Goal: Task Accomplishment & Management: Use online tool/utility

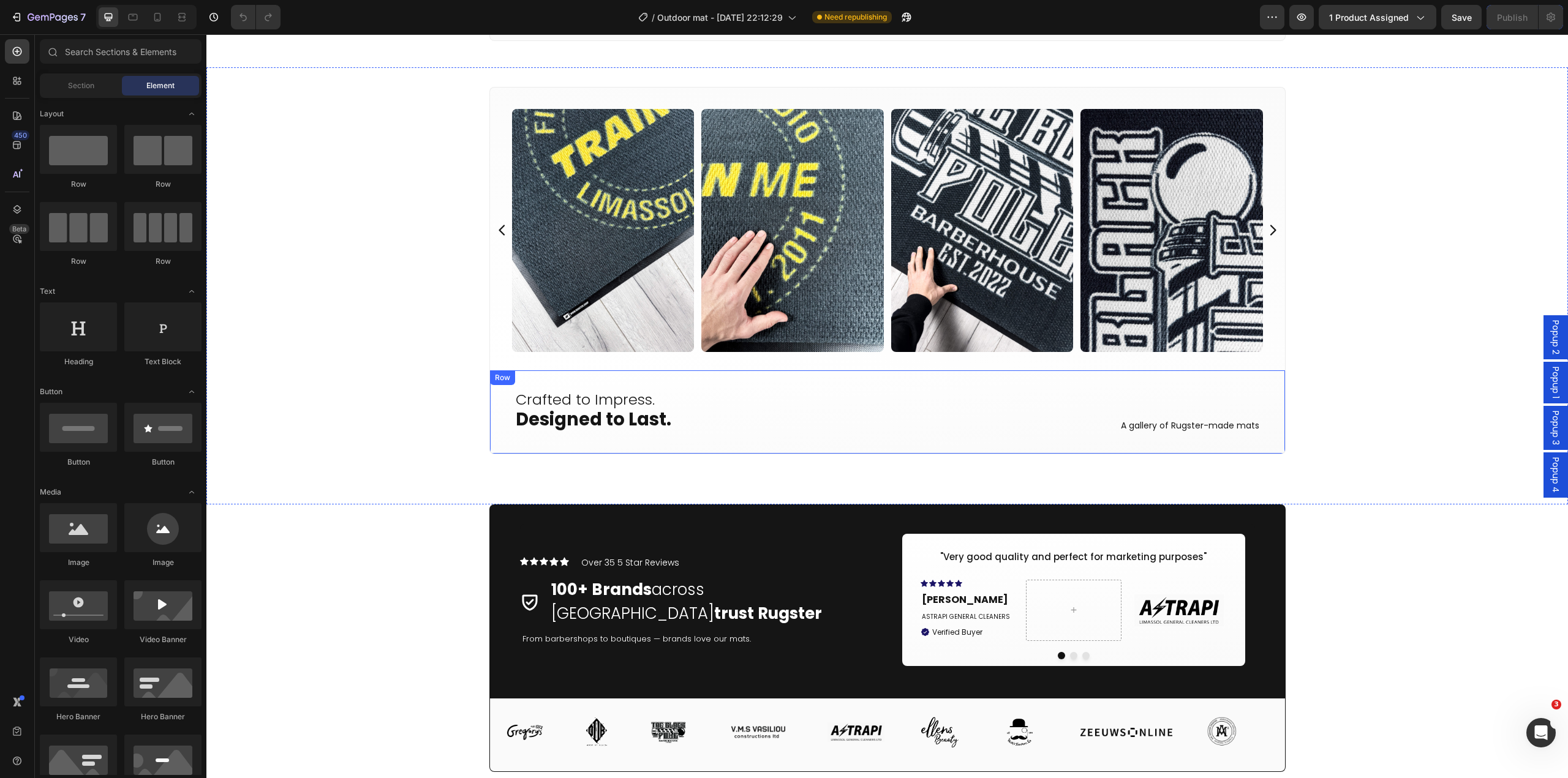
scroll to position [2878, 0]
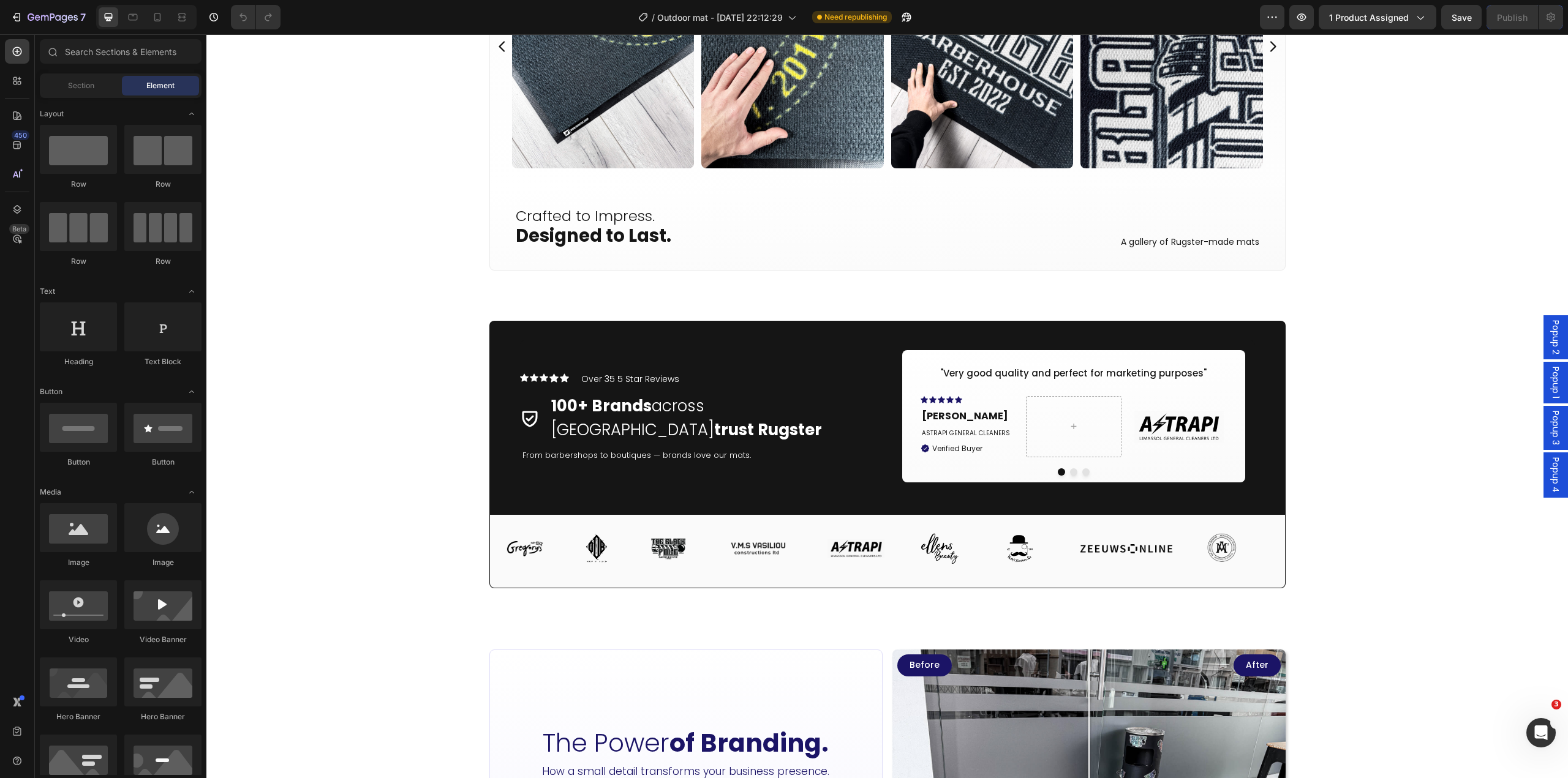
click at [398, 415] on div "Product Images Icon Icon Icon Icon Icon Icon List Hoz 5.0 by 35 Reviews Text bl…" at bounding box center [887, 99] width 1362 height 5835
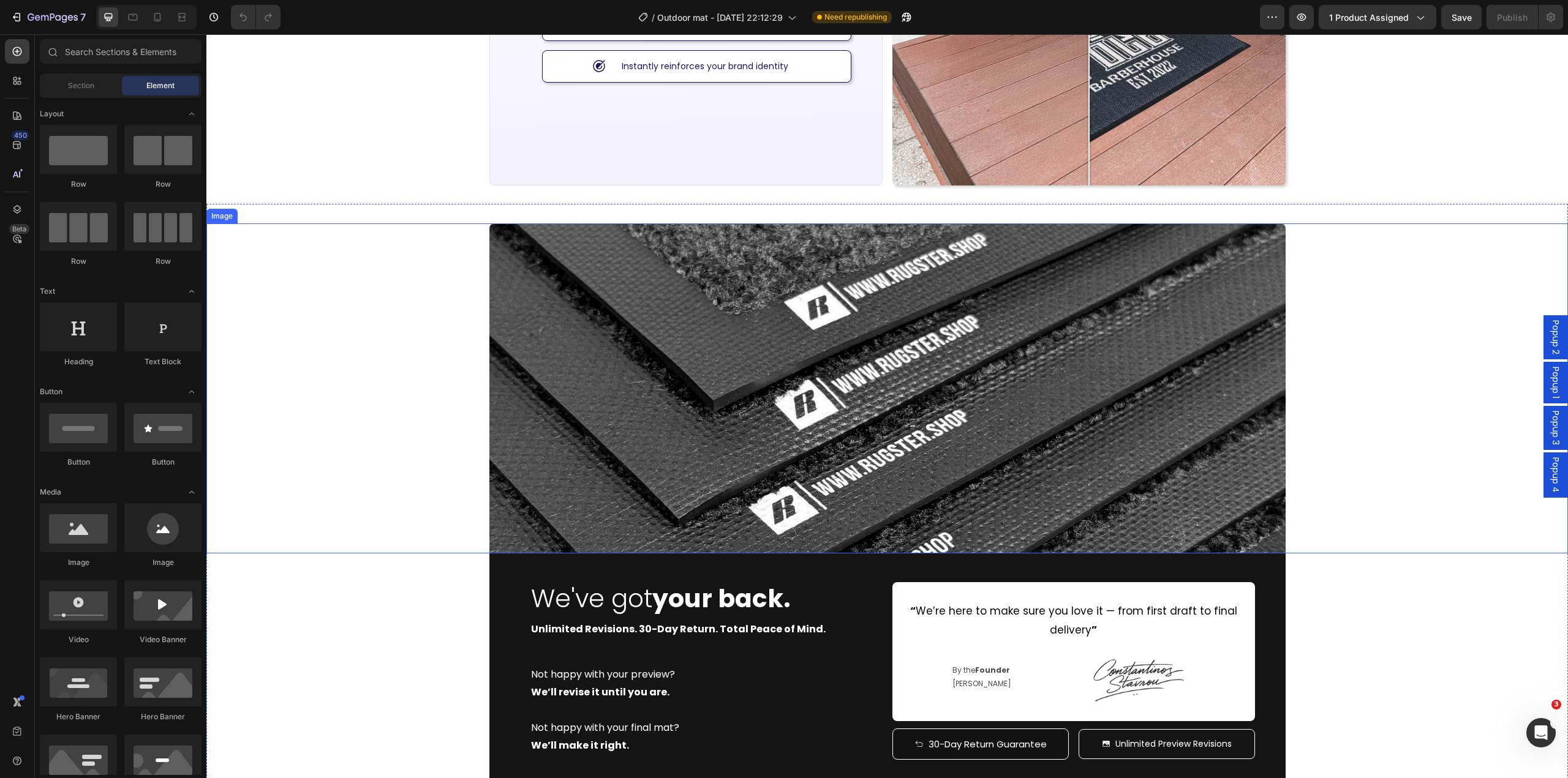
scroll to position [3796, 0]
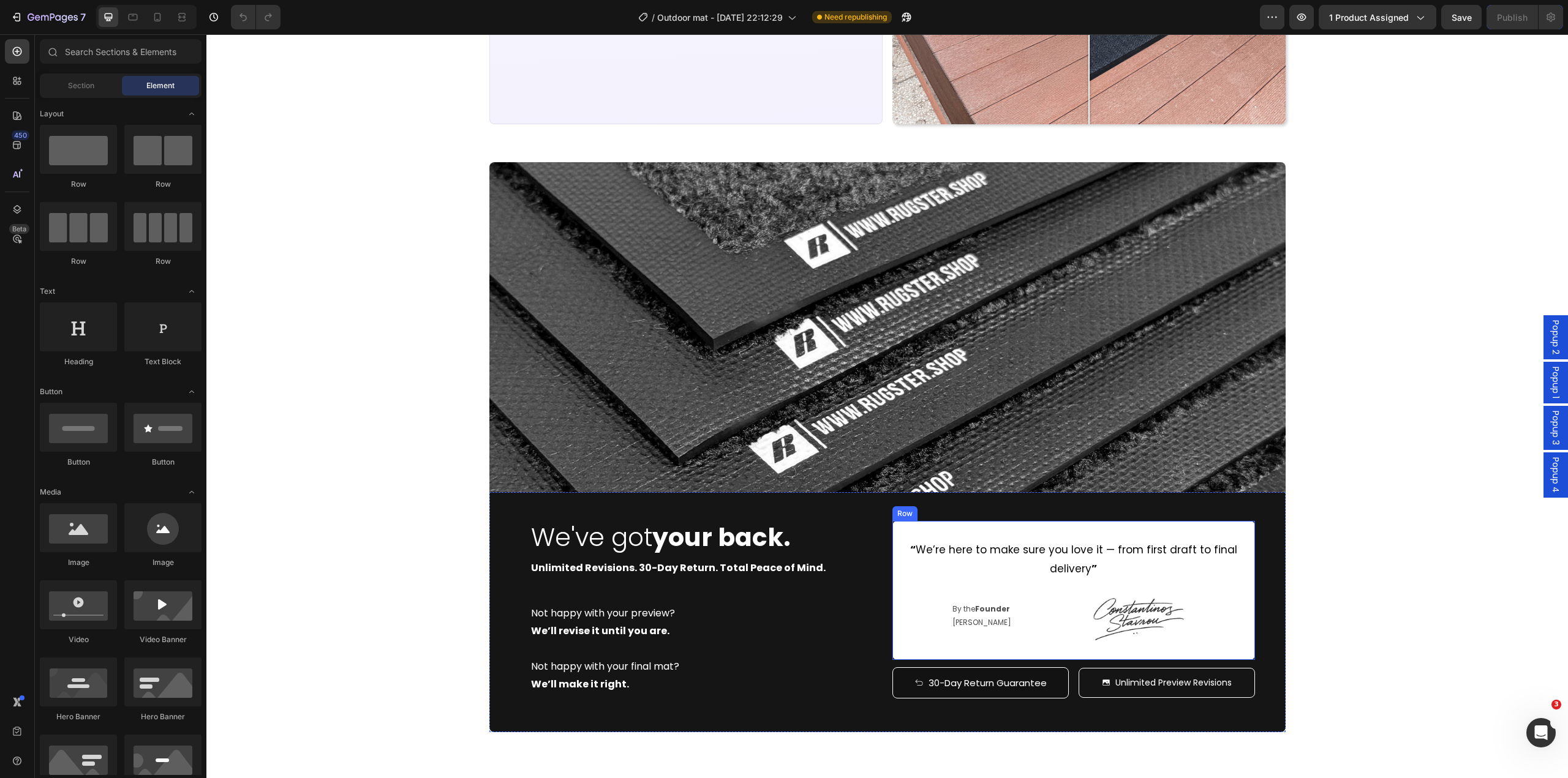
click at [1218, 552] on span "“ We’re here to make sure you love it — from first draft to final delivery ”" at bounding box center [1074, 559] width 327 height 33
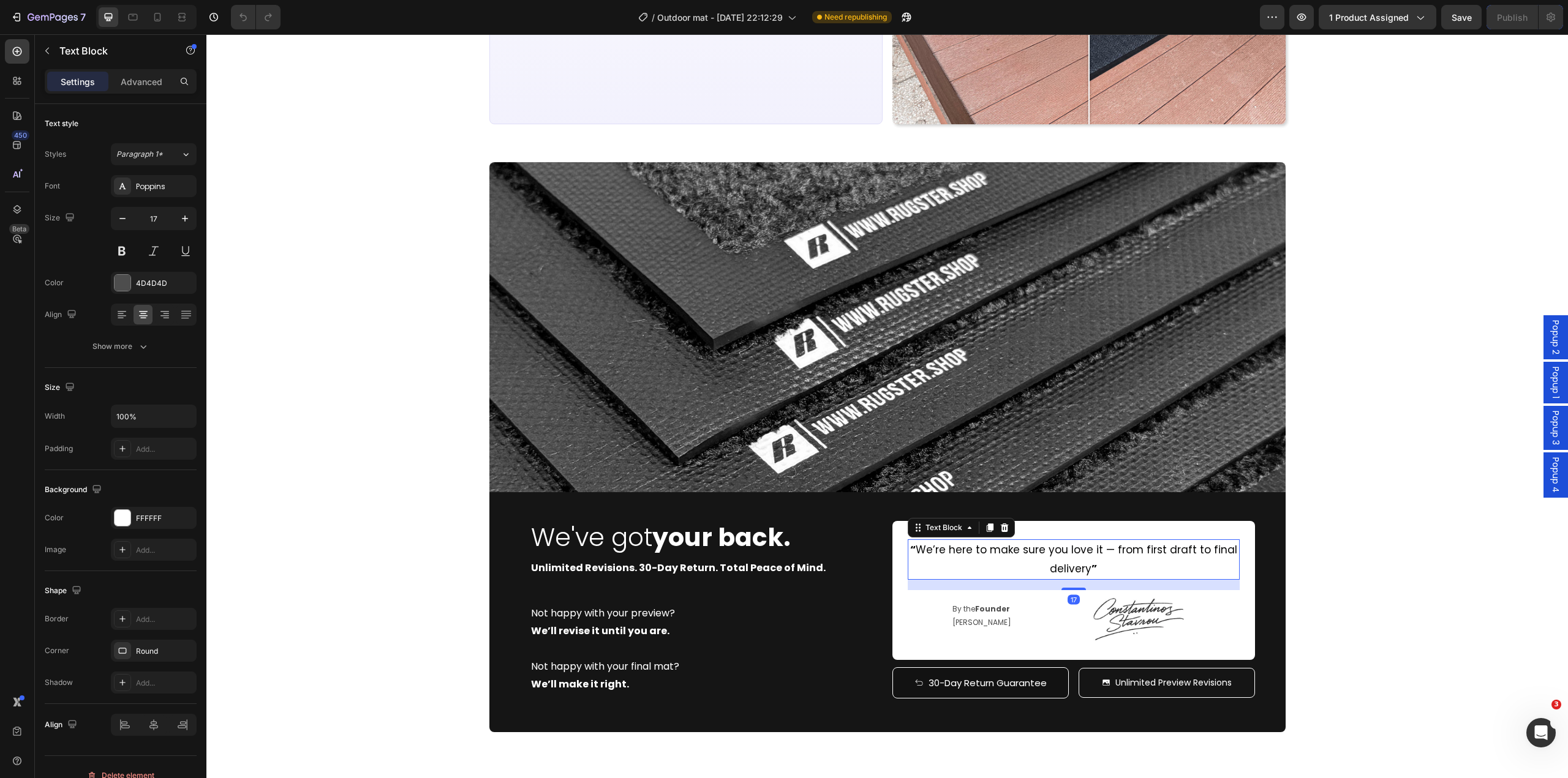
click at [1212, 553] on span "“ We’re here to make sure you love it — from first draft to final delivery ”" at bounding box center [1074, 559] width 327 height 33
drag, startPoint x: 1206, startPoint y: 550, endPoint x: 1240, endPoint y: 553, distance: 34.1
click at [1236, 553] on div "“ We’re here to make sure you love it — from first draft to final delivery ” Te…" at bounding box center [1074, 590] width 363 height 139
click at [1412, 580] on div "Image We've got your back. Heading Unlimited Revisions. 30-Day Return. Total Pe…" at bounding box center [887, 447] width 1362 height 570
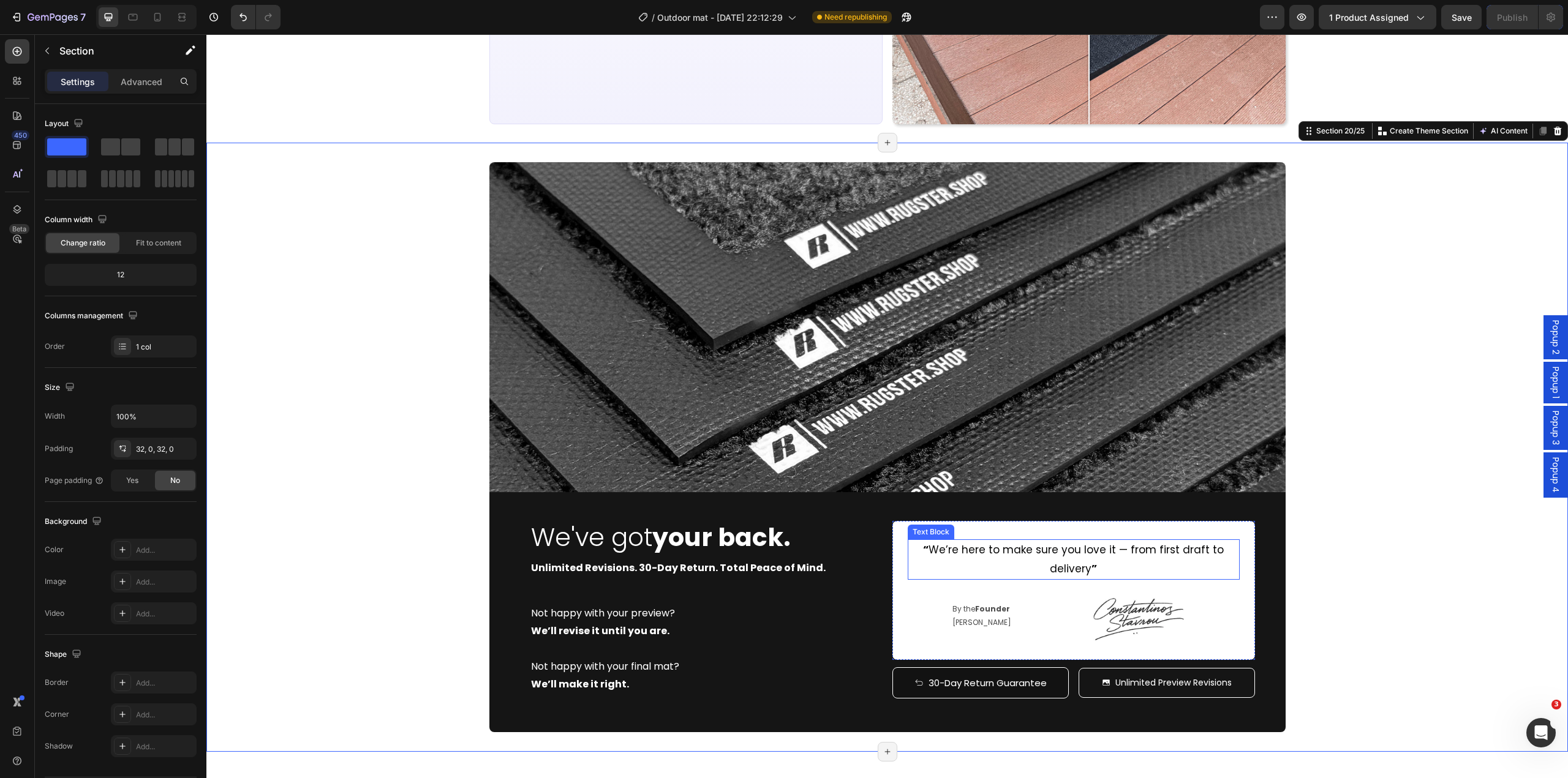
click at [1108, 557] on span "“ We’re here to make sure you love it — from first draft to delivery ”" at bounding box center [1074, 559] width 301 height 33
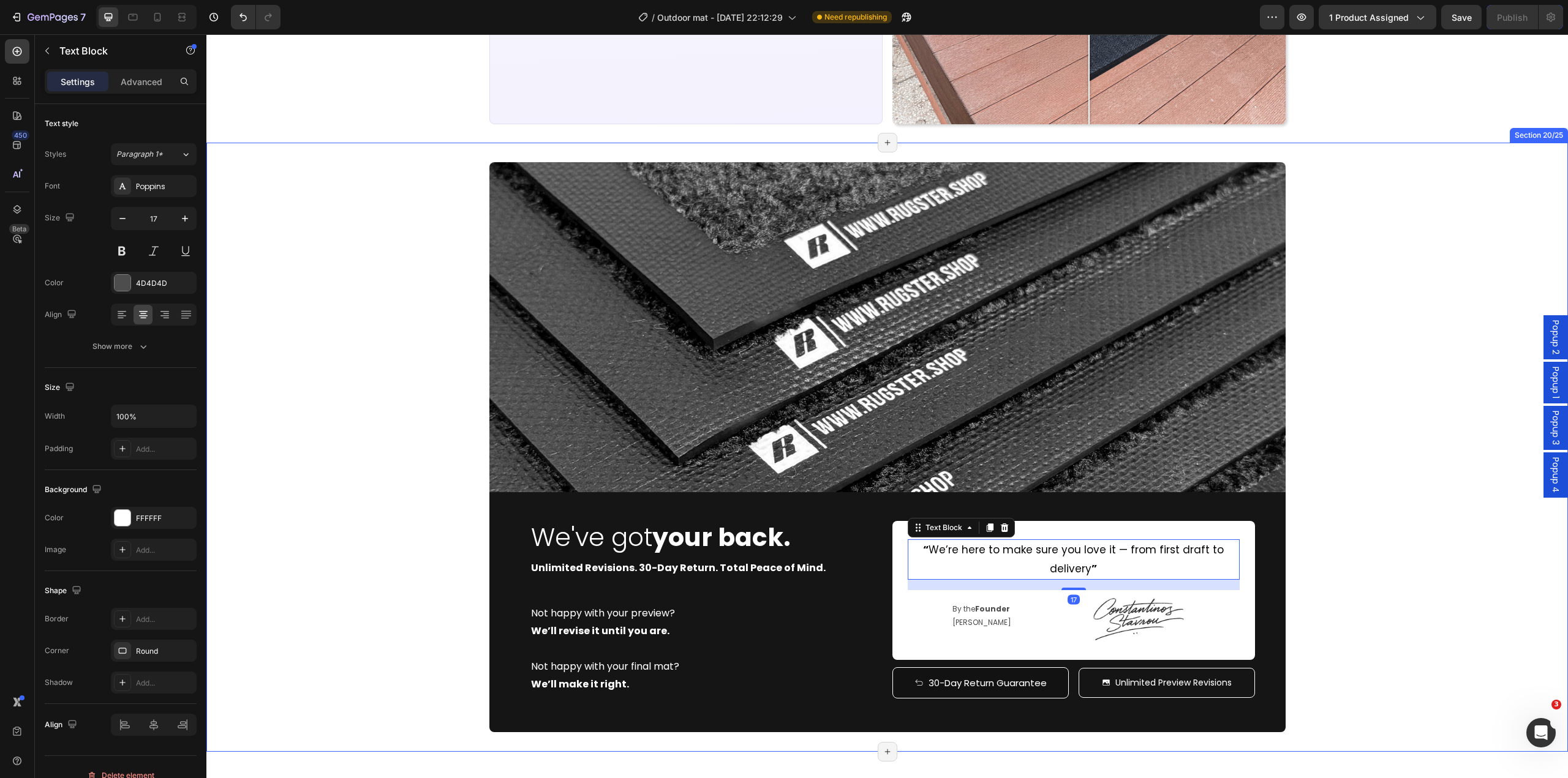
click at [1407, 604] on div "Image We've got your back. Heading Unlimited Revisions. 30-Day Return. Total Pe…" at bounding box center [887, 447] width 1362 height 570
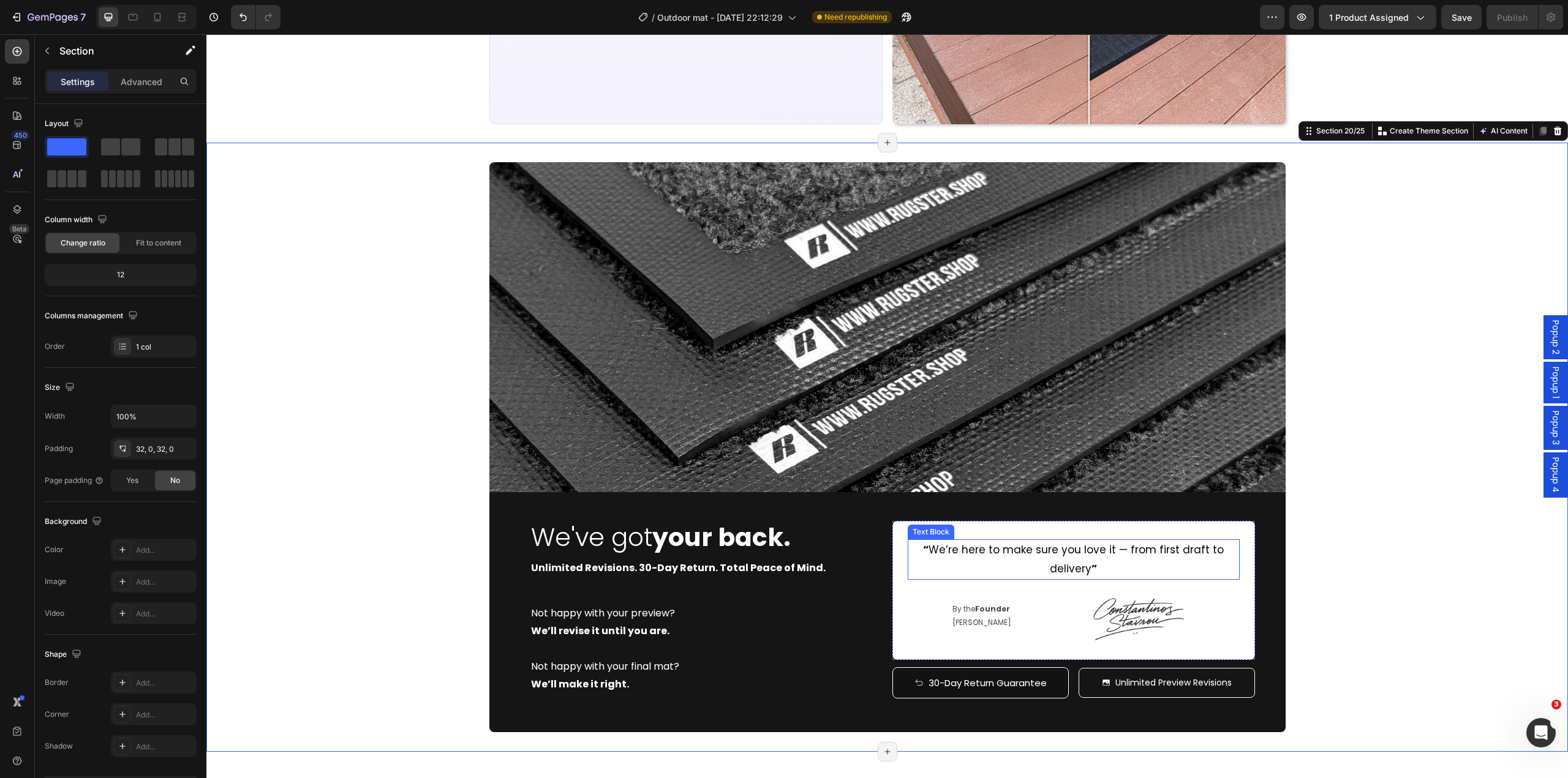
click at [1066, 568] on span "“ We’re here to make sure you love it — from first draft to delivery ”" at bounding box center [1074, 559] width 301 height 33
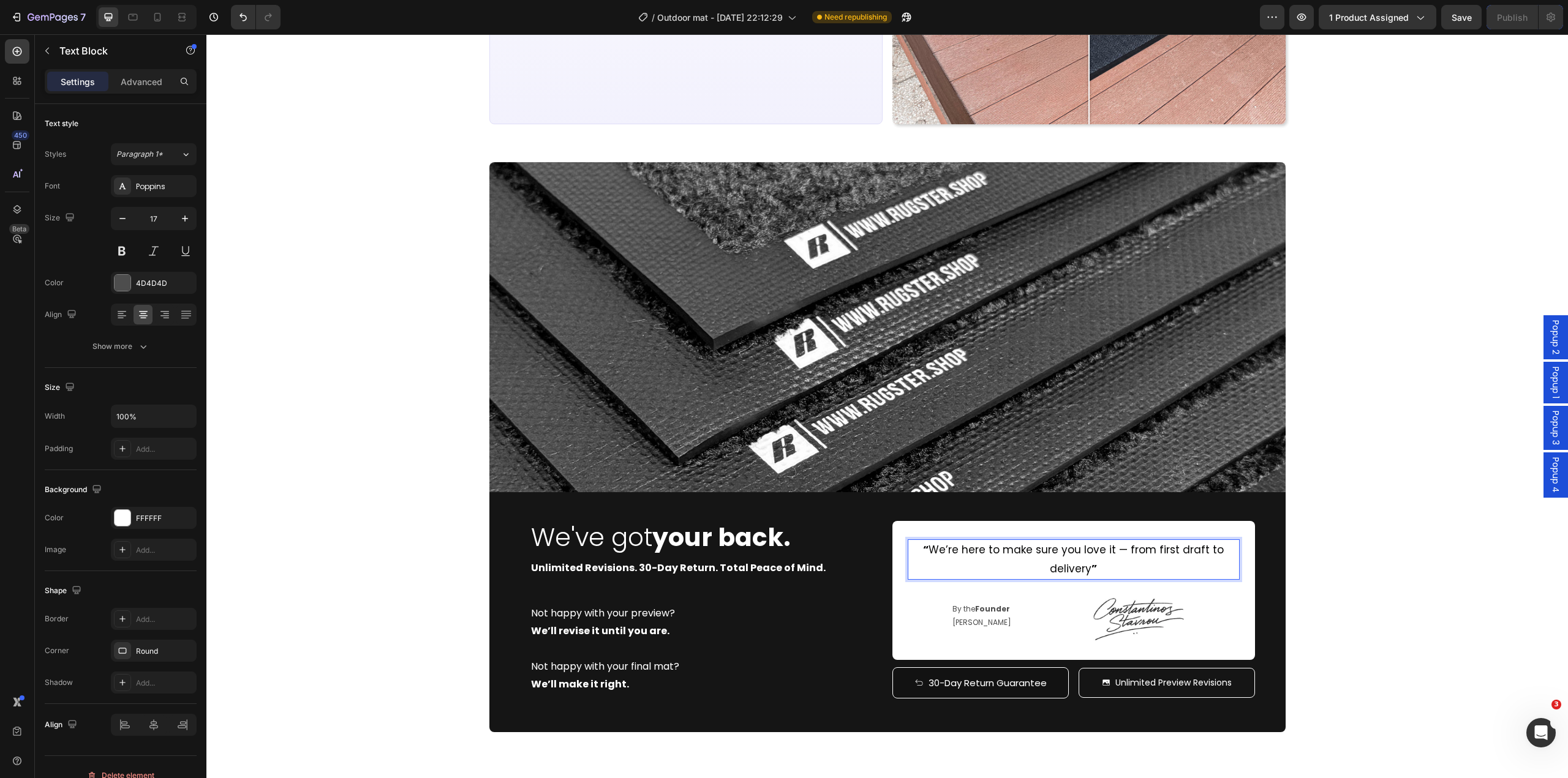
drag, startPoint x: 1124, startPoint y: 551, endPoint x: 1133, endPoint y: 567, distance: 18.4
click at [1125, 551] on span "“ We’re here to make sure you love it — from first draft to delivery ”" at bounding box center [1074, 559] width 301 height 33
click at [1310, 577] on div "Image We've got your back. Heading Unlimited Revisions. 30-Day Return. Total Pe…" at bounding box center [887, 447] width 1362 height 570
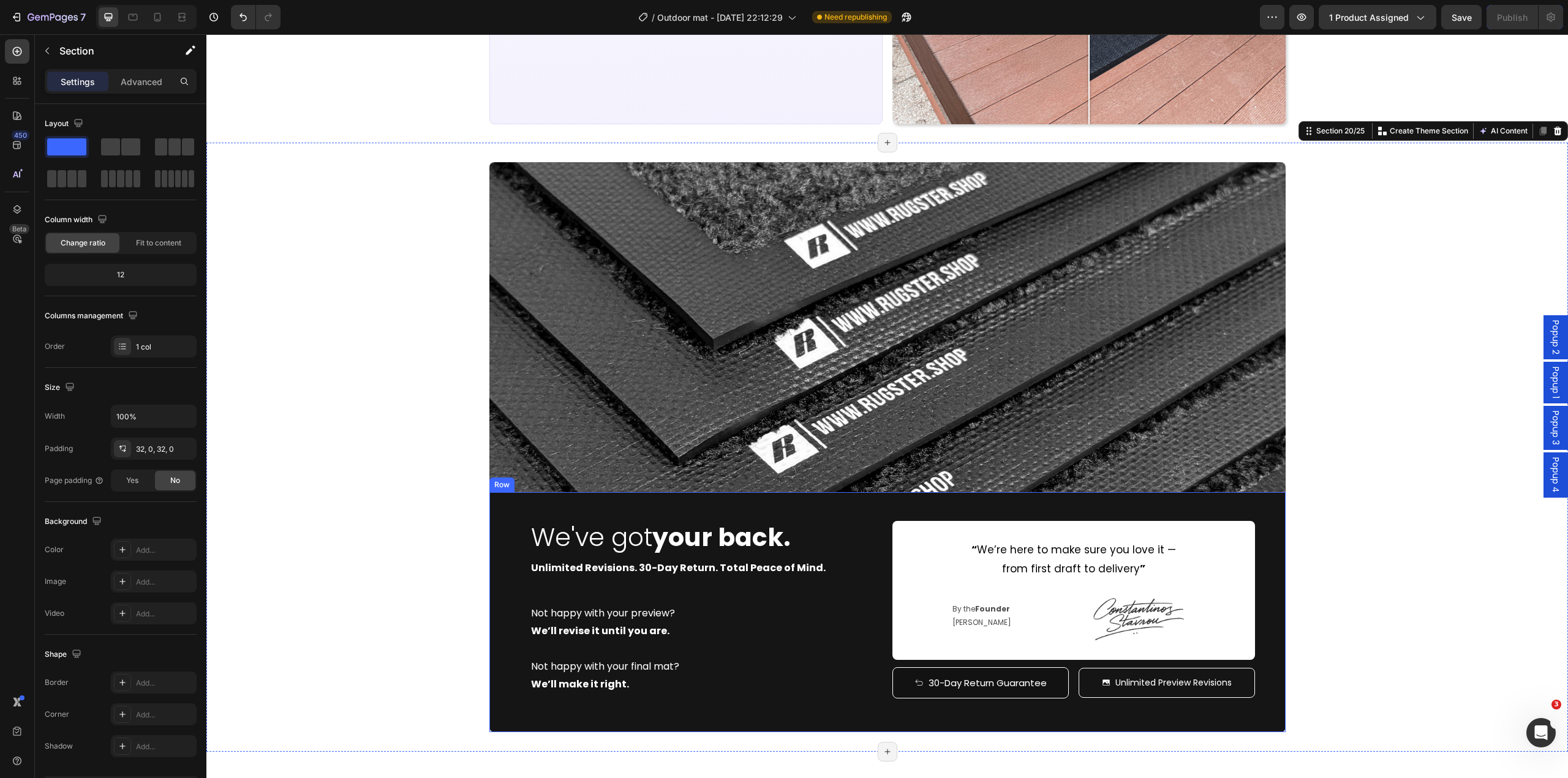
click at [880, 631] on div "We've got your back. Heading Unlimited Revisions. 30-Day Return. Total Peace of…" at bounding box center [887, 612] width 796 height 240
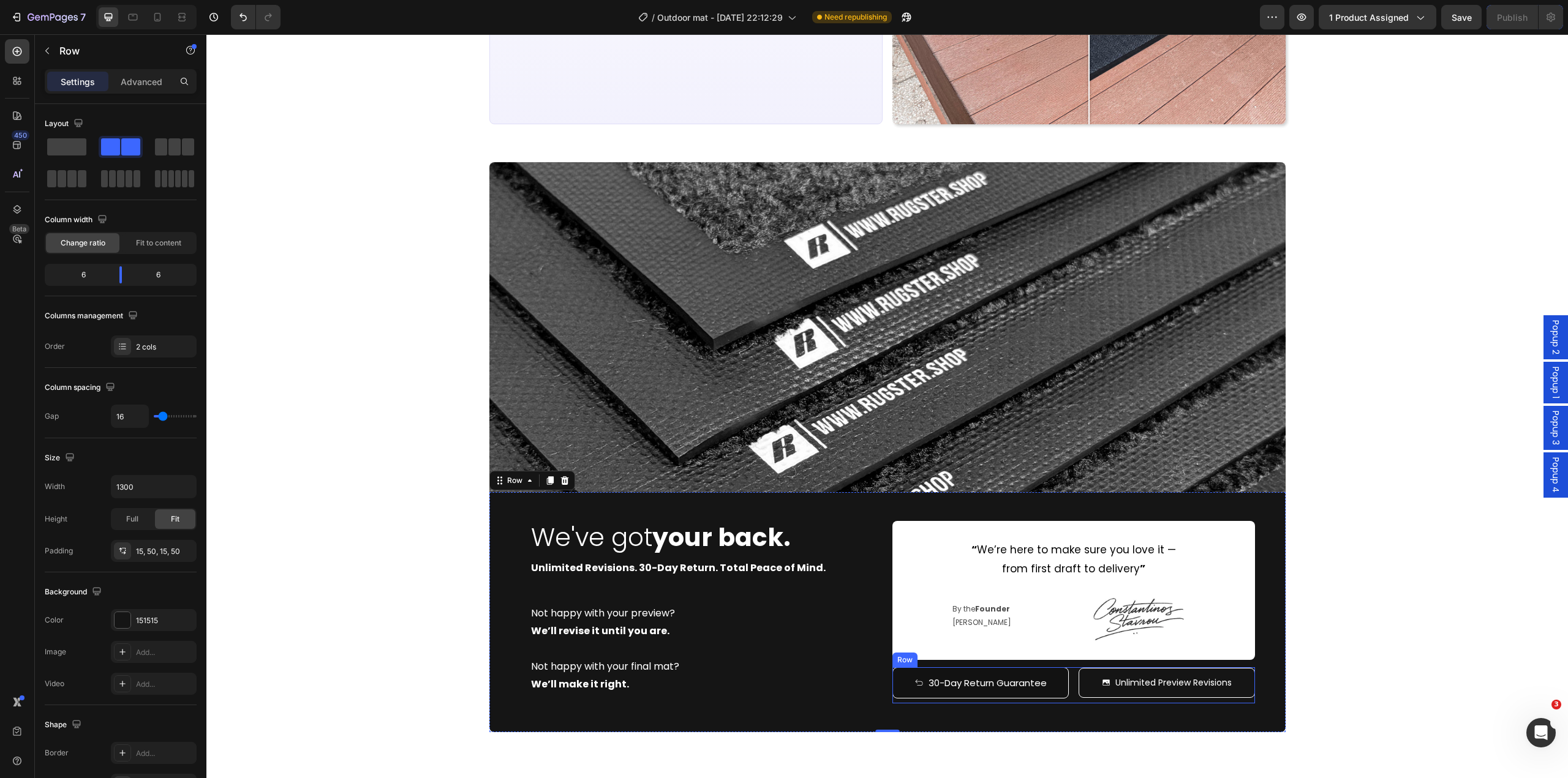
click at [1069, 690] on div "30-Day Return Guarantee Button Unlimited Preview Revisions Button Row" at bounding box center [1074, 686] width 363 height 36
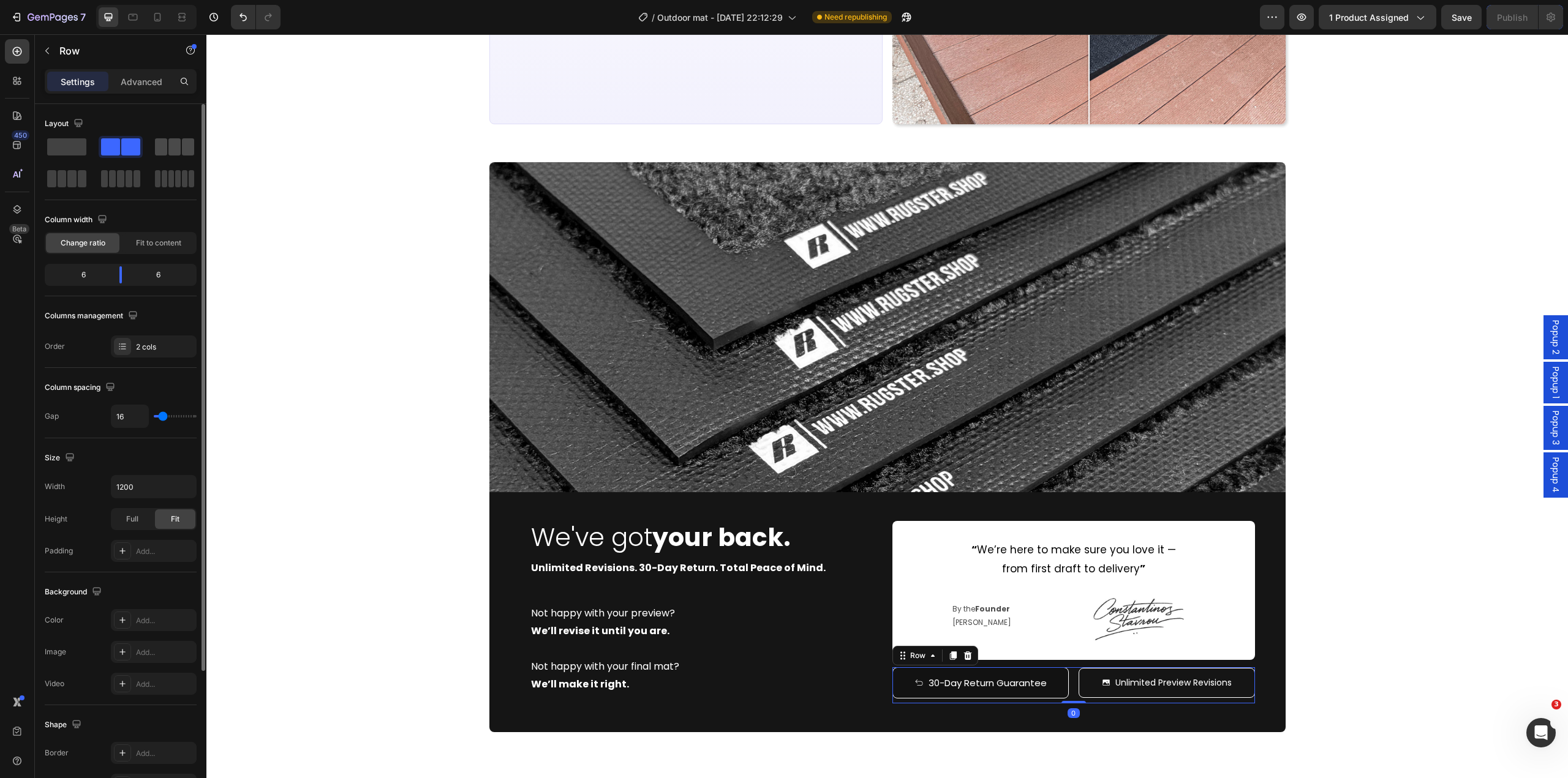
drag, startPoint x: 175, startPoint y: 150, endPoint x: 832, endPoint y: 630, distance: 813.7
click at [175, 150] on span at bounding box center [174, 147] width 12 height 17
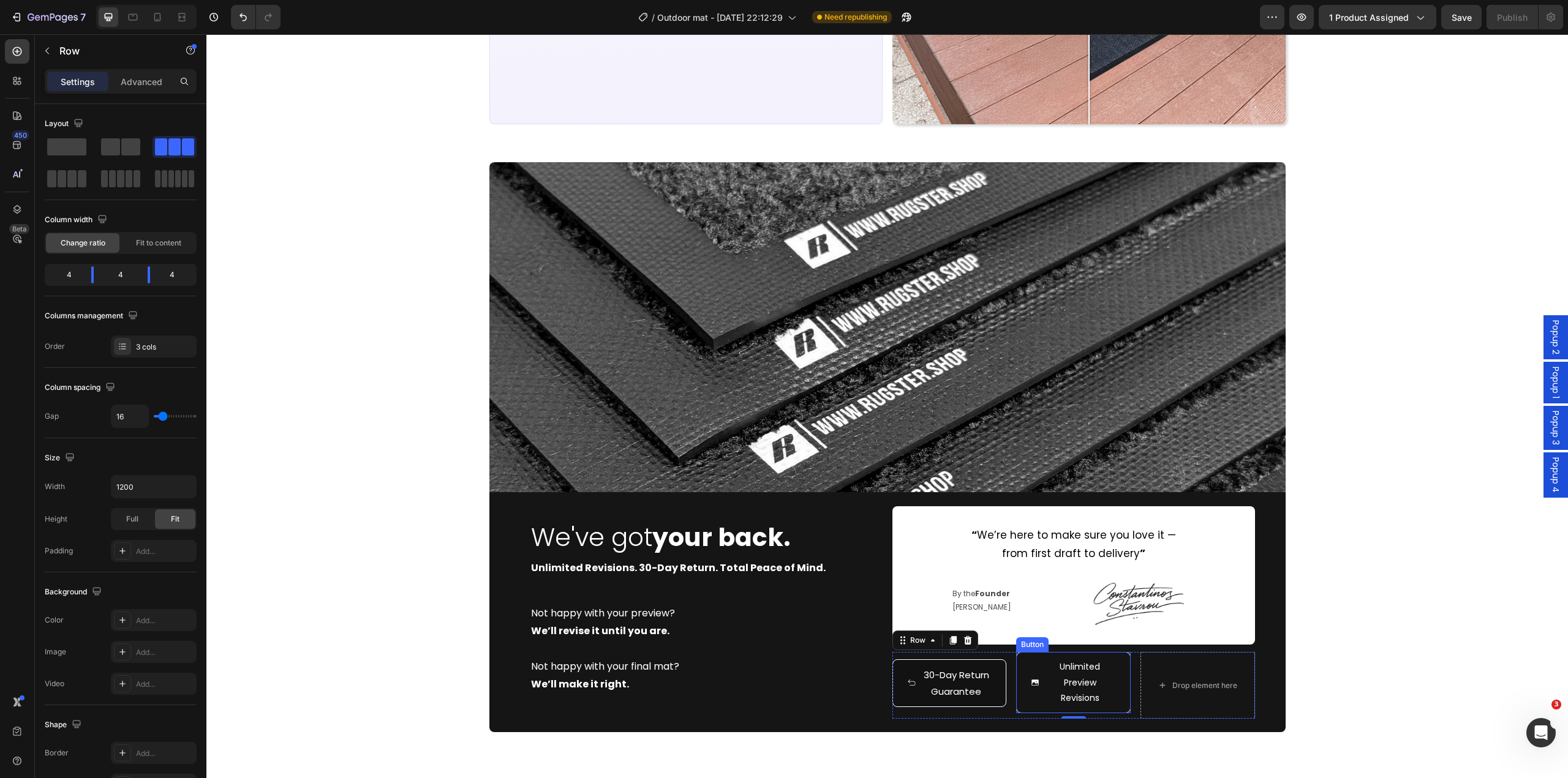
click at [1122, 688] on button "Unlimited Preview Revisions" at bounding box center [1073, 683] width 115 height 61
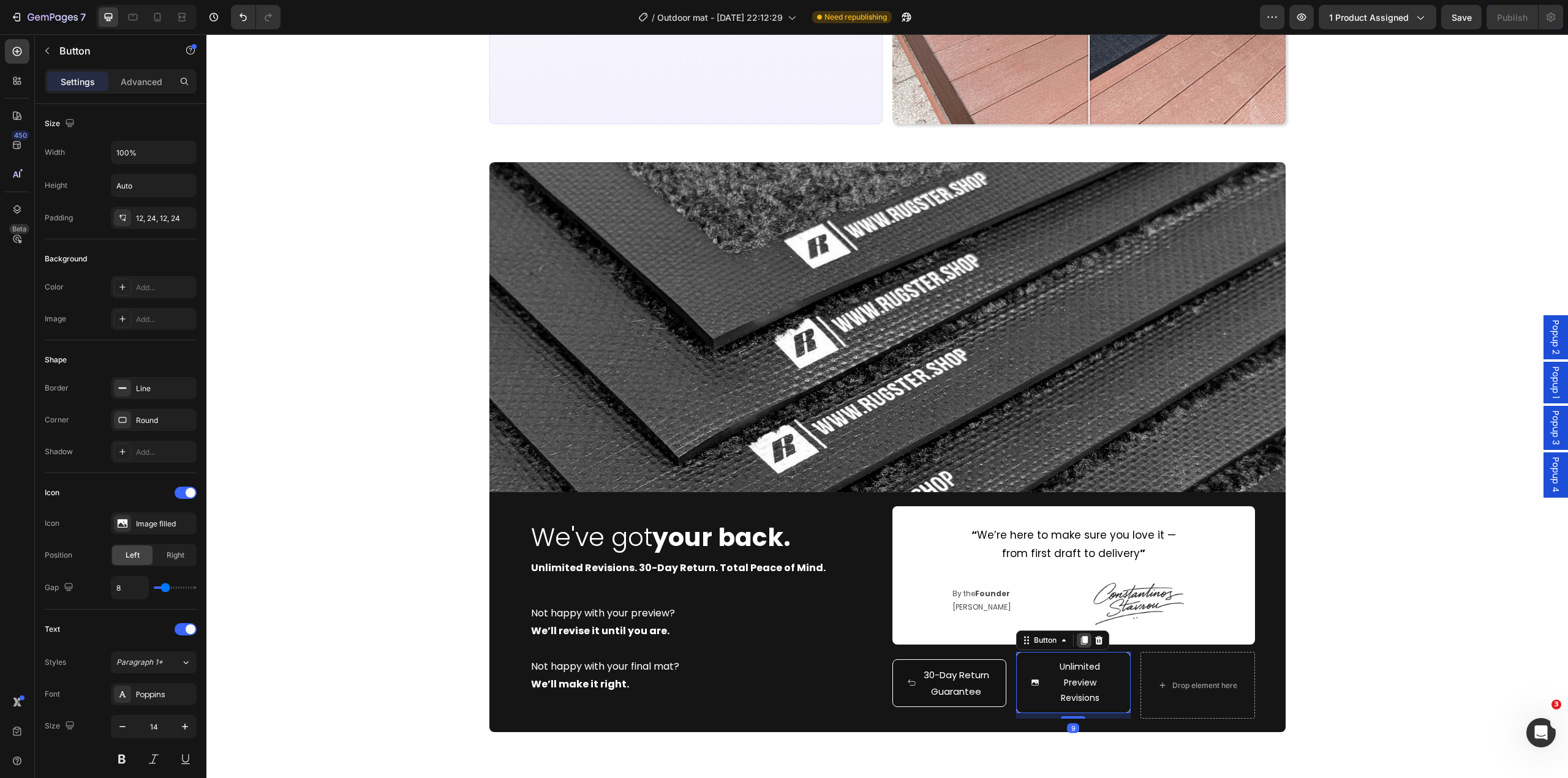
click at [1079, 636] on icon at bounding box center [1084, 641] width 10 height 10
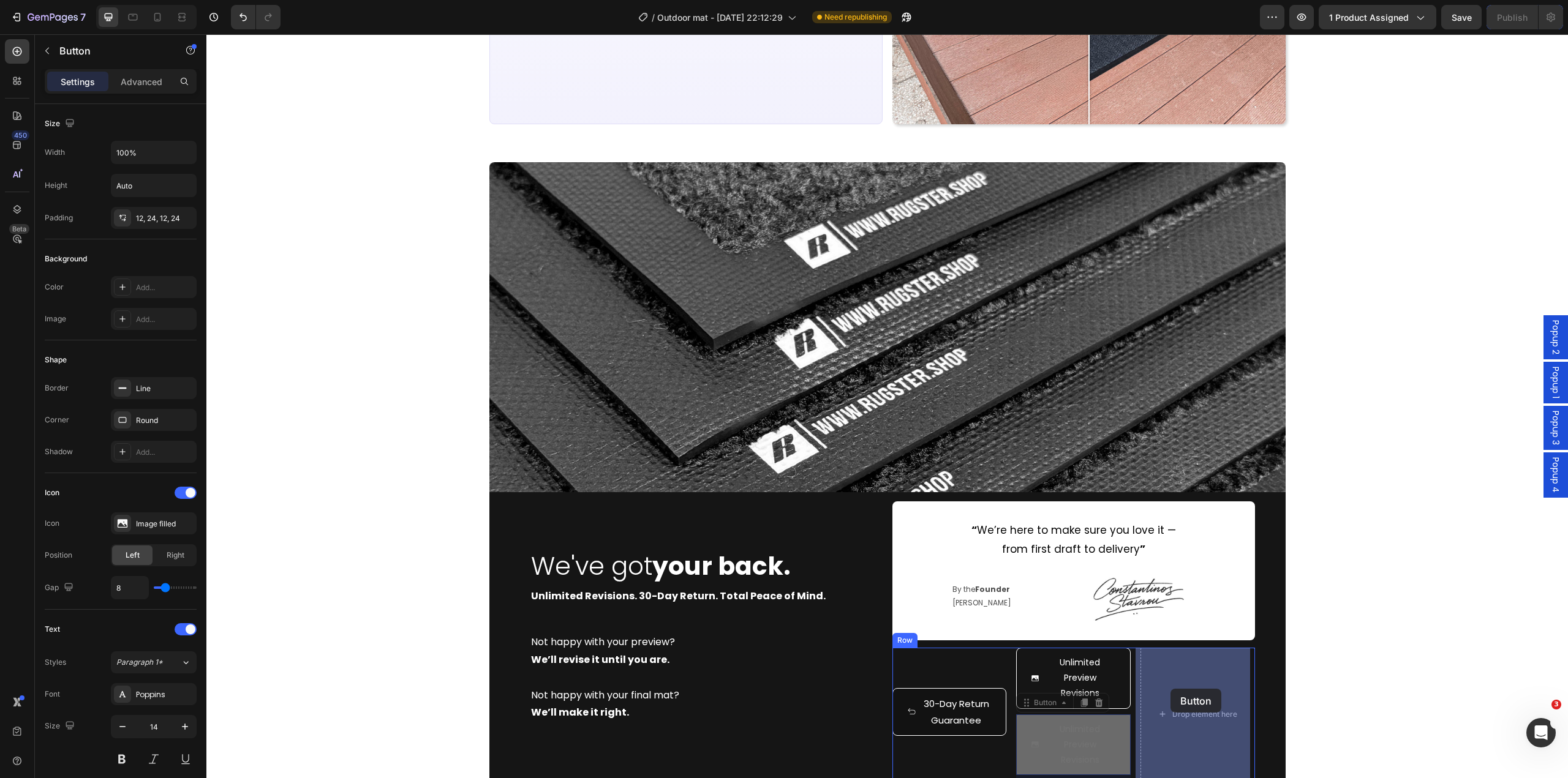
drag, startPoint x: 1020, startPoint y: 763, endPoint x: 1170, endPoint y: 689, distance: 167.3
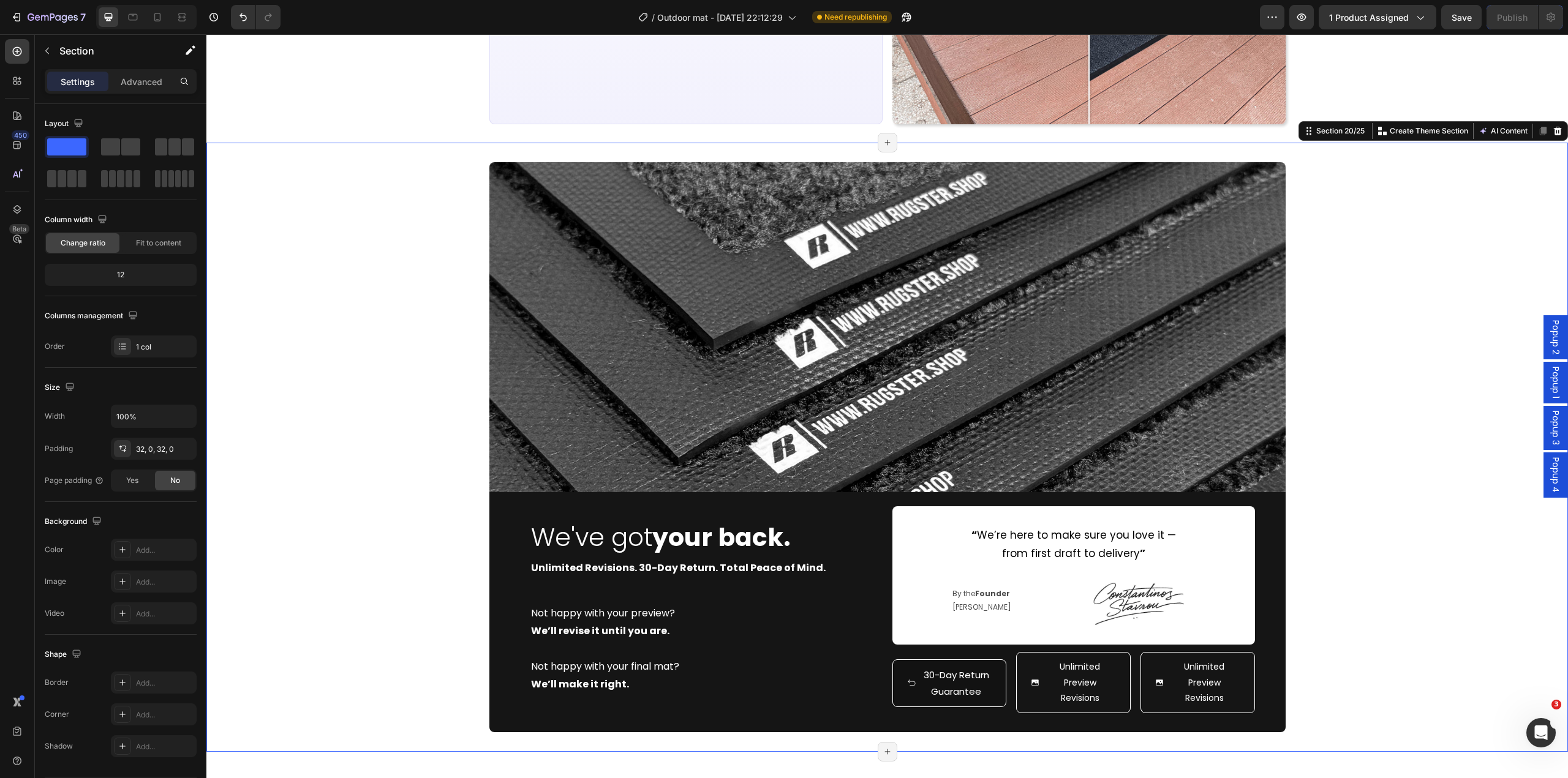
click at [1320, 656] on div "Image We've got your back. Heading Unlimited Revisions. 30-Day Return. Total Pe…" at bounding box center [887, 447] width 1362 height 570
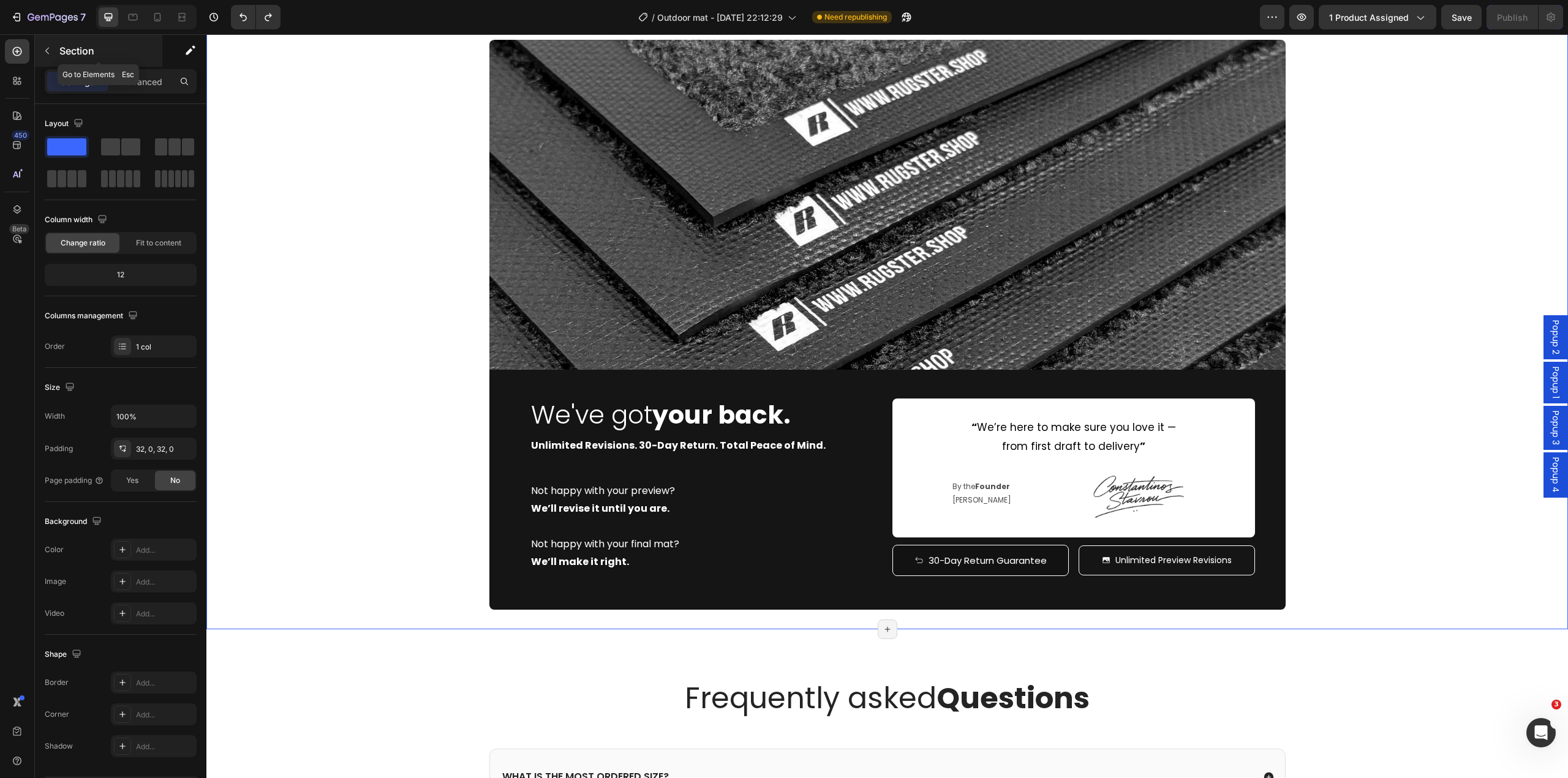
click at [42, 54] on button "button" at bounding box center [48, 51] width 20 height 20
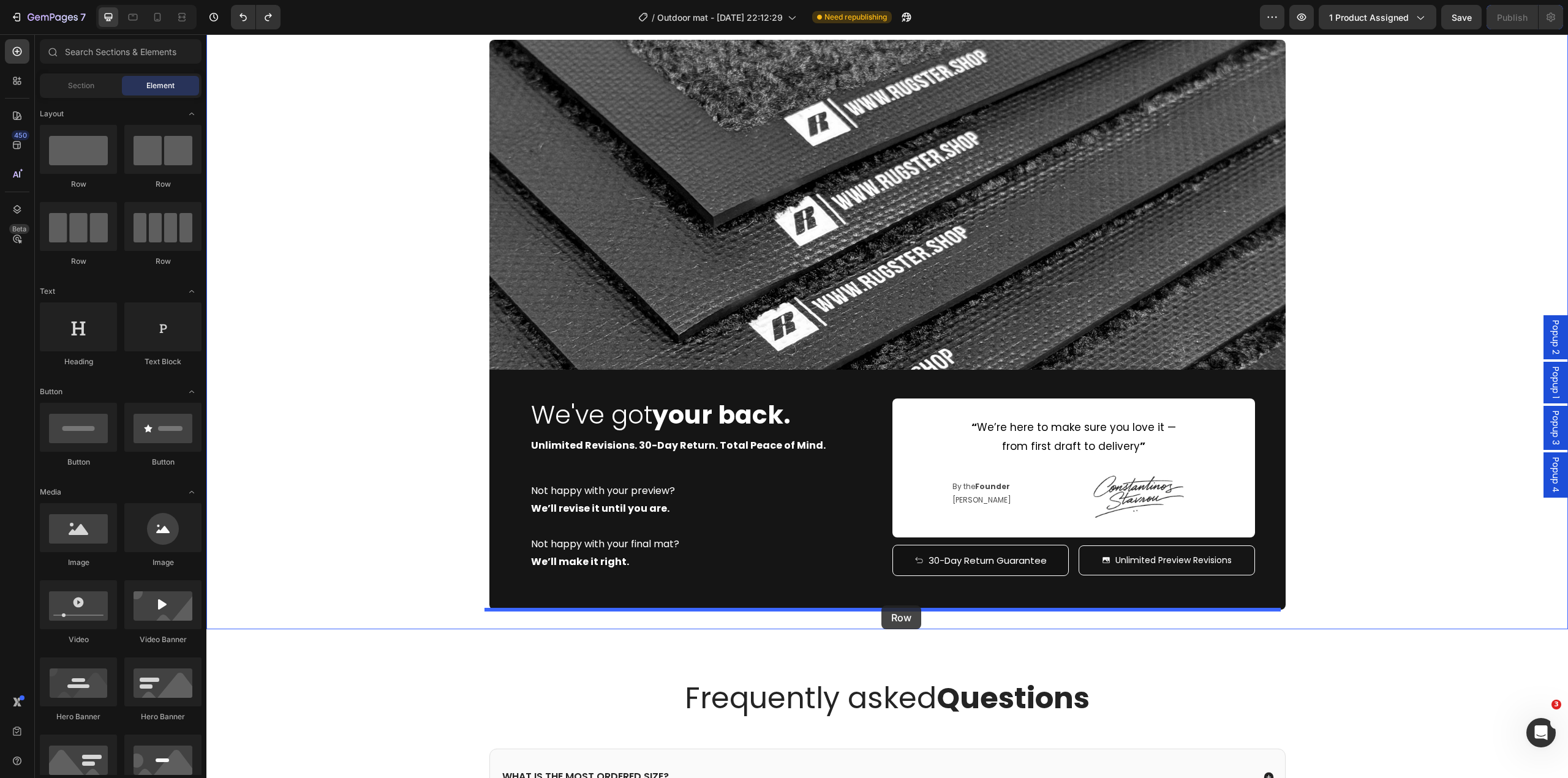
drag, startPoint x: 285, startPoint y: 272, endPoint x: 886, endPoint y: 654, distance: 712.1
click at [499, 582] on div "We've got your back. Heading Unlimited Revisions. 30-Day Return. Total Peace of…" at bounding box center [887, 490] width 796 height 240
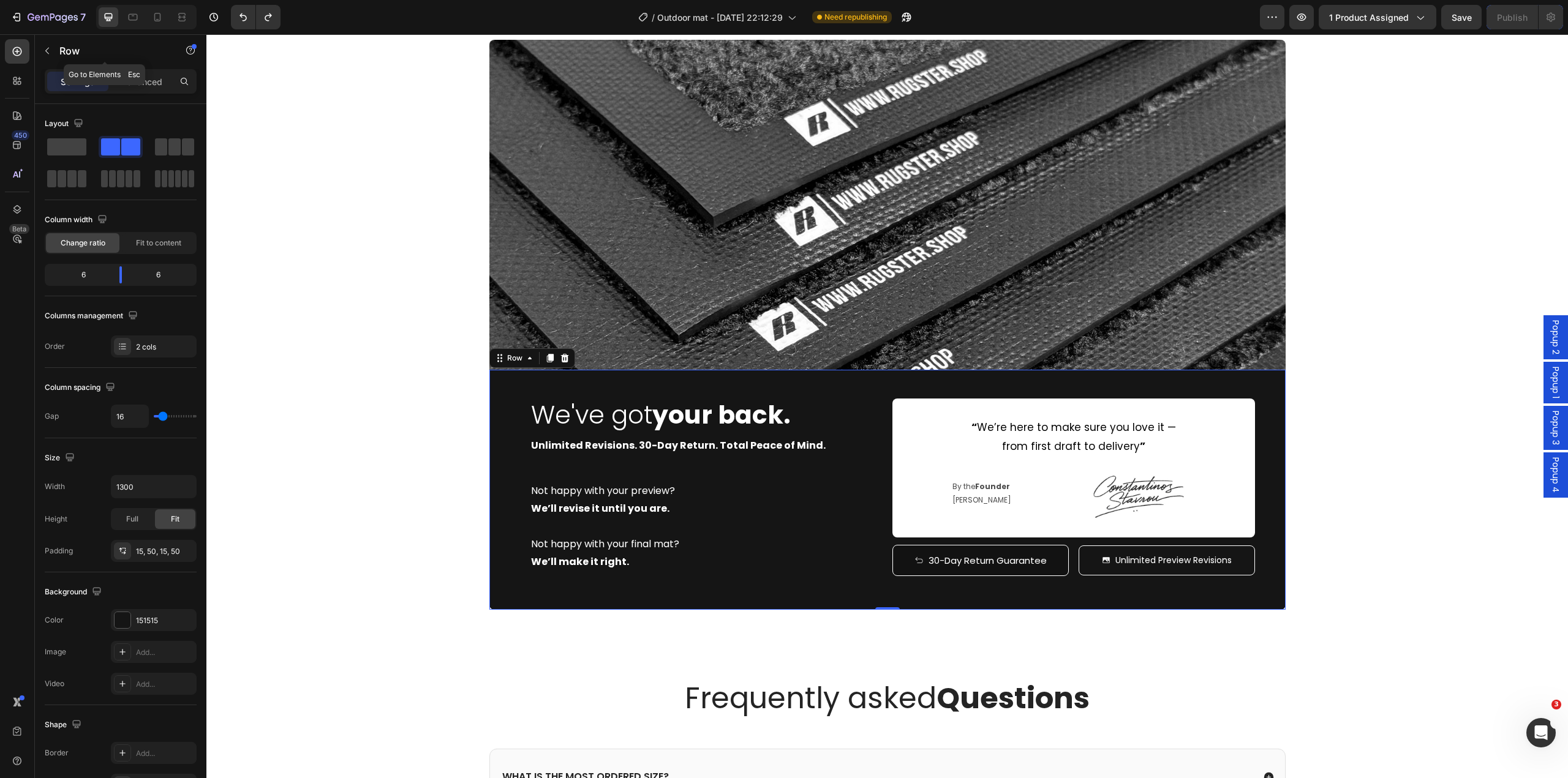
drag, startPoint x: 48, startPoint y: 60, endPoint x: 51, endPoint y: 67, distance: 7.6
click at [48, 60] on div "Row" at bounding box center [105, 50] width 139 height 32
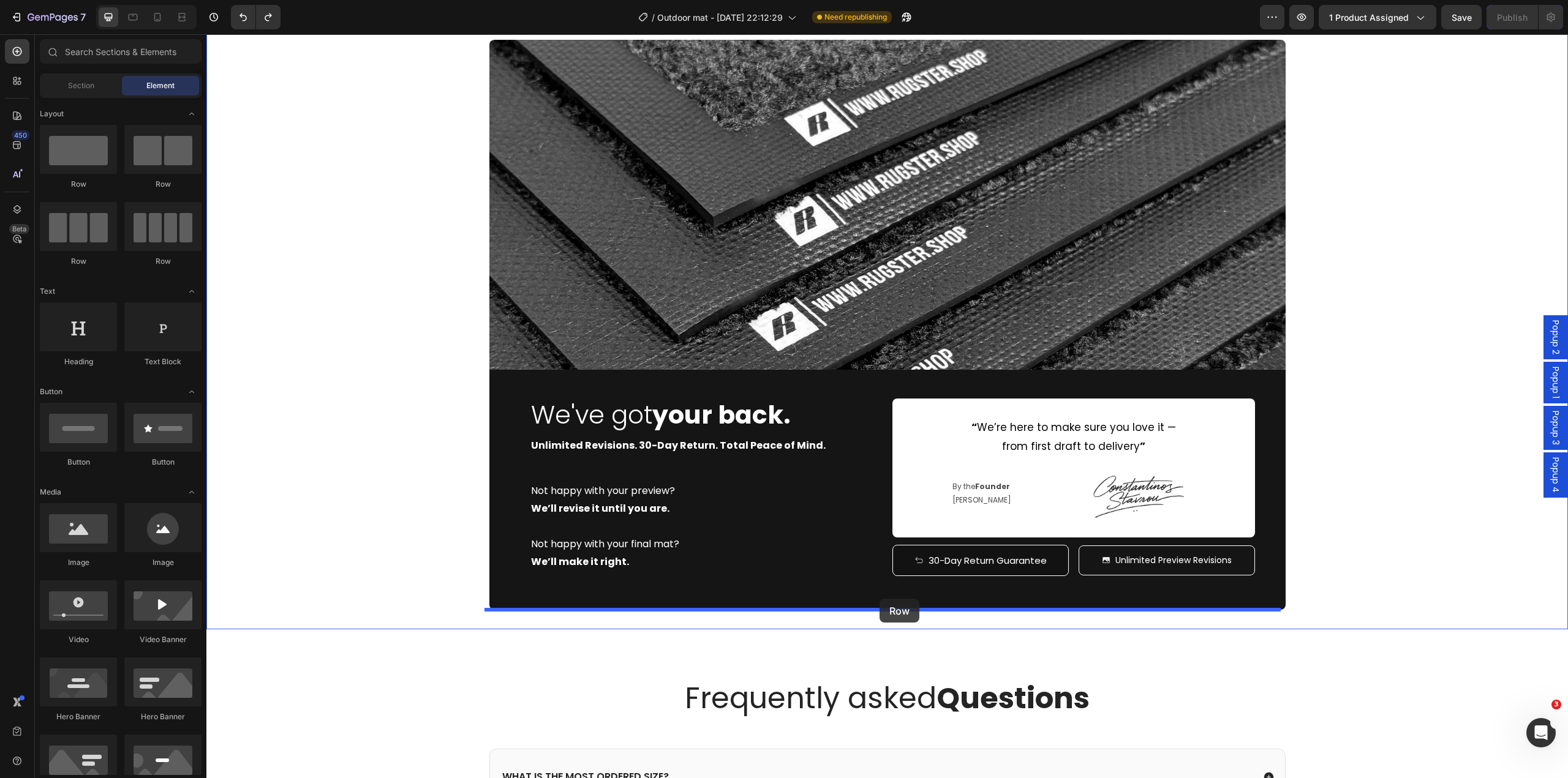
drag, startPoint x: 412, startPoint y: 353, endPoint x: 879, endPoint y: 599, distance: 527.8
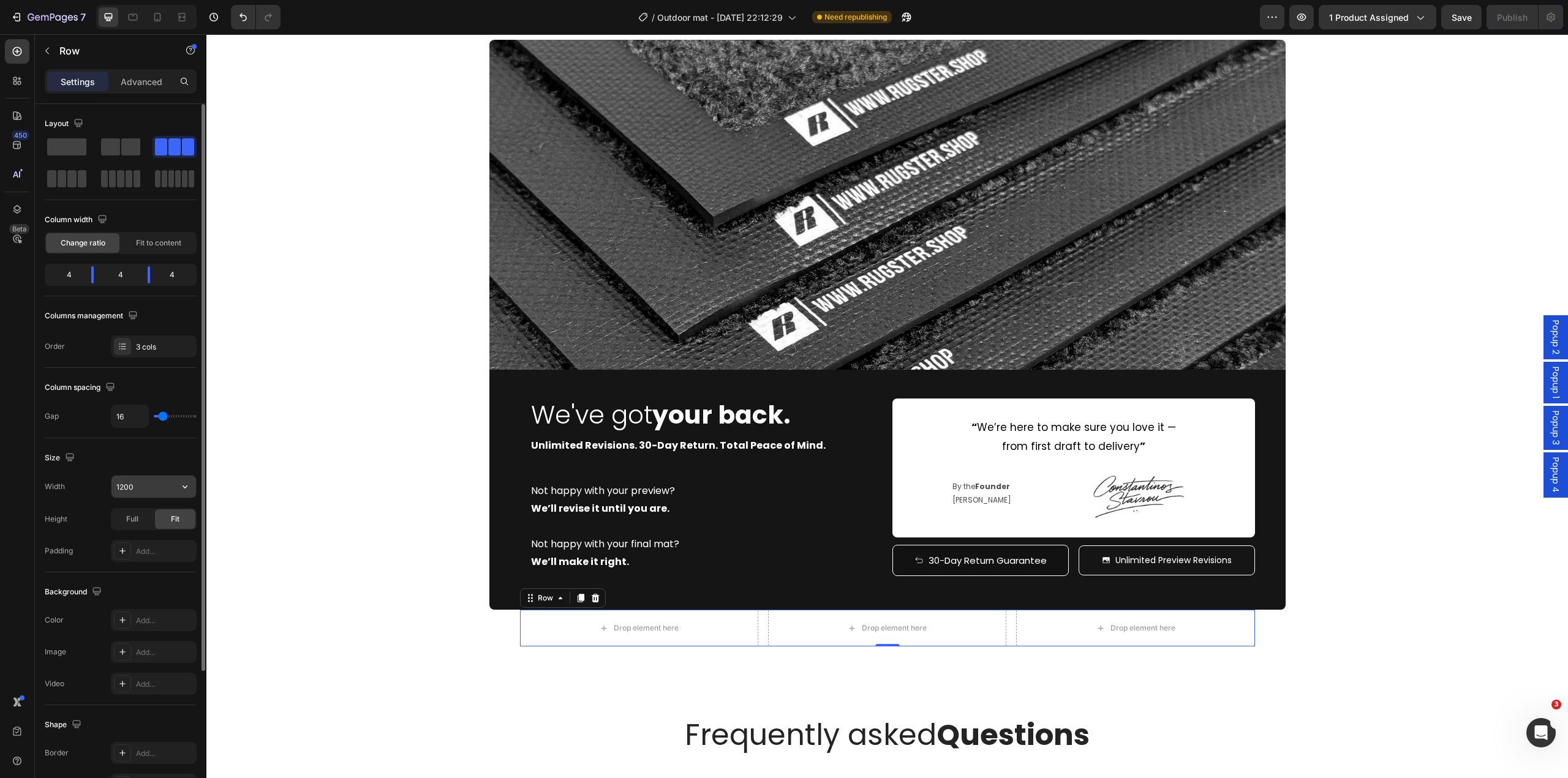
click at [146, 481] on input "1200" at bounding box center [154, 486] width 85 height 22
type input "1300"
click at [143, 625] on div "Add..." at bounding box center [164, 620] width 58 height 11
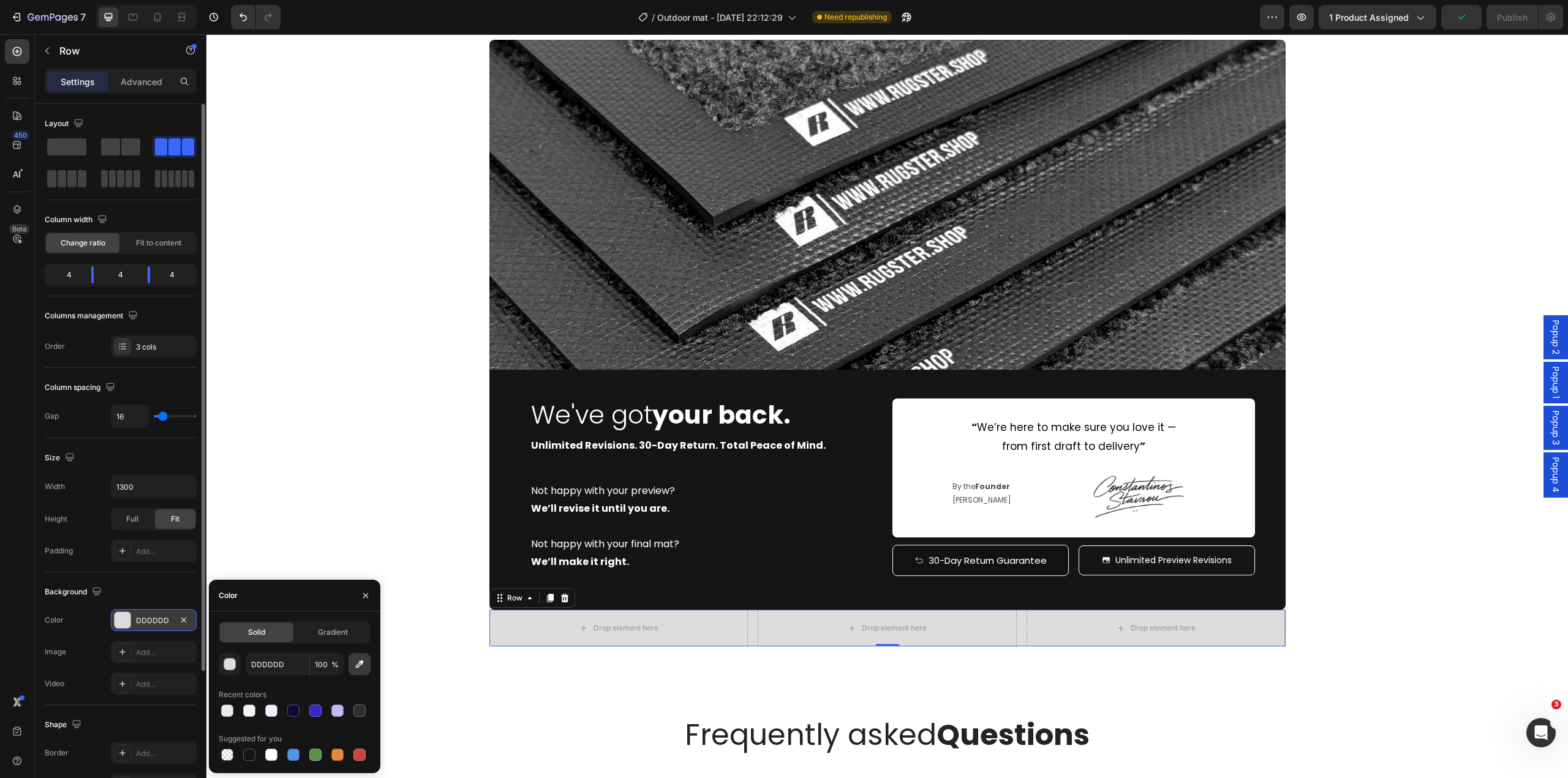
click at [356, 671] on button "button" at bounding box center [359, 664] width 22 height 22
type input "151515"
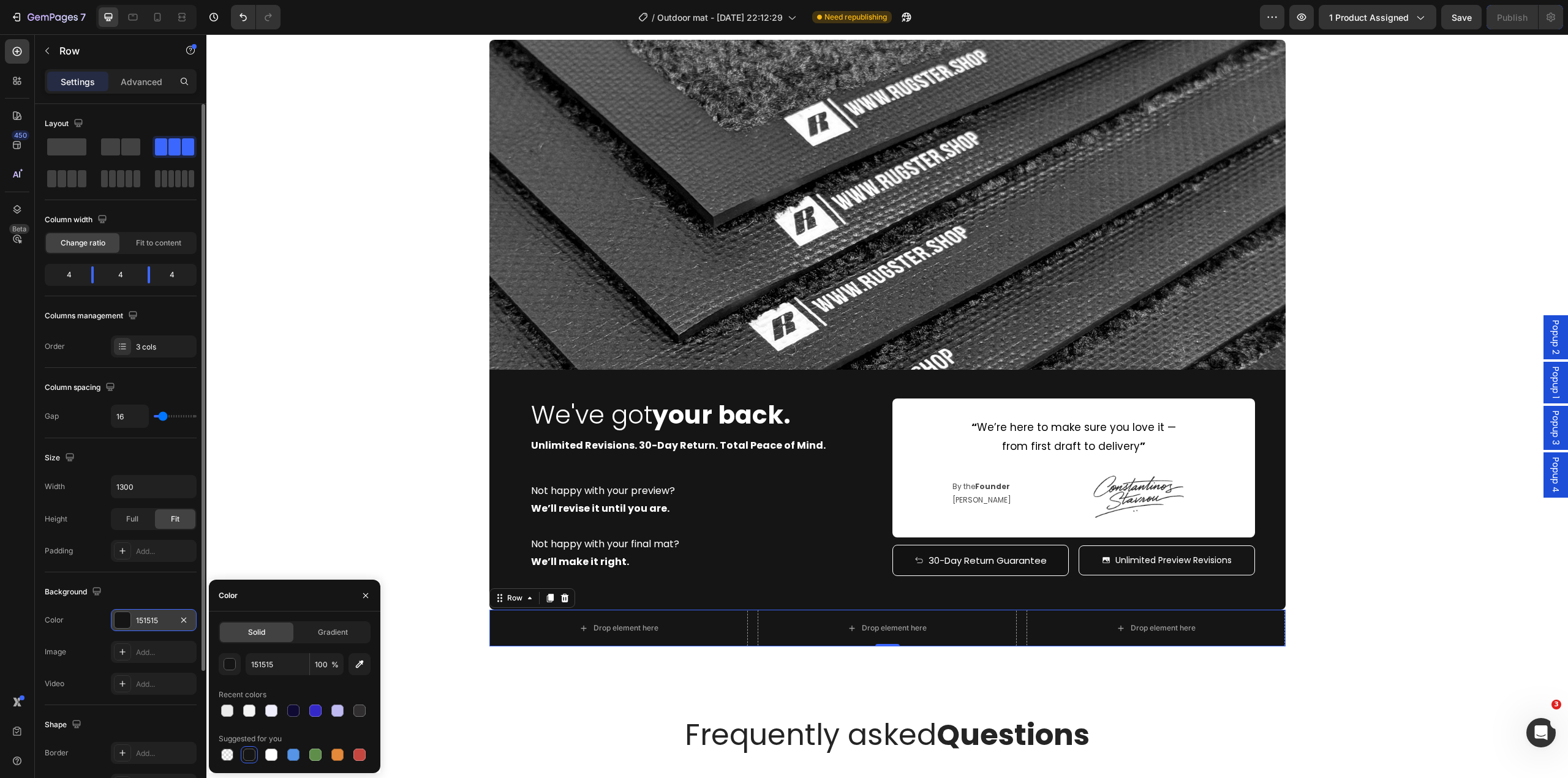
click at [105, 654] on div "Image Add..." at bounding box center [121, 652] width 152 height 22
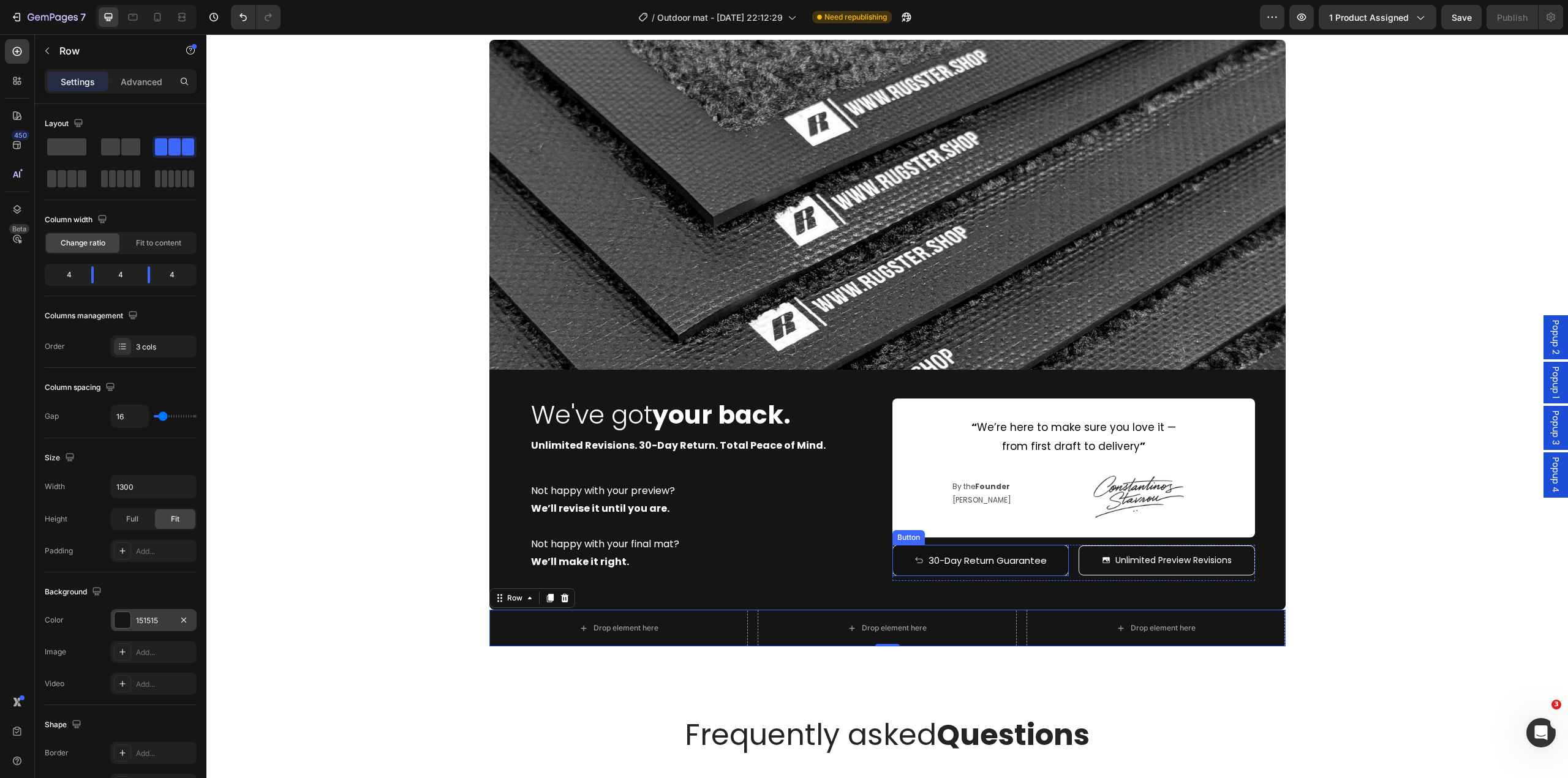
click at [1054, 565] on button "30-Day Return Guarantee" at bounding box center [981, 560] width 176 height 31
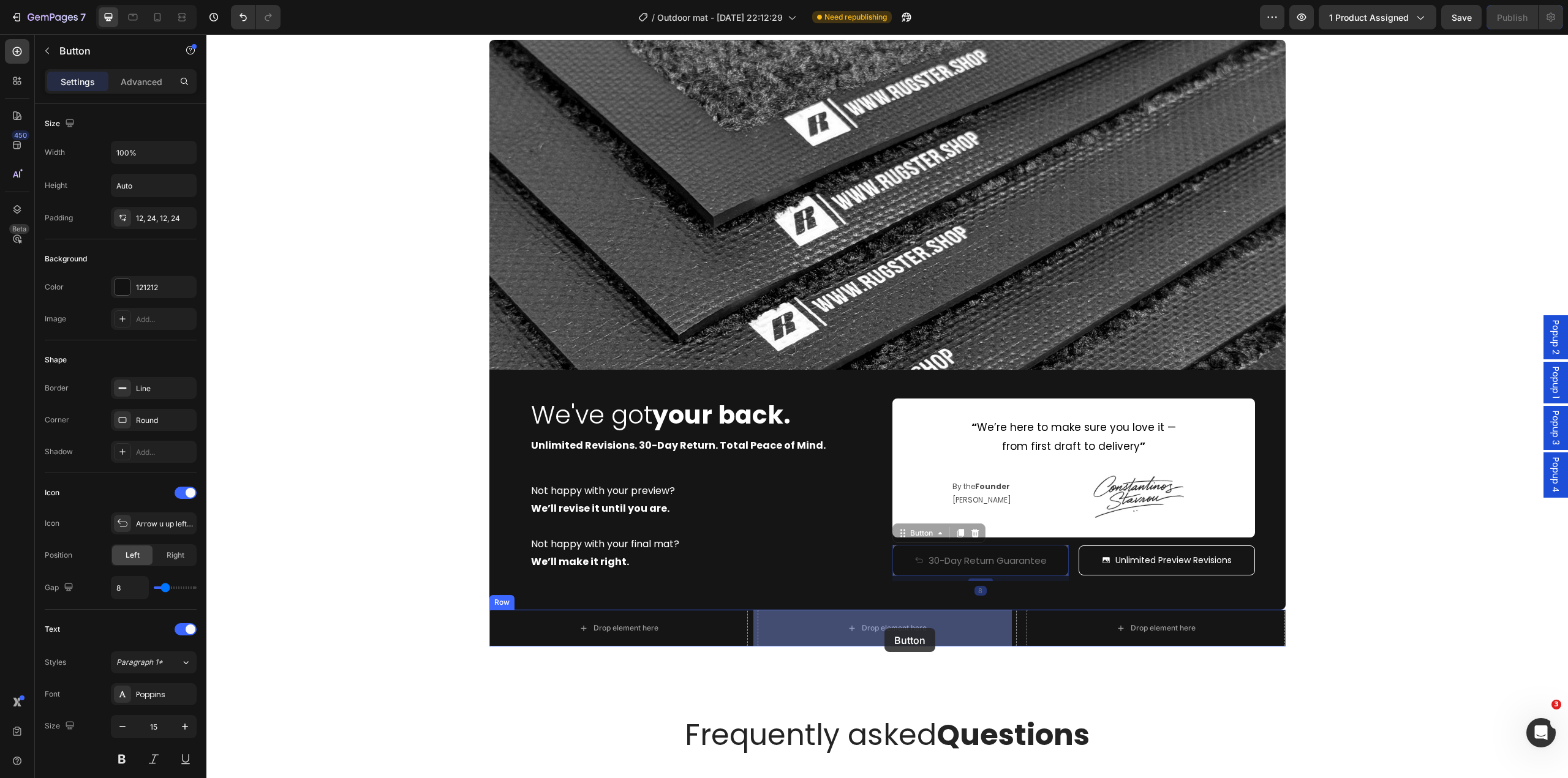
drag, startPoint x: 898, startPoint y: 535, endPoint x: 884, endPoint y: 628, distance: 94.0
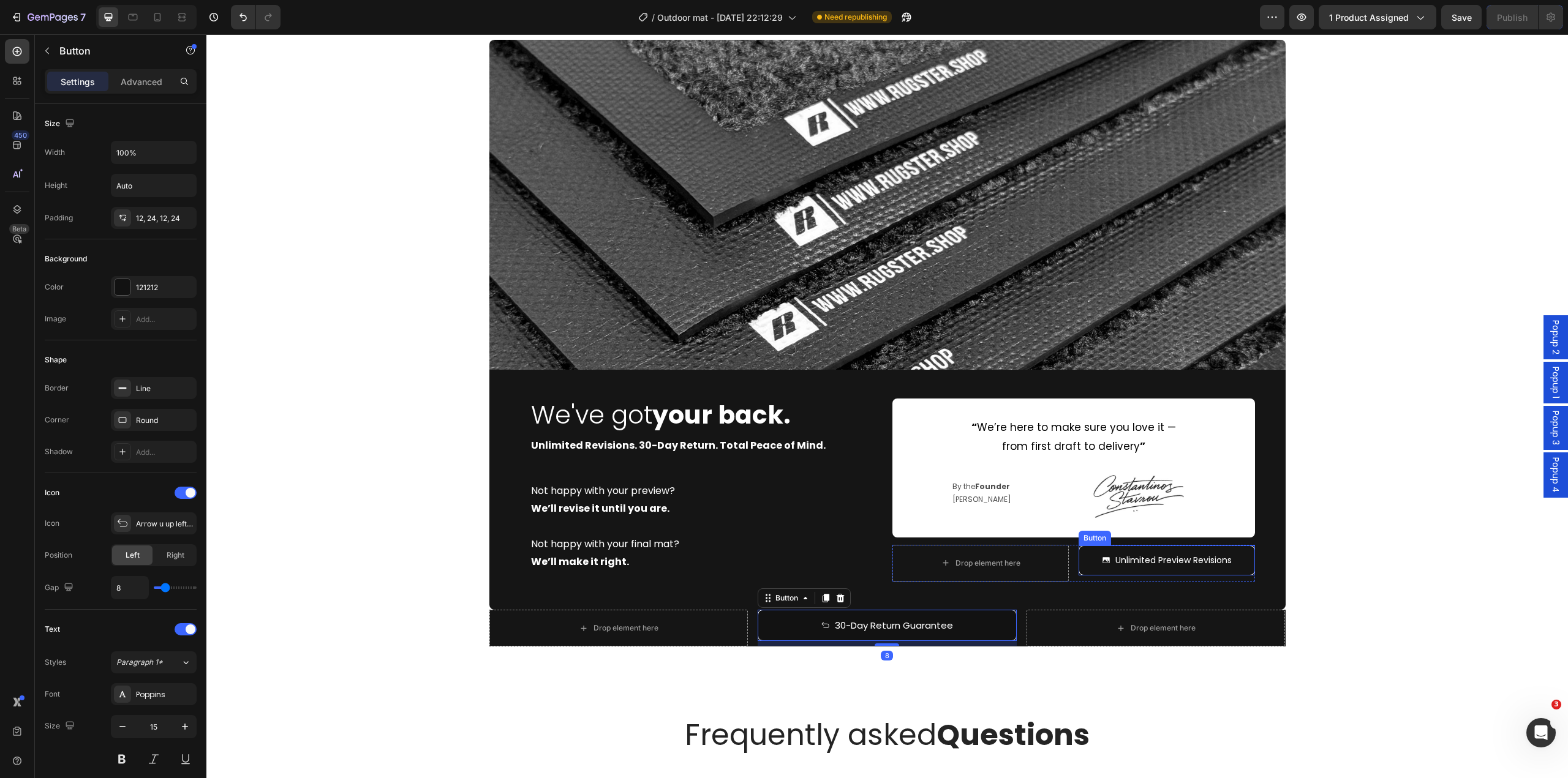
click at [1082, 562] on button "Unlimited Preview Revisions" at bounding box center [1167, 560] width 176 height 30
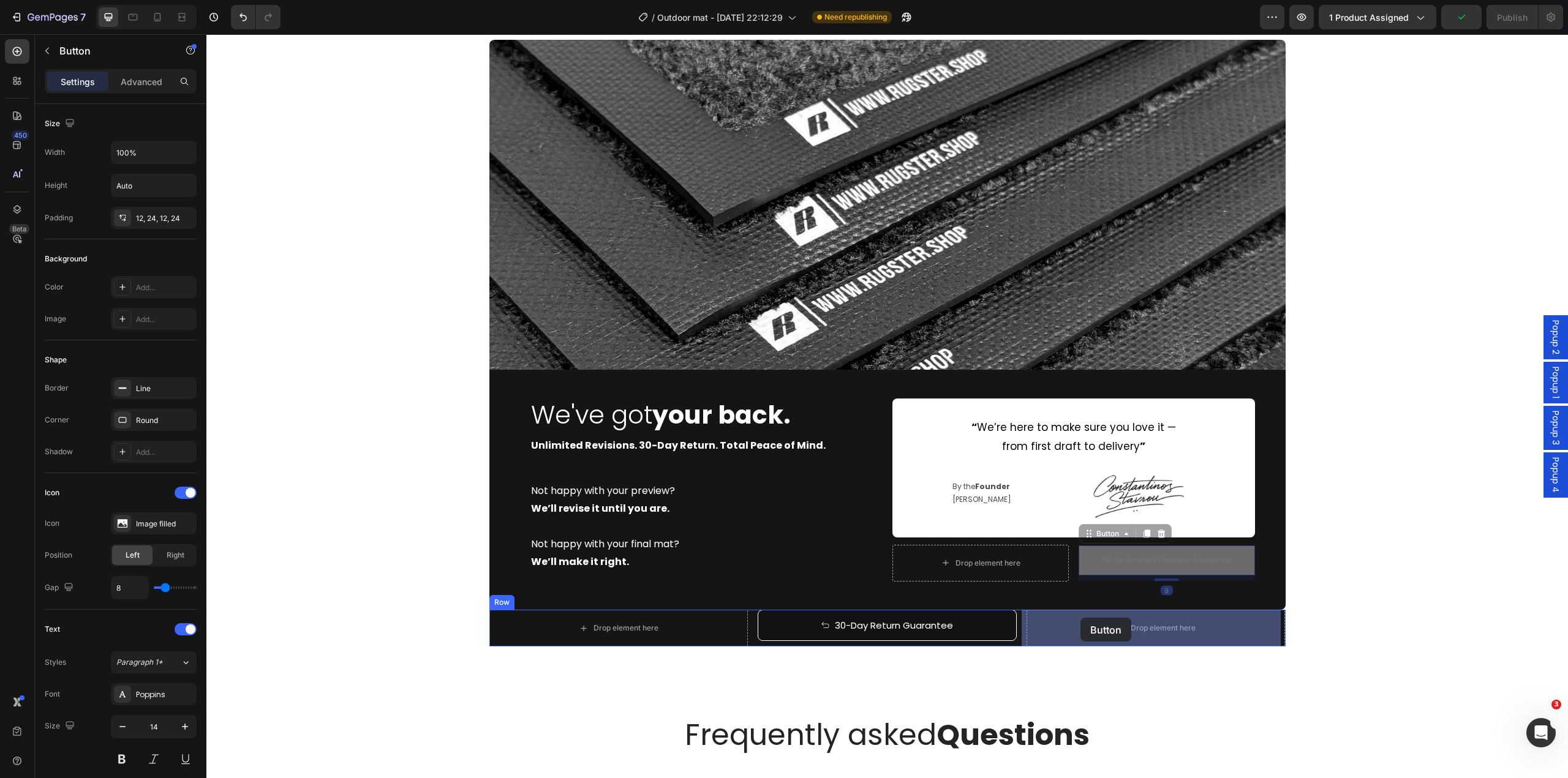
drag, startPoint x: 1083, startPoint y: 533, endPoint x: 1079, endPoint y: 616, distance: 83.1
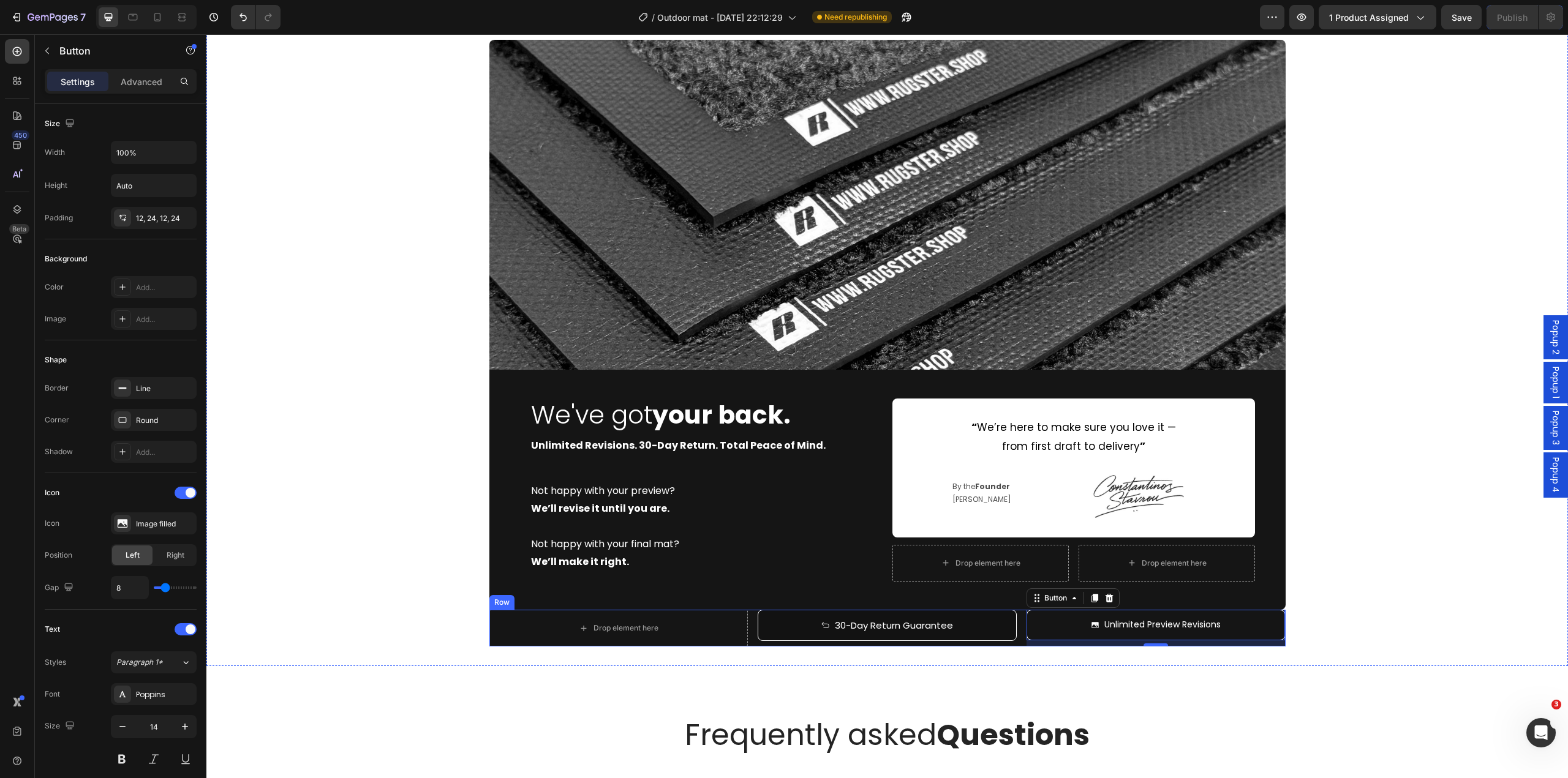
click at [769, 634] on button "30-Day Return Guarantee" at bounding box center [887, 626] width 259 height 31
click at [822, 597] on icon at bounding box center [825, 599] width 6 height 9
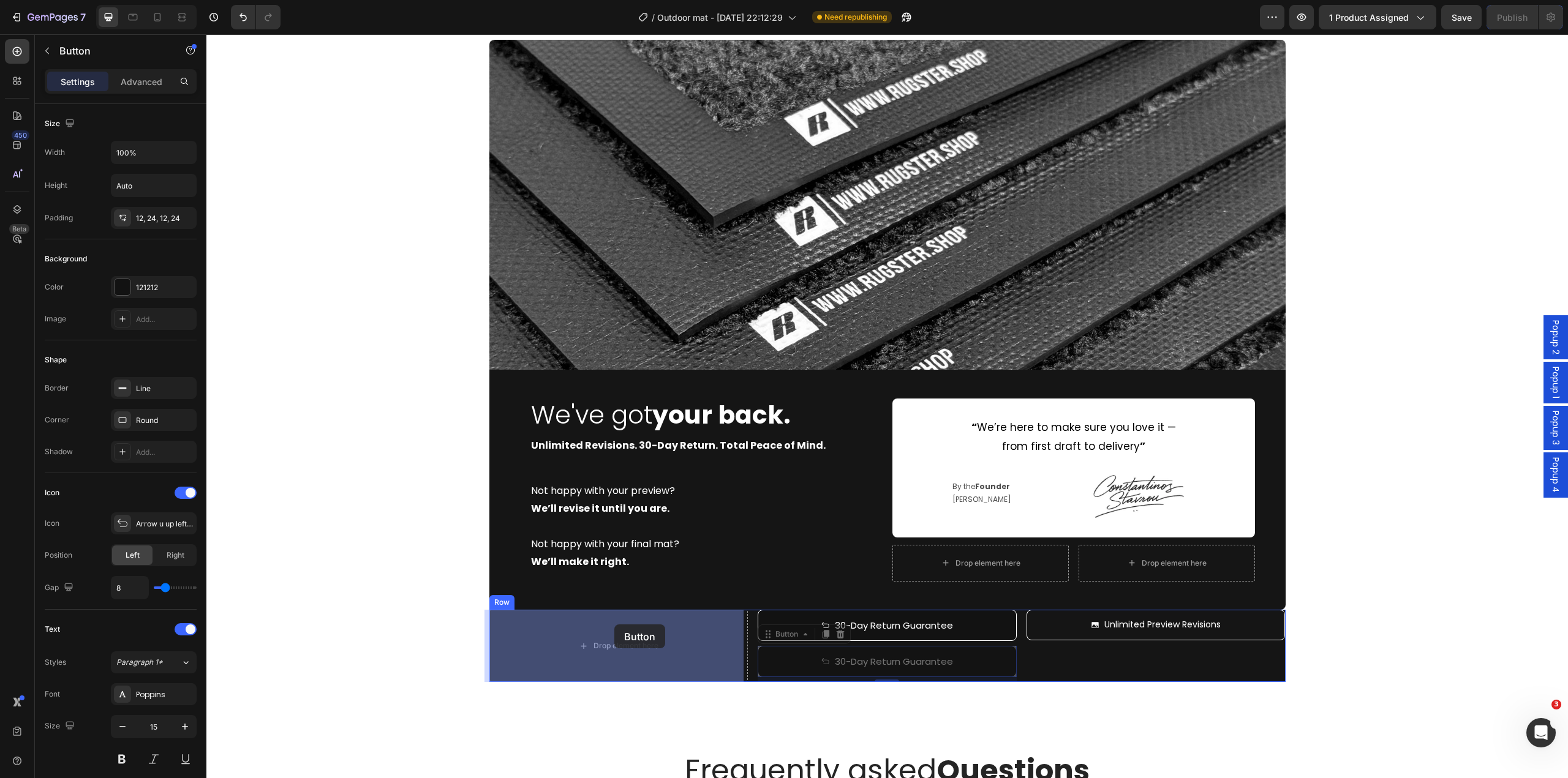
drag, startPoint x: 763, startPoint y: 636, endPoint x: 615, endPoint y: 624, distance: 148.5
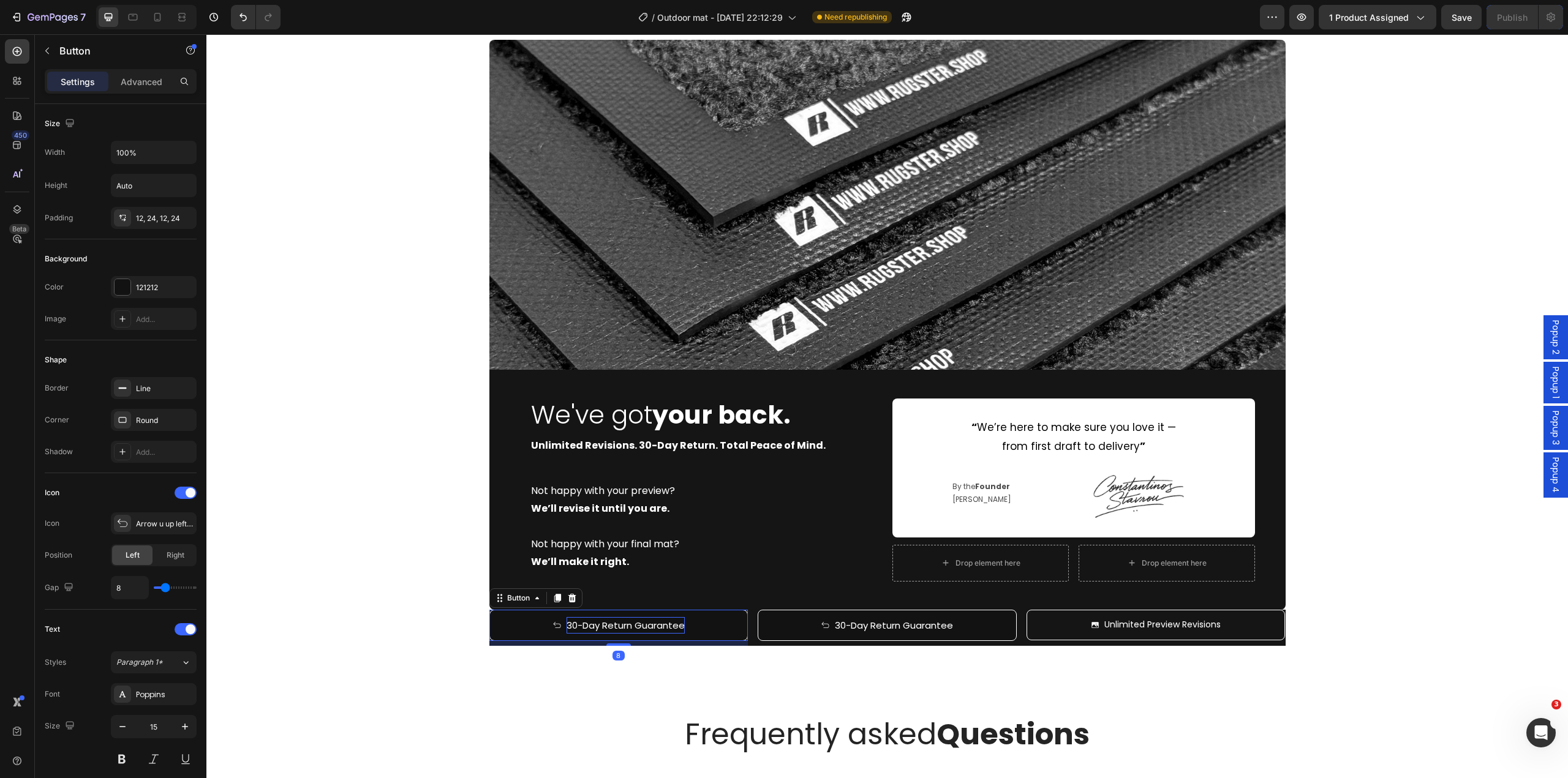
click at [598, 626] on p "30-Day Return Guarantee" at bounding box center [625, 625] width 118 height 16
click at [596, 626] on p "30-Day Return Guarantee" at bounding box center [625, 625] width 118 height 16
click at [489, 610] on button "1" at bounding box center [619, 626] width 259 height 31
click at [489, 610] on button "1 Year" at bounding box center [619, 626] width 259 height 31
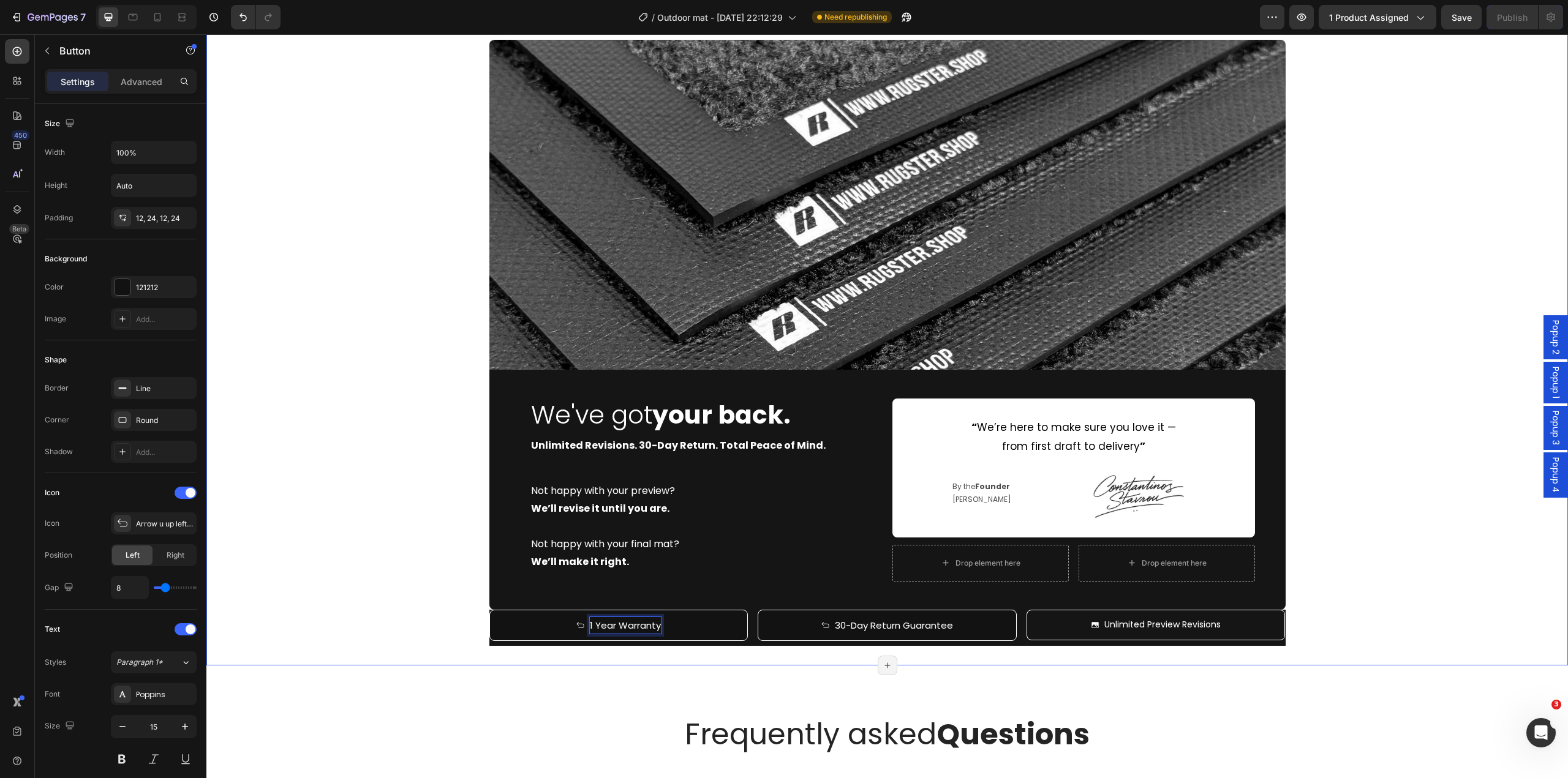
click at [436, 646] on div "Image We've got your back. Heading Unlimited Revisions. 30-Day Return. Total Pe…" at bounding box center [887, 343] width 1362 height 606
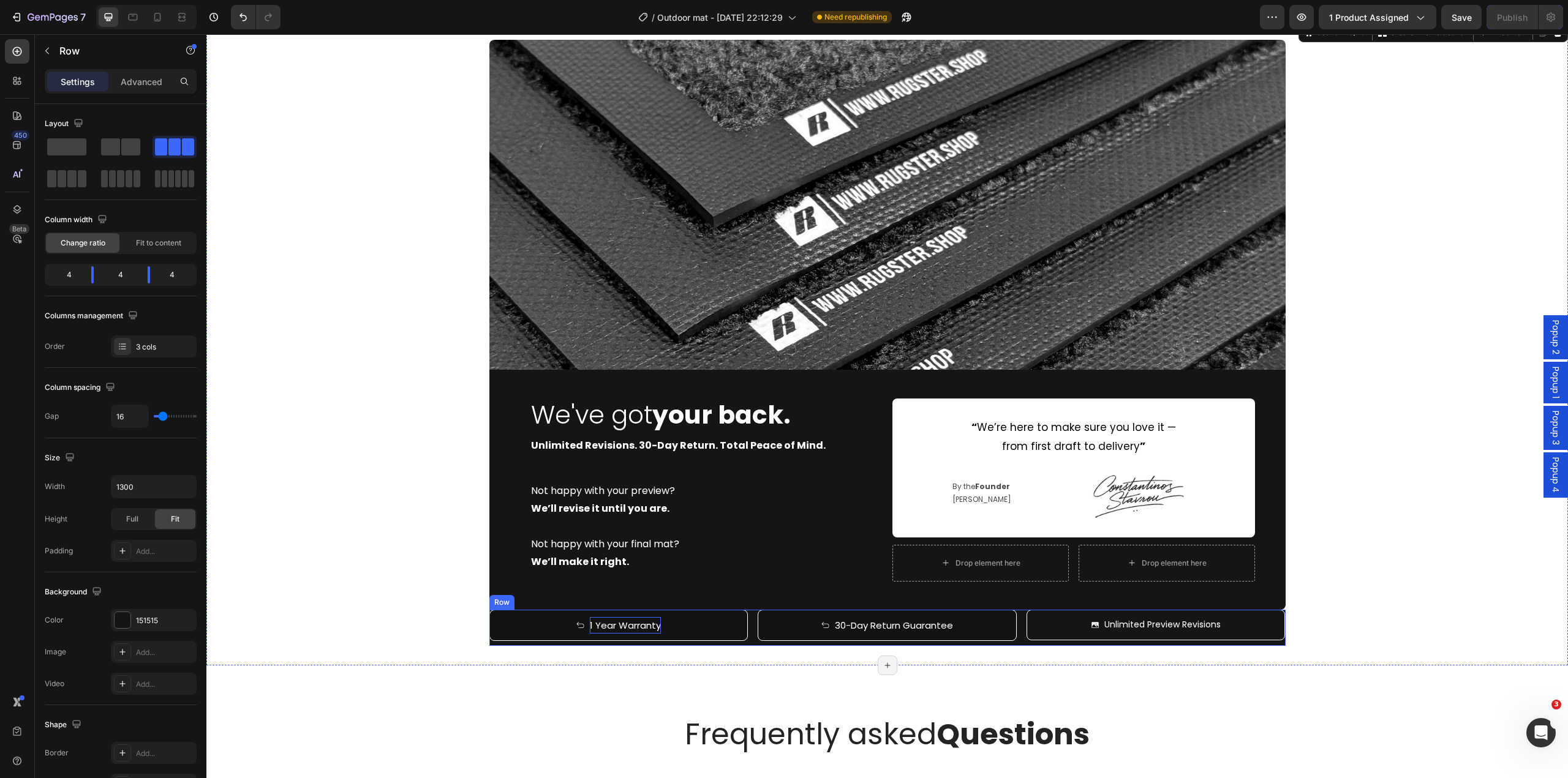
click at [749, 630] on div "1 Year Warranty Button 30-Day Return Guarantee Button Unlimited Preview Revisio…" at bounding box center [887, 628] width 796 height 36
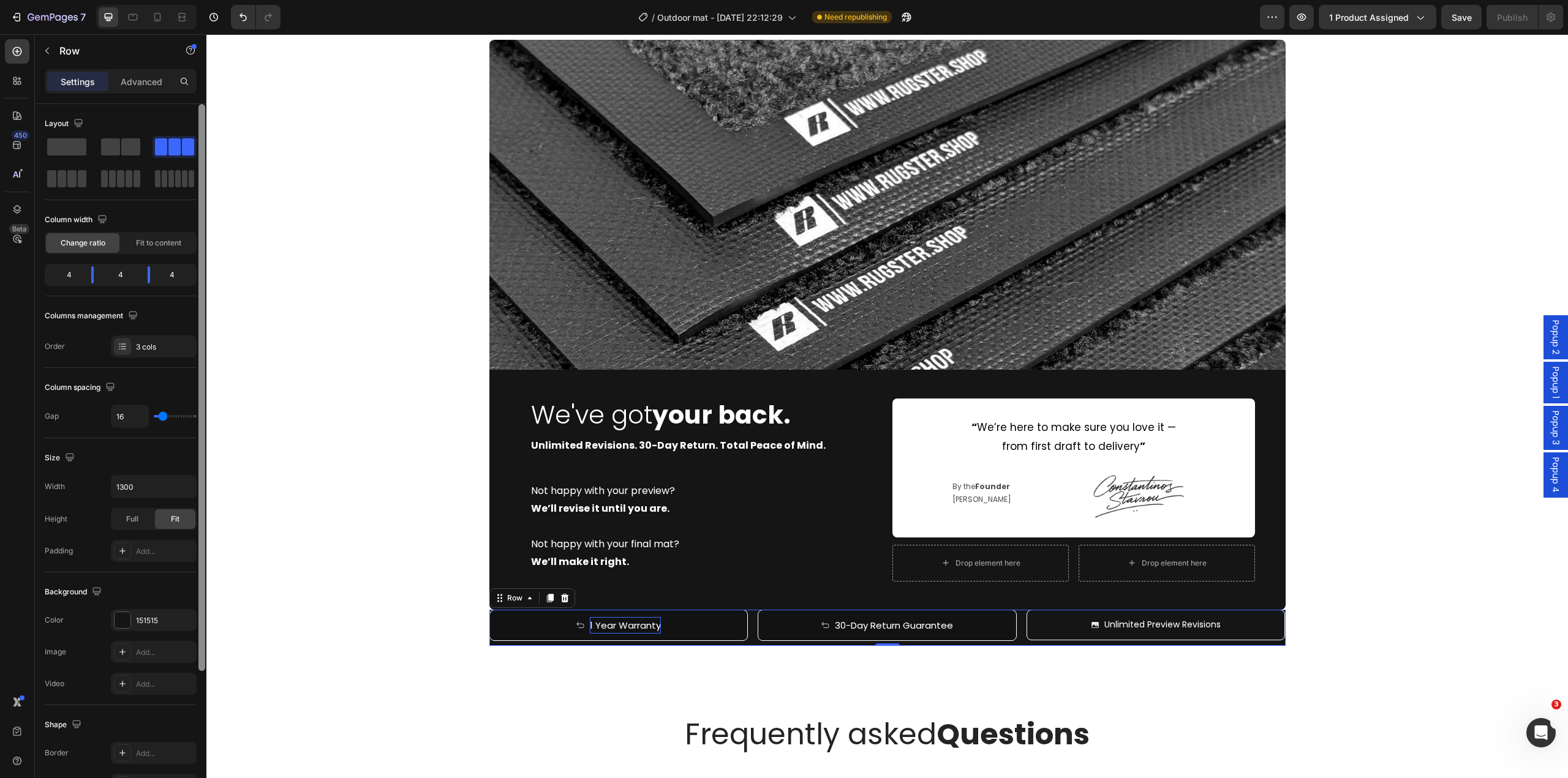
click at [137, 550] on div "Add..." at bounding box center [164, 551] width 58 height 11
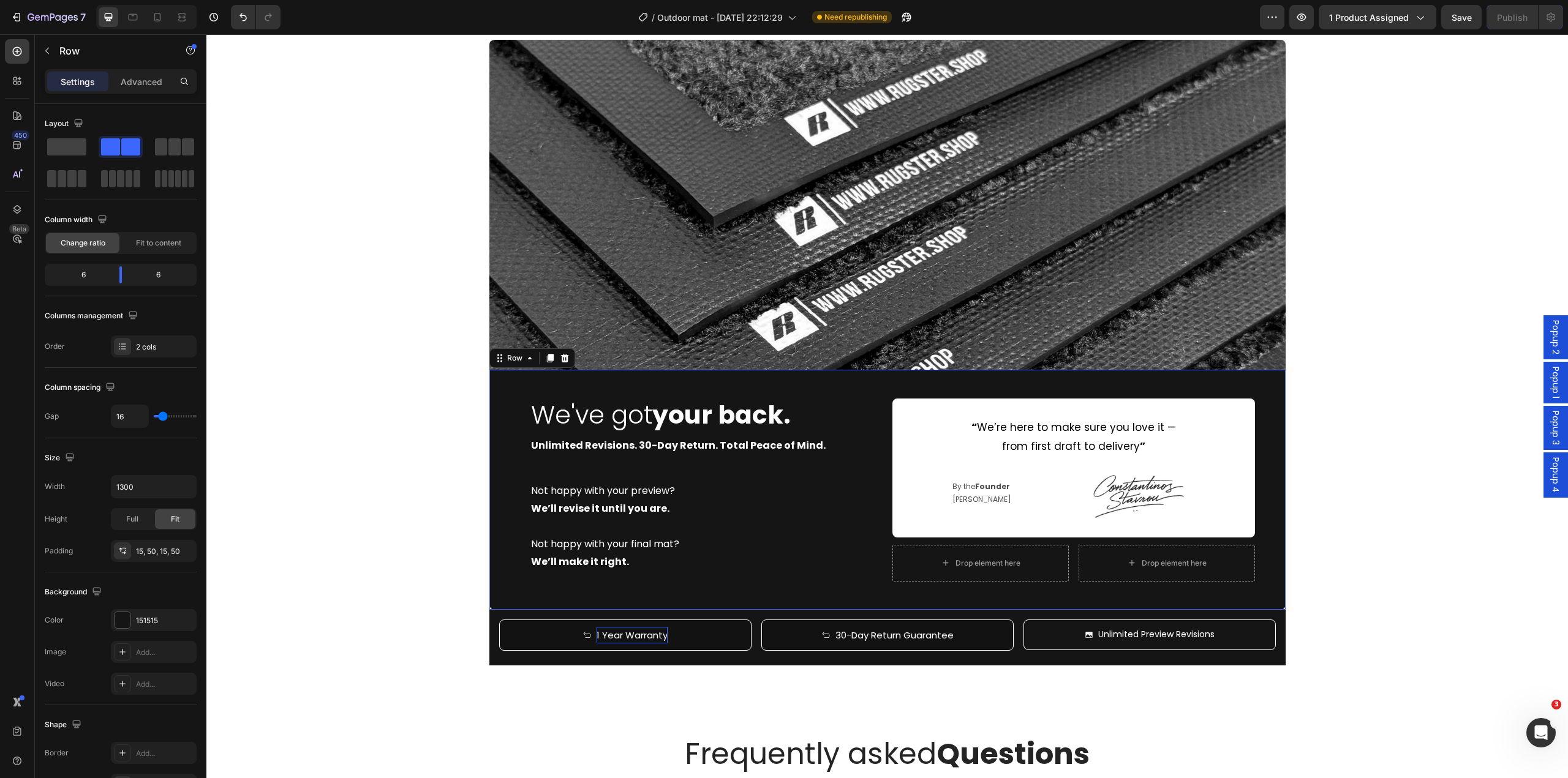
click at [879, 576] on div "We've got your back. Heading Unlimited Revisions. 30-Day Return. Total Peace of…" at bounding box center [887, 490] width 796 height 240
drag, startPoint x: 884, startPoint y: 610, endPoint x: 885, endPoint y: 587, distance: 23.0
click at [885, 587] on div "We've got your back. Heading Unlimited Revisions. 30-Day Return. Total Peace of…" at bounding box center [887, 490] width 796 height 240
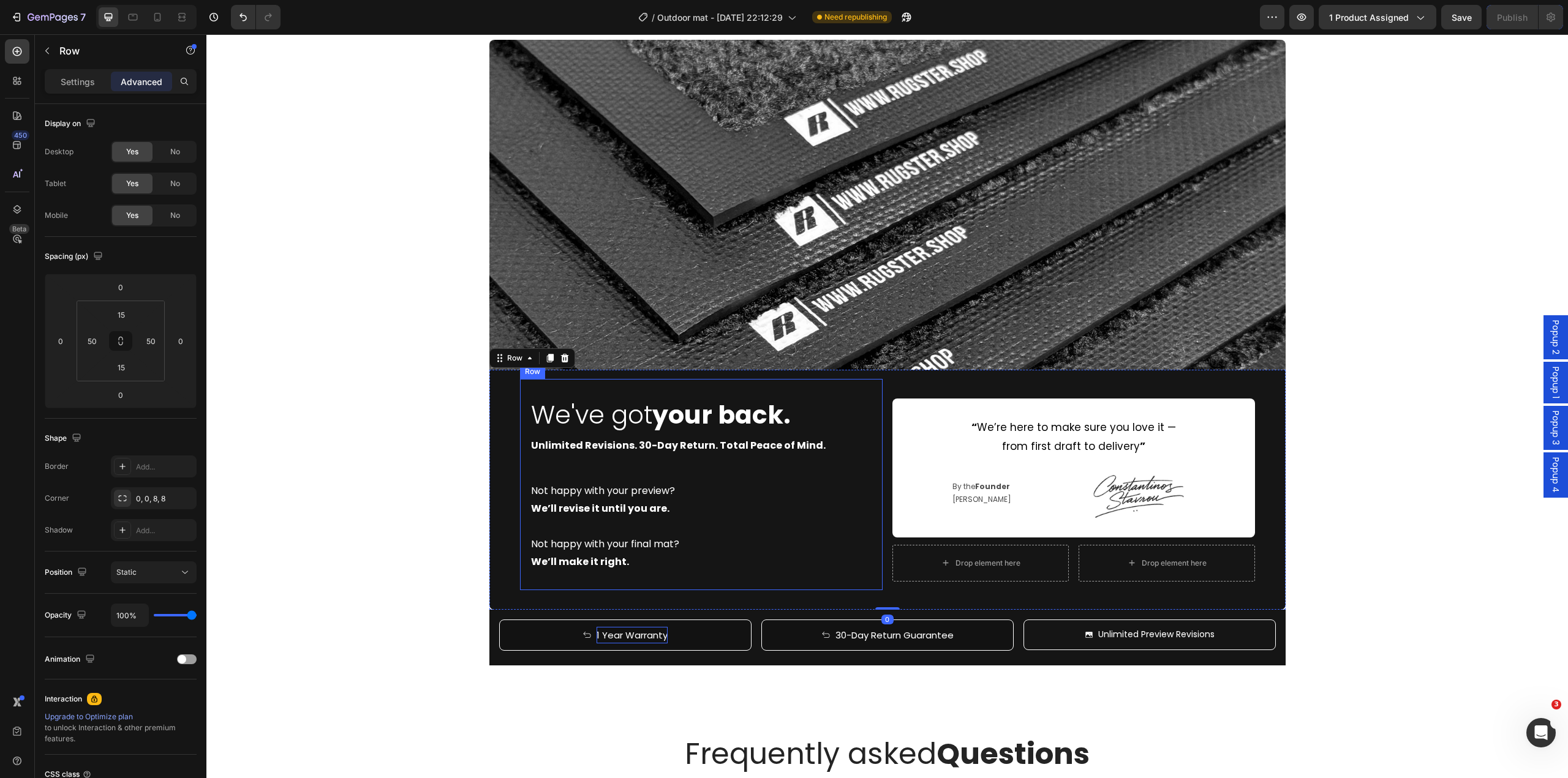
click at [693, 582] on div "We've got your back. Heading Unlimited Revisions. 30-Day Return. Total Peace of…" at bounding box center [701, 484] width 363 height 211
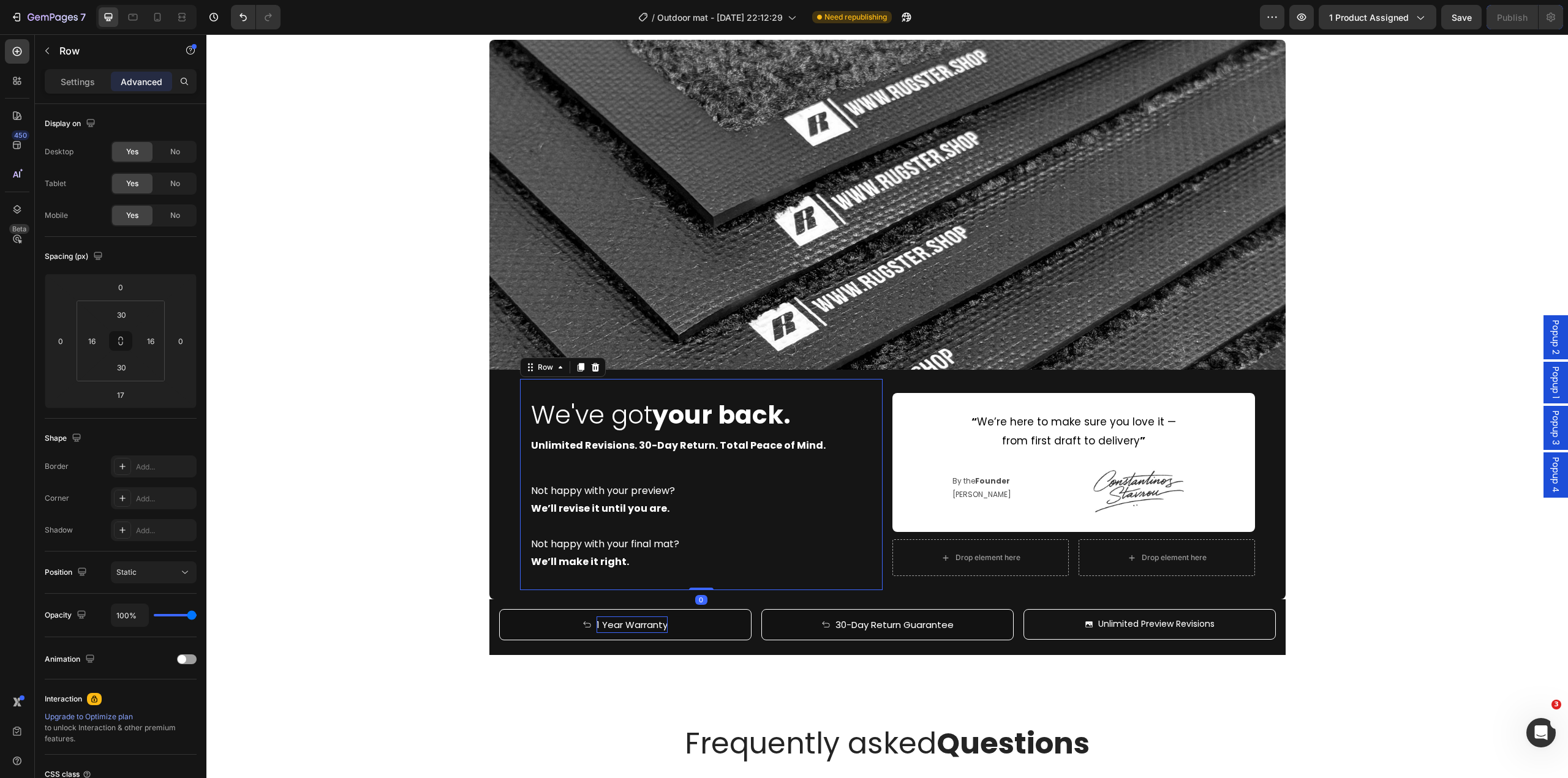
drag, startPoint x: 694, startPoint y: 600, endPoint x: 701, endPoint y: 577, distance: 24.0
click at [701, 577] on div "We've got your back. Heading Unlimited Revisions. 30-Day Return. Total Peace of…" at bounding box center [701, 484] width 363 height 211
type input "0"
click at [1068, 563] on div "Drop element here Drop element here Row 0" at bounding box center [1074, 558] width 363 height 37
click at [1068, 561] on div "Drop element here Drop element here Row 0" at bounding box center [1074, 558] width 363 height 37
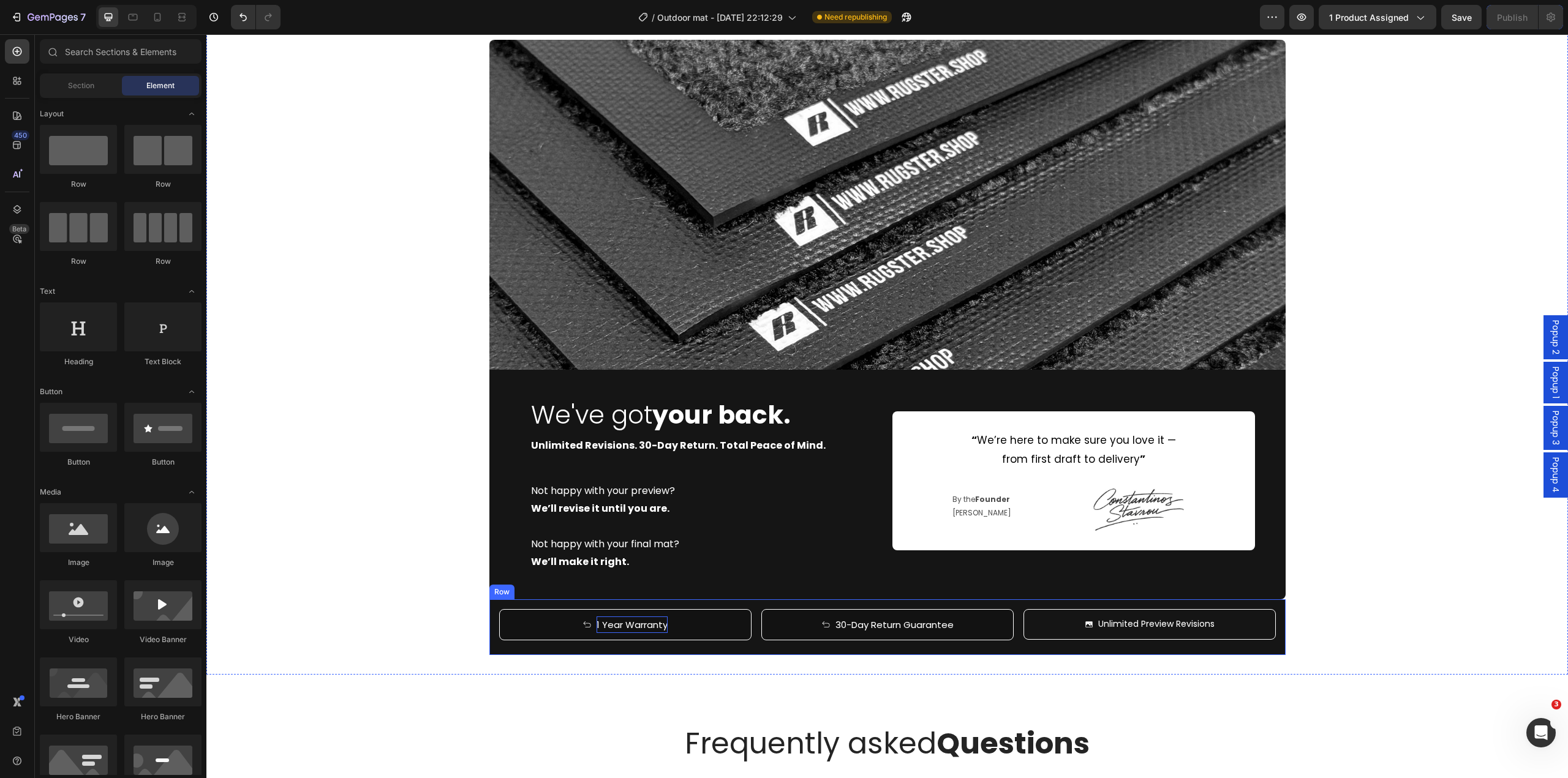
click at [771, 602] on div "1 Year Warranty Button 30-Day Return Guarantee Button Unlimited Preview Revisio…" at bounding box center [887, 627] width 796 height 55
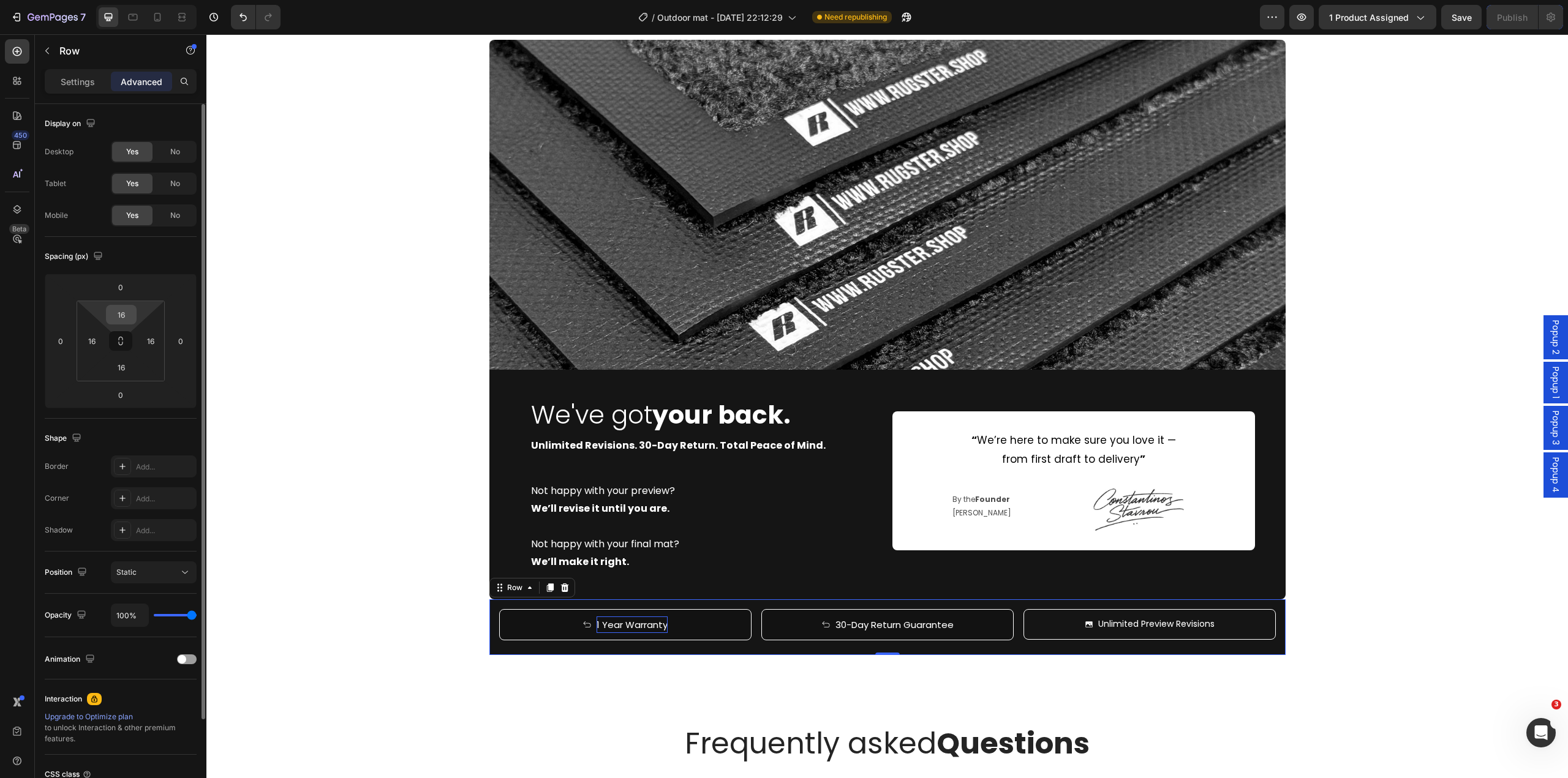
click at [120, 312] on input "16" at bounding box center [121, 315] width 24 height 18
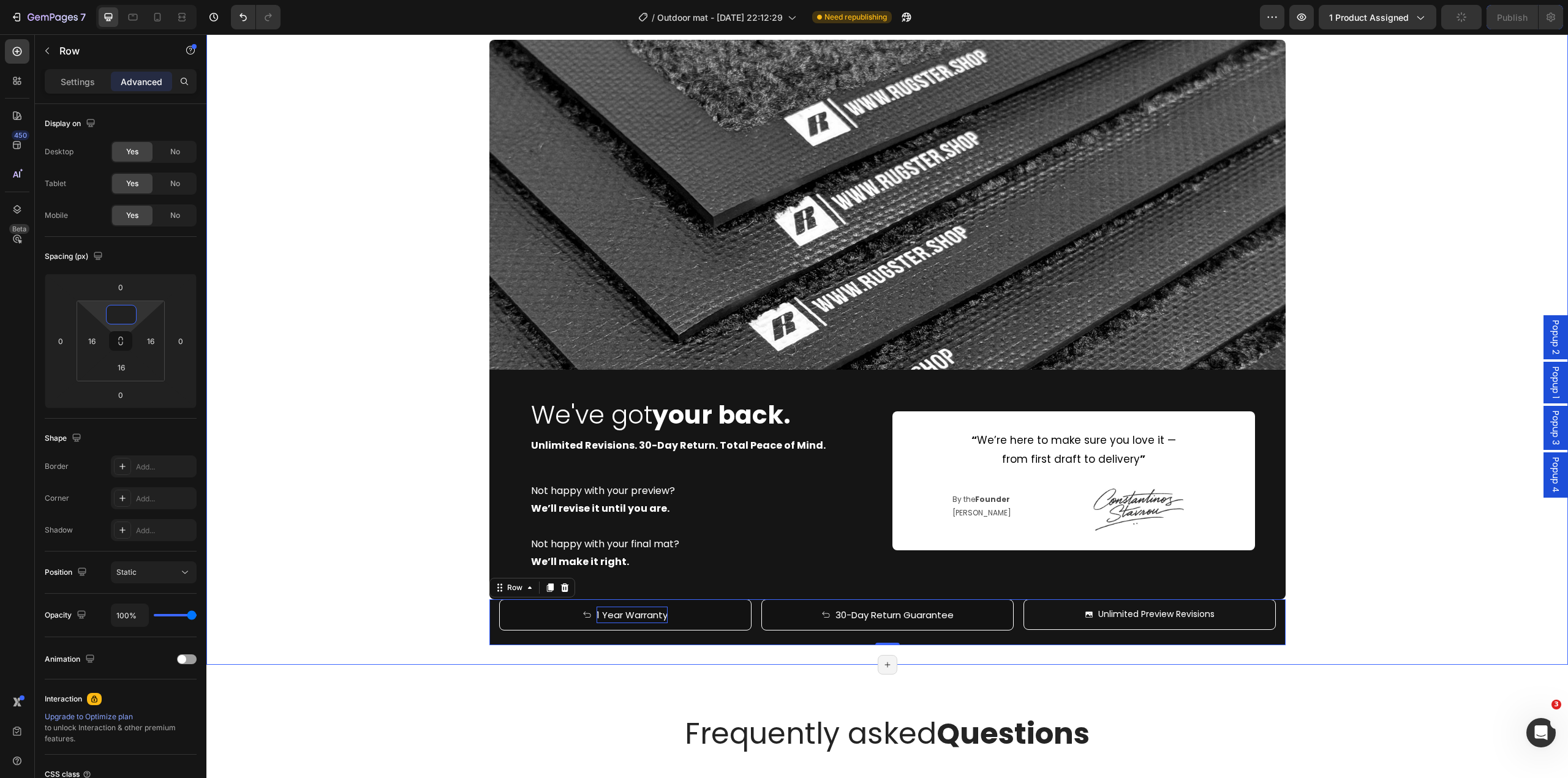
drag, startPoint x: 1450, startPoint y: 559, endPoint x: 1446, endPoint y: 619, distance: 60.1
click at [1451, 559] on div "Image We've got your back. Heading Unlimited Revisions. 30-Day Return. Total Pe…" at bounding box center [887, 343] width 1362 height 606
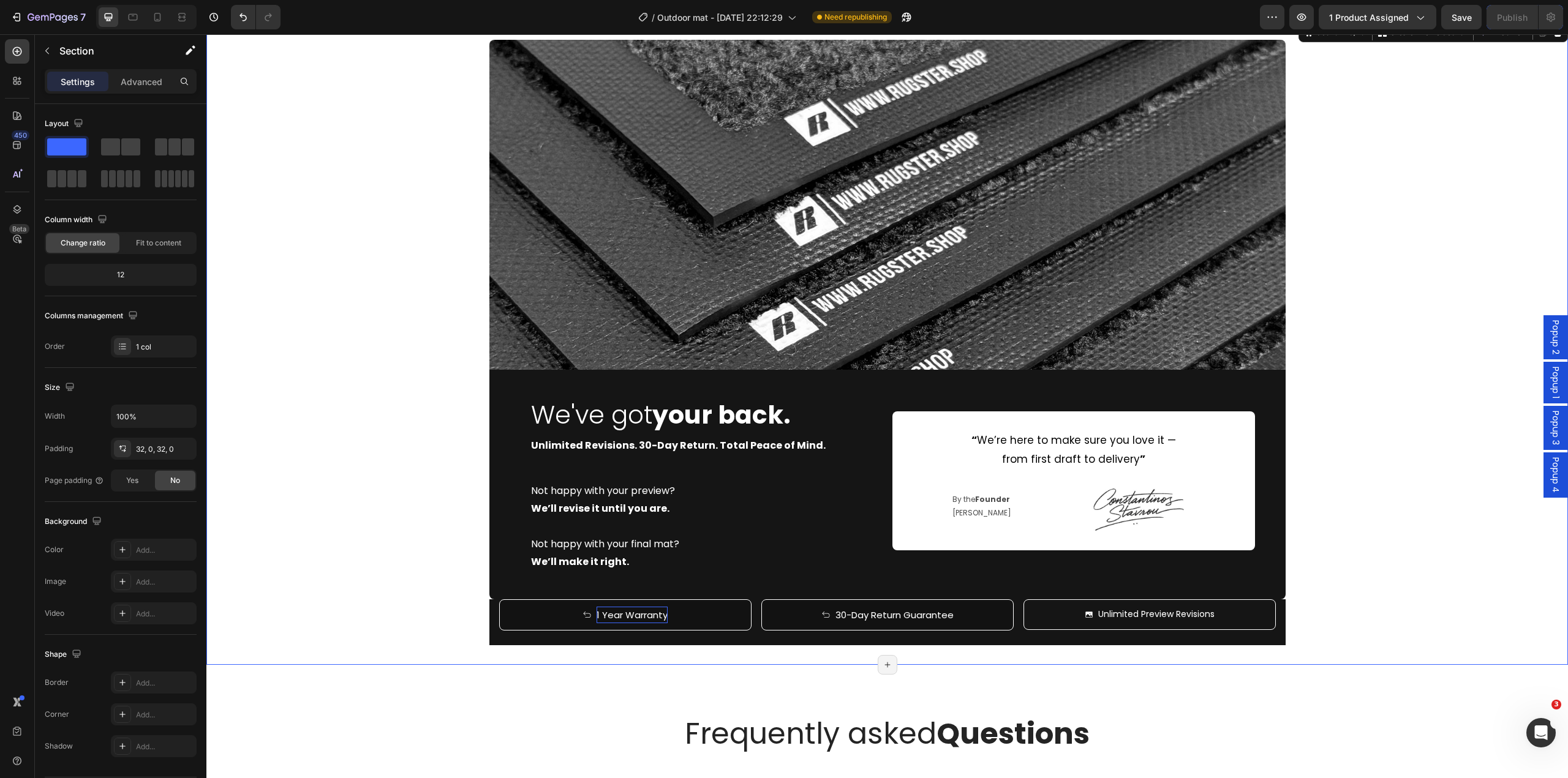
click at [1446, 619] on div "Image We've got your back. Heading Unlimited Revisions. 30-Day Return. Total Pe…" at bounding box center [887, 343] width 1362 height 606
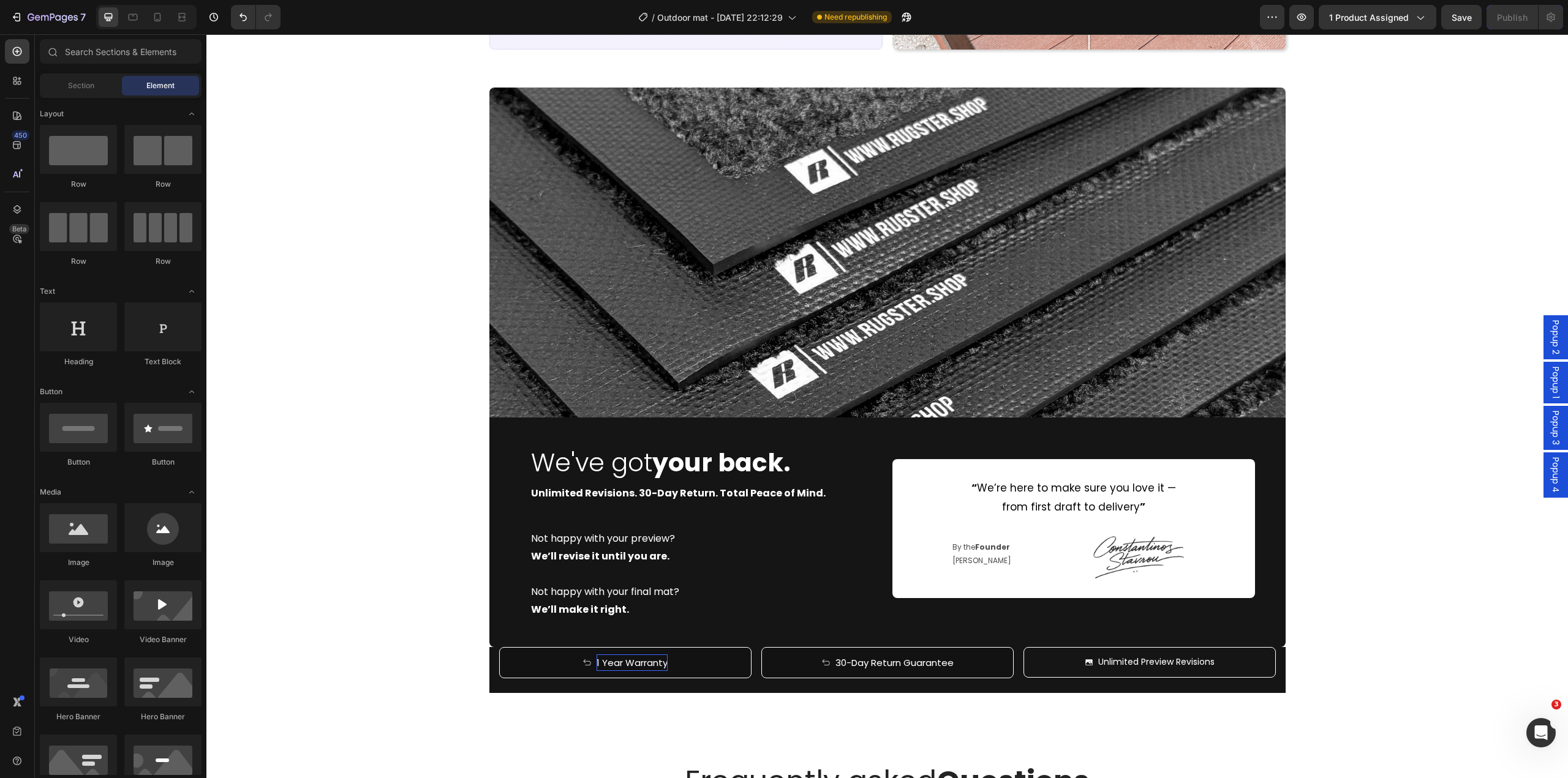
scroll to position [3844, 0]
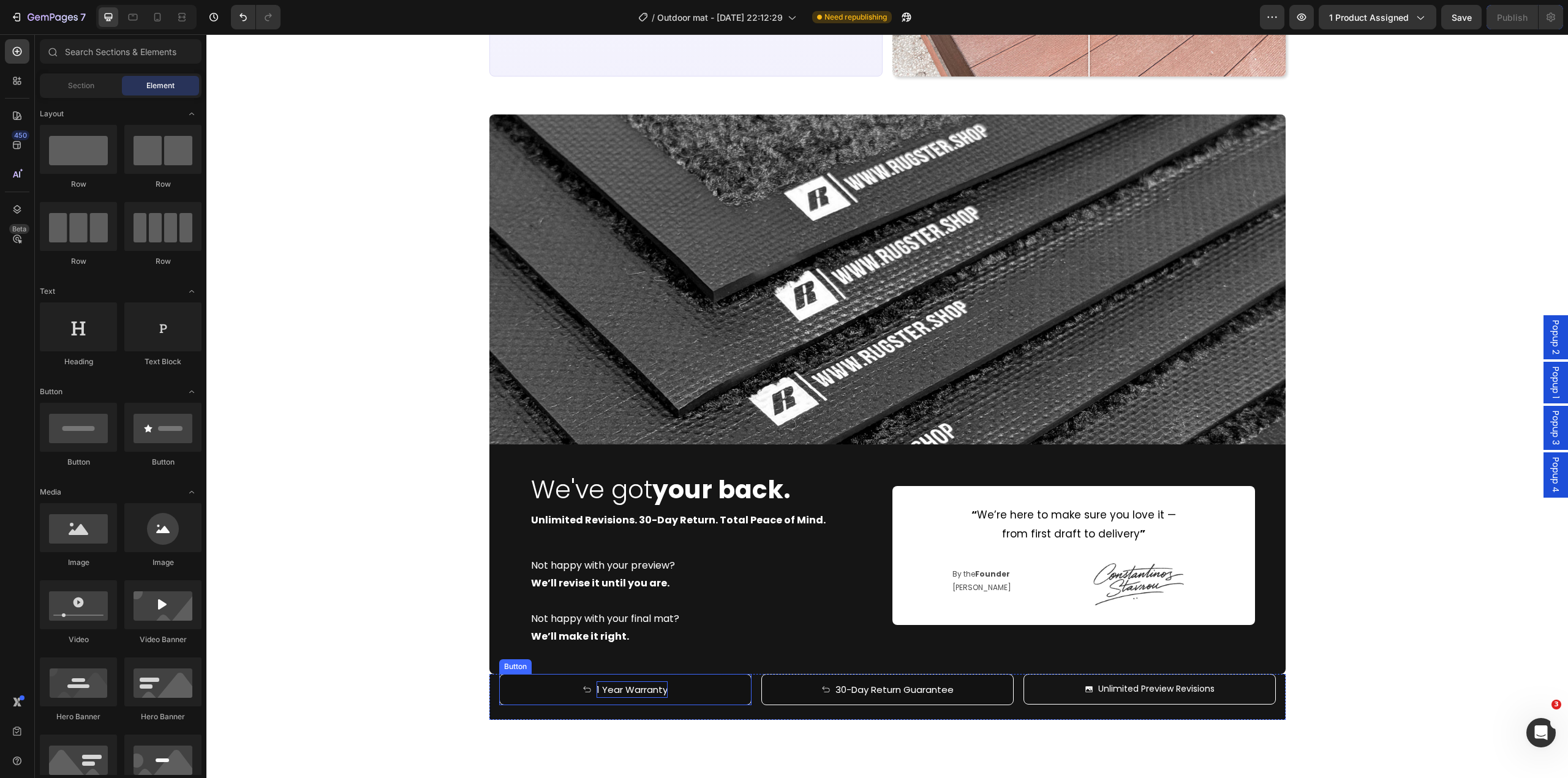
click at [583, 693] on icon "<p>1 Year Warranty</p>" at bounding box center [587, 690] width 9 height 9
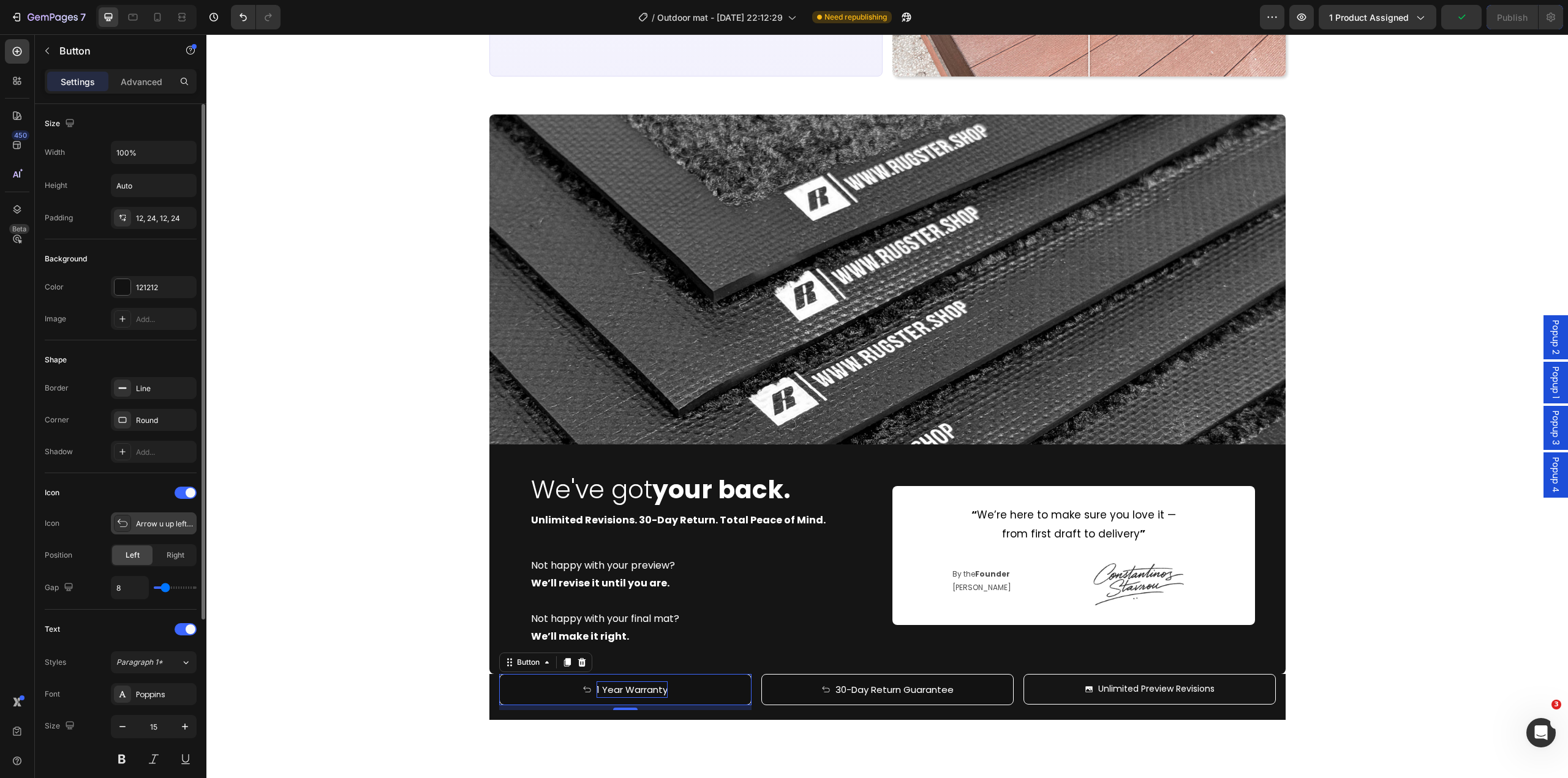
click at [140, 518] on div "Arrow u up left light" at bounding box center [154, 523] width 86 height 22
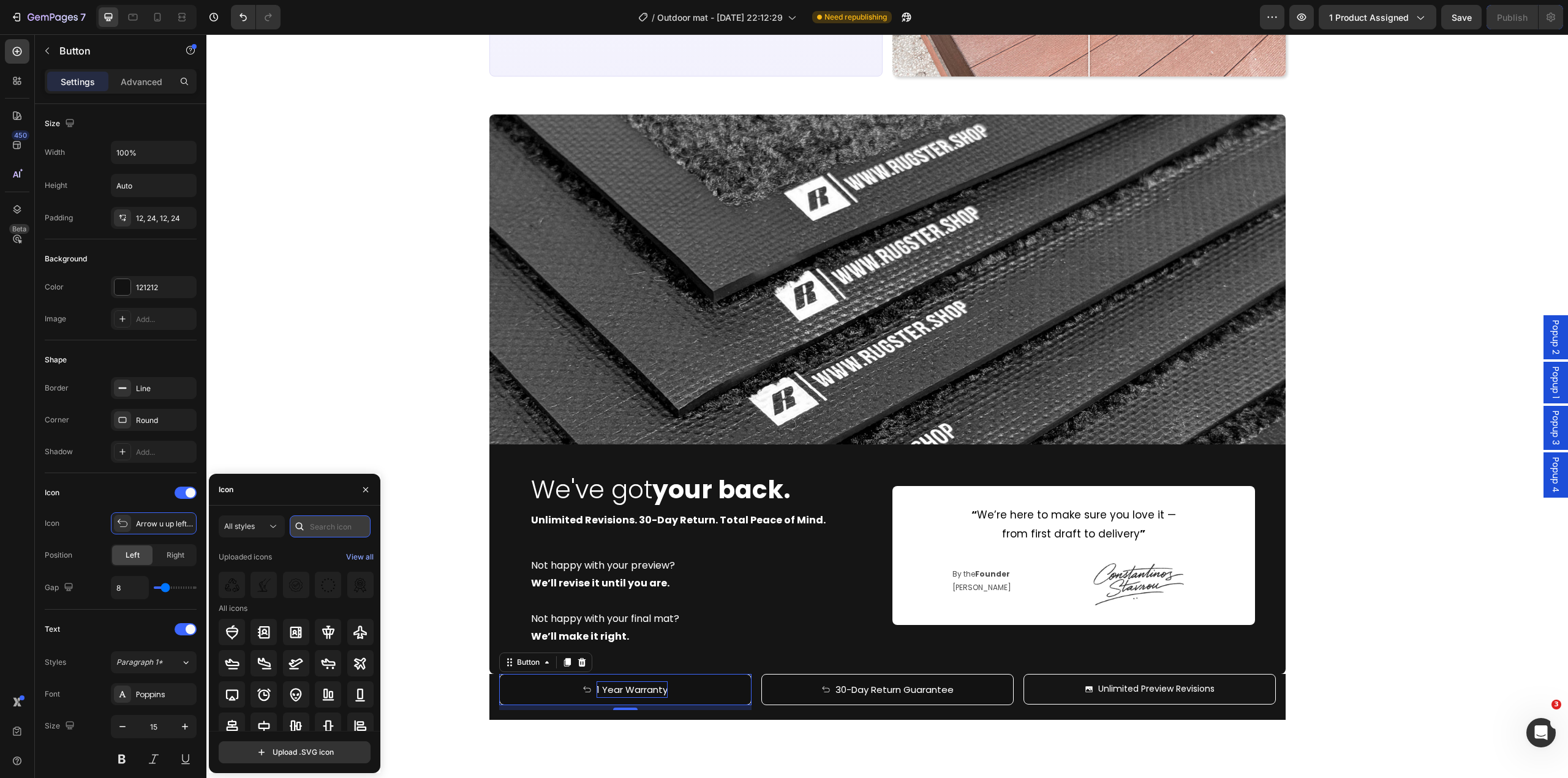
click at [327, 521] on input "text" at bounding box center [330, 526] width 81 height 22
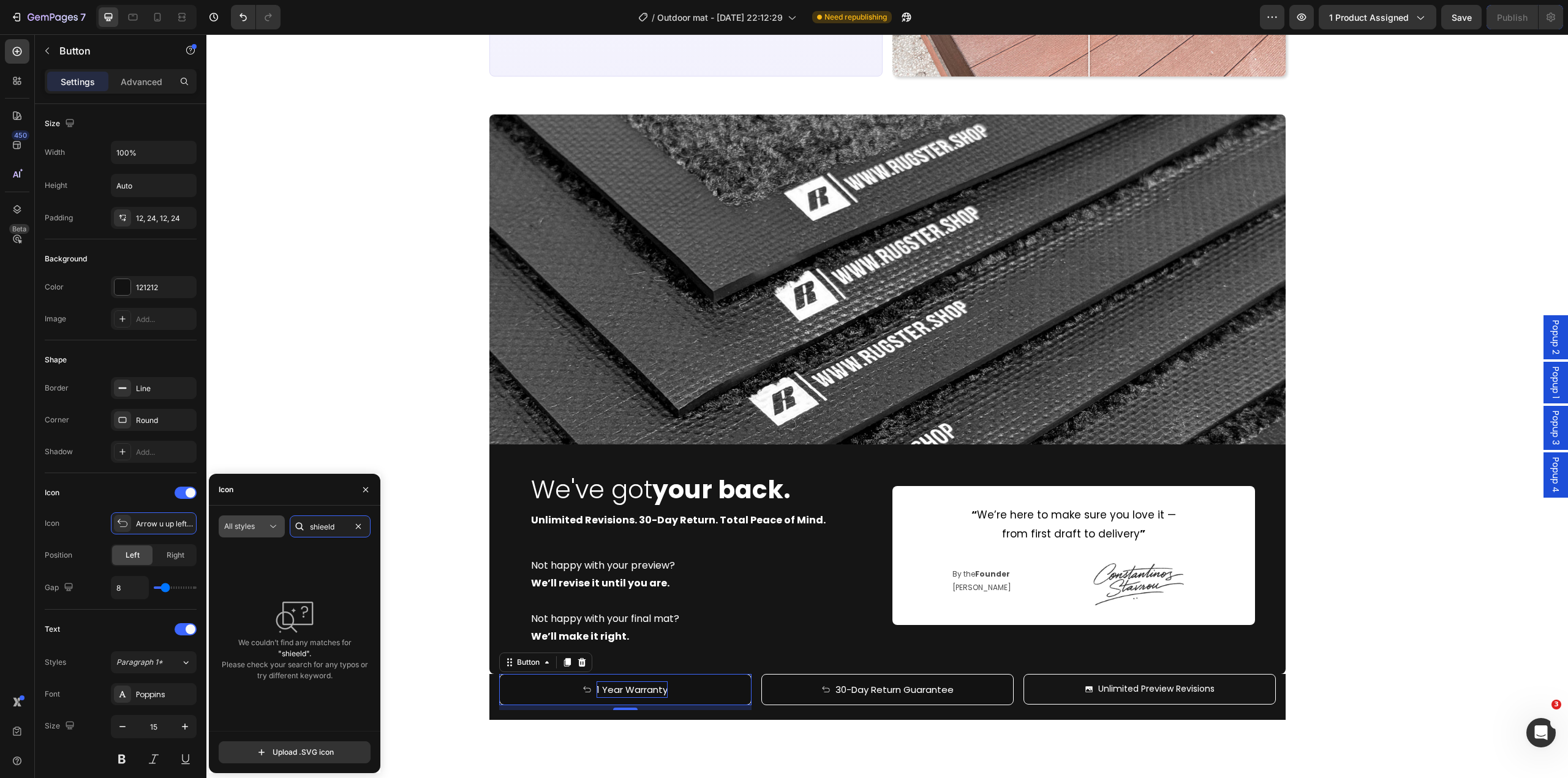
type input "shieeld"
click at [260, 533] on button "All styles" at bounding box center [251, 526] width 66 height 22
drag, startPoint x: 236, startPoint y: 655, endPoint x: 218, endPoint y: 683, distance: 33.3
click at [236, 655] on p "Filled" at bounding box center [240, 649] width 70 height 12
type input "shield"
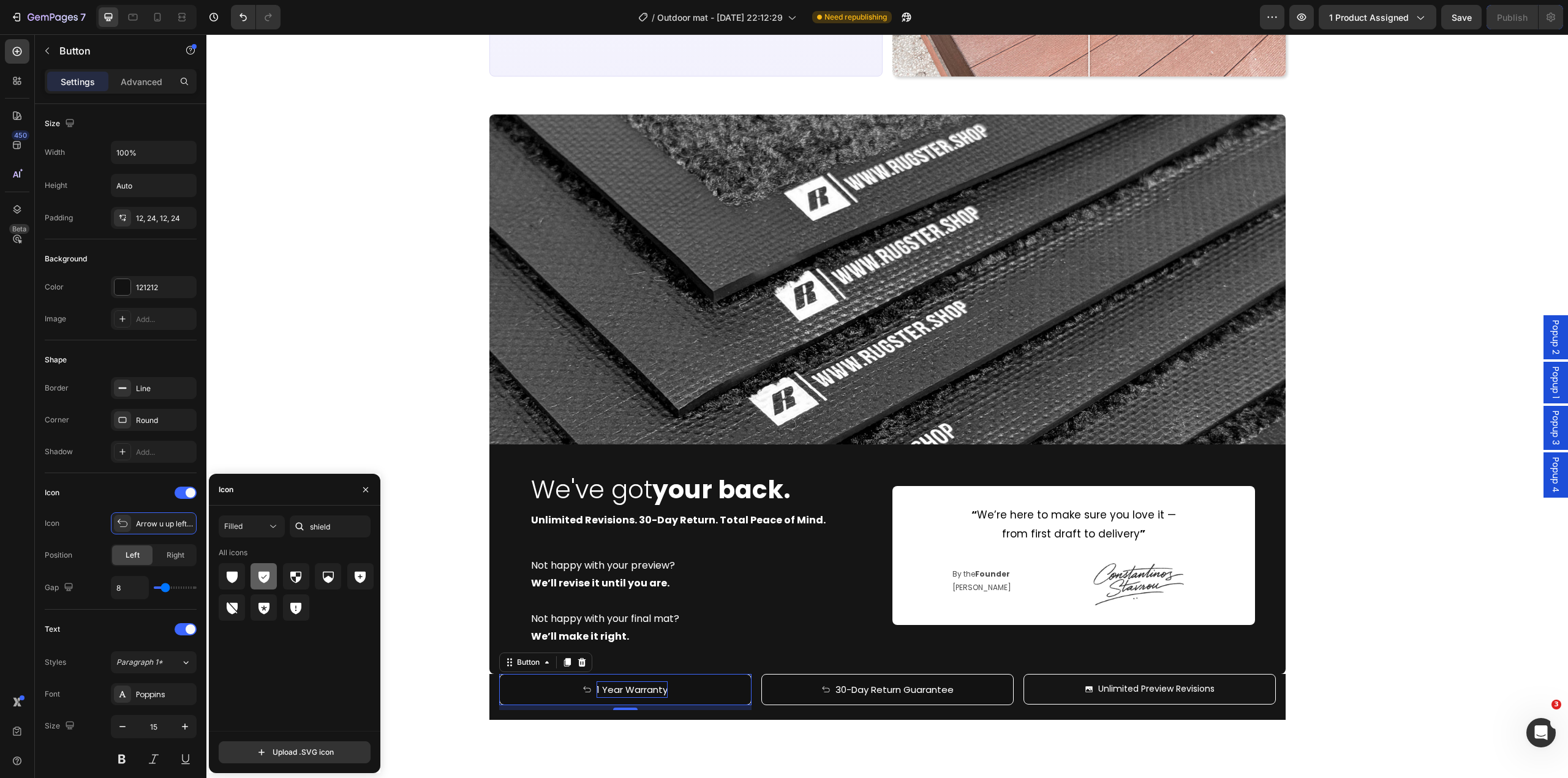
click at [258, 580] on icon at bounding box center [264, 577] width 15 height 15
click at [1404, 639] on div "Image We've got your back. Heading Unlimited Revisions. 30-Day Return. Total Pe…" at bounding box center [887, 417] width 1362 height 606
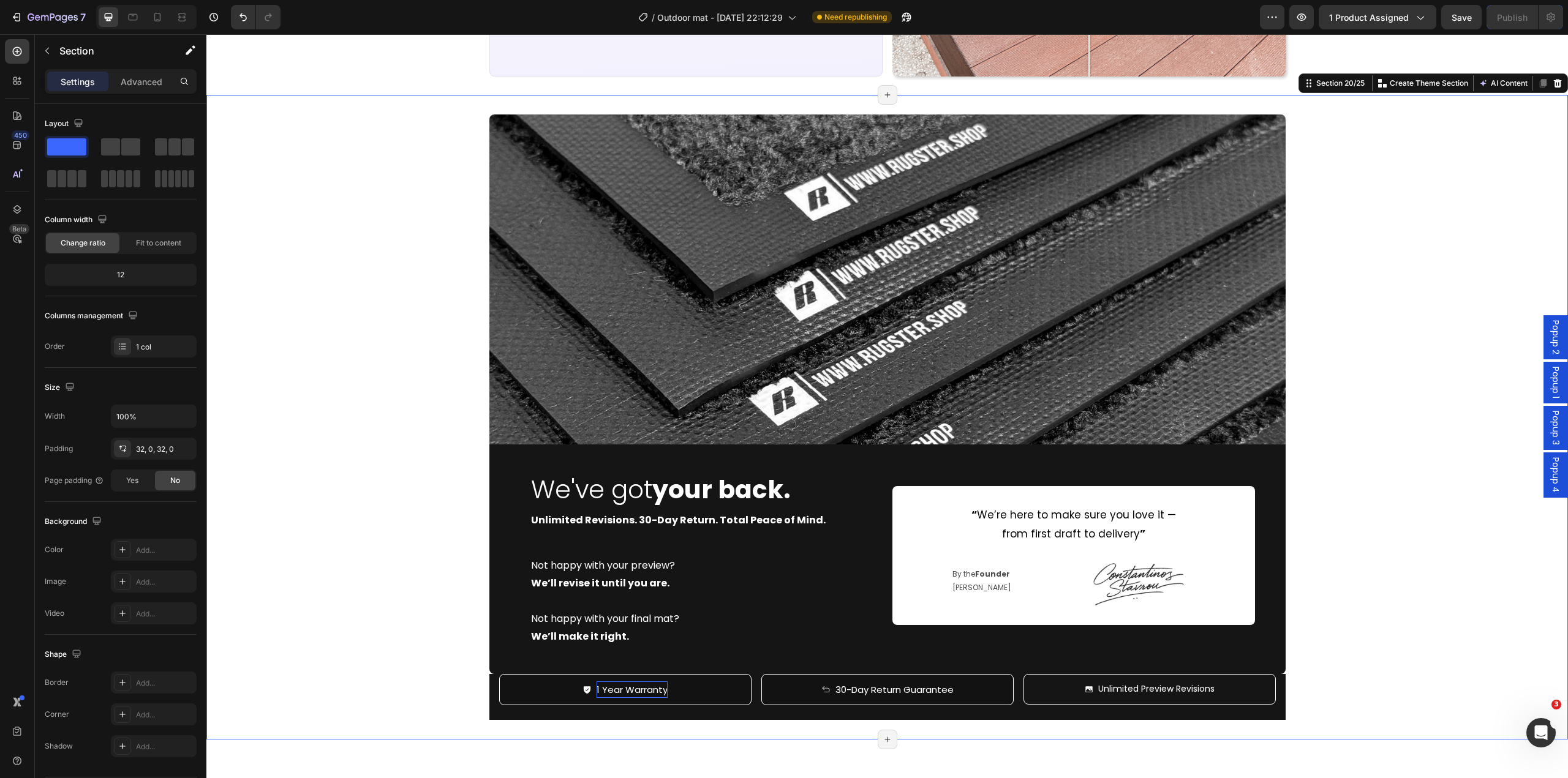
click at [1391, 639] on div "Image We've got your back. Heading Unlimited Revisions. 30-Day Return. Total Pe…" at bounding box center [887, 417] width 1362 height 606
click at [646, 518] on strong "Unlimited Revisions. 30-Day Return. Total Peace of Mind." at bounding box center [679, 521] width 295 height 14
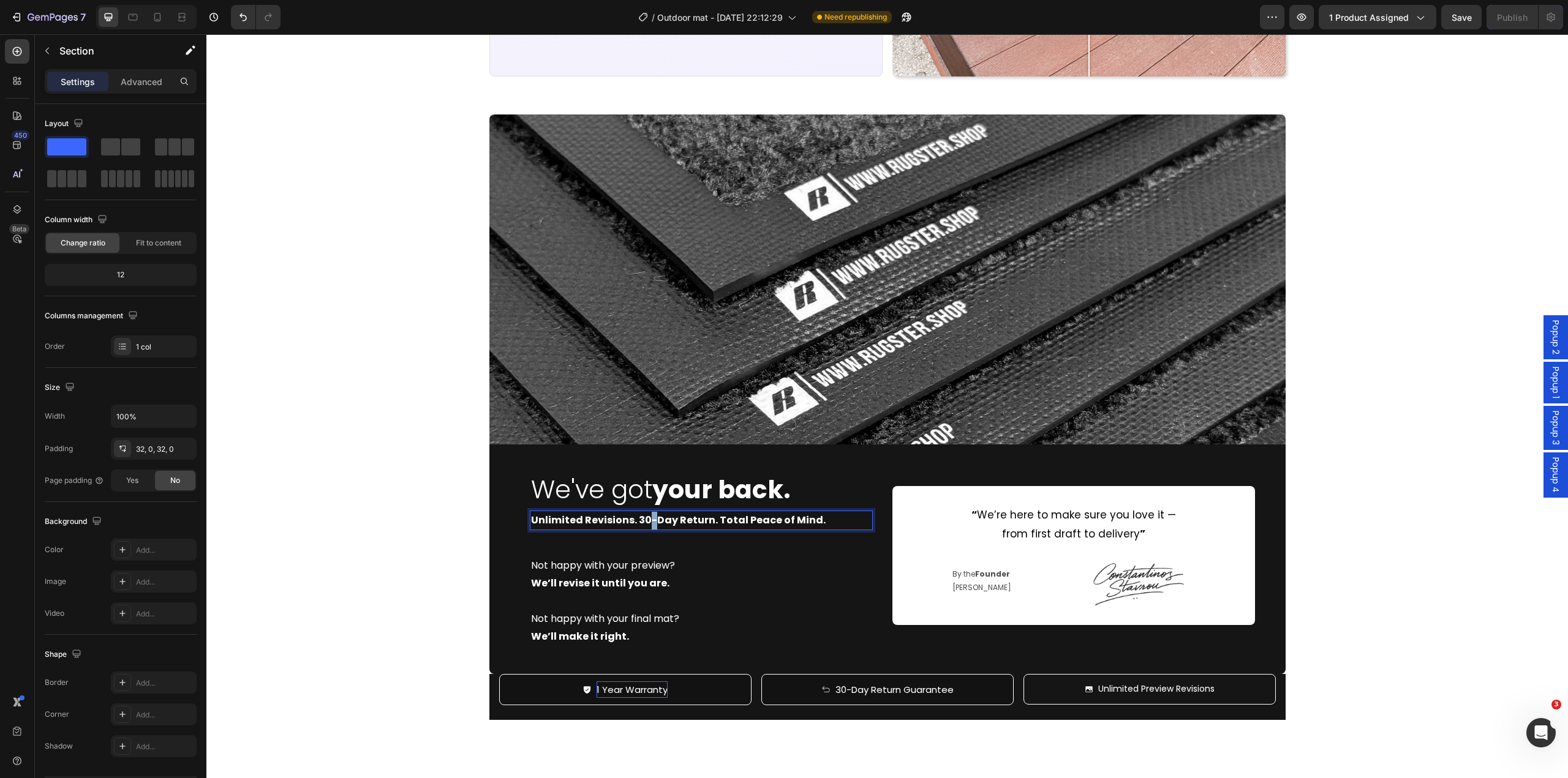
click at [646, 518] on strong "Unlimited Revisions. 30-Day Return. Total Peace of Mind." at bounding box center [679, 521] width 295 height 14
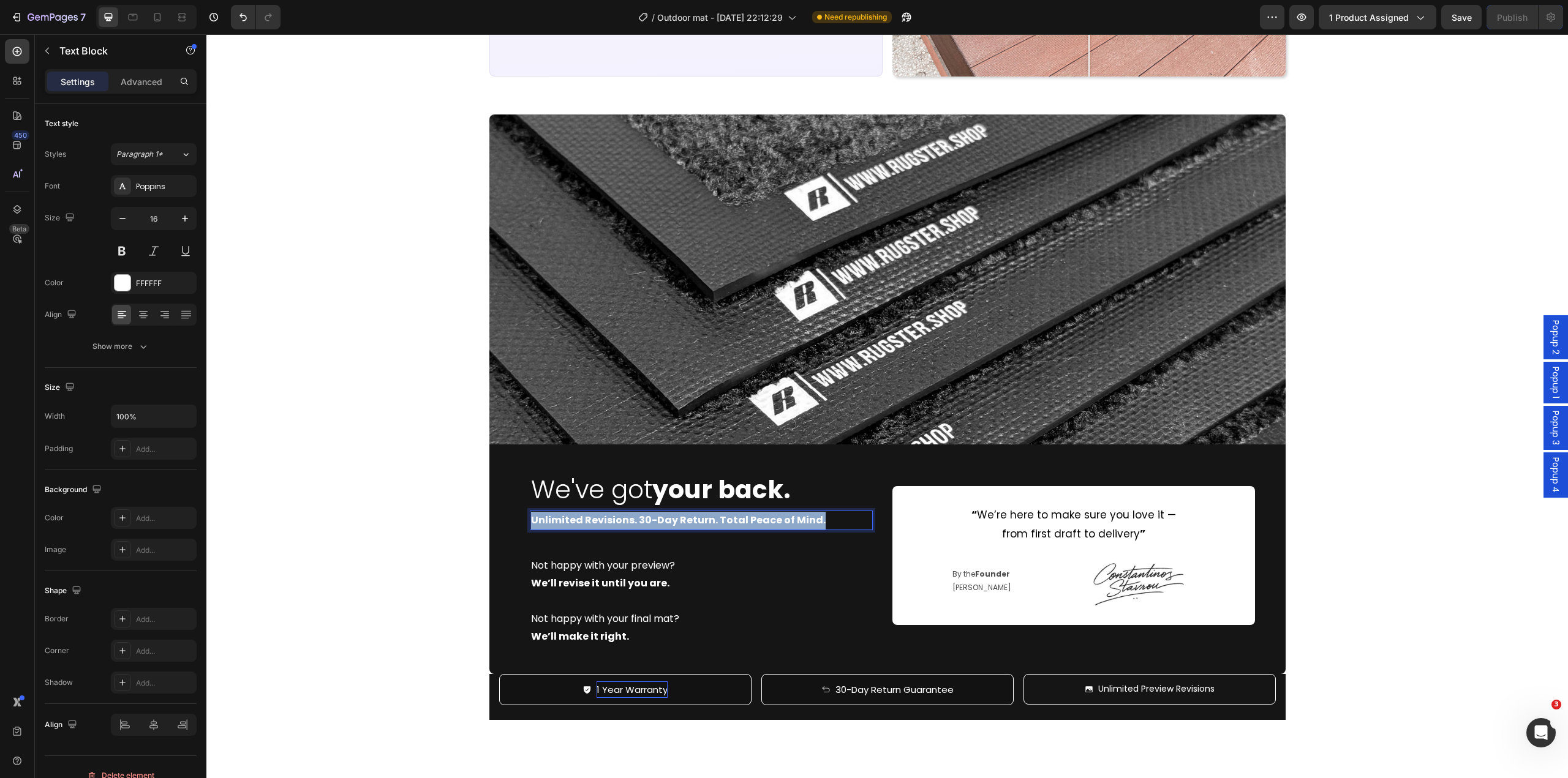
click at [646, 518] on strong "Unlimited Revisions. 30-Day Return. Total Peace of Mind." at bounding box center [679, 521] width 295 height 14
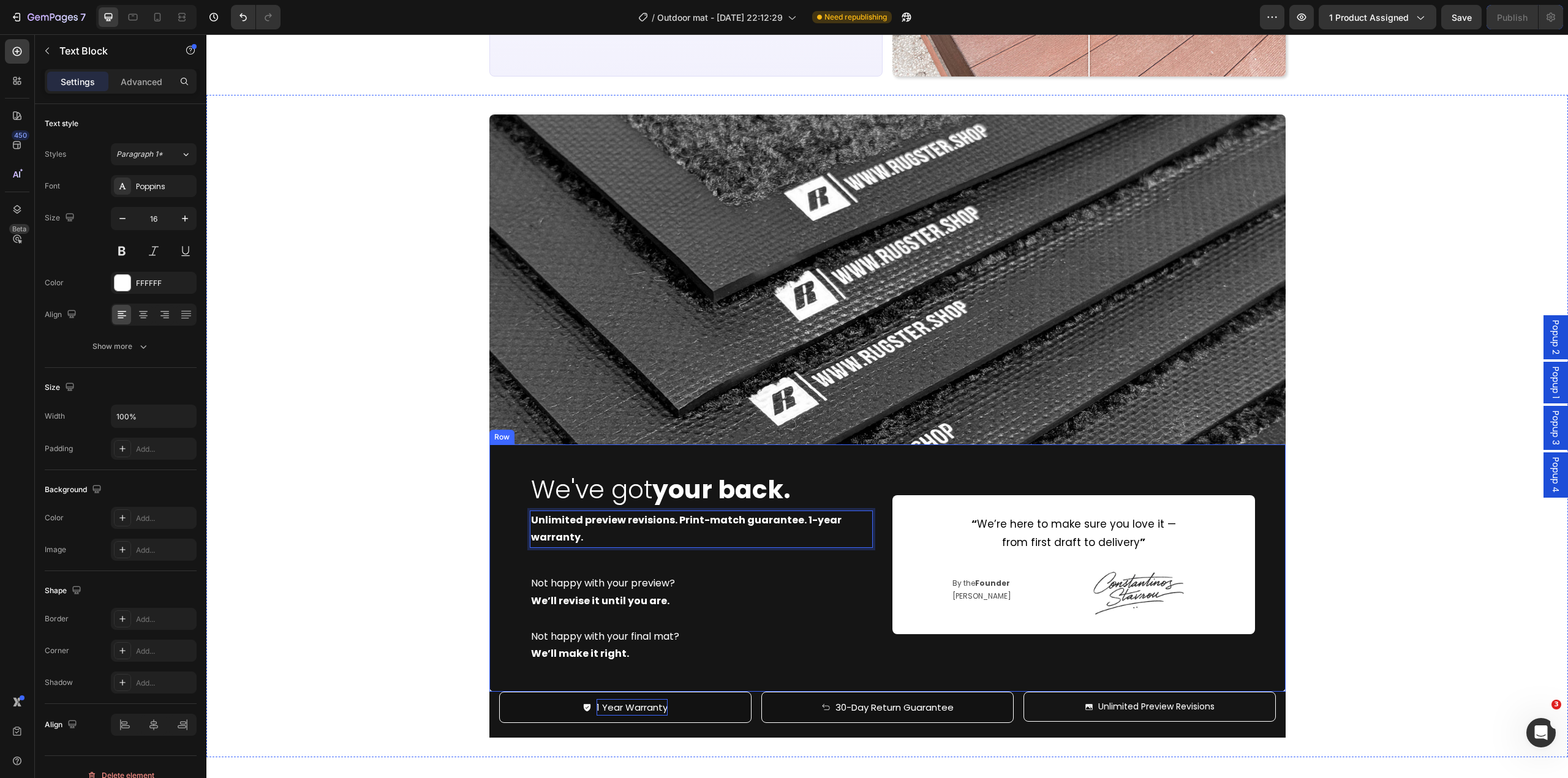
click at [396, 554] on div "Image We've got your back. Heading Unlimited preview revisions. Print-match gua…" at bounding box center [887, 426] width 1362 height 624
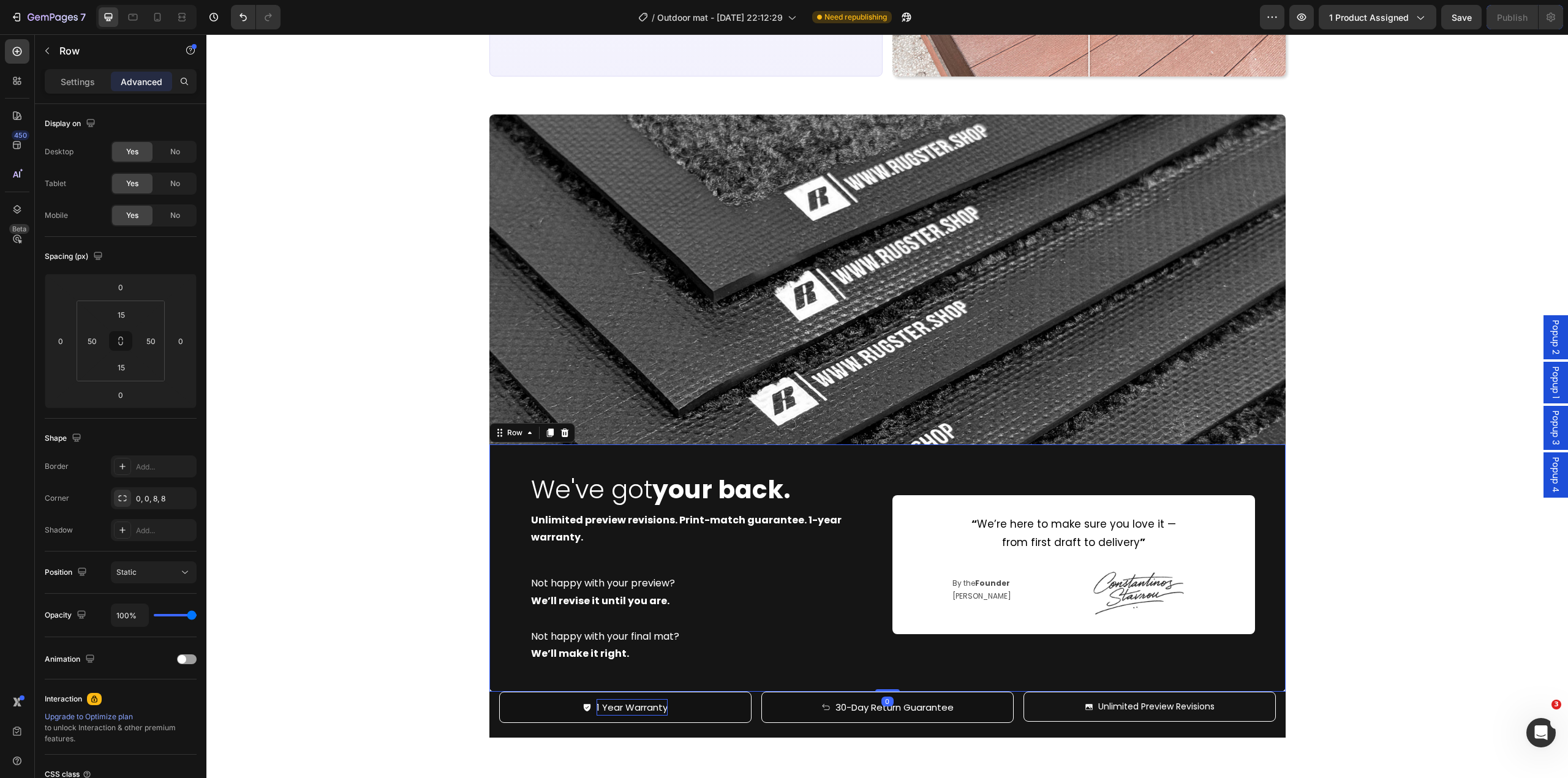
click at [884, 579] on div "We've got your back. Heading Unlimited preview revisions. Print-match guarantee…" at bounding box center [887, 568] width 796 height 247
click at [86, 88] on div "Settings" at bounding box center [78, 82] width 61 height 20
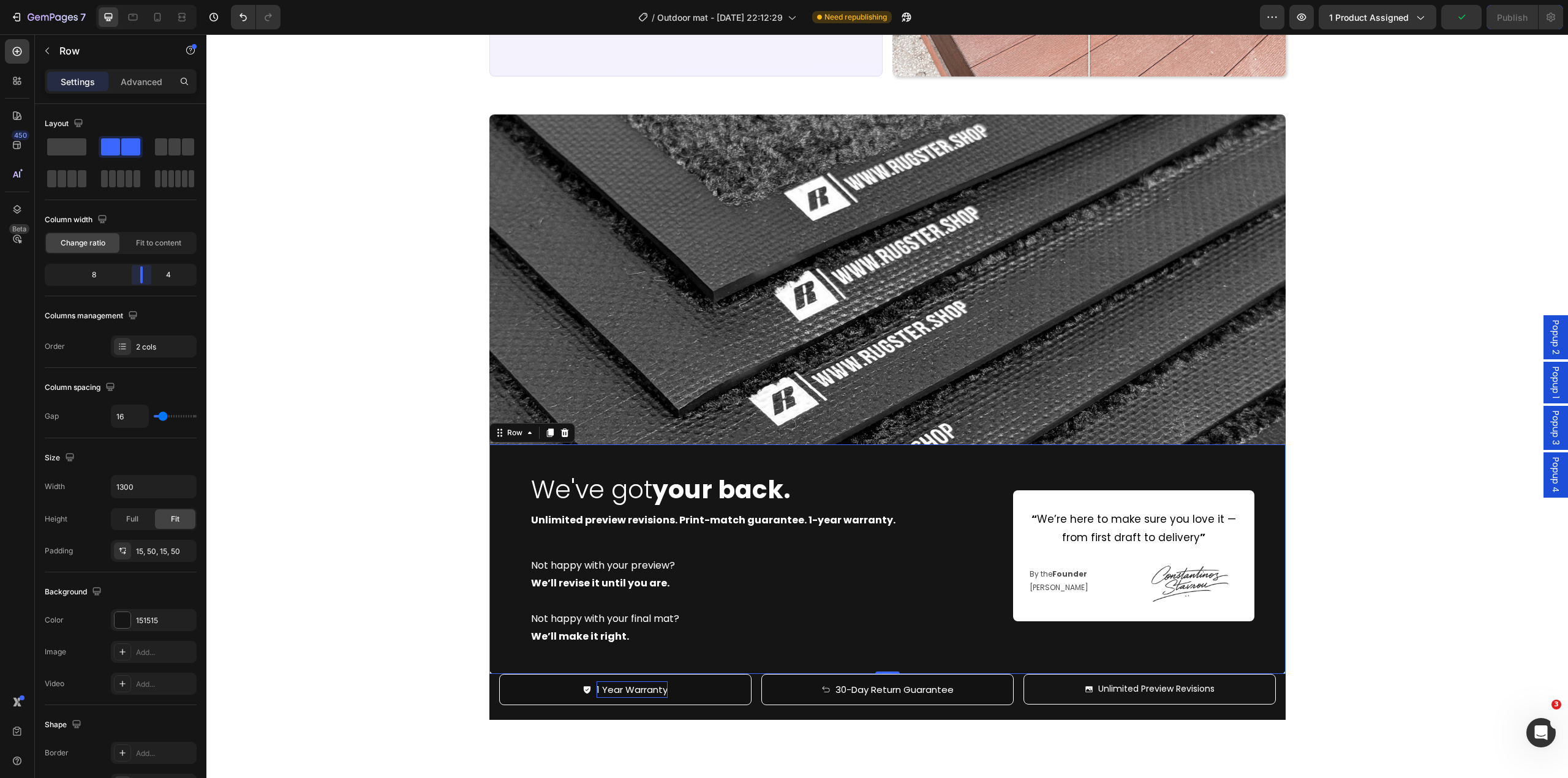
drag, startPoint x: 126, startPoint y: 279, endPoint x: 647, endPoint y: 465, distance: 553.2
click at [146, 0] on body "7 Version history / Outdoor mat - [DATE] 22:12:29 Need republishing Preview 1 p…" at bounding box center [784, 0] width 1568 height 0
click at [1349, 579] on div "Image We've got your back. Heading Unlimited preview revisions. Print-match gua…" at bounding box center [887, 417] width 1362 height 606
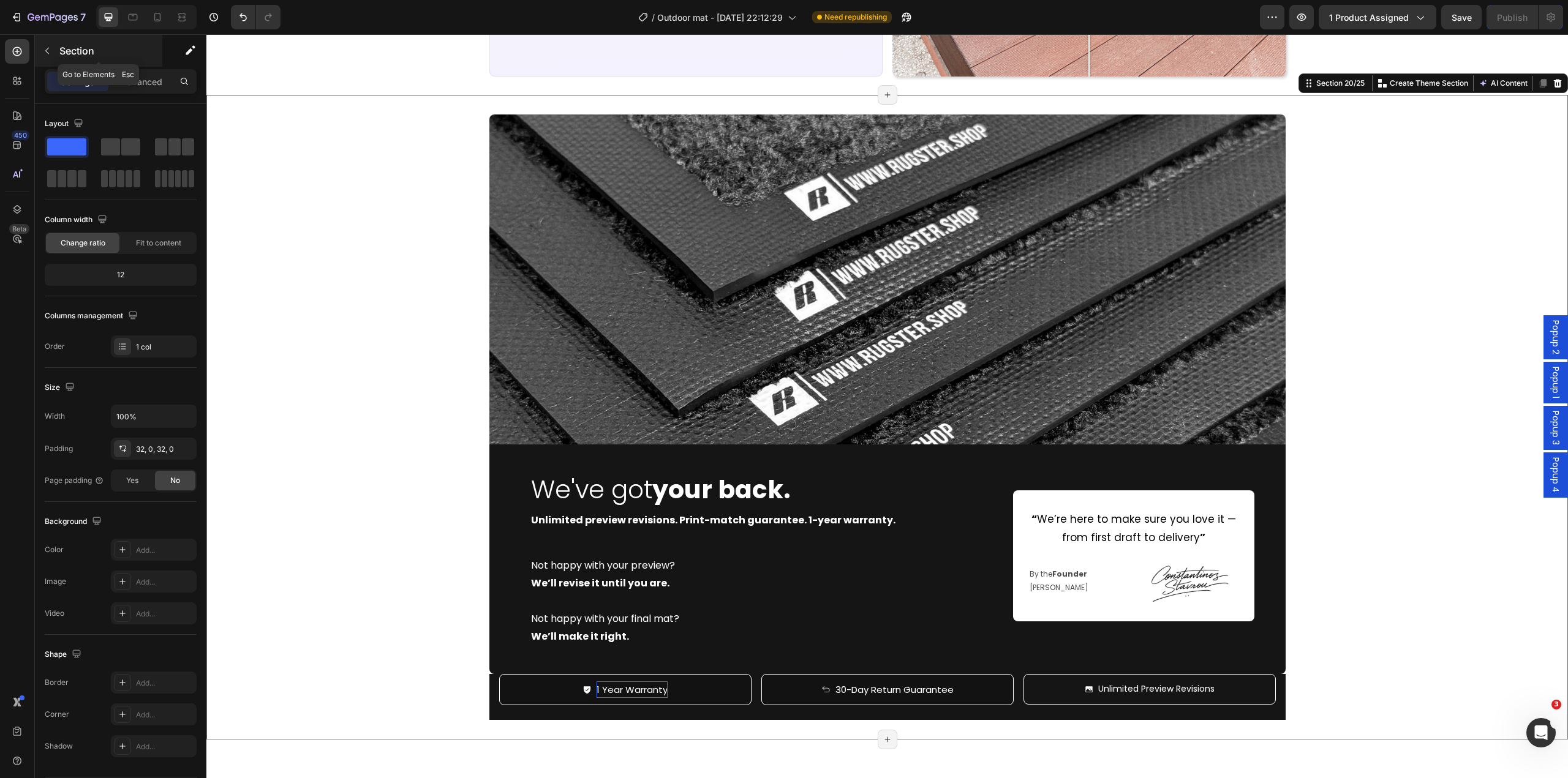
click at [52, 57] on button "button" at bounding box center [48, 51] width 20 height 20
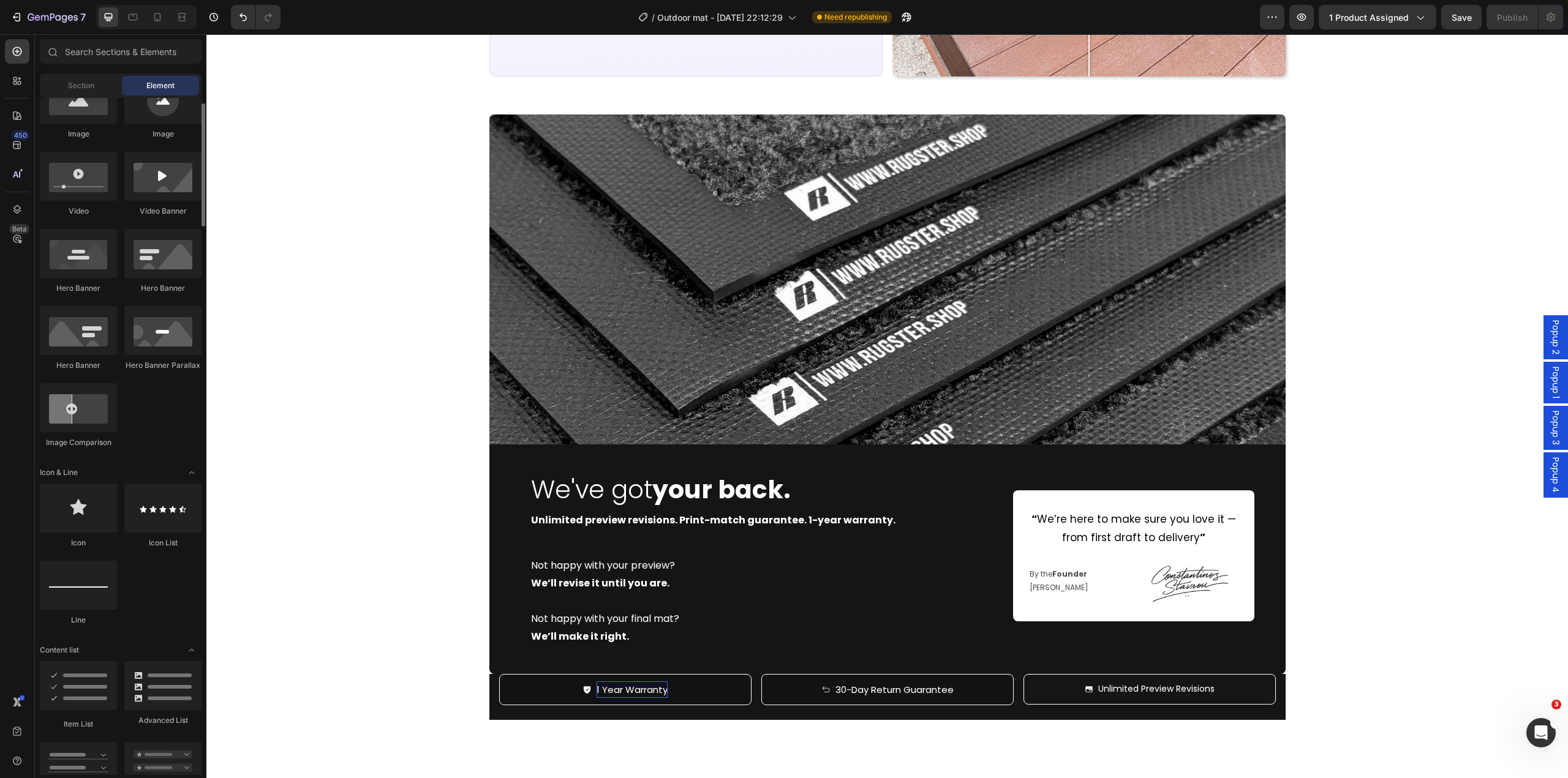
scroll to position [490, 0]
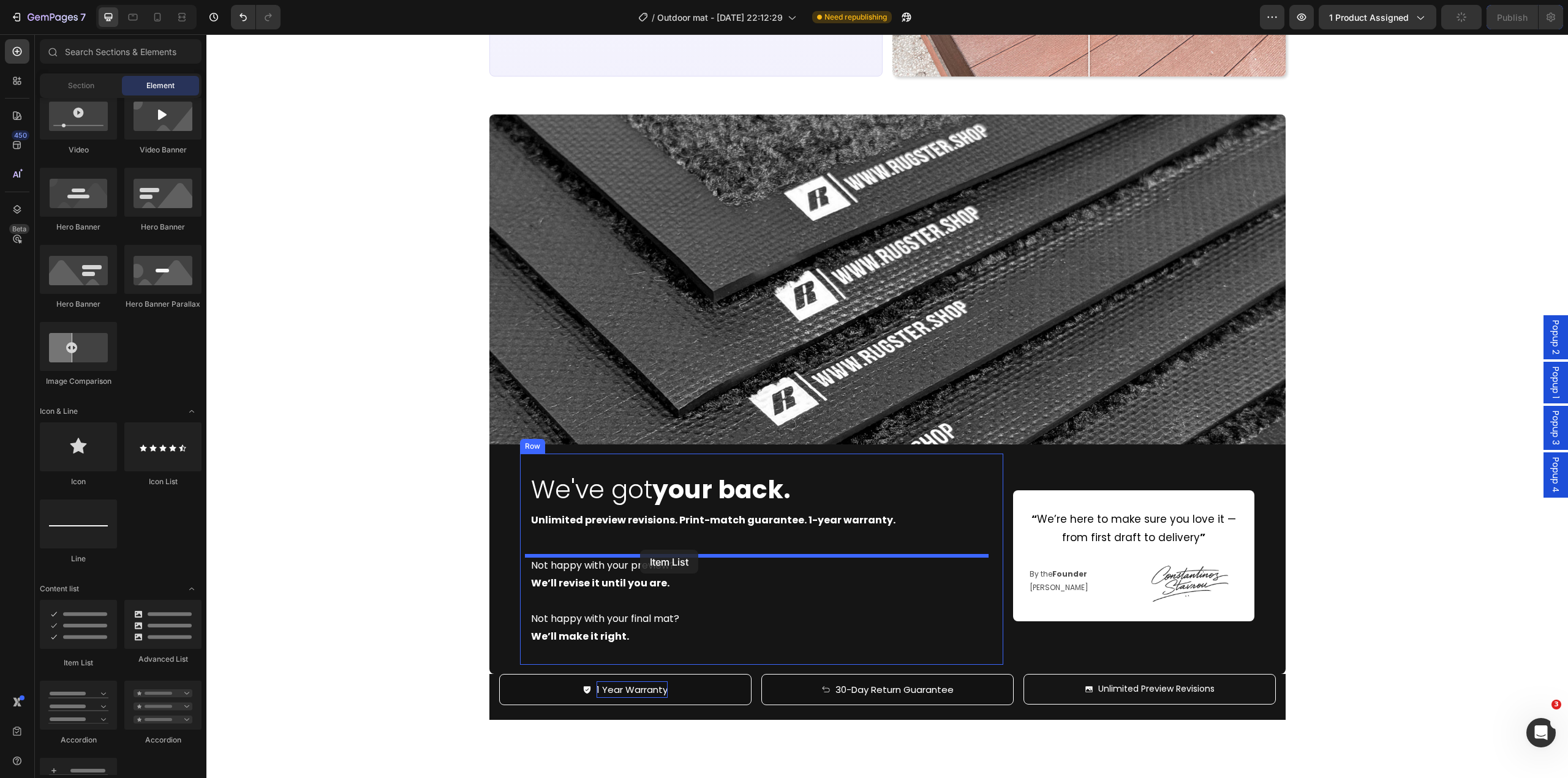
drag, startPoint x: 293, startPoint y: 672, endPoint x: 640, endPoint y: 550, distance: 367.8
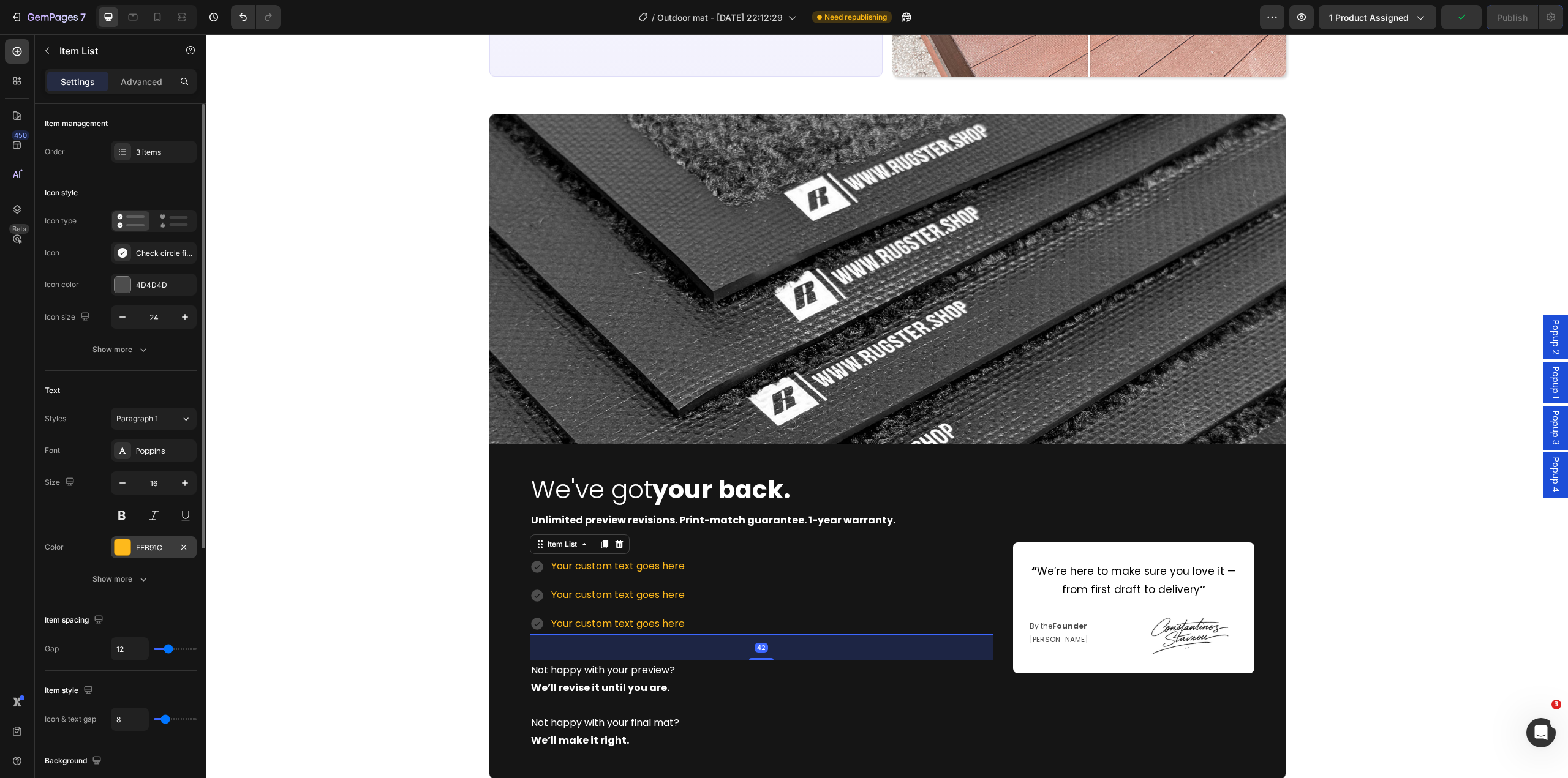
drag, startPoint x: 126, startPoint y: 551, endPoint x: 0, endPoint y: 535, distance: 127.0
click at [126, 551] on div at bounding box center [122, 548] width 16 height 16
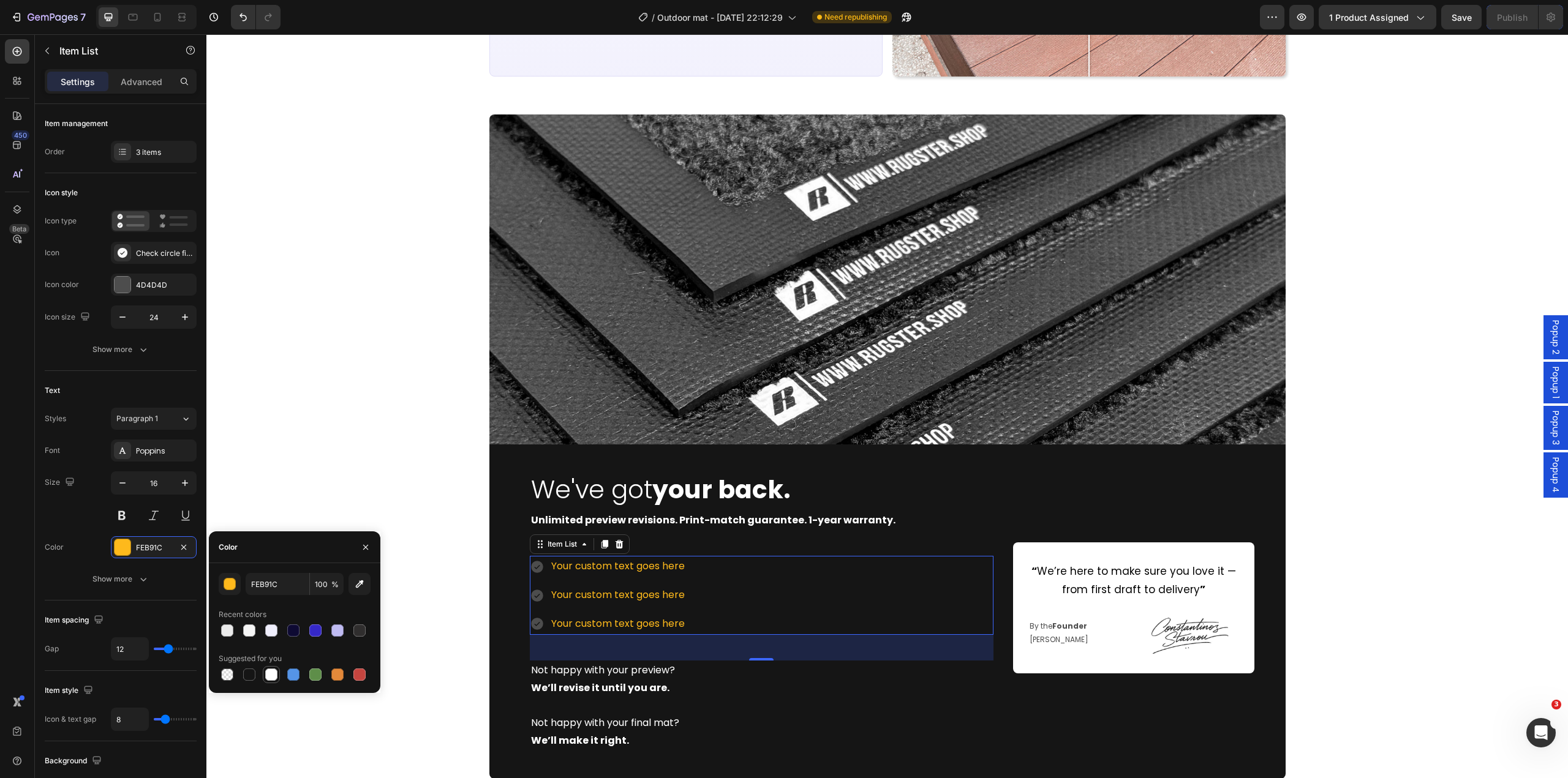
click at [271, 668] on div at bounding box center [271, 674] width 12 height 12
type input "FFFFFF"
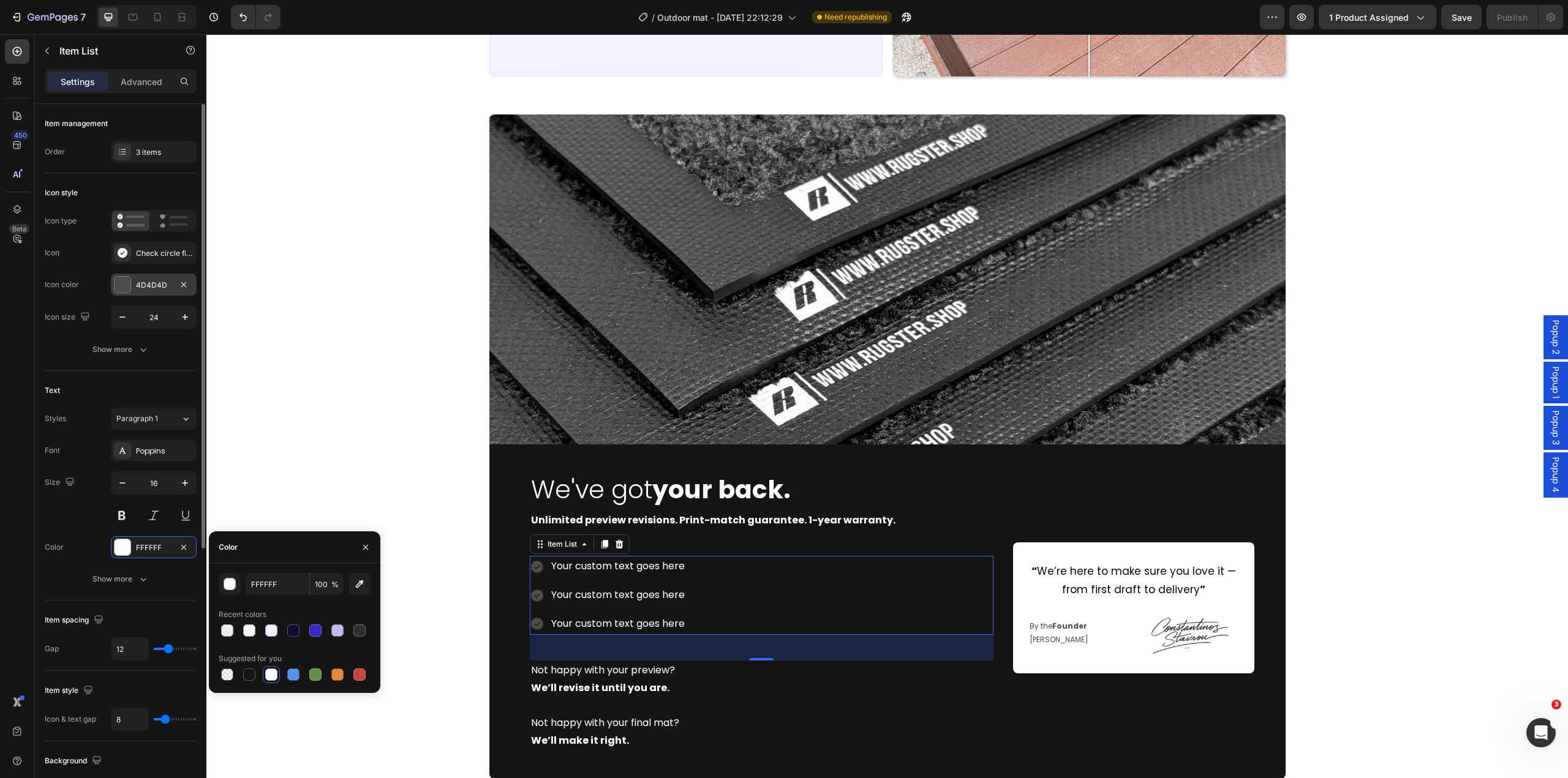
click at [149, 290] on div "4D4D4D" at bounding box center [154, 284] width 36 height 11
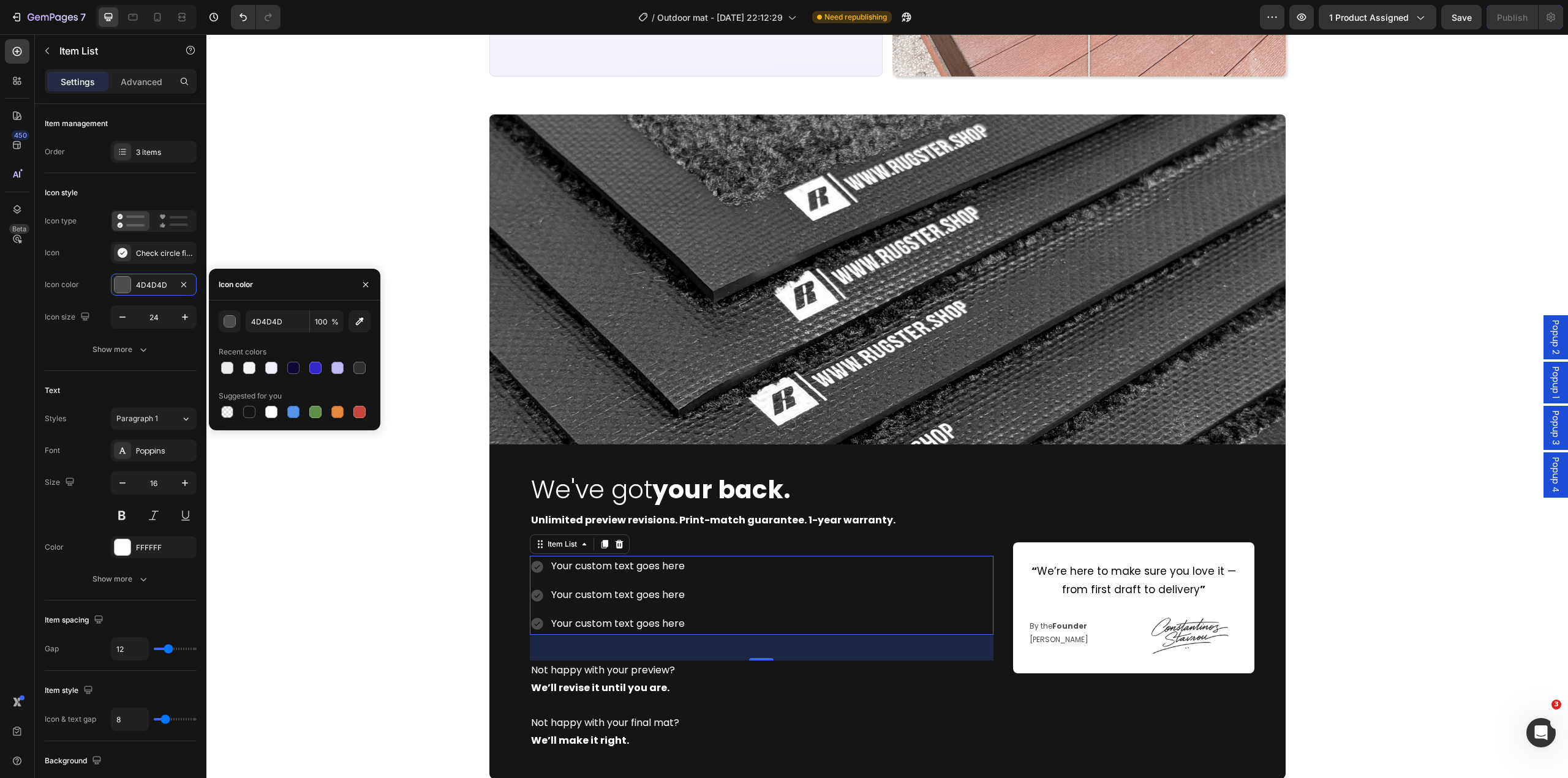
drag, startPoint x: 272, startPoint y: 412, endPoint x: 281, endPoint y: 429, distance: 19.2
click at [273, 412] on div at bounding box center [271, 412] width 12 height 12
type input "FFFFFF"
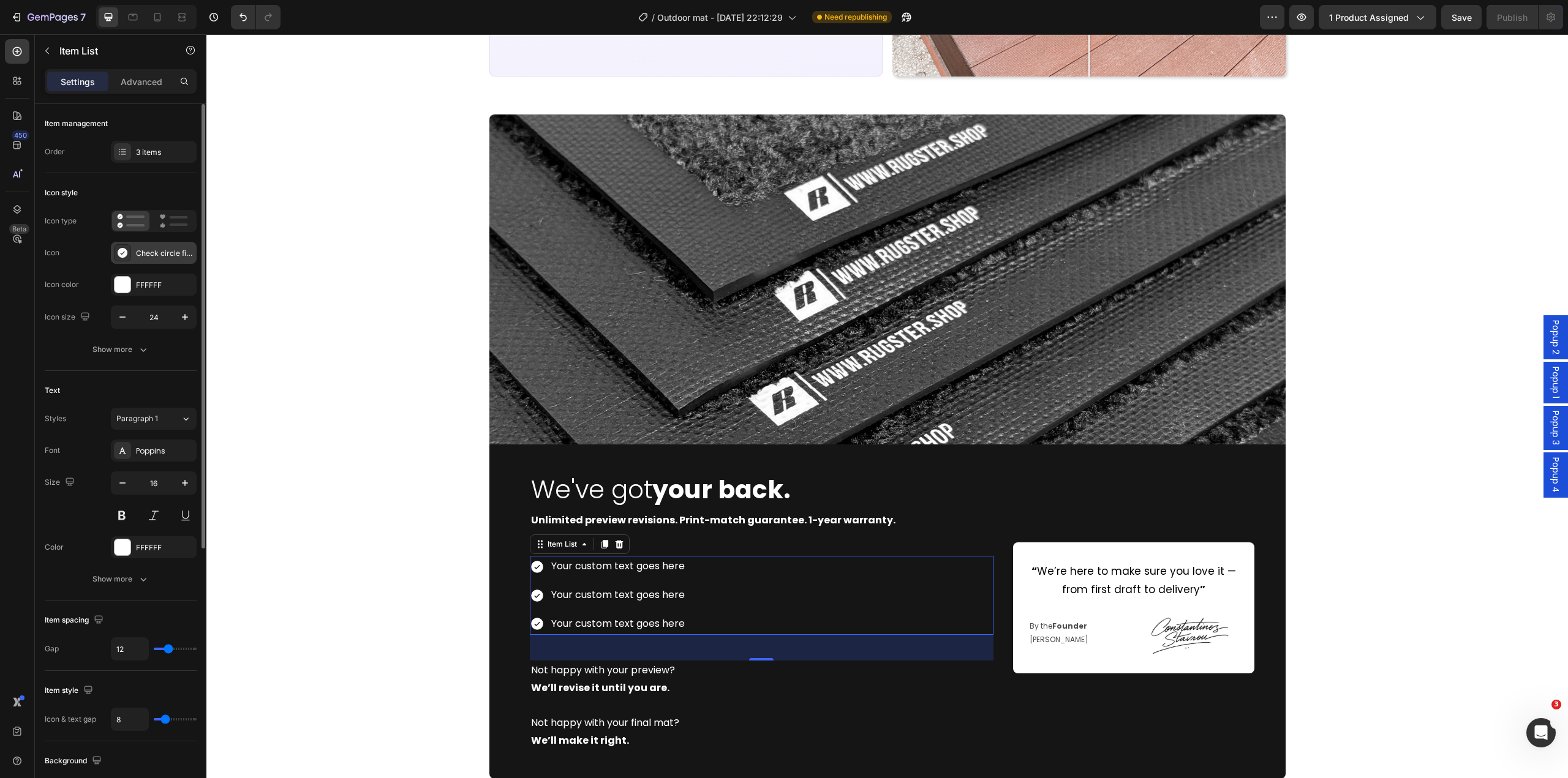
click at [144, 256] on div "Check circle filled" at bounding box center [164, 253] width 58 height 11
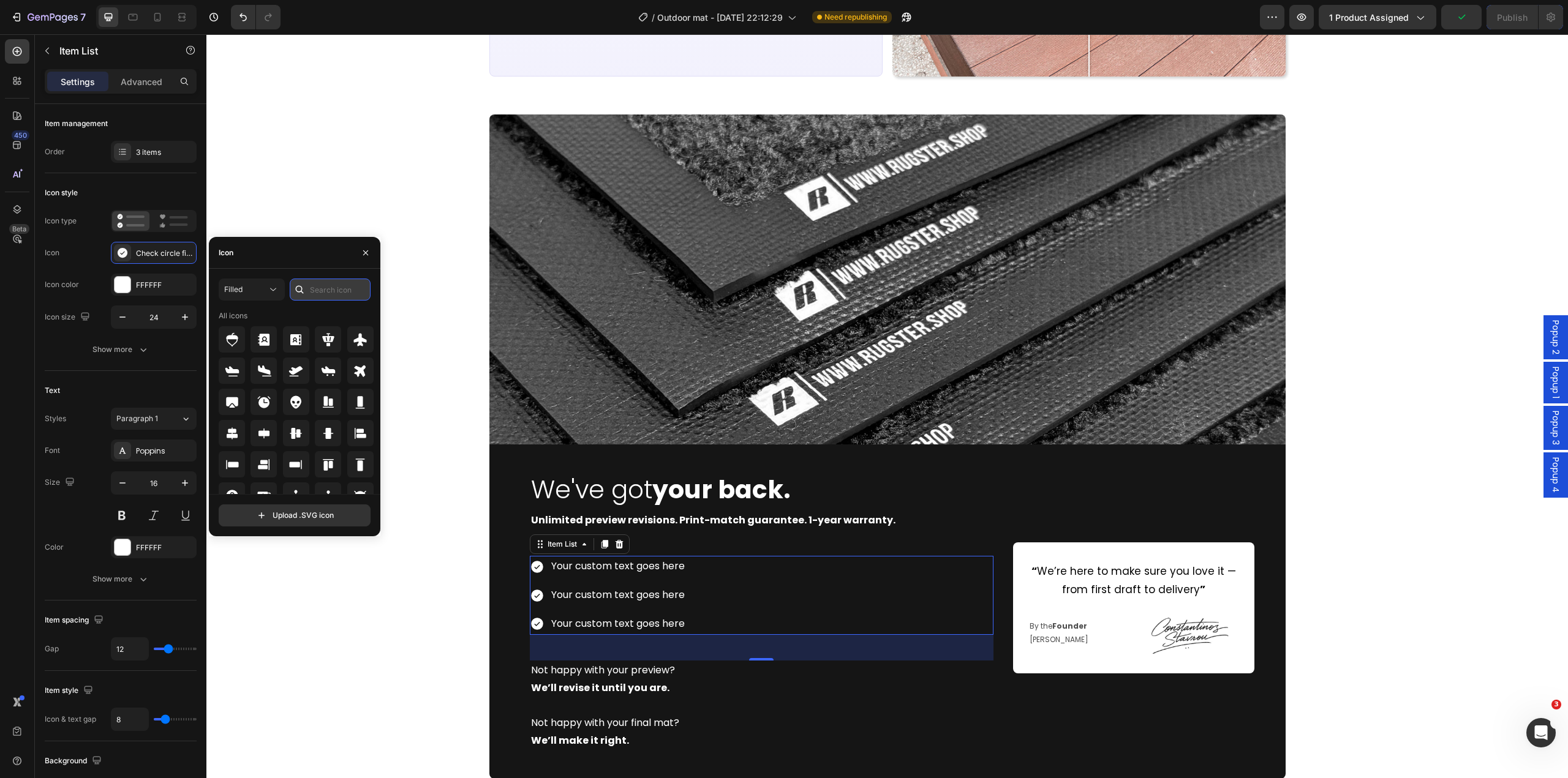
click at [323, 289] on input "text" at bounding box center [330, 289] width 81 height 22
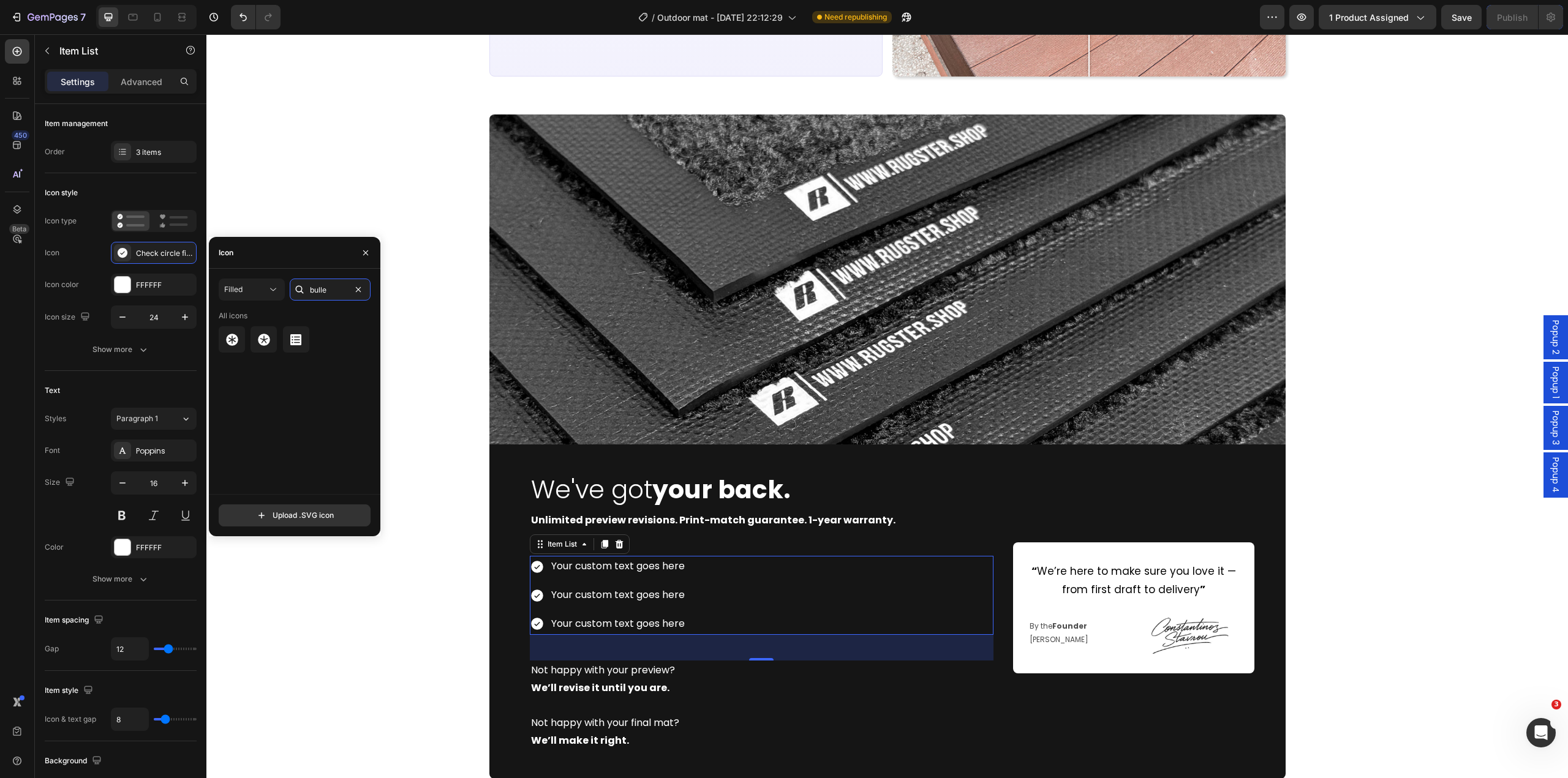
drag, startPoint x: 332, startPoint y: 289, endPoint x: 287, endPoint y: 272, distance: 48.1
click at [302, 285] on div "bulle" at bounding box center [330, 289] width 81 height 22
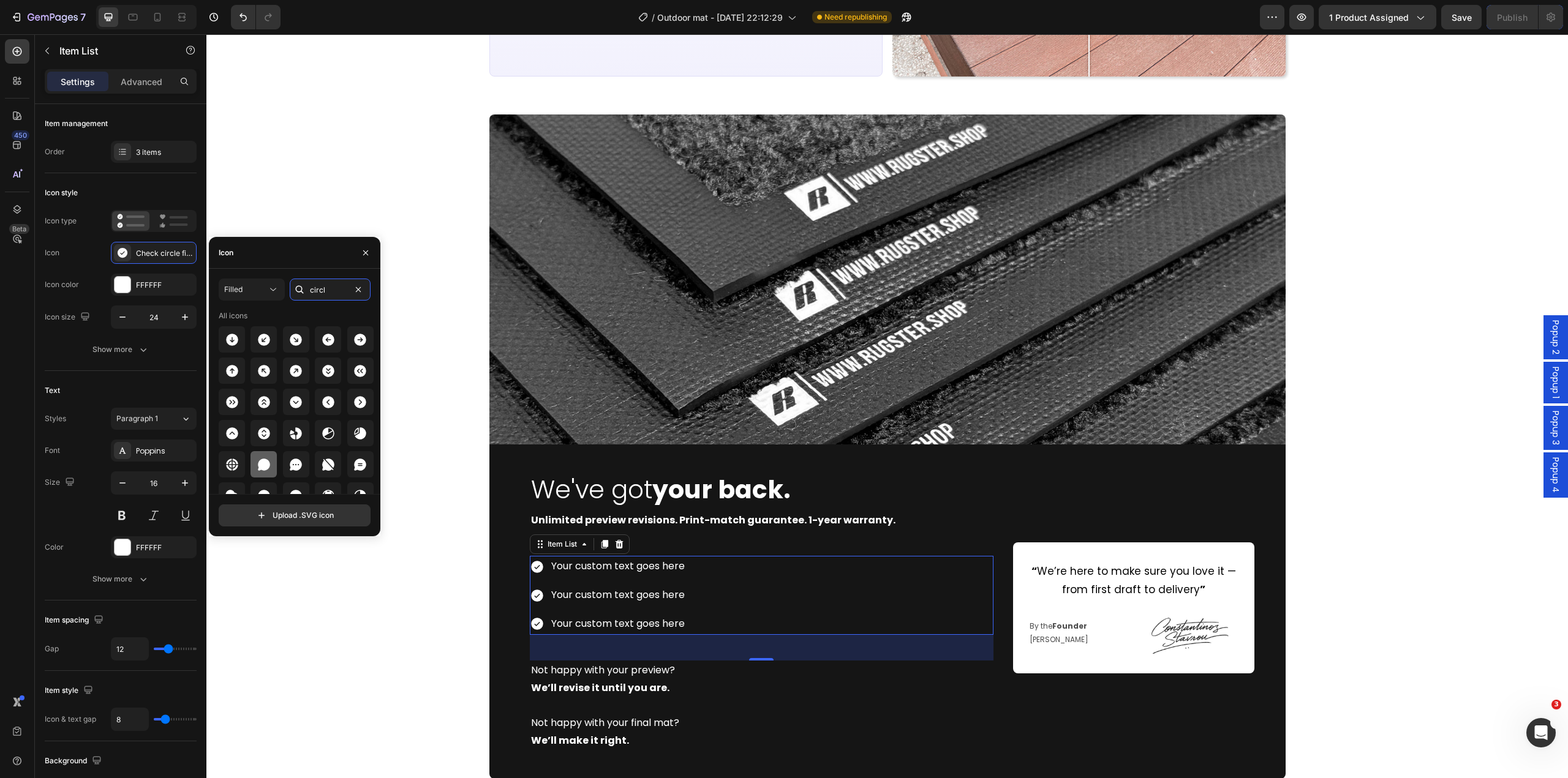
scroll to position [61, 0]
type input "circl"
drag, startPoint x: 143, startPoint y: 538, endPoint x: 328, endPoint y: 481, distance: 193.6
click at [299, 434] on icon at bounding box center [296, 435] width 12 height 12
click at [122, 320] on icon "button" at bounding box center [122, 316] width 12 height 12
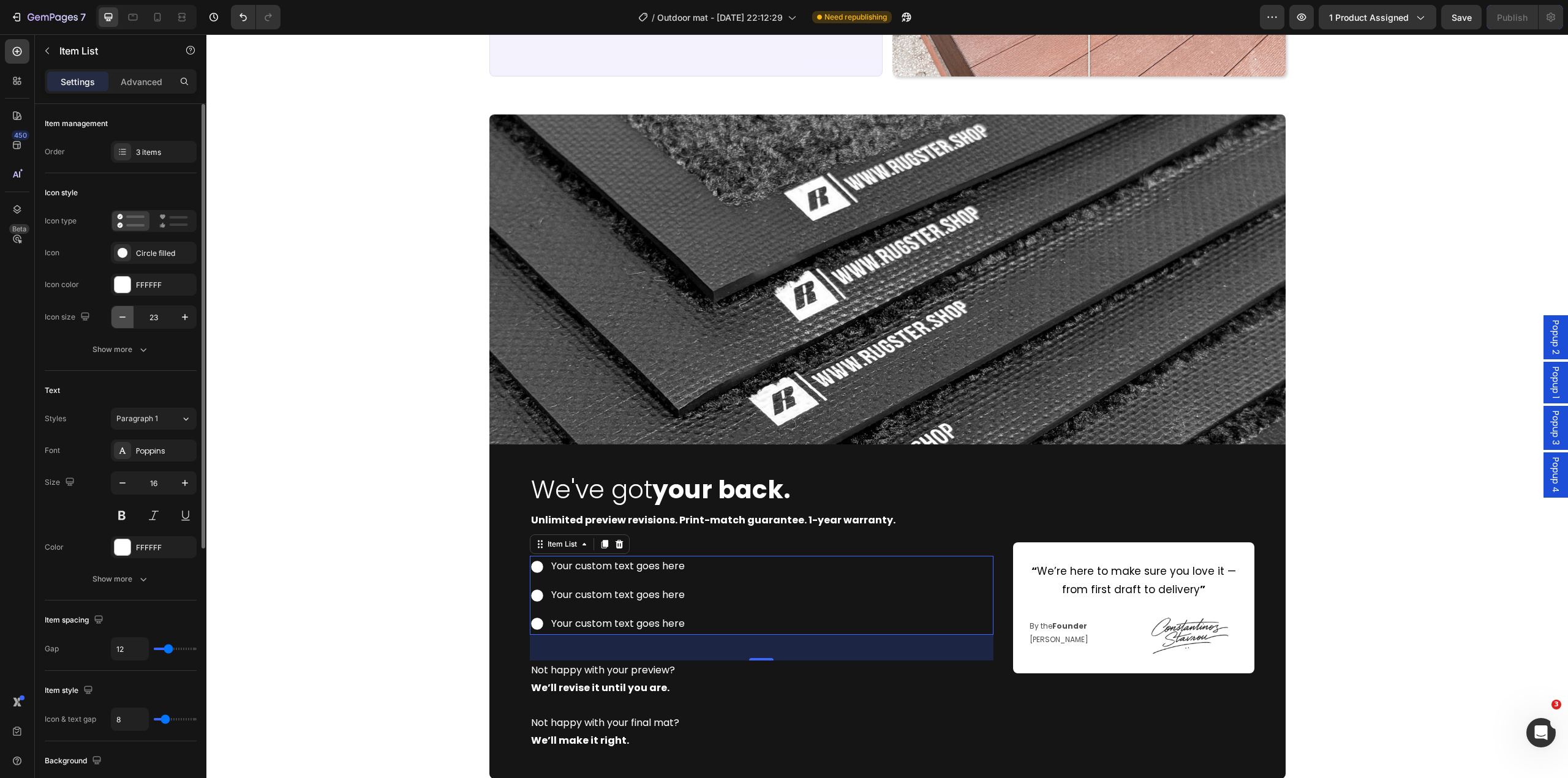
click at [123, 320] on icon "button" at bounding box center [122, 316] width 12 height 12
click at [125, 320] on icon "button" at bounding box center [122, 316] width 12 height 12
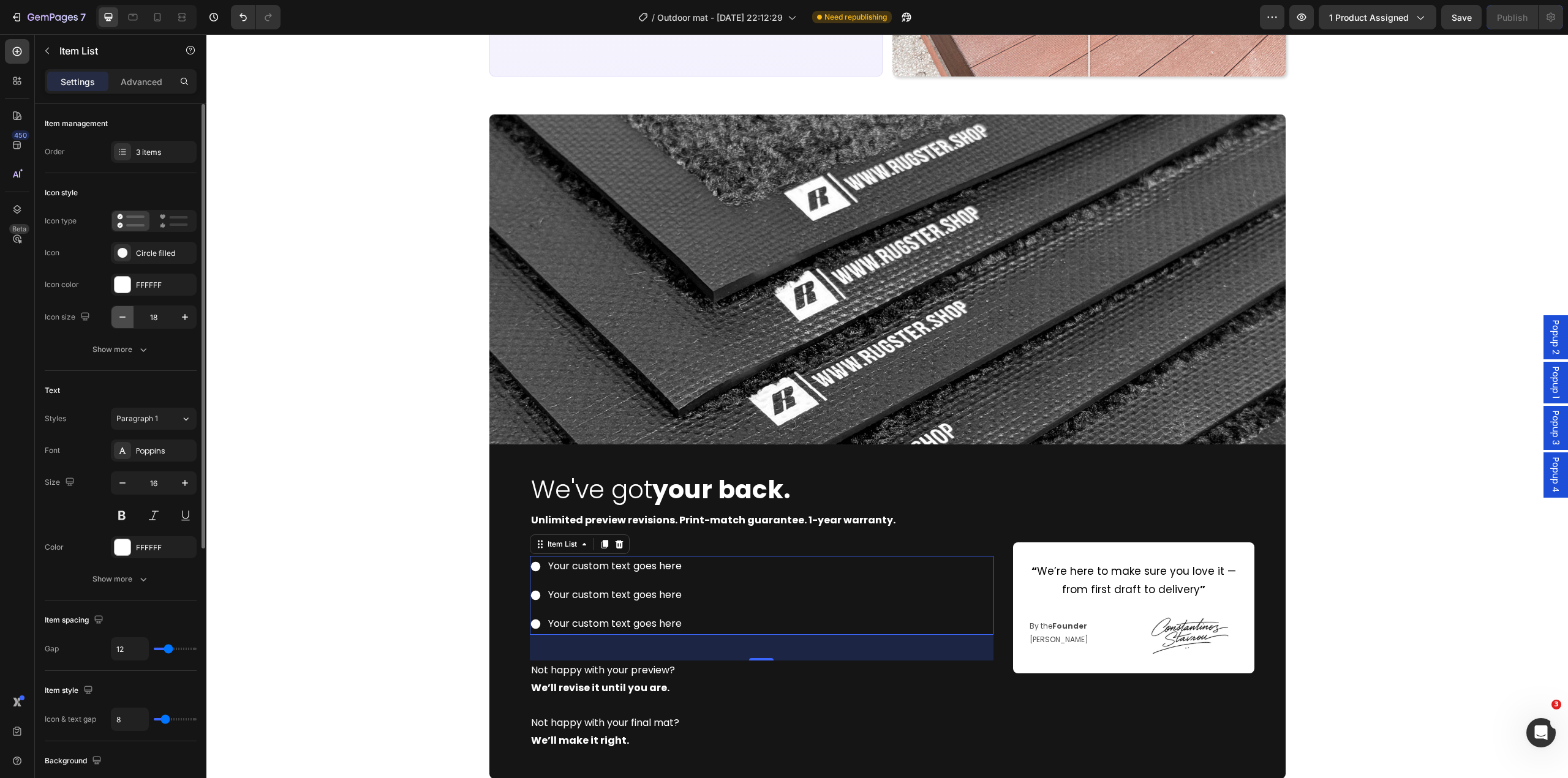
click at [125, 320] on icon "button" at bounding box center [122, 316] width 12 height 12
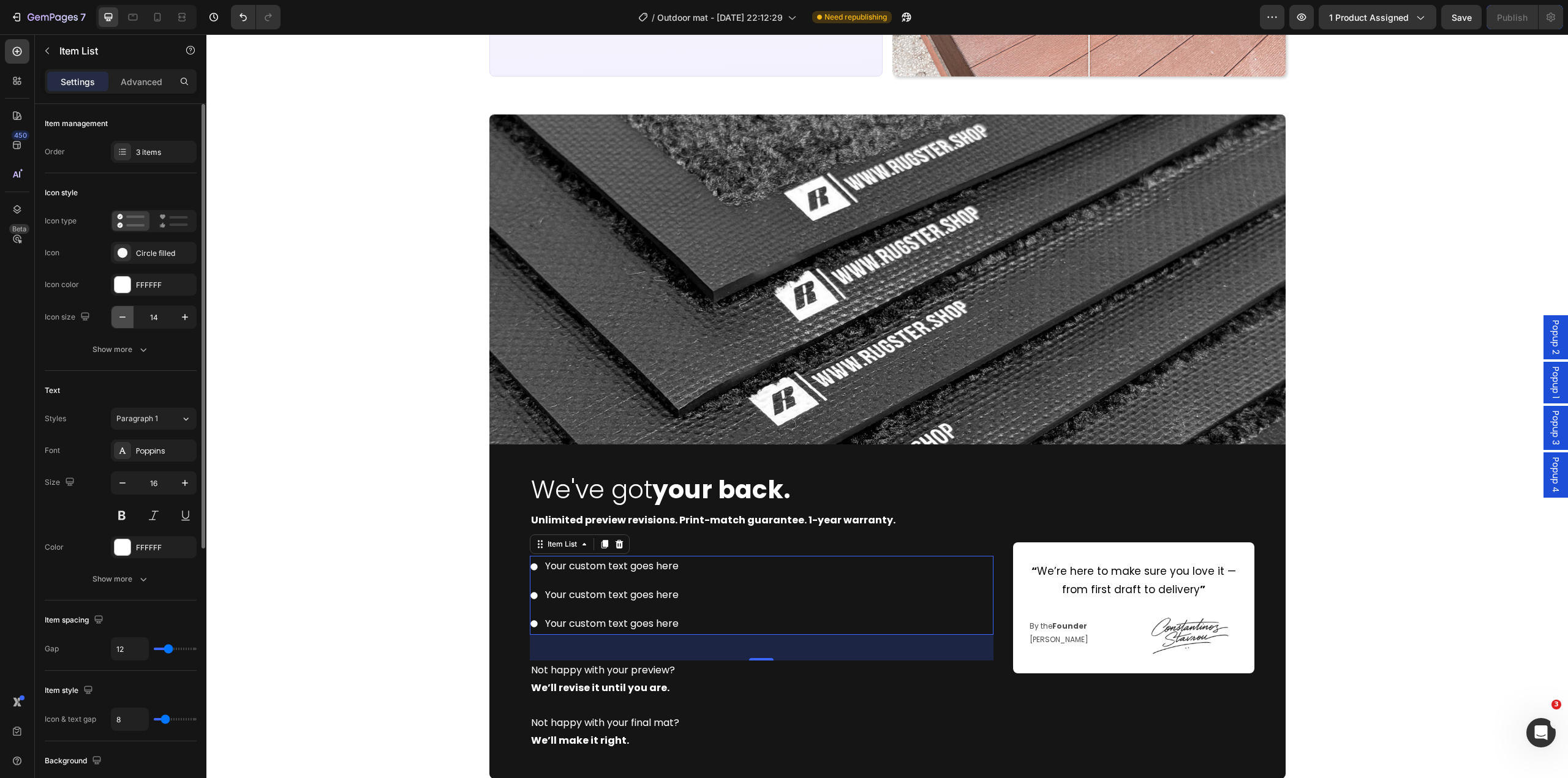
type input "13"
type input "9"
type input "8"
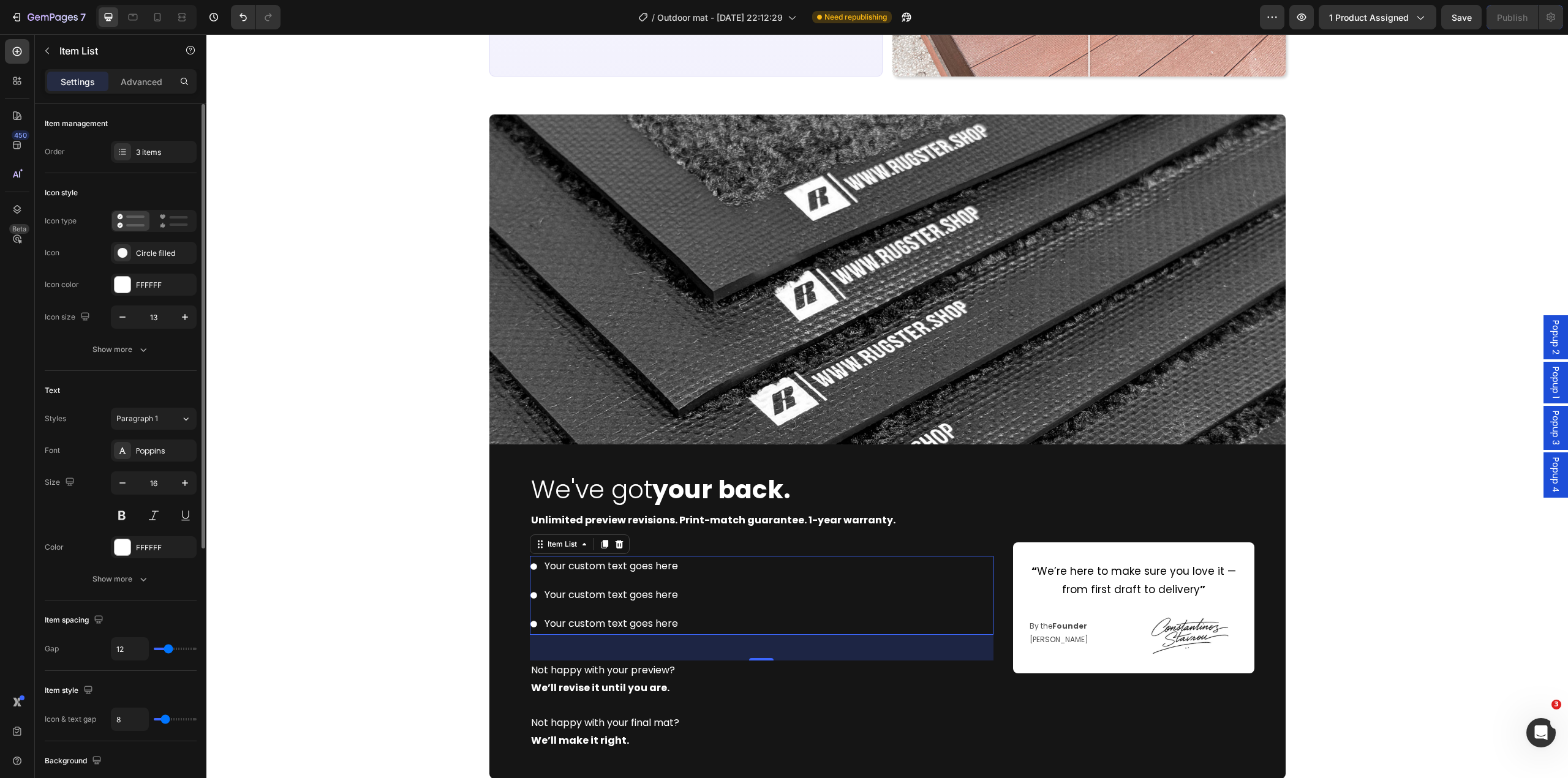
type input "7"
type input "6"
type input "5"
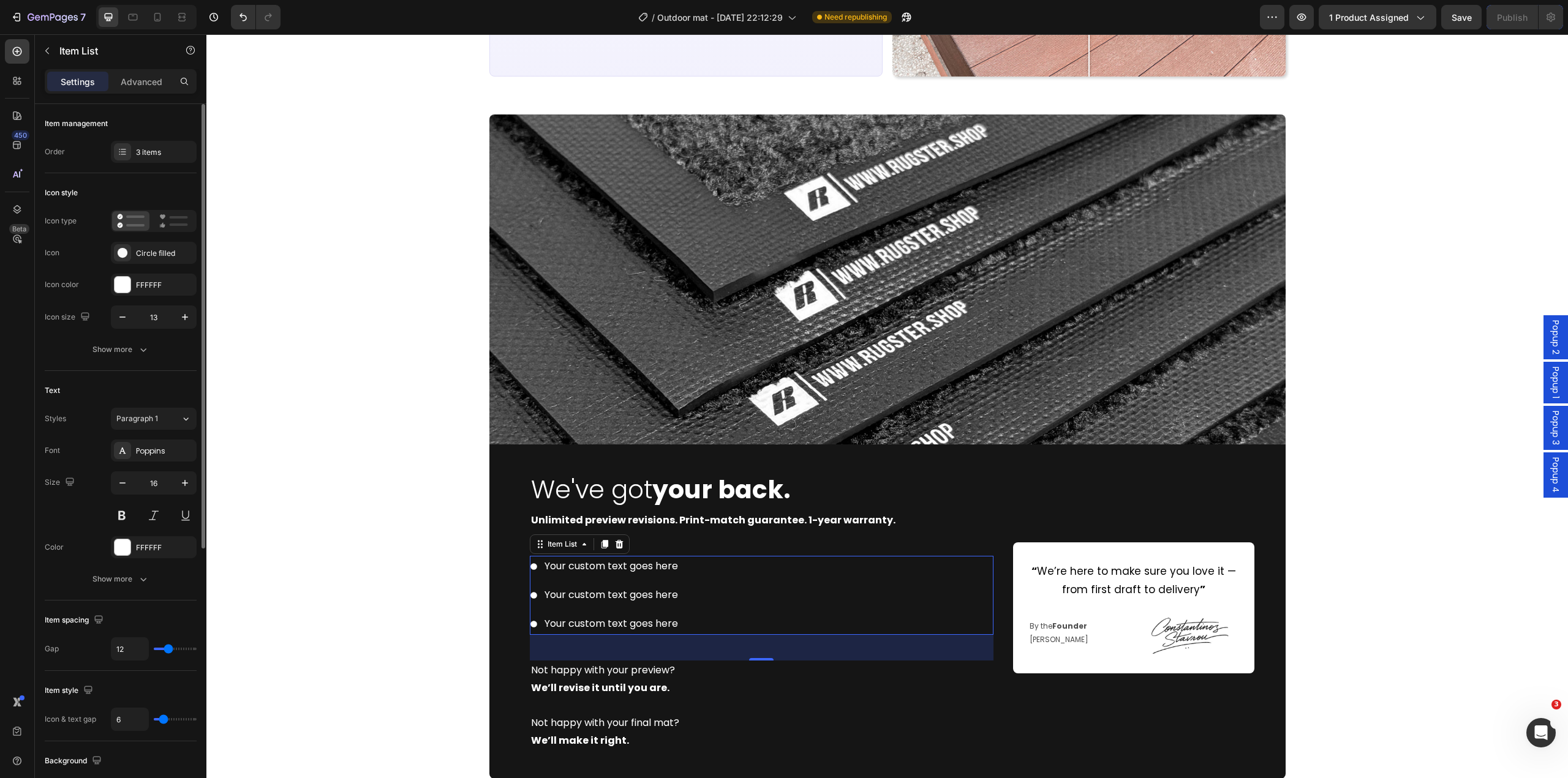
type input "5"
type input "4"
type input "3"
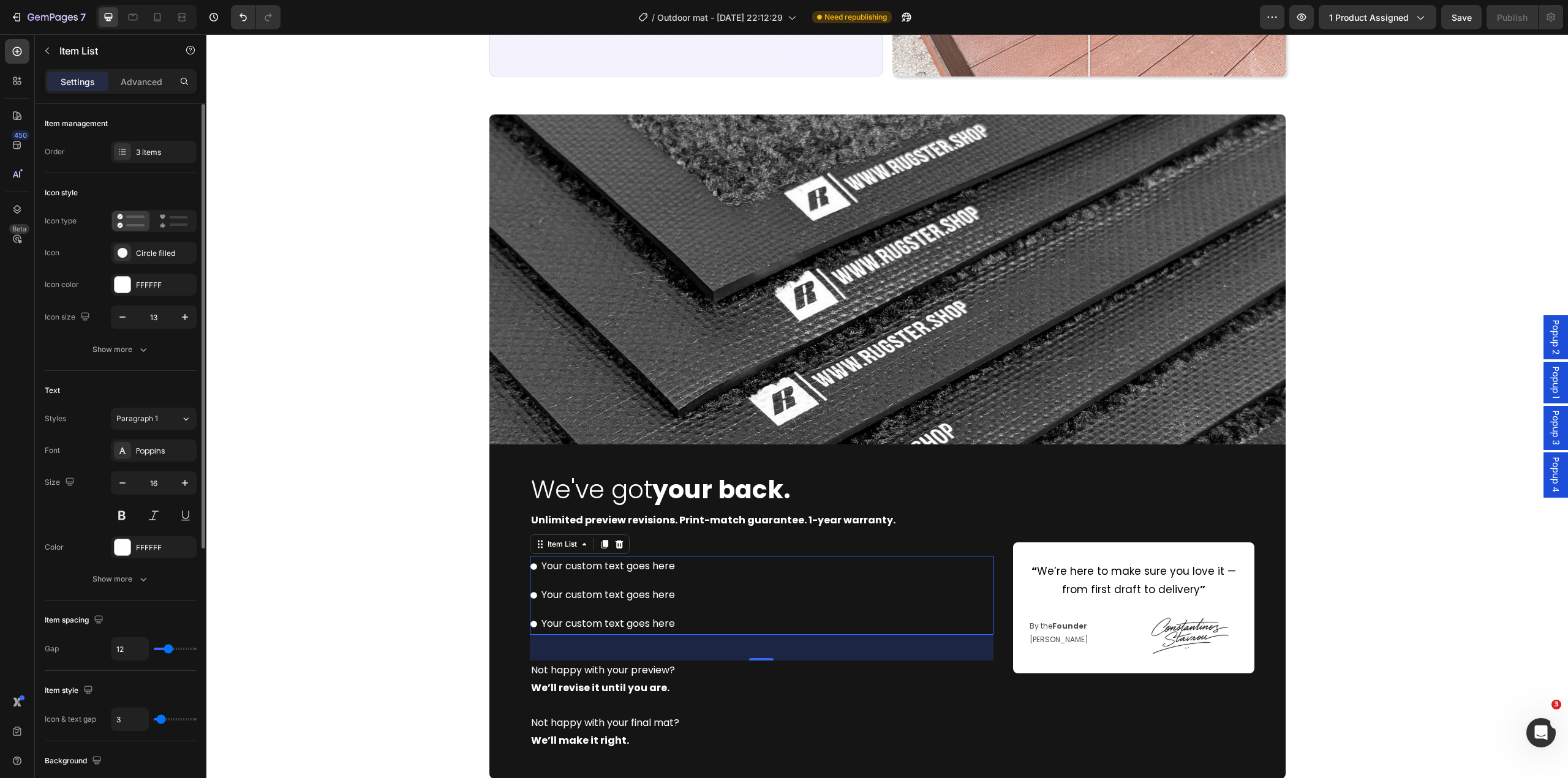
type input "4"
type input "5"
type input "6"
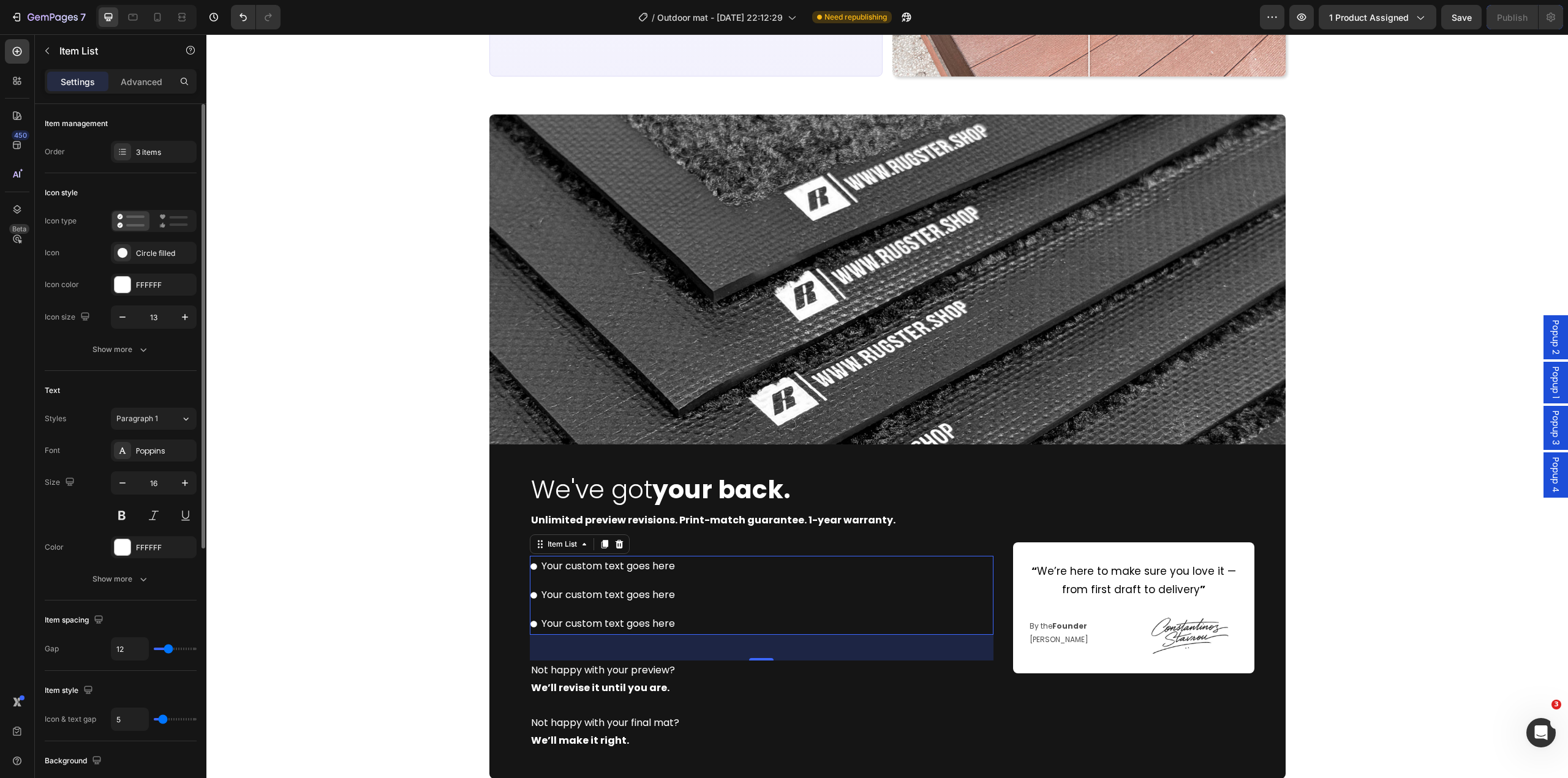
type input "6"
type input "7"
click at [164, 719] on input "range" at bounding box center [175, 719] width 43 height 2
type input "8"
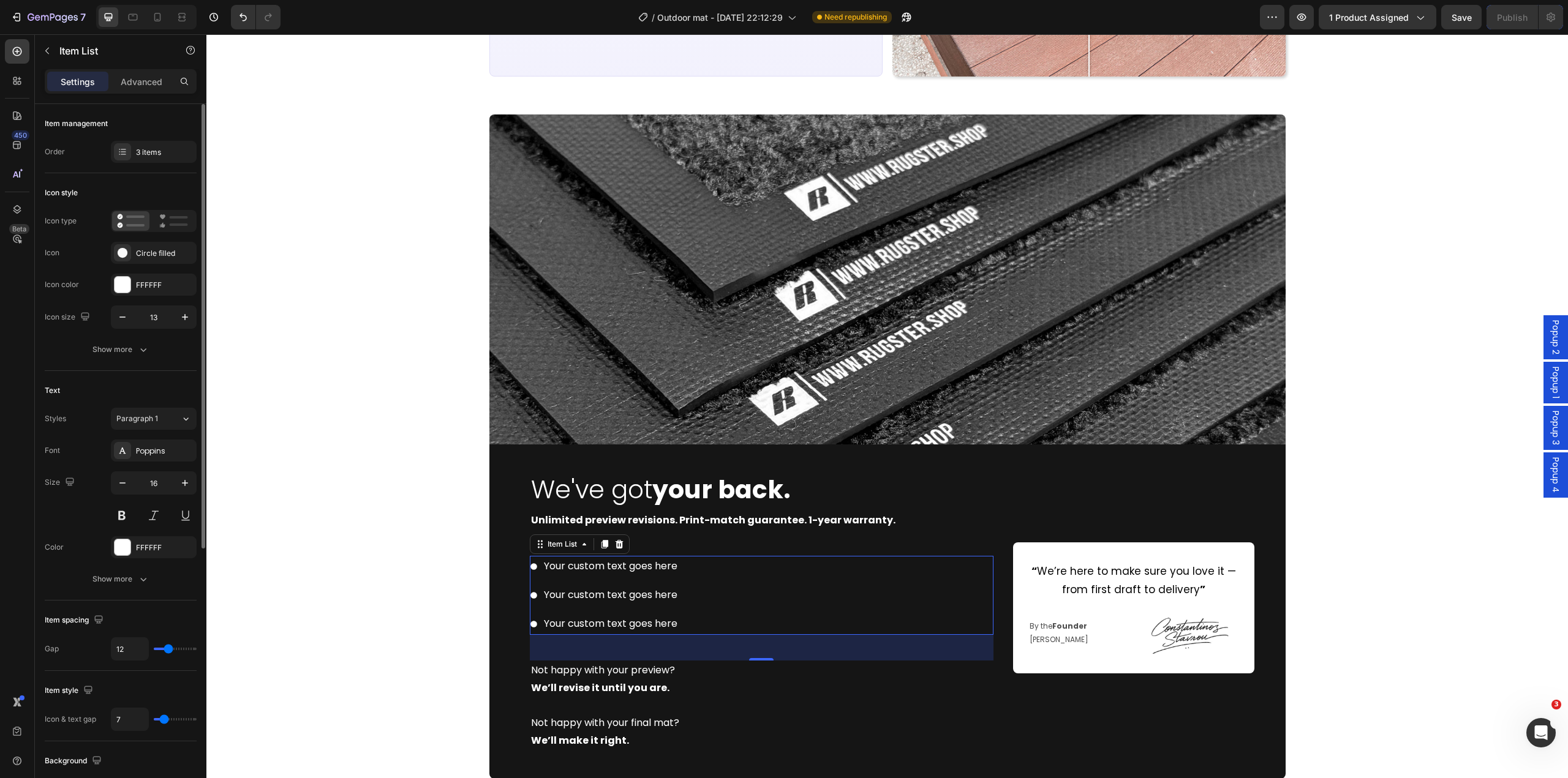
type input "8"
type input "7"
type input "6"
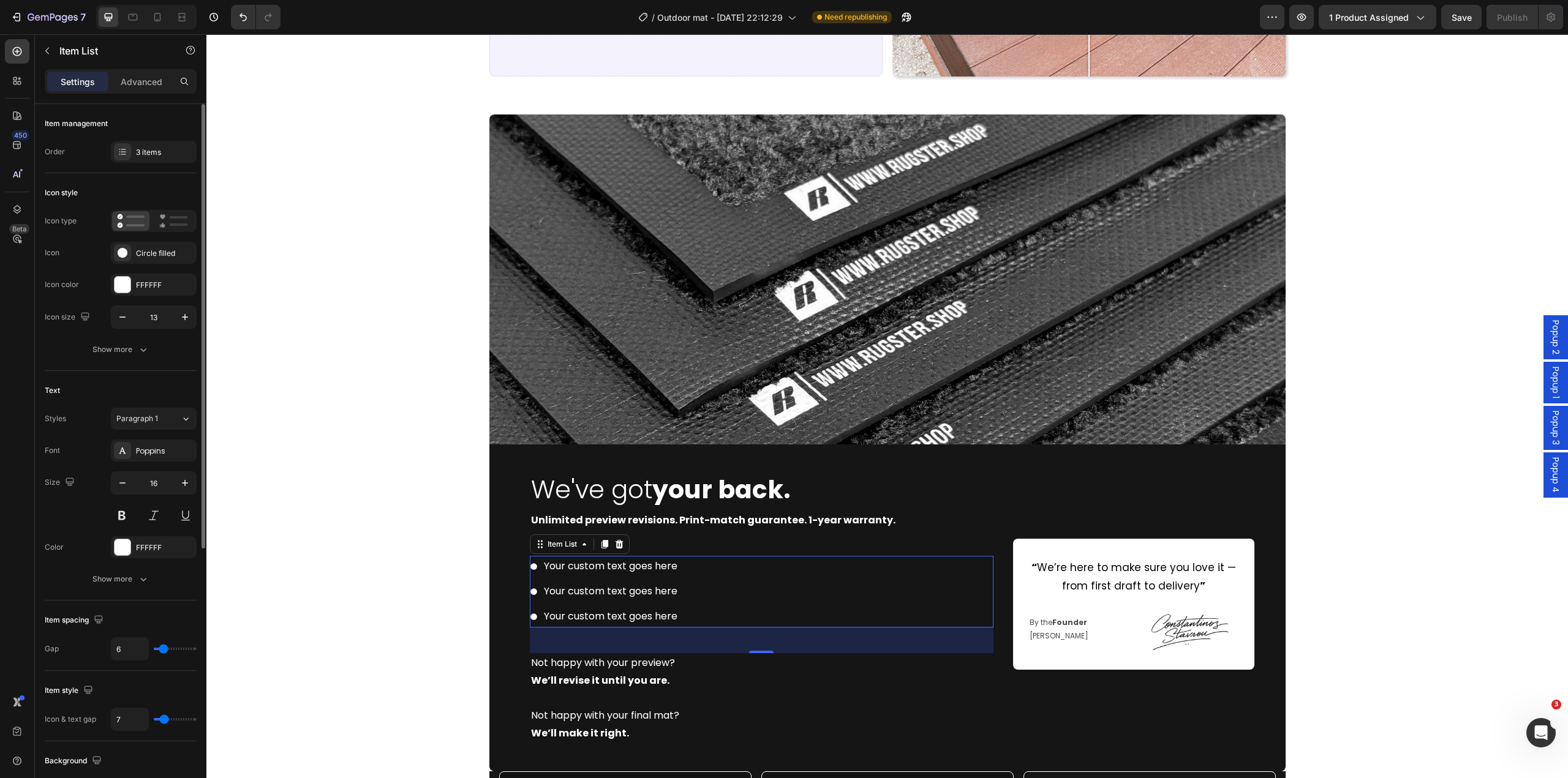
type input "6"
click at [164, 650] on input "range" at bounding box center [175, 649] width 43 height 2
click at [770, 619] on div "Your custom text goes here Your custom text goes here Your custom text goes here" at bounding box center [762, 592] width 464 height 71
click at [608, 567] on div "Your custom text goes here" at bounding box center [610, 567] width 137 height 21
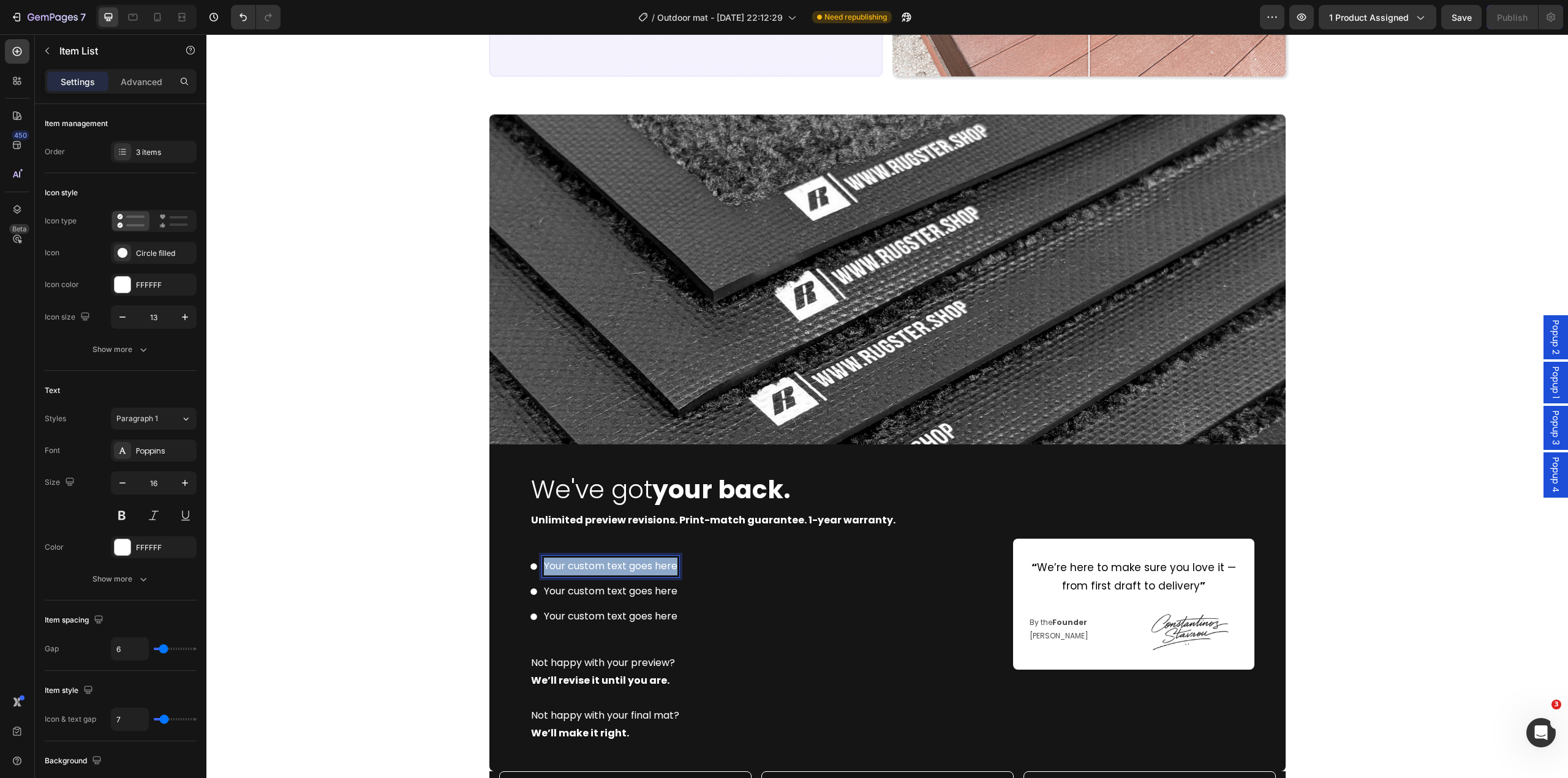
click at [608, 567] on p "Your custom text goes here" at bounding box center [611, 566] width 134 height 18
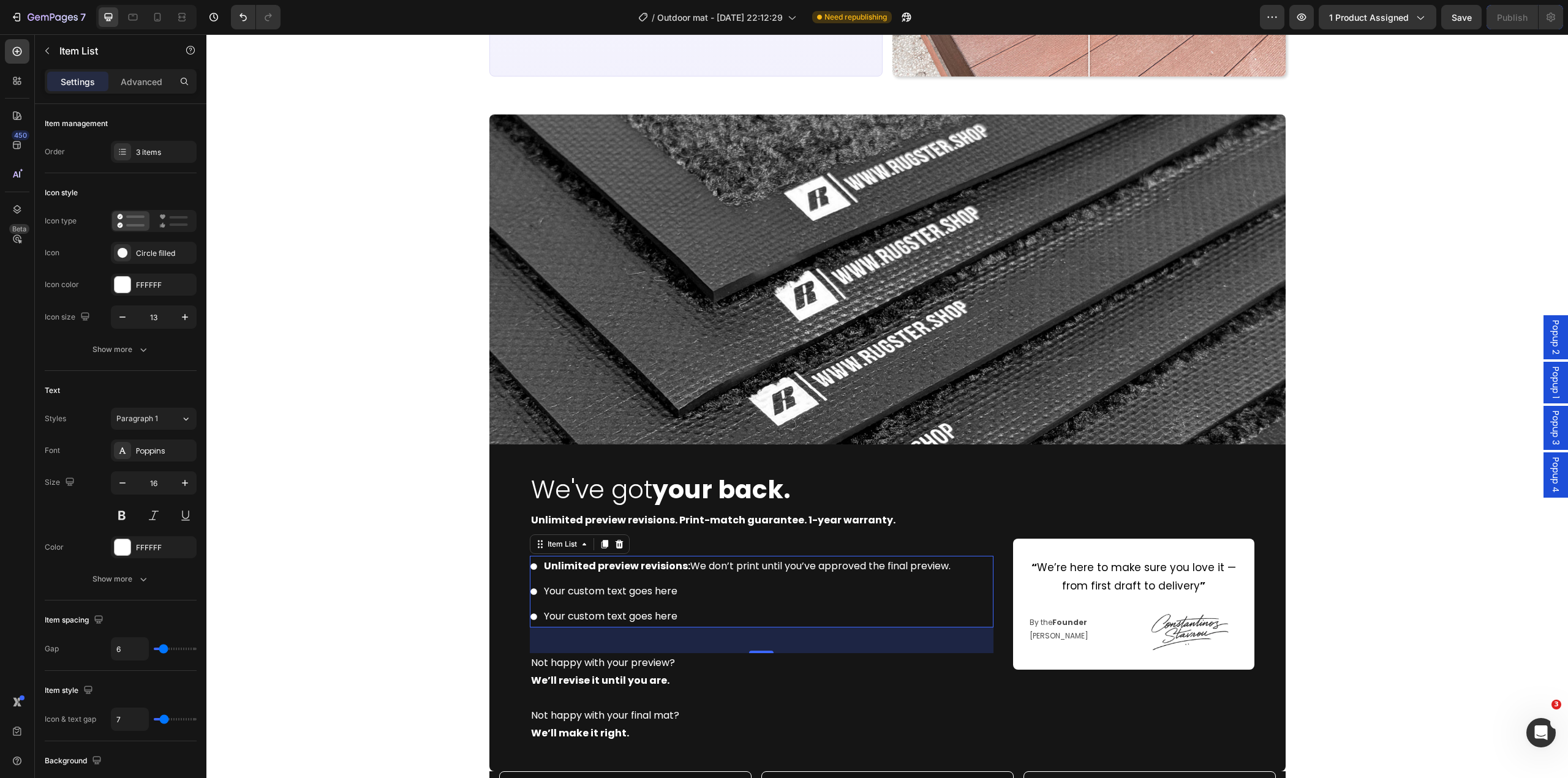
click at [593, 595] on p "Your custom text goes here" at bounding box center [748, 592] width 407 height 18
click at [593, 596] on p "Your custom text goes here" at bounding box center [748, 592] width 407 height 18
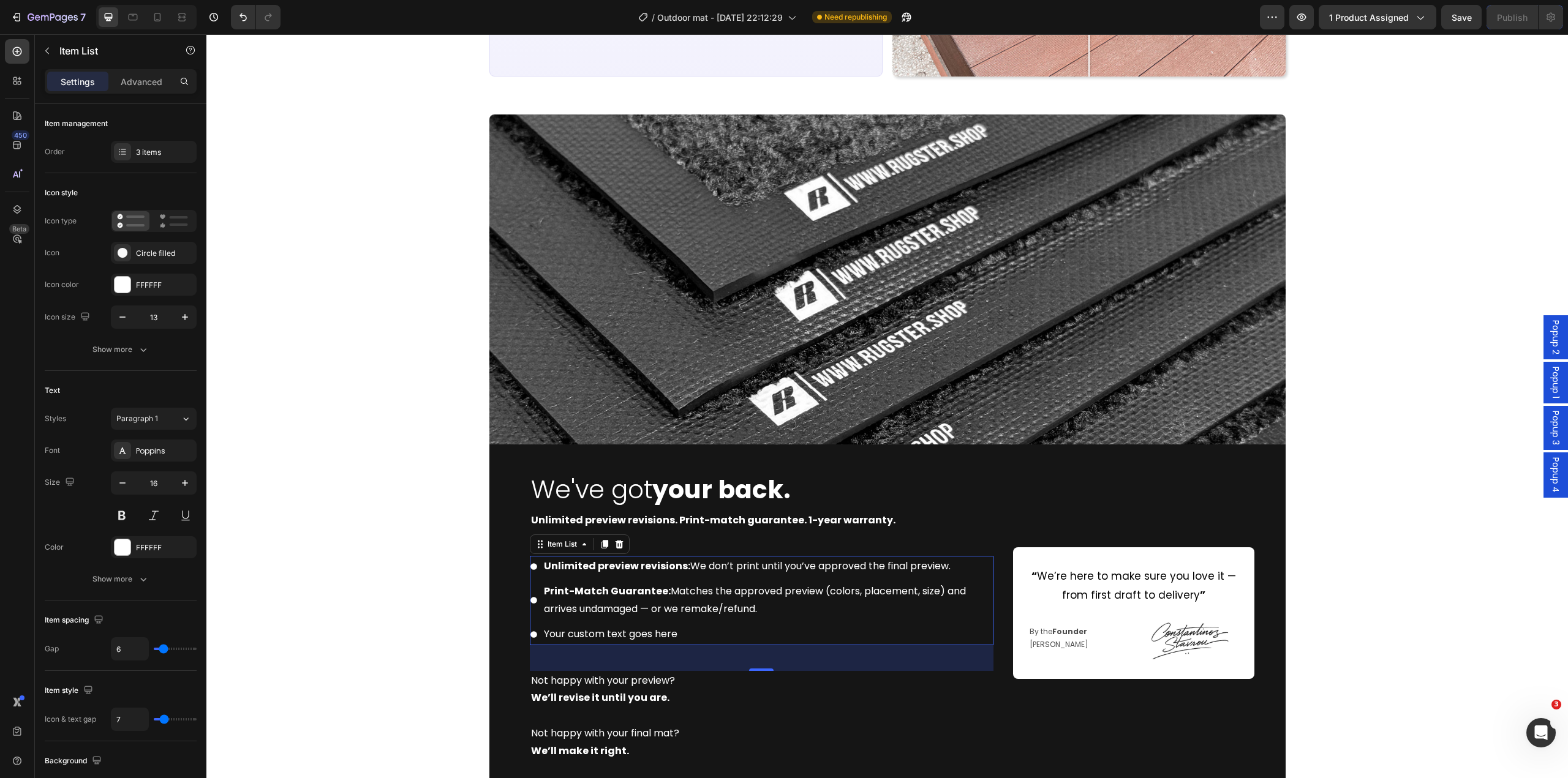
click at [628, 630] on p "Your custom text goes here" at bounding box center [768, 634] width 447 height 18
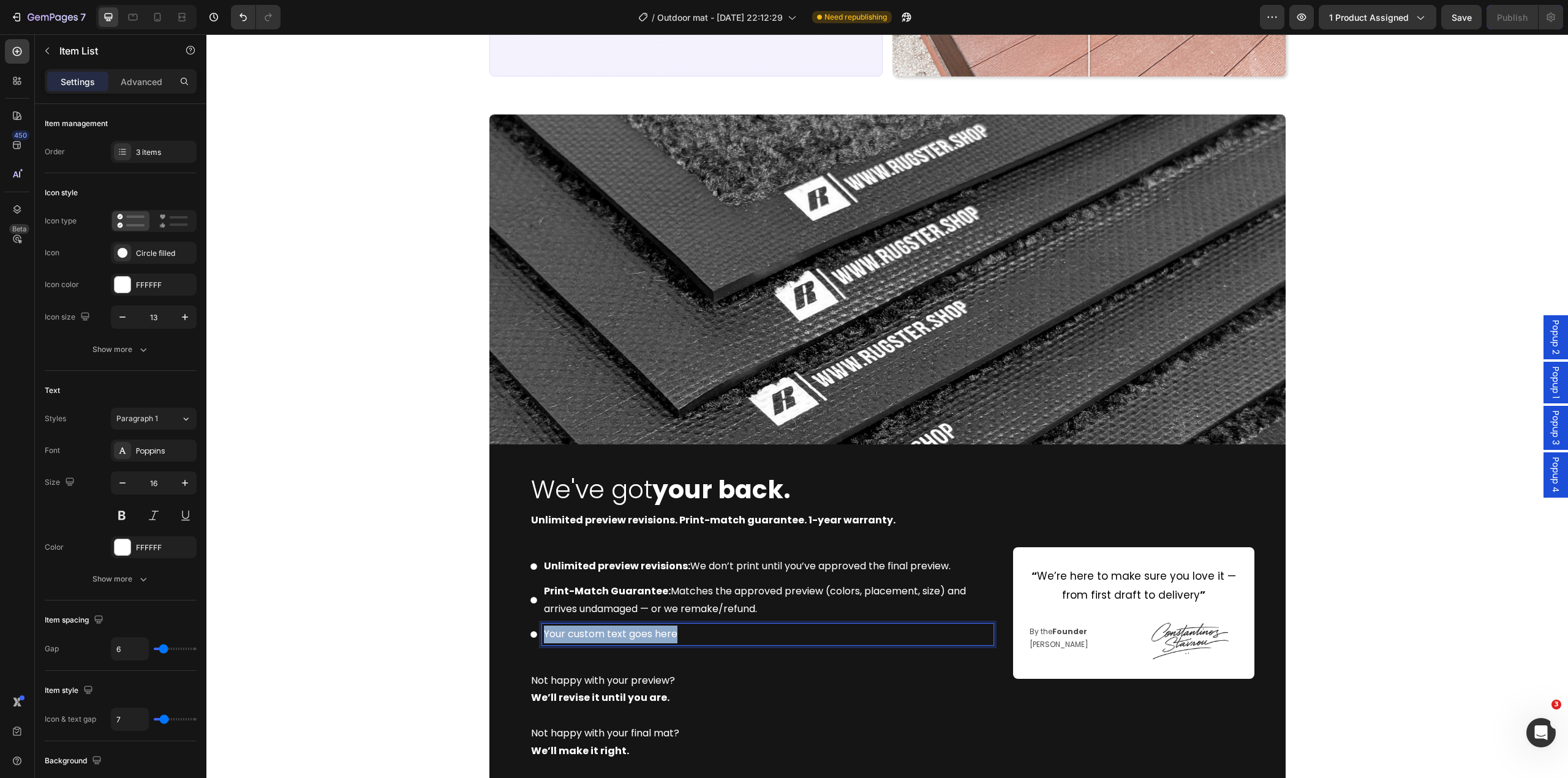
click at [628, 630] on p "Your custom text goes here" at bounding box center [768, 634] width 447 height 18
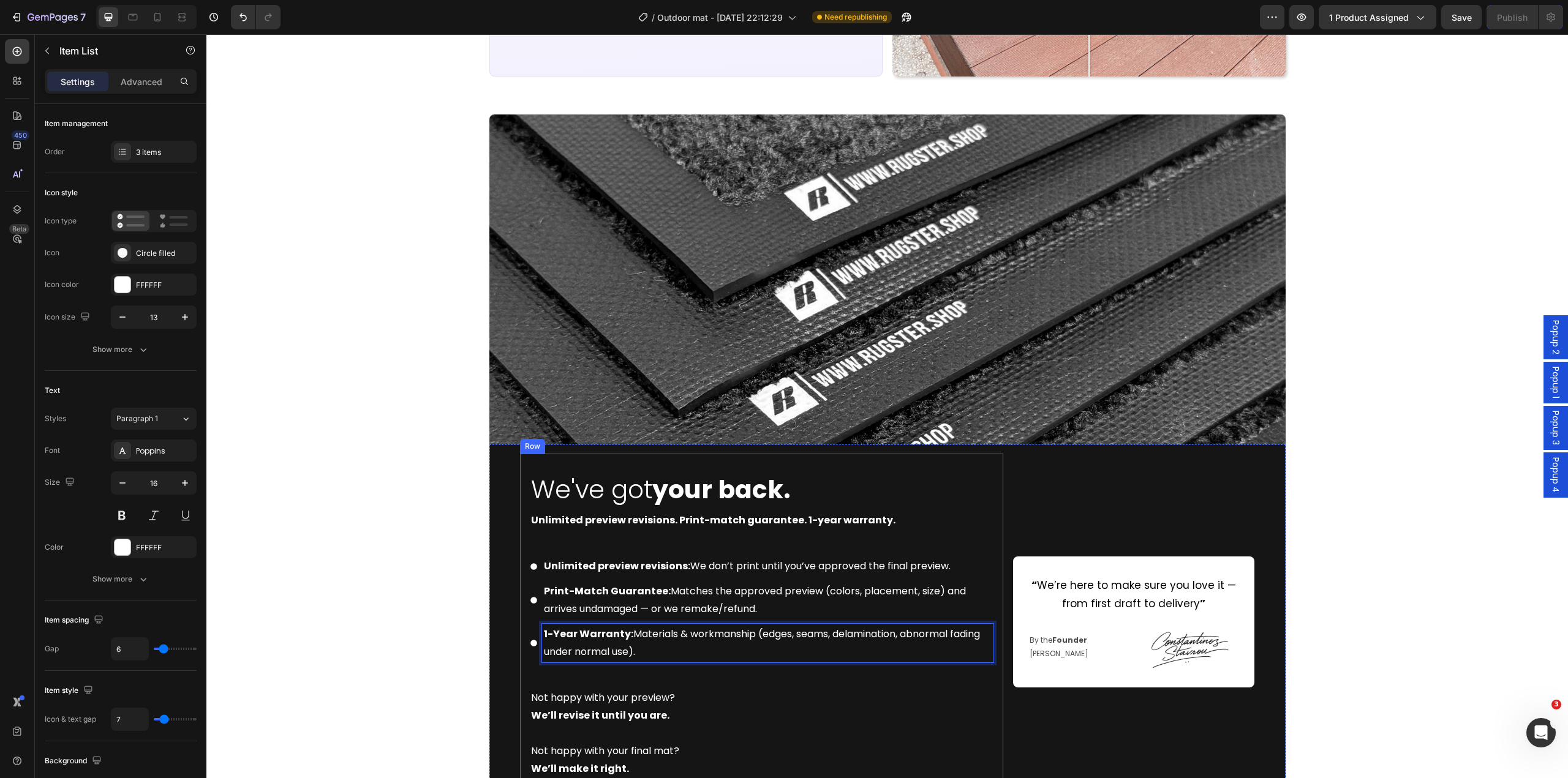
click at [480, 654] on div "Image We've got your back. Heading Unlimited preview revisions. Print-match gua…" at bounding box center [887, 484] width 1362 height 738
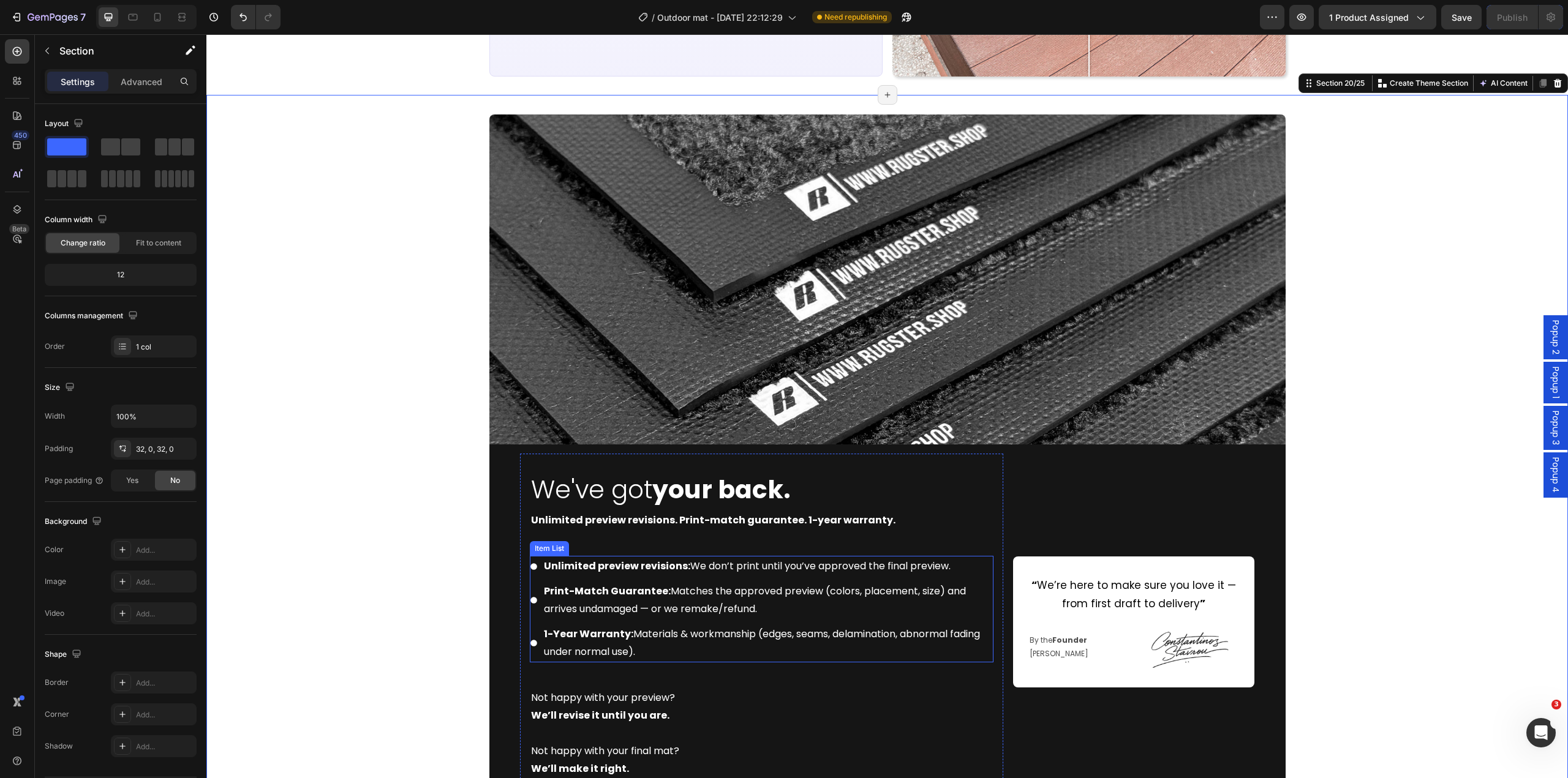
click at [709, 653] on p "1-Year Warranty: Materials & workmanship (edges, seams, delamination, abnormal …" at bounding box center [768, 644] width 447 height 36
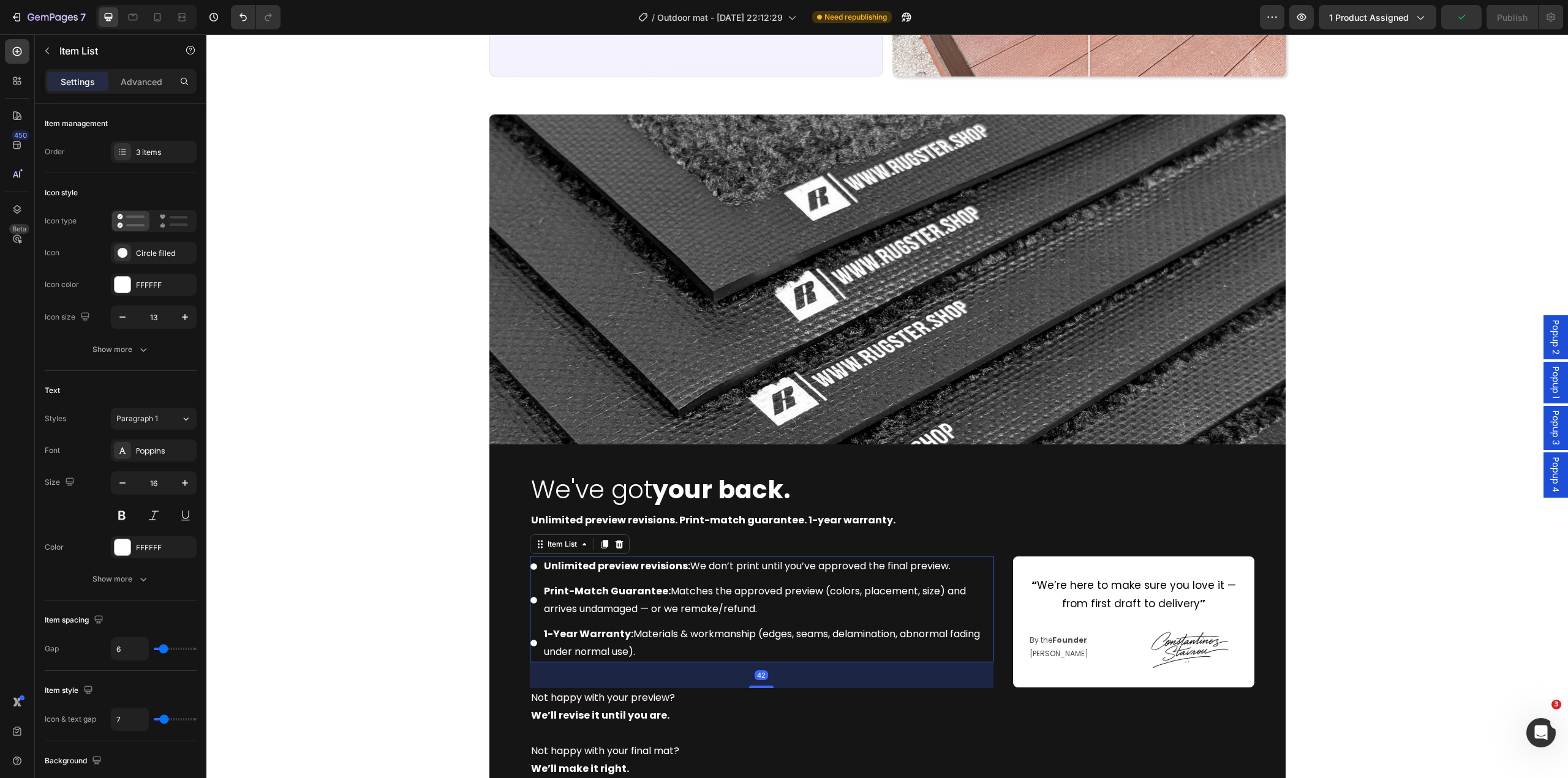
click at [664, 621] on div "Unlimited preview revisions: We don’t print until you’ve approved the final pre…" at bounding box center [762, 609] width 464 height 107
click at [143, 371] on div "Item management Order 3 items" at bounding box center [121, 486] width 152 height 230
click at [145, 153] on div "3 items" at bounding box center [164, 152] width 58 height 11
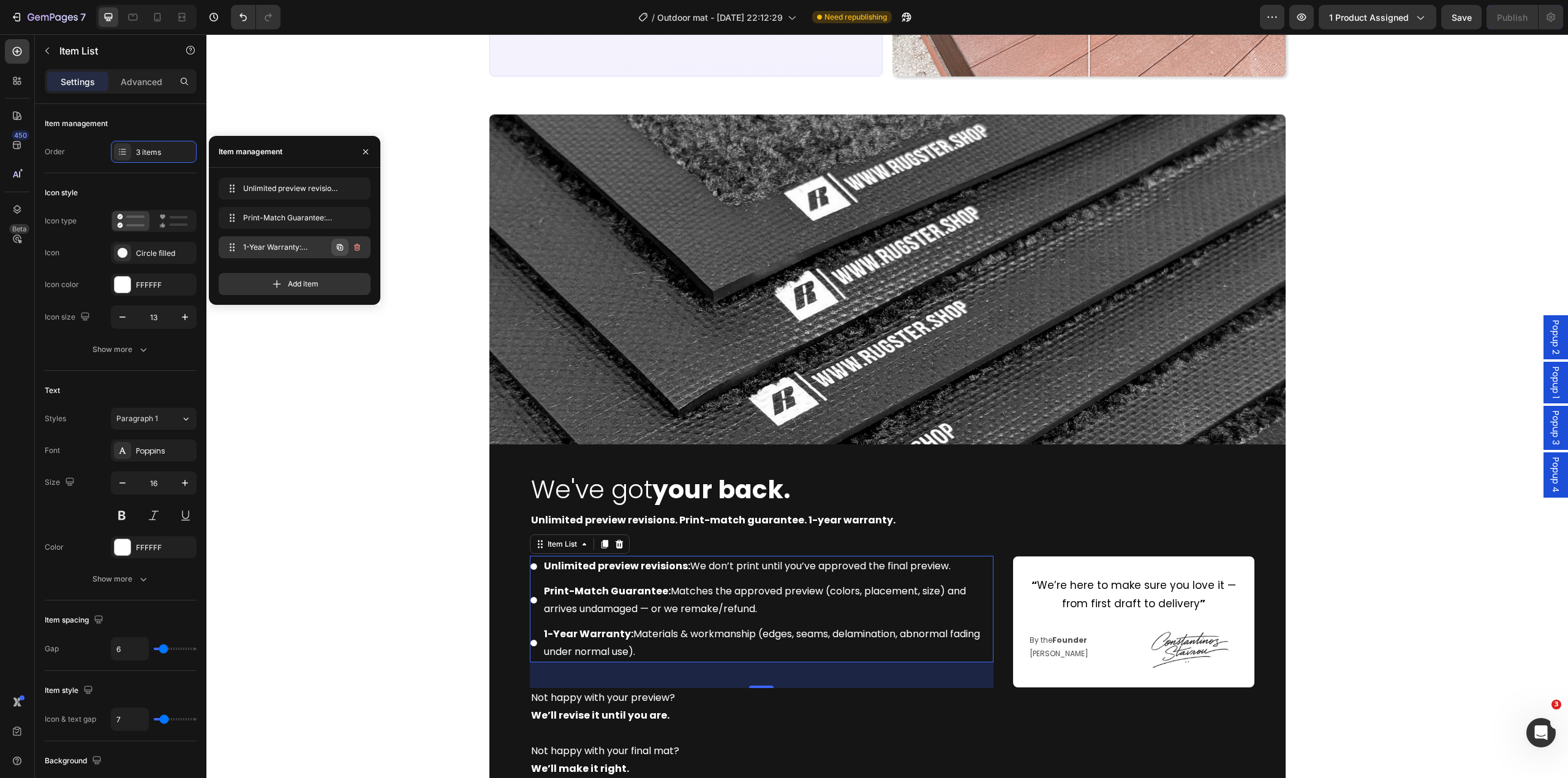
click at [341, 245] on icon "button" at bounding box center [340, 247] width 6 height 6
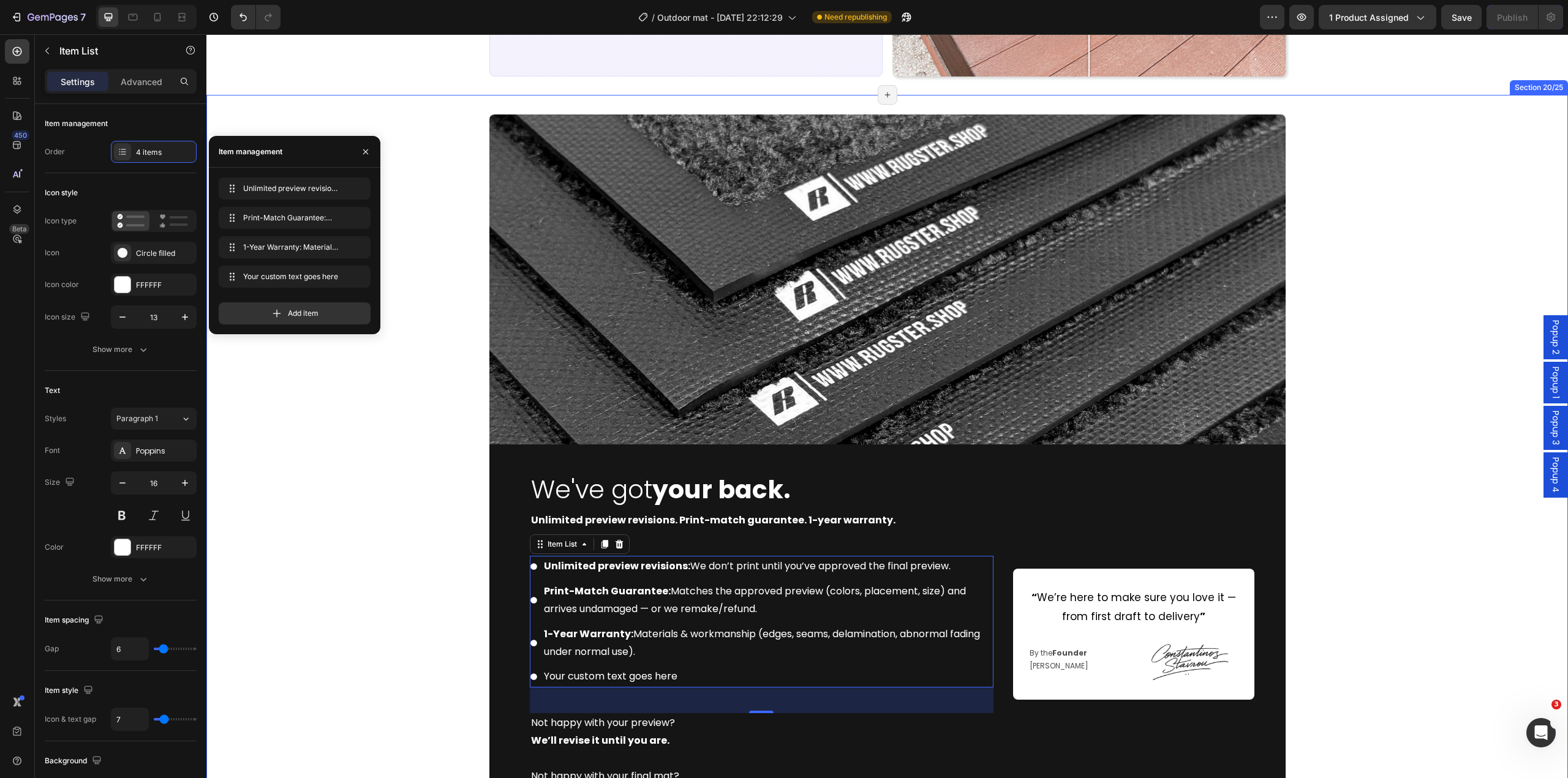
click at [368, 651] on div "Image We've got your back. Heading Unlimited preview revisions. Print-match gua…" at bounding box center [887, 496] width 1362 height 763
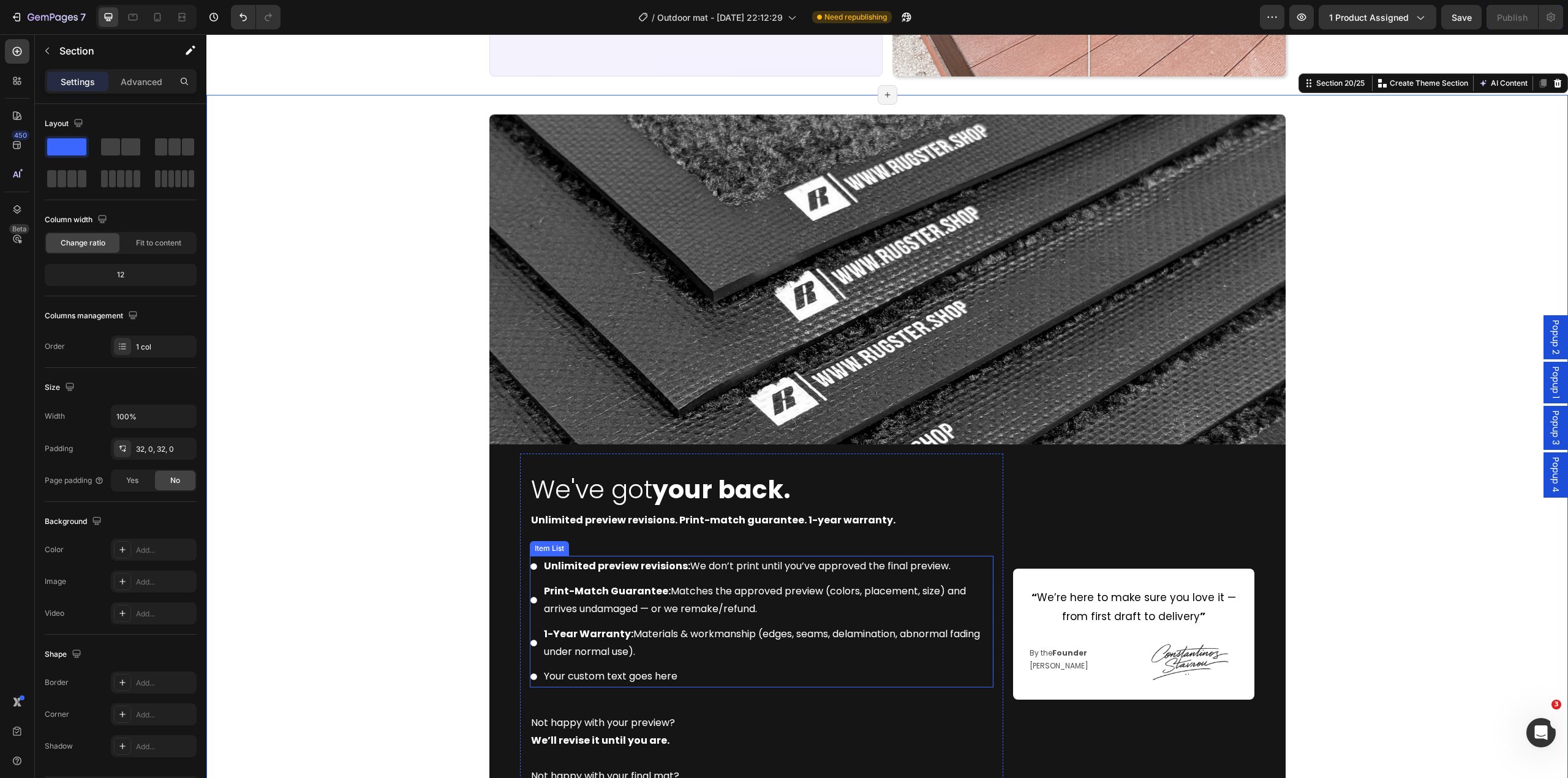
click at [593, 678] on div "Your custom text goes here" at bounding box center [768, 677] width 452 height 21
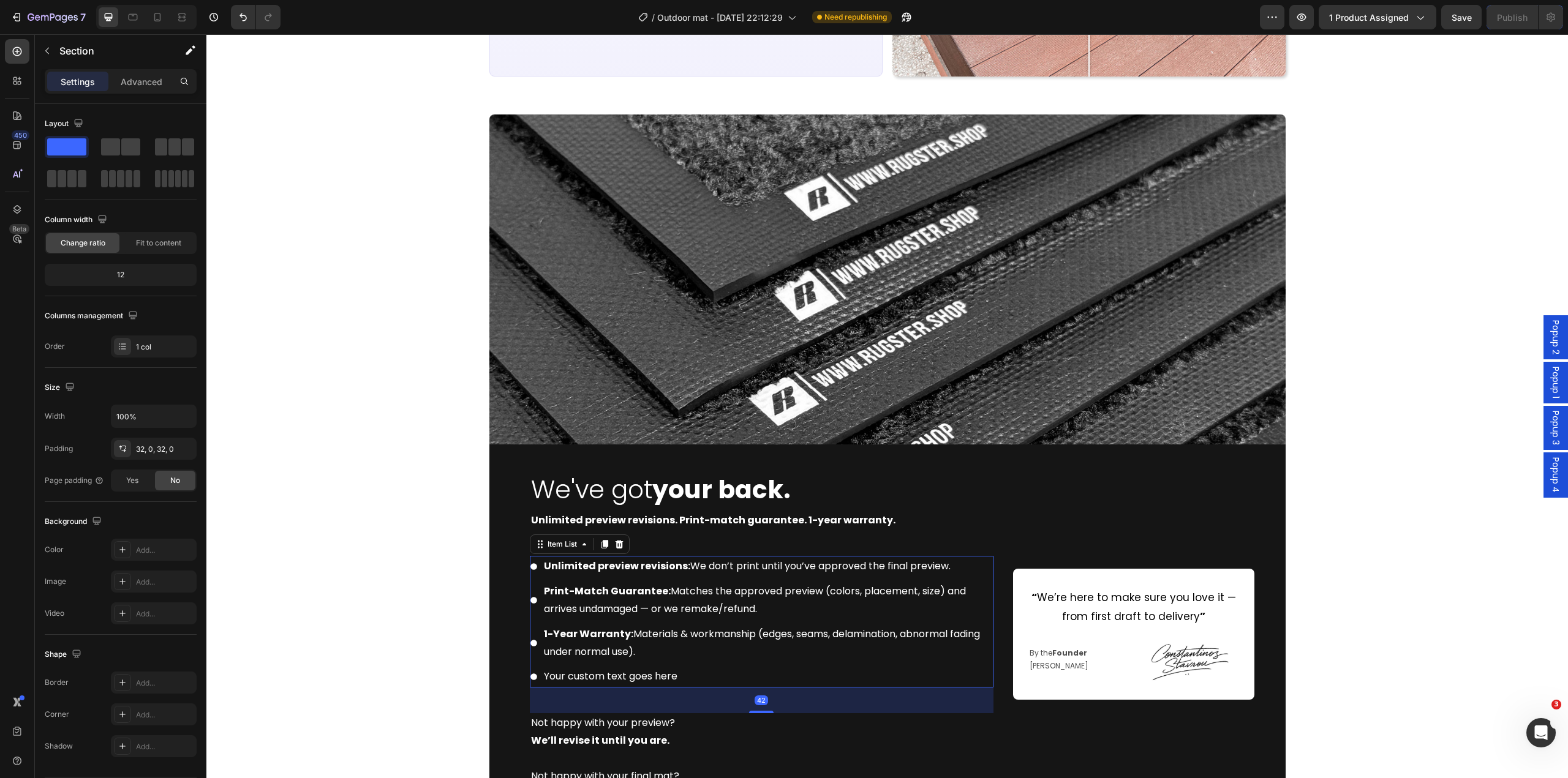
click at [593, 678] on div "Your custom text goes here" at bounding box center [768, 677] width 452 height 21
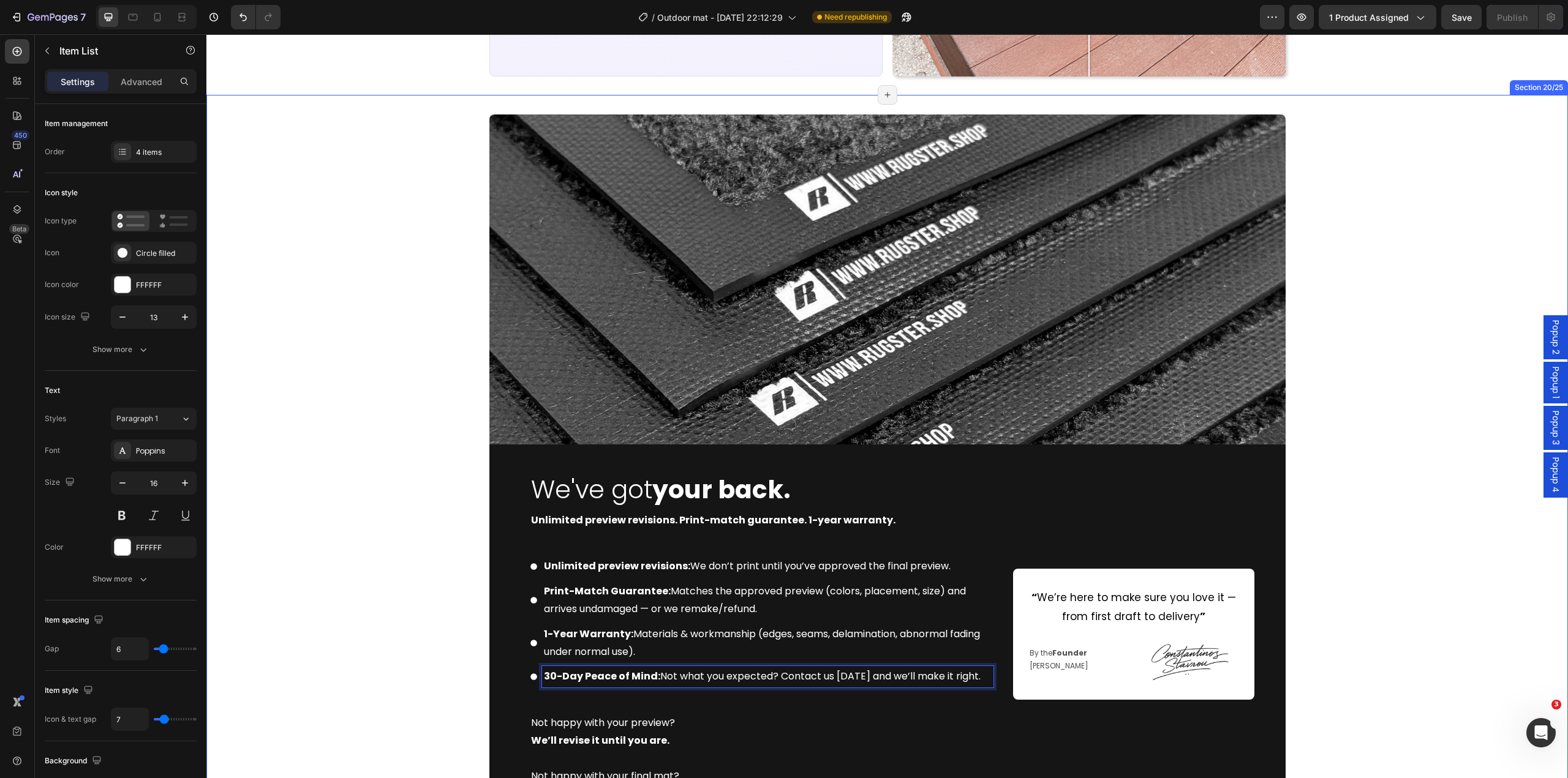
click at [361, 649] on div "Image We've got your back. Heading Unlimited preview revisions. Print-match gua…" at bounding box center [887, 496] width 1362 height 763
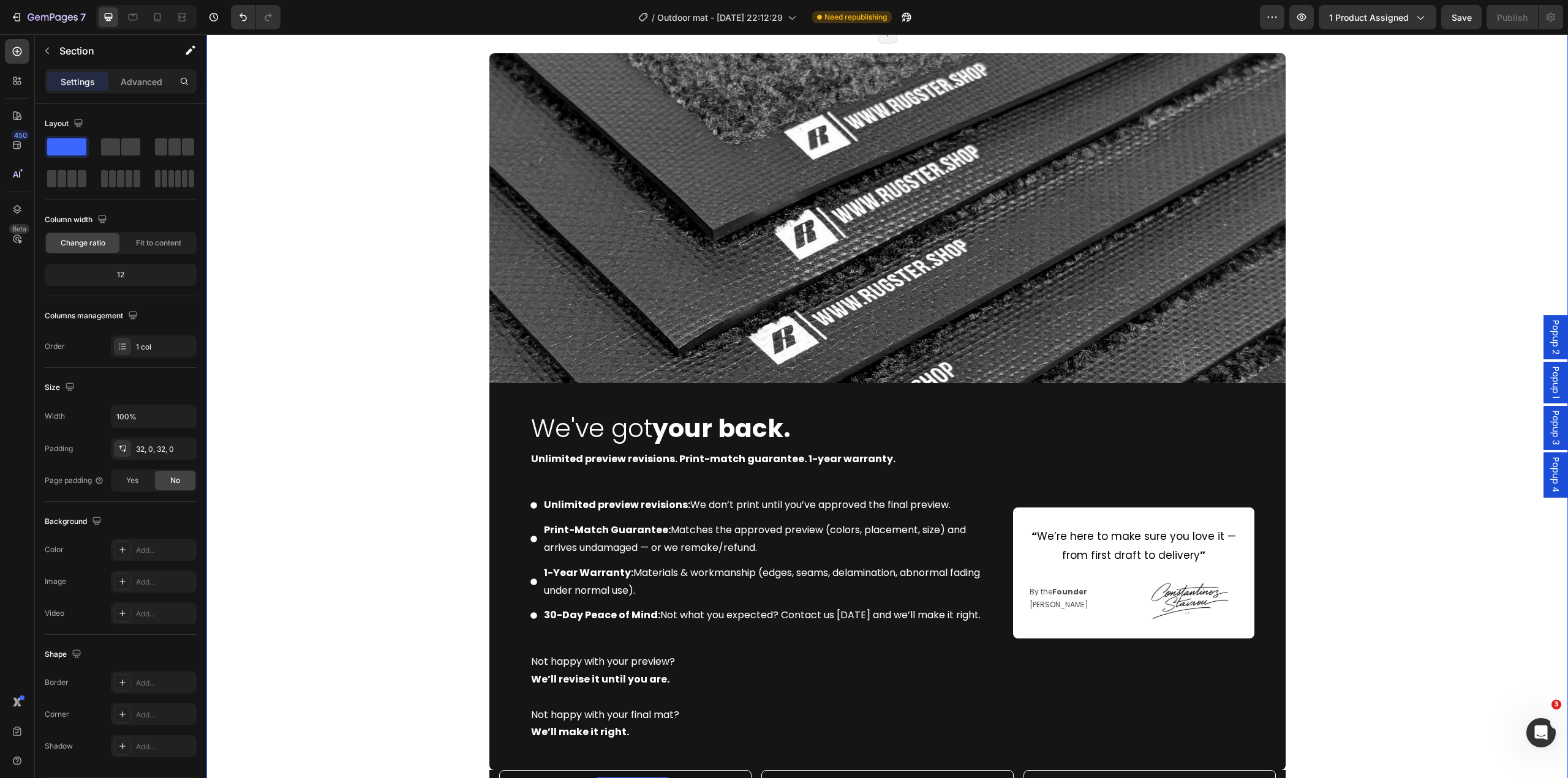
scroll to position [4028, 0]
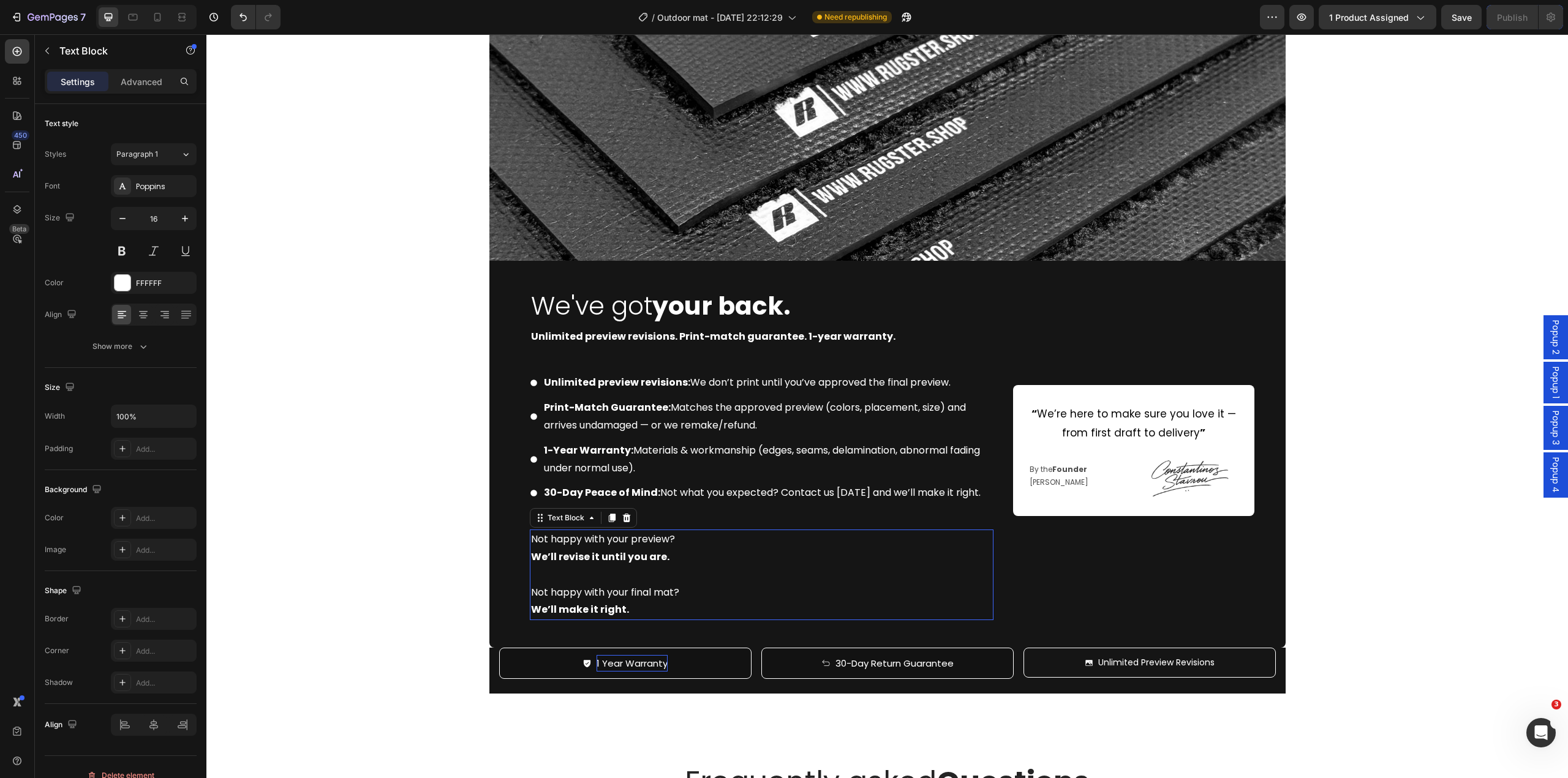
click at [756, 614] on p "Not happy with your final mat? We’ll make it right." at bounding box center [762, 602] width 461 height 36
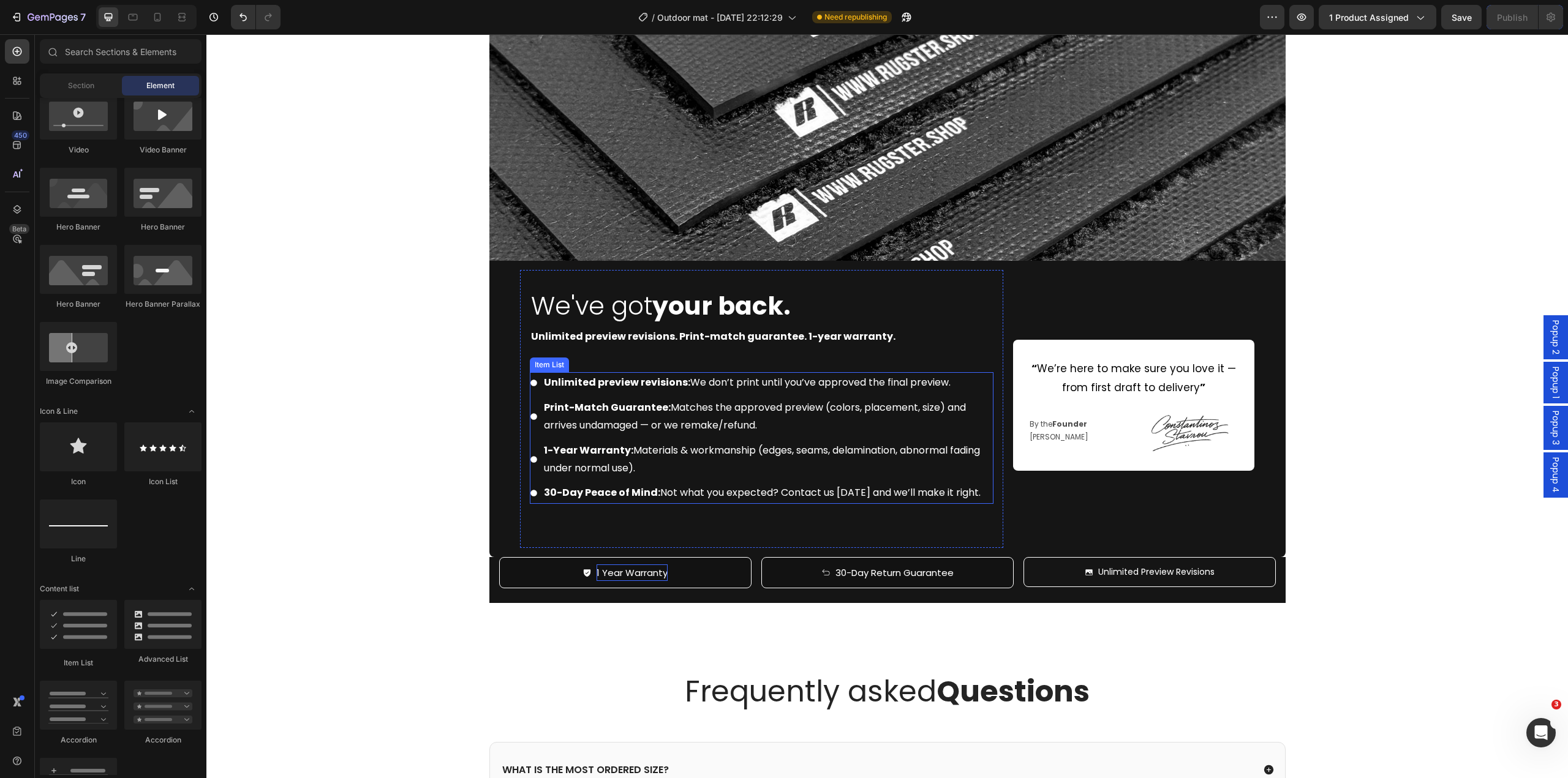
click at [695, 381] on p "Unlimited preview revisions: We don’t print until you’ve approved the final pre…" at bounding box center [768, 383] width 447 height 18
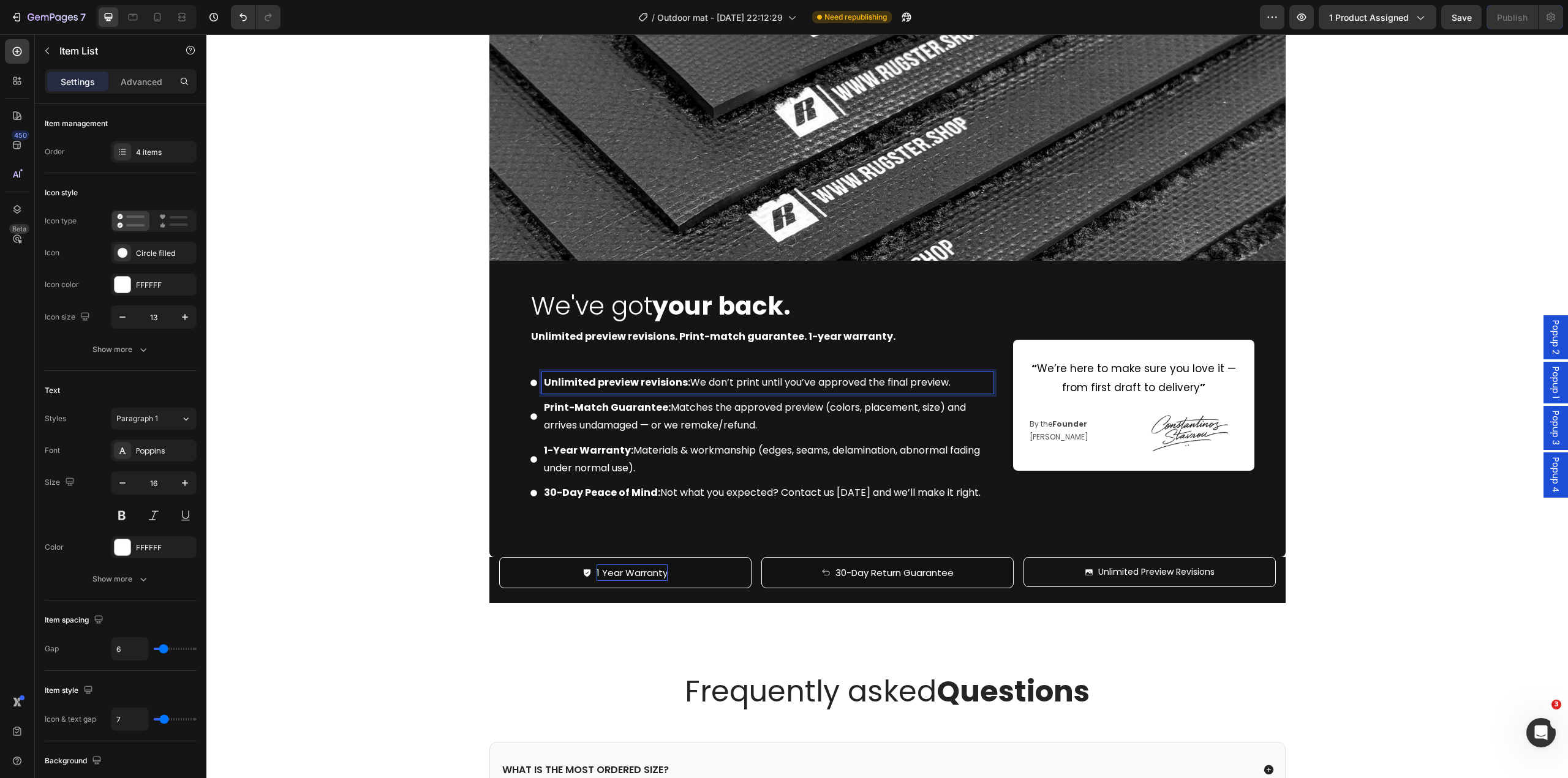
drag, startPoint x: 684, startPoint y: 381, endPoint x: 696, endPoint y: 403, distance: 25.1
click at [684, 381] on p "Unlimited preview revisions: We don’t print until you’ve approved the final pre…" at bounding box center [768, 383] width 447 height 18
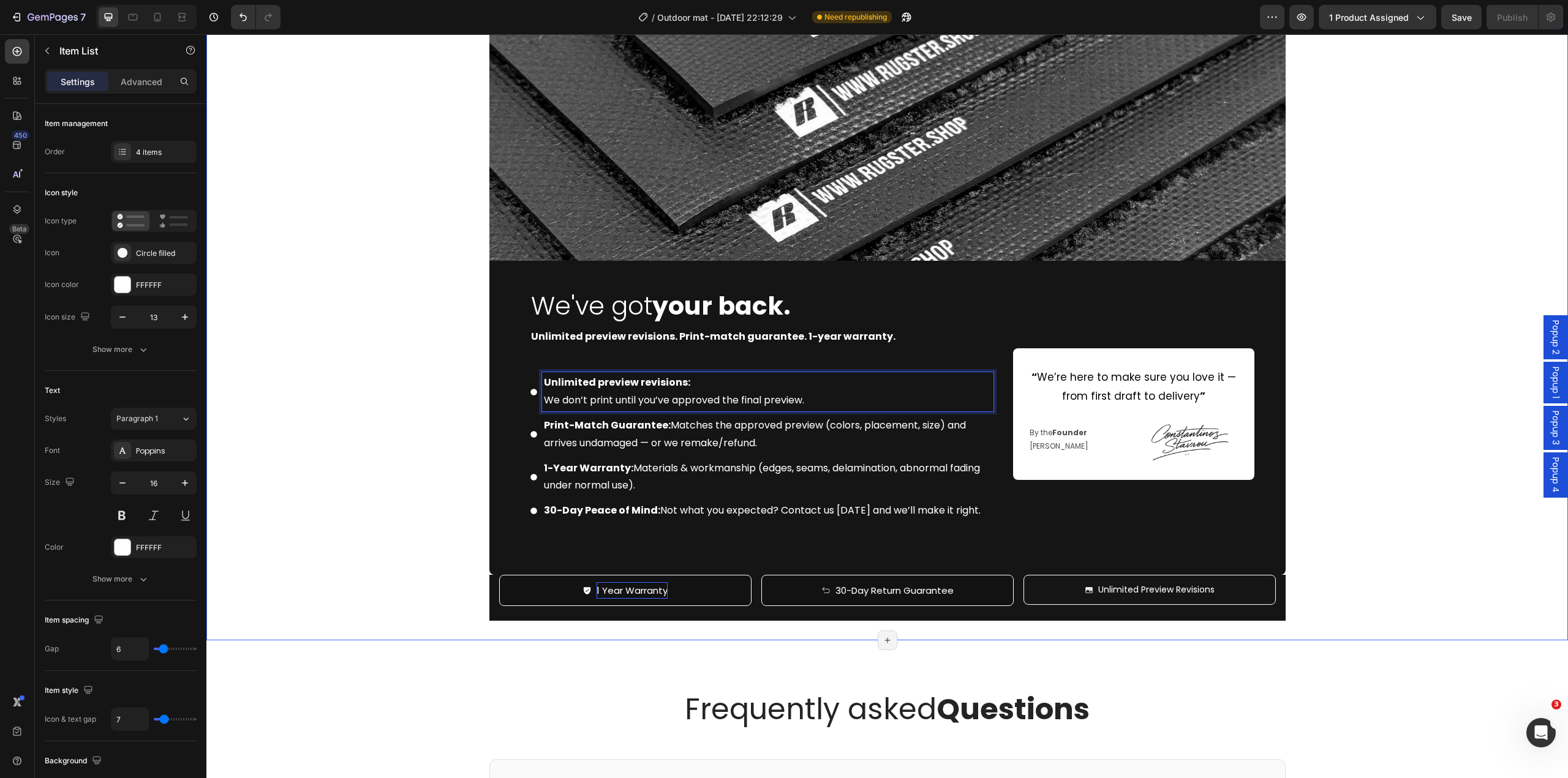
click at [430, 412] on div "Image We've got your back. Heading Unlimited preview revisions. Print-match gua…" at bounding box center [887, 276] width 1362 height 690
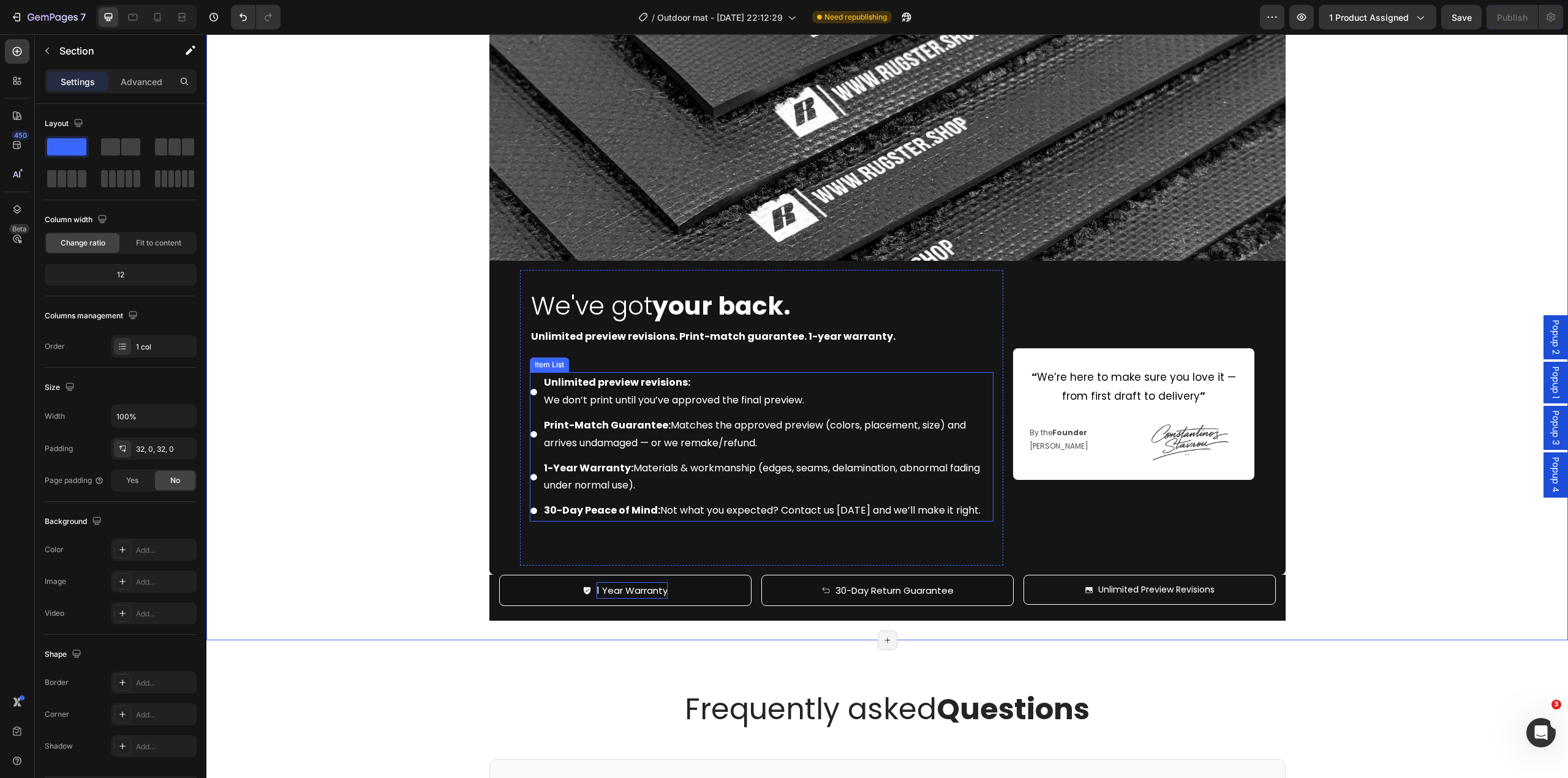
click at [694, 427] on p "Print-Match Guarantee: Matches the approved preview (colors, placement, size) a…" at bounding box center [768, 435] width 447 height 36
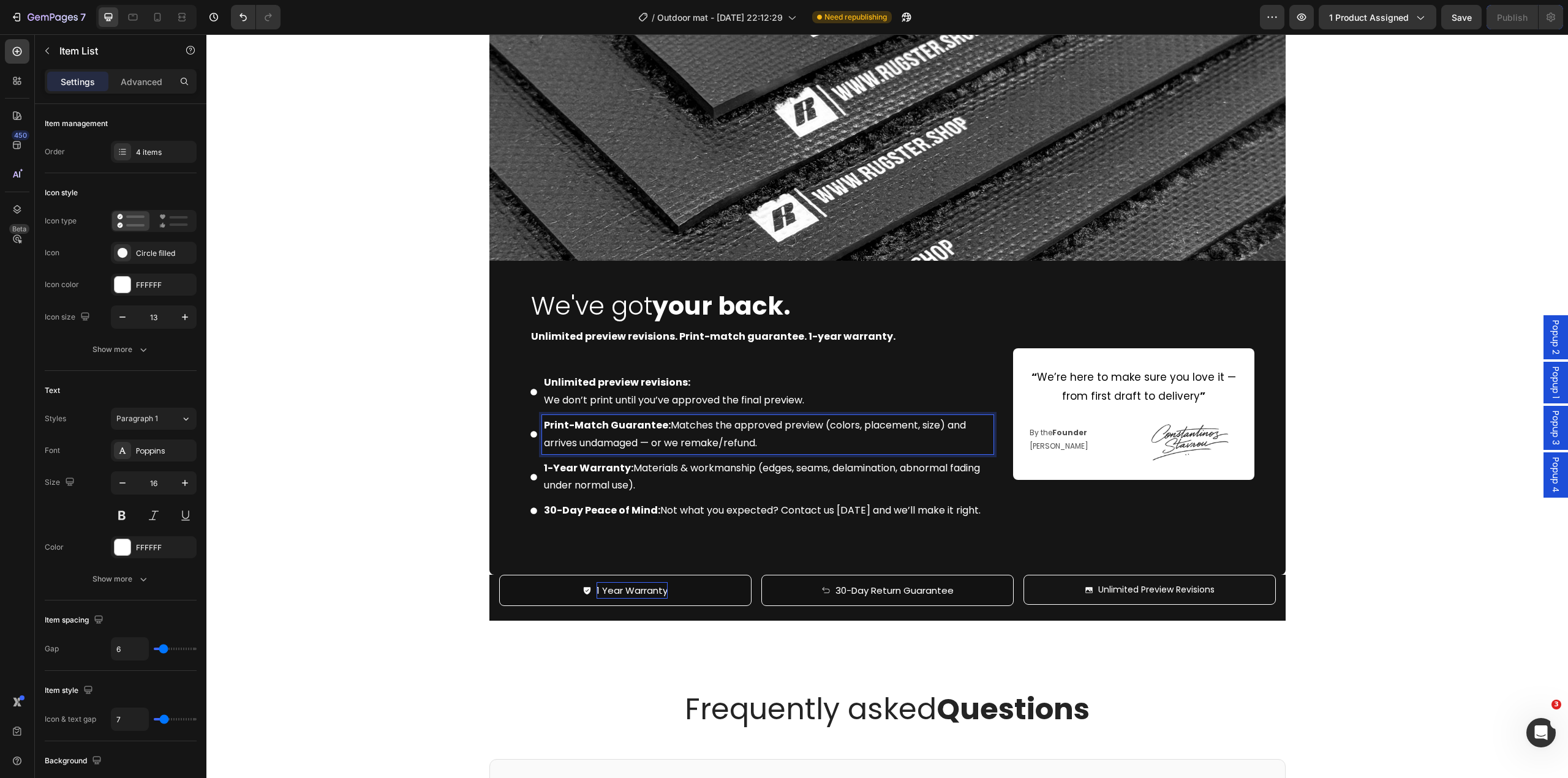
click at [662, 425] on p "Print-Match Guarantee: Matches the approved preview (colors, placement, size) a…" at bounding box center [768, 435] width 447 height 36
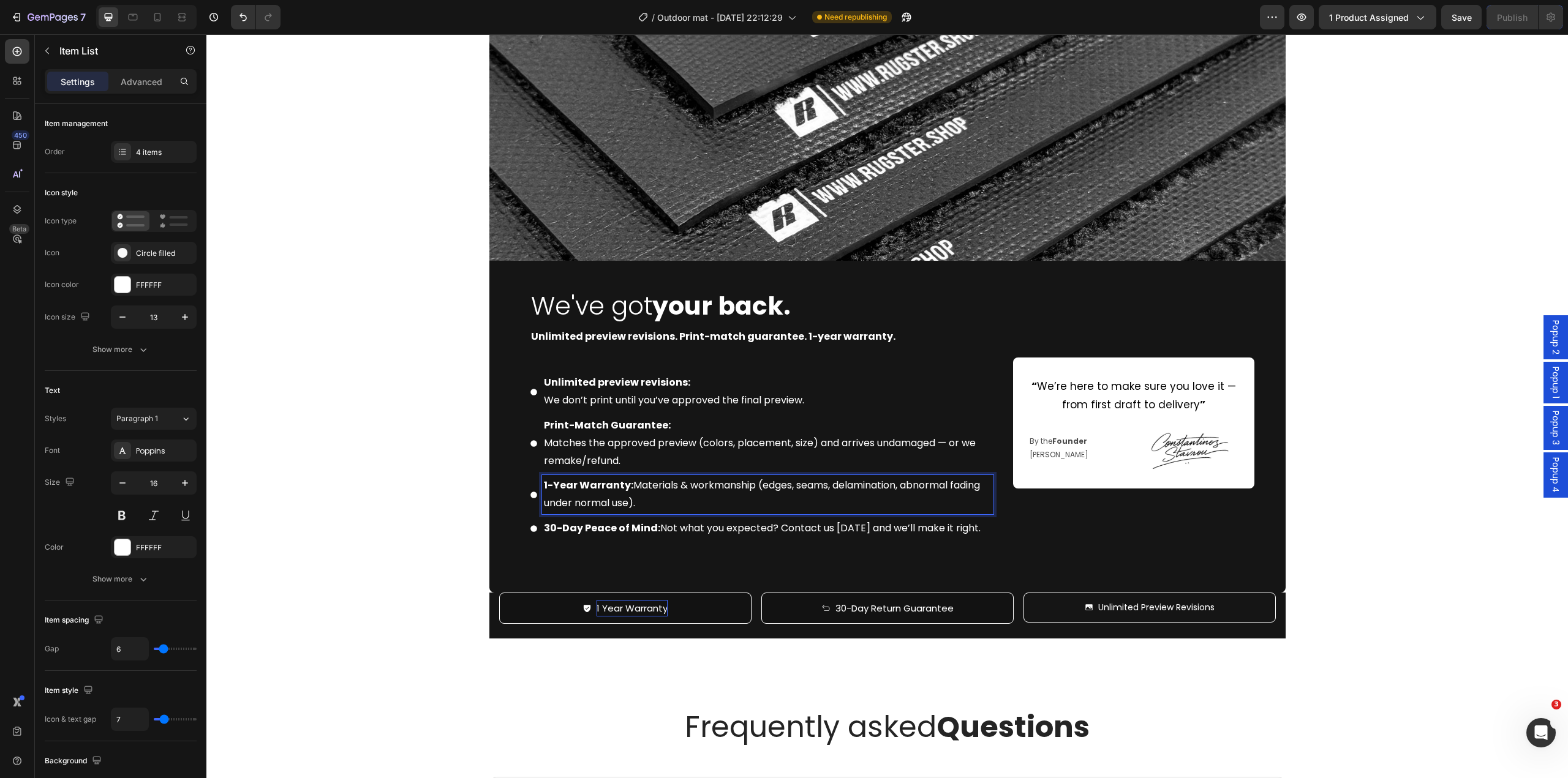
click at [626, 486] on p "1-Year Warranty: Materials & workmanship (edges, seams, delamination, abnormal …" at bounding box center [768, 495] width 447 height 36
click at [652, 538] on p "30-Day Peace of Mind: Not what you expected? Contact us [DATE] and we’ll make i…" at bounding box center [768, 528] width 447 height 18
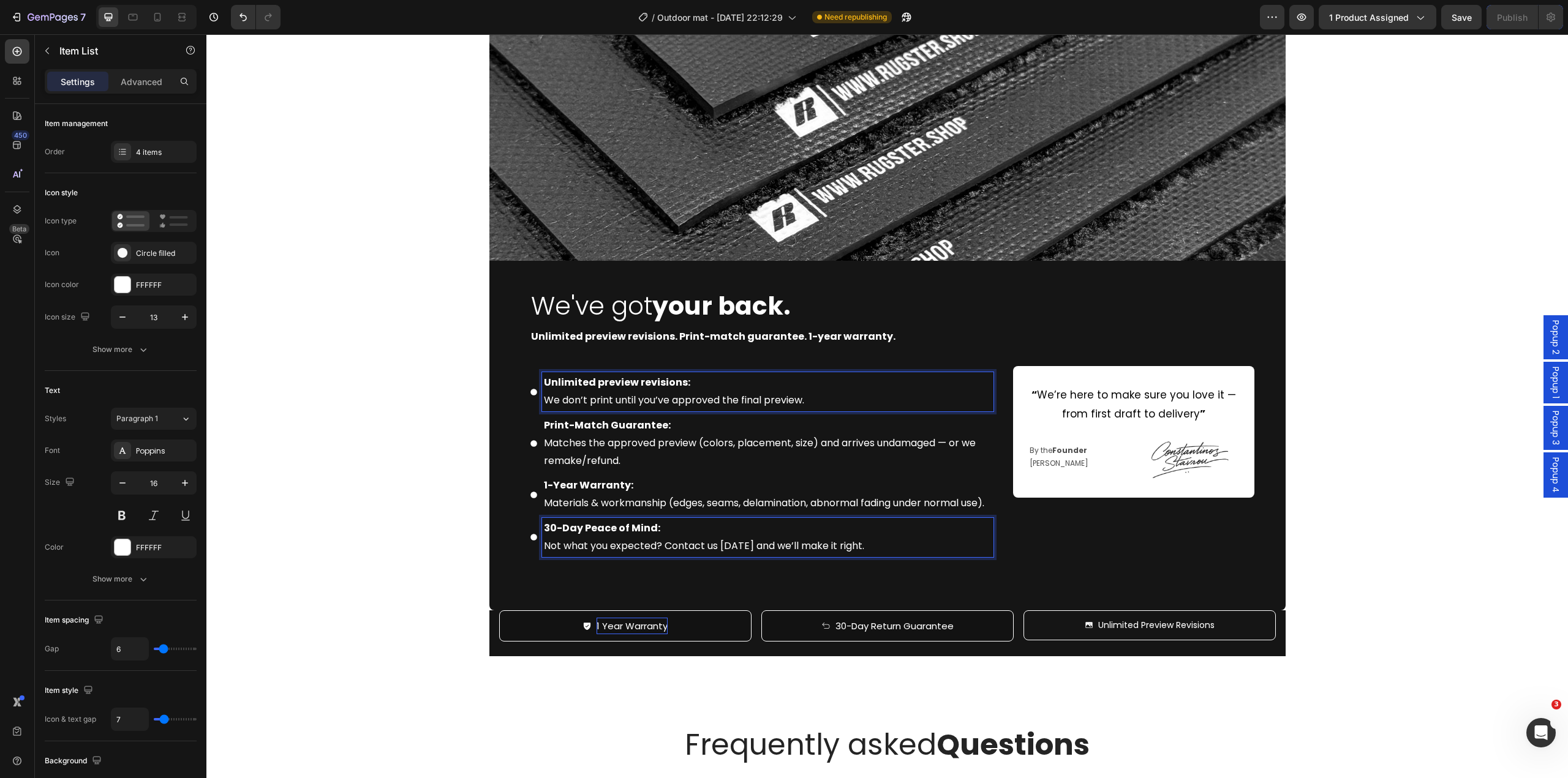
click at [711, 393] on p "Unlimited preview revisions: We don’t print until you’ve approved the final pre…" at bounding box center [768, 392] width 447 height 36
click at [692, 384] on p "Unlimited preview revisions: We don’t print until you’ve approved the final pre…" at bounding box center [768, 392] width 447 height 36
drag, startPoint x: 679, startPoint y: 424, endPoint x: 684, endPoint y: 444, distance: 20.6
click at [679, 425] on p "Print-Match Guarantee: Matches the approved preview (colors, placement, size) a…" at bounding box center [768, 443] width 447 height 53
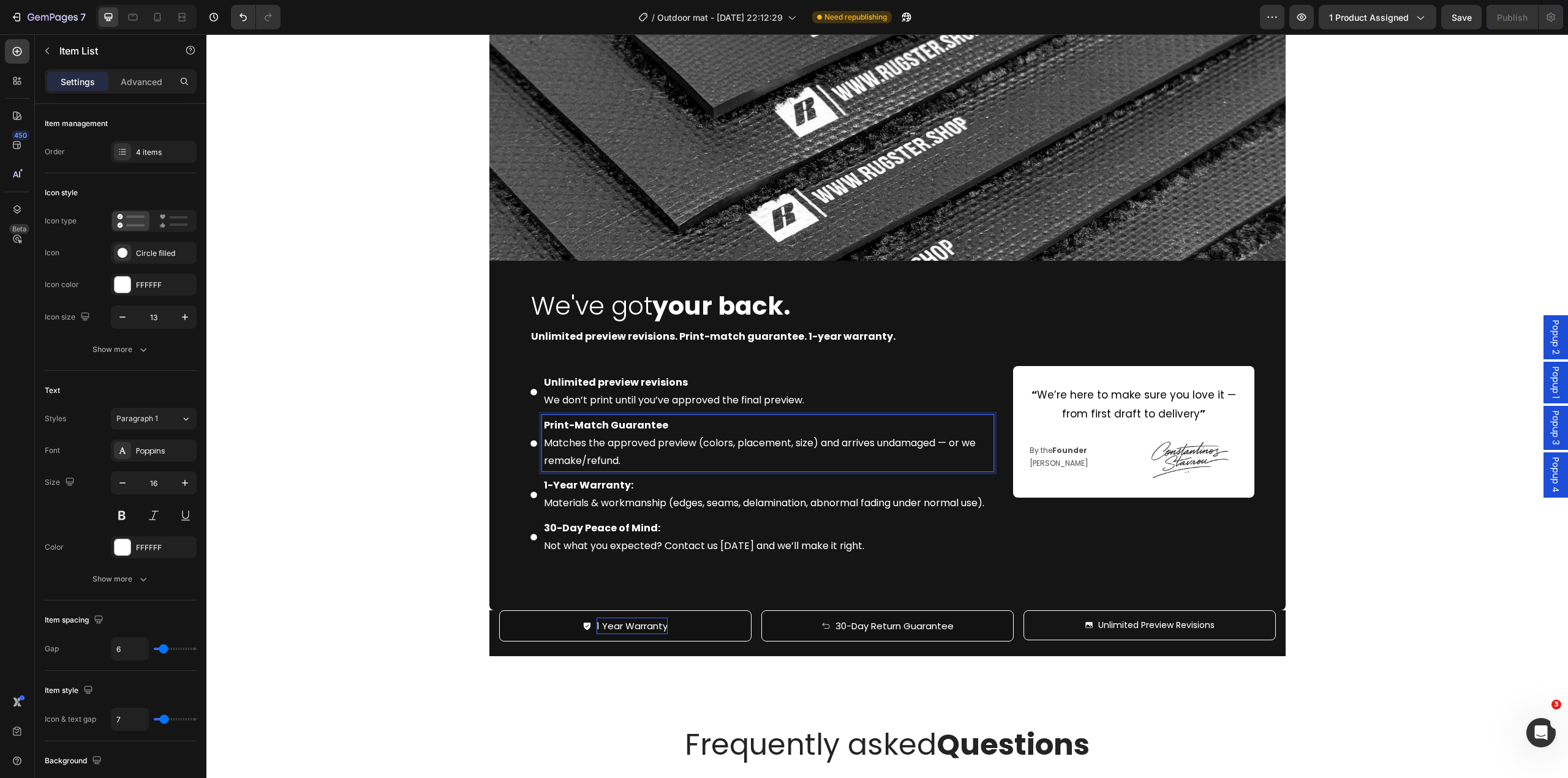
click at [659, 488] on p "1-Year Warranty: Materials & workmanship (edges, seams, delamination, abnormal …" at bounding box center [768, 495] width 447 height 36
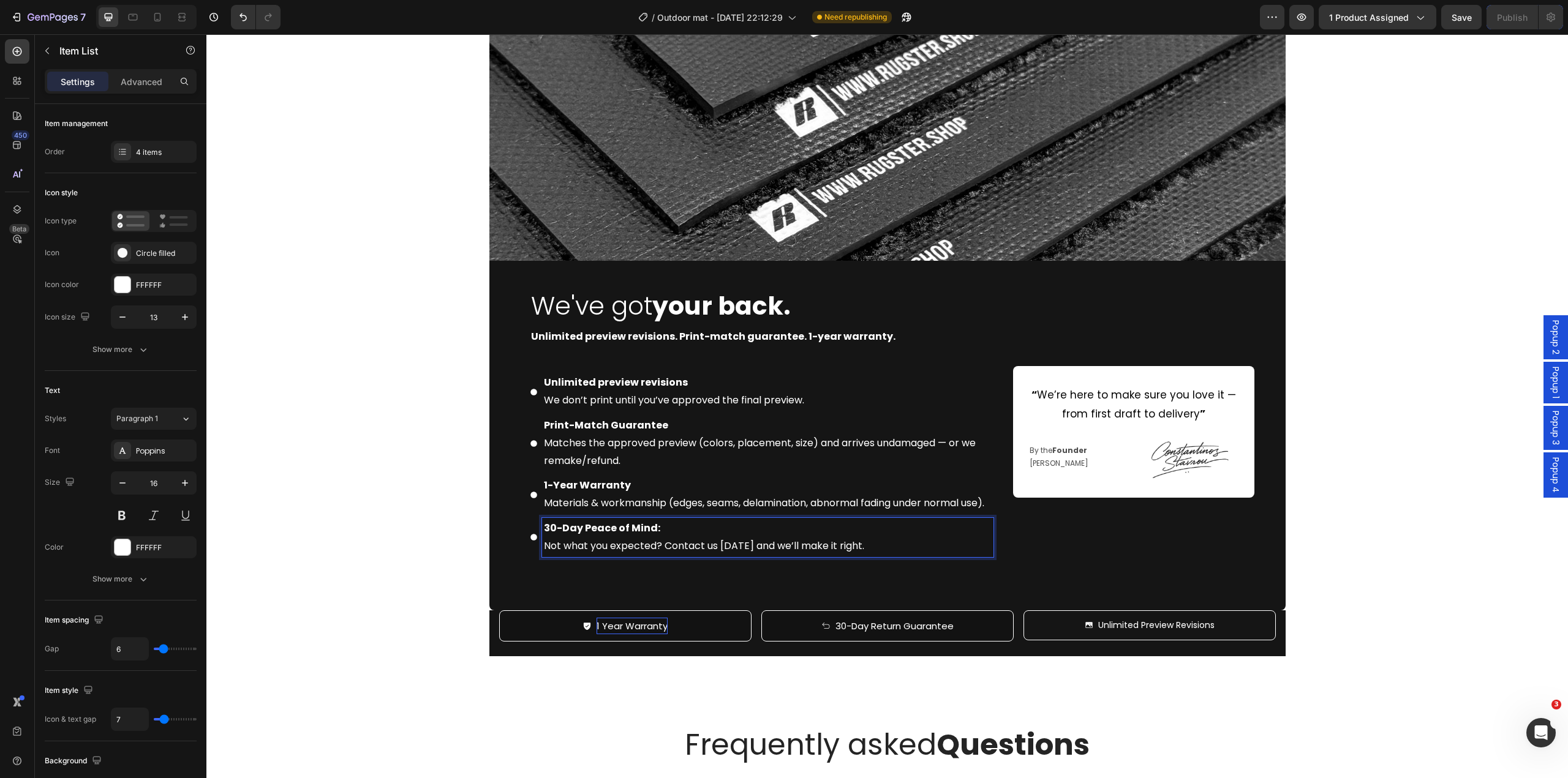
click at [677, 550] on p "30-Day Peace of Mind: Not what you expected? Contact us [DATE] and we’ll make i…" at bounding box center [768, 538] width 447 height 36
click at [378, 555] on div "Image We've got your back. Heading Unlimited preview revisions. Print-match gua…" at bounding box center [887, 293] width 1362 height 725
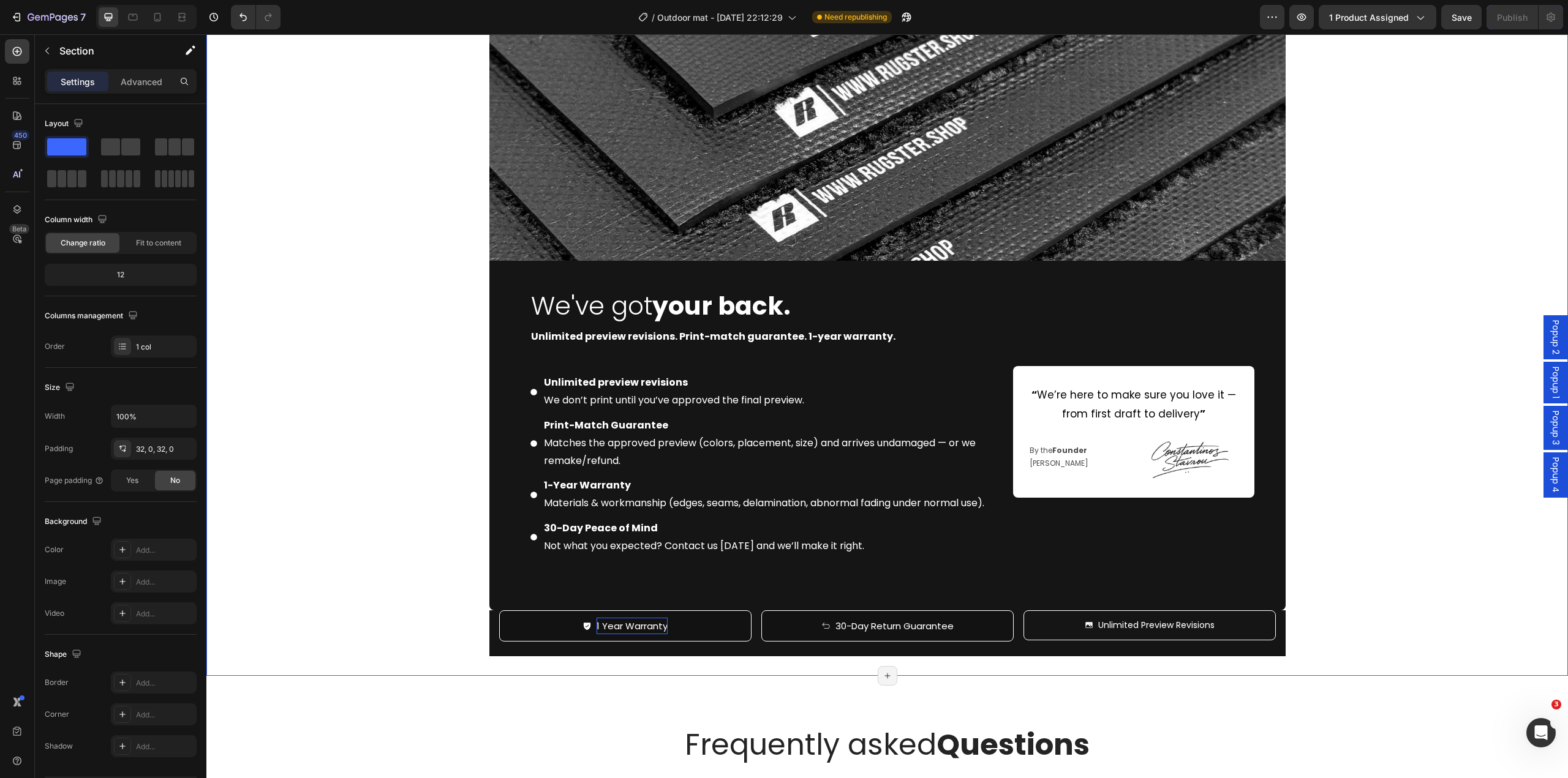
scroll to position [3967, 0]
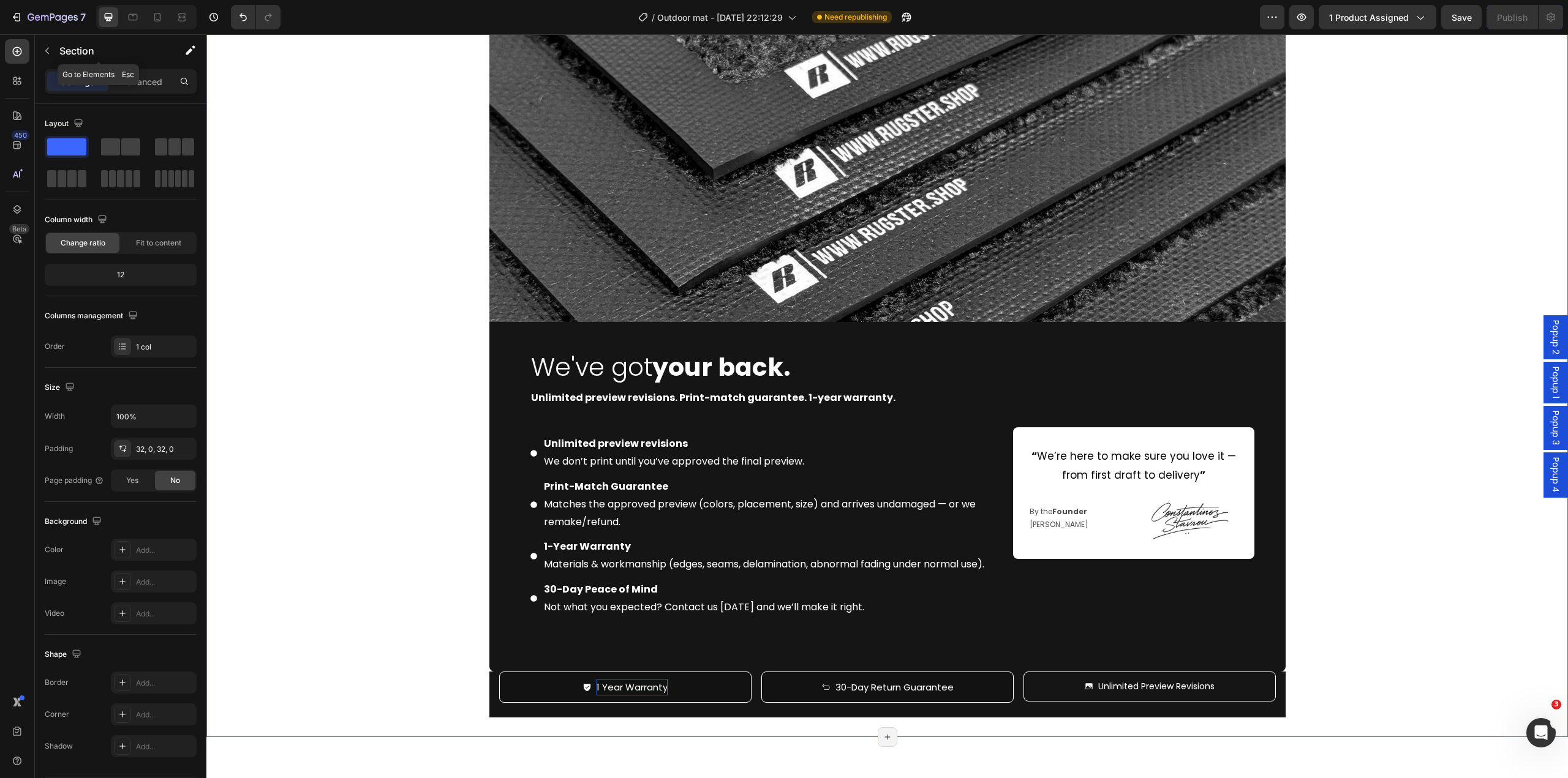
drag, startPoint x: 48, startPoint y: 56, endPoint x: 53, endPoint y: 61, distance: 7.1
click at [48, 57] on button "button" at bounding box center [48, 51] width 20 height 20
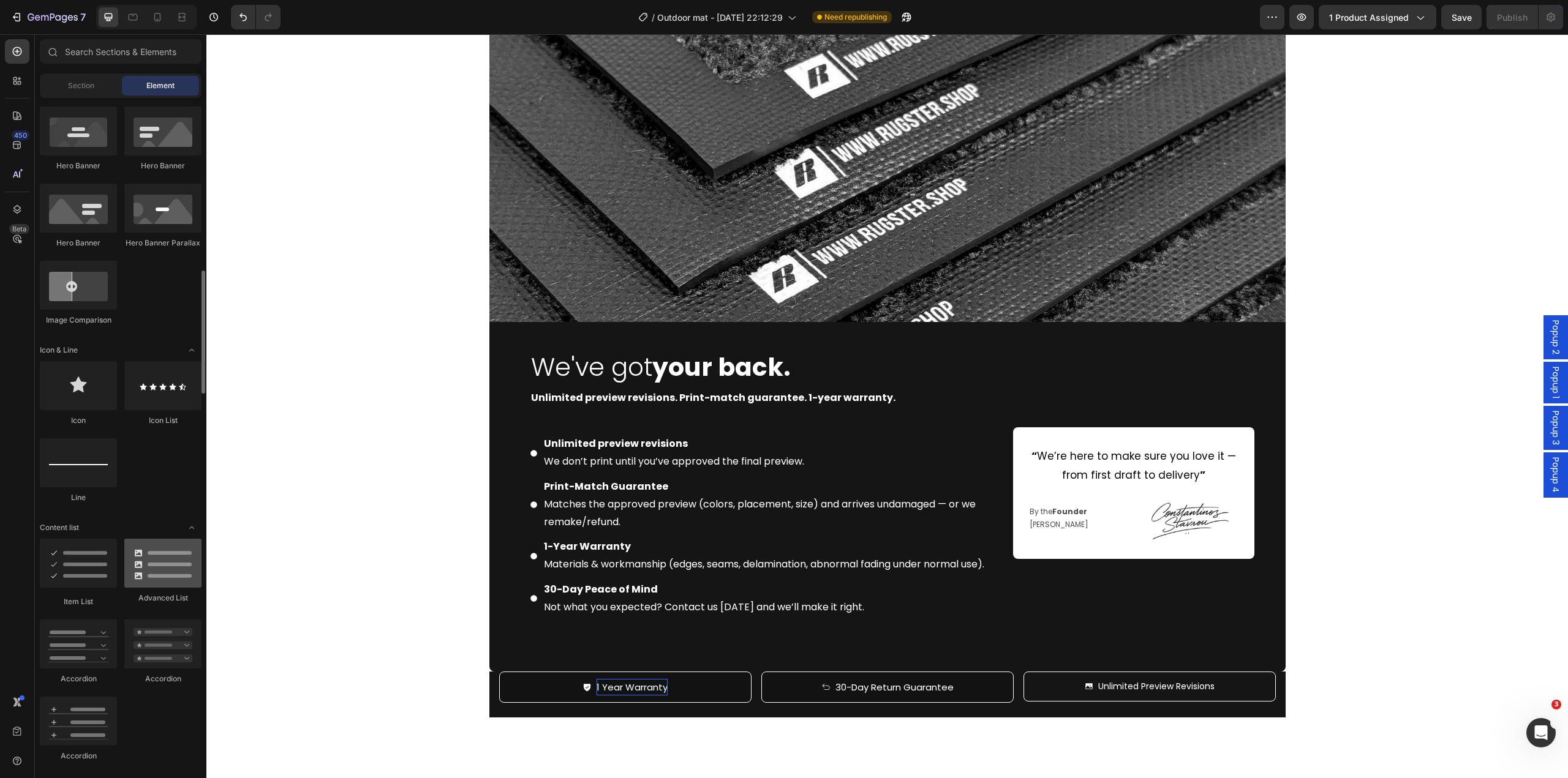
scroll to position [673, 0]
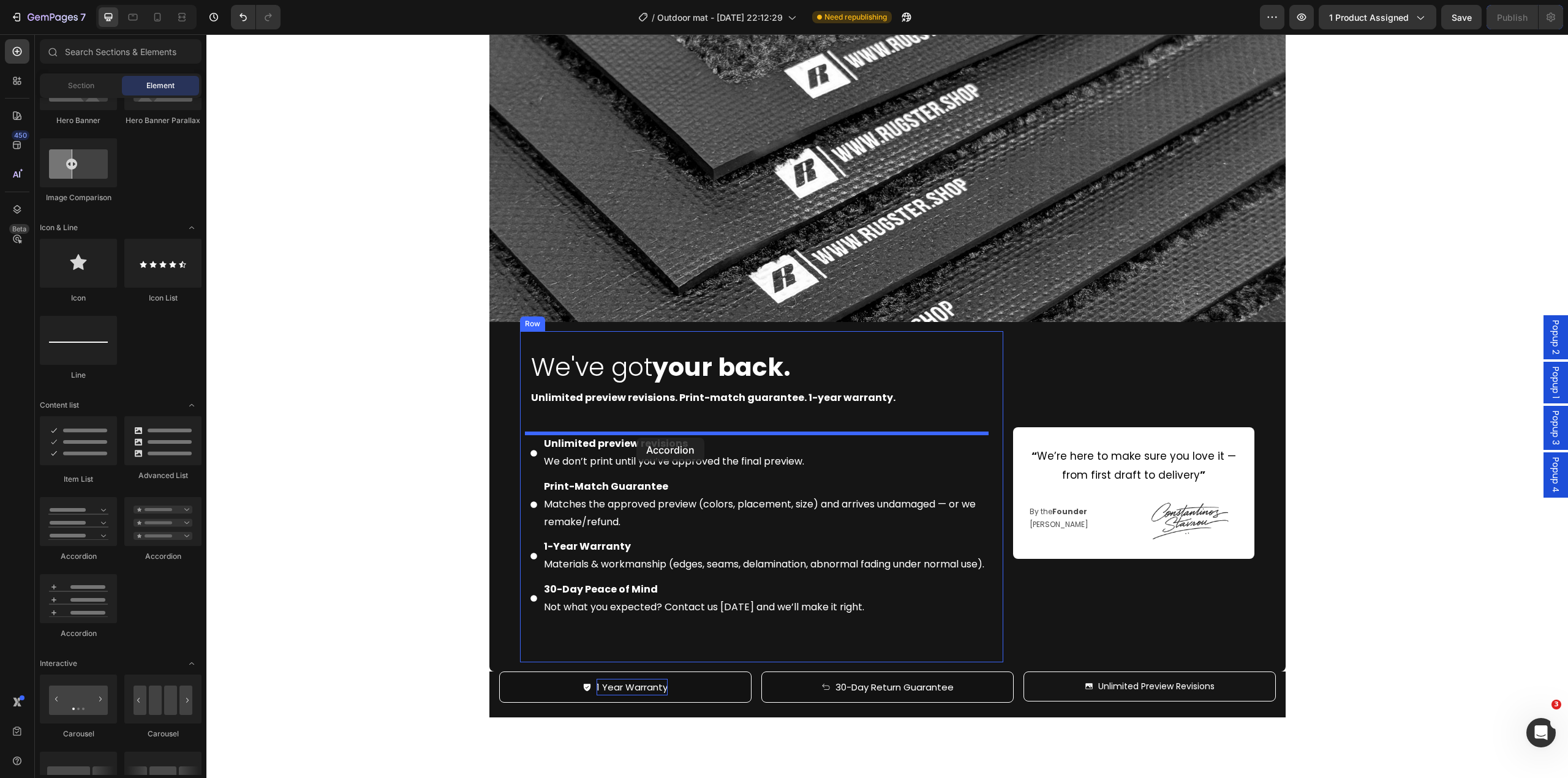
drag, startPoint x: 289, startPoint y: 561, endPoint x: 637, endPoint y: 438, distance: 369.1
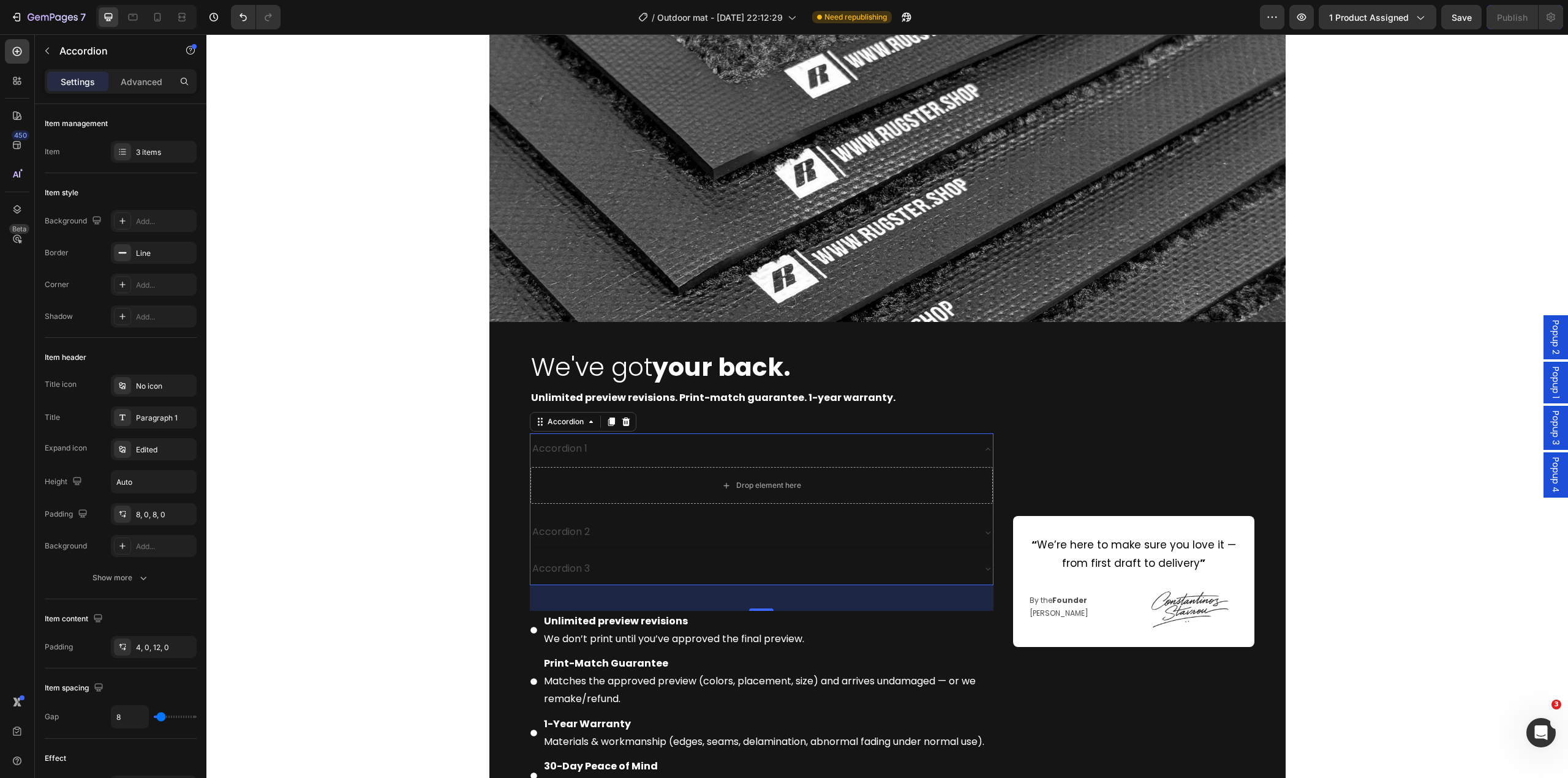
click at [650, 445] on div "Accordion 1" at bounding box center [752, 449] width 443 height 21
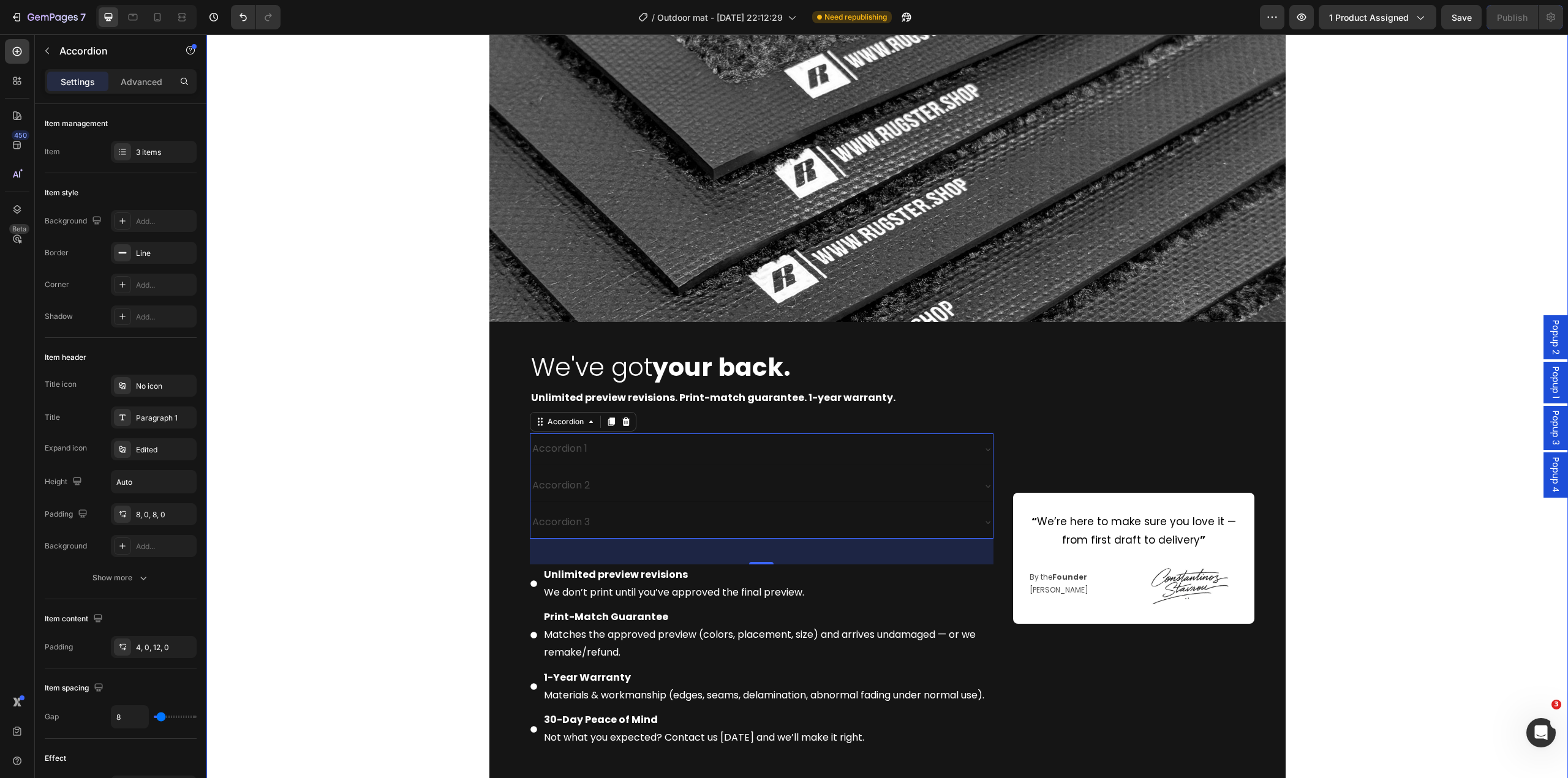
click at [410, 469] on div "Image We've got your back. Heading Unlimited preview revisions. Print-match gua…" at bounding box center [887, 420] width 1362 height 856
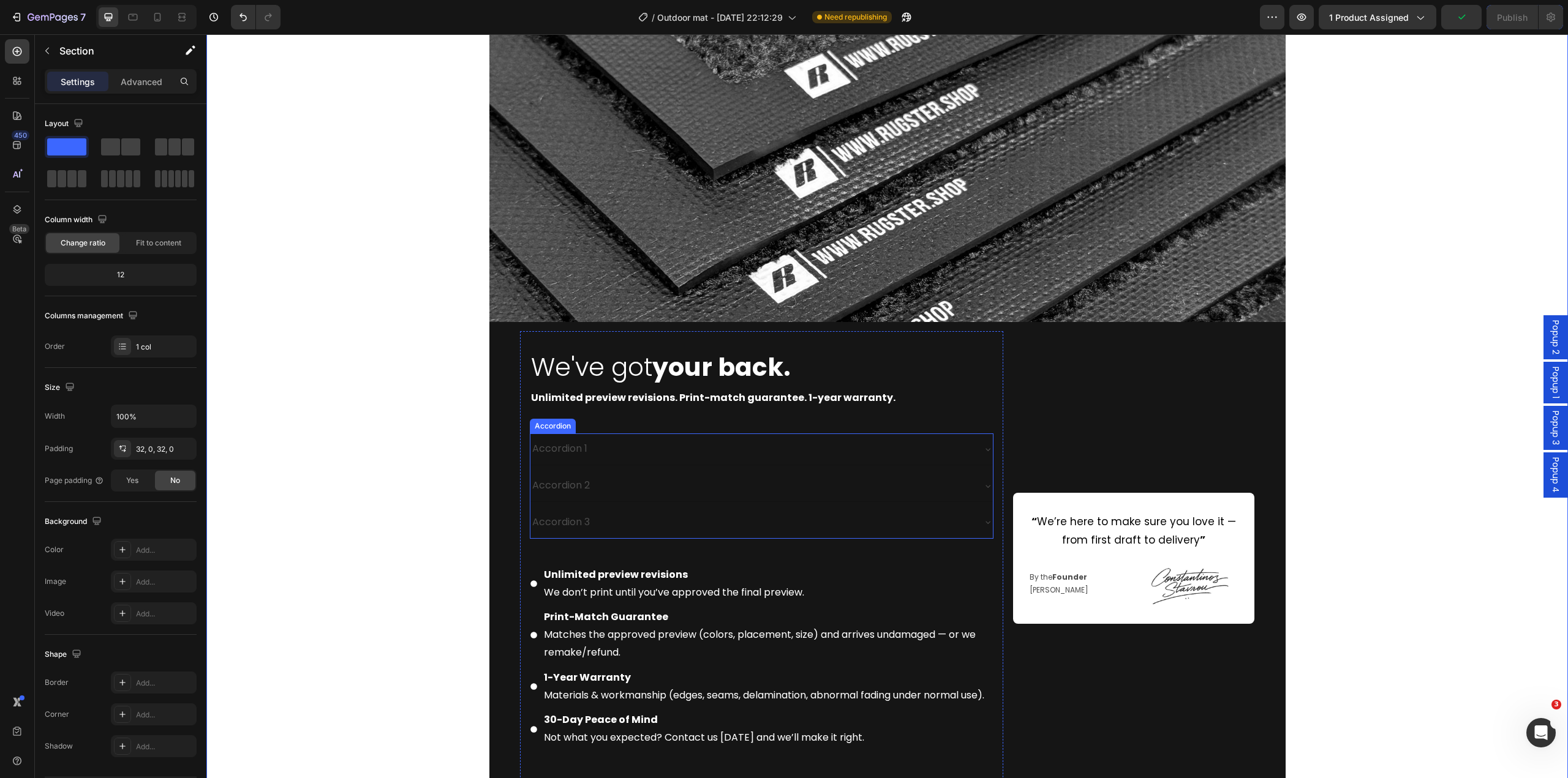
click at [531, 467] on div "Accordion 1 Accordion 2 Accordion 3" at bounding box center [762, 486] width 464 height 105
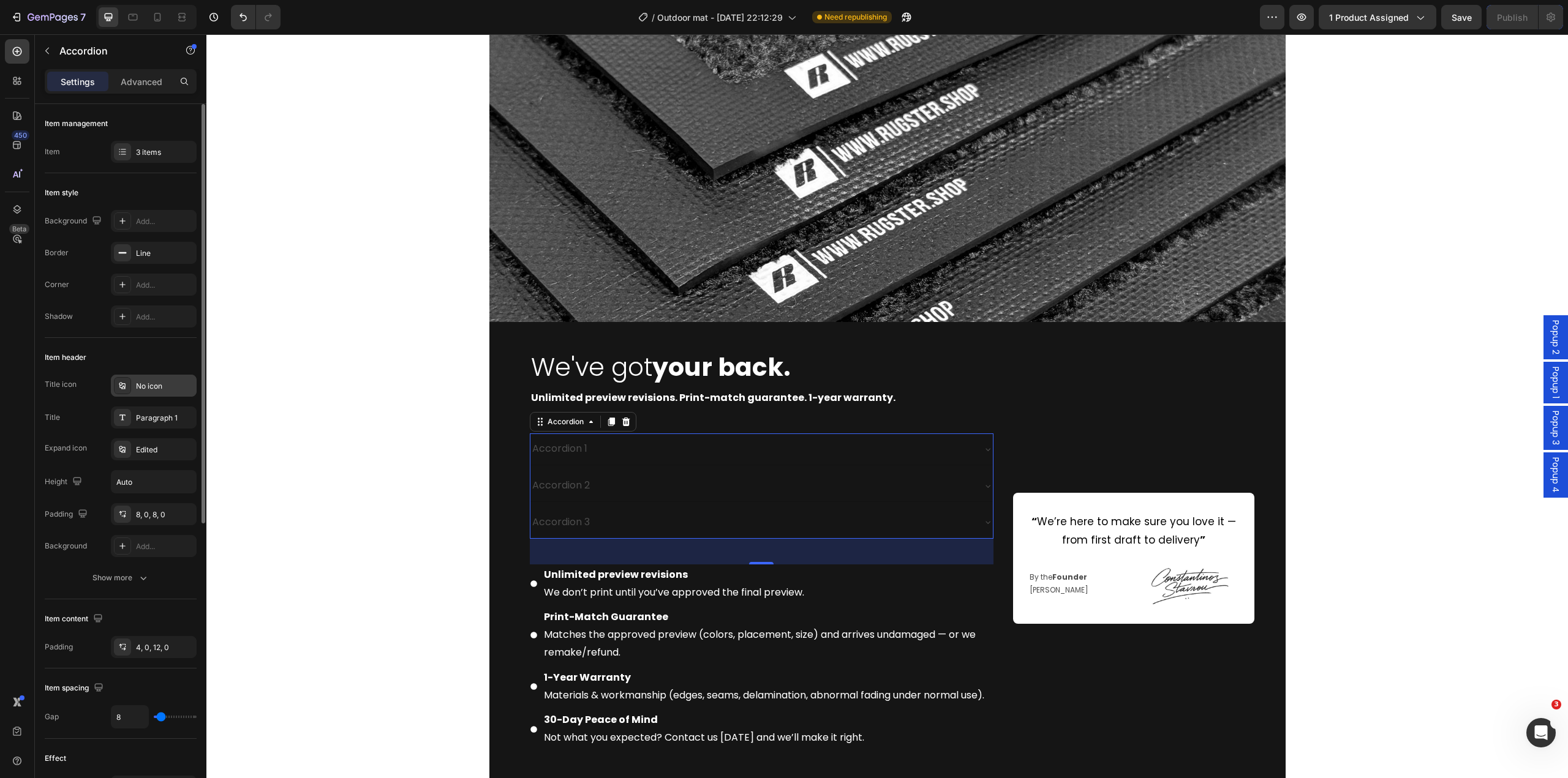
click at [129, 391] on div at bounding box center [122, 385] width 17 height 17
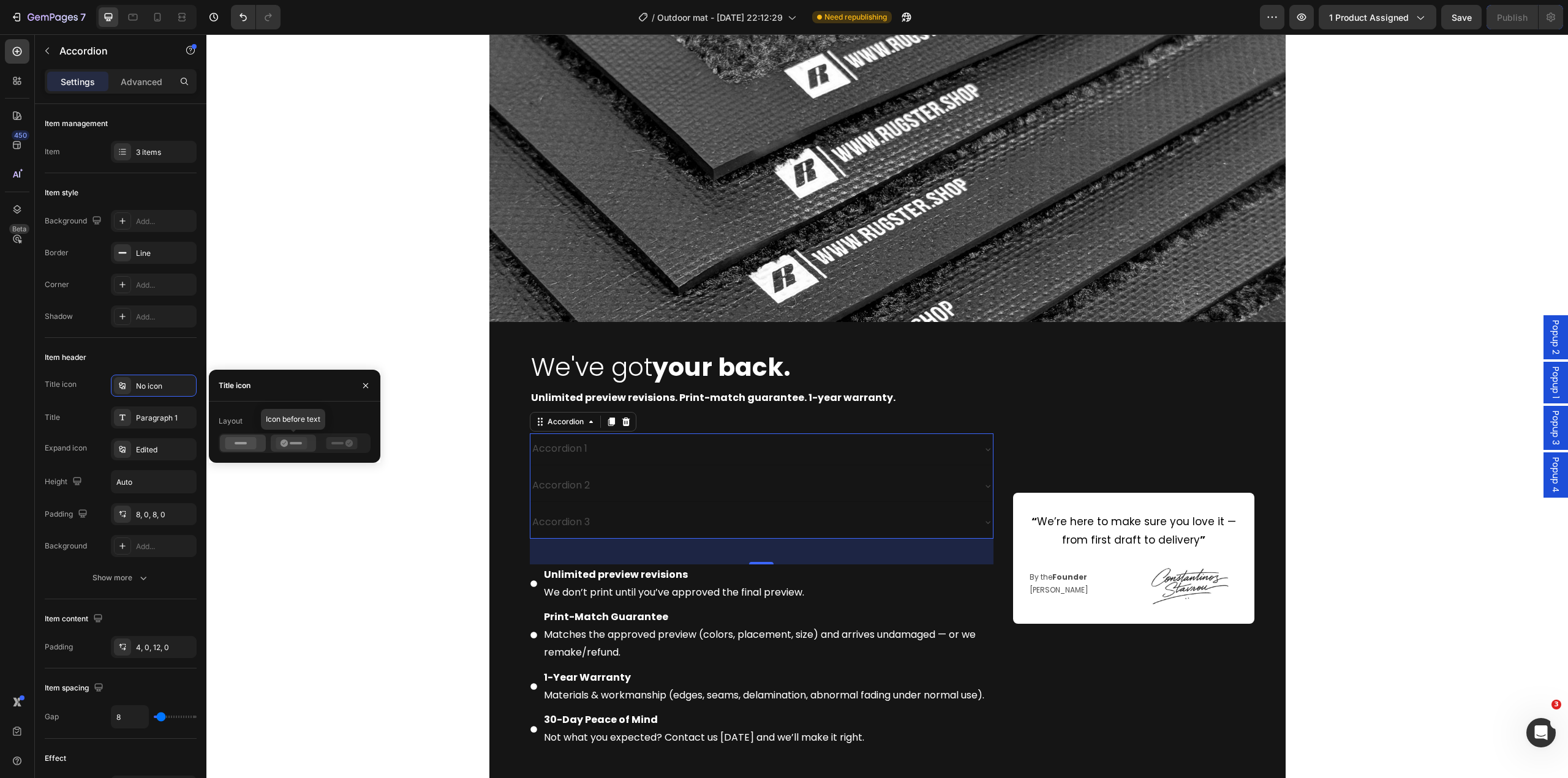
click at [287, 447] on icon at bounding box center [291, 443] width 31 height 12
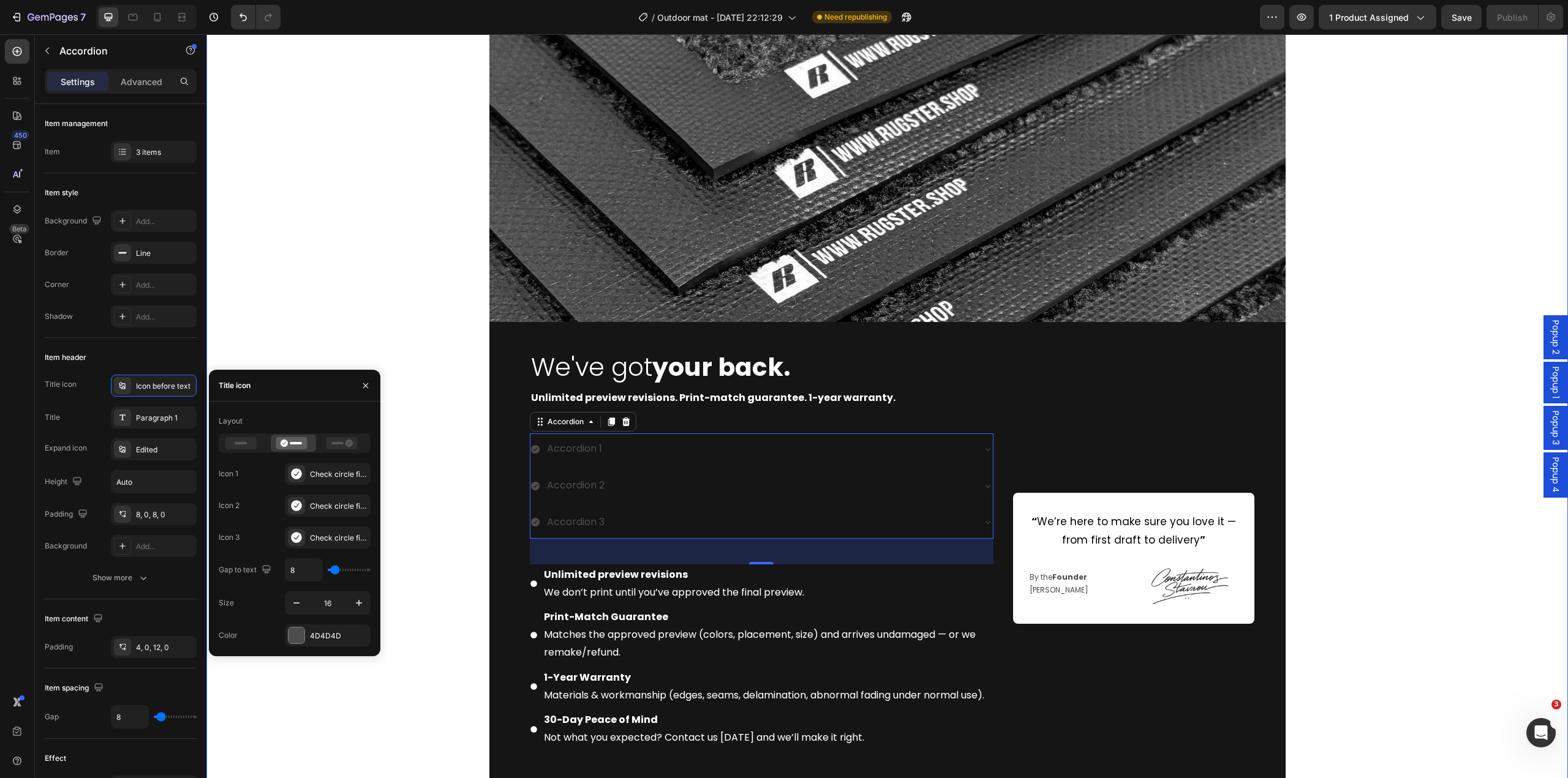
click at [428, 508] on div "Image We've got your back. Heading Unlimited preview revisions. Print-match gua…" at bounding box center [887, 420] width 1362 height 856
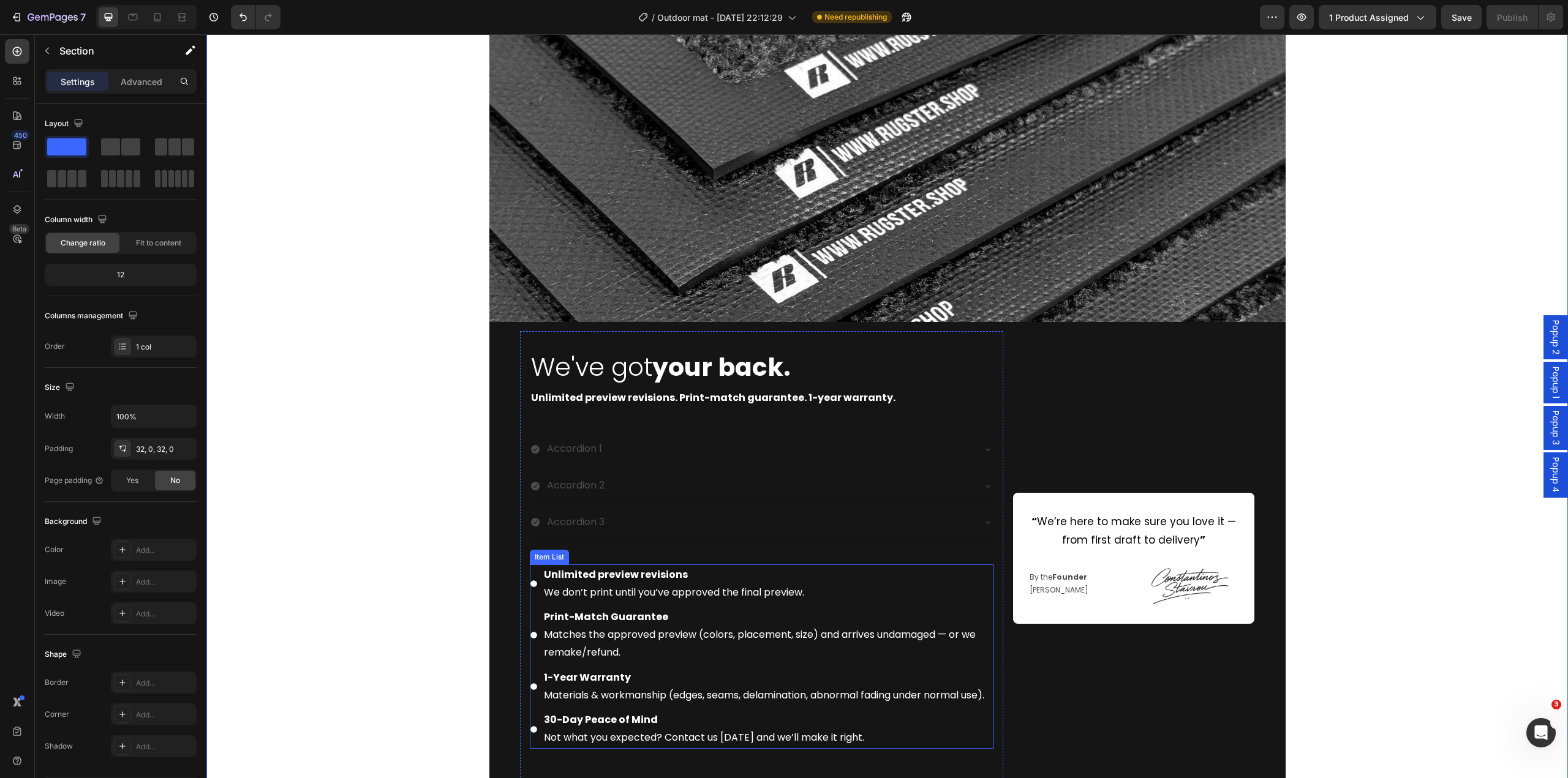
click at [625, 576] on strong "Unlimited preview revisions" at bounding box center [616, 575] width 144 height 14
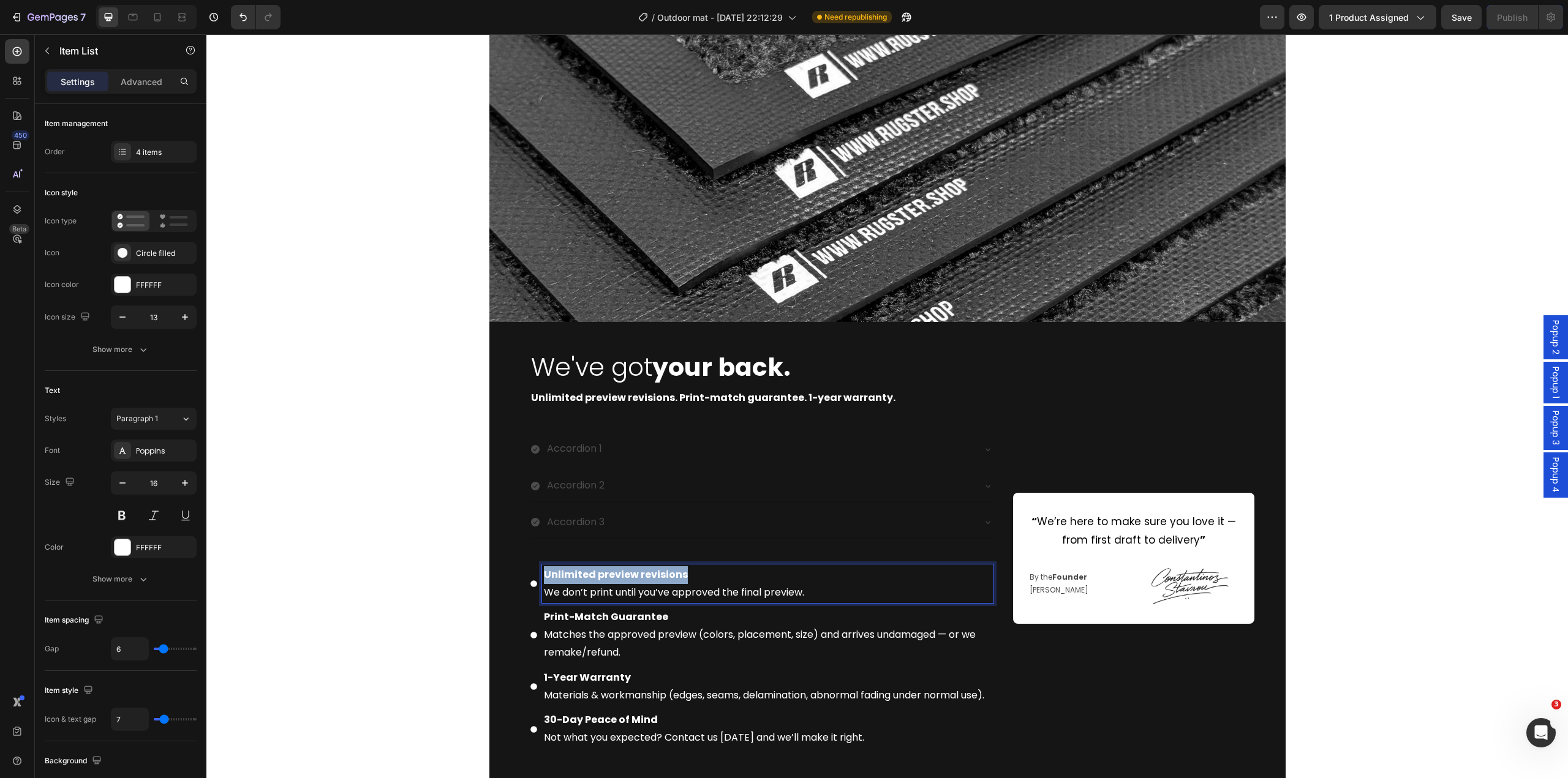
drag, startPoint x: 687, startPoint y: 572, endPoint x: 536, endPoint y: 571, distance: 151.0
click at [536, 571] on div "Unlimited preview revisions We don’t print until you’ve approved the final prev…" at bounding box center [762, 584] width 464 height 39
copy strong "Unlimited preview revisions"
click at [573, 447] on div "Accordion 1" at bounding box center [574, 449] width 59 height 21
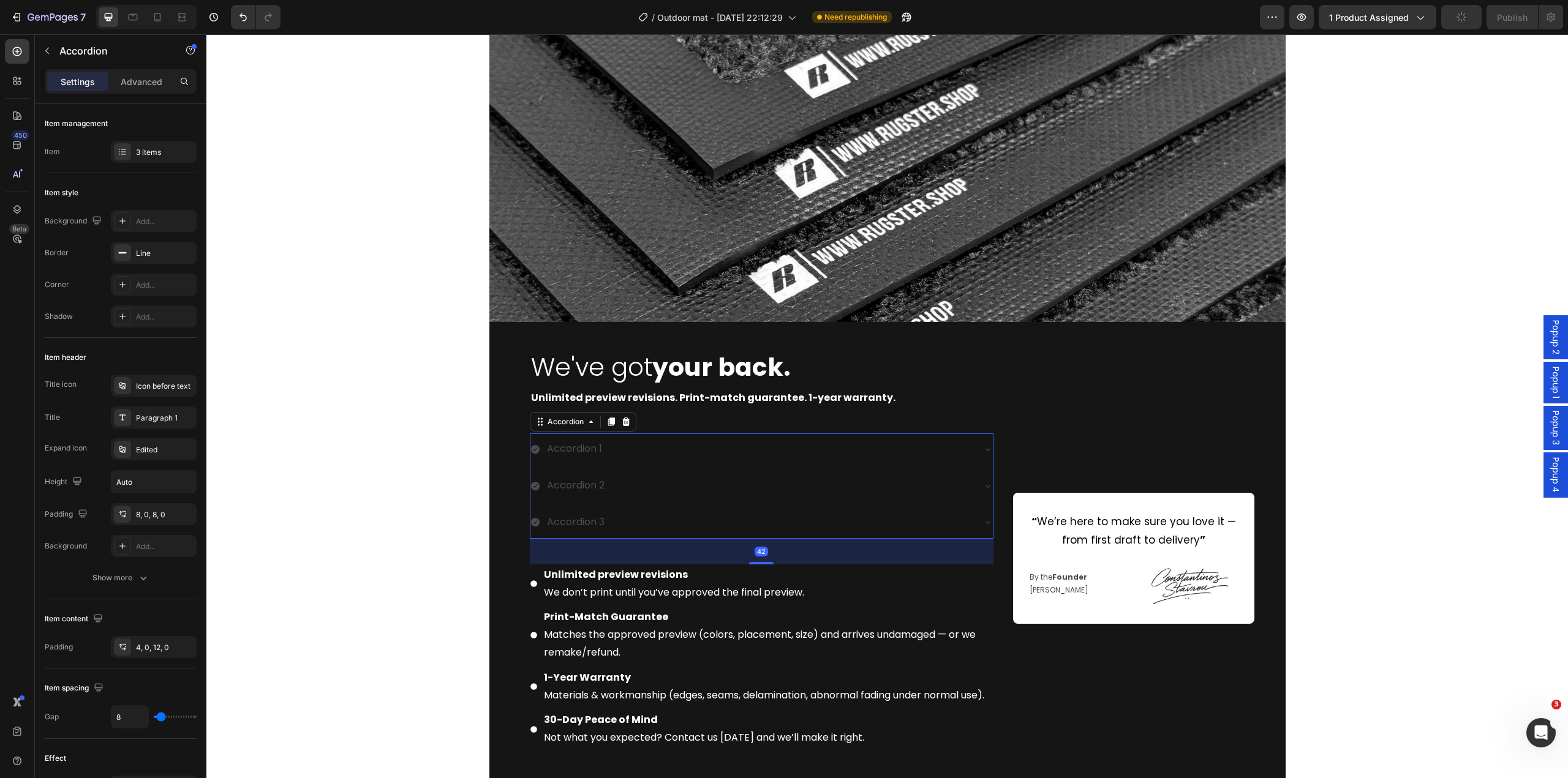
click at [573, 447] on div "Accordion 1" at bounding box center [574, 449] width 59 height 21
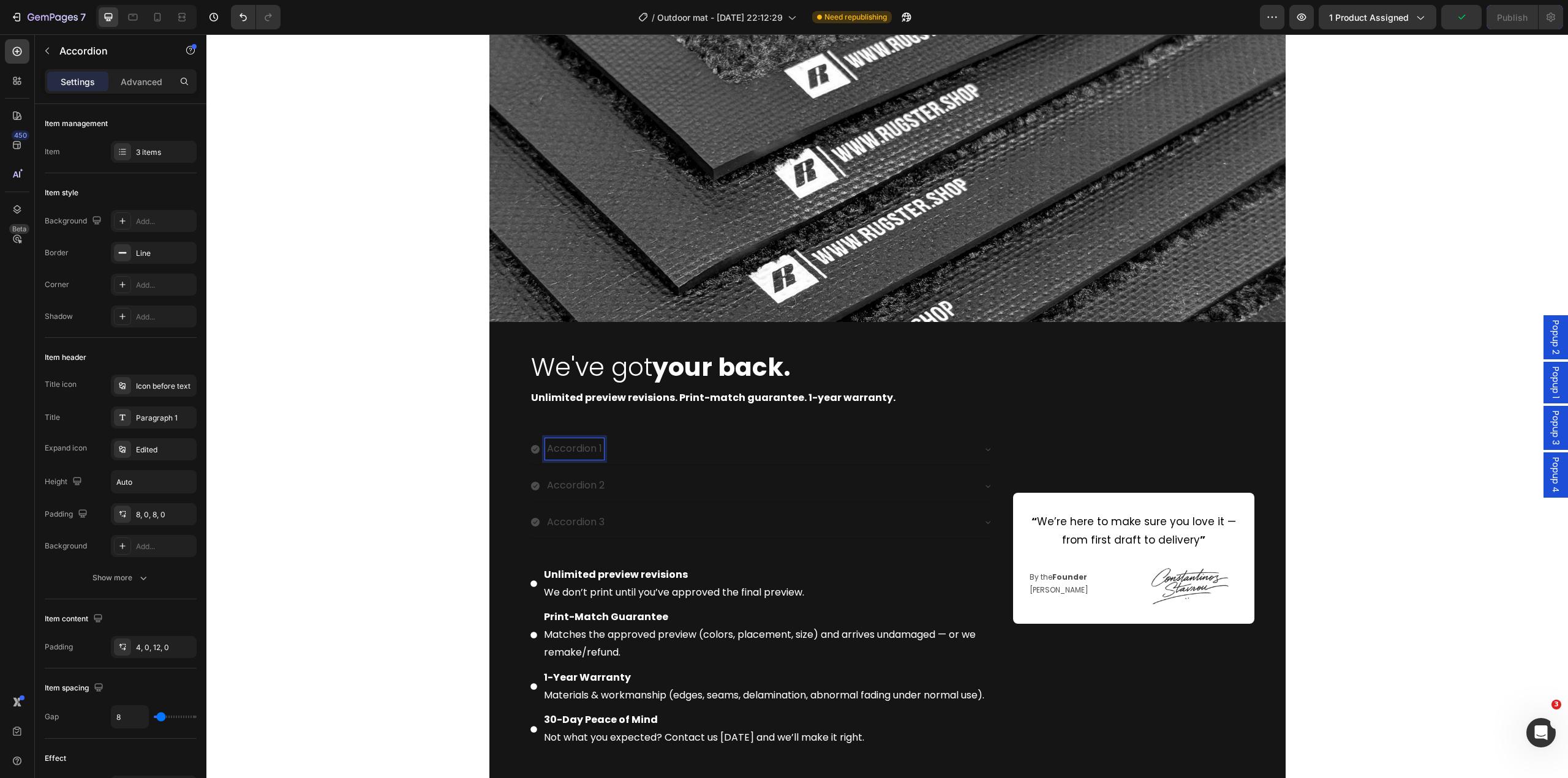
click at [573, 447] on p "Accordion 1" at bounding box center [574, 449] width 55 height 18
click at [558, 617] on strong "Print-Match Guarantee" at bounding box center [606, 617] width 125 height 14
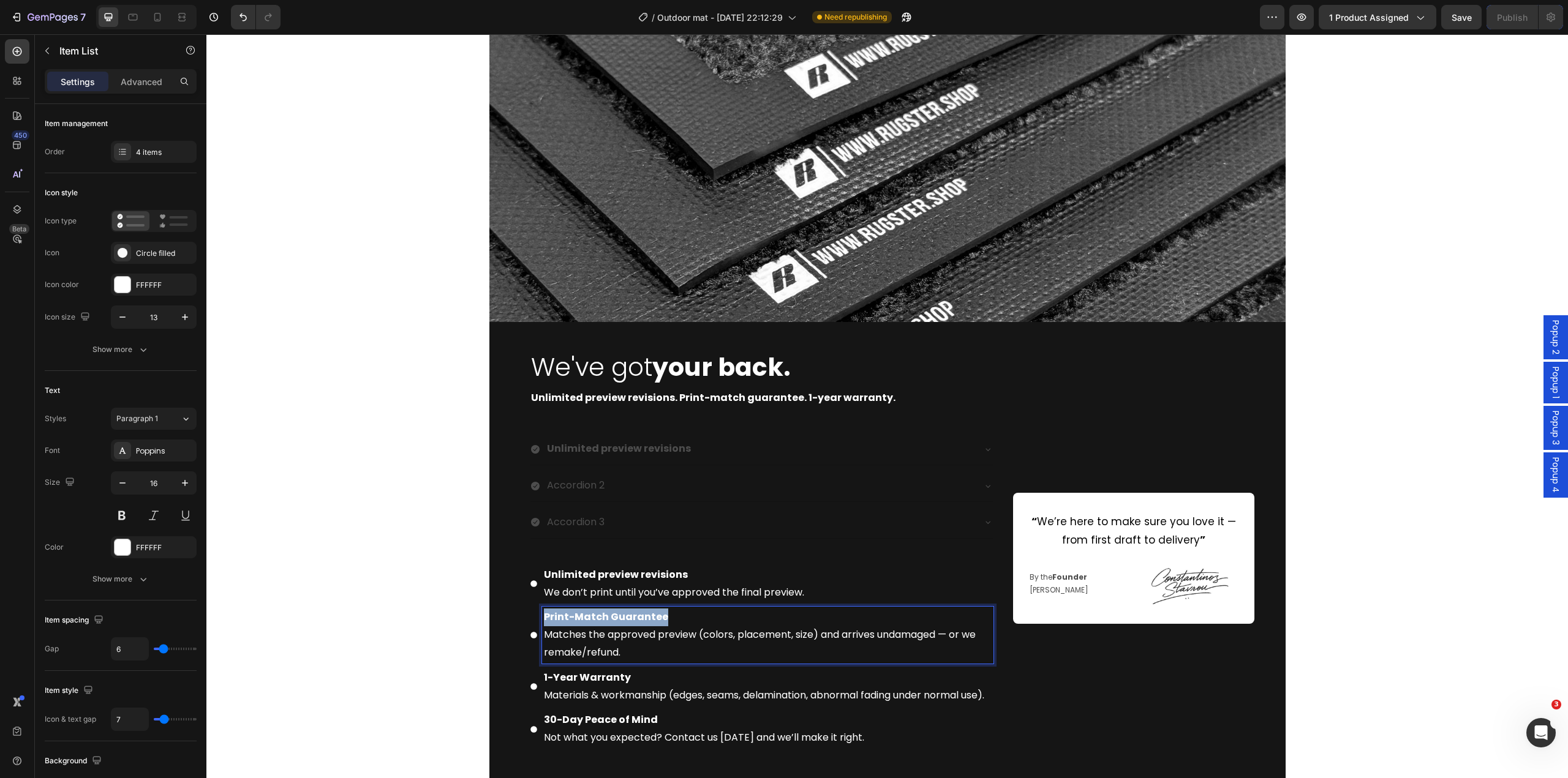
drag, startPoint x: 674, startPoint y: 619, endPoint x: 540, endPoint y: 612, distance: 134.2
click at [564, 487] on p "Accordion 2" at bounding box center [576, 486] width 58 height 18
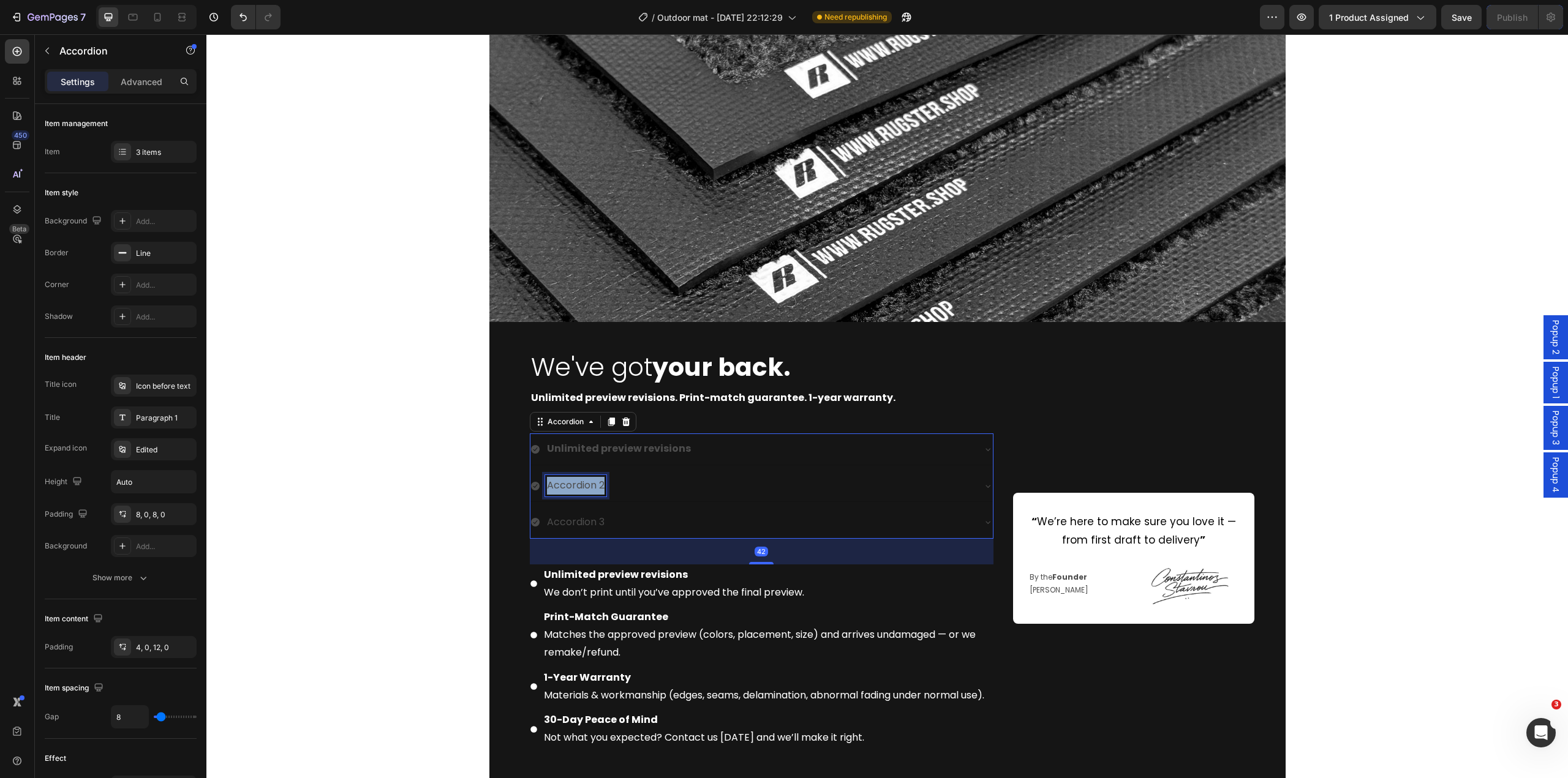
click at [564, 486] on p "Accordion 2" at bounding box center [576, 486] width 58 height 18
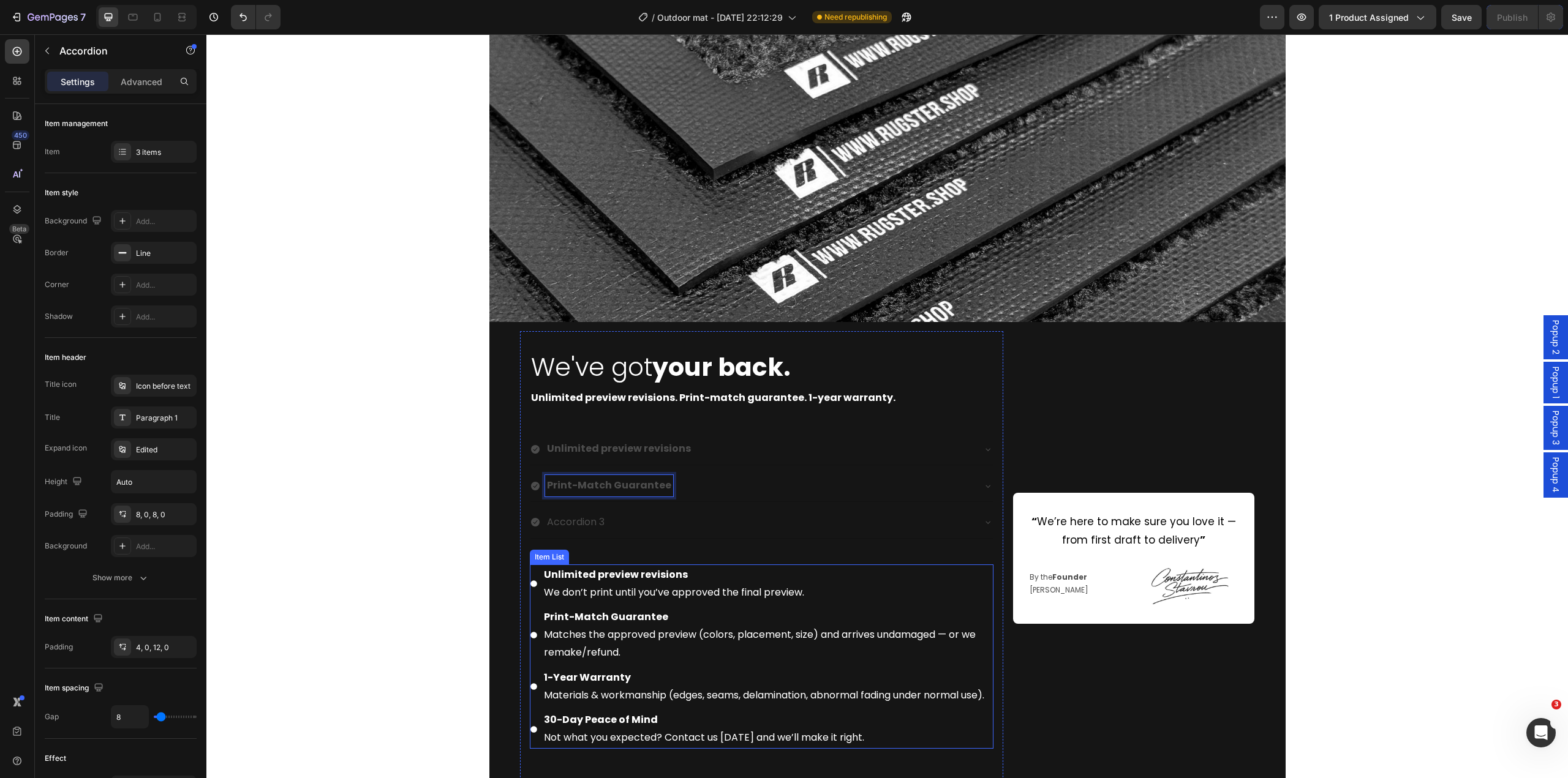
click at [627, 636] on p "Print-Match Guarantee Matches the approved preview (colors, placement, size) an…" at bounding box center [768, 635] width 447 height 53
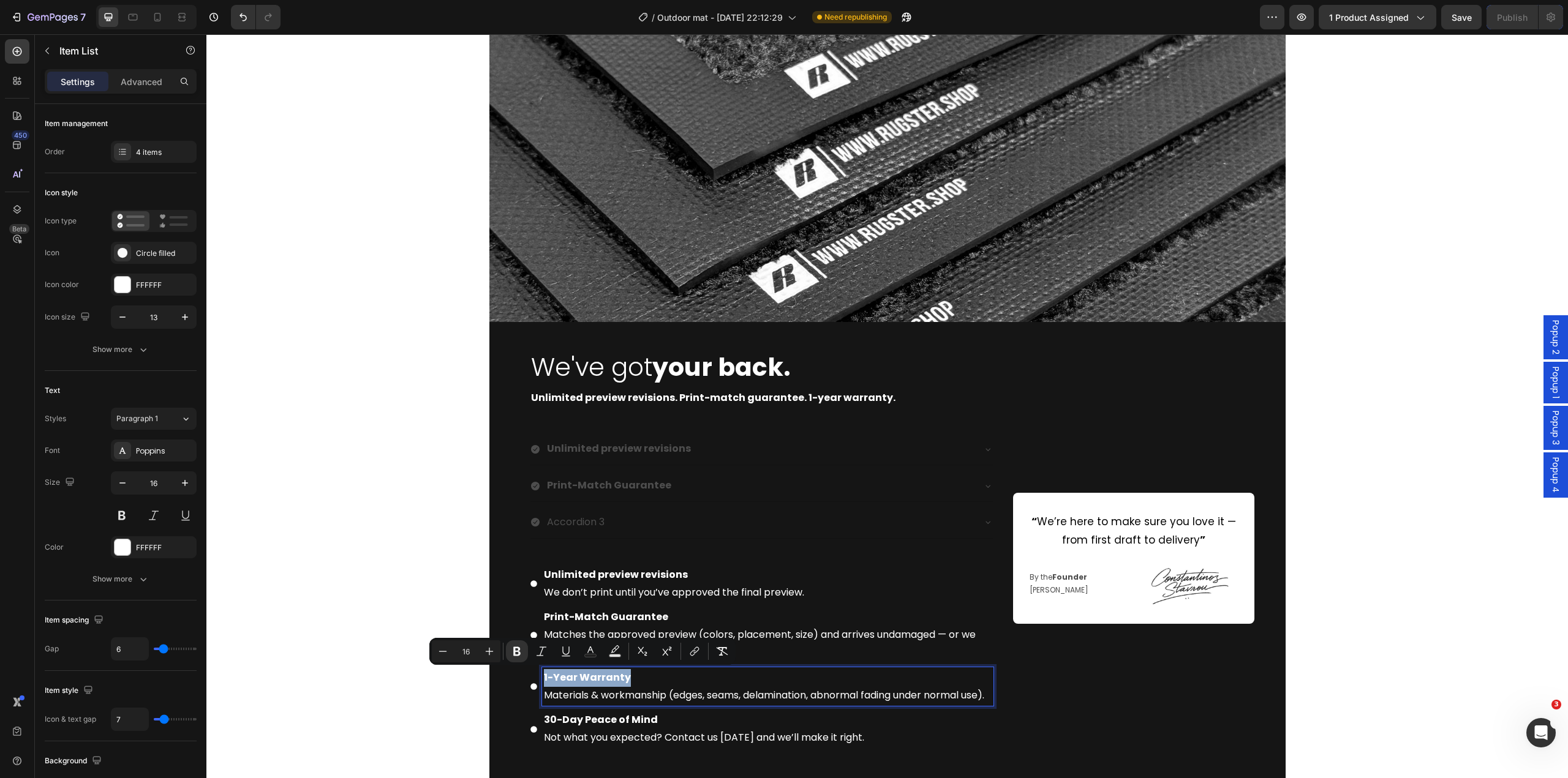
drag, startPoint x: 622, startPoint y: 681, endPoint x: 536, endPoint y: 681, distance: 86.0
click at [574, 523] on p "Accordion 3" at bounding box center [576, 522] width 58 height 18
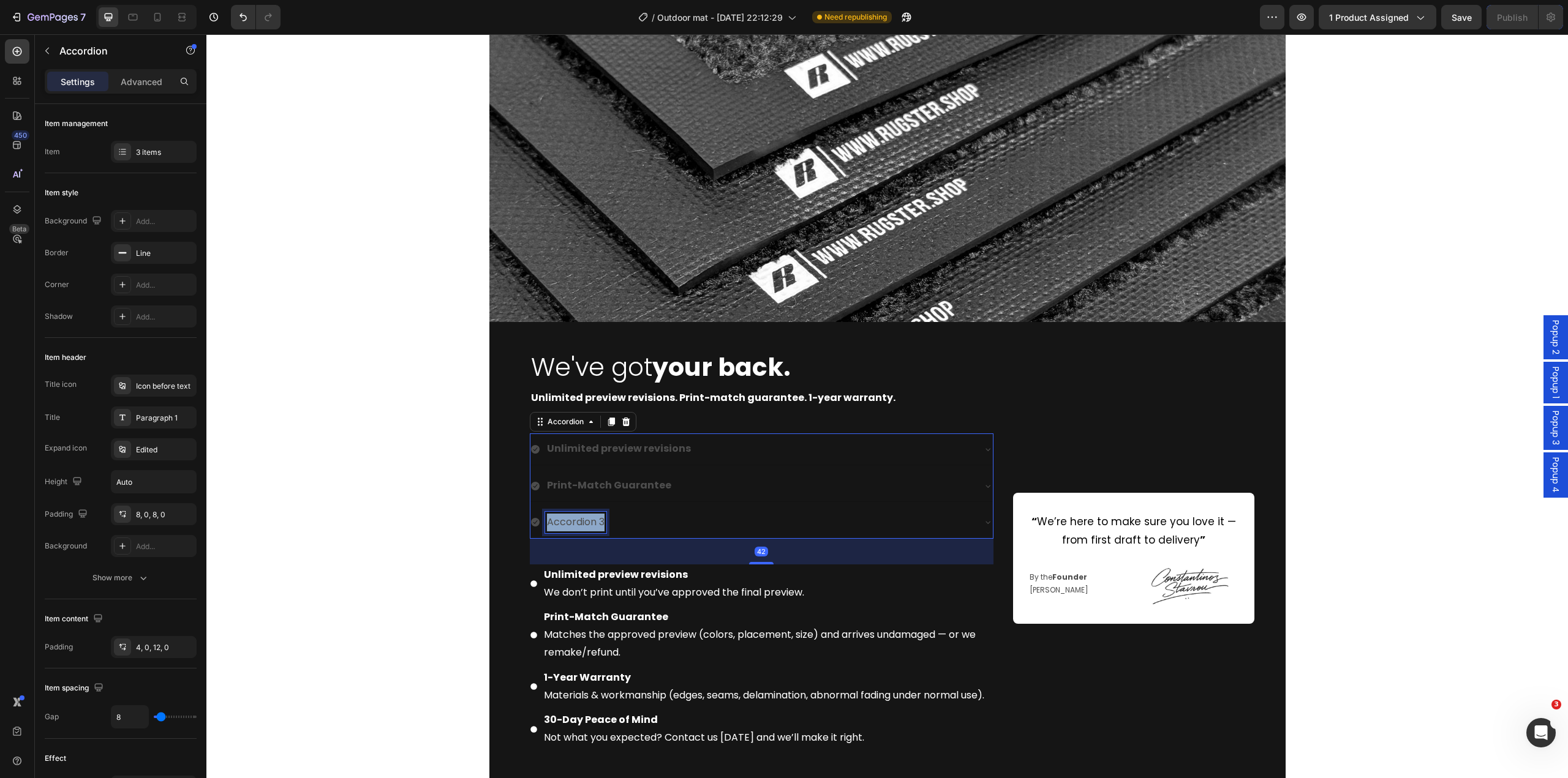
click at [574, 523] on p "Accordion 3" at bounding box center [576, 522] width 58 height 18
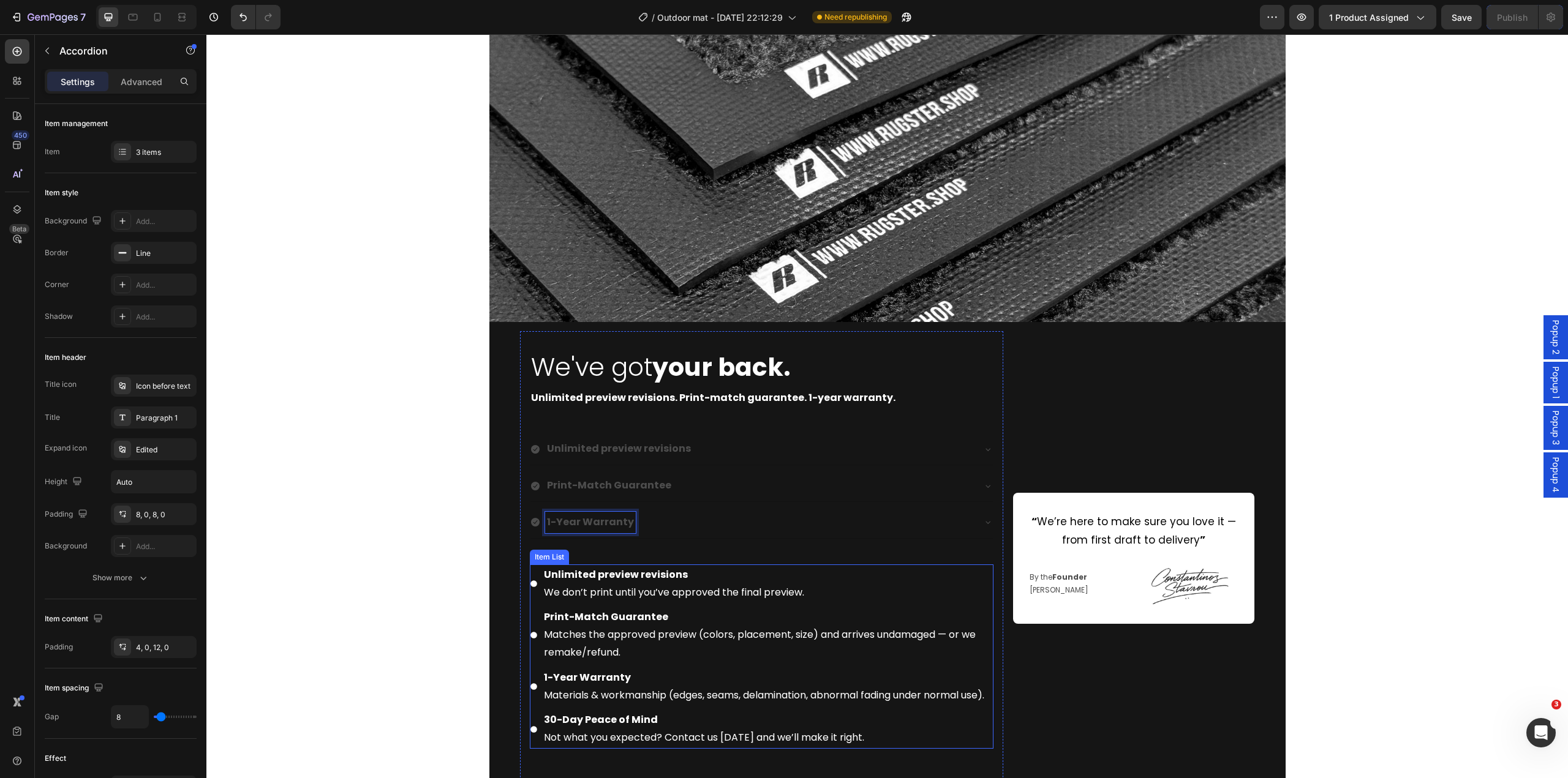
click at [576, 727] on strong "30-Day Peace of Mind" at bounding box center [601, 720] width 114 height 14
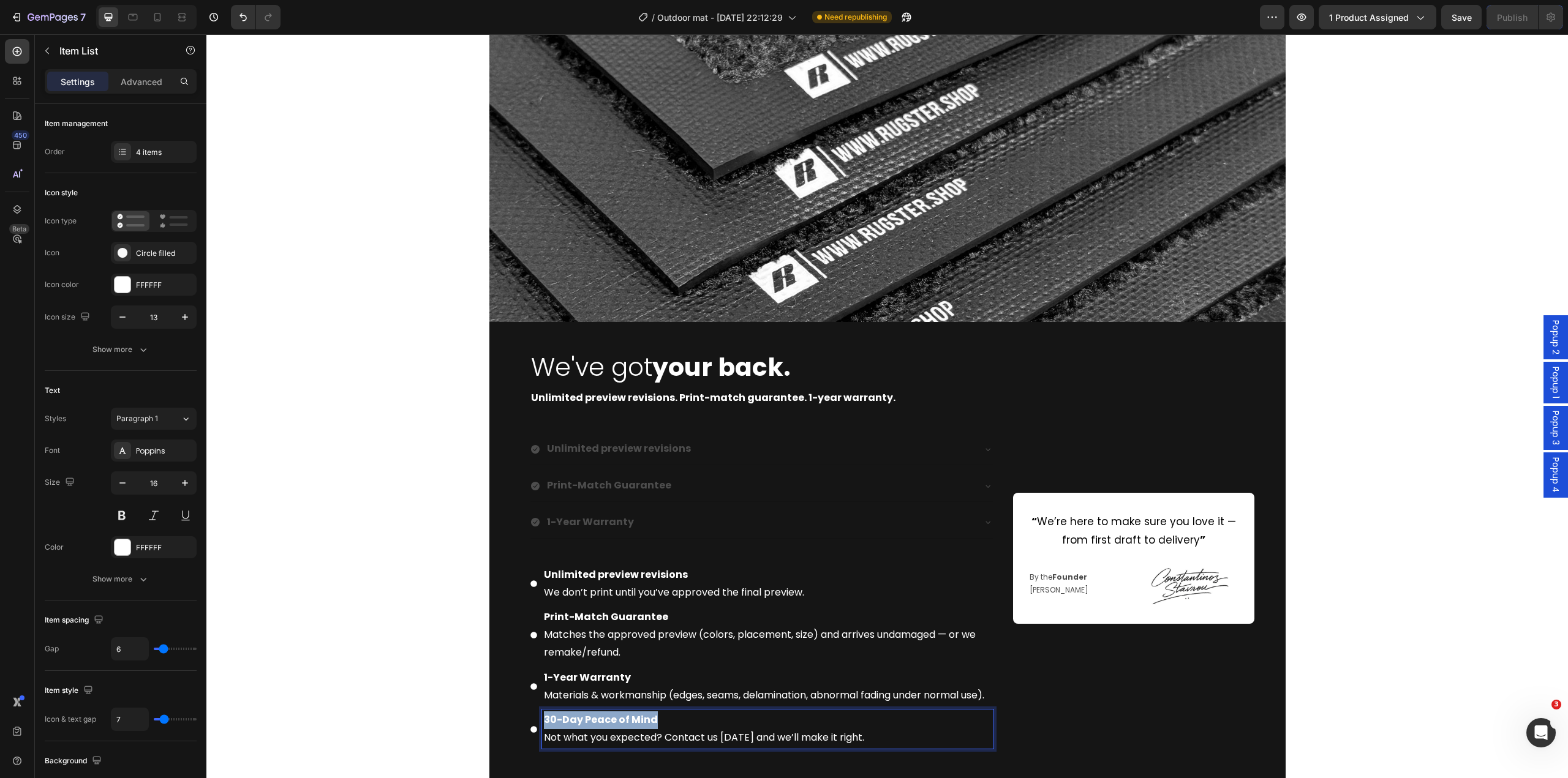
drag, startPoint x: 662, startPoint y: 735, endPoint x: 537, endPoint y: 732, distance: 125.0
click at [665, 532] on div "1-Year Warranty" at bounding box center [752, 523] width 443 height 21
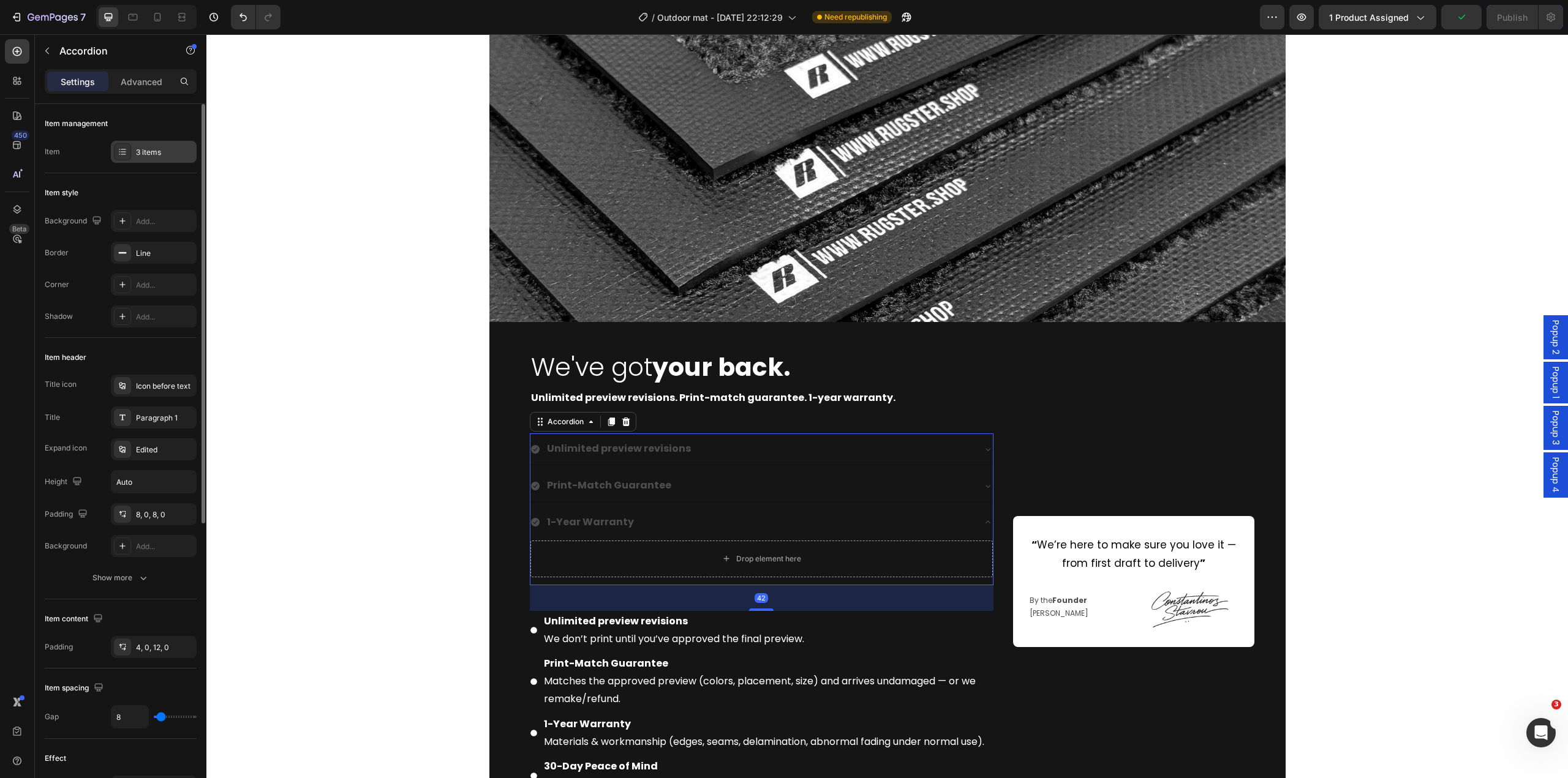
click at [156, 148] on div "3 items" at bounding box center [164, 152] width 58 height 11
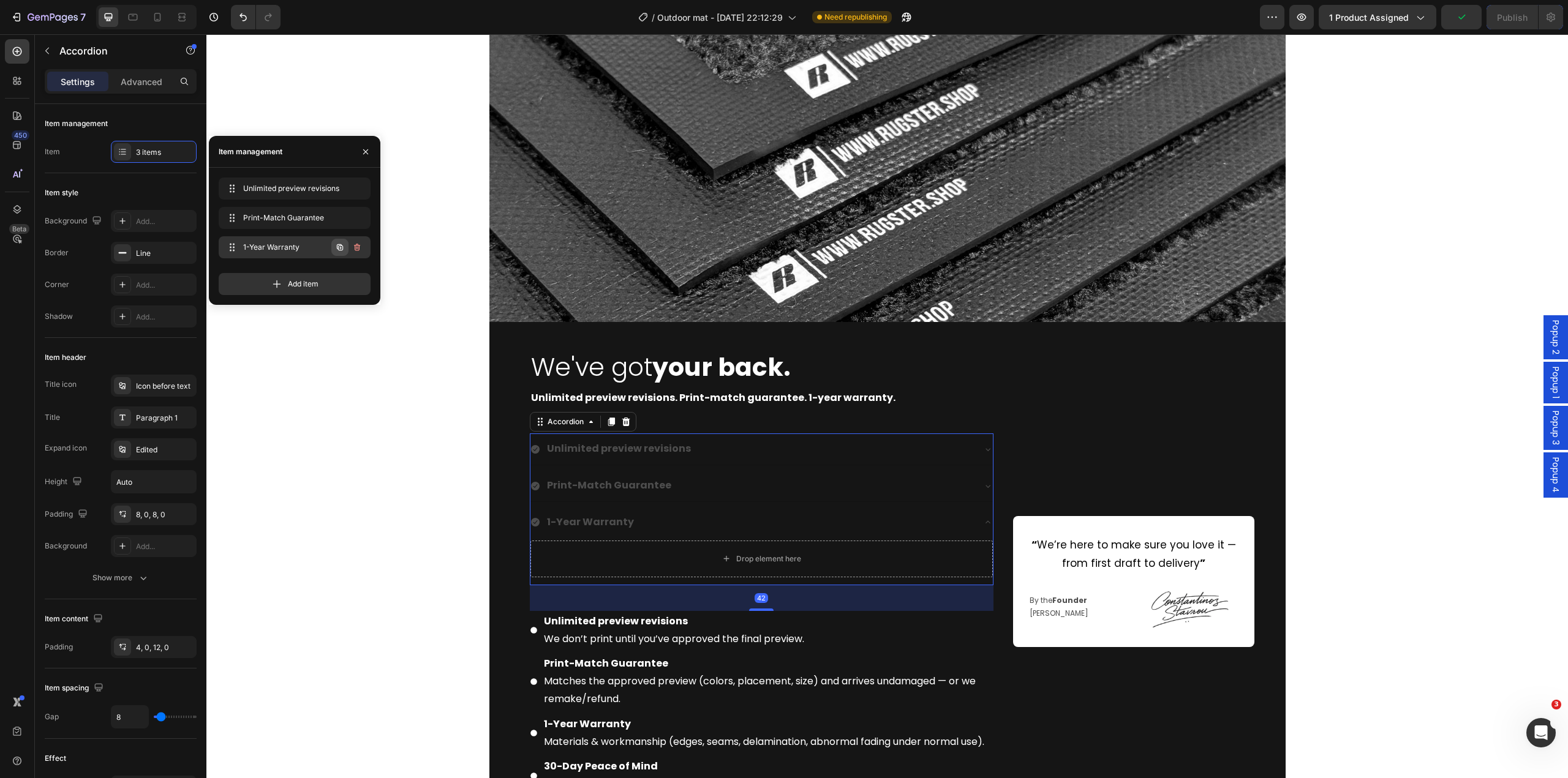
click at [339, 249] on icon "button" at bounding box center [340, 247] width 10 height 10
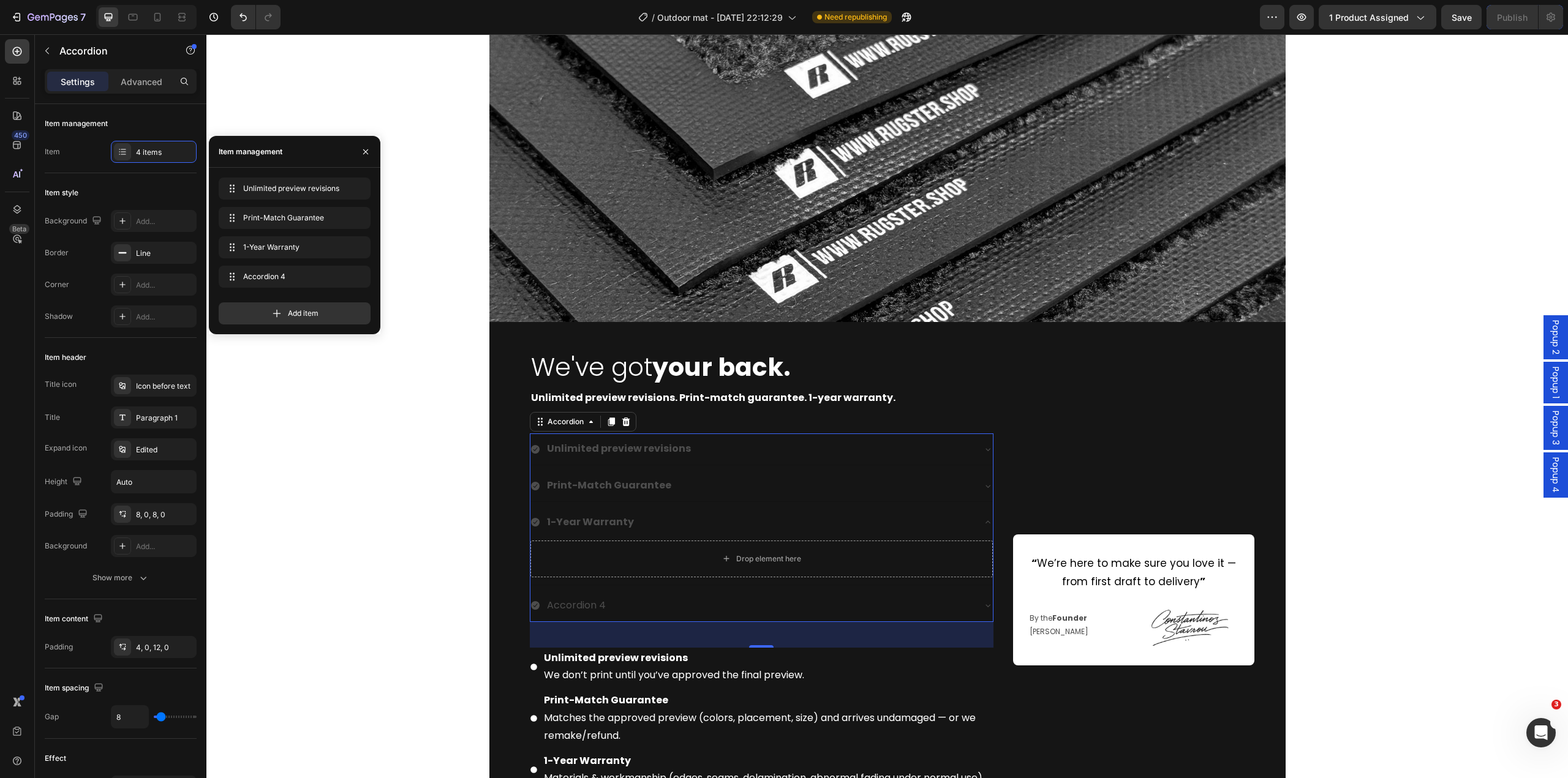
click at [587, 604] on div "Accordion 4" at bounding box center [576, 606] width 63 height 21
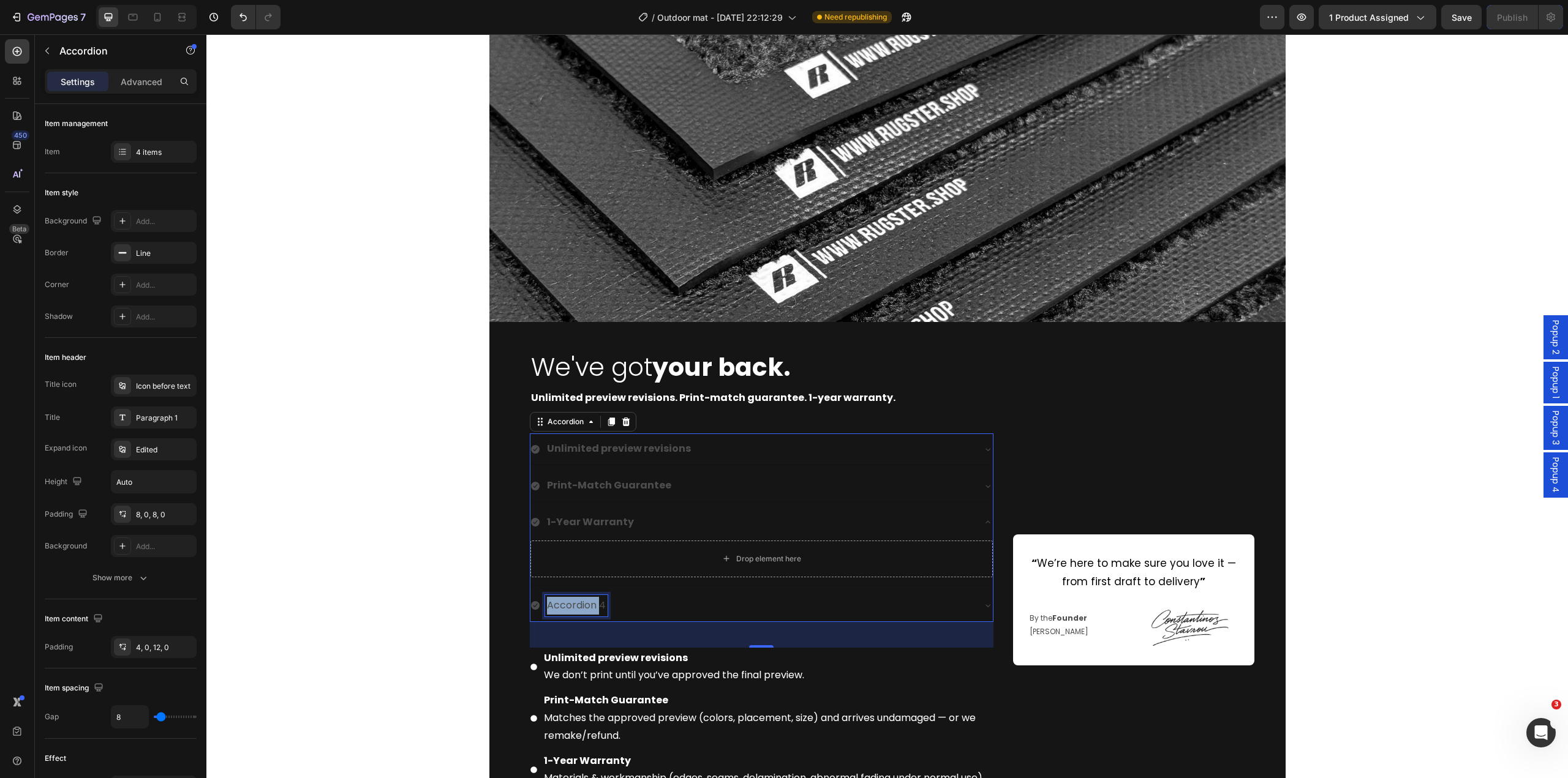
click at [587, 604] on p "Accordion 4" at bounding box center [576, 606] width 59 height 18
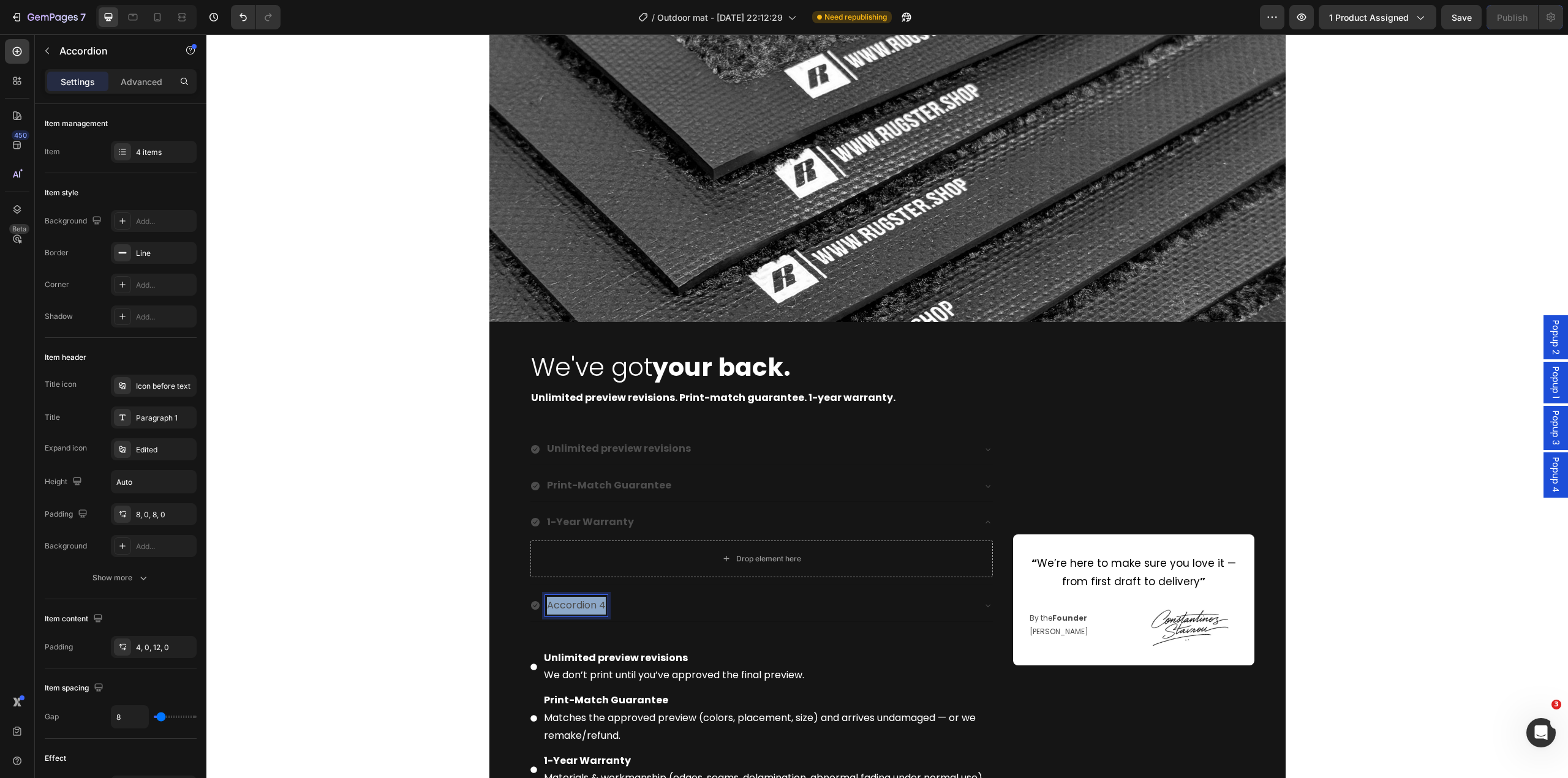
click at [587, 604] on p "Accordion 4" at bounding box center [576, 606] width 59 height 18
click at [433, 612] on div "Image We've got your back. Heading Unlimited preview revisions. Print-match gua…" at bounding box center [887, 462] width 1362 height 939
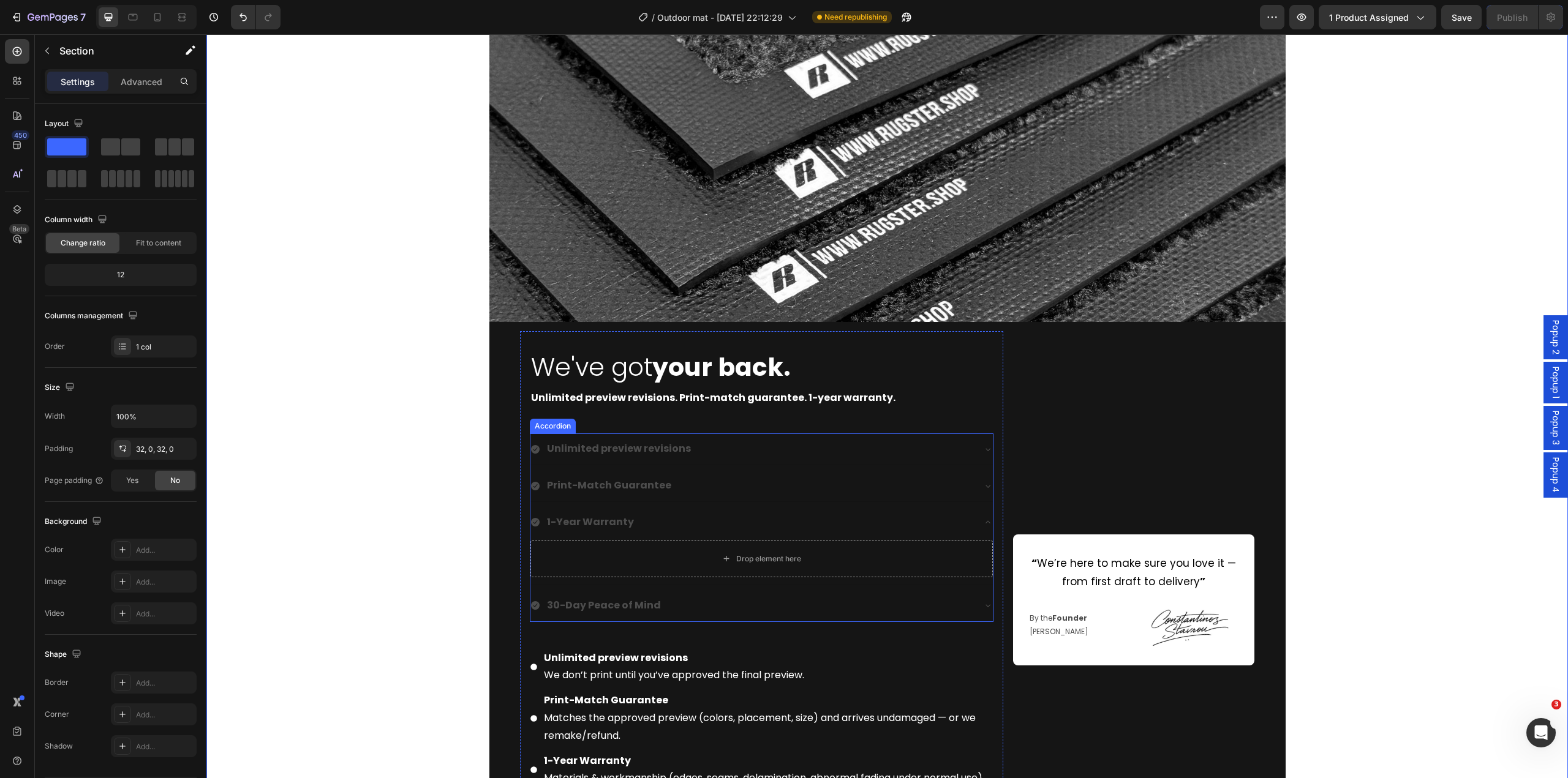
drag, startPoint x: 664, startPoint y: 517, endPoint x: 700, endPoint y: 538, distance: 41.7
click at [664, 518] on div "1-Year Warranty" at bounding box center [752, 523] width 443 height 21
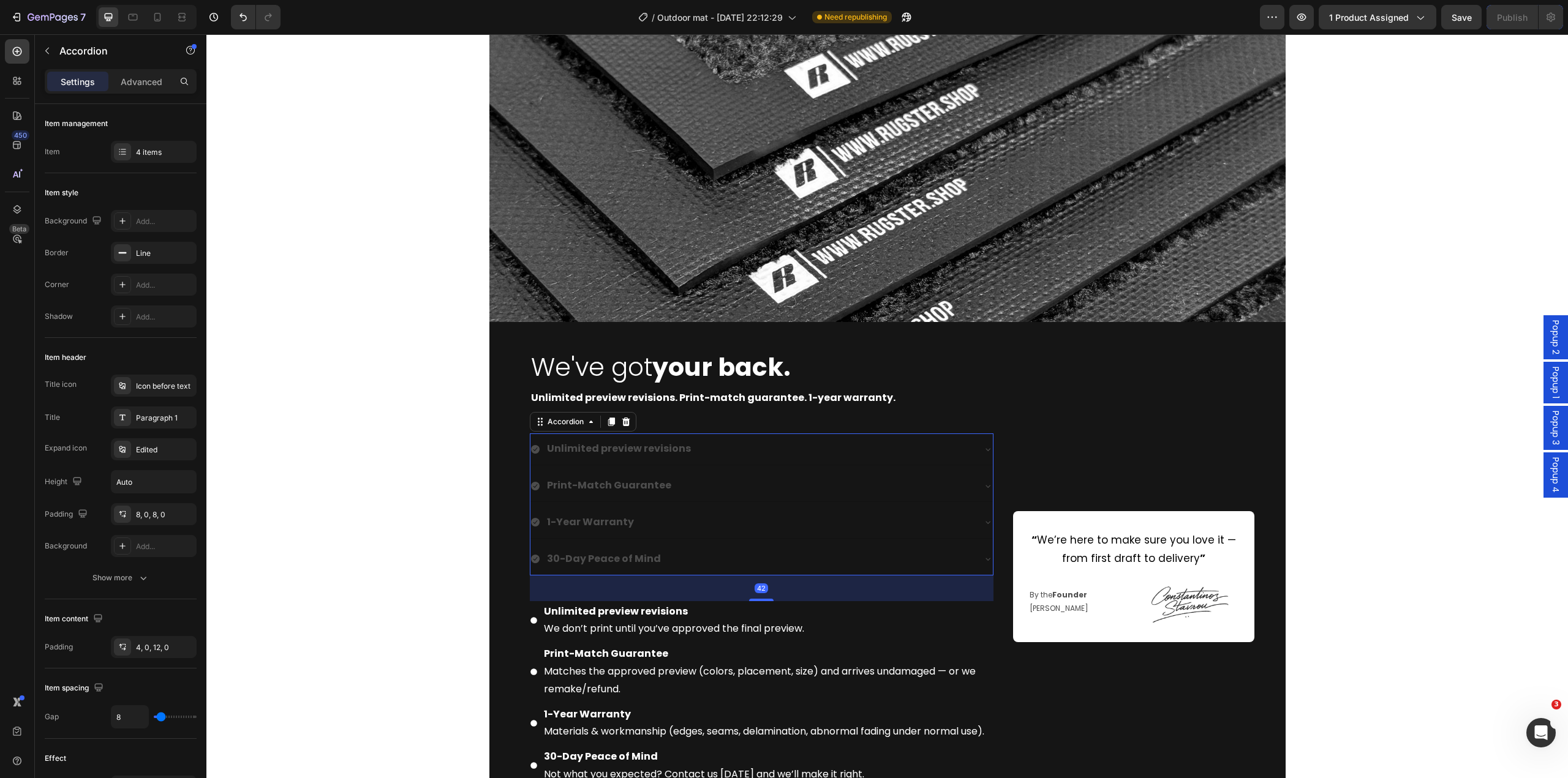
click at [653, 569] on div "30-Day Peace of Mind" at bounding box center [603, 559] width 117 height 21
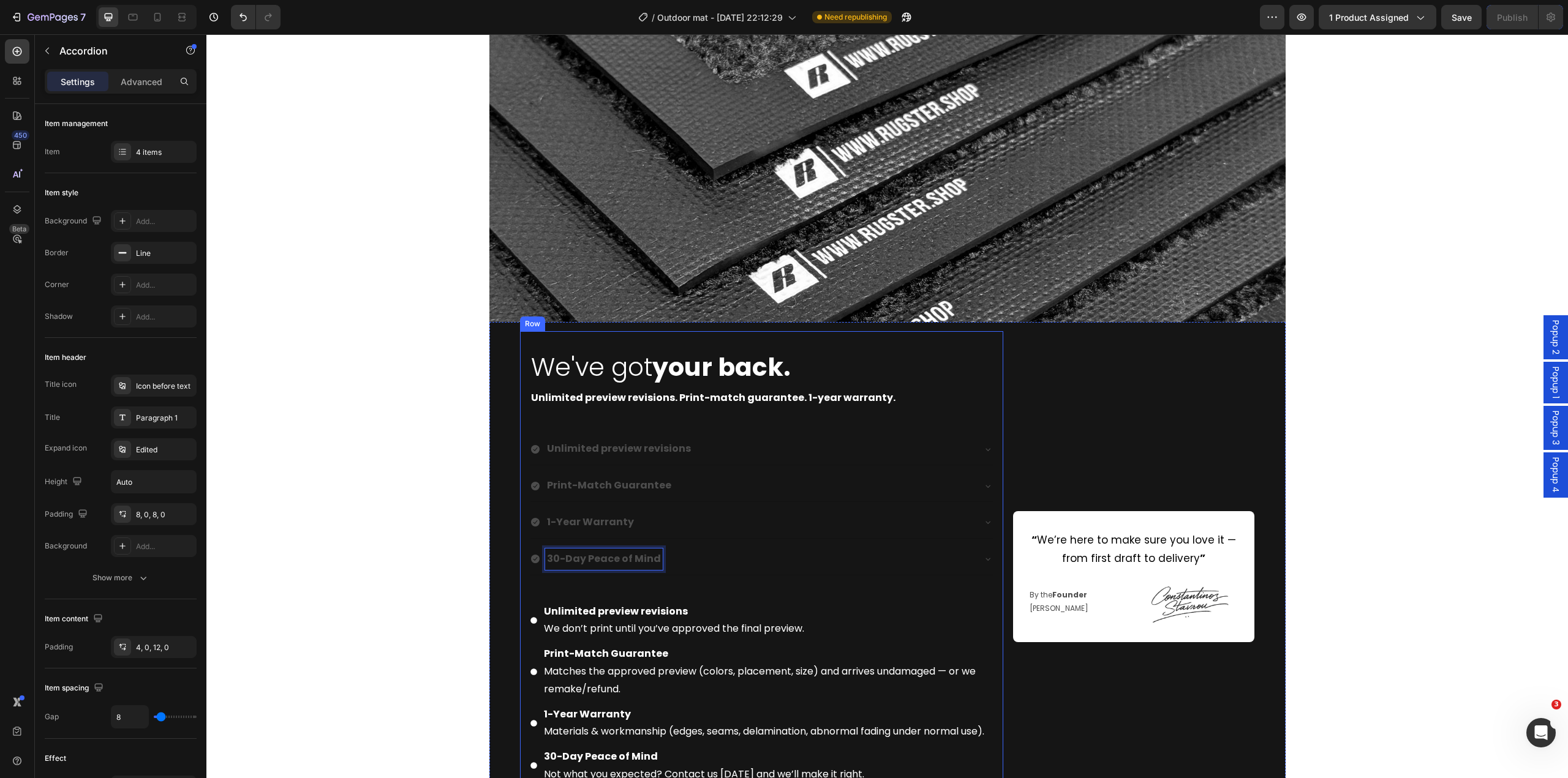
click at [637, 575] on div "We've got your back. Heading Unlimited preview revisions. Print-match guarantee…" at bounding box center [762, 580] width 464 height 461
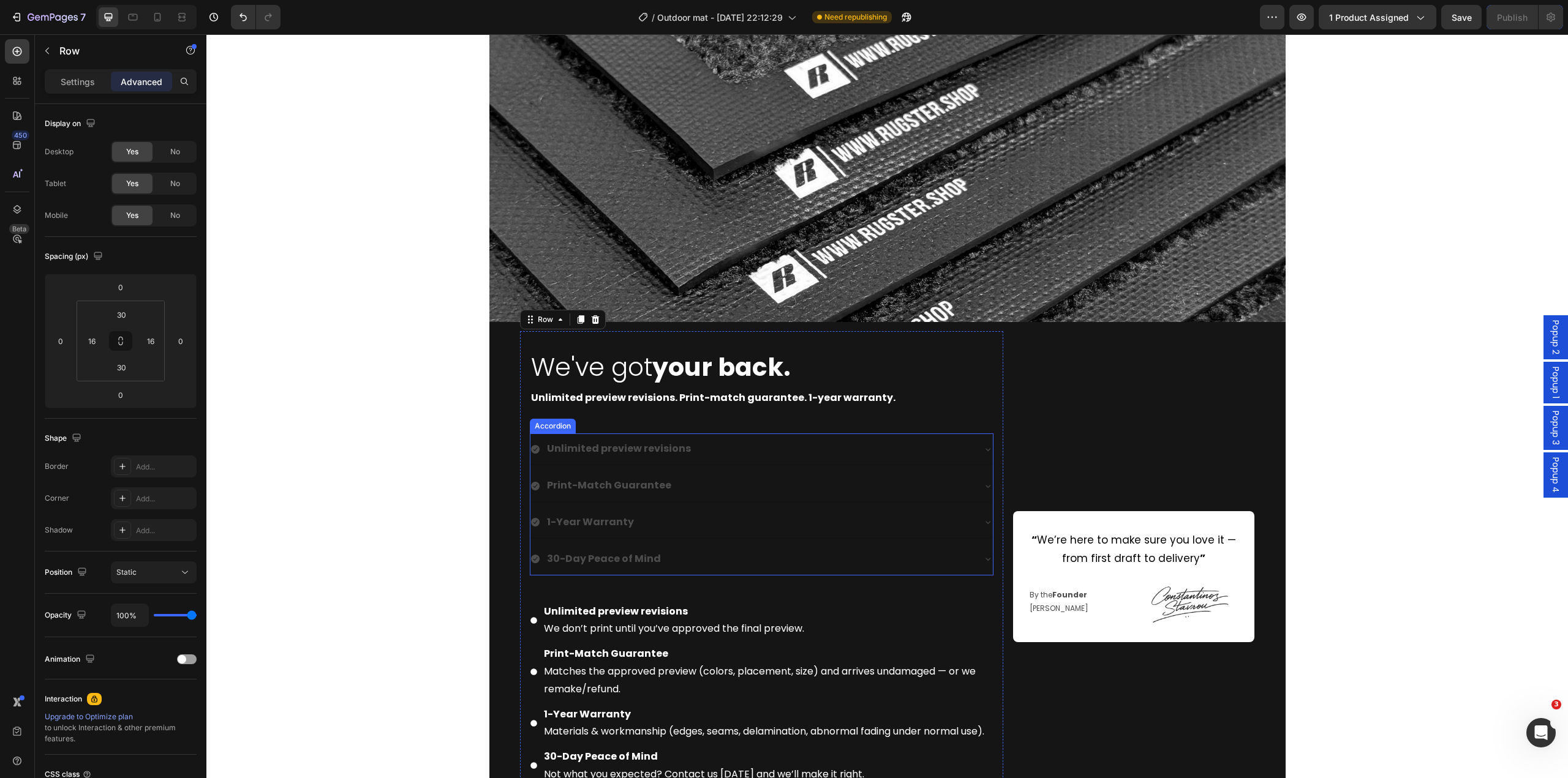
click at [532, 505] on div "Unlimited preview revisions Print-Match Guarantee 1-Year Warranty 30-Day Peace …" at bounding box center [762, 504] width 464 height 142
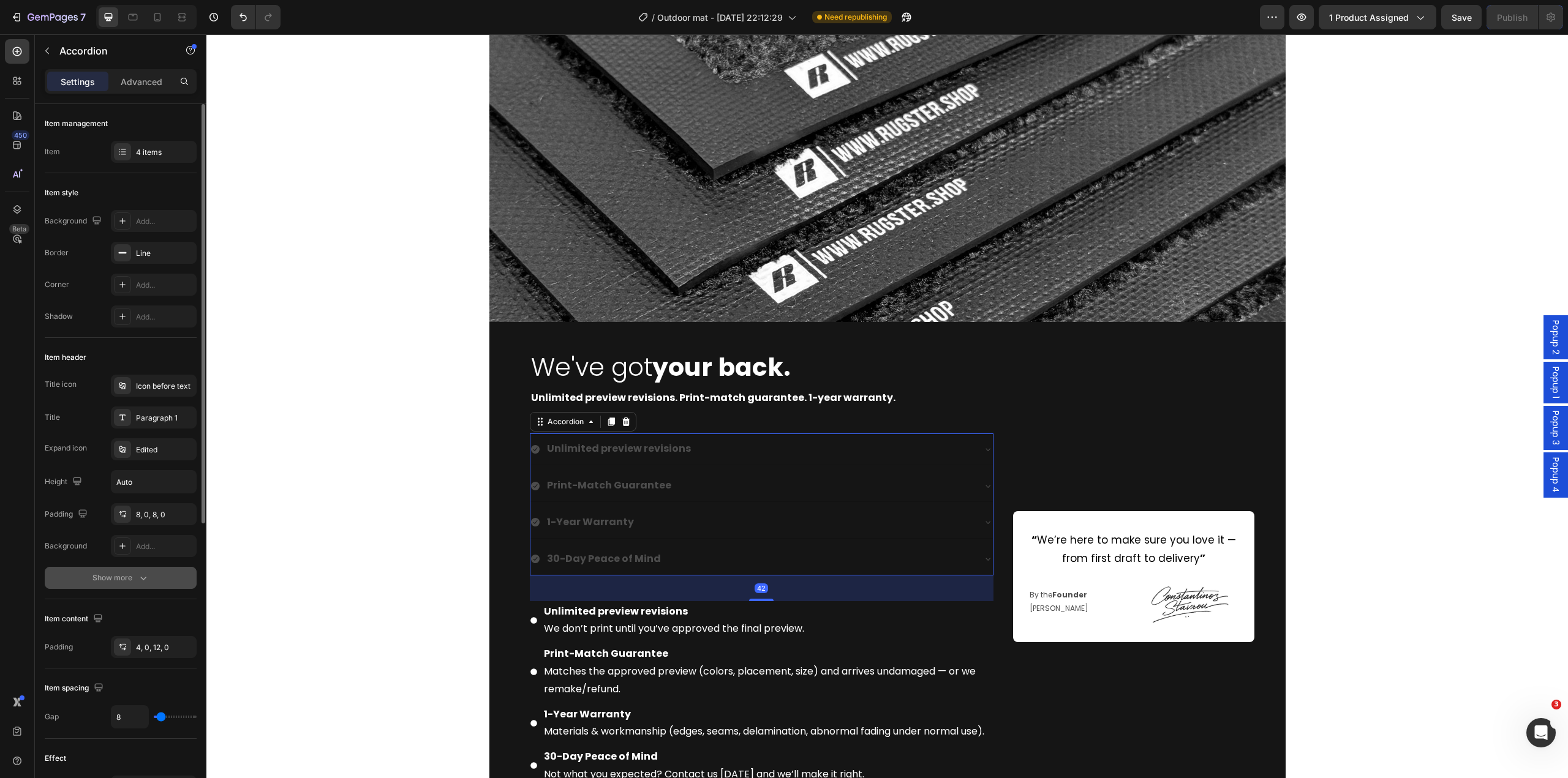
click at [121, 580] on div "Show more" at bounding box center [121, 577] width 57 height 12
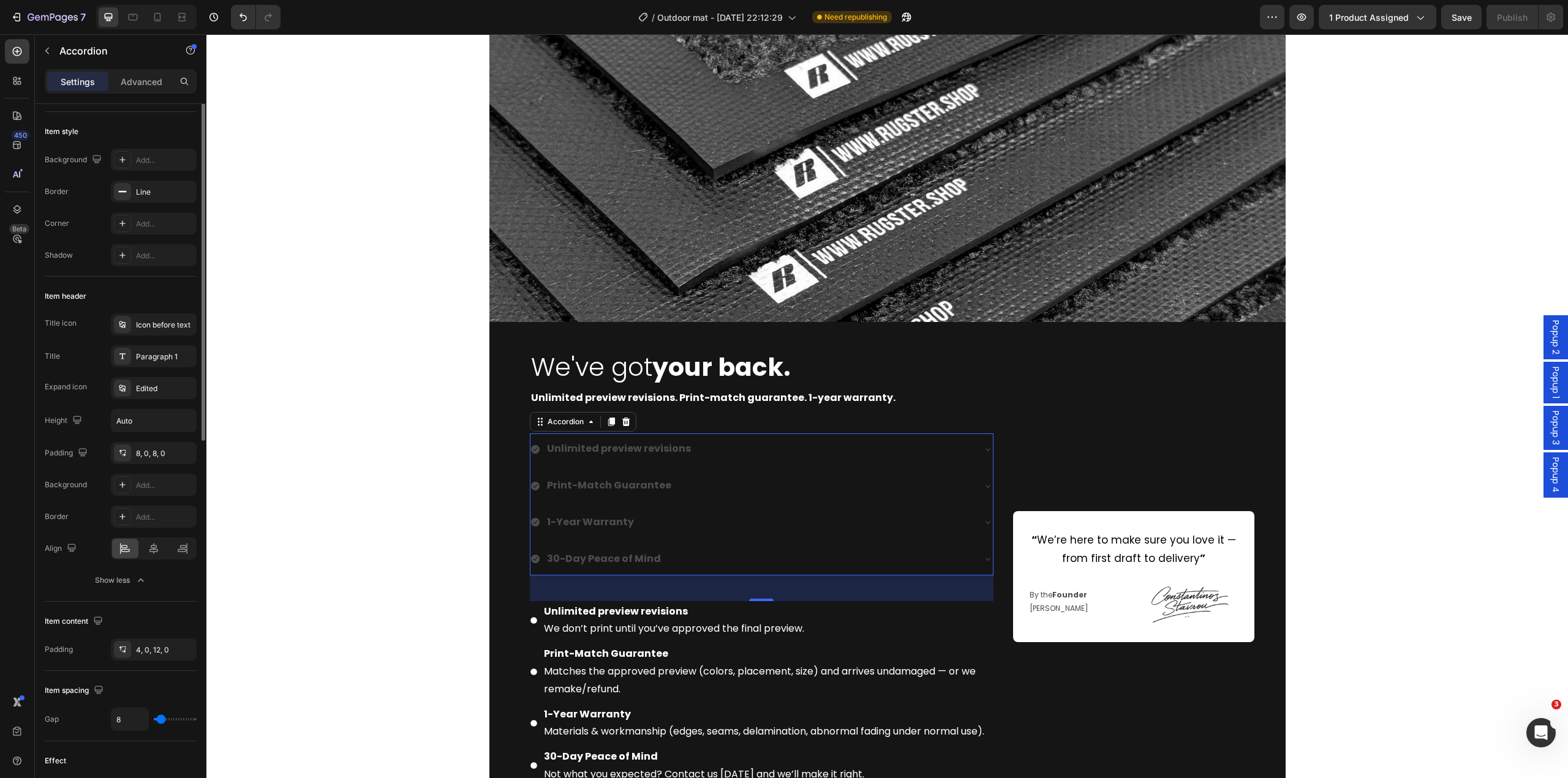
scroll to position [0, 0]
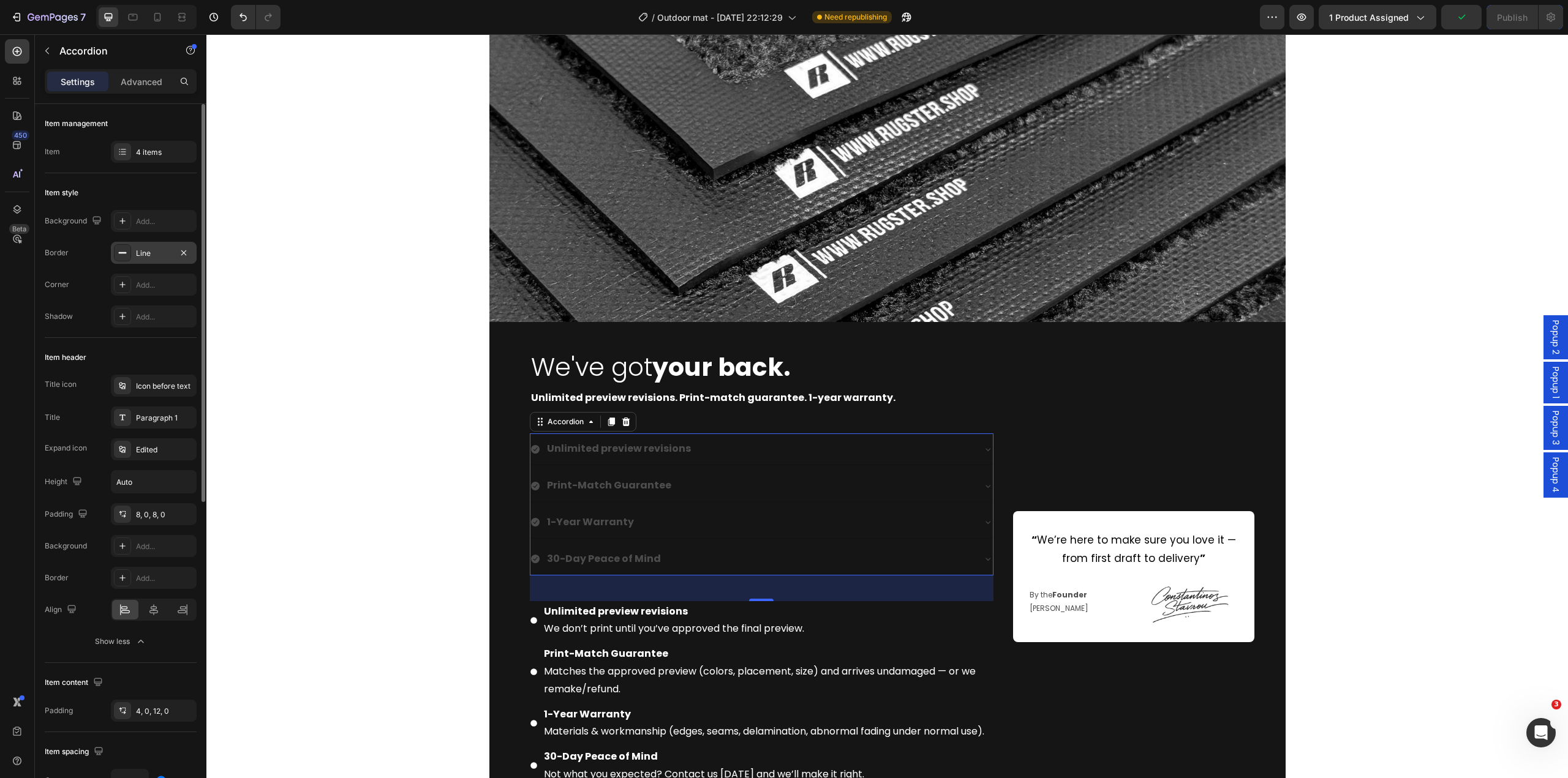
click at [148, 257] on div "Line" at bounding box center [154, 253] width 36 height 11
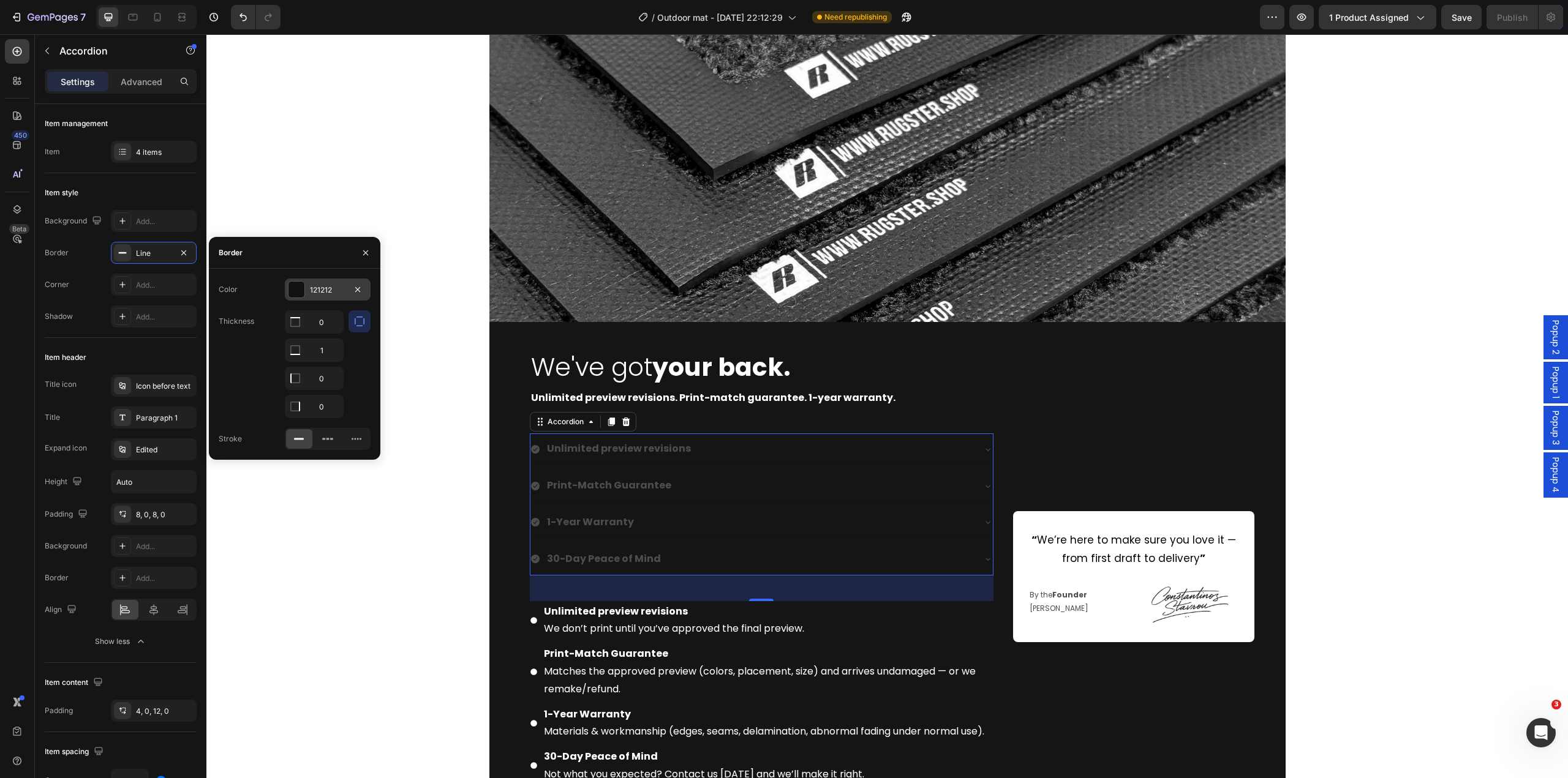
drag, startPoint x: 319, startPoint y: 296, endPoint x: 206, endPoint y: 378, distance: 139.6
click at [319, 296] on div "121212" at bounding box center [327, 289] width 86 height 22
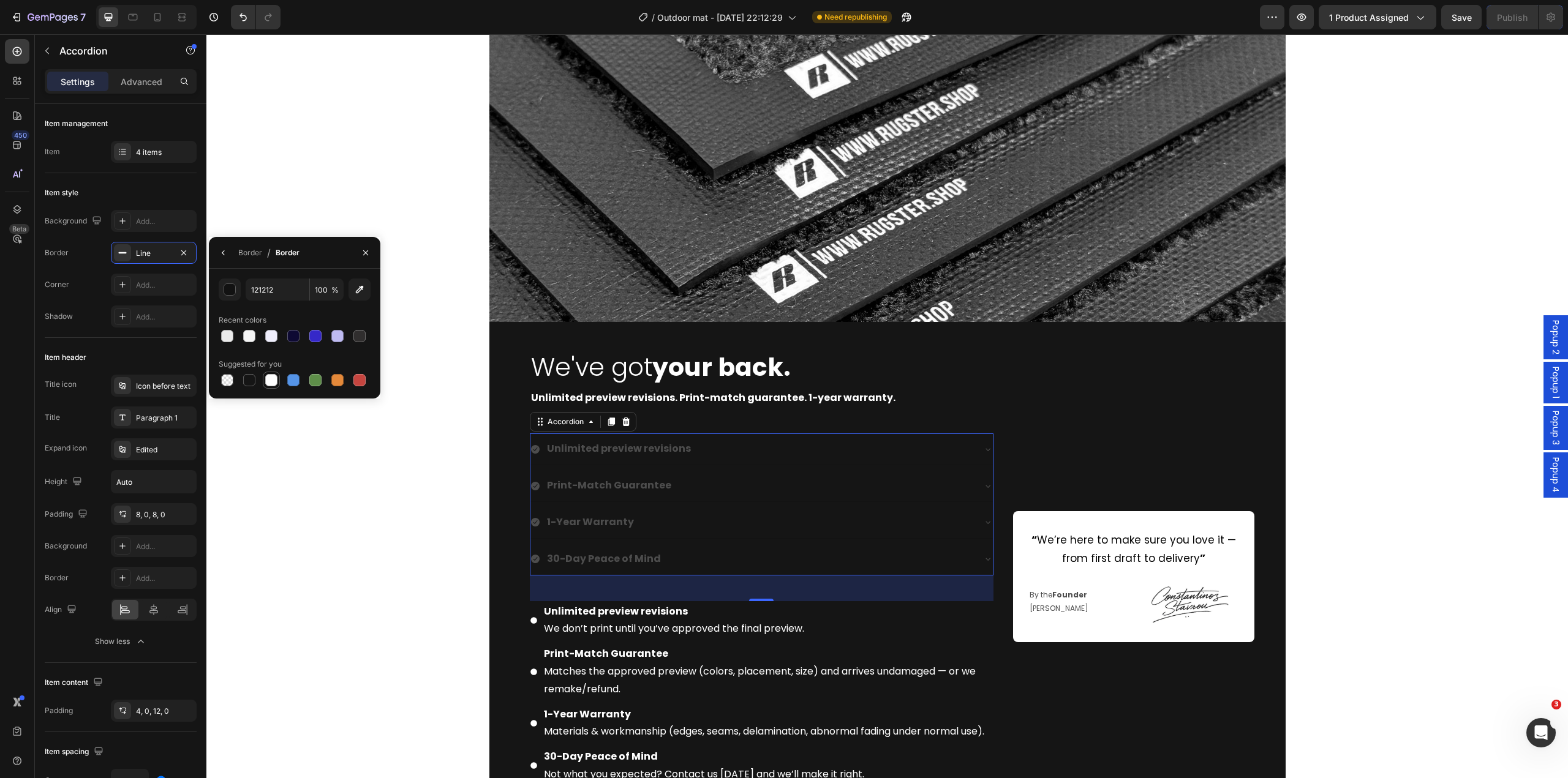
click at [271, 380] on div at bounding box center [271, 380] width 12 height 12
type input "FFFFFF"
drag, startPoint x: 185, startPoint y: 252, endPoint x: 200, endPoint y: 324, distance: 73.5
click at [185, 253] on icon "button" at bounding box center [184, 253] width 10 height 10
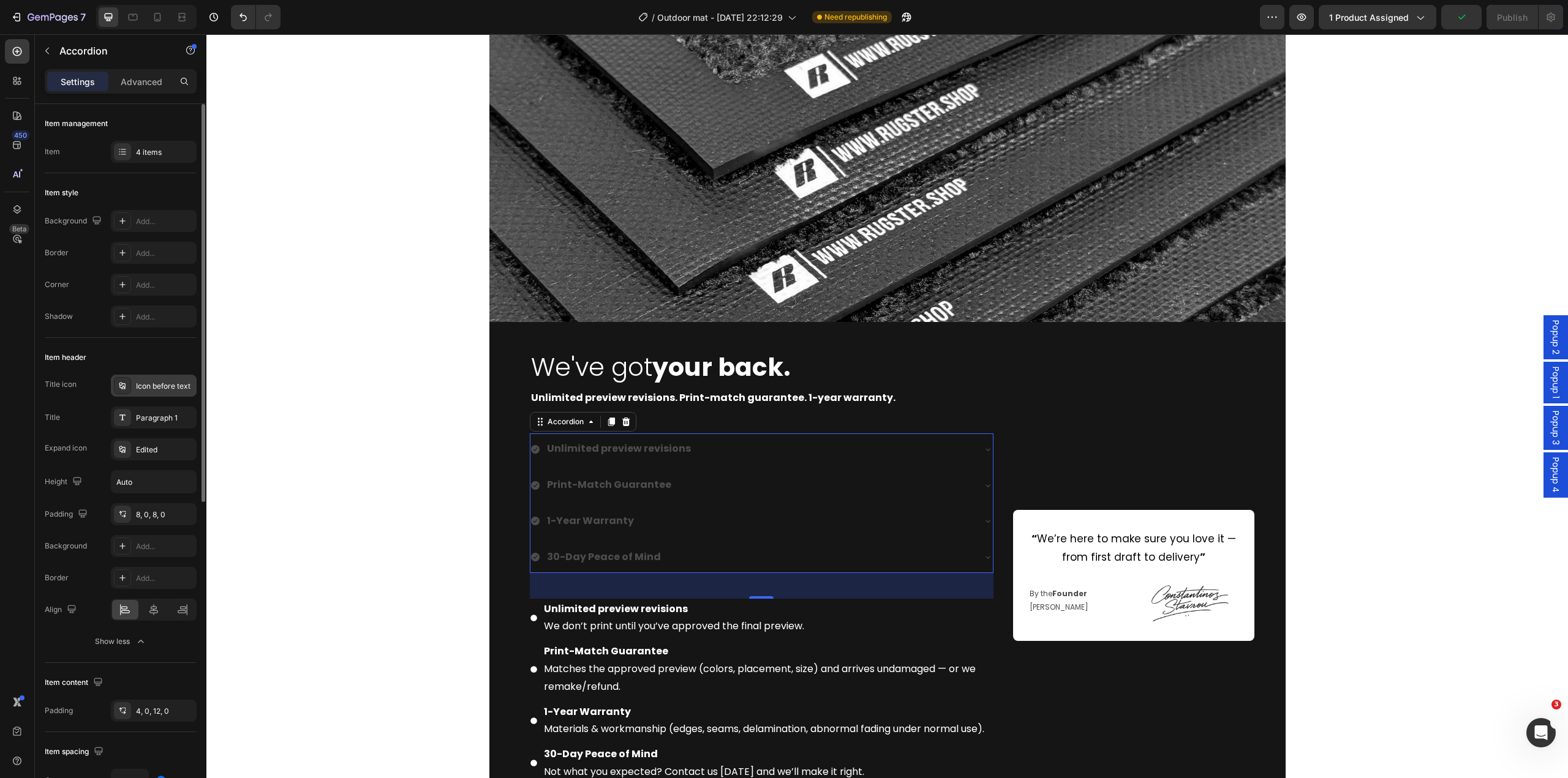
click at [150, 383] on div "Icon before text" at bounding box center [164, 386] width 58 height 11
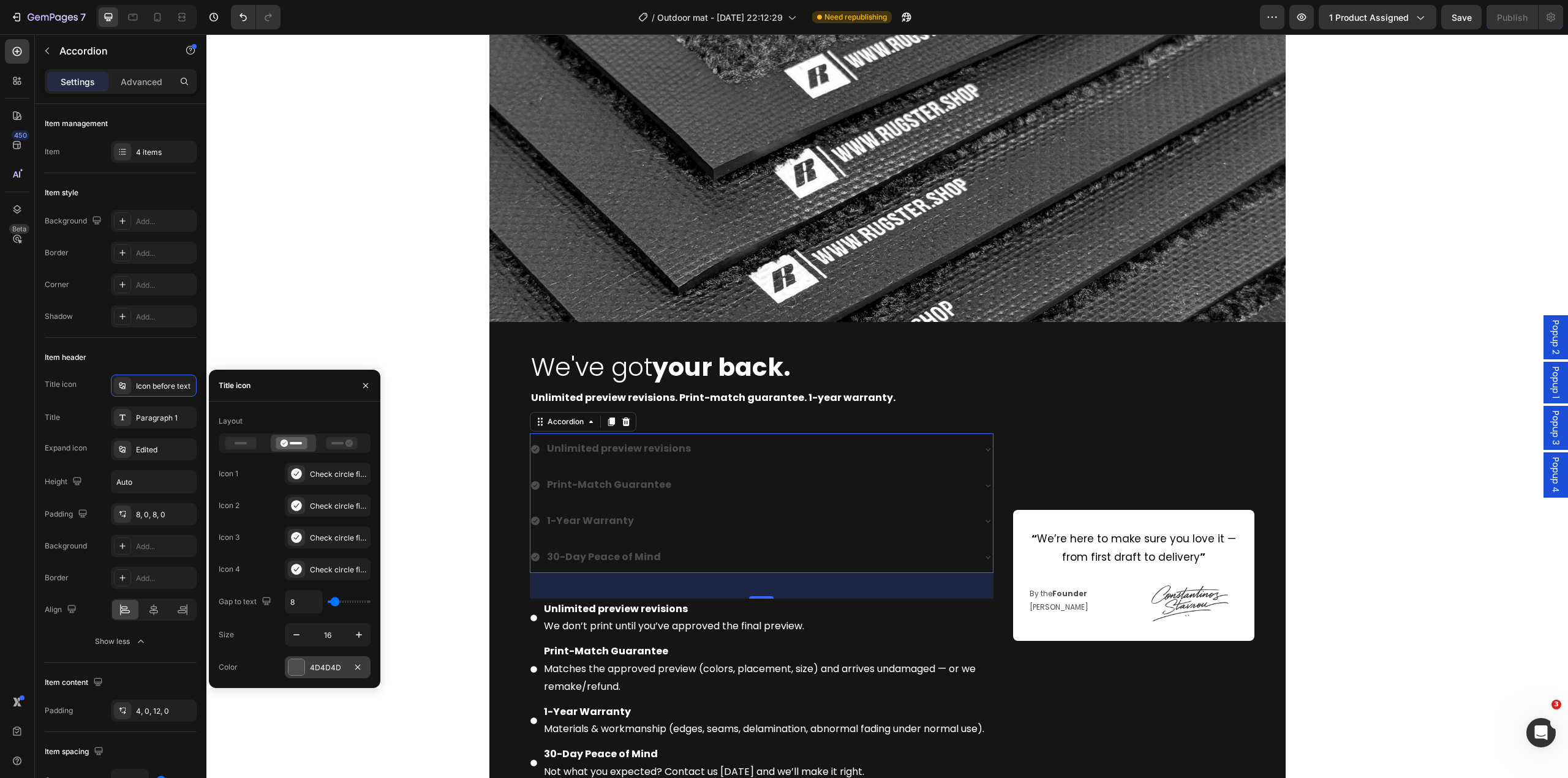
drag, startPoint x: 319, startPoint y: 671, endPoint x: 116, endPoint y: 634, distance: 206.3
click at [319, 671] on div "4D4D4D" at bounding box center [328, 668] width 36 height 11
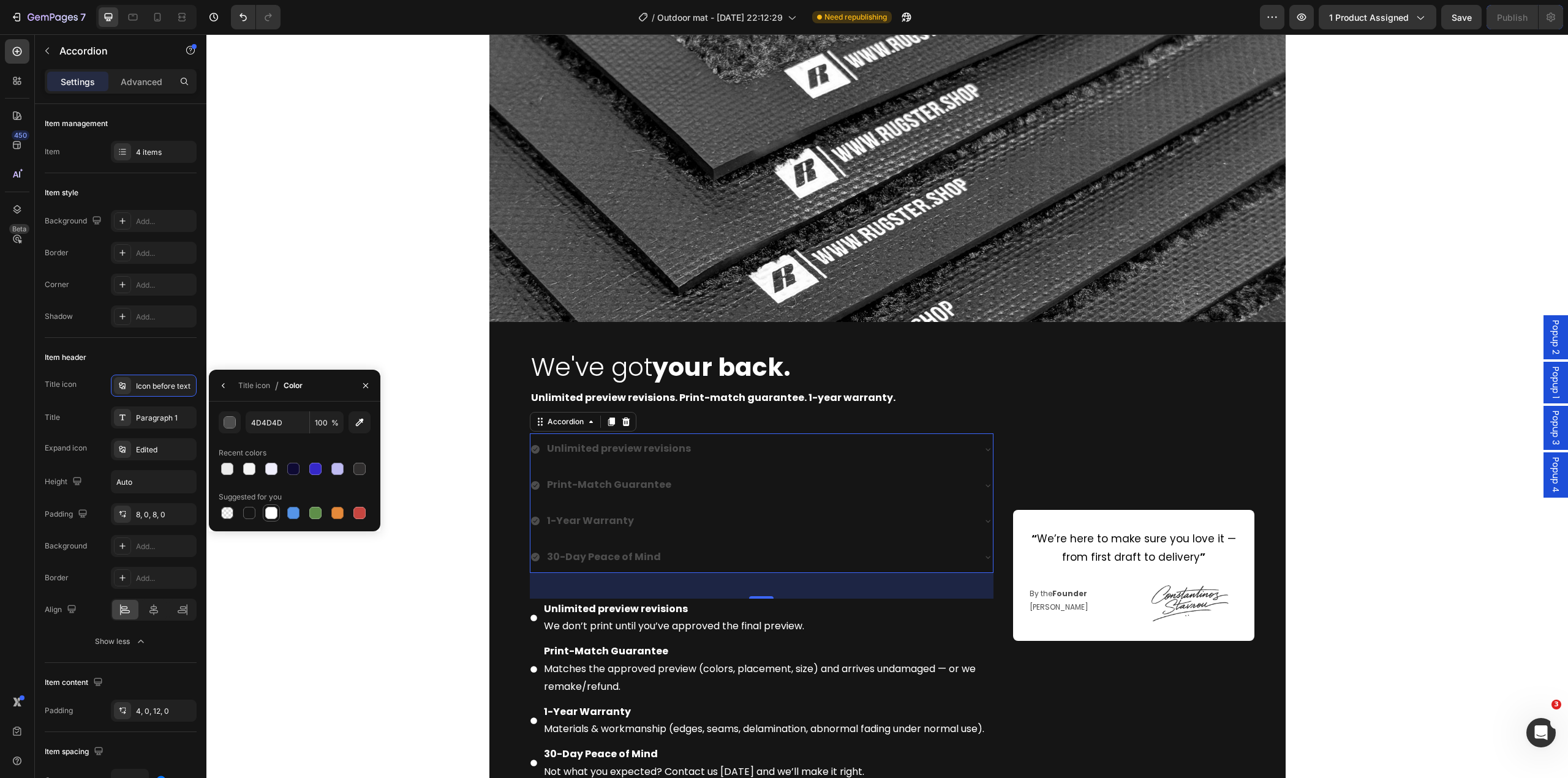
click at [272, 512] on div at bounding box center [271, 513] width 12 height 12
type input "FFFFFF"
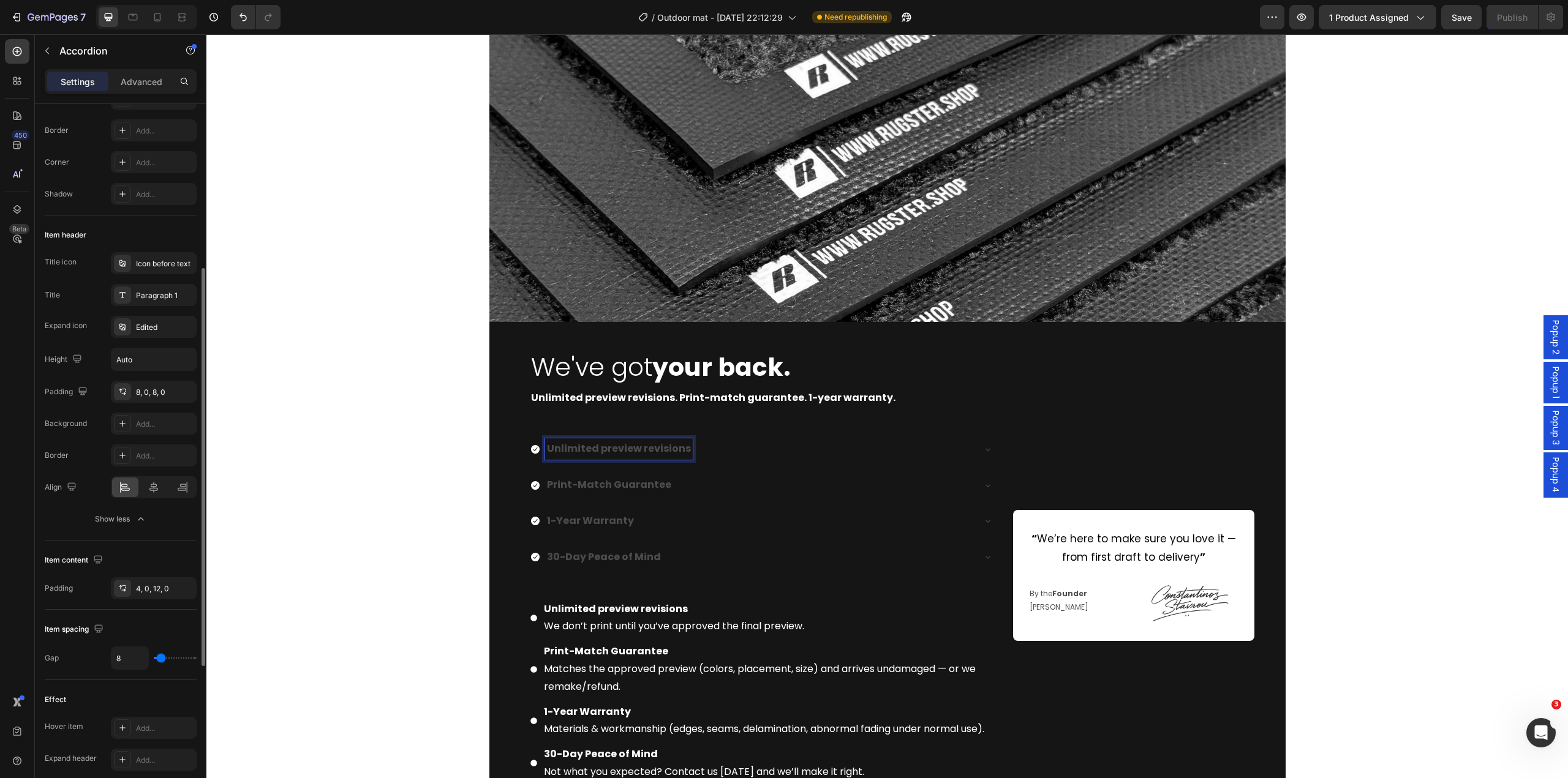
scroll to position [183, 0]
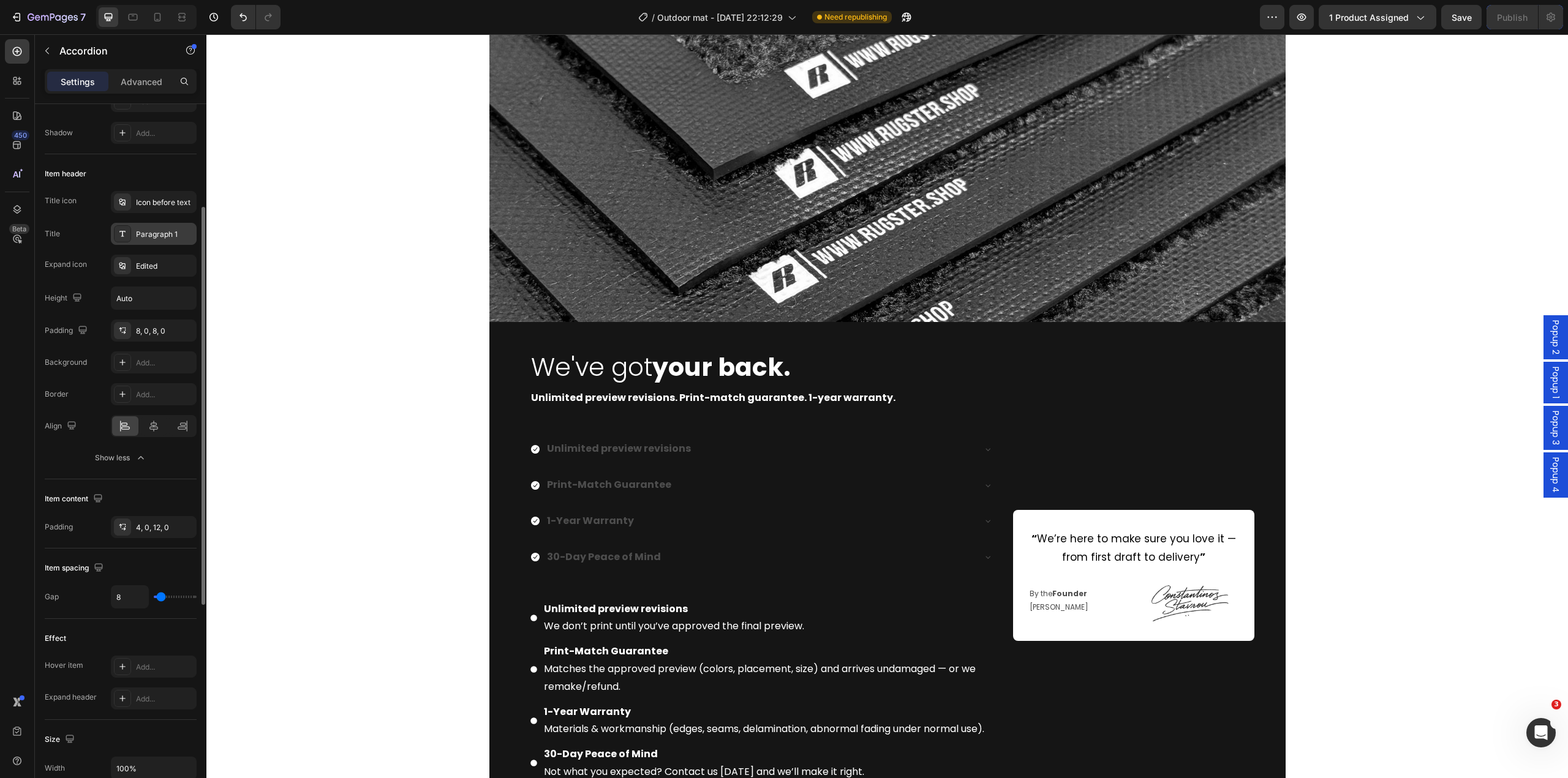
drag, startPoint x: 148, startPoint y: 239, endPoint x: 1, endPoint y: 289, distance: 155.3
click at [148, 239] on div "Paragraph 1" at bounding box center [164, 234] width 58 height 11
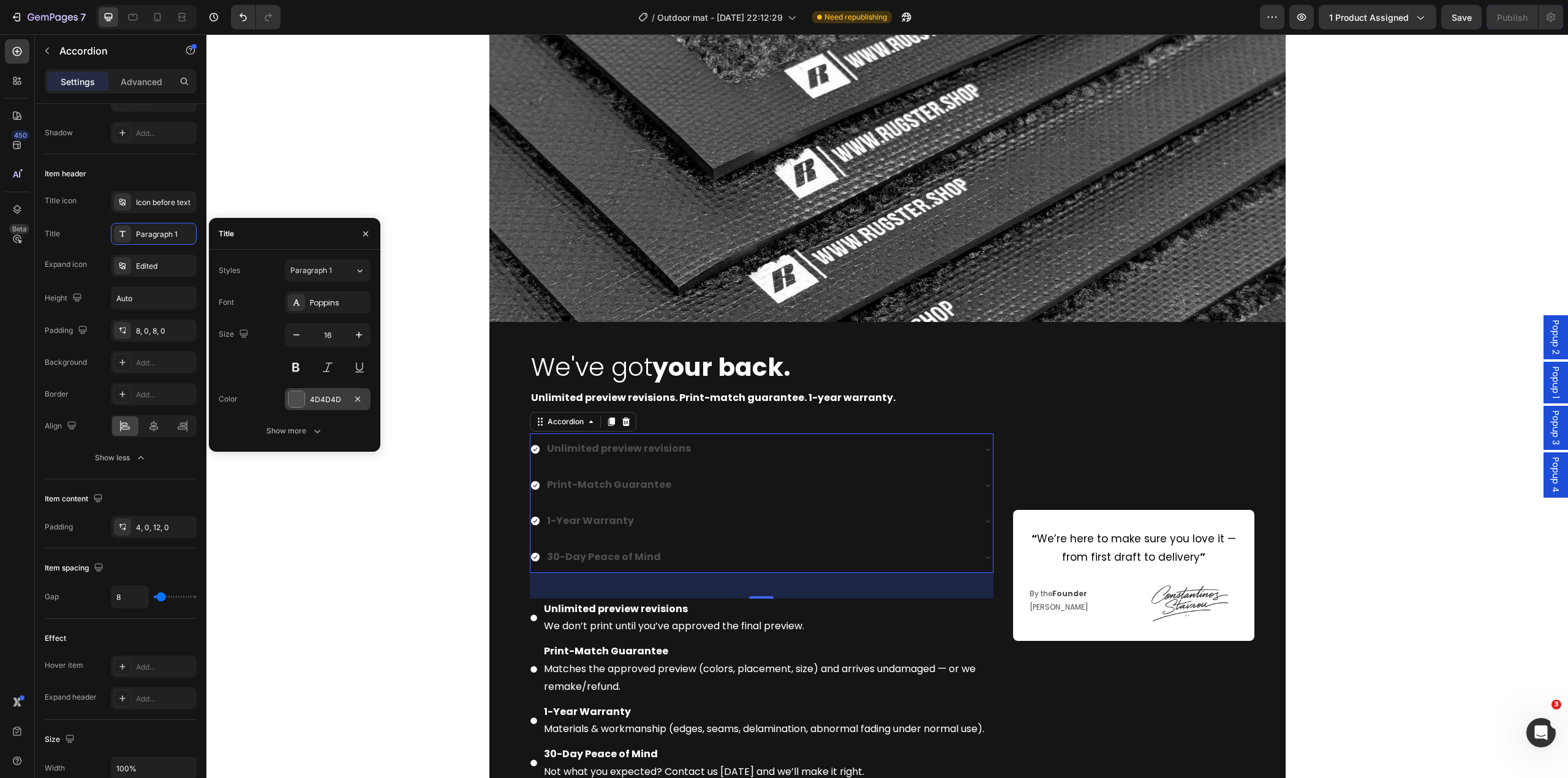
drag, startPoint x: 305, startPoint y: 398, endPoint x: 147, endPoint y: 435, distance: 162.3
click at [305, 398] on div "4D4D4D" at bounding box center [327, 399] width 86 height 22
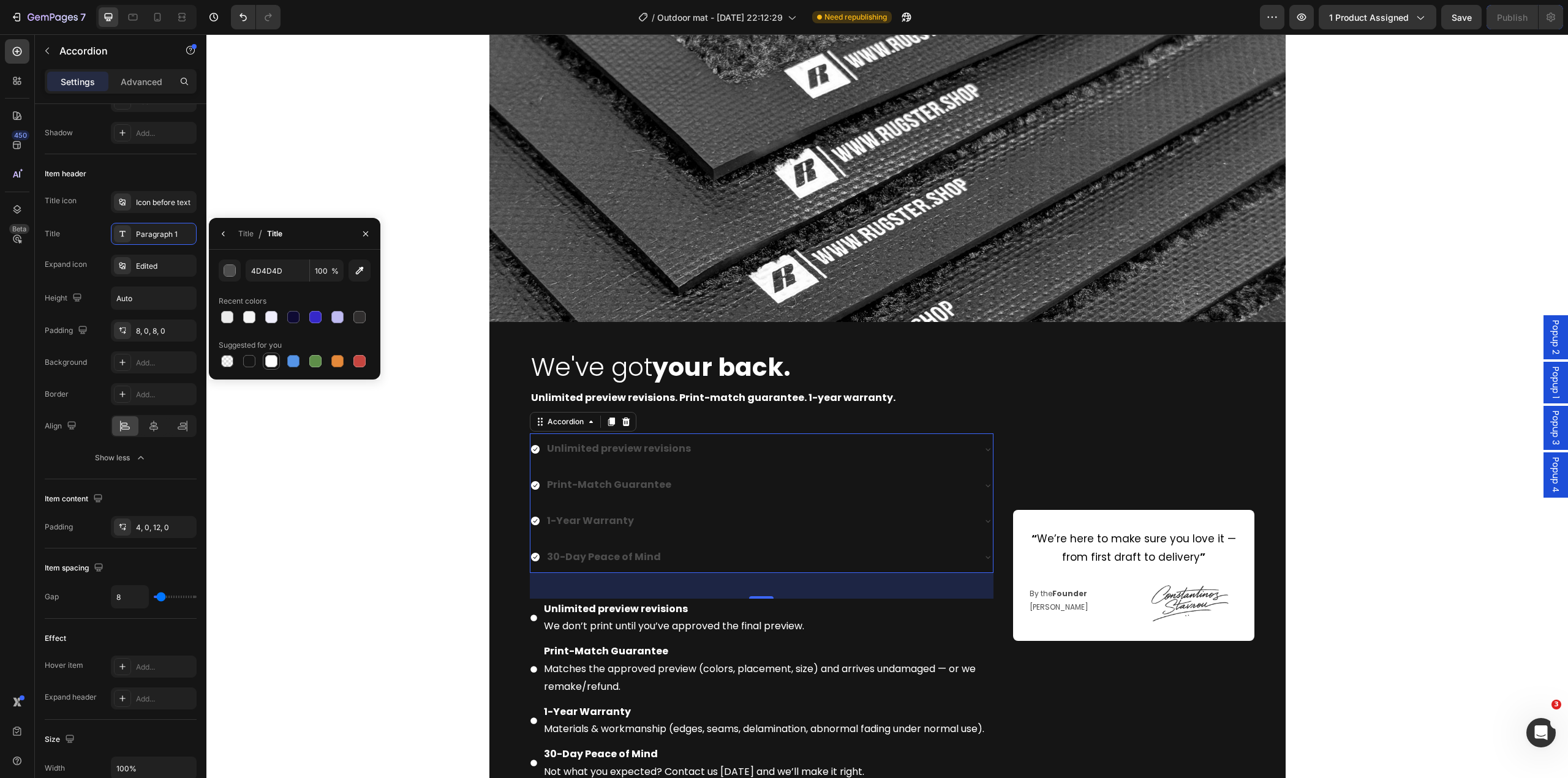
click at [271, 362] on div at bounding box center [271, 361] width 12 height 12
type input "FFFFFF"
click at [403, 496] on div "Image We've got your back. Heading Unlimited preview revisions. Print-match gua…" at bounding box center [887, 437] width 1362 height 890
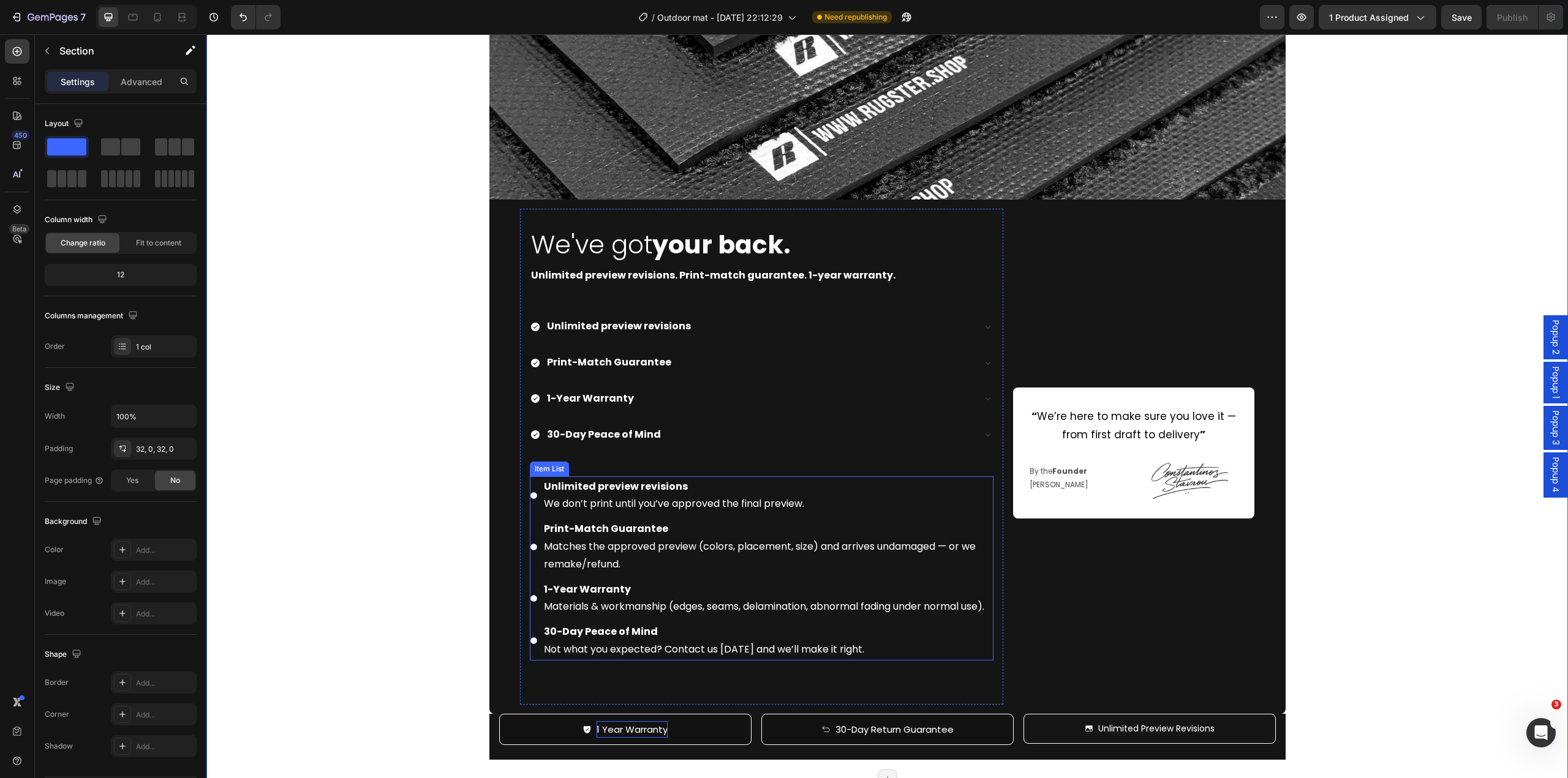
scroll to position [4150, 0]
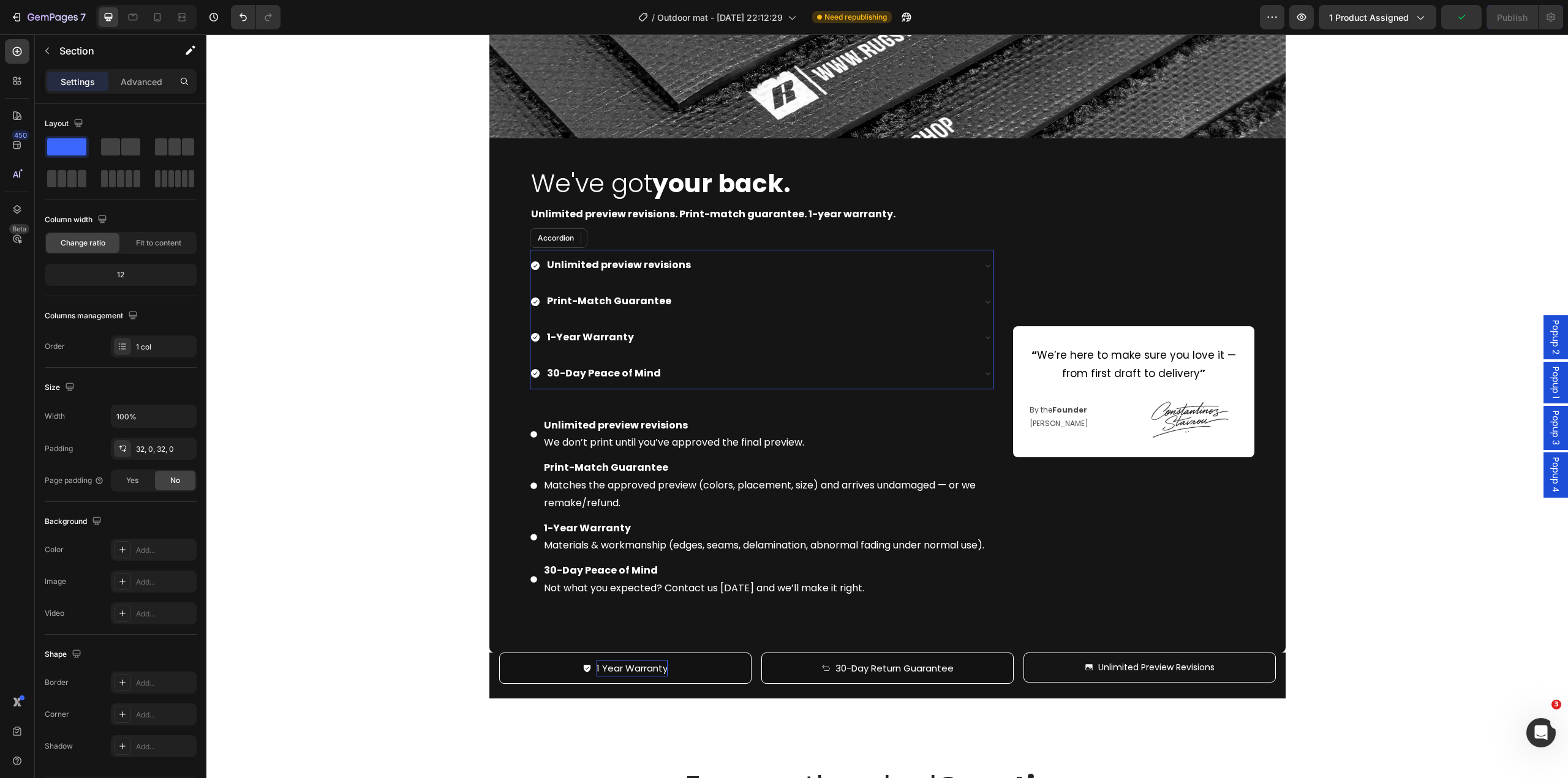
click at [736, 271] on div "Unlimited preview revisions" at bounding box center [752, 265] width 443 height 21
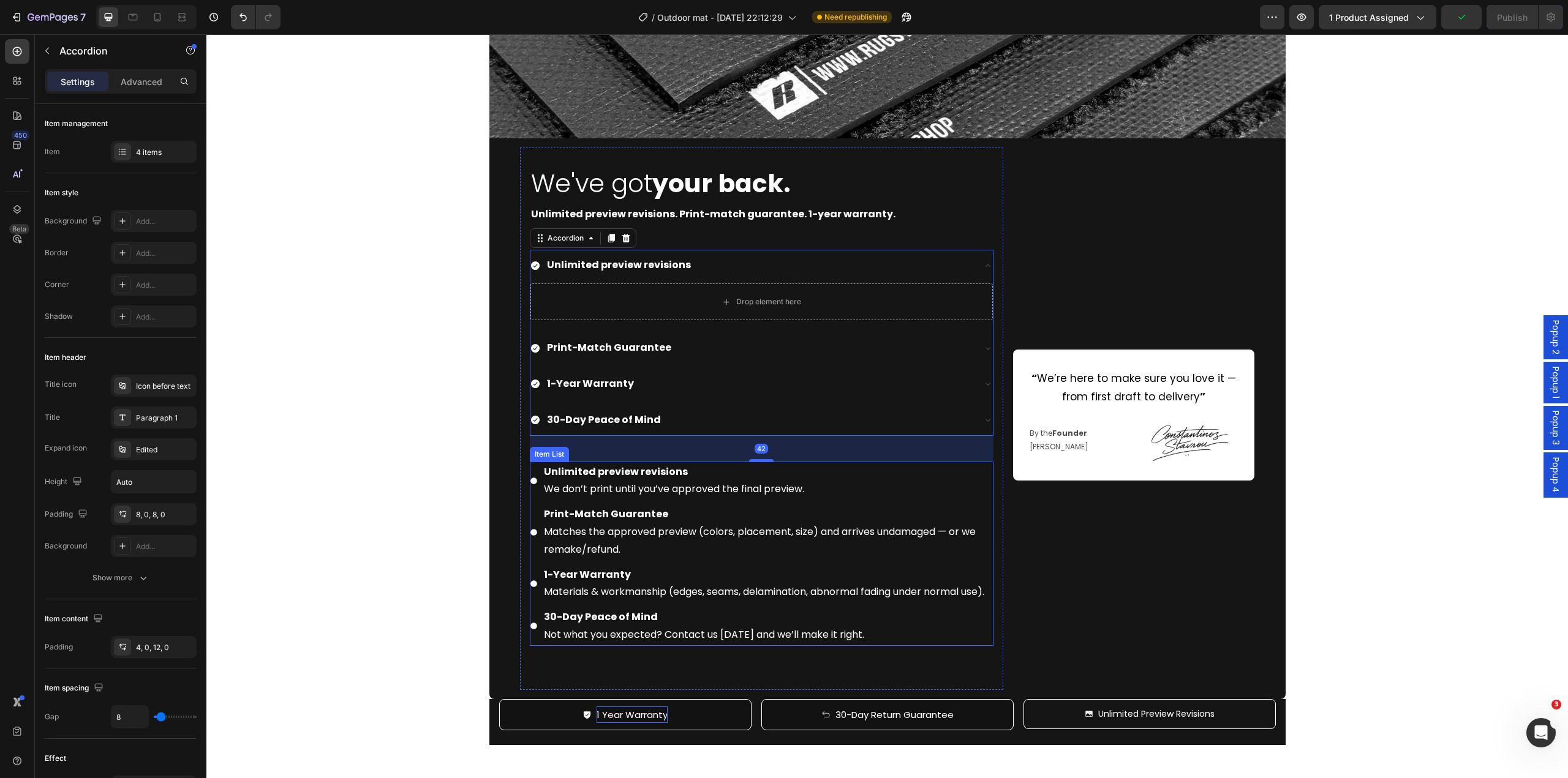
click at [624, 490] on p "Unlimited preview revisions We don’t print until you’ve approved the final prev…" at bounding box center [768, 481] width 447 height 36
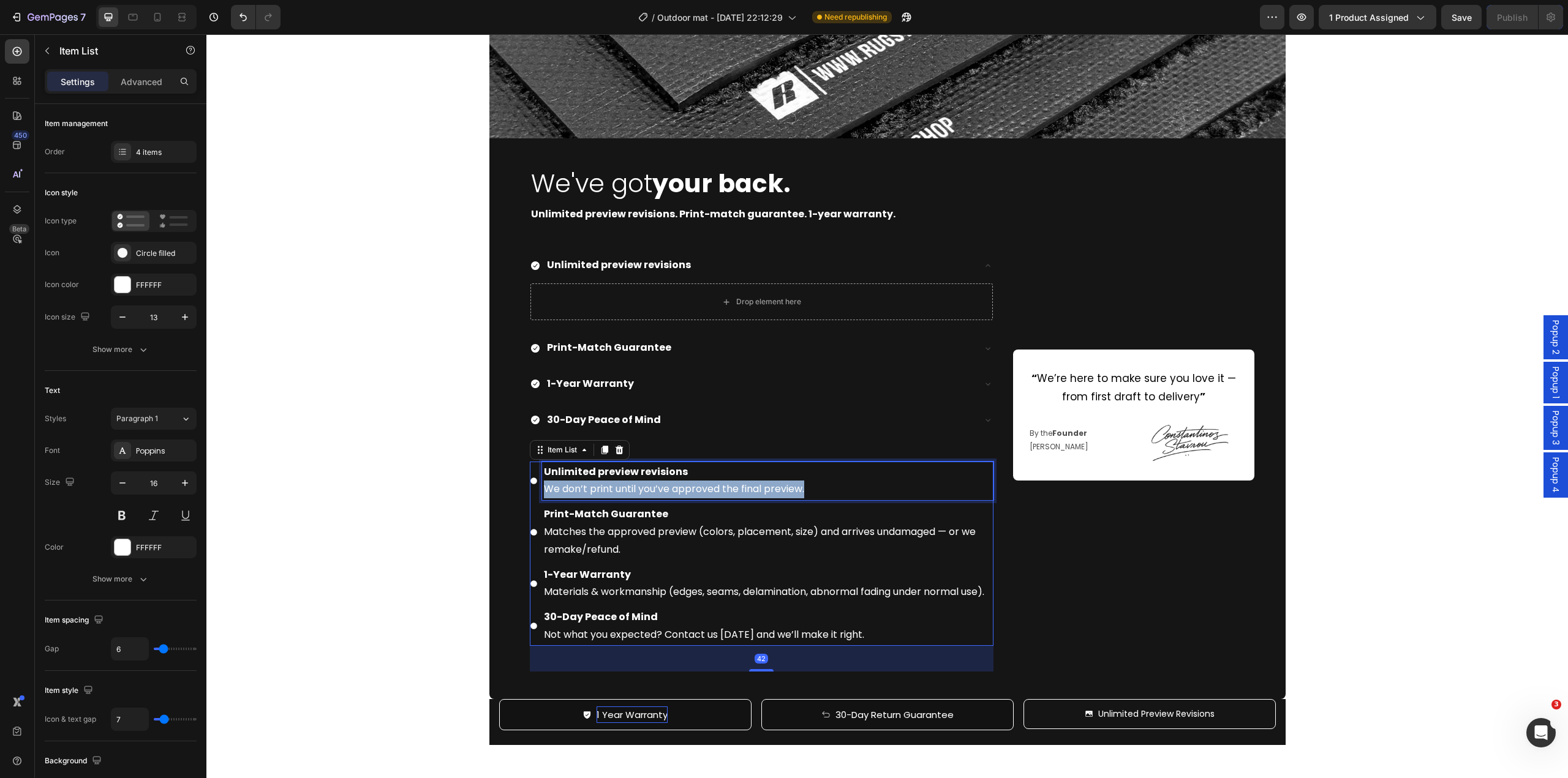
click at [624, 489] on p "Unlimited preview revisions We don’t print until you’ve approved the final prev…" at bounding box center [768, 481] width 447 height 36
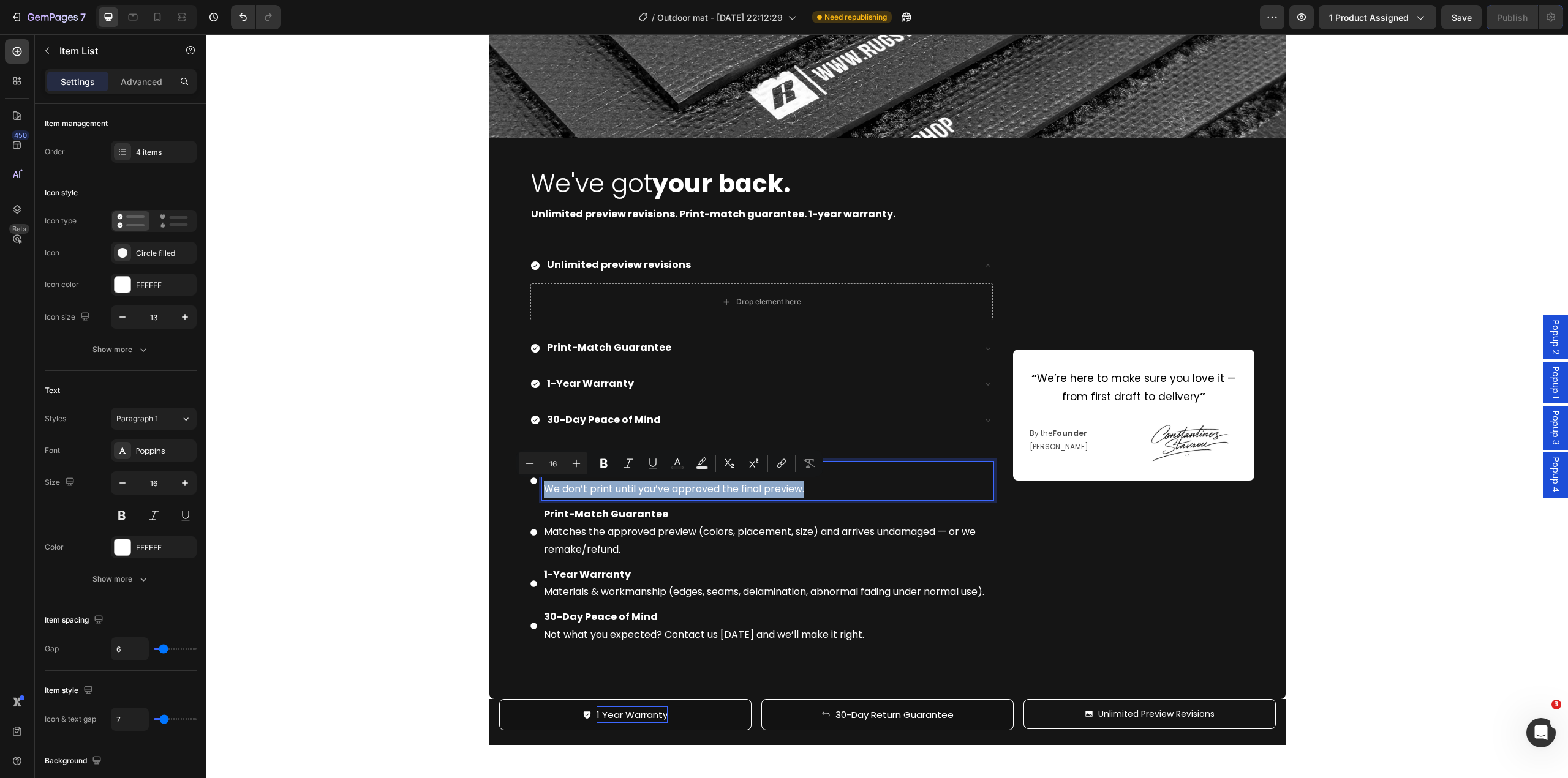
copy p "We don’t print until you’ve approved the final preview."
click at [49, 55] on button "button" at bounding box center [48, 51] width 20 height 20
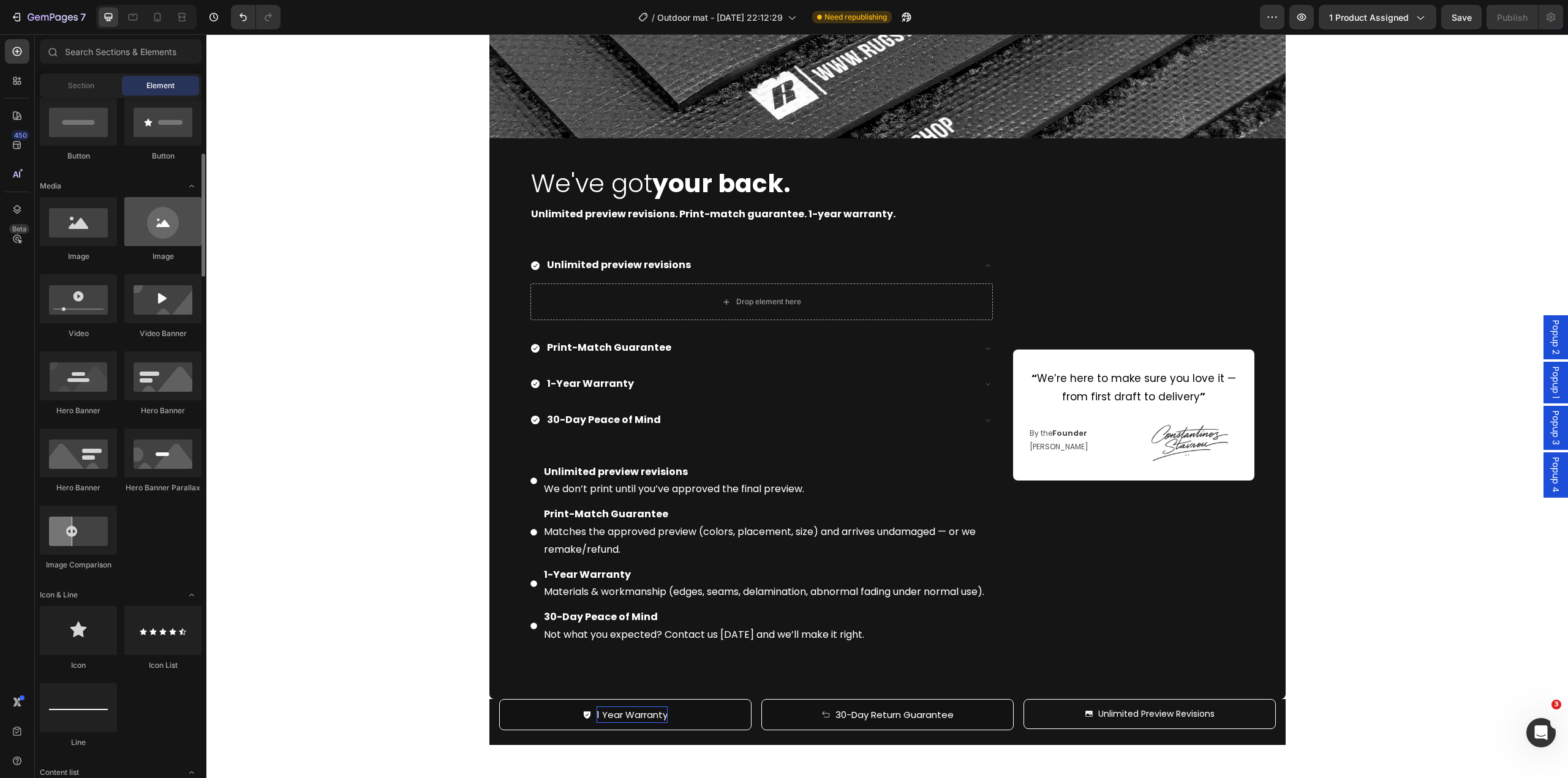
scroll to position [0, 0]
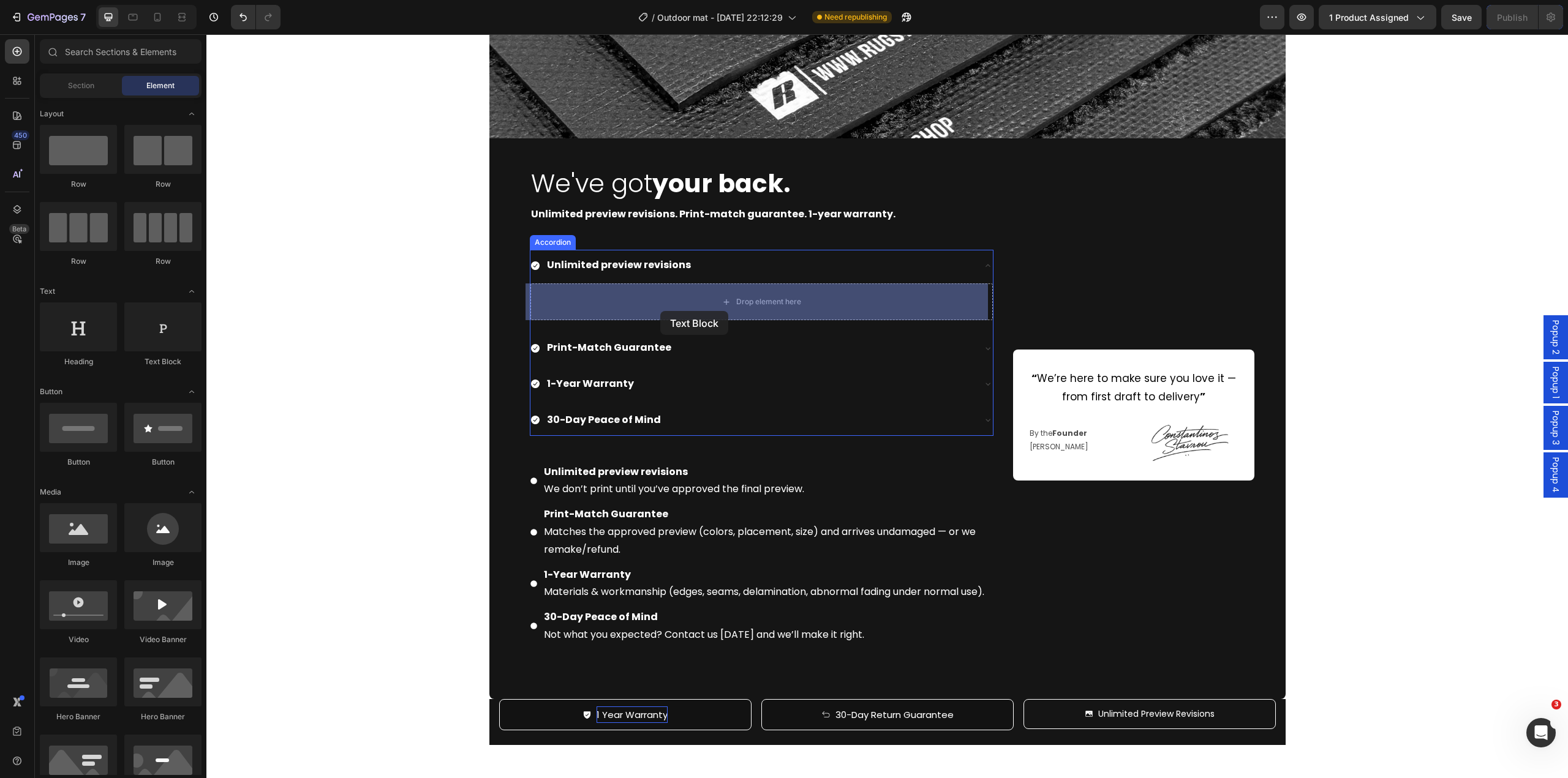
drag, startPoint x: 381, startPoint y: 378, endPoint x: 649, endPoint y: 319, distance: 274.4
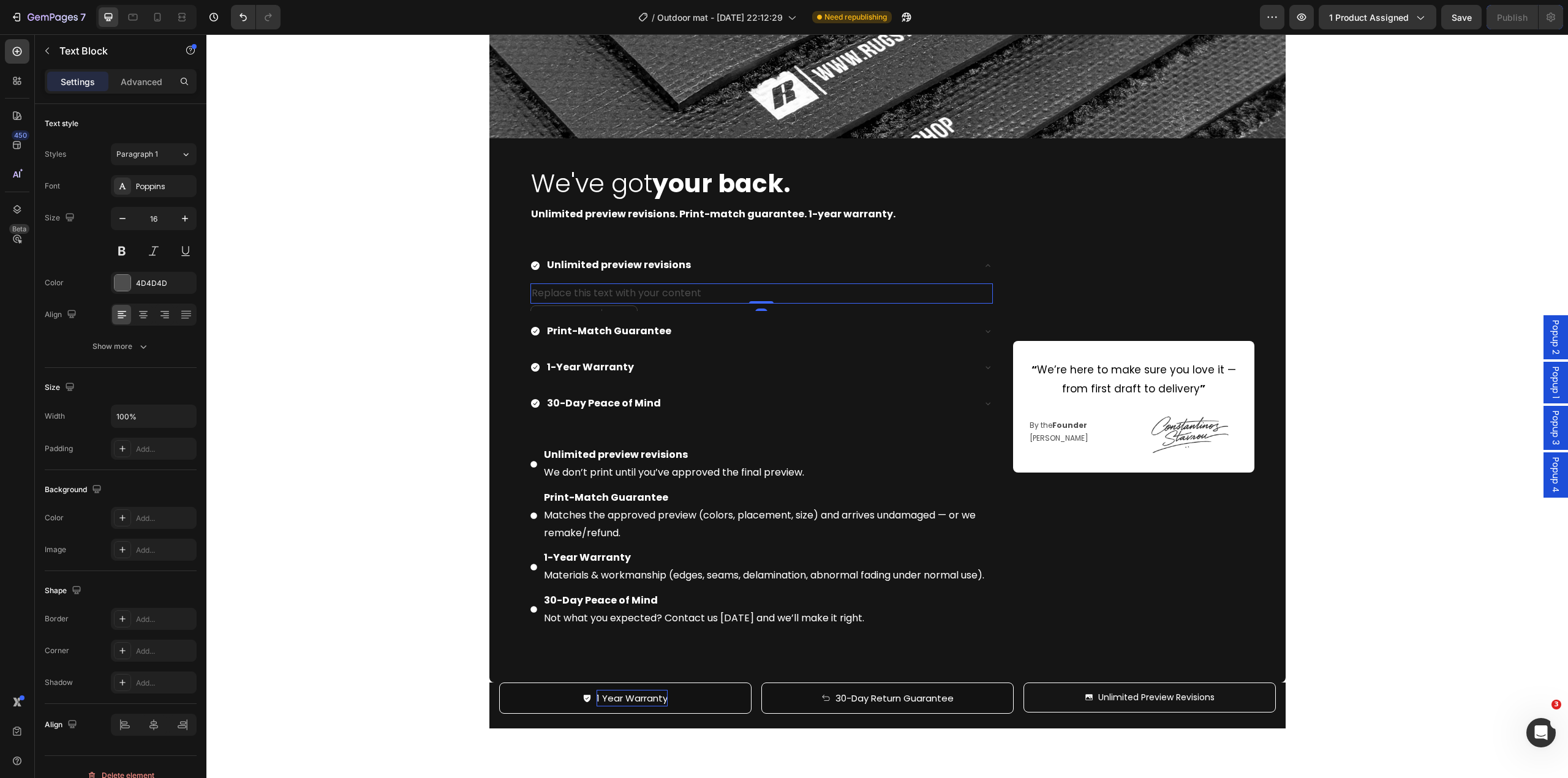
click at [677, 290] on div "Replace this text with your content" at bounding box center [762, 294] width 462 height 20
click at [677, 290] on p "Replace this text with your content" at bounding box center [761, 293] width 460 height 18
click at [627, 299] on p "We don’t print until you’ve approved the final preview." at bounding box center [761, 293] width 460 height 18
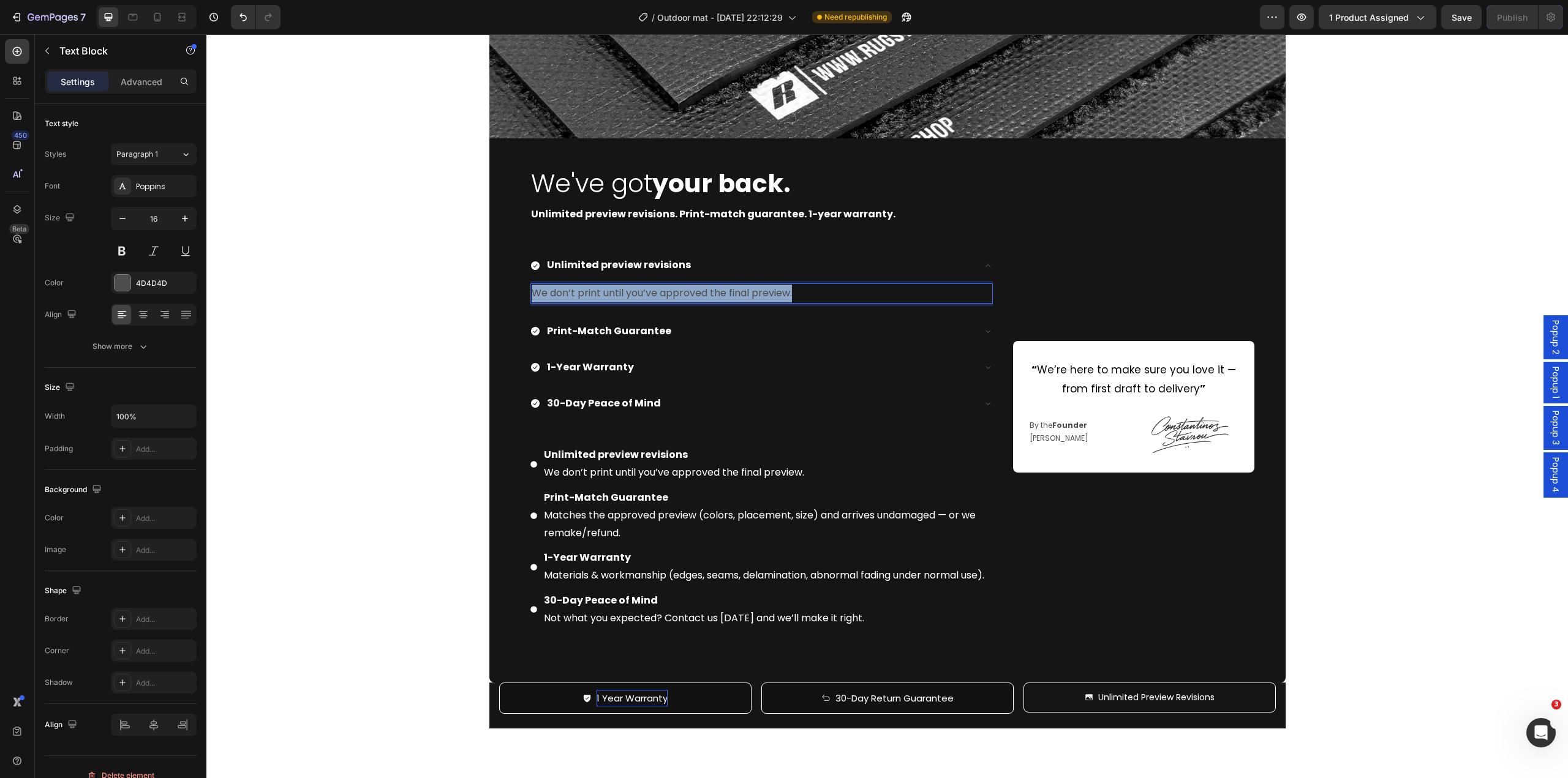
click at [627, 299] on p "We don’t print until you’ve approved the final preview." at bounding box center [761, 293] width 460 height 18
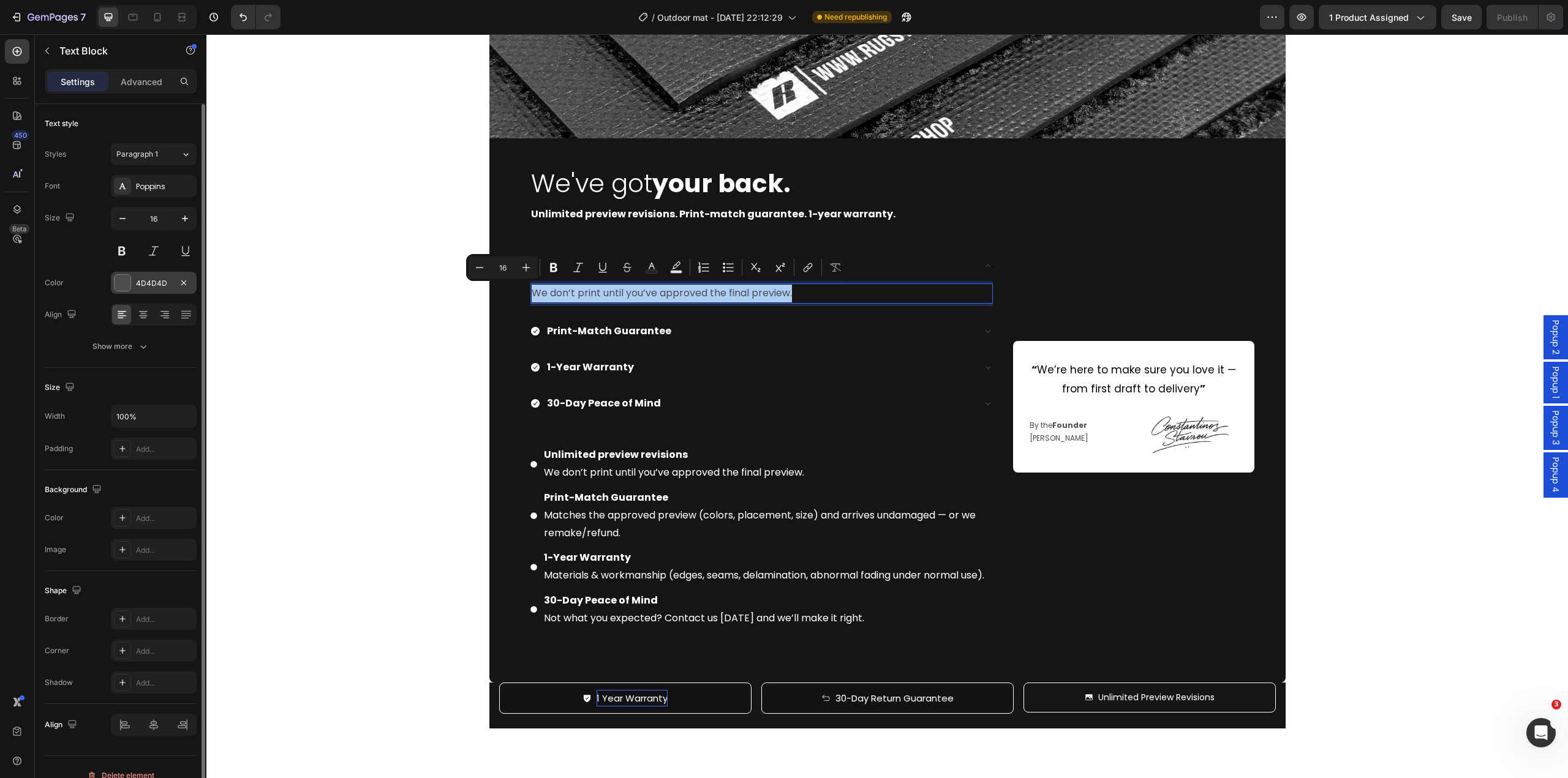
click at [133, 282] on div "4D4D4D" at bounding box center [154, 282] width 86 height 22
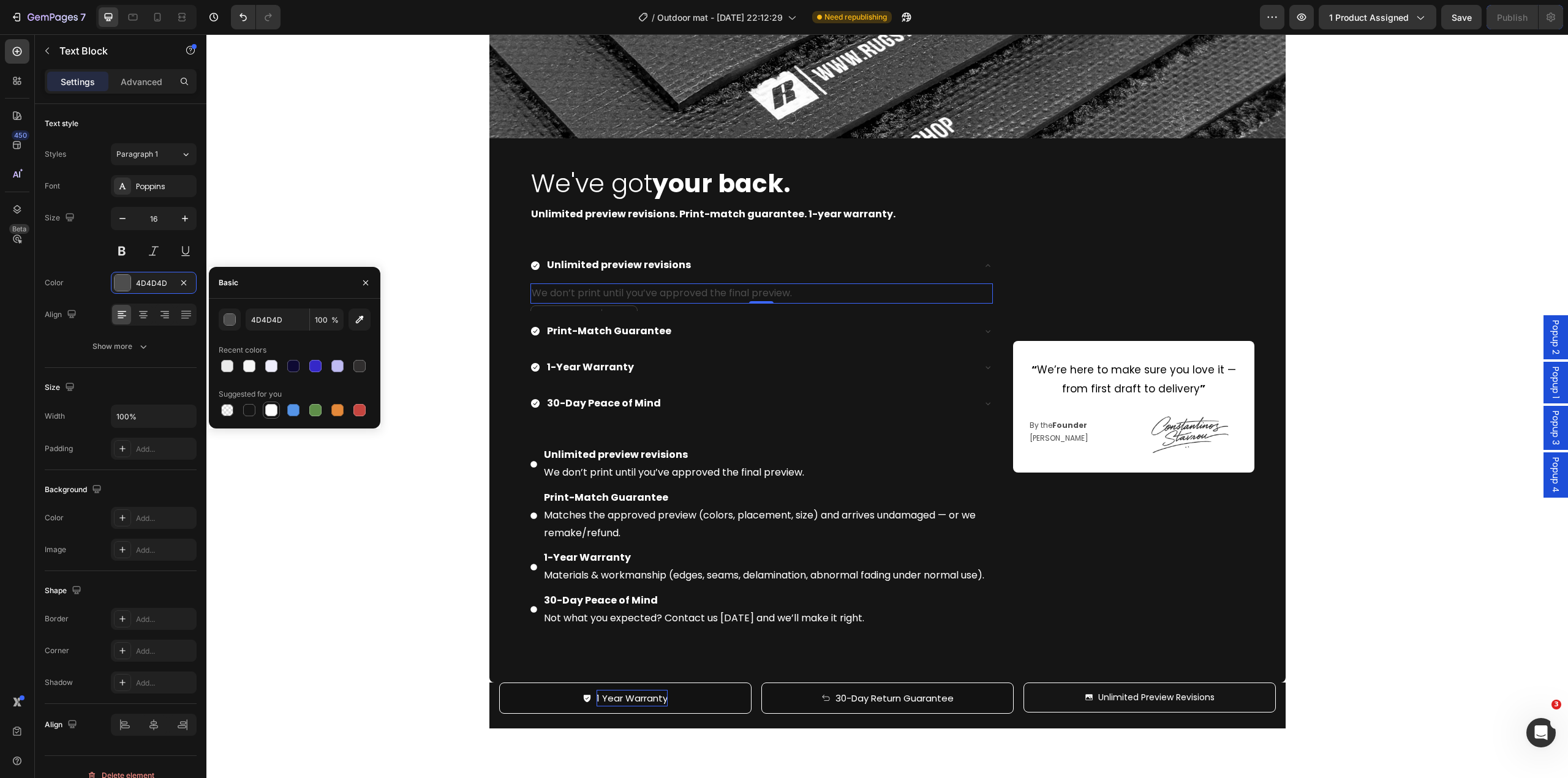
drag, startPoint x: 267, startPoint y: 412, endPoint x: 471, endPoint y: 452, distance: 207.9
click at [267, 412] on div at bounding box center [271, 410] width 12 height 12
type input "FFFFFF"
click at [558, 522] on p "Print-Match Guarantee Matches the approved preview (colors, placement, size) an…" at bounding box center [768, 516] width 447 height 53
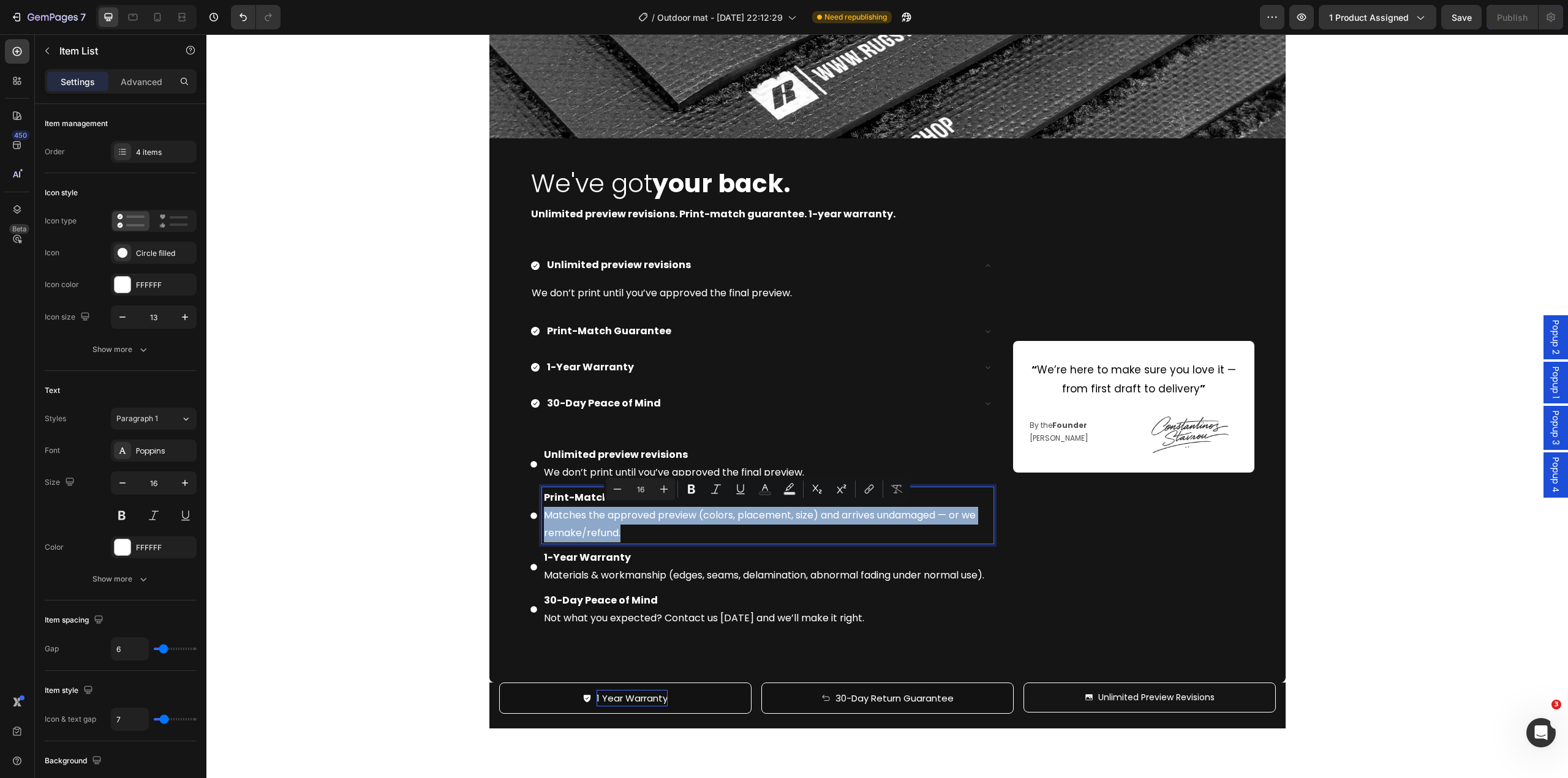
drag, startPoint x: 624, startPoint y: 535, endPoint x: 536, endPoint y: 517, distance: 89.8
click at [536, 517] on div "Print-Match Guarantee Matches the approved preview (colors, placement, size) an…" at bounding box center [762, 515] width 464 height 56
copy p "Matches the approved preview (colors, placement, size) and arrives undamaged — …"
click at [622, 334] on strong "Print-Match Guarantee" at bounding box center [609, 331] width 125 height 14
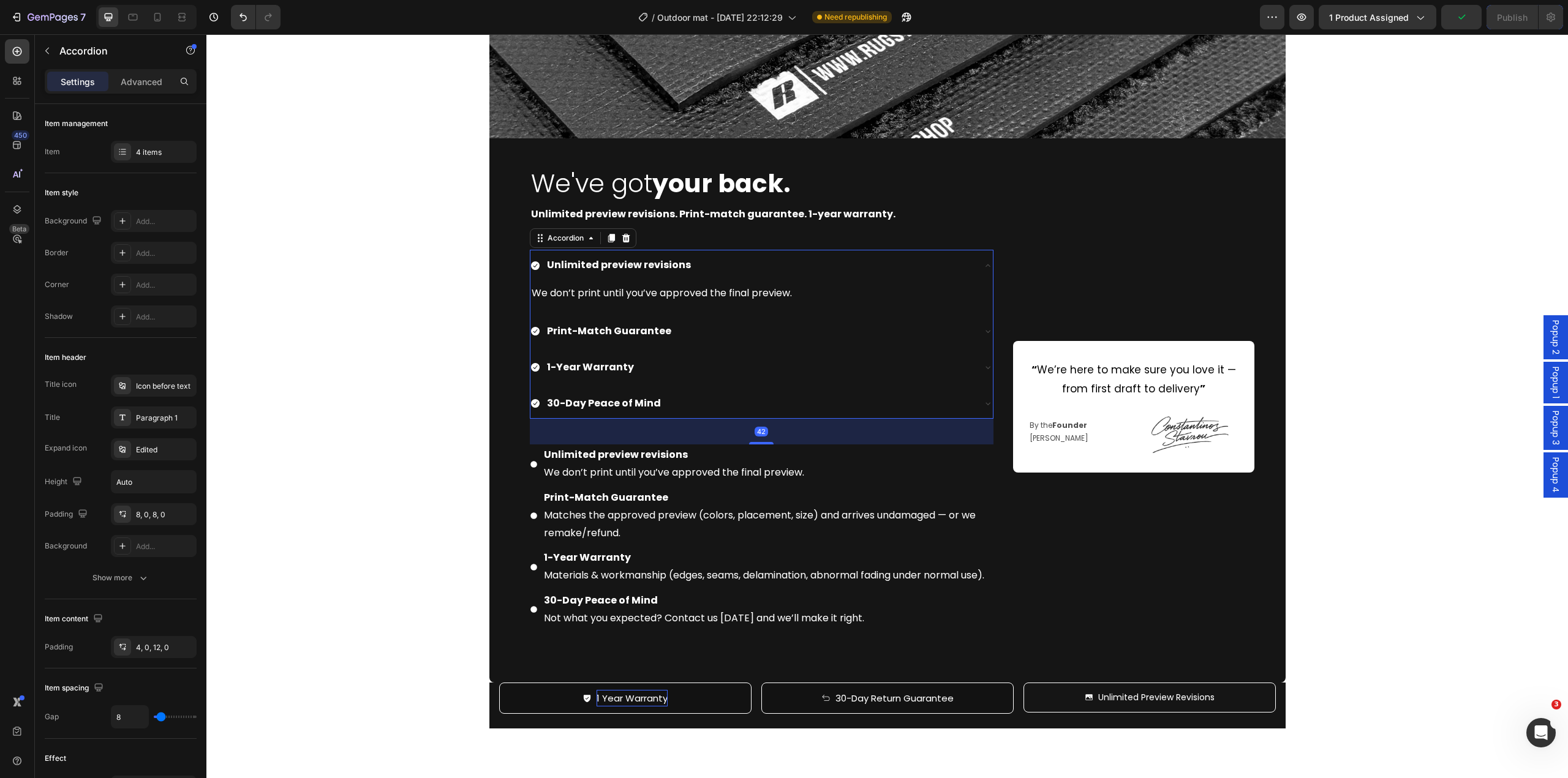
click at [690, 333] on div "Print-Match Guarantee" at bounding box center [752, 331] width 443 height 21
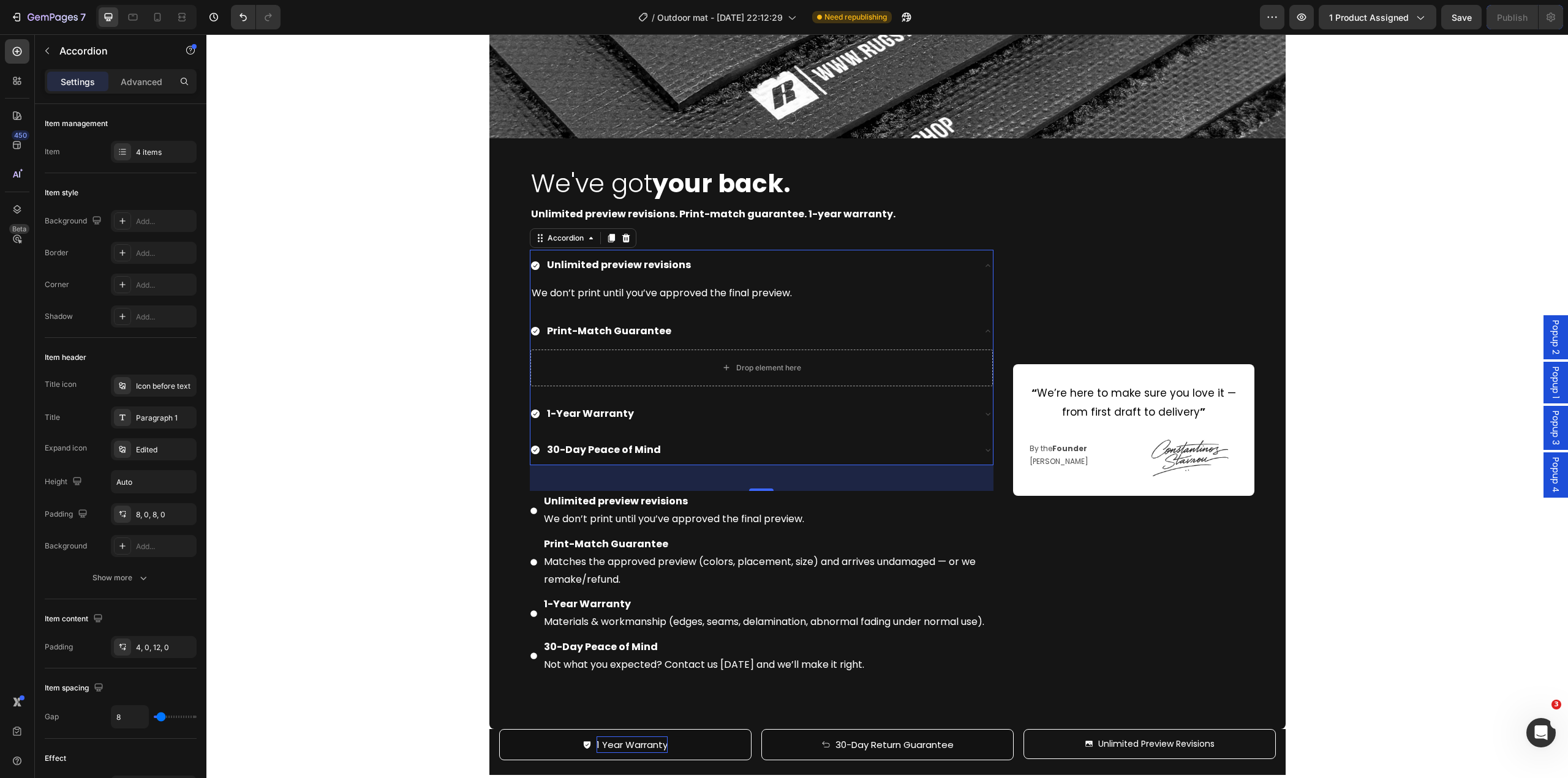
click at [733, 383] on div "Drop element here" at bounding box center [762, 368] width 462 height 37
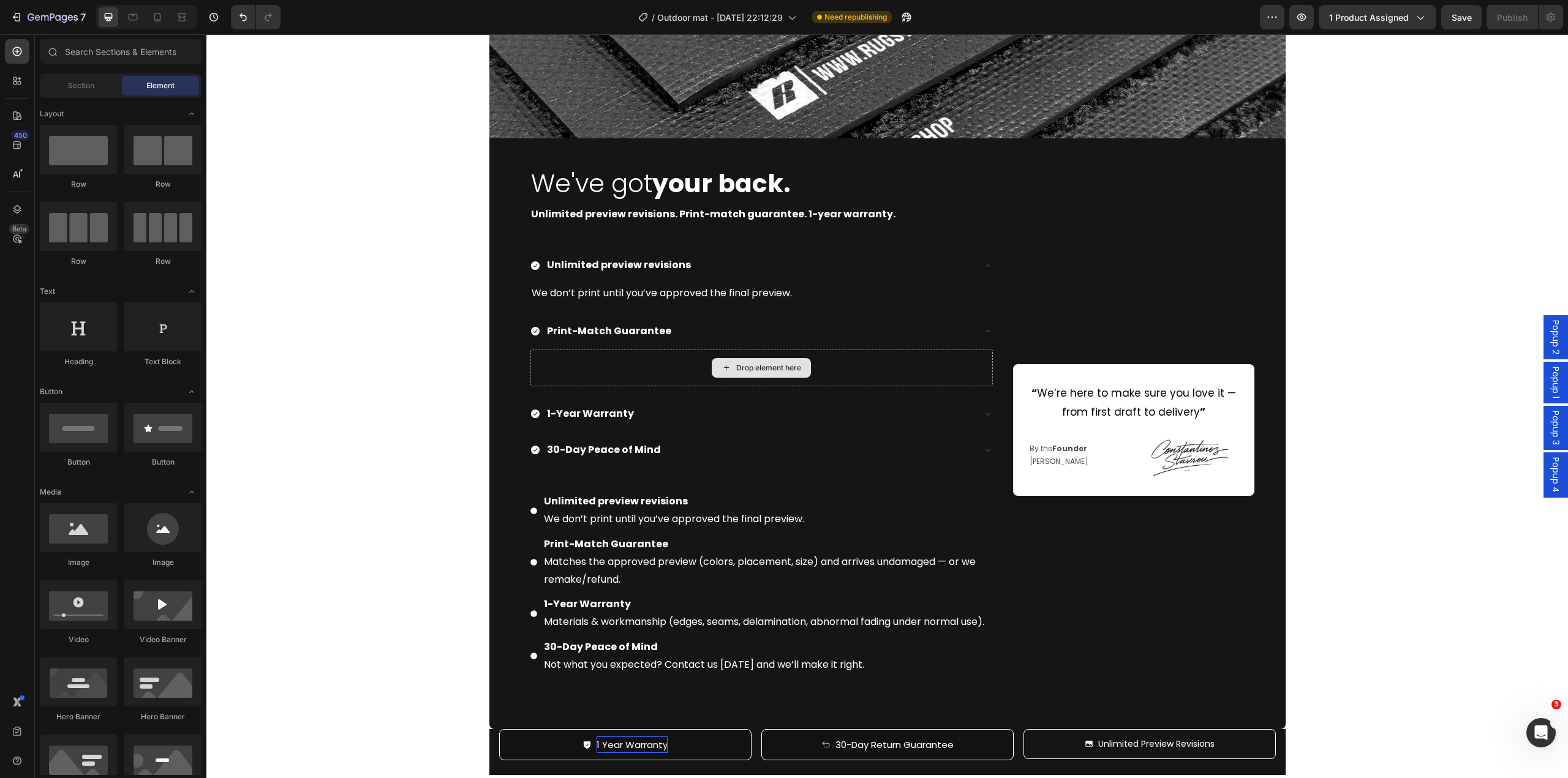
click at [775, 372] on div "Drop element here" at bounding box center [768, 368] width 65 height 10
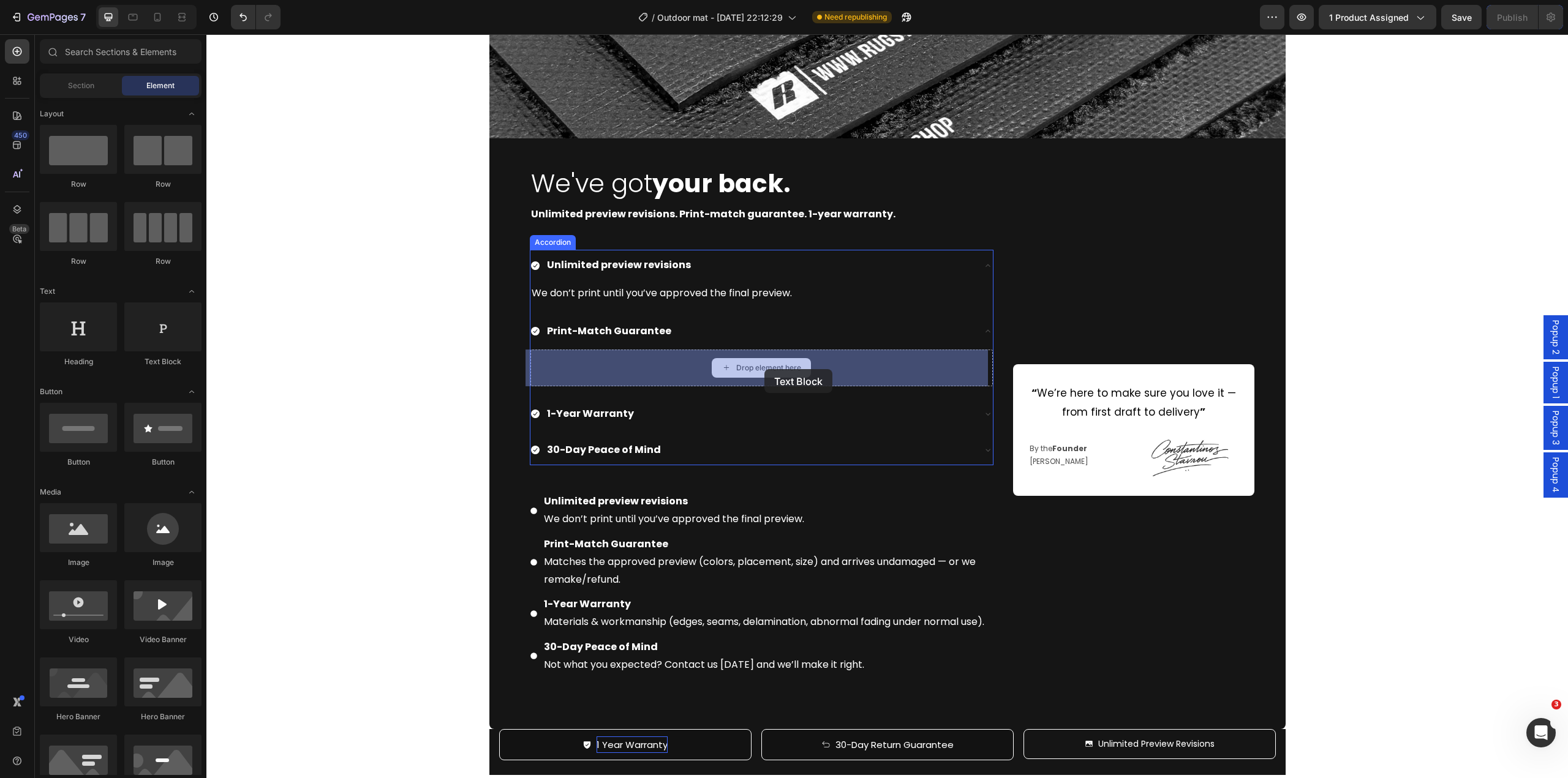
drag, startPoint x: 368, startPoint y: 368, endPoint x: 765, endPoint y: 369, distance: 397.0
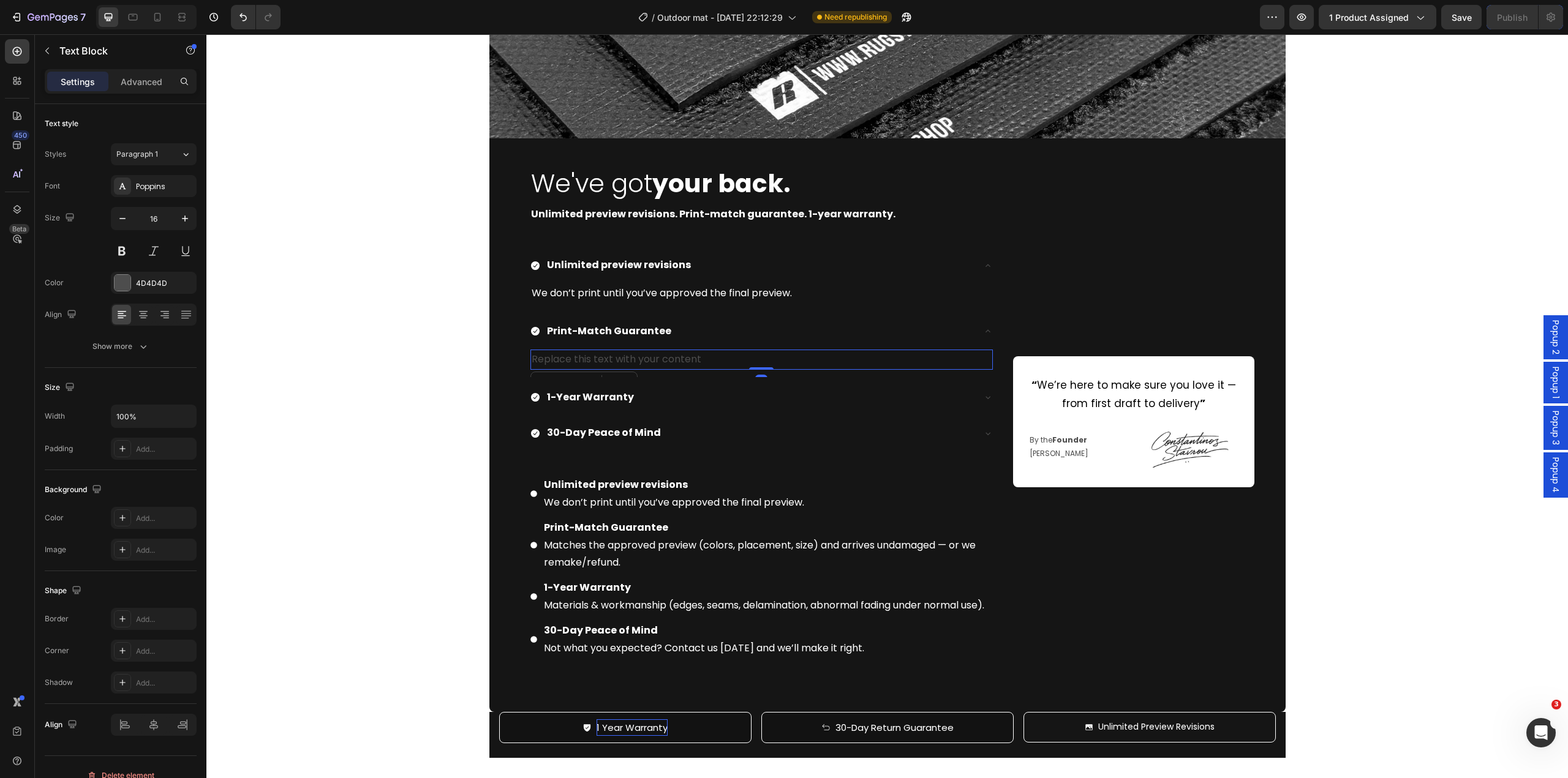
click at [658, 362] on div "Replace this text with your content" at bounding box center [762, 360] width 462 height 20
click at [658, 362] on p "Replace this text with your content" at bounding box center [761, 359] width 460 height 18
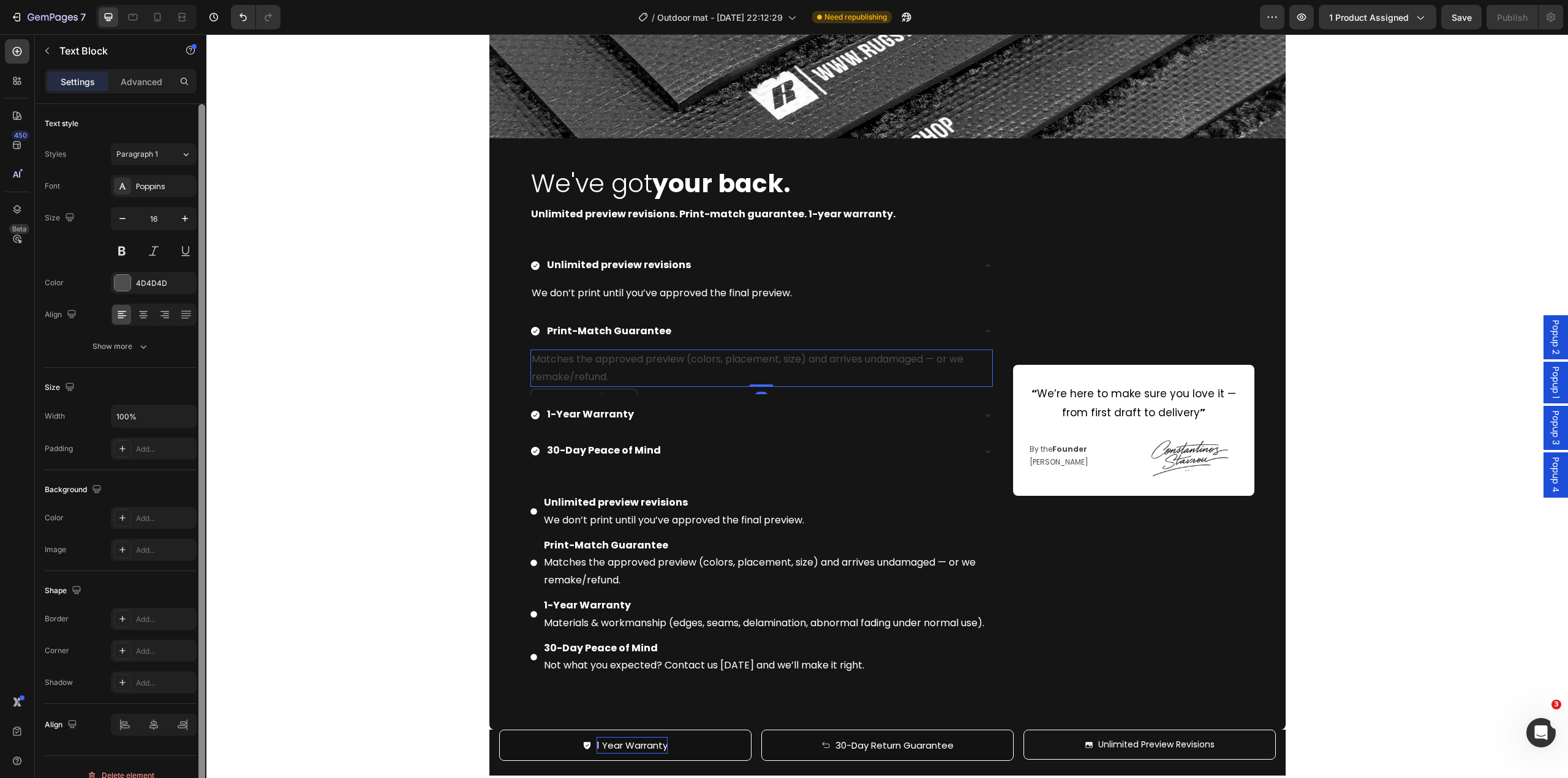
drag, startPoint x: 134, startPoint y: 286, endPoint x: 201, endPoint y: 314, distance: 72.6
click at [134, 286] on div "4D4D4D" at bounding box center [154, 282] width 86 height 22
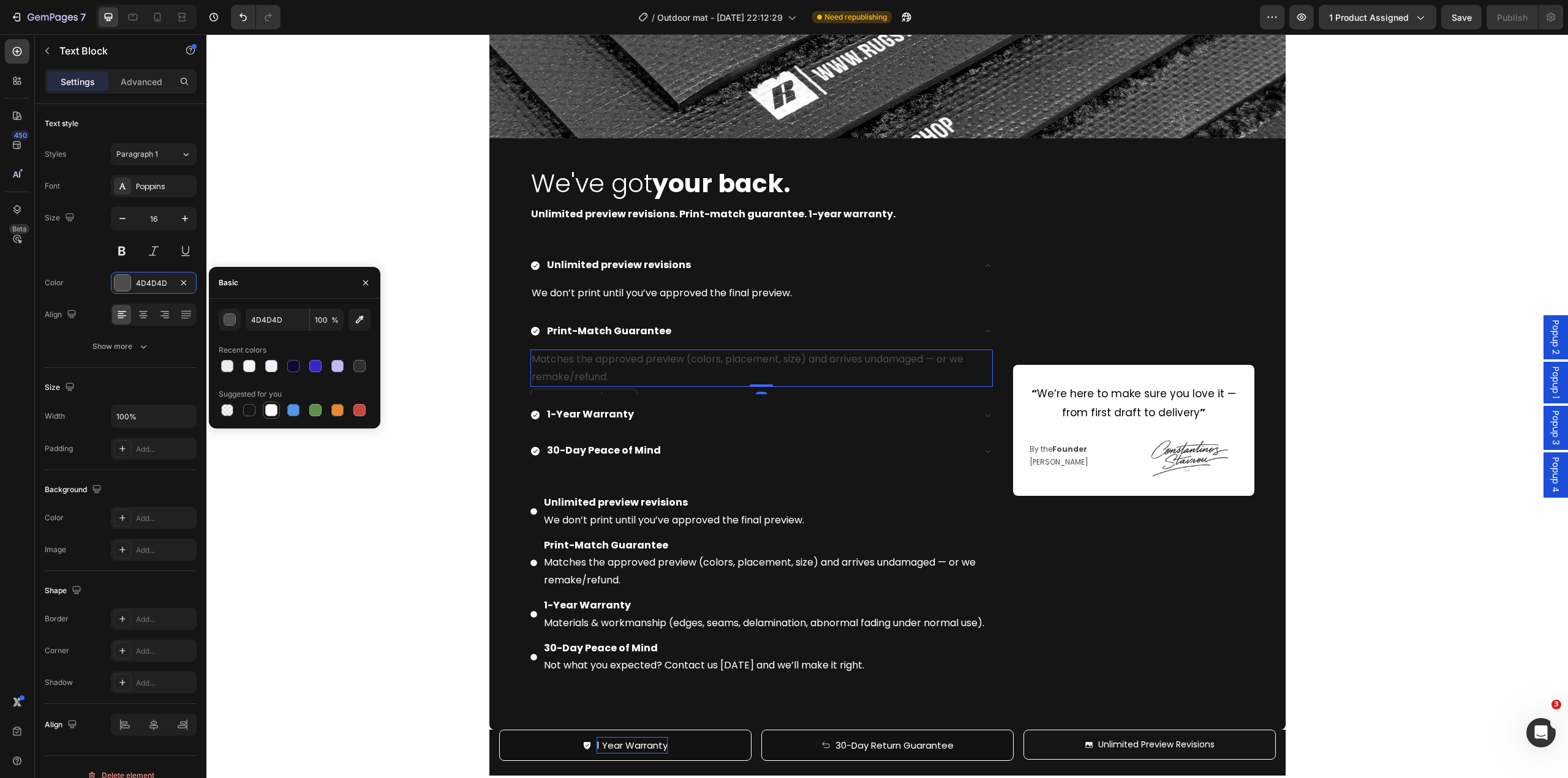
click at [270, 407] on div at bounding box center [271, 410] width 12 height 12
type input "FFFFFF"
click at [638, 572] on p "Print-Match Guarantee Matches the approved preview (colors, placement, size) an…" at bounding box center [768, 563] width 447 height 53
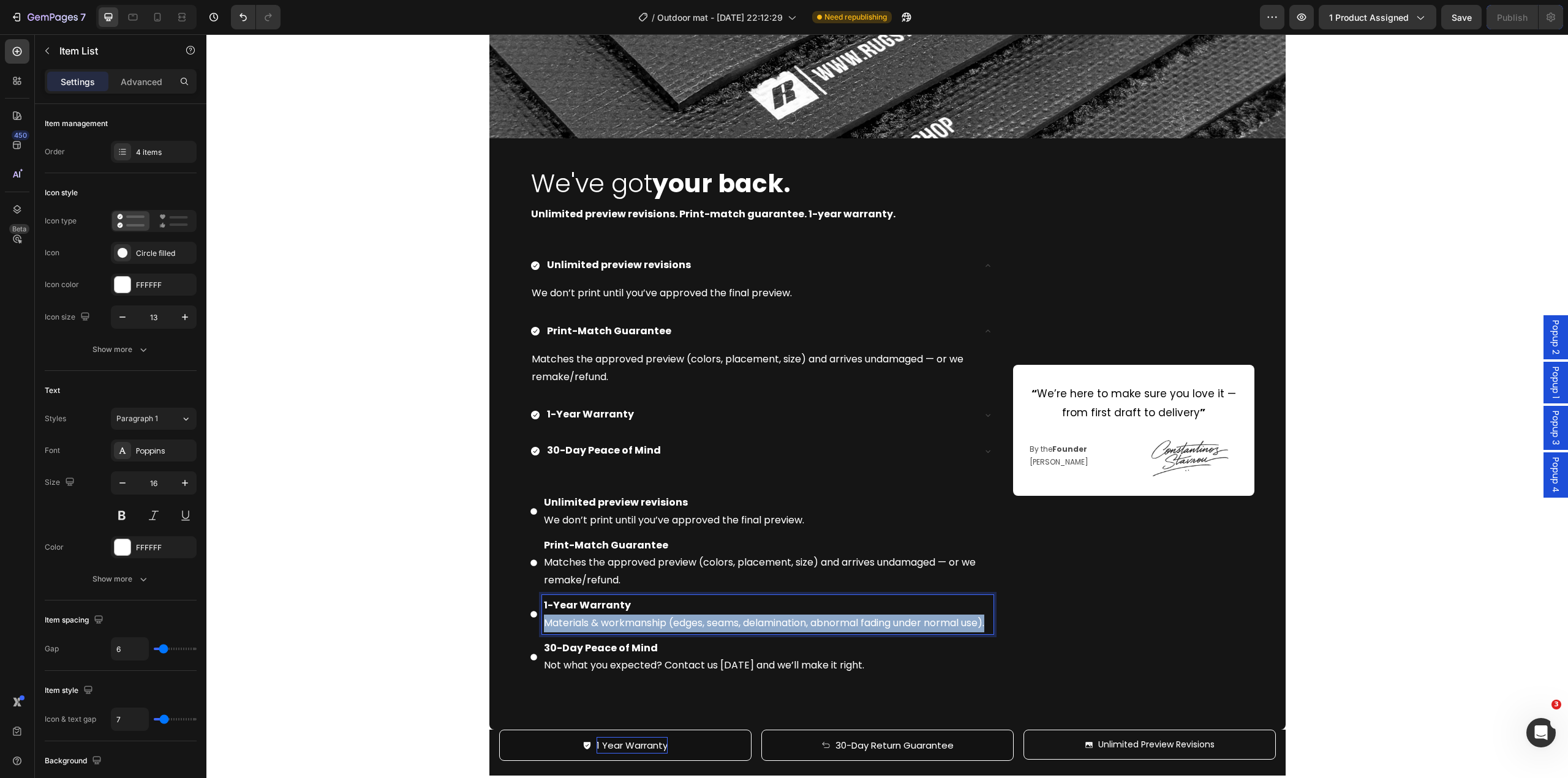
drag, startPoint x: 578, startPoint y: 642, endPoint x: 538, endPoint y: 626, distance: 43.1
click at [542, 626] on div "1-Year Warranty Materials & workmanship (edges, seams, delamination, abnormal f…" at bounding box center [768, 614] width 452 height 39
copy p "Materials & workmanship (edges, seams, delamination, abnormal fading under norm…"
click at [642, 412] on div "1-Year Warranty" at bounding box center [752, 415] width 443 height 21
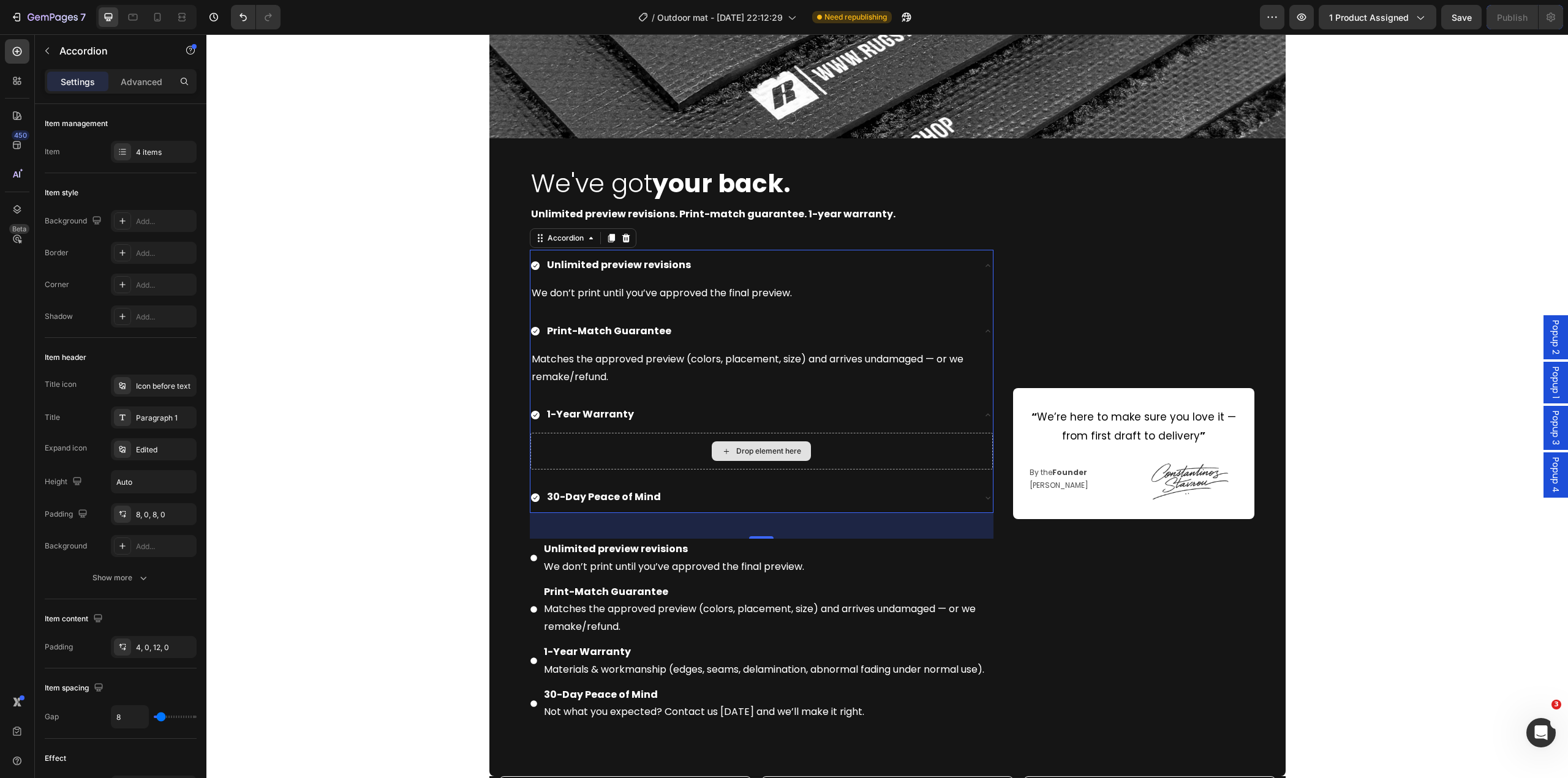
click at [727, 452] on div "Drop element here" at bounding box center [761, 452] width 99 height 20
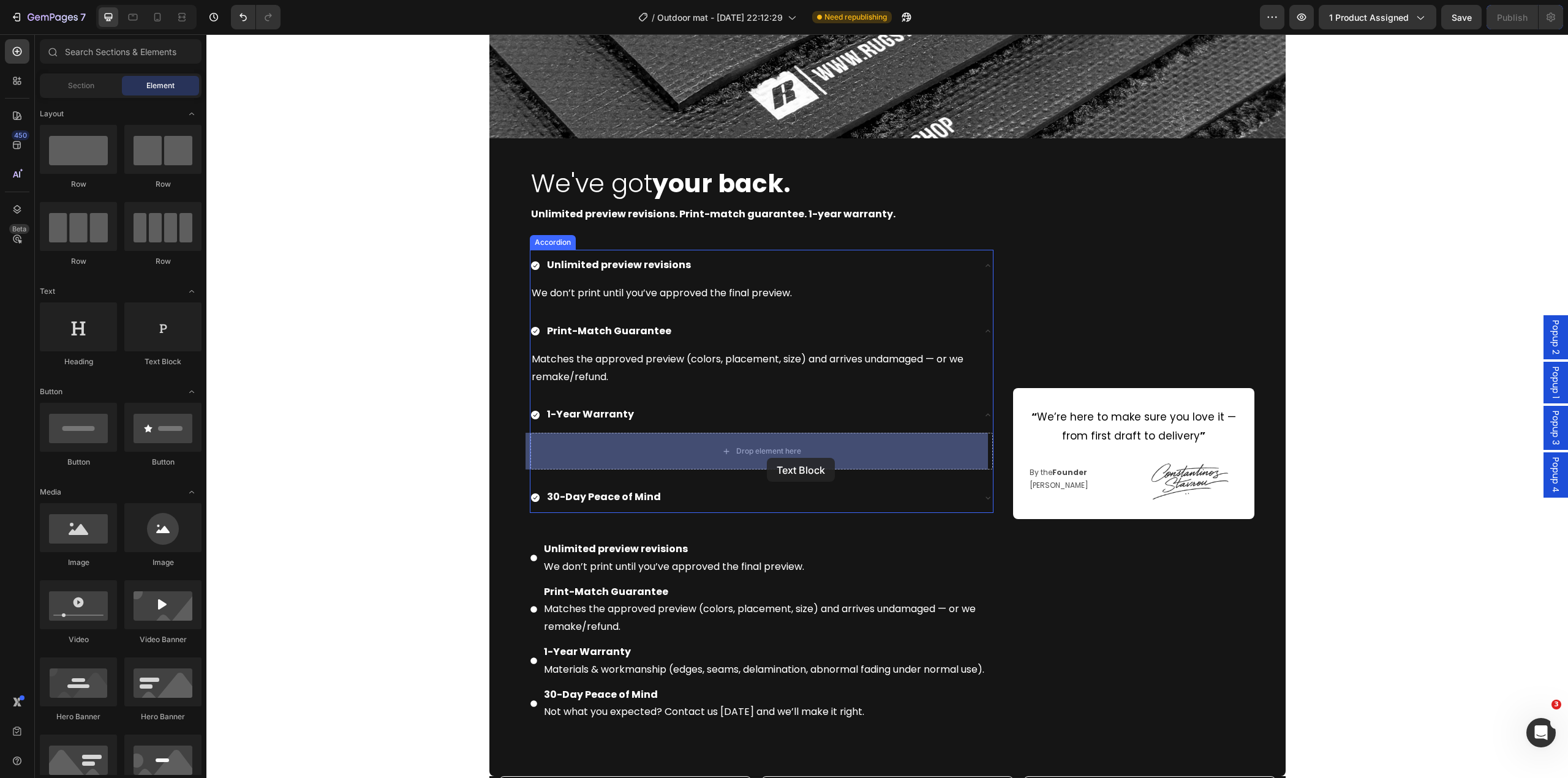
drag, startPoint x: 381, startPoint y: 380, endPoint x: 766, endPoint y: 459, distance: 393.0
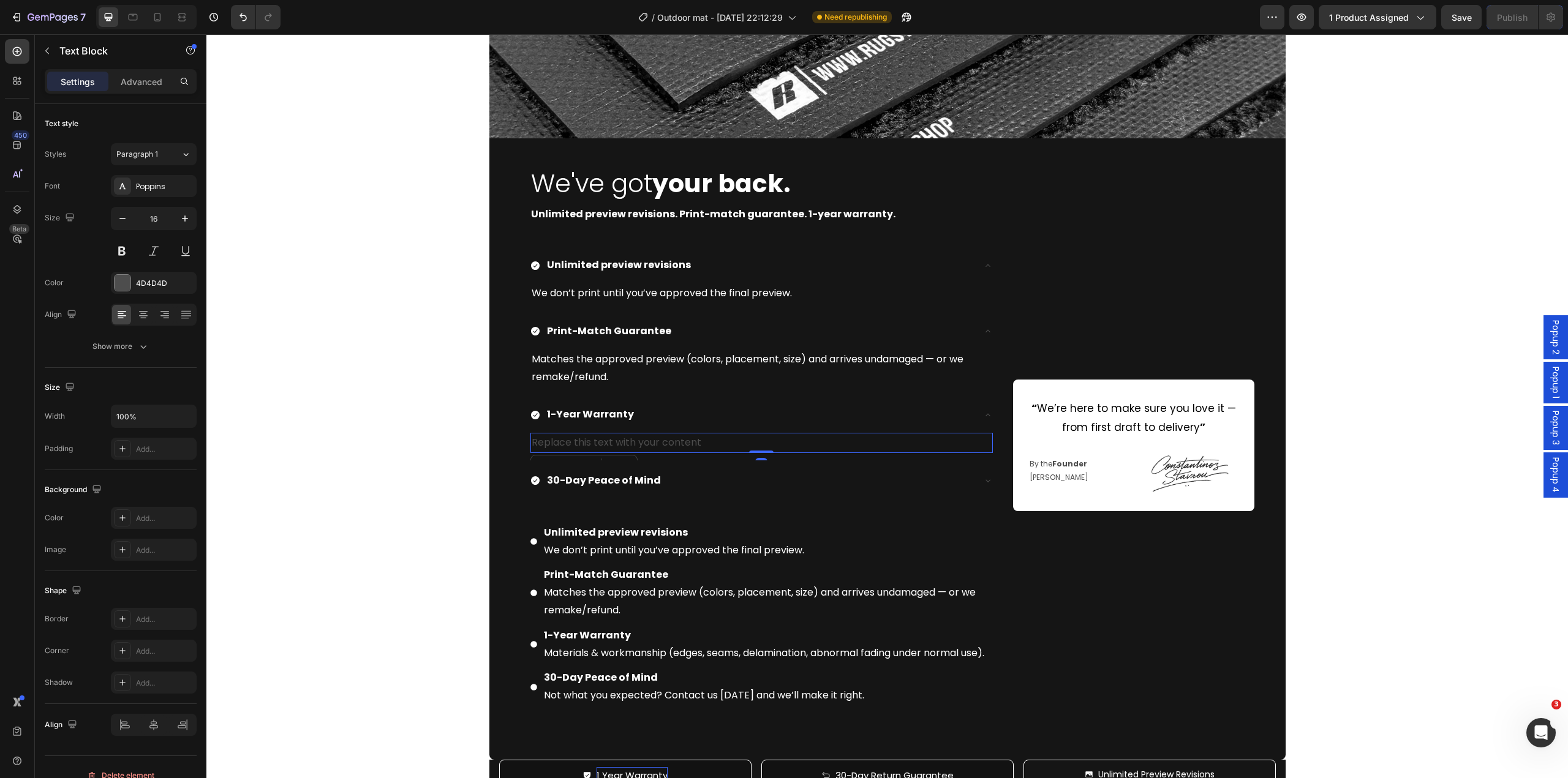
click at [699, 443] on div "Replace this text with your content" at bounding box center [762, 443] width 462 height 20
click at [699, 443] on p "Replace this text with your content" at bounding box center [761, 442] width 460 height 18
click at [701, 443] on p "Replace this text with your content" at bounding box center [761, 442] width 460 height 18
click at [703, 430] on div "1-Year Warranty" at bounding box center [762, 415] width 462 height 31
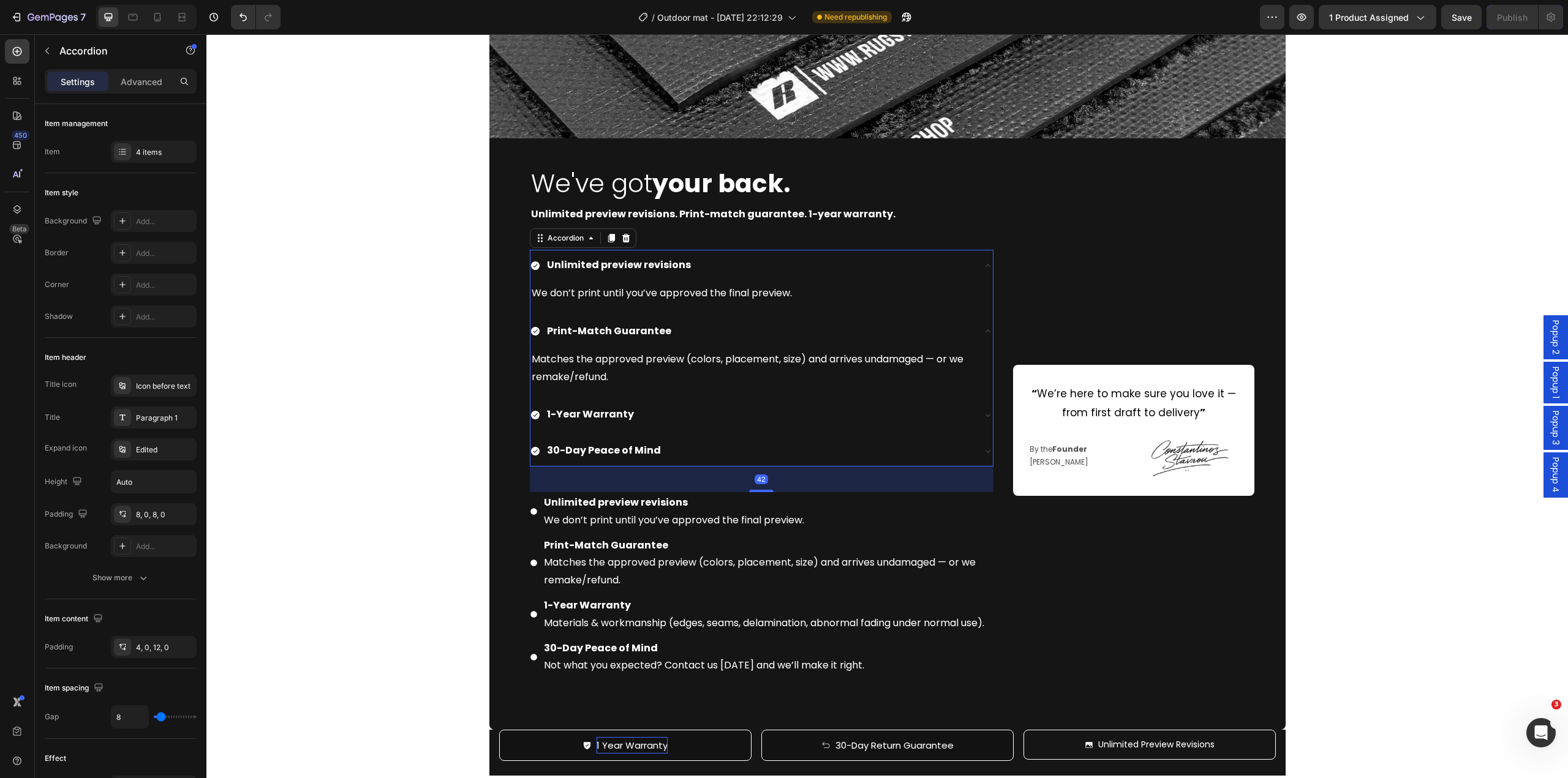
click at [696, 425] on div "1-Year Warranty" at bounding box center [752, 415] width 443 height 21
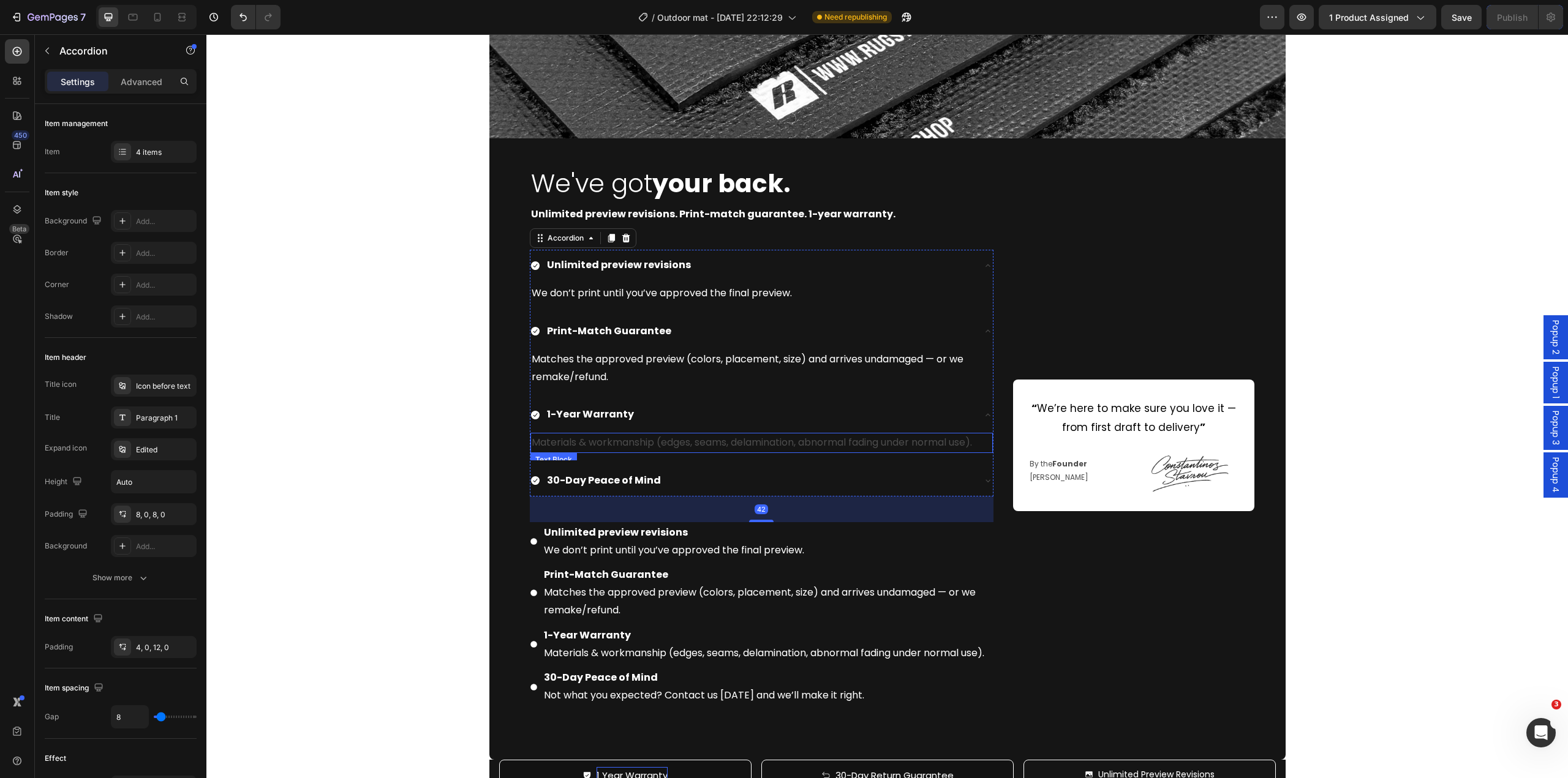
click at [682, 443] on p "Materials & workmanship (edges, seams, delamination, abnormal fading under norm…" at bounding box center [761, 442] width 460 height 18
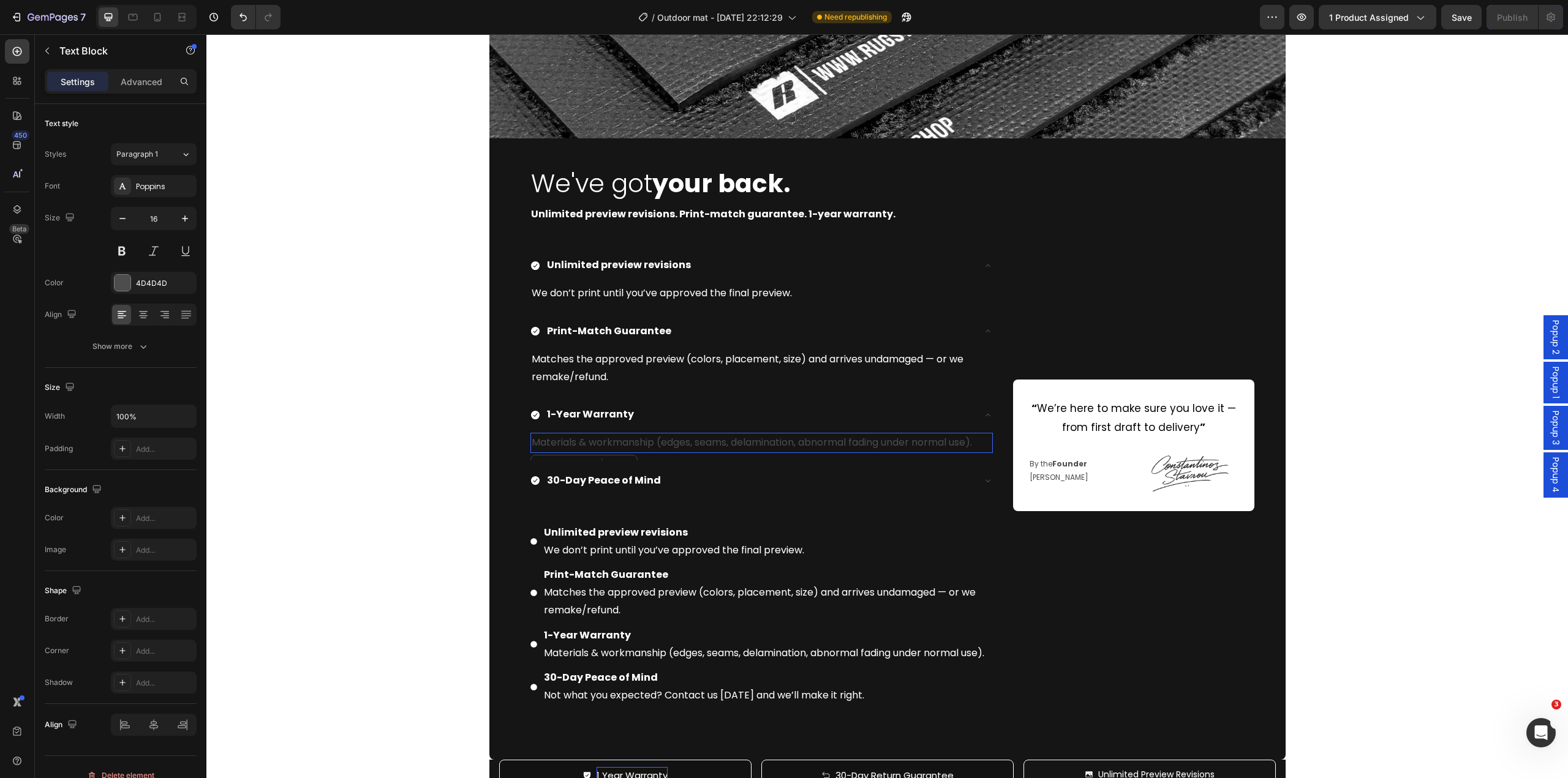
click at [682, 443] on p "Materials & workmanship (edges, seams, delamination, abnormal fading under norm…" at bounding box center [761, 442] width 460 height 18
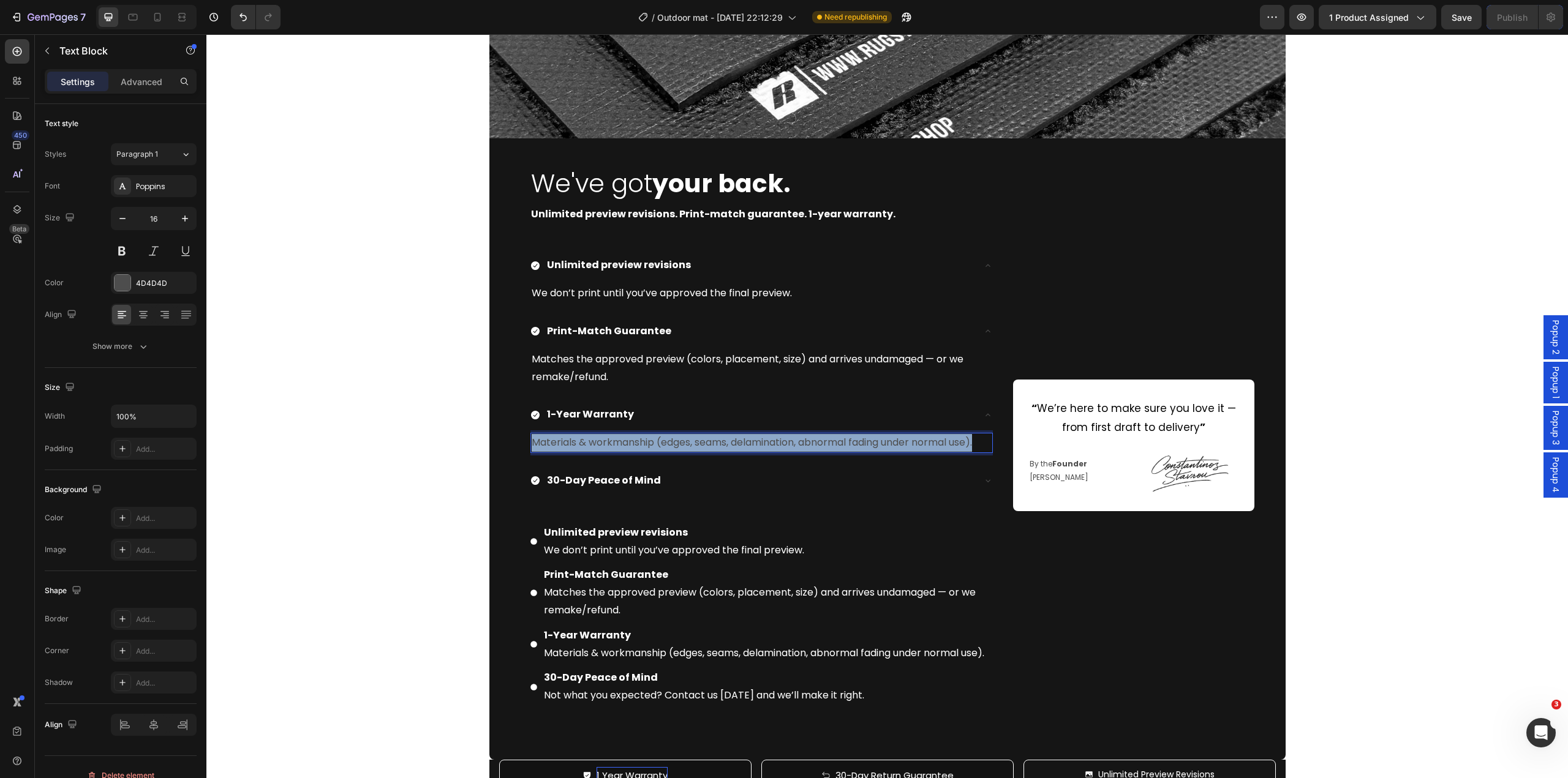
click at [682, 443] on p "Materials & workmanship (edges, seams, delamination, abnormal fading under norm…" at bounding box center [761, 442] width 460 height 18
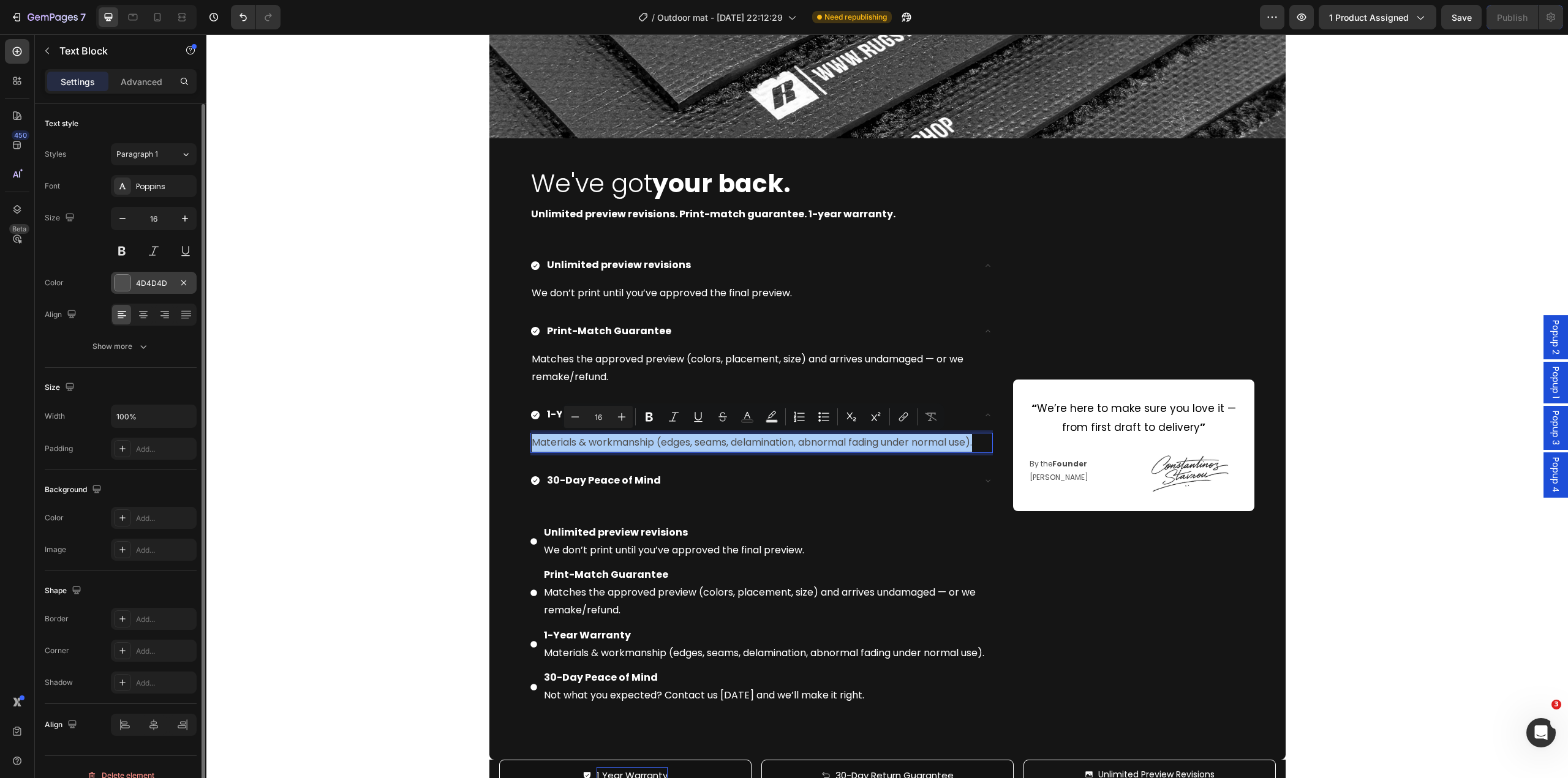
click at [125, 285] on div at bounding box center [122, 283] width 16 height 16
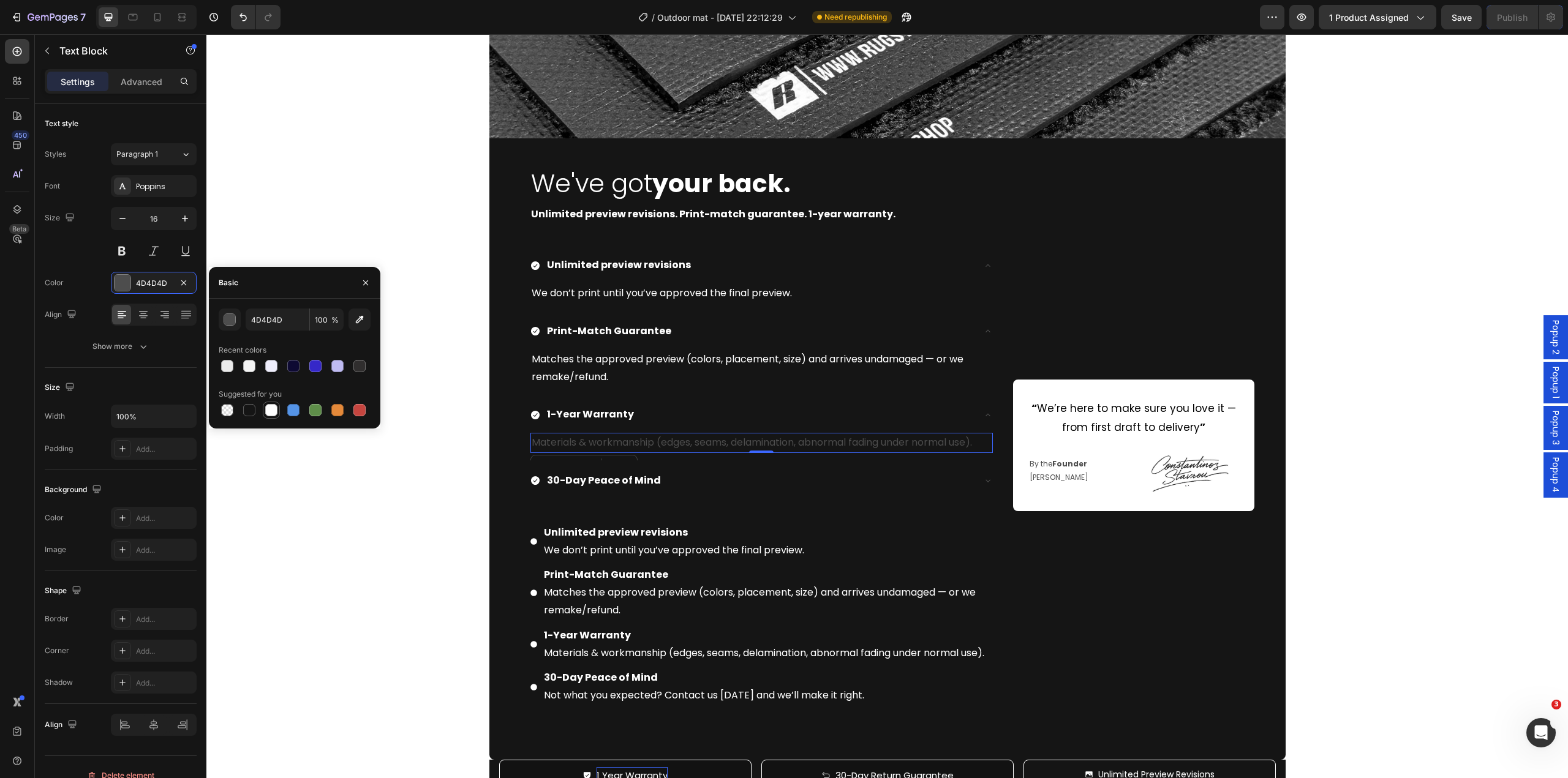
click at [269, 412] on div at bounding box center [271, 410] width 12 height 12
type input "FFFFFF"
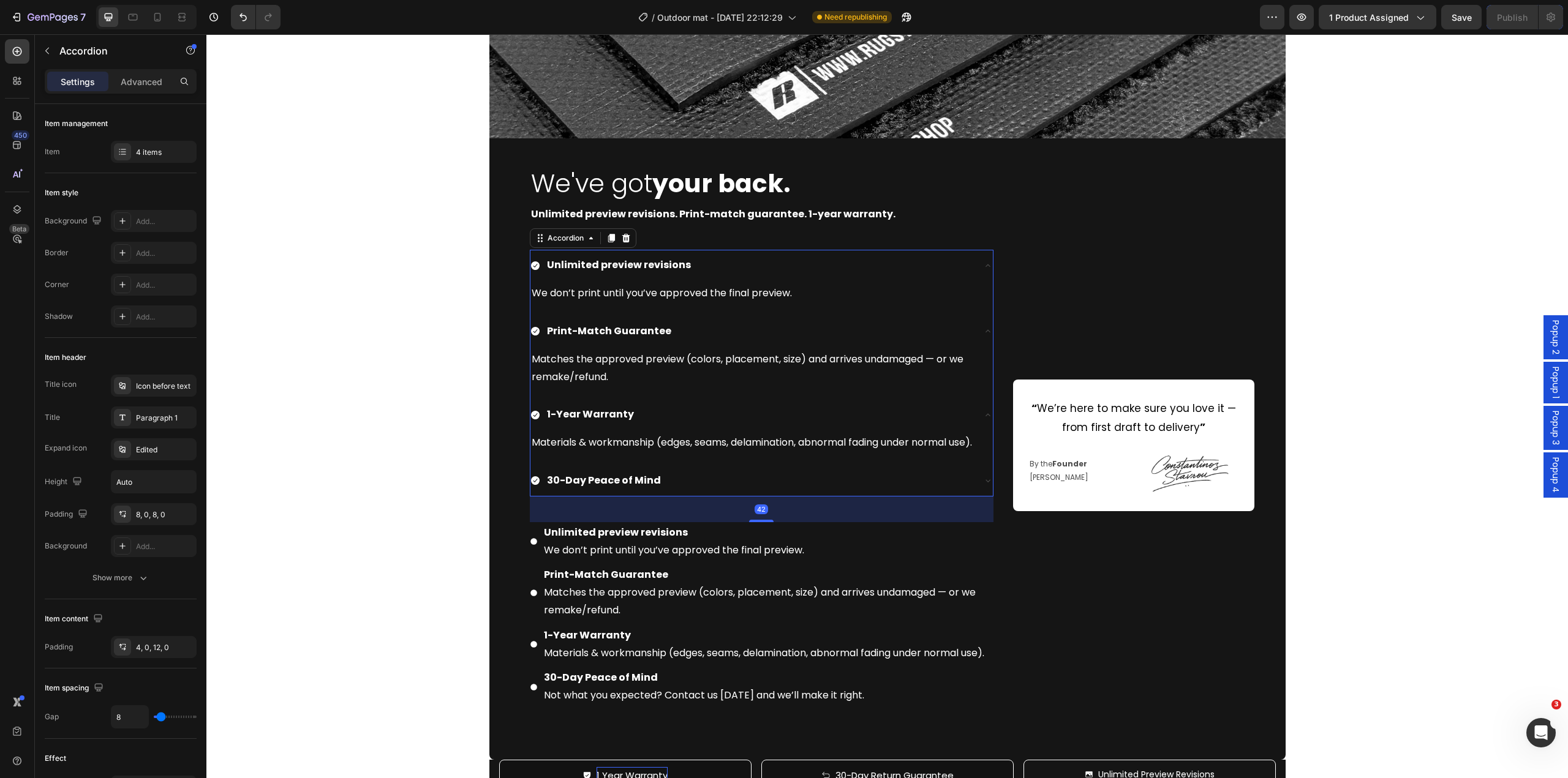
click at [682, 486] on div "30-Day Peace of Mind" at bounding box center [752, 481] width 443 height 21
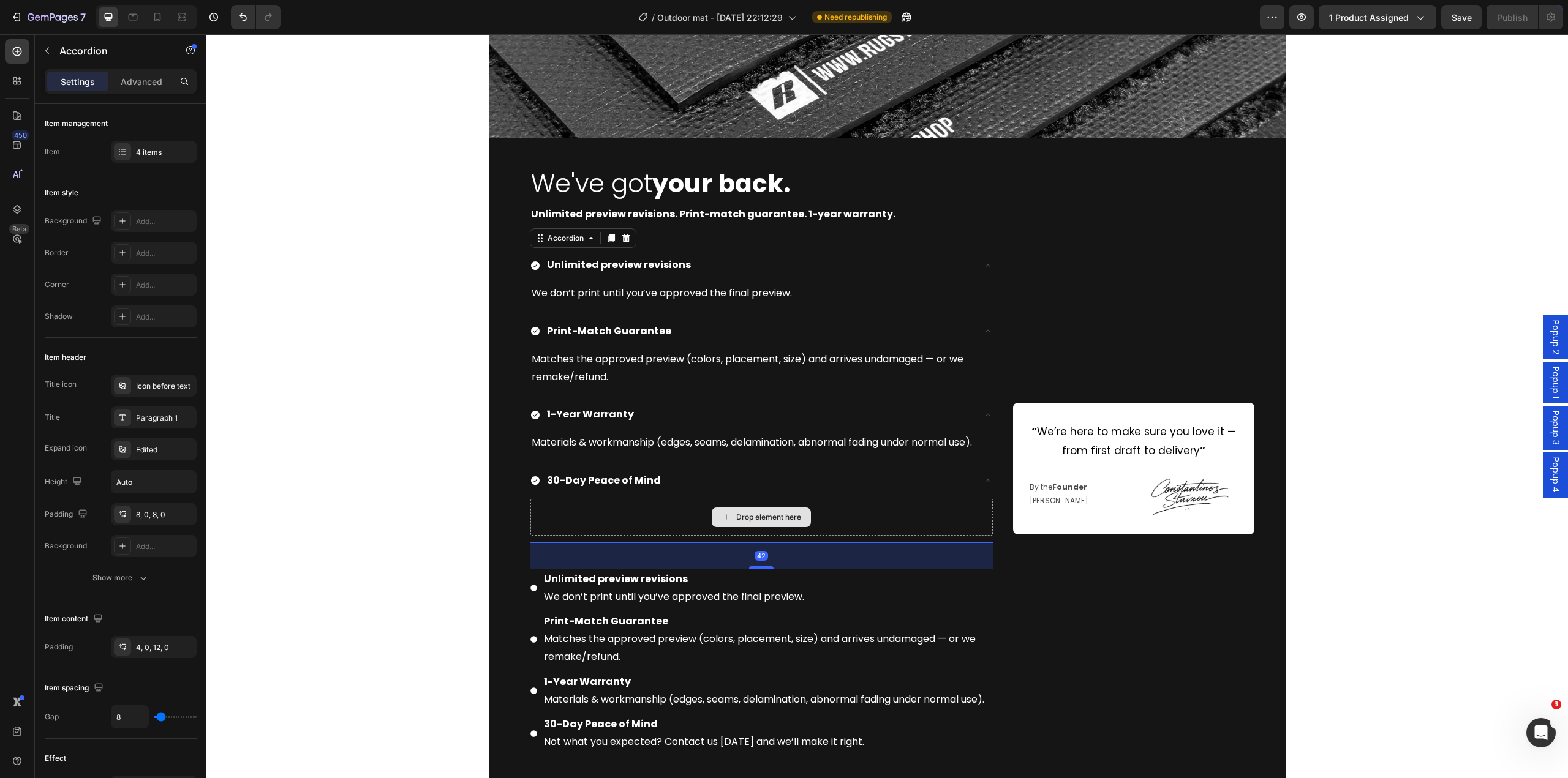
click at [761, 528] on div "Drop element here" at bounding box center [762, 518] width 462 height 37
click at [738, 519] on div "Drop element here" at bounding box center [768, 518] width 65 height 10
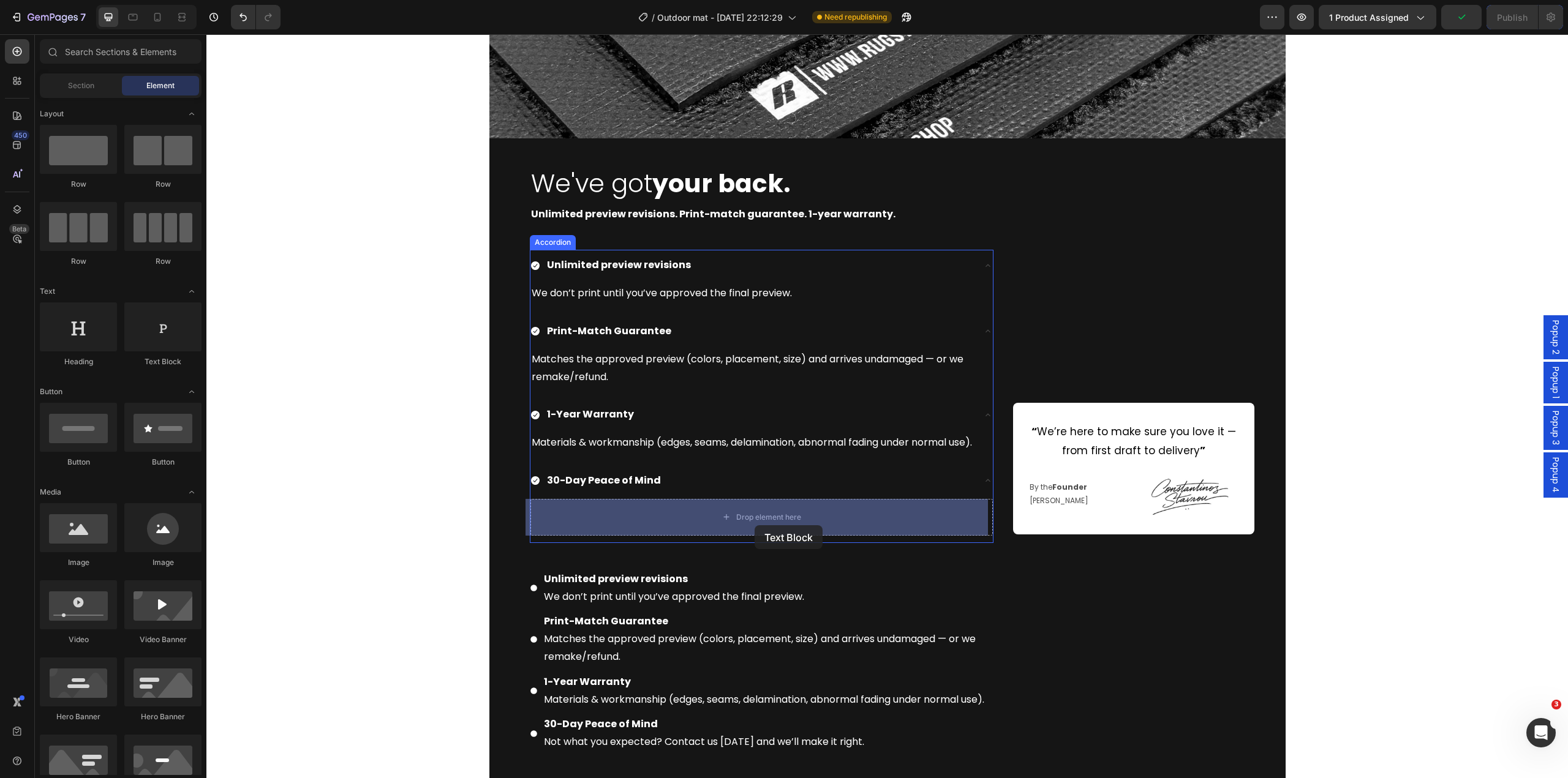
drag, startPoint x: 403, startPoint y: 388, endPoint x: 620, endPoint y: 619, distance: 316.9
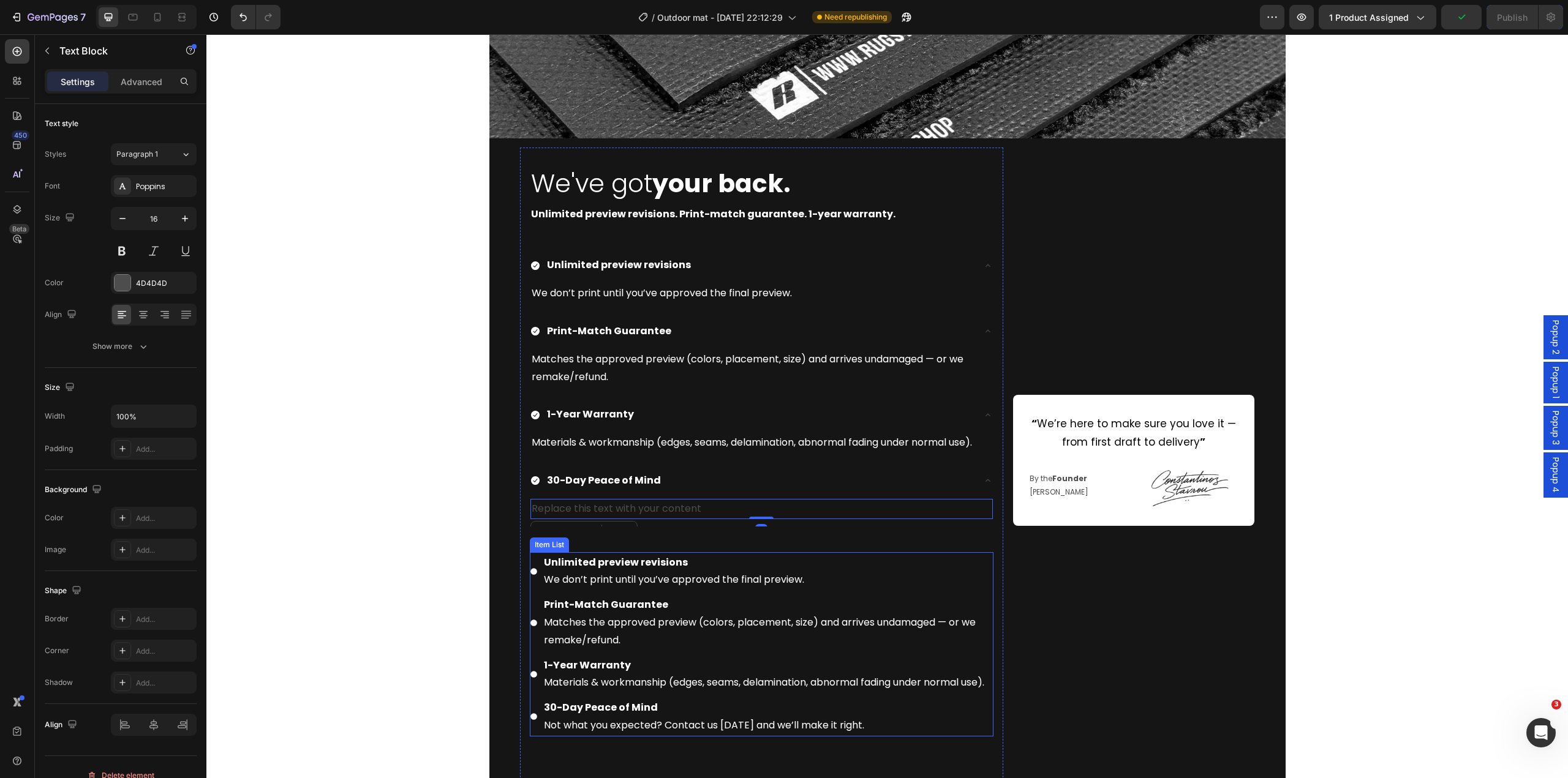
click at [815, 735] on p "30-Day Peace of Mind Not what you expected? Contact us [DATE] and we’ll make it…" at bounding box center [768, 717] width 447 height 36
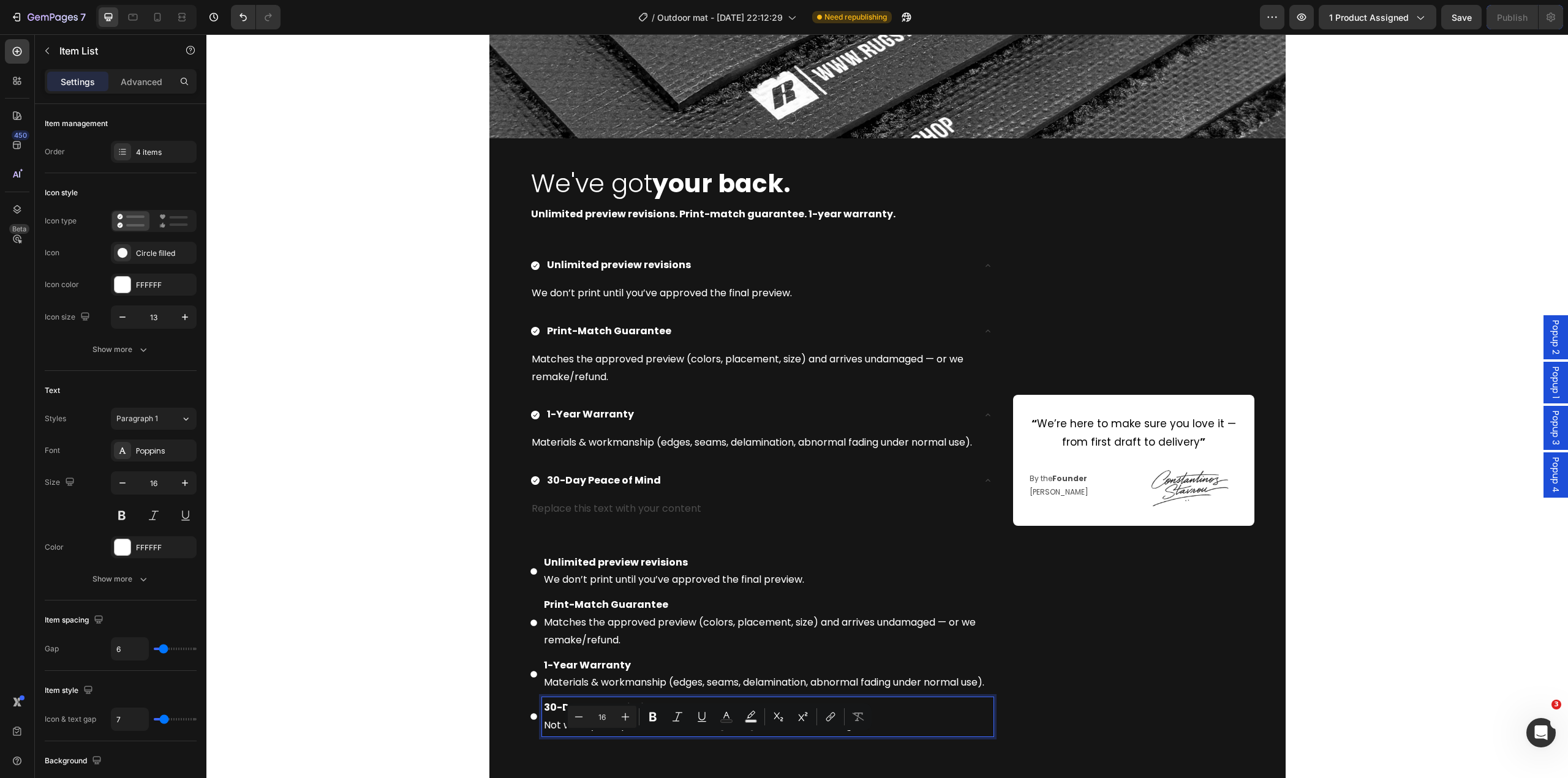
drag, startPoint x: 913, startPoint y: 745, endPoint x: 534, endPoint y: 742, distance: 379.0
click at [534, 737] on div "30-Day Peace of Mind Not what you expected? Contact us [DATE] and we’ll make it…" at bounding box center [762, 717] width 464 height 39
copy p "Not what you expected? Contact us [DATE] and we’ll make it right."
click at [667, 513] on div "Replace this text with your content" at bounding box center [762, 509] width 462 height 20
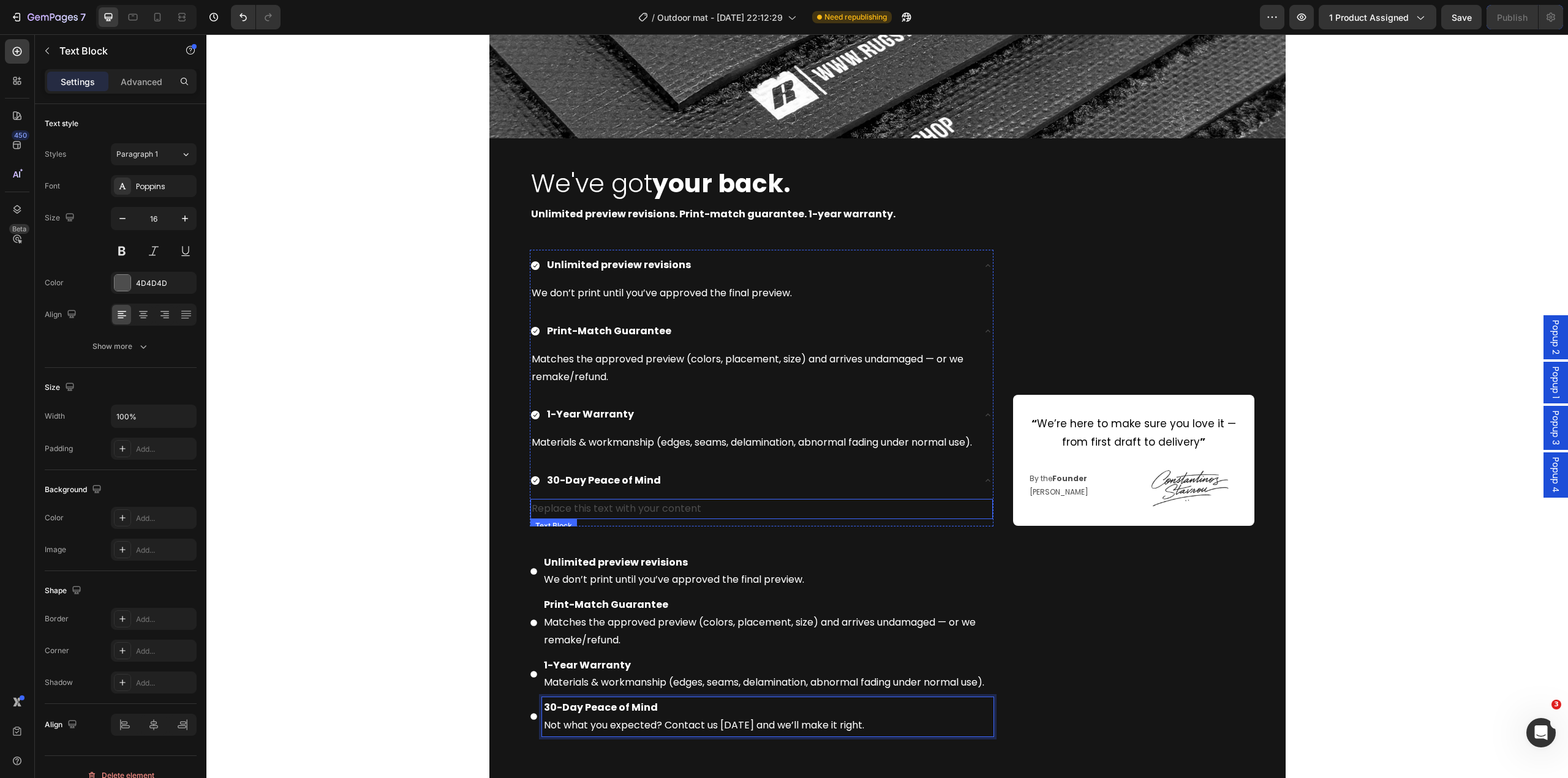
click at [667, 513] on div "Replace this text with your content" at bounding box center [762, 509] width 462 height 20
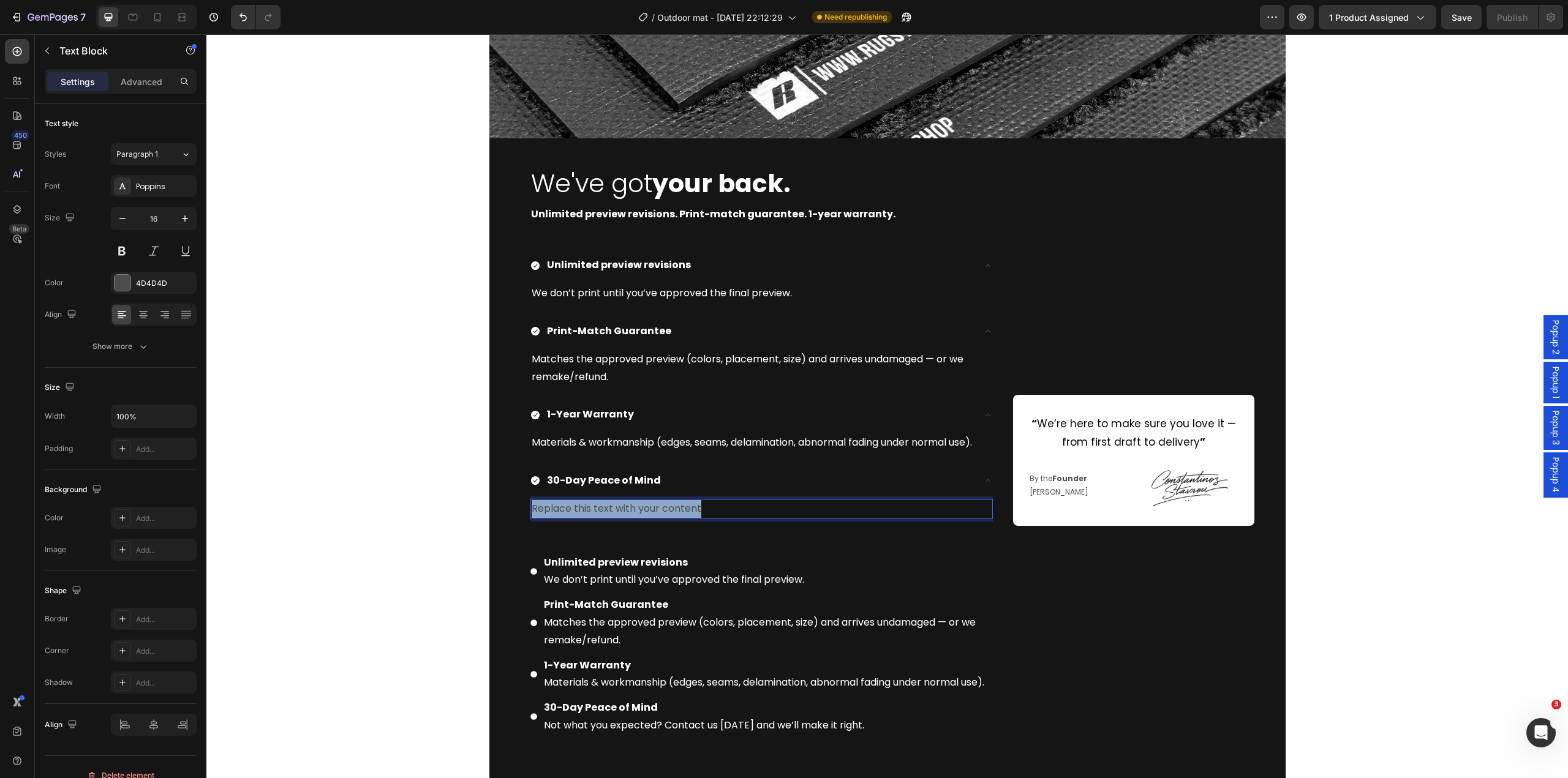
click at [667, 513] on p "Replace this text with your content" at bounding box center [761, 508] width 460 height 18
click at [623, 511] on p "Not what you expected? Contact us [DATE] and we’ll make it right." at bounding box center [761, 508] width 460 height 18
click at [623, 511] on p "Not what you expected? Contact us [DATE] and we’ll make it right." at bounding box center [761, 508] width 460 height 18
click at [624, 511] on p "Not what you expected? Contact us [DATE] and we’ll make it right." at bounding box center [761, 508] width 460 height 18
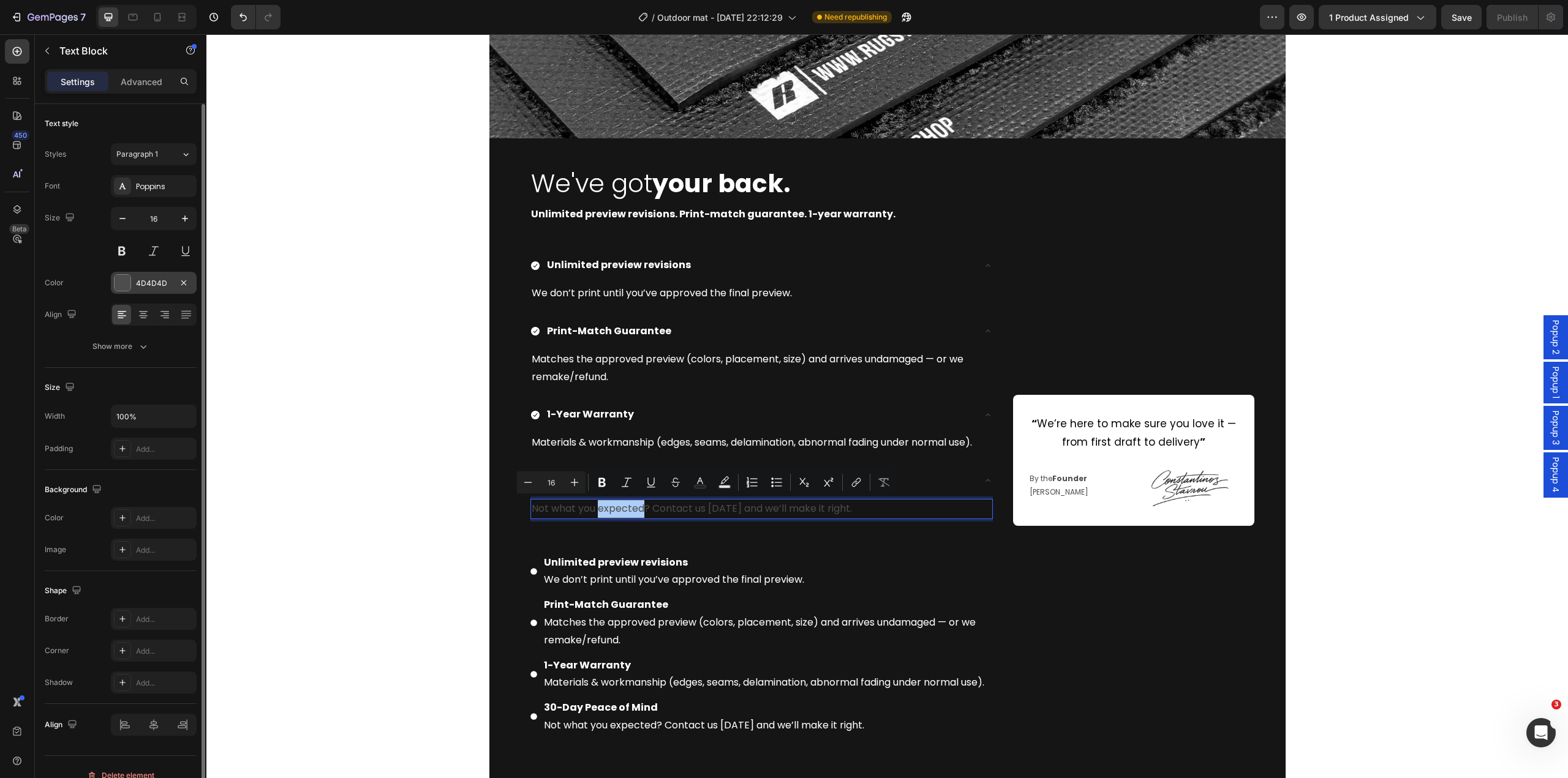
click at [143, 289] on div "4D4D4D" at bounding box center [154, 282] width 86 height 22
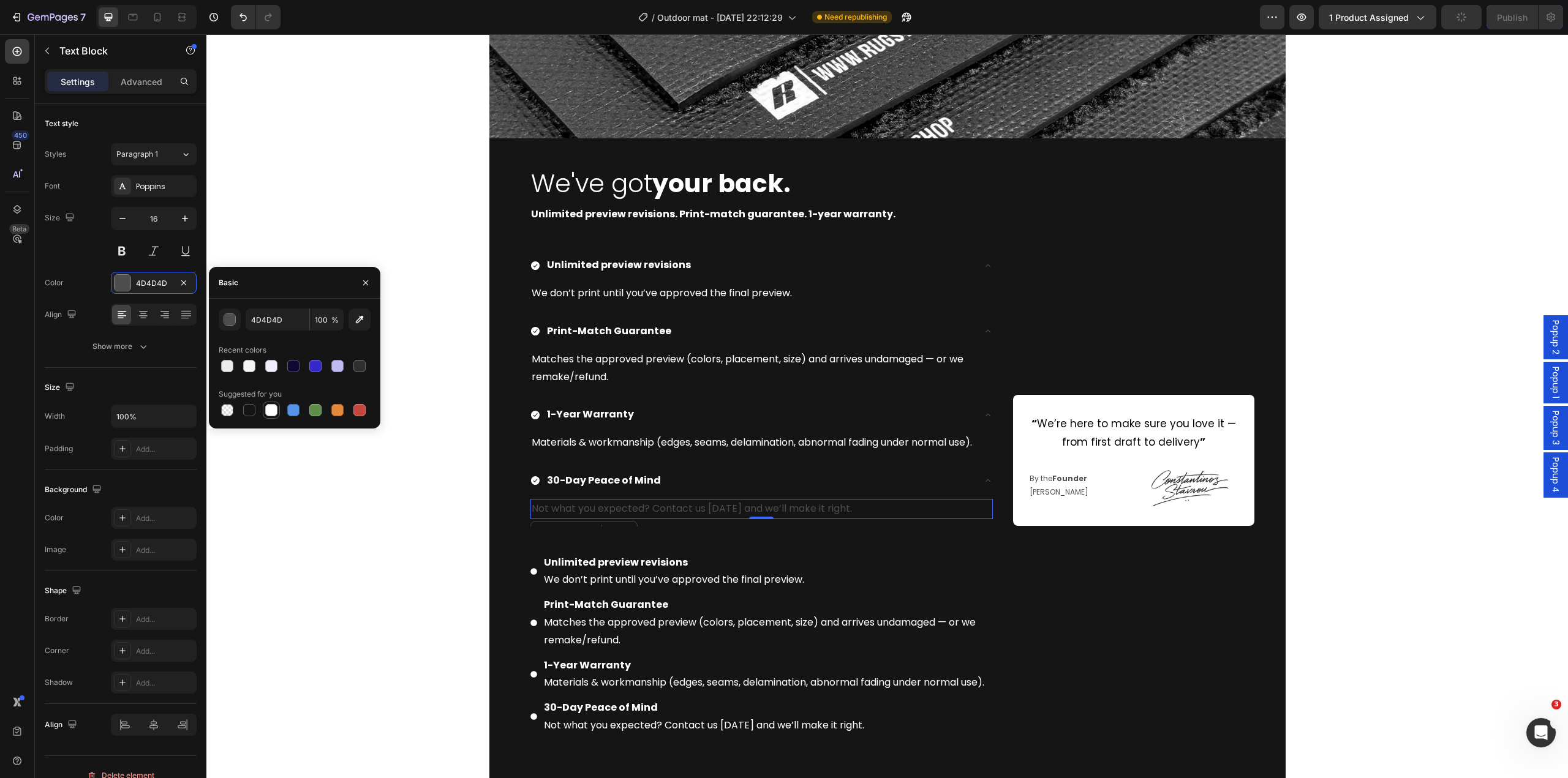
drag, startPoint x: 268, startPoint y: 409, endPoint x: 224, endPoint y: 512, distance: 112.0
click at [268, 409] on div at bounding box center [271, 410] width 12 height 12
type input "FFFFFF"
click at [427, 547] on div "Image We've got your back. Heading Unlimited preview revisions. Print-match gua…" at bounding box center [887, 321] width 1362 height 1027
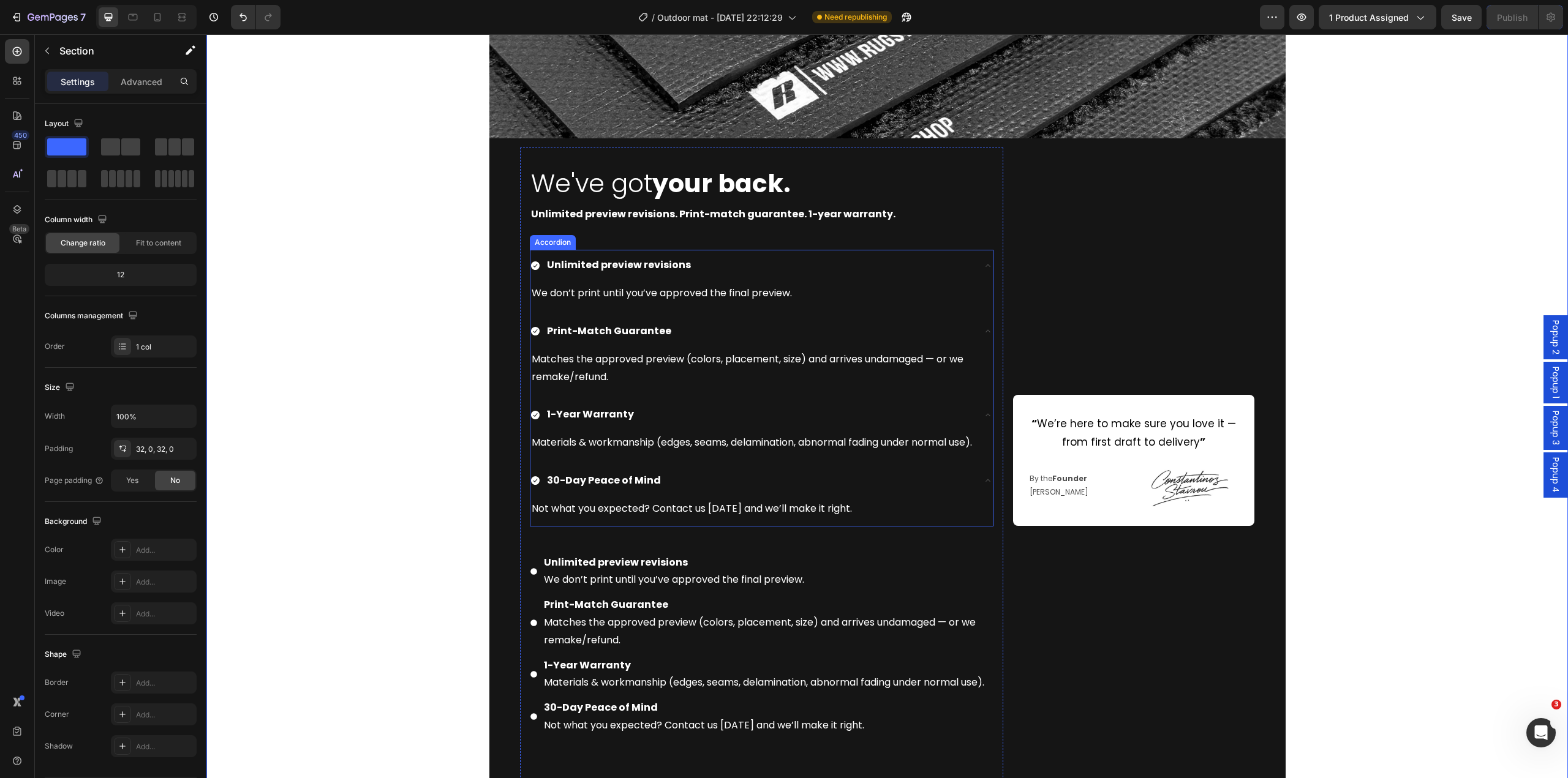
click at [862, 483] on div "30-Day Peace of Mind" at bounding box center [752, 481] width 443 height 21
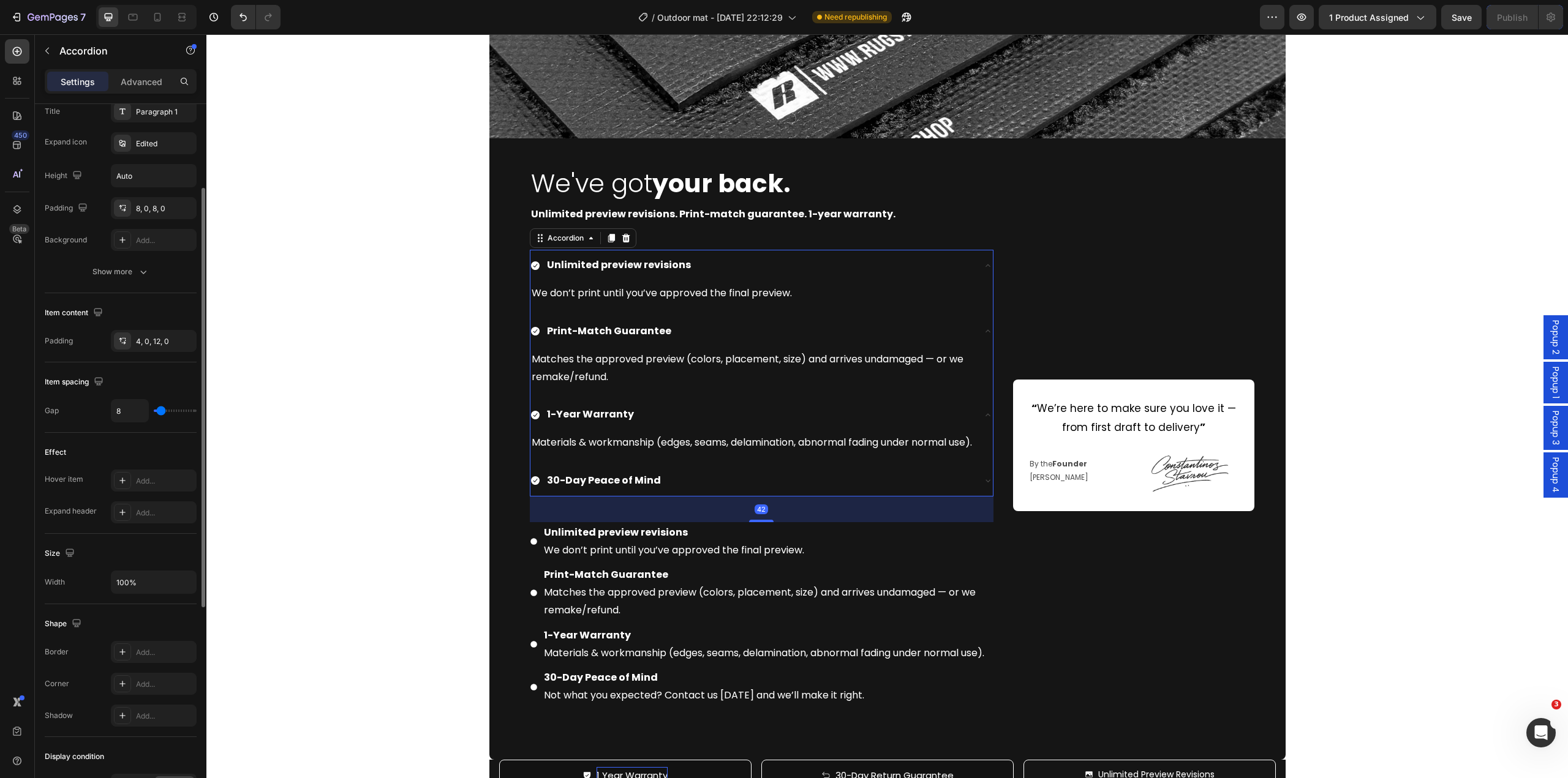
scroll to position [489, 0]
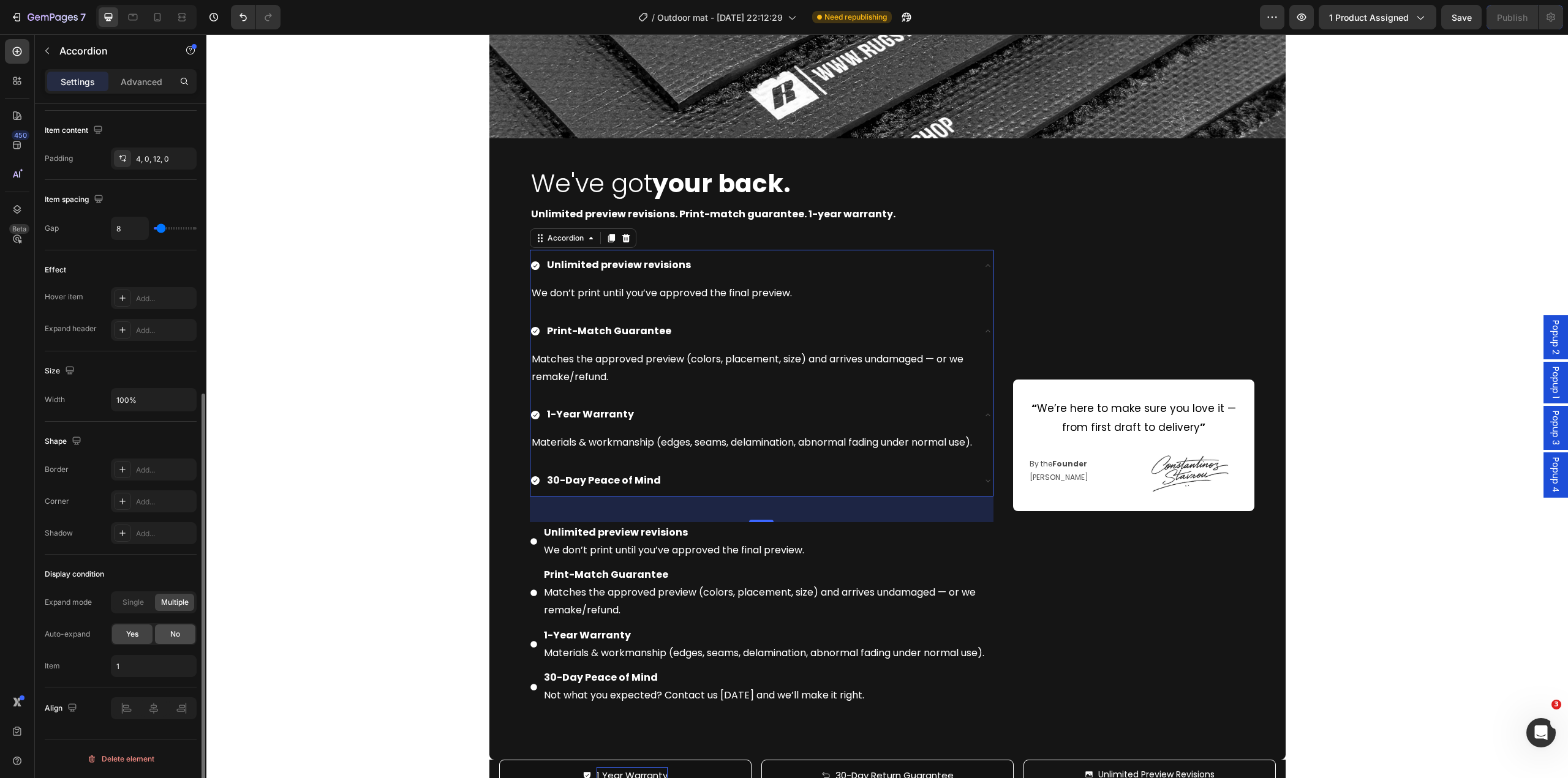
click at [167, 636] on div "No" at bounding box center [175, 634] width 41 height 20
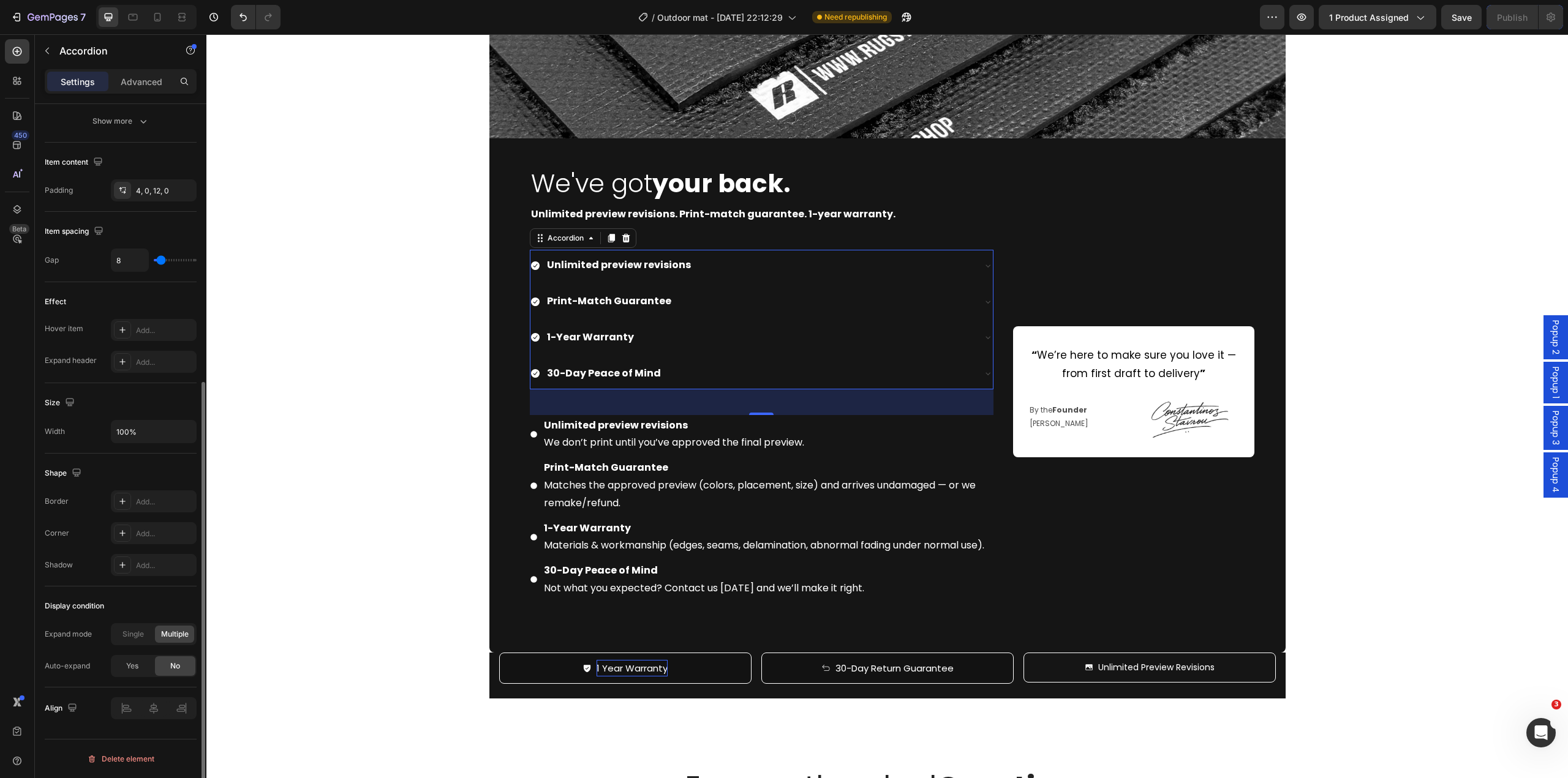
click at [137, 632] on span "Single" at bounding box center [133, 634] width 21 height 11
click at [530, 558] on div "1-Year Warranty Materials & workmanship (edges, seams, delamination, abnormal f…" at bounding box center [762, 537] width 464 height 39
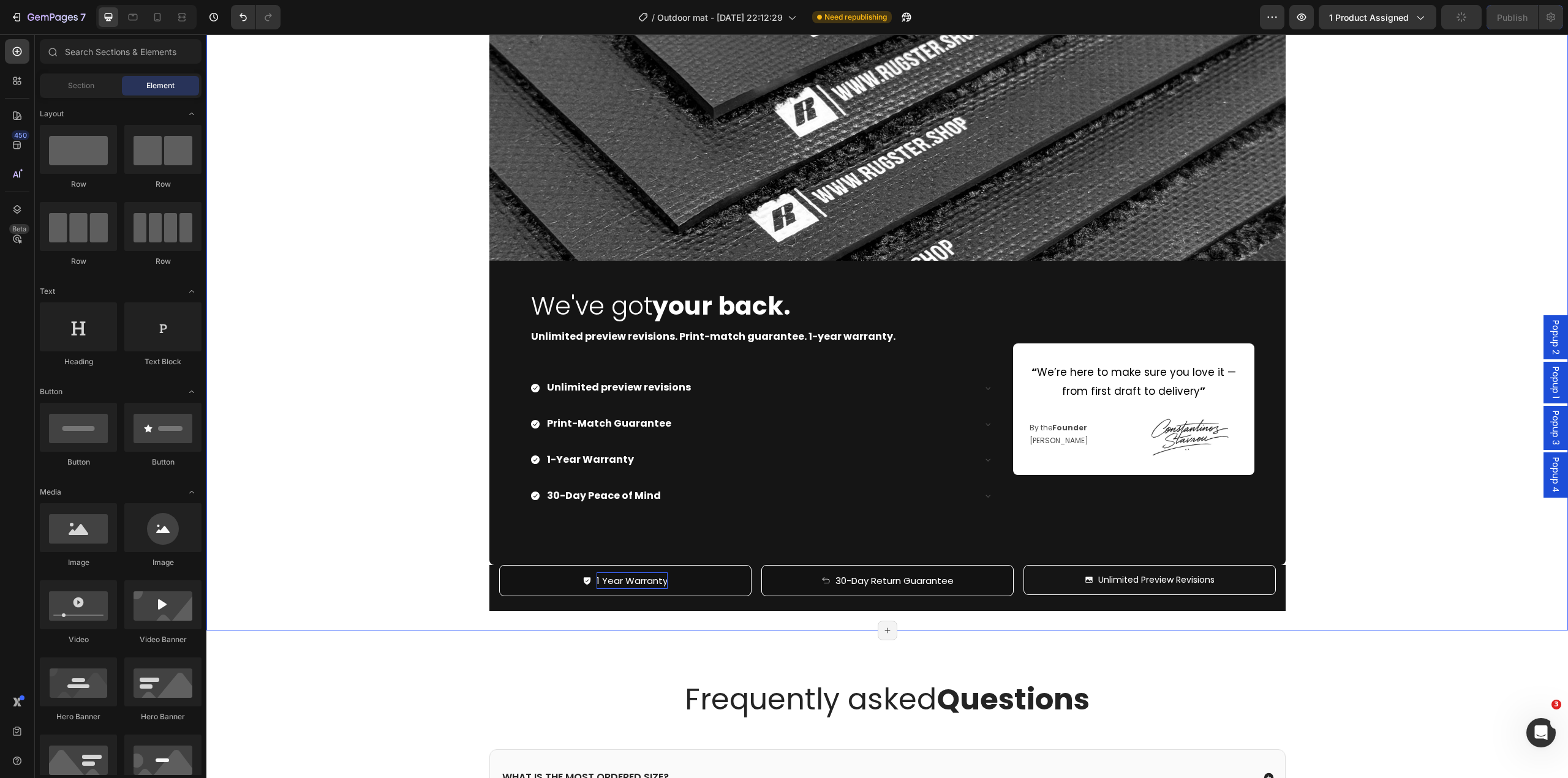
scroll to position [3967, 0]
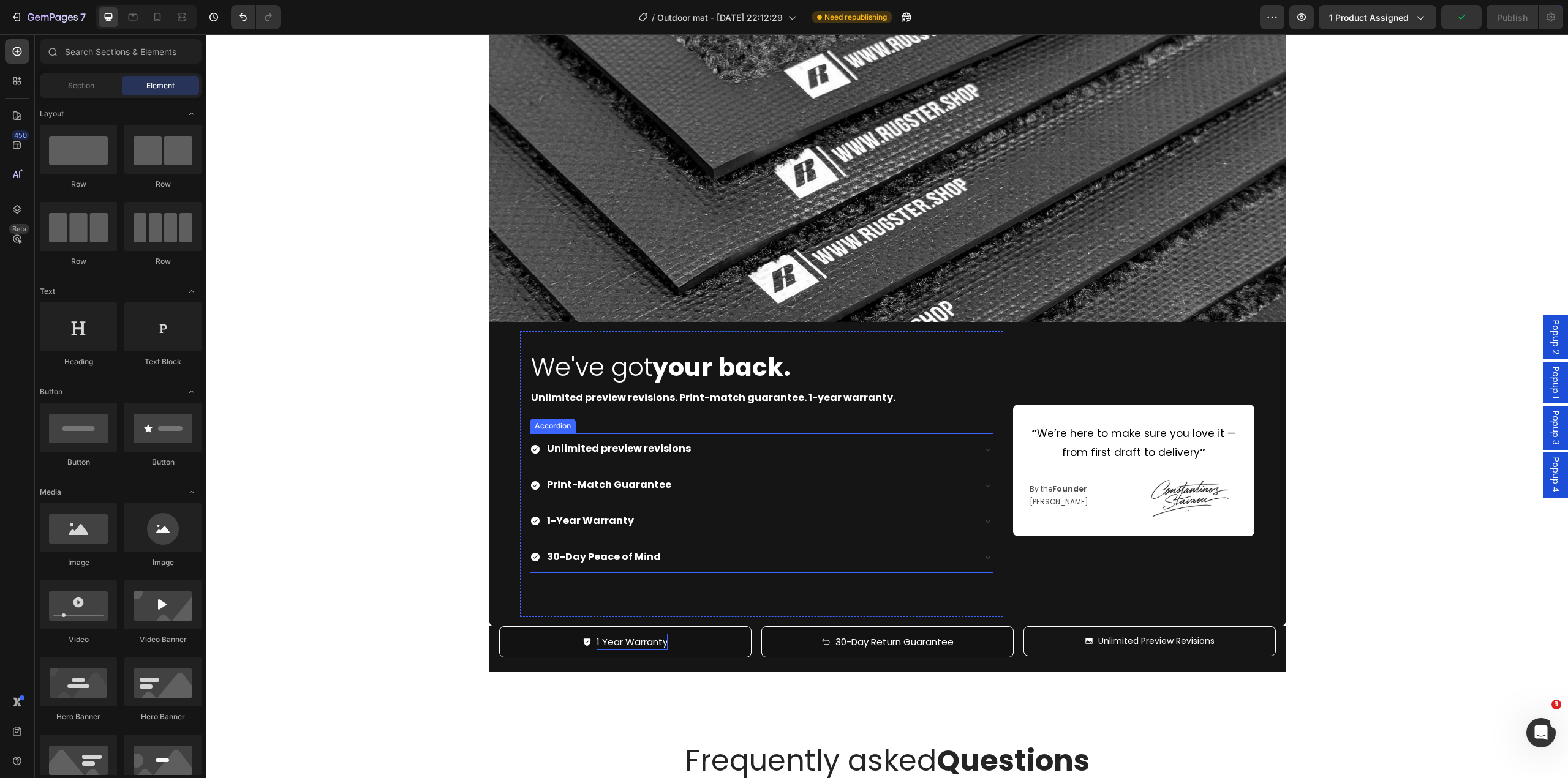
click at [531, 567] on div "30-Day Peace of Mind" at bounding box center [752, 558] width 443 height 21
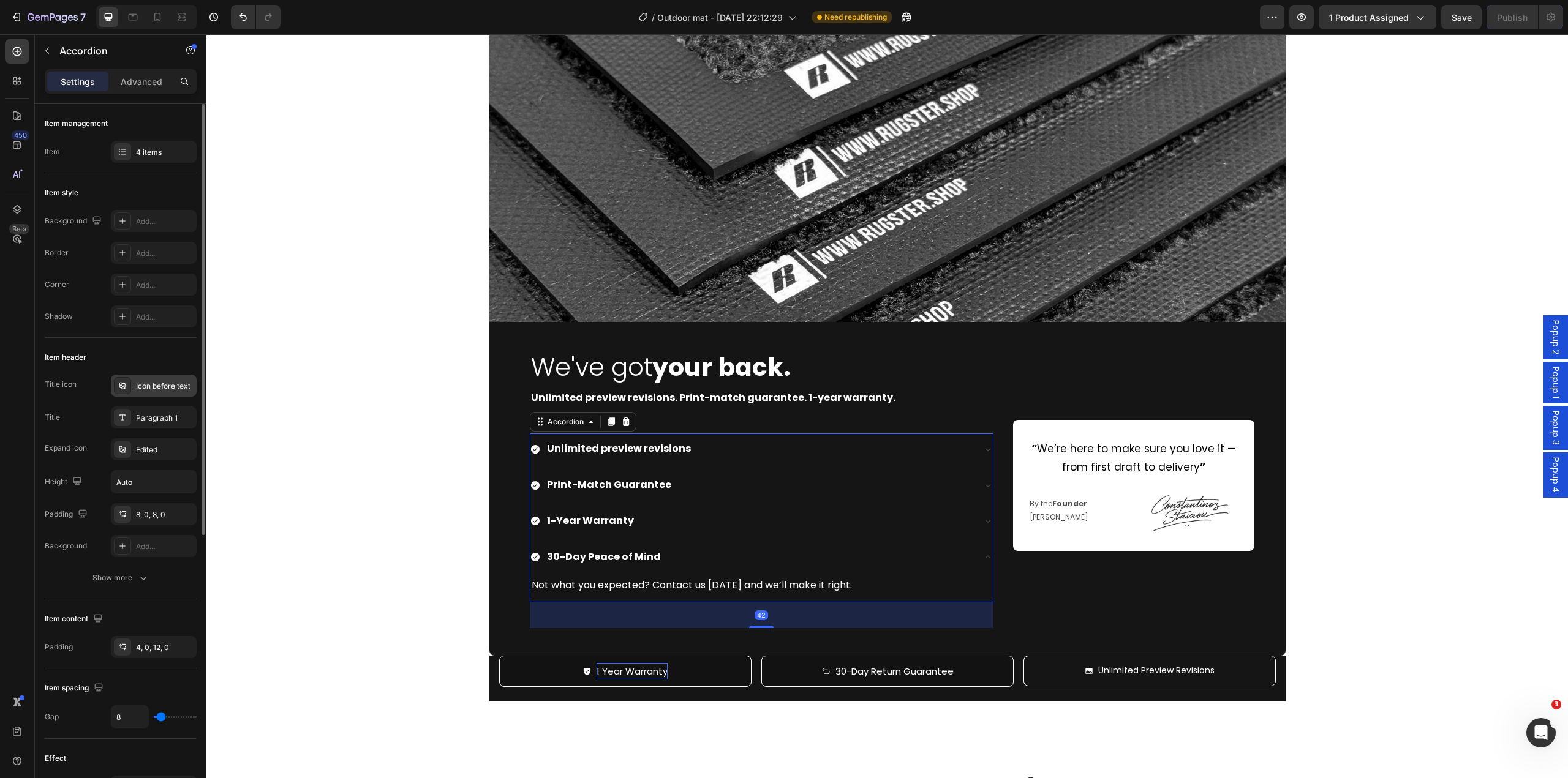
click at [138, 395] on div "Icon before text" at bounding box center [154, 385] width 86 height 22
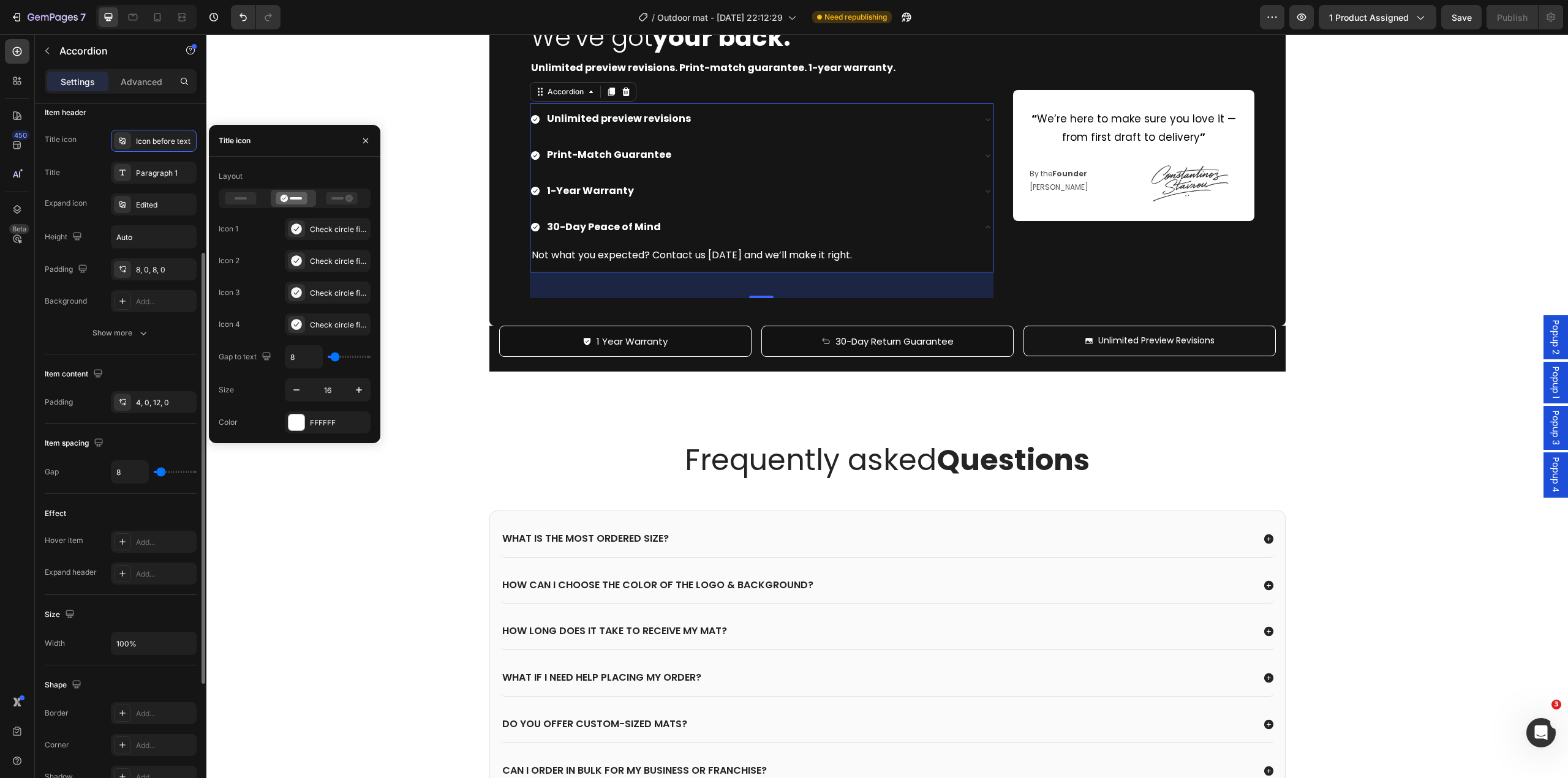
scroll to position [122, 0]
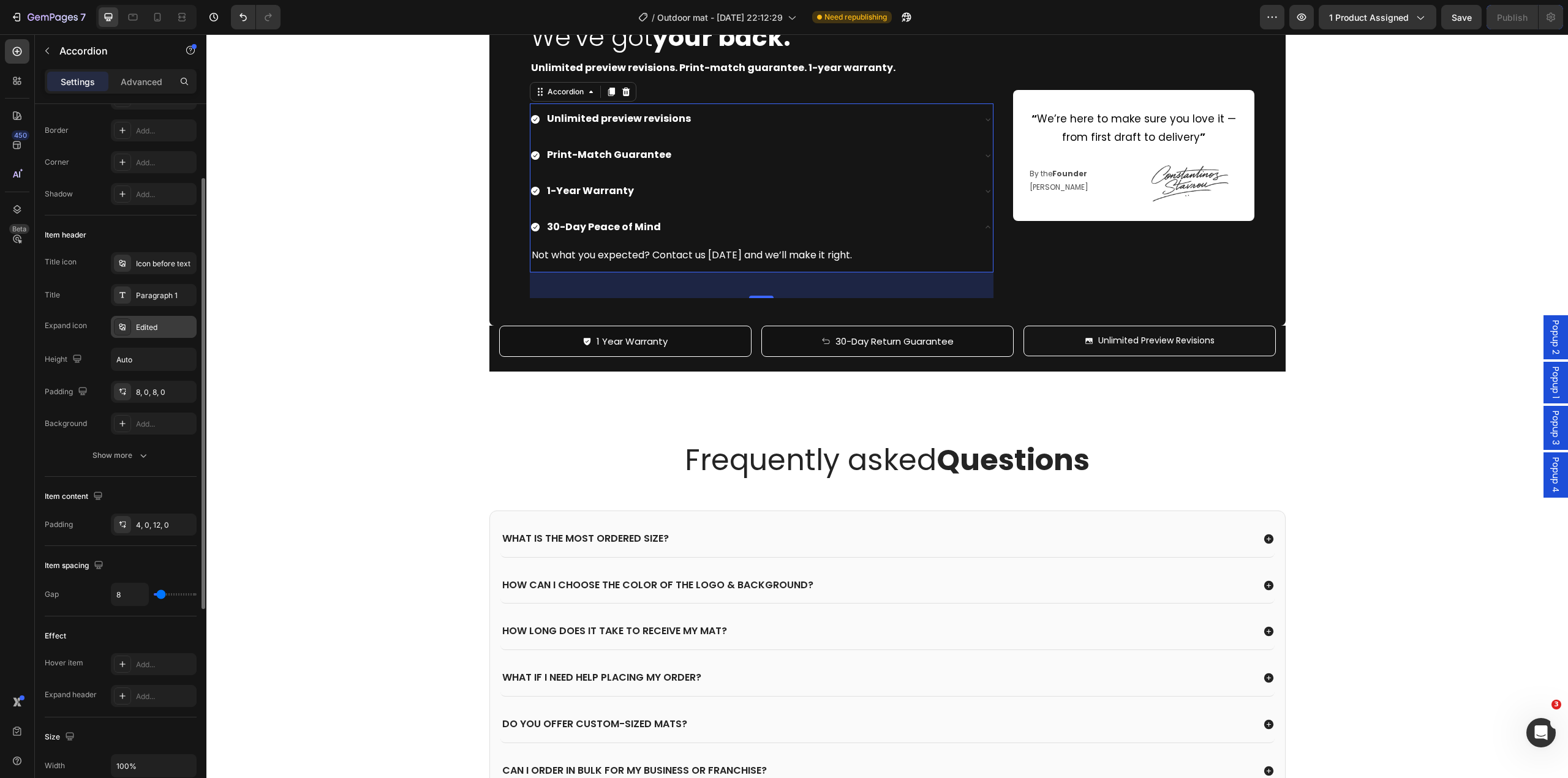
click at [152, 331] on div "Edited" at bounding box center [164, 327] width 58 height 11
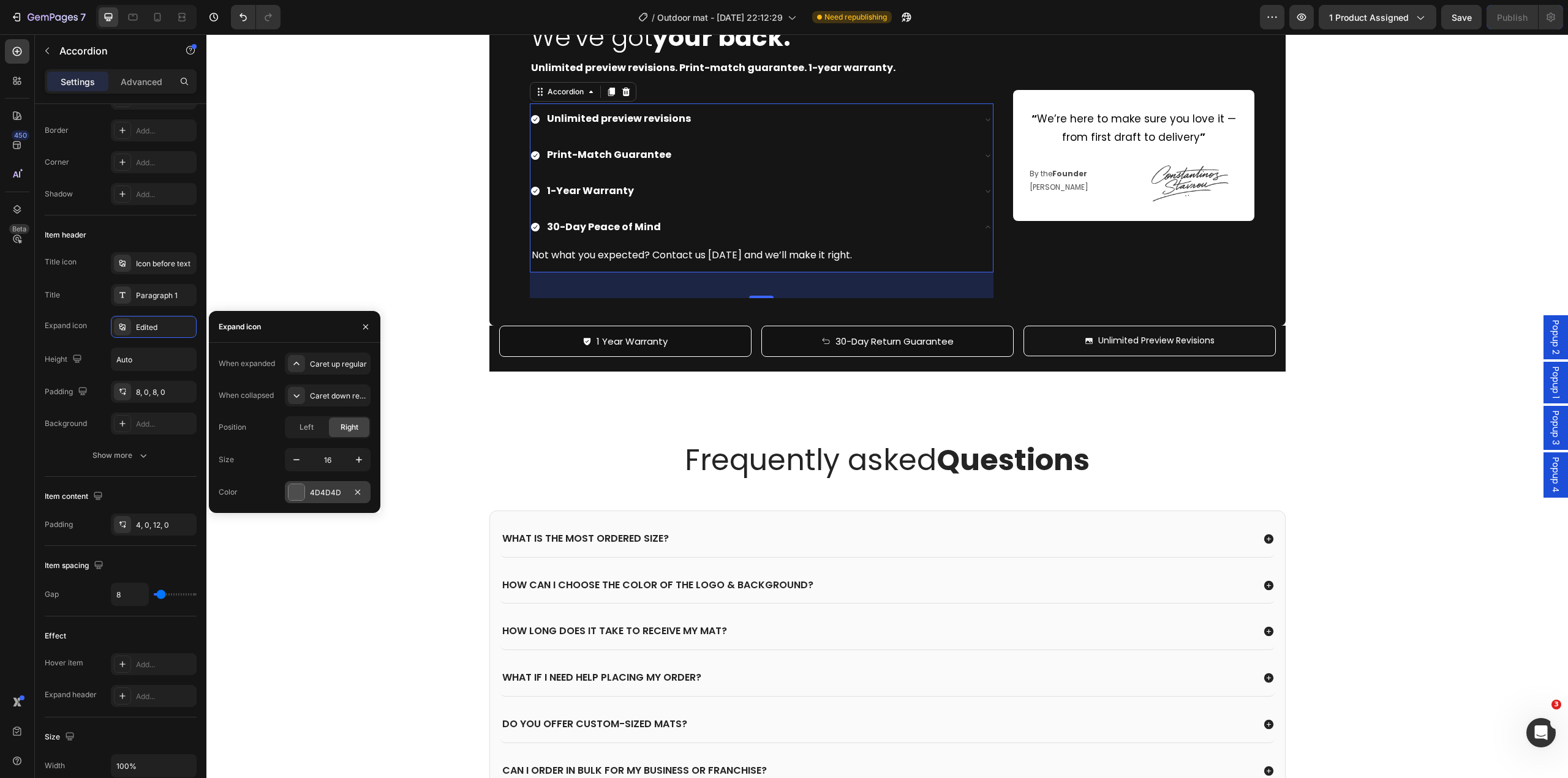
click at [313, 499] on div "4D4D4D" at bounding box center [327, 492] width 86 height 22
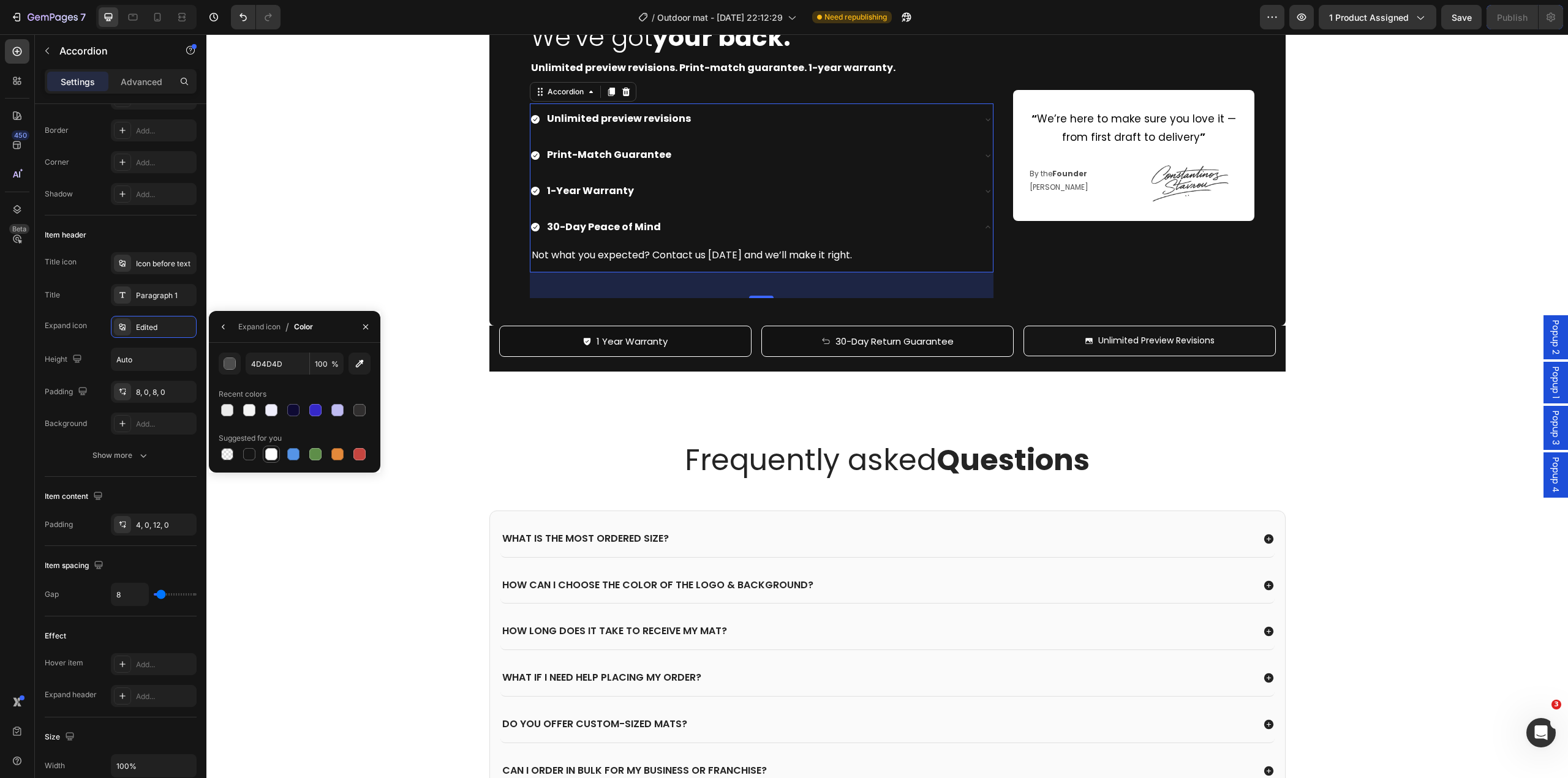
click at [271, 449] on div at bounding box center [271, 454] width 12 height 12
type input "FFFFFF"
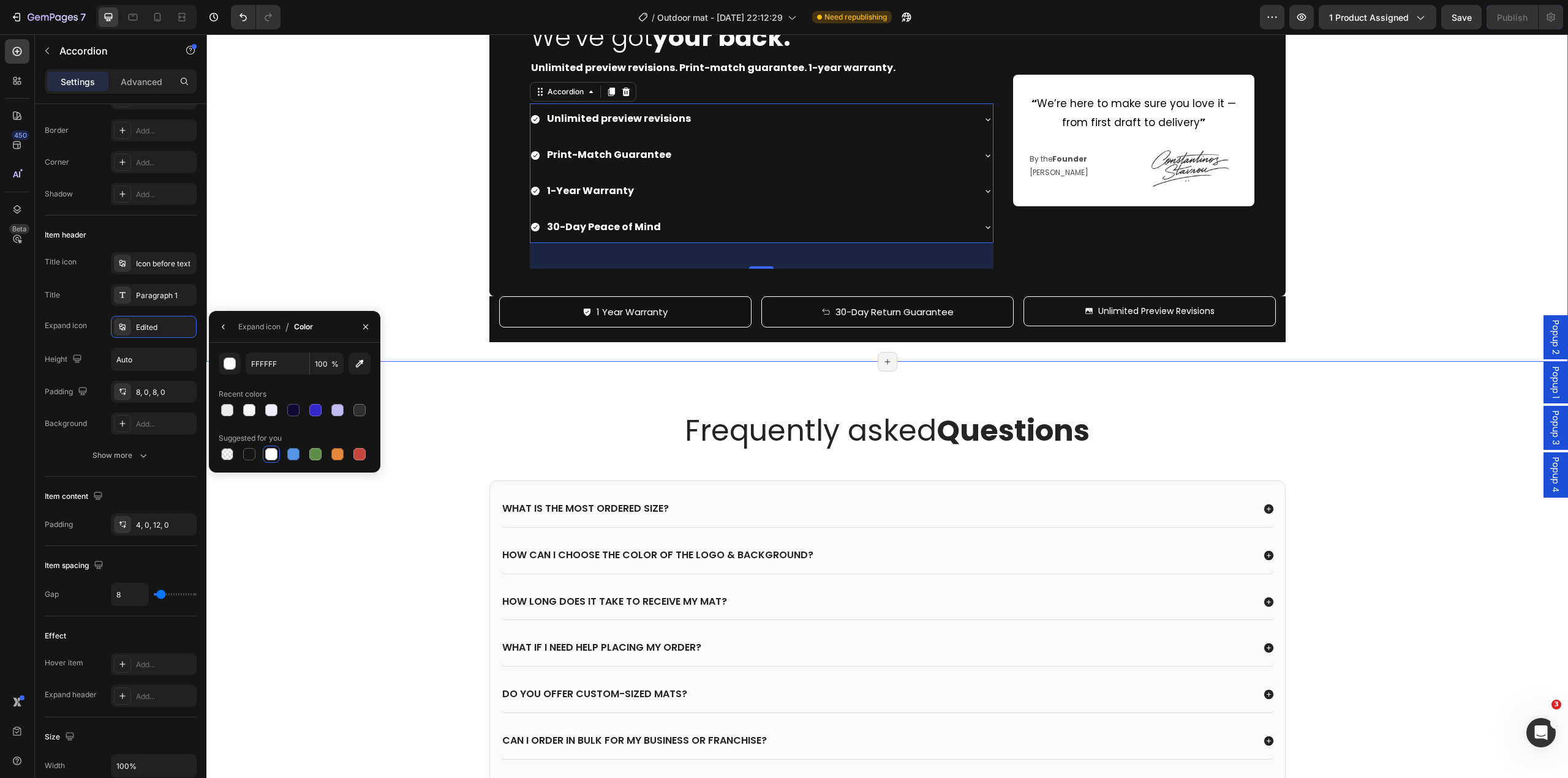
click at [277, 341] on div "Image We've got your back. Heading Unlimited preview revisions. Print-match gua…" at bounding box center [887, 167] width 1362 height 350
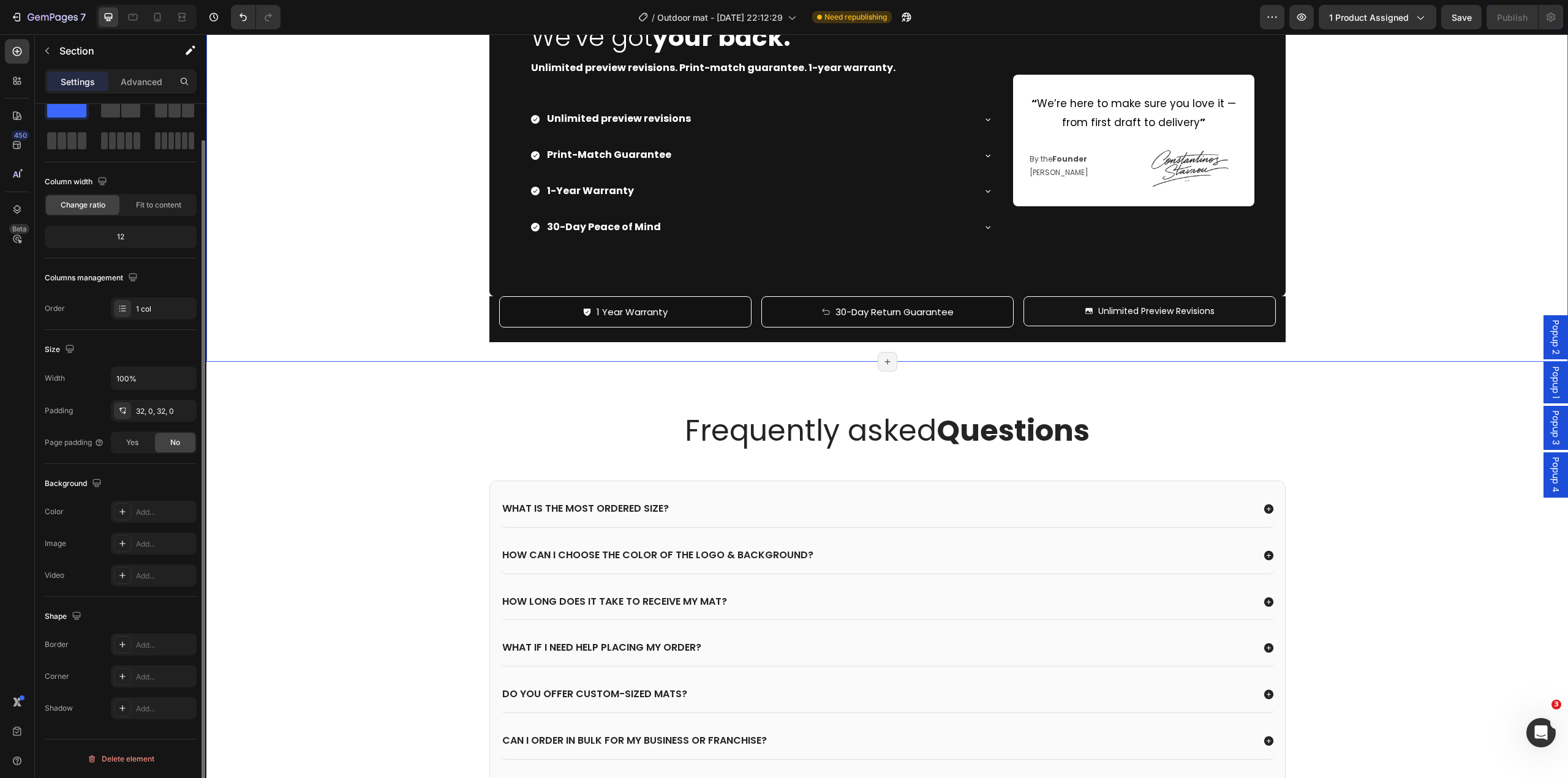
scroll to position [0, 0]
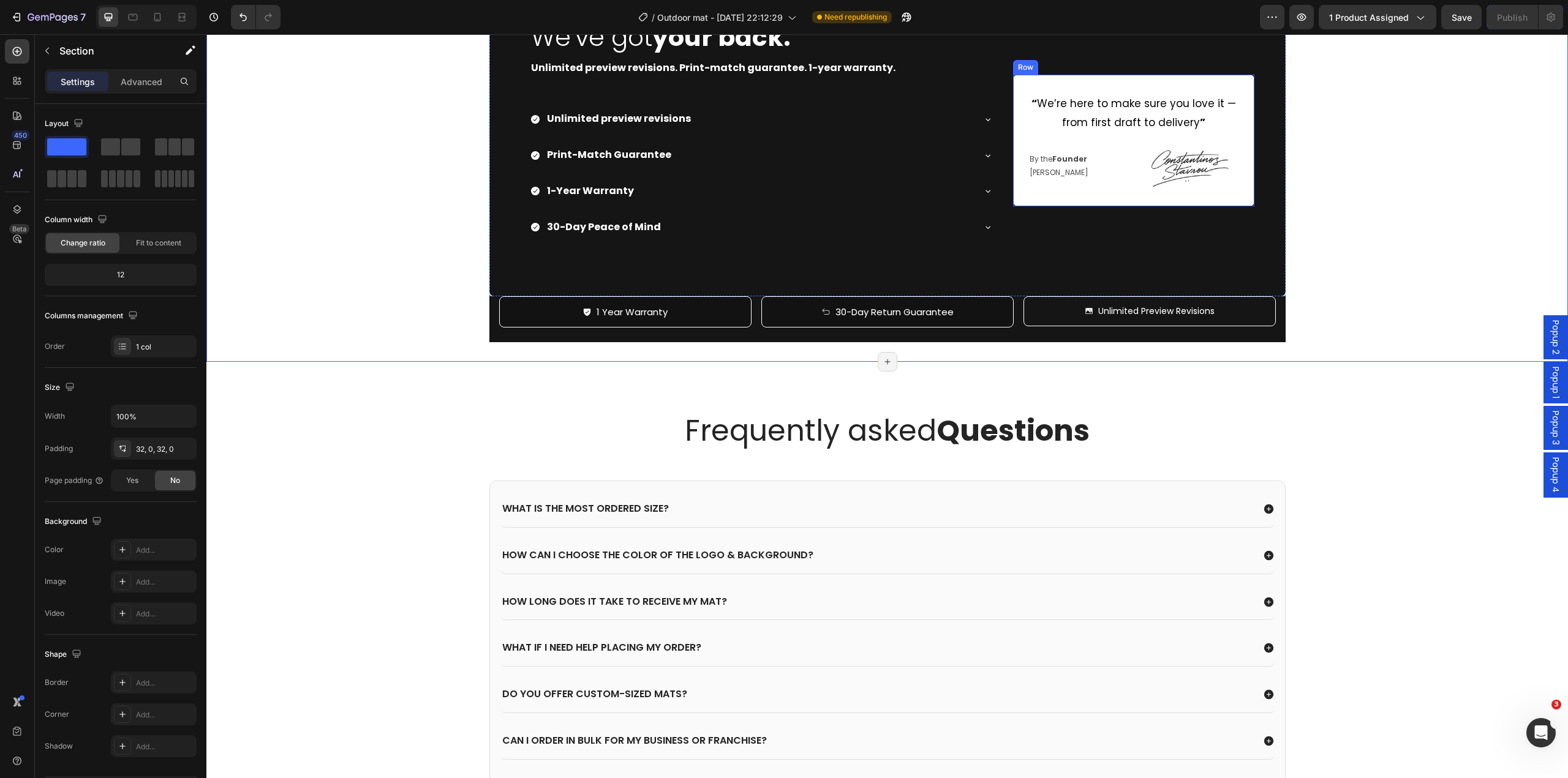
click at [1055, 206] on div "“ We’re here to make sure you love it — from first draft to delivery ” Text Blo…" at bounding box center [1134, 140] width 242 height 131
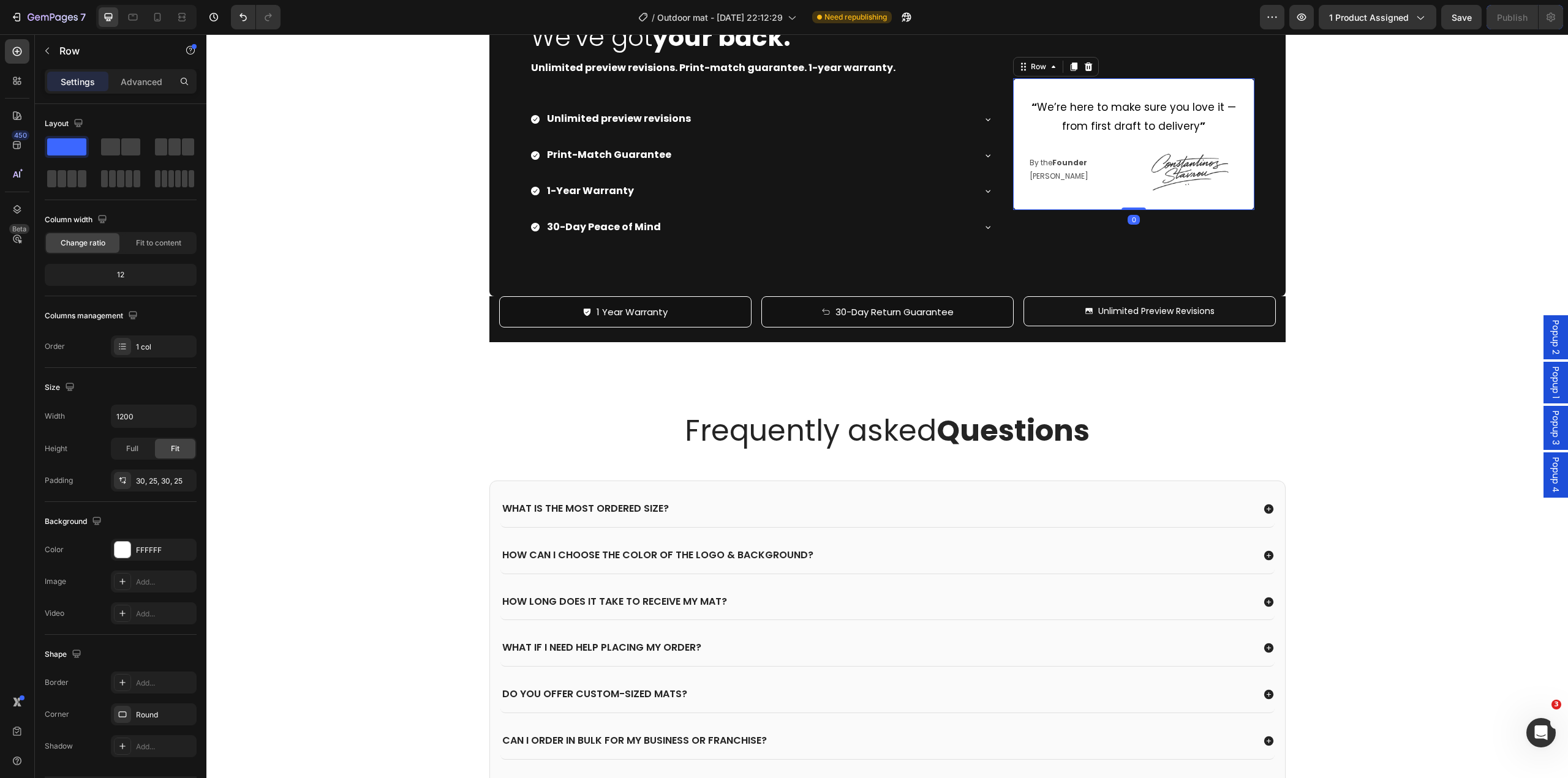
drag, startPoint x: 1130, startPoint y: 543, endPoint x: 1128, endPoint y: 517, distance: 26.1
click at [1128, 209] on div "“ We’re here to make sure you love it — from first draft to delivery ” Text Blo…" at bounding box center [1134, 144] width 242 height 131
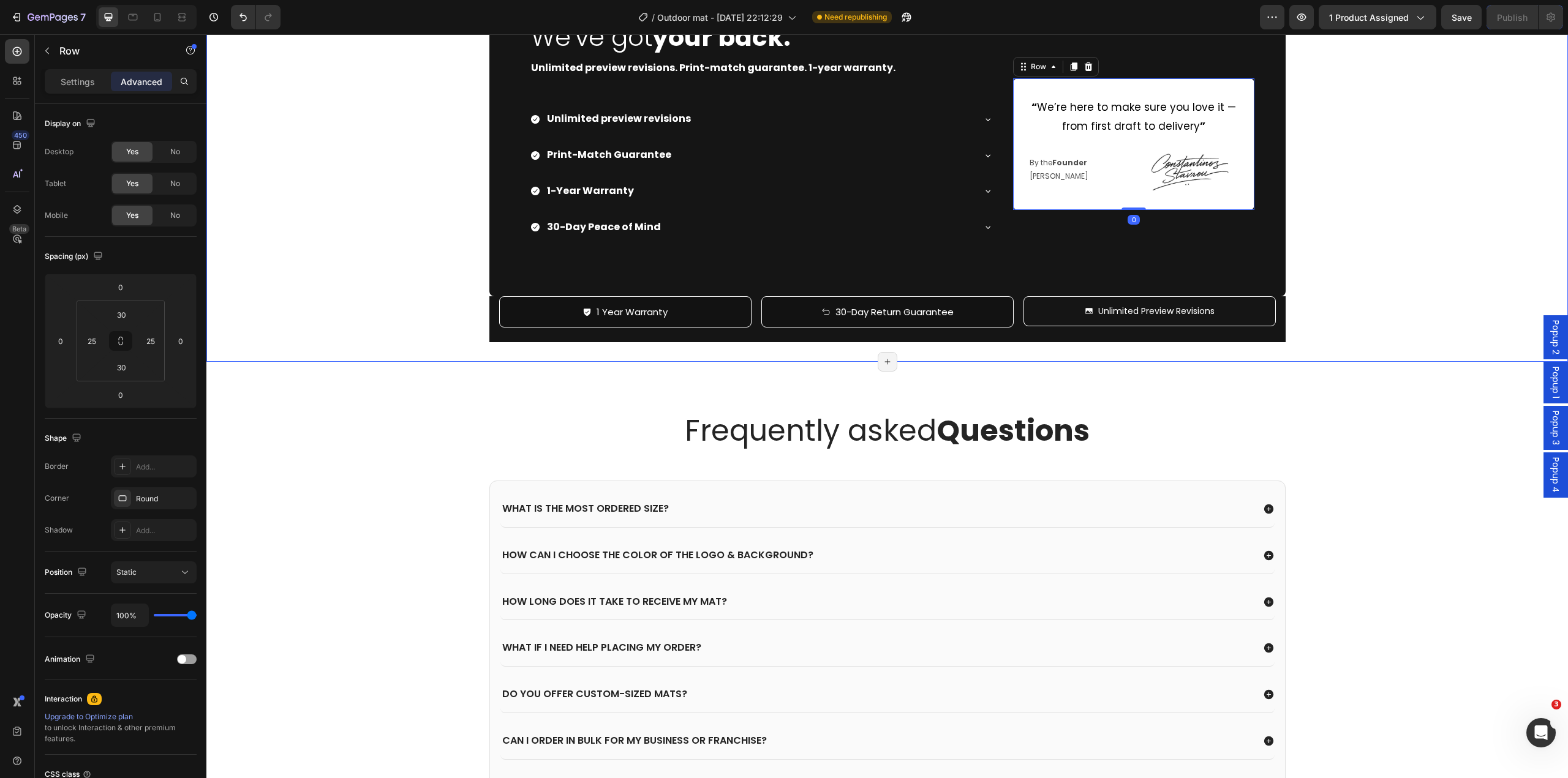
click at [1411, 341] on div "Image We've got your back. Heading Unlimited preview revisions. Print-match gua…" at bounding box center [887, 167] width 1362 height 350
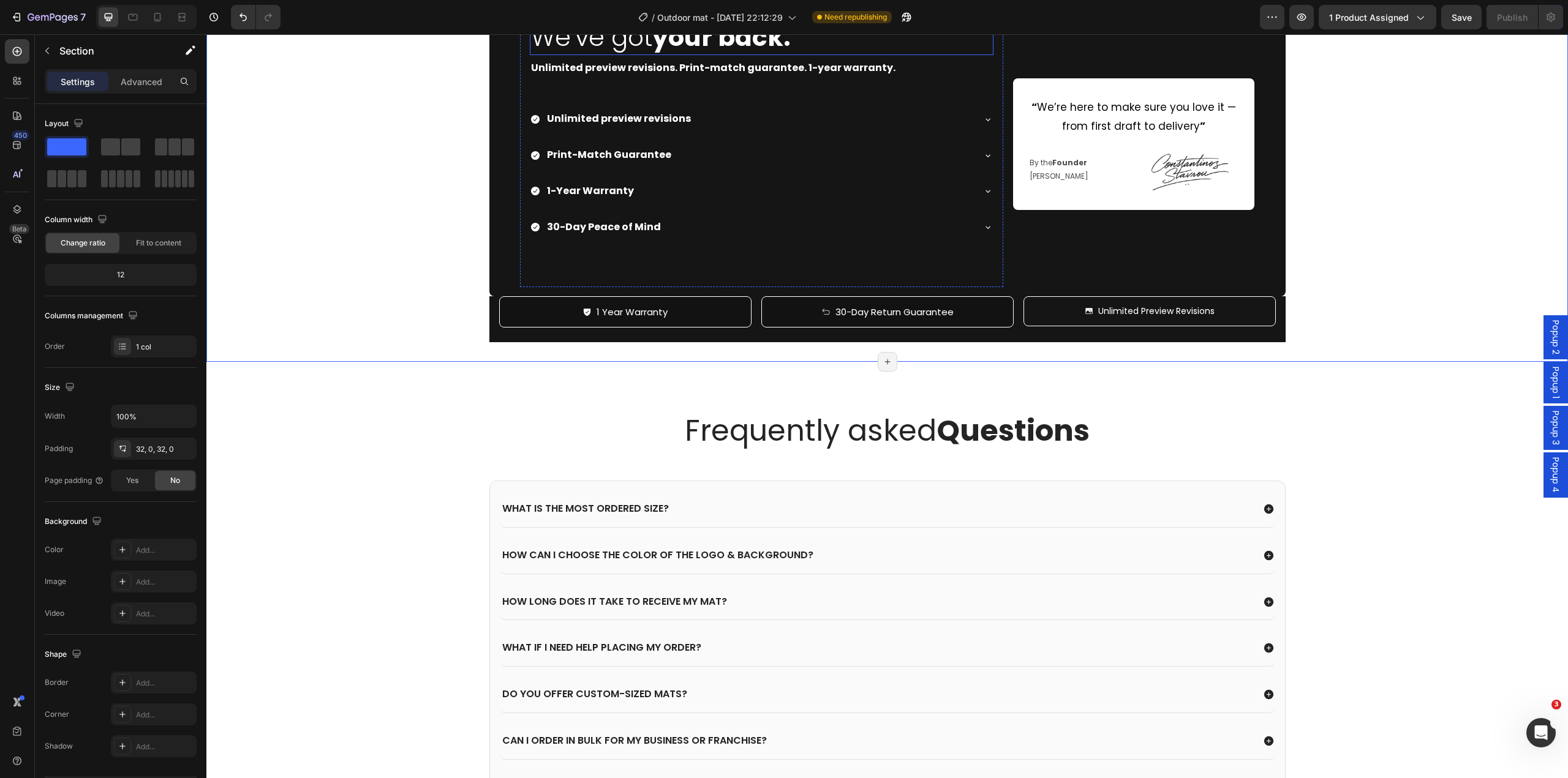
drag, startPoint x: 642, startPoint y: 376, endPoint x: 625, endPoint y: 366, distance: 19.7
click at [642, 55] on h2 "We've got your back." at bounding box center [762, 37] width 464 height 35
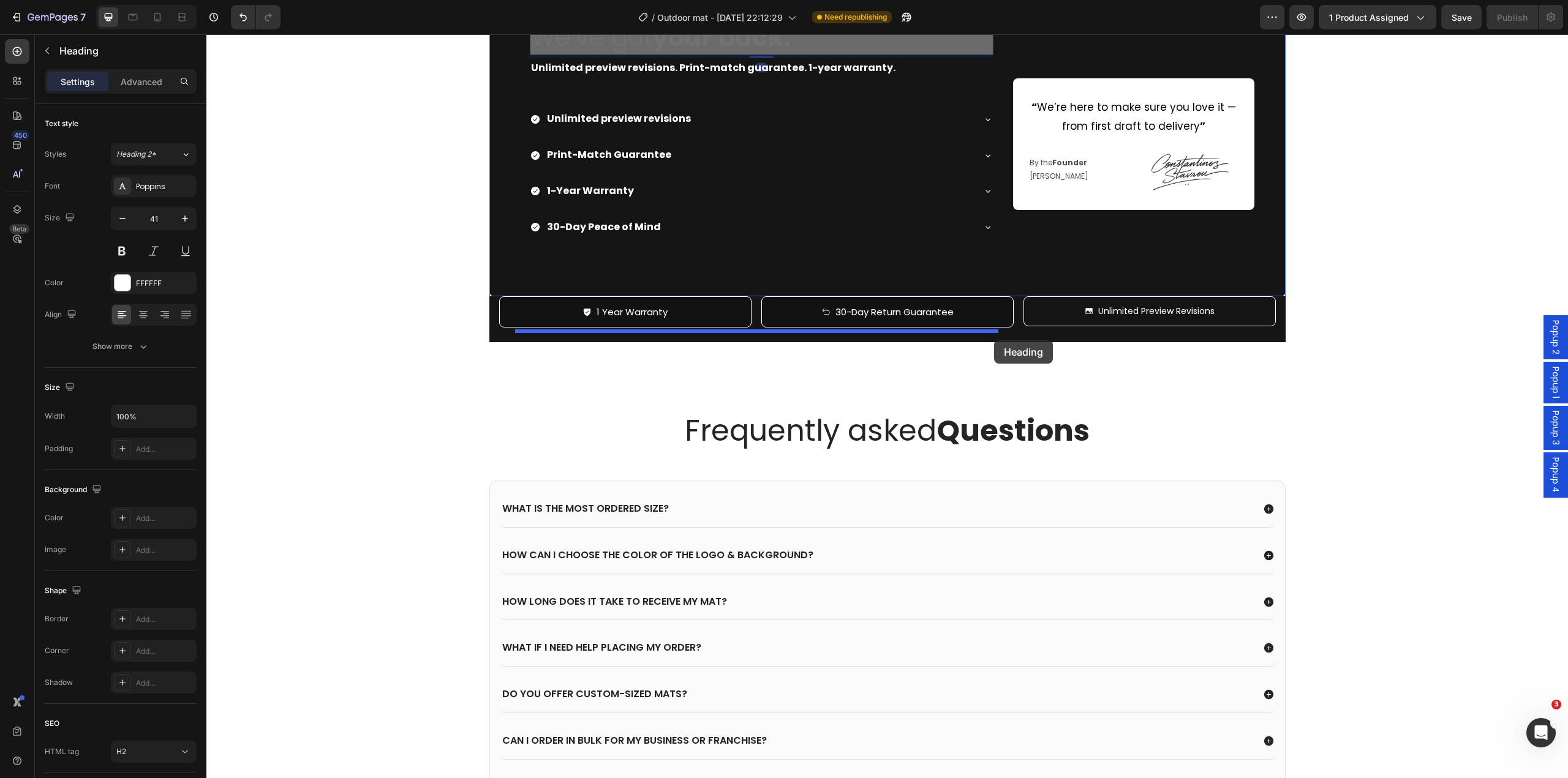
drag, startPoint x: 544, startPoint y: 340, endPoint x: 994, endPoint y: 340, distance: 450.0
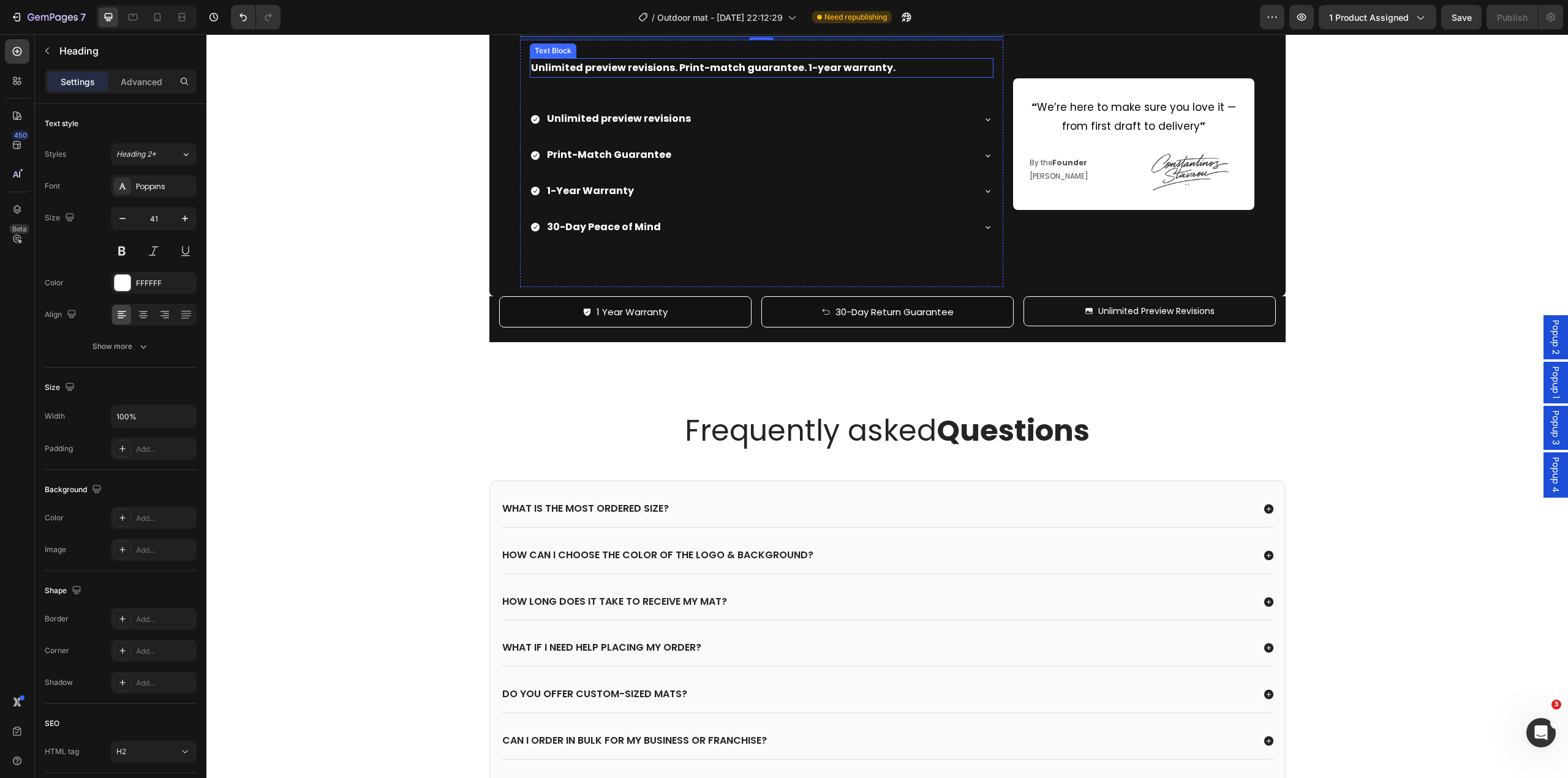
click at [921, 77] on p "Unlimited preview revisions. Print-match guarantee. 1-year warranty." at bounding box center [762, 68] width 461 height 18
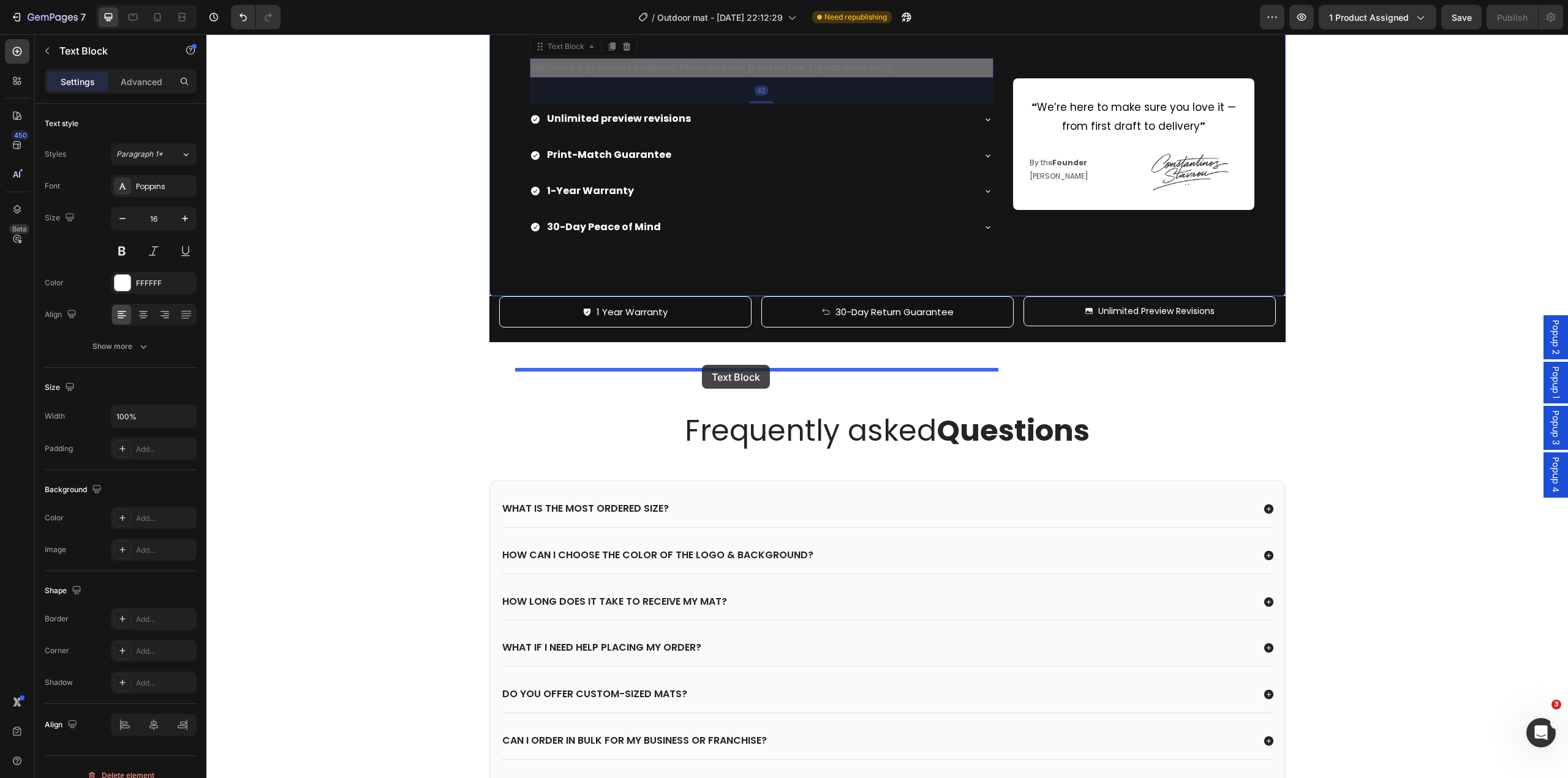
drag, startPoint x: 531, startPoint y: 377, endPoint x: 702, endPoint y: 365, distance: 171.4
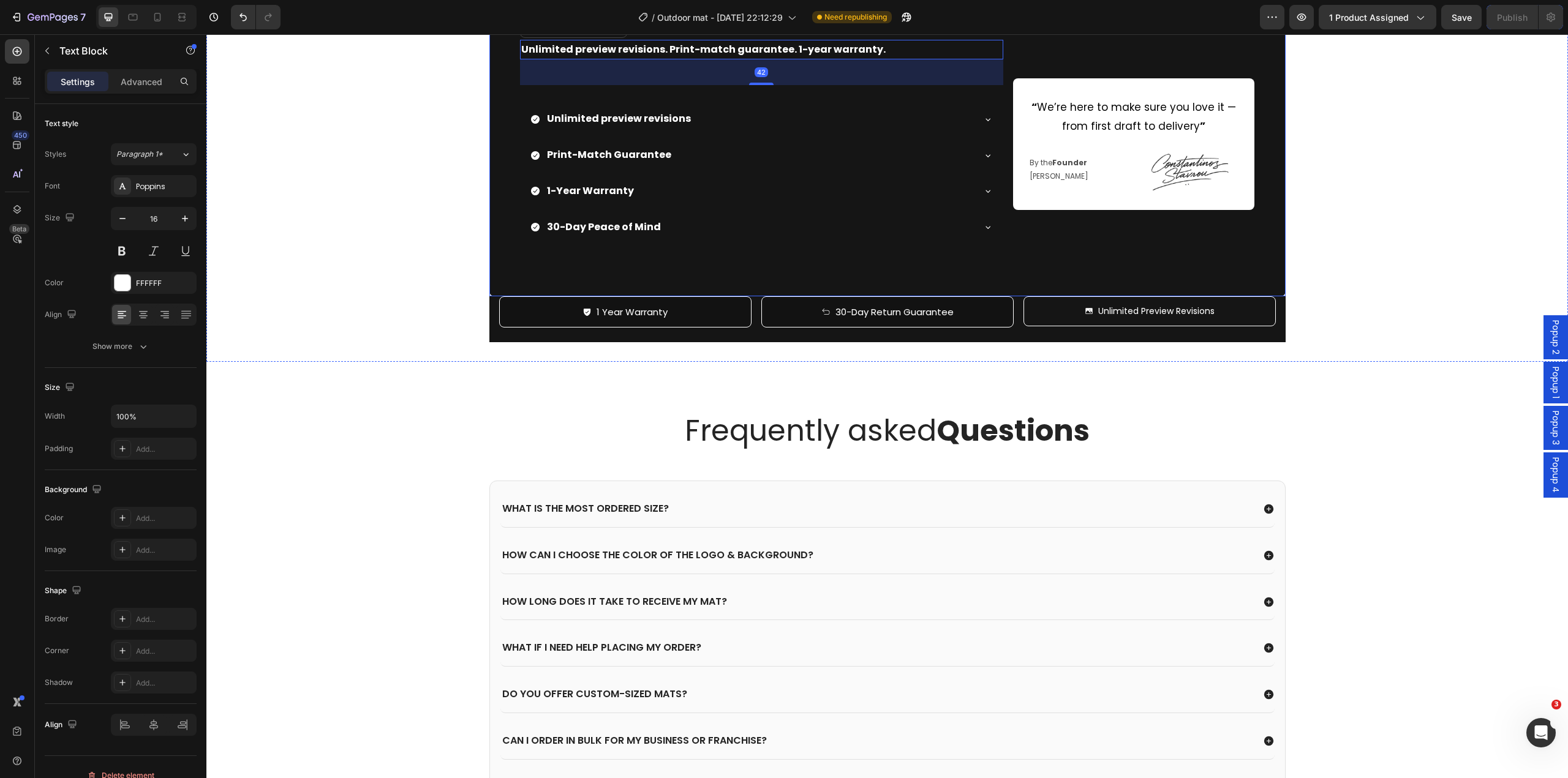
click at [490, 296] on div "We've got your back. Heading Unlimited preview revisions. Print-match guarantee…" at bounding box center [887, 144] width 796 height 304
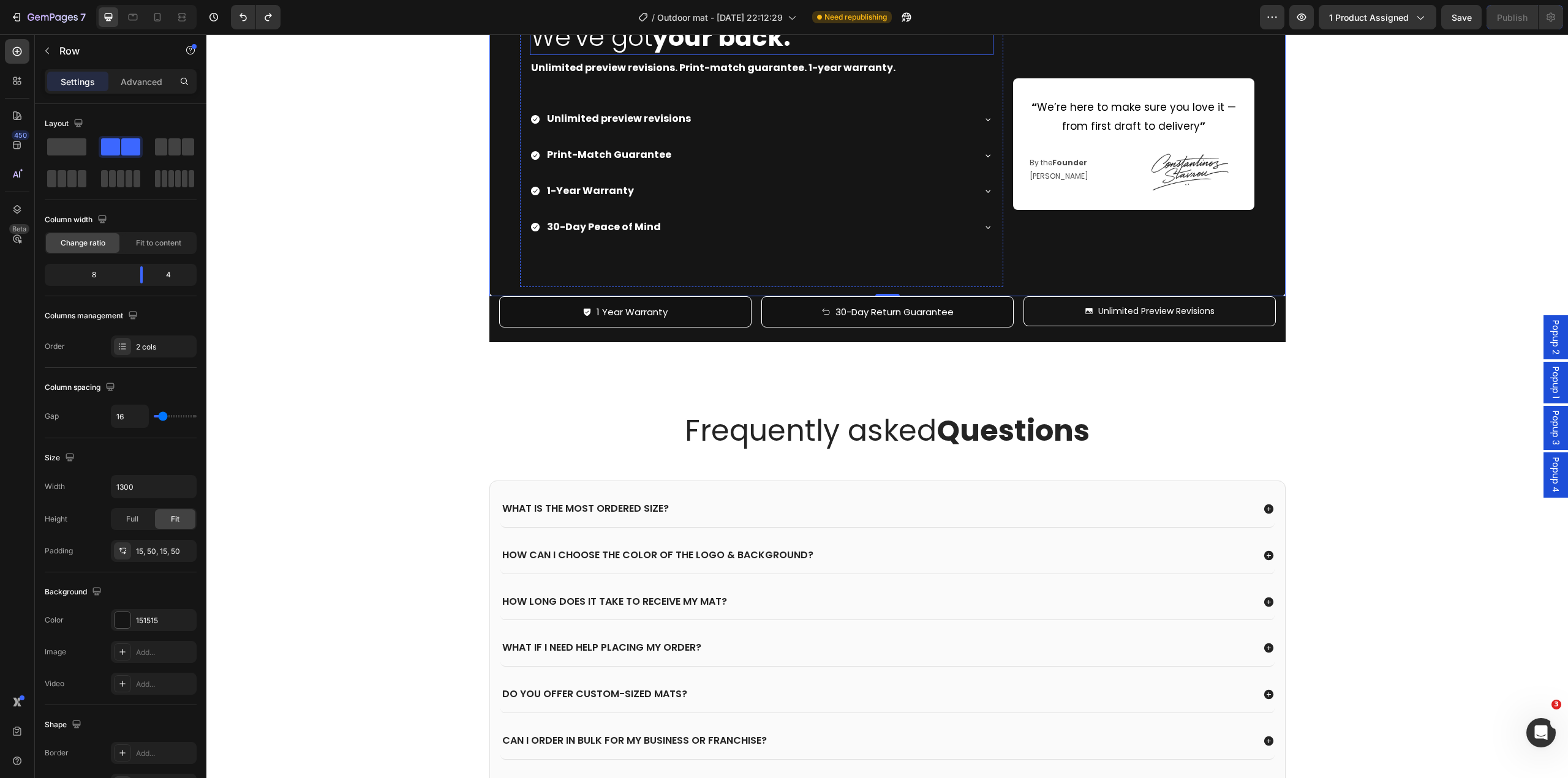
click at [813, 55] on h2 "We've got your back." at bounding box center [762, 37] width 464 height 35
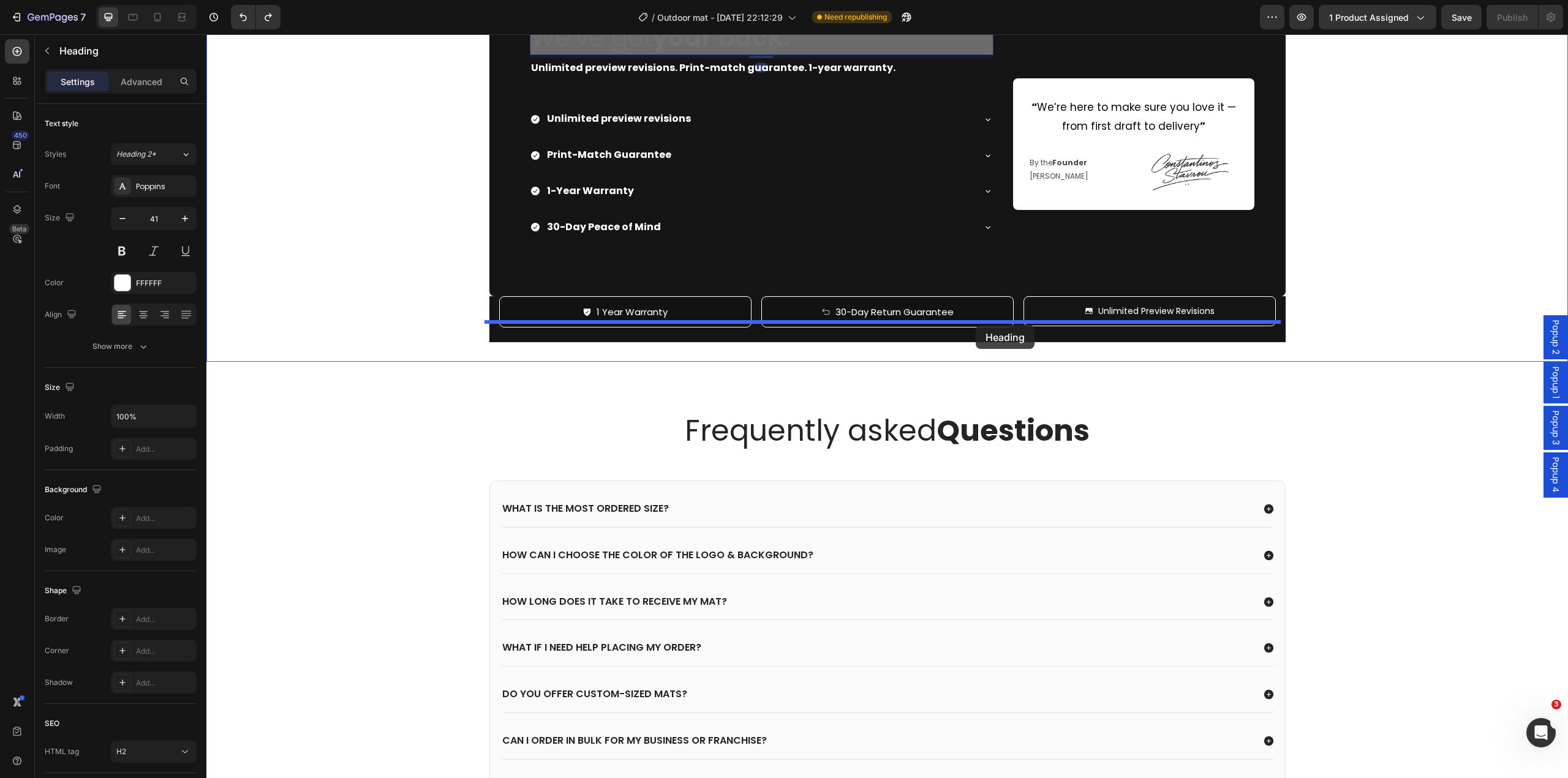
drag, startPoint x: 533, startPoint y: 341, endPoint x: 976, endPoint y: 325, distance: 443.3
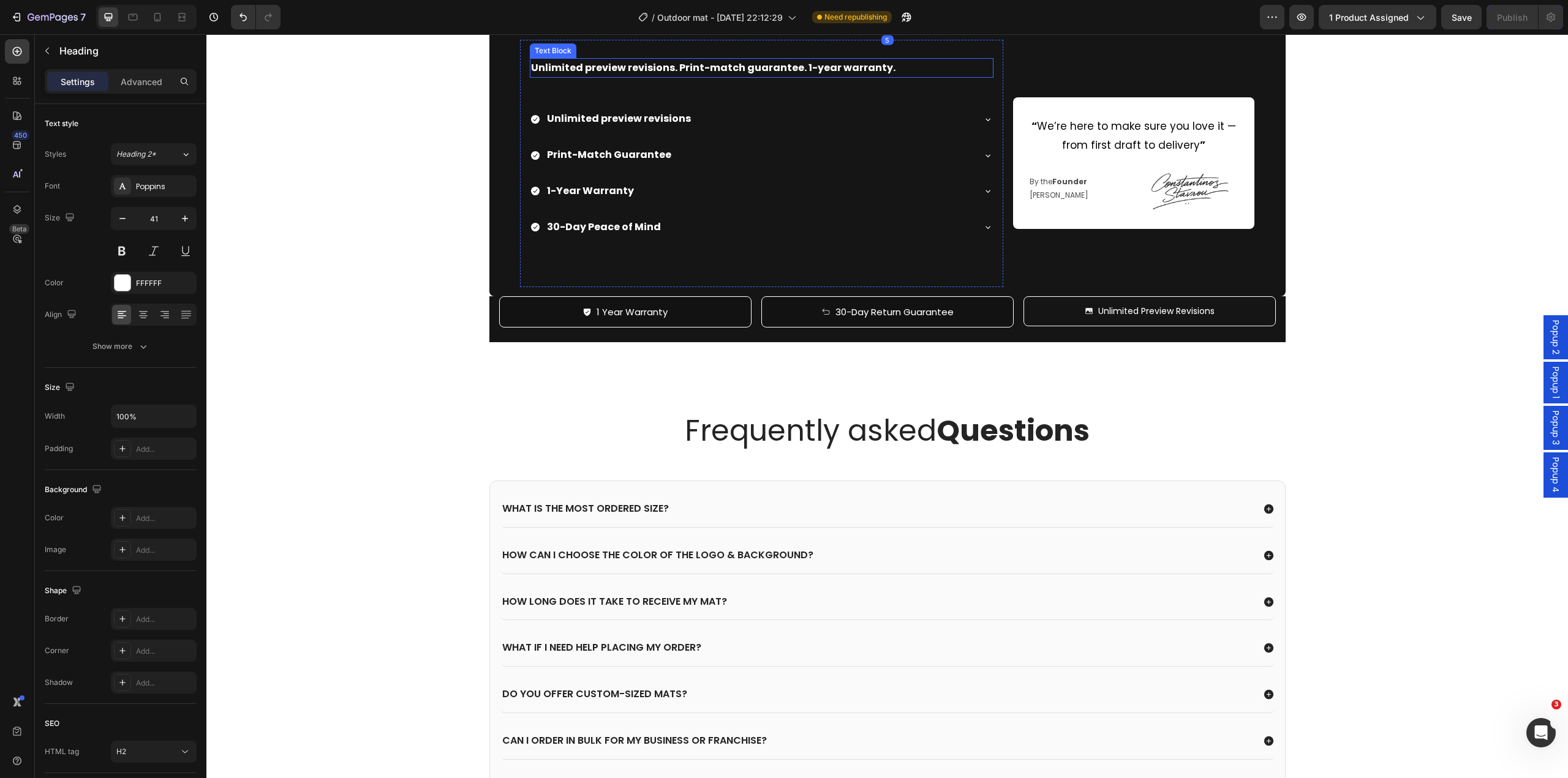
click at [892, 77] on p "Unlimited preview revisions. Print-match guarantee. 1-year warranty." at bounding box center [762, 68] width 461 height 18
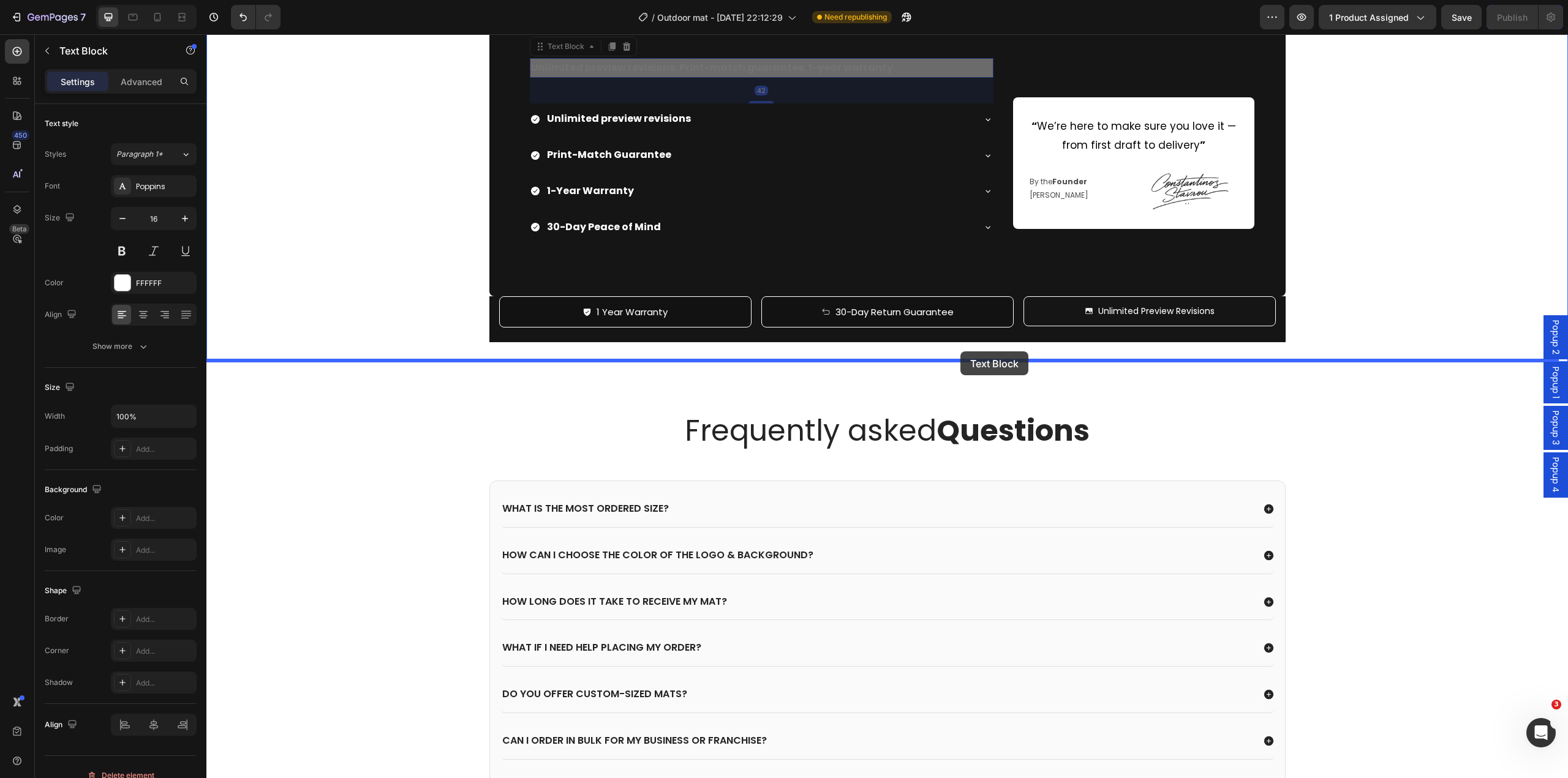
drag, startPoint x: 534, startPoint y: 376, endPoint x: 960, endPoint y: 351, distance: 426.7
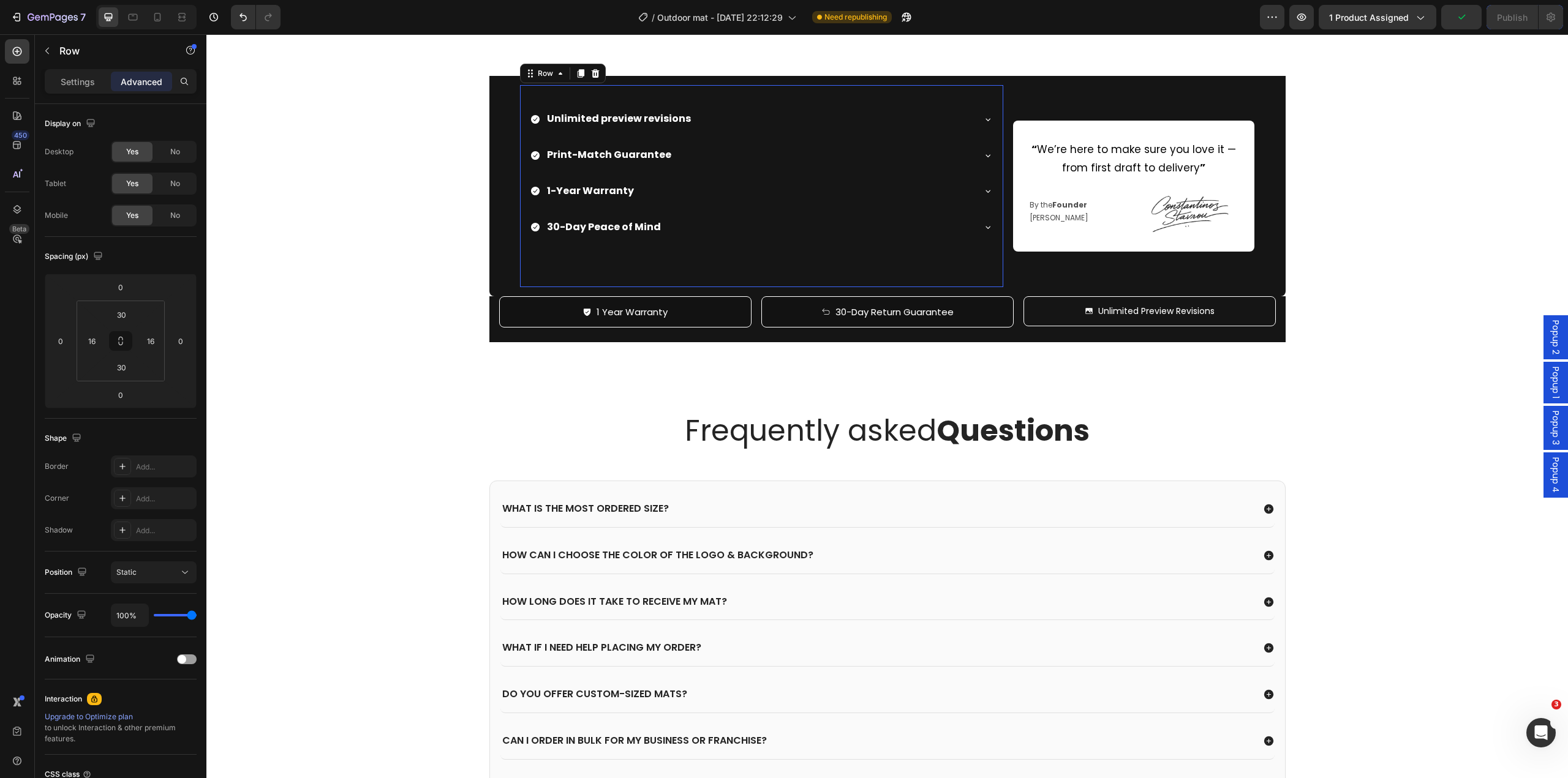
click at [934, 268] on div "Unlimited preview revisions Print-Match Guarantee 1-Year Warranty 30-Day Peace …" at bounding box center [762, 186] width 464 height 165
click at [974, 243] on div "30-Day Peace of Mind" at bounding box center [762, 228] width 462 height 31
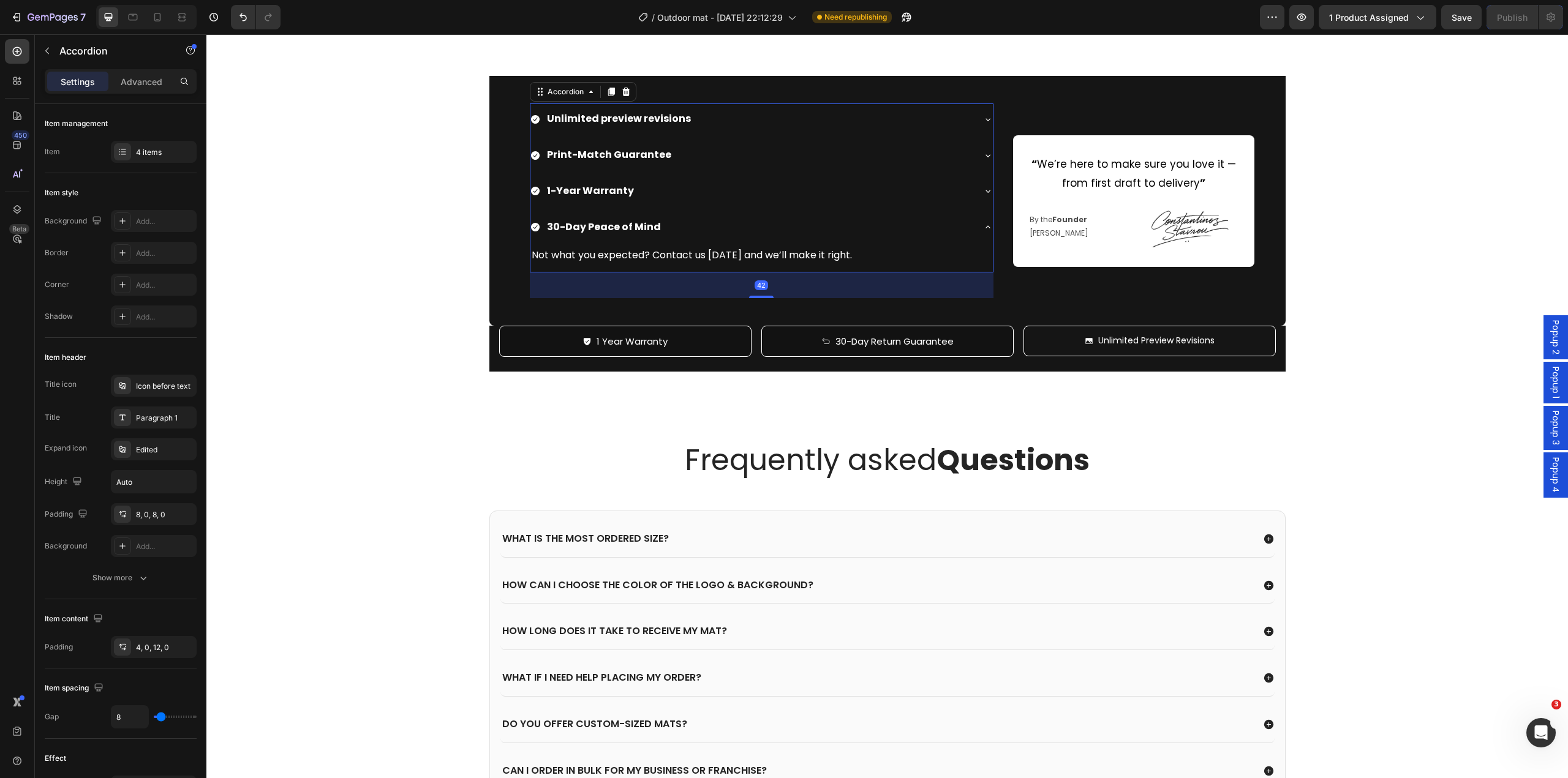
drag, startPoint x: 763, startPoint y: 627, endPoint x: 928, endPoint y: 581, distance: 171.3
click at [773, 272] on div "Unlimited preview revisions Print-Match Guarantee 1-Year Warranty 30-Day Peace …" at bounding box center [762, 188] width 464 height 169
type input "100%"
type input "100"
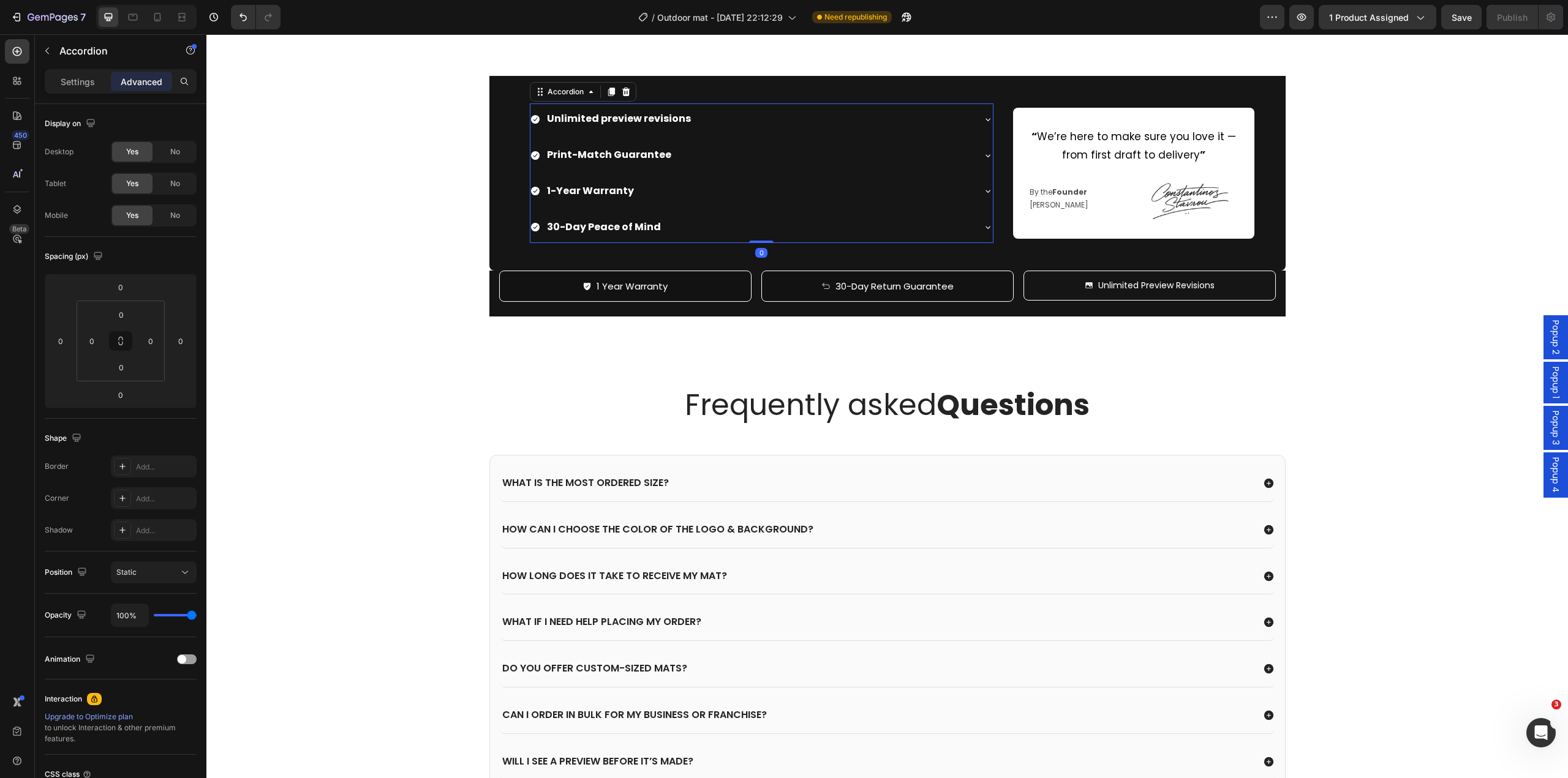
click at [983, 232] on icon at bounding box center [988, 228] width 10 height 10
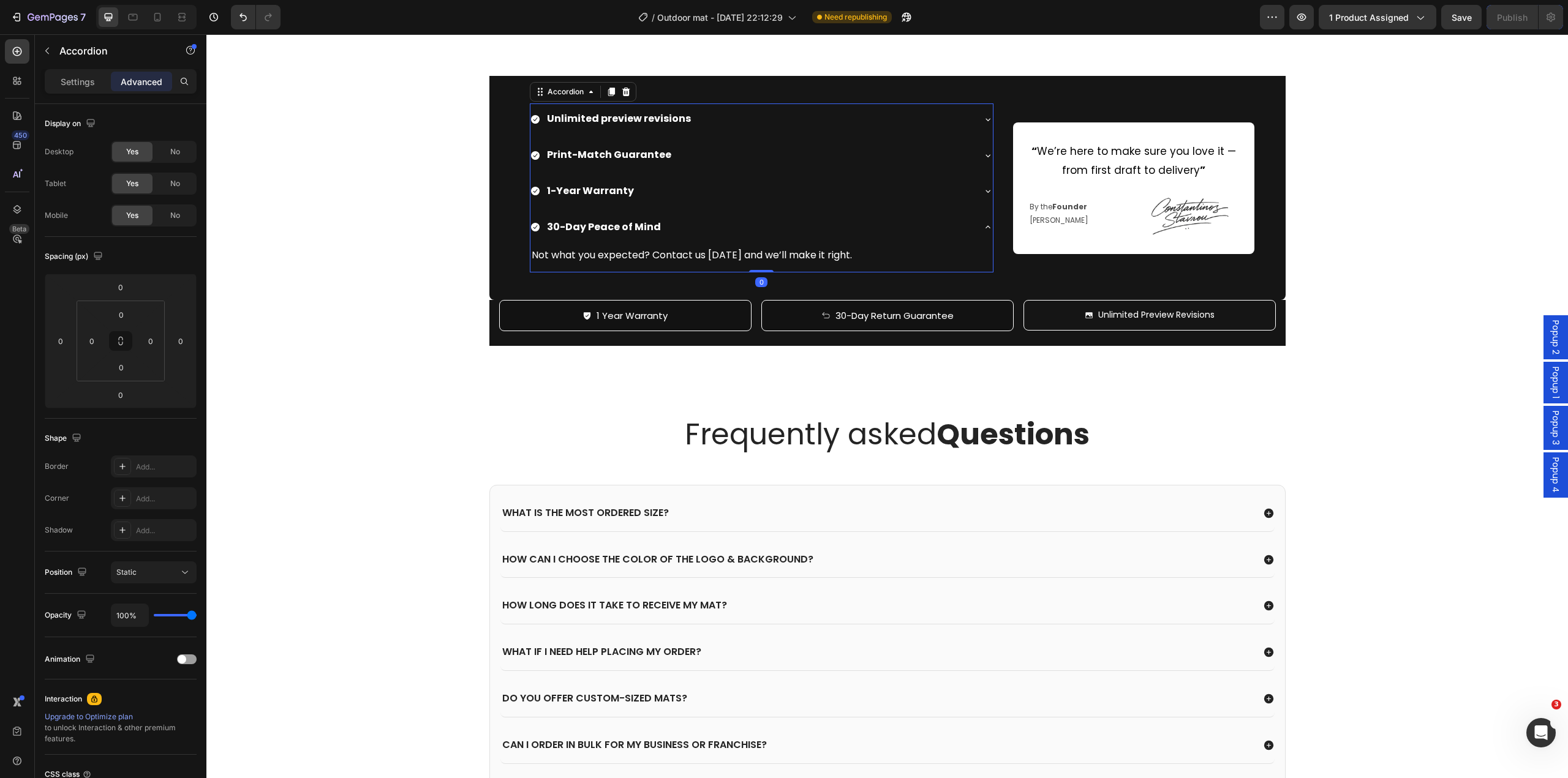
click at [988, 243] on div "30-Day Peace of Mind" at bounding box center [762, 228] width 462 height 31
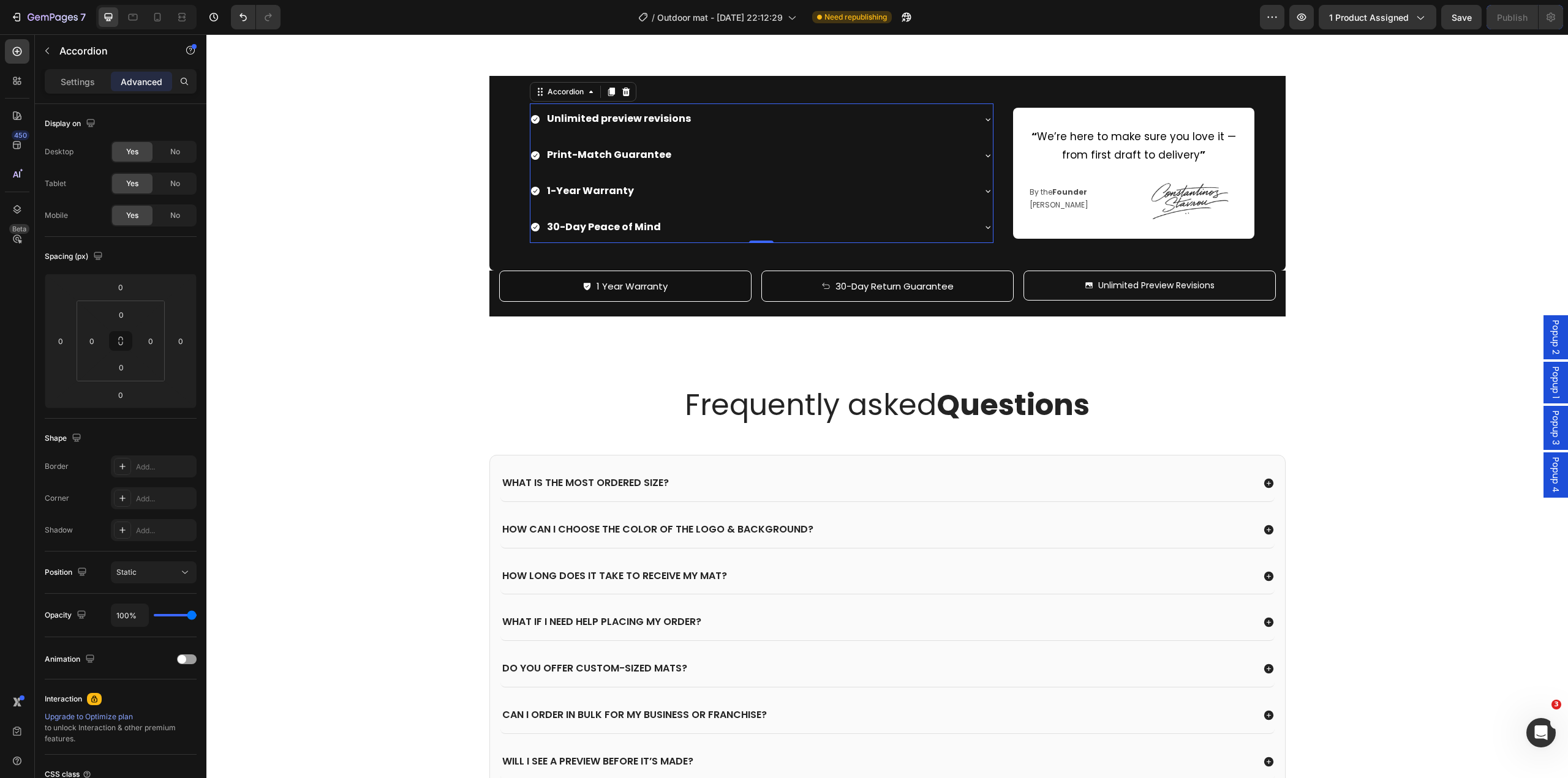
click at [976, 243] on div "30-Day Peace of Mind" at bounding box center [762, 228] width 462 height 31
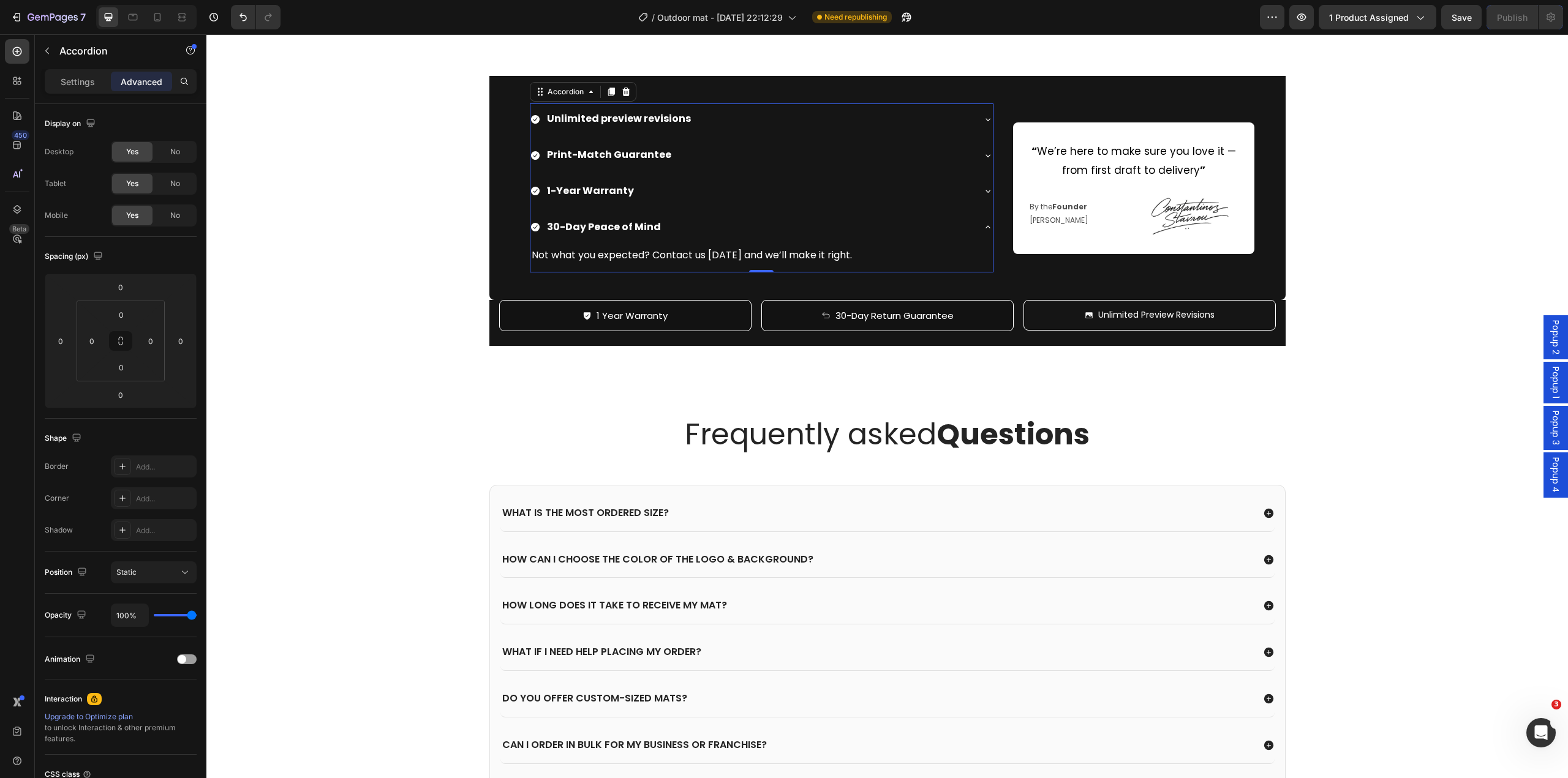
click at [978, 243] on div "30-Day Peace of Mind" at bounding box center [762, 228] width 462 height 31
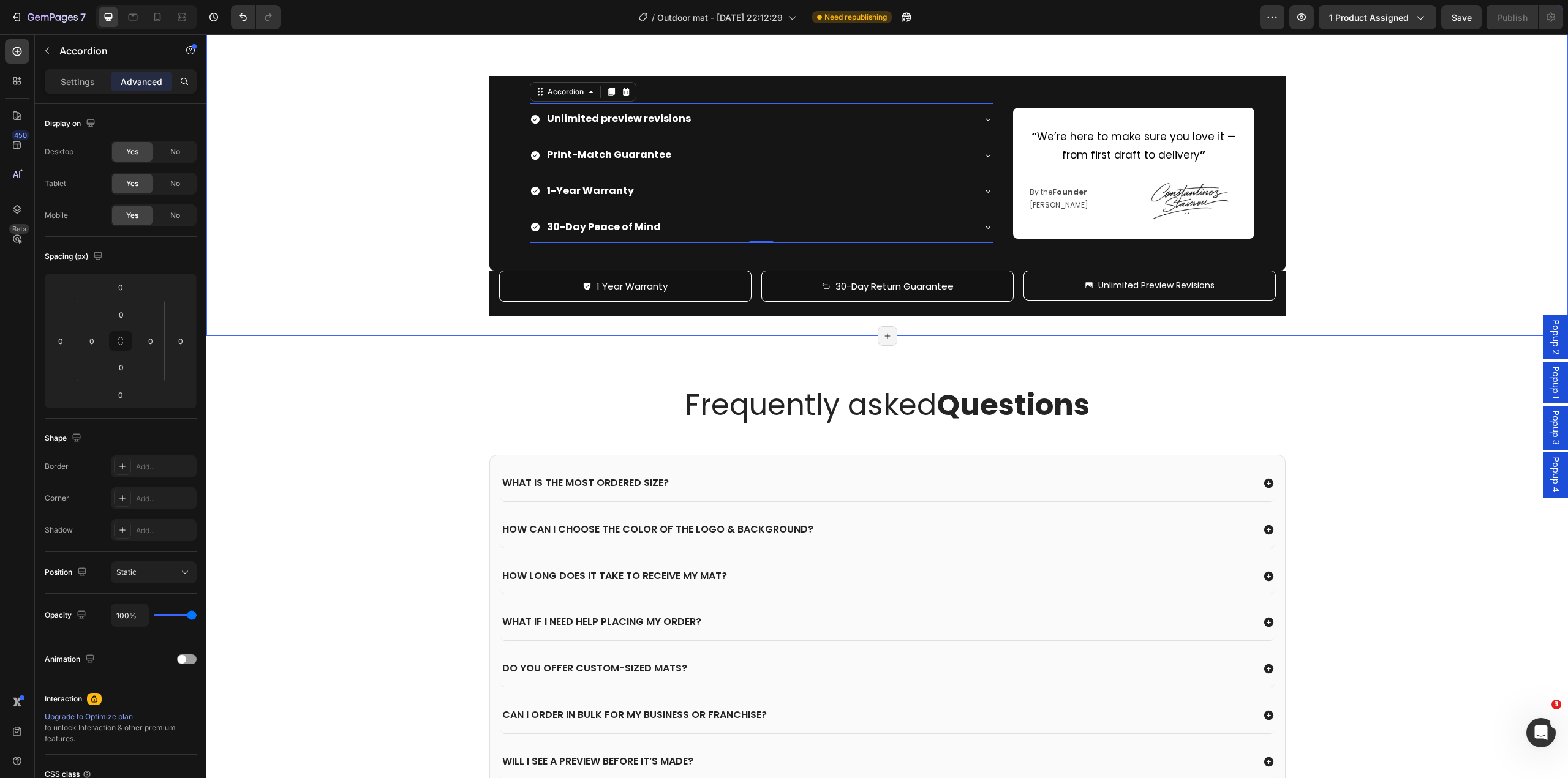
click at [1339, 316] on div "Image We've got your back. Heading Unlimited preview revisions. Print-match gua…" at bounding box center [887, 154] width 1362 height 324
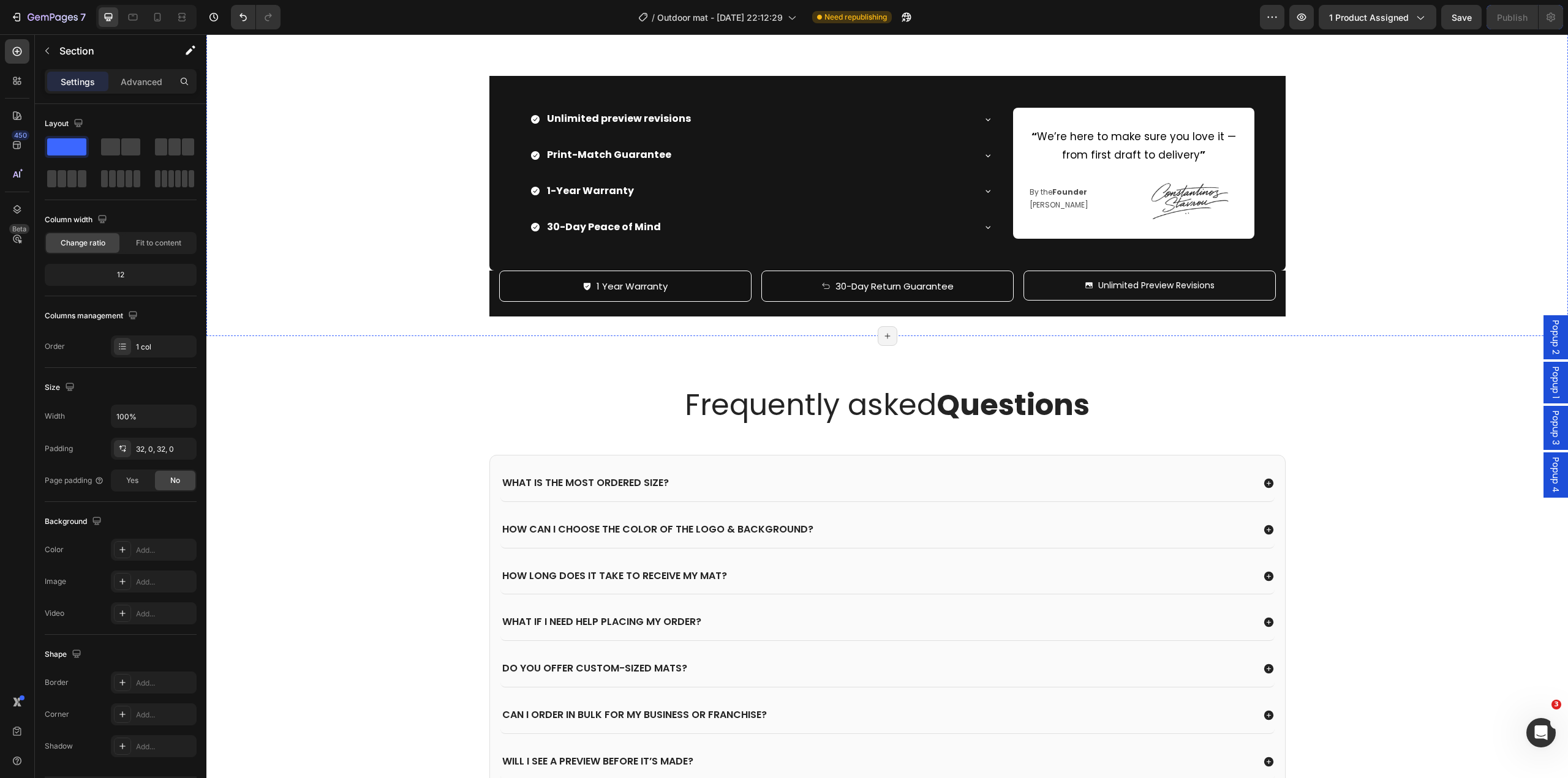
click at [412, 27] on strong "your back." at bounding box center [398, 9] width 139 height 35
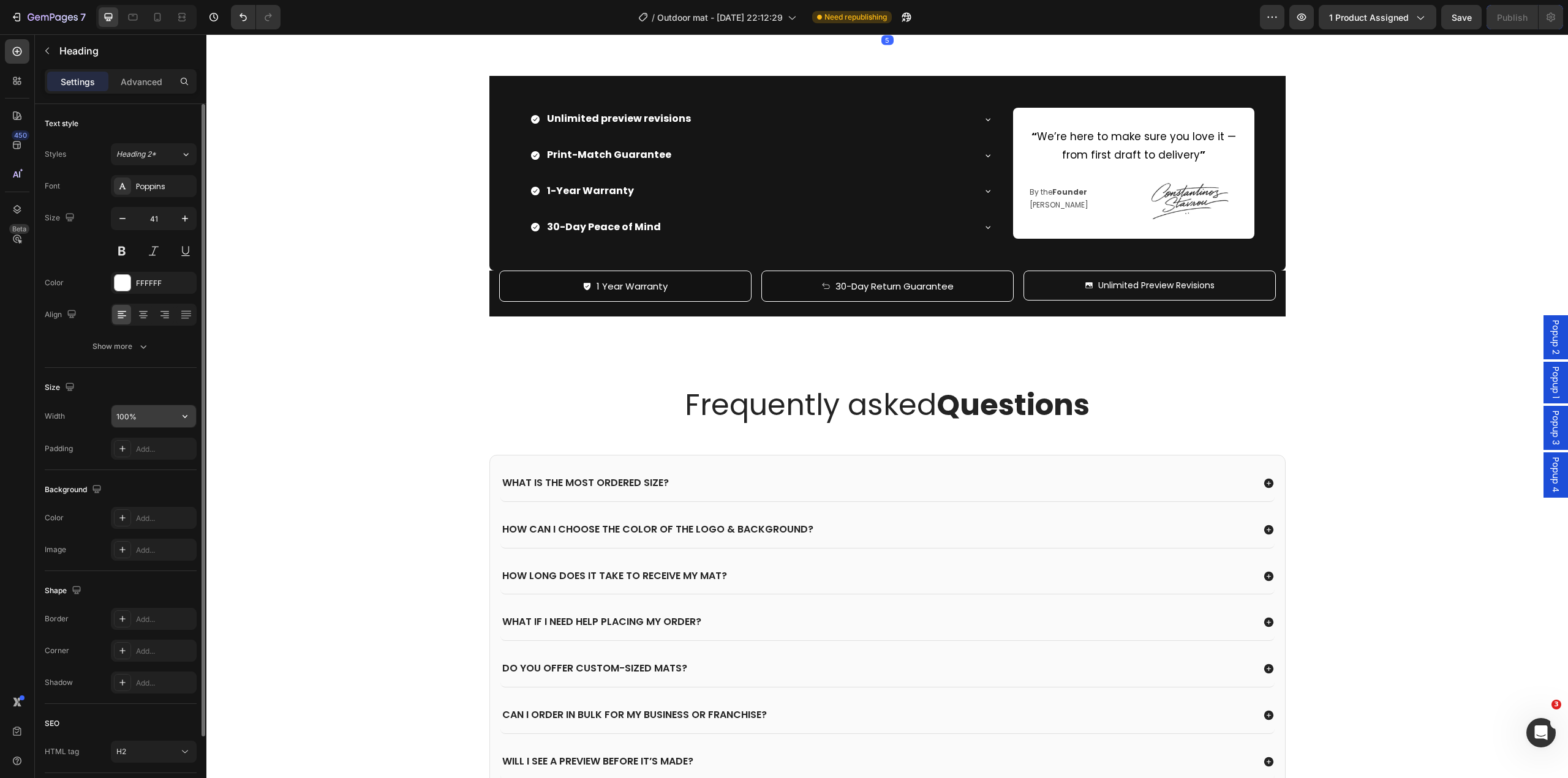
click at [142, 417] on input "100%" at bounding box center [154, 416] width 85 height 22
click at [157, 421] on input "1300%" at bounding box center [154, 416] width 85 height 22
type input "1300"
click at [809, 50] on p "Unlimited preview revisions. Print-match guarantee. 1-year warranty." at bounding box center [887, 41] width 1360 height 18
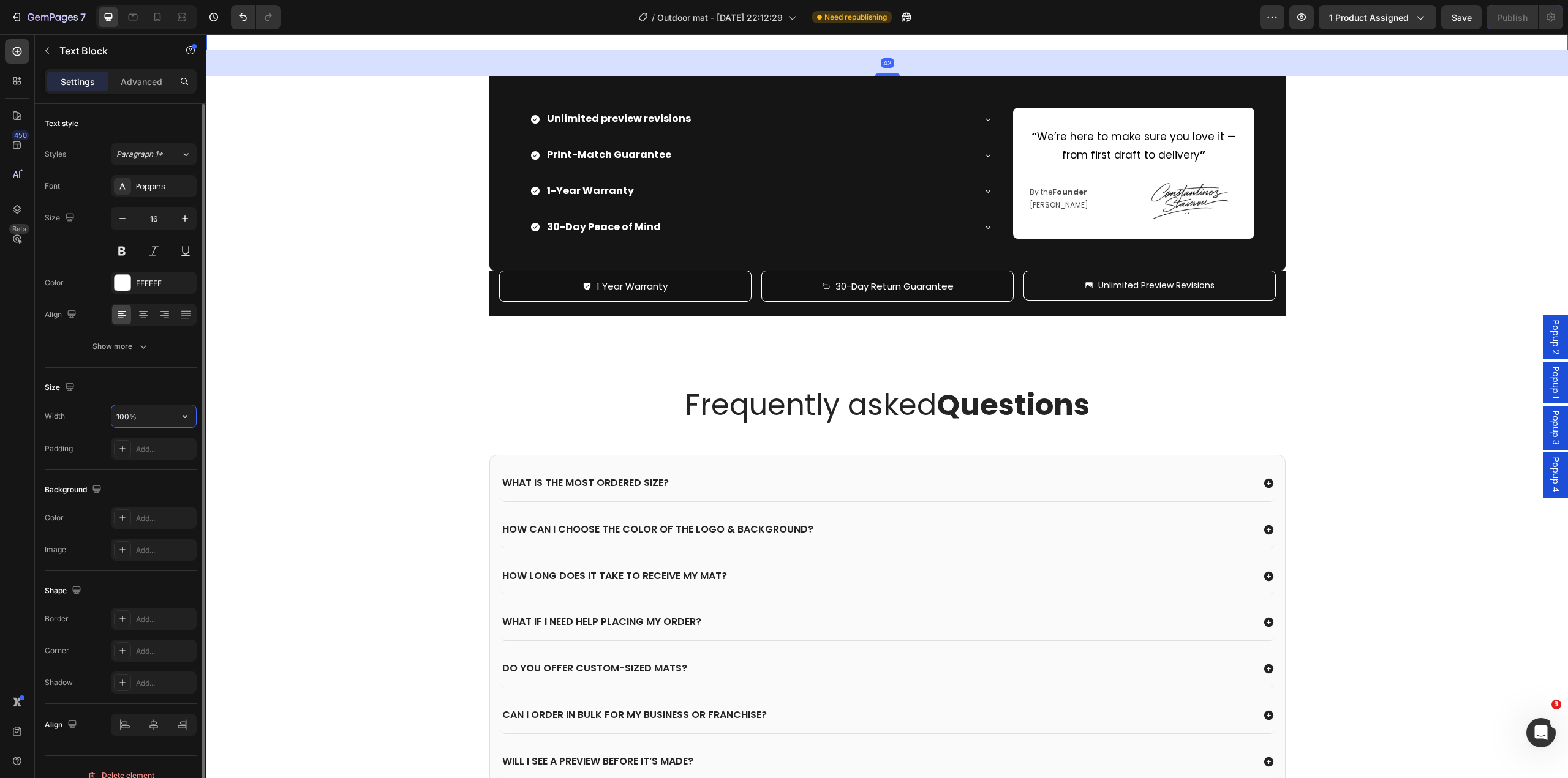
click at [143, 416] on input "100%" at bounding box center [154, 416] width 85 height 22
click at [143, 418] on input "100%" at bounding box center [154, 416] width 85 height 22
drag, startPoint x: 143, startPoint y: 419, endPoint x: 107, endPoint y: 417, distance: 36.1
click at [107, 417] on div "Width 100%" at bounding box center [121, 416] width 152 height 23
type input "1300"
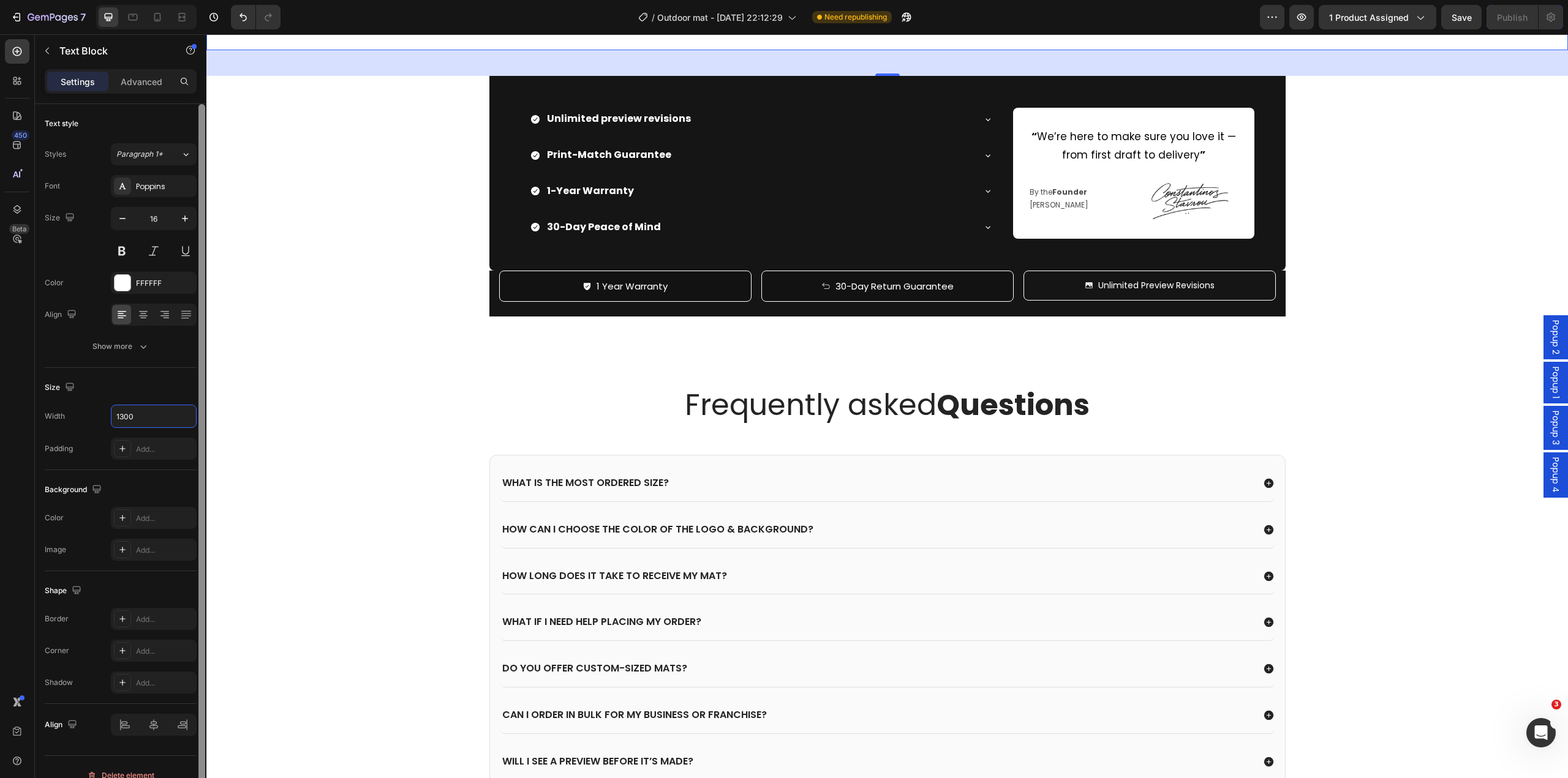
click at [132, 520] on div "Add..." at bounding box center [154, 518] width 86 height 22
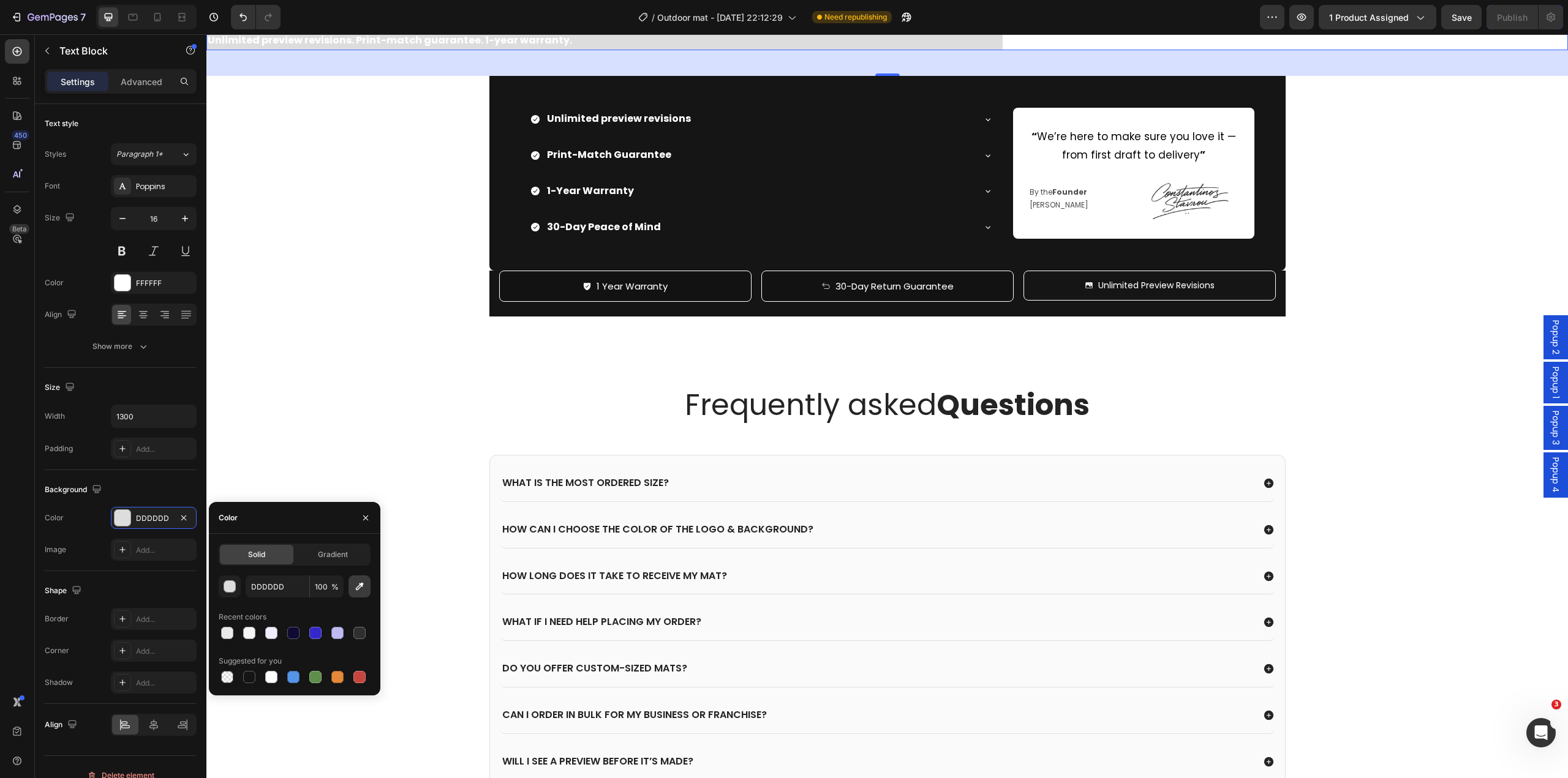
click at [355, 588] on icon "button" at bounding box center [359, 586] width 12 height 12
type input "151515"
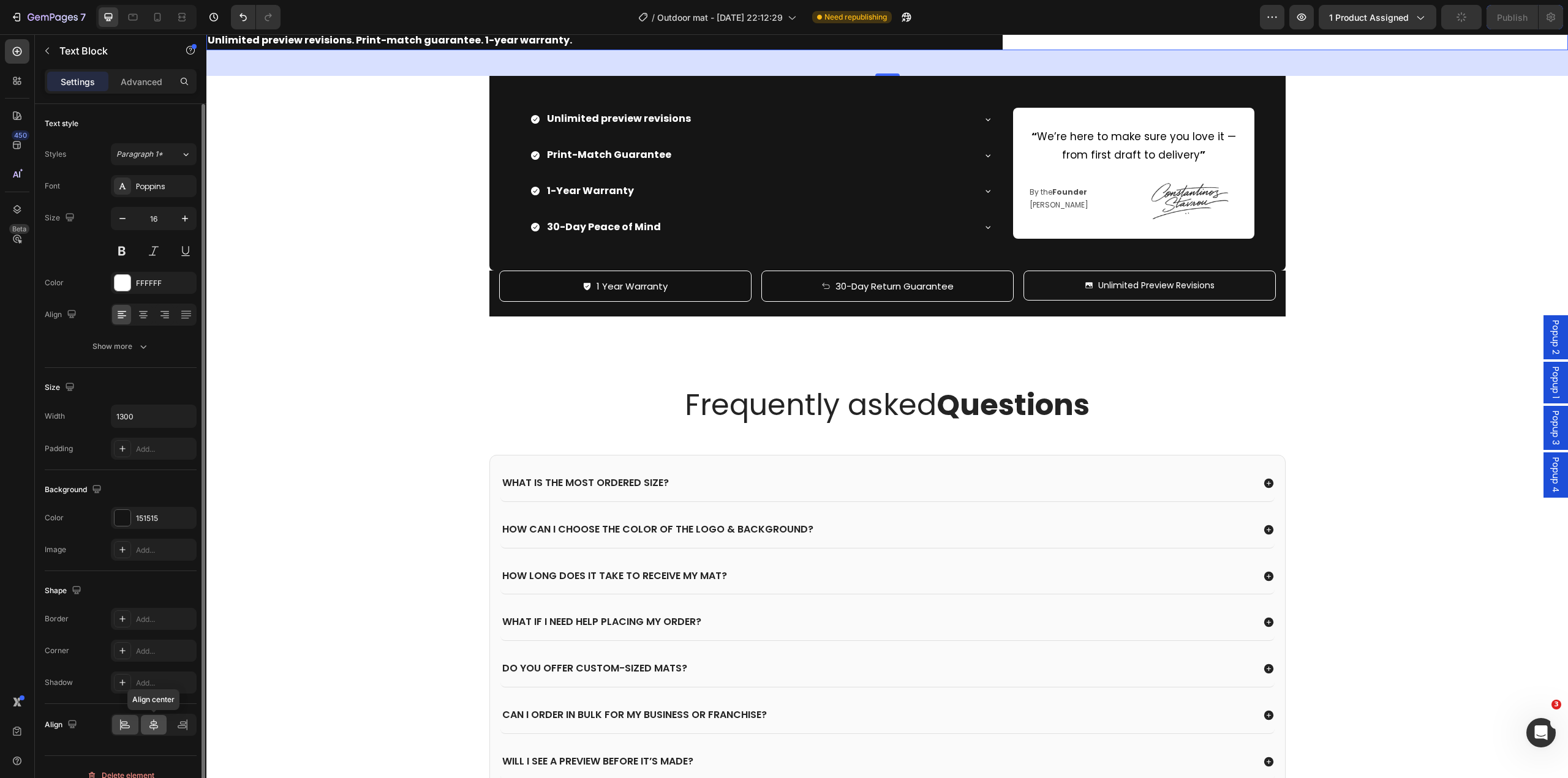
drag, startPoint x: 154, startPoint y: 724, endPoint x: 161, endPoint y: 732, distance: 10.6
click at [155, 724] on icon at bounding box center [154, 725] width 12 height 12
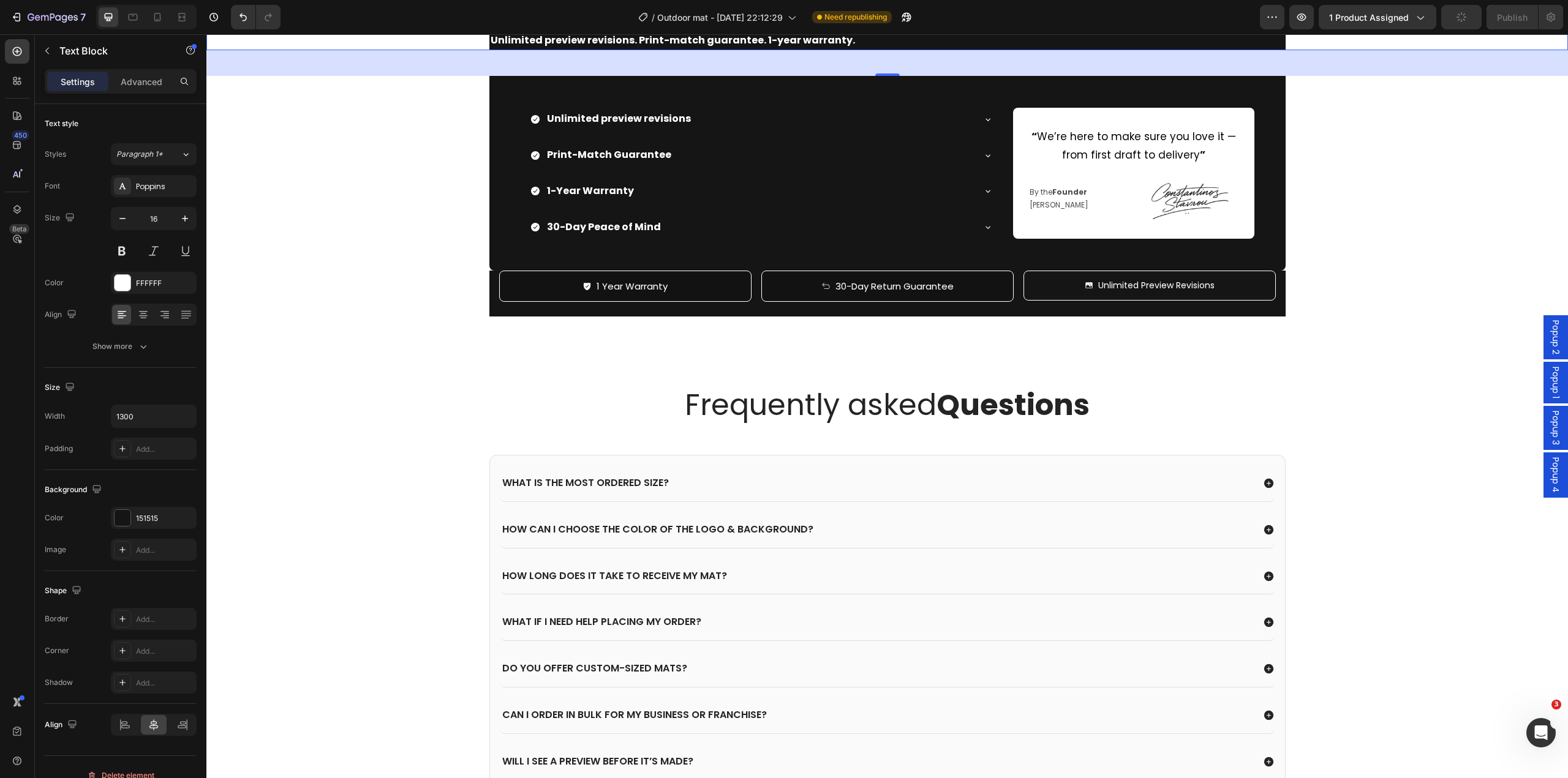
click at [544, 76] on div "42" at bounding box center [887, 63] width 1362 height 26
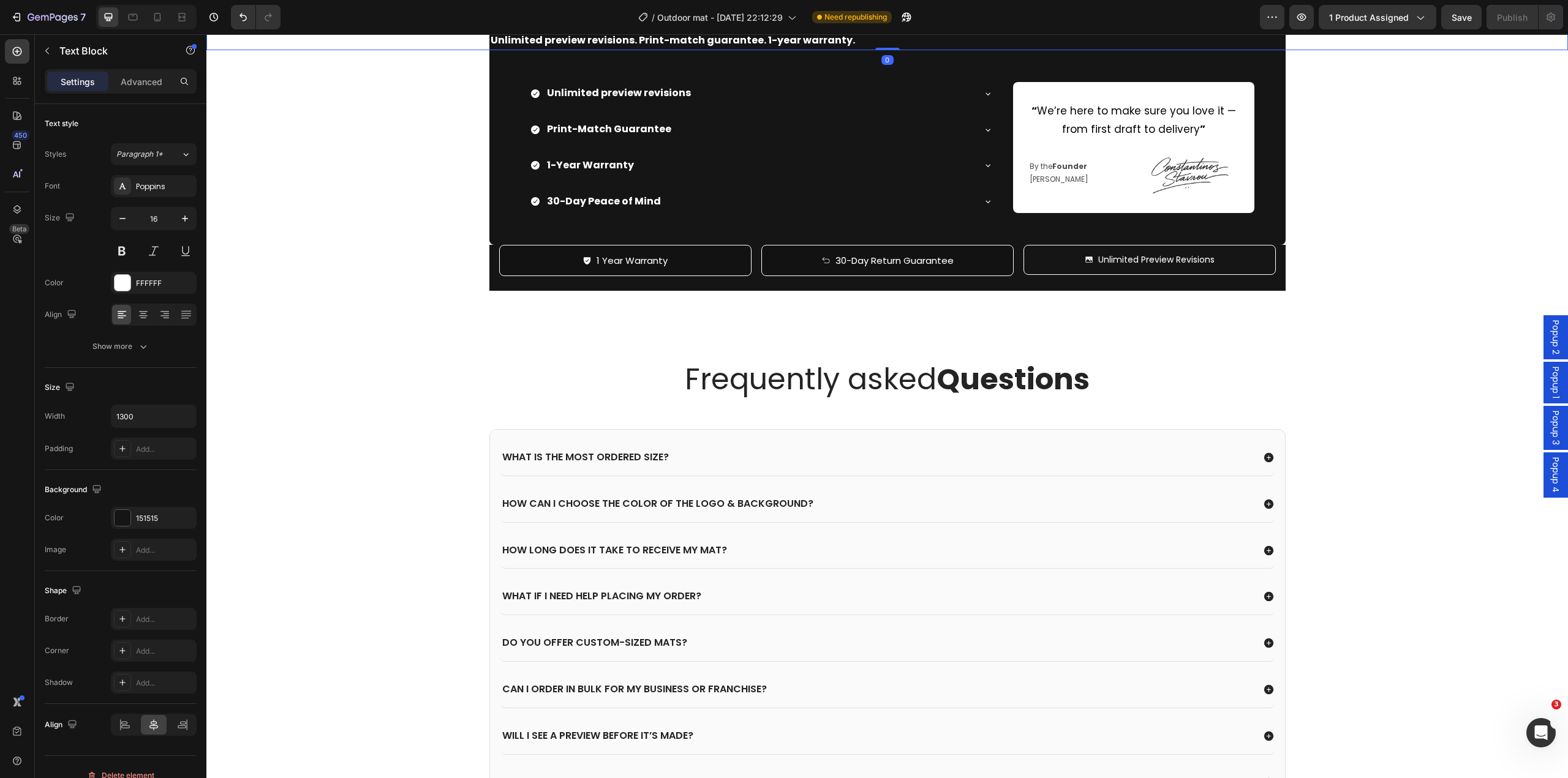
drag, startPoint x: 884, startPoint y: 404, endPoint x: 839, endPoint y: 359, distance: 63.6
click at [895, 290] on div "Image We've got your back. Heading Unlimited preview revisions. Print-match gua…" at bounding box center [887, 141] width 1362 height 298
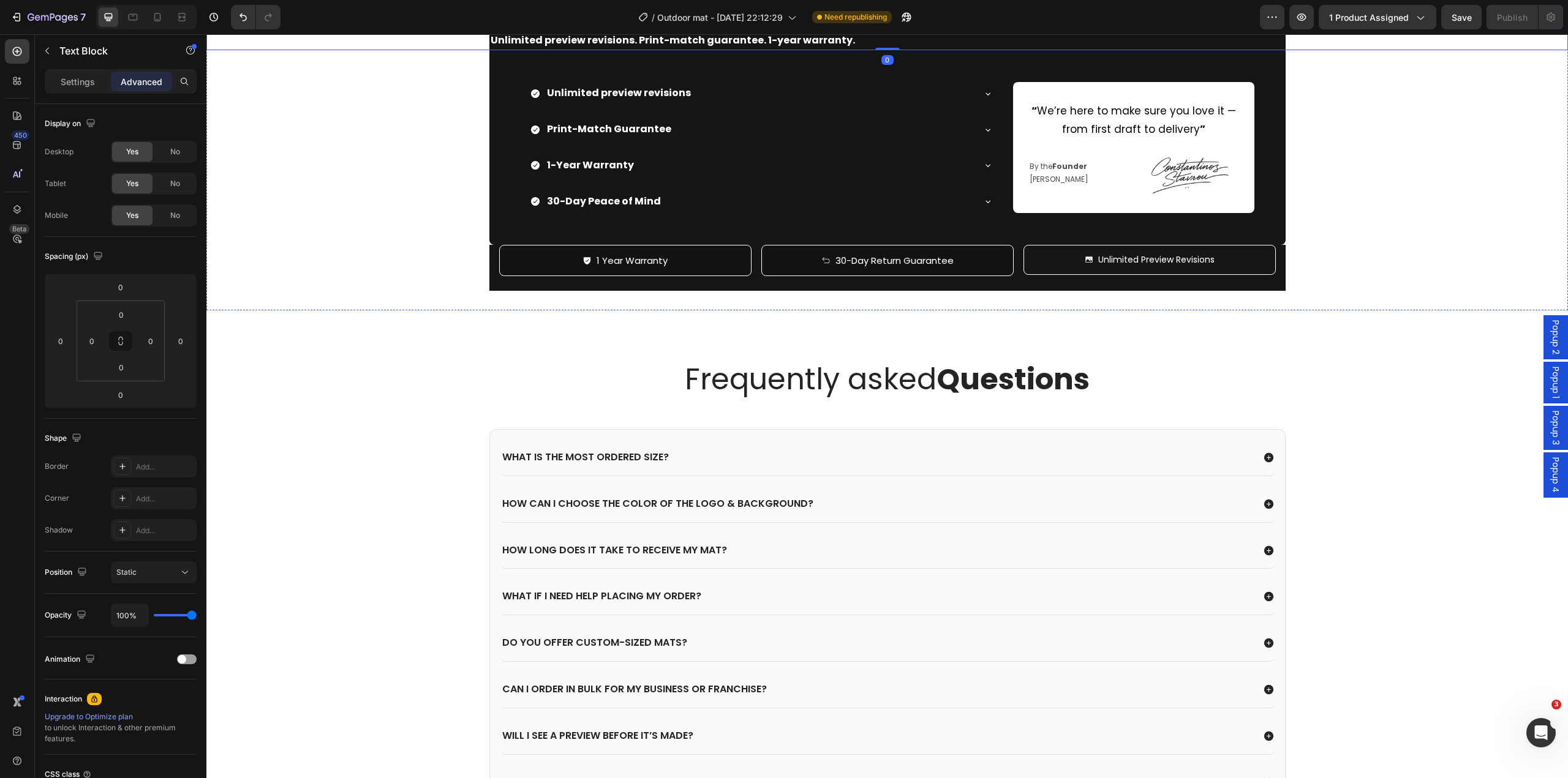
click at [763, 27] on h2 "We've got your back." at bounding box center [604, 9] width 796 height 35
click at [884, 290] on div "Image We've got your back. Heading 5 Unlimited preview revisions. Print-match g…" at bounding box center [887, 141] width 1362 height 298
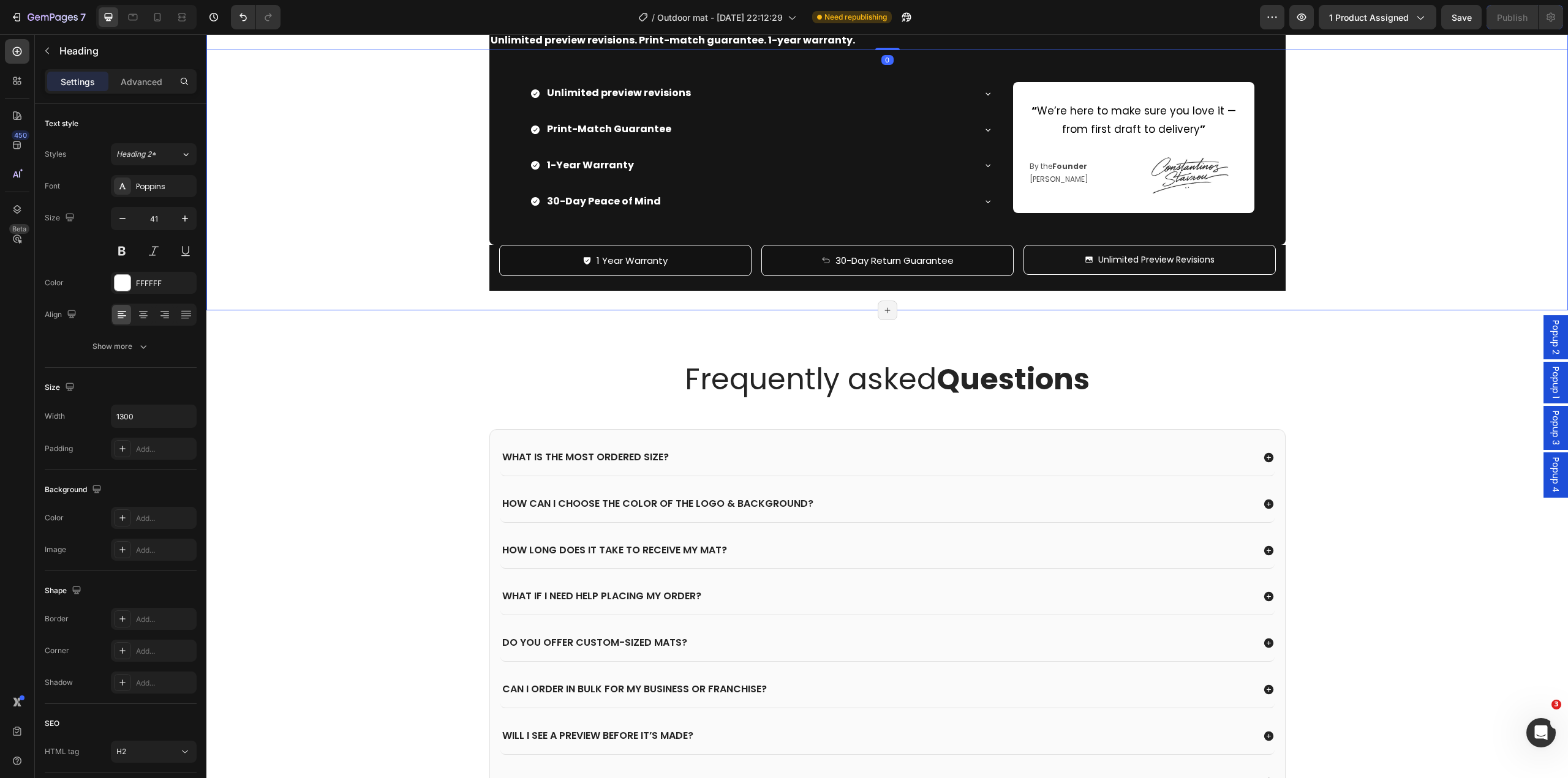
click at [885, 27] on h2 "We've got your back." at bounding box center [604, 9] width 796 height 35
drag, startPoint x: 880, startPoint y: 359, endPoint x: 859, endPoint y: 362, distance: 21.2
click at [885, 27] on div "We've got your back. Heading 5" at bounding box center [887, 9] width 1362 height 35
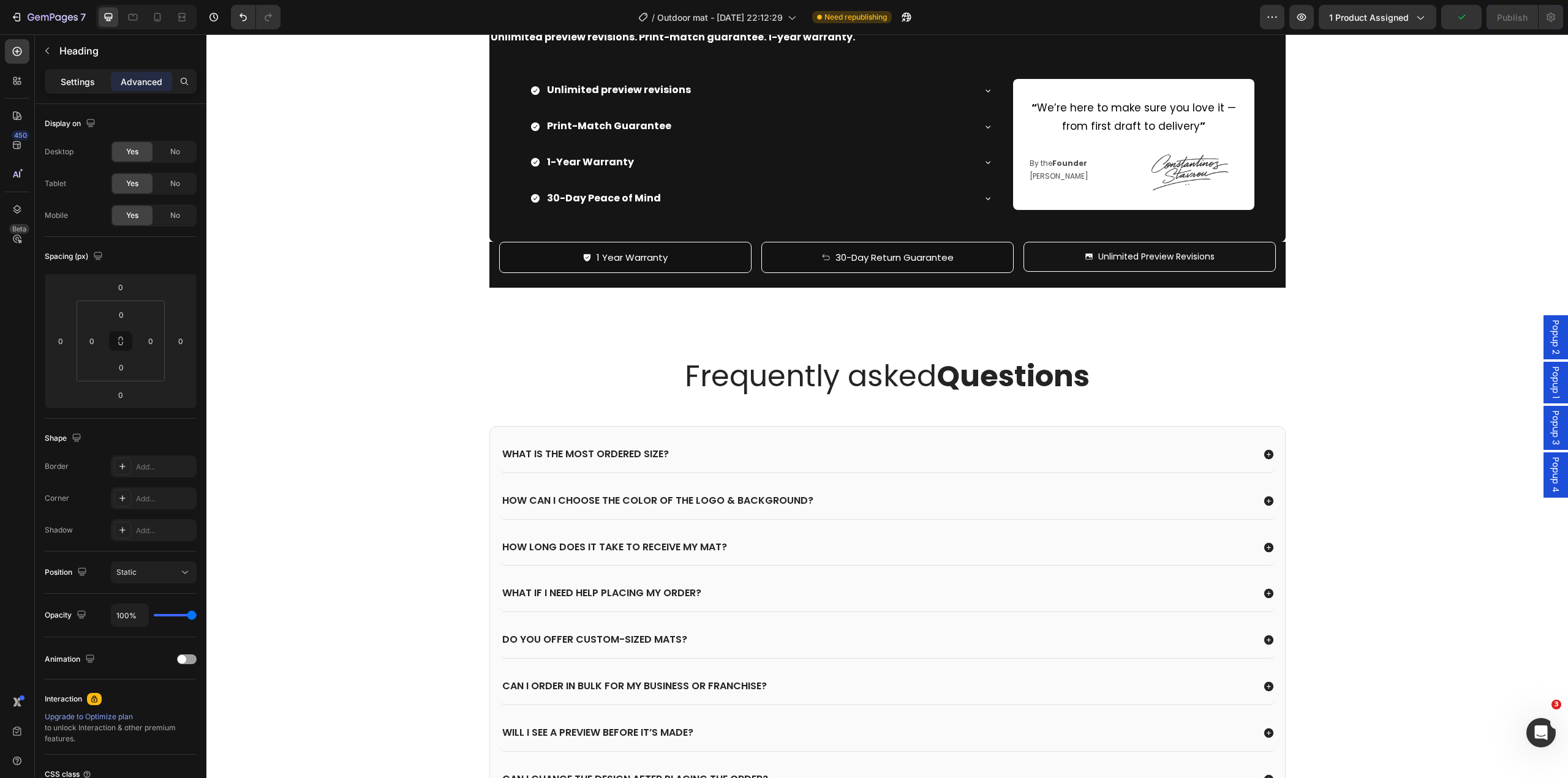
click at [80, 88] on div "Settings" at bounding box center [78, 82] width 61 height 20
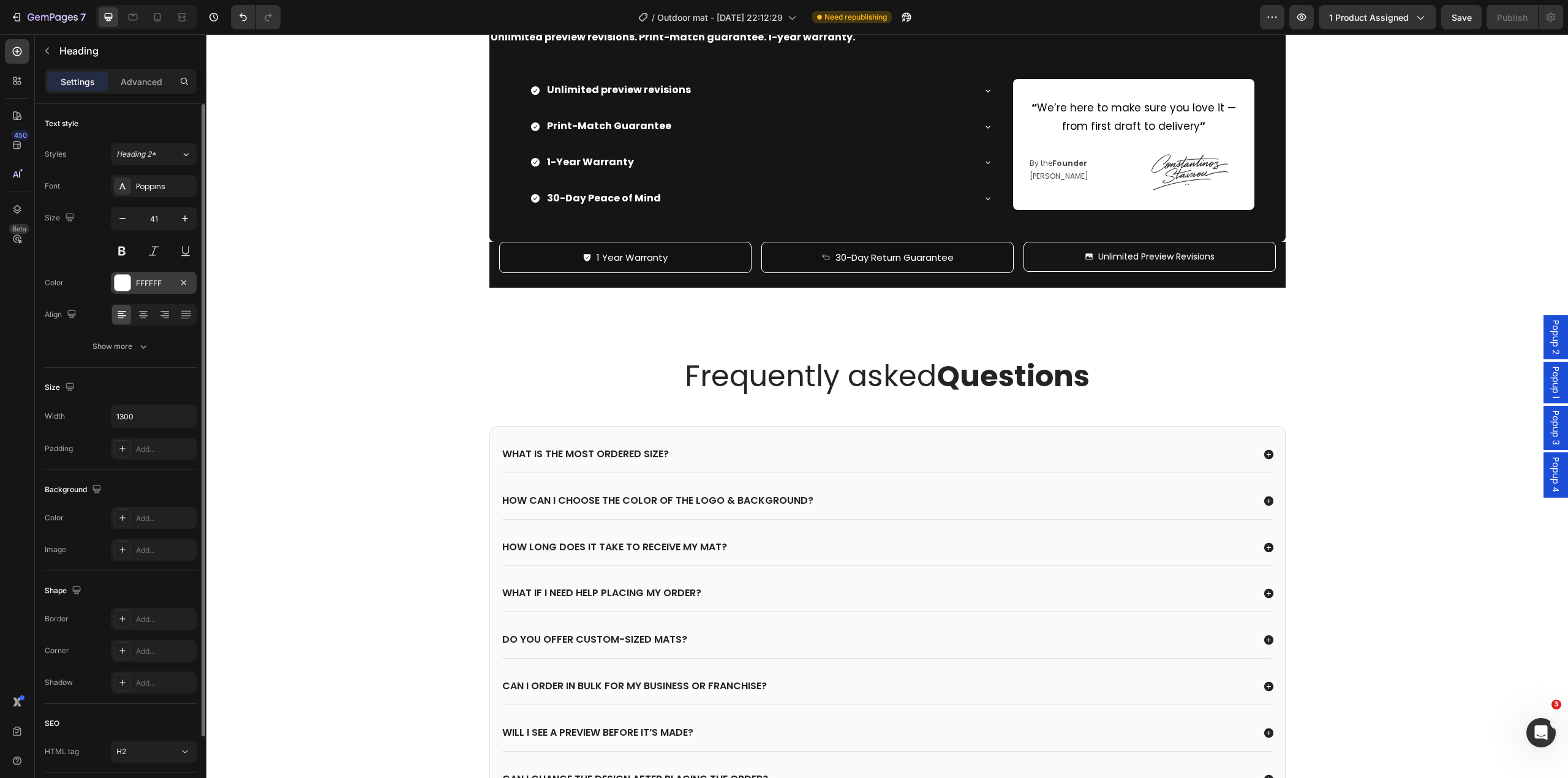
click at [152, 285] on div "FFFFFF" at bounding box center [154, 283] width 36 height 11
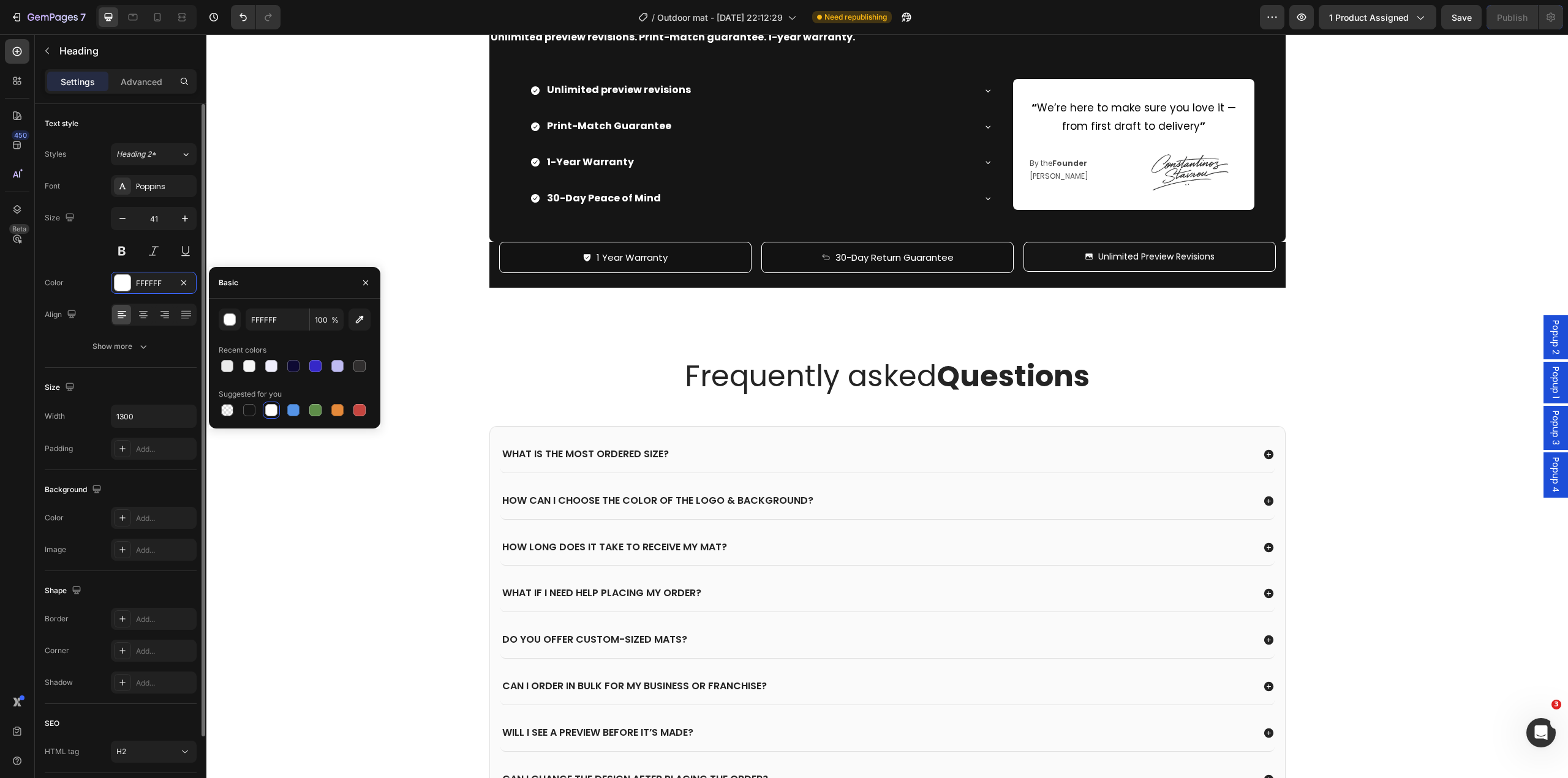
click at [88, 494] on div "Background" at bounding box center [75, 490] width 60 height 16
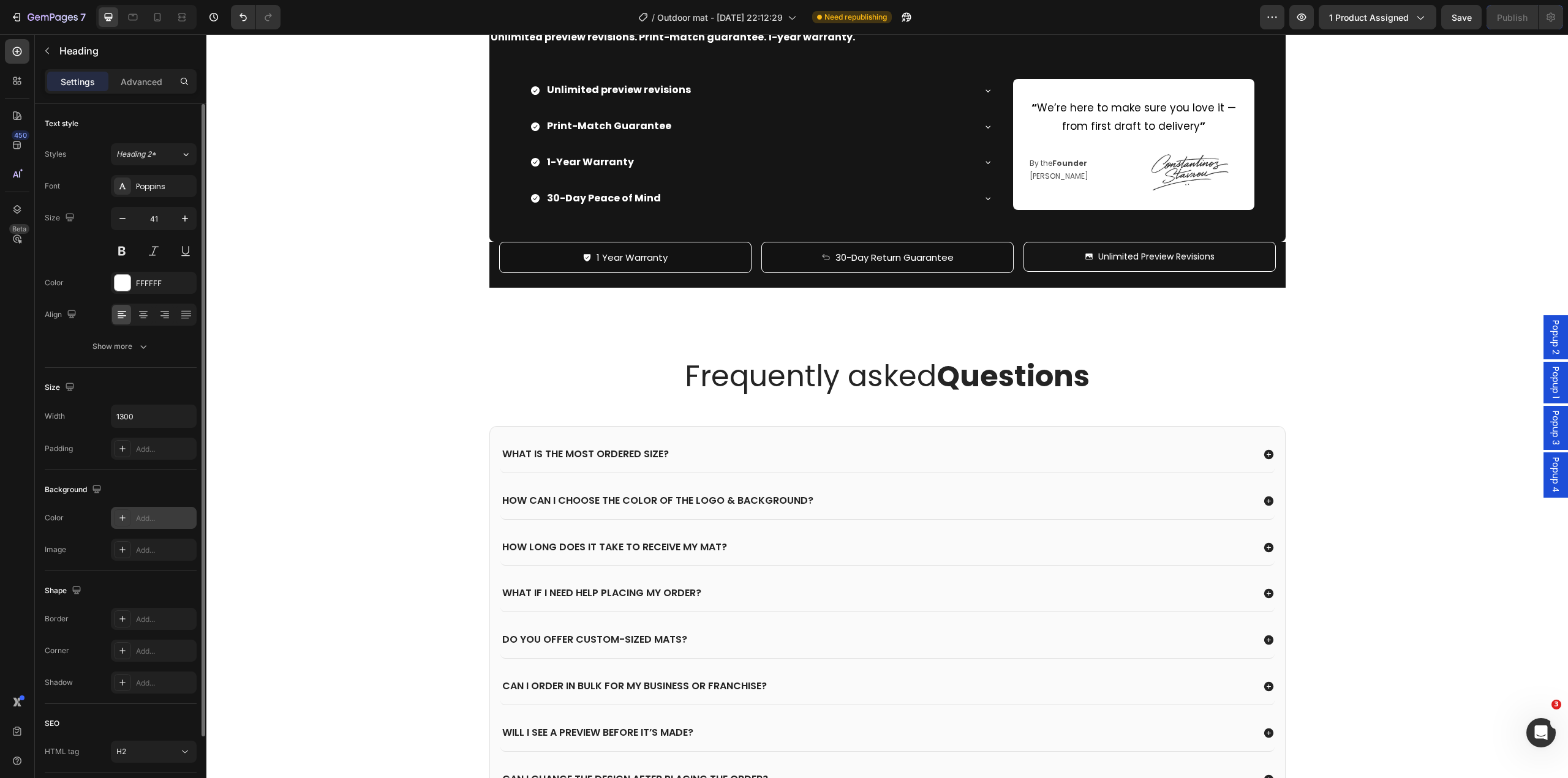
click at [127, 513] on div at bounding box center [122, 518] width 17 height 17
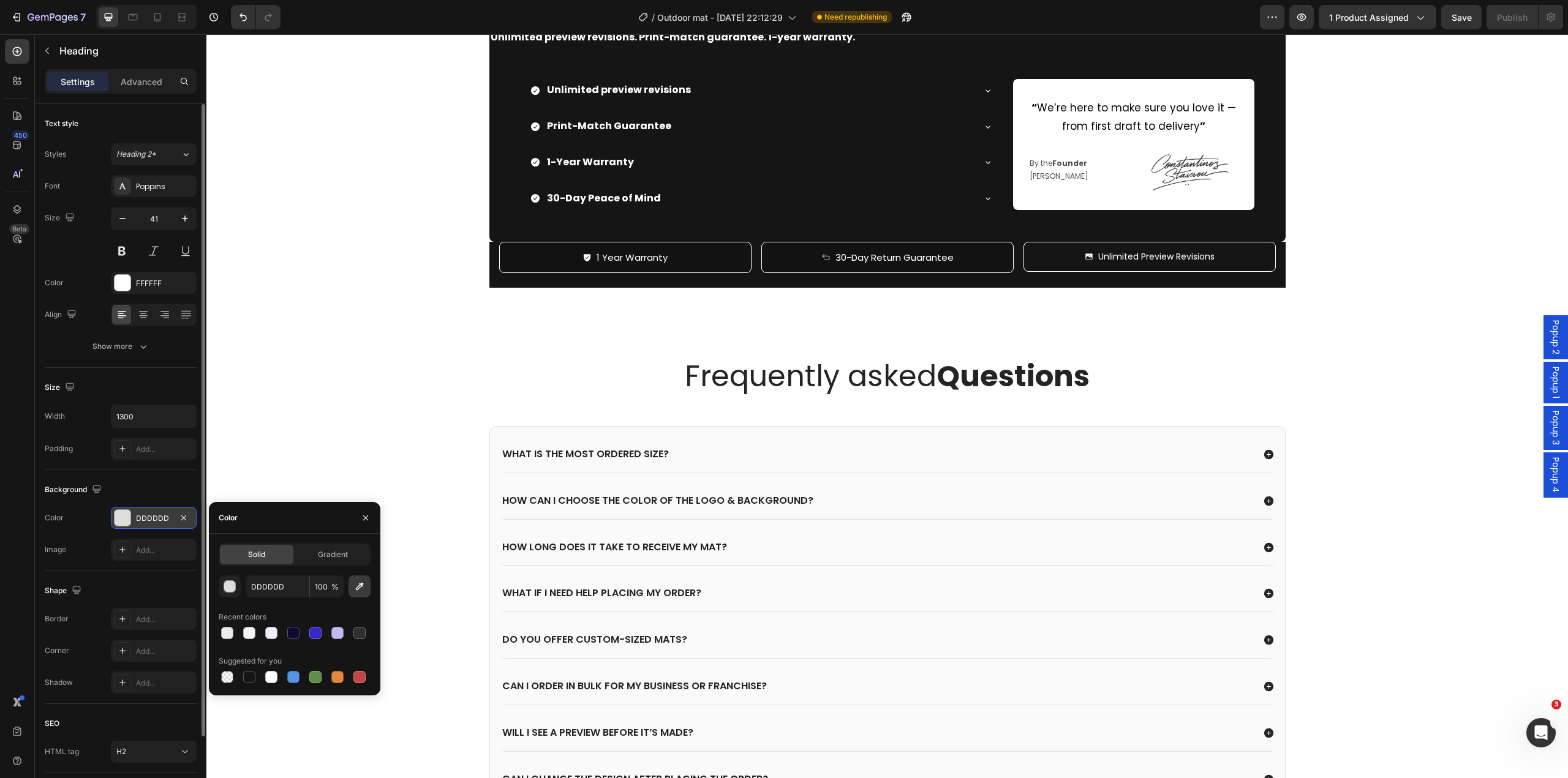
click at [359, 584] on icon "button" at bounding box center [359, 586] width 12 height 12
type input "151515"
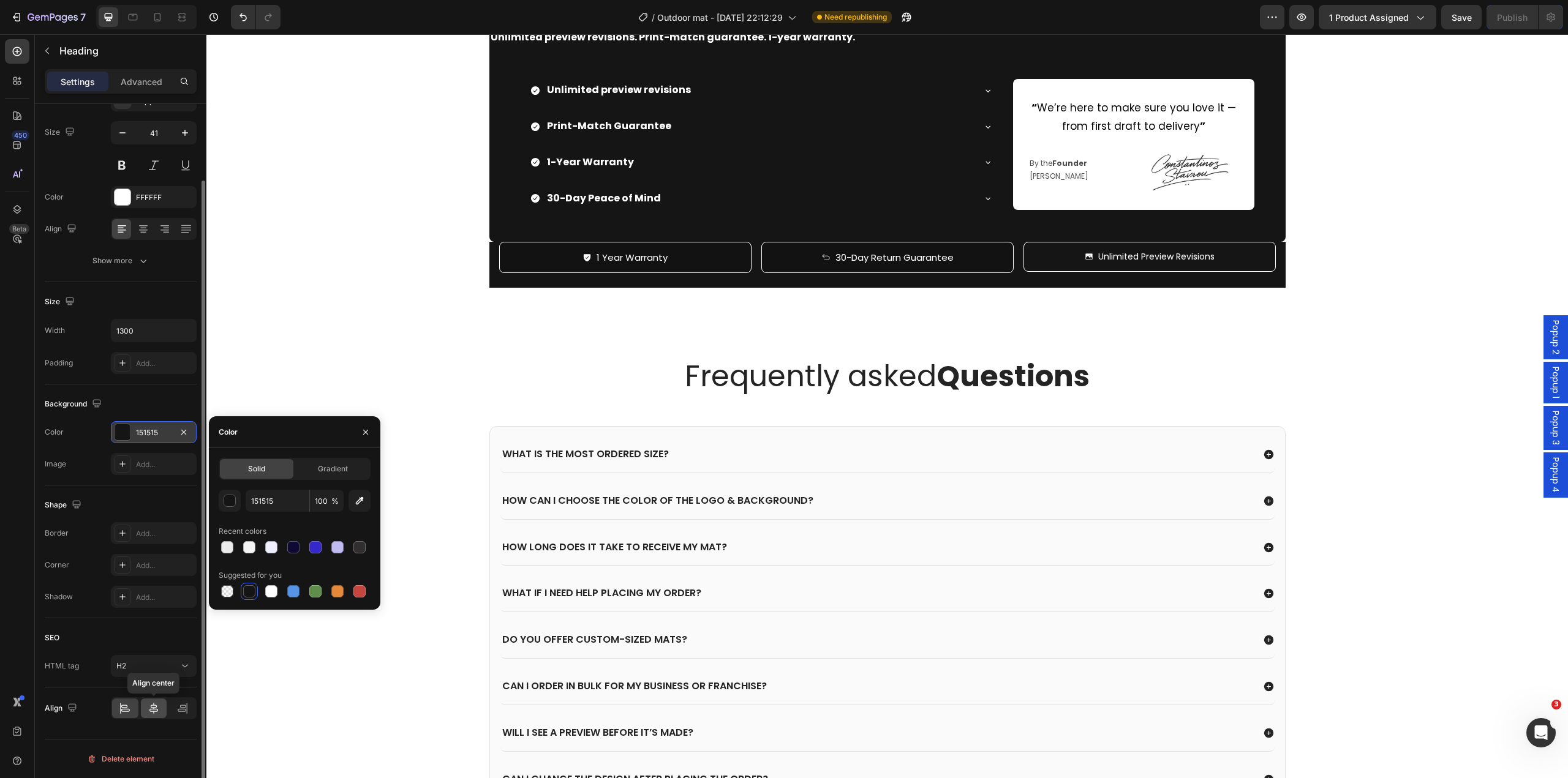
click at [152, 711] on icon at bounding box center [154, 708] width 12 height 12
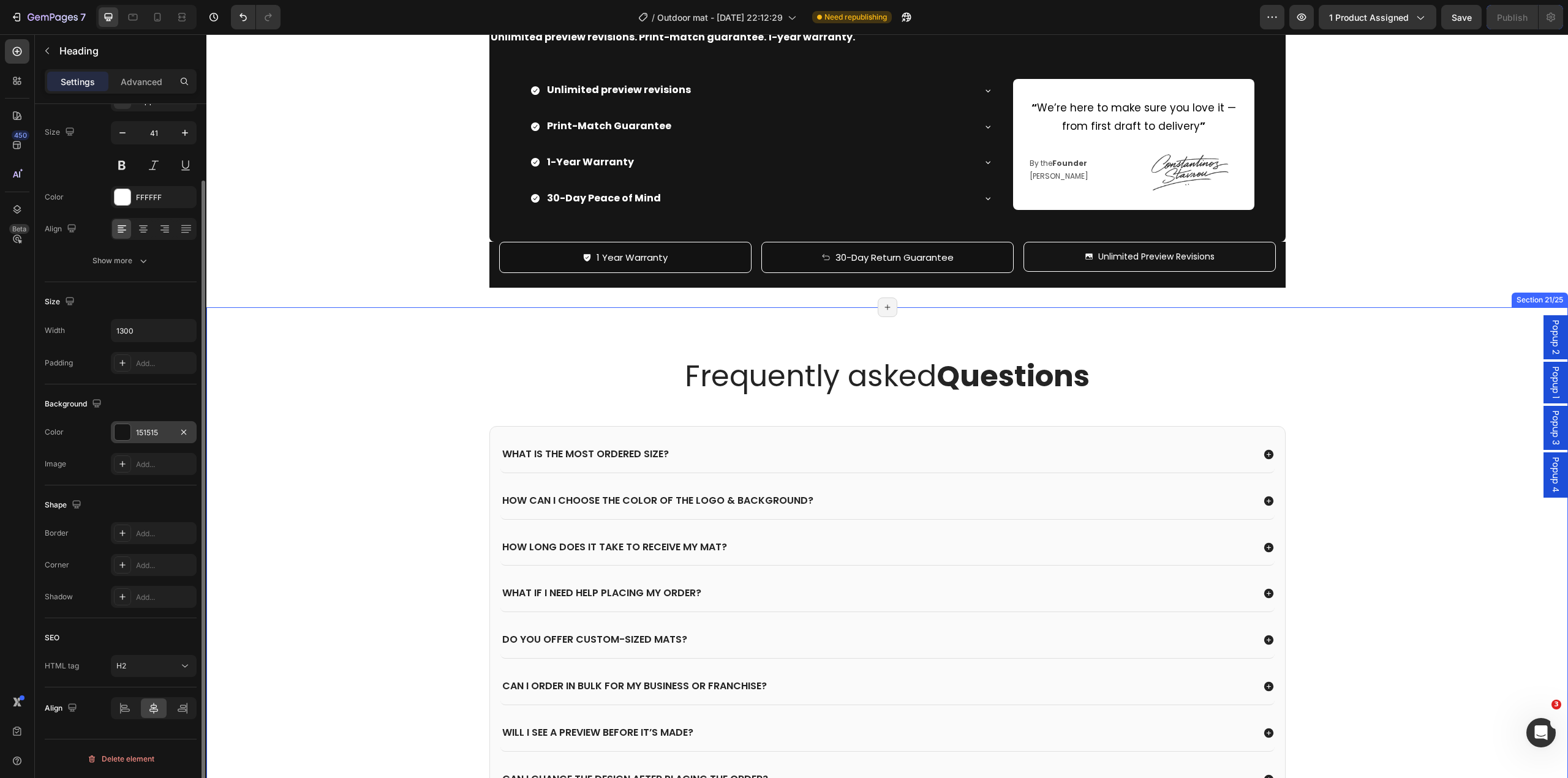
click at [531, 649] on div "Frequently asked Questions Heading What is the most ordered size? How can I cho…" at bounding box center [887, 619] width 1362 height 624
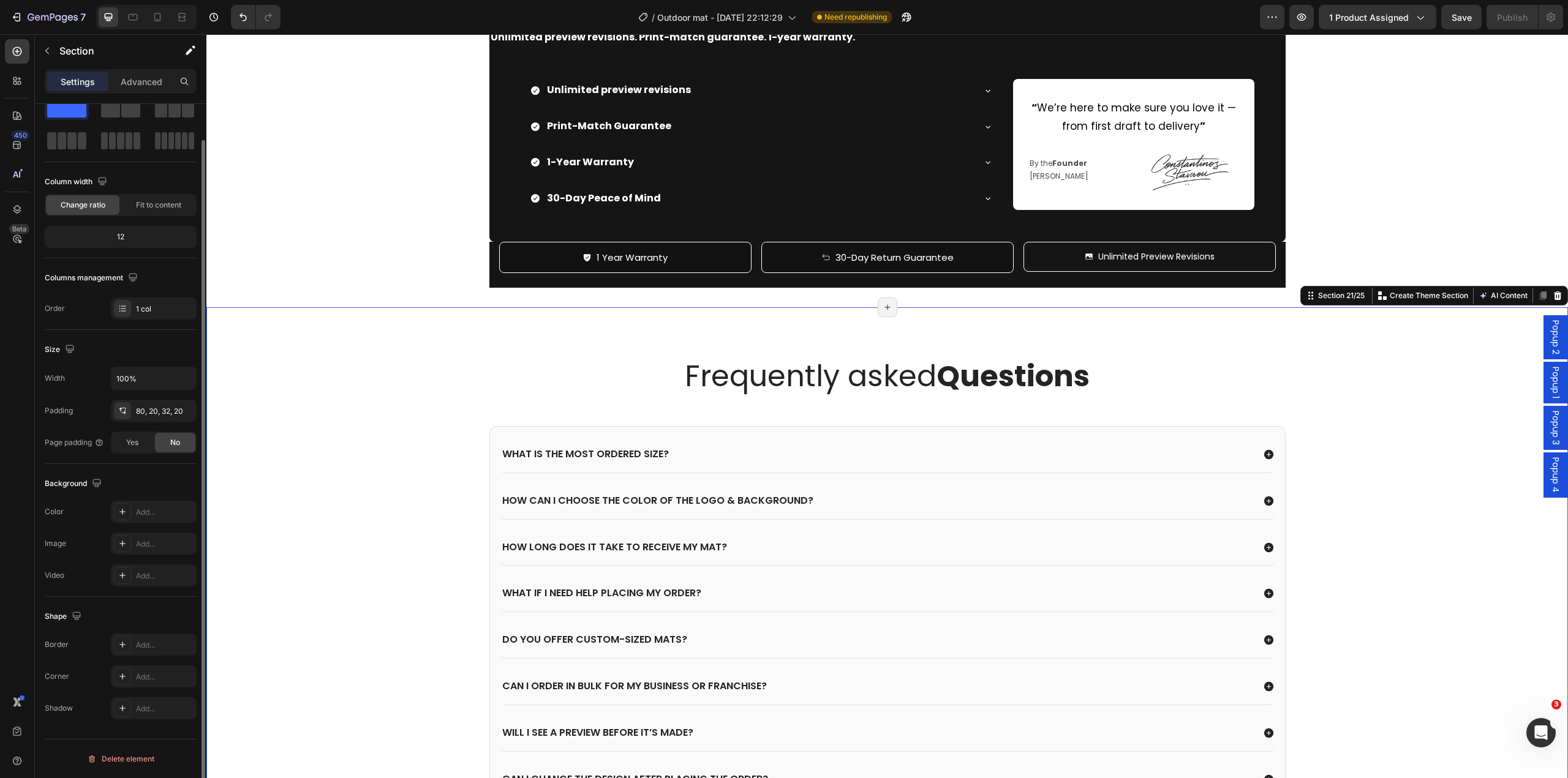
scroll to position [0, 0]
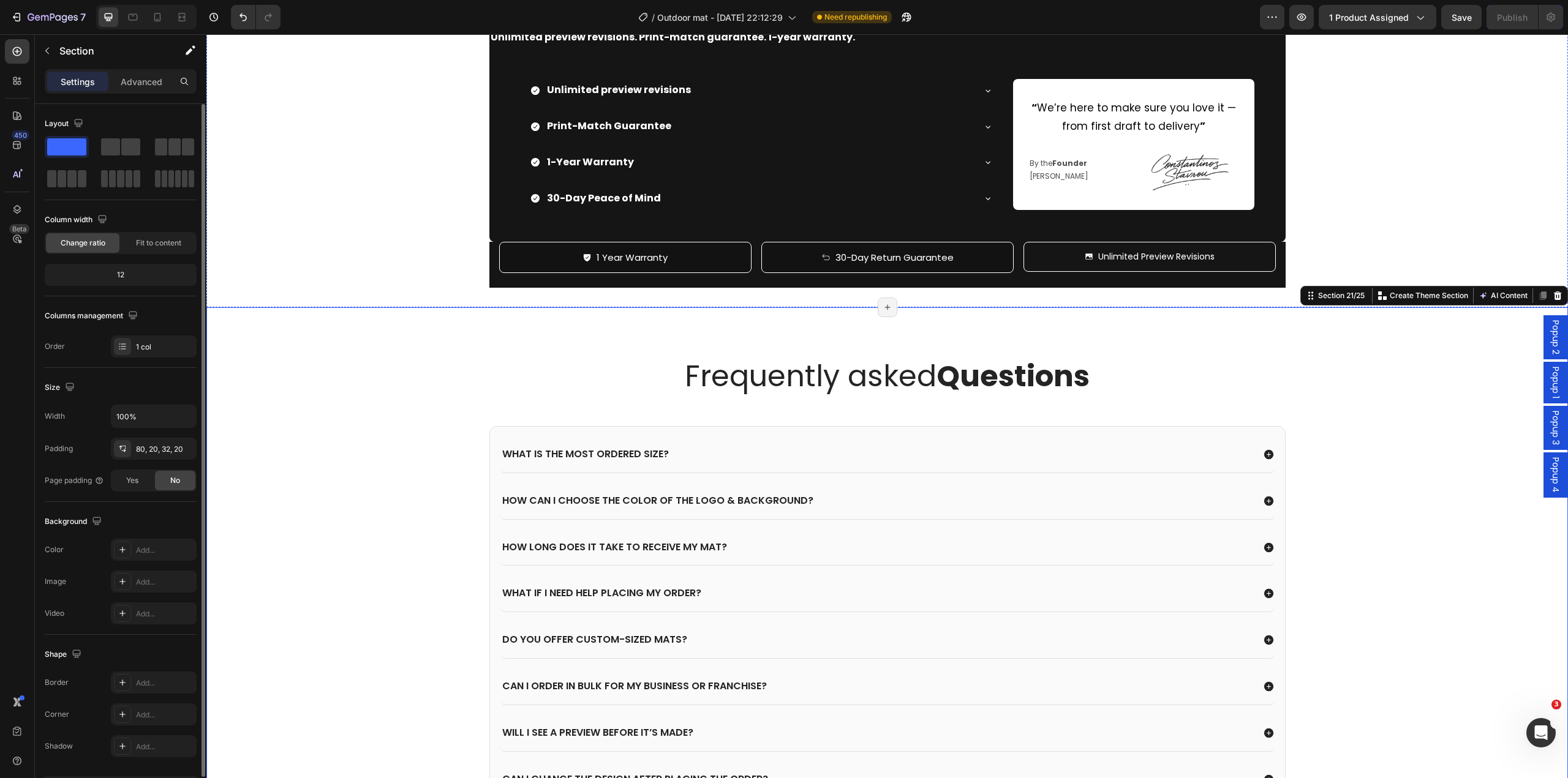
click at [811, 27] on h2 "We've got your back." at bounding box center [887, 9] width 796 height 35
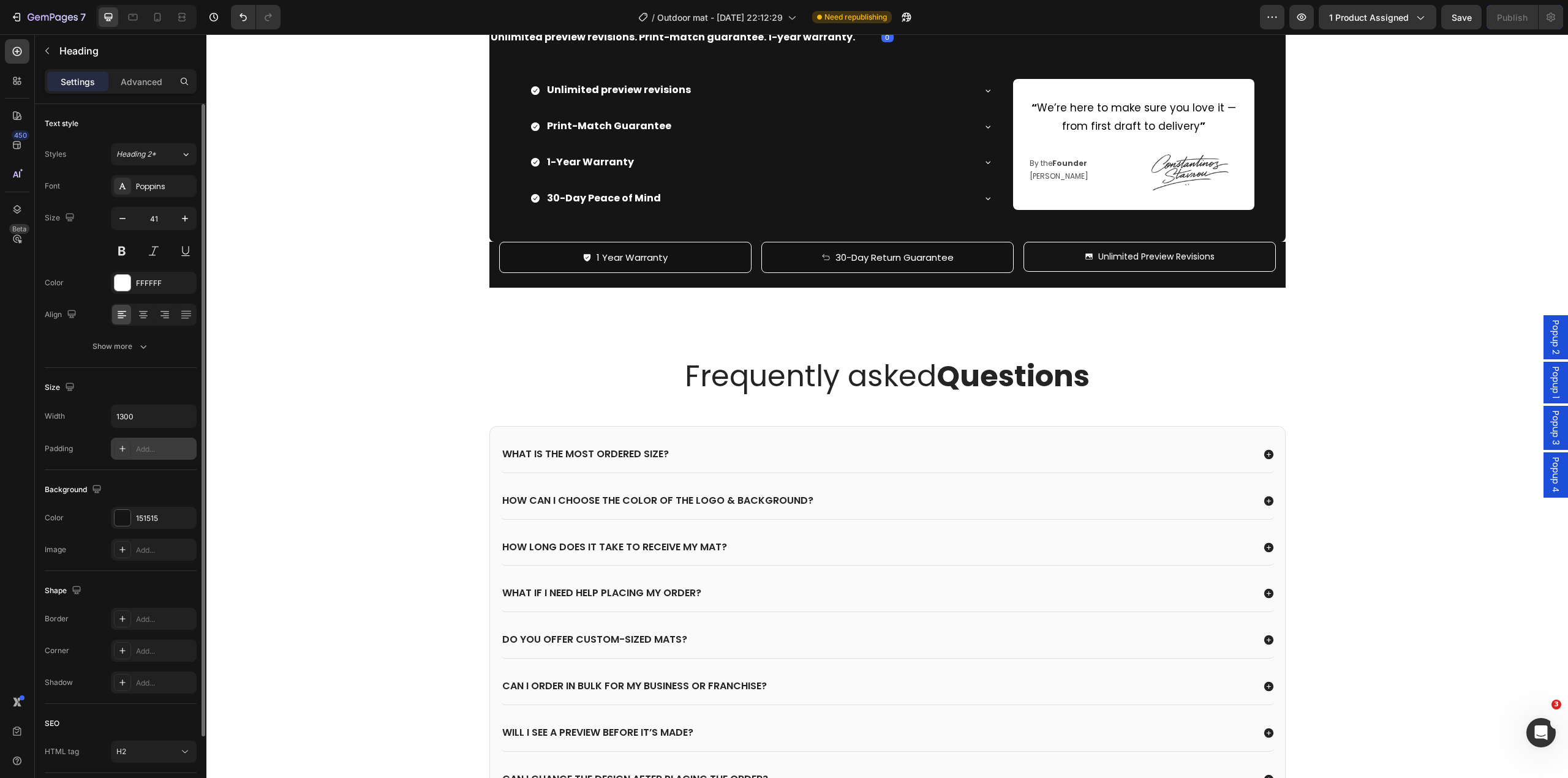
click at [140, 456] on div "Add..." at bounding box center [154, 449] width 86 height 22
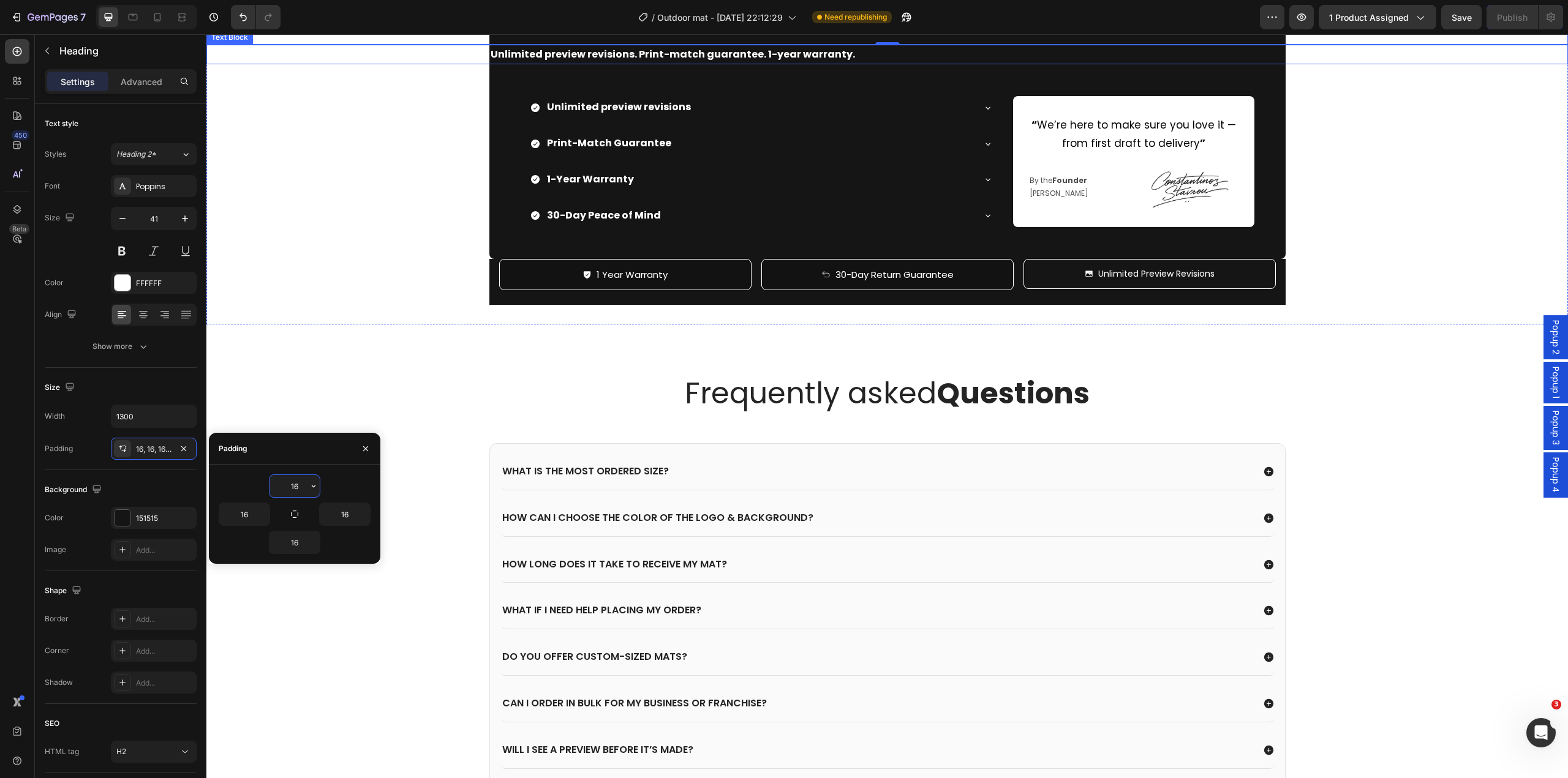
click at [884, 60] on div "0" at bounding box center [887, 55] width 12 height 10
click at [869, 64] on p "Unlimited preview revisions. Print-match guarantee. 1-year warranty." at bounding box center [888, 55] width 794 height 18
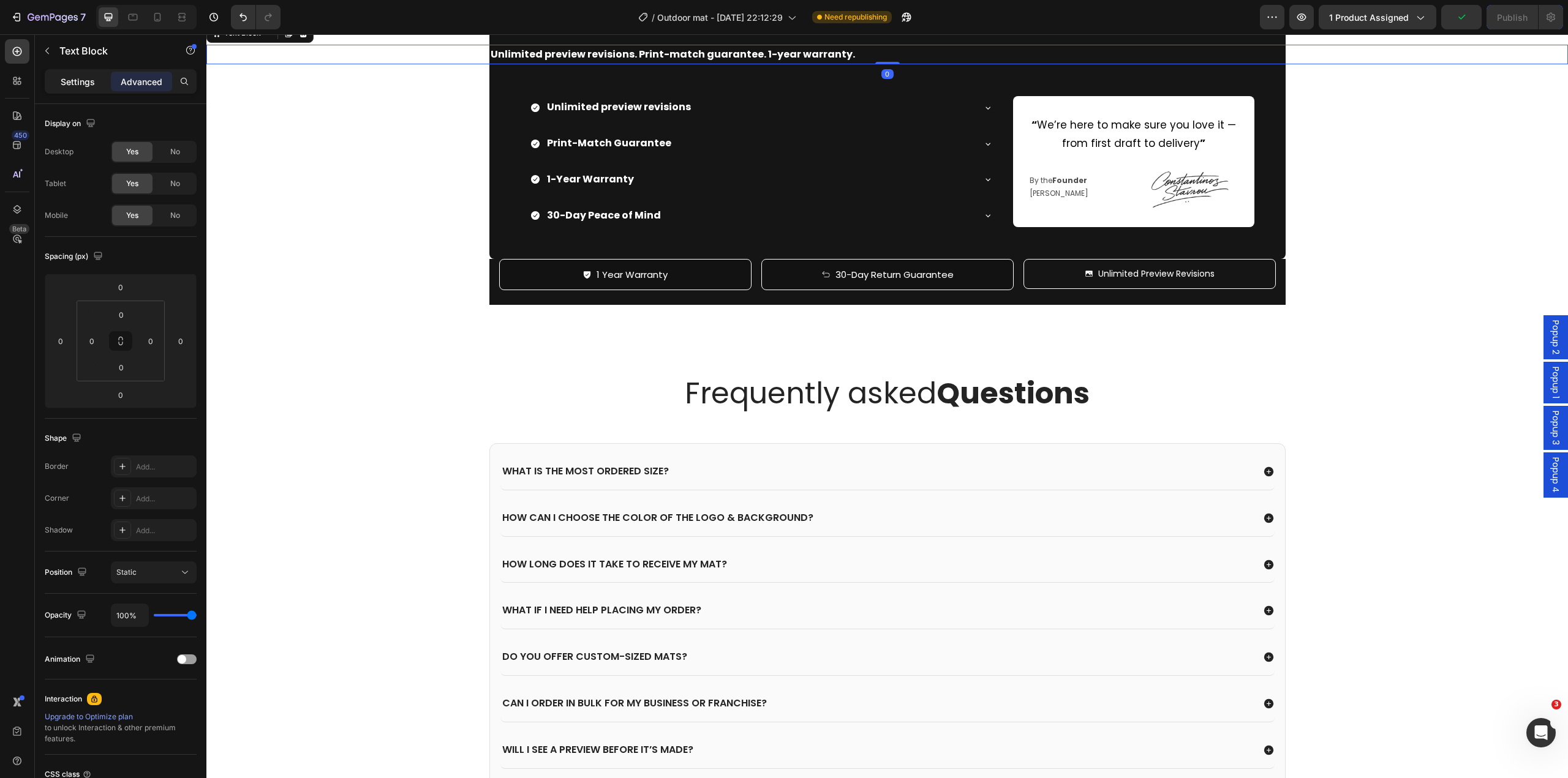
click at [84, 85] on p "Settings" at bounding box center [78, 82] width 34 height 13
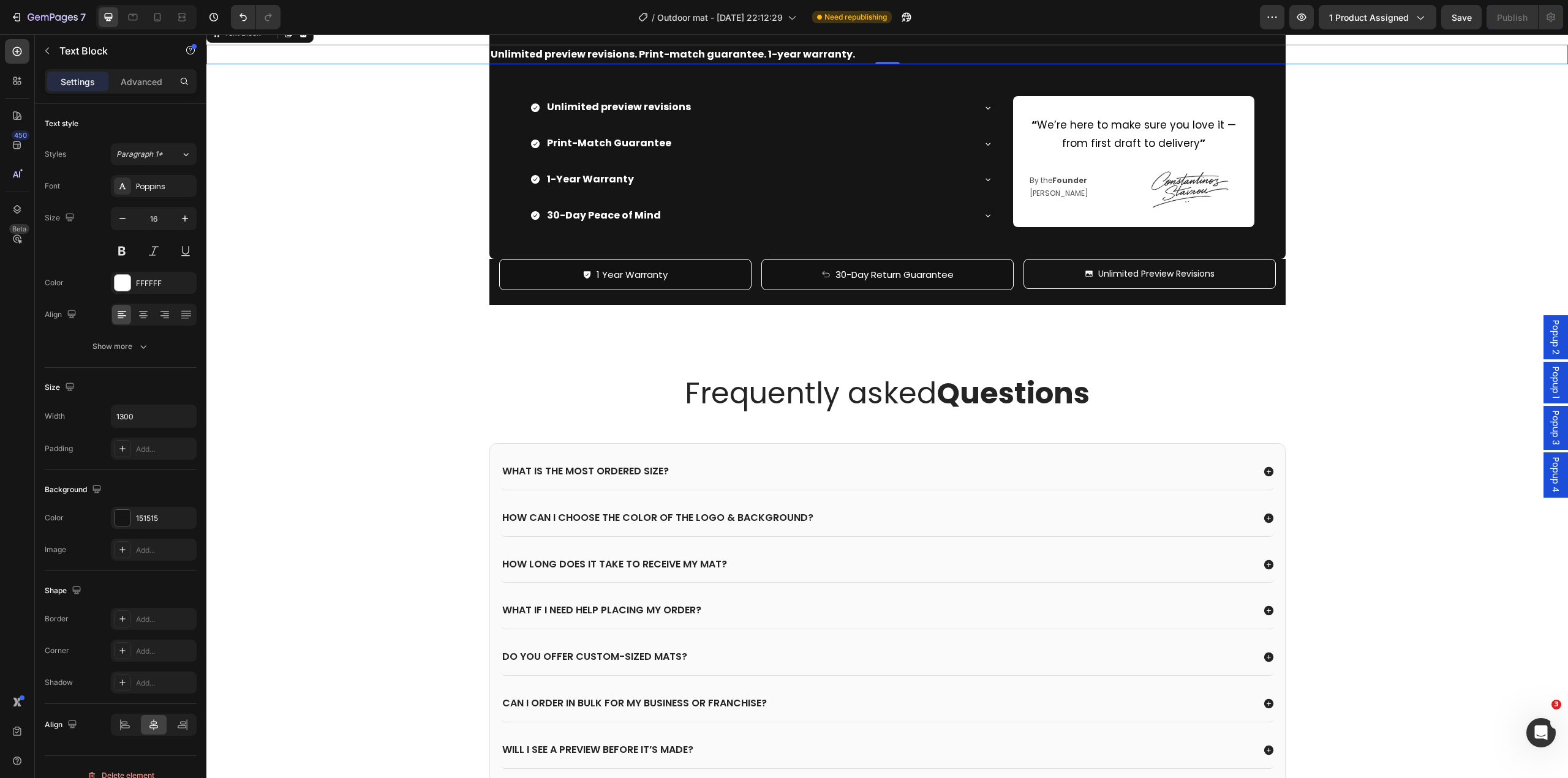
click at [137, 452] on div "Add..." at bounding box center [164, 449] width 58 height 11
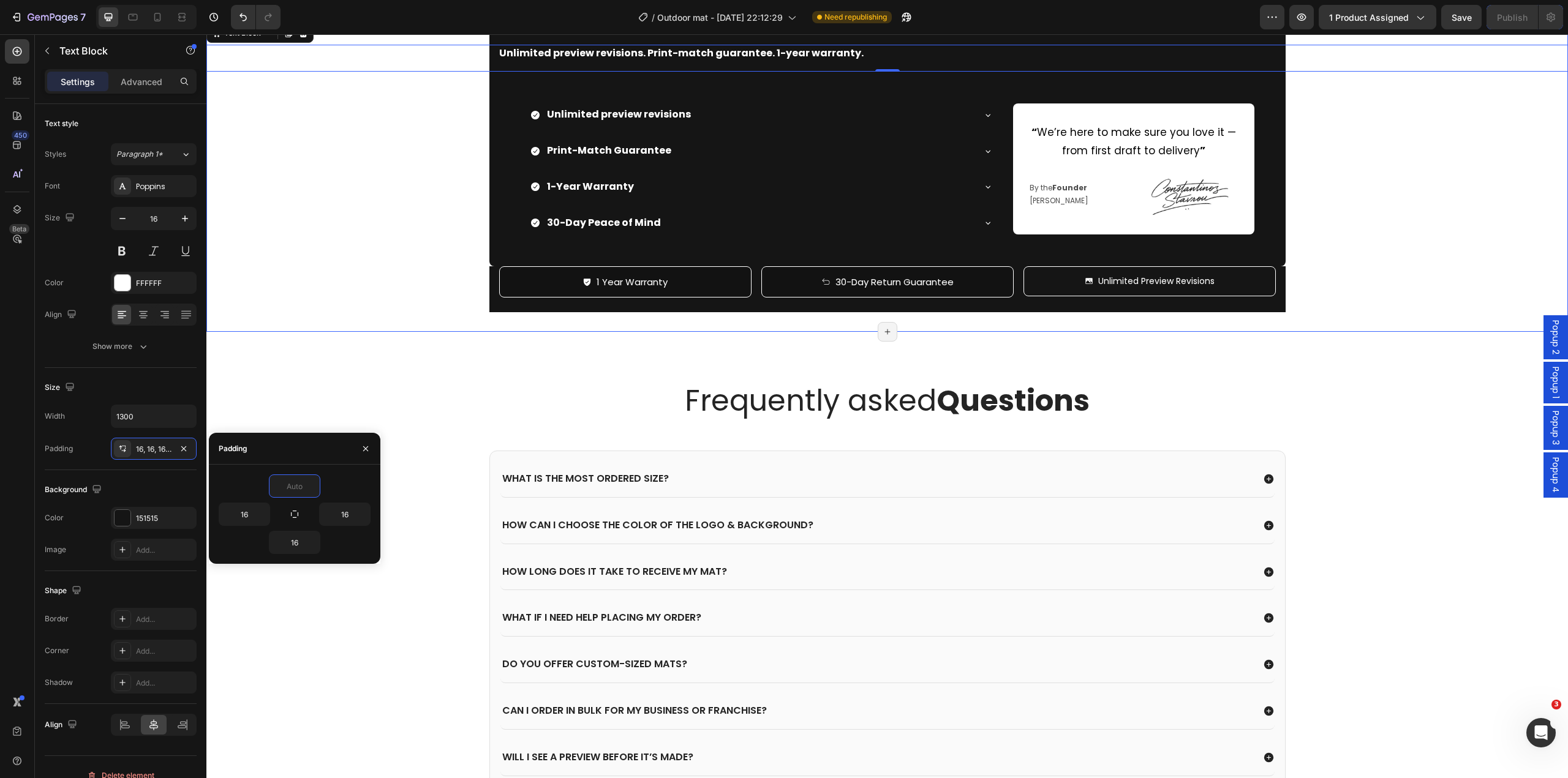
drag, startPoint x: 1377, startPoint y: 482, endPoint x: 1372, endPoint y: 500, distance: 18.7
click at [1377, 311] on div "Image We've got your back. Heading Unlimited preview revisions. Print-match gua…" at bounding box center [887, 151] width 1362 height 319
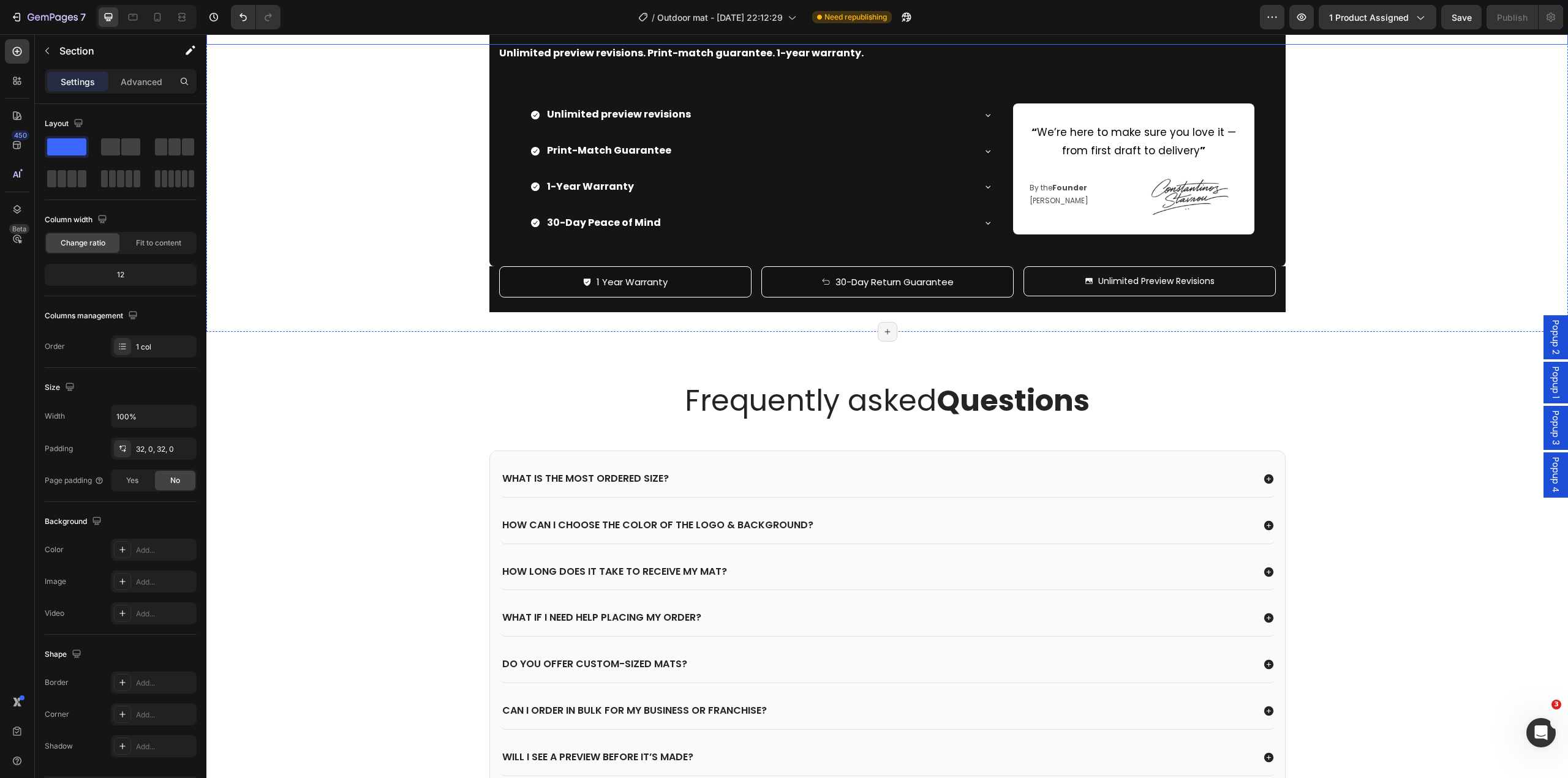
click at [494, 44] on h2 "We've got your back." at bounding box center [887, 18] width 796 height 52
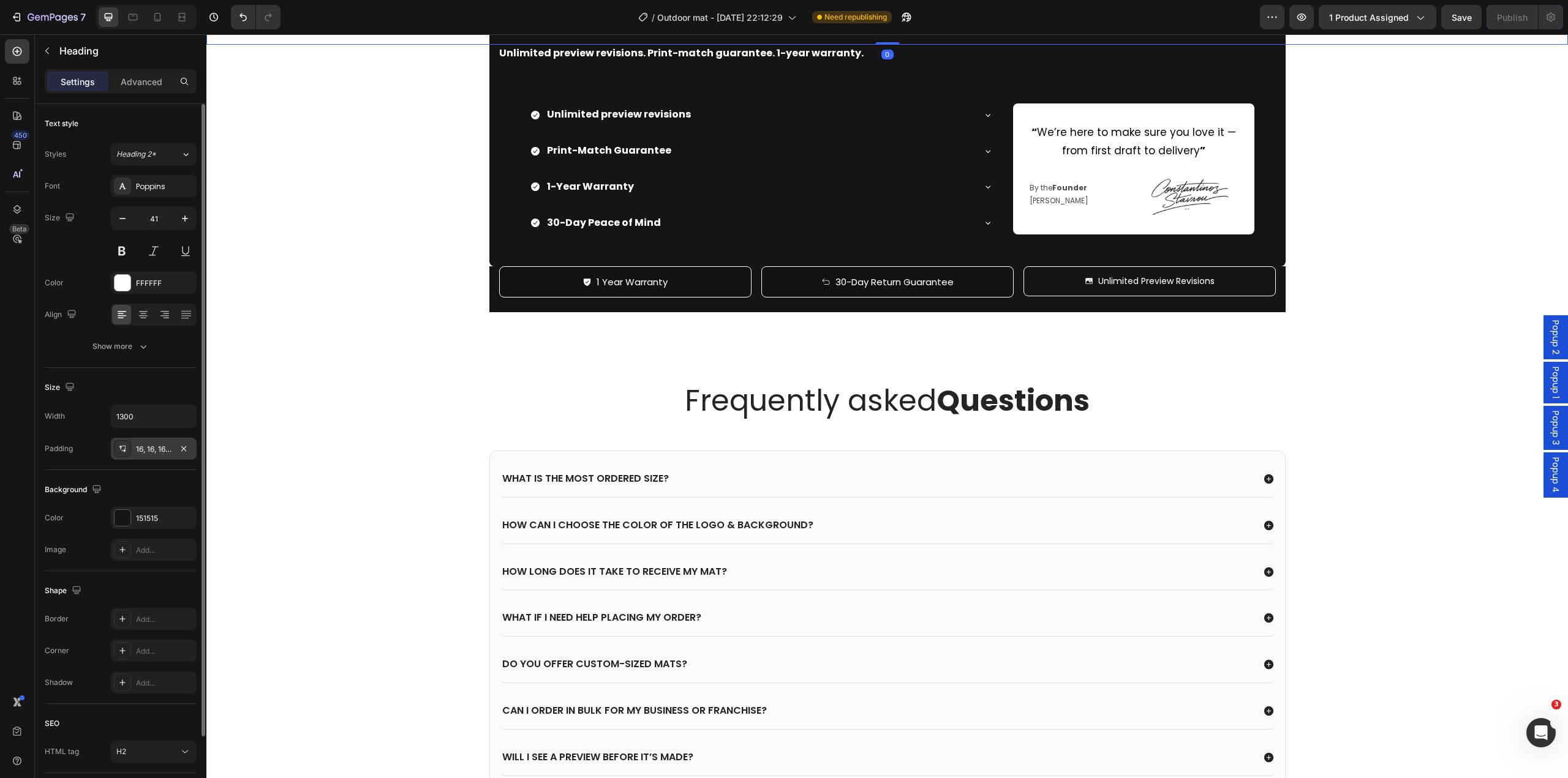
click at [152, 449] on div "16, 16, 16, 16" at bounding box center [154, 449] width 36 height 11
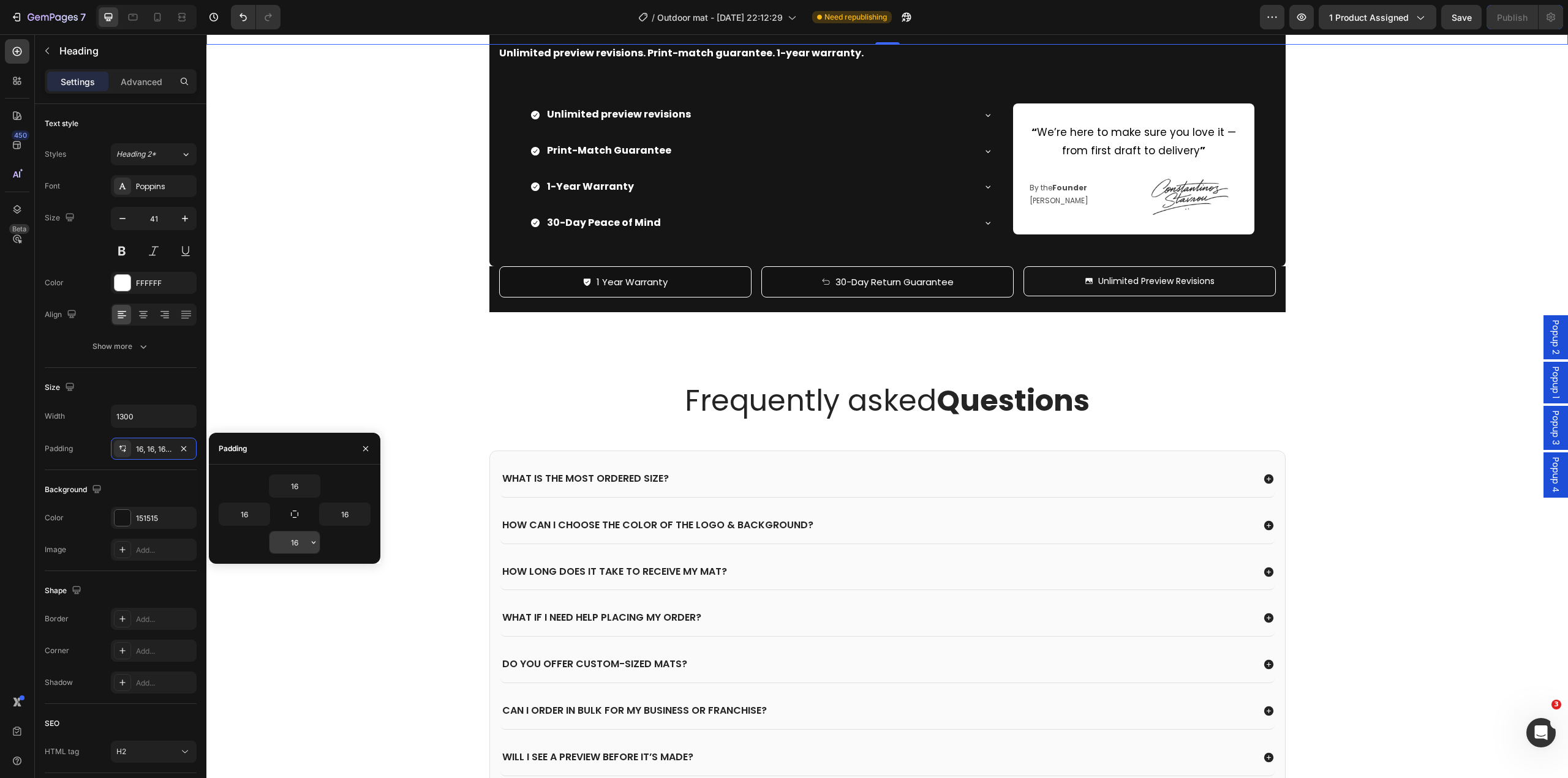
click at [300, 545] on input "16" at bounding box center [295, 542] width 51 height 22
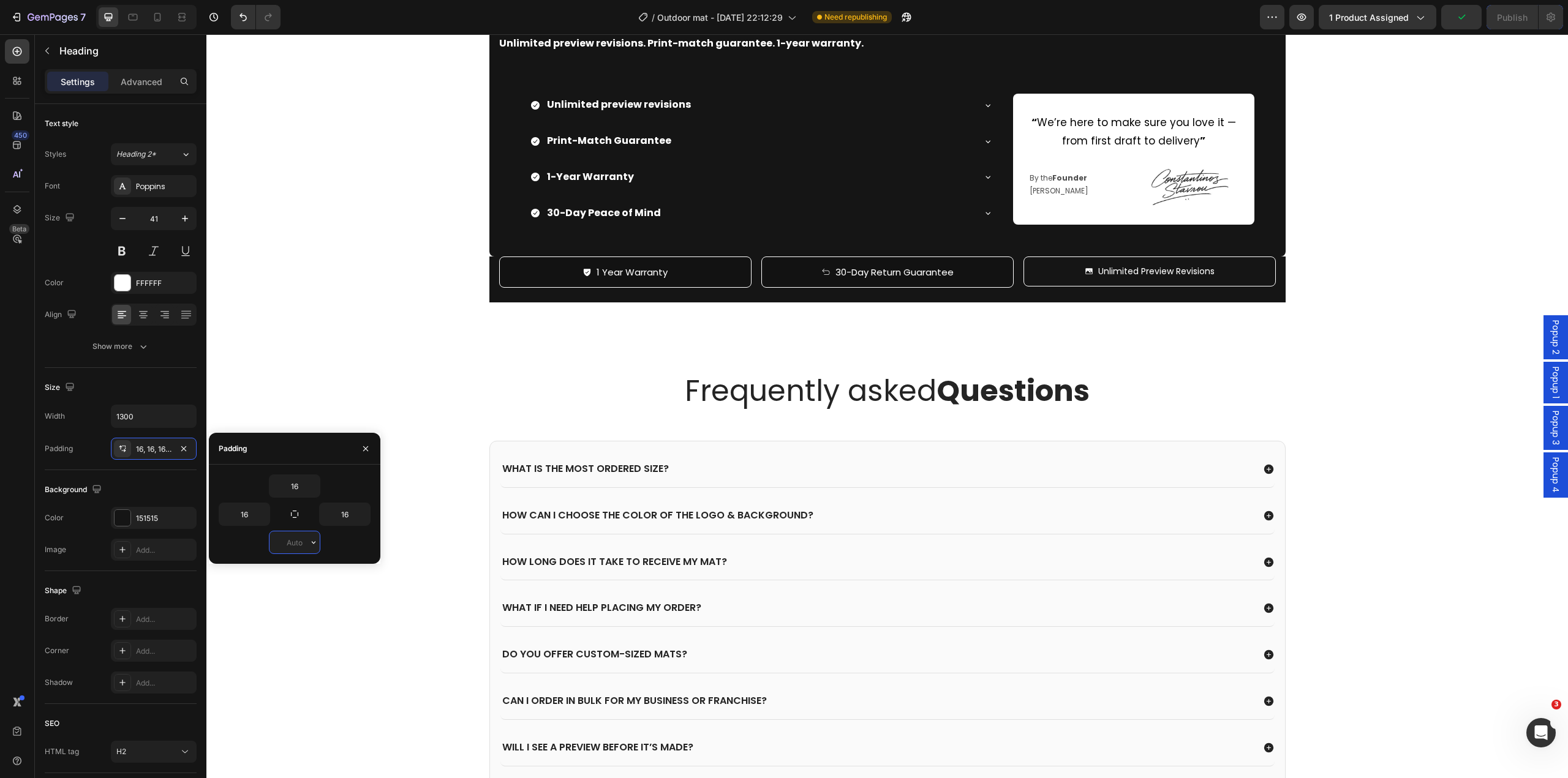
click at [294, 541] on input "text" at bounding box center [295, 542] width 51 height 22
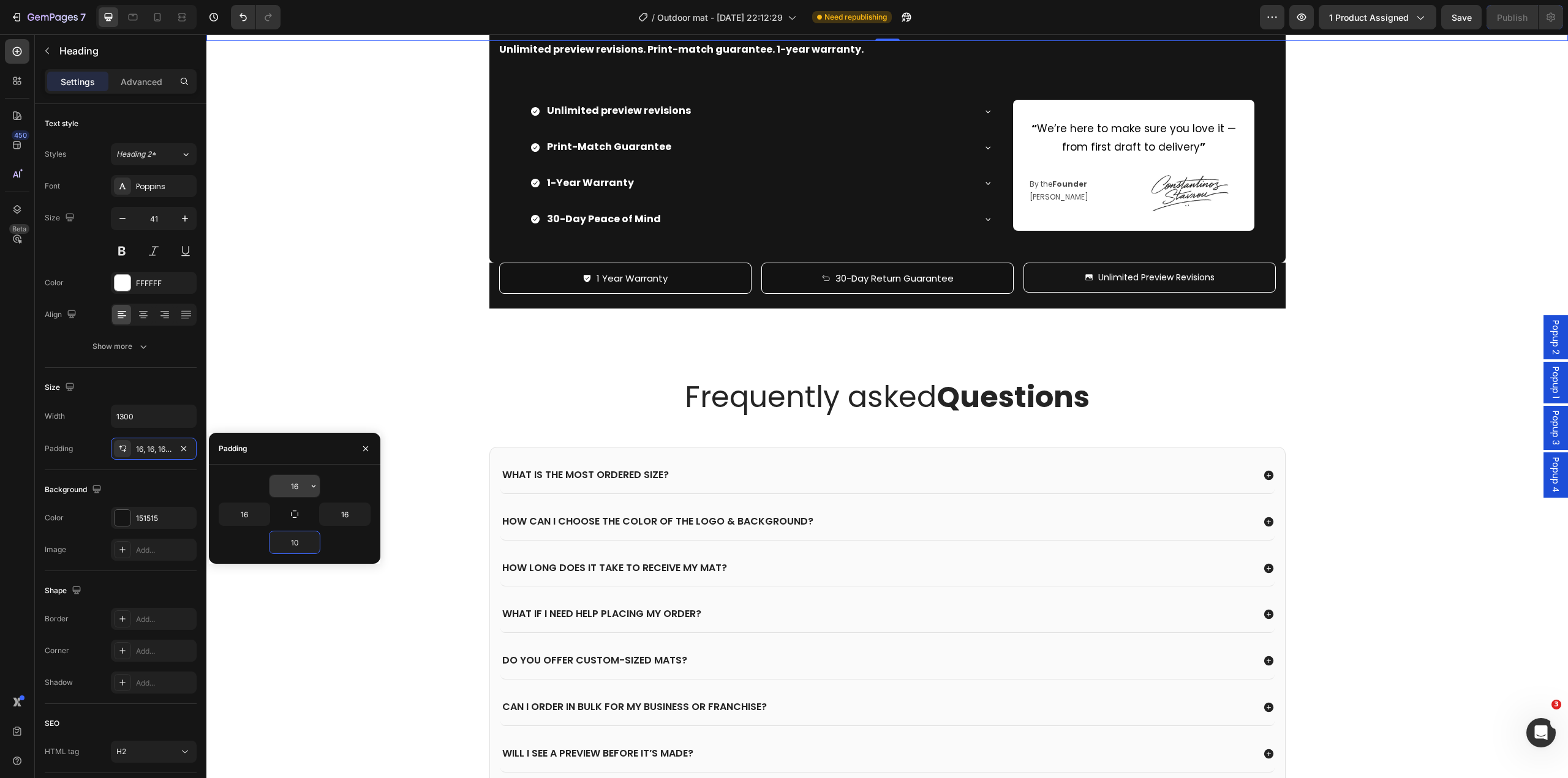
type input "10"
click at [302, 484] on input "16" at bounding box center [295, 486] width 51 height 22
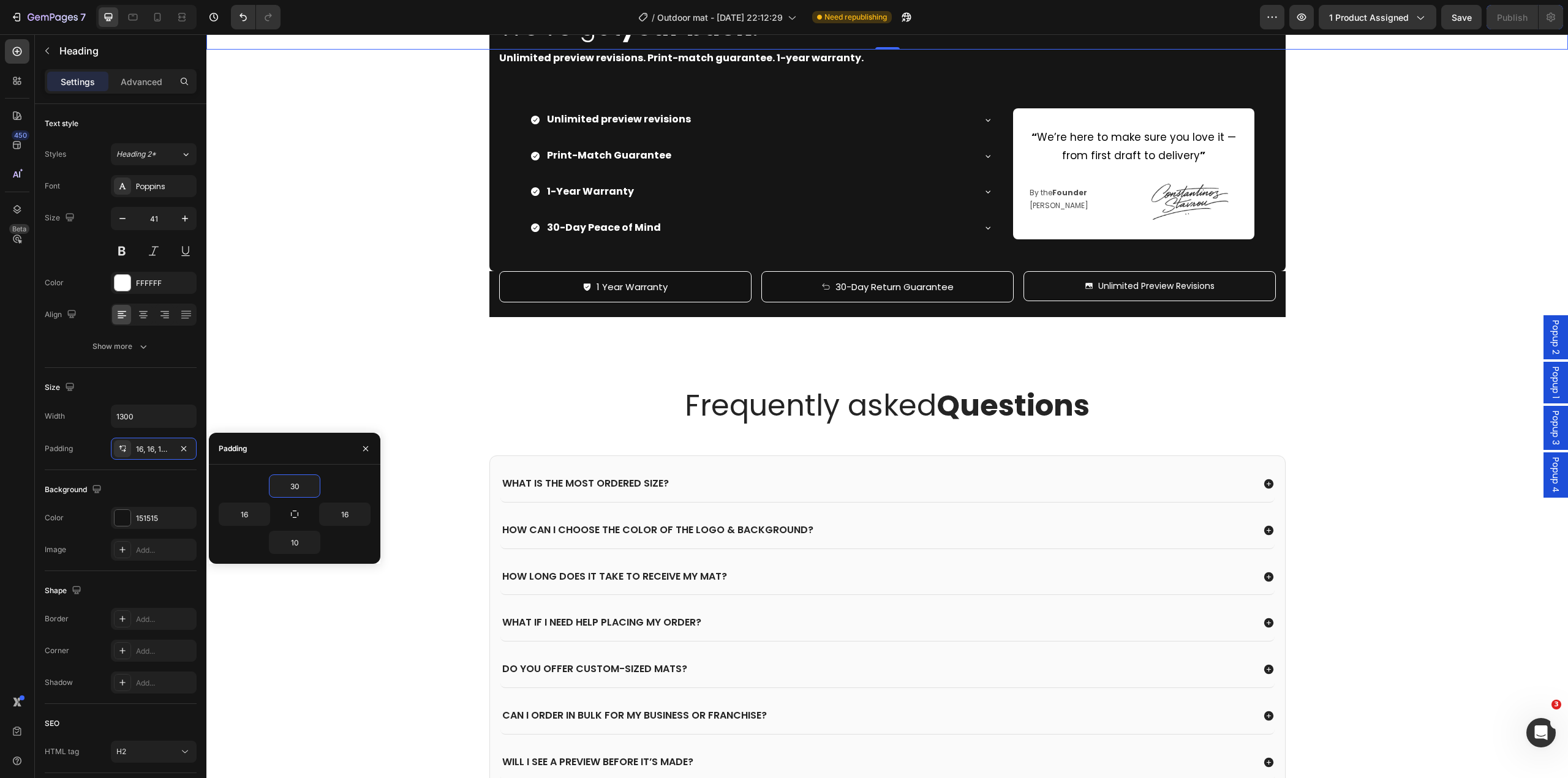
type input "3"
type input "30"
click at [253, 516] on input "16" at bounding box center [244, 514] width 51 height 22
type input "3"
type input "50"
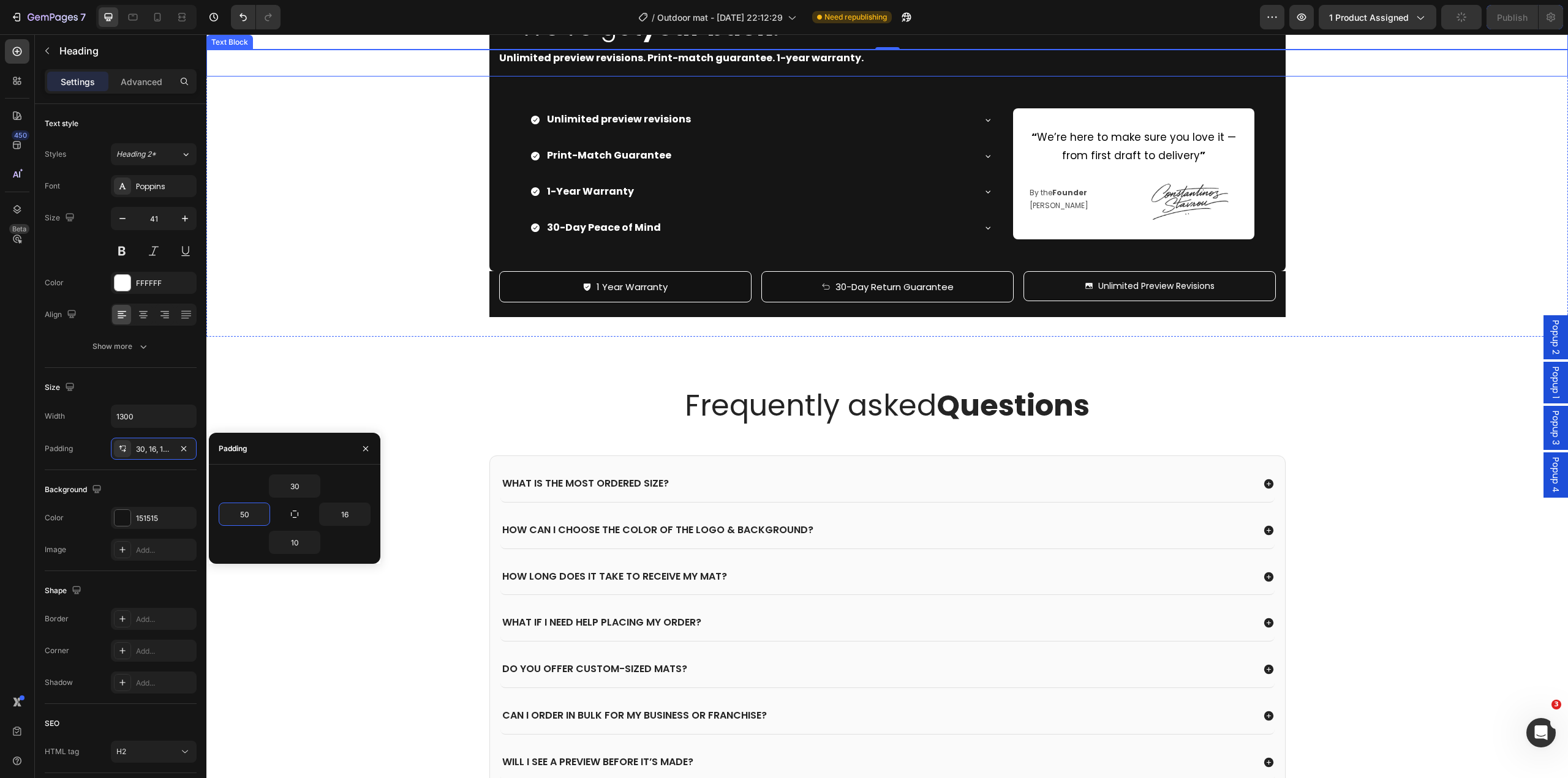
click at [576, 68] on p "Unlimited preview revisions. Print-match guarantee. 1-year warranty." at bounding box center [888, 58] width 777 height 18
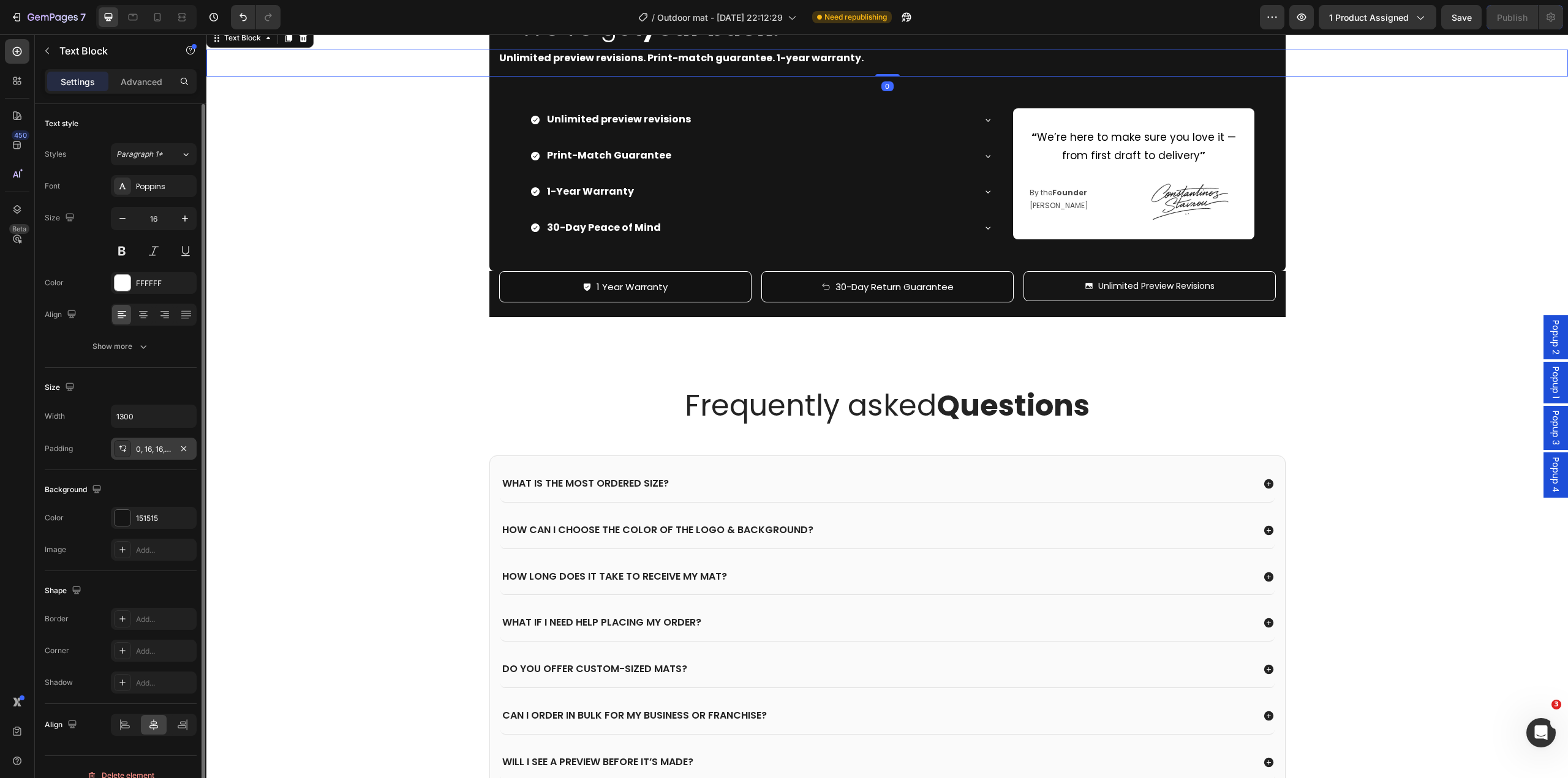
click at [134, 453] on div "0, 16, 16, 16" at bounding box center [154, 449] width 86 height 22
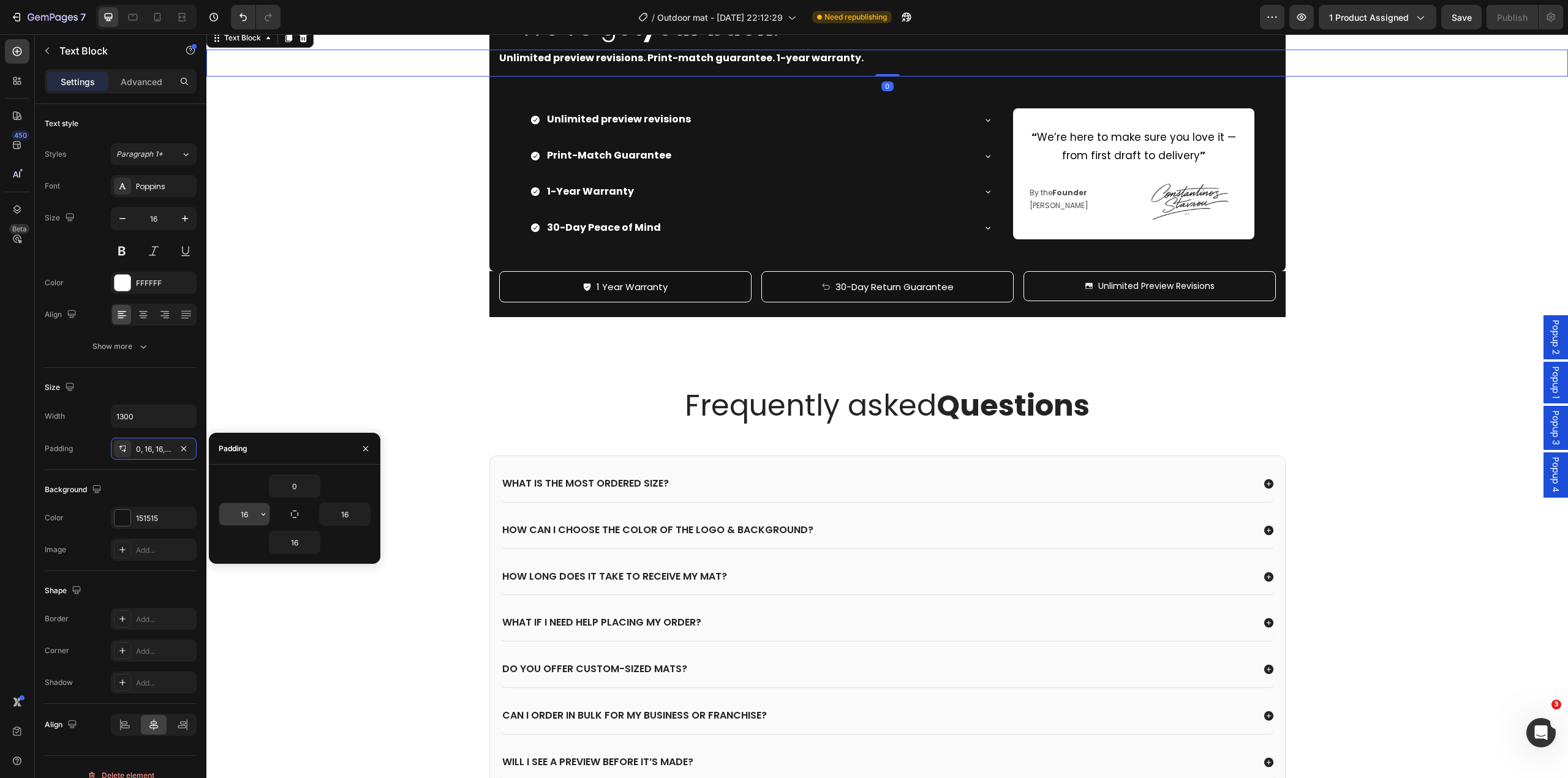
click at [247, 512] on input "16" at bounding box center [244, 514] width 51 height 22
type input "50"
click at [1377, 316] on div "Image We've got your back. Heading Unlimited preview revisions. Print-match gua…" at bounding box center [887, 154] width 1362 height 324
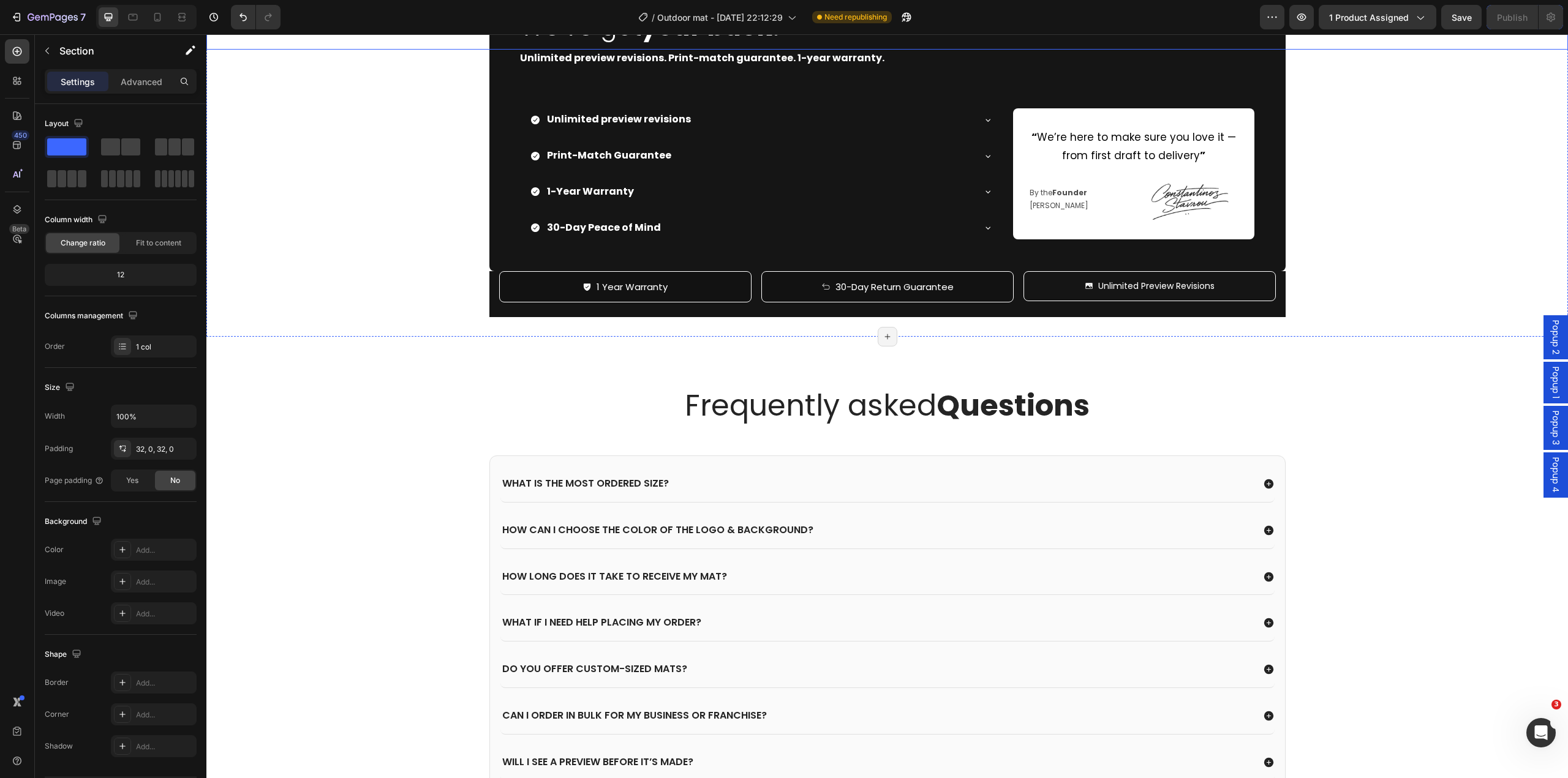
click at [788, 49] on h2 "We've got your back." at bounding box center [887, 21] width 796 height 57
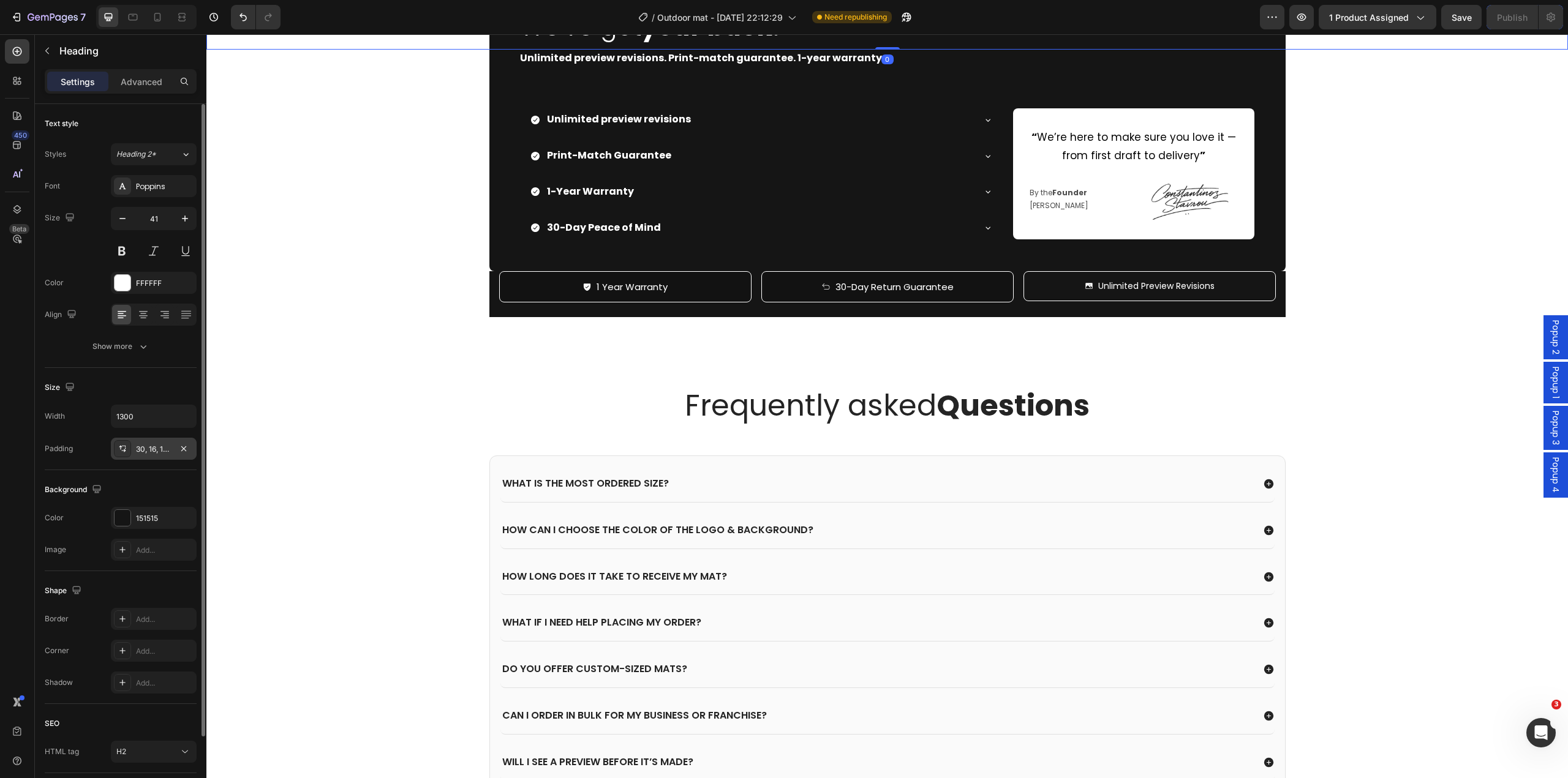
click at [158, 439] on div "Width 1300 Padding 30, 16, 10, 50" at bounding box center [121, 432] width 152 height 55
drag, startPoint x: 154, startPoint y: 445, endPoint x: 170, endPoint y: 454, distance: 18.4
click at [154, 446] on div "30, 16, 10, 50" at bounding box center [154, 449] width 36 height 11
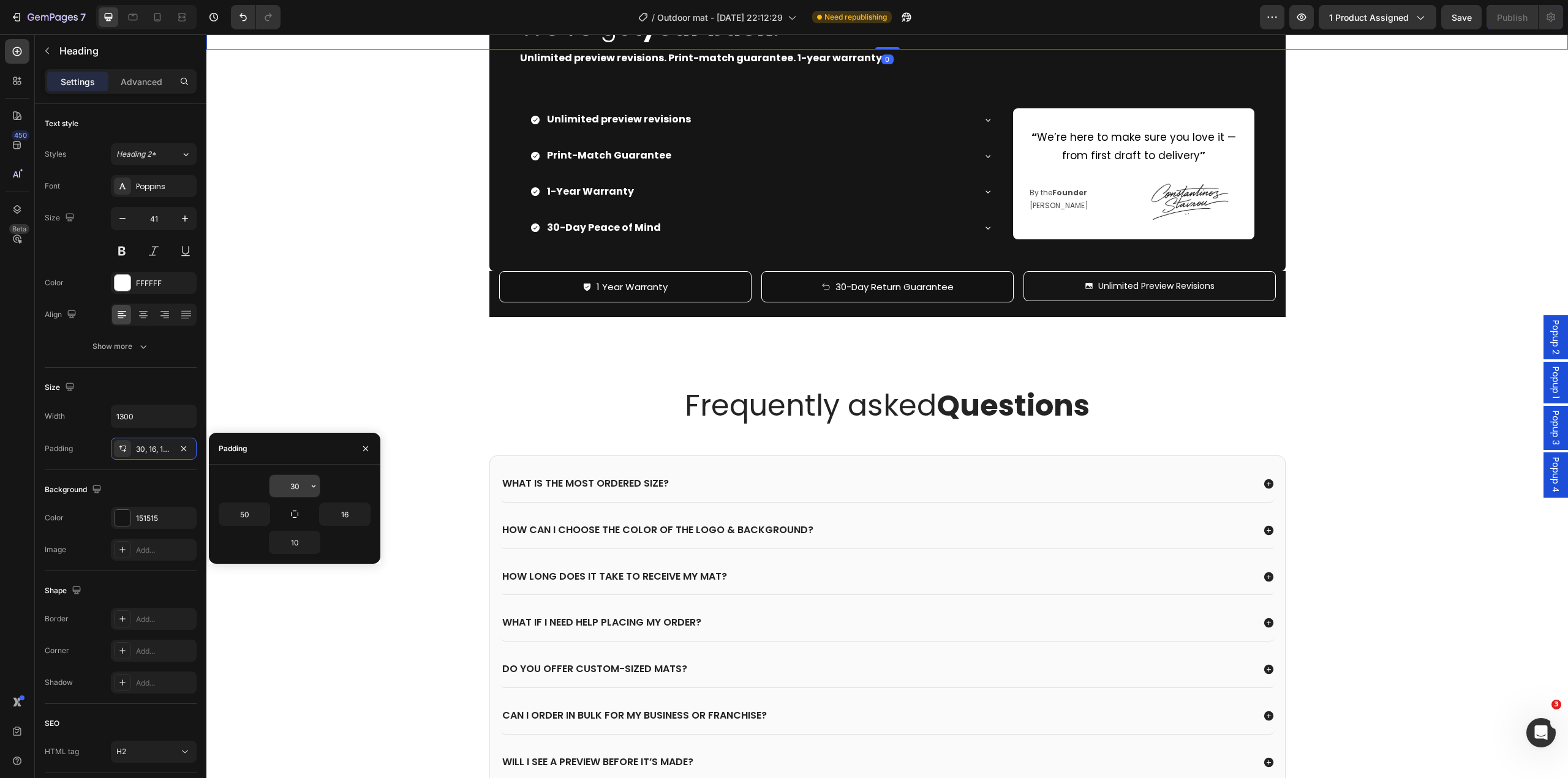
click at [302, 484] on input "30" at bounding box center [295, 486] width 51 height 22
type input "50"
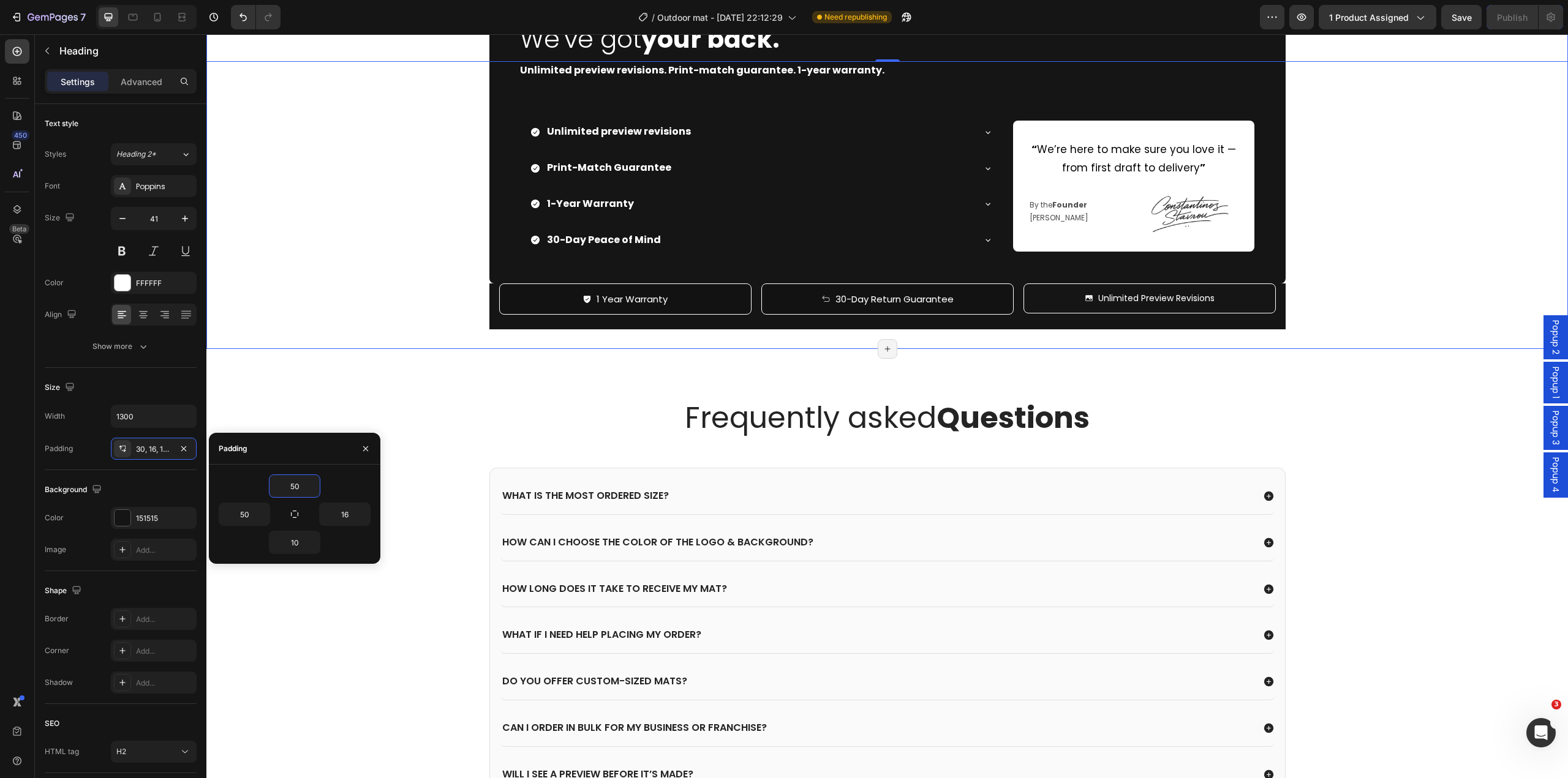
click at [351, 61] on div "We've got your back." at bounding box center [887, 26] width 1362 height 69
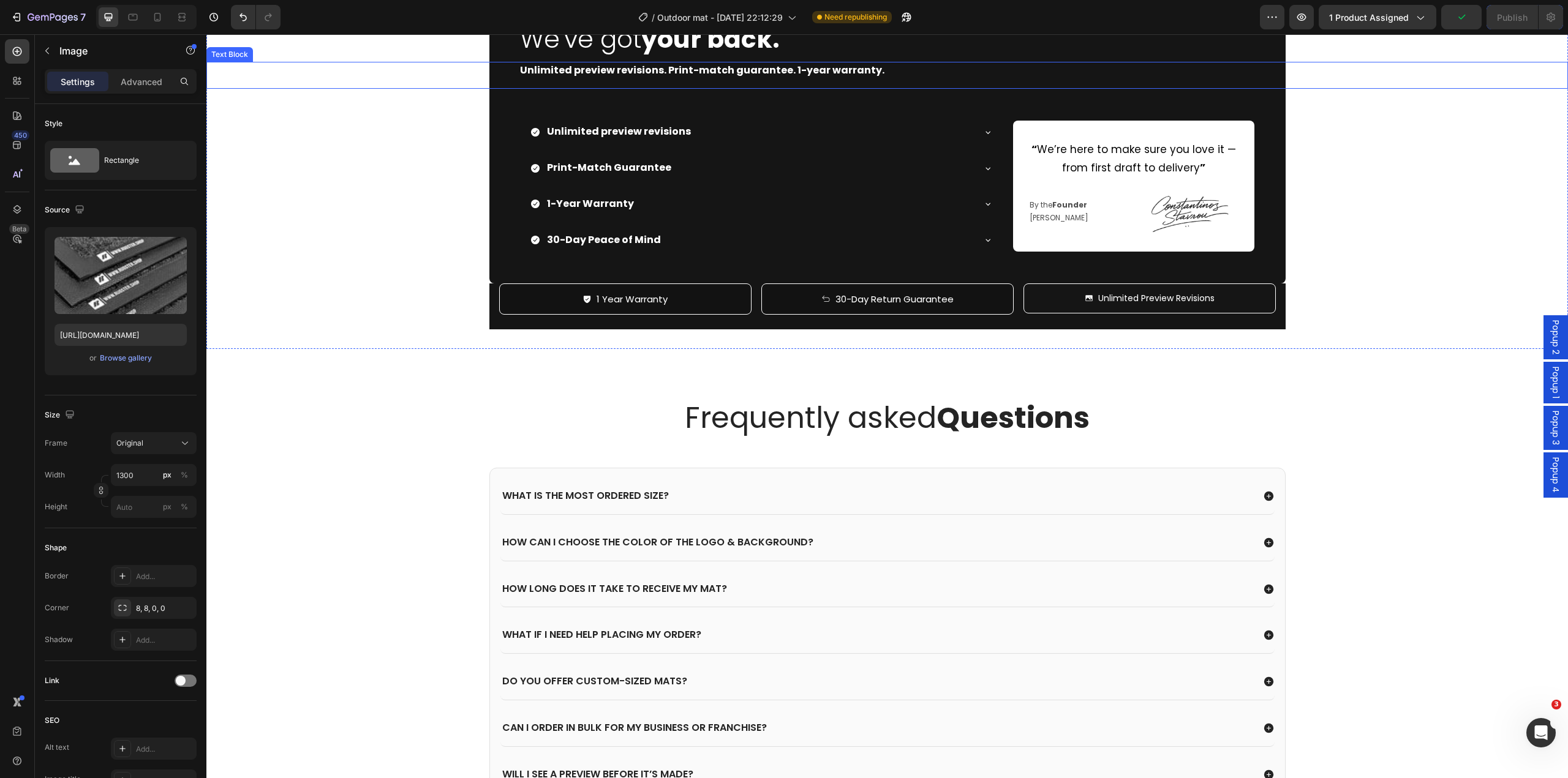
click at [964, 90] on div "Unlimited preview revisions. Print-match guarantee. 1-year warranty." at bounding box center [887, 75] width 796 height 28
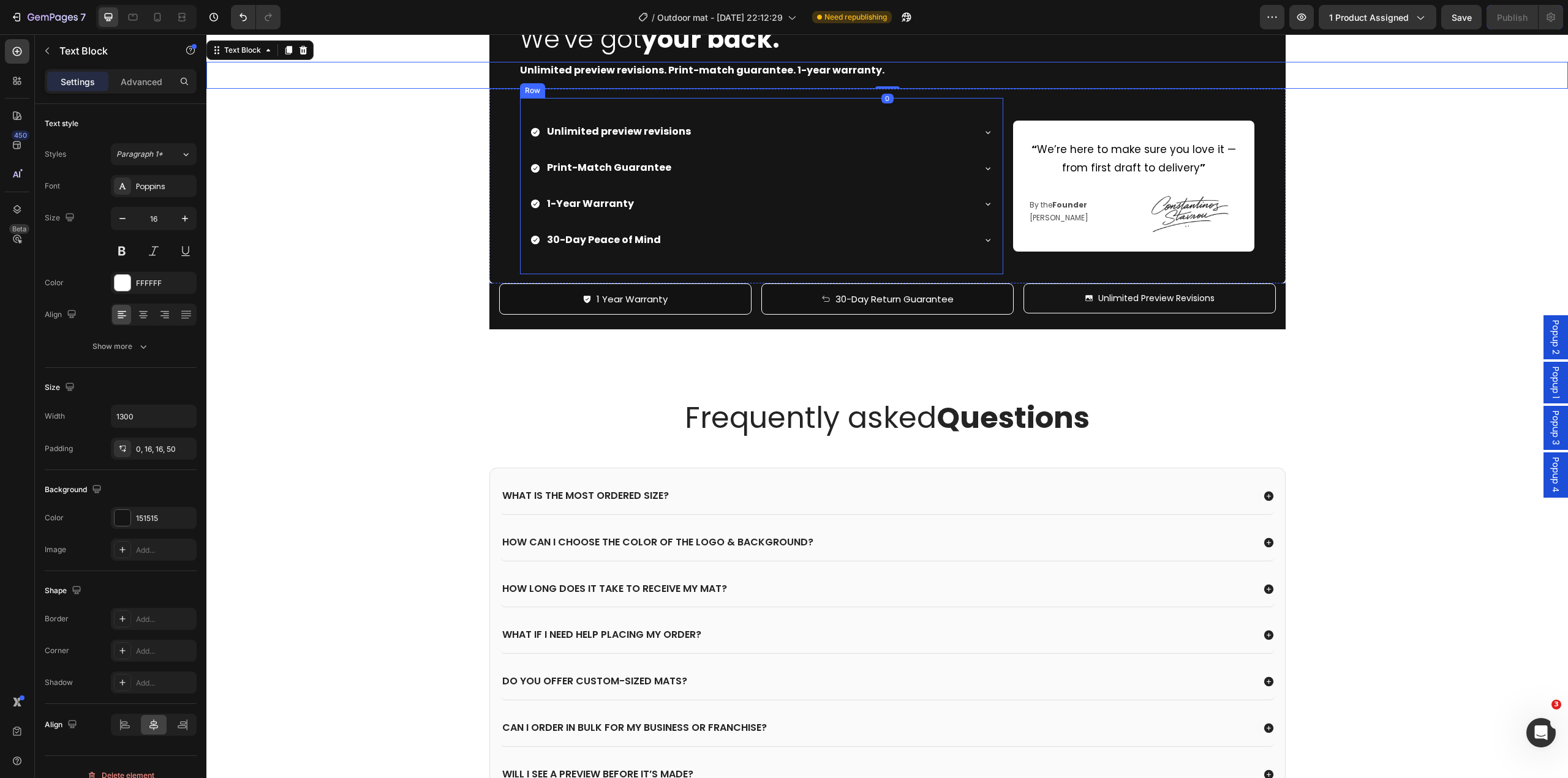
click at [657, 274] on div "Unlimited preview revisions Print-Match Guarantee 1-Year Warranty 30-Day Peace …" at bounding box center [761, 186] width 483 height 176
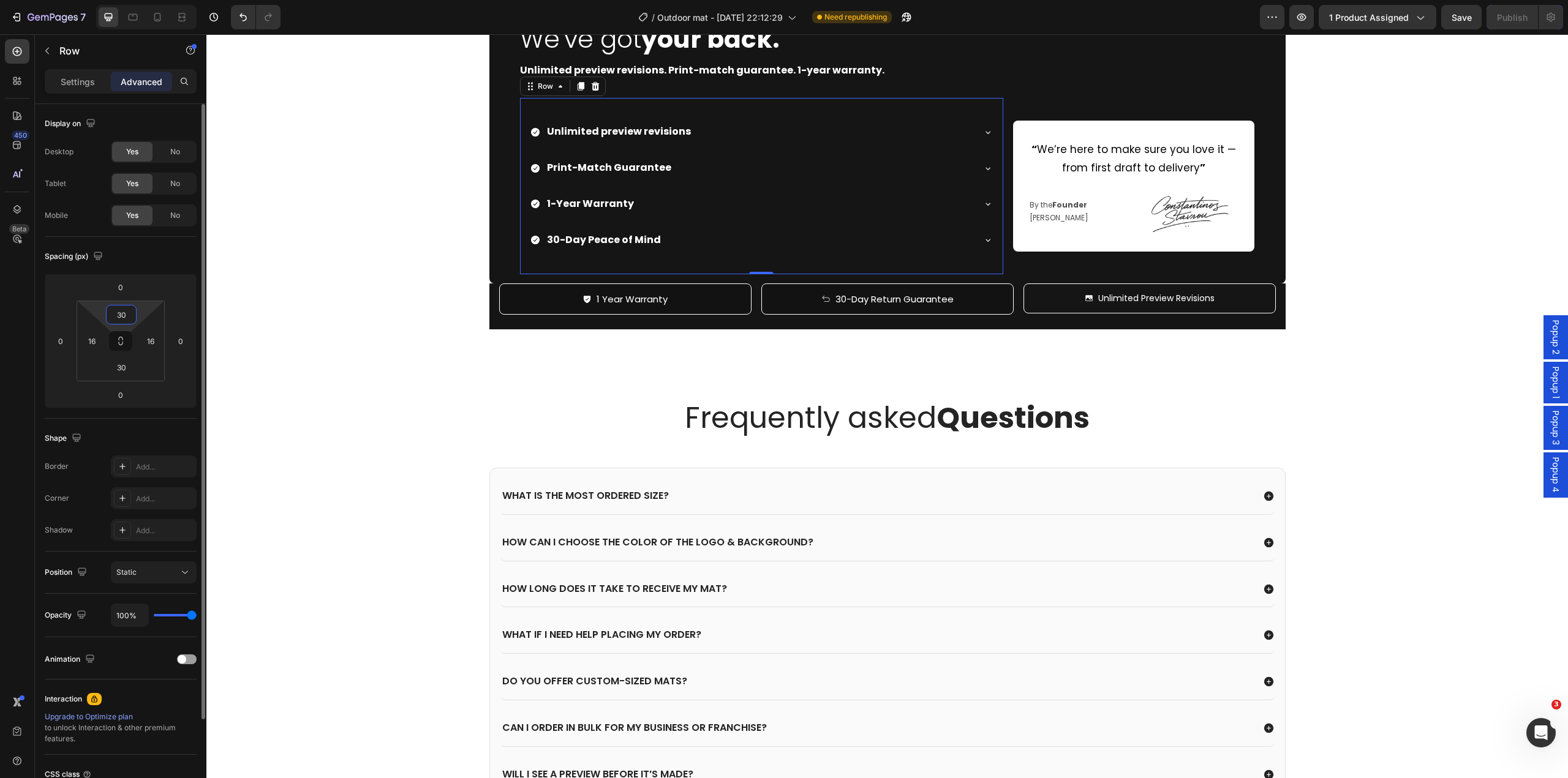
click at [122, 319] on input "30" at bounding box center [121, 315] width 24 height 18
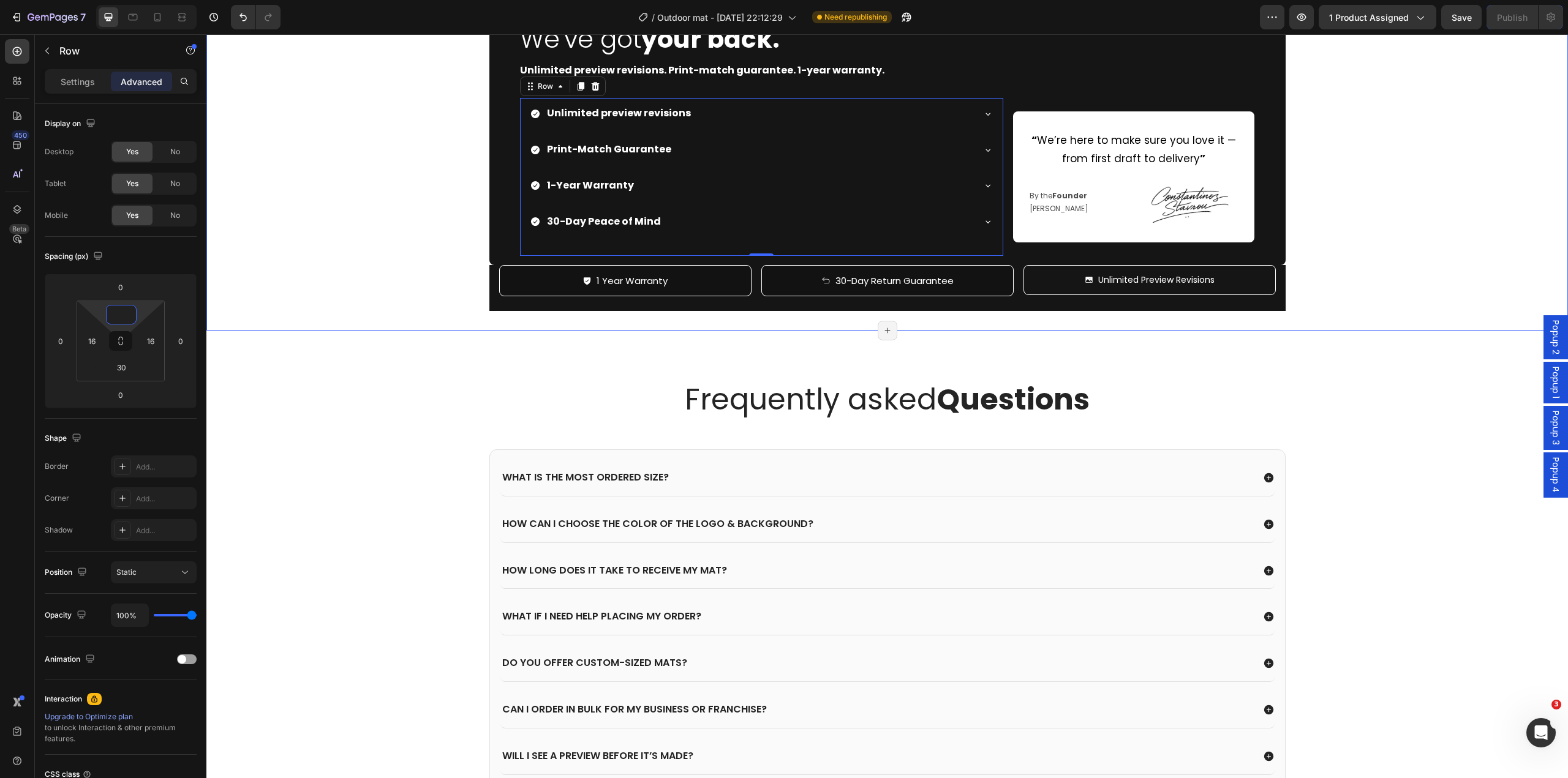
click at [366, 311] on div "Image We've got your back. Heading Unlimited preview revisions. Print-match gua…" at bounding box center [887, 151] width 1362 height 319
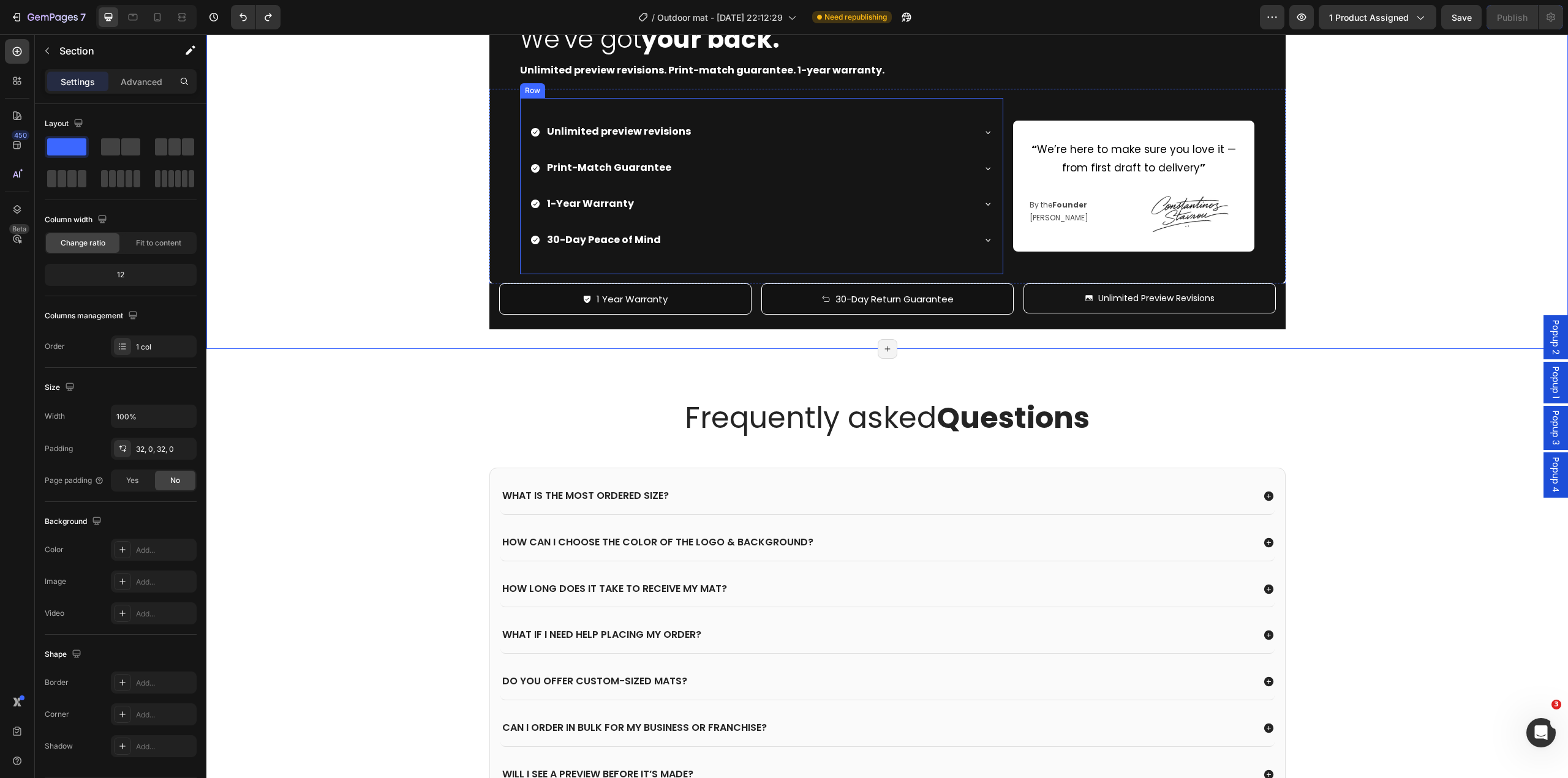
click at [672, 274] on div "Unlimited preview revisions Print-Match Guarantee 1-Year Warranty 30-Day Peace …" at bounding box center [761, 186] width 483 height 176
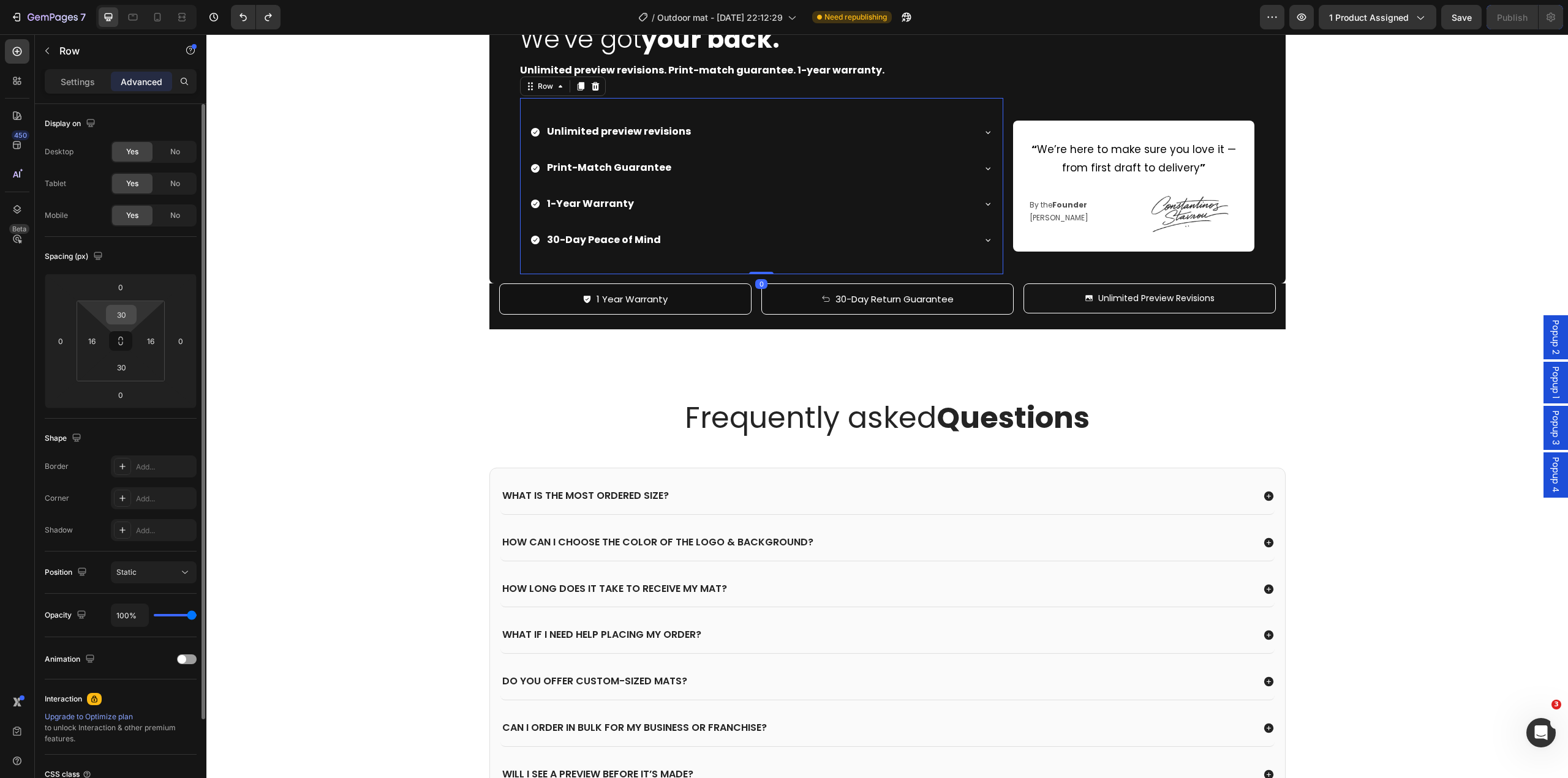
click at [132, 306] on div "30" at bounding box center [121, 315] width 31 height 20
click at [126, 311] on input "30" at bounding box center [121, 315] width 24 height 18
type input "15"
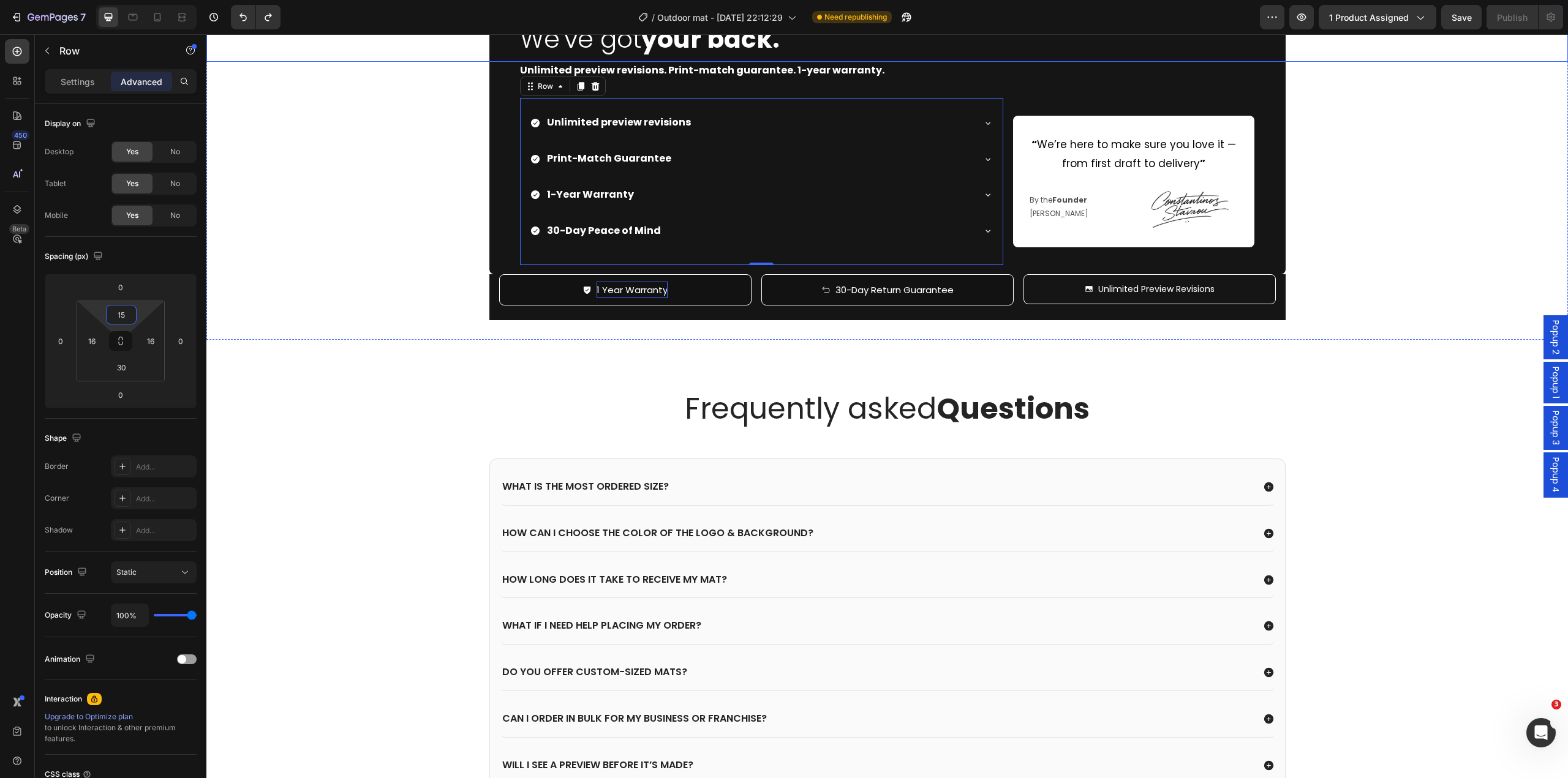
click at [423, 61] on div "We've got your back." at bounding box center [887, 26] width 1362 height 69
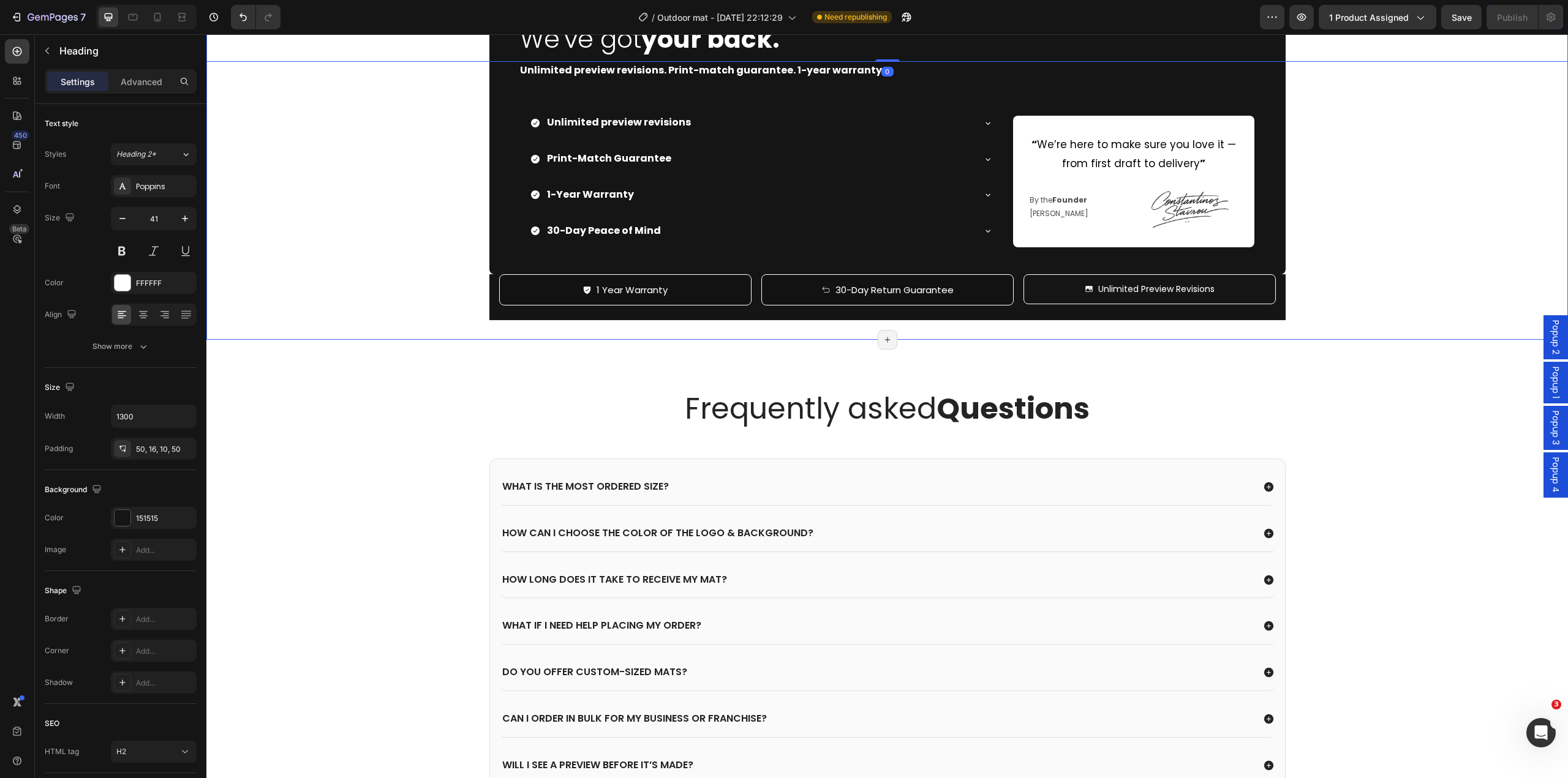
click at [1330, 319] on div "Image We've got your back. Heading 0 Unlimited preview revisions. Print-match g…" at bounding box center [887, 156] width 1362 height 328
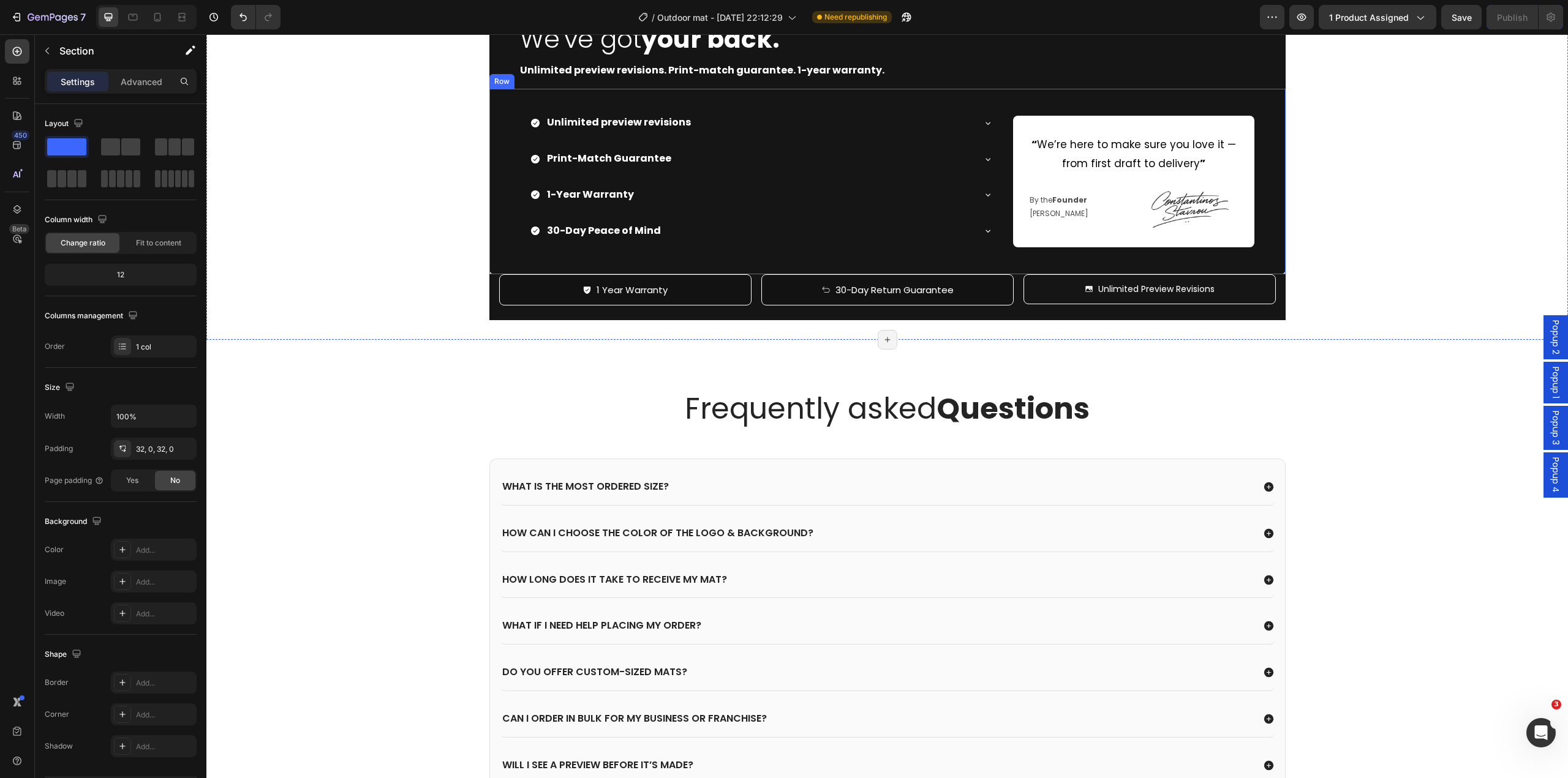
click at [500, 274] on div "Unlimited preview revisions Print-Match Guarantee 1-Year Warranty 30-Day Peace …" at bounding box center [887, 181] width 796 height 185
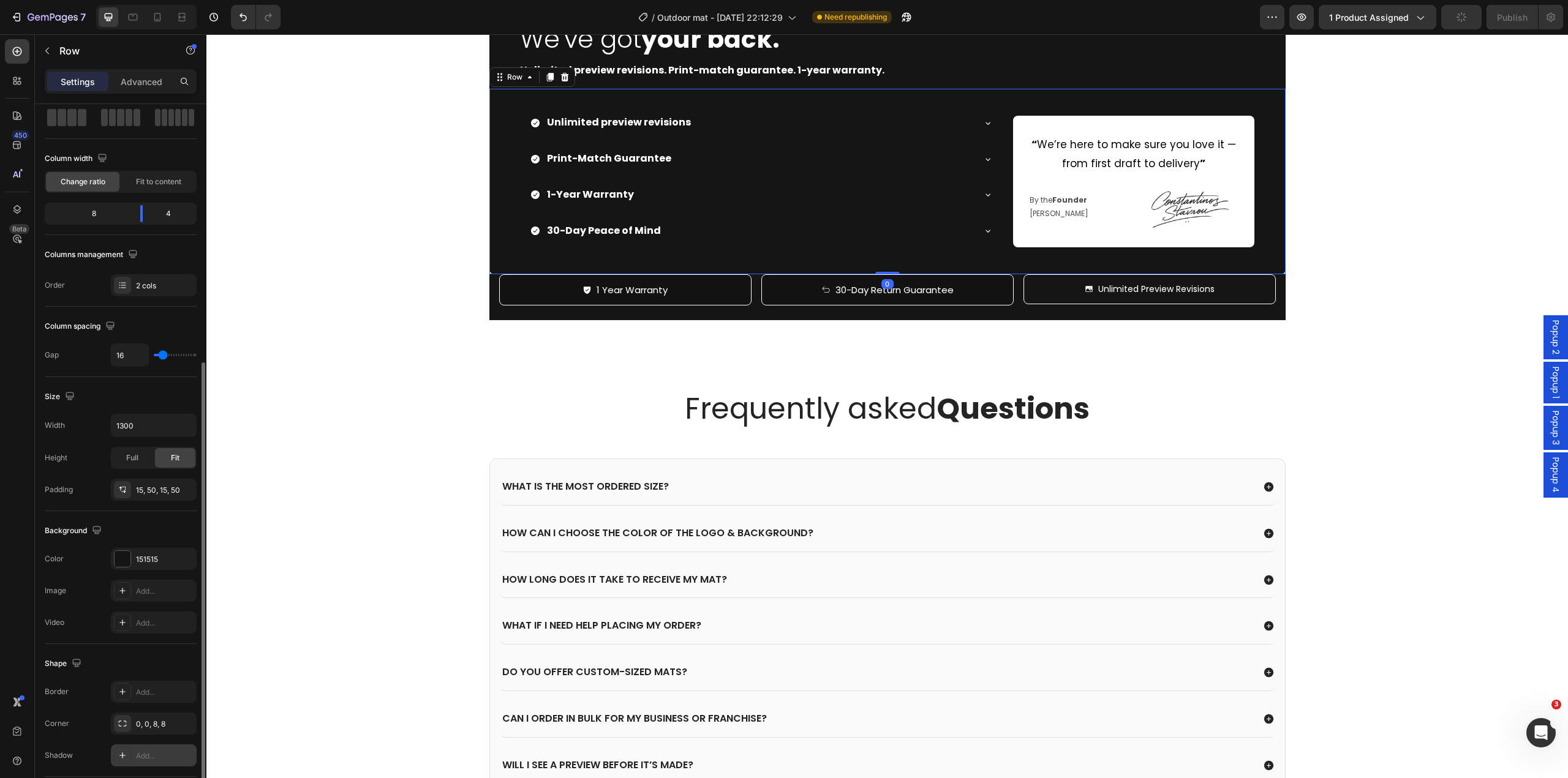
scroll to position [178, 0]
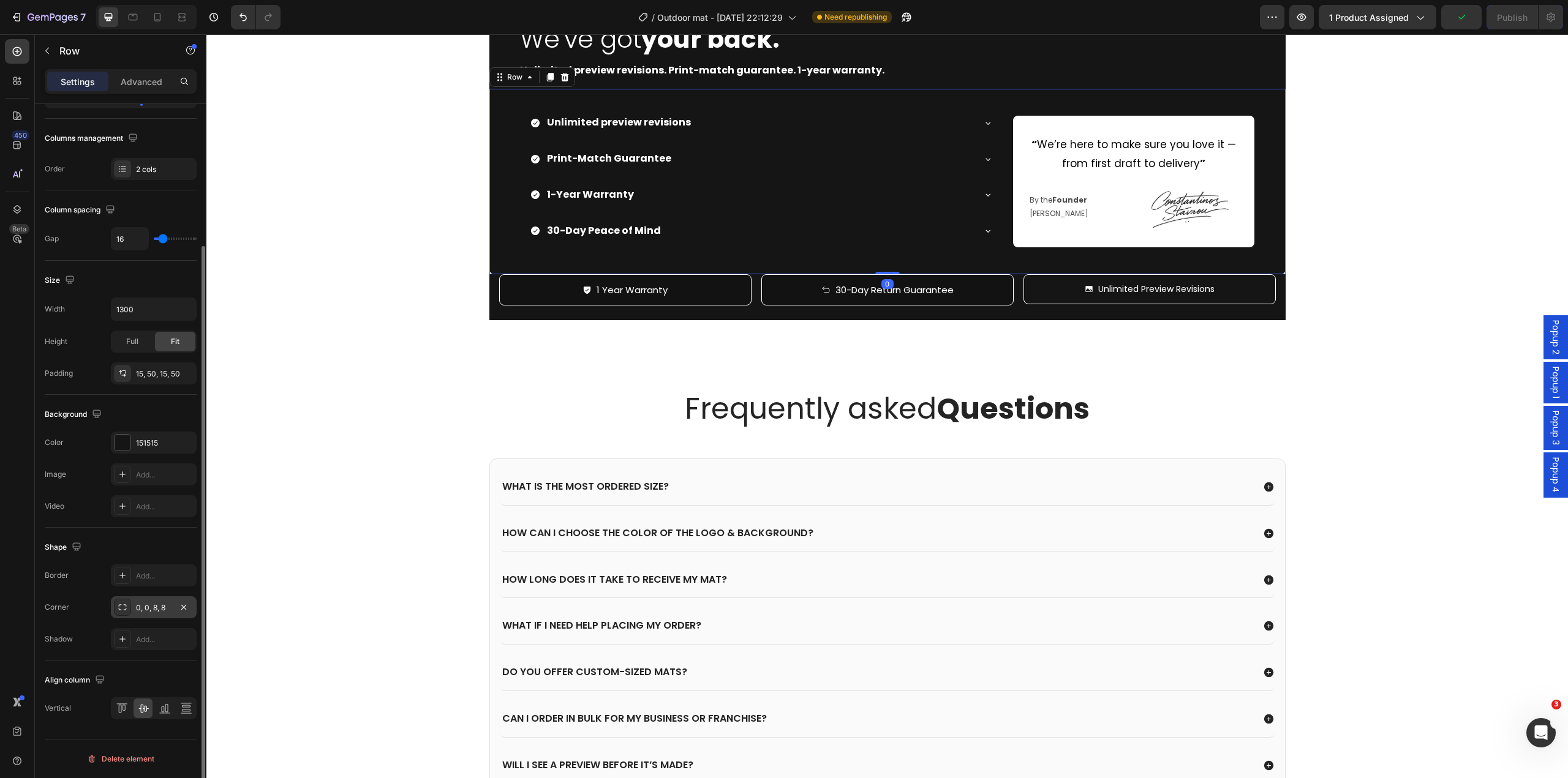
click at [143, 614] on div "0, 0, 8, 8" at bounding box center [154, 607] width 86 height 22
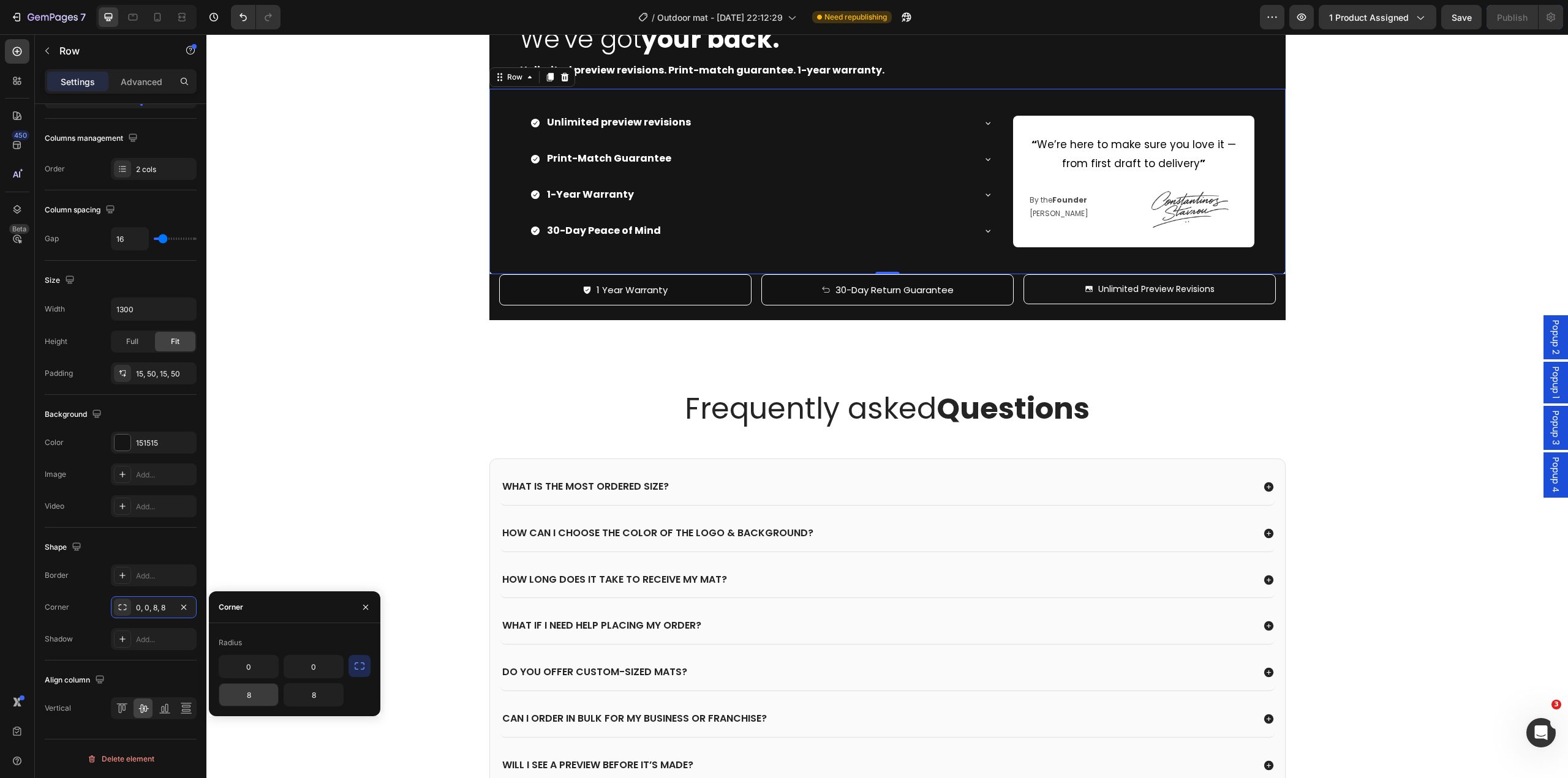
click at [262, 694] on input "8" at bounding box center [248, 695] width 59 height 22
click at [317, 698] on input "8" at bounding box center [314, 695] width 59 height 22
click at [541, 320] on div "1 Year Warranty Button 30-Day Return Guarantee Button Unlimited Preview Revisio…" at bounding box center [887, 297] width 796 height 46
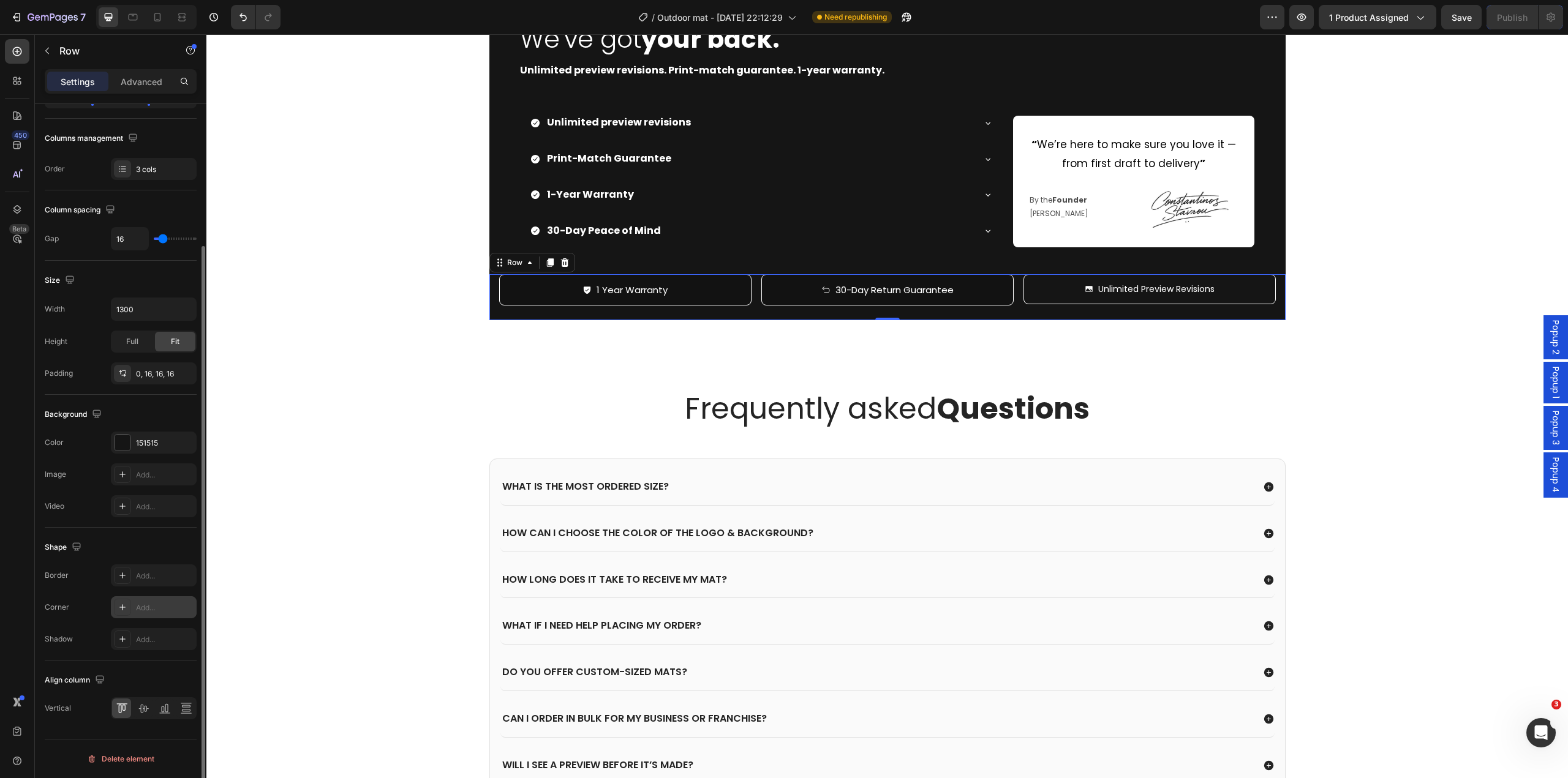
click at [139, 609] on div "Add..." at bounding box center [164, 607] width 58 height 11
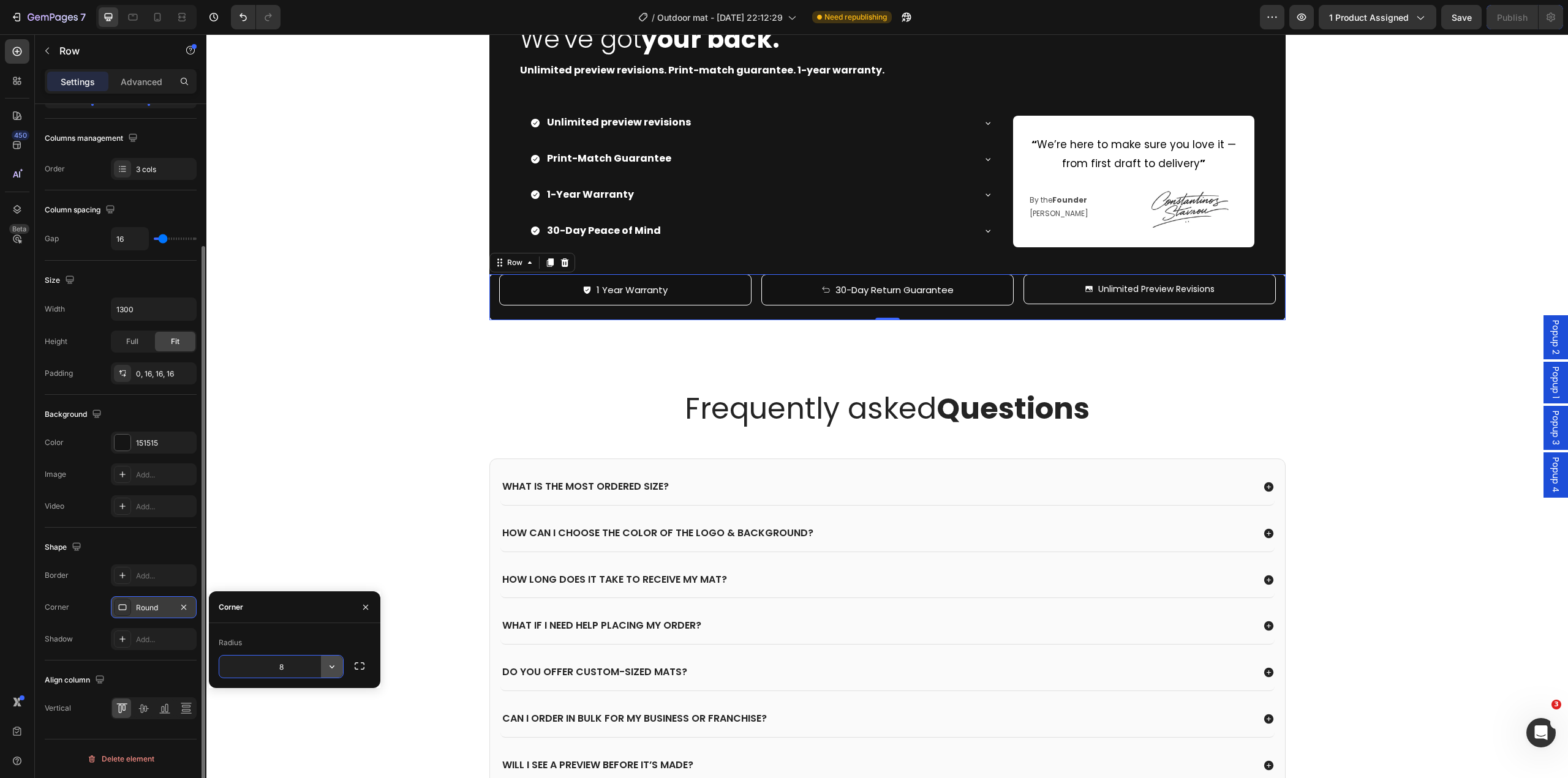
click at [332, 672] on icon "button" at bounding box center [332, 666] width 12 height 12
click at [361, 665] on icon "button" at bounding box center [359, 666] width 12 height 12
click at [266, 668] on input "8" at bounding box center [248, 666] width 59 height 22
drag, startPoint x: 263, startPoint y: 668, endPoint x: 236, endPoint y: 668, distance: 27.0
click at [236, 668] on input "8" at bounding box center [248, 666] width 59 height 22
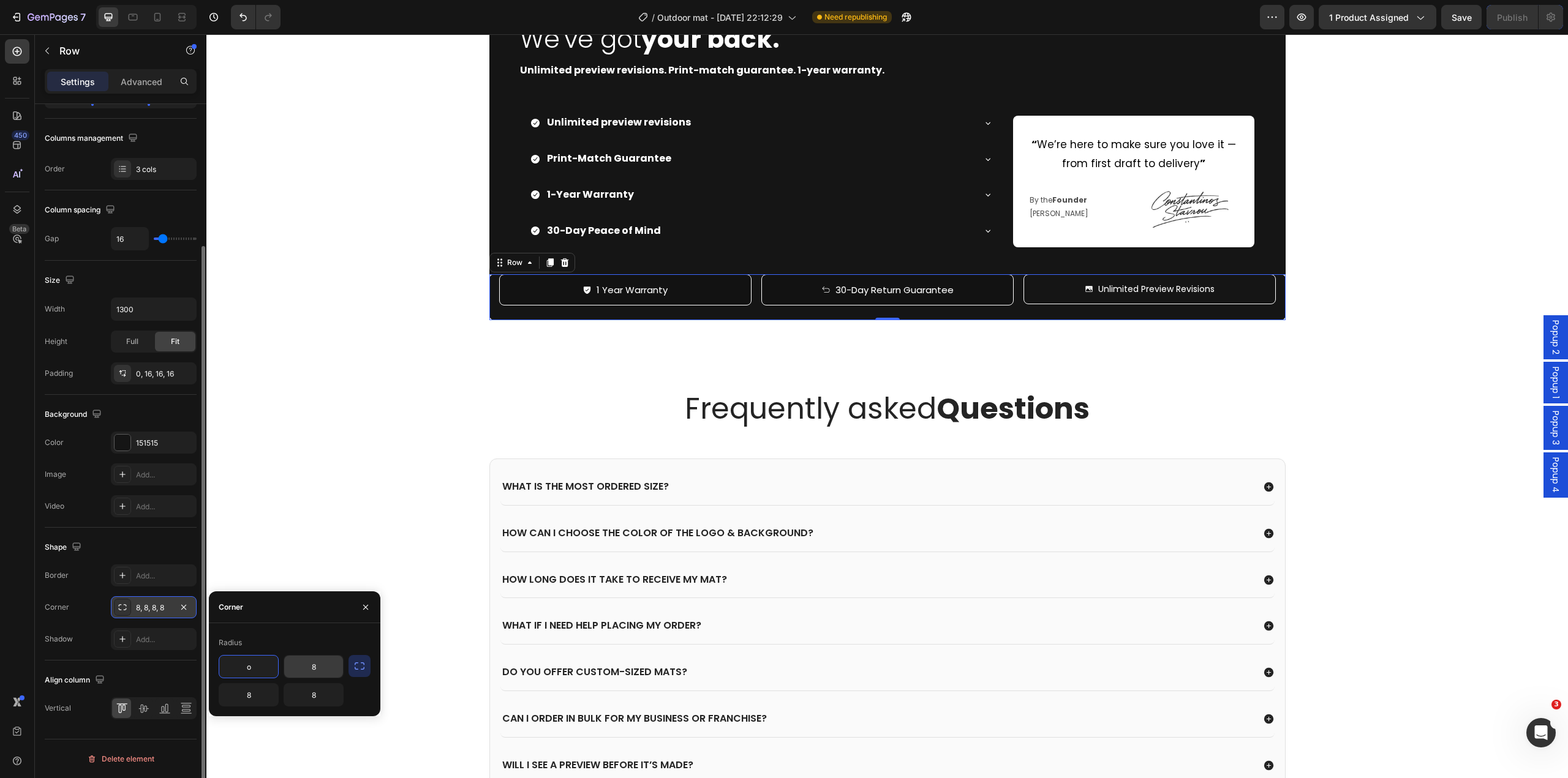
type input "8"
drag, startPoint x: 321, startPoint y: 672, endPoint x: 287, endPoint y: 664, distance: 34.9
click at [290, 664] on input "o" at bounding box center [314, 666] width 59 height 22
type input "0"
click at [256, 665] on input "8" at bounding box center [248, 666] width 59 height 22
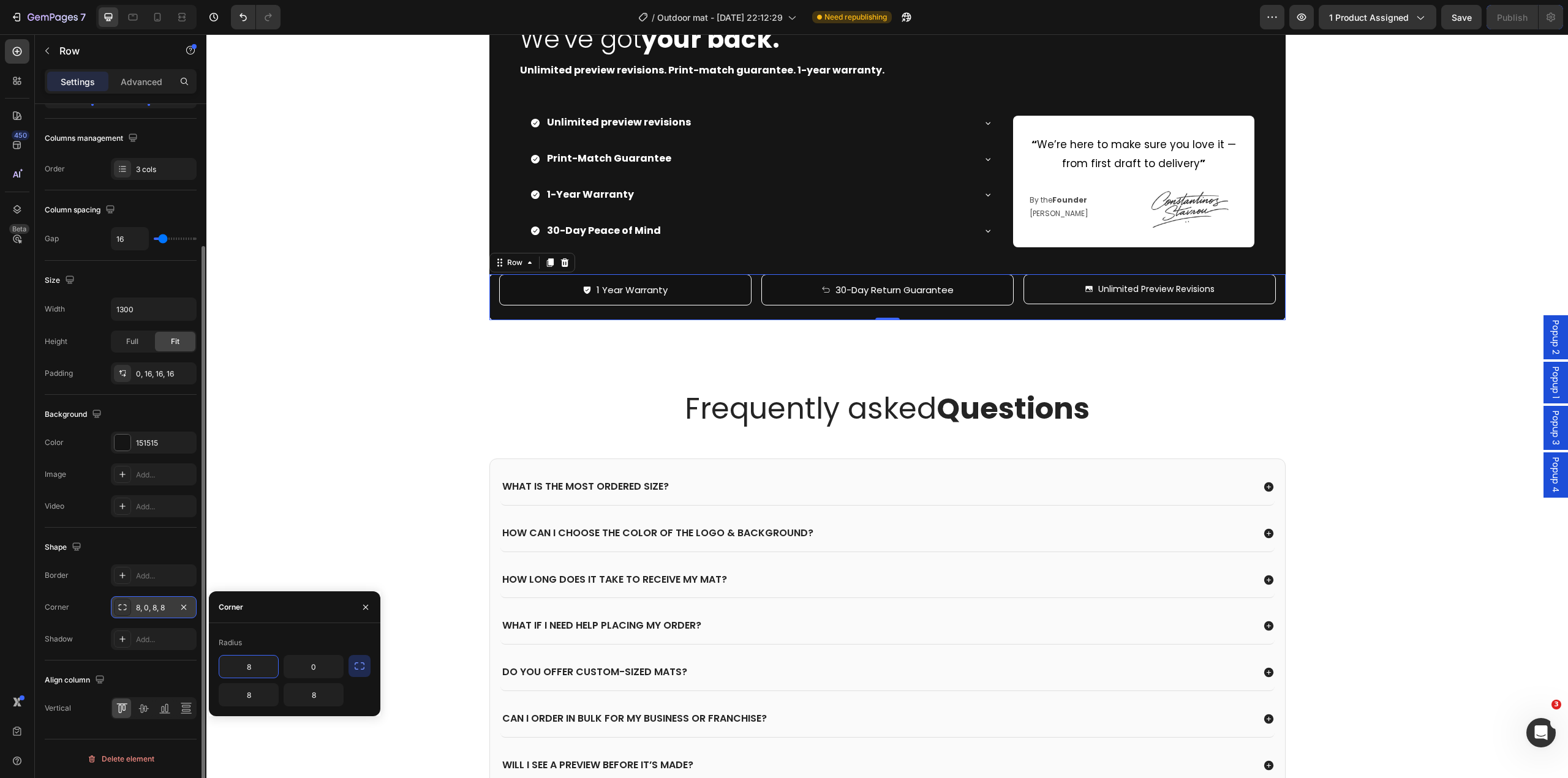
drag, startPoint x: 256, startPoint y: 664, endPoint x: 214, endPoint y: 659, distance: 42.3
click at [218, 659] on div "Radius 8 0 8 8" at bounding box center [295, 669] width 171 height 73
type input "0"
click at [289, 319] on div "Image We've got your back. Heading Unlimited preview revisions. Print-match gua…" at bounding box center [887, 156] width 1362 height 328
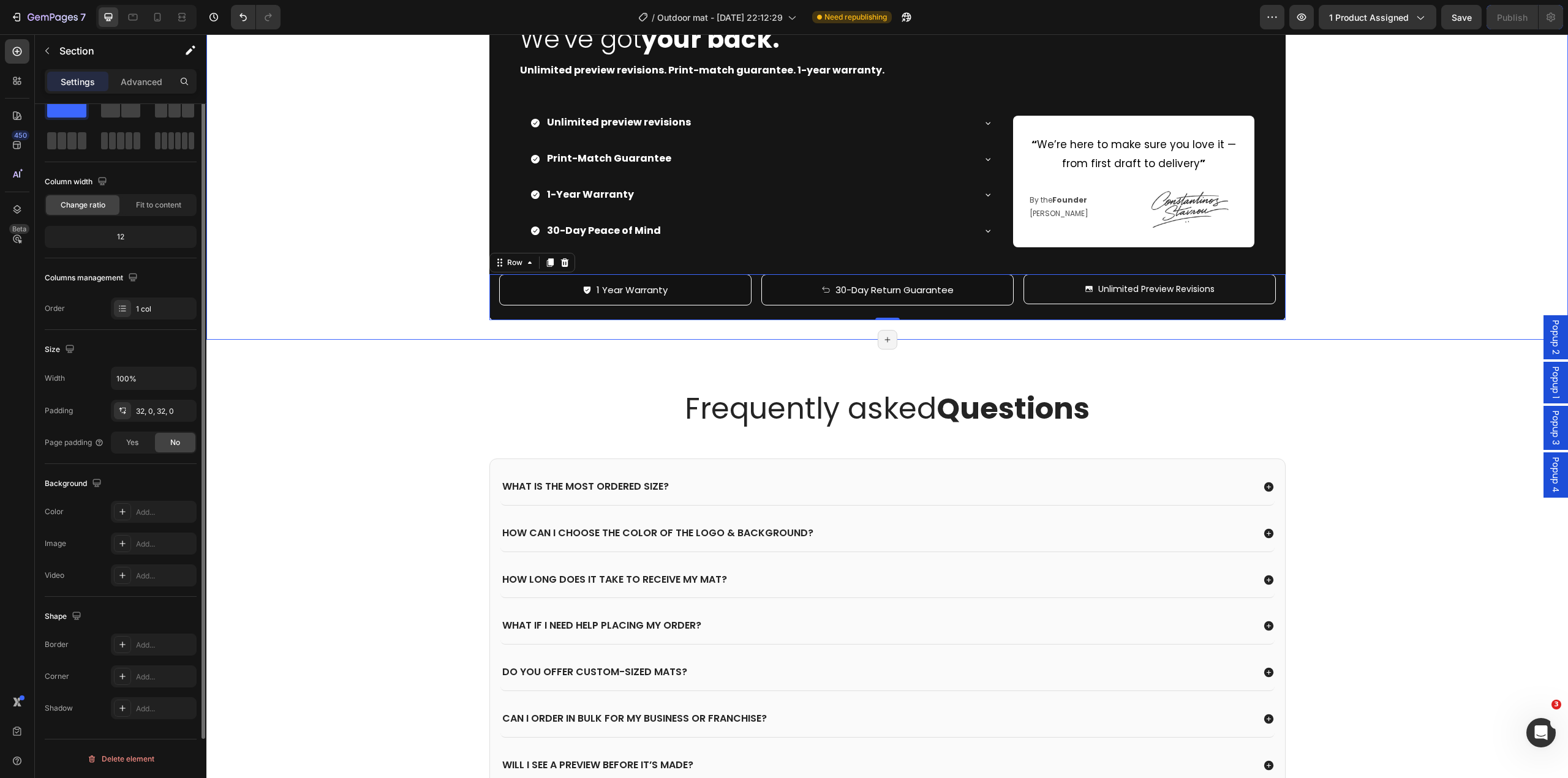
scroll to position [0, 0]
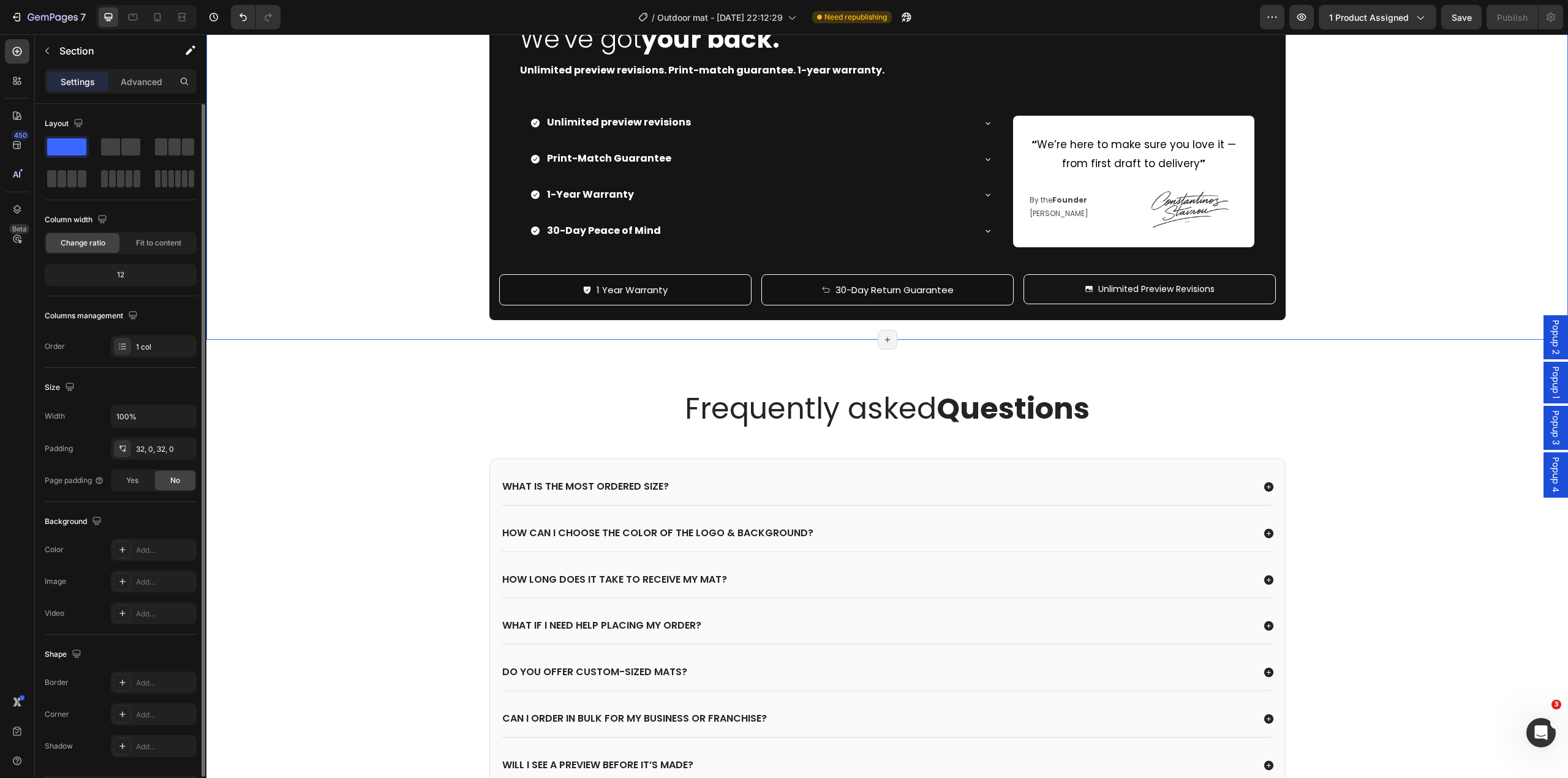
drag, startPoint x: 1335, startPoint y: 541, endPoint x: 1345, endPoint y: 558, distance: 19.7
click at [1336, 319] on div "Image We've got your back. Heading Unlimited preview revisions. Print-match gua…" at bounding box center [887, 156] width 1362 height 328
click at [749, 320] on div "1 Year Warranty Button 30-Day Return Guarantee Button Unlimited Preview Revisio…" at bounding box center [887, 297] width 796 height 46
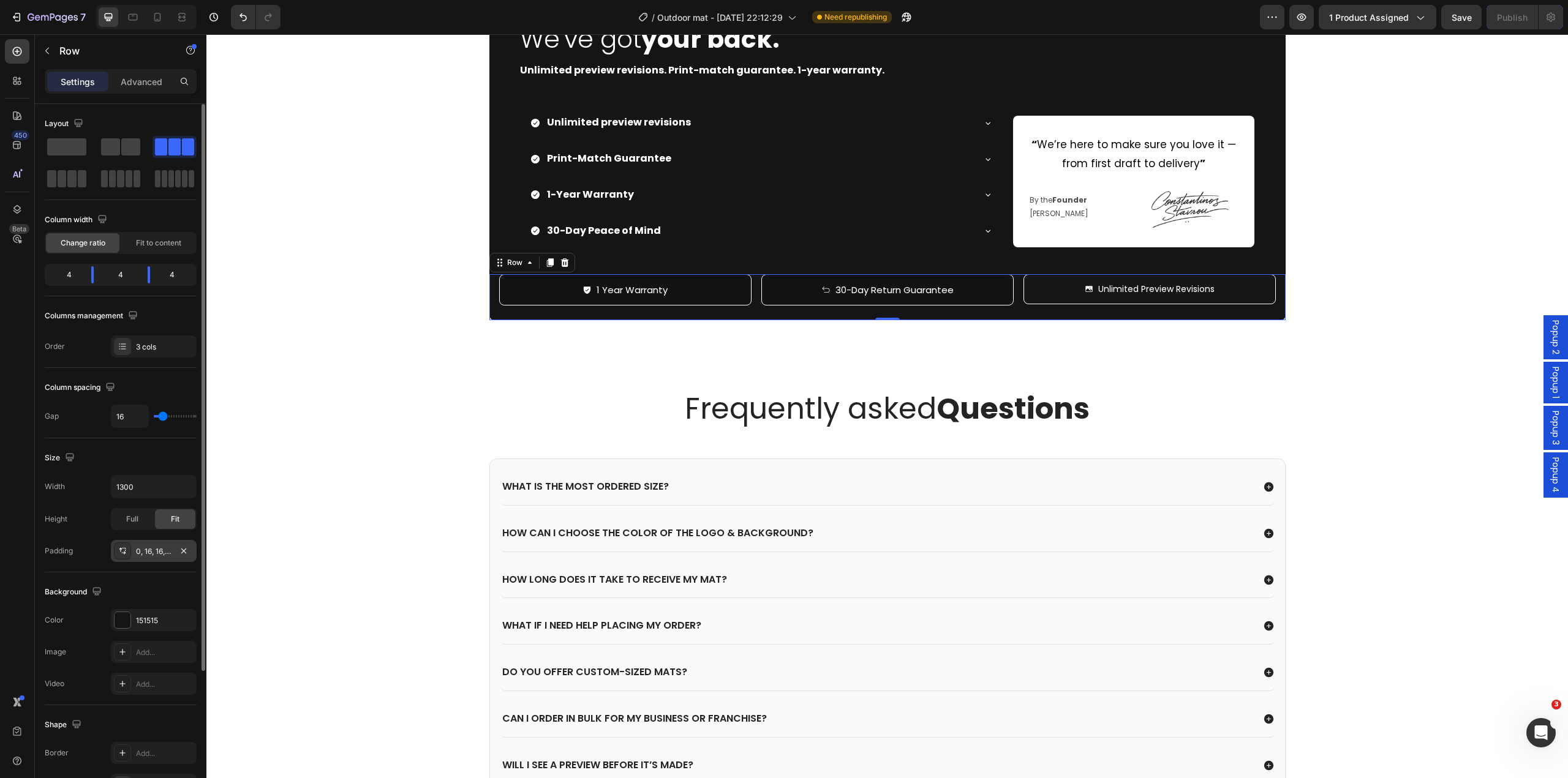
click at [139, 546] on div "0, 16, 16, 16" at bounding box center [154, 551] width 36 height 11
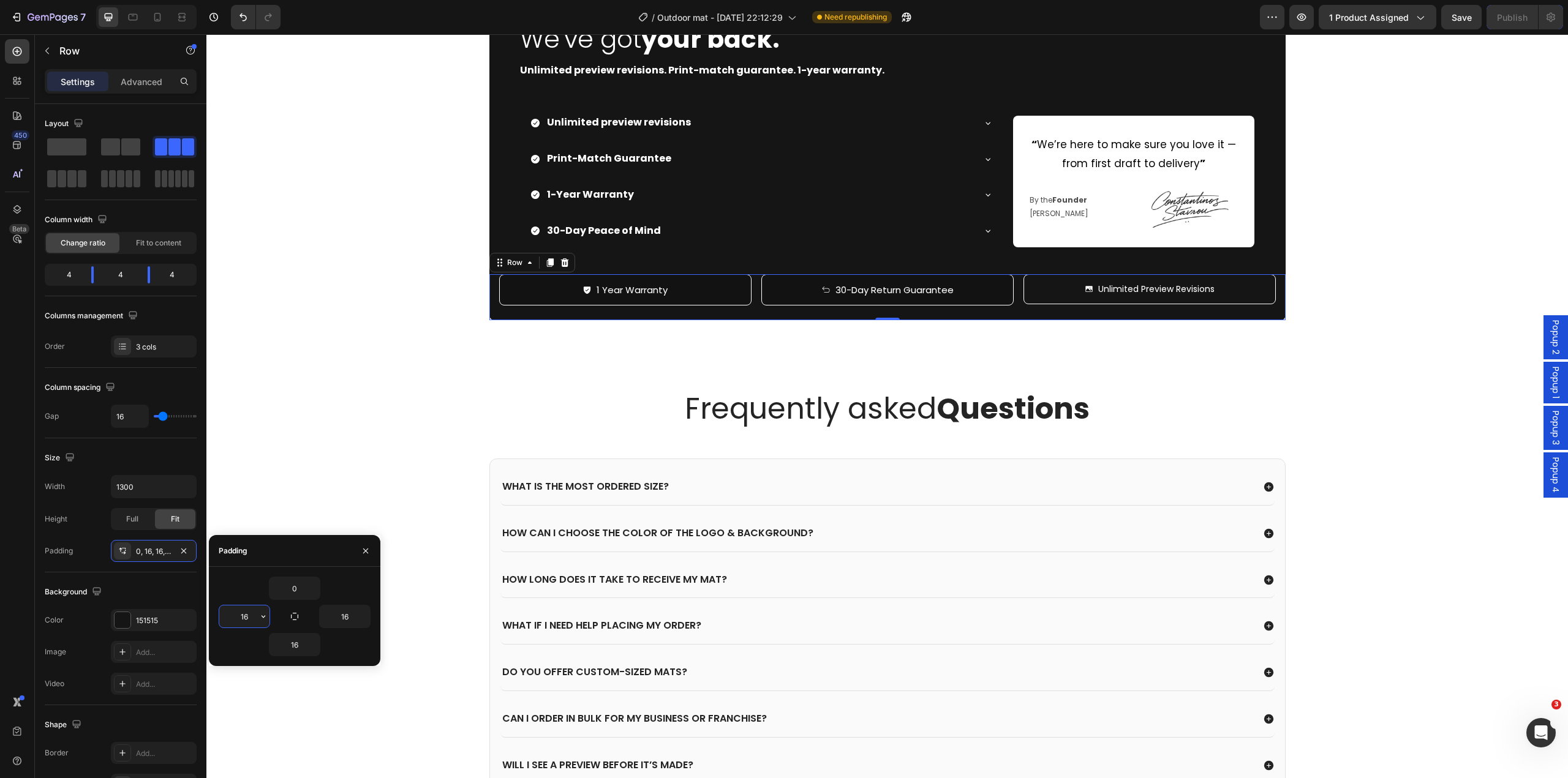
click at [251, 616] on input "16" at bounding box center [244, 617] width 51 height 22
type input "50"
click at [350, 615] on input "16" at bounding box center [344, 617] width 51 height 22
type input "50"
click at [466, 691] on div "Frequently asked Questions Heading What is the most ordered size? How can I cho…" at bounding box center [887, 651] width 1362 height 624
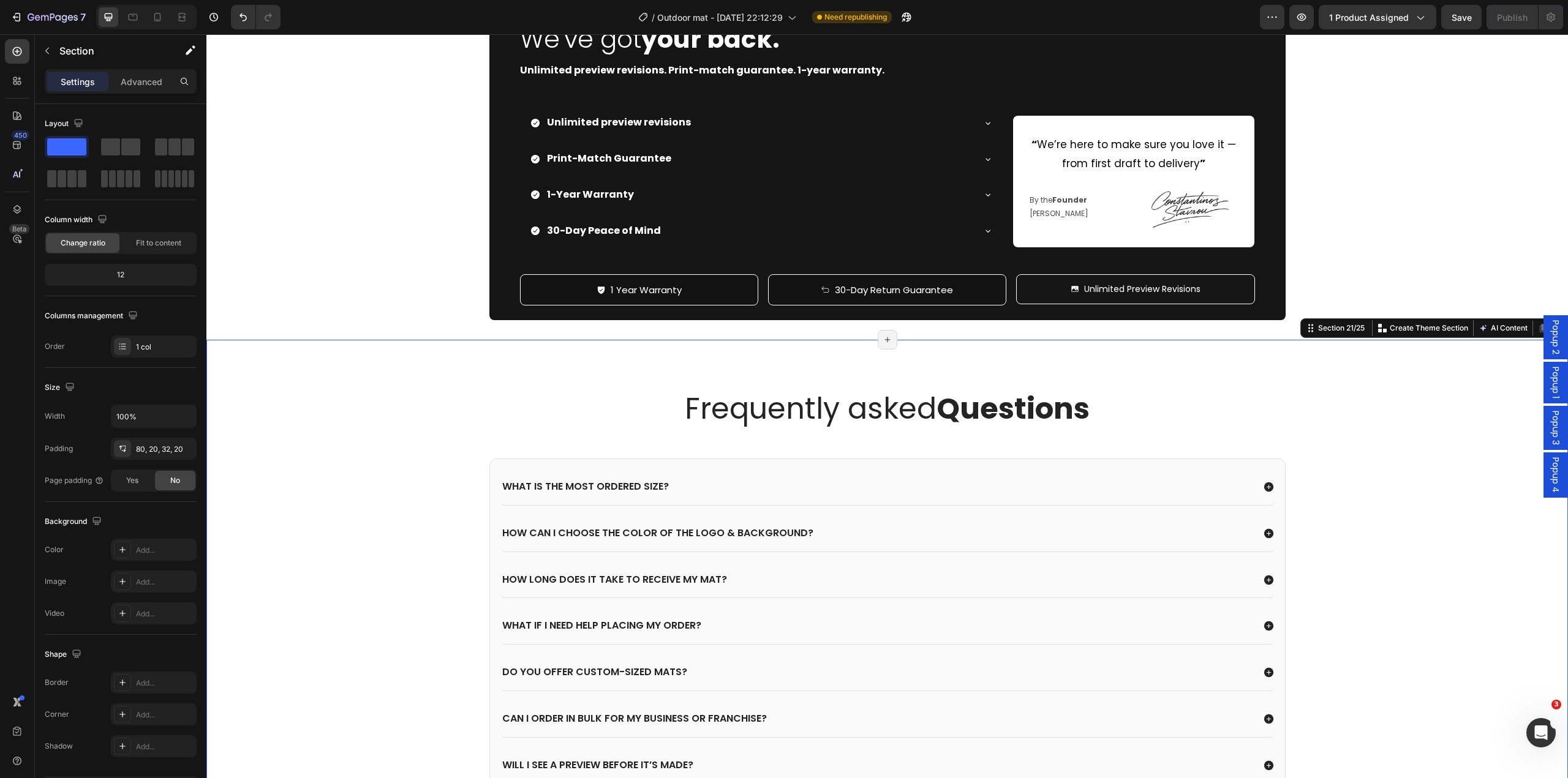
scroll to position [3906, 0]
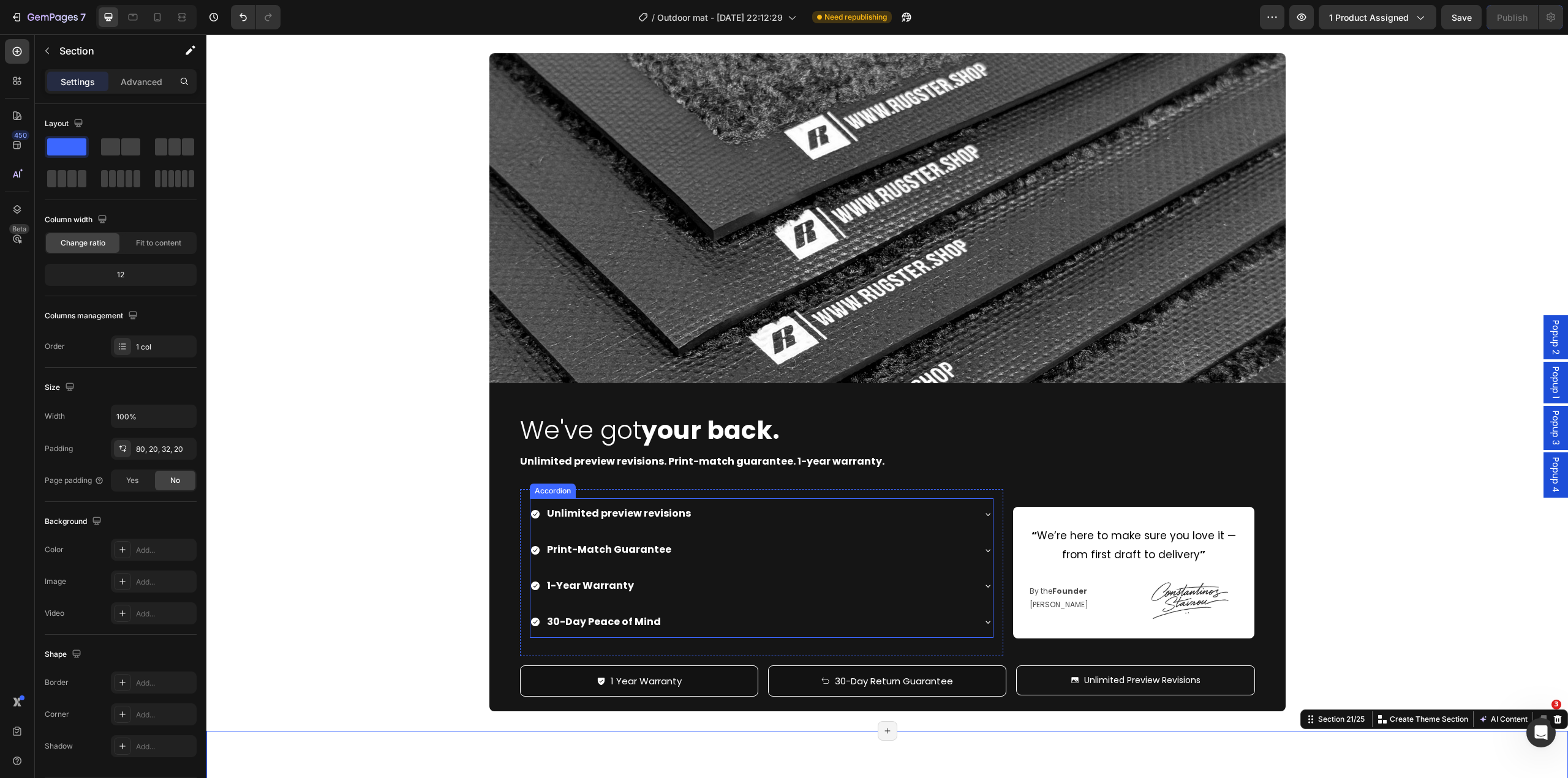
click at [968, 518] on div "Unlimited preview revisions" at bounding box center [752, 514] width 443 height 21
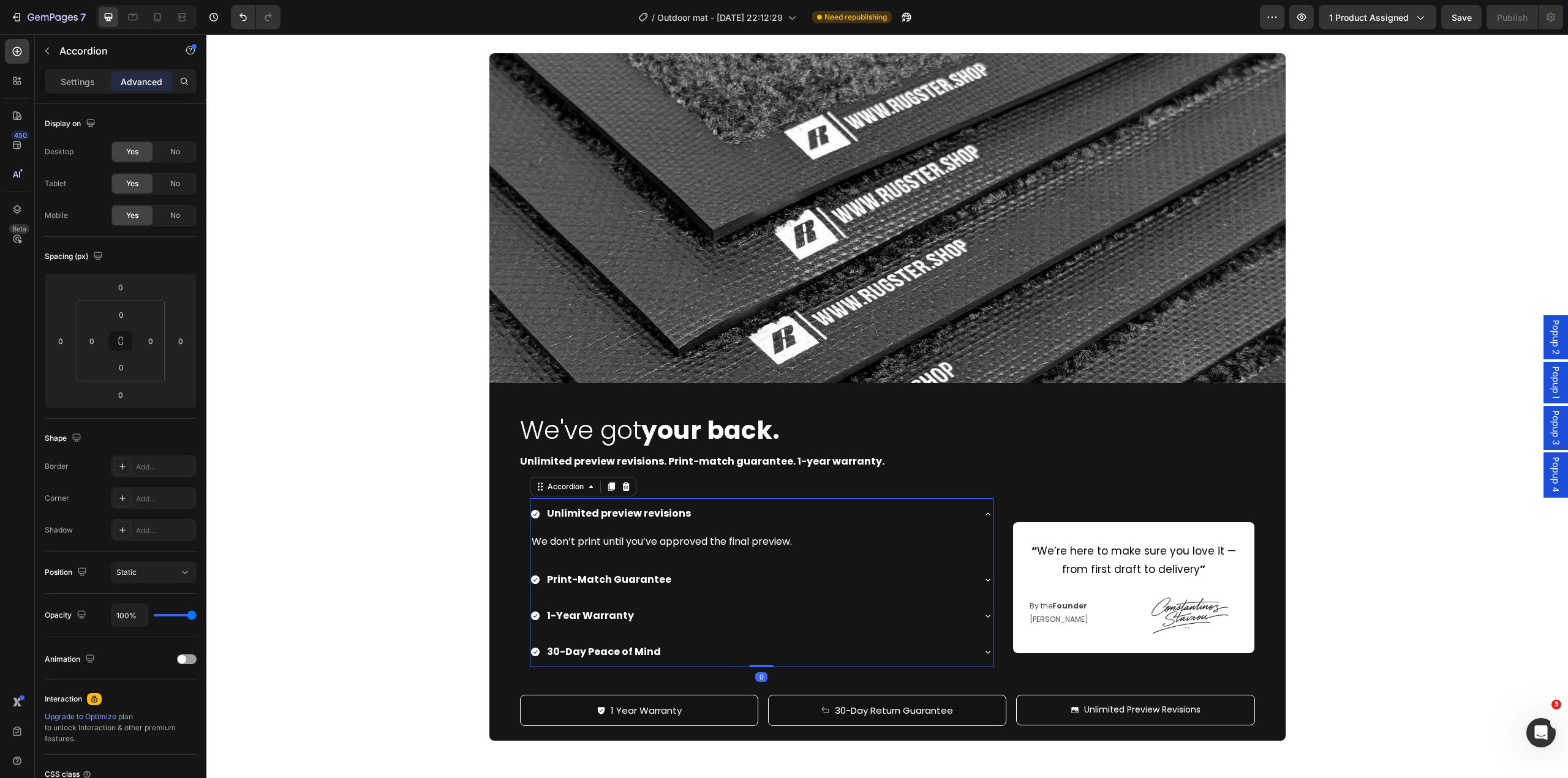
click at [969, 521] on div "Unlimited preview revisions" at bounding box center [762, 514] width 462 height 31
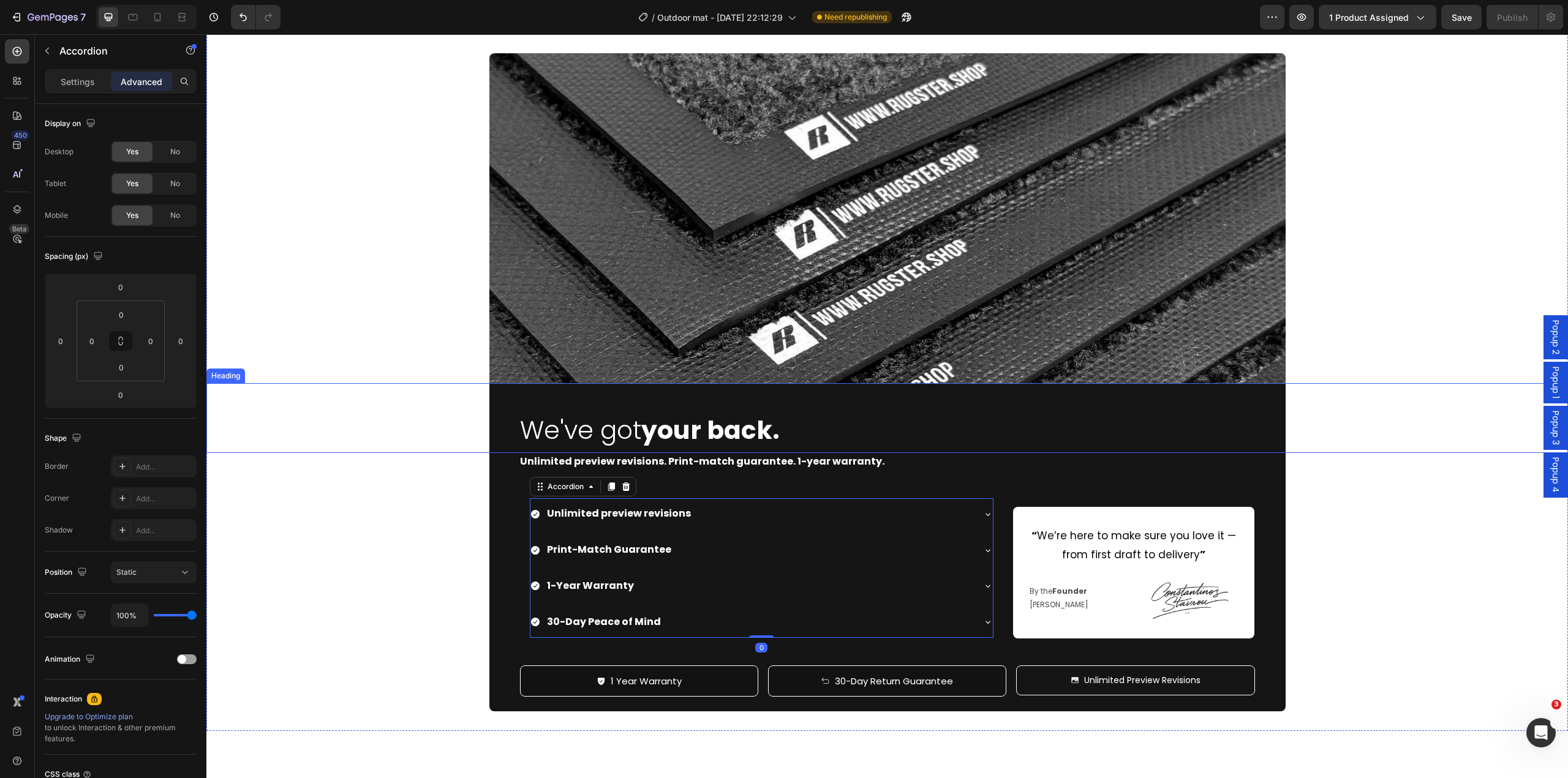
click at [1331, 441] on div "We've got your back." at bounding box center [887, 417] width 1362 height 69
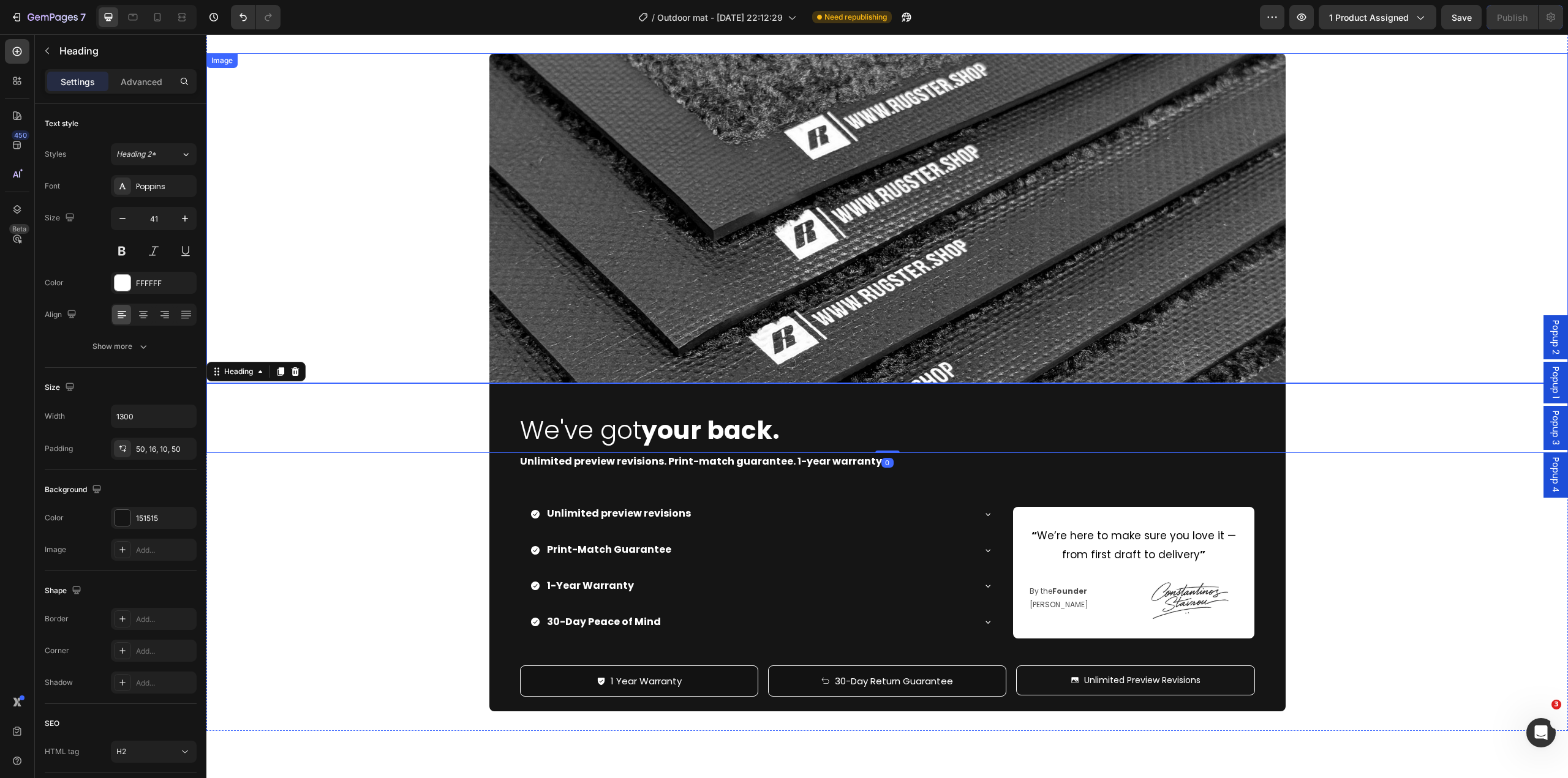
click at [1402, 87] on div at bounding box center [887, 218] width 1362 height 330
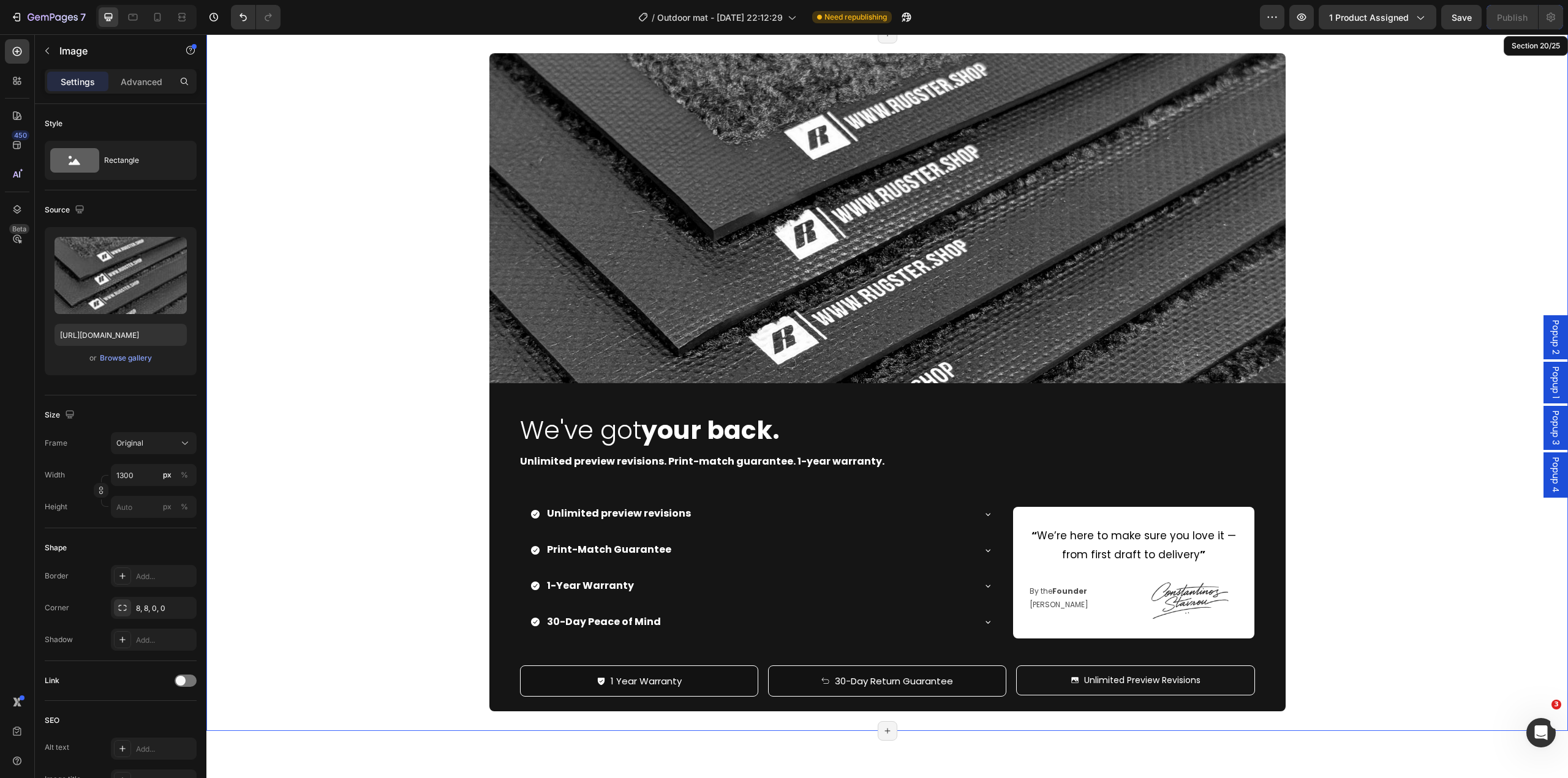
click at [1396, 44] on div "Image 0 We've got your back. Heading Unlimited preview revisions. Print-match g…" at bounding box center [887, 382] width 1362 height 697
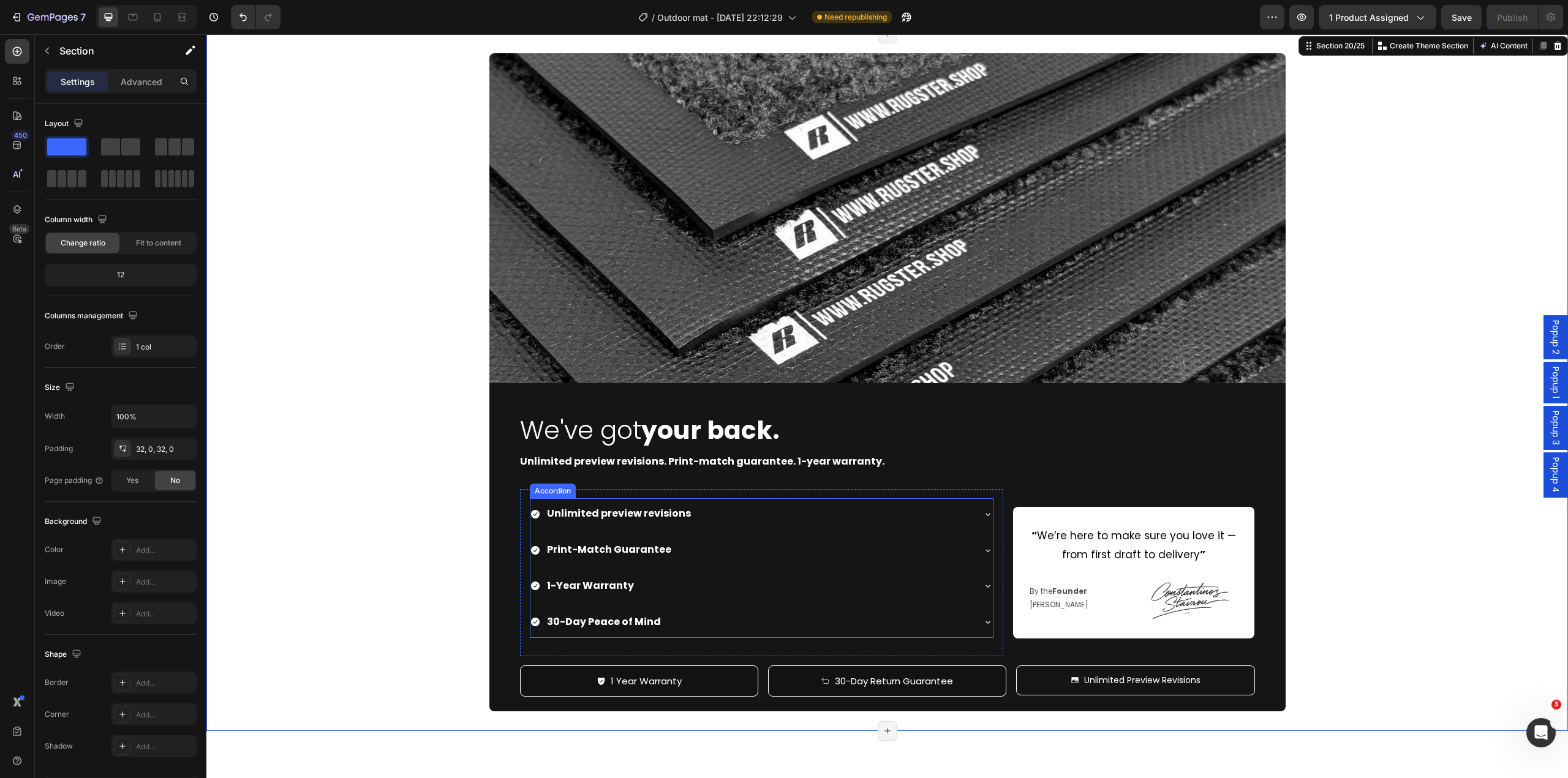
click at [965, 508] on div "Unlimited preview revisions" at bounding box center [752, 514] width 443 height 21
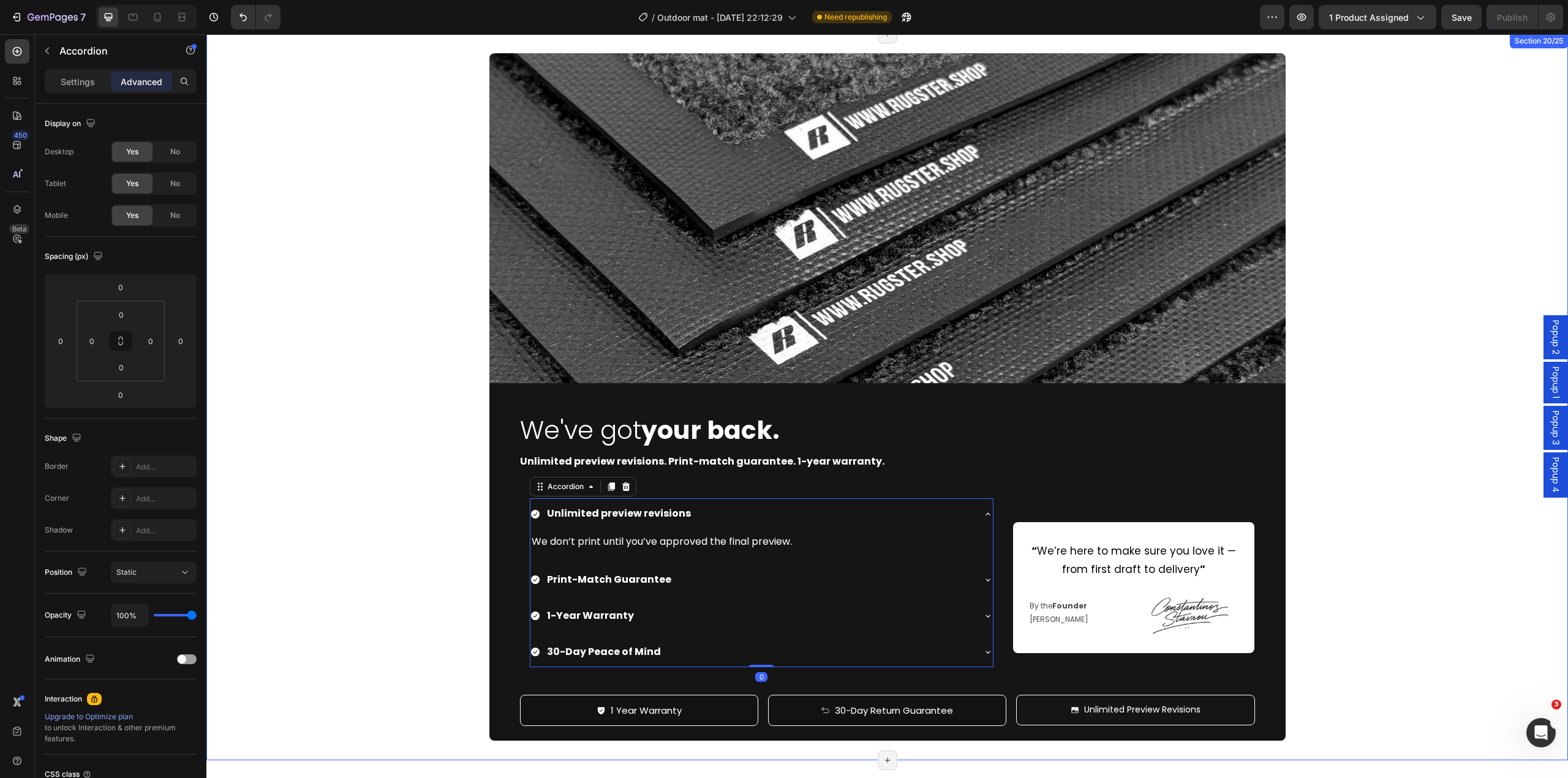
click at [1329, 489] on div "Image We've got your back. Heading Unlimited preview revisions. Print-match gua…" at bounding box center [887, 397] width 1362 height 688
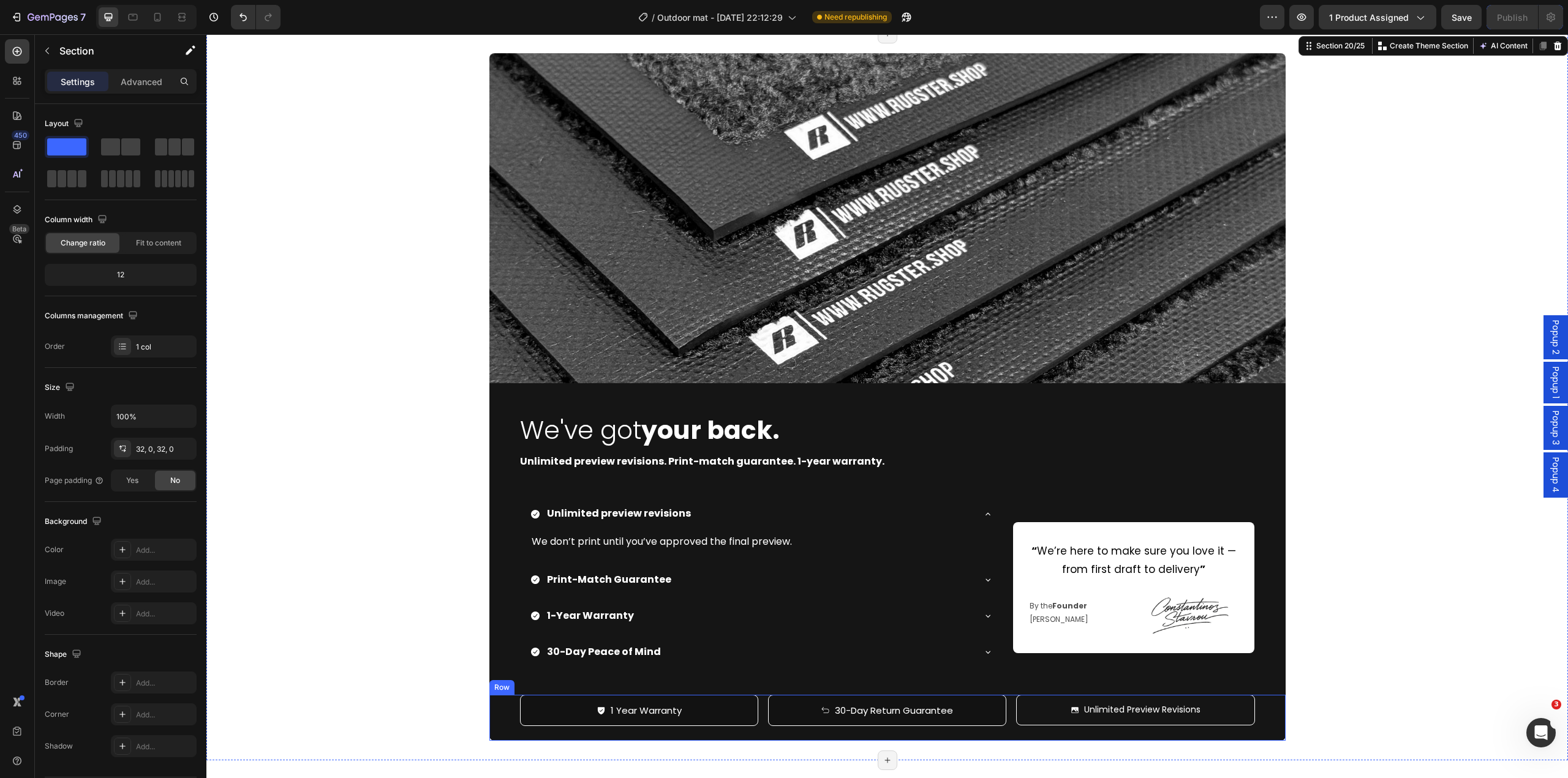
click at [1005, 708] on div "1 Year Warranty Button 30-Day Return Guarantee Button Unlimited Preview Revisio…" at bounding box center [887, 718] width 796 height 46
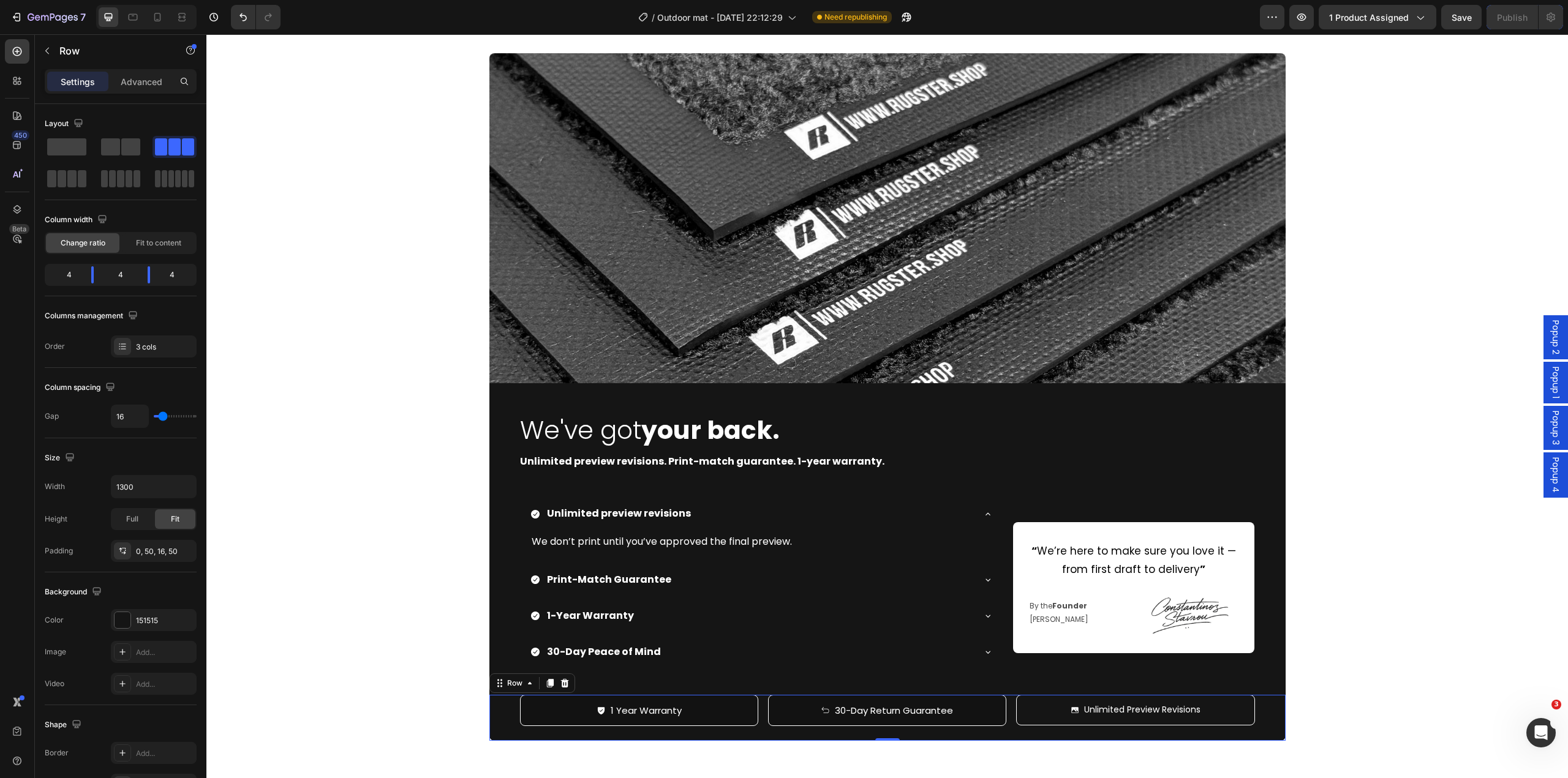
click at [562, 683] on icon at bounding box center [564, 683] width 8 height 9
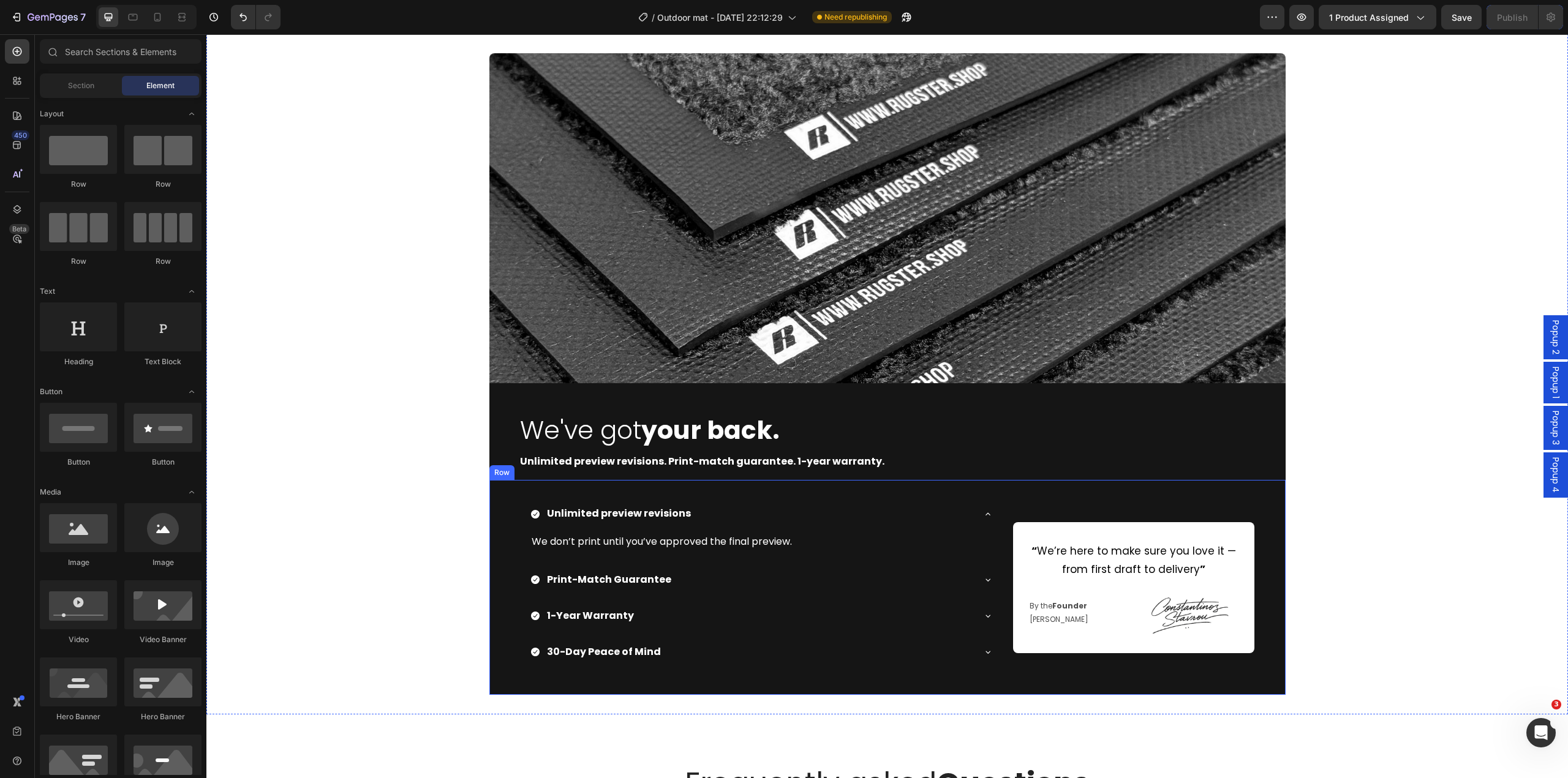
click at [586, 689] on div "Unlimited preview revisions We don’t print until you’ve approved the final prev…" at bounding box center [887, 587] width 796 height 215
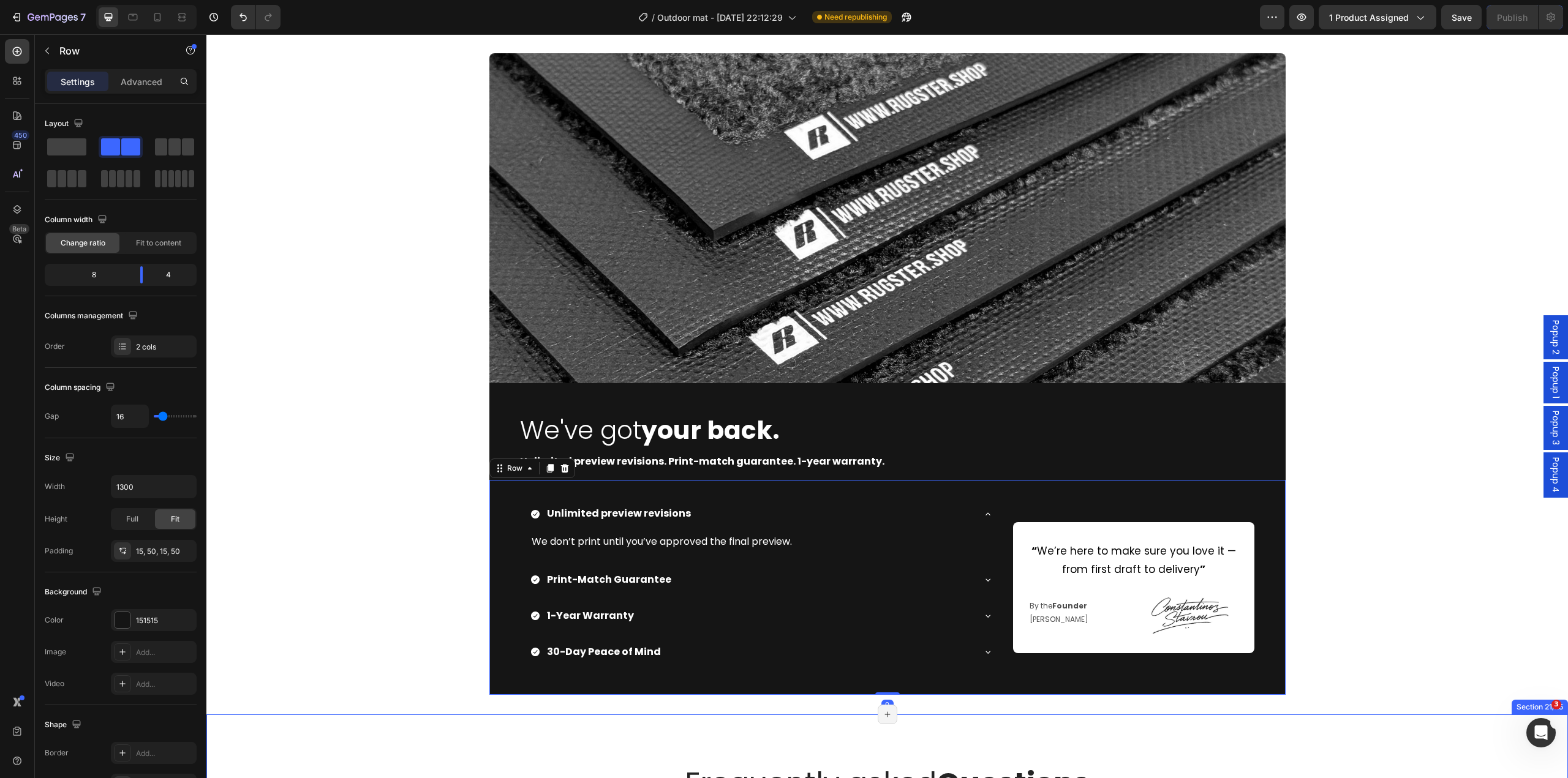
click at [414, 649] on div "Image We've got your back. Heading Unlimited preview revisions. Print-match gua…" at bounding box center [887, 374] width 1362 height 641
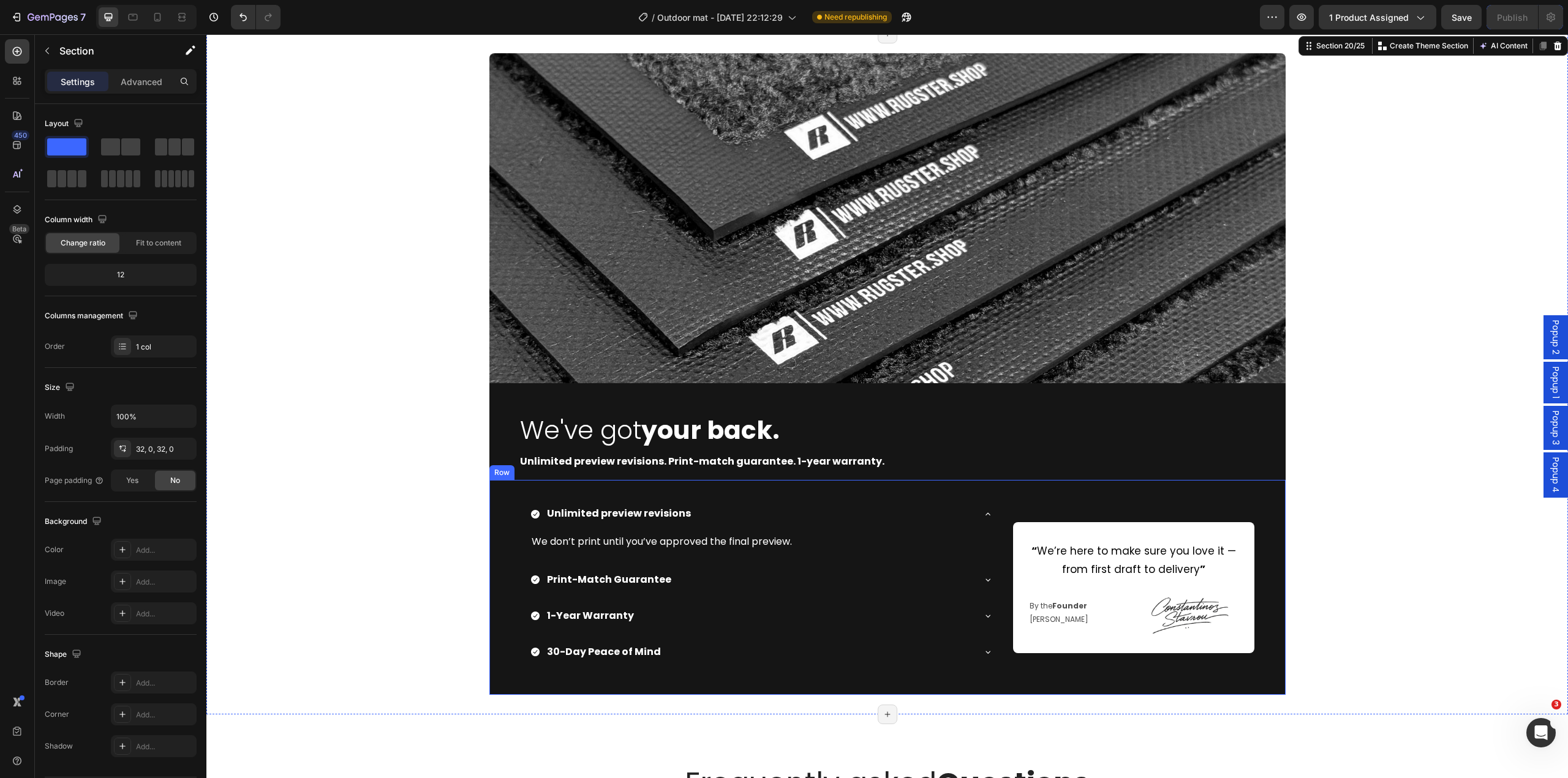
click at [497, 674] on div "Unlimited preview revisions We don’t print until you’ve approved the final prev…" at bounding box center [887, 587] width 796 height 215
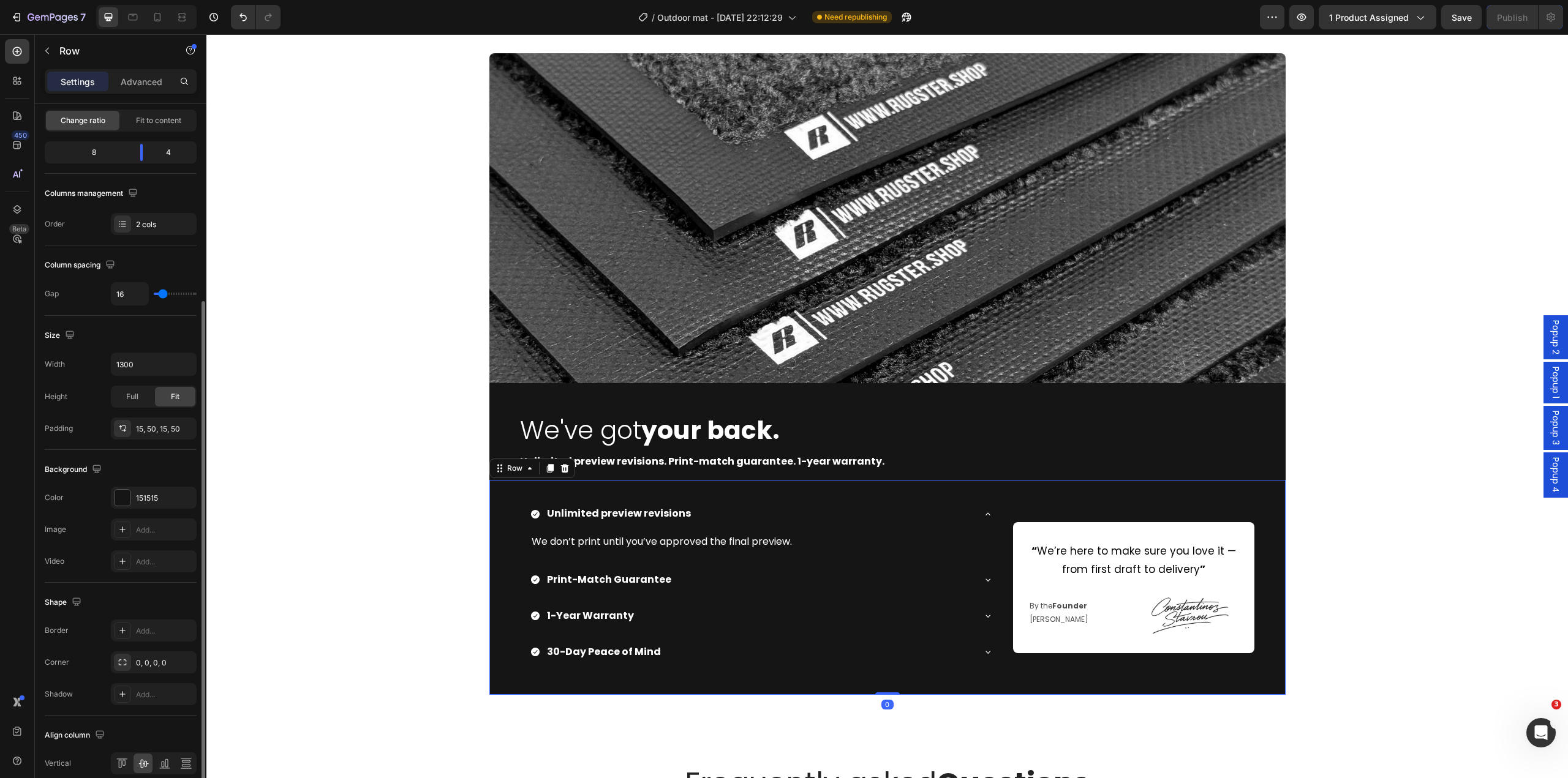
scroll to position [178, 0]
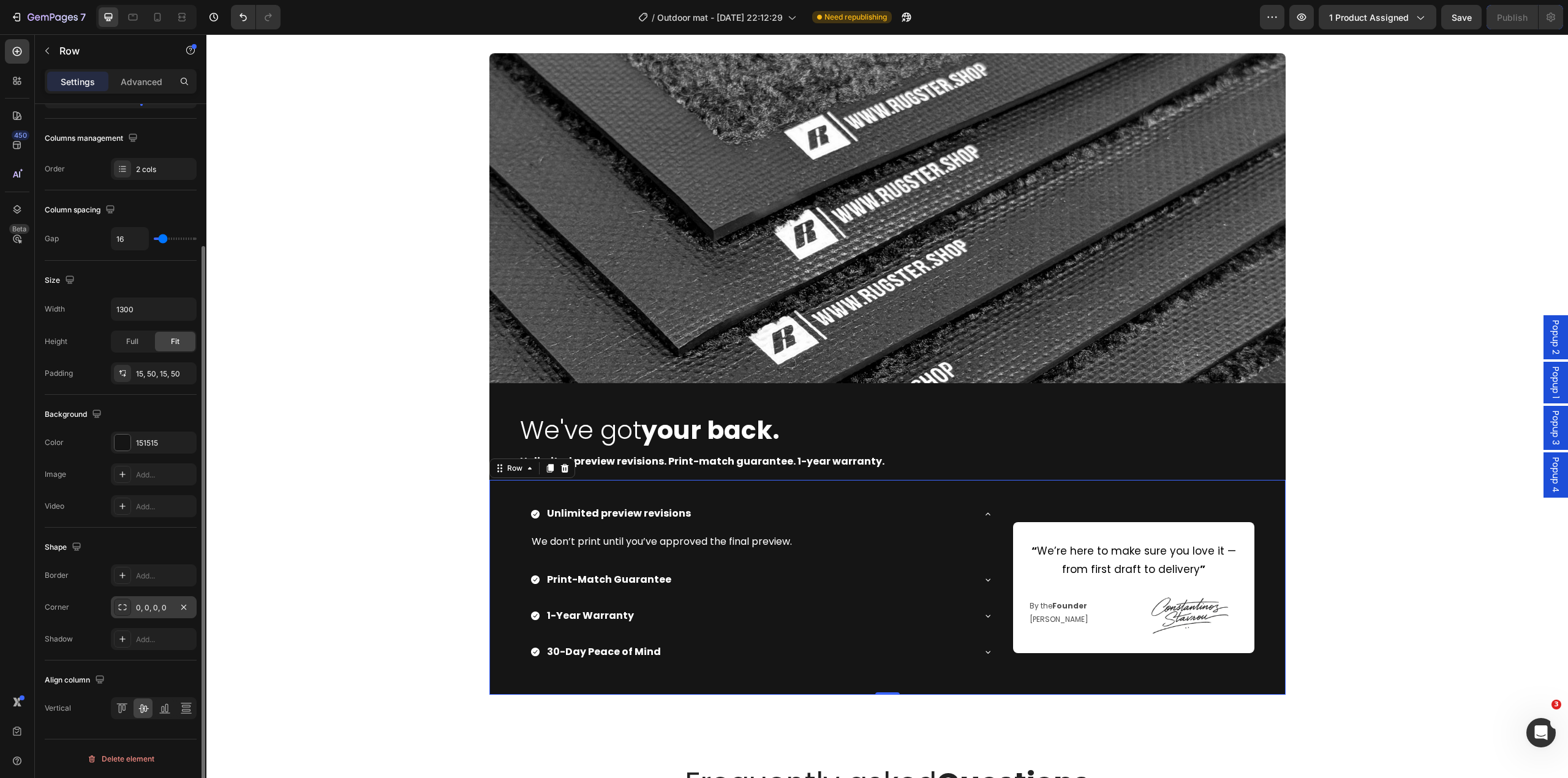
click at [146, 614] on div "0, 0, 0, 0" at bounding box center [154, 607] width 86 height 22
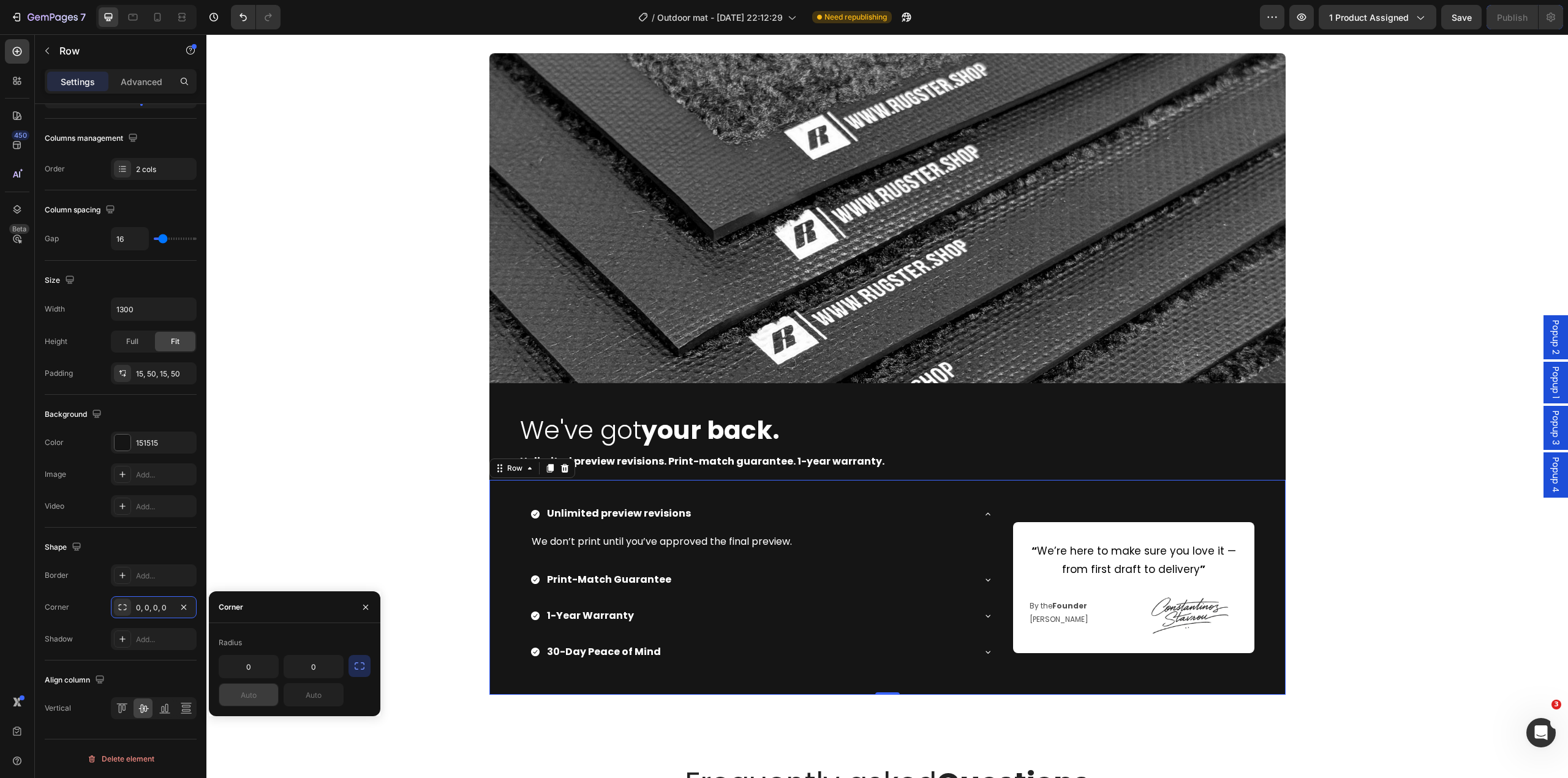
click at [254, 692] on input "text" at bounding box center [248, 695] width 59 height 22
type input "8"
click at [310, 696] on input "text" at bounding box center [314, 695] width 59 height 22
type input "8"
click at [313, 528] on div "Image We've got your back. Heading Unlimited preview revisions. Print-match gua…" at bounding box center [887, 374] width 1362 height 641
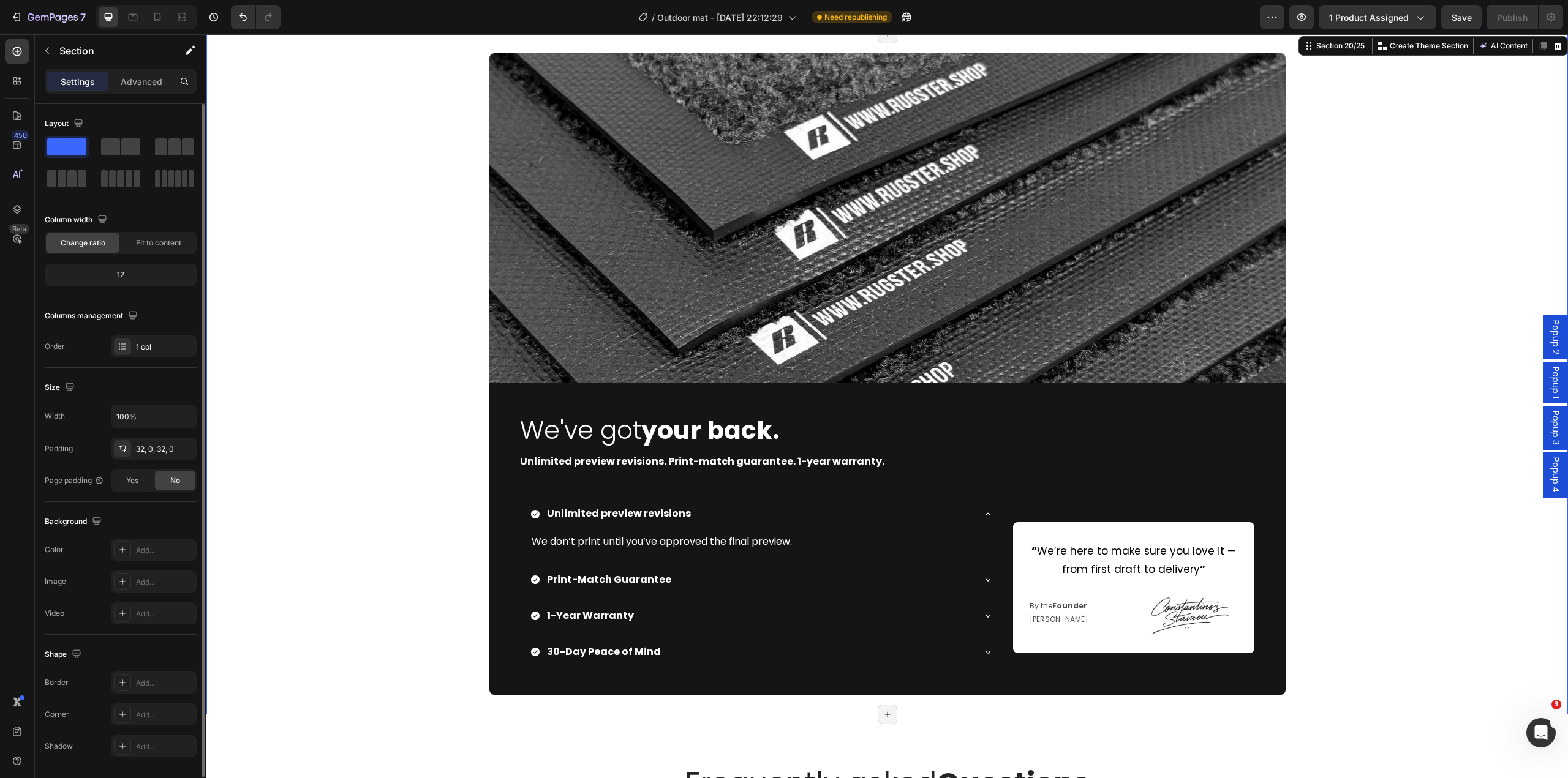
scroll to position [0, 0]
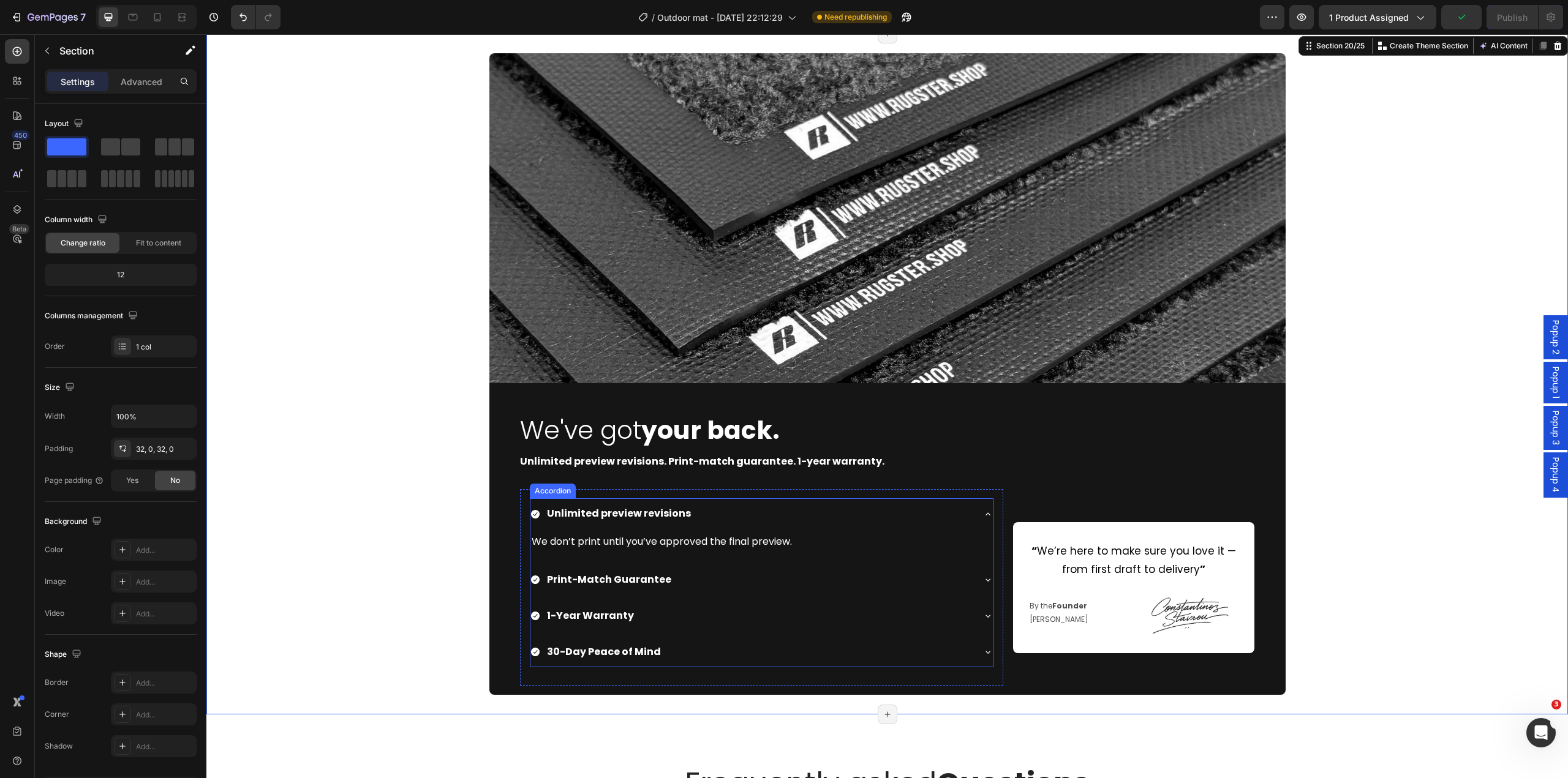
click at [983, 512] on icon at bounding box center [988, 514] width 10 height 10
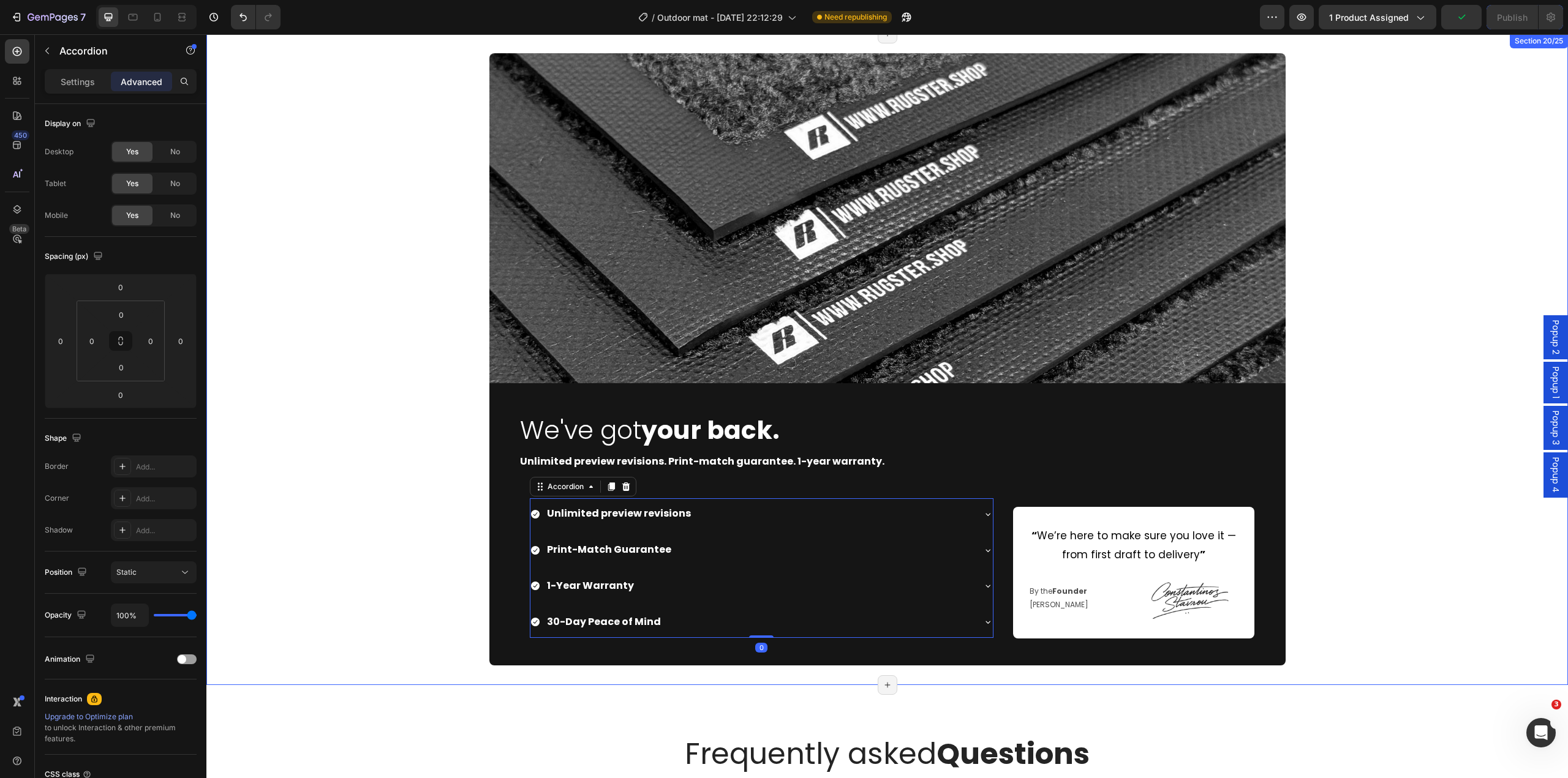
click at [1339, 508] on div "Image We've got your back. Heading Unlimited preview revisions. Print-match gua…" at bounding box center [887, 359] width 1362 height 612
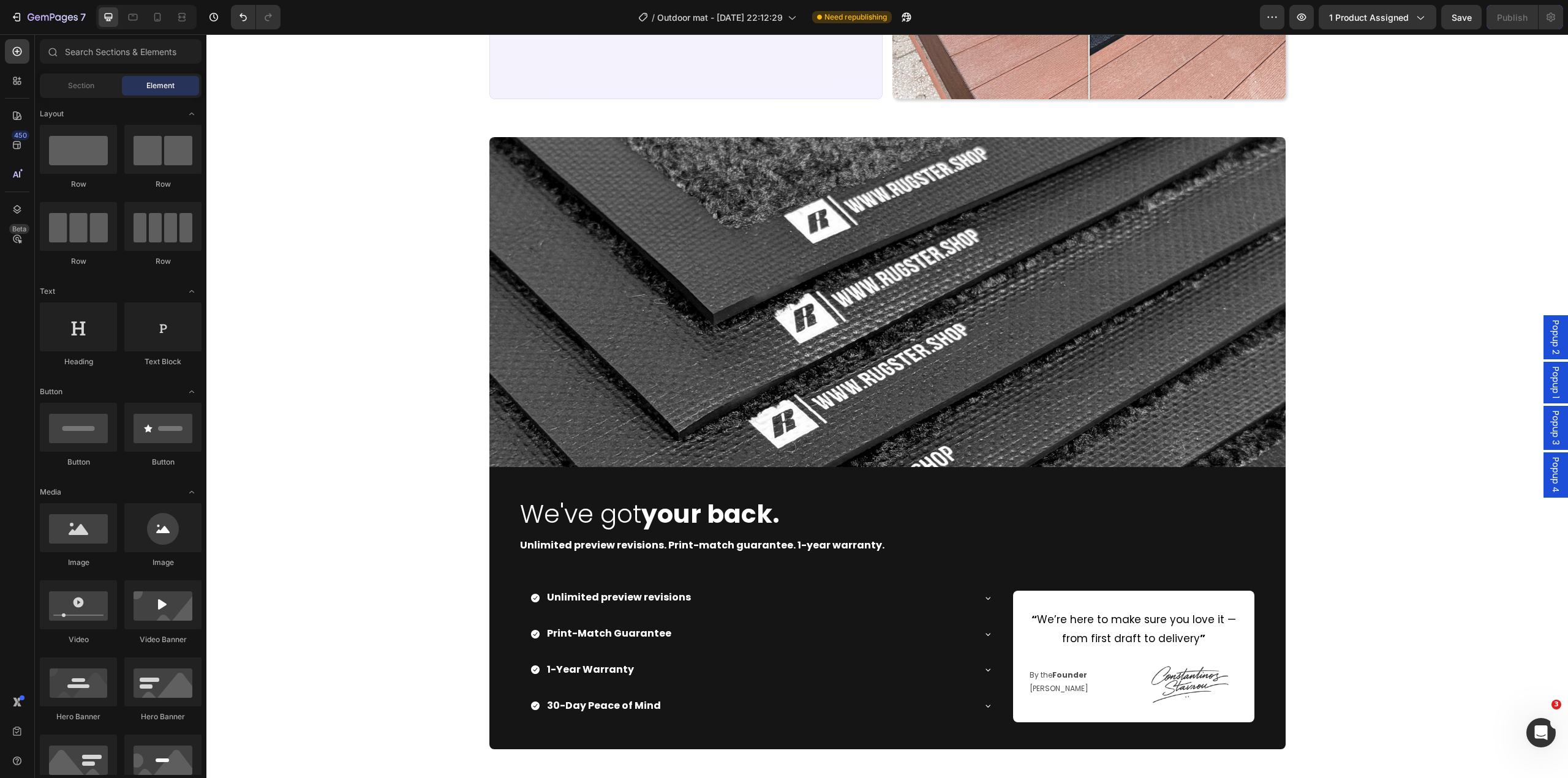
scroll to position [3827, 0]
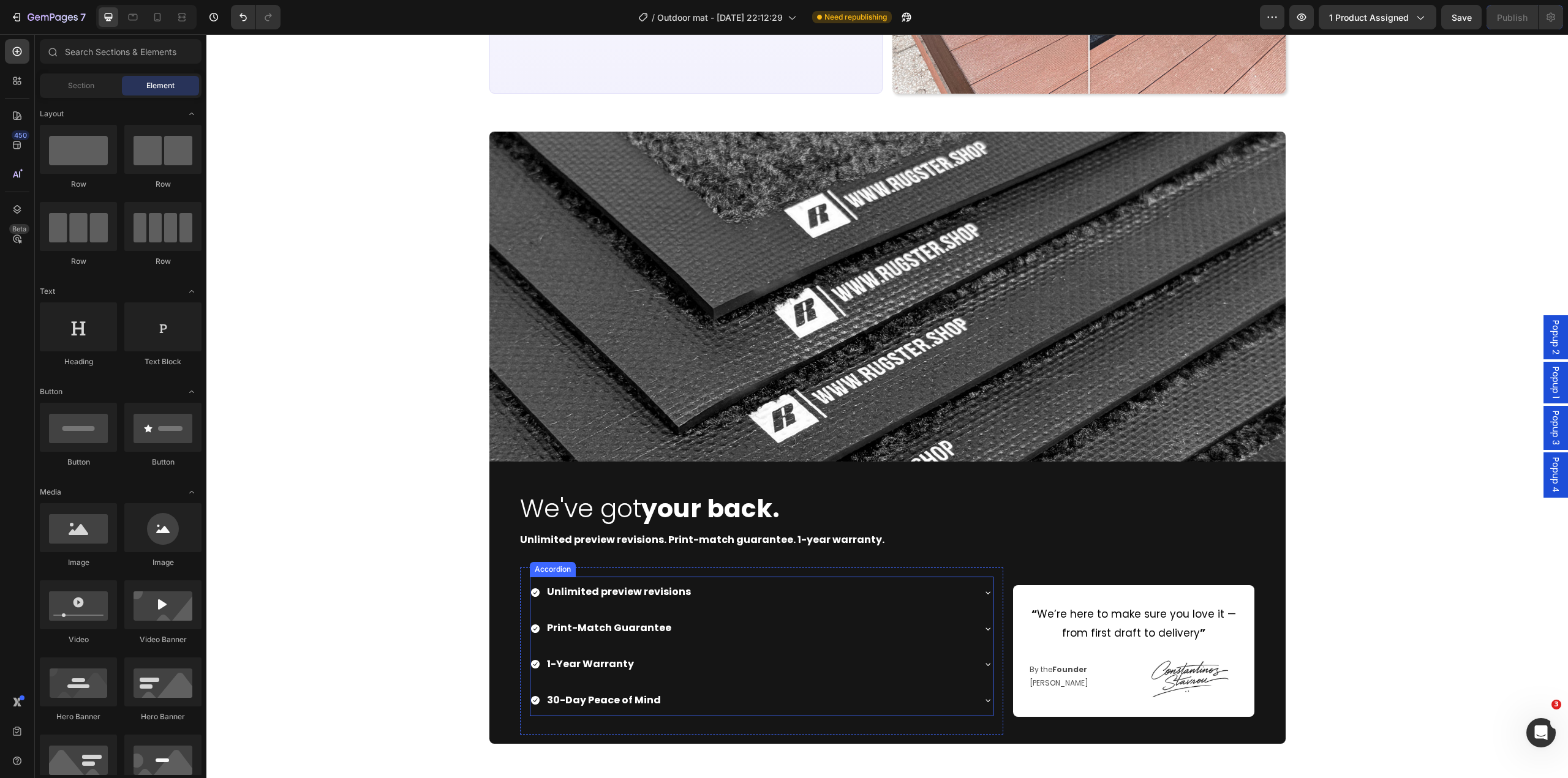
click at [531, 594] on icon at bounding box center [536, 592] width 9 height 9
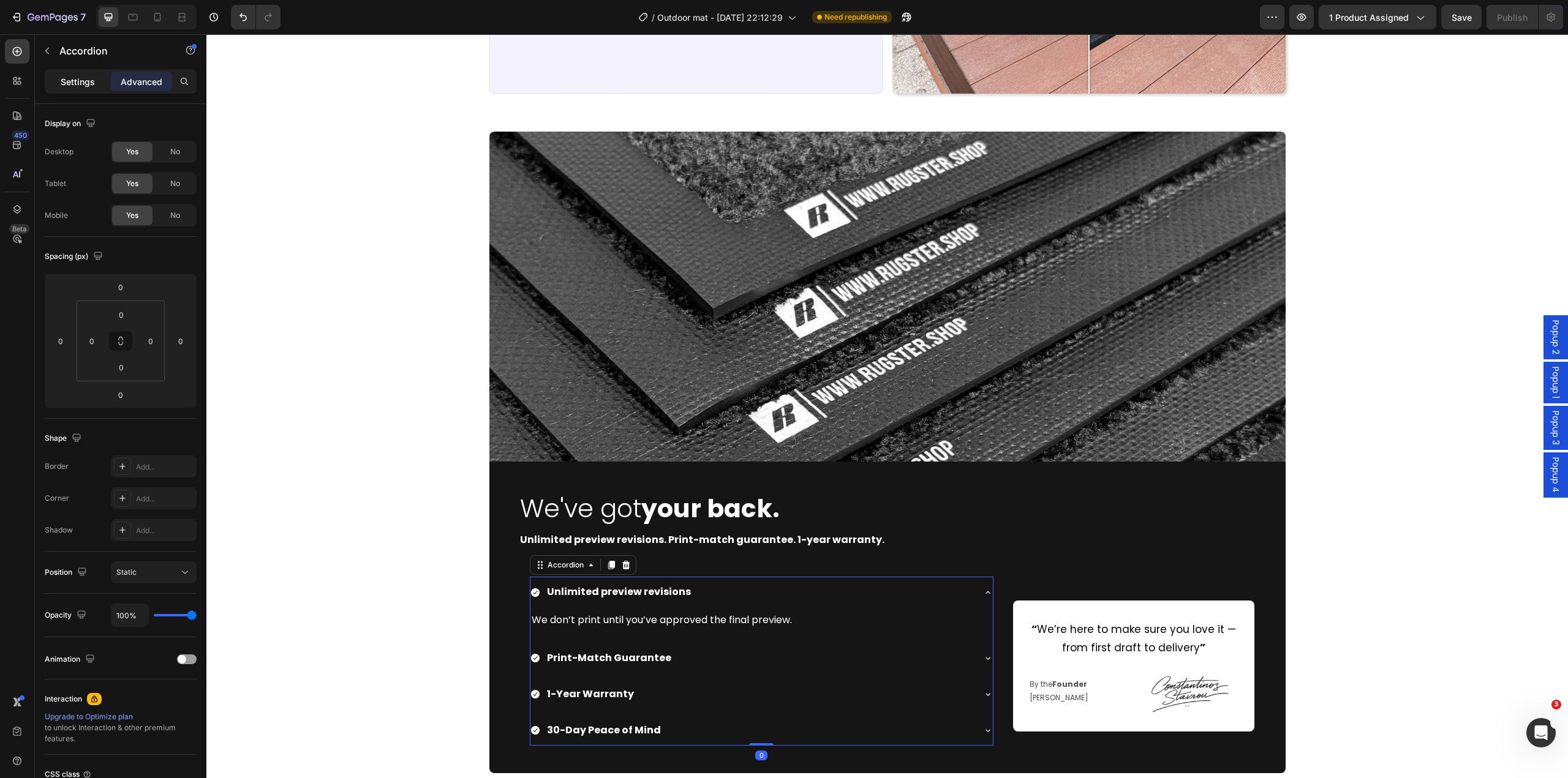
click at [82, 80] on p "Settings" at bounding box center [78, 82] width 34 height 13
type input "8"
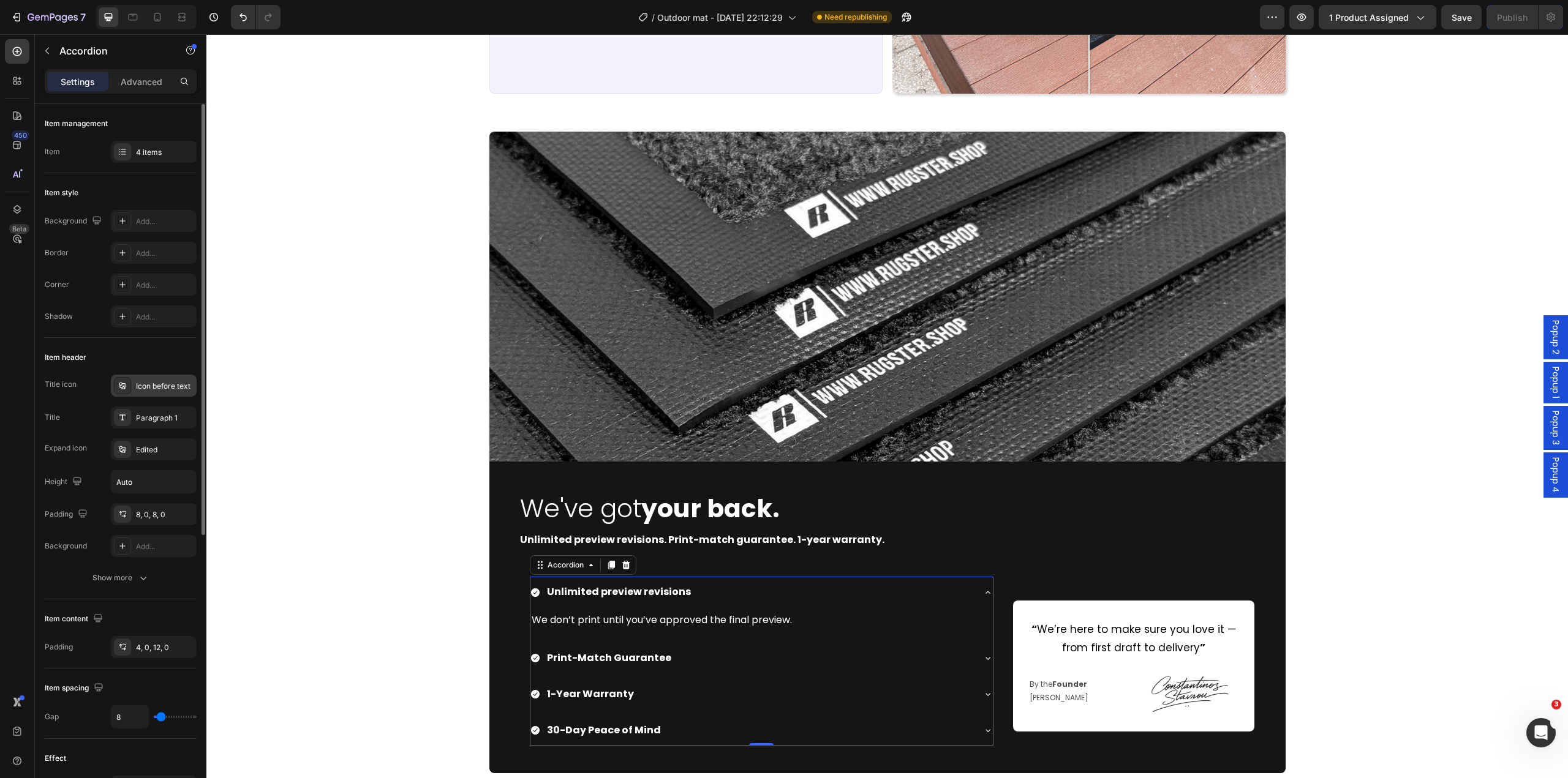
click at [134, 395] on div "Icon before text" at bounding box center [154, 385] width 86 height 22
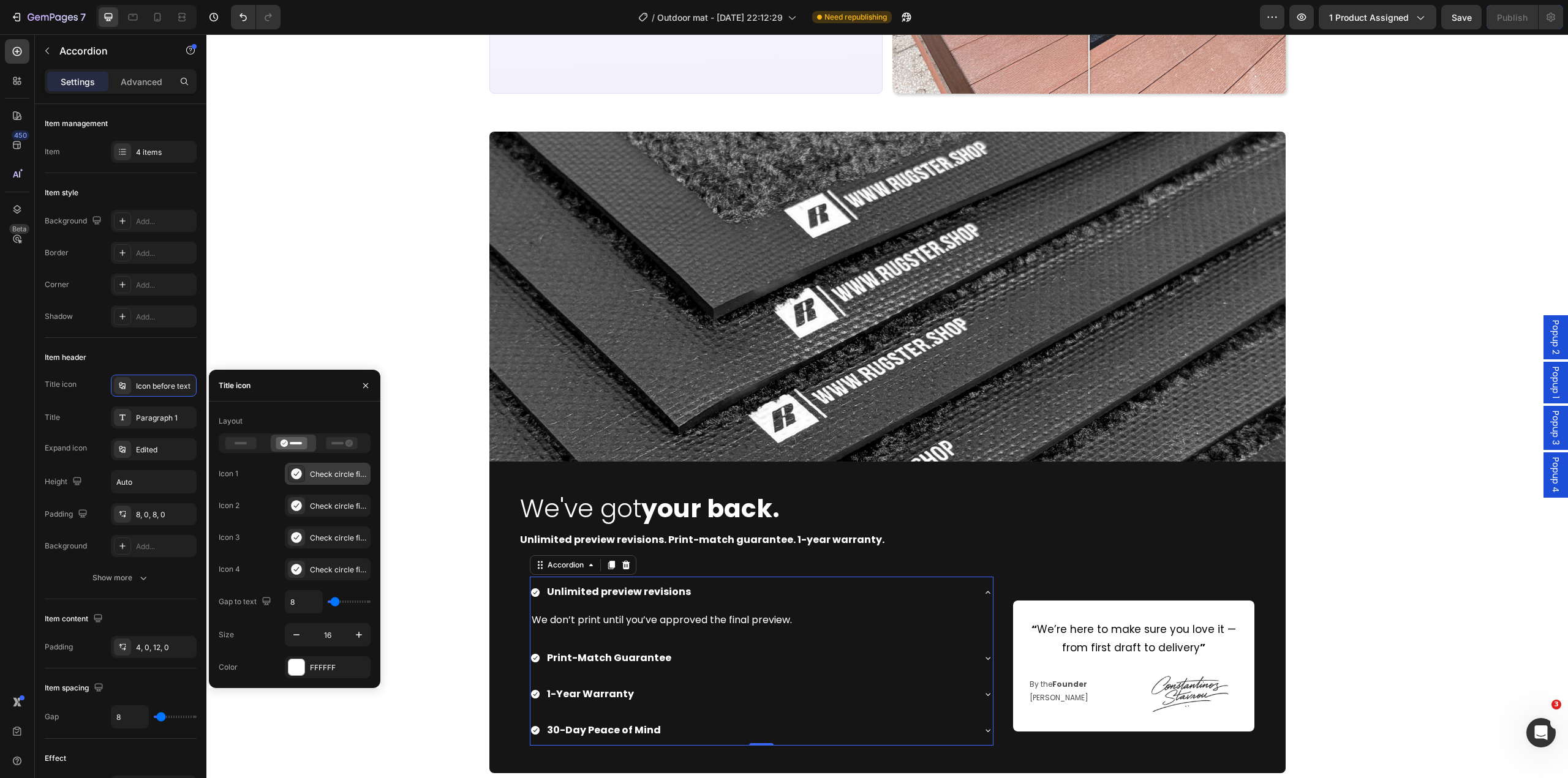
click at [296, 469] on icon at bounding box center [296, 474] width 12 height 12
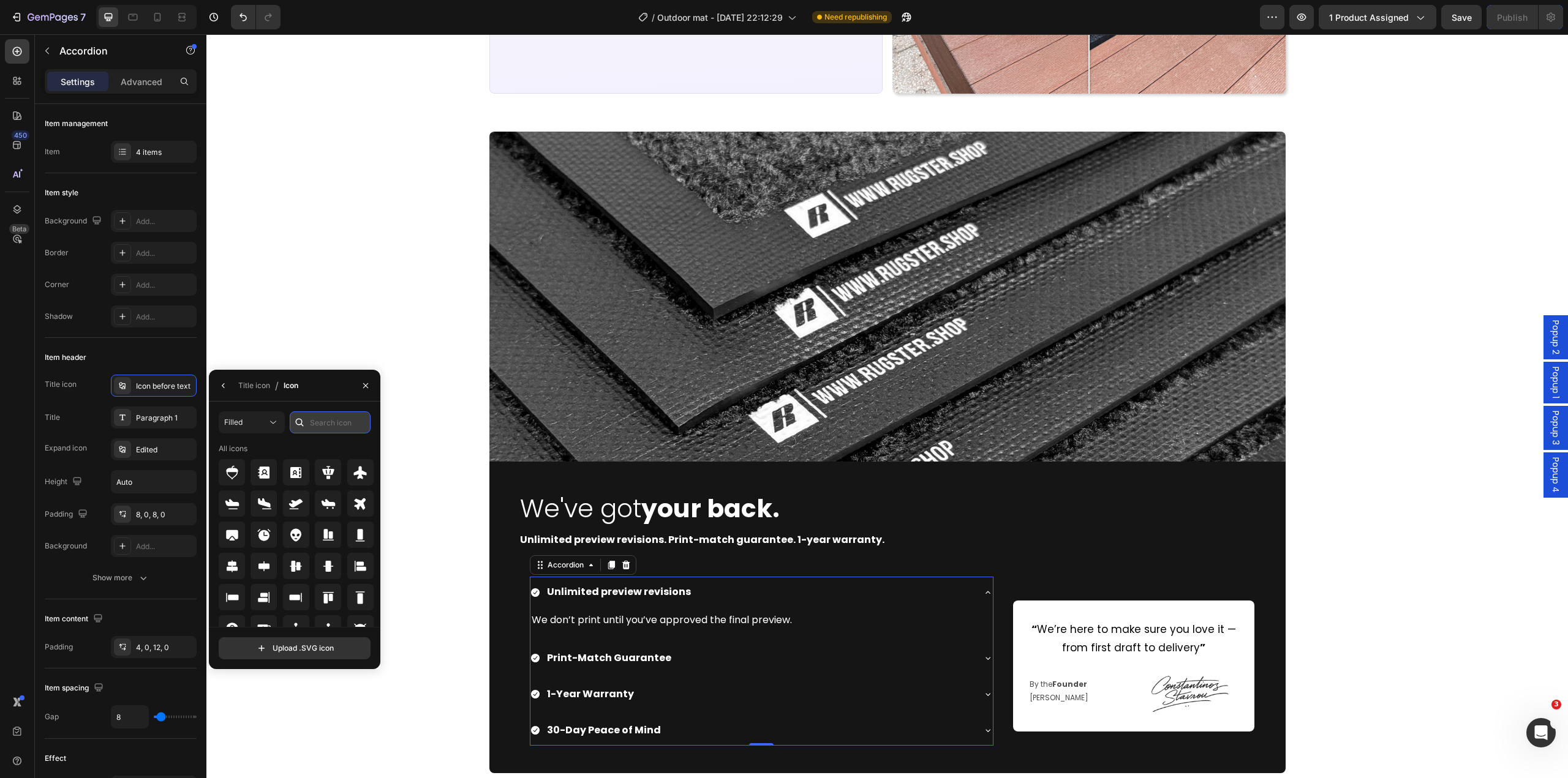
click at [322, 425] on input "text" at bounding box center [330, 422] width 81 height 22
type input "u"
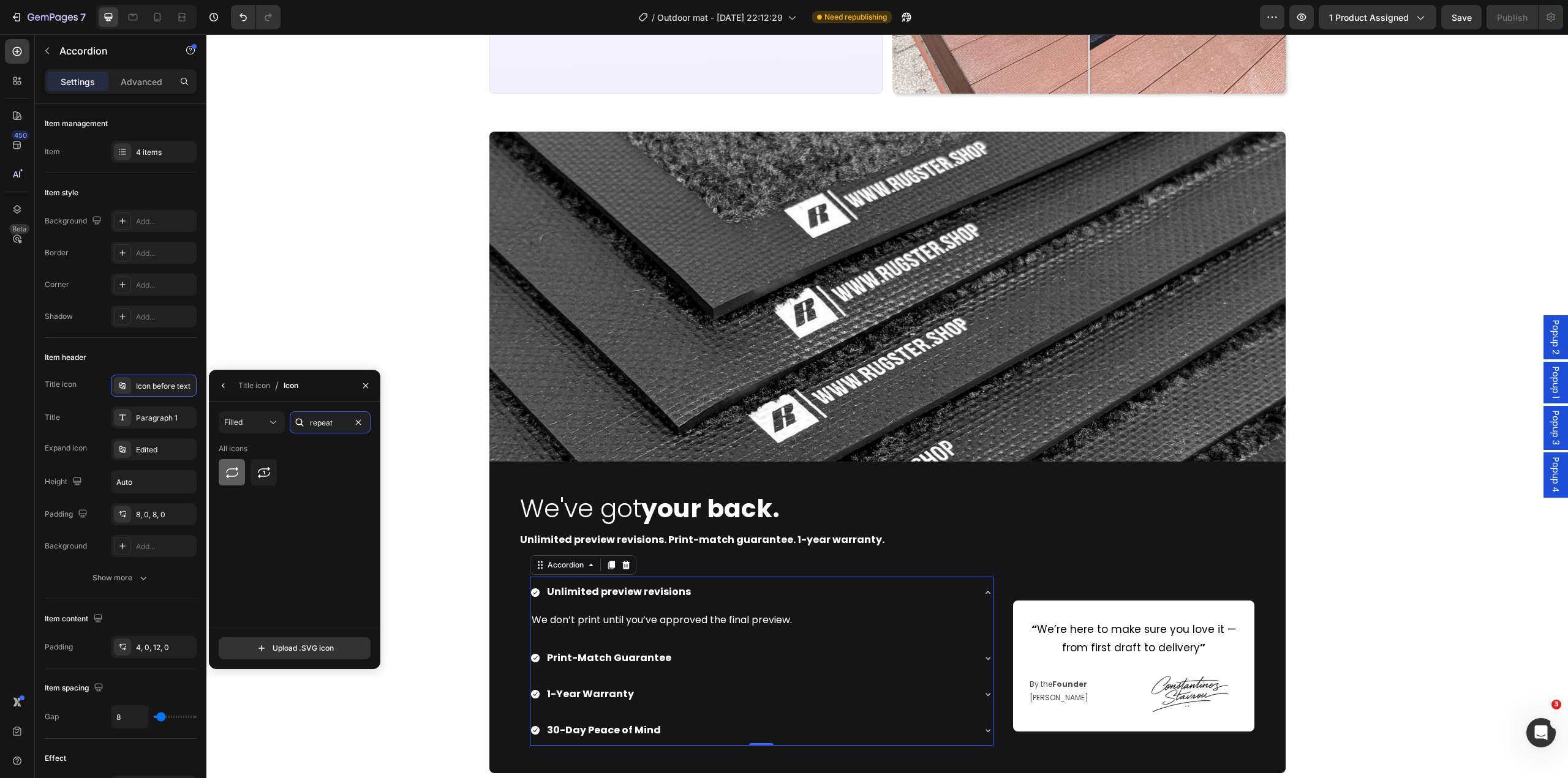
type input "repeat"
click at [236, 479] on icon at bounding box center [232, 472] width 15 height 15
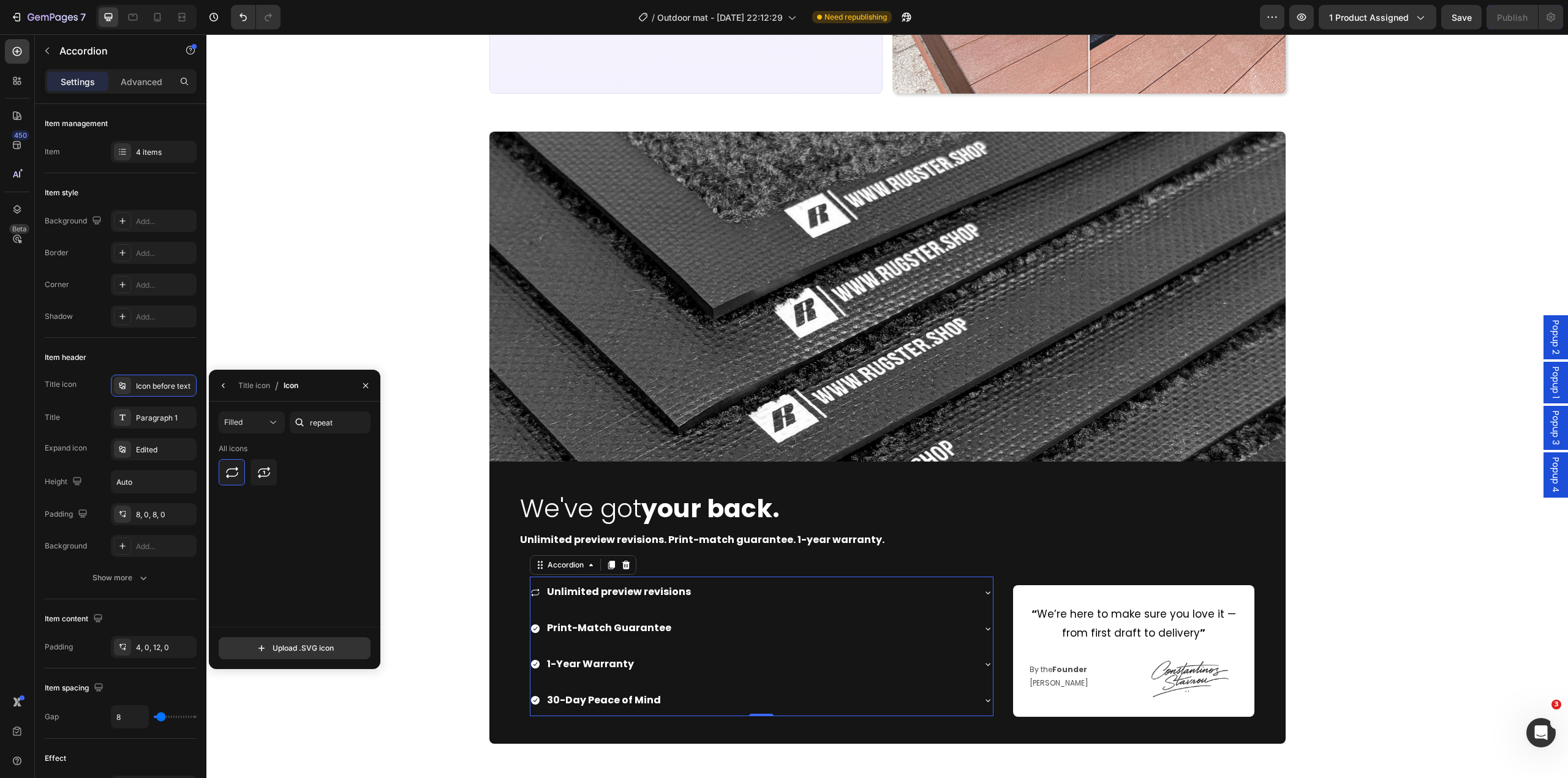
click at [531, 629] on icon at bounding box center [536, 629] width 10 height 10
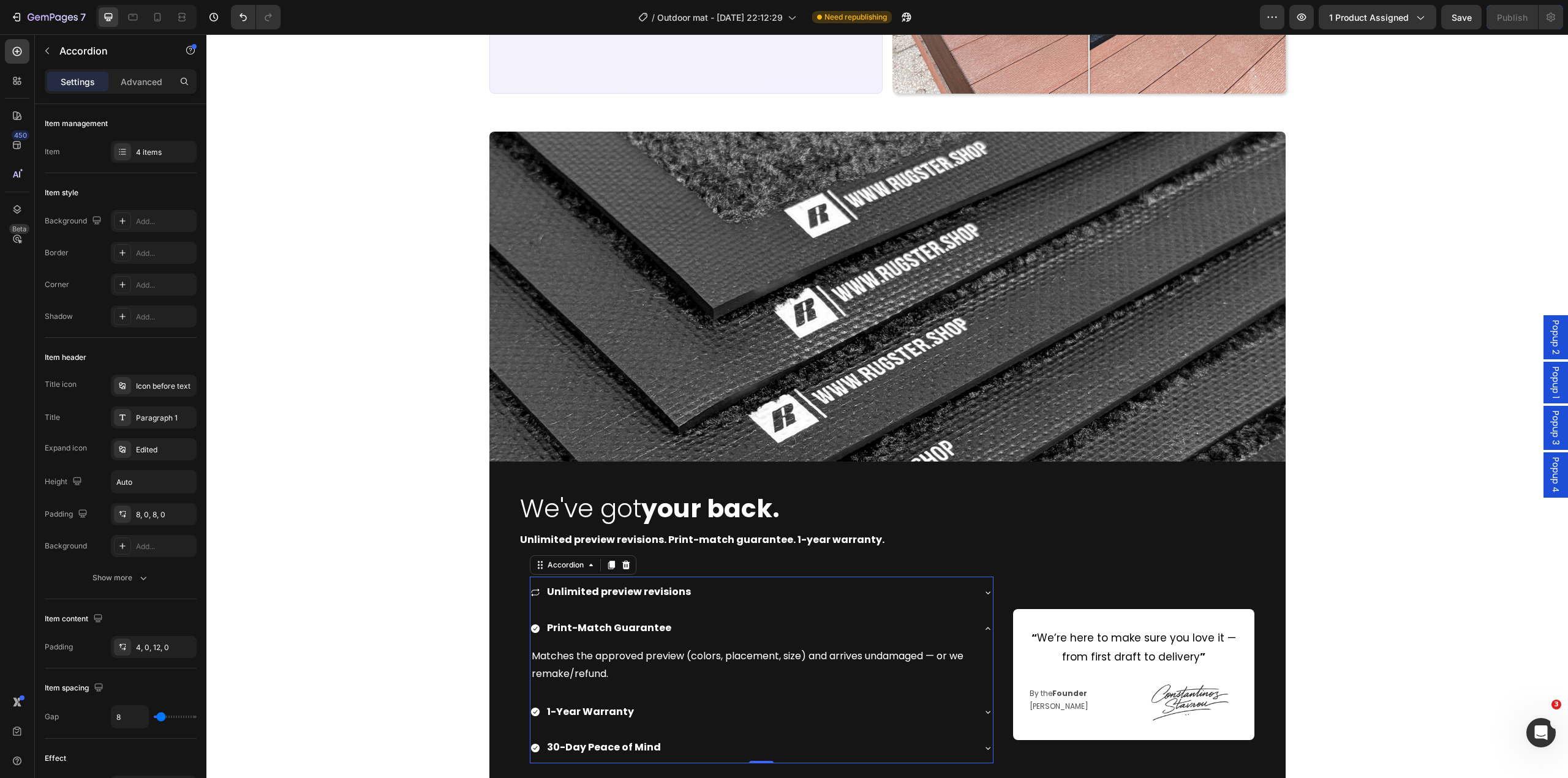
click at [694, 636] on div "Print-Match Guarantee" at bounding box center [752, 629] width 443 height 21
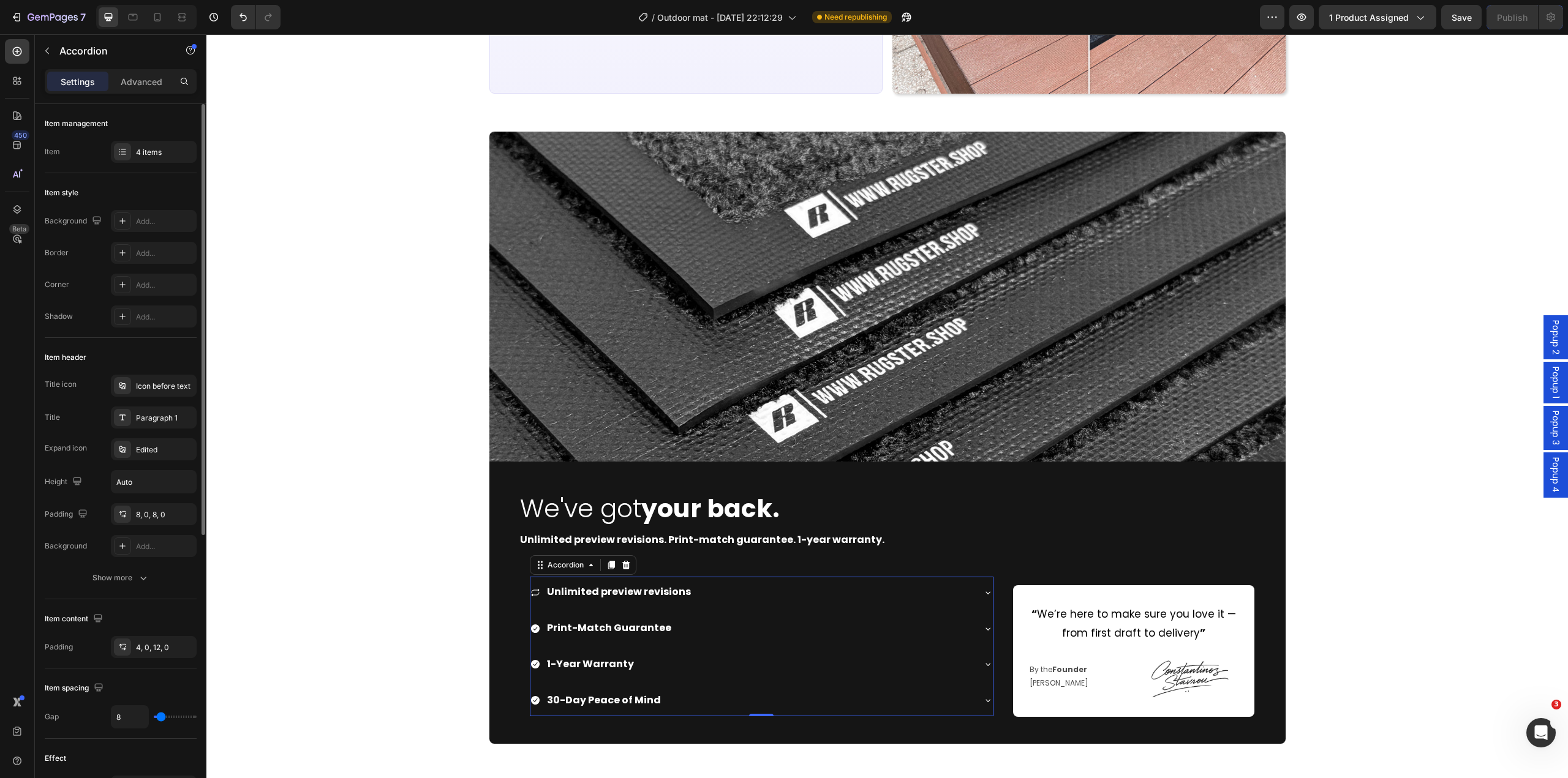
click at [139, 398] on div "Title icon Icon before text Title Paragraph 1 Expand icon Edited Height Auto Pa…" at bounding box center [121, 466] width 152 height 183
click at [140, 395] on div "Icon before text" at bounding box center [154, 385] width 86 height 22
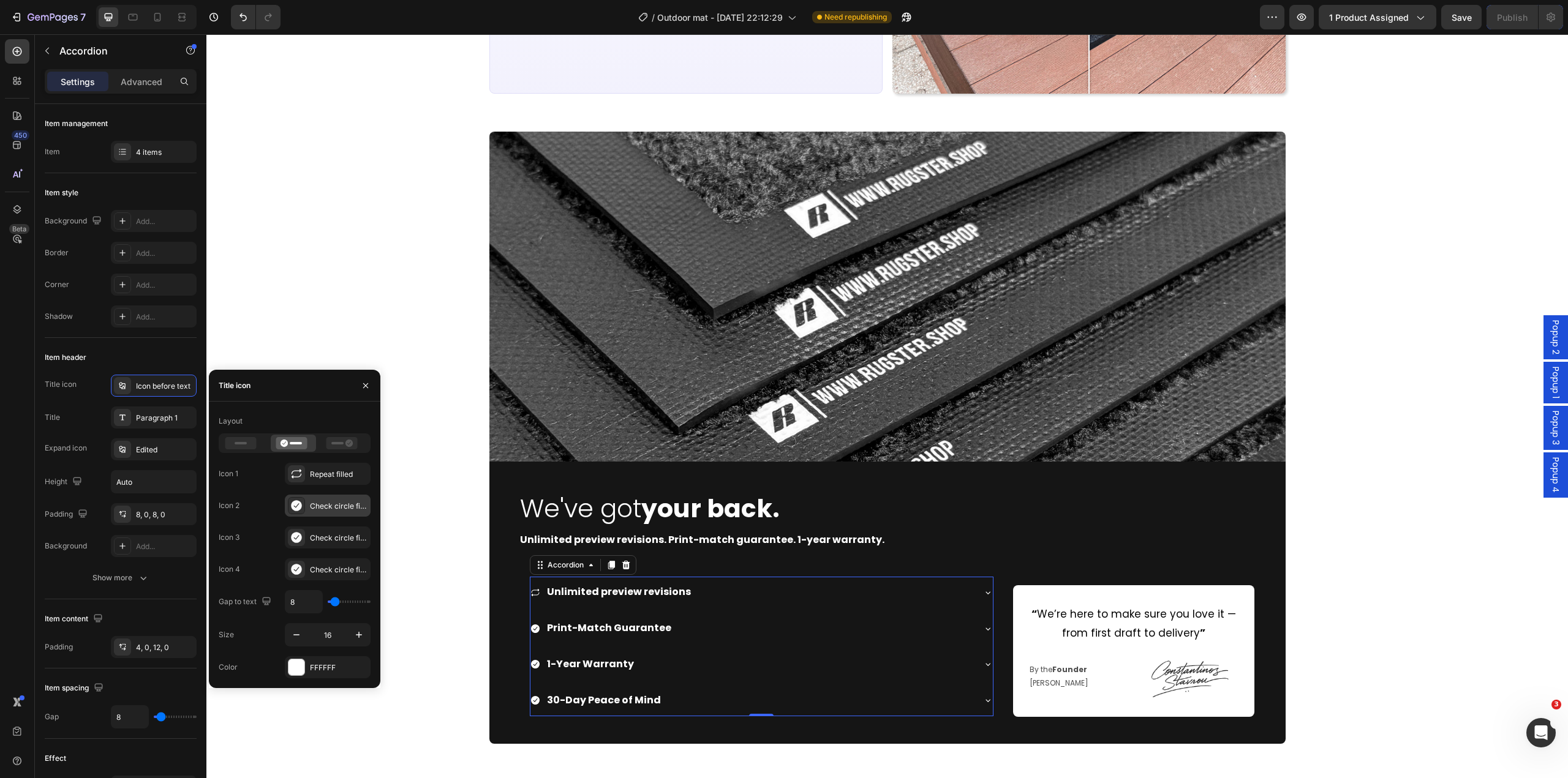
click at [297, 500] on icon at bounding box center [296, 506] width 12 height 12
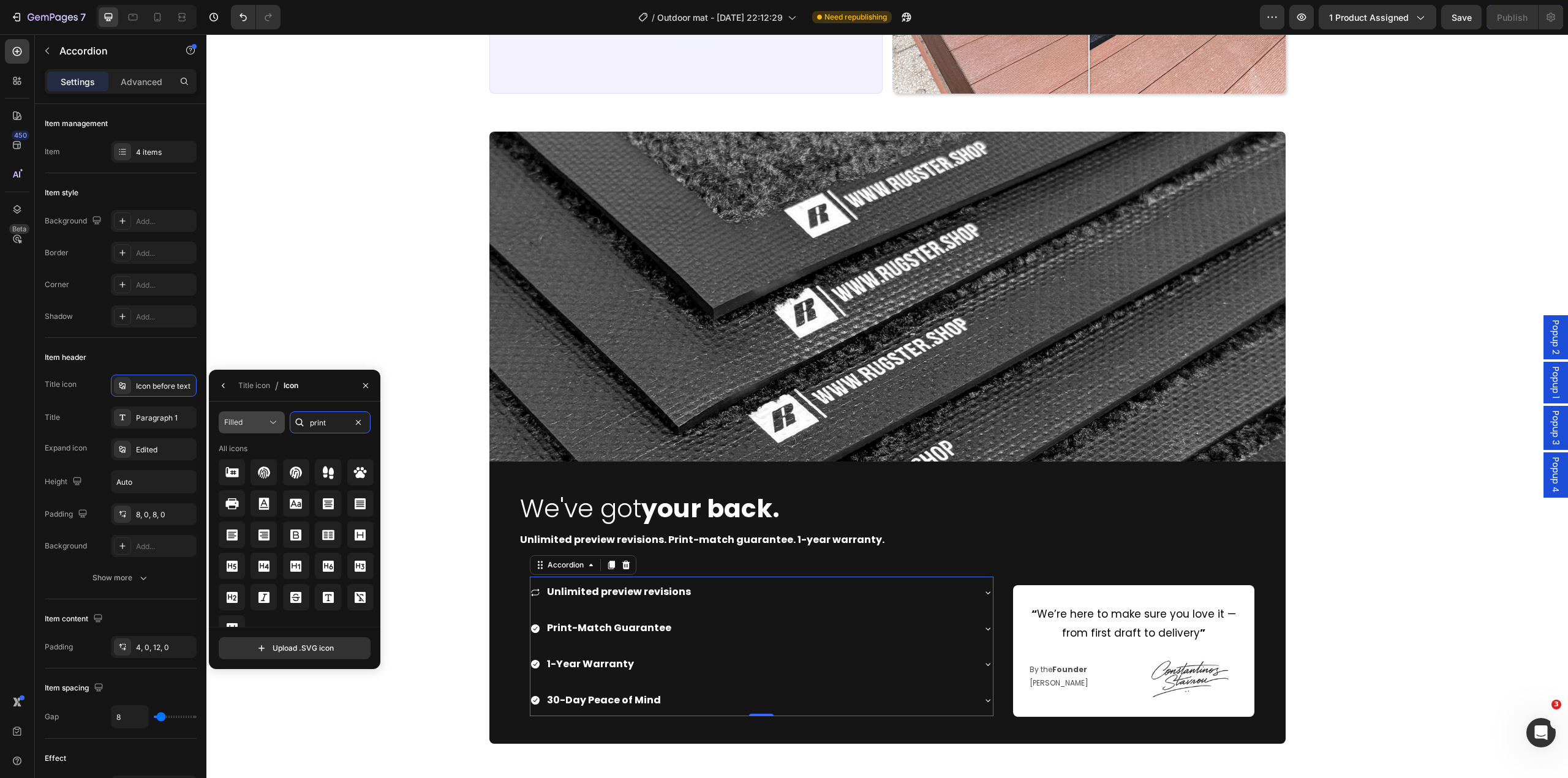
drag, startPoint x: 327, startPoint y: 428, endPoint x: 280, endPoint y: 422, distance: 47.4
click at [277, 422] on div "Filled print" at bounding box center [295, 422] width 152 height 22
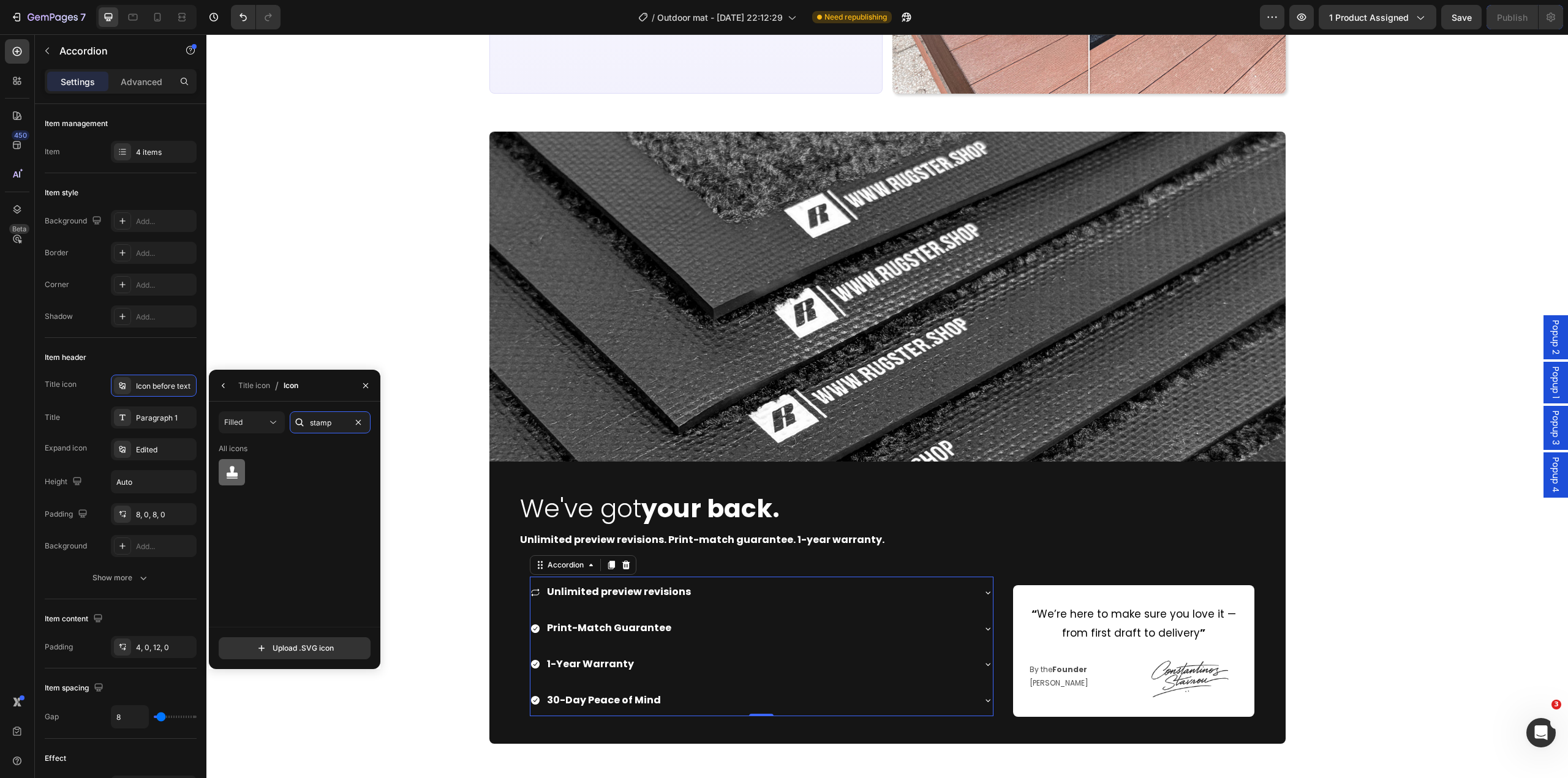
type input "stamp"
click at [236, 467] on icon at bounding box center [232, 472] width 15 height 15
click at [534, 665] on icon at bounding box center [536, 664] width 9 height 9
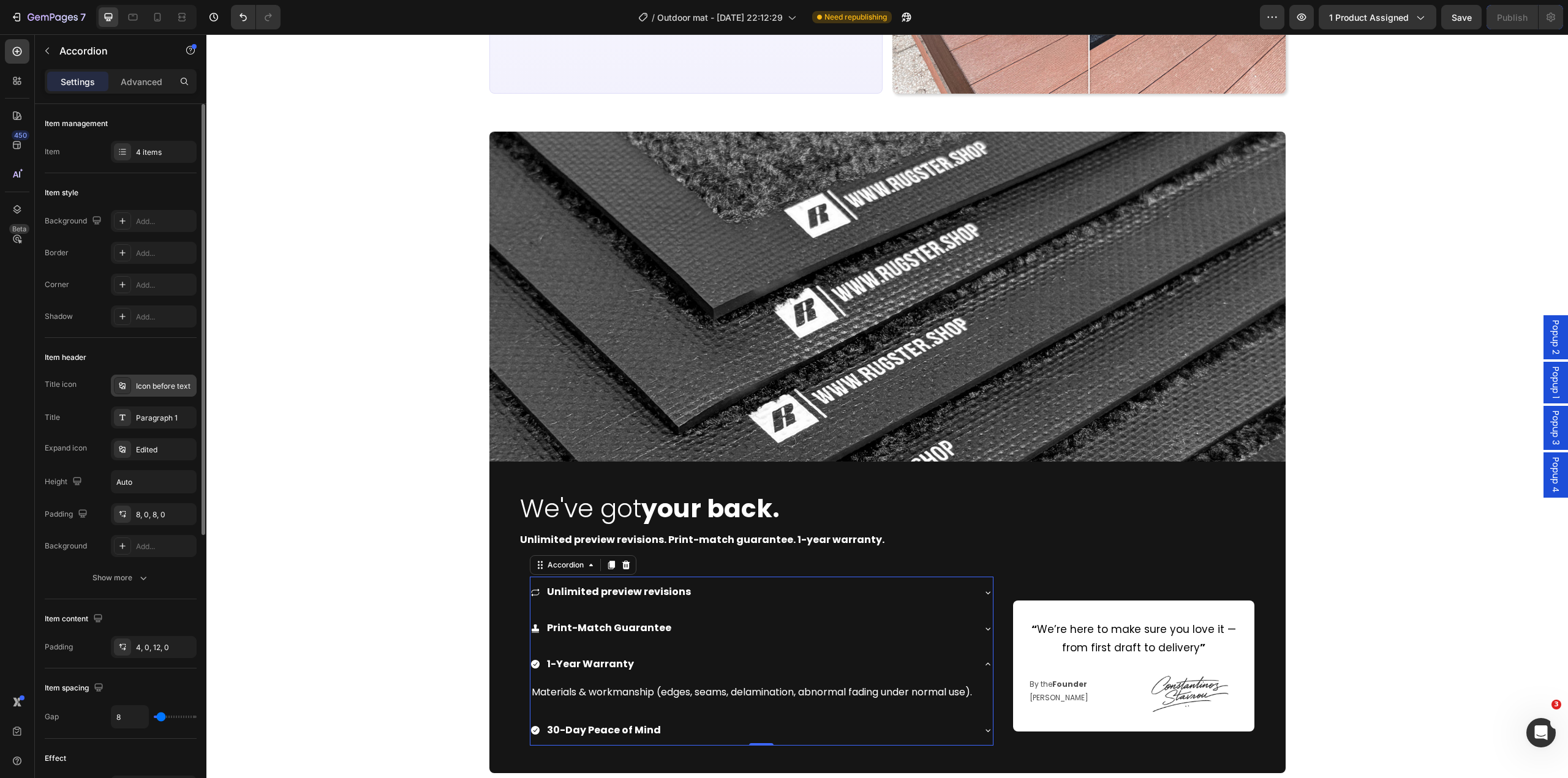
click at [142, 390] on div "Icon before text" at bounding box center [164, 386] width 58 height 11
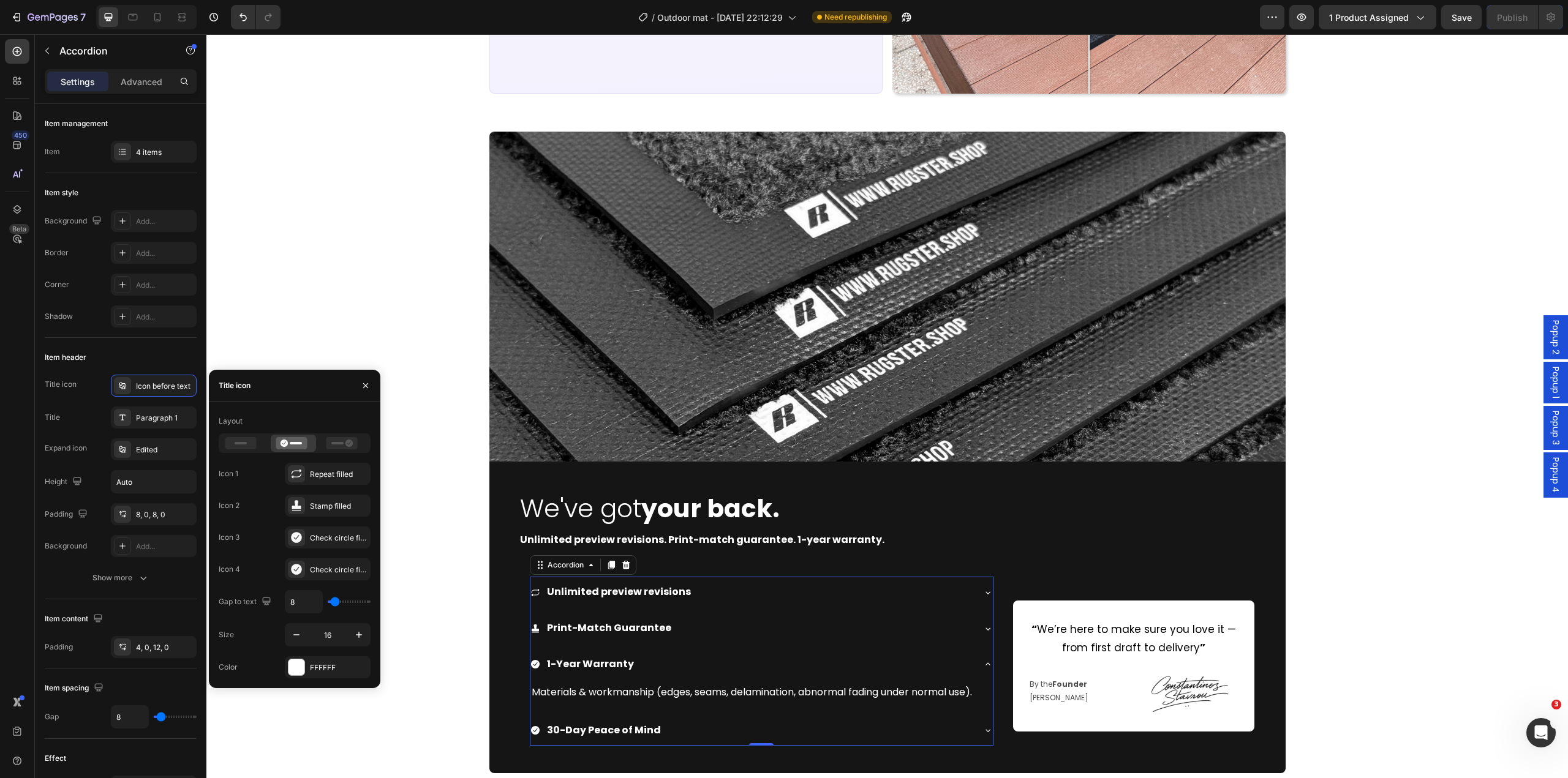
click at [323, 526] on div "Icon 1 Repeat filled Icon 2 Stamp filled Icon 3 Check circle filled Icon 4 Chec…" at bounding box center [295, 521] width 152 height 117
click at [345, 543] on div "Check circle filled" at bounding box center [339, 538] width 58 height 11
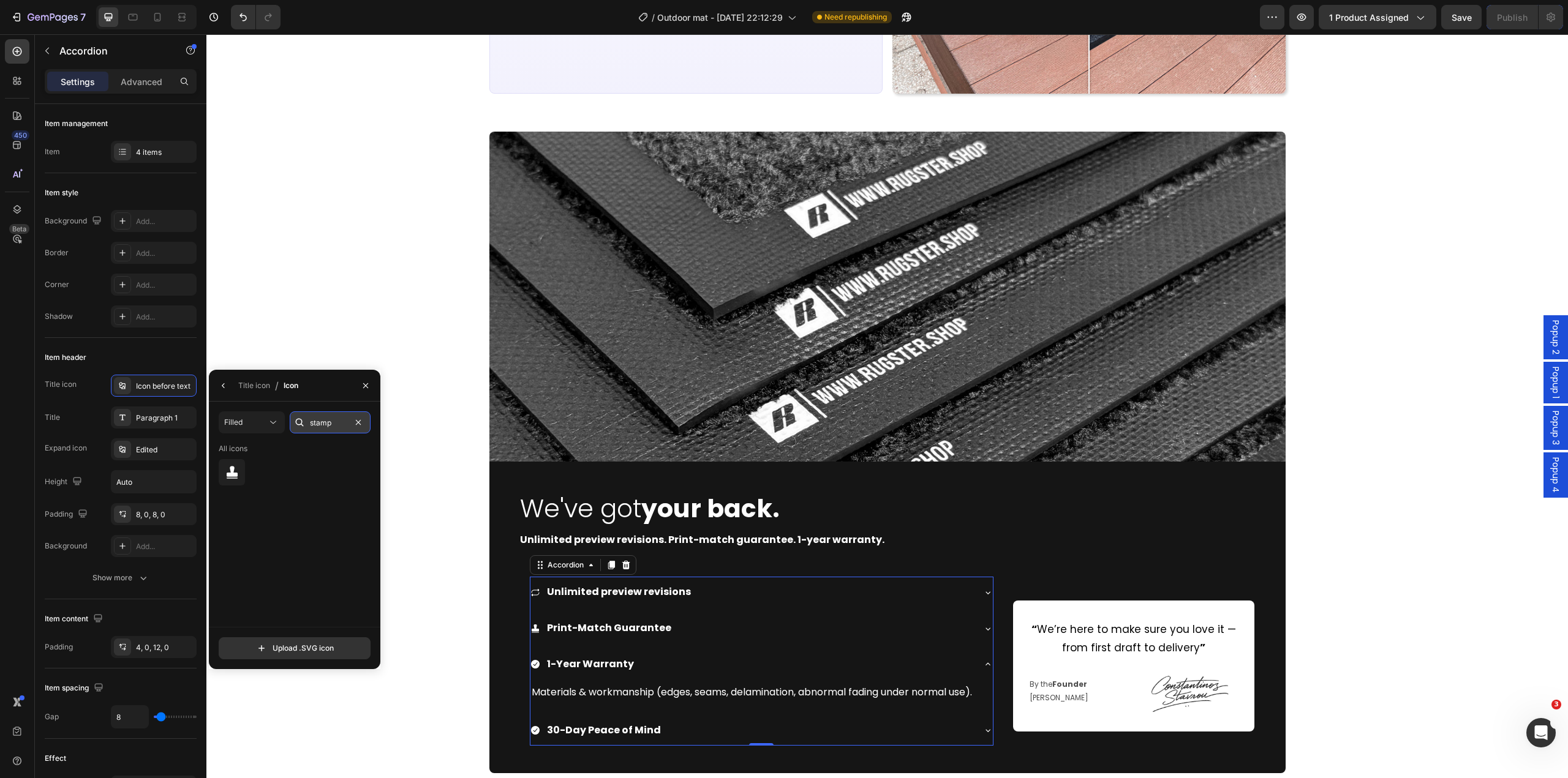
click at [334, 422] on input "stamp" at bounding box center [330, 422] width 81 height 22
type input "shiel"
drag, startPoint x: 258, startPoint y: 474, endPoint x: 298, endPoint y: 500, distance: 47.7
click at [259, 474] on icon at bounding box center [264, 472] width 15 height 15
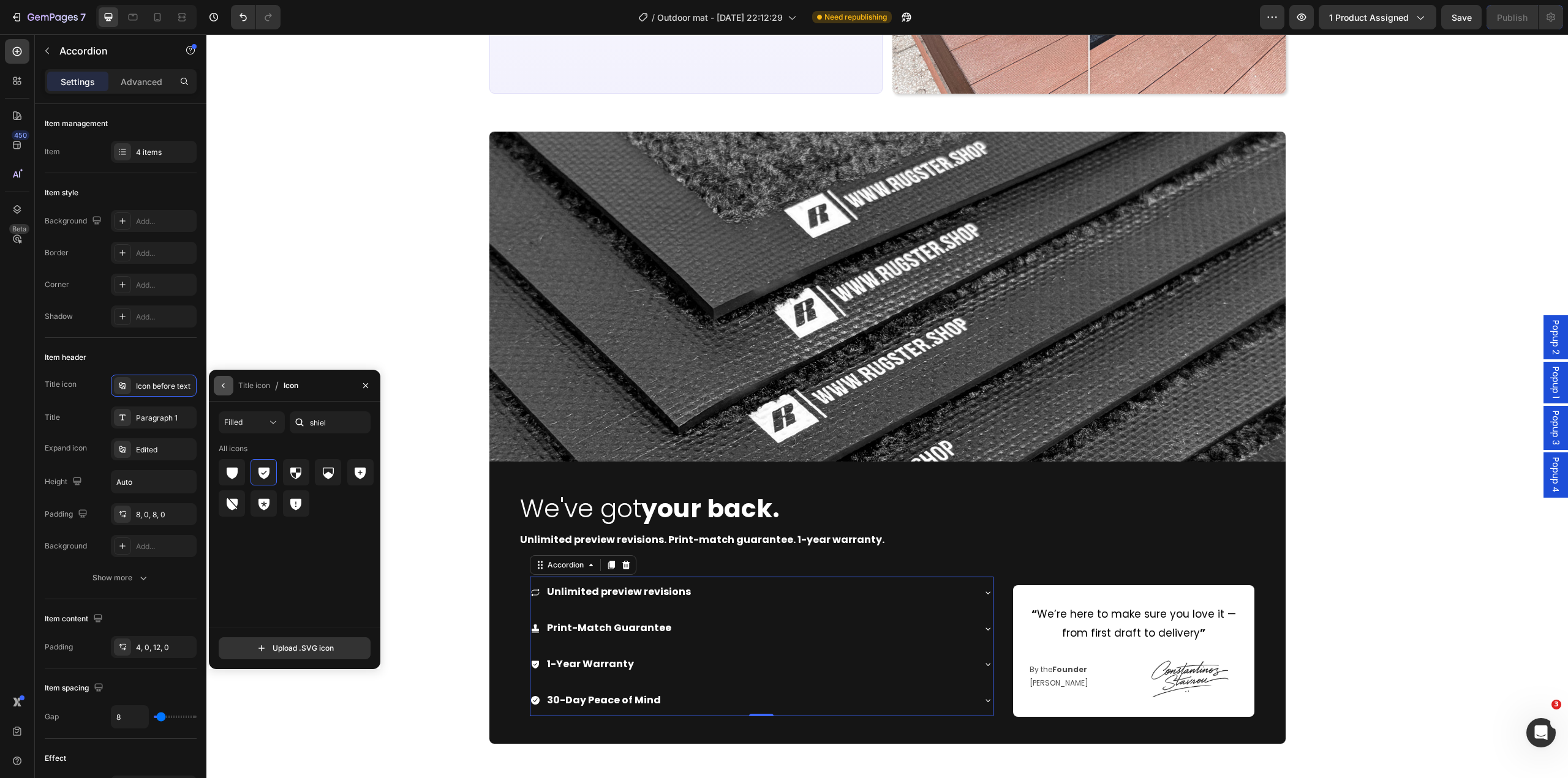
click at [219, 393] on button "button" at bounding box center [224, 386] width 20 height 20
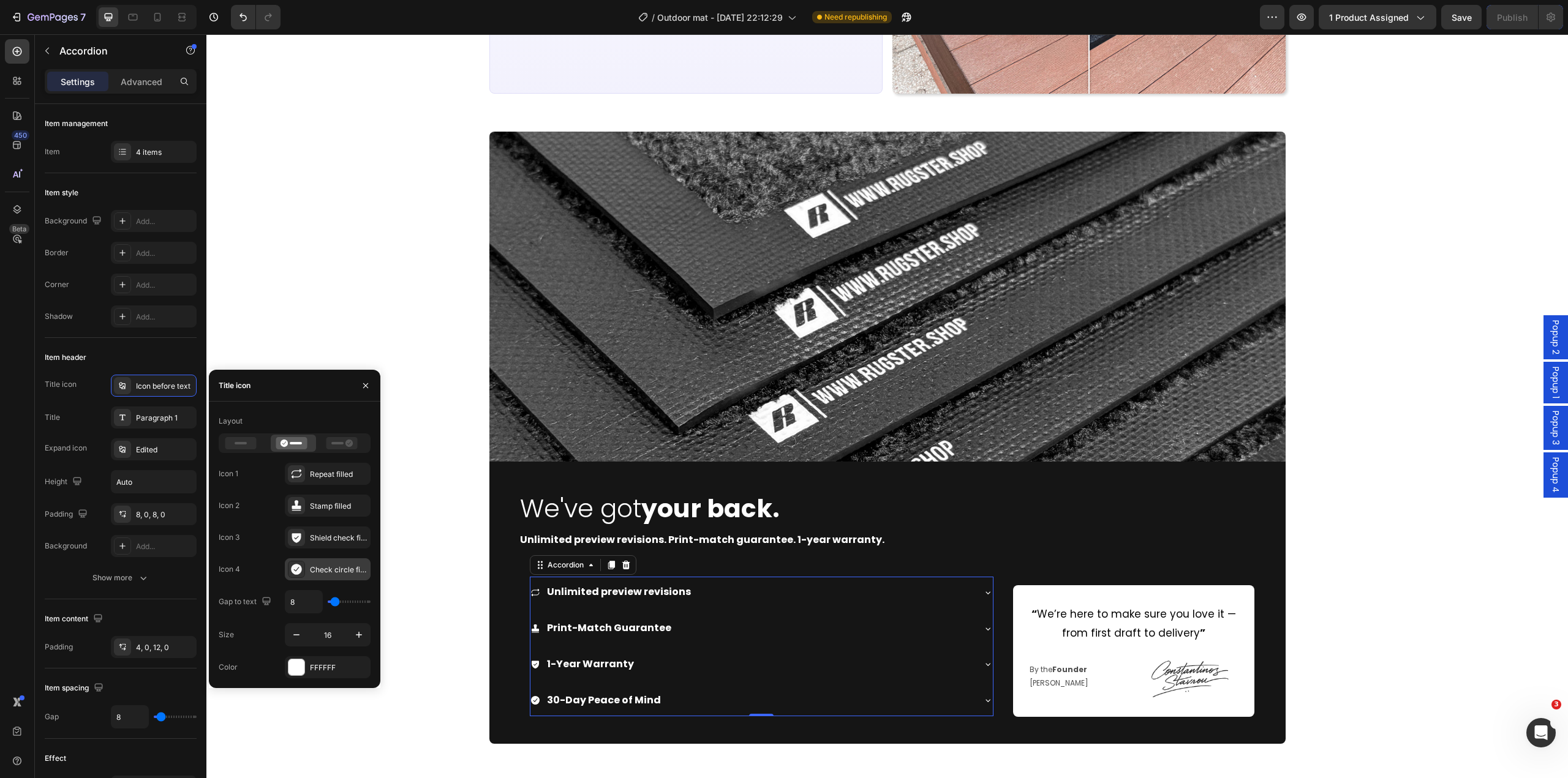
click at [318, 567] on div "Check circle filled" at bounding box center [339, 570] width 58 height 11
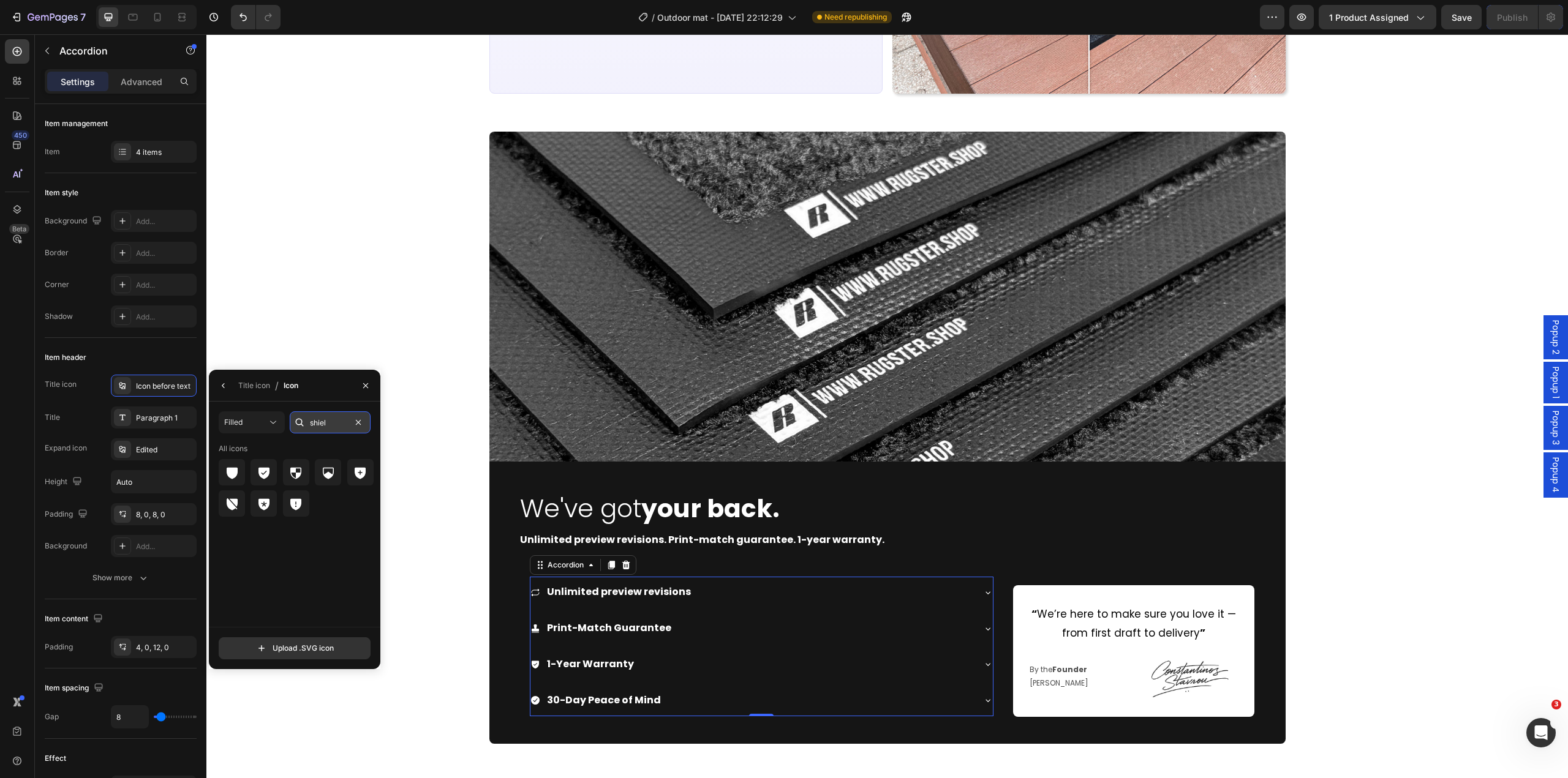
click at [328, 421] on input "shiel" at bounding box center [330, 422] width 81 height 22
type input "retur"
click at [240, 482] on div at bounding box center [231, 472] width 26 height 26
click at [447, 592] on div "Image We've got your back. Heading Unlimited preview revisions. Print-match gua…" at bounding box center [887, 437] width 1362 height 612
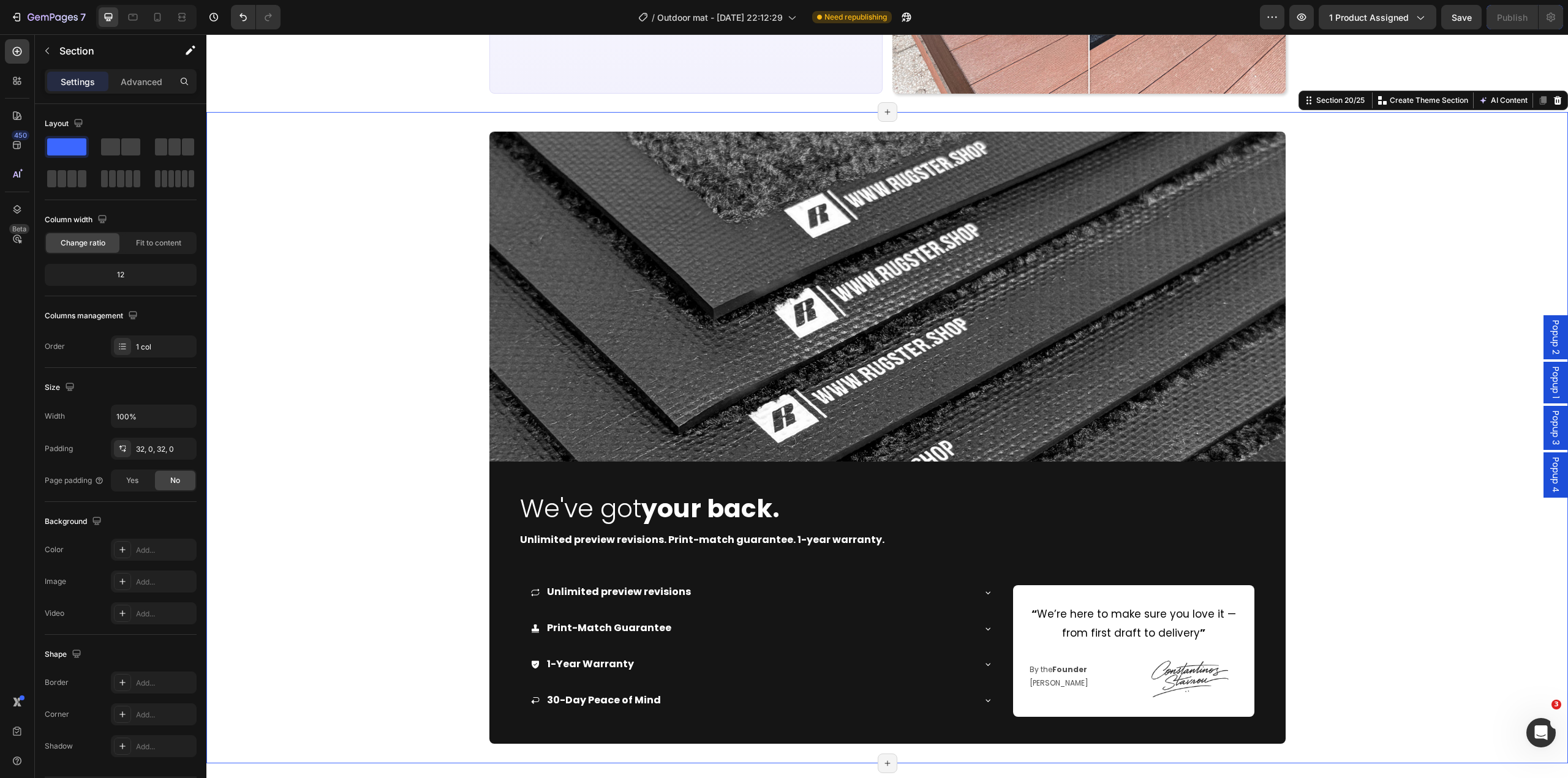
scroll to position [3889, 0]
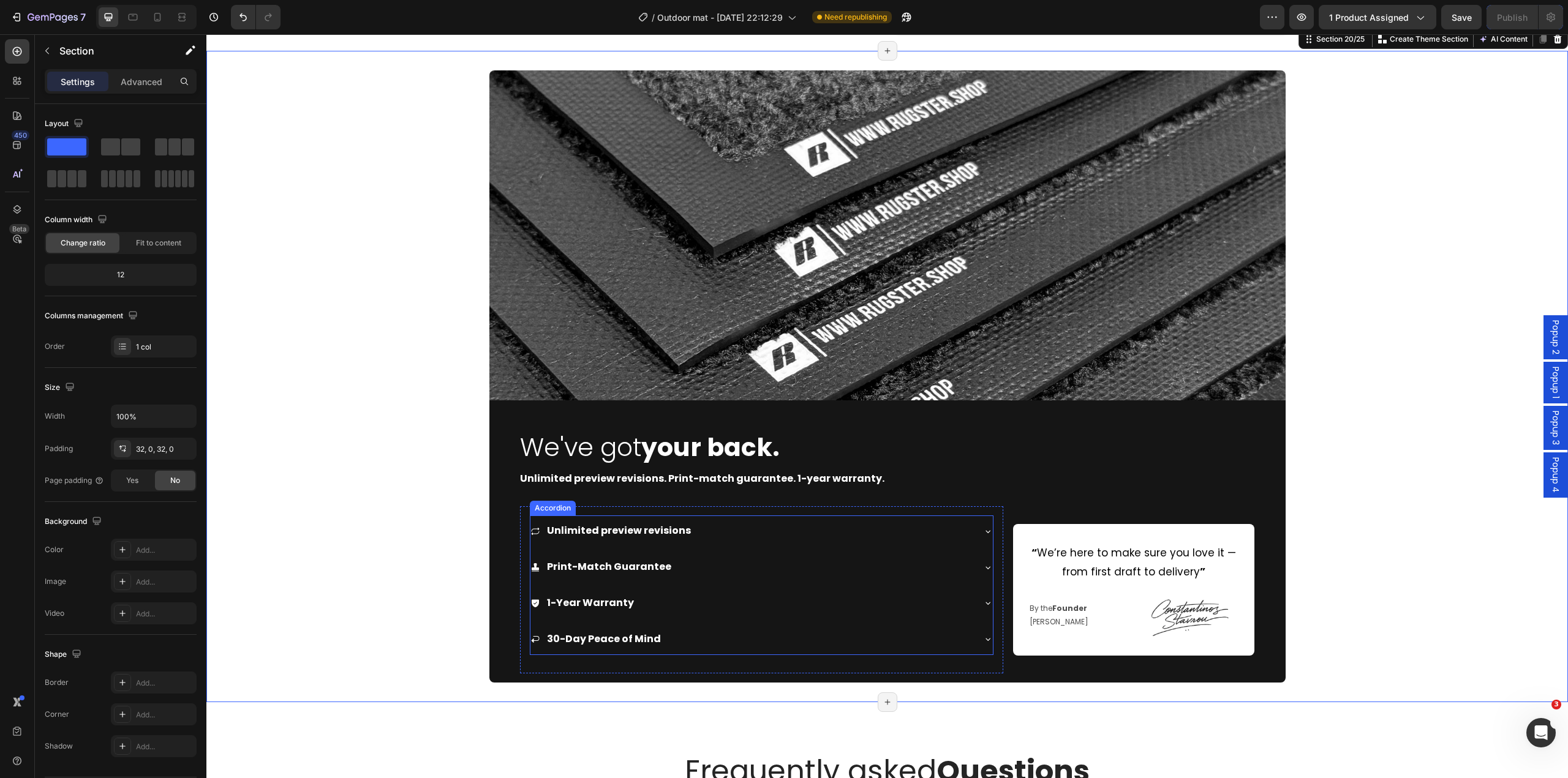
click at [974, 533] on div "Unlimited preview revisions" at bounding box center [762, 531] width 462 height 31
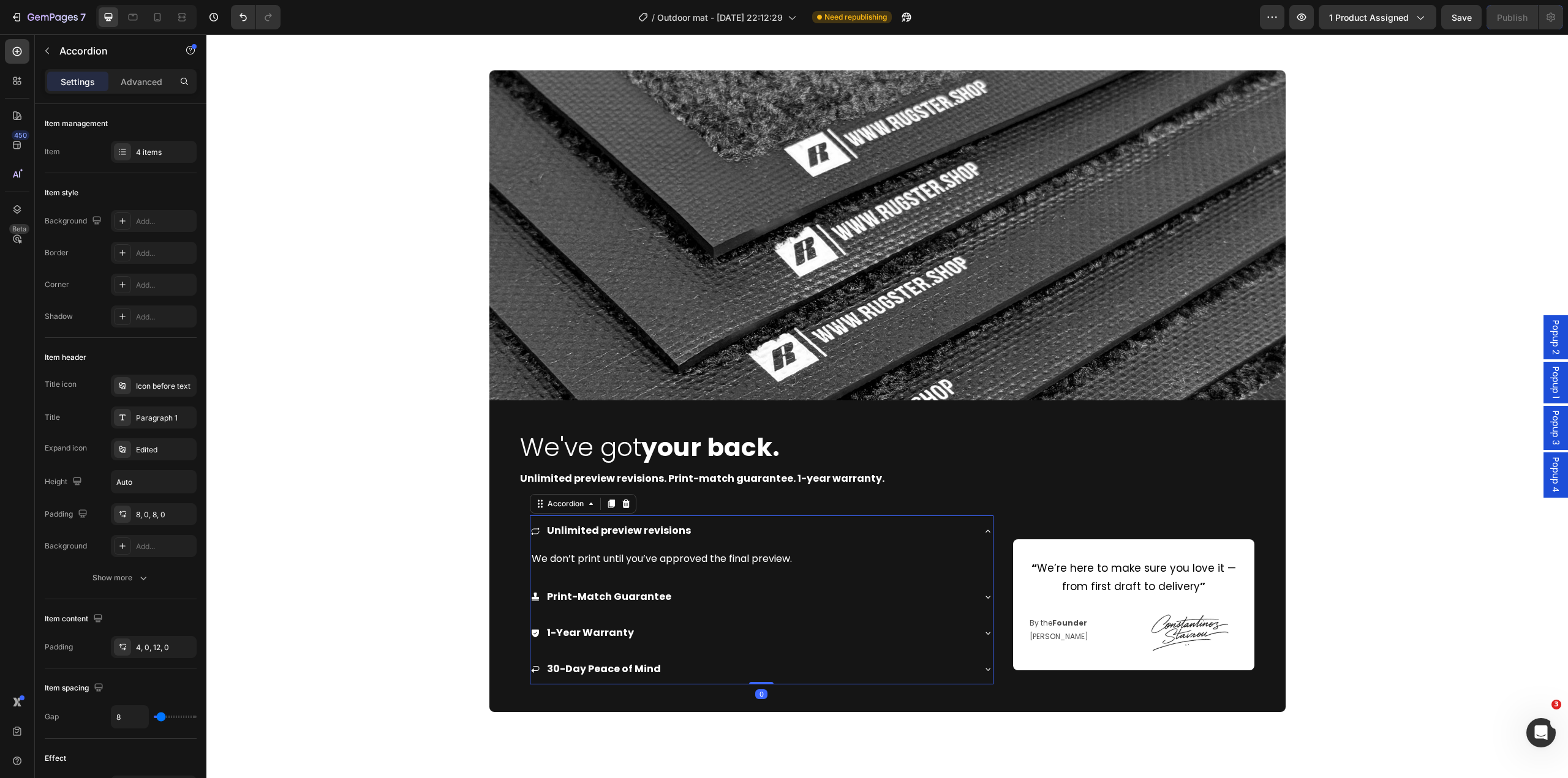
click at [974, 533] on div "Unlimited preview revisions" at bounding box center [762, 531] width 462 height 31
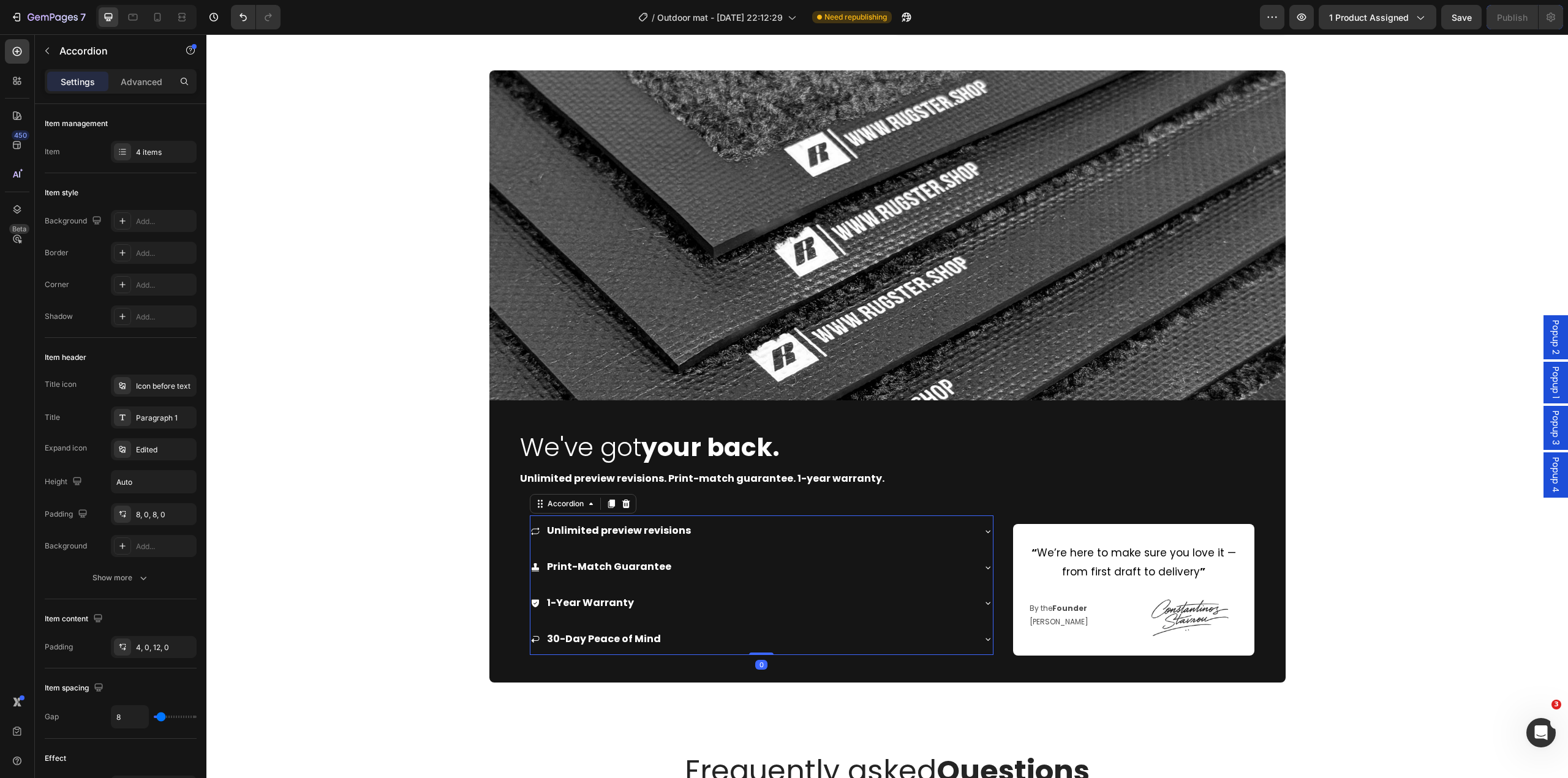
click at [974, 533] on div "Unlimited preview revisions" at bounding box center [762, 531] width 462 height 31
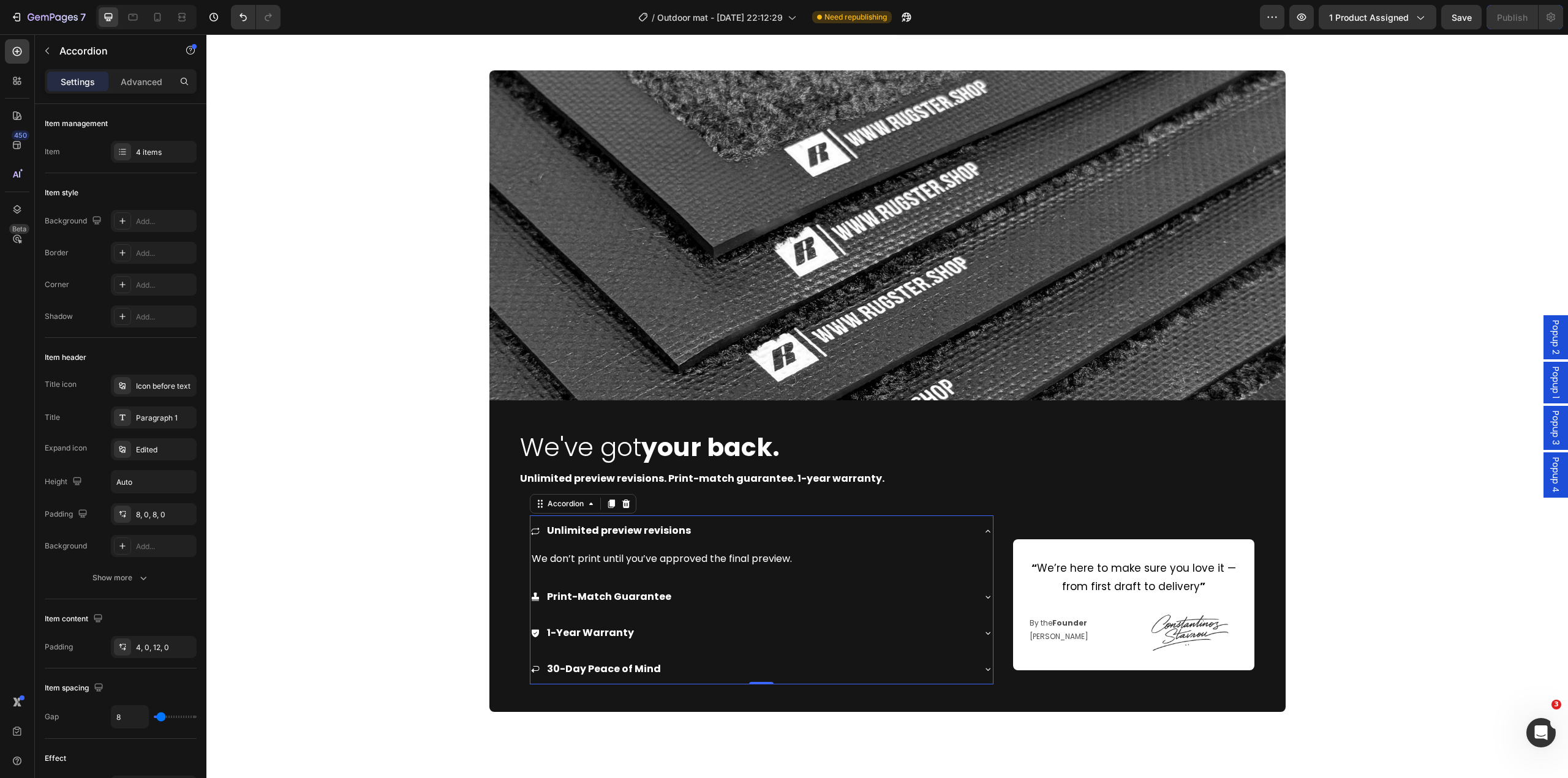
click at [974, 533] on div "Unlimited preview revisions" at bounding box center [762, 531] width 462 height 31
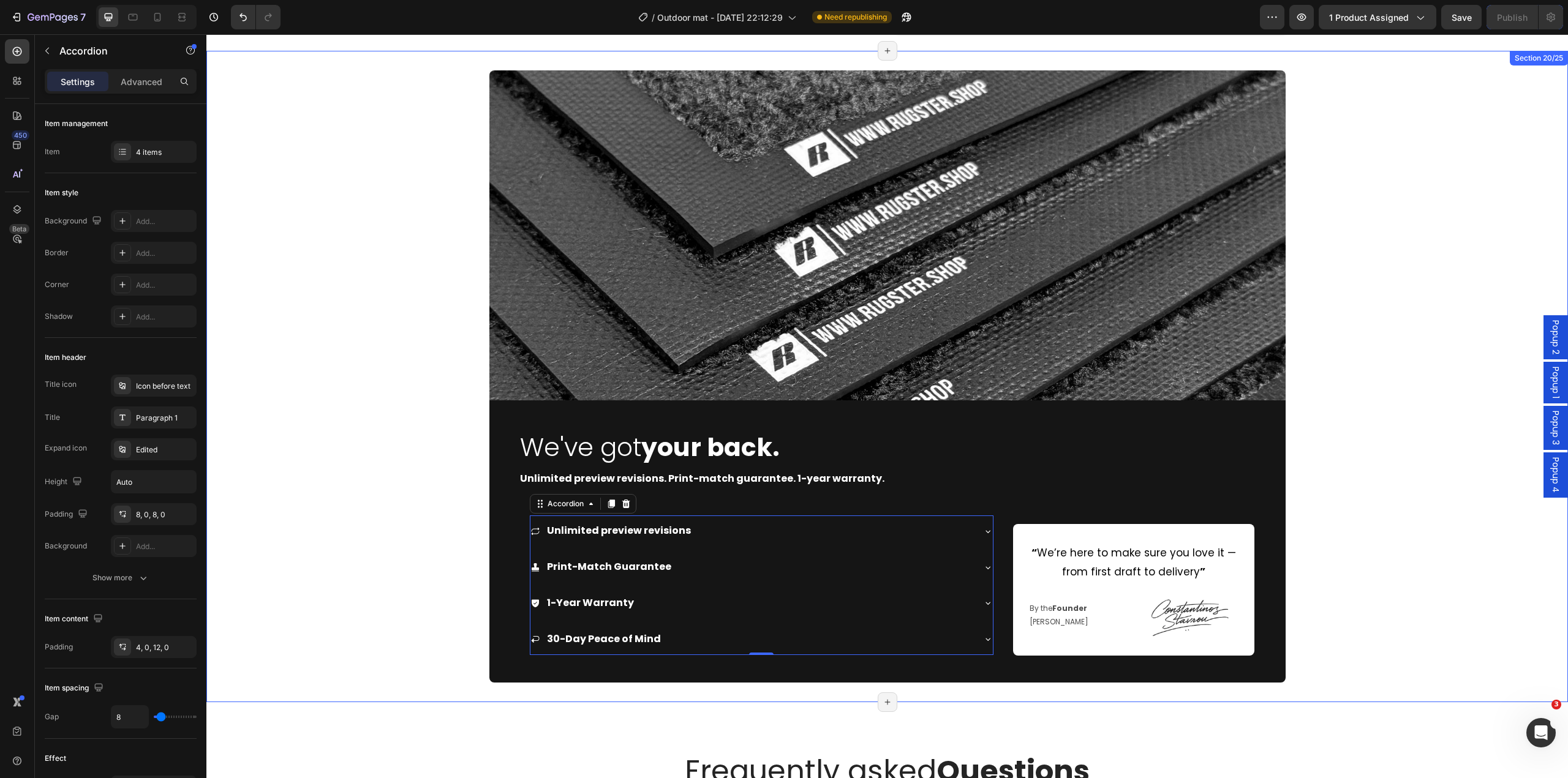
click at [393, 528] on div "Image We've got your back. Heading Unlimited preview revisions. Print-match gua…" at bounding box center [887, 376] width 1362 height 612
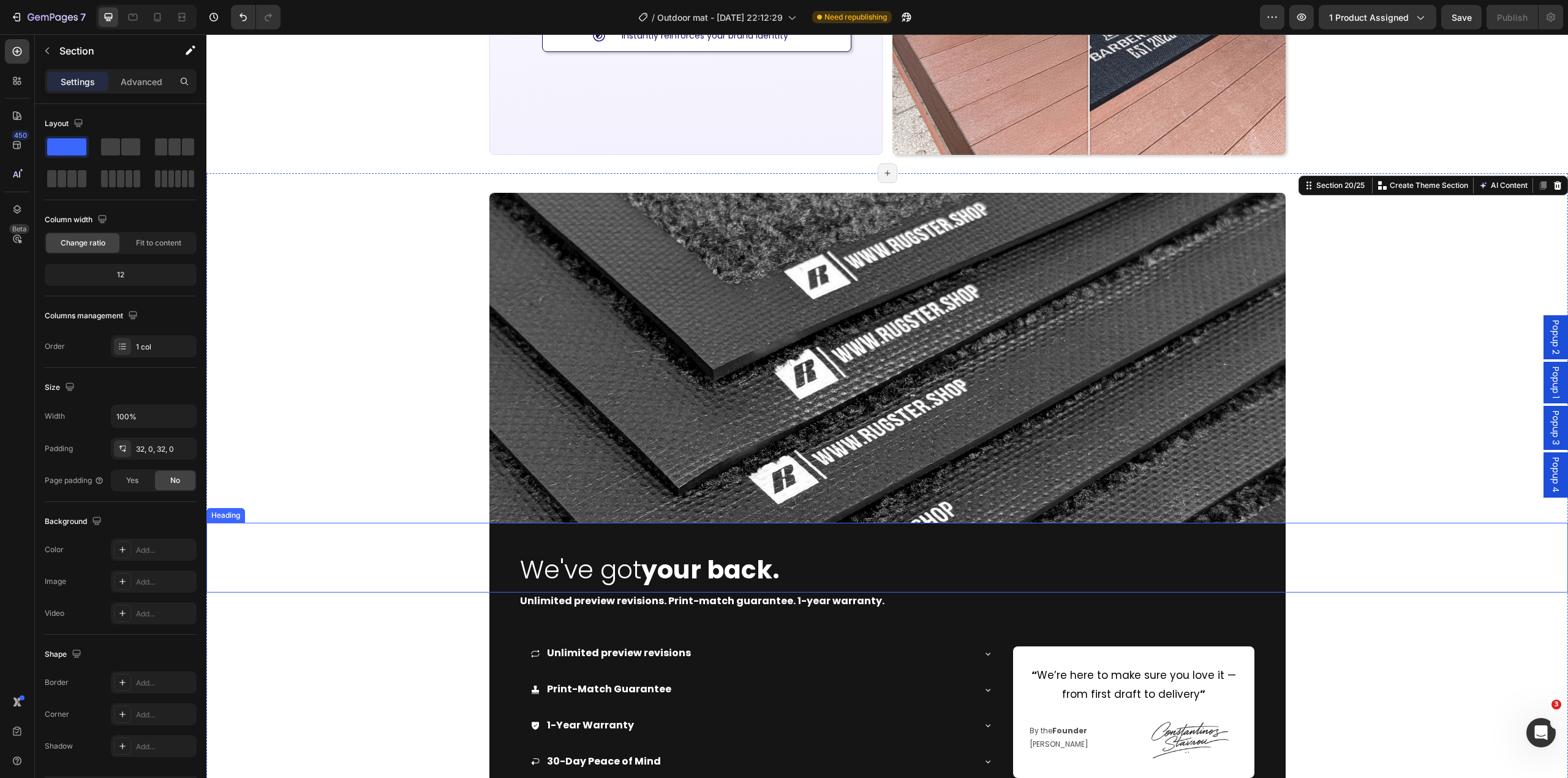
scroll to position [3827, 0]
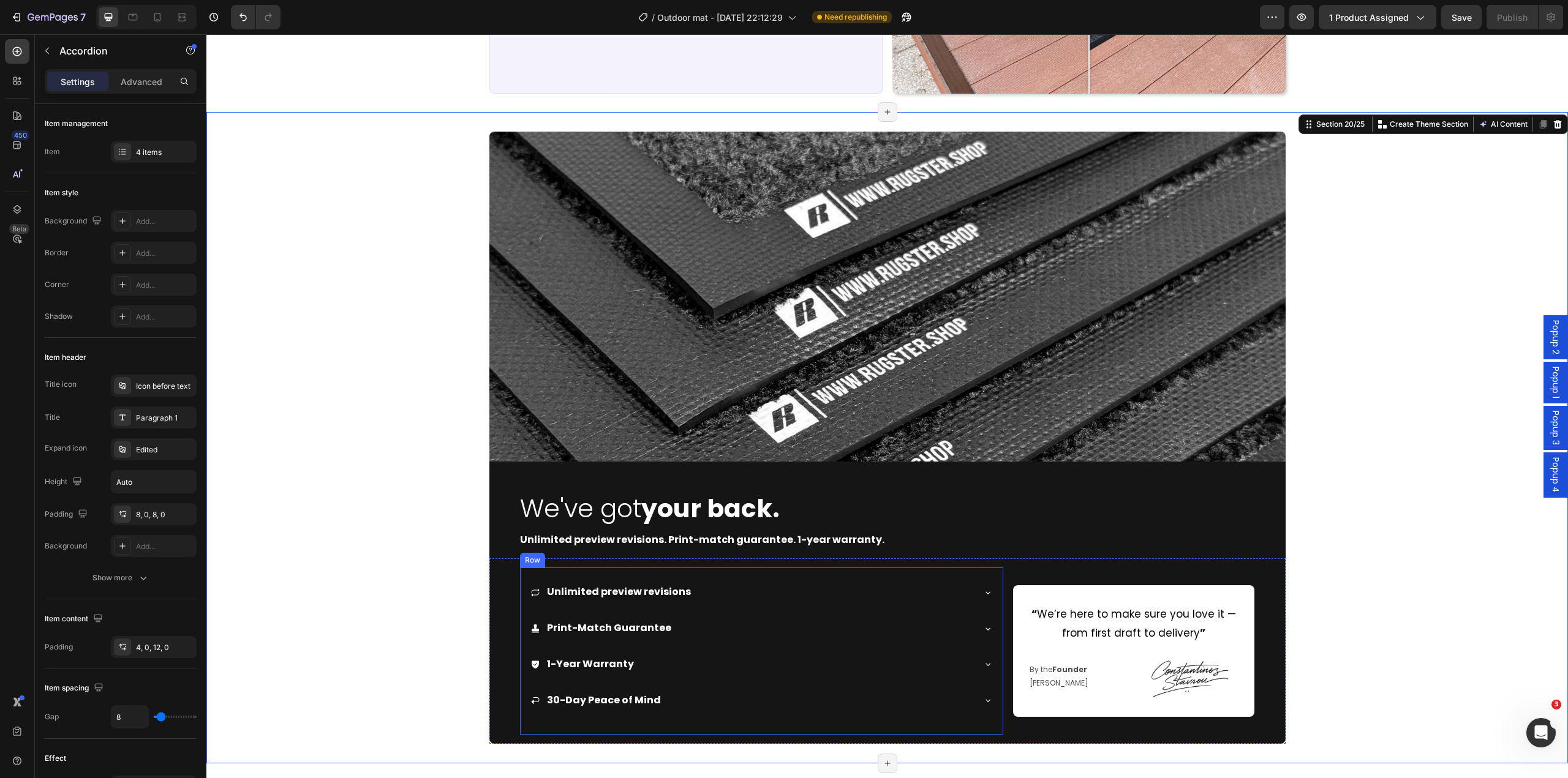
click at [983, 591] on icon at bounding box center [988, 593] width 10 height 10
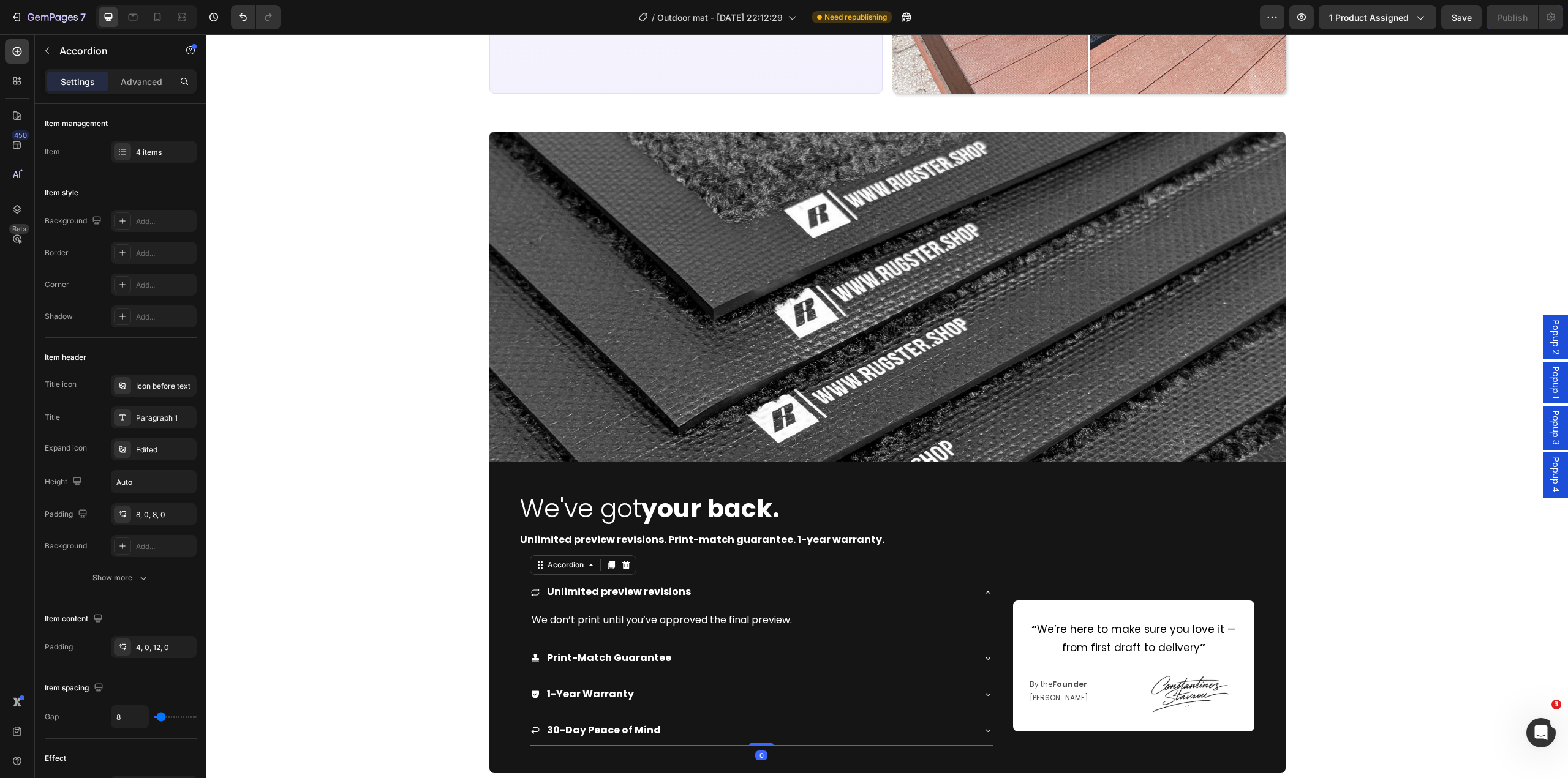
click at [983, 591] on icon at bounding box center [988, 593] width 10 height 10
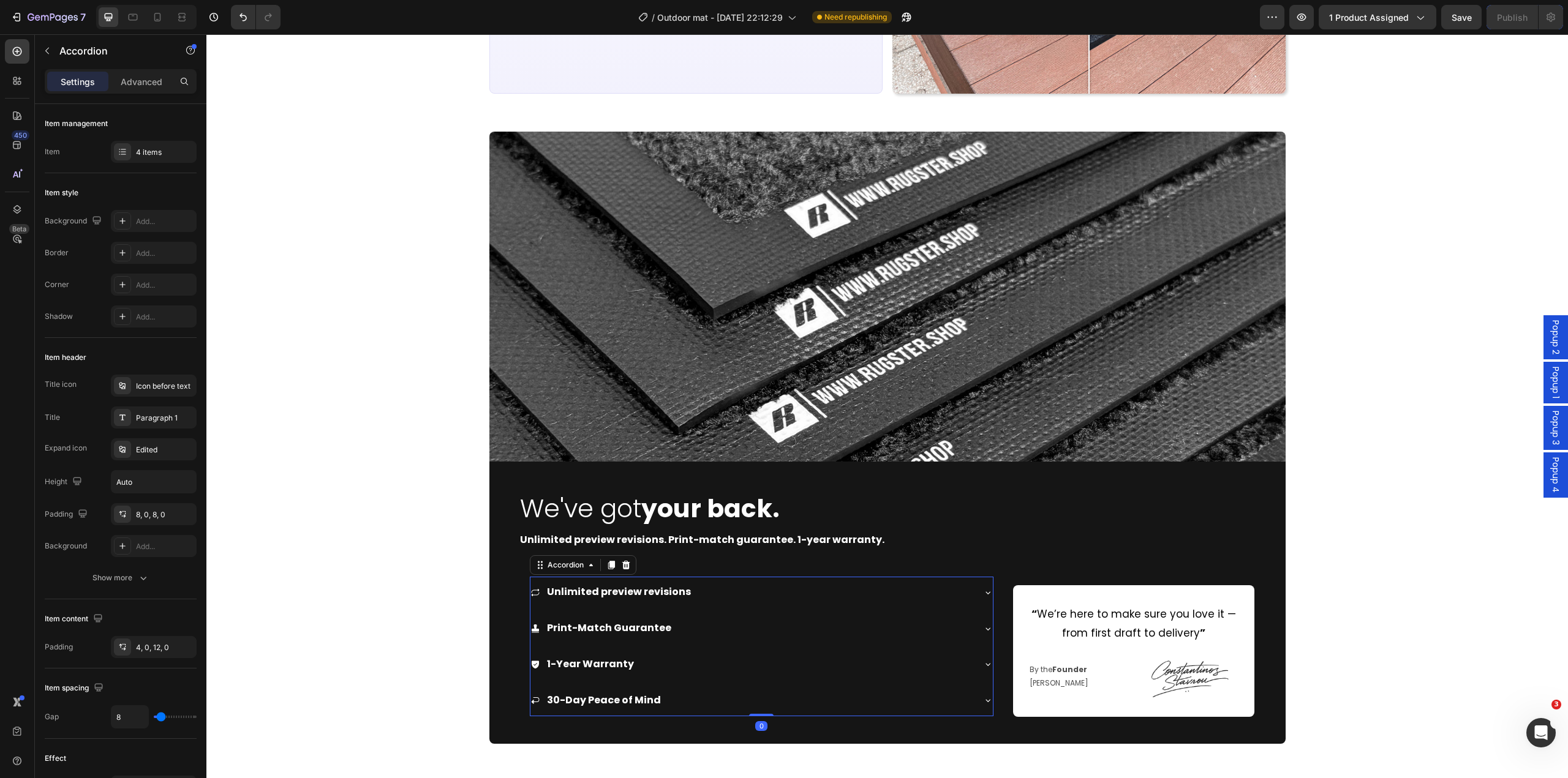
click at [984, 619] on div "Print-Match Guarantee" at bounding box center [762, 629] width 462 height 31
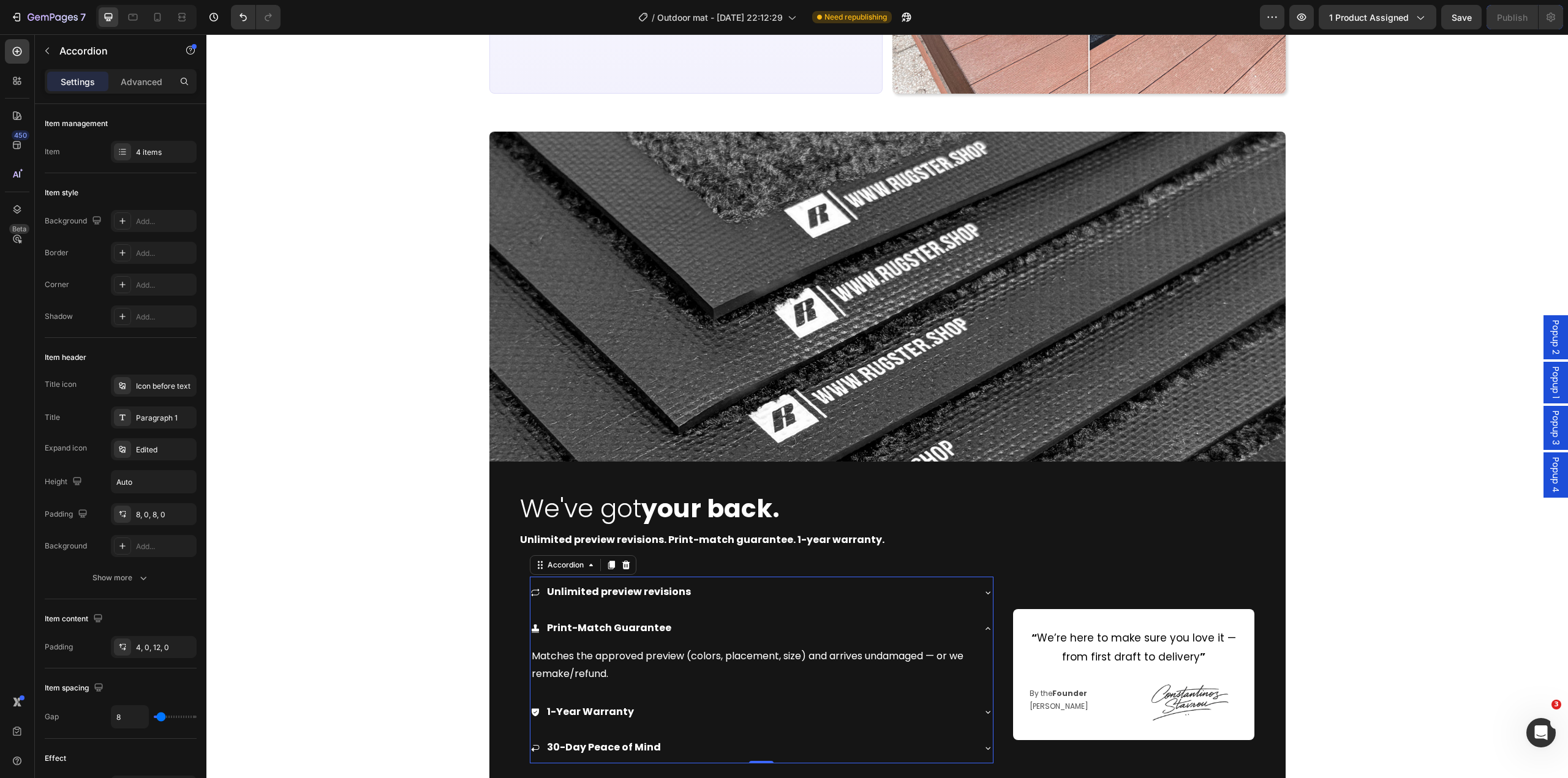
click at [985, 619] on div "Print-Match Guarantee" at bounding box center [762, 629] width 462 height 31
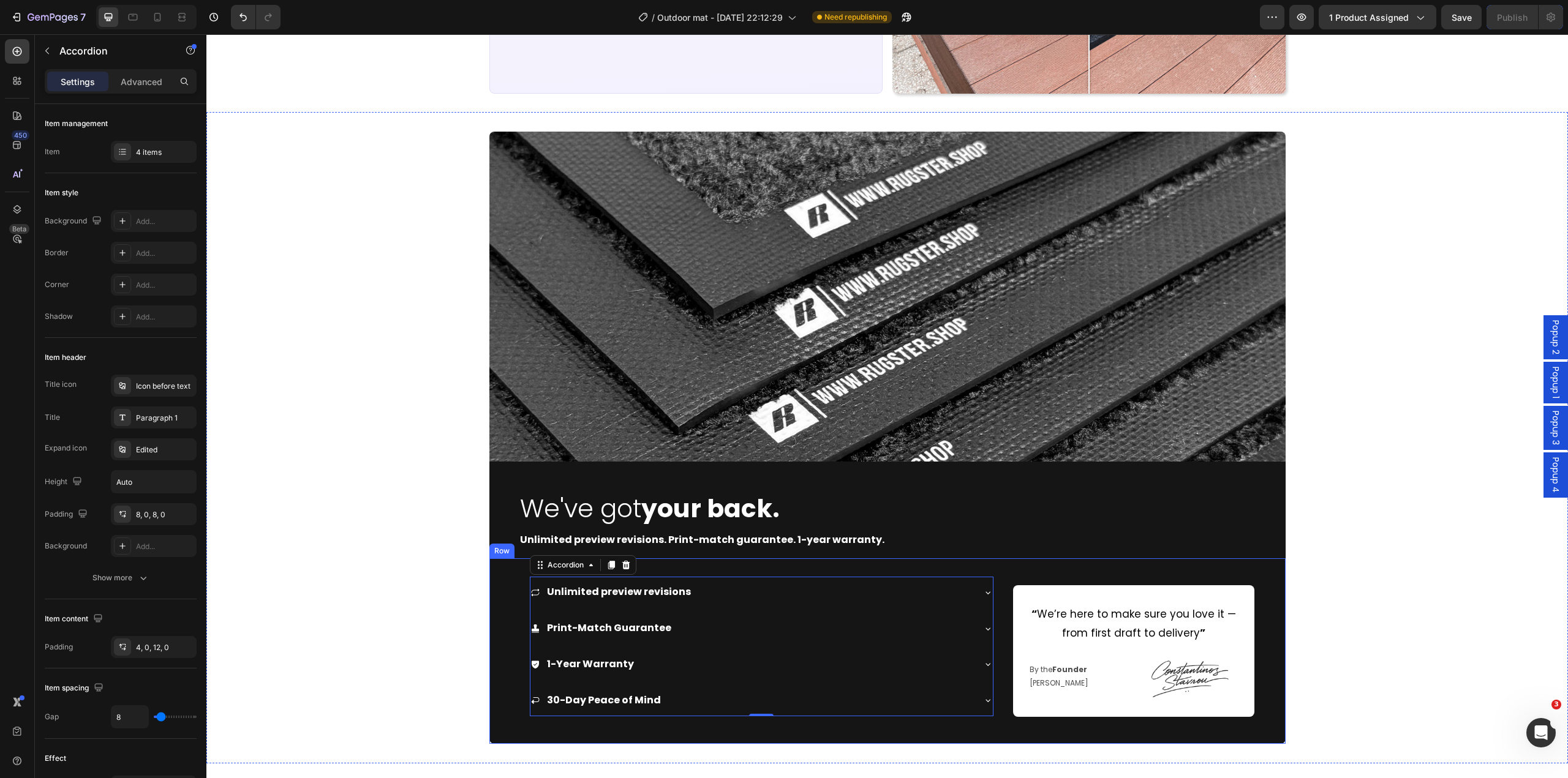
click at [1325, 661] on div "Image We've got your back. Heading Unlimited preview revisions. Print-match gua…" at bounding box center [887, 437] width 1362 height 612
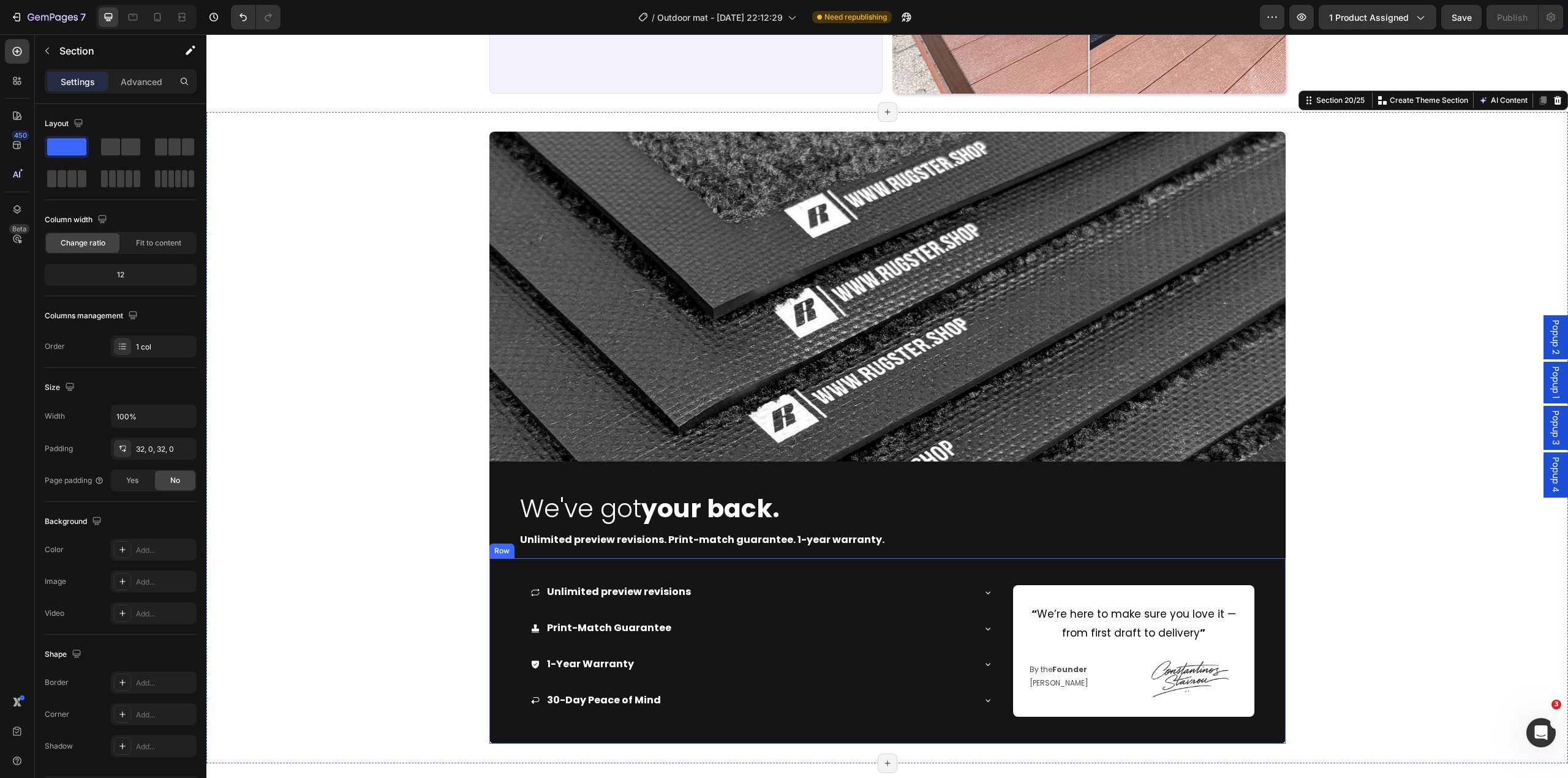
click at [1003, 635] on div "Unlimited preview revisions Print-Match Guarantee 1-Year Warranty 30-Day Peace …" at bounding box center [887, 651] width 796 height 185
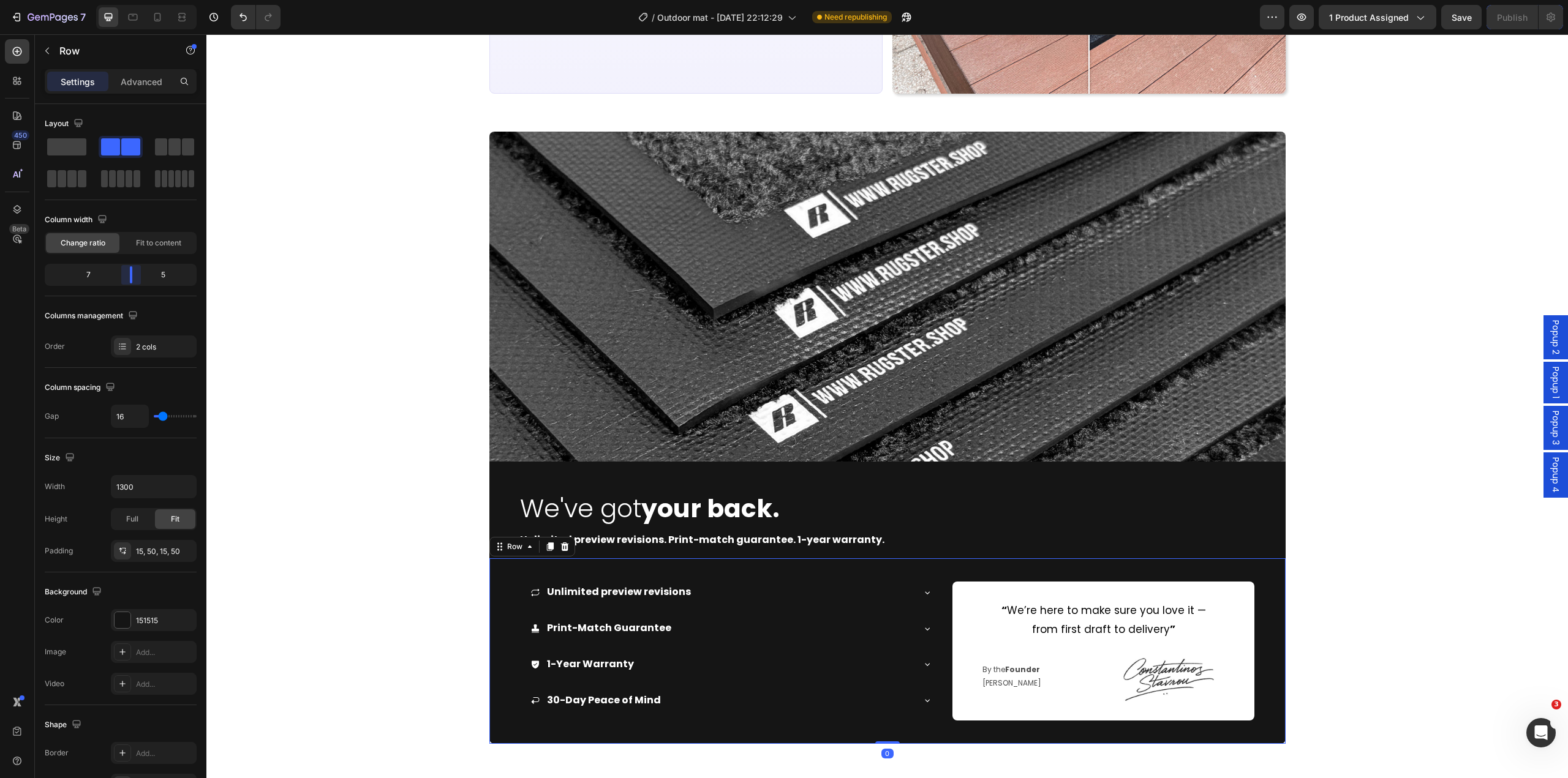
click at [139, 0] on body "7 Version history / Outdoor mat - Feb 10, 22:12:29 Need republishing Preview 1 …" at bounding box center [784, 0] width 1568 height 0
click at [1399, 614] on div "Image We've got your back. Heading Unlimited preview revisions. Print-match gua…" at bounding box center [887, 437] width 1362 height 612
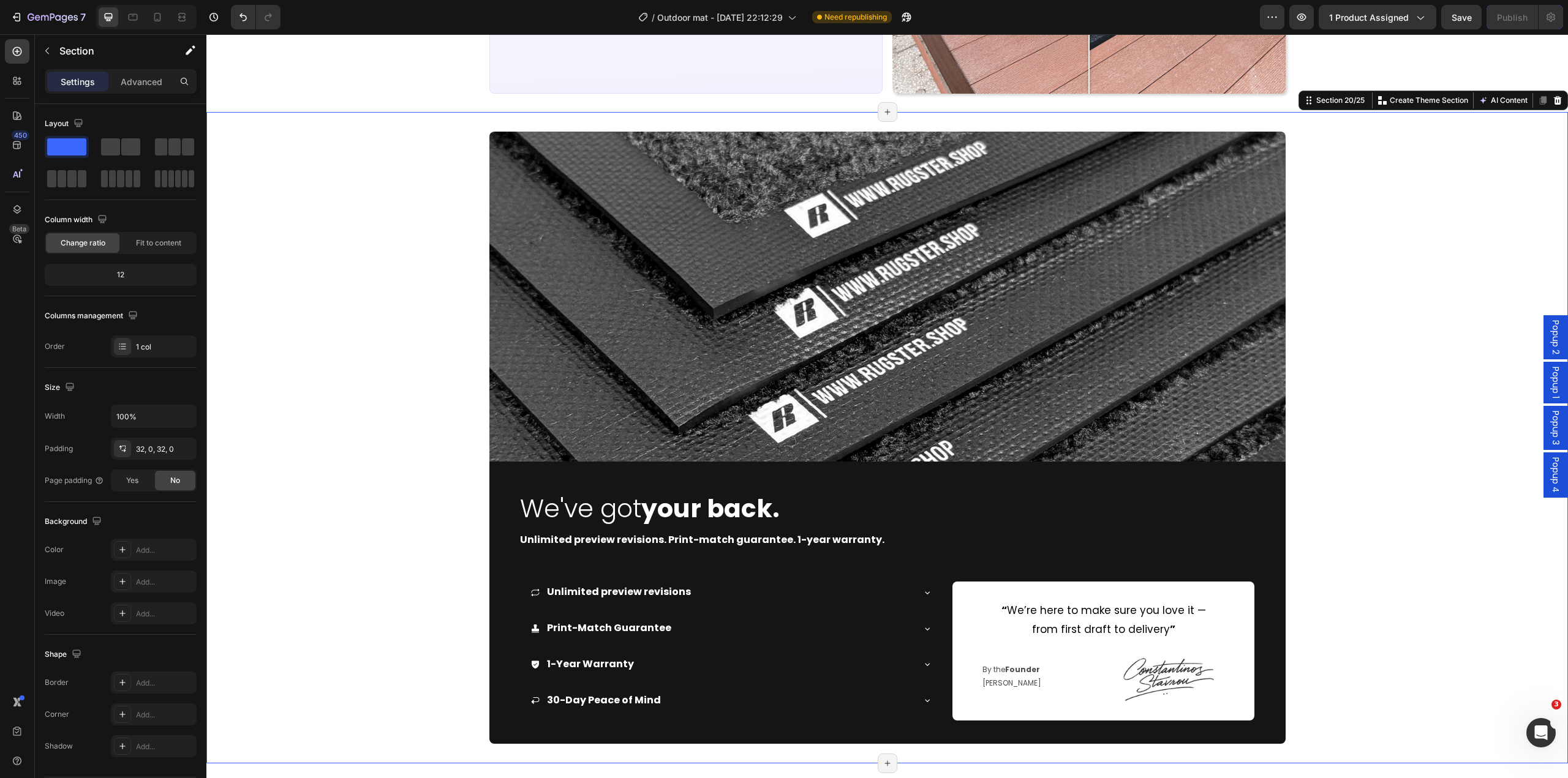
scroll to position [3889, 0]
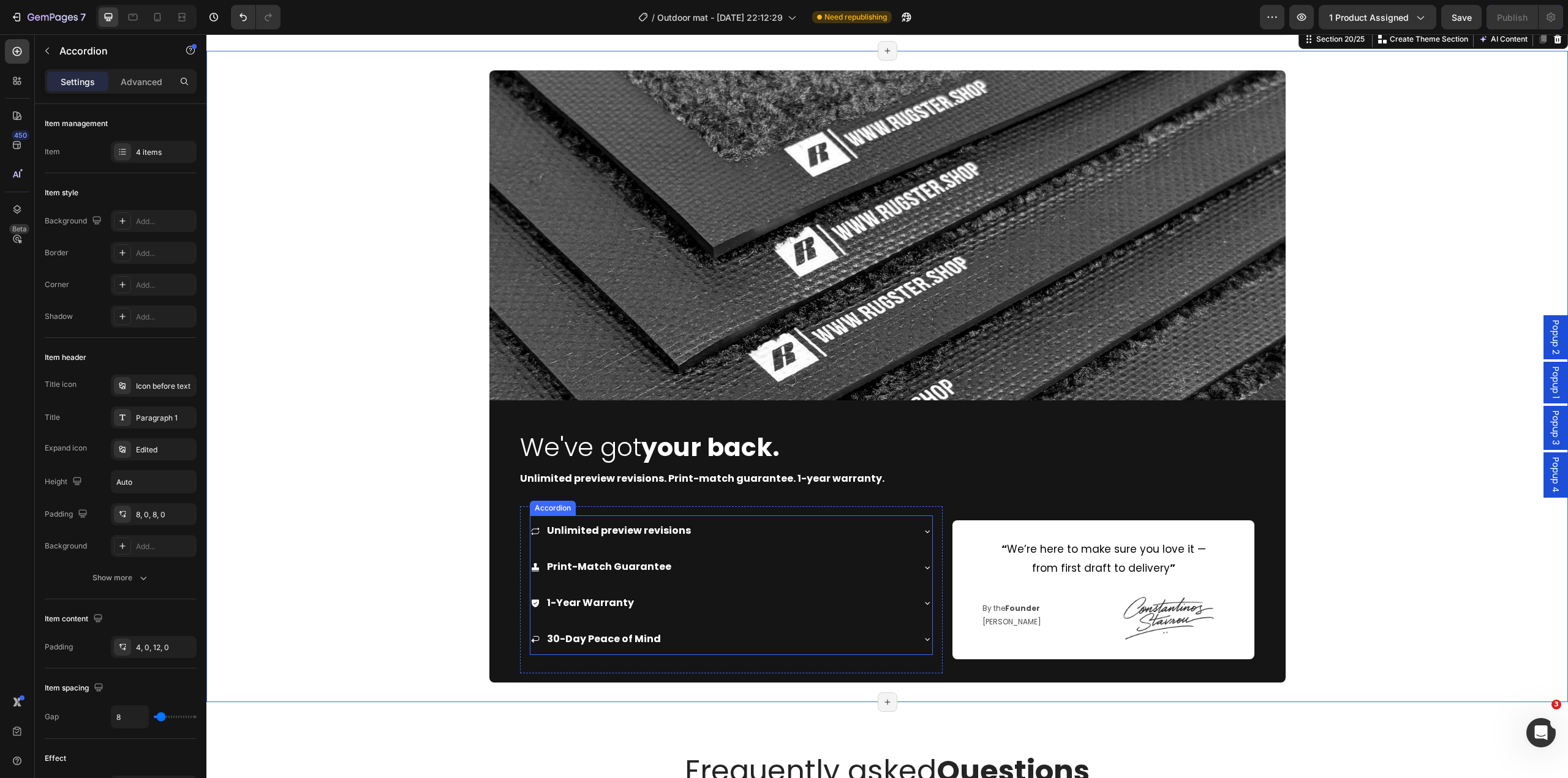
click at [536, 548] on div "Unlimited preview revisions Print-Match Guarantee 1-Year Warranty 30-Day Peace …" at bounding box center [731, 585] width 403 height 139
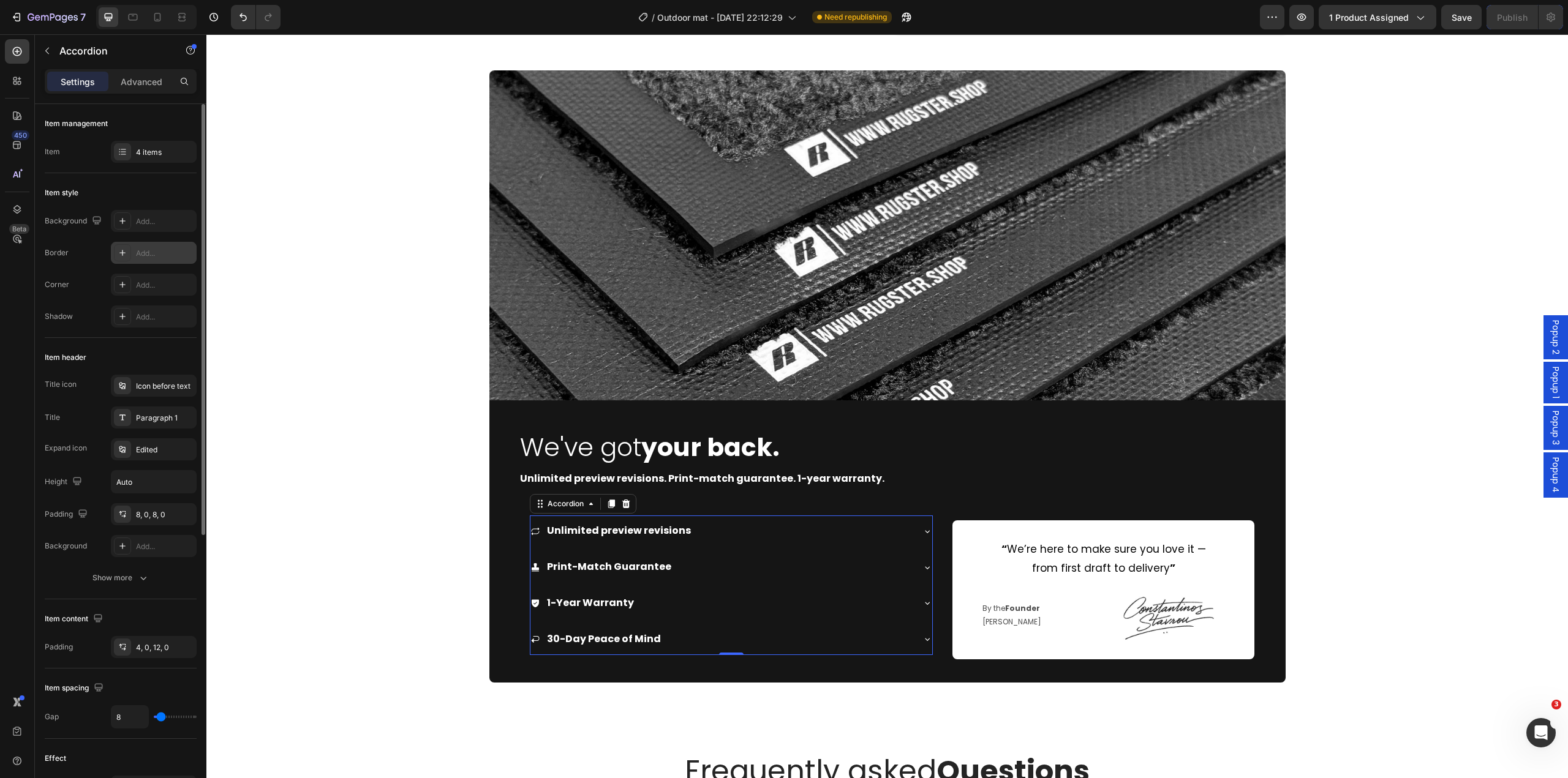
click at [155, 258] on div "Add..." at bounding box center [164, 253] width 58 height 11
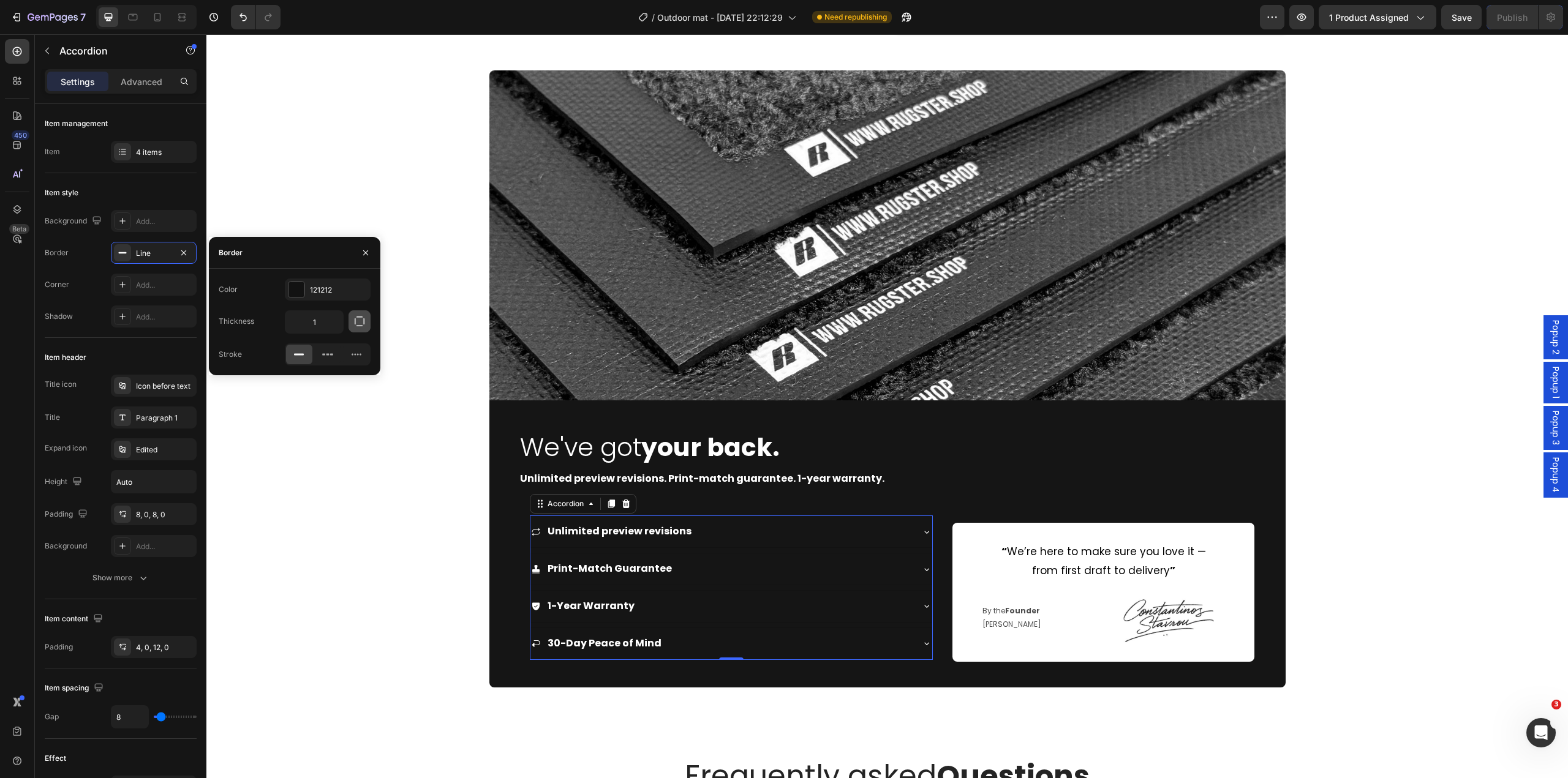
click at [349, 317] on button "button" at bounding box center [359, 321] width 22 height 22
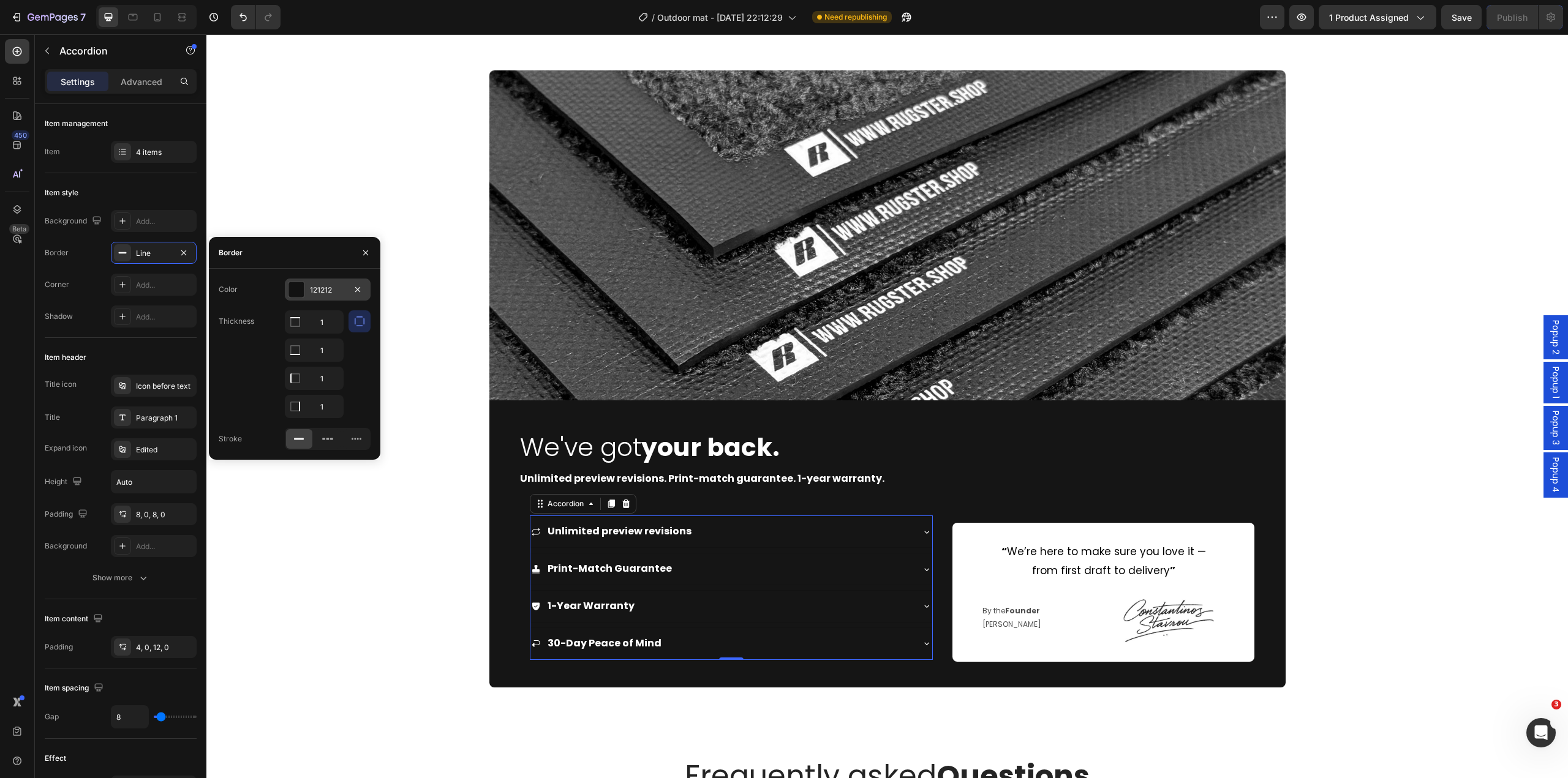
click at [318, 293] on div "121212" at bounding box center [328, 289] width 36 height 11
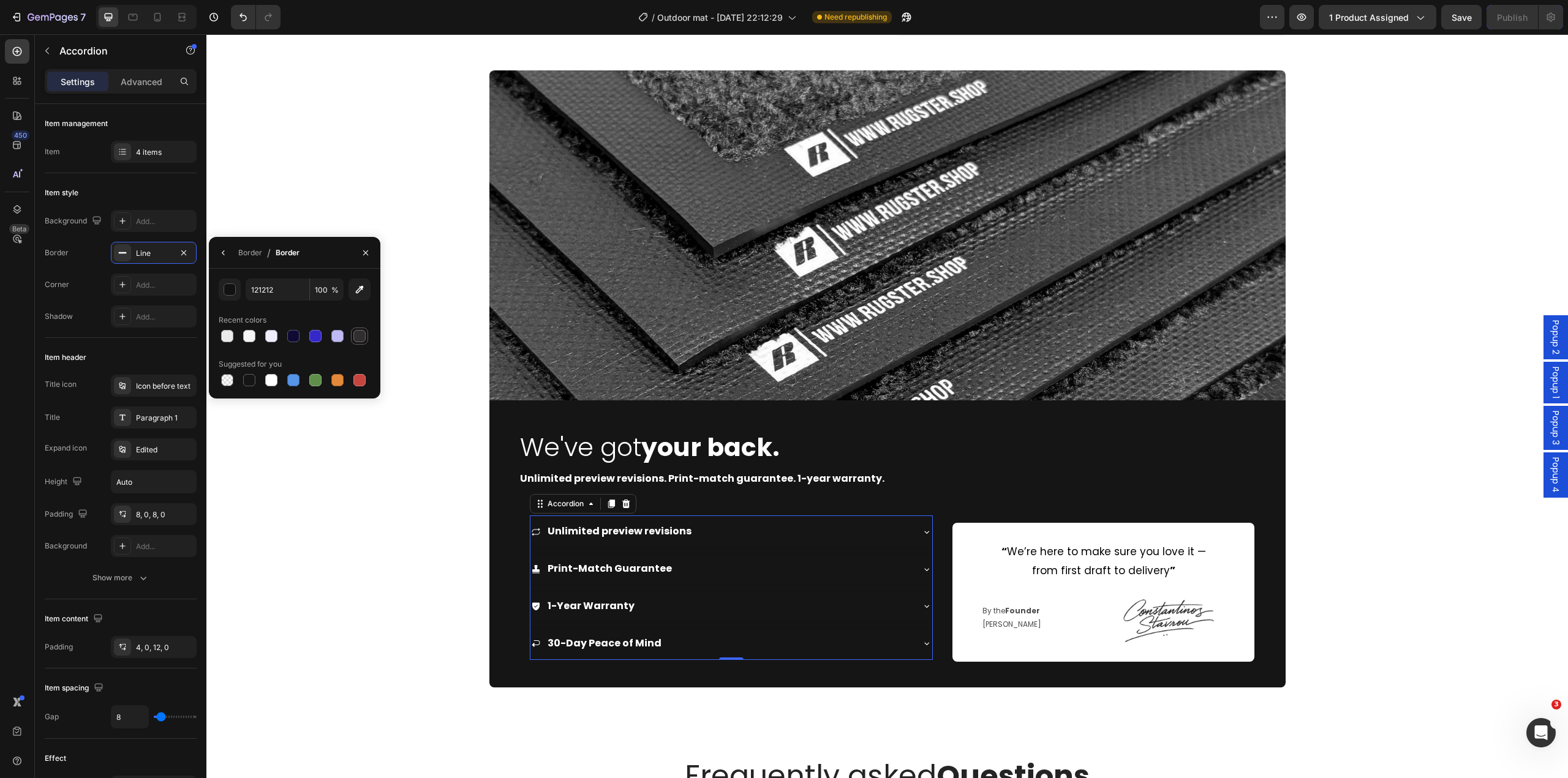
click at [363, 336] on div at bounding box center [359, 336] width 12 height 12
type input "302E2E"
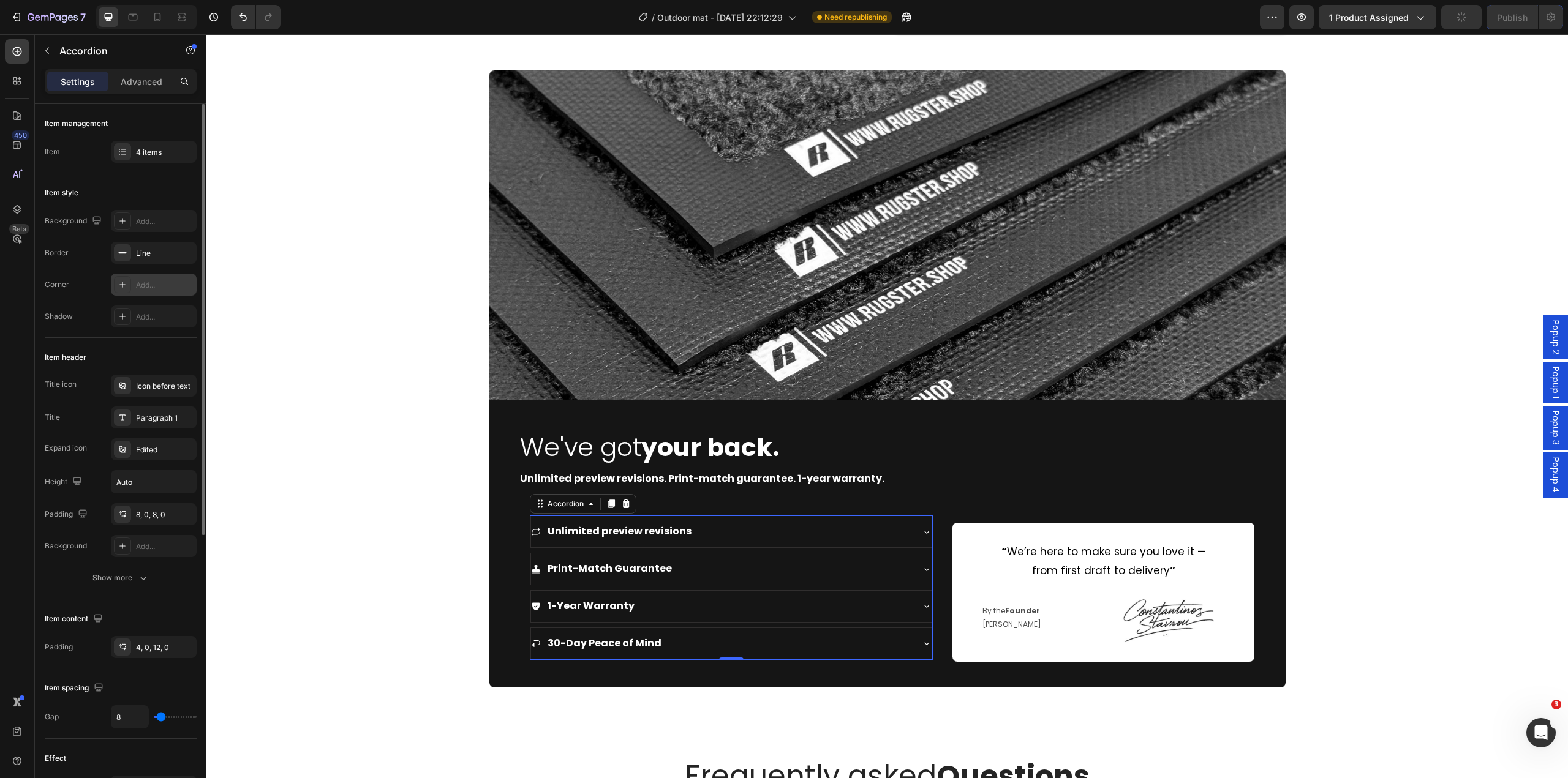
click at [146, 294] on div "Add..." at bounding box center [154, 284] width 86 height 22
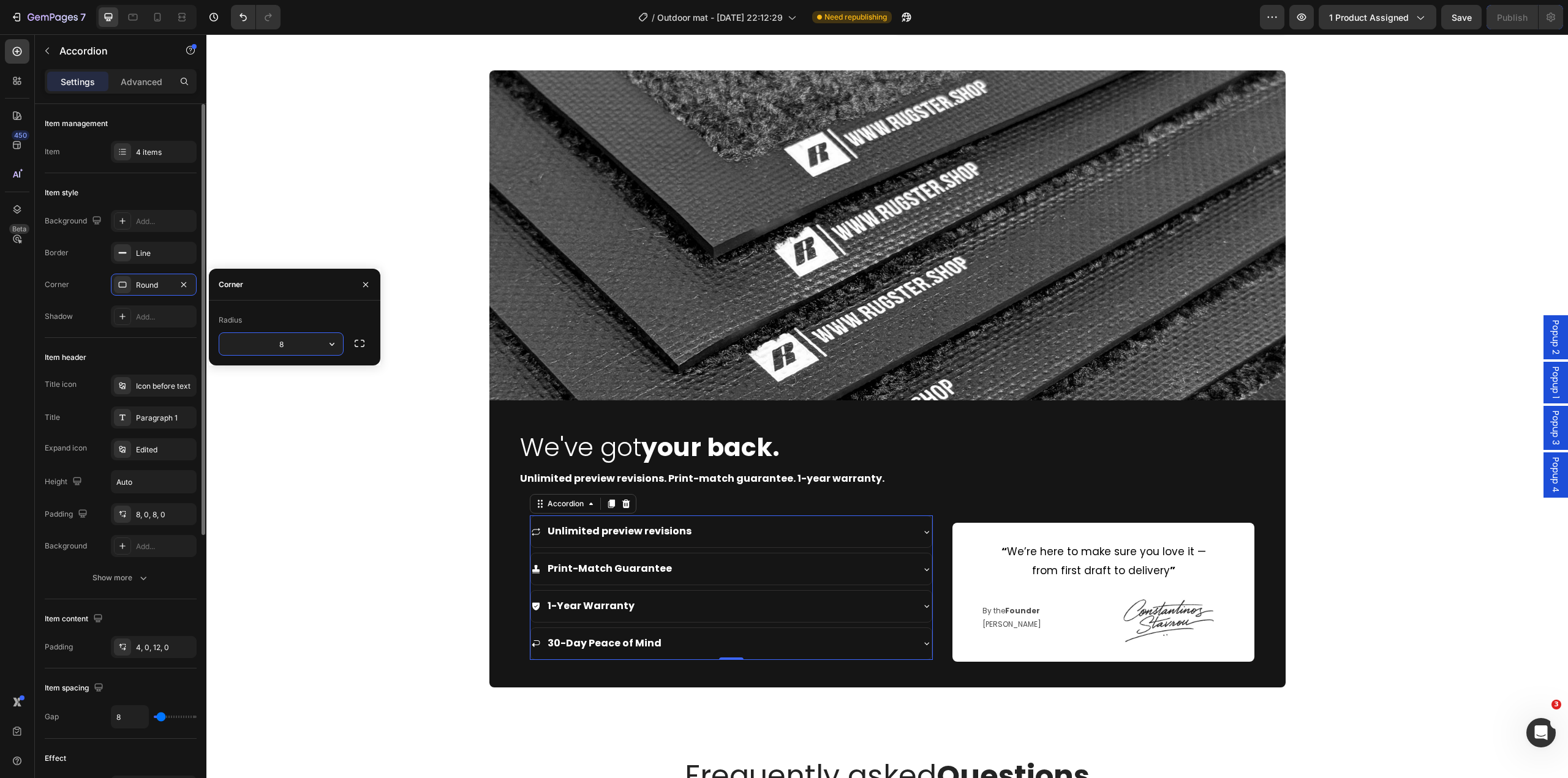
click at [110, 311] on div "Shadow Add..." at bounding box center [121, 316] width 152 height 22
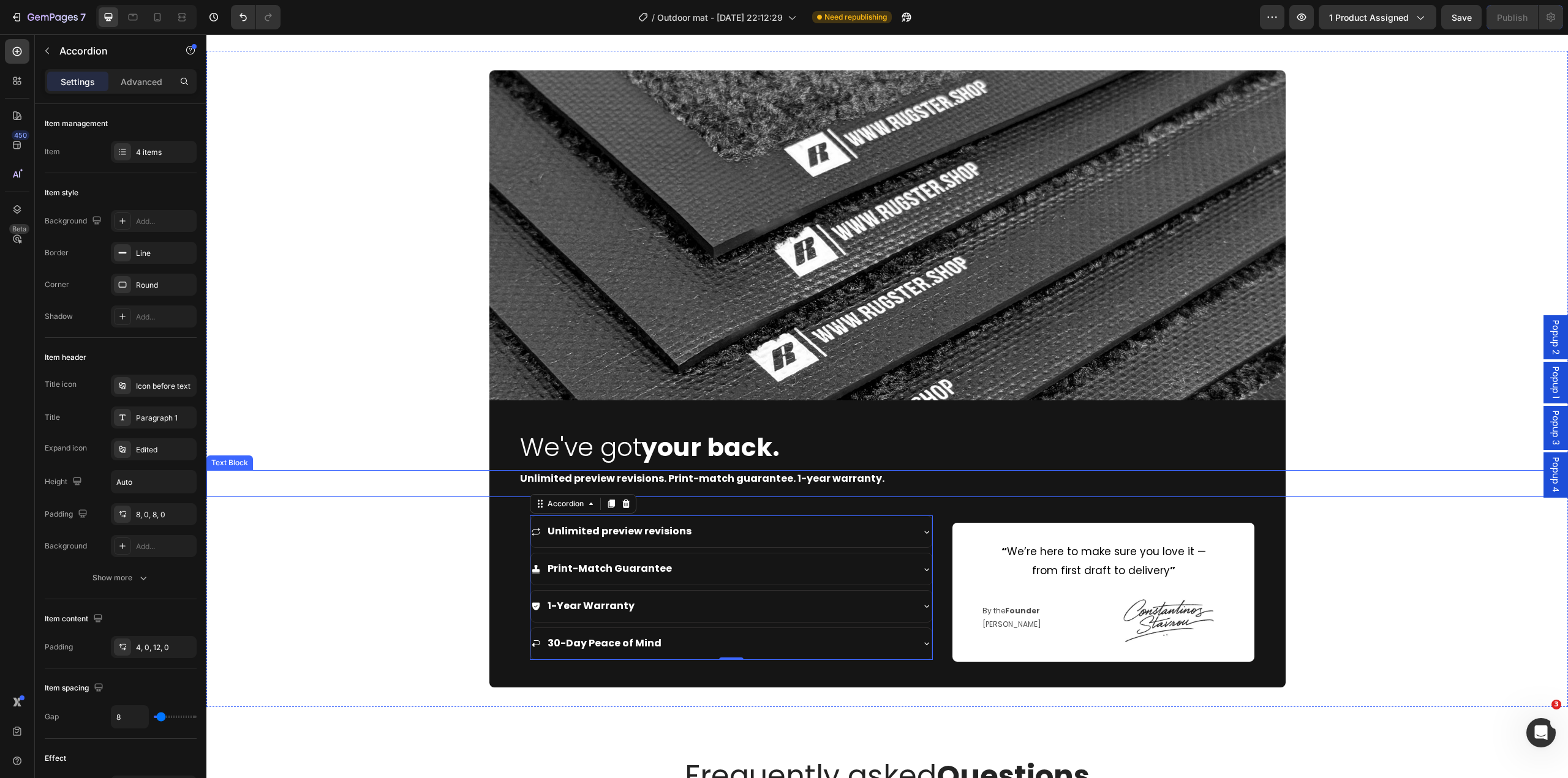
click at [381, 489] on div "Unlimited preview revisions. Print-match guarantee. 1-year warranty." at bounding box center [887, 484] width 1362 height 28
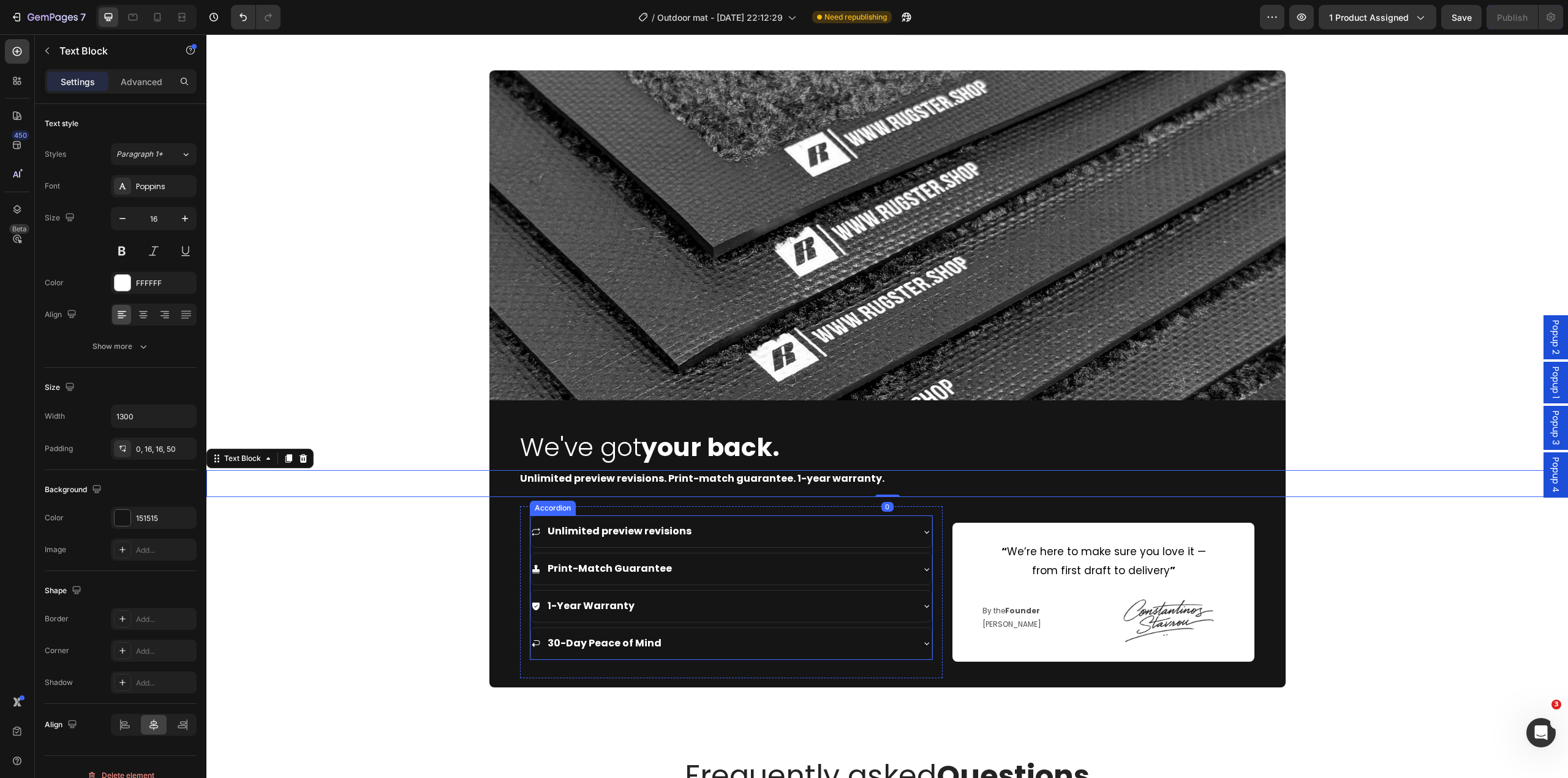
click at [719, 551] on div "Unlimited preview revisions Print-Match Guarantee 1-Year Warranty 30-Day Peace …" at bounding box center [731, 587] width 403 height 144
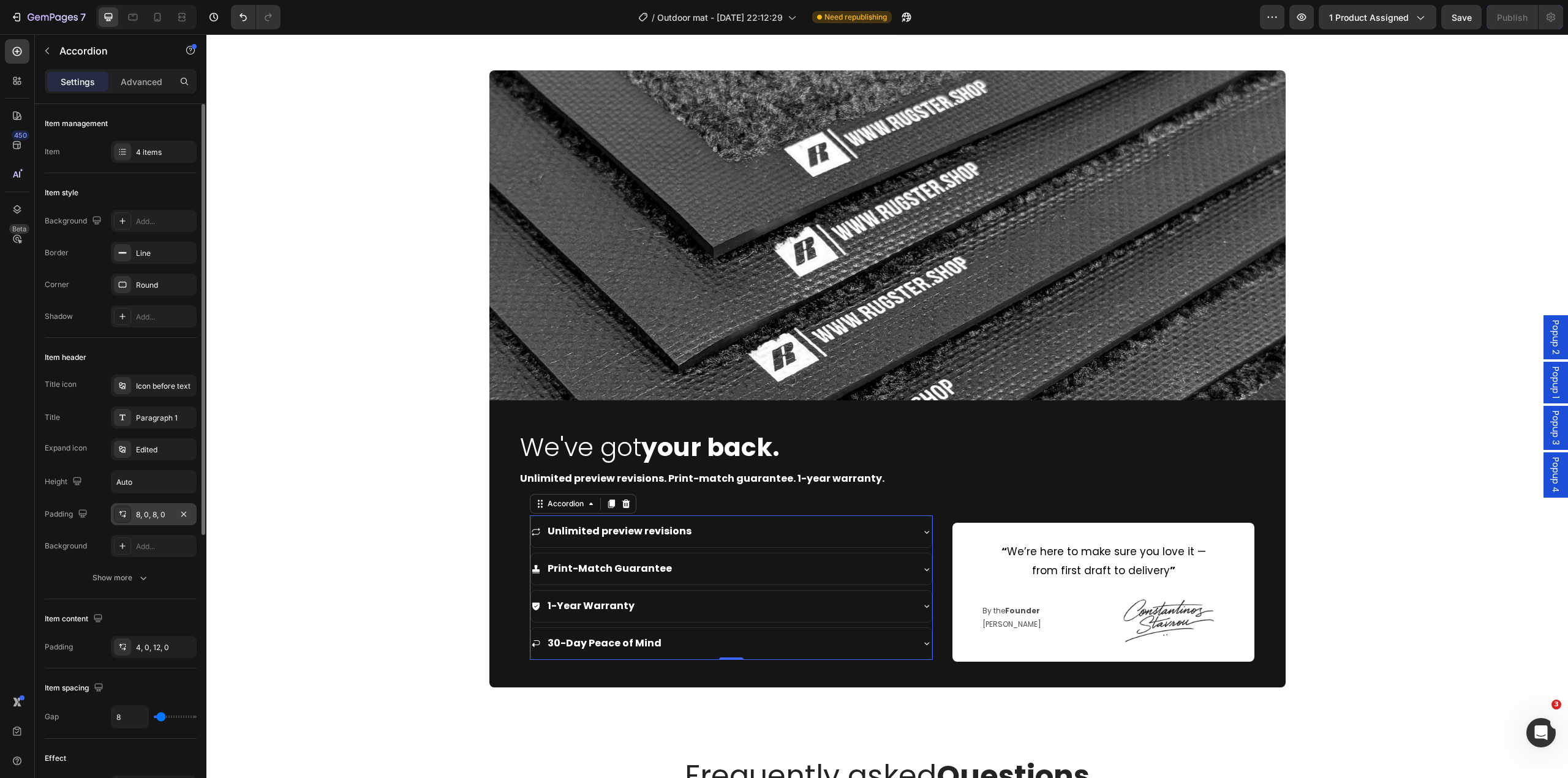
click at [154, 521] on div "8, 0, 8, 0" at bounding box center [154, 514] width 86 height 22
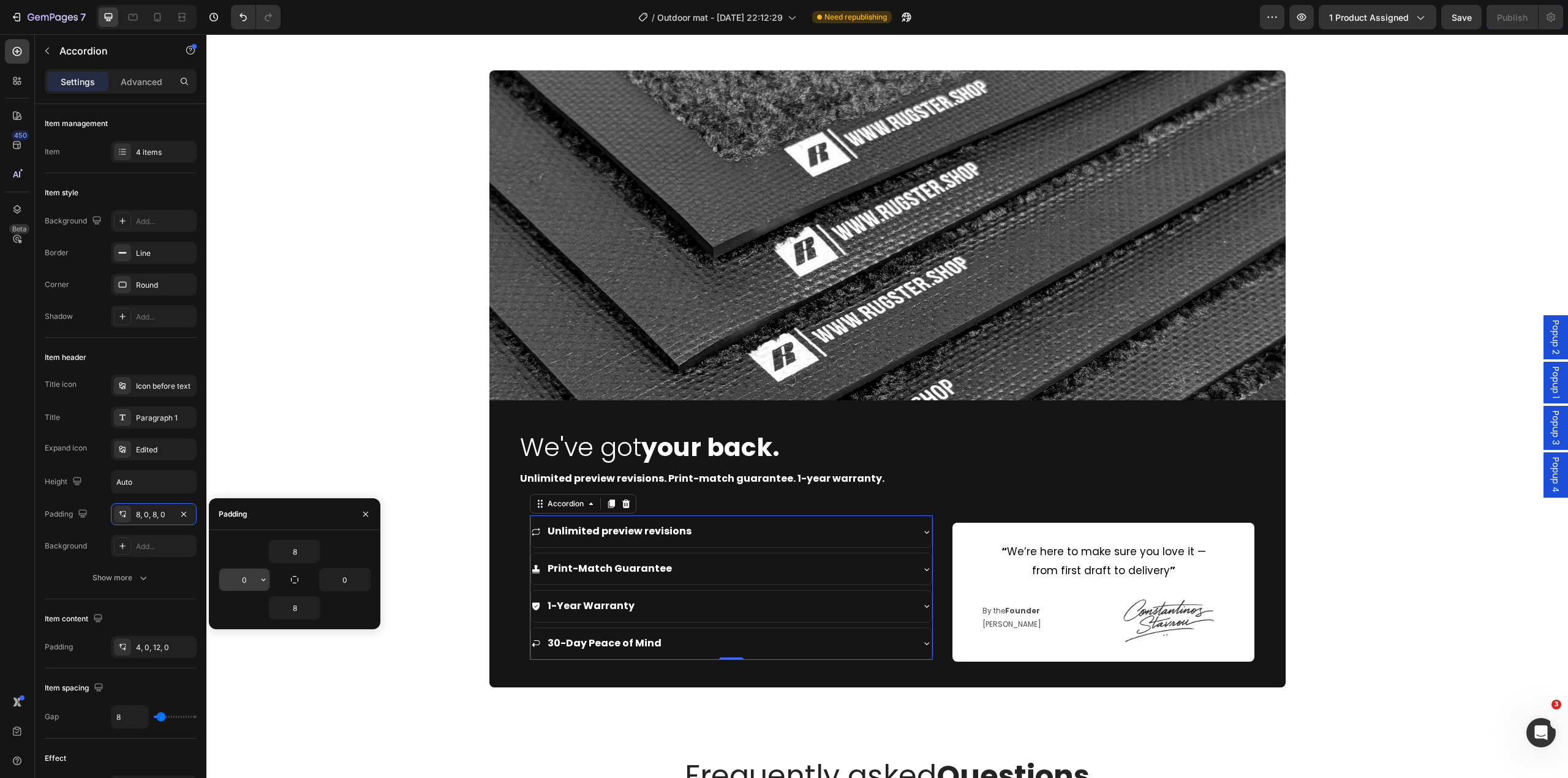
click at [248, 583] on input "0" at bounding box center [244, 580] width 51 height 22
type input "1"
type input "20"
click at [349, 582] on input "0" at bounding box center [344, 580] width 51 height 22
type input "20"
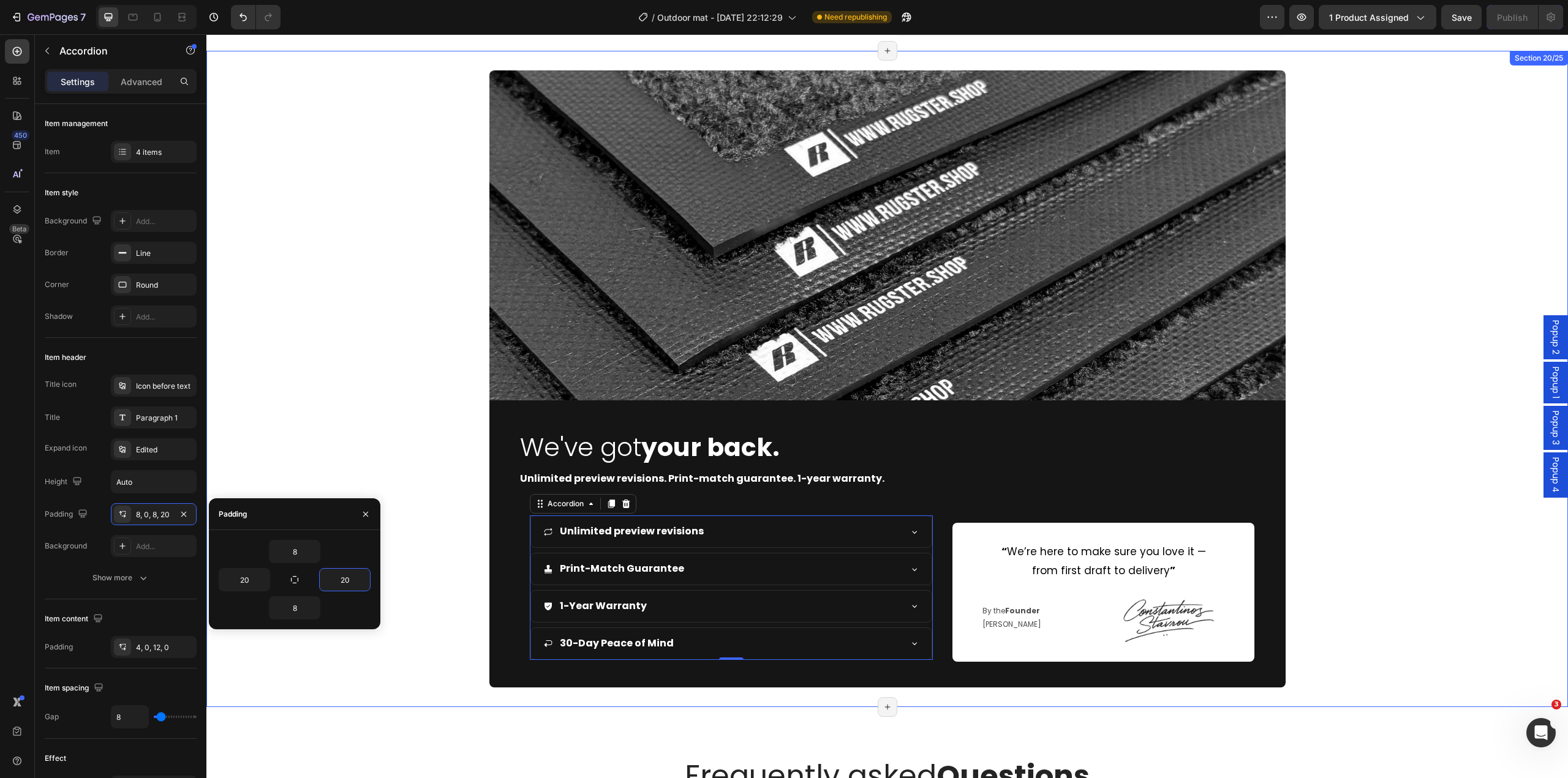
click at [450, 494] on div "Unlimited preview revisions. Print-match guarantee. 1-year warranty." at bounding box center [887, 484] width 1362 height 28
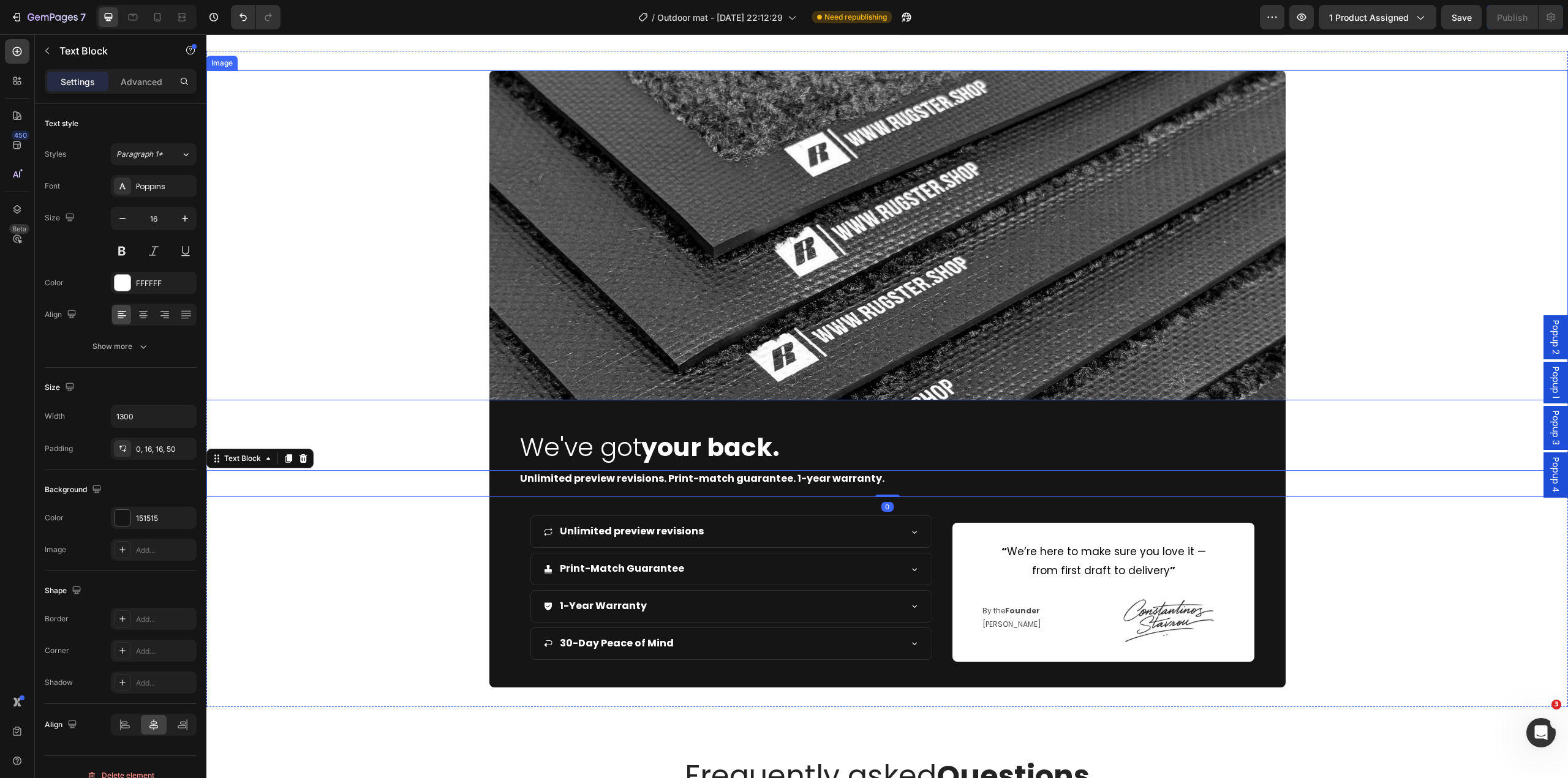
click at [392, 257] on div at bounding box center [887, 235] width 1362 height 330
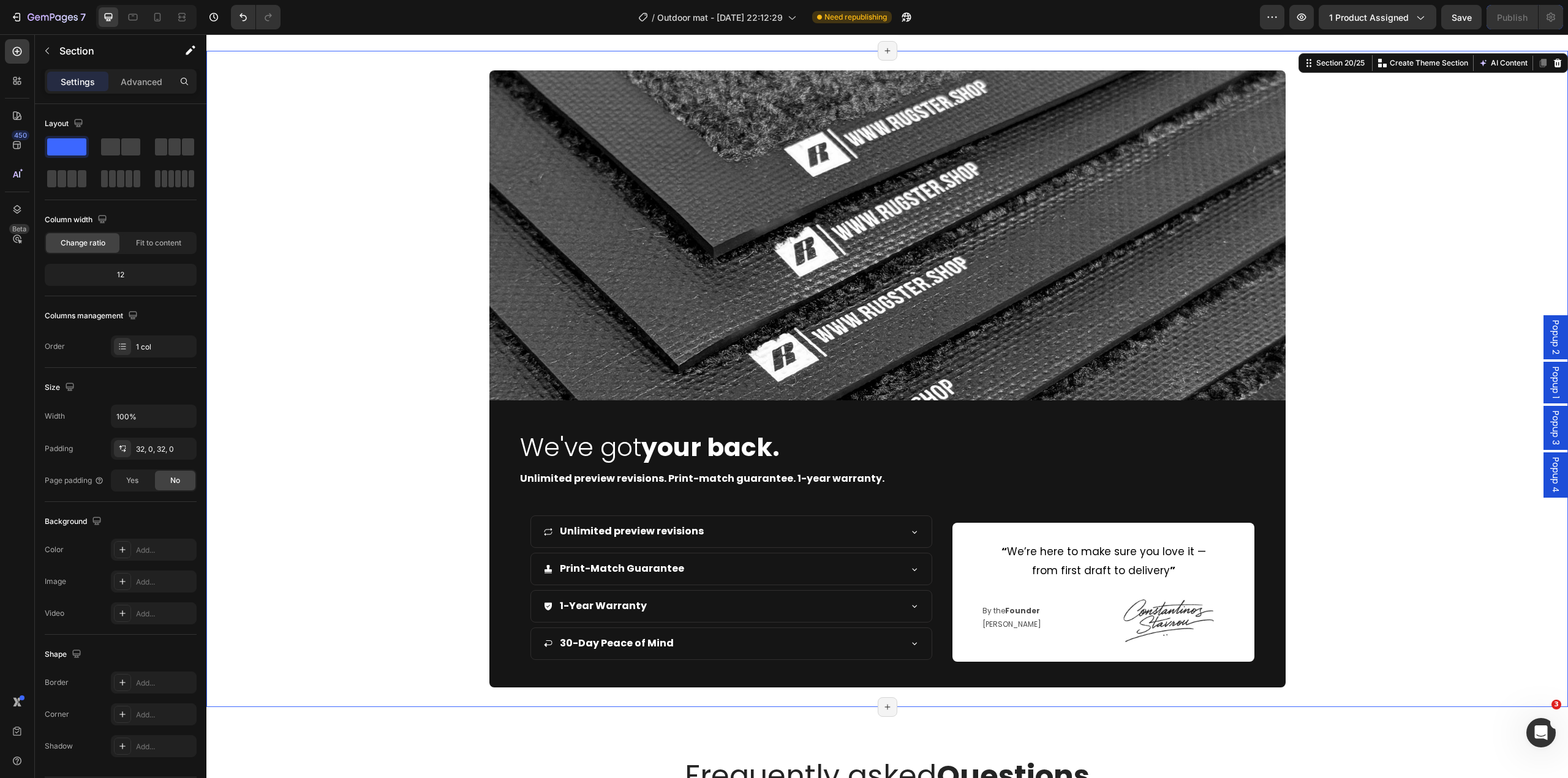
click at [487, 61] on div "Image We've got your back. Heading Unlimited preview revisions. Print-match gua…" at bounding box center [887, 378] width 1362 height 656
click at [968, 619] on div "“ We’re here to make sure you love it — from first draft to delivery ” Text Blo…" at bounding box center [1103, 592] width 271 height 102
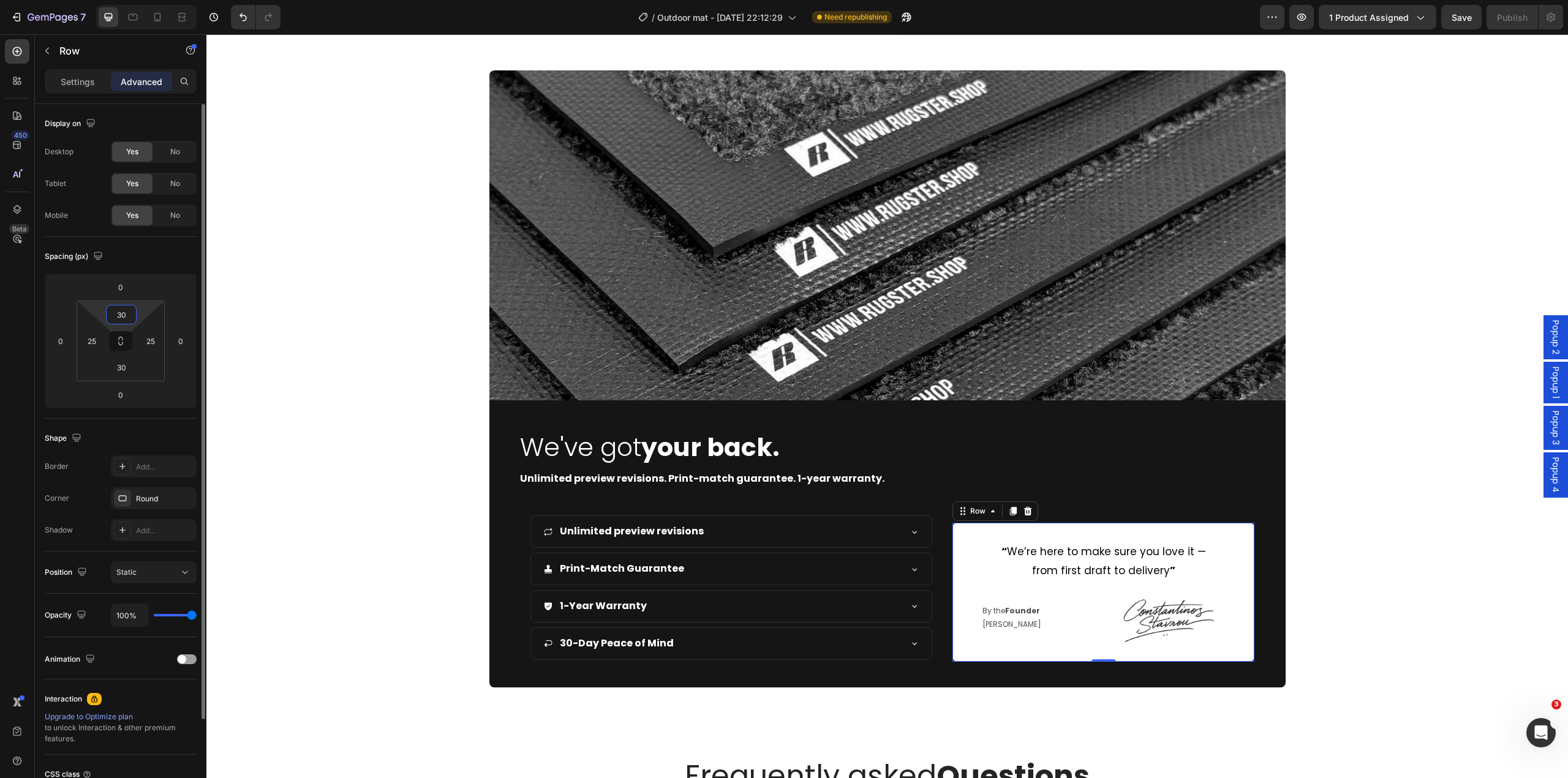
click at [127, 320] on input "30" at bounding box center [121, 315] width 24 height 18
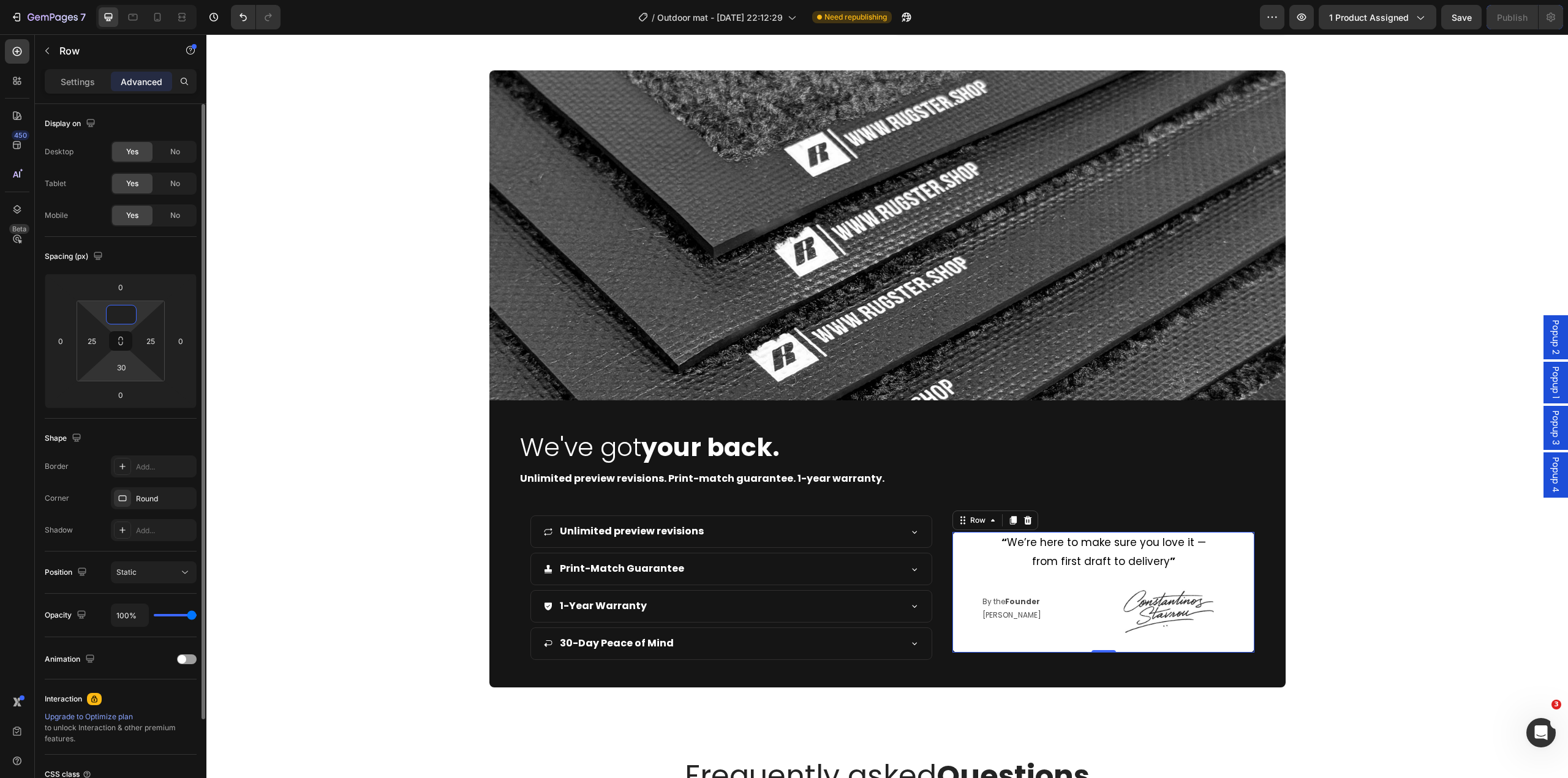
type input "30"
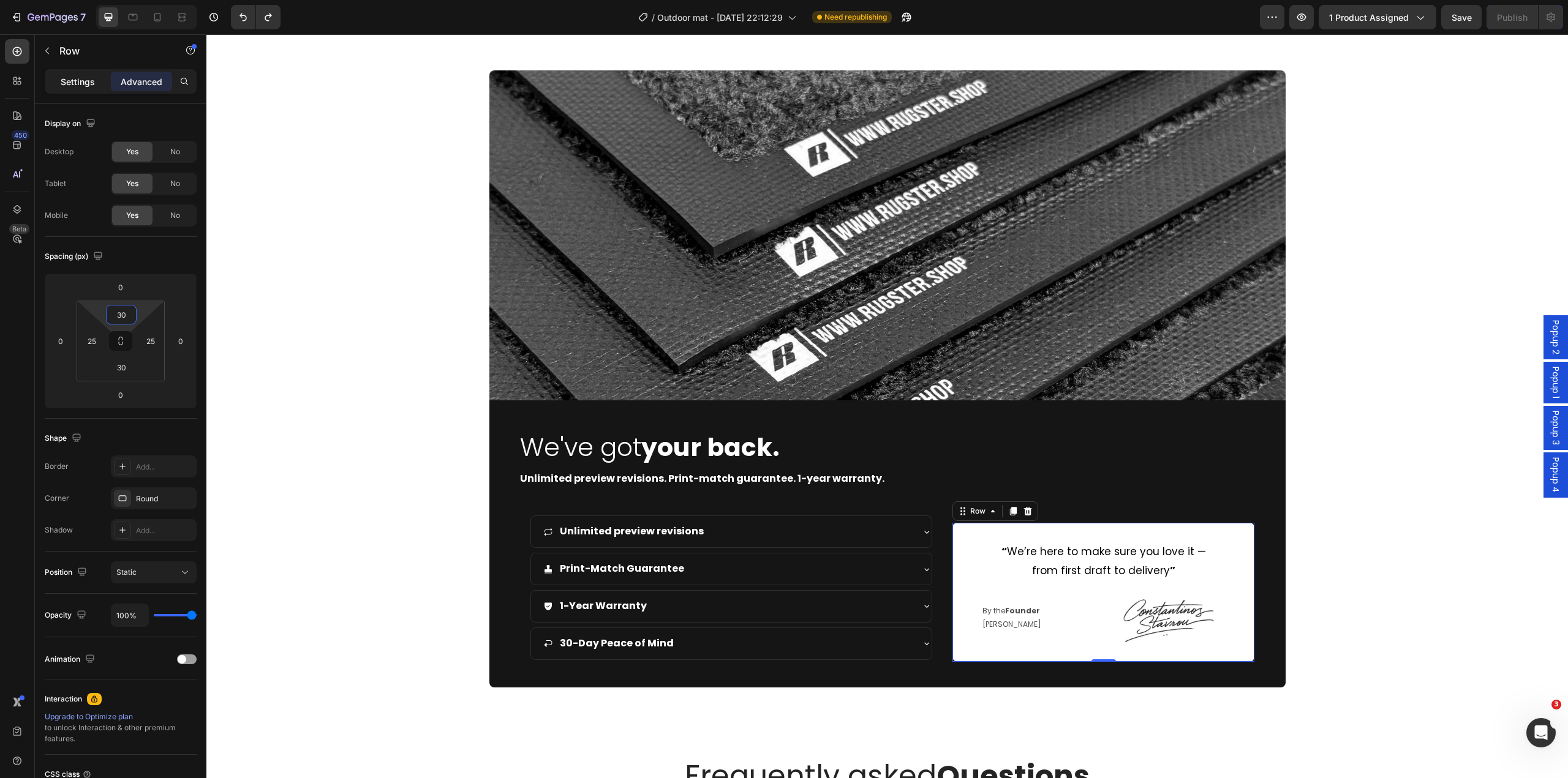
click at [80, 73] on div "Settings" at bounding box center [78, 82] width 61 height 20
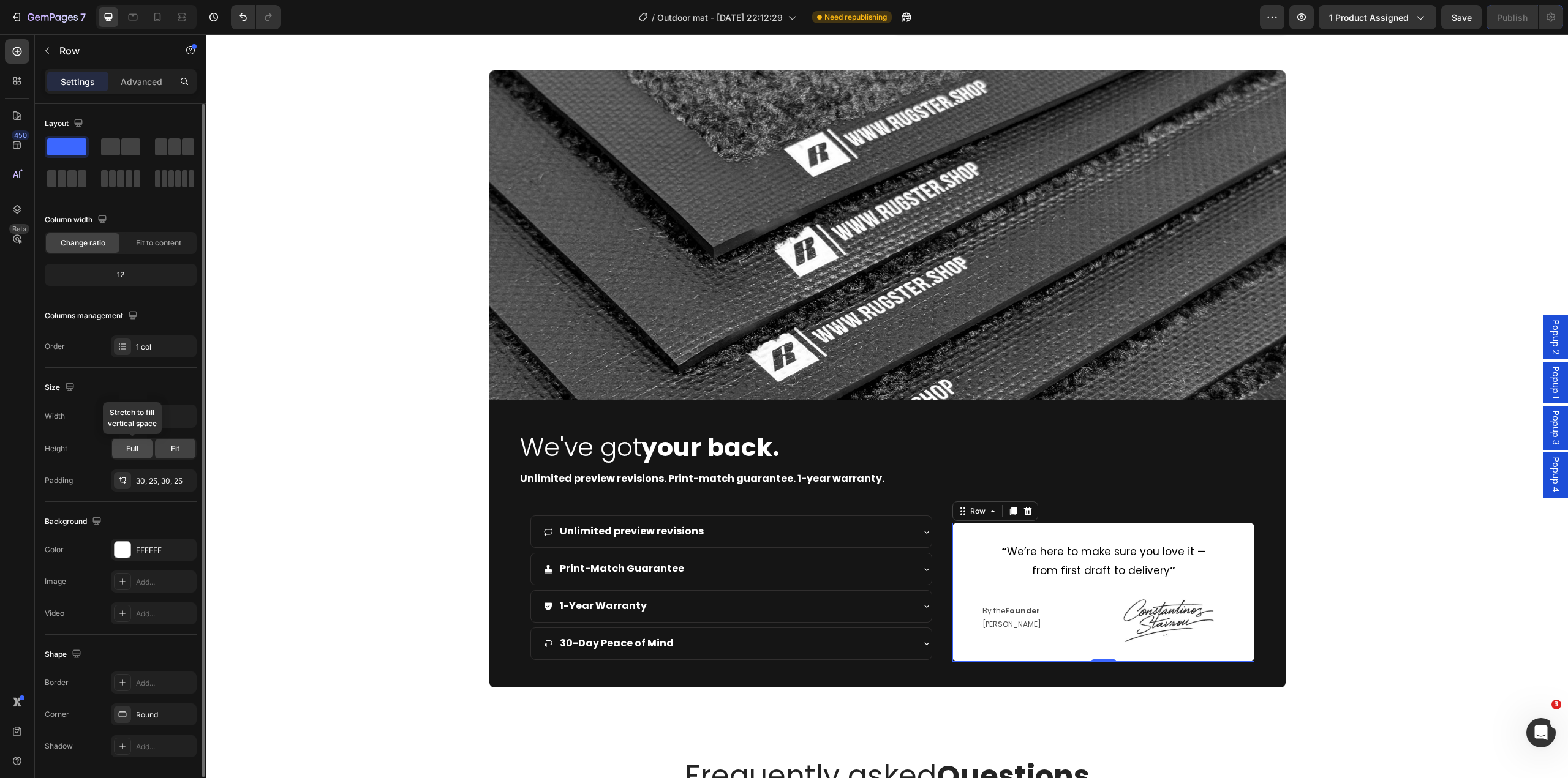
click at [147, 450] on div "Full" at bounding box center [132, 449] width 41 height 20
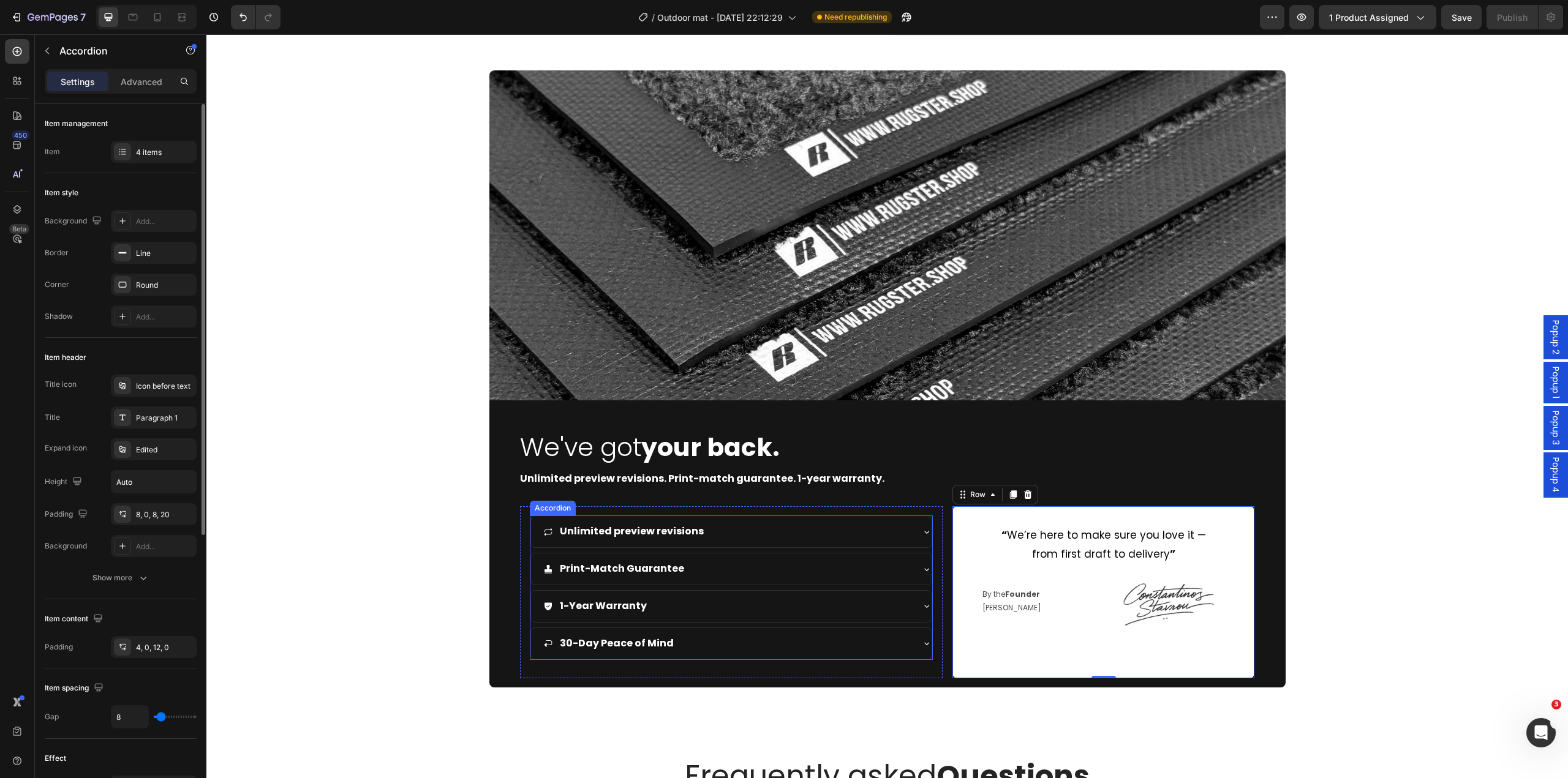
click at [919, 623] on div "Unlimited preview revisions Print-Match Guarantee 1-Year Warranty 30-Day Peace …" at bounding box center [731, 587] width 403 height 144
click at [741, 668] on div "Unlimited preview revisions Print-Match Guarantee 1-Year Warranty 30-Day Peace …" at bounding box center [731, 592] width 423 height 171
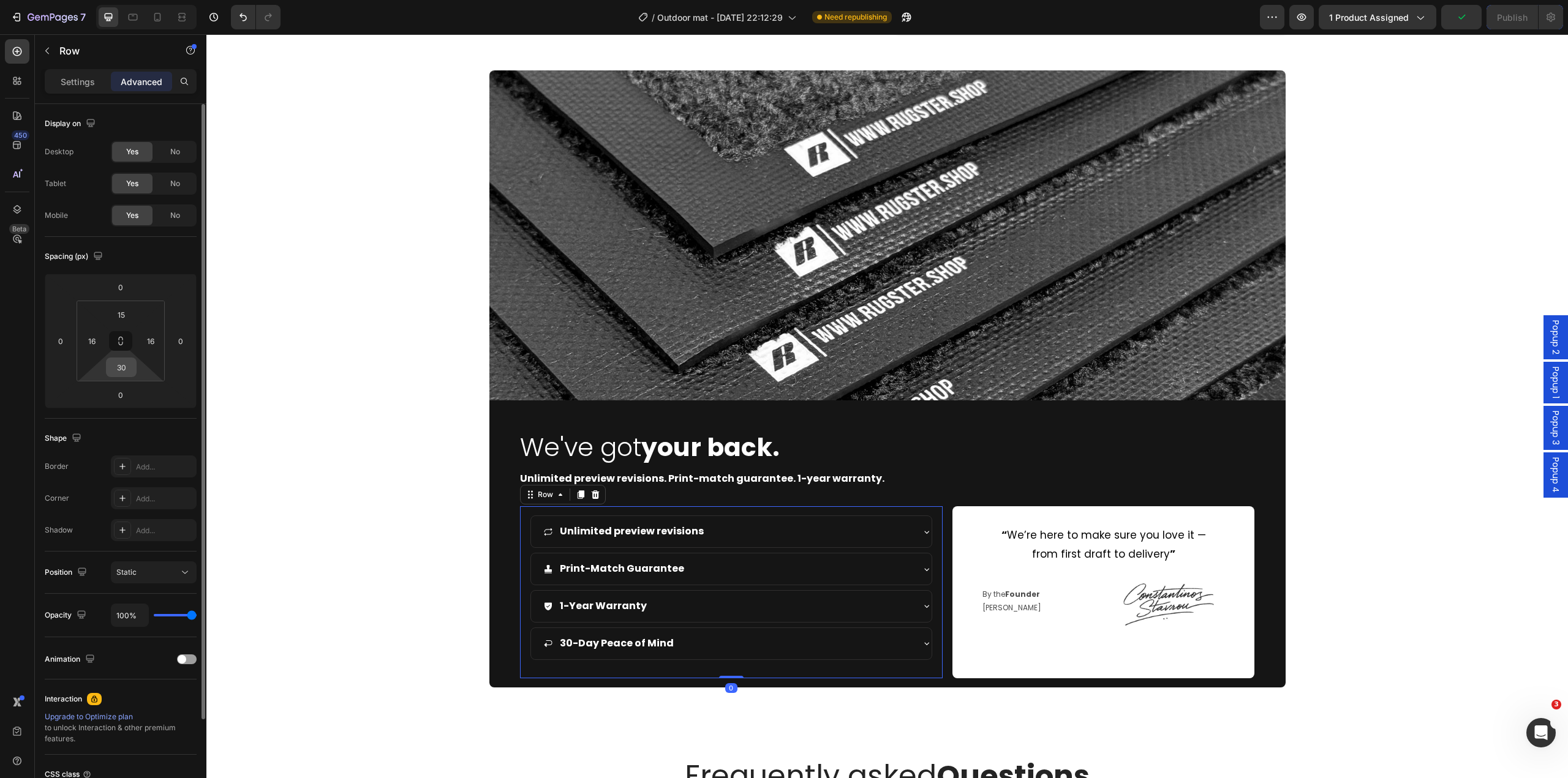
click at [134, 370] on div "30" at bounding box center [121, 368] width 31 height 20
click at [120, 360] on input "30" at bounding box center [121, 368] width 24 height 18
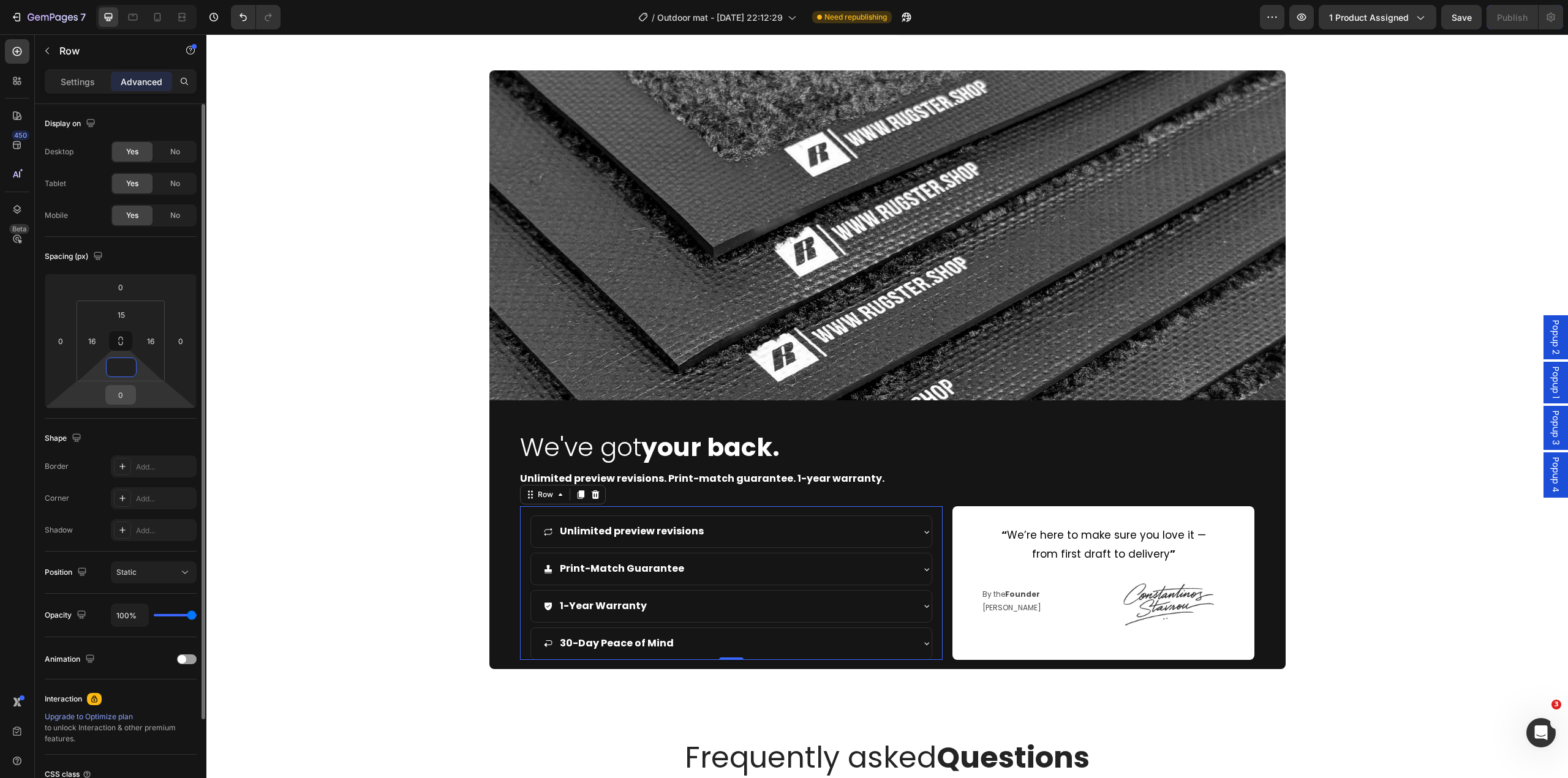
type input "0"
click at [129, 393] on input "0" at bounding box center [120, 395] width 24 height 18
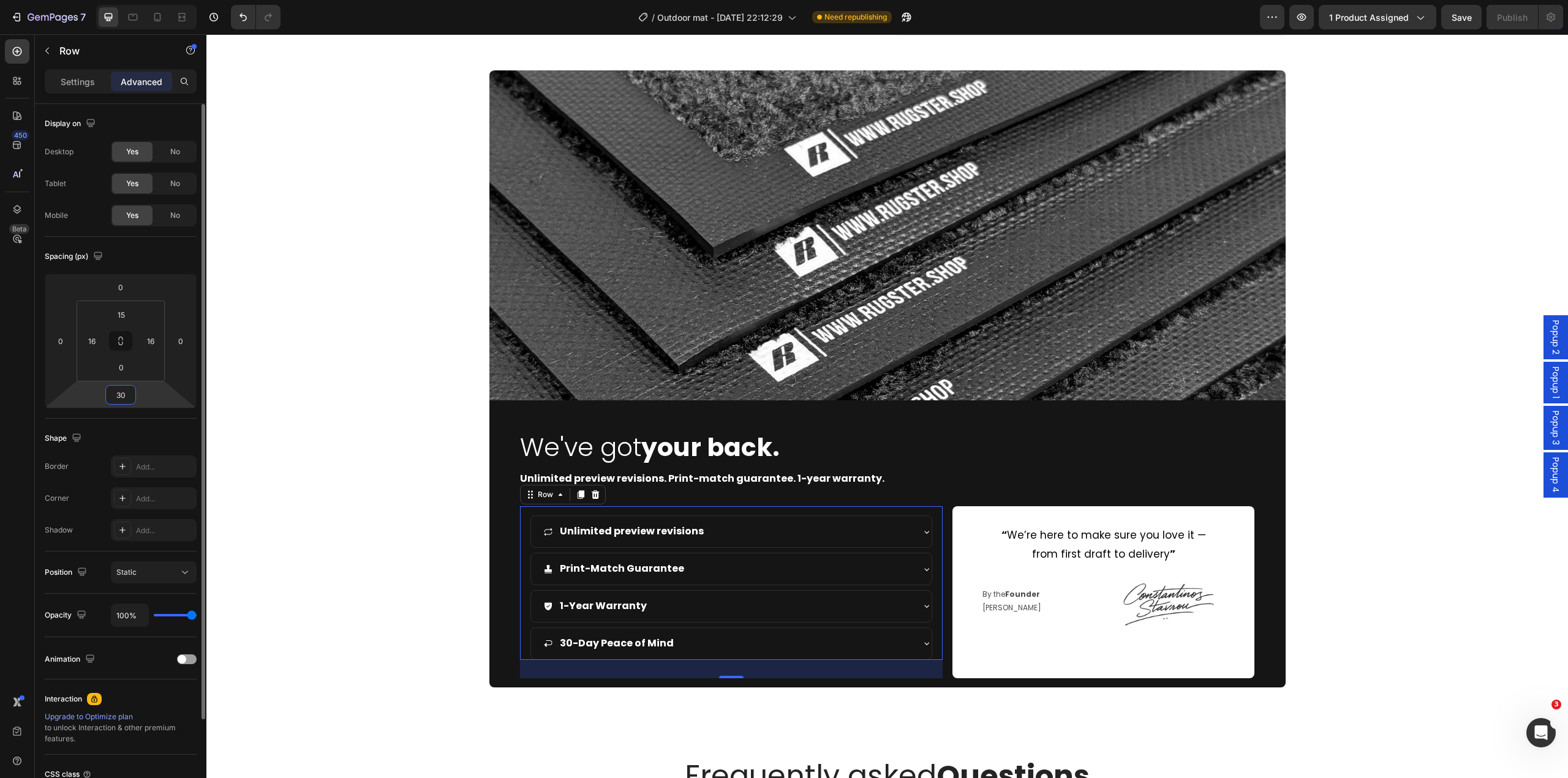
type input "3"
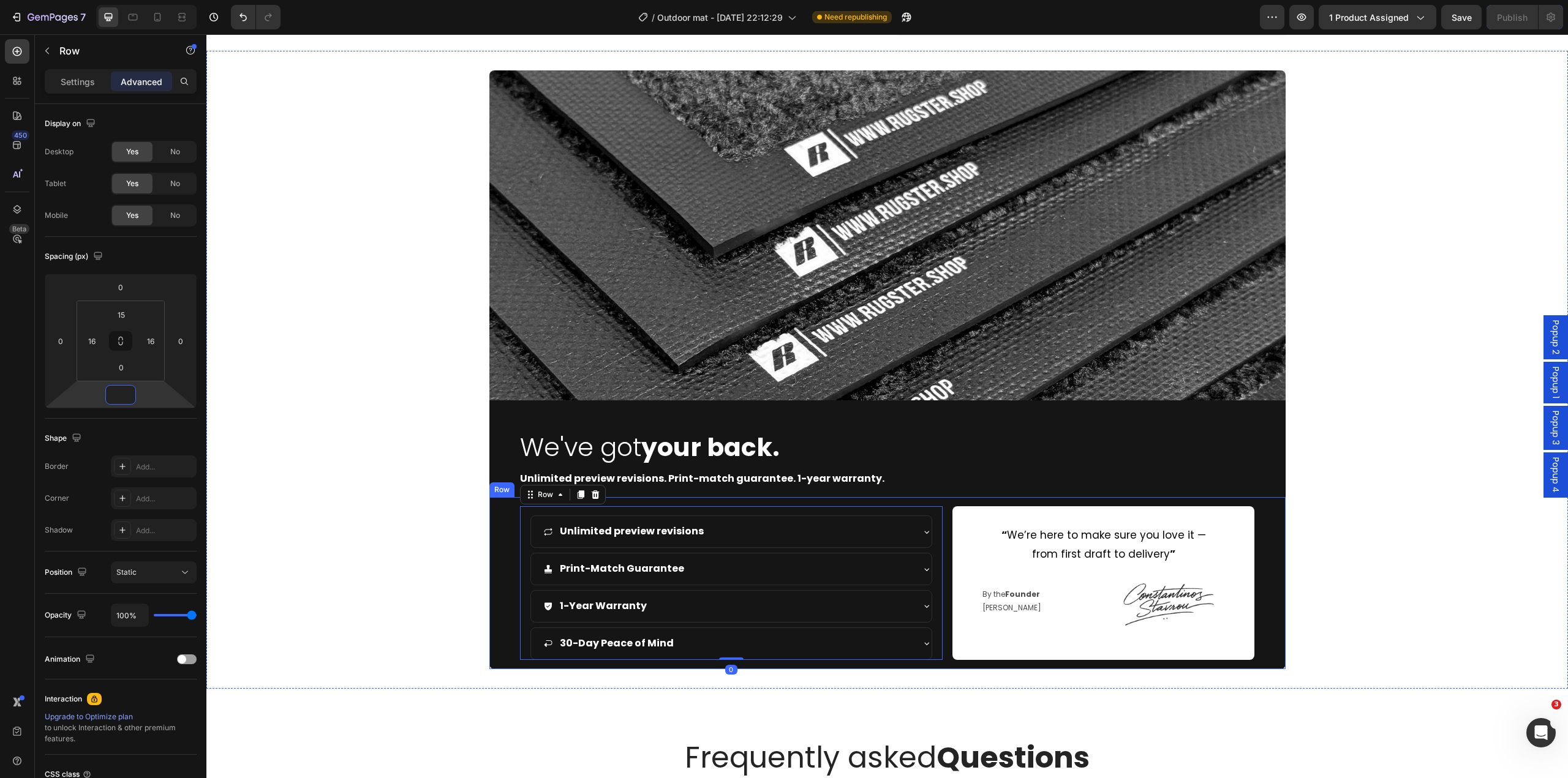
click at [941, 632] on div "Unlimited preview revisions Print-Match Guarantee 1-Year Warranty 30-Day Peace …" at bounding box center [887, 582] width 796 height 171
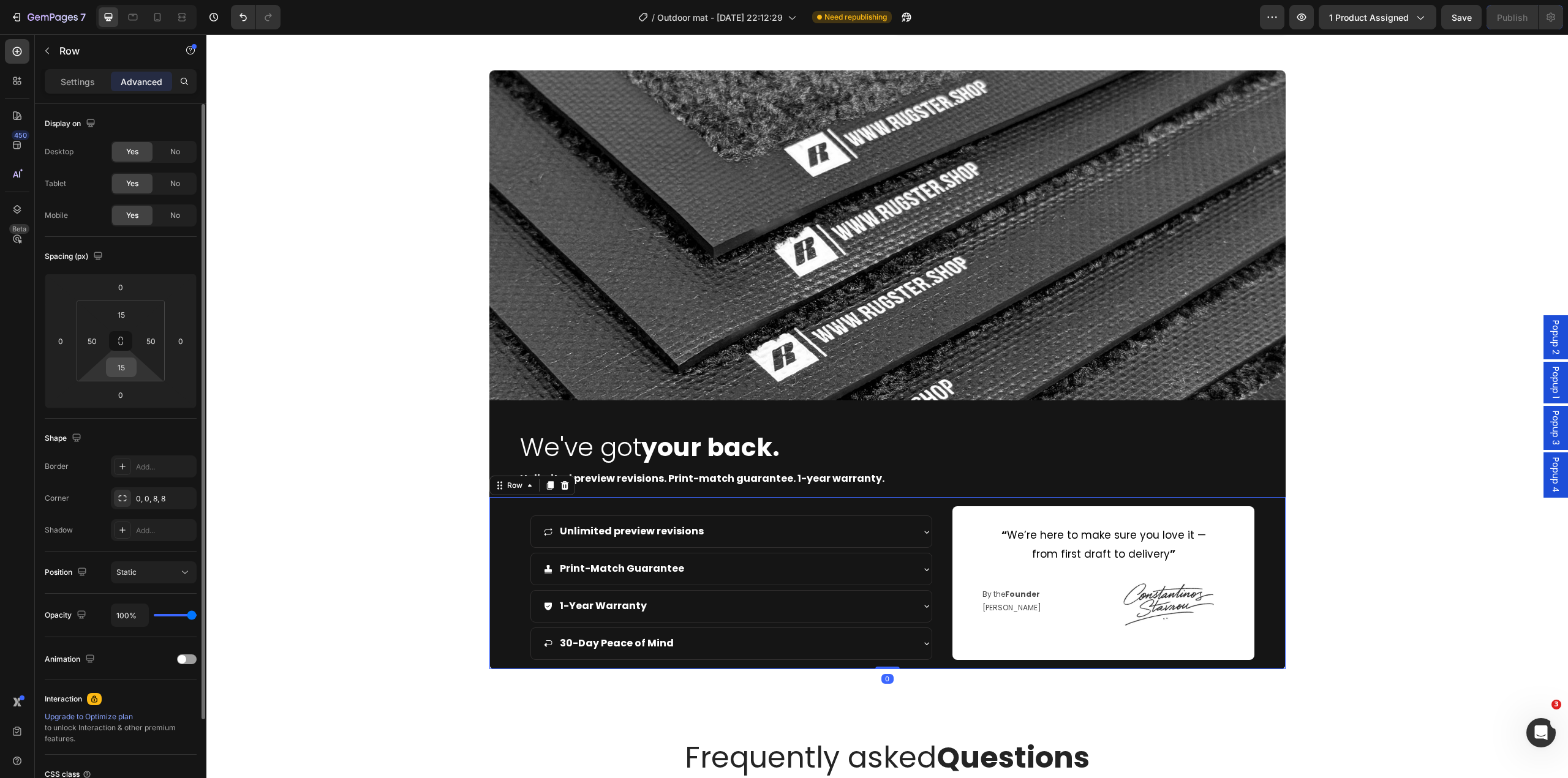
click at [127, 373] on input "15" at bounding box center [121, 368] width 24 height 18
click at [91, 0] on html "7 Version history / Outdoor mat - Feb 10, 22:12:29 Need republishing Preview 1 …" at bounding box center [784, 0] width 1568 height 0
click at [120, 396] on input "0" at bounding box center [120, 395] width 24 height 18
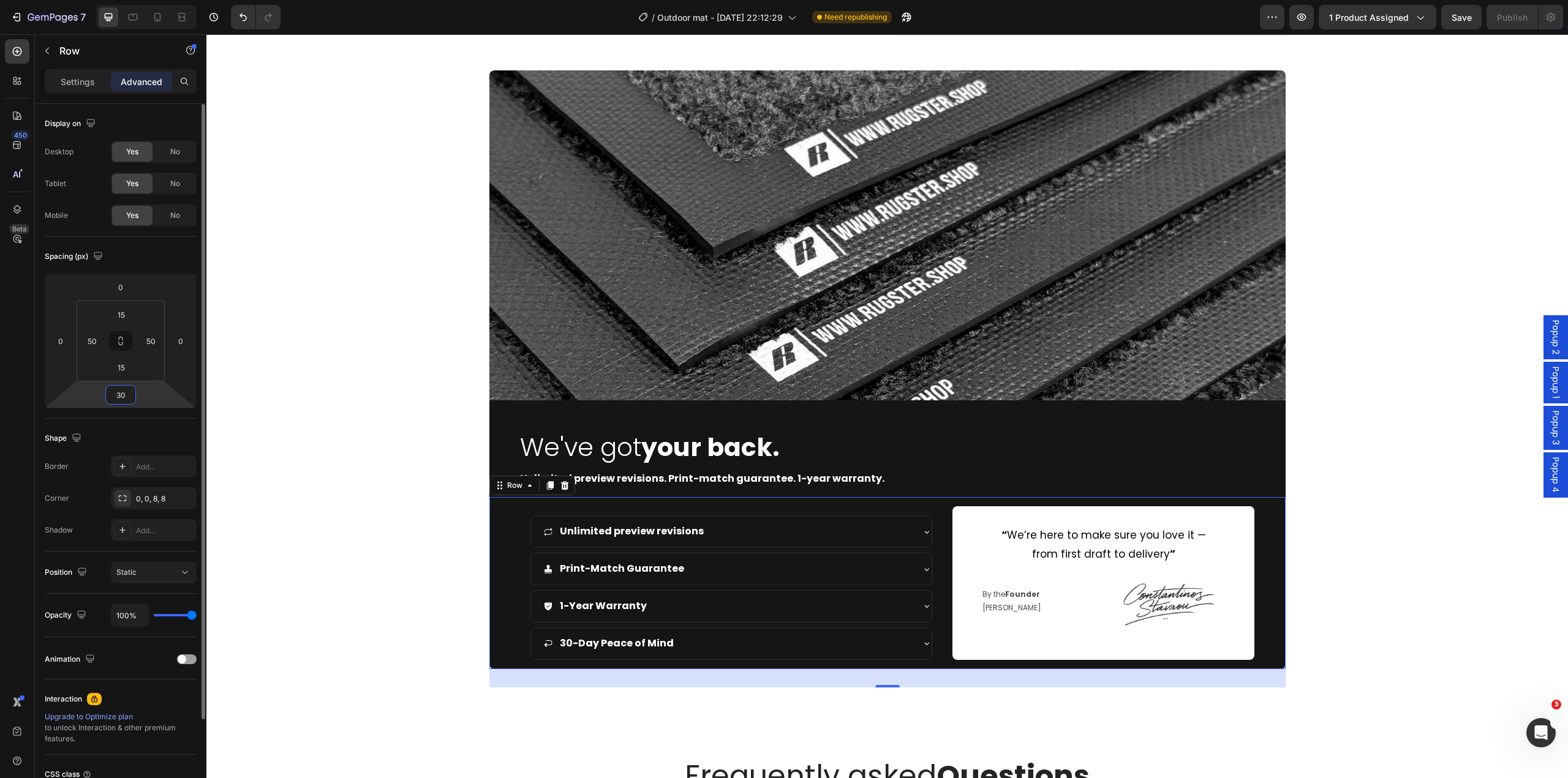
type input "0"
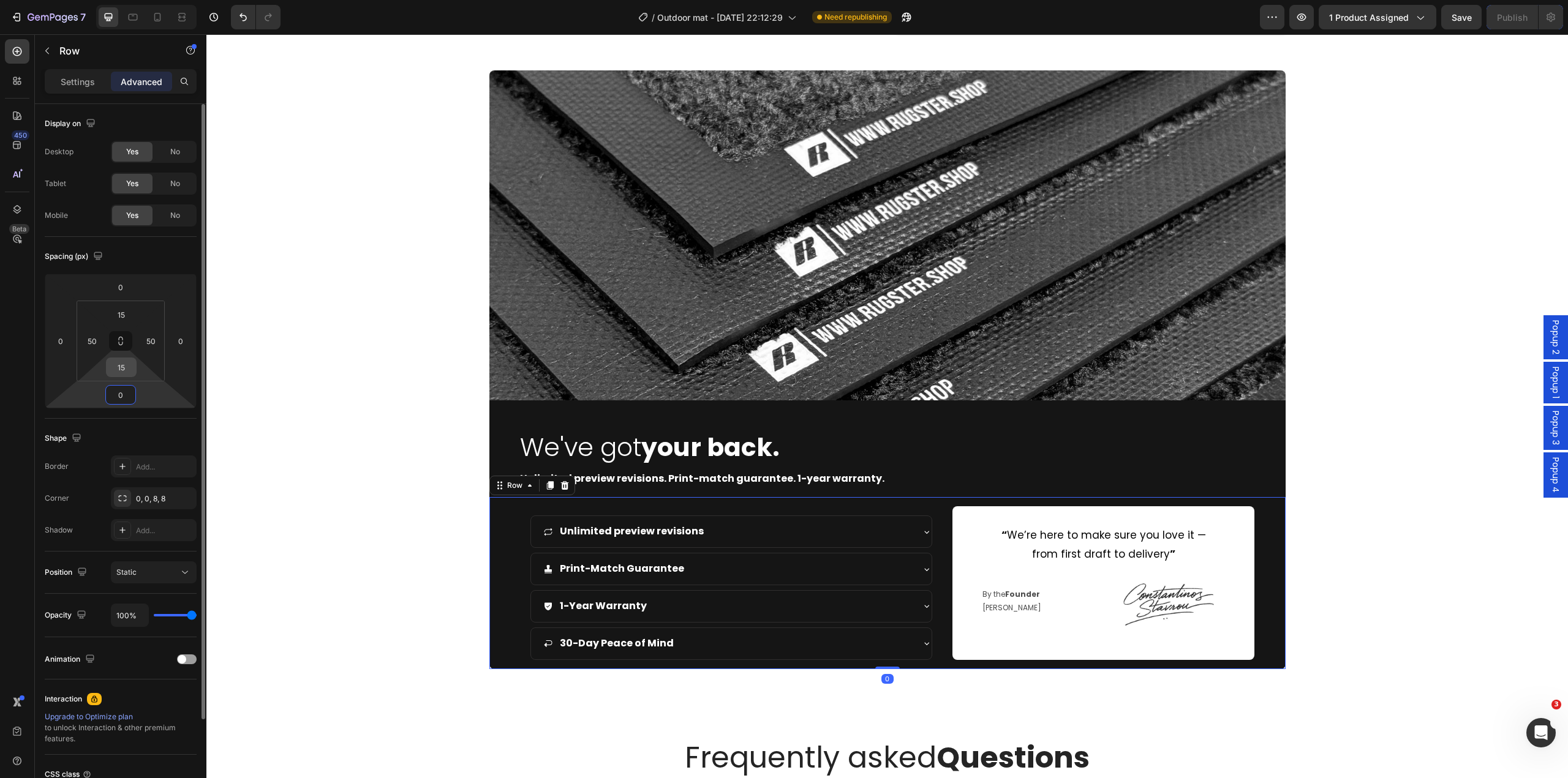
click at [130, 370] on input "15" at bounding box center [121, 368] width 24 height 18
type input "40"
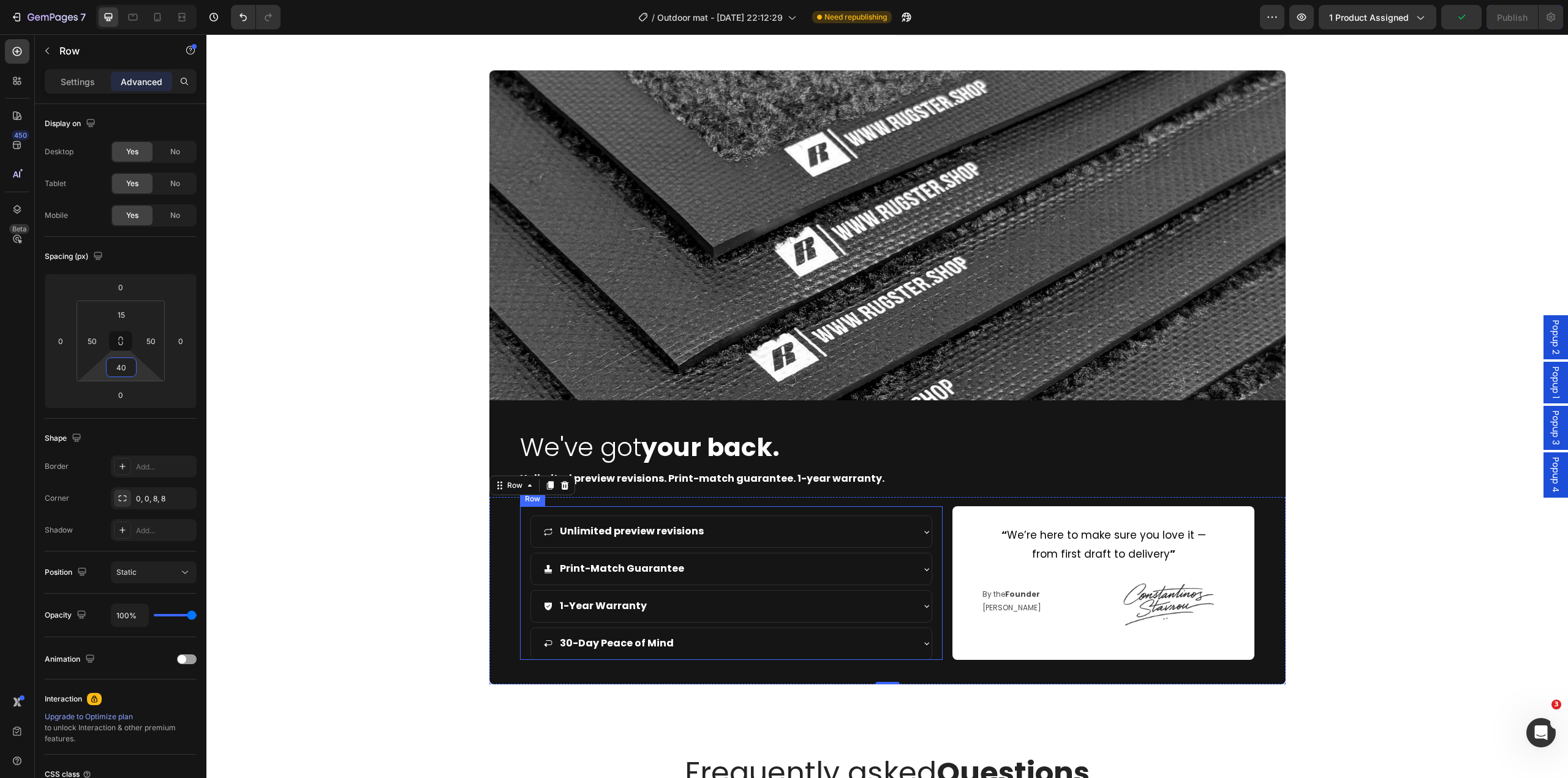
click at [906, 513] on div "Unlimited preview revisions Print-Match Guarantee 1-Year Warranty 30-Day Peace …" at bounding box center [731, 582] width 423 height 153
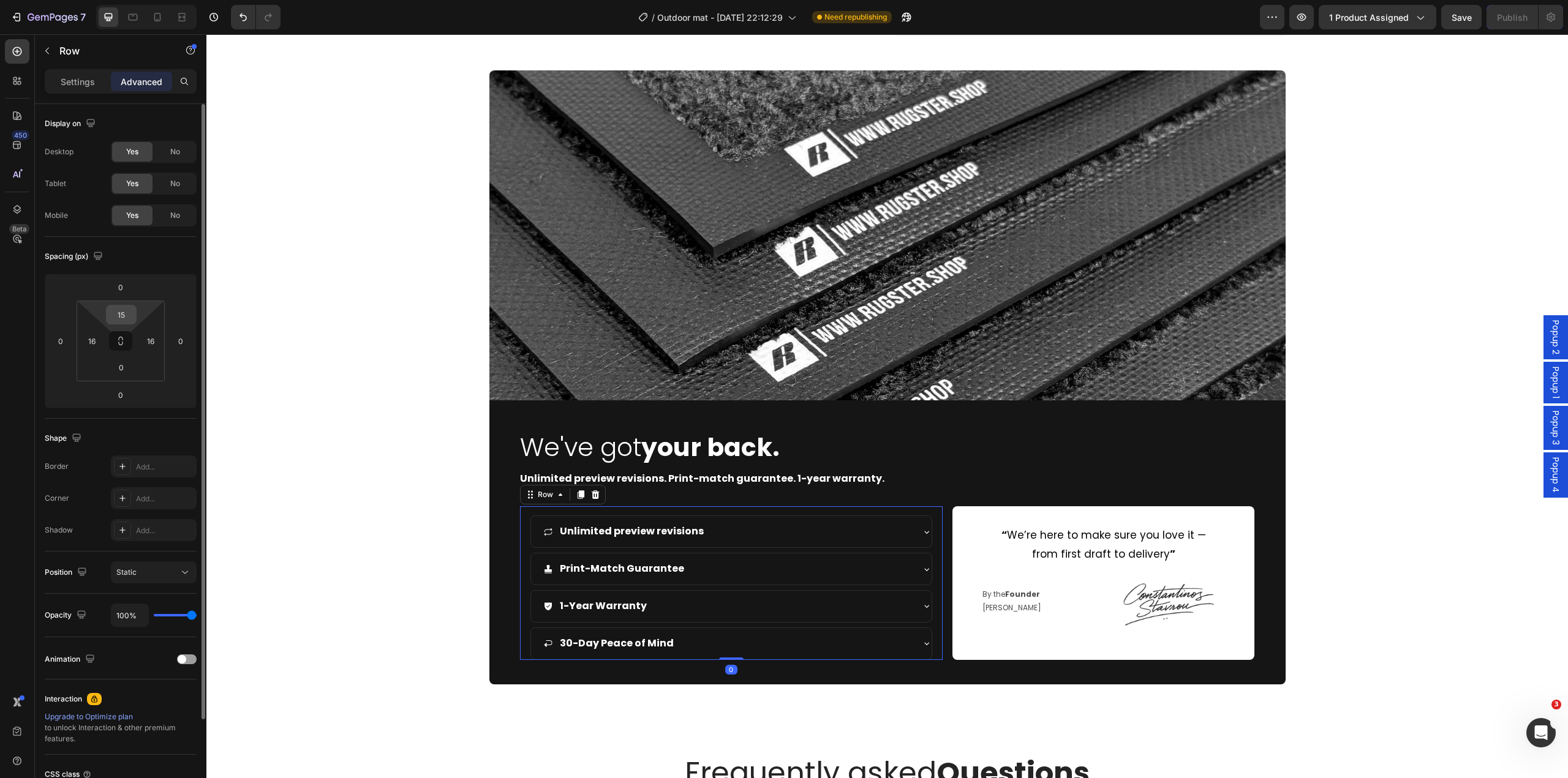
click at [125, 307] on input "15" at bounding box center [121, 315] width 24 height 18
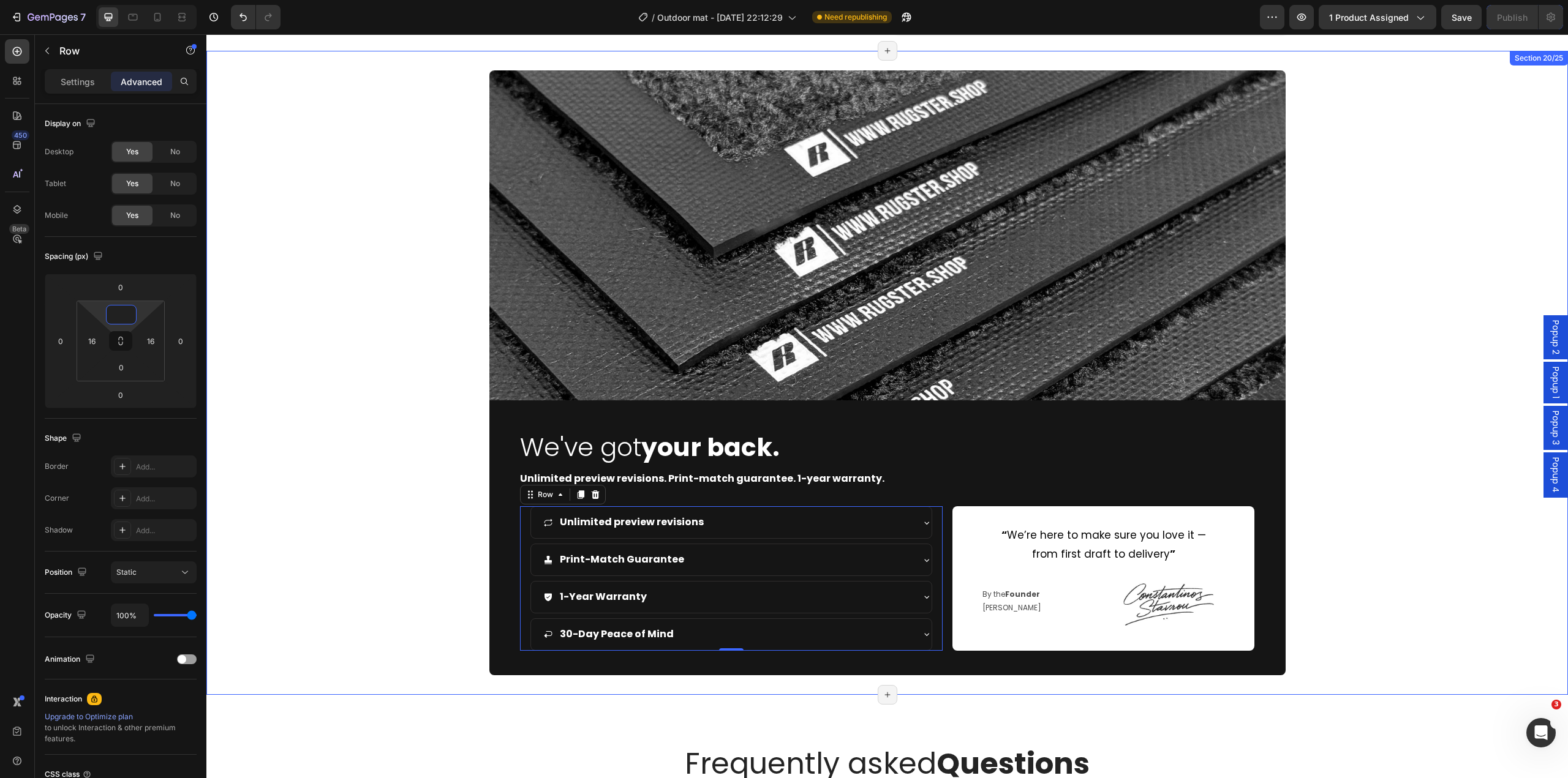
click at [361, 554] on div "Image We've got your back. Heading Unlimited preview revisions. Print-match gua…" at bounding box center [887, 373] width 1362 height 604
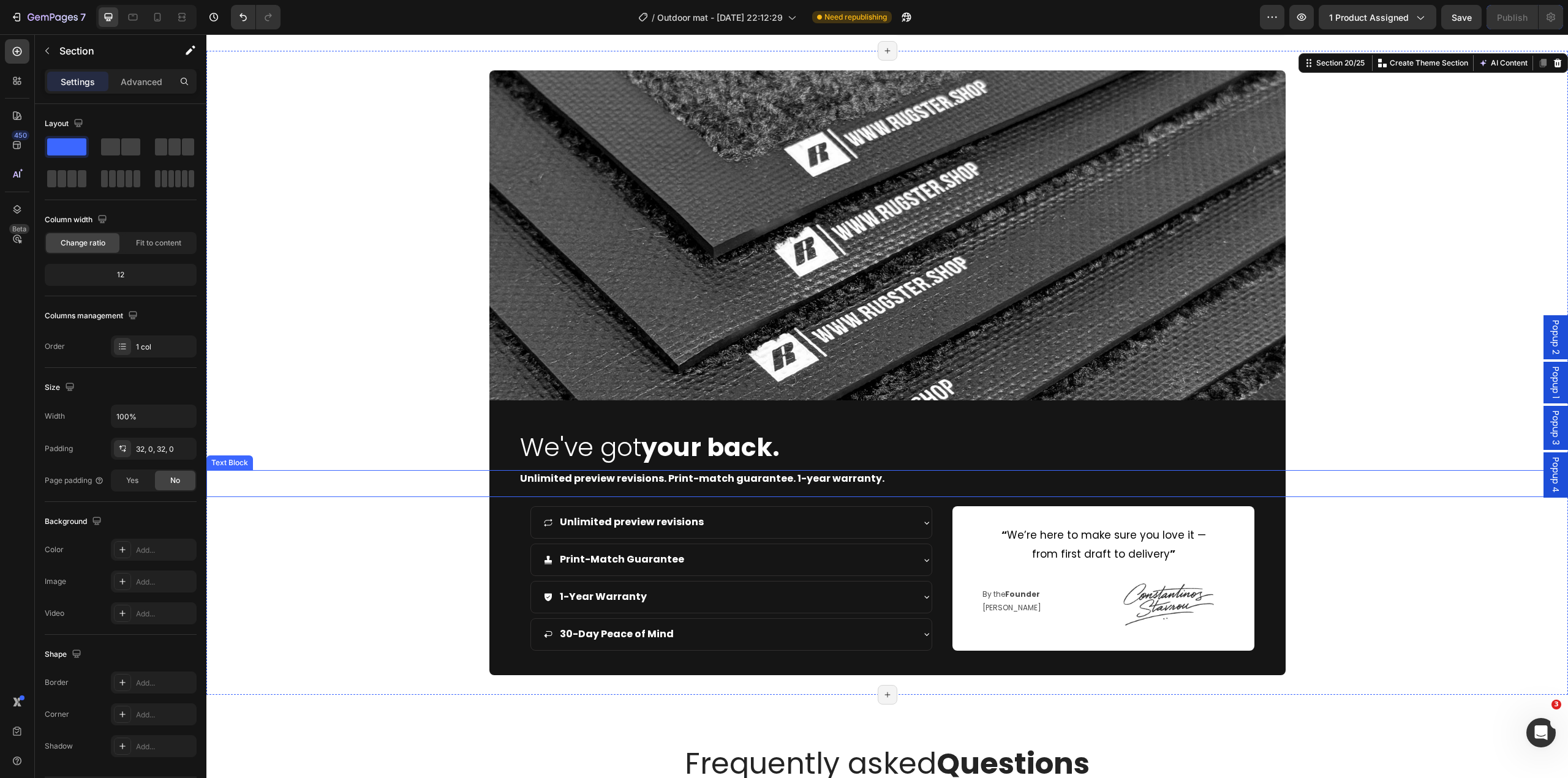
click at [918, 479] on p "Unlimited preview revisions. Print-match guarantee. 1-year warranty." at bounding box center [898, 479] width 756 height 18
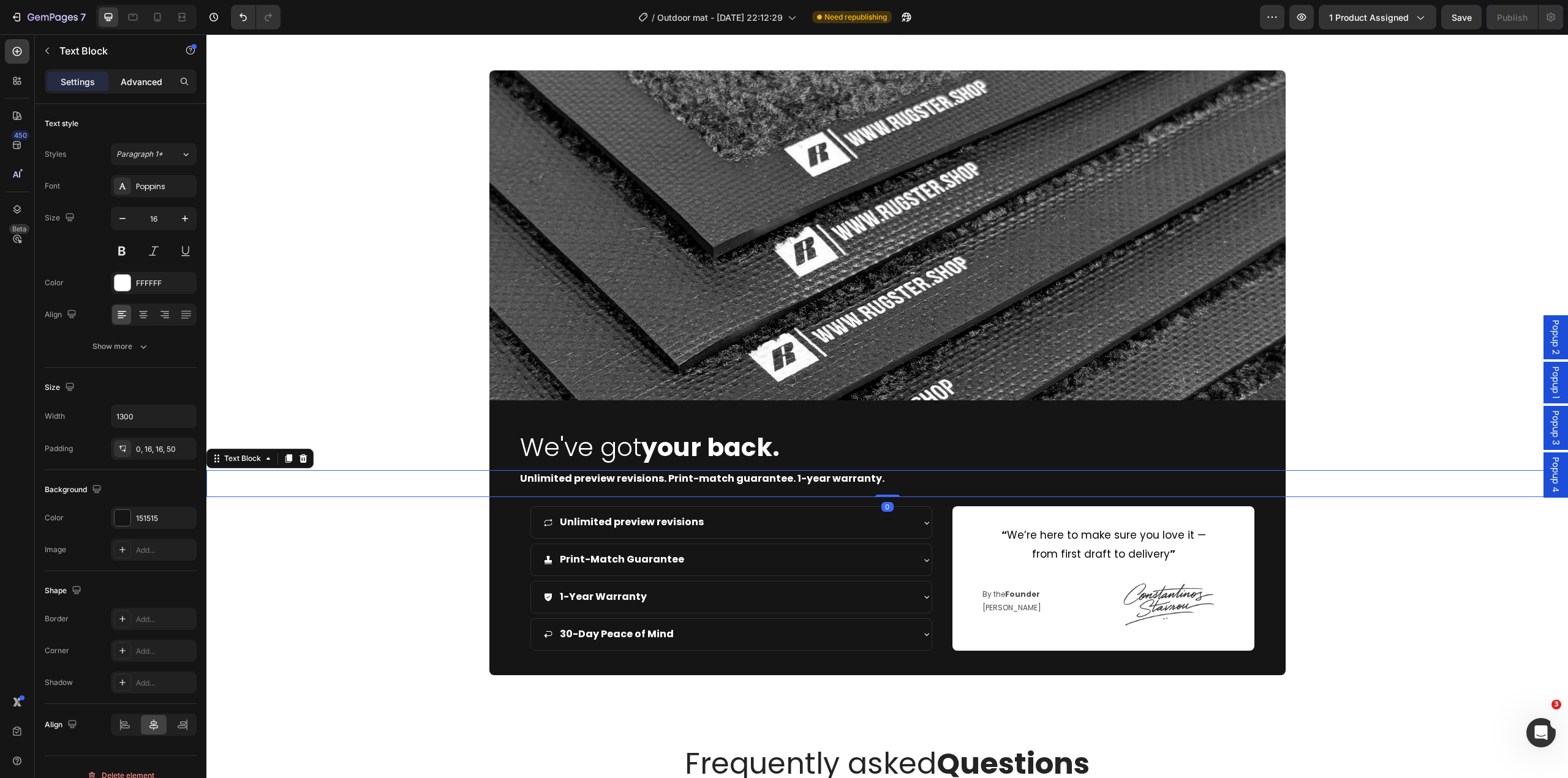
click at [152, 73] on div "Advanced" at bounding box center [142, 82] width 61 height 20
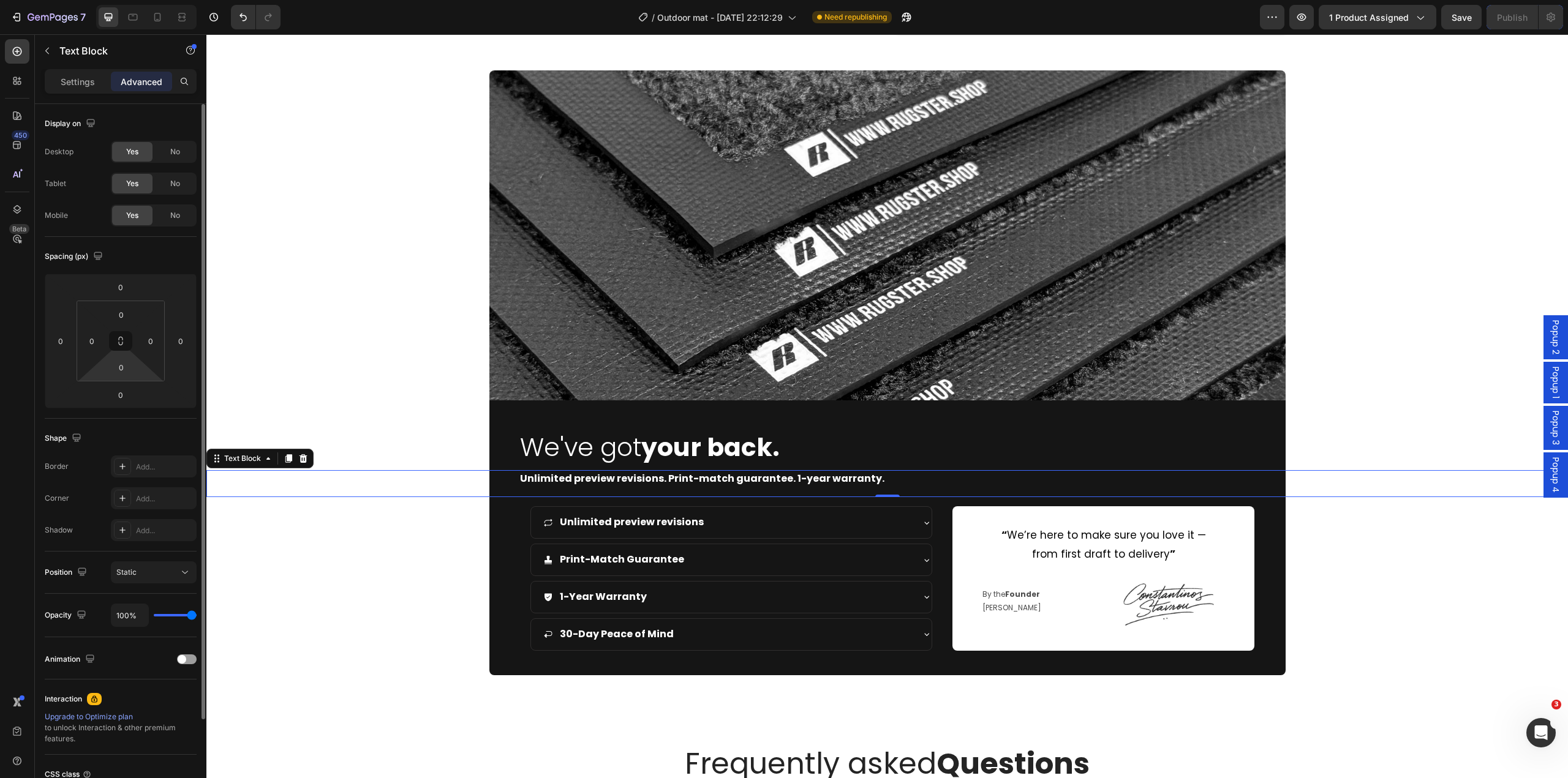
click at [120, 0] on html "7 Version history / Outdoor mat - Feb 10, 22:12:29 Need republishing Preview 1 …" at bounding box center [784, 0] width 1568 height 0
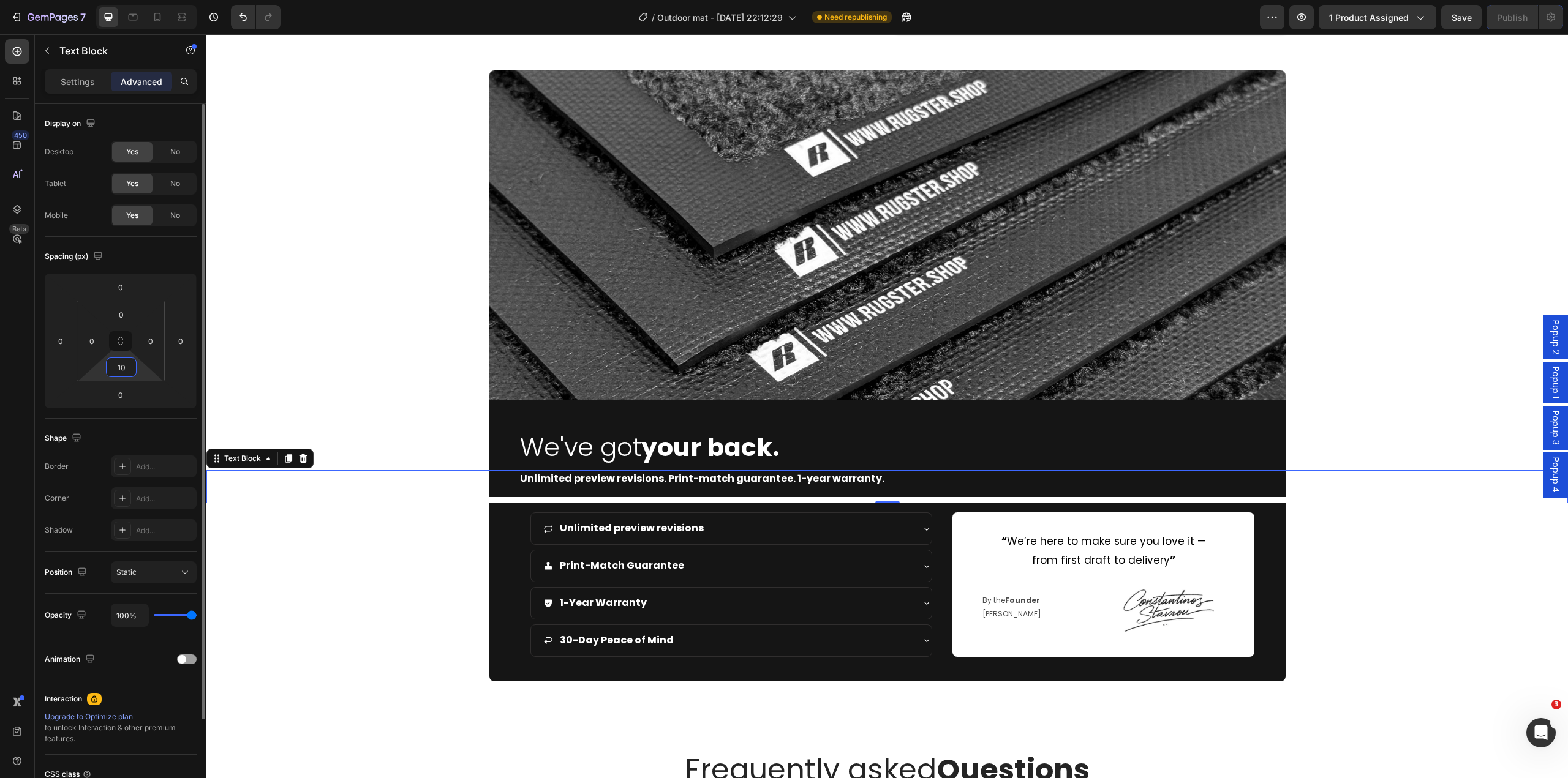
type input "1"
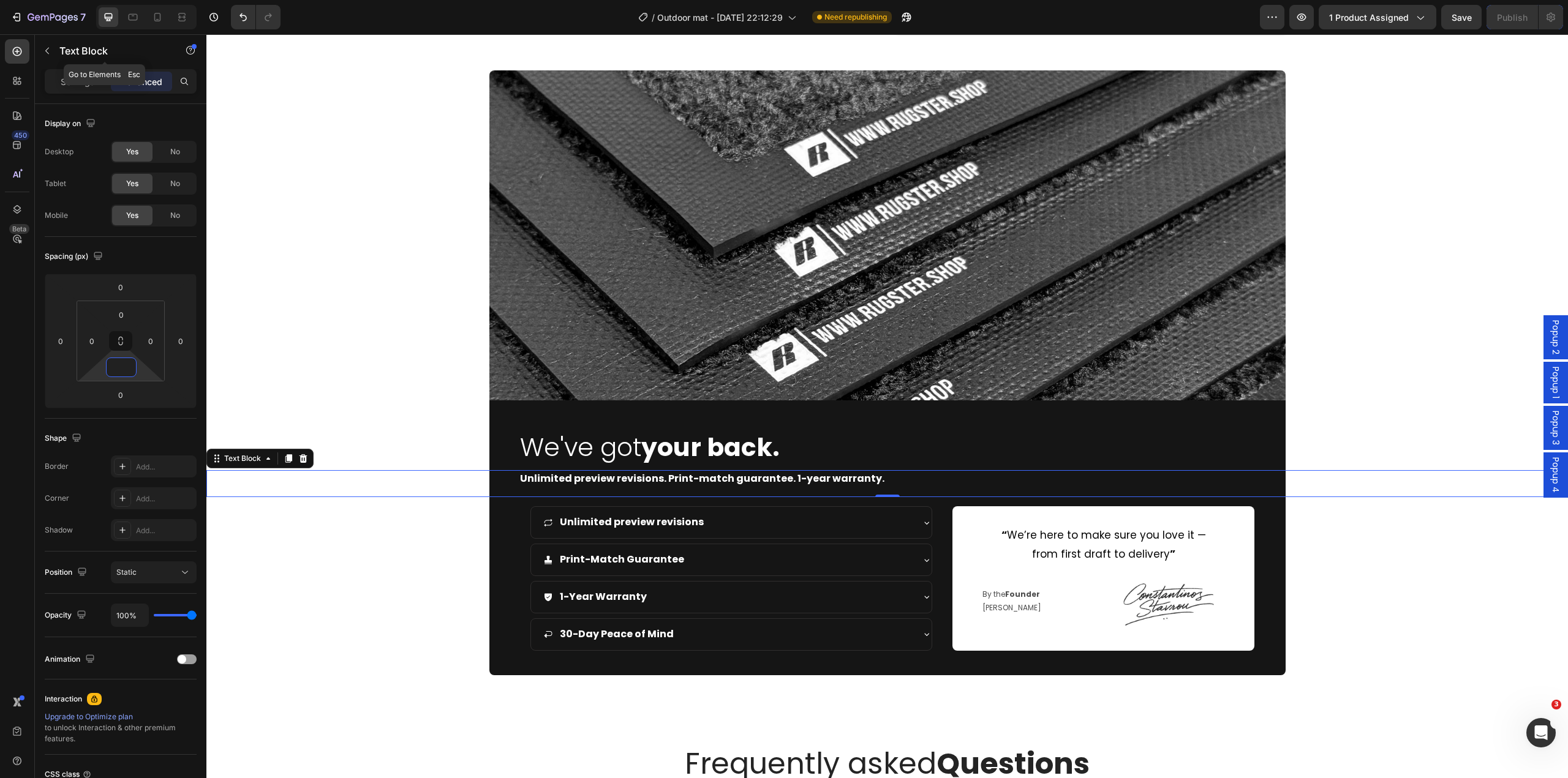
click at [85, 66] on div "Text Block" at bounding box center [105, 50] width 139 height 32
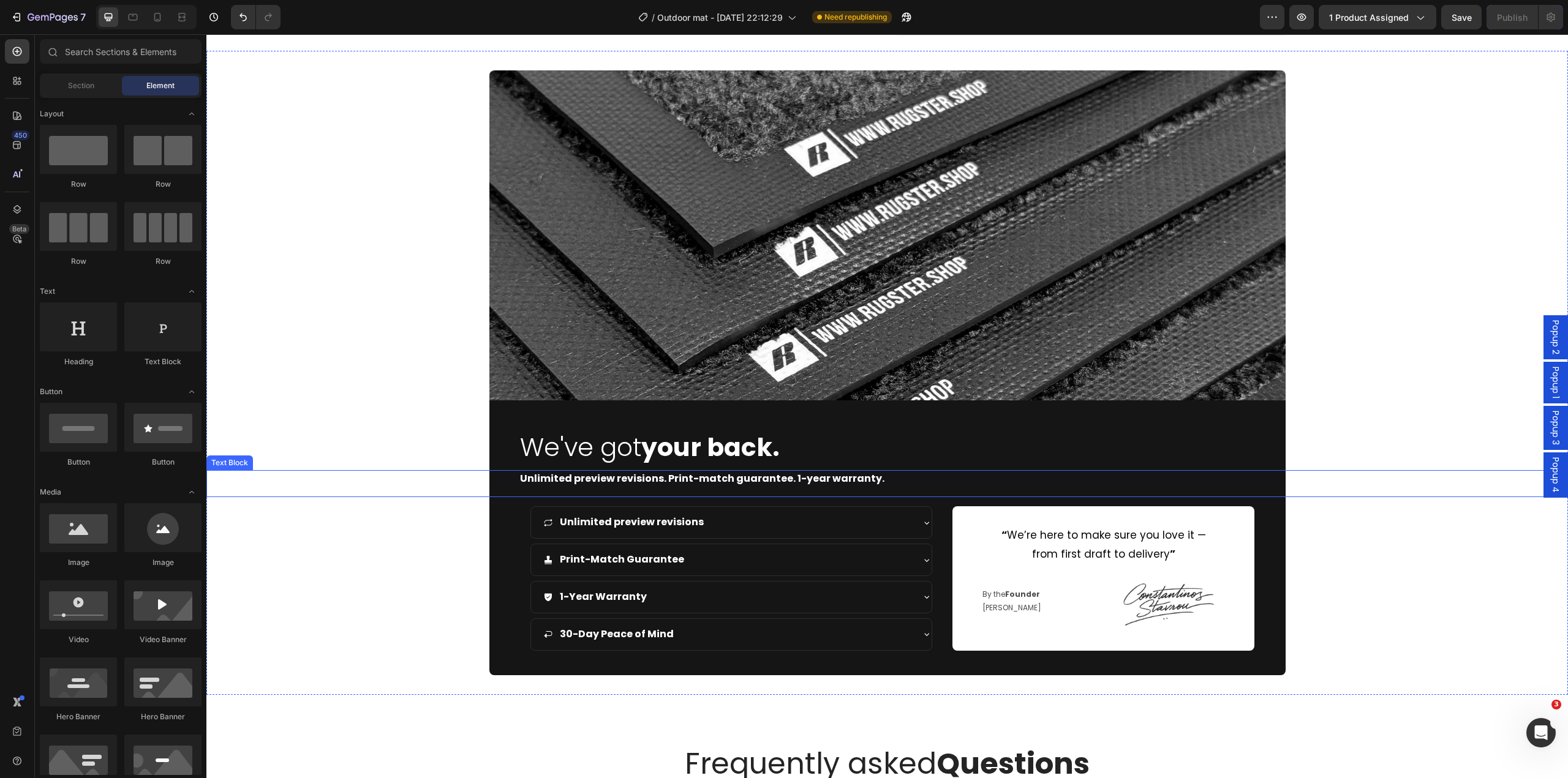
click at [924, 485] on p "Unlimited preview revisions. Print-match guarantee. 1-year warranty." at bounding box center [898, 479] width 756 height 18
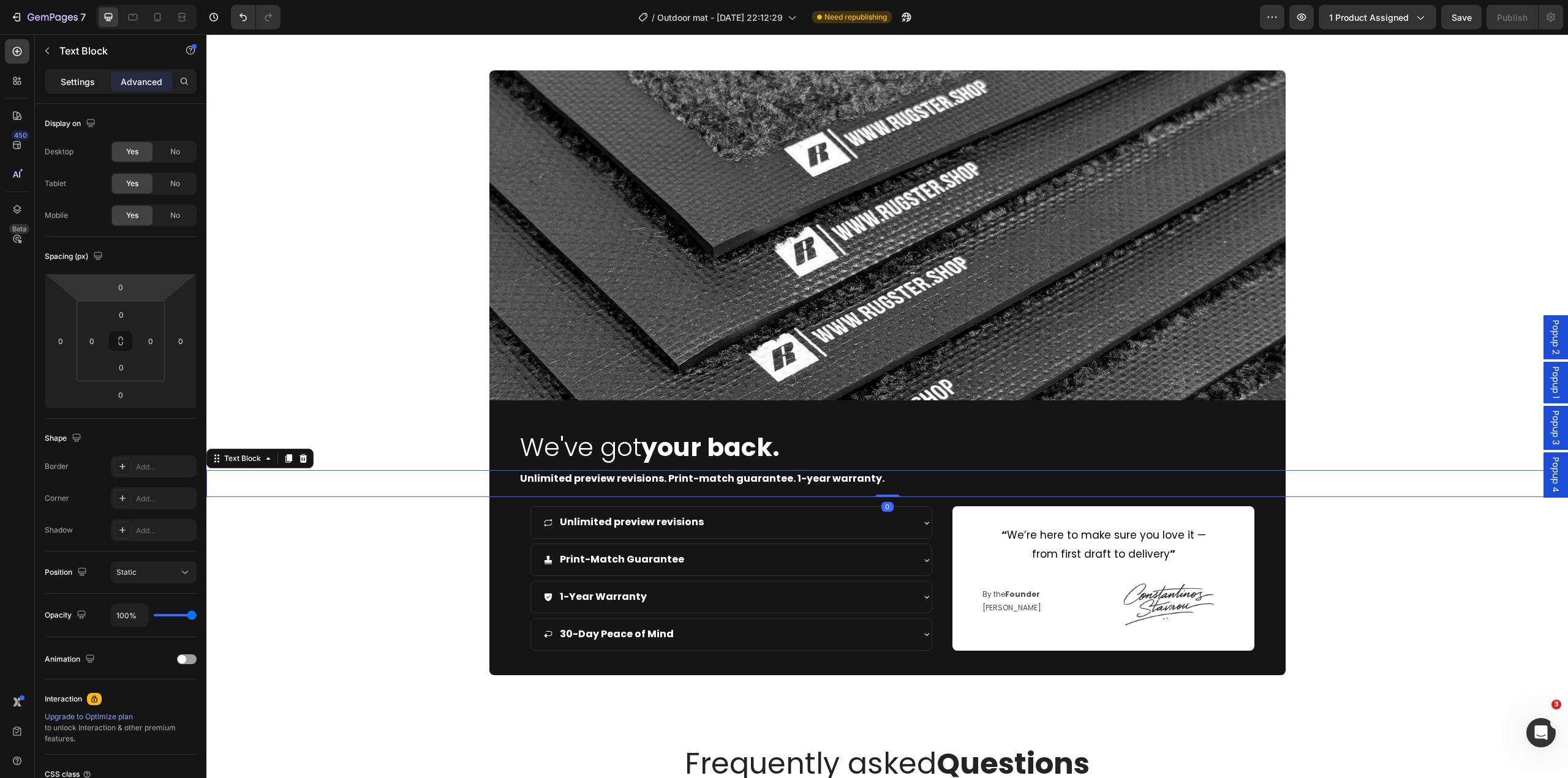
click at [78, 78] on p "Settings" at bounding box center [78, 82] width 34 height 13
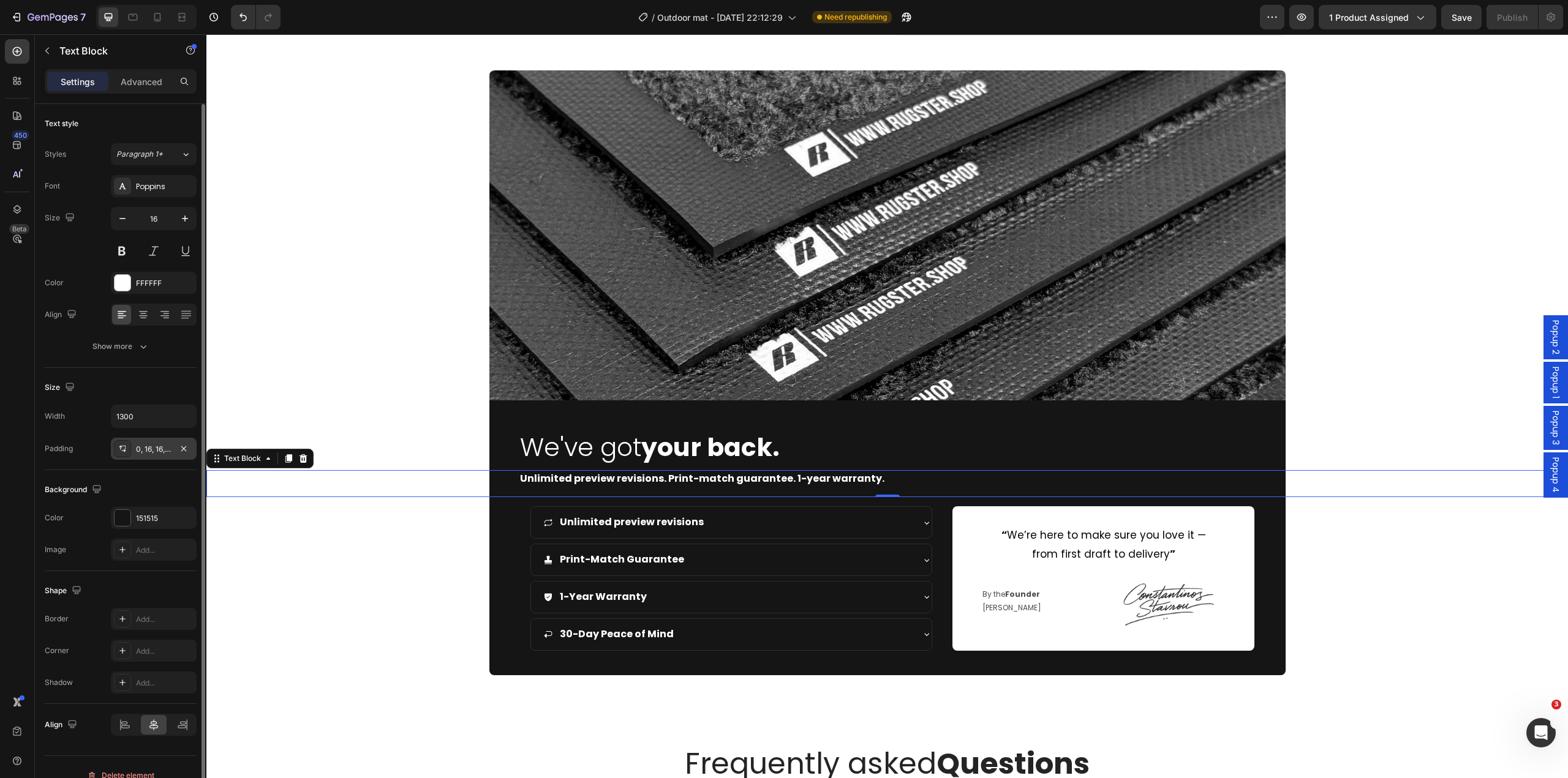
click at [147, 450] on div "0, 16, 16, 50" at bounding box center [154, 449] width 36 height 11
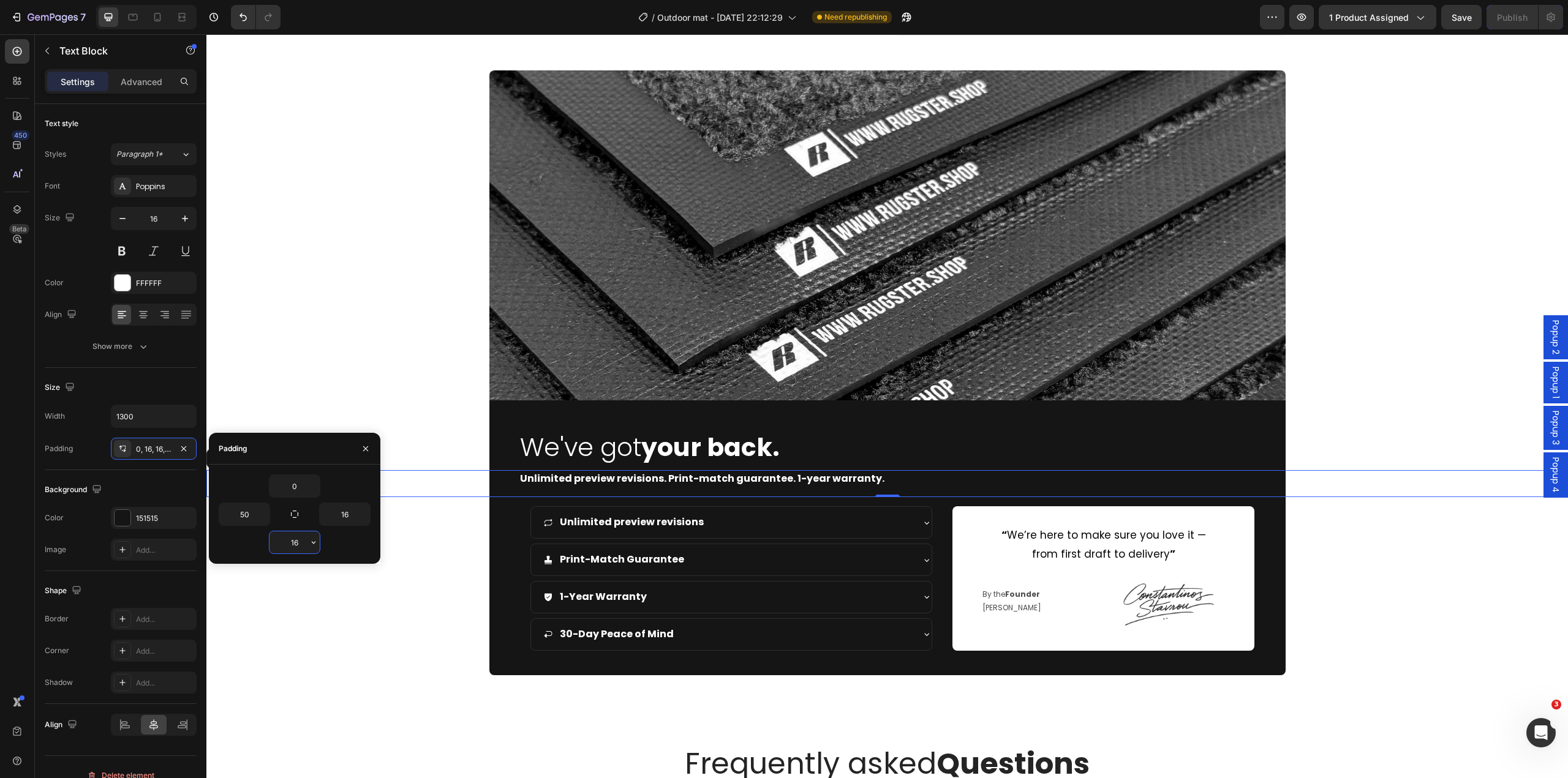
click at [302, 542] on input "16" at bounding box center [295, 542] width 51 height 22
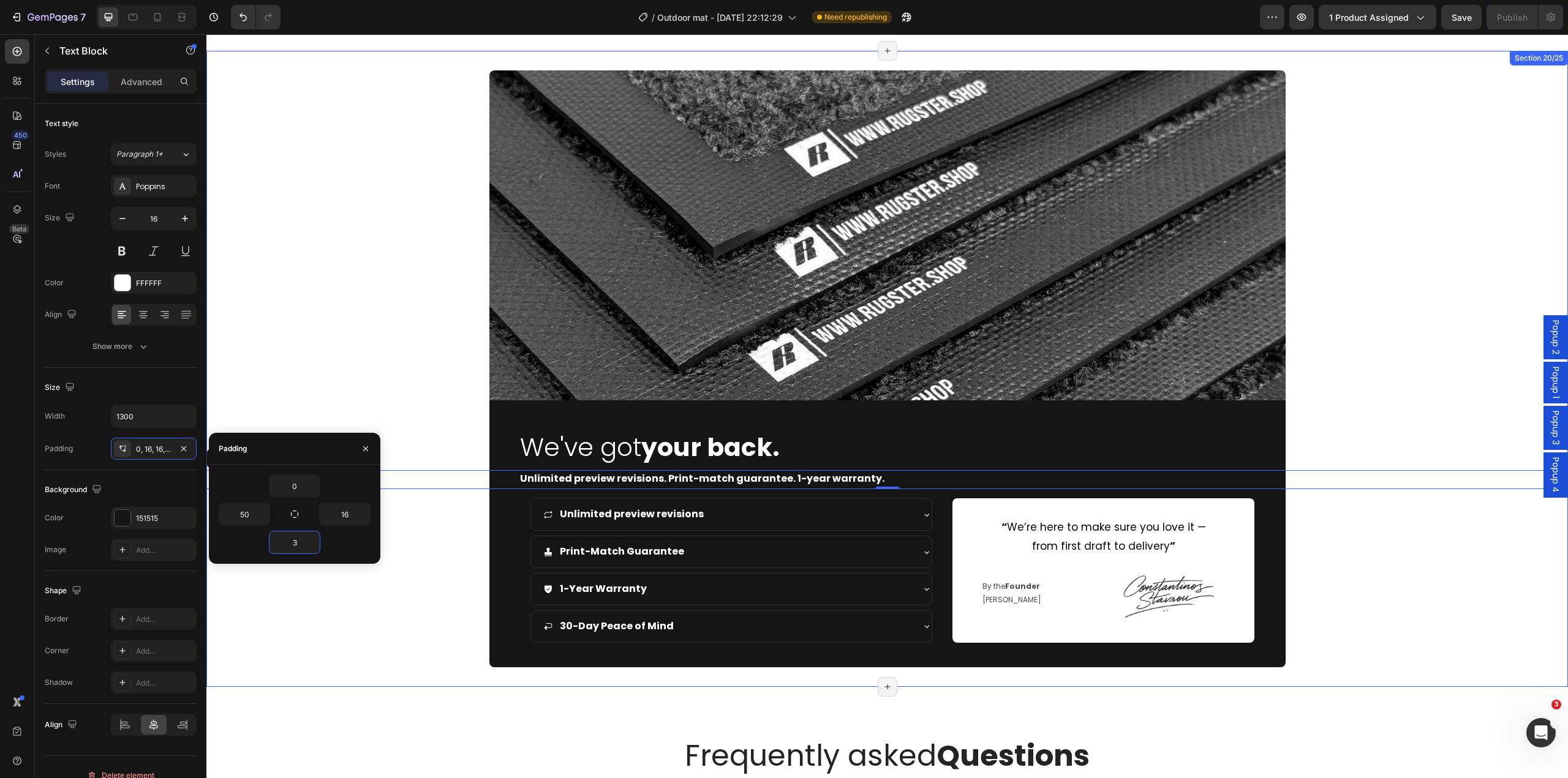
type input "30"
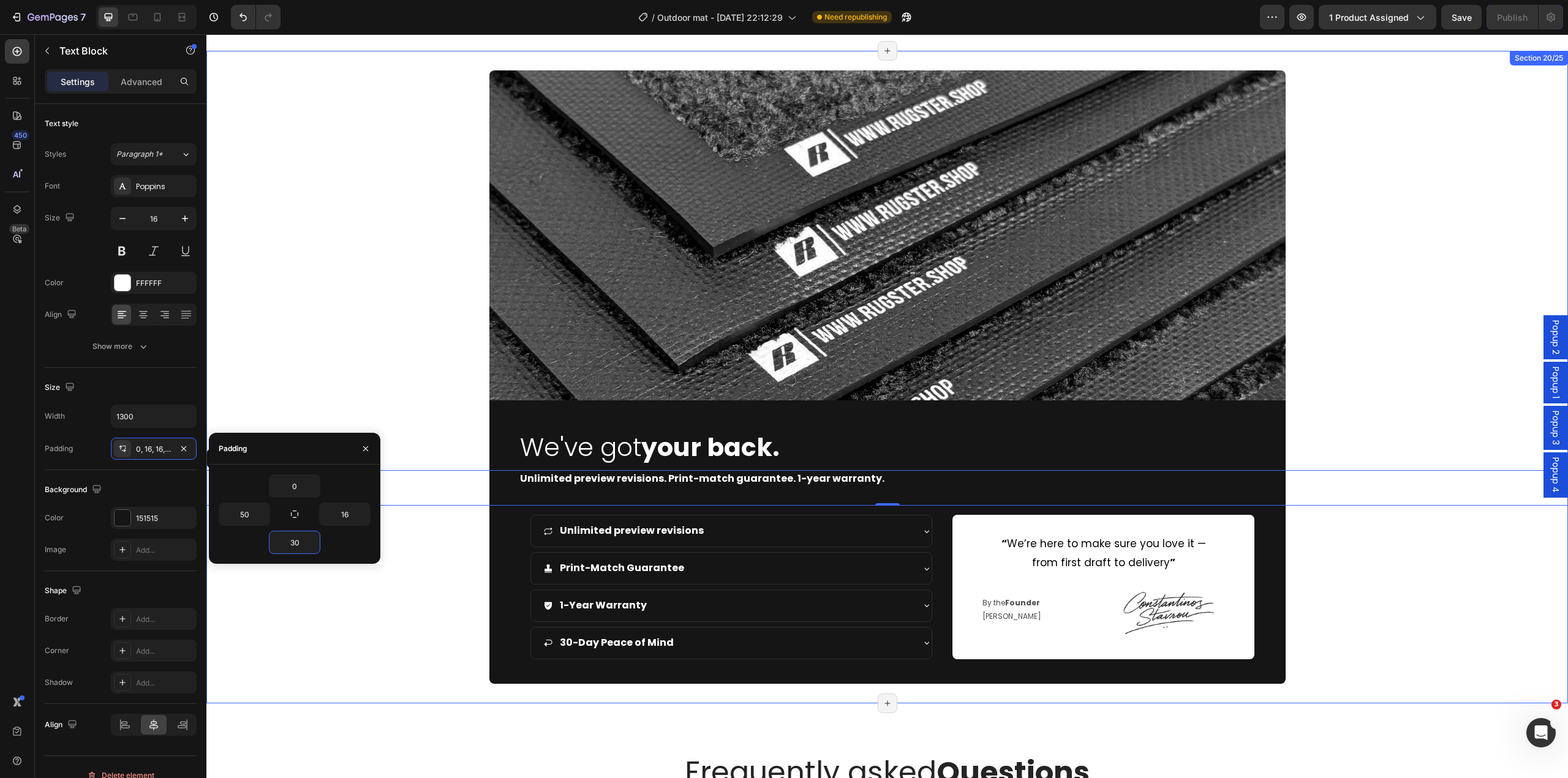
click at [1424, 620] on div "Image We've got your back. Heading Unlimited preview revisions. Print-match gua…" at bounding box center [887, 377] width 1362 height 613
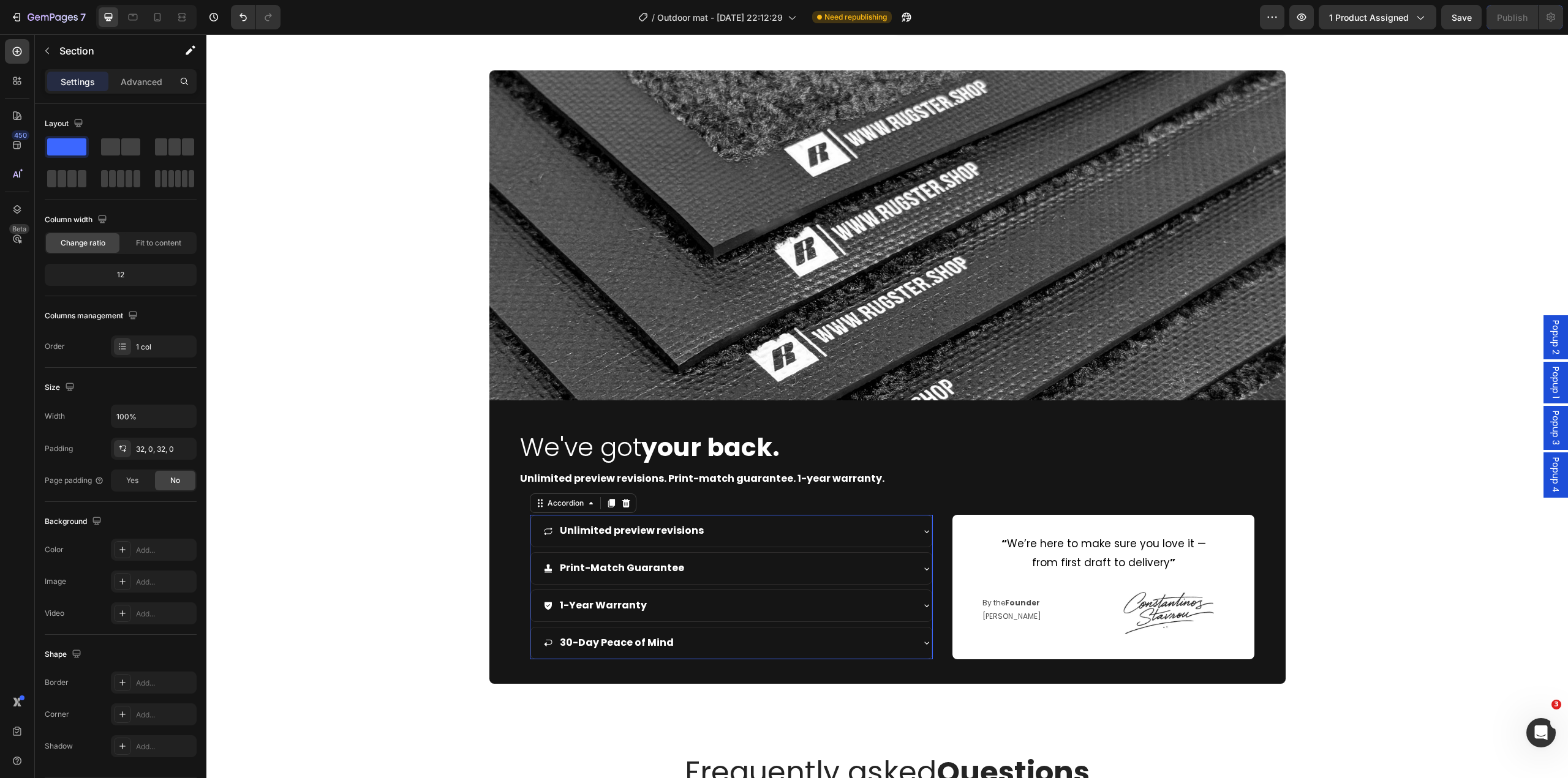
click at [654, 587] on div "Unlimited preview revisions Print-Match Guarantee 1-Year Warranty 30-Day Peace …" at bounding box center [731, 587] width 403 height 144
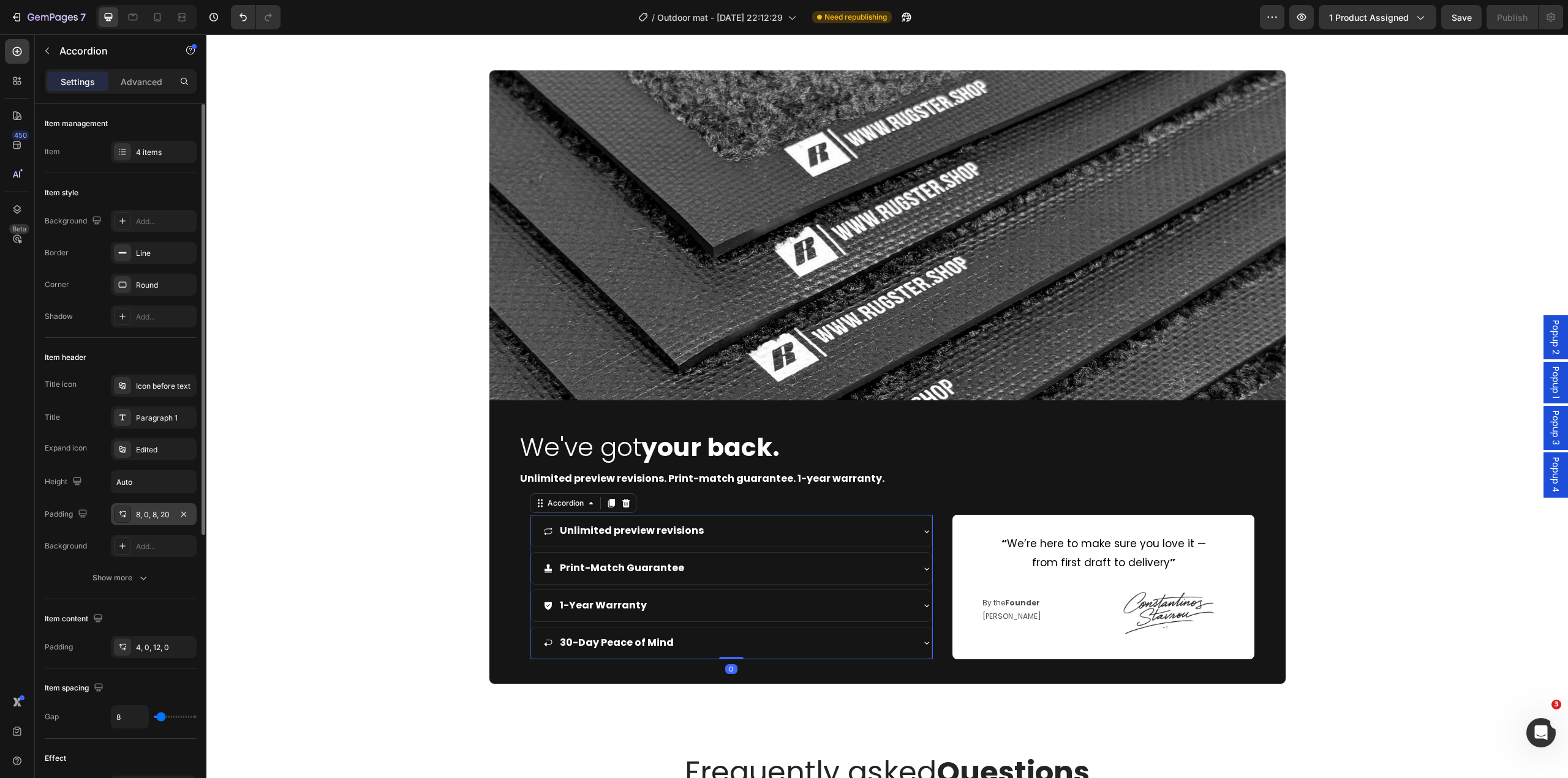
click at [139, 511] on div "8, 0, 8, 20" at bounding box center [154, 514] width 36 height 11
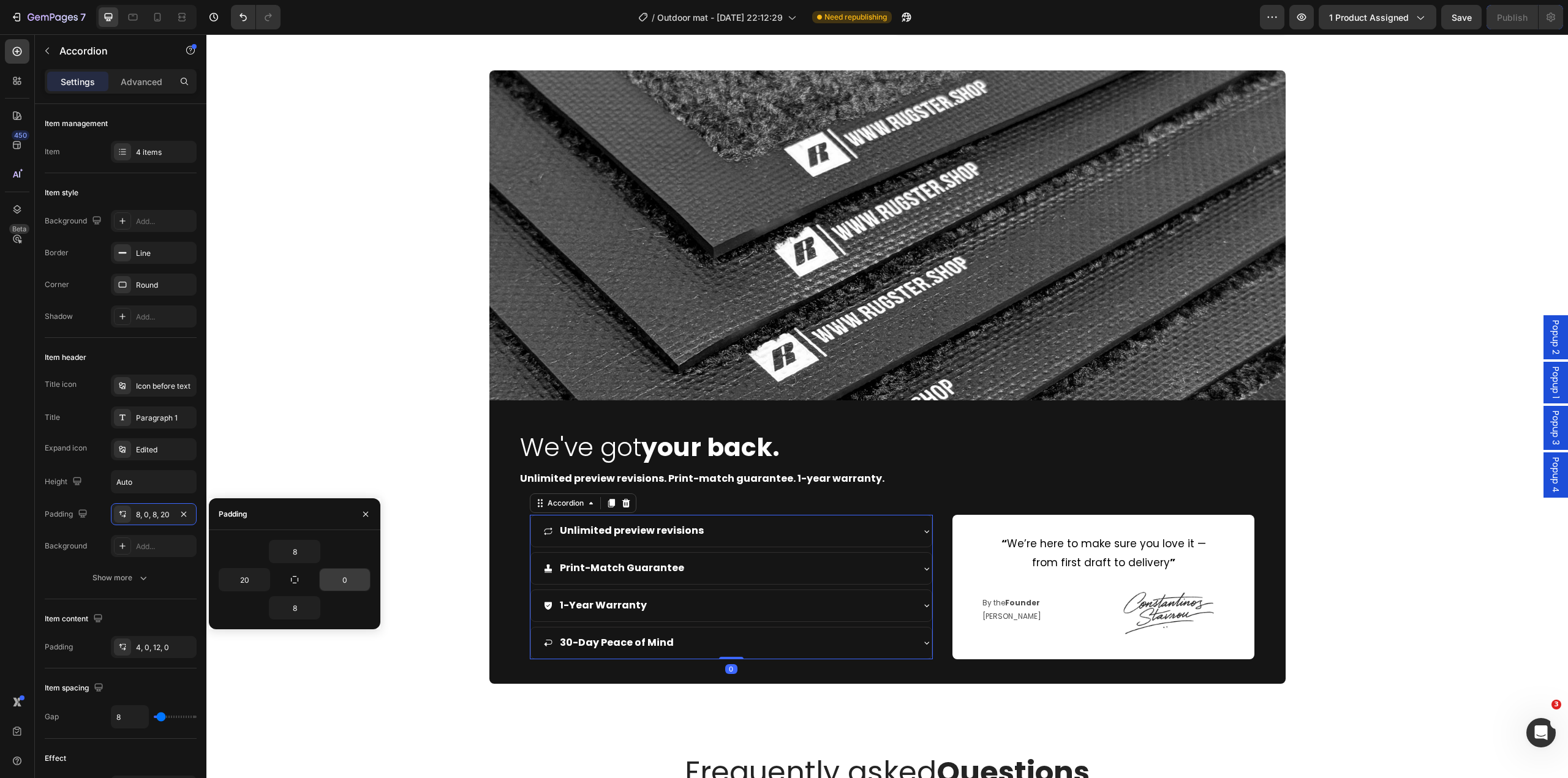
click at [343, 584] on input "0" at bounding box center [344, 580] width 51 height 22
type input "20"
click at [349, 611] on div "8" at bounding box center [295, 608] width 152 height 23
click at [368, 511] on icon "button" at bounding box center [366, 514] width 10 height 10
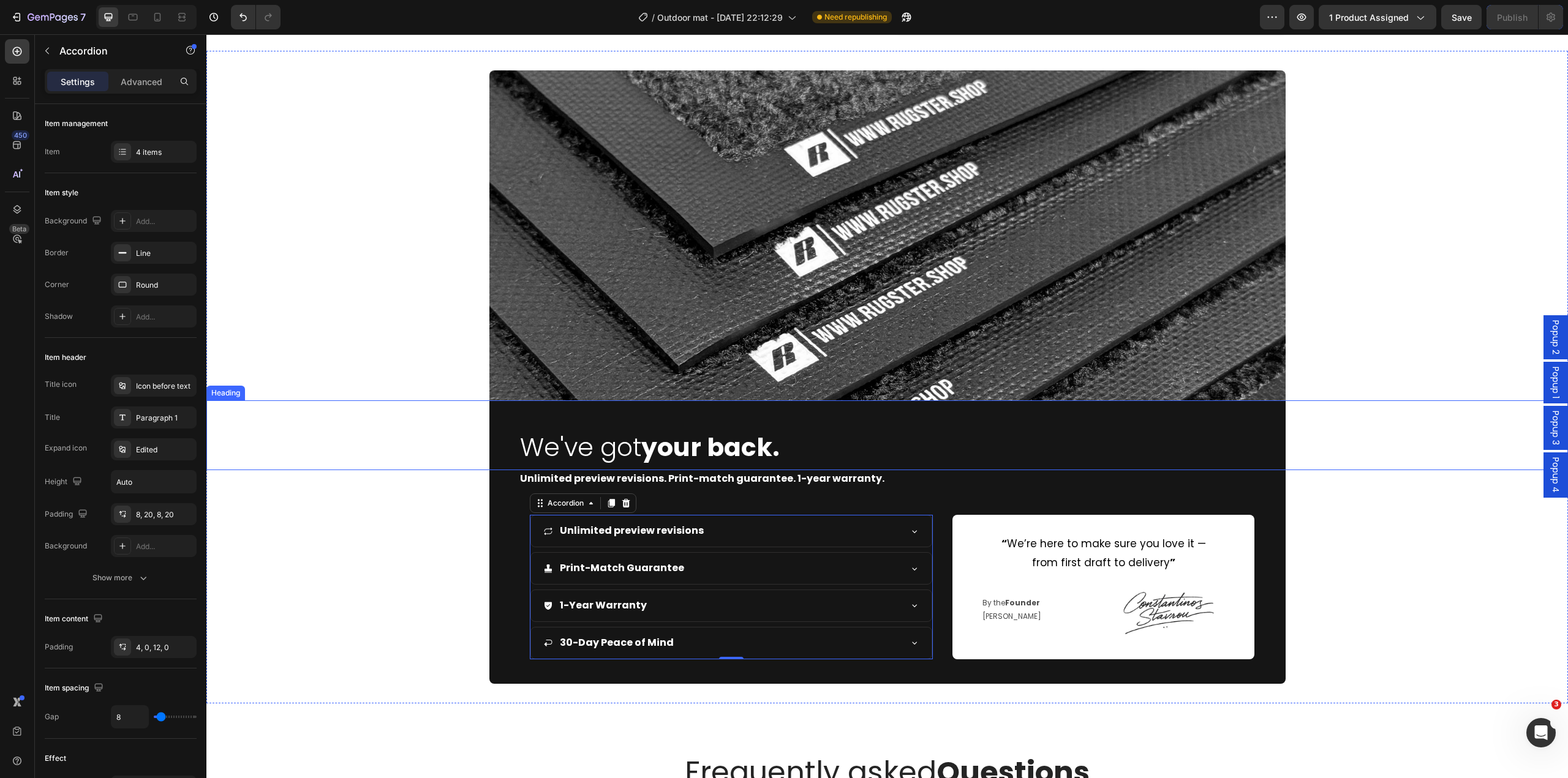
click at [381, 442] on div "We've got your back." at bounding box center [887, 435] width 1362 height 69
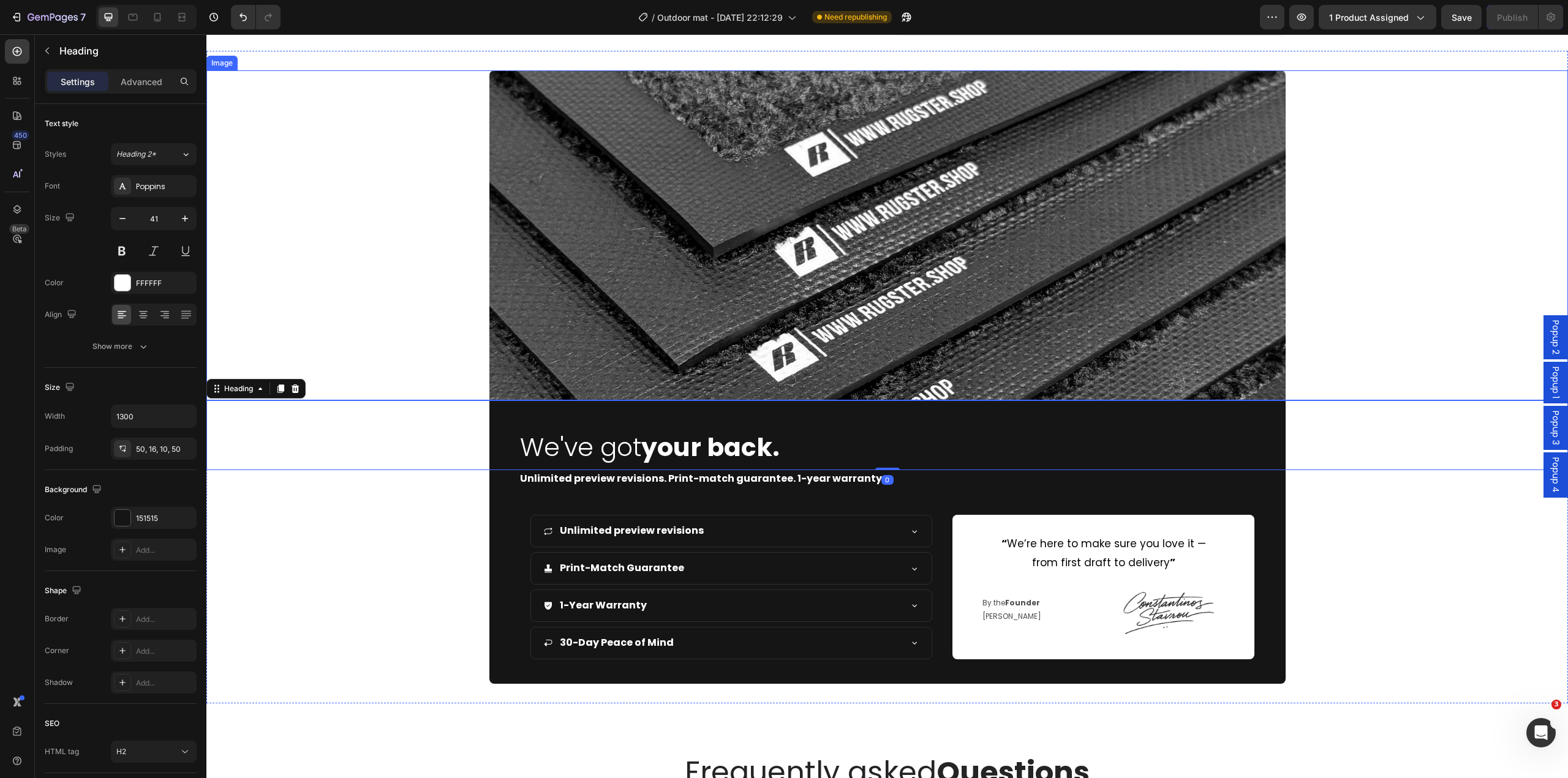
click at [1404, 178] on div at bounding box center [887, 235] width 1362 height 330
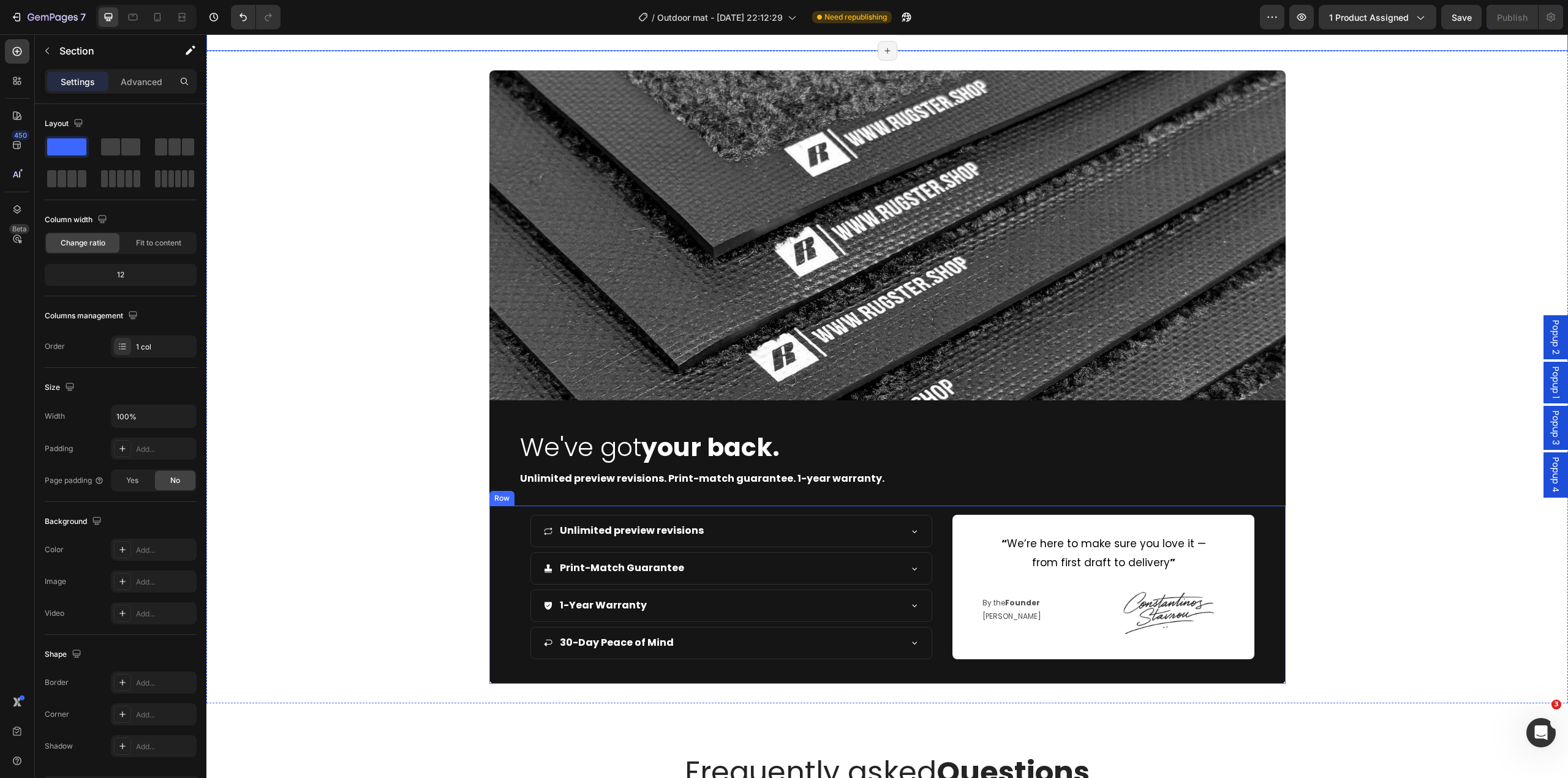
click at [939, 641] on div "Unlimited preview revisions Print-Match Guarantee 1-Year Warranty 30-Day Peace …" at bounding box center [887, 595] width 796 height 178
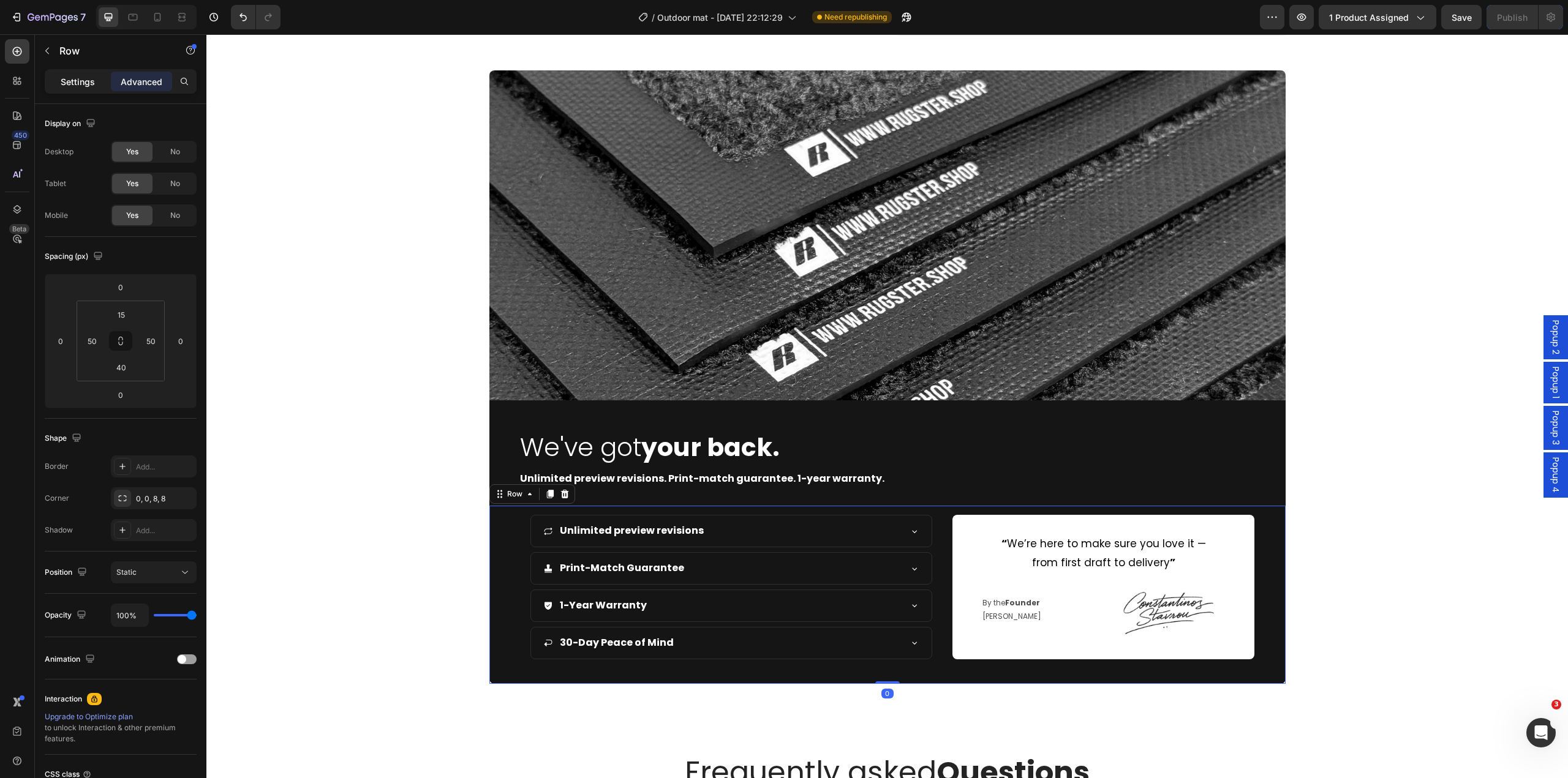
click at [84, 89] on div "Settings" at bounding box center [78, 82] width 61 height 20
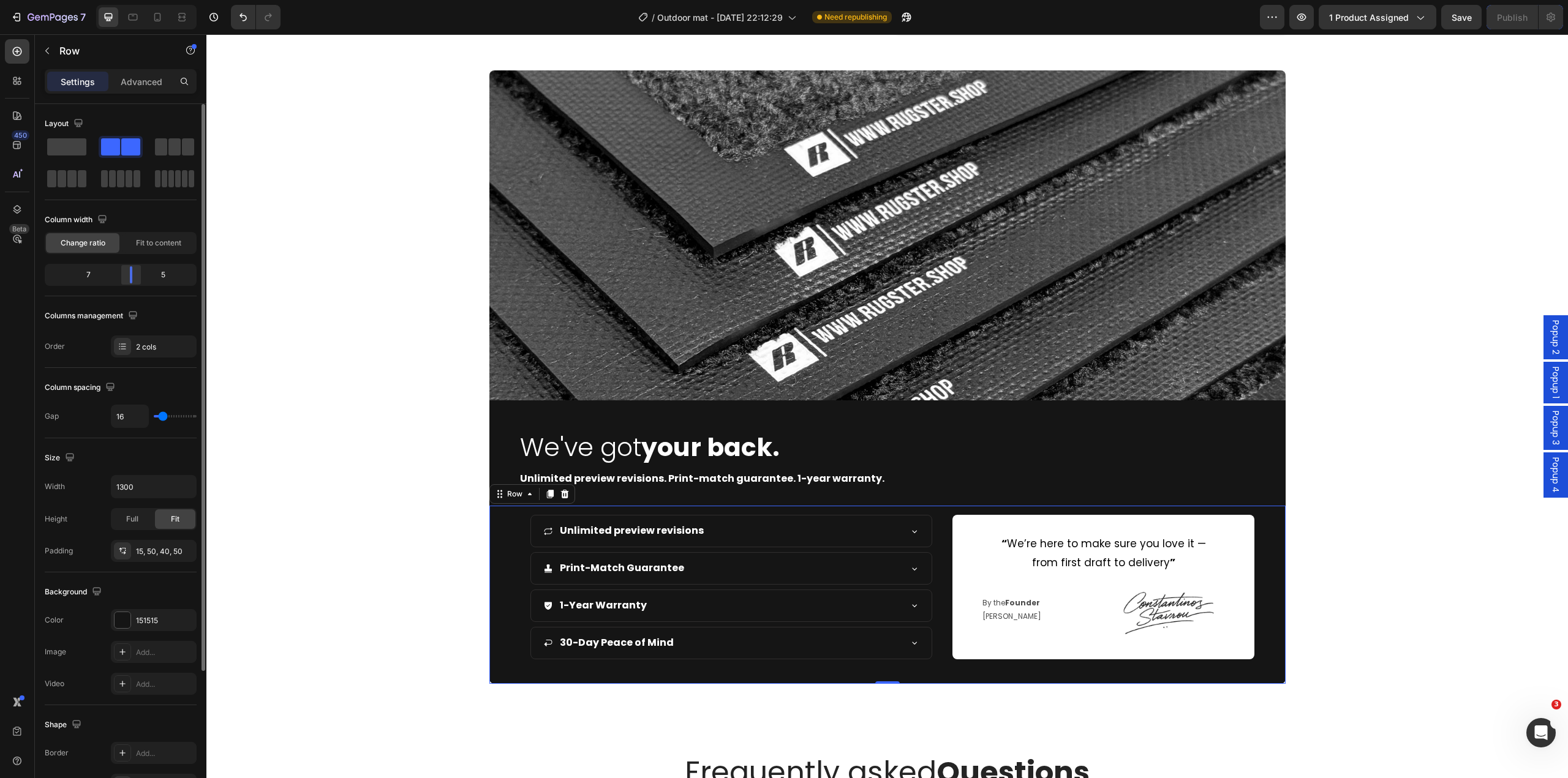
drag, startPoint x: 139, startPoint y: 274, endPoint x: 132, endPoint y: 275, distance: 7.1
click at [132, 275] on div at bounding box center [131, 275] width 22 height 17
click at [1427, 350] on div at bounding box center [887, 235] width 1362 height 330
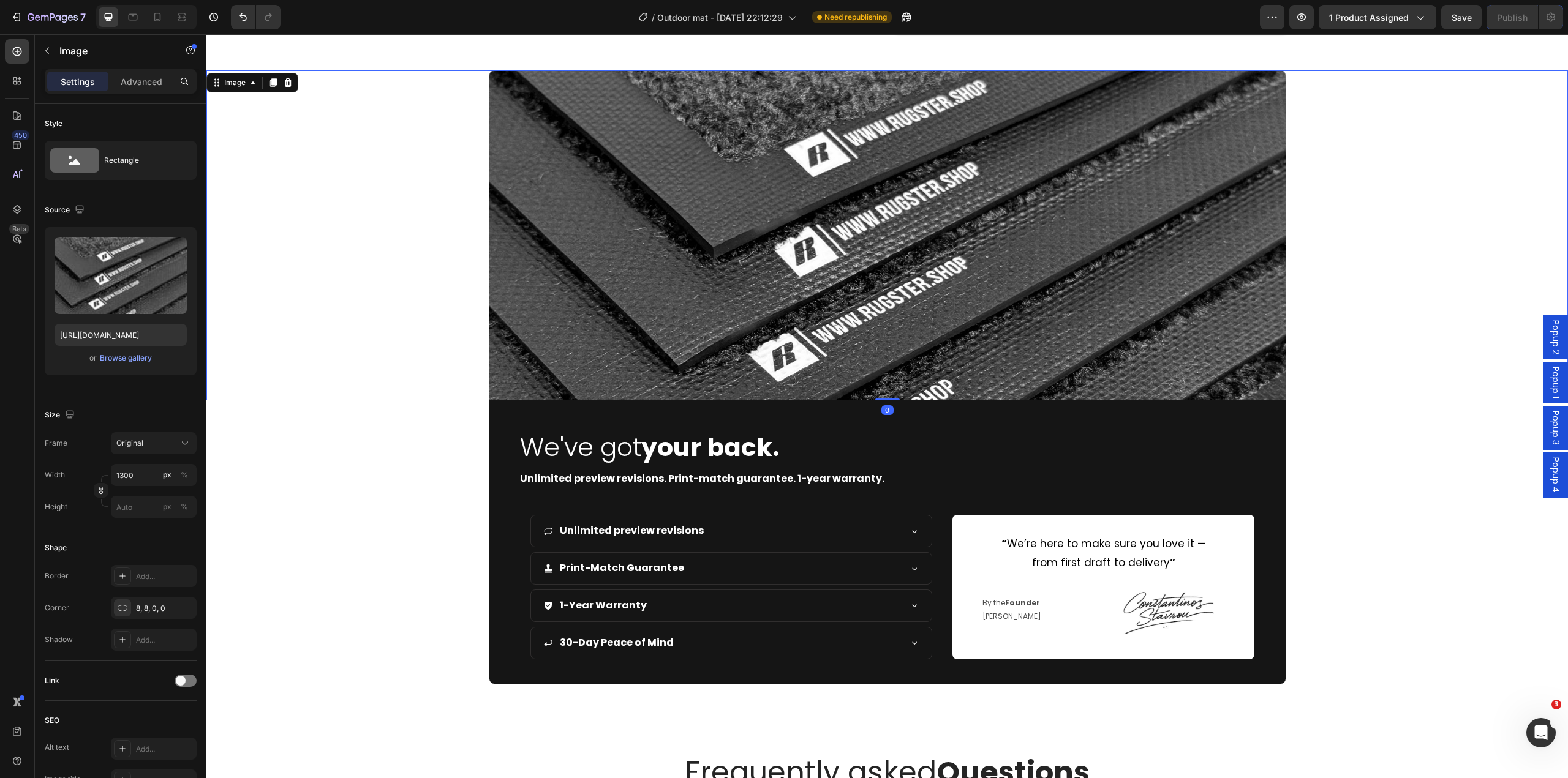
drag, startPoint x: 1389, startPoint y: 211, endPoint x: 1342, endPoint y: 201, distance: 48.1
click at [1389, 208] on div at bounding box center [887, 235] width 1362 height 330
click at [393, 218] on div at bounding box center [887, 235] width 1362 height 330
drag, startPoint x: 568, startPoint y: 196, endPoint x: 531, endPoint y: 198, distance: 37.1
click at [569, 195] on img at bounding box center [887, 235] width 796 height 330
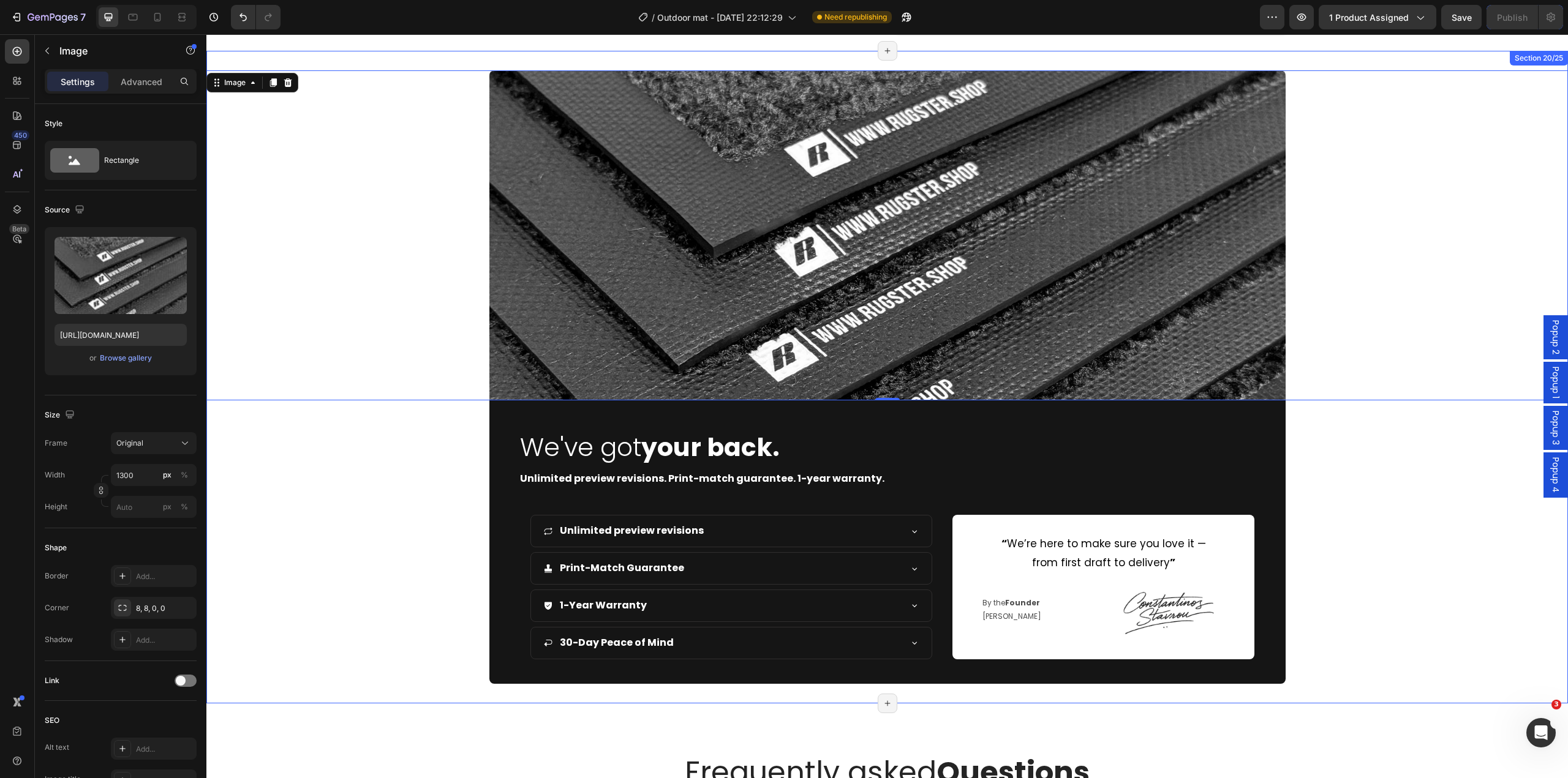
click at [472, 55] on div "Image 0 We've got your back. Heading Unlimited preview revisions. Print-match g…" at bounding box center [887, 376] width 1362 height 652
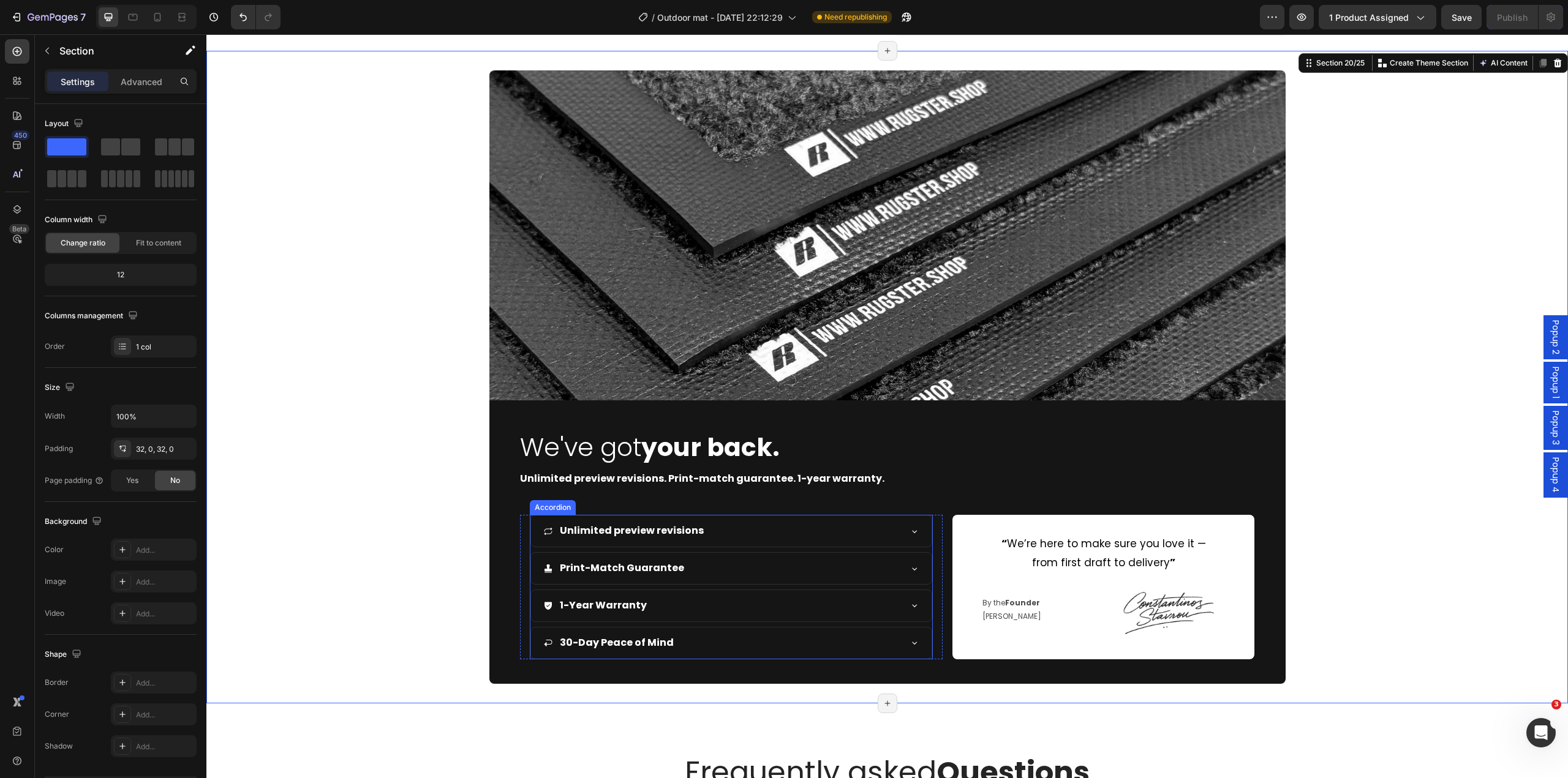
click at [899, 567] on div "Print-Match Guarantee" at bounding box center [732, 569] width 401 height 31
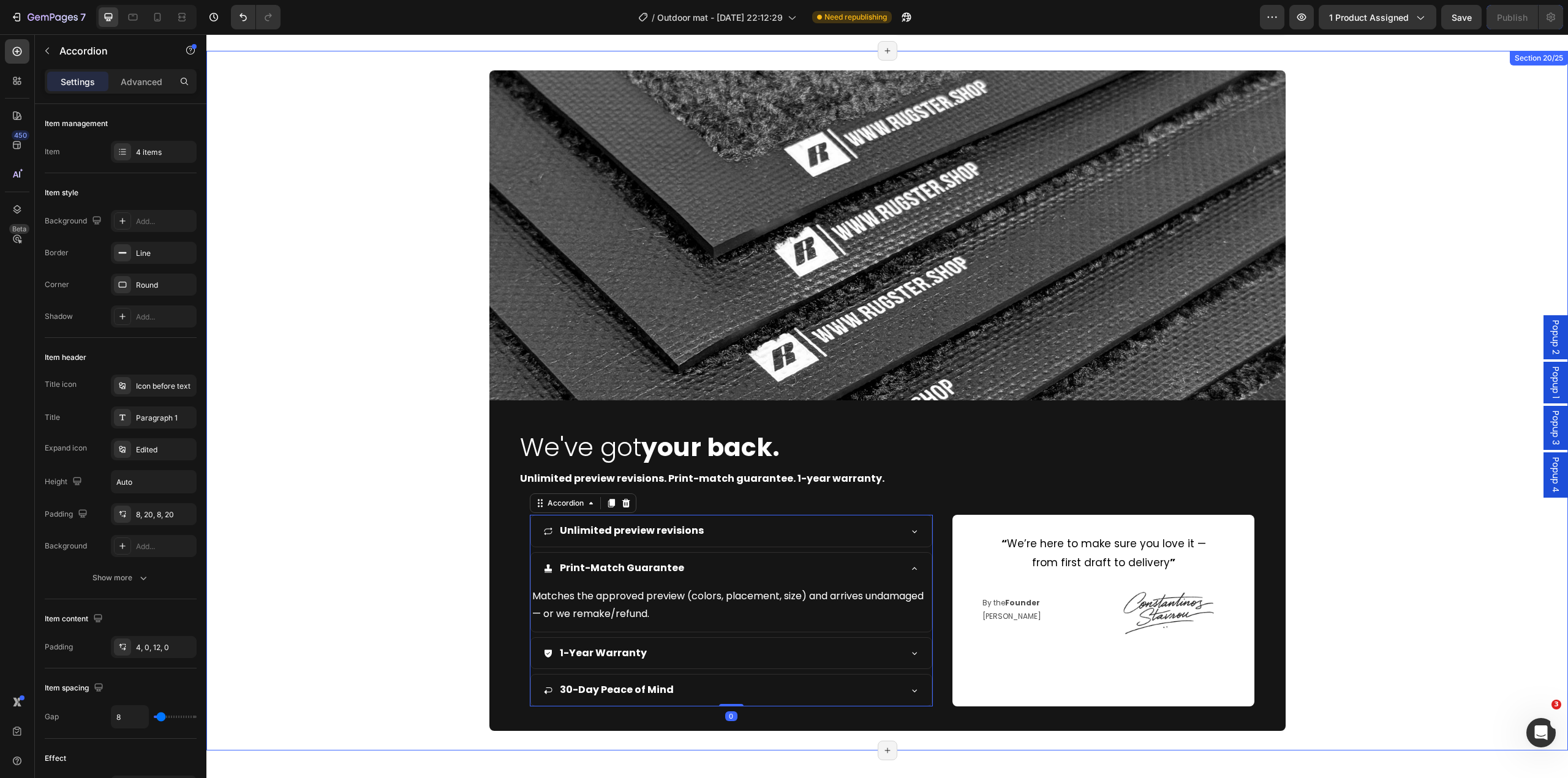
click at [383, 545] on div "Image We've got your back. Heading Unlimited preview revisions. Print-match gua…" at bounding box center [887, 400] width 1362 height 661
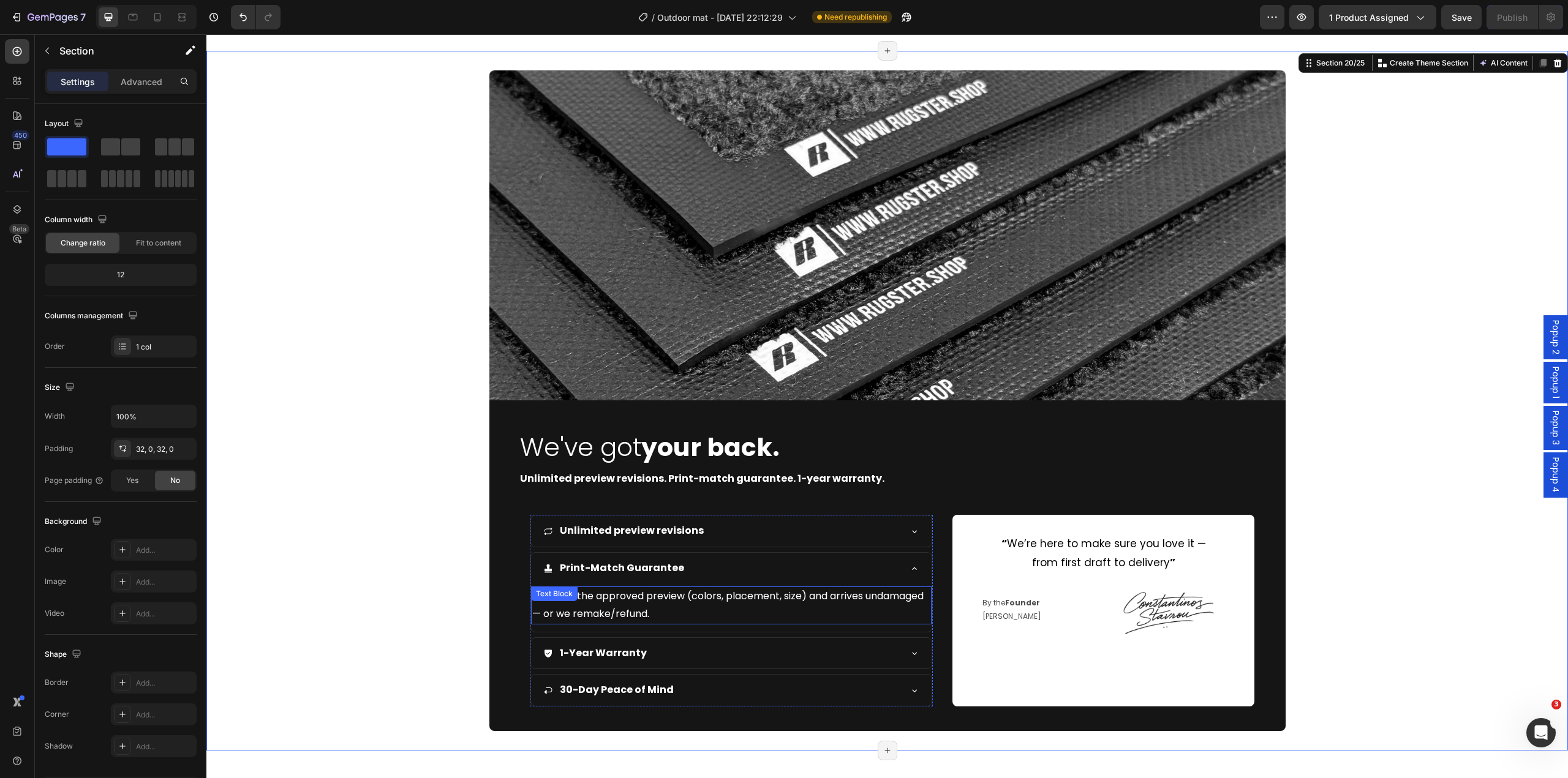
click at [685, 607] on p "Matches the approved preview (colors, placement, size) and arrives undamaged — …" at bounding box center [731, 606] width 399 height 36
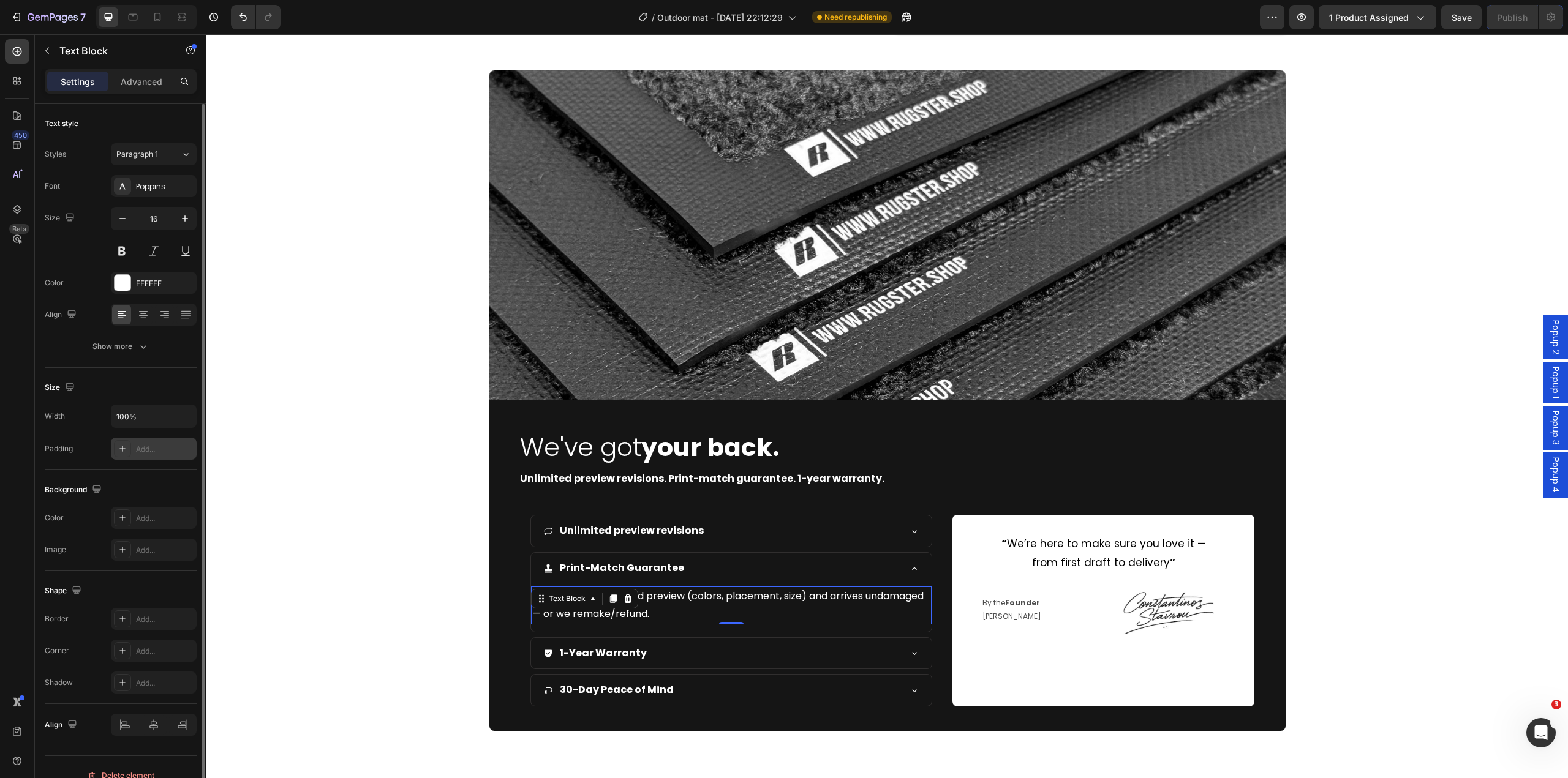
click at [137, 451] on div "Add..." at bounding box center [164, 449] width 58 height 11
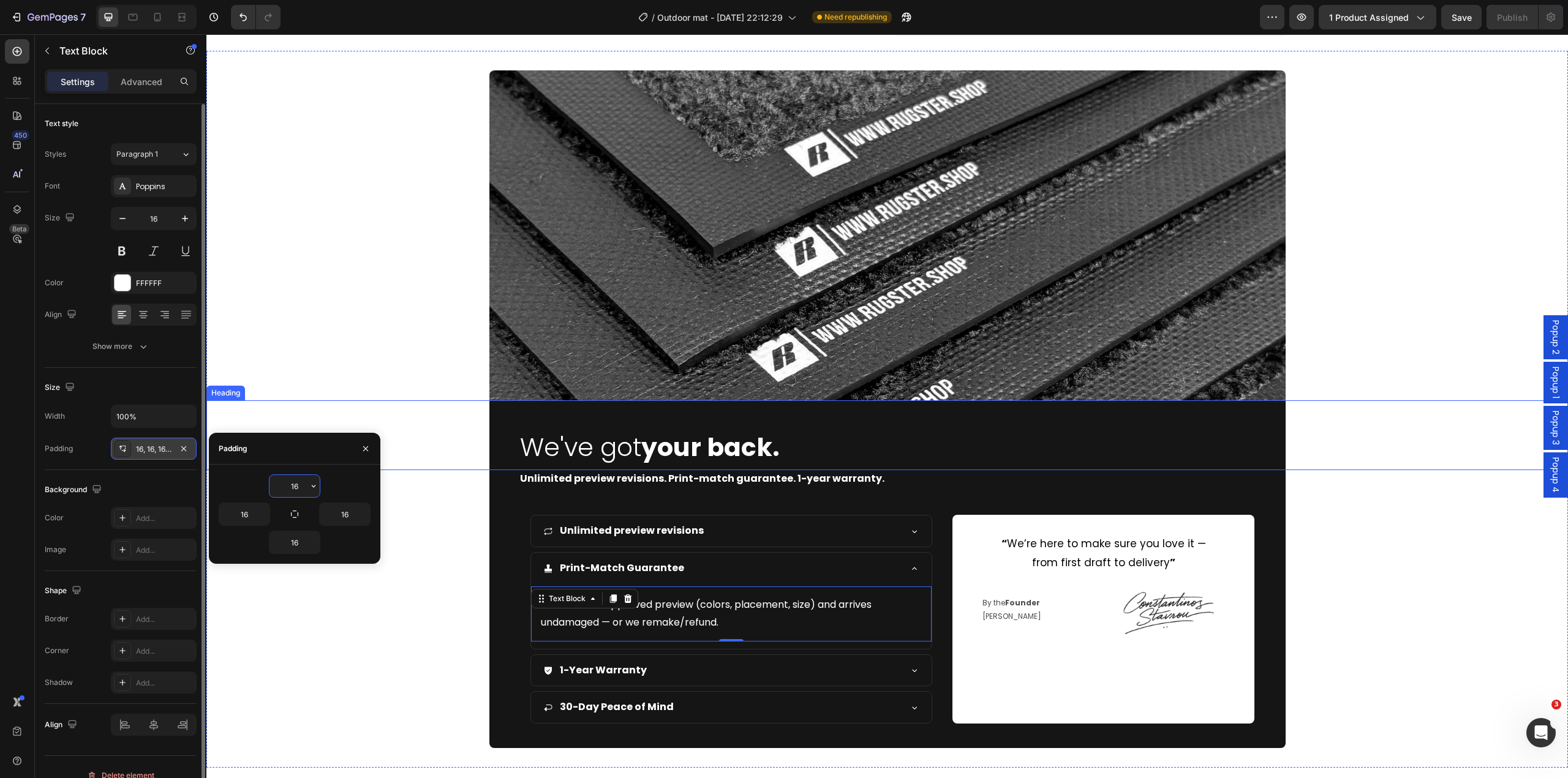
click at [418, 430] on div "We've got your back." at bounding box center [887, 435] width 1362 height 69
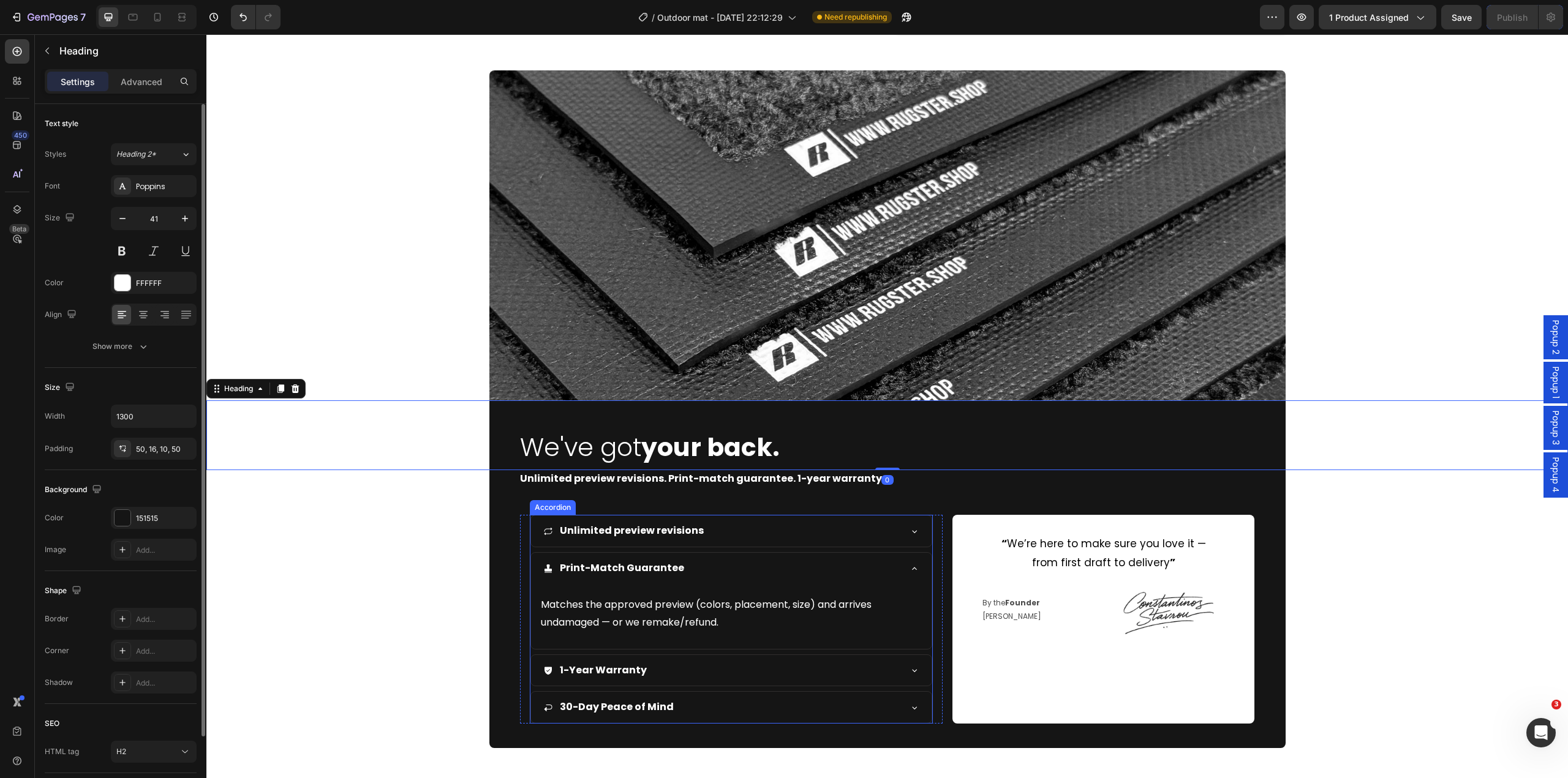
click at [740, 538] on div "Unlimited preview revisions" at bounding box center [722, 531] width 357 height 21
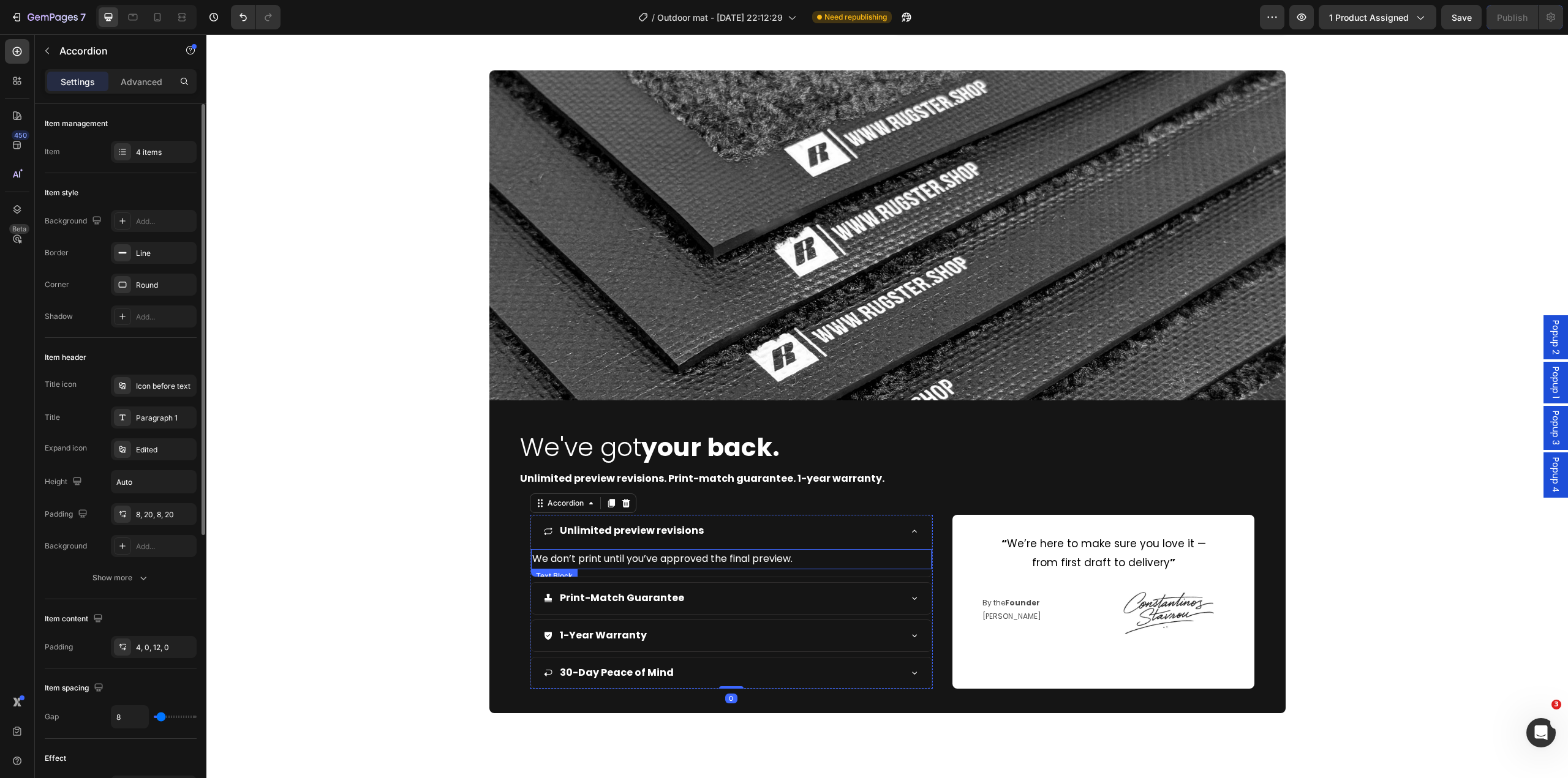
click at [698, 565] on p "We don’t print until you’ve approved the final preview." at bounding box center [731, 559] width 399 height 18
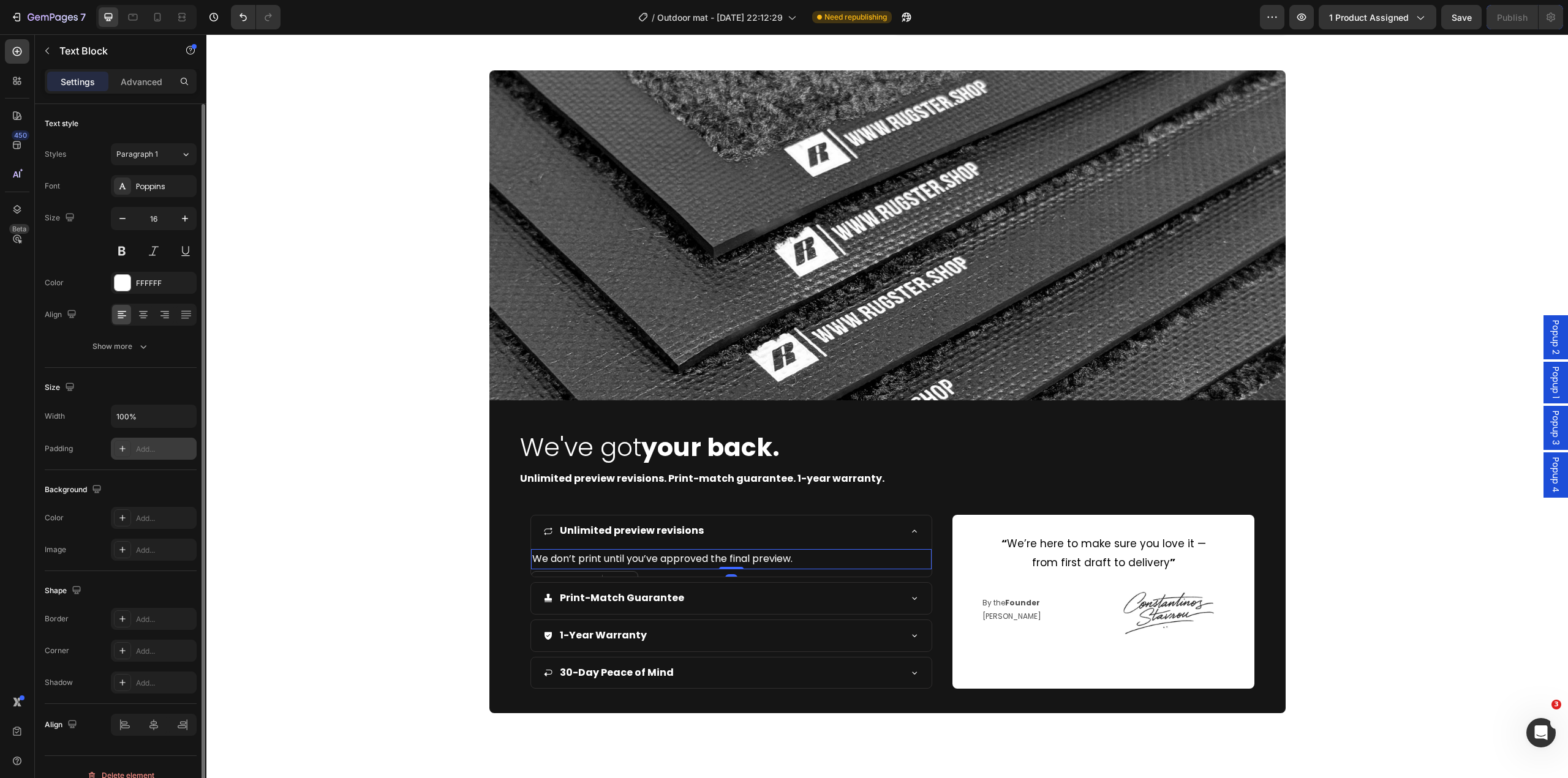
click at [122, 456] on div at bounding box center [122, 449] width 17 height 17
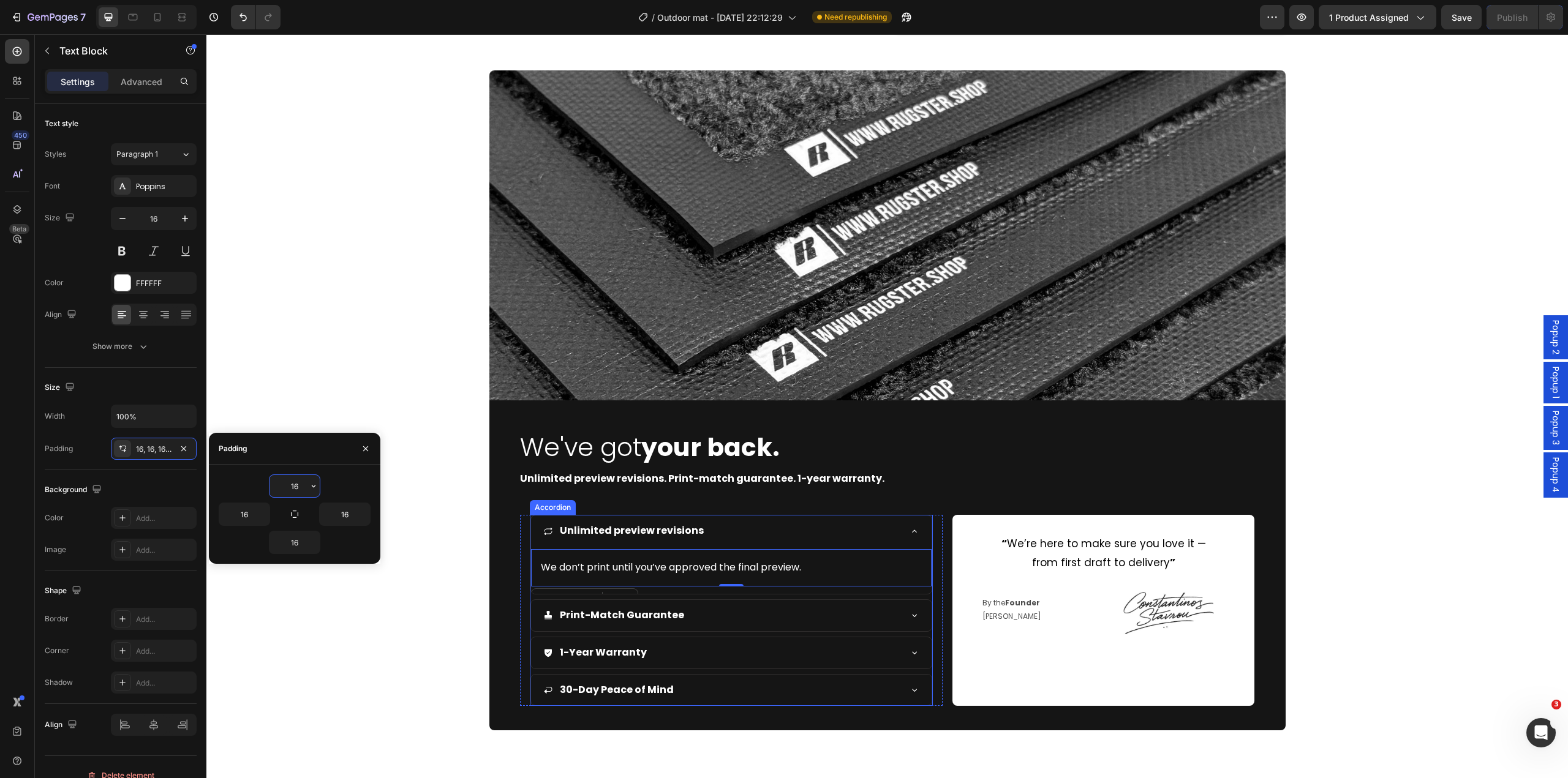
click at [665, 651] on div "1-Year Warranty" at bounding box center [722, 653] width 357 height 21
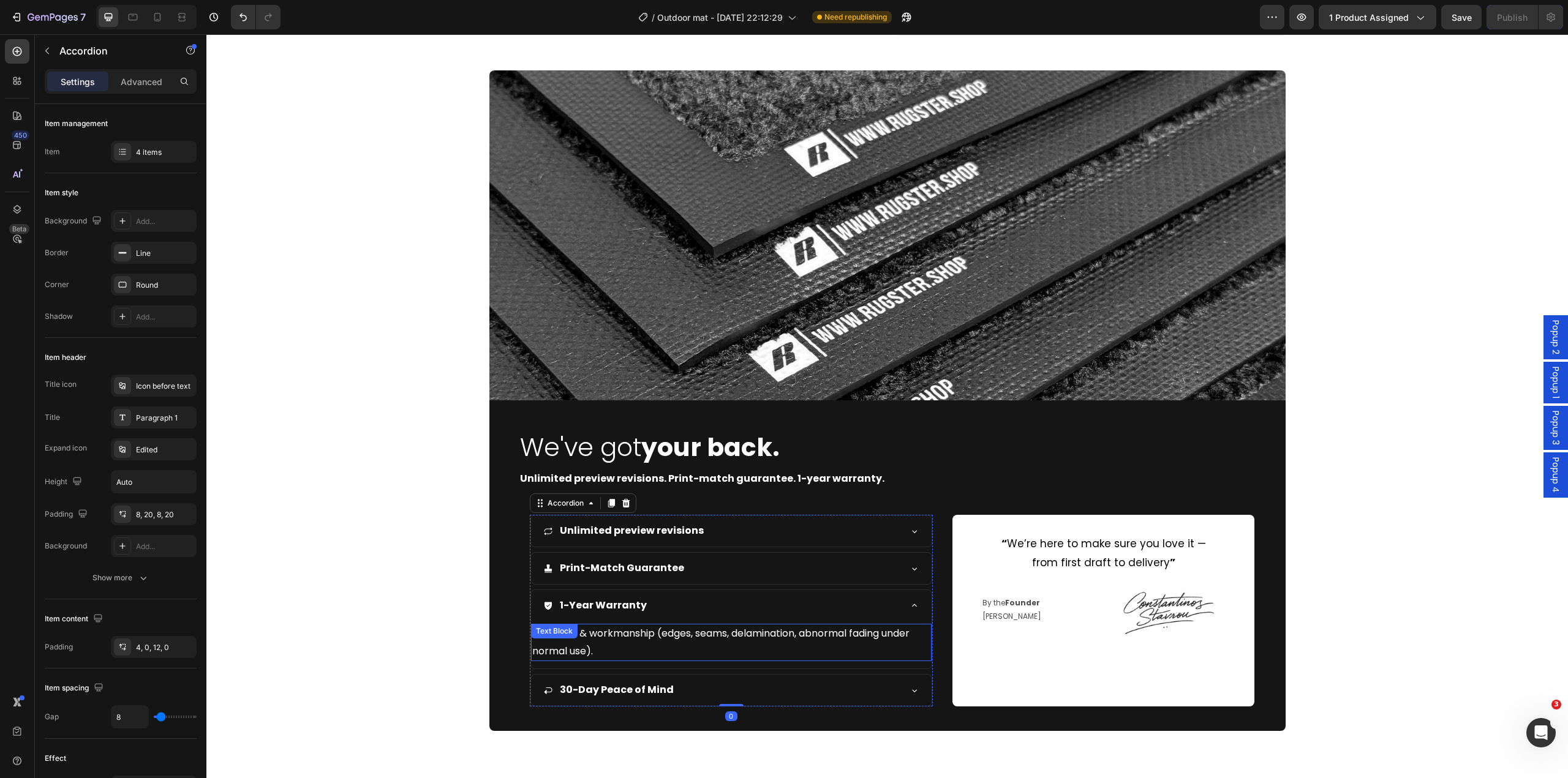
click at [677, 646] on p "Materials & workmanship (edges, seams, delamination, abnormal fading under norm…" at bounding box center [731, 643] width 399 height 36
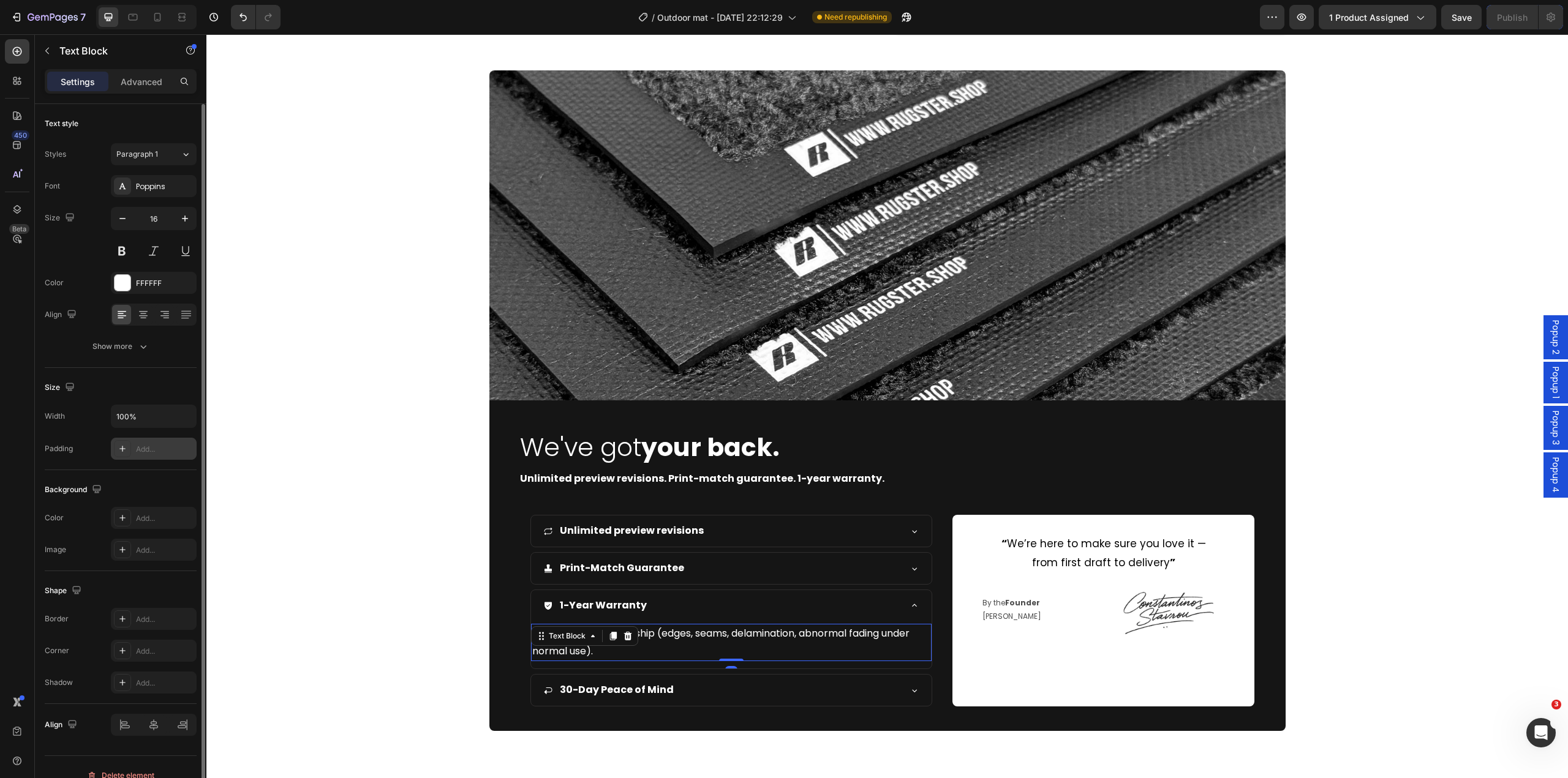
click at [134, 452] on div "Add..." at bounding box center [154, 449] width 86 height 22
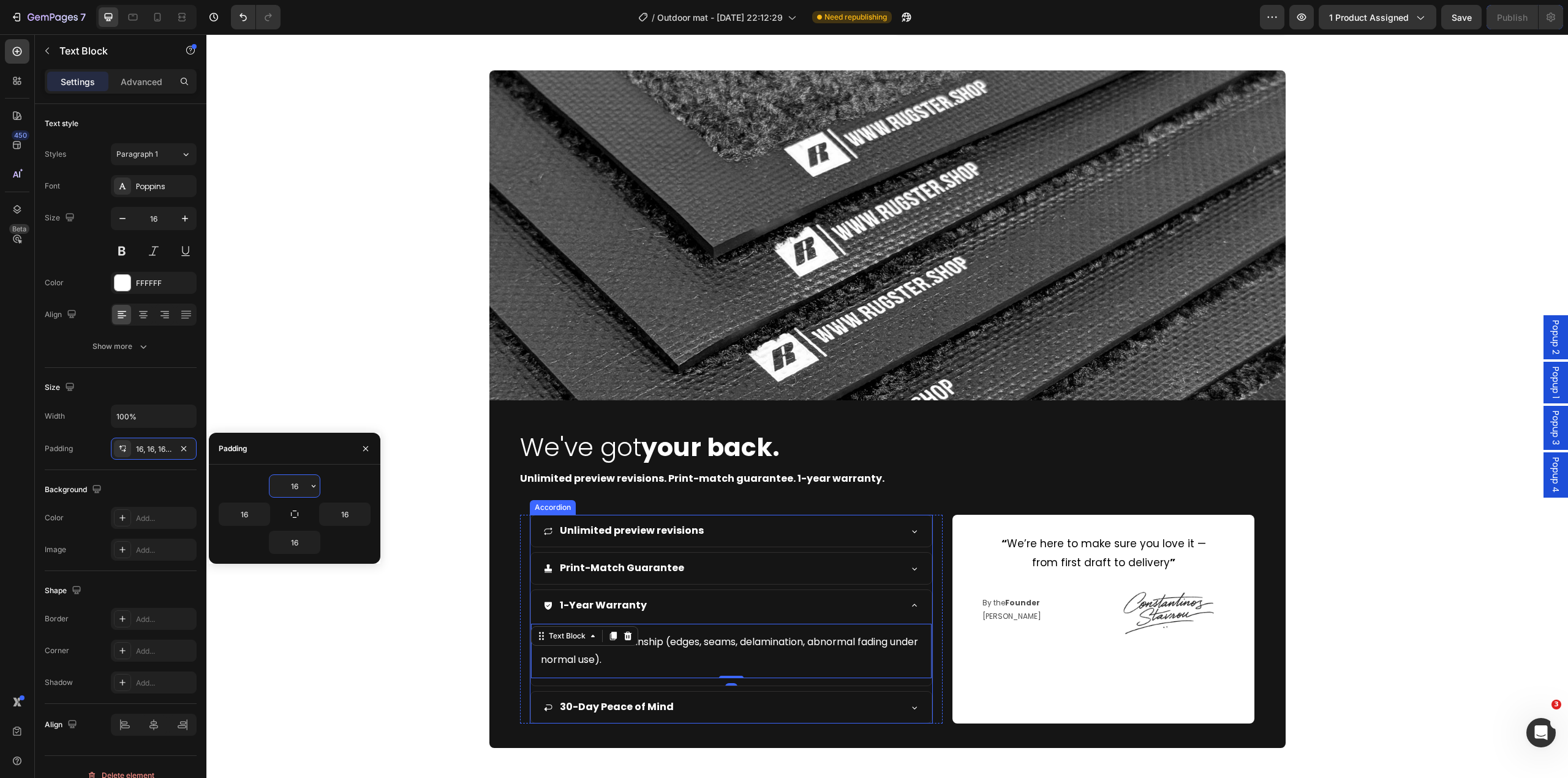
click at [725, 703] on div "30-Day Peace of Mind" at bounding box center [722, 708] width 357 height 21
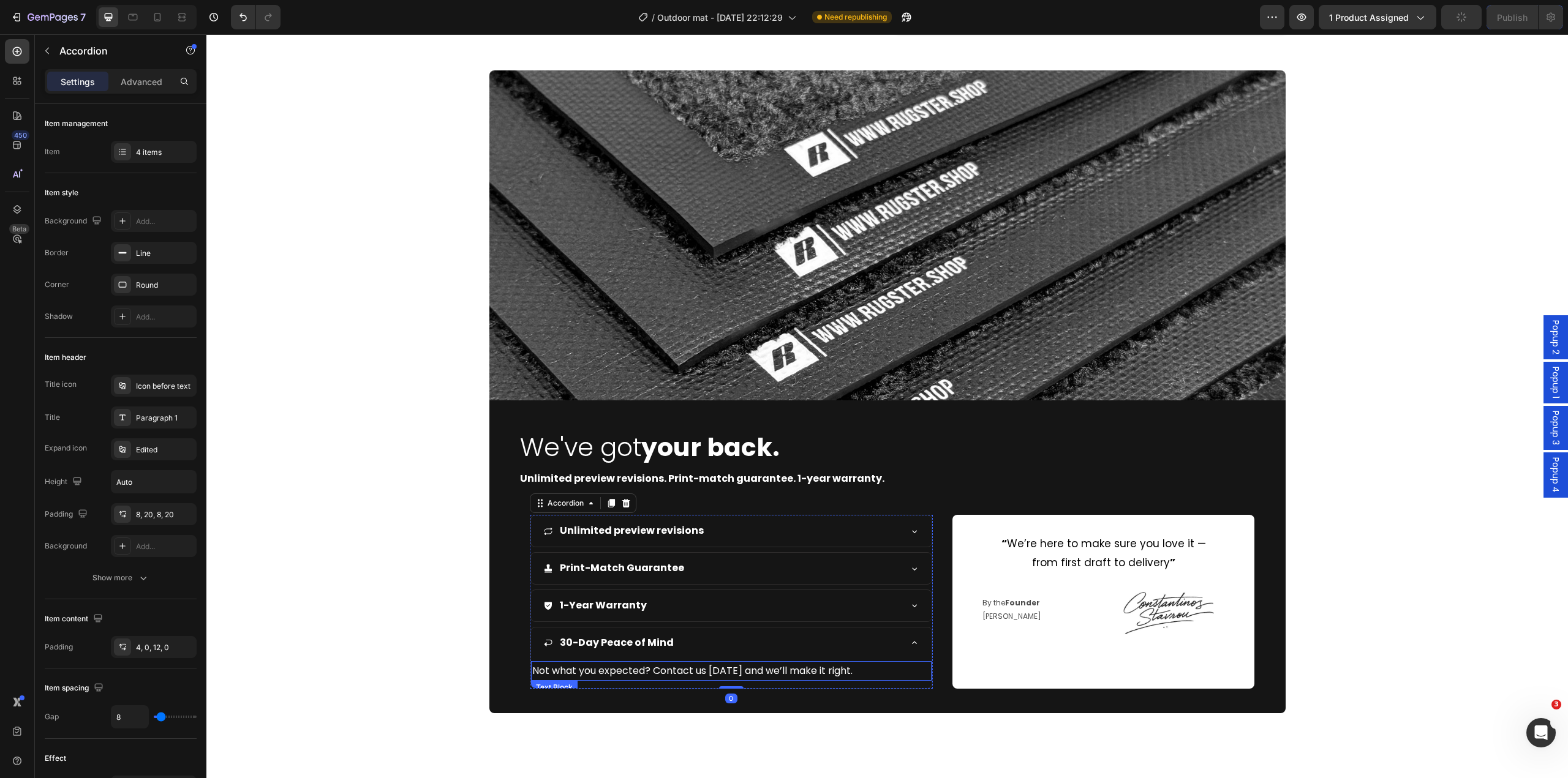
click at [668, 669] on p "Not what you expected? Contact us [DATE] and we’ll make it right." at bounding box center [731, 671] width 399 height 18
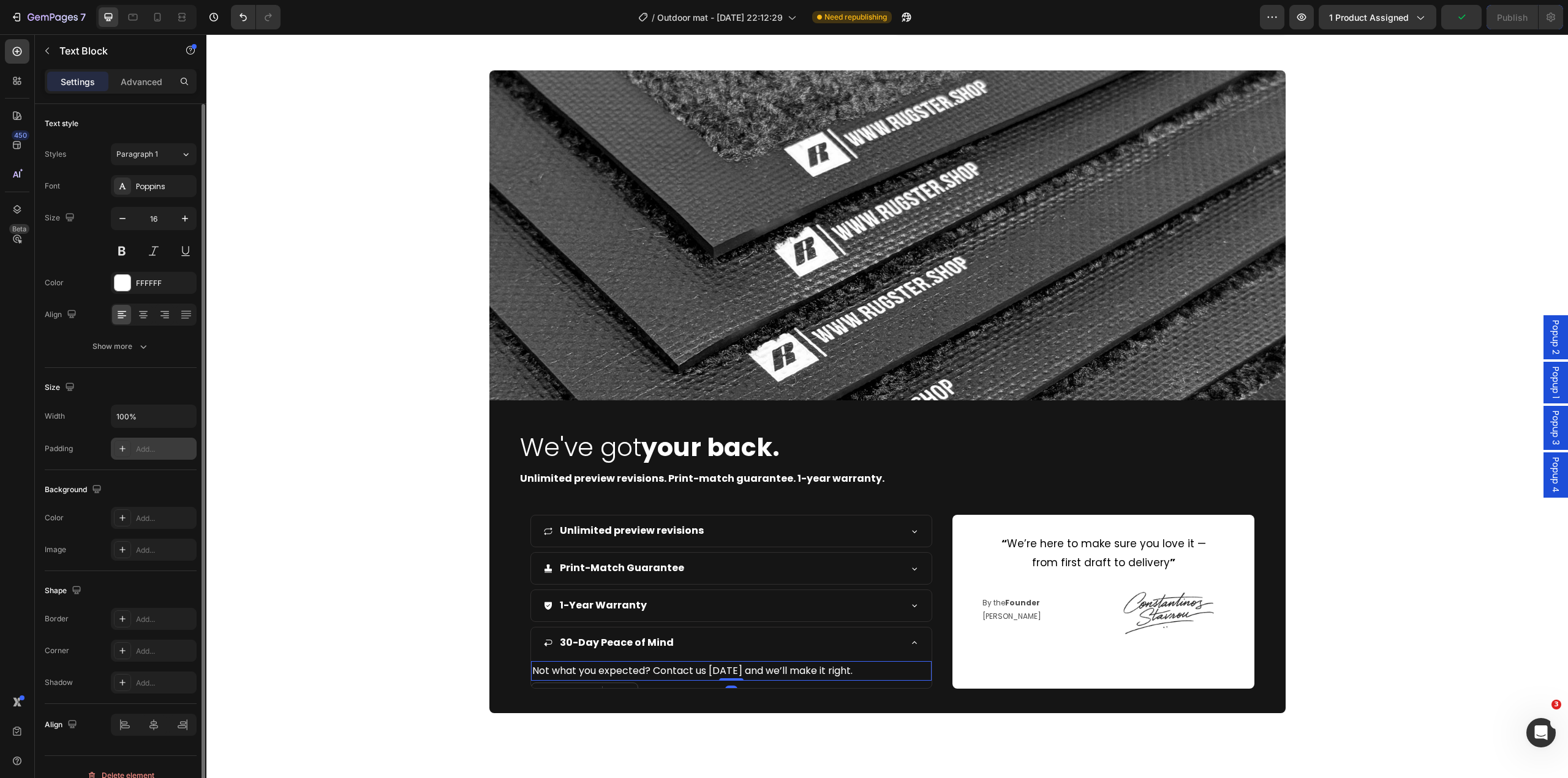
click at [152, 446] on div "Add..." at bounding box center [164, 449] width 58 height 11
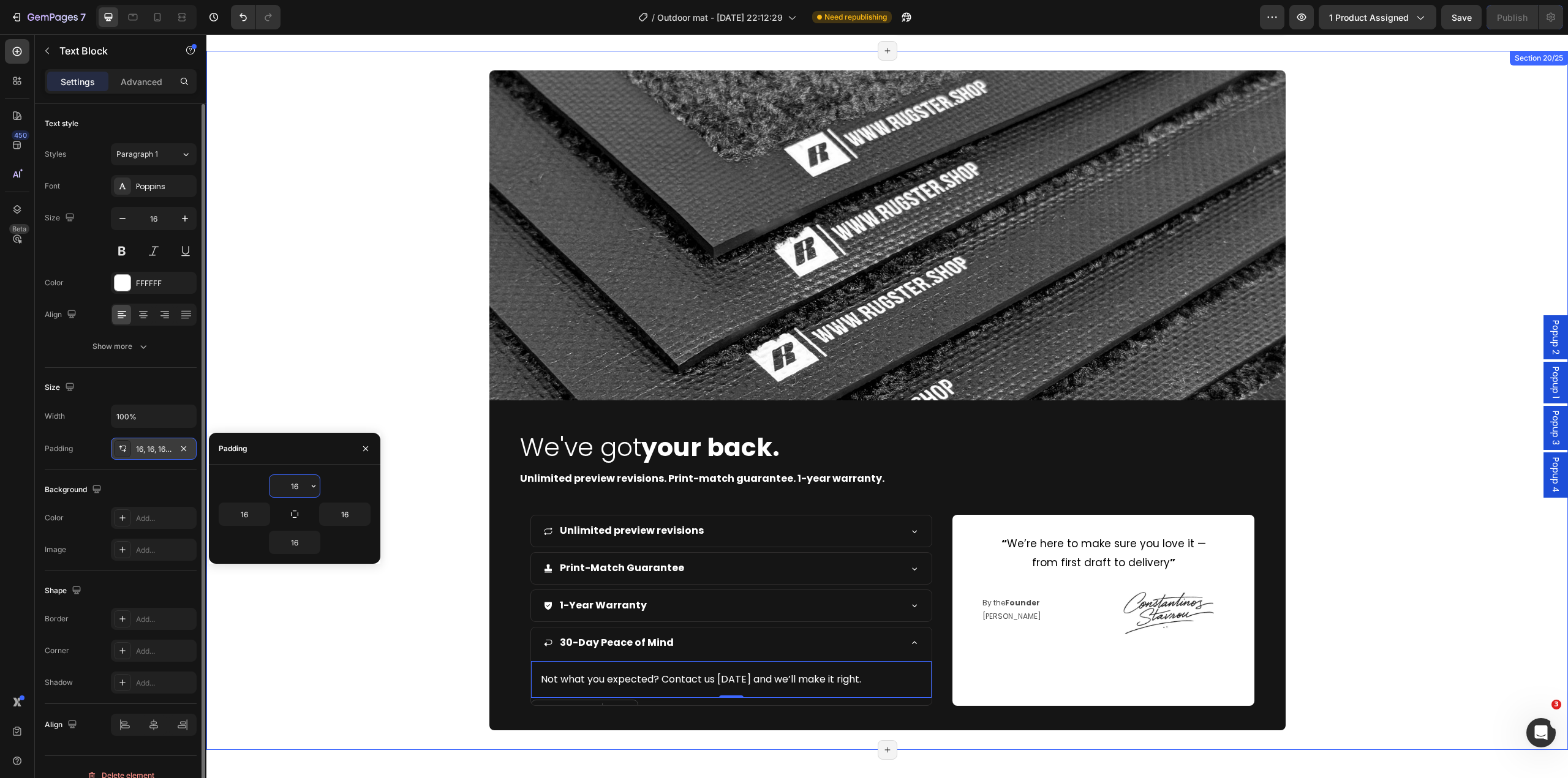
click at [433, 646] on div "Image We've got your back. Heading Unlimited preview revisions. Print-match gua…" at bounding box center [887, 400] width 1362 height 660
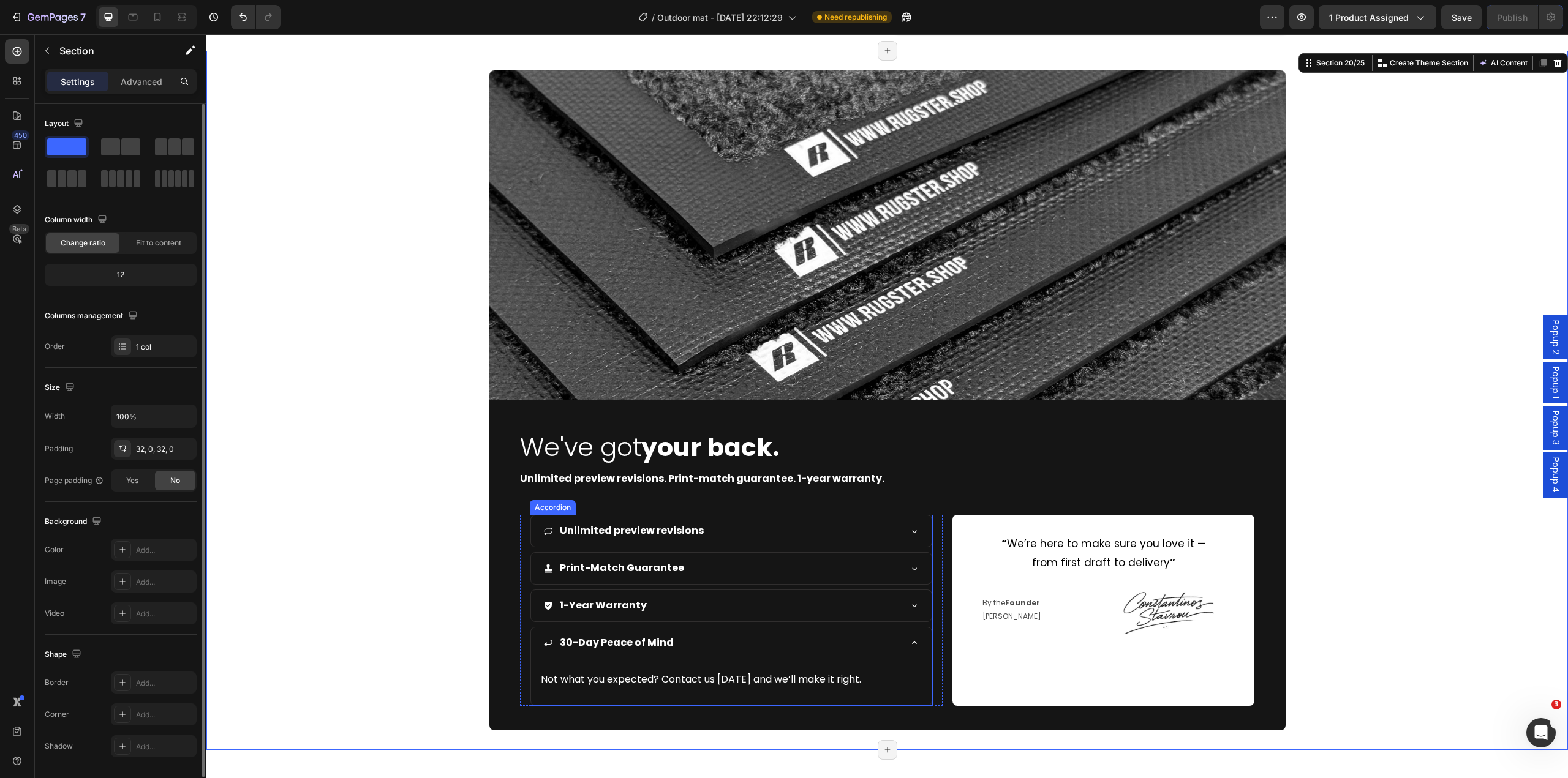
click at [759, 580] on div "Print-Match Guarantee" at bounding box center [732, 569] width 401 height 31
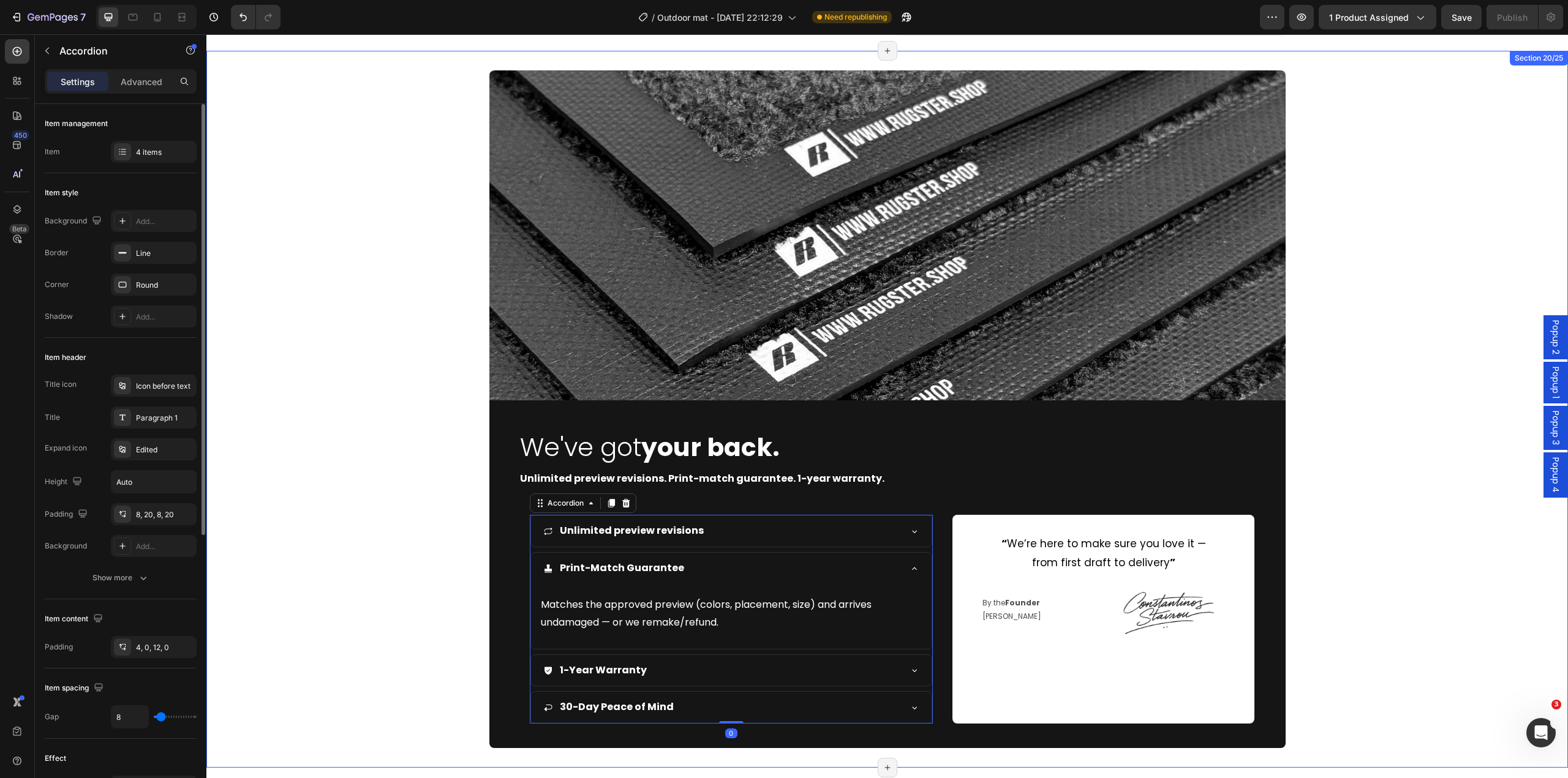
click at [424, 670] on div "Image We've got your back. Heading Unlimited preview revisions. Print-match gua…" at bounding box center [887, 409] width 1362 height 678
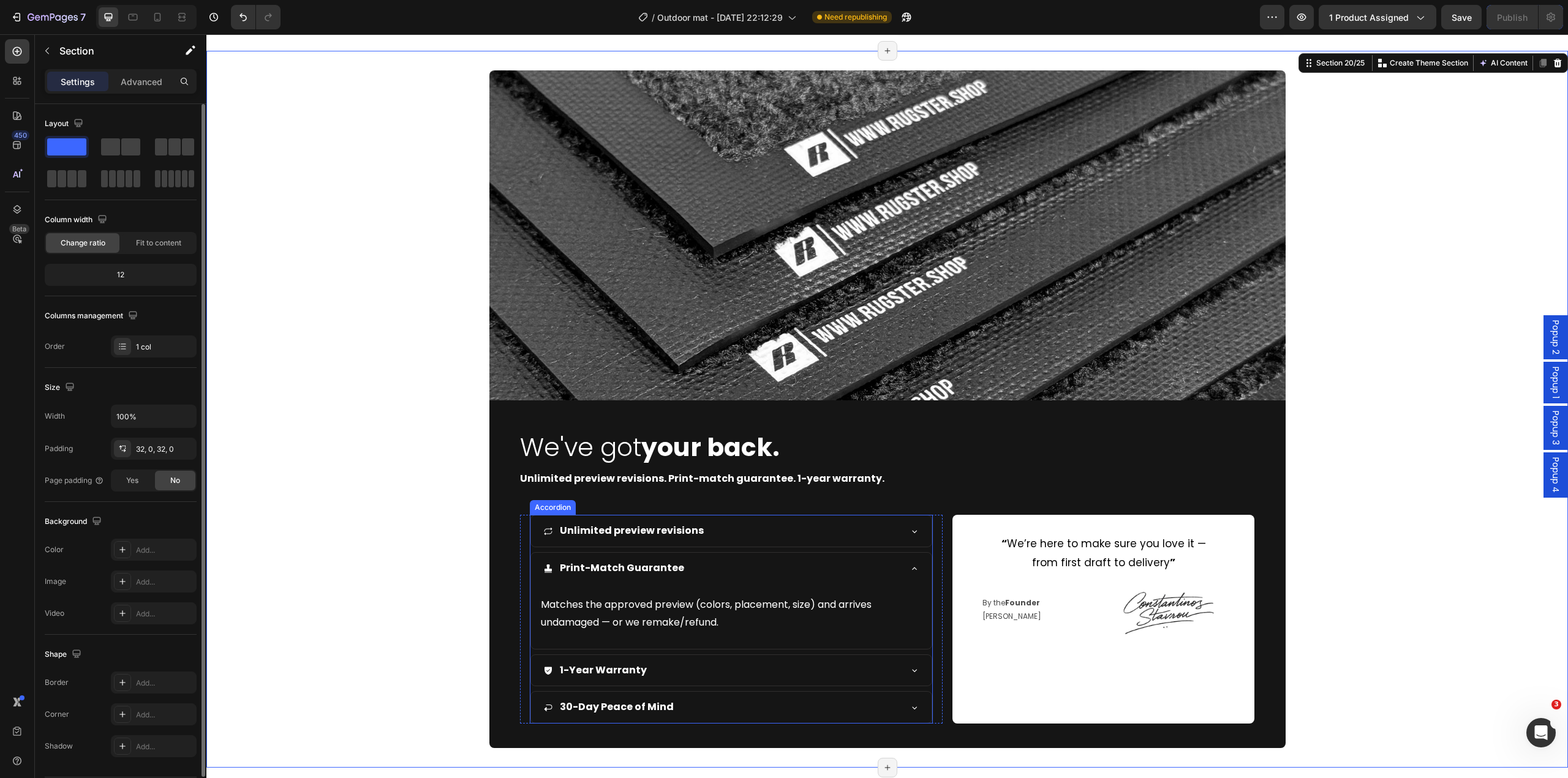
click at [664, 670] on div "1-Year Warranty" at bounding box center [722, 671] width 357 height 21
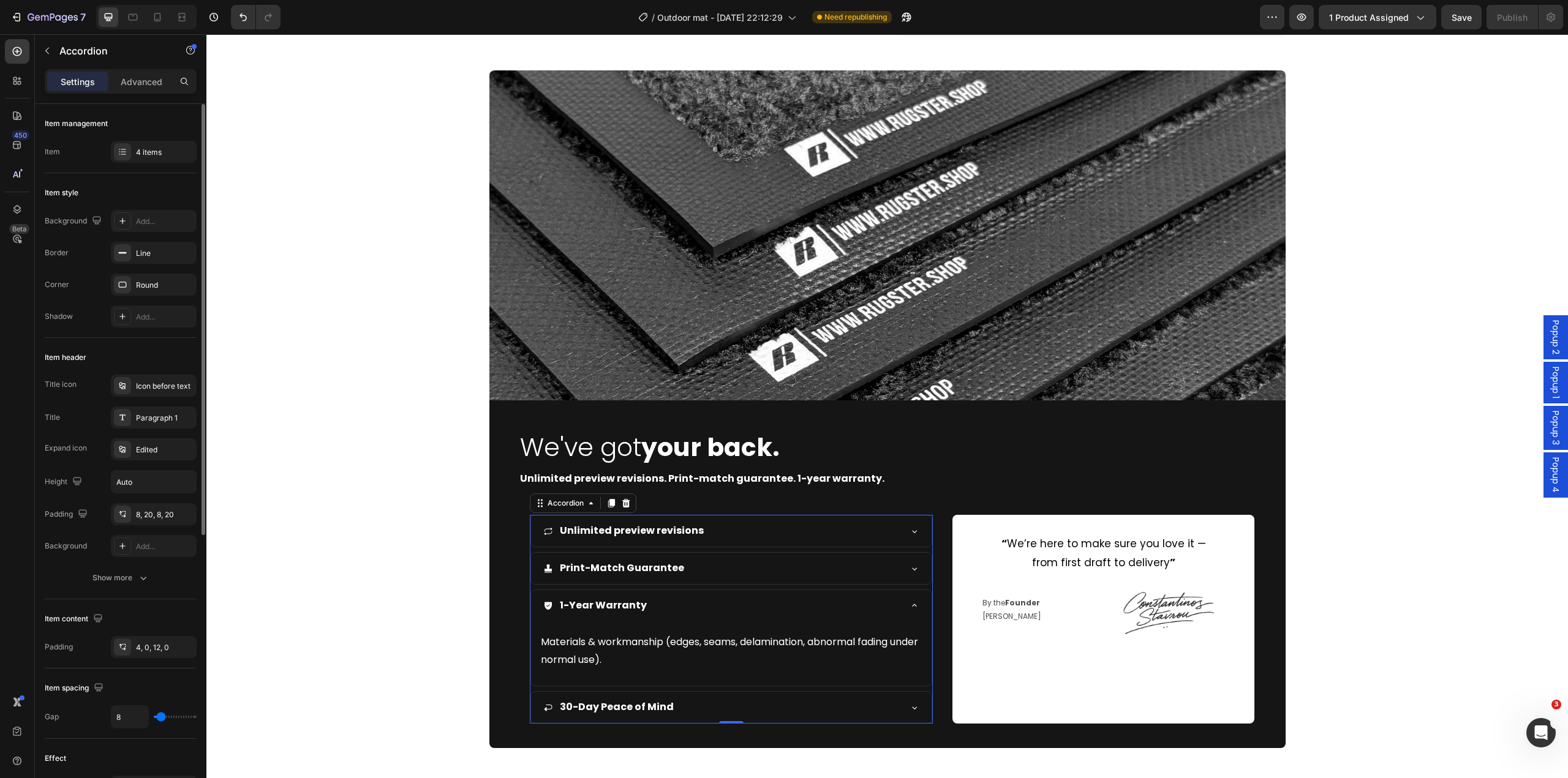
click at [704, 610] on div "1-Year Warranty" at bounding box center [722, 606] width 357 height 21
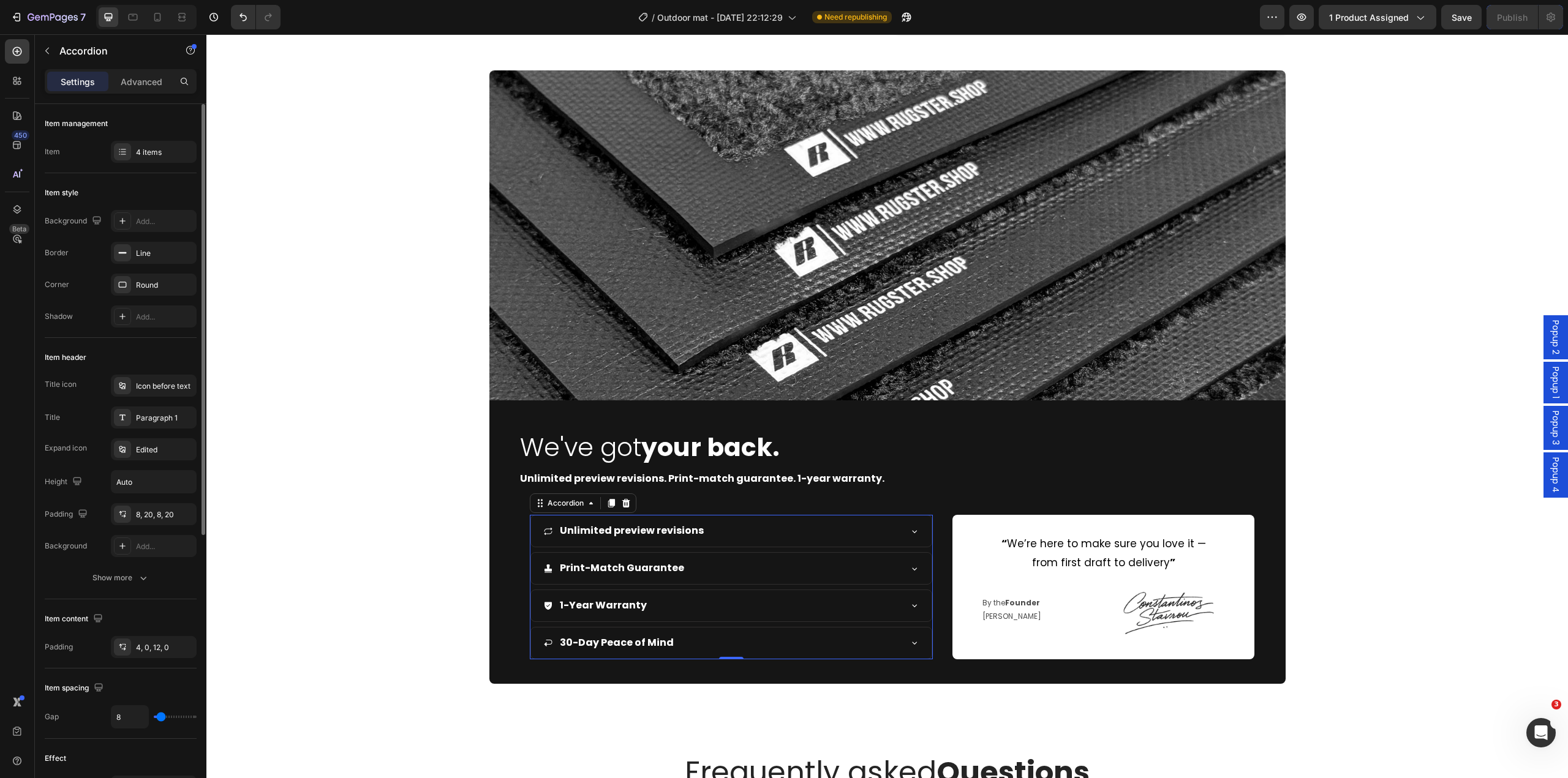
click at [684, 641] on div "30-Day Peace of Mind" at bounding box center [722, 643] width 357 height 21
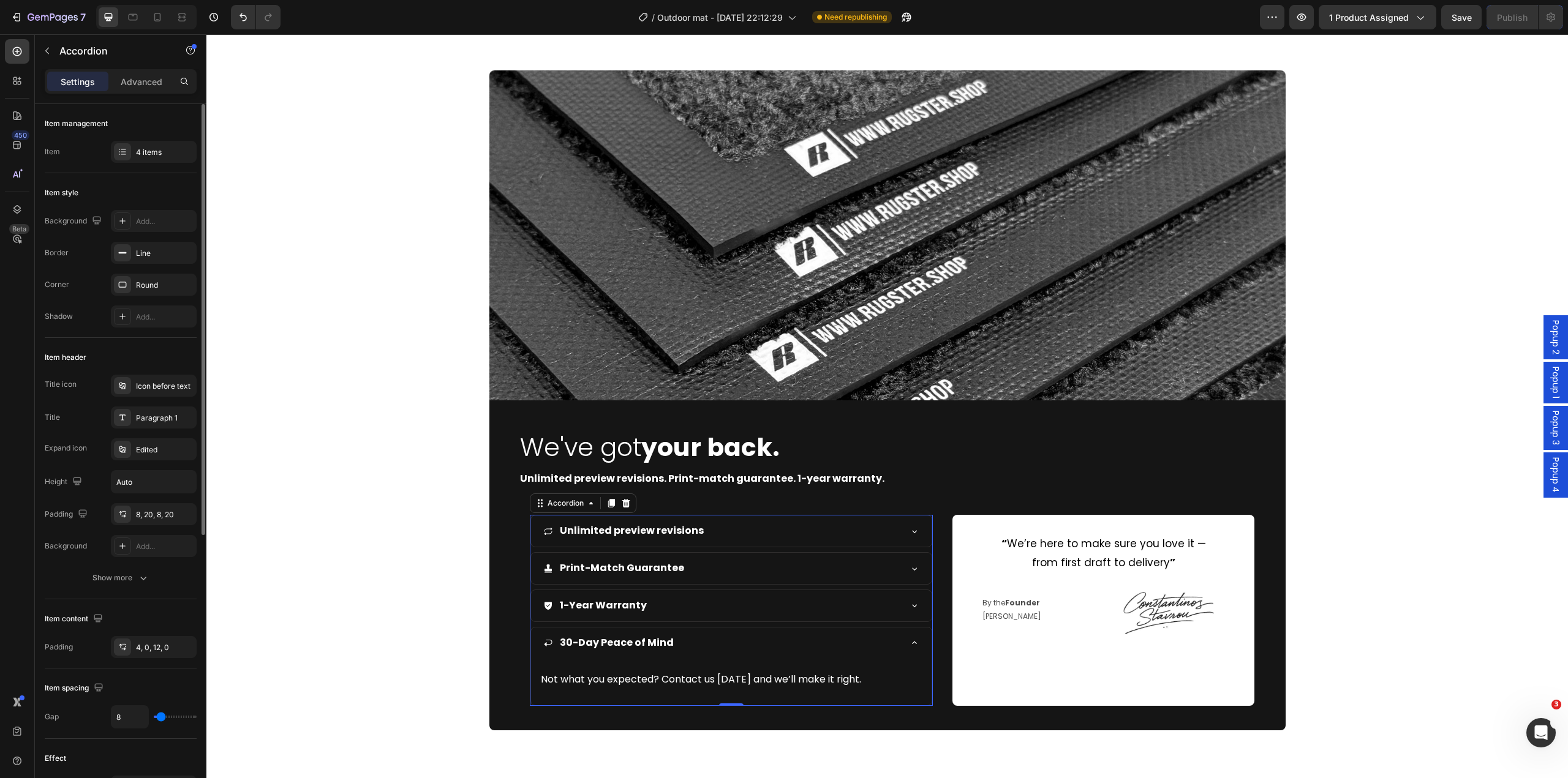
click at [684, 641] on div "30-Day Peace of Mind" at bounding box center [722, 643] width 357 height 21
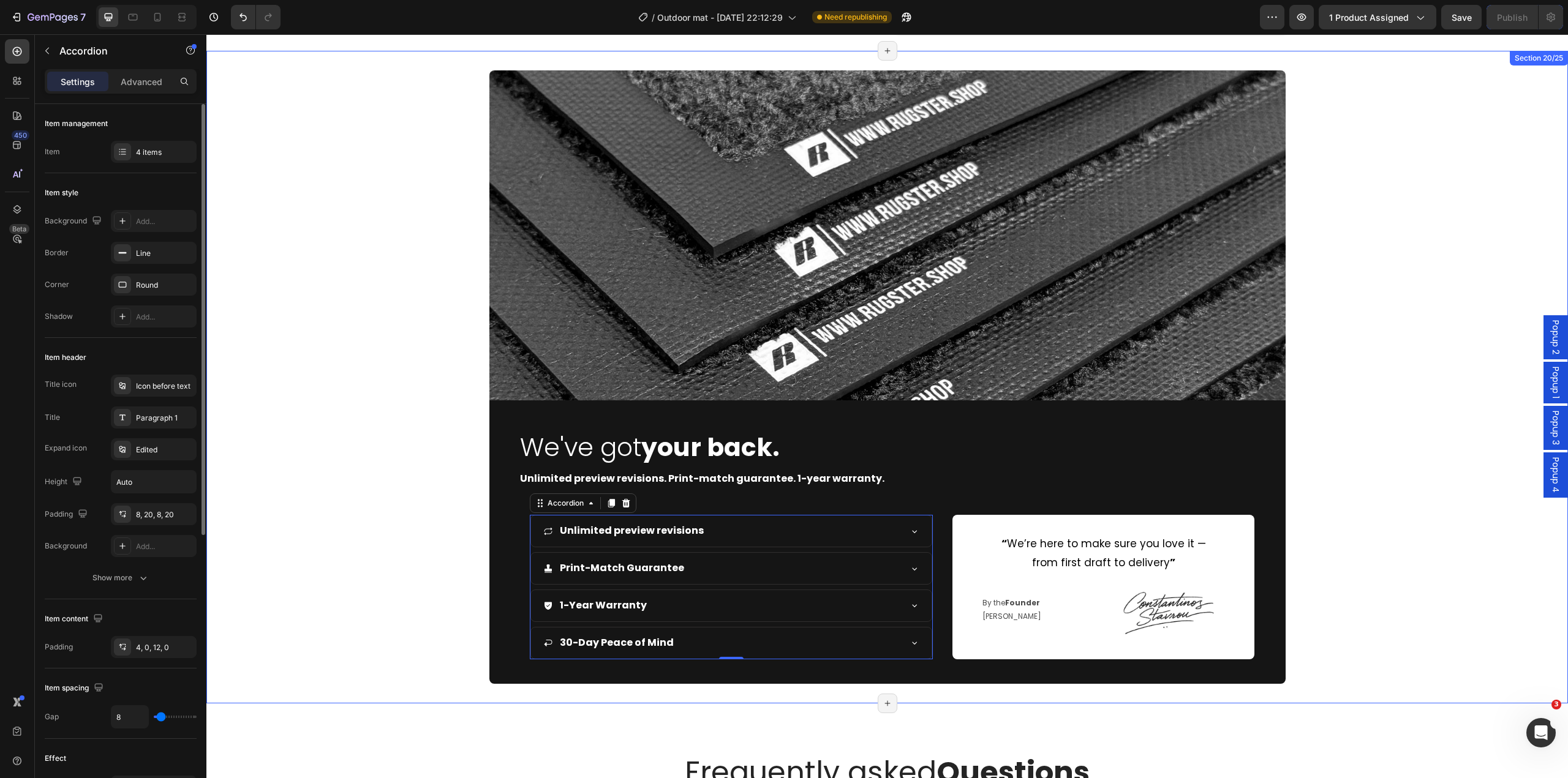
click at [439, 648] on div "Image We've got your back. Heading Unlimited preview revisions. Print-match gua…" at bounding box center [887, 377] width 1362 height 613
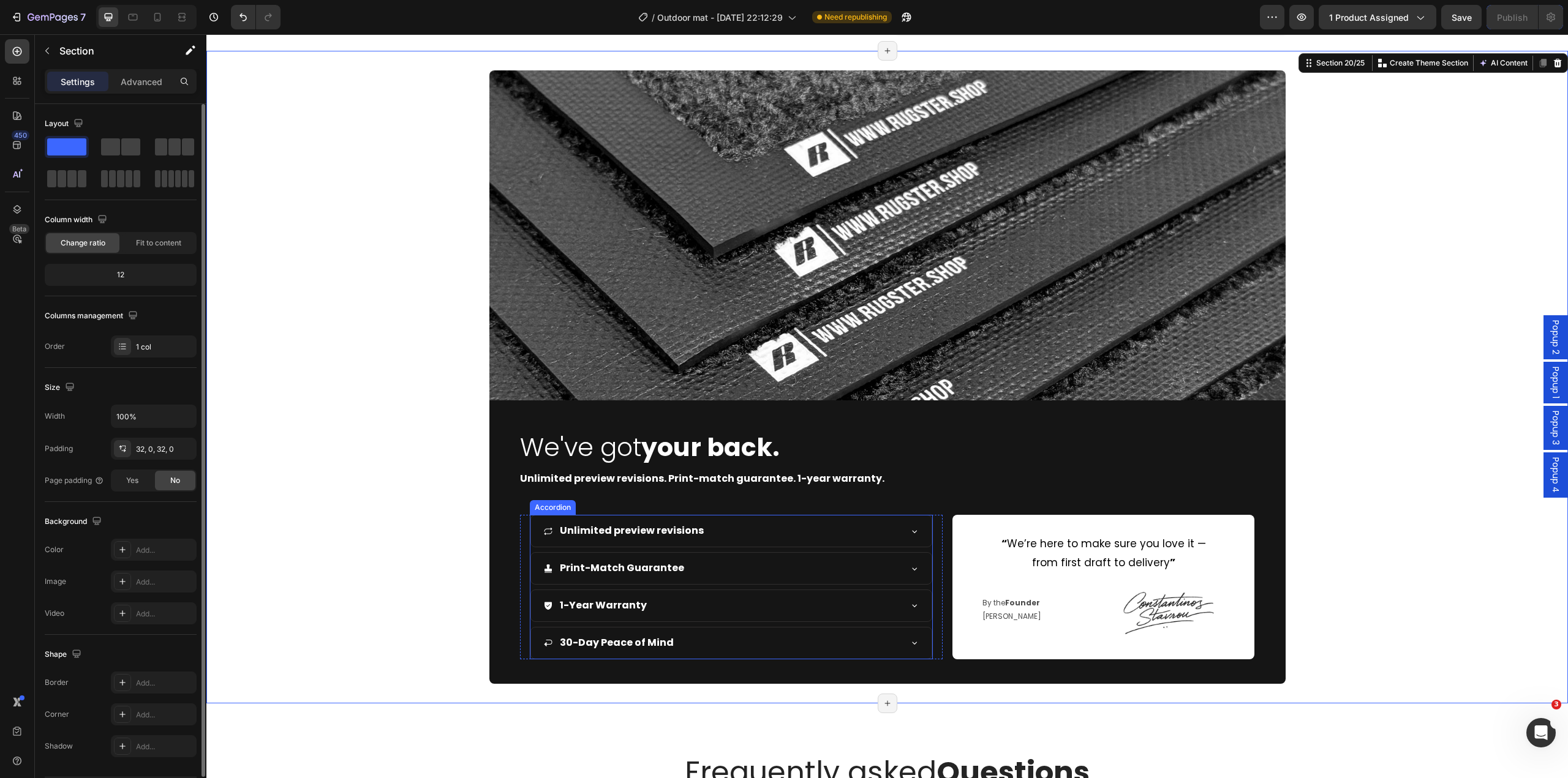
click at [729, 575] on div "Print-Match Guarantee" at bounding box center [722, 568] width 357 height 21
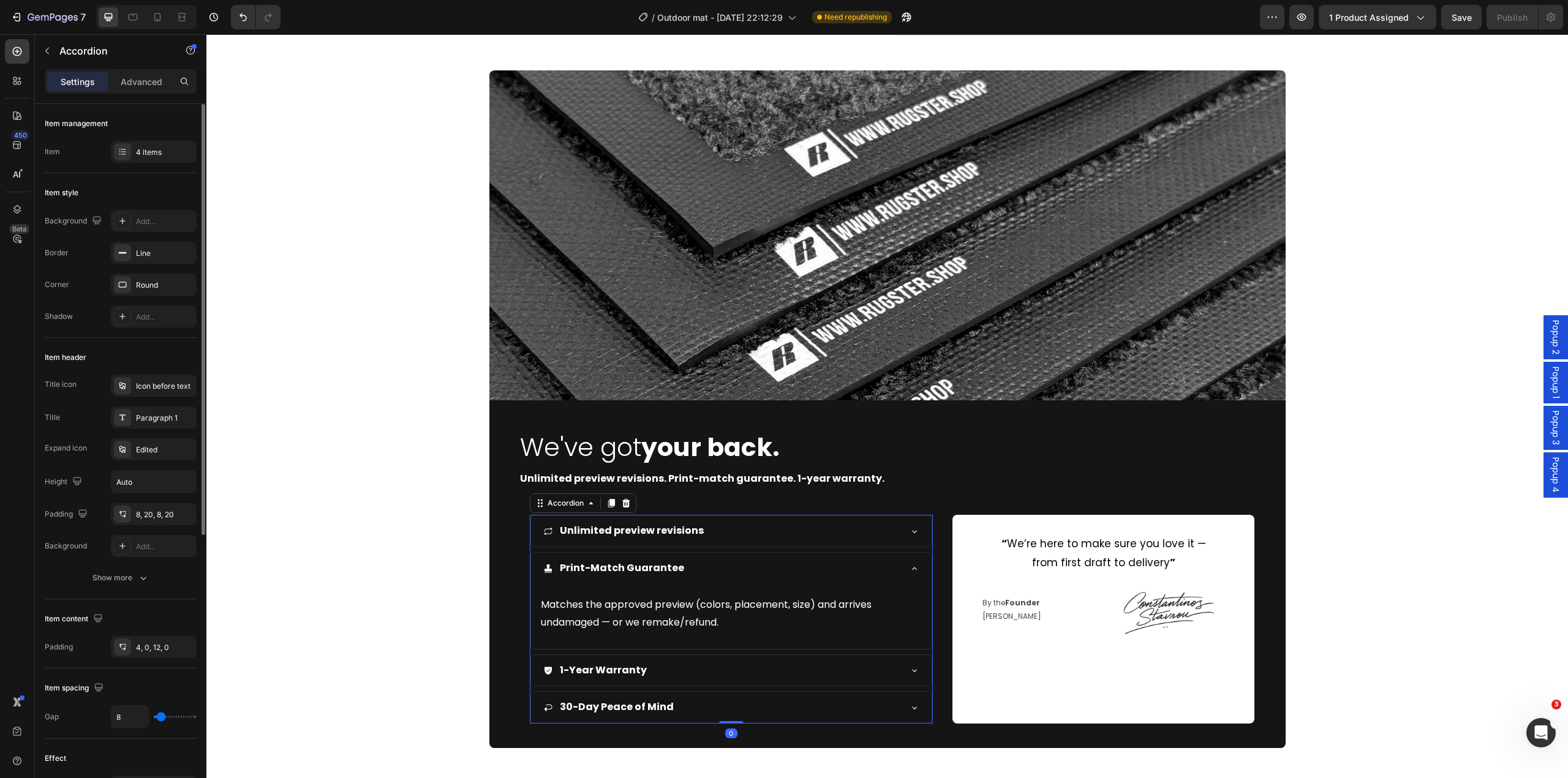
click at [402, 592] on div "Image We've got your back. Heading Unlimited preview revisions. Print-match gua…" at bounding box center [887, 409] width 1362 height 678
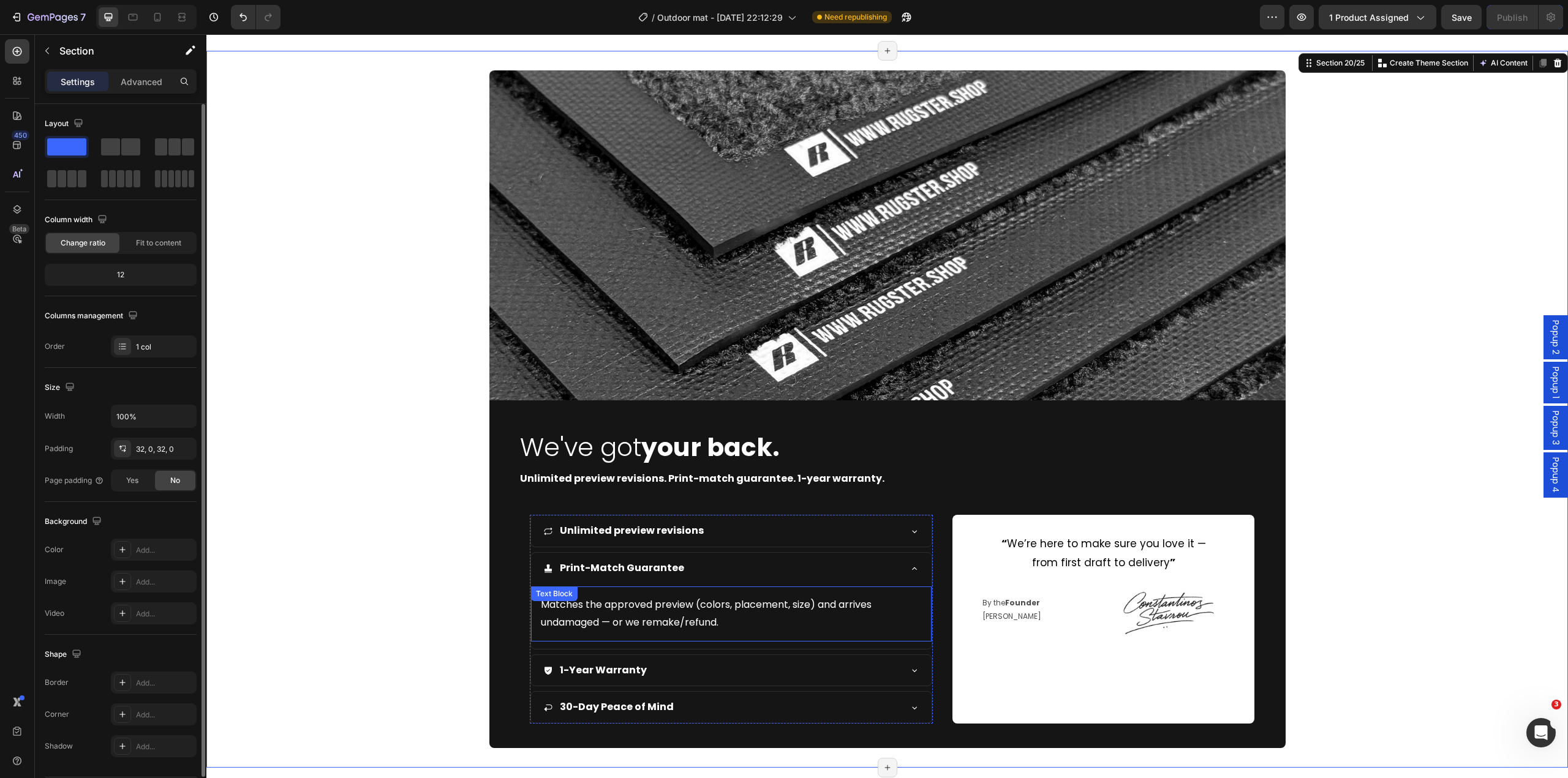
click at [816, 570] on div "Print-Match Guarantee" at bounding box center [722, 568] width 357 height 21
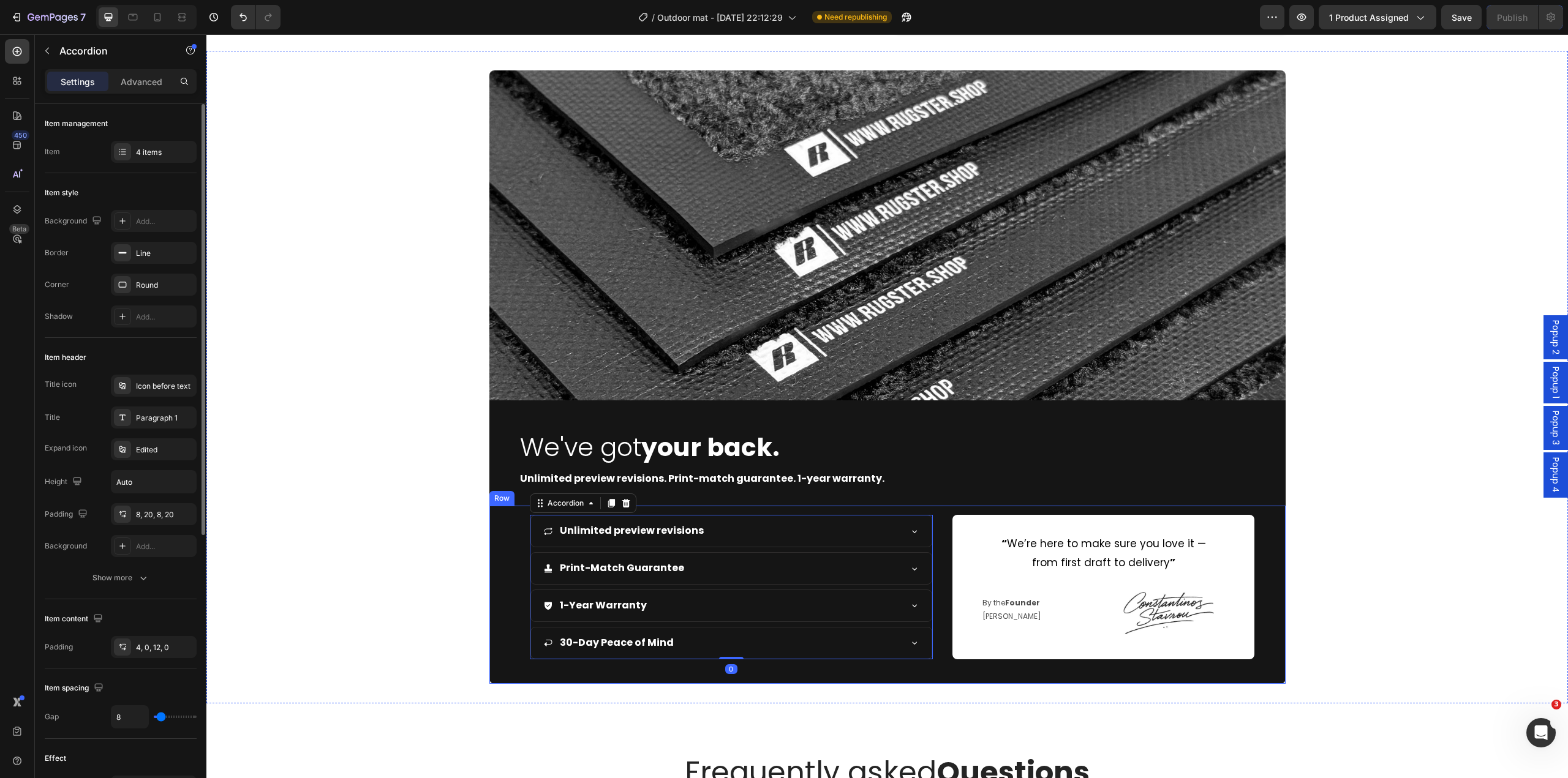
click at [386, 624] on div "Image We've got your back. Heading Unlimited preview revisions. Print-match gua…" at bounding box center [887, 377] width 1362 height 613
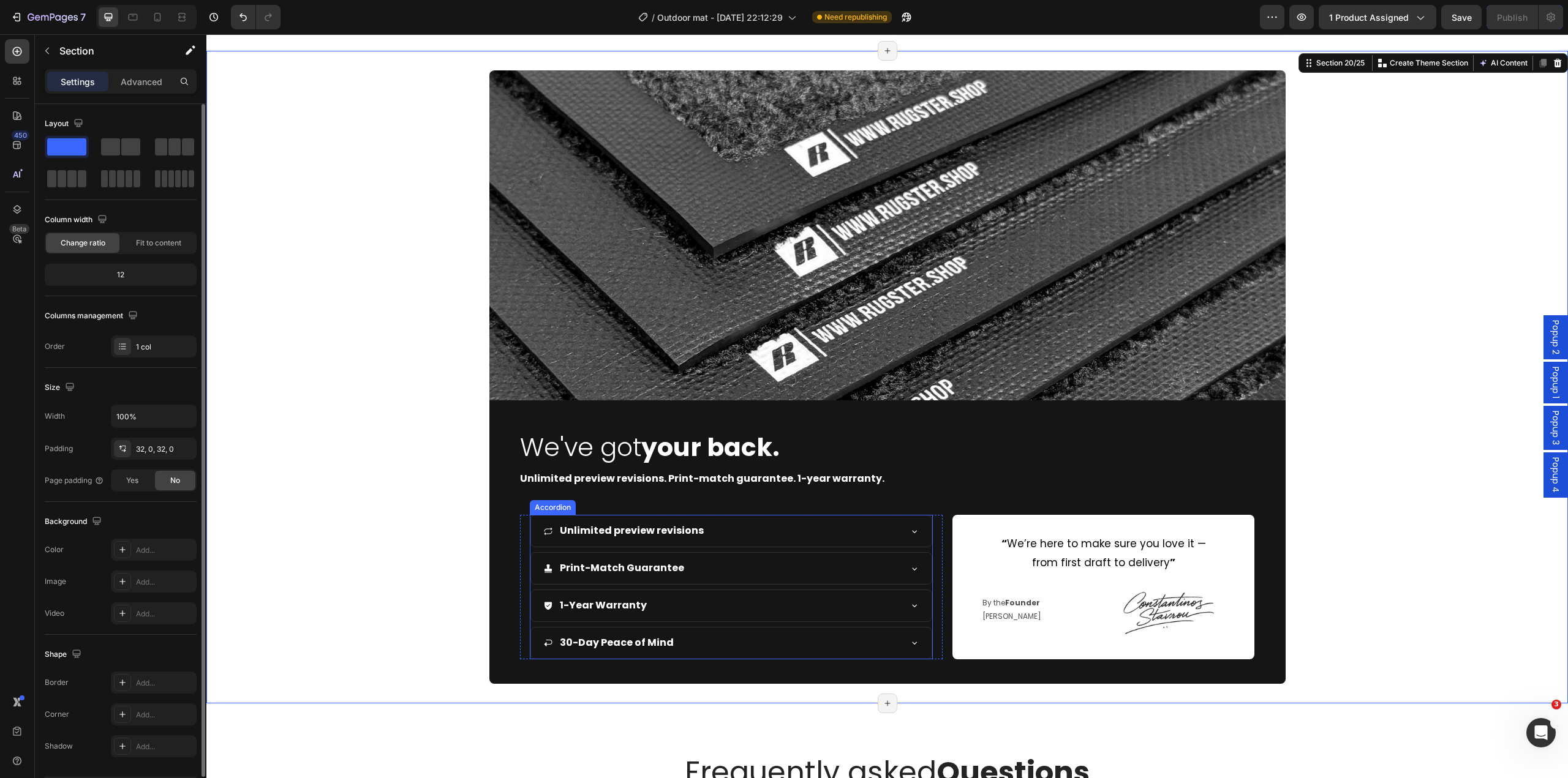
click at [884, 570] on div "Print-Match Guarantee" at bounding box center [722, 568] width 357 height 21
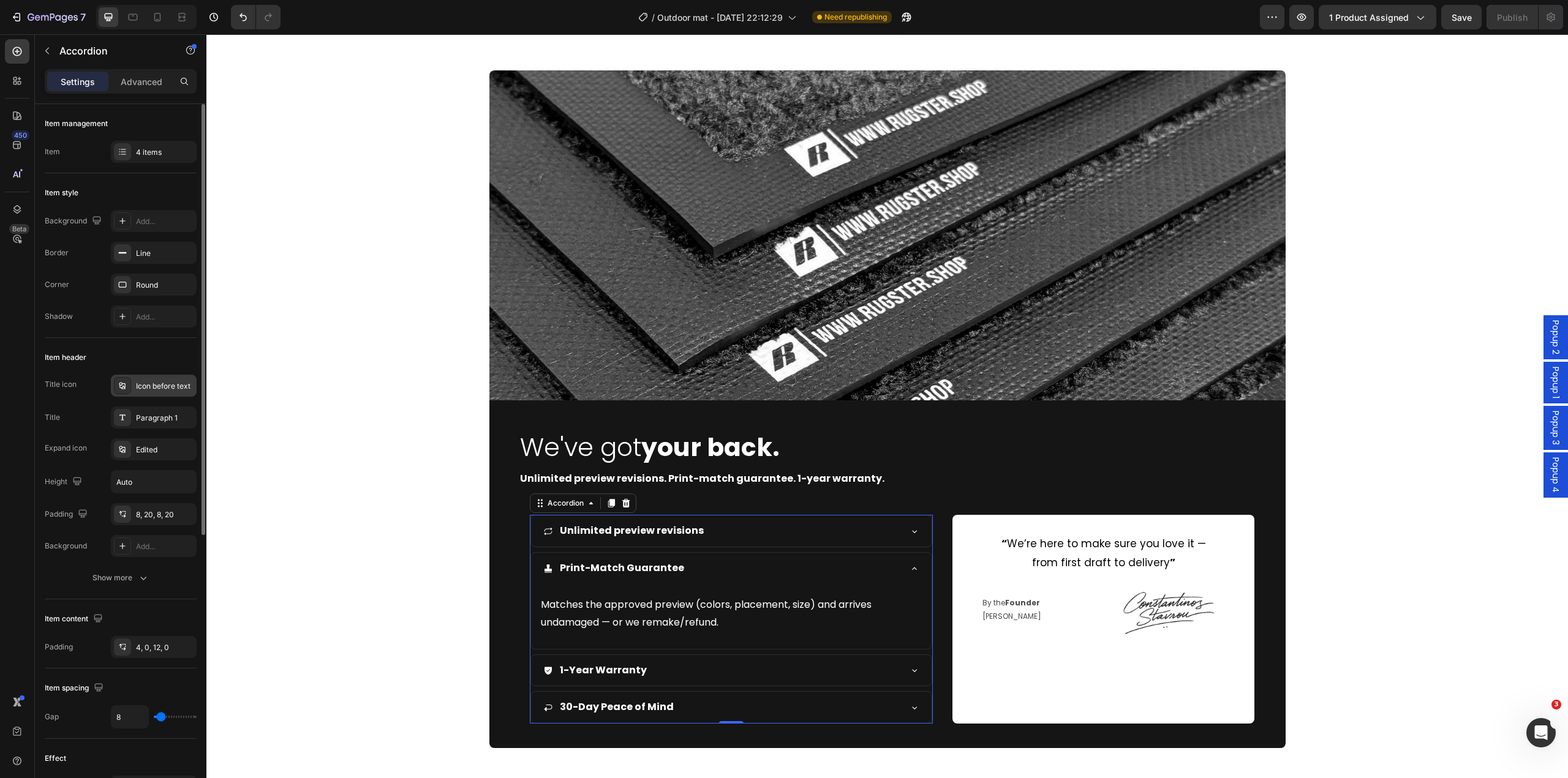
click at [157, 391] on div "Icon before text" at bounding box center [164, 386] width 58 height 11
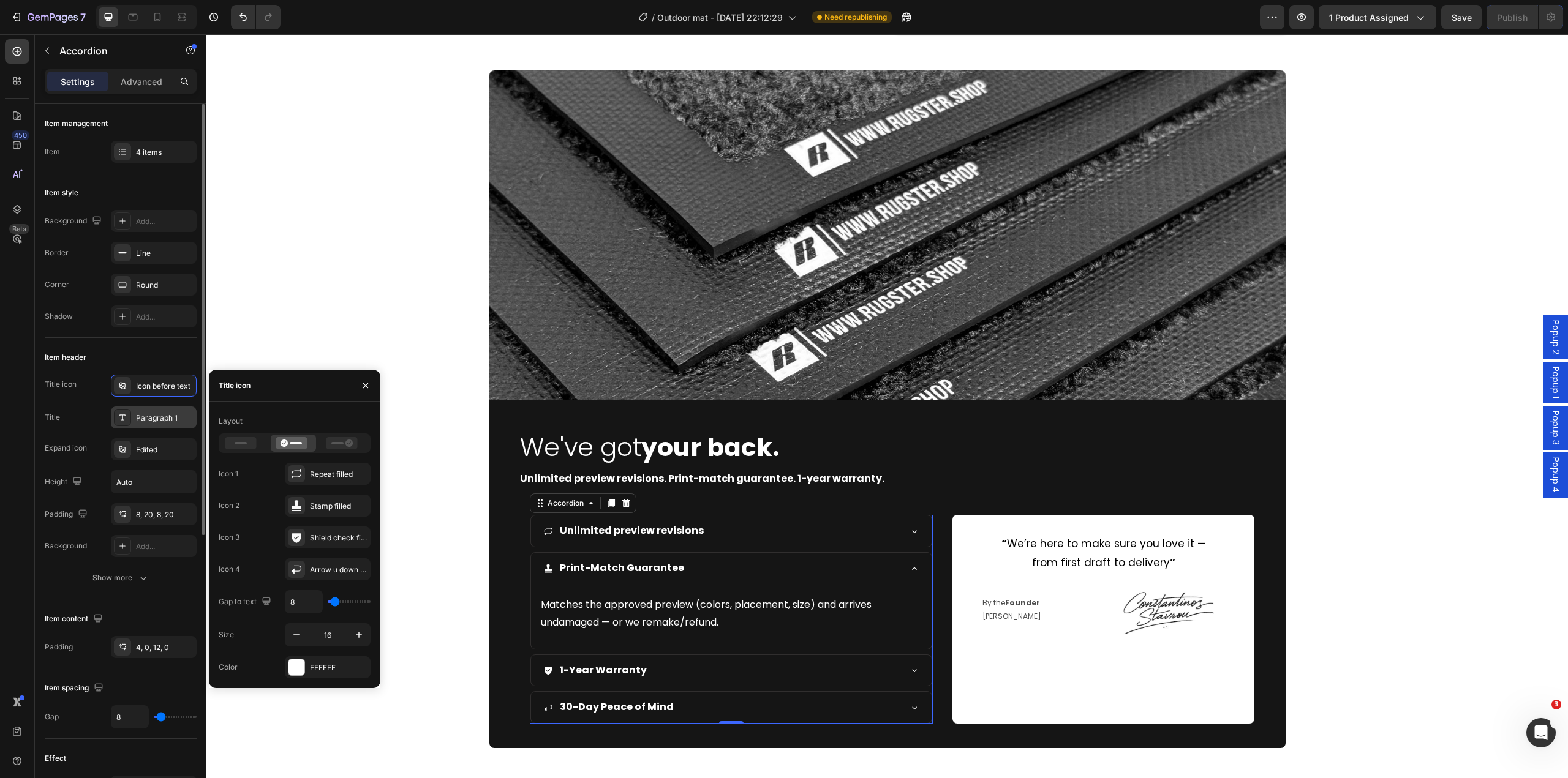
click at [146, 415] on div "Paragraph 1" at bounding box center [164, 417] width 58 height 11
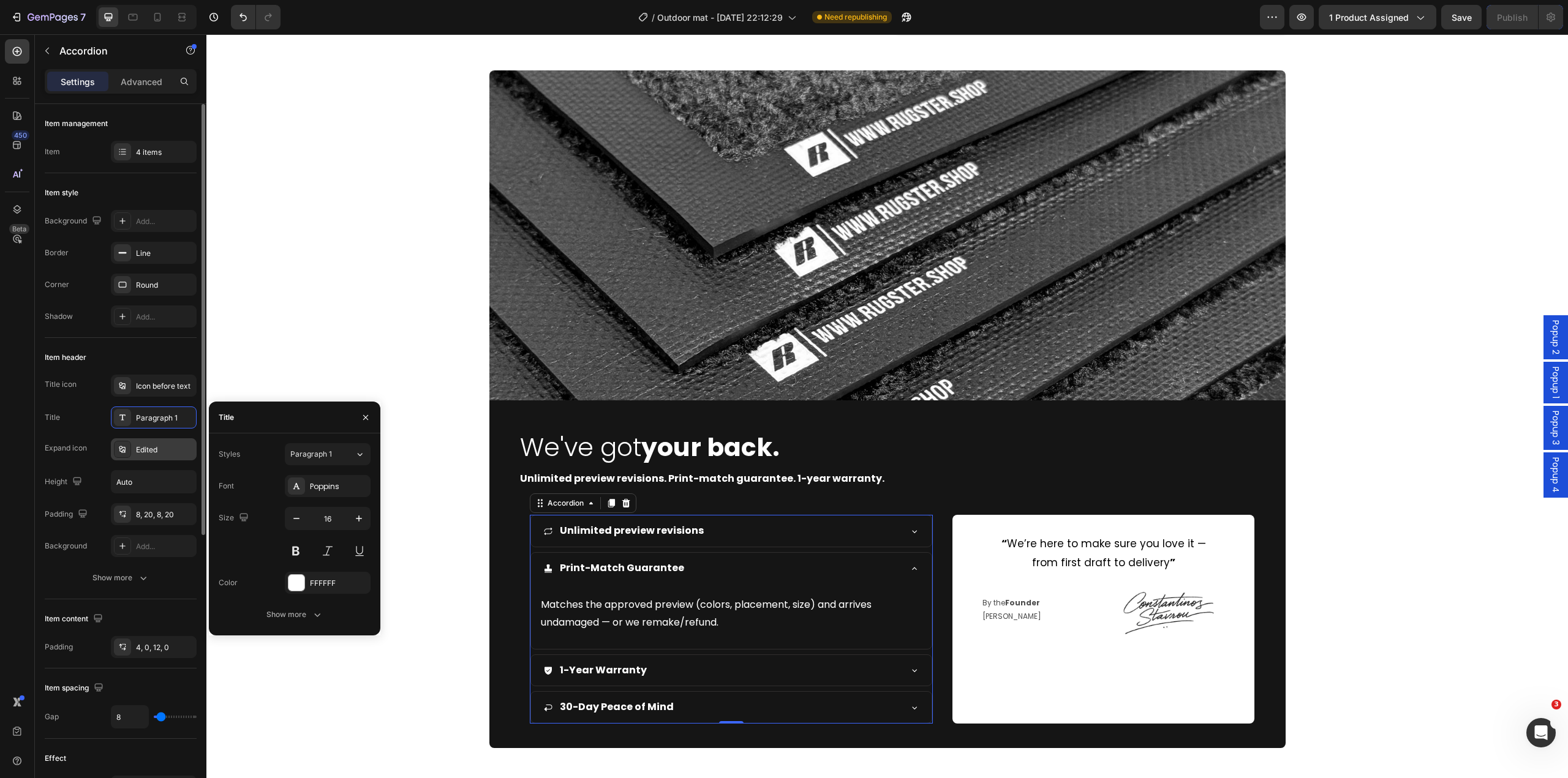
click at [142, 448] on div "Edited" at bounding box center [164, 449] width 58 height 11
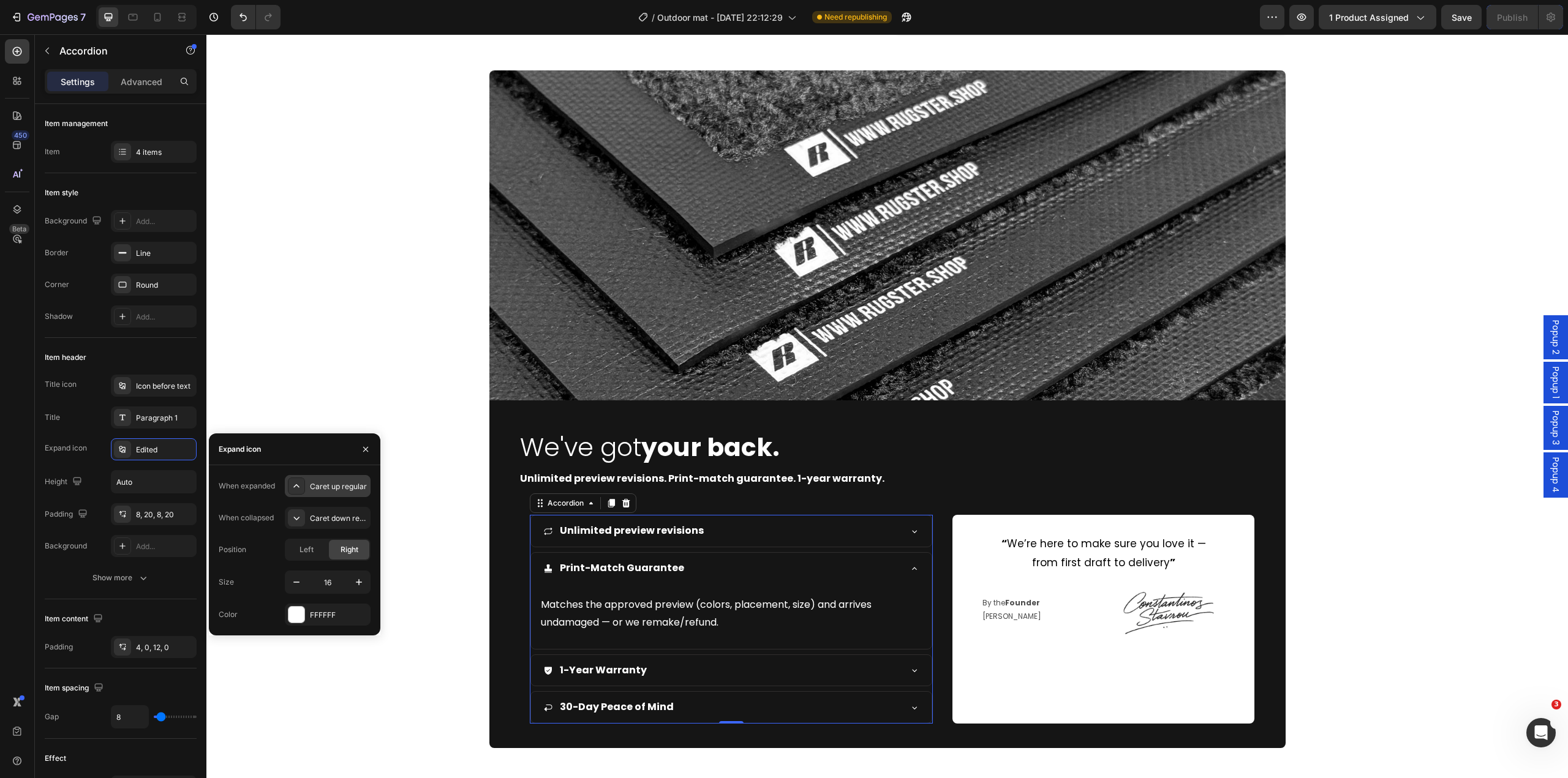
click at [337, 491] on div "Caret up regular" at bounding box center [339, 486] width 58 height 11
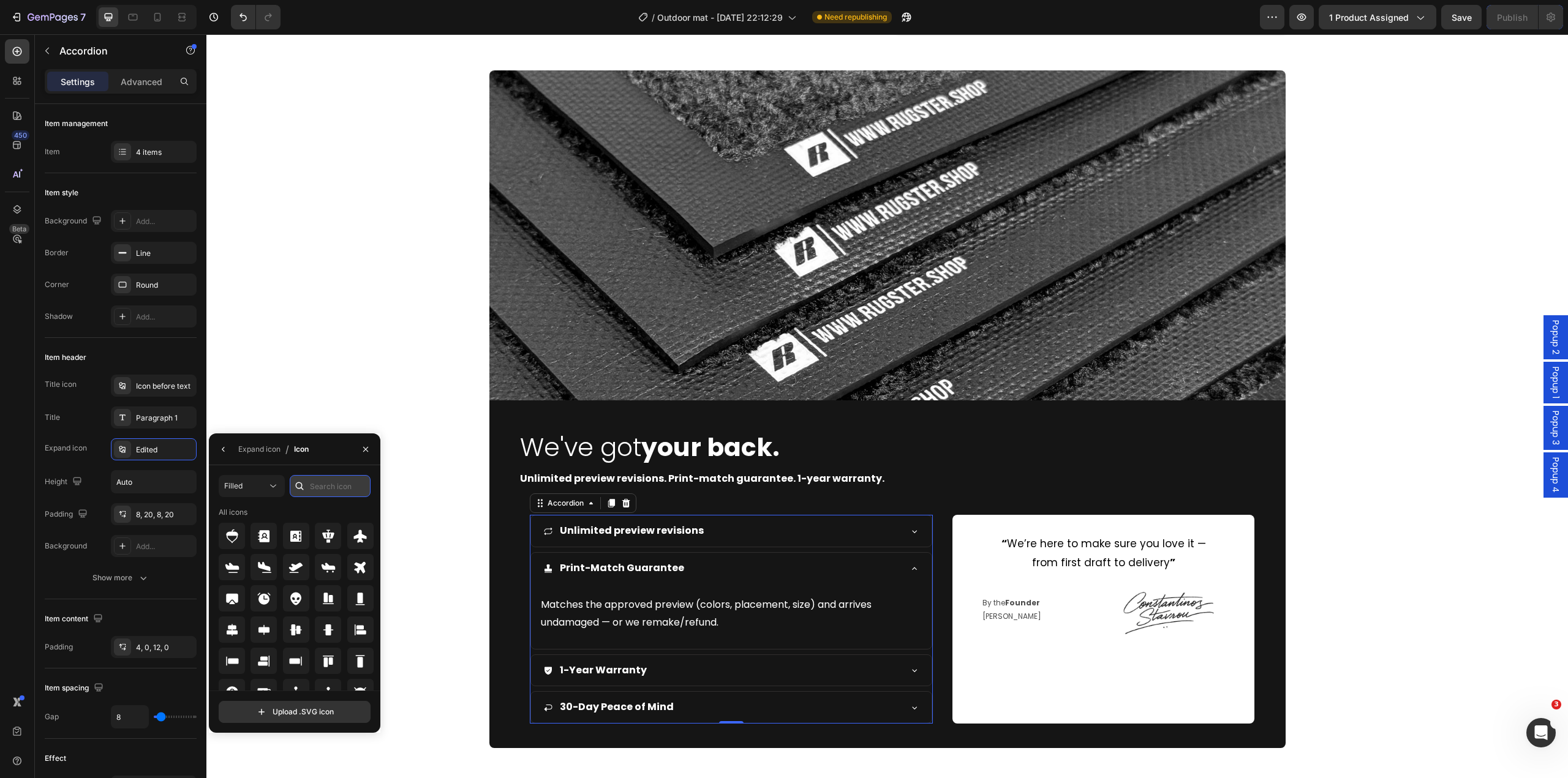
click at [324, 489] on input "text" at bounding box center [330, 486] width 81 height 22
type input "arrow"
click at [336, 658] on div at bounding box center [328, 660] width 26 height 26
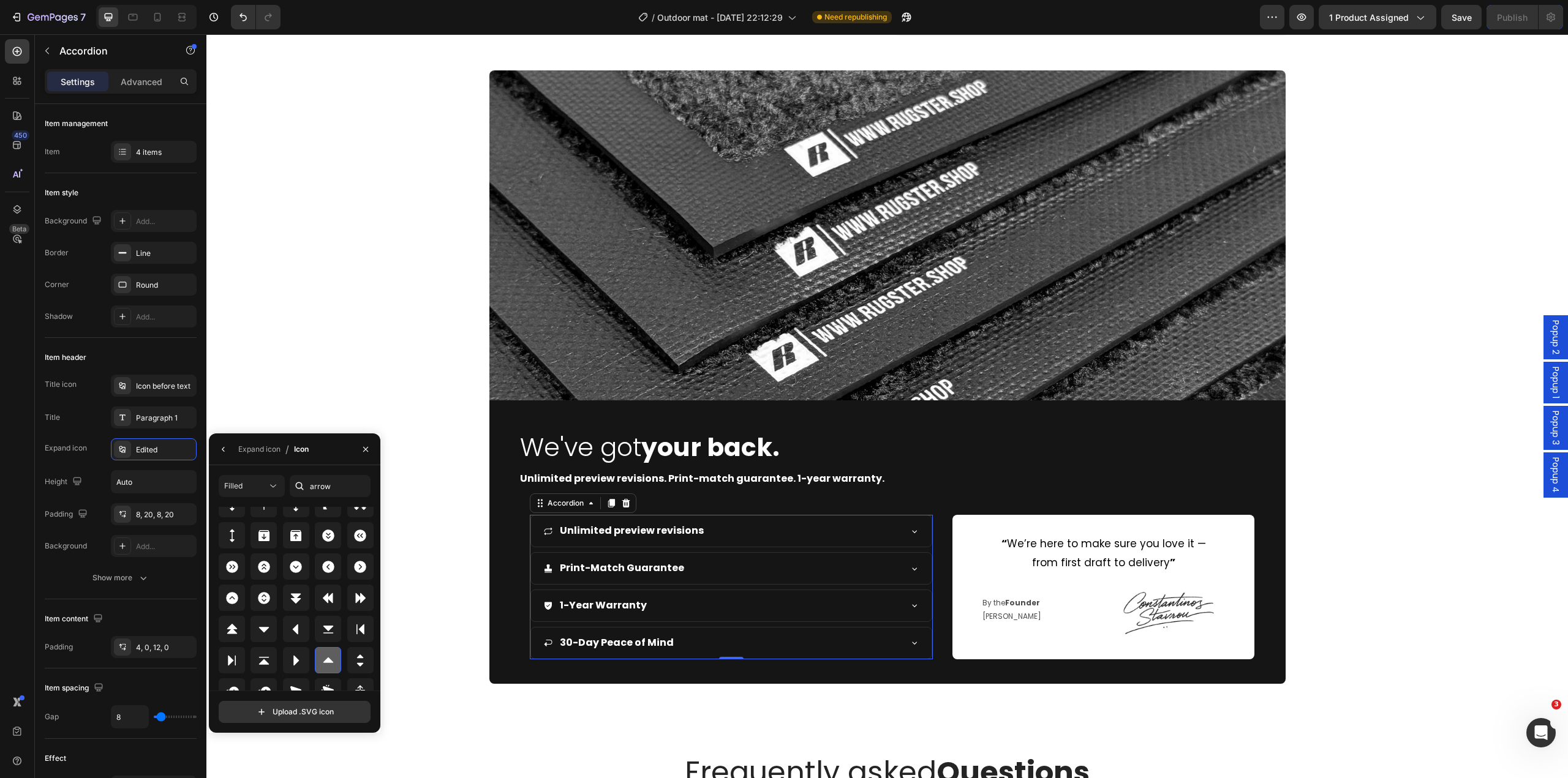
scroll to position [582, 0]
click at [275, 553] on div at bounding box center [263, 553] width 26 height 26
click at [271, 555] on div at bounding box center [263, 553] width 26 height 26
click at [223, 456] on button "button" at bounding box center [224, 449] width 20 height 20
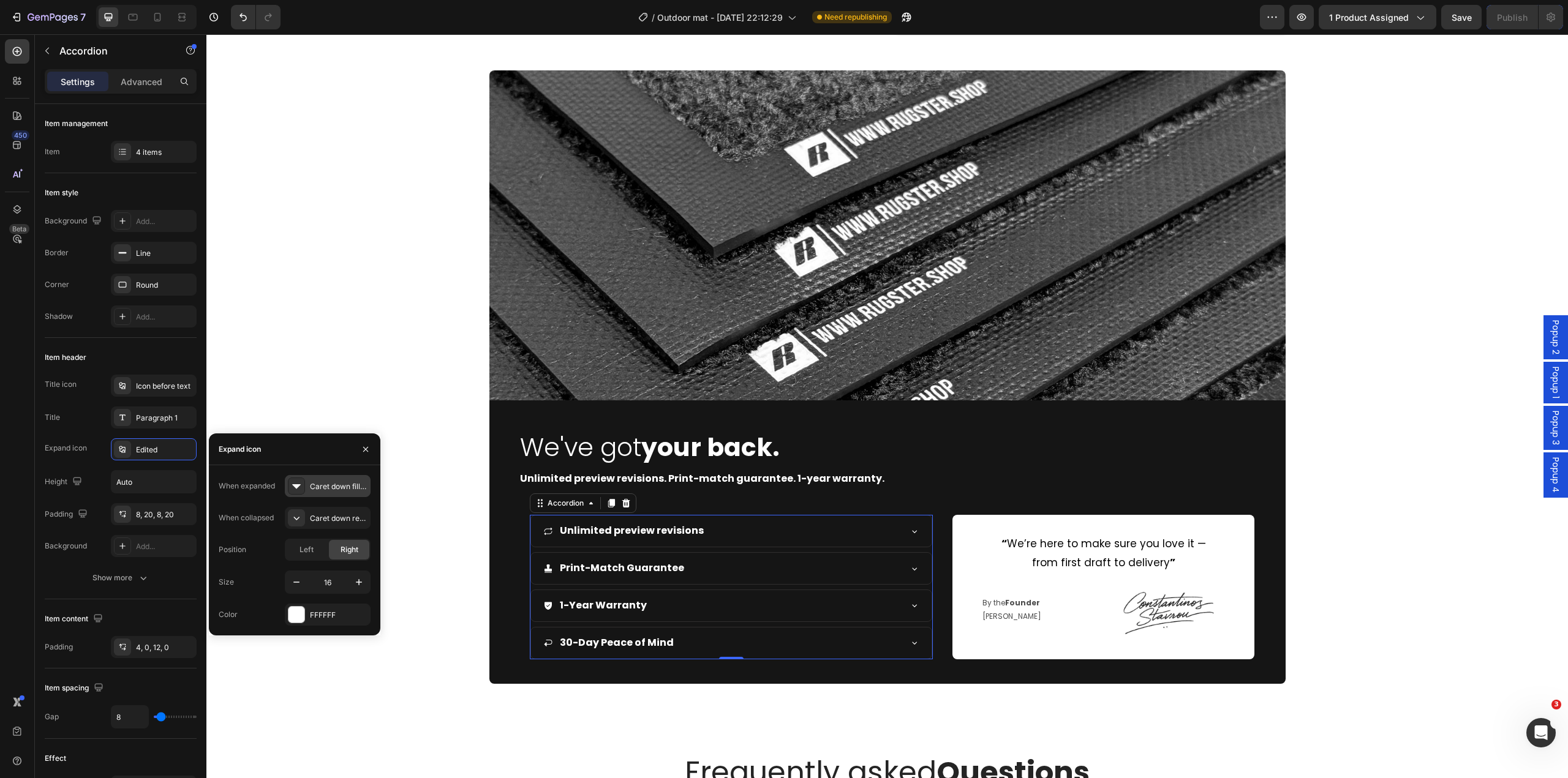
click at [338, 492] on div "Caret down filled" at bounding box center [327, 486] width 86 height 22
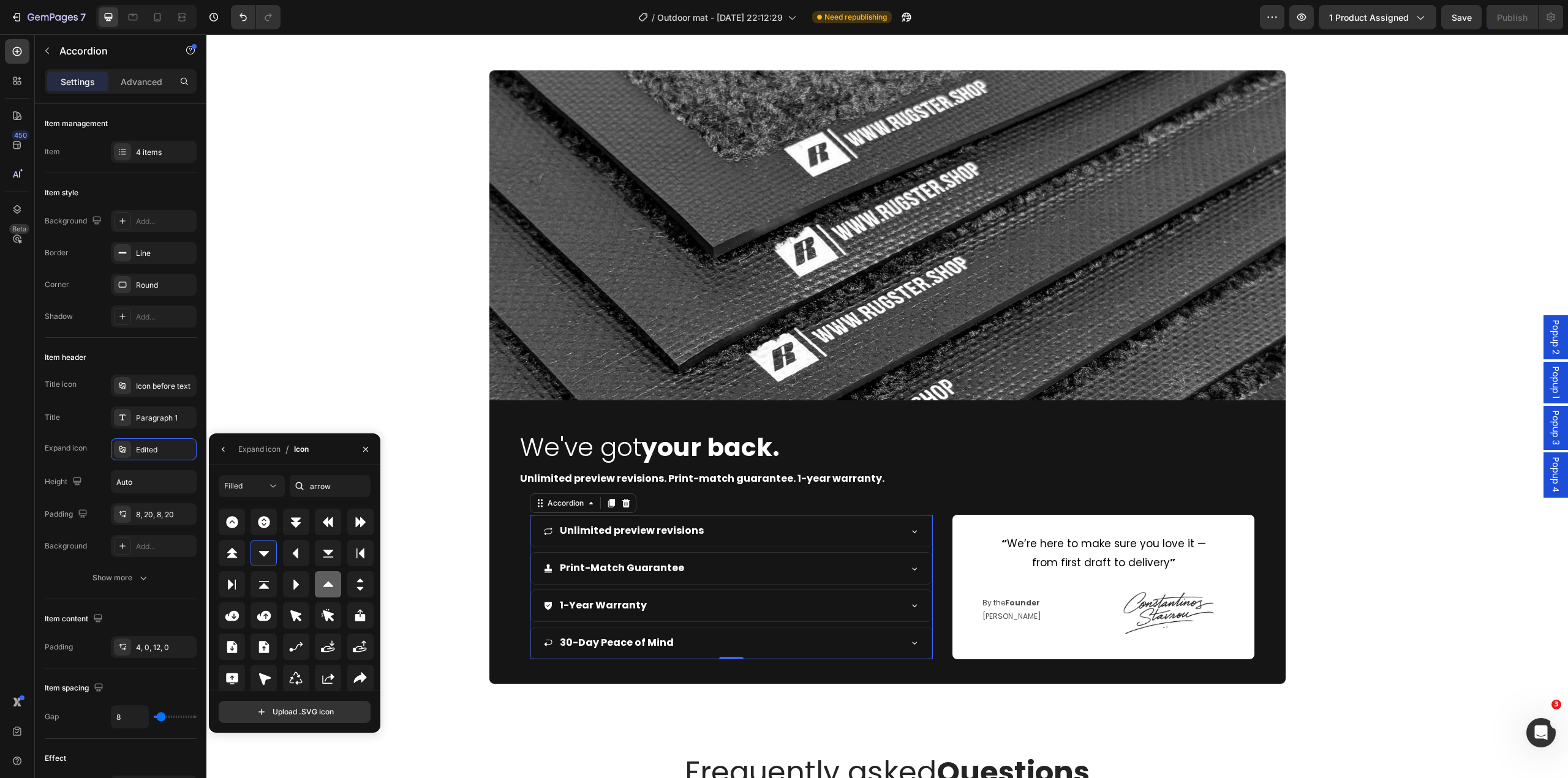
click at [327, 592] on icon at bounding box center [328, 585] width 15 height 15
click at [220, 449] on icon "button" at bounding box center [223, 449] width 10 height 10
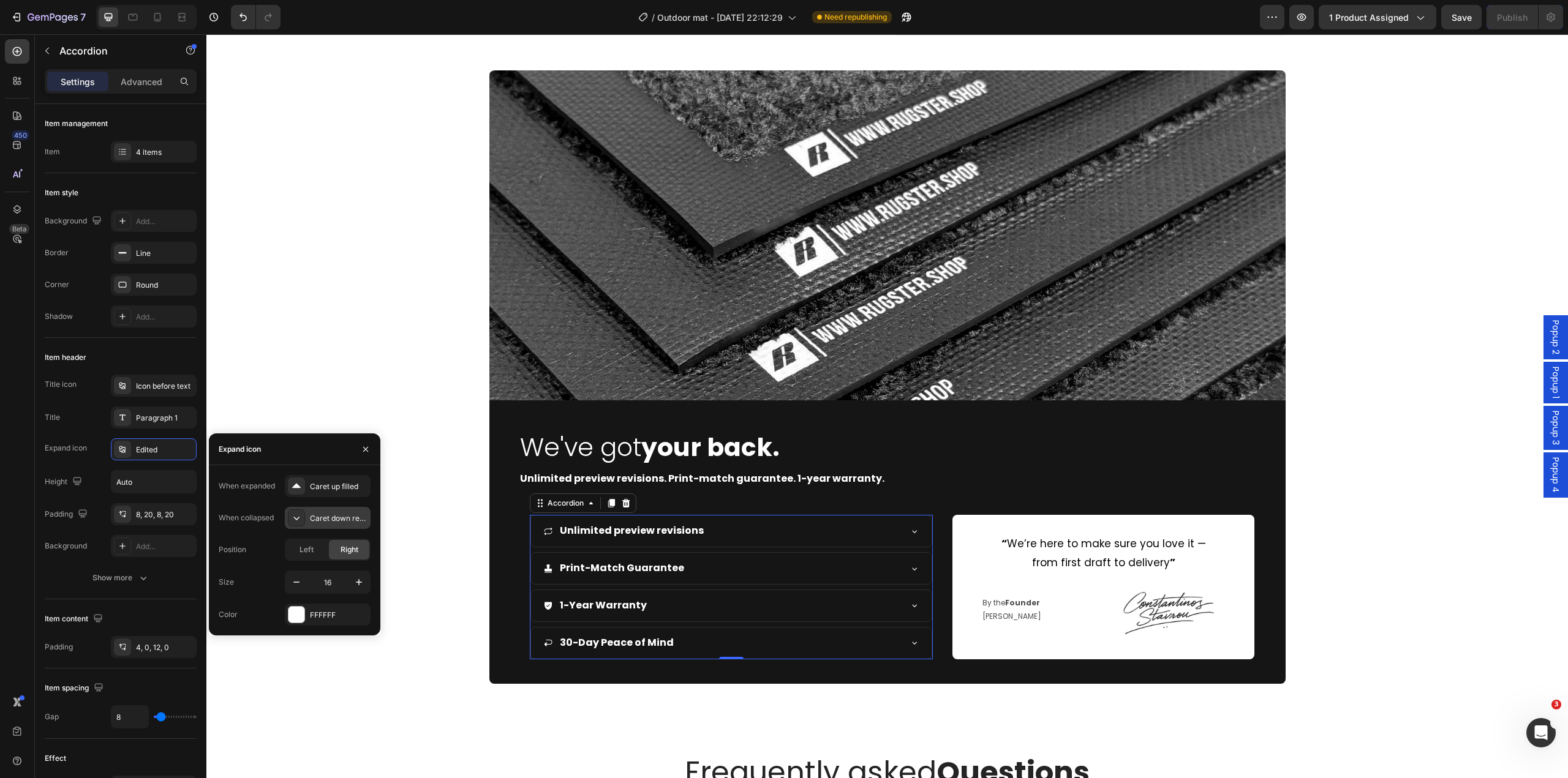
click at [306, 528] on div "Caret down regular" at bounding box center [327, 518] width 86 height 22
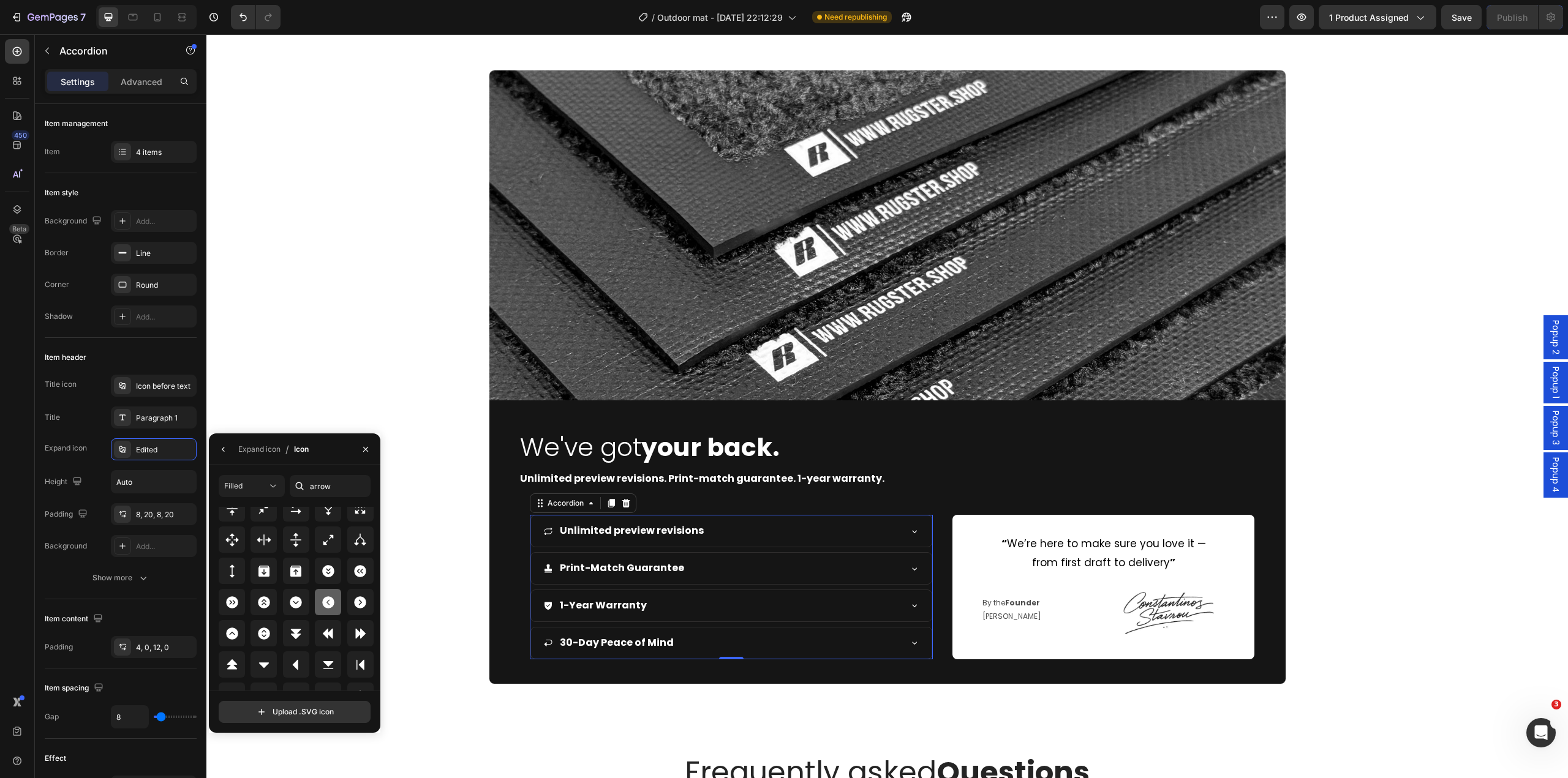
scroll to position [612, 0]
click at [321, 546] on icon at bounding box center [328, 549] width 15 height 15
click at [1385, 667] on div "Image We've got your back. Heading Unlimited preview revisions. Print-match gua…" at bounding box center [887, 377] width 1362 height 613
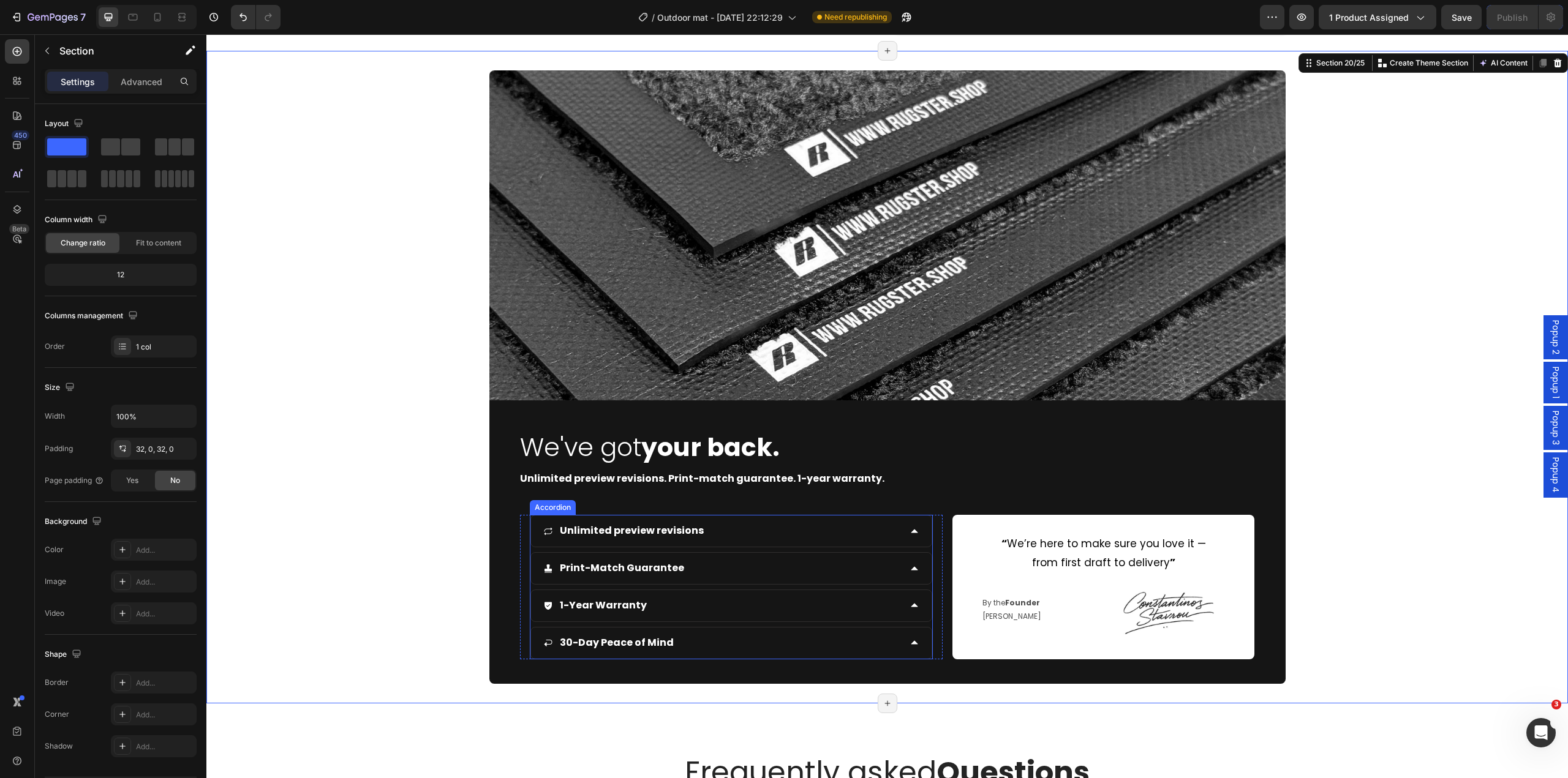
click at [805, 536] on div "Unlimited preview revisions" at bounding box center [722, 531] width 357 height 21
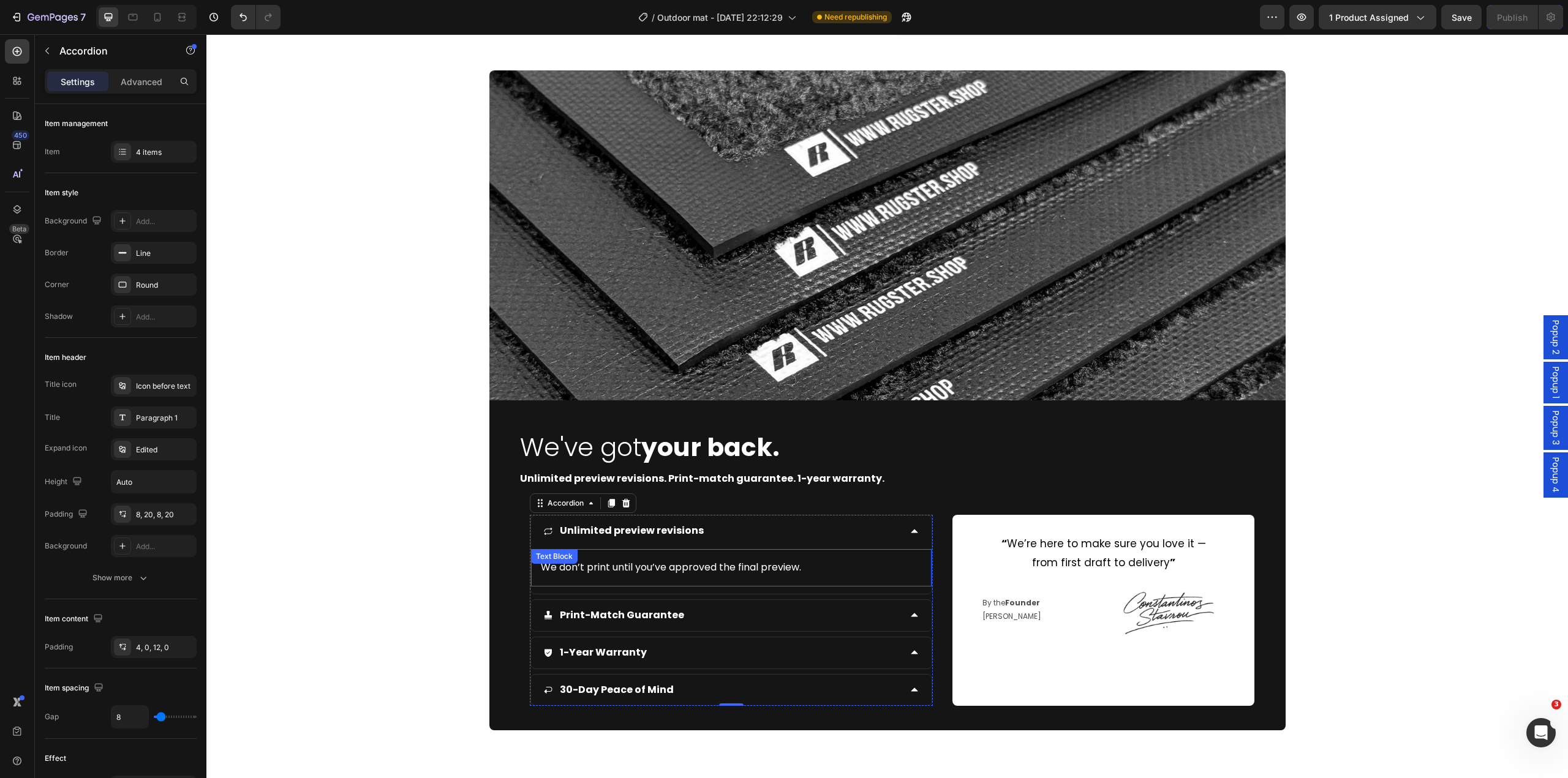
click at [677, 568] on p "We don’t print until you’ve approved the final preview." at bounding box center [731, 567] width 381 height 18
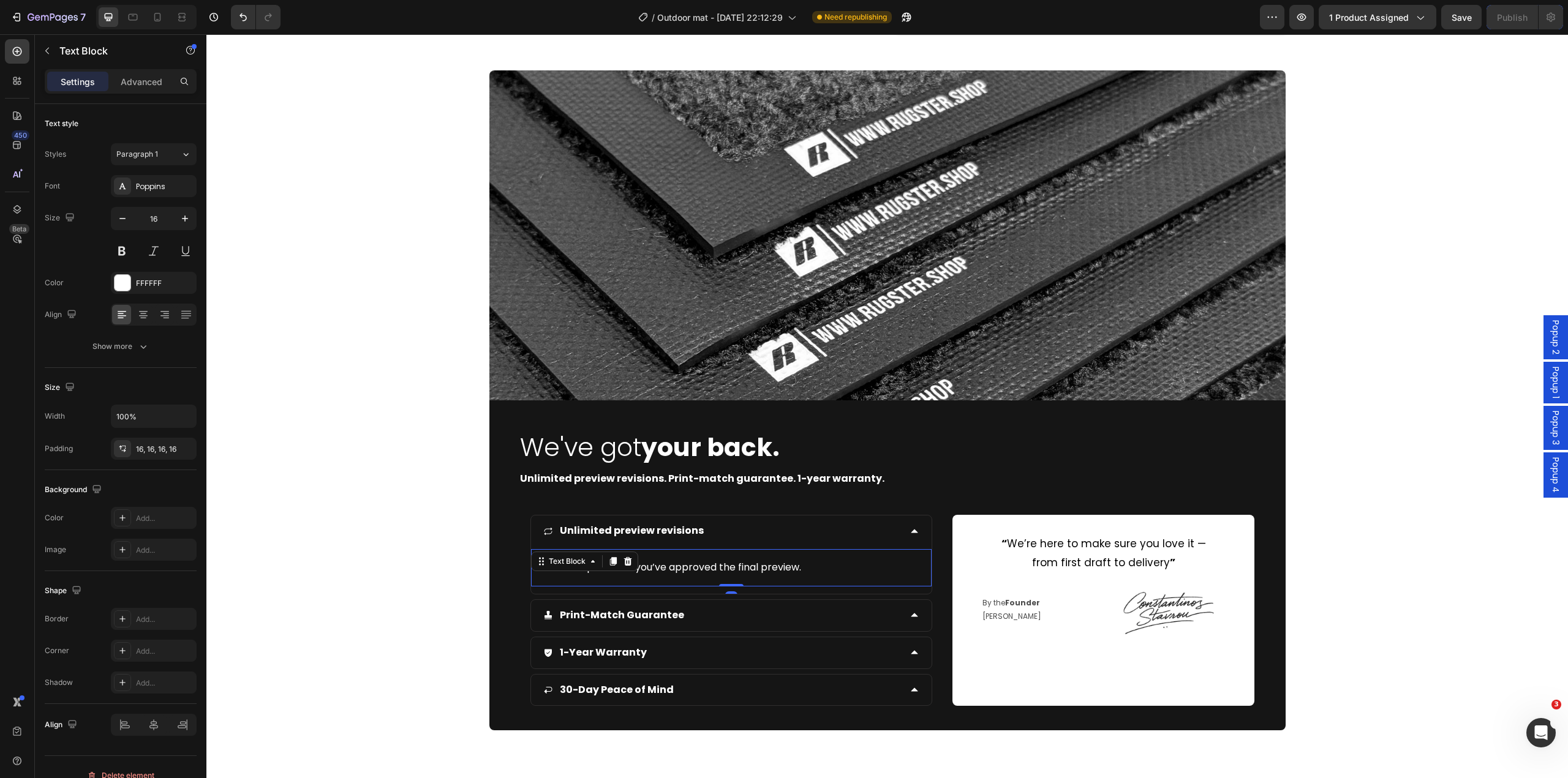
click at [677, 568] on p "We don’t print until you’ve approved the final preview." at bounding box center [731, 567] width 381 height 18
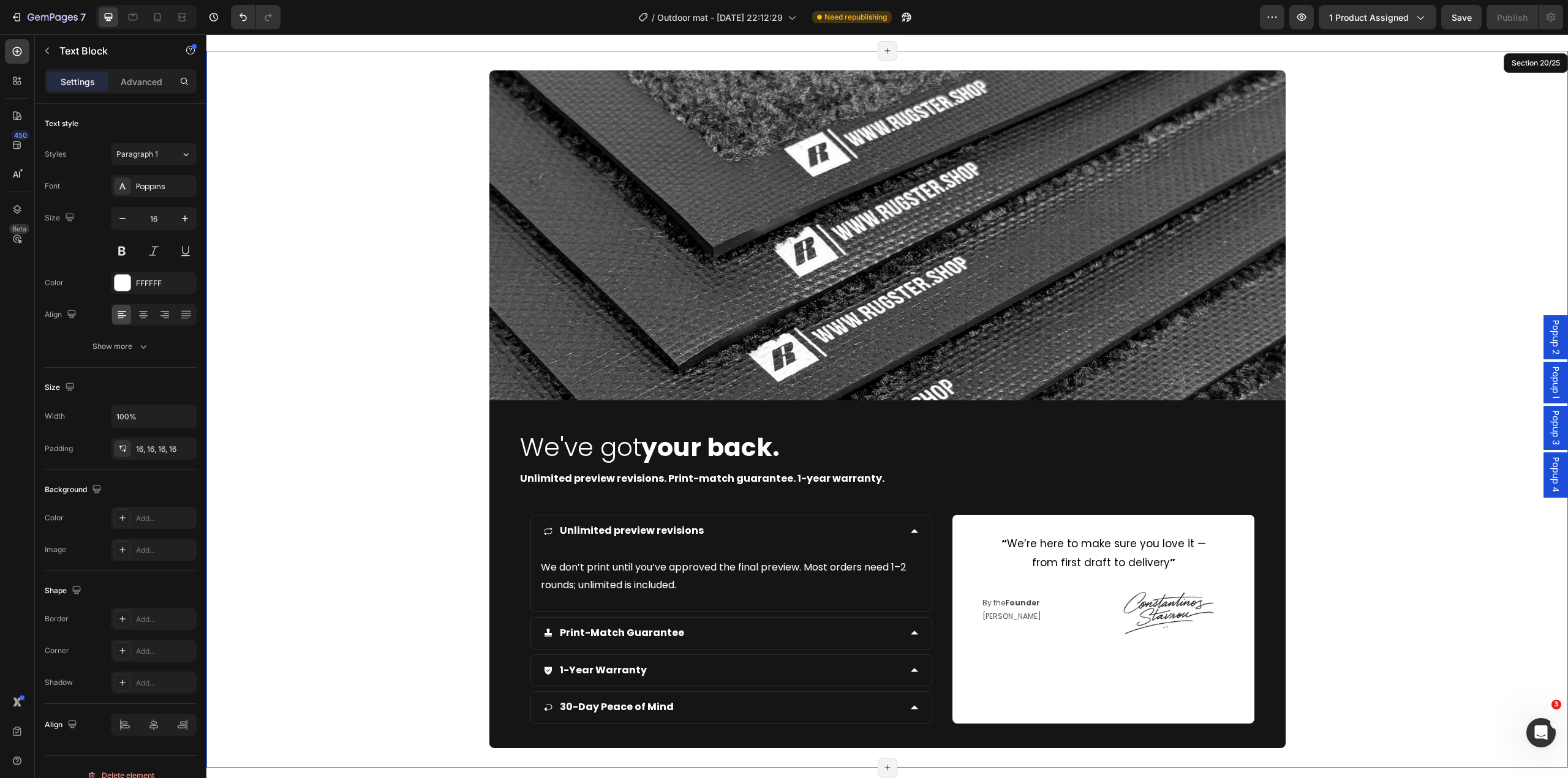
click at [389, 592] on div "Image We've got your back. Heading Unlimited preview revisions. Print-match gua…" at bounding box center [887, 409] width 1362 height 678
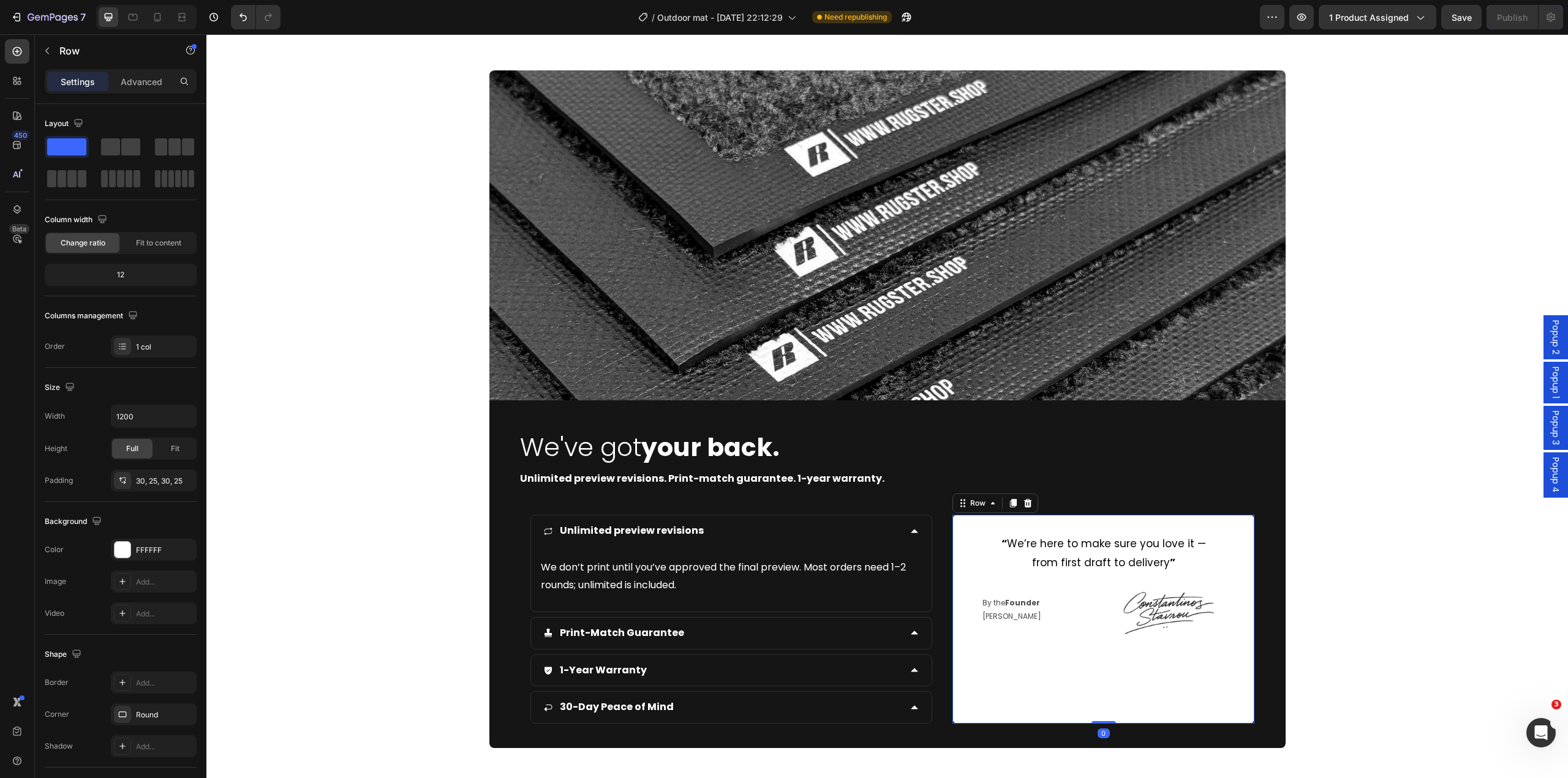
click at [985, 580] on div "“ We’re here to make sure you love it — from first draft to delivery ” Text Blo…" at bounding box center [1103, 619] width 271 height 172
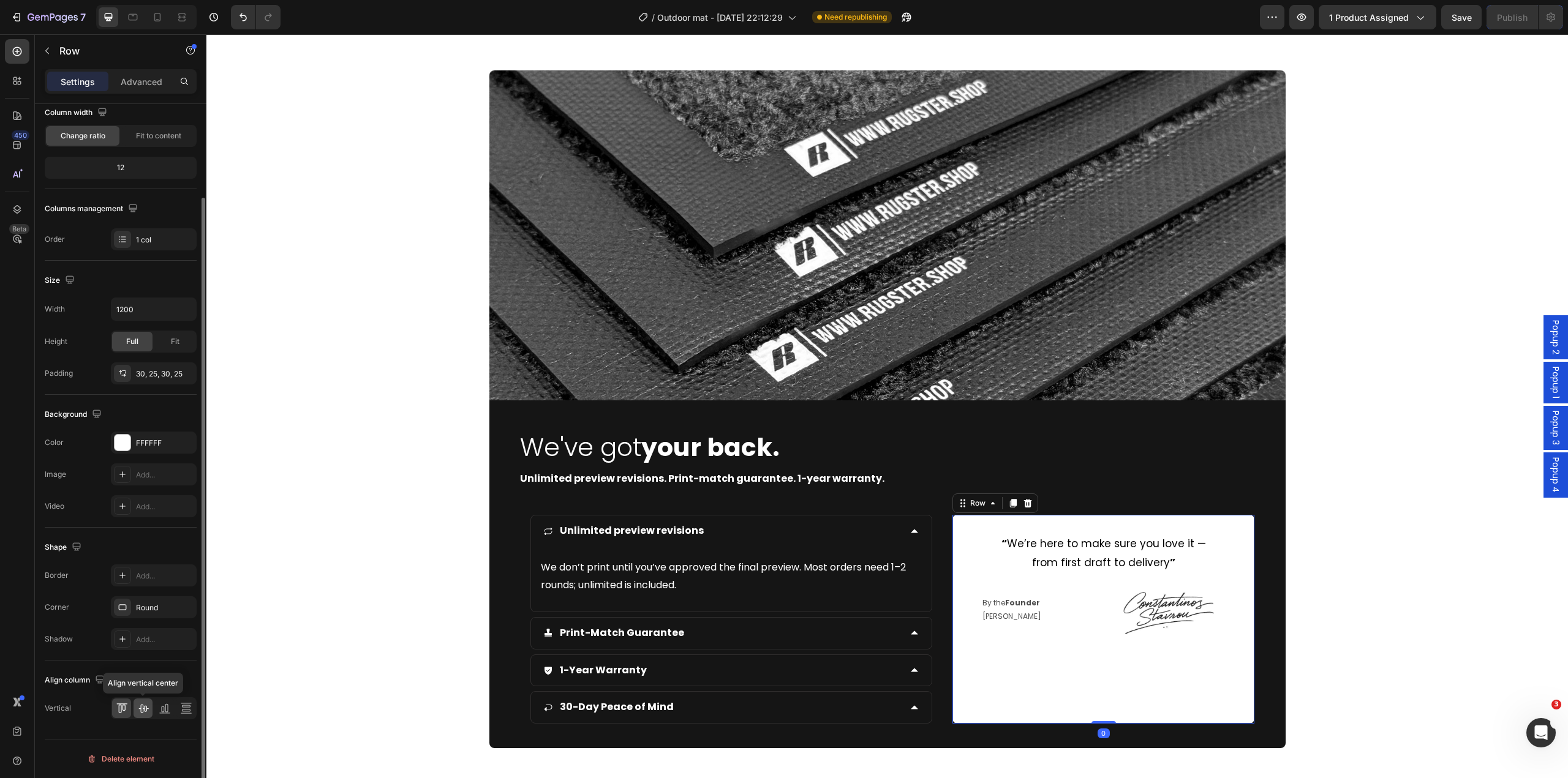
click at [146, 705] on icon at bounding box center [143, 708] width 12 height 12
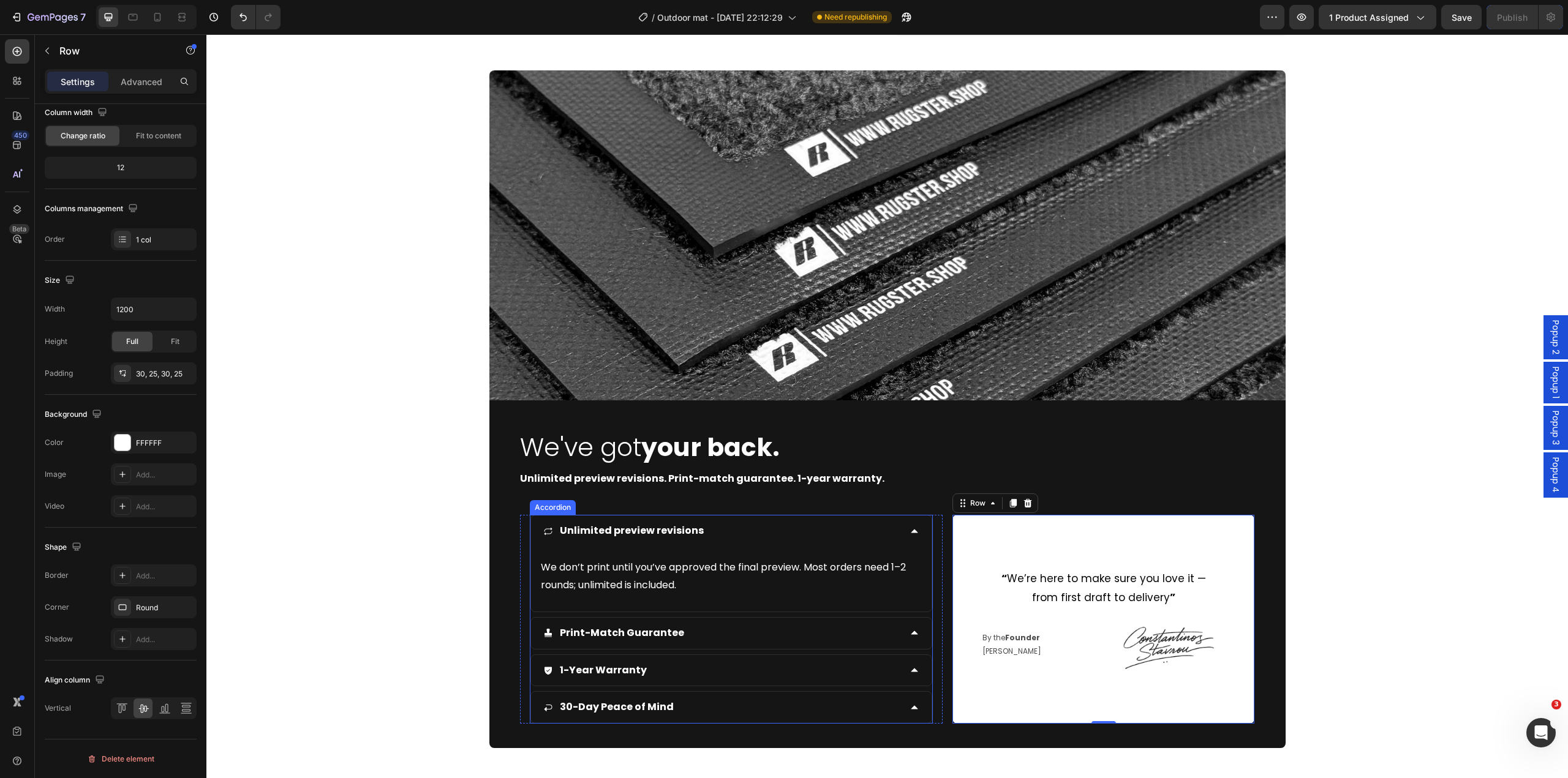
click at [896, 527] on div "Unlimited preview revisions" at bounding box center [732, 531] width 401 height 31
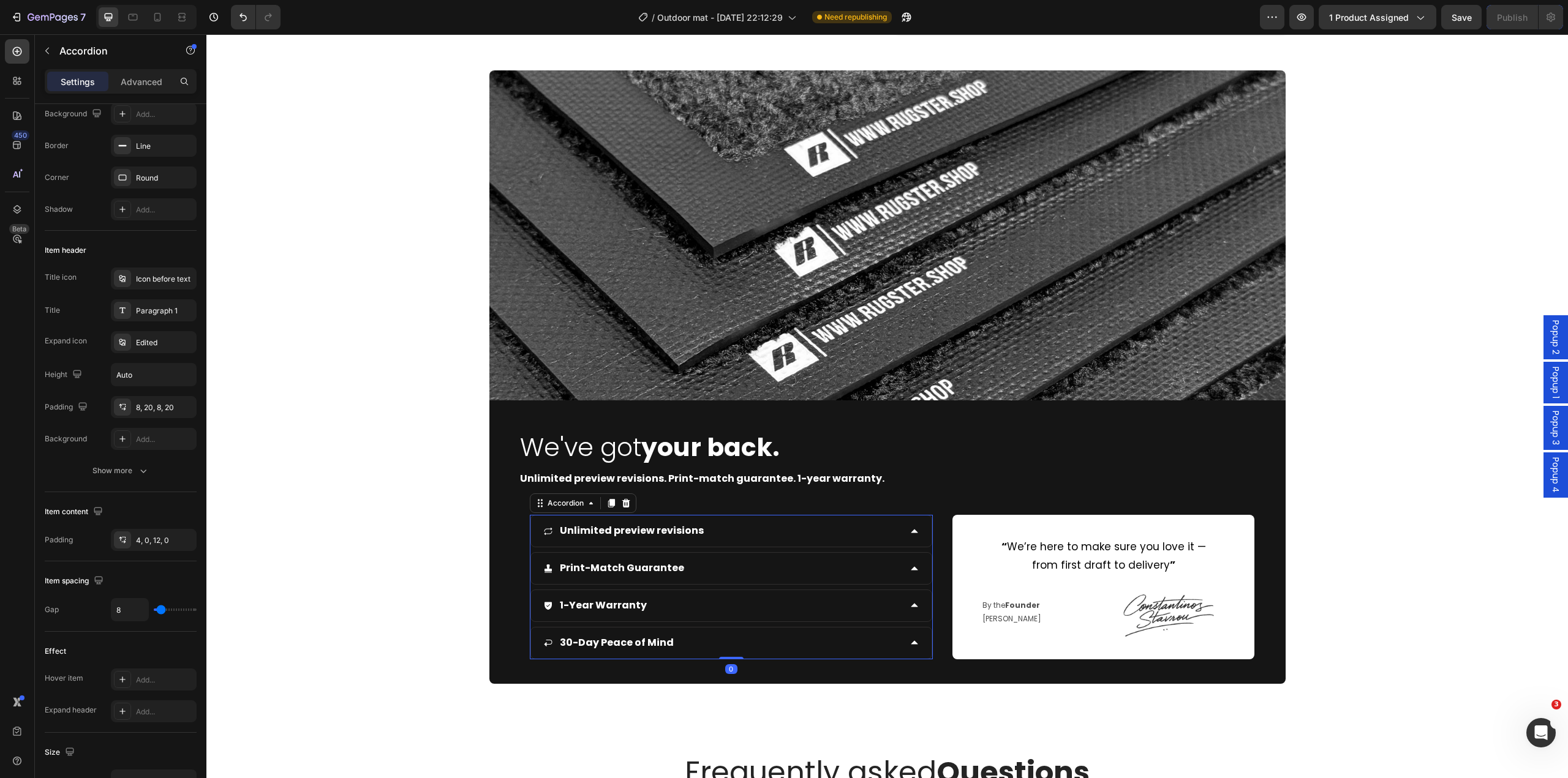
scroll to position [0, 0]
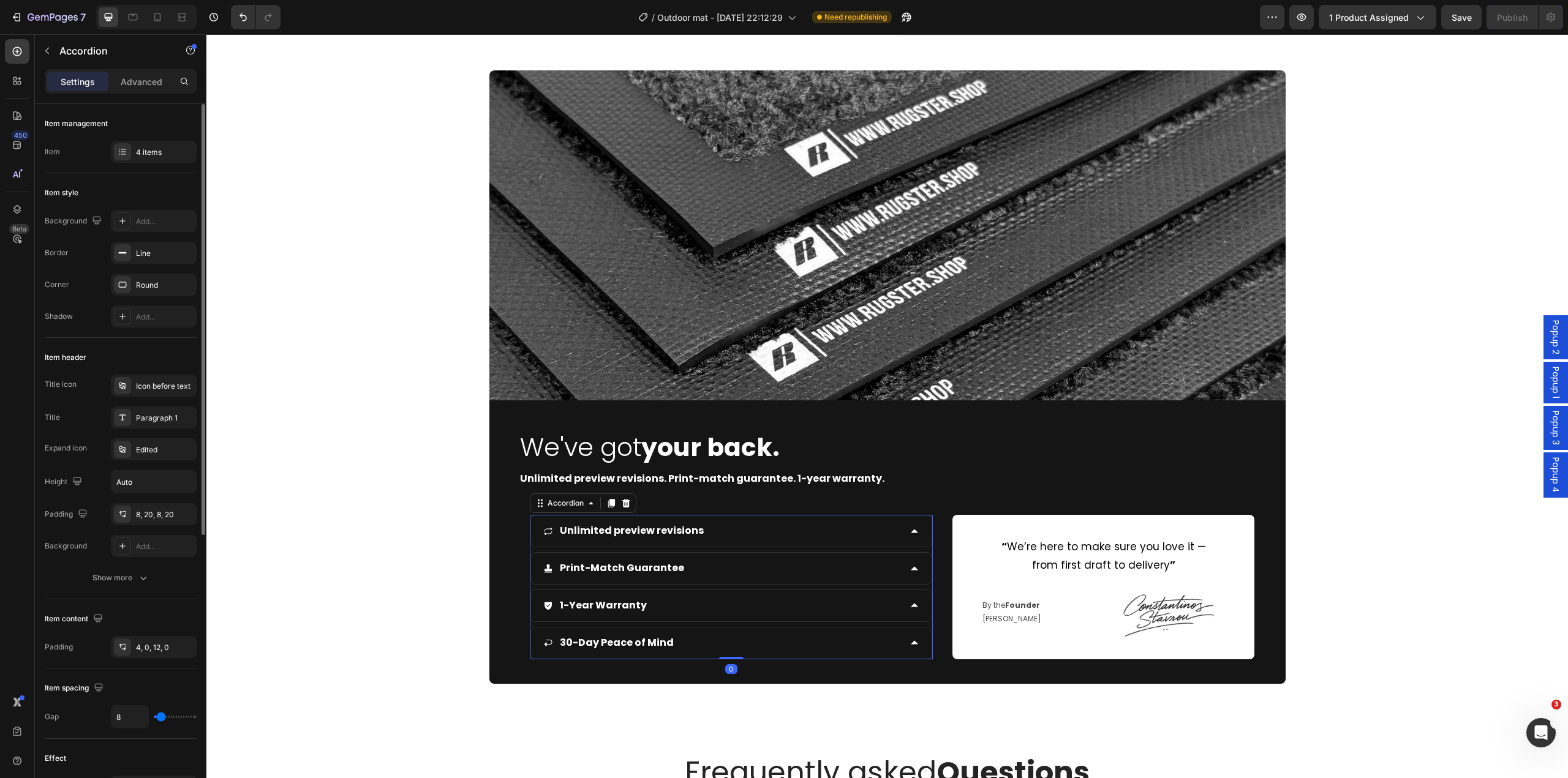
click at [896, 527] on div "Unlimited preview revisions" at bounding box center [732, 531] width 401 height 31
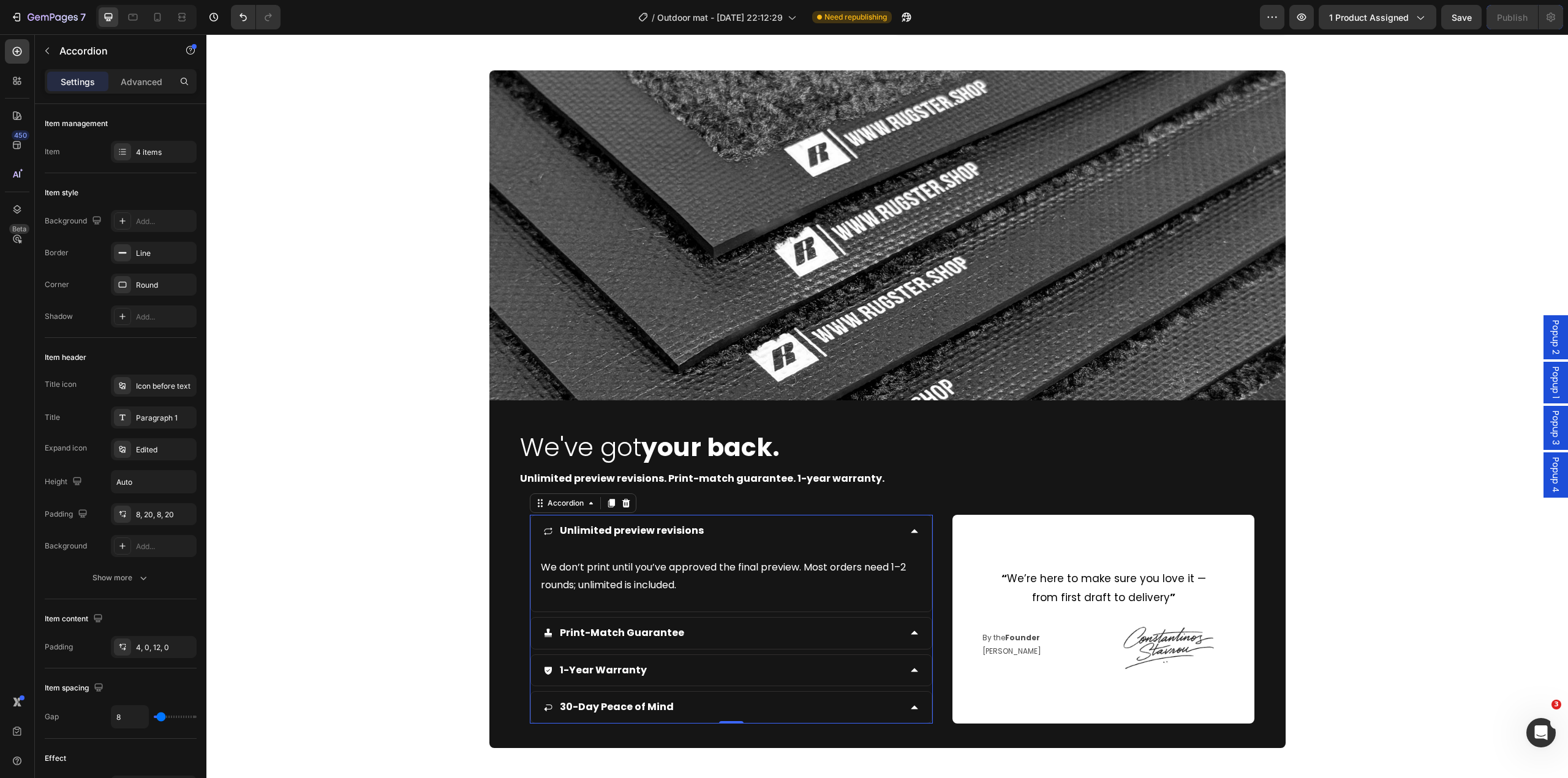
click at [911, 534] on icon at bounding box center [915, 531] width 10 height 10
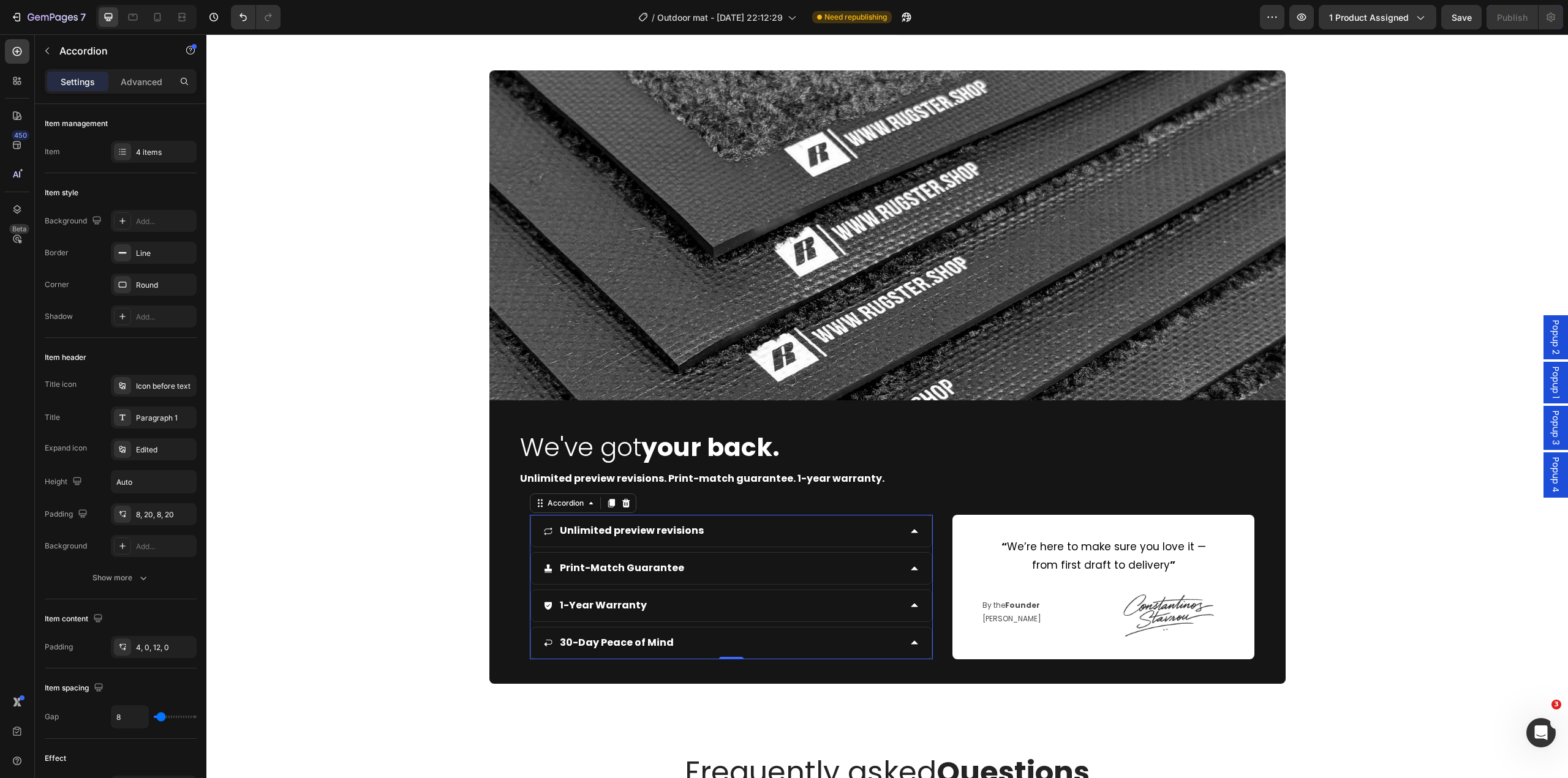
click at [716, 572] on div "Print-Match Guarantee" at bounding box center [722, 568] width 357 height 21
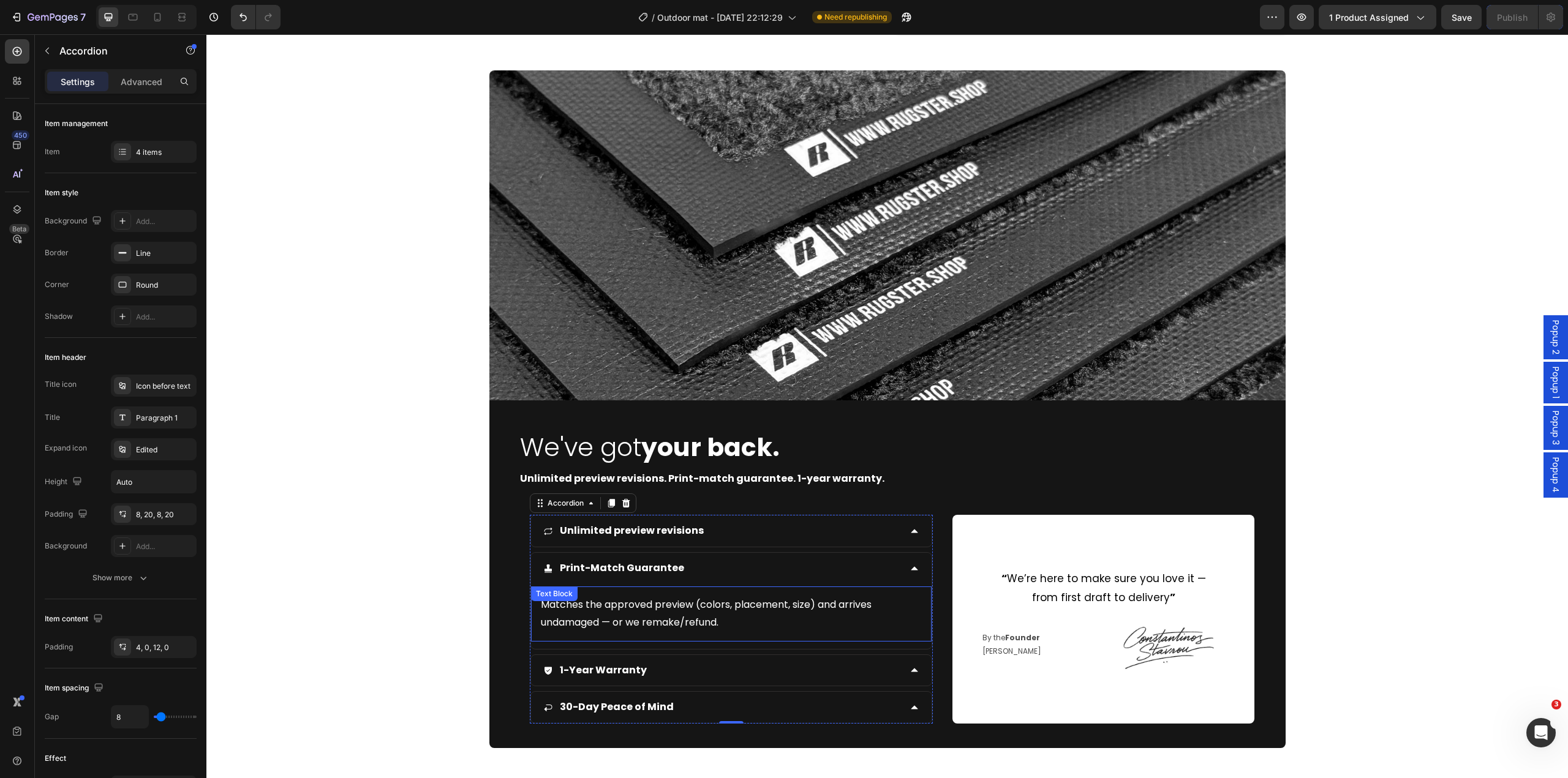
click at [692, 624] on p "Matches the approved preview (colors, placement, size) and arrives undamaged — …" at bounding box center [731, 614] width 381 height 36
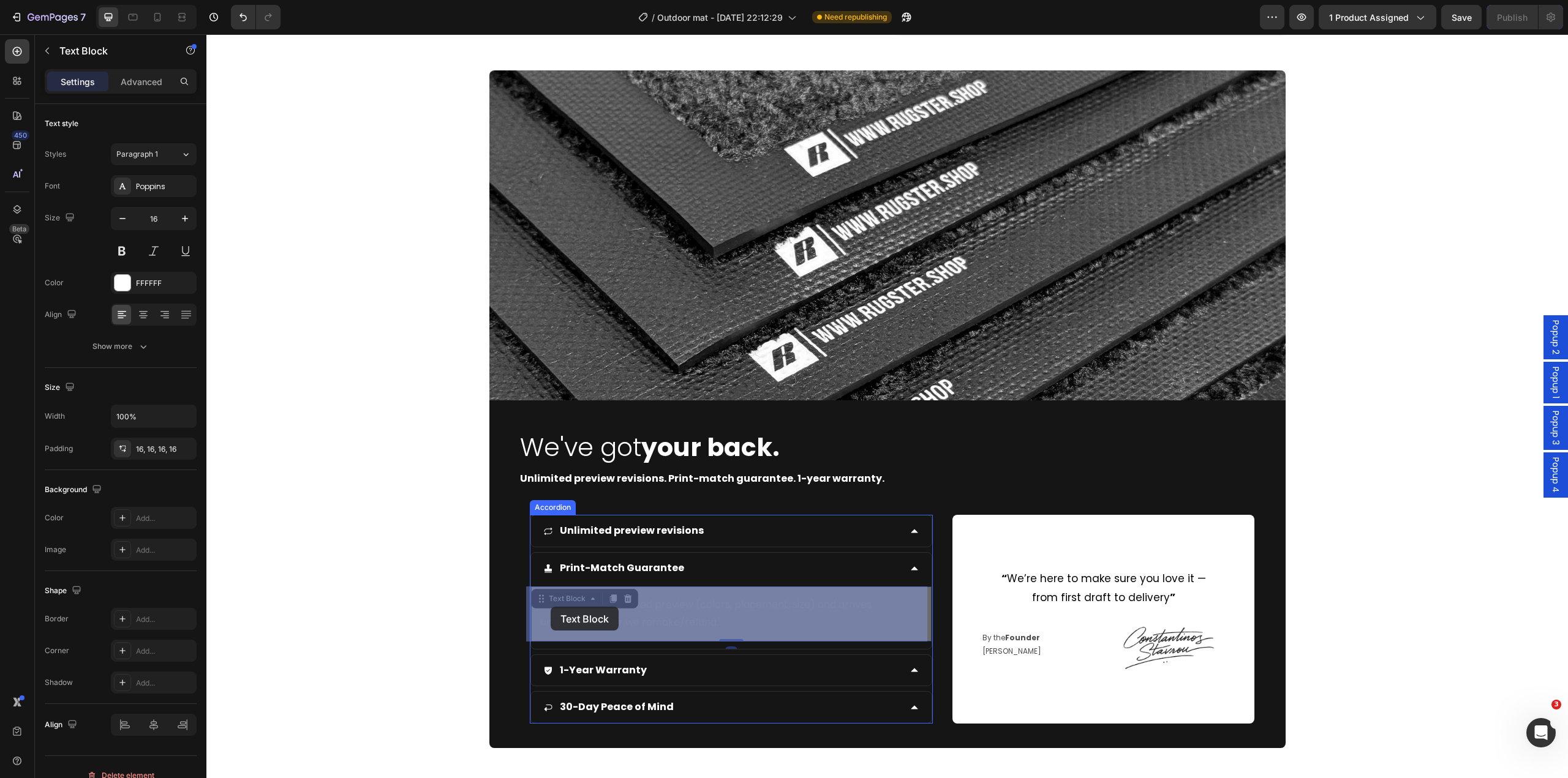
drag, startPoint x: 753, startPoint y: 623, endPoint x: 551, endPoint y: 607, distance: 202.6
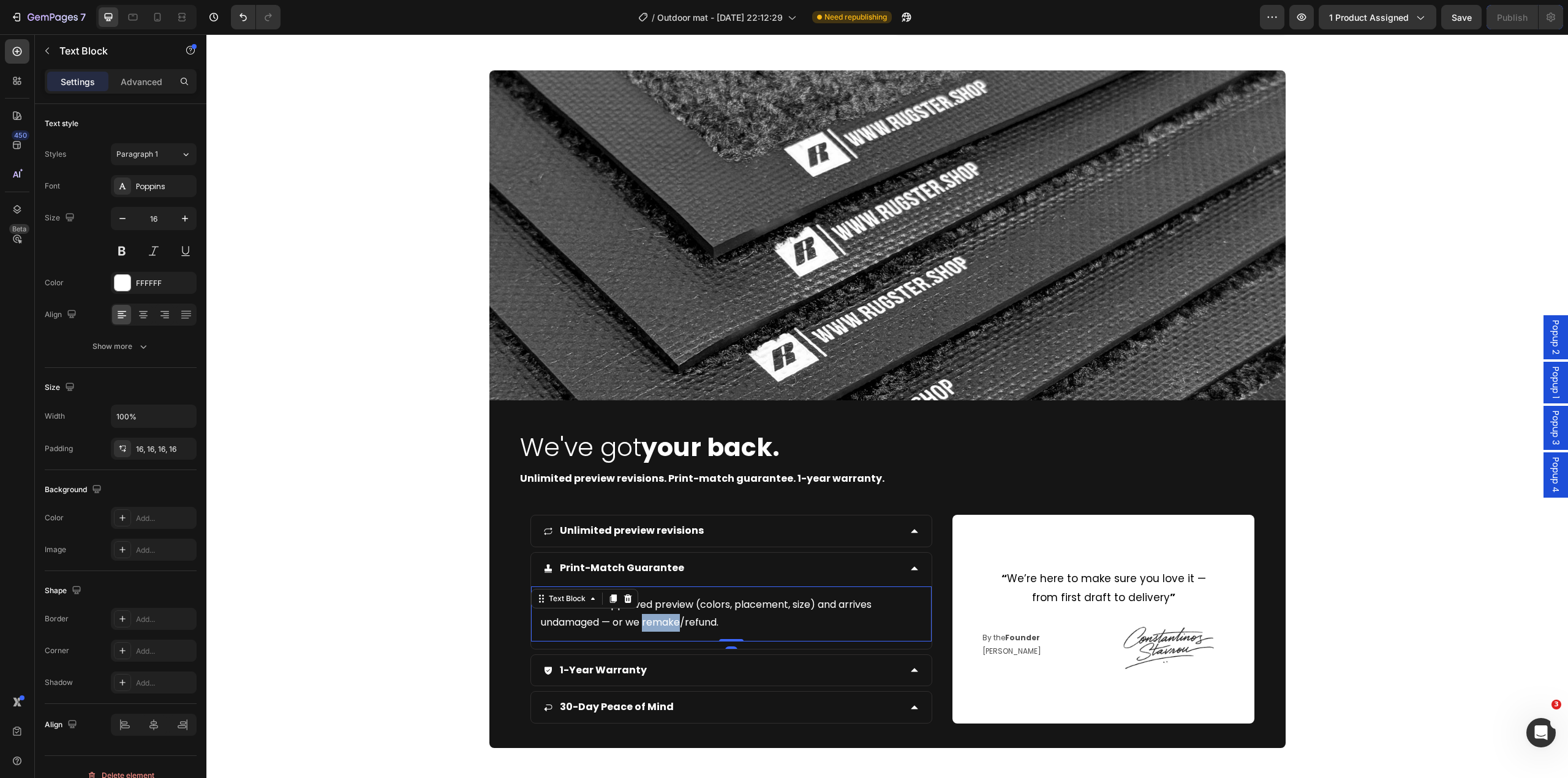
click at [657, 620] on p "Matches the approved preview (colors, placement, size) and arrives undamaged — …" at bounding box center [731, 614] width 381 height 36
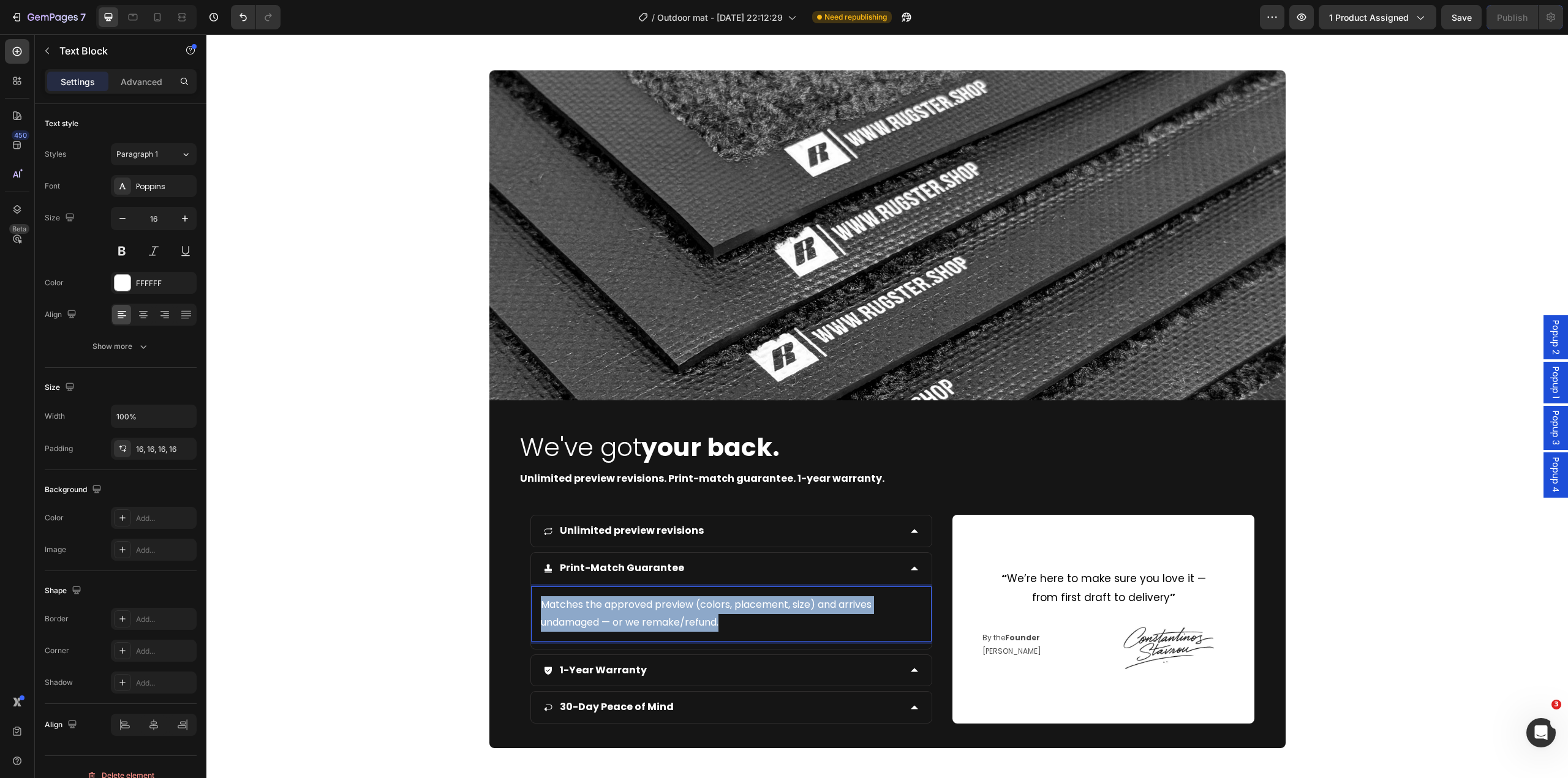
click at [657, 620] on p "Matches the approved preview (colors, placement, size) and arrives undamaged — …" at bounding box center [731, 614] width 381 height 36
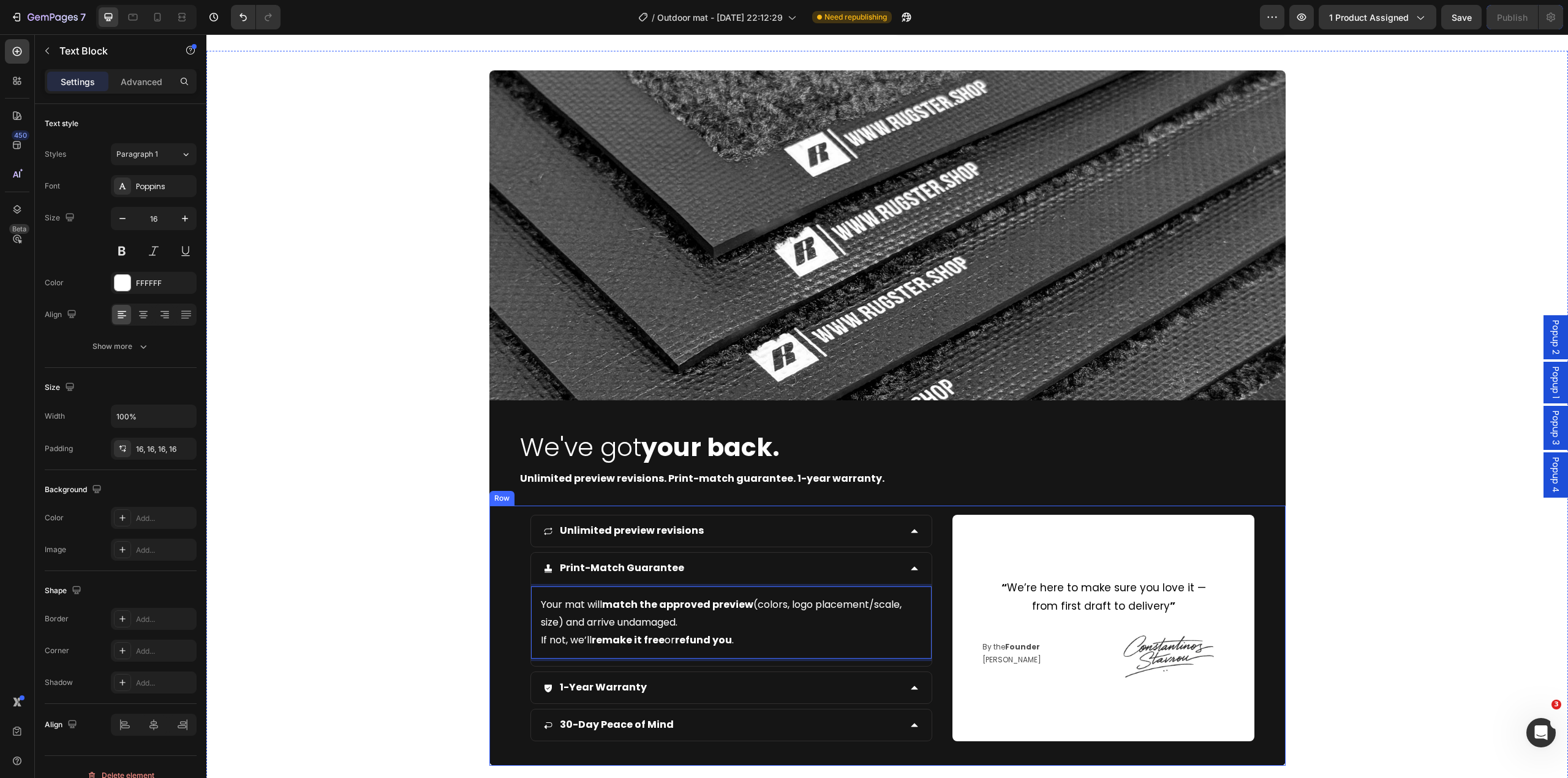
scroll to position [3950, 0]
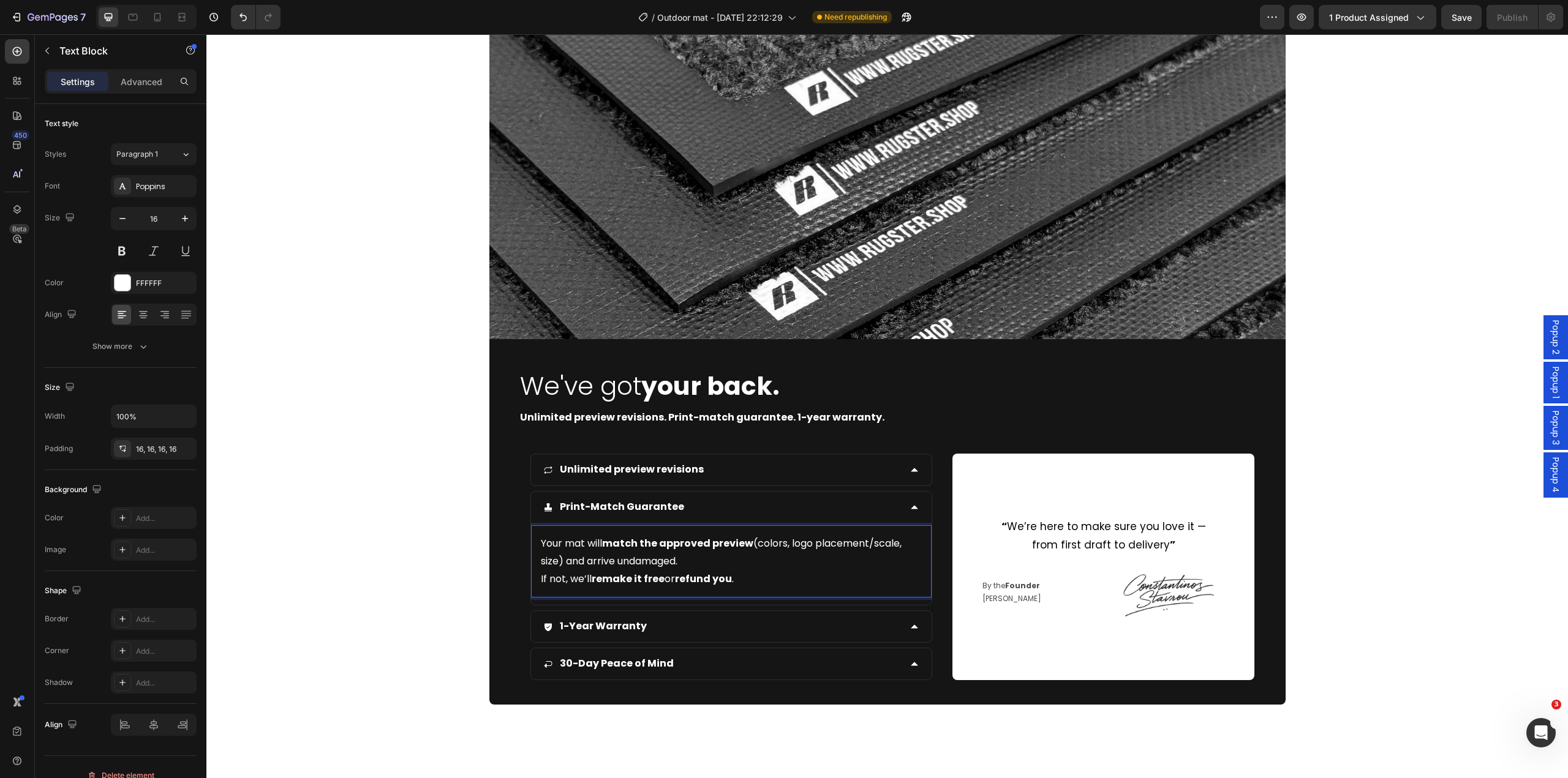
click at [534, 580] on div "Your mat will match the approved preview (colors, logo placement/scale, size) a…" at bounding box center [732, 562] width 401 height 73
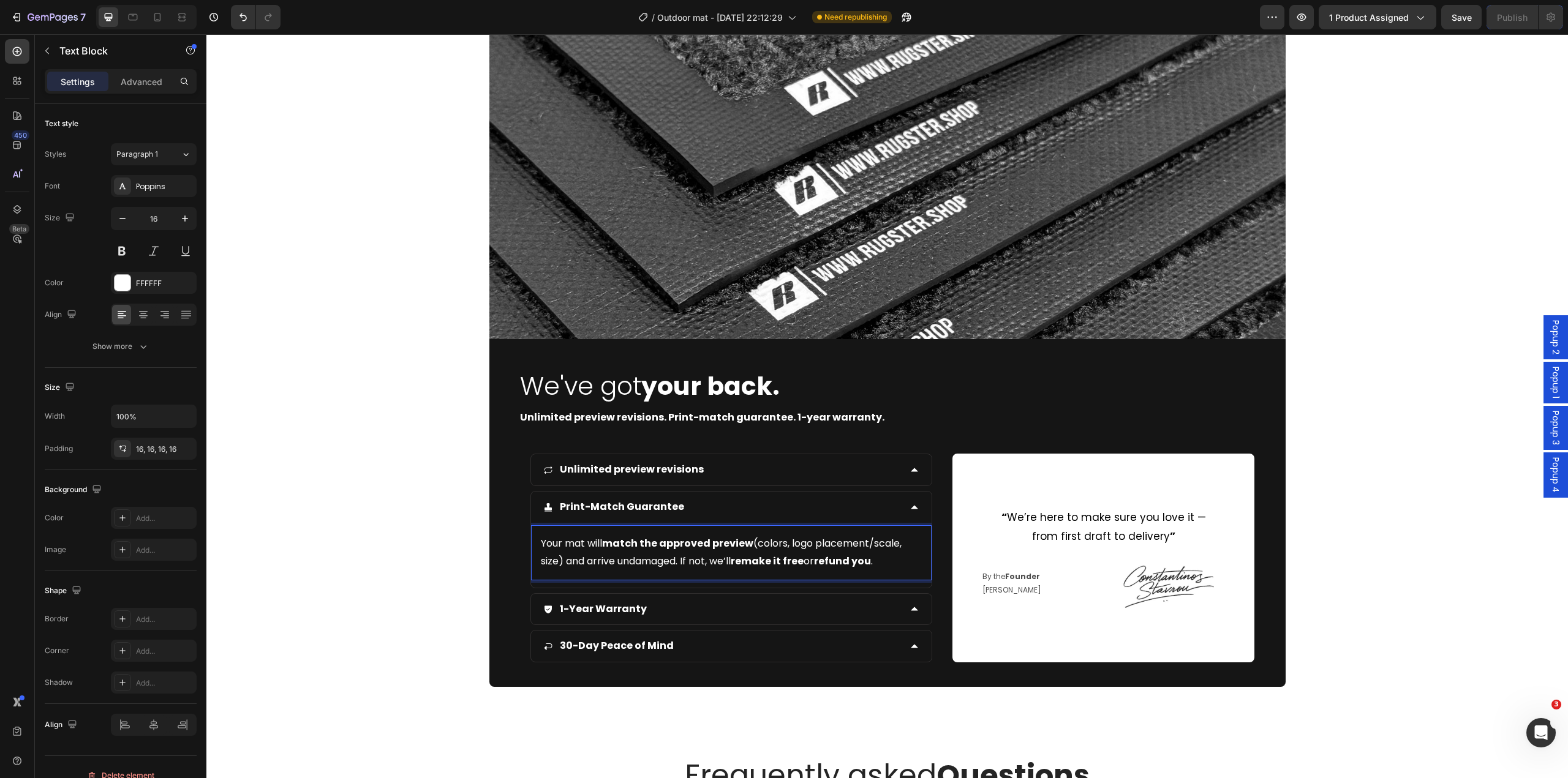
click at [873, 566] on p "Your mat will match the approved preview (colors, logo placement/scale, size) a…" at bounding box center [731, 553] width 381 height 36
drag, startPoint x: 884, startPoint y: 563, endPoint x: 804, endPoint y: 569, distance: 80.2
click at [804, 569] on p "Your mat will match the approved preview (colors, logo placement/scale, size) a…" at bounding box center [731, 553] width 381 height 36
click at [835, 570] on p "Your mat will match the approved preview (colors, logo placement/scale, size) a…" at bounding box center [731, 553] width 381 height 36
drag, startPoint x: 802, startPoint y: 565, endPoint x: 884, endPoint y: 563, distance: 82.0
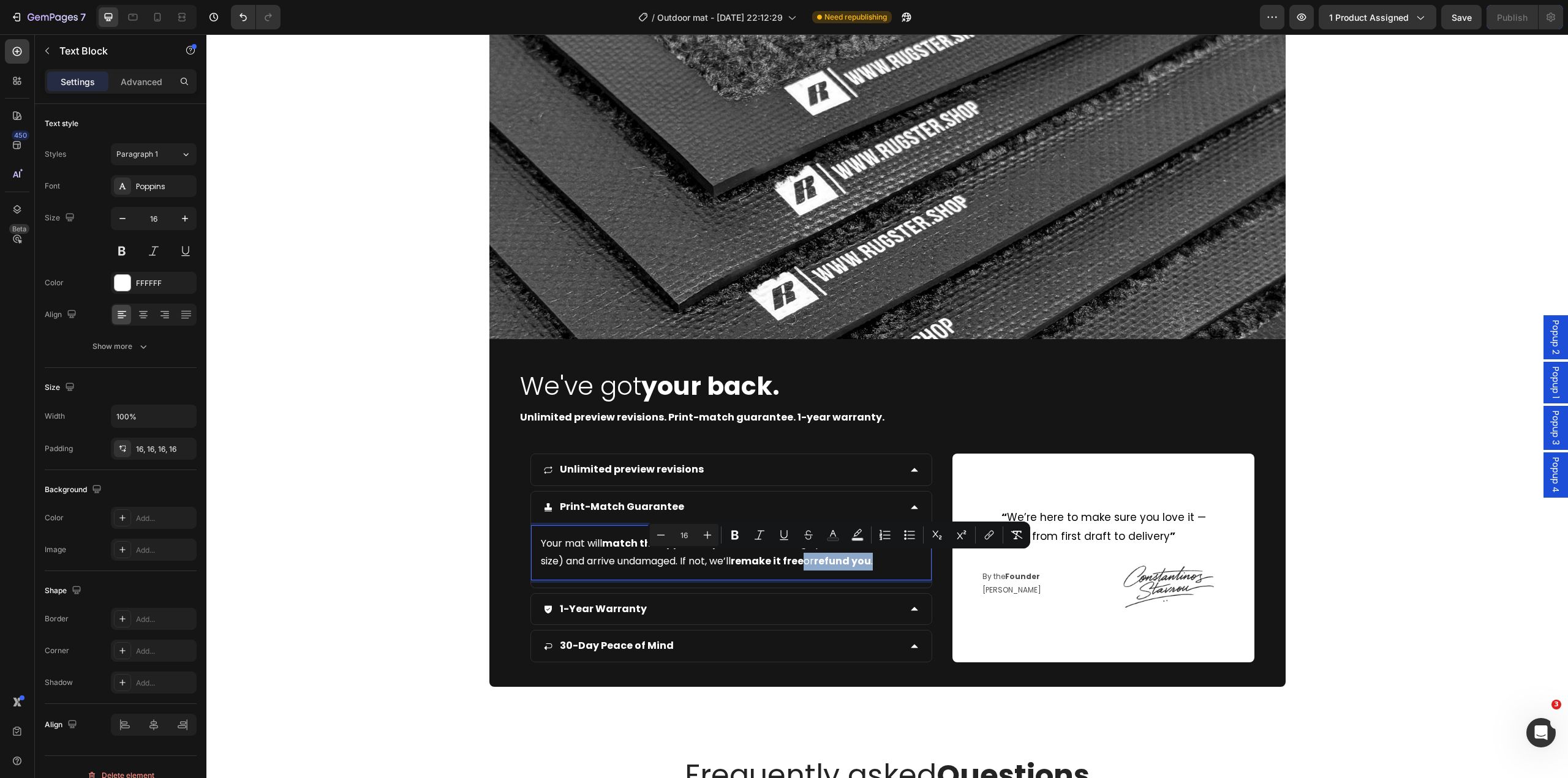
click at [884, 563] on p "Your mat will match the approved preview (colors, logo placement/scale, size) a…" at bounding box center [731, 553] width 381 height 36
click at [482, 585] on div "Image We've got your back. Heading Unlimited preview revisions. Print-match gua…" at bounding box center [887, 348] width 1362 height 678
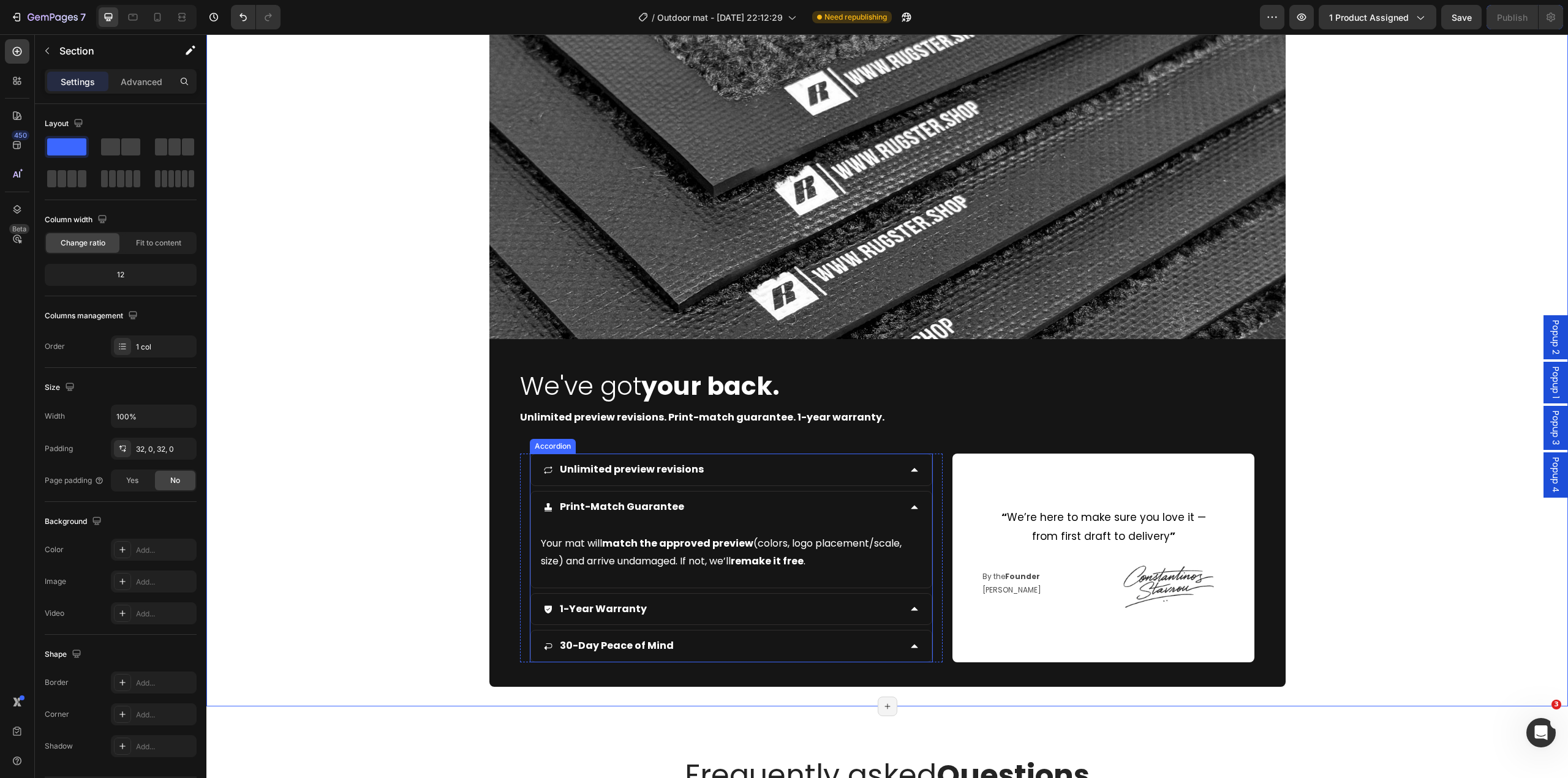
drag, startPoint x: 748, startPoint y: 612, endPoint x: 805, endPoint y: 610, distance: 57.0
click at [748, 612] on div "1-Year Warranty" at bounding box center [722, 609] width 357 height 21
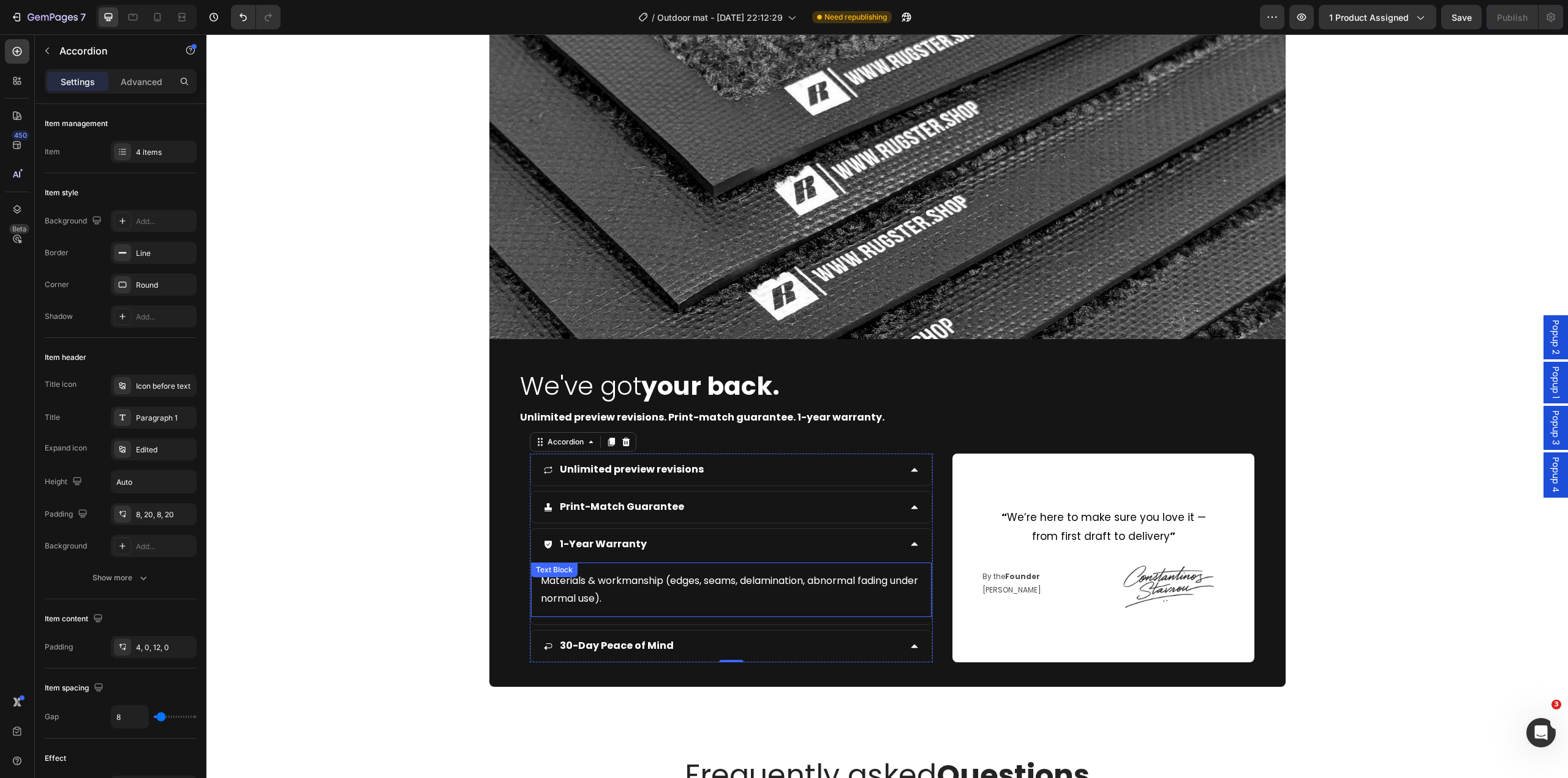
click at [674, 596] on p "Materials & workmanship (edges, seams, delamination, abnormal fading under norm…" at bounding box center [731, 590] width 381 height 36
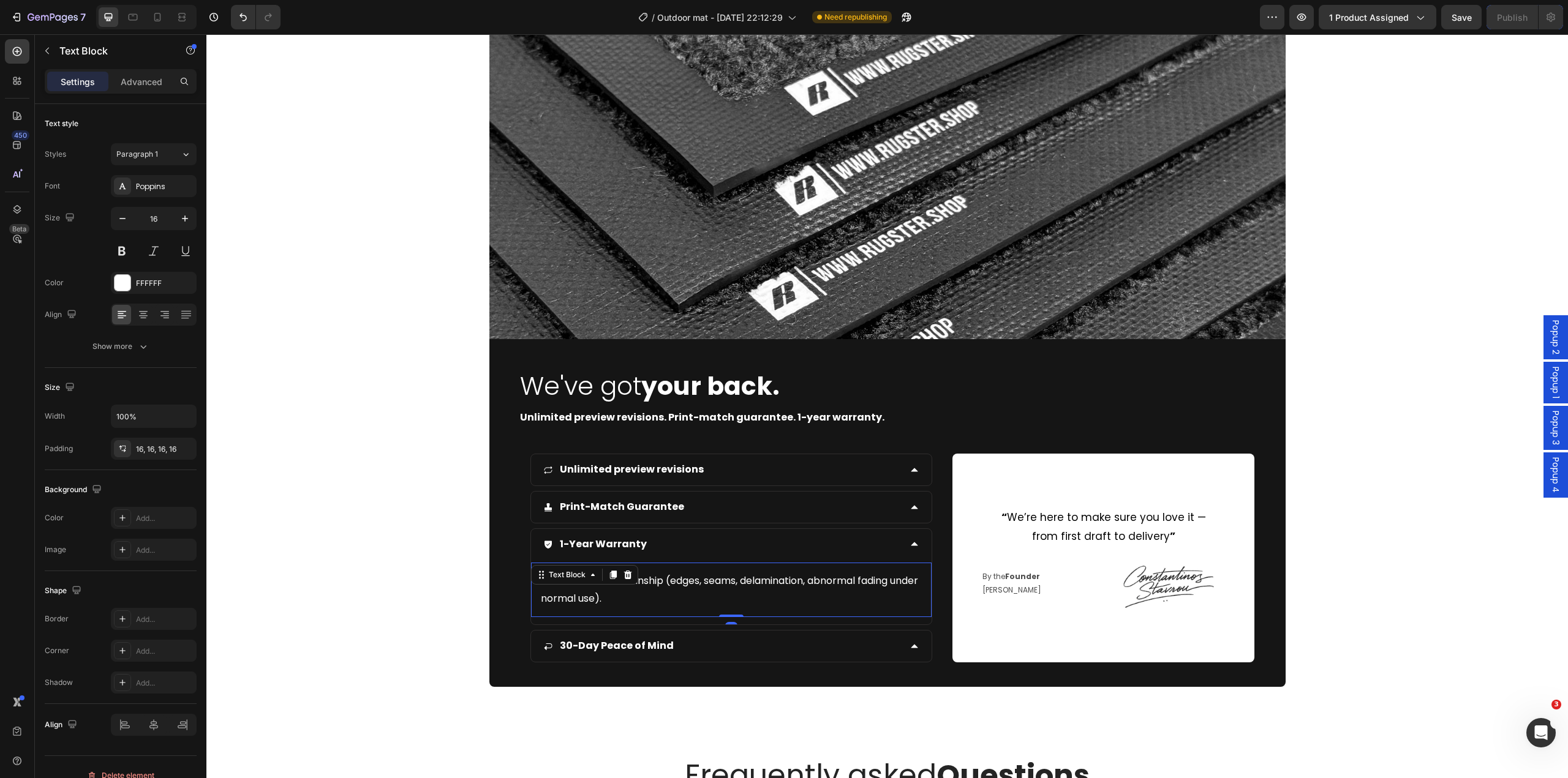
click at [659, 602] on p "Materials & workmanship (edges, seams, delamination, abnormal fading under norm…" at bounding box center [731, 590] width 381 height 36
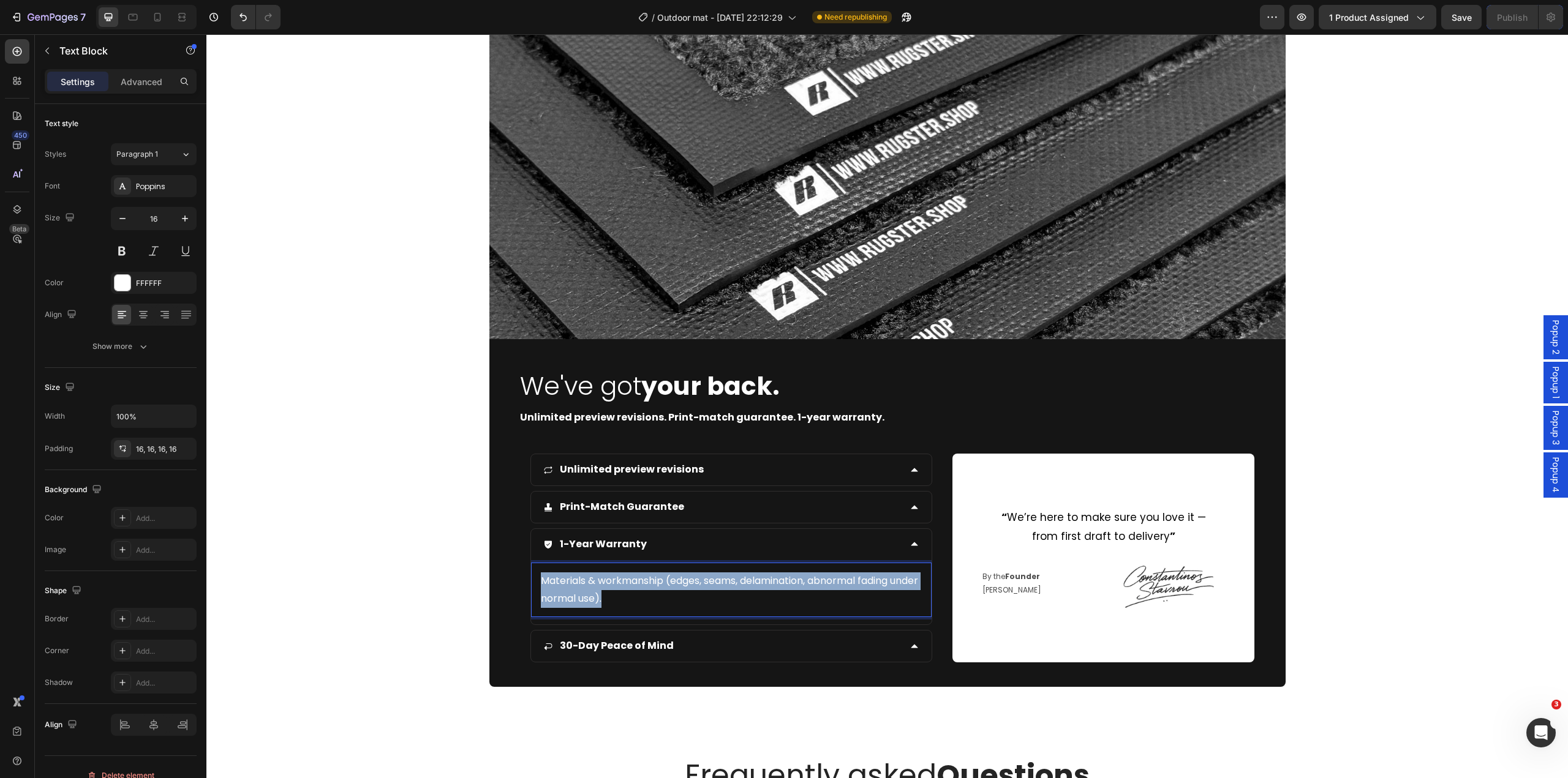
drag, startPoint x: 669, startPoint y: 600, endPoint x: 536, endPoint y: 585, distance: 133.8
click at [541, 585] on p "Materials & workmanship (edges, seams, delamination, abnormal fading under norm…" at bounding box center [731, 590] width 381 height 36
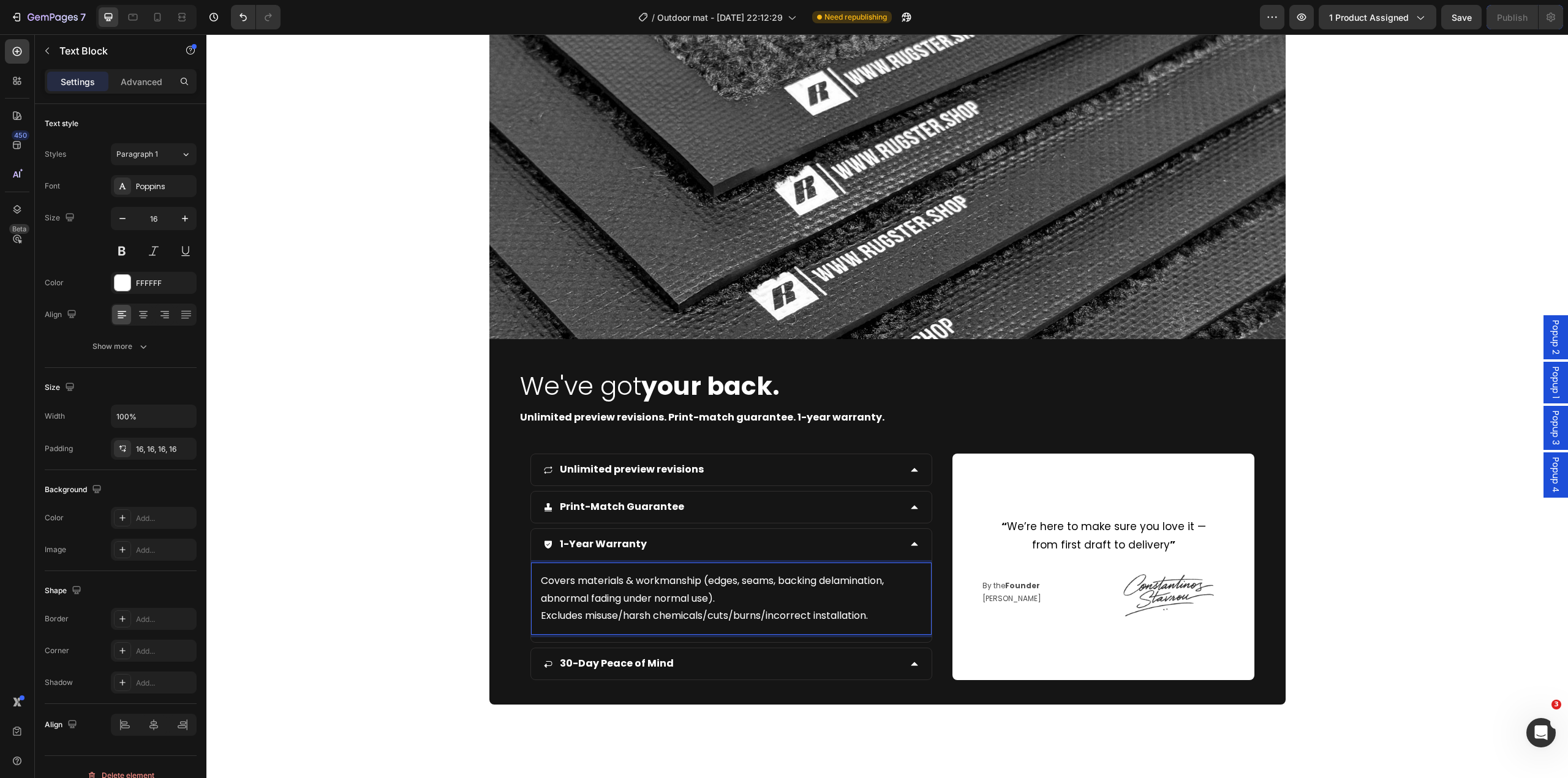
click at [692, 584] on p "Covers materials & workmanship (edges, seams, backing delamination, abnormal fa…" at bounding box center [731, 599] width 381 height 53
drag, startPoint x: 702, startPoint y: 582, endPoint x: 622, endPoint y: 585, distance: 80.1
click at [622, 585] on p "Covers materials & workmanship (edges, seams, backing delamination, abnormal fa…" at bounding box center [731, 599] width 381 height 53
click at [461, 607] on div "Image We've got your back. Heading Unlimited preview revisions. Print-match gua…" at bounding box center [887, 357] width 1362 height 696
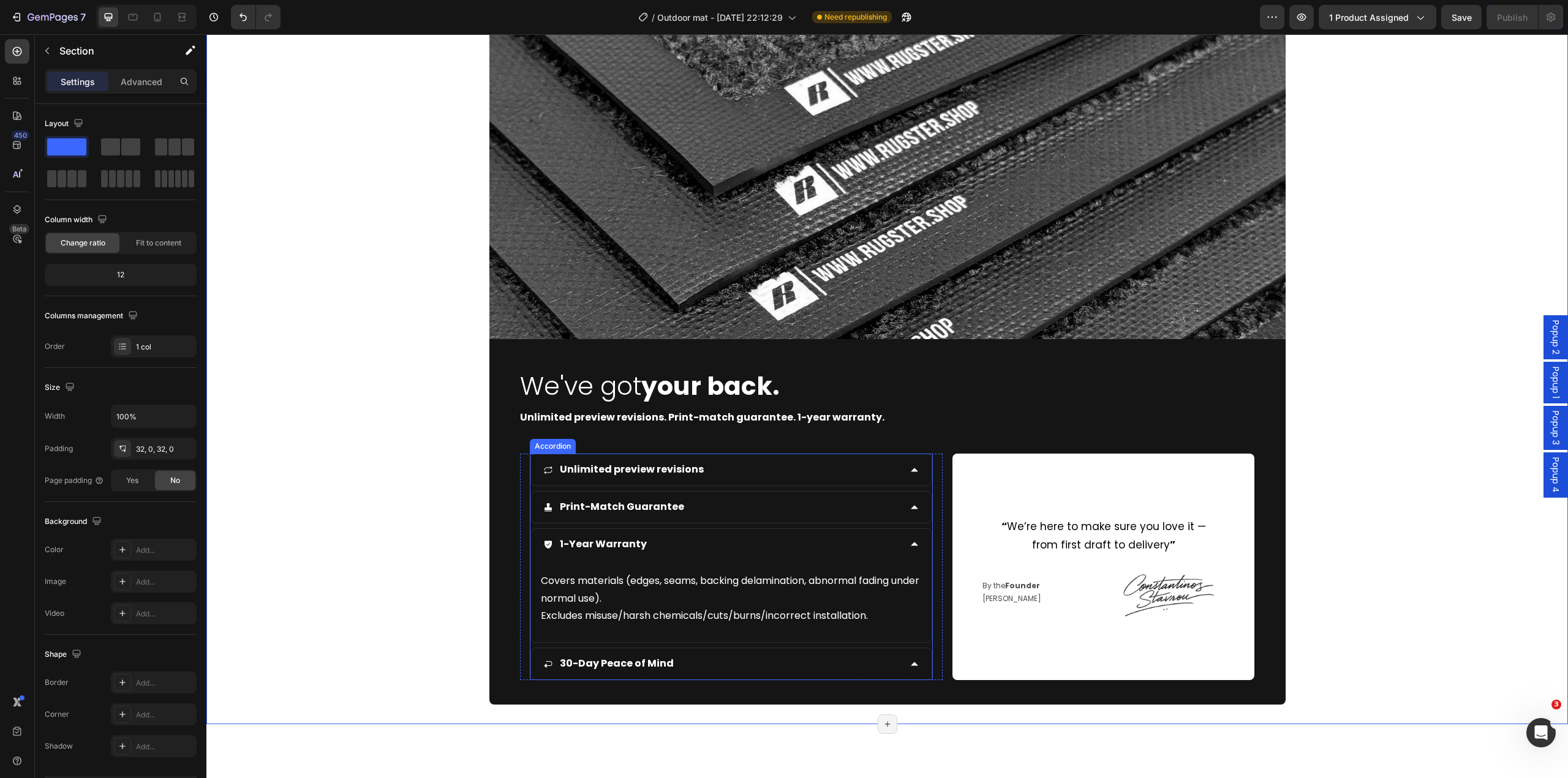
click at [713, 547] on div "1-Year Warranty" at bounding box center [722, 545] width 357 height 21
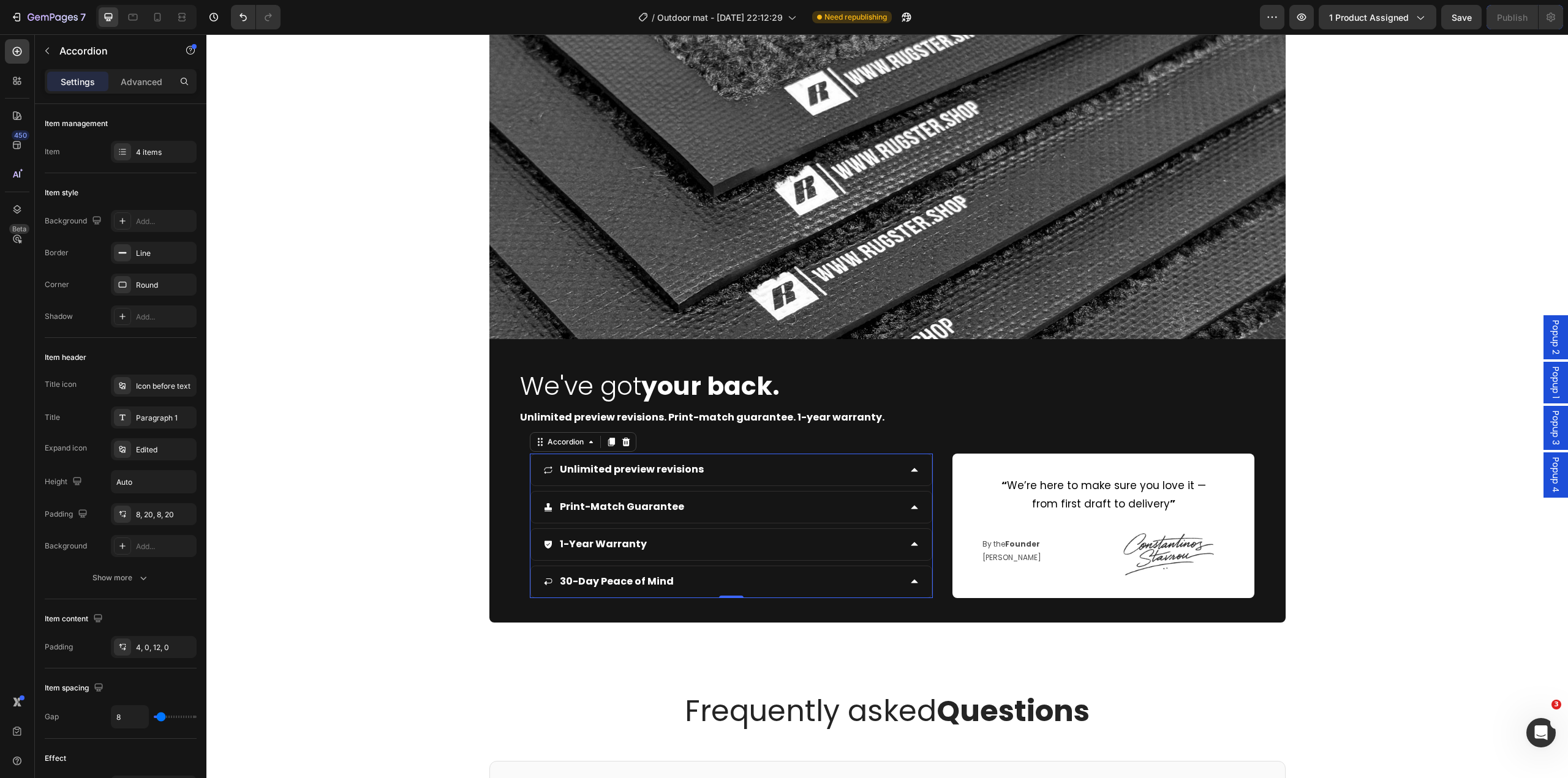
click at [713, 580] on div "30-Day Peace of Mind" at bounding box center [722, 582] width 357 height 21
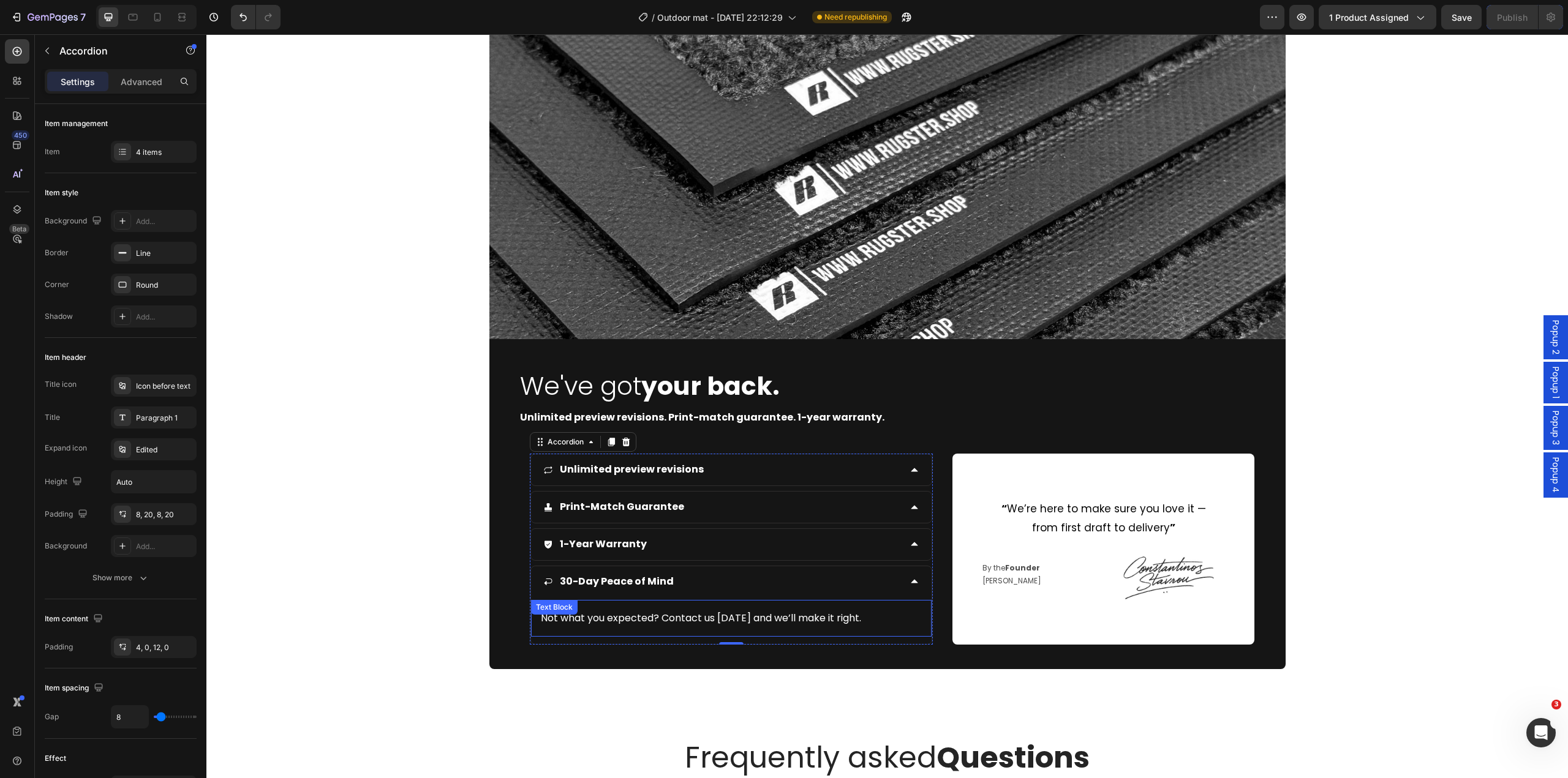
click at [659, 626] on p "Not what you expected? Contact us [DATE] and we’ll make it right." at bounding box center [731, 619] width 381 height 18
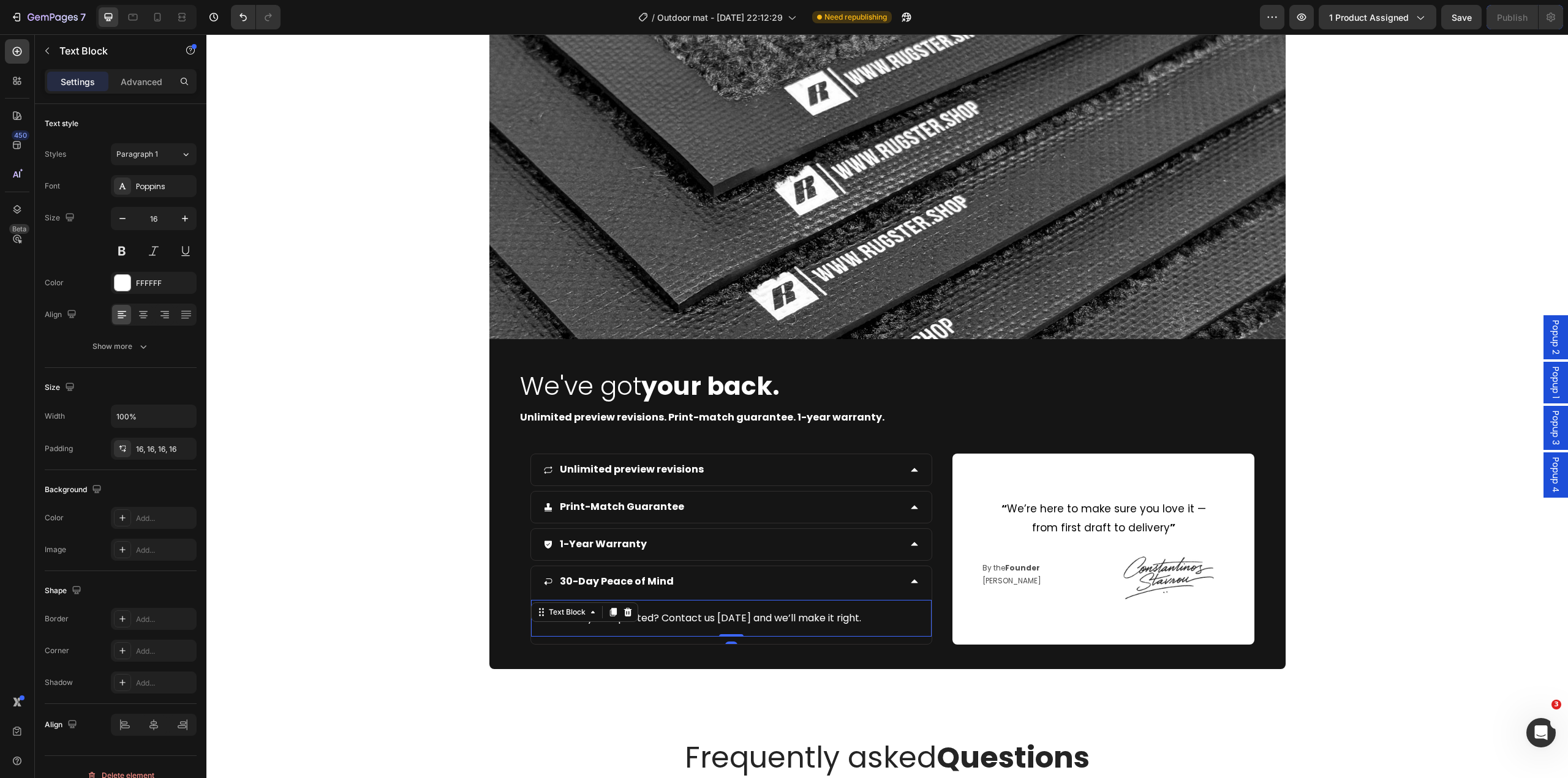
click at [662, 624] on p "Not what you expected? Contact us [DATE] and we’ll make it right." at bounding box center [731, 619] width 381 height 18
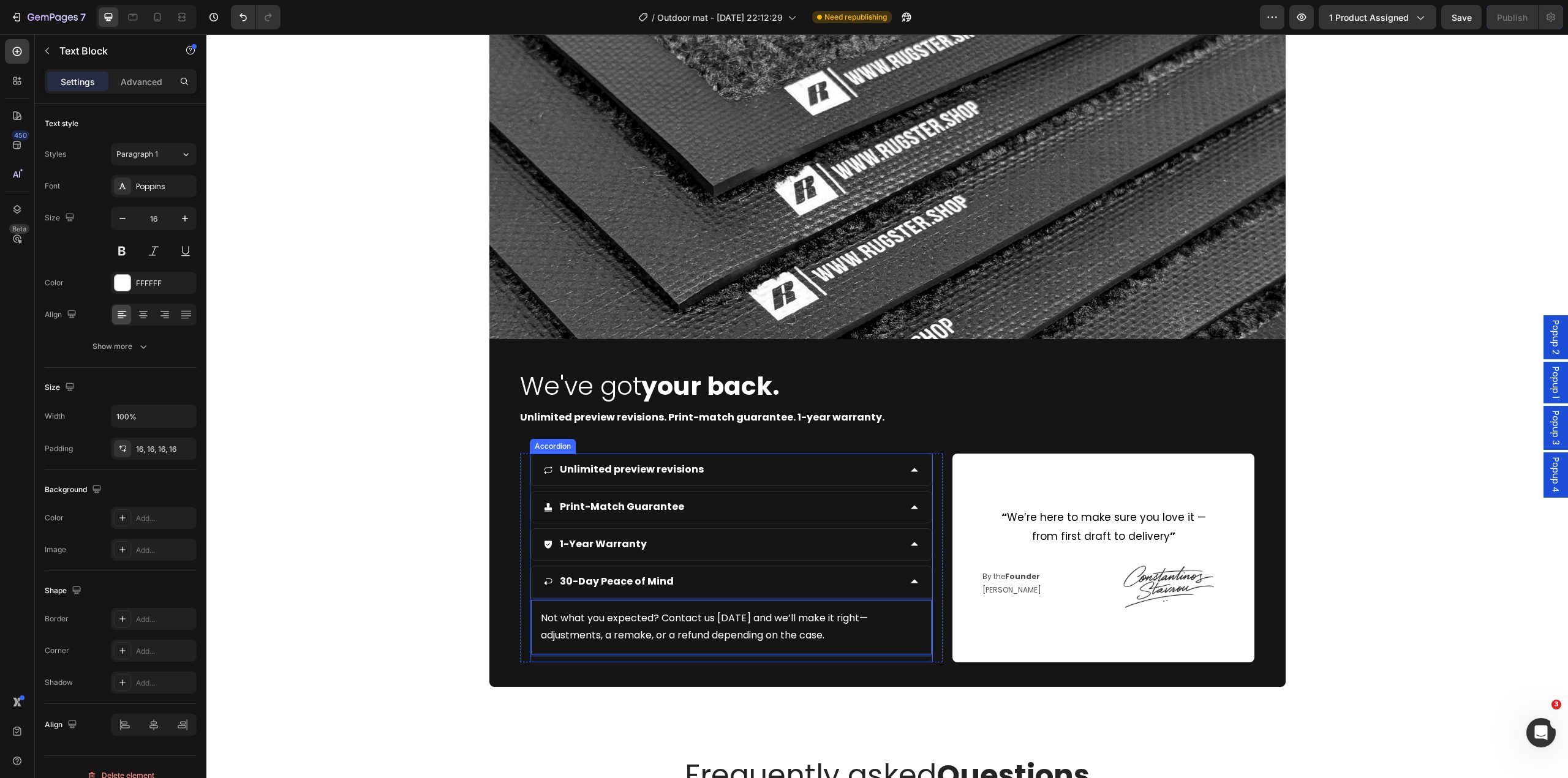
click at [805, 584] on div "30-Day Peace of Mind" at bounding box center [722, 582] width 357 height 21
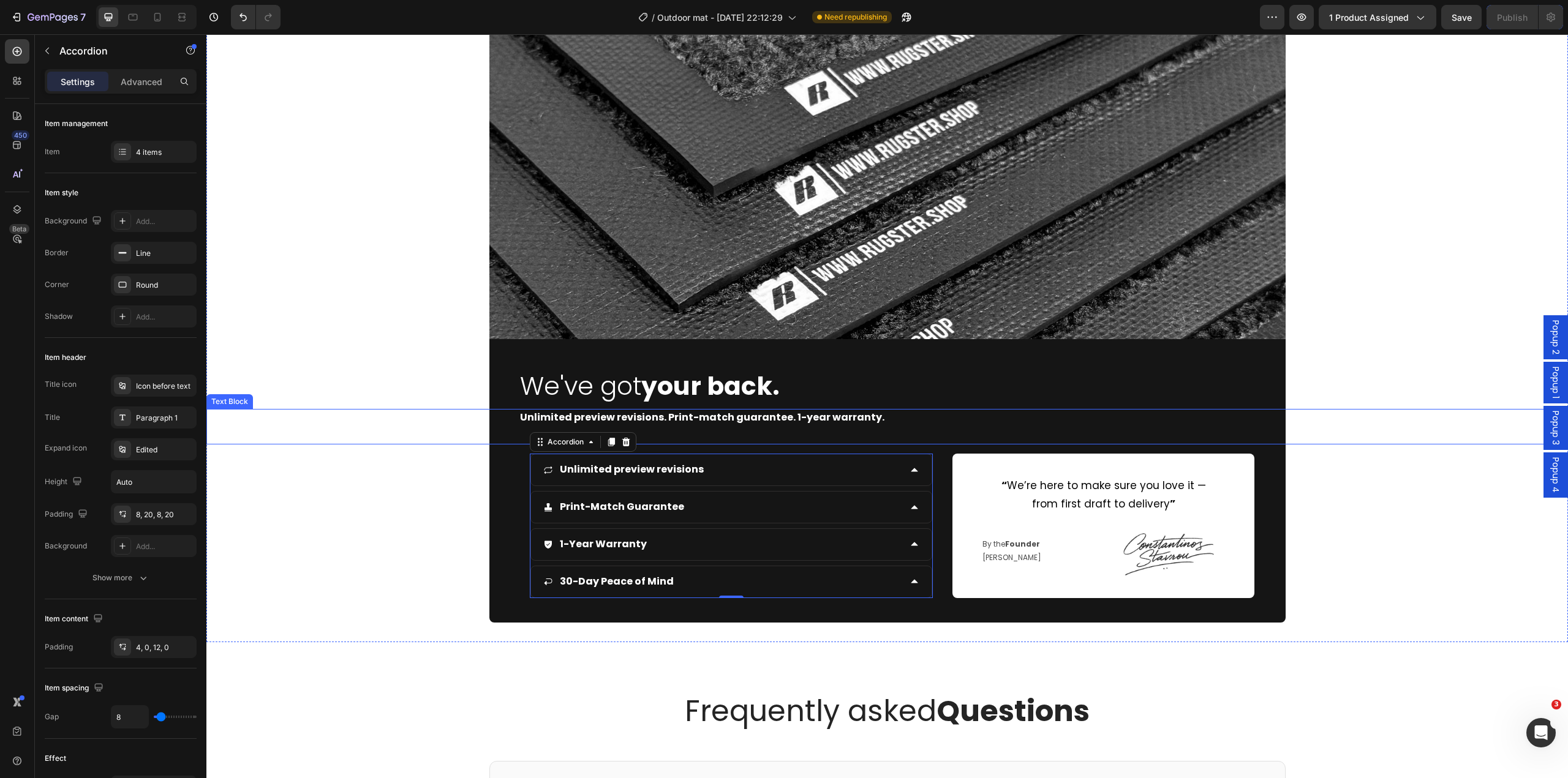
click at [769, 413] on strong "Unlimited preview revisions. Print-match guarantee. 1-year warranty." at bounding box center [702, 417] width 364 height 14
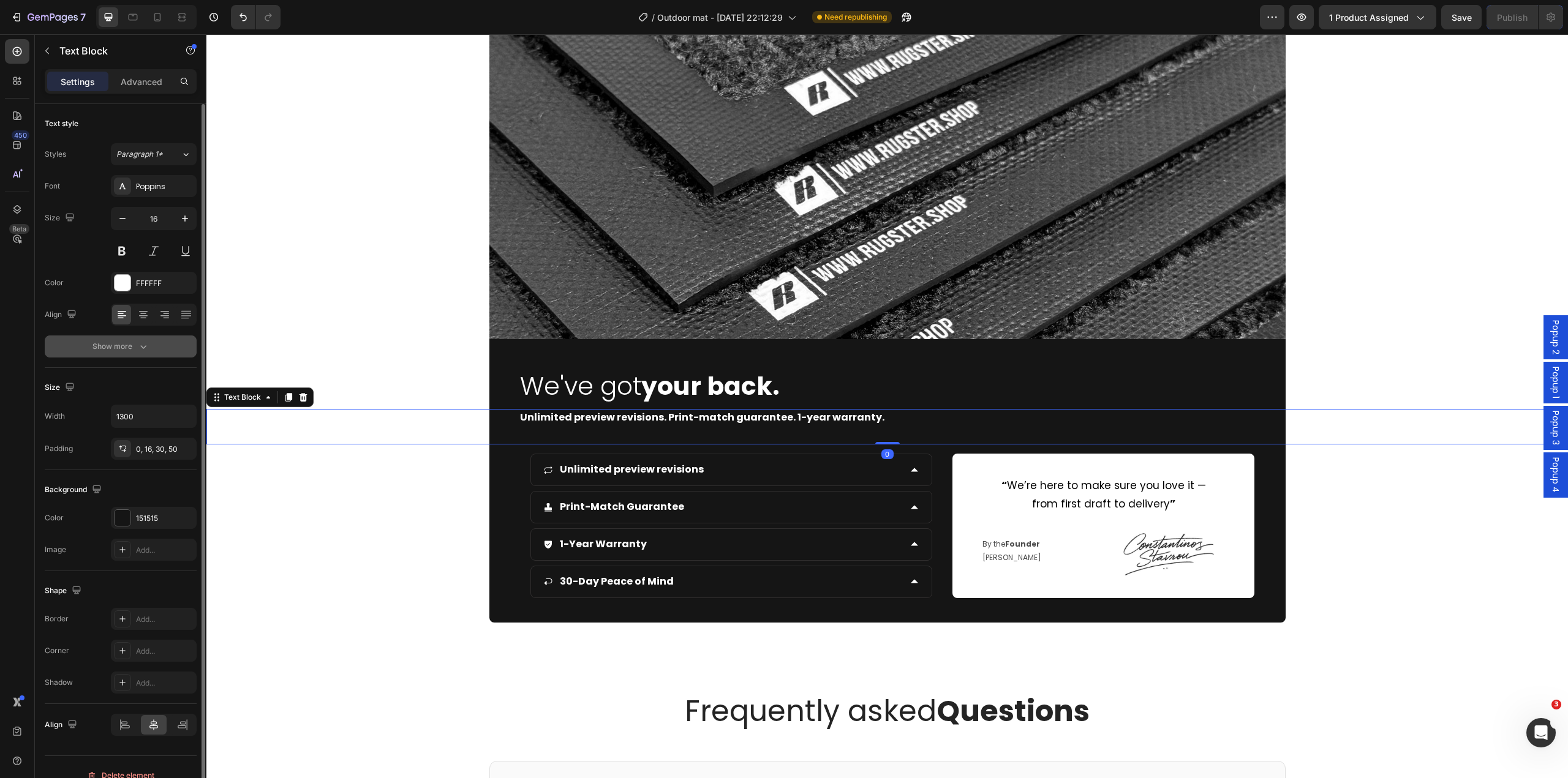
click at [127, 341] on div "Show more" at bounding box center [121, 346] width 57 height 12
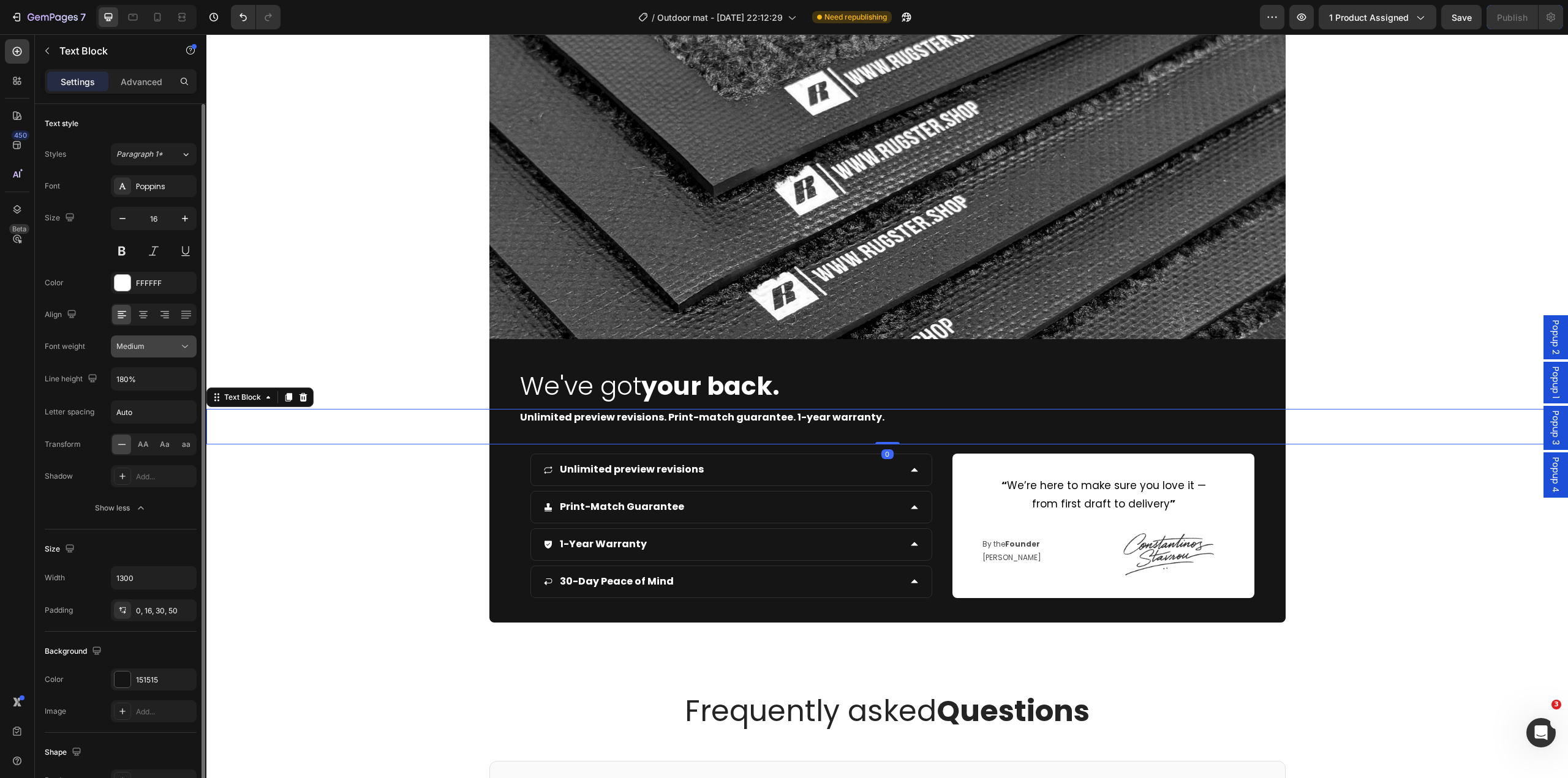
click at [166, 351] on div "Medium" at bounding box center [148, 346] width 63 height 11
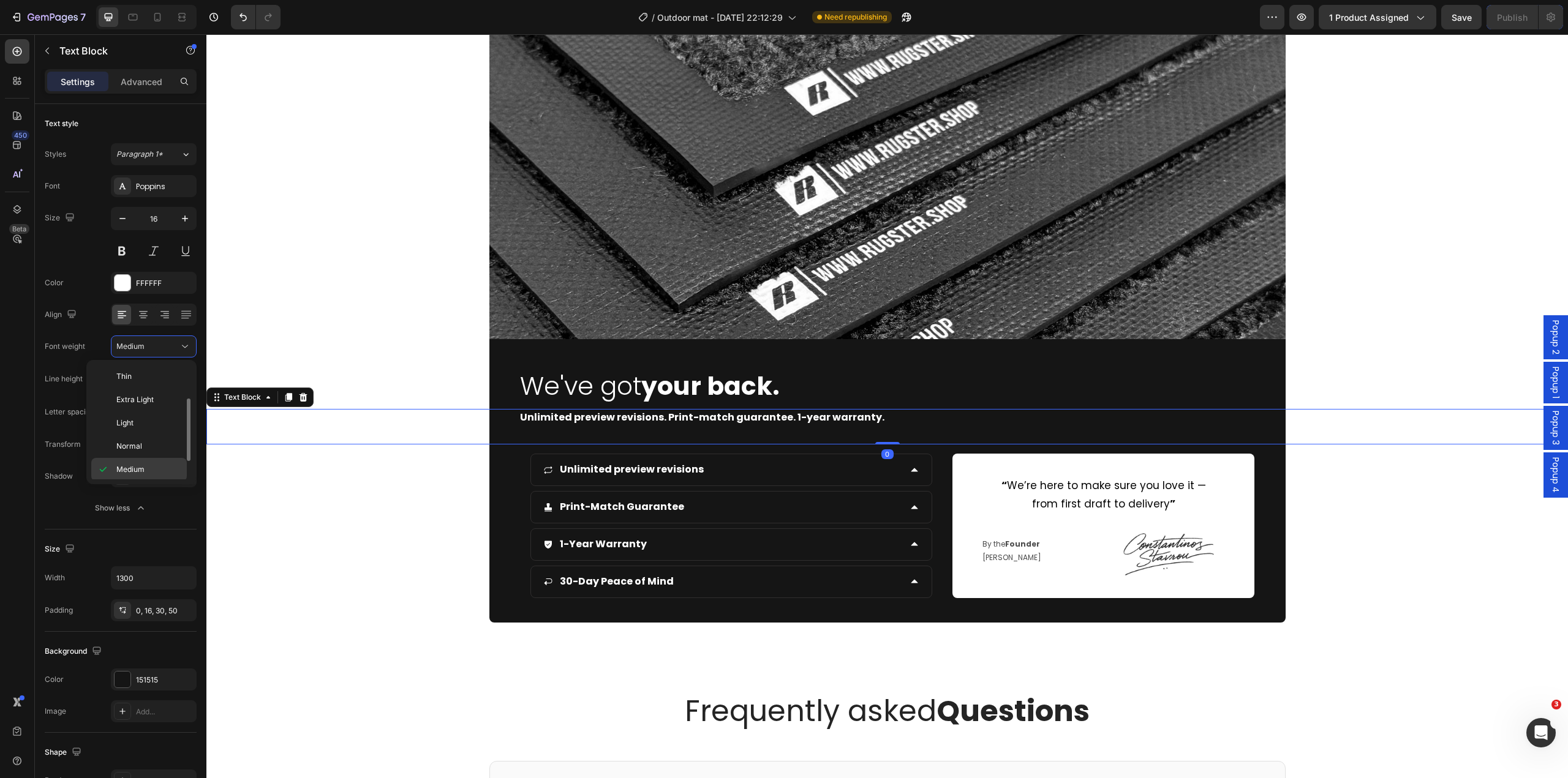
scroll to position [22, 0]
click at [147, 422] on p "Normal" at bounding box center [149, 424] width 65 height 11
click at [562, 418] on strong "Unlimited preview revisions. Print-match guarantee. 1-year warranty." at bounding box center [702, 417] width 364 height 14
click at [562, 417] on strong "Unlimited preview revisions. Print-match guarantee. 1-year warranty." at bounding box center [702, 417] width 364 height 14
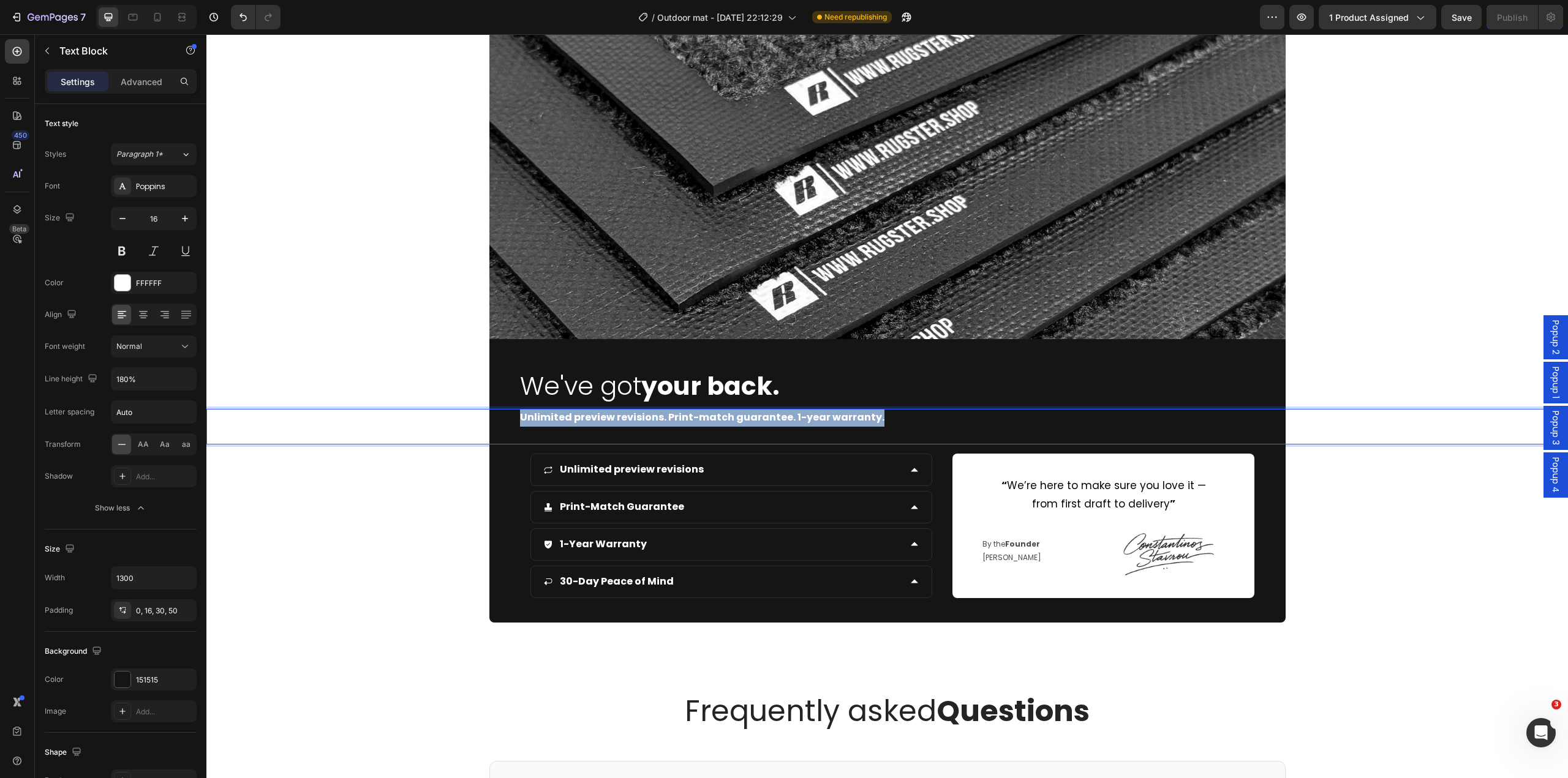
click at [562, 417] on strong "Unlimited preview revisions. Print-match guarantee. 1-year warranty." at bounding box center [702, 417] width 364 height 14
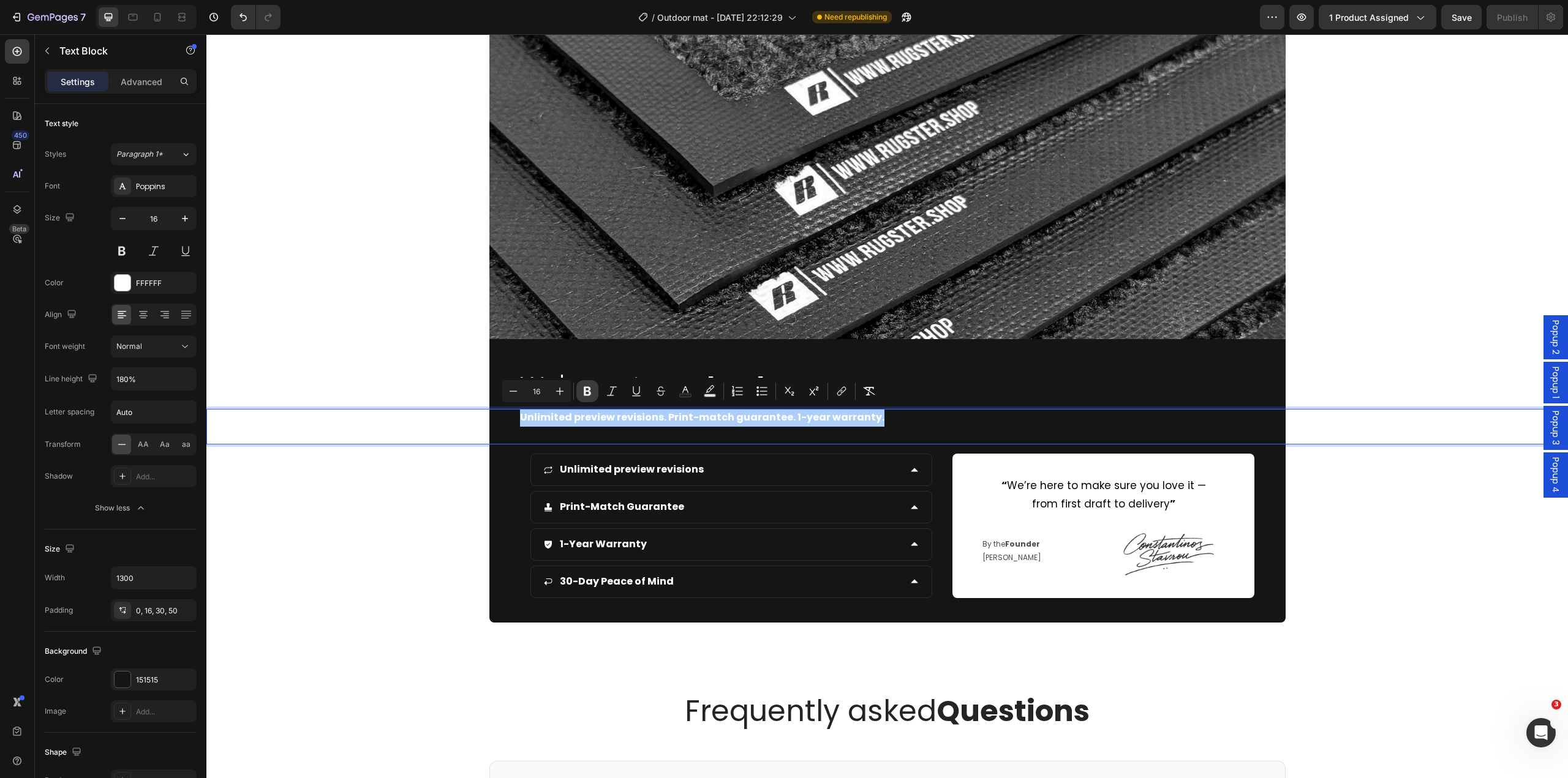
click at [585, 392] on icon "Editor contextual toolbar" at bounding box center [588, 391] width 7 height 9
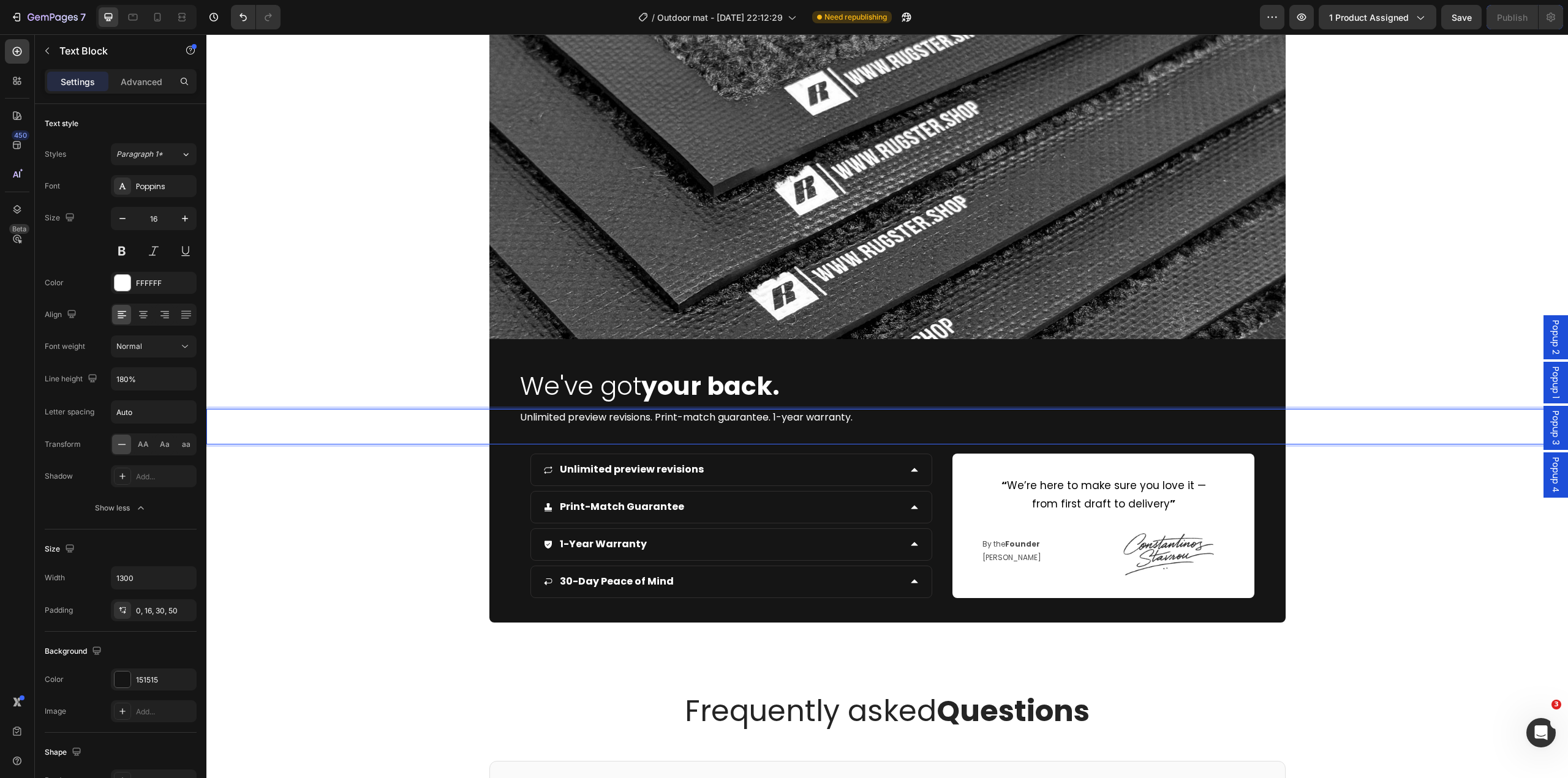
click at [449, 440] on div "Unlimited preview revisions. Print-match guarantee. 1-year warranty." at bounding box center [887, 427] width 1362 height 36
click at [339, 487] on div "Image We've got your back. Heading Unlimited preview revisions. Print-match gua…" at bounding box center [887, 316] width 1362 height 613
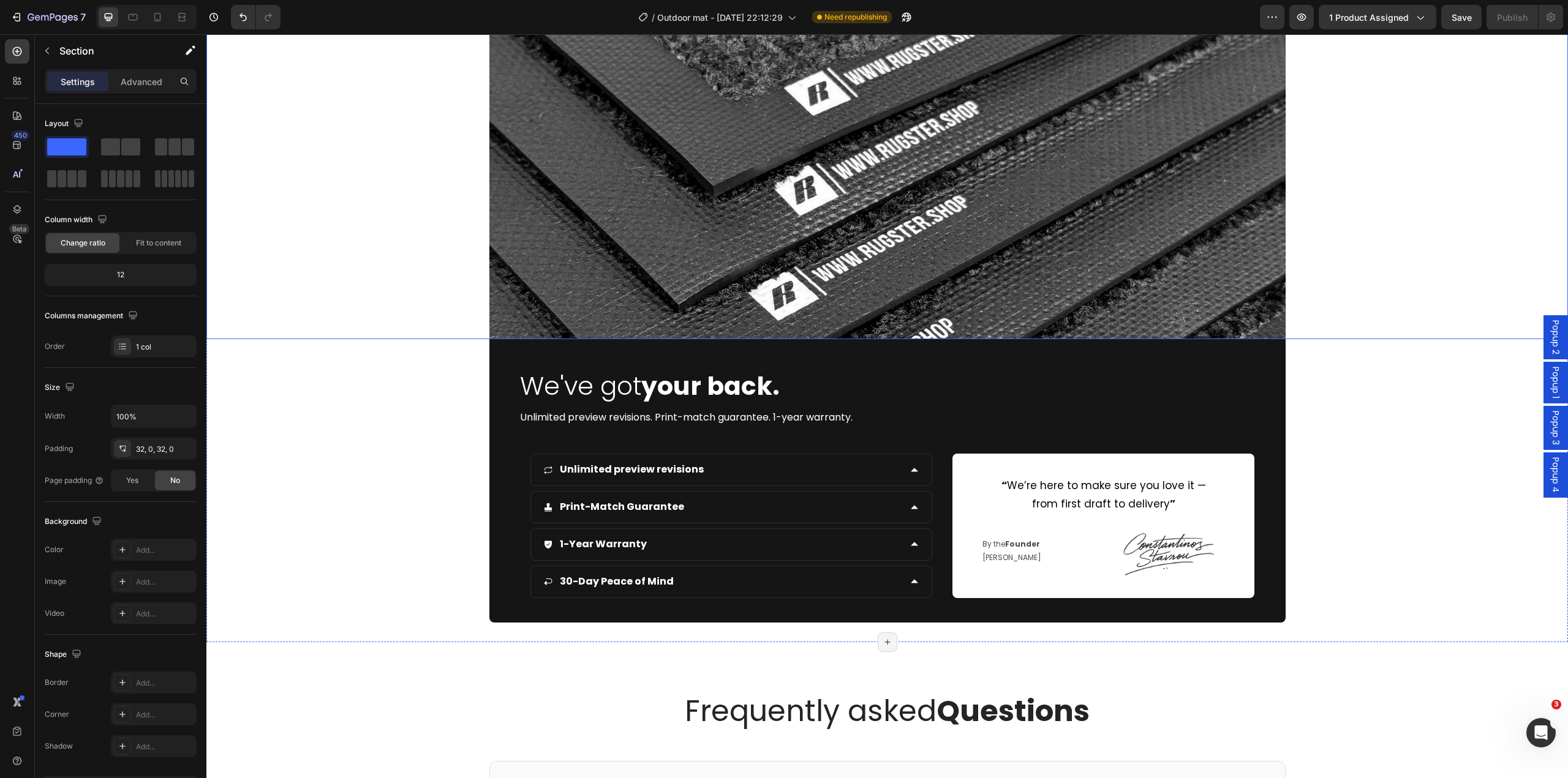
click at [1384, 240] on div at bounding box center [887, 174] width 1362 height 330
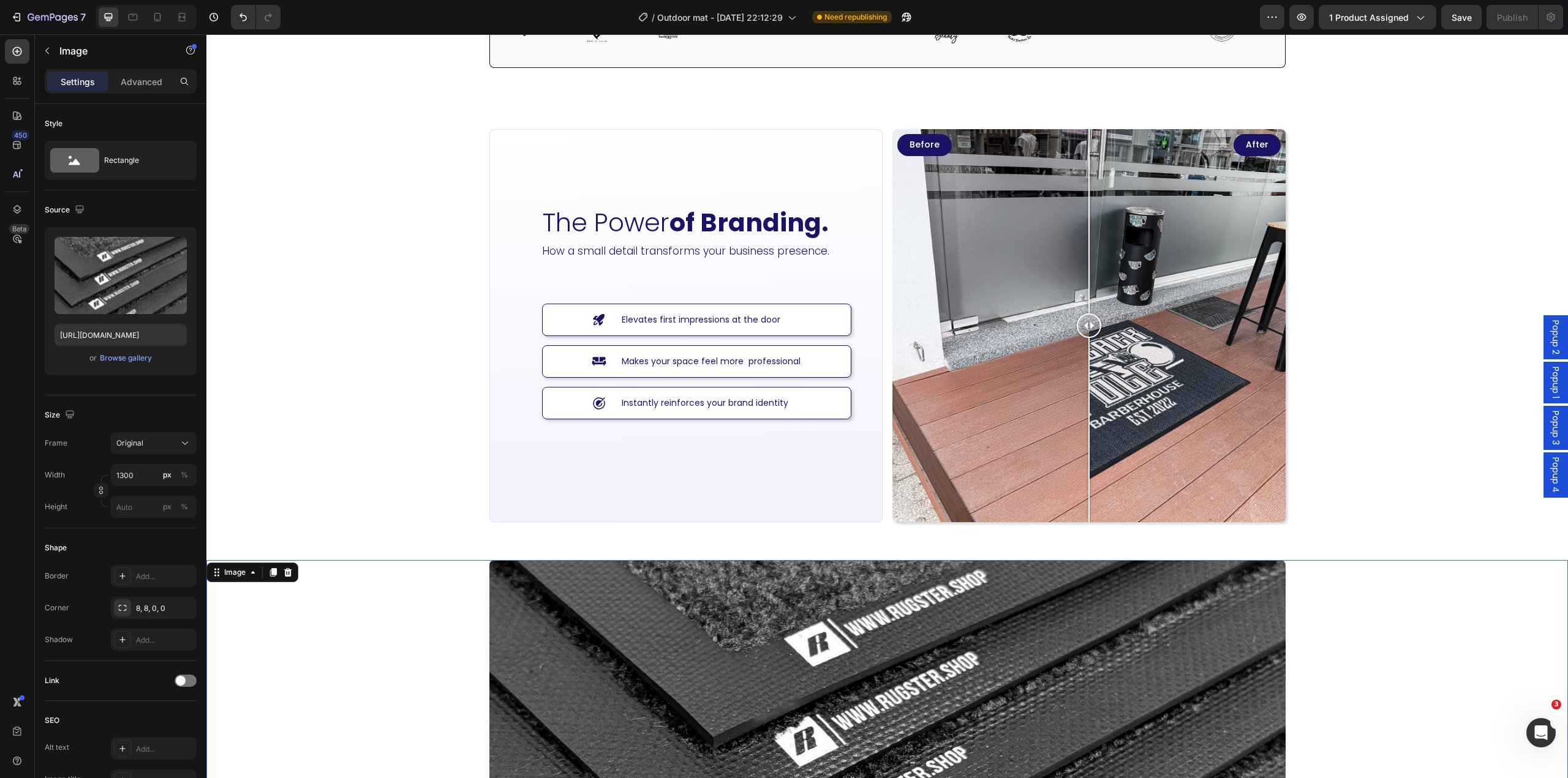
scroll to position [3337, 0]
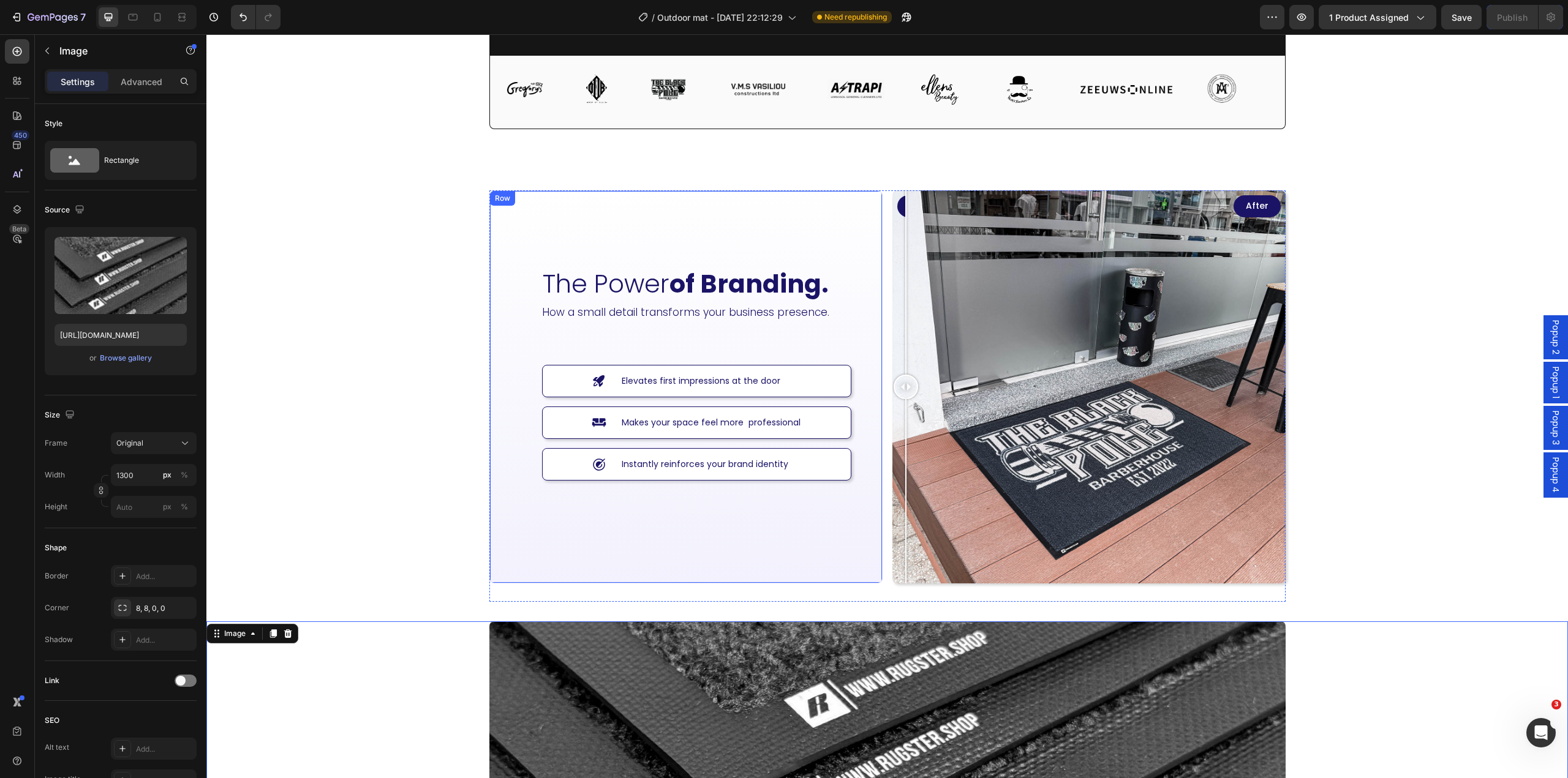
click at [632, 539] on div "The Power of Branding. Heading How a small detail transforms your business pres…" at bounding box center [686, 387] width 331 height 331
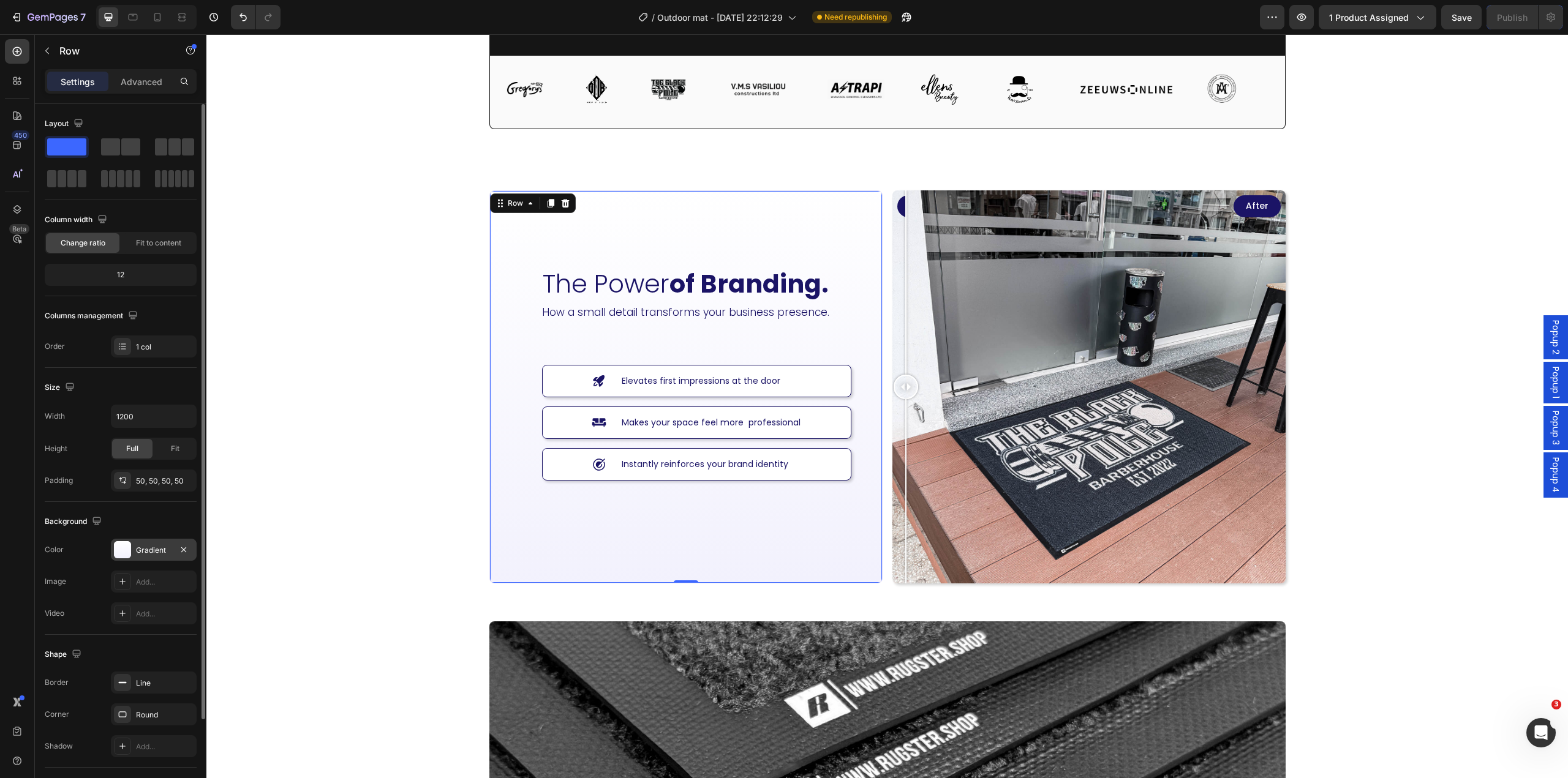
click at [139, 552] on div "Gradient" at bounding box center [154, 550] width 36 height 11
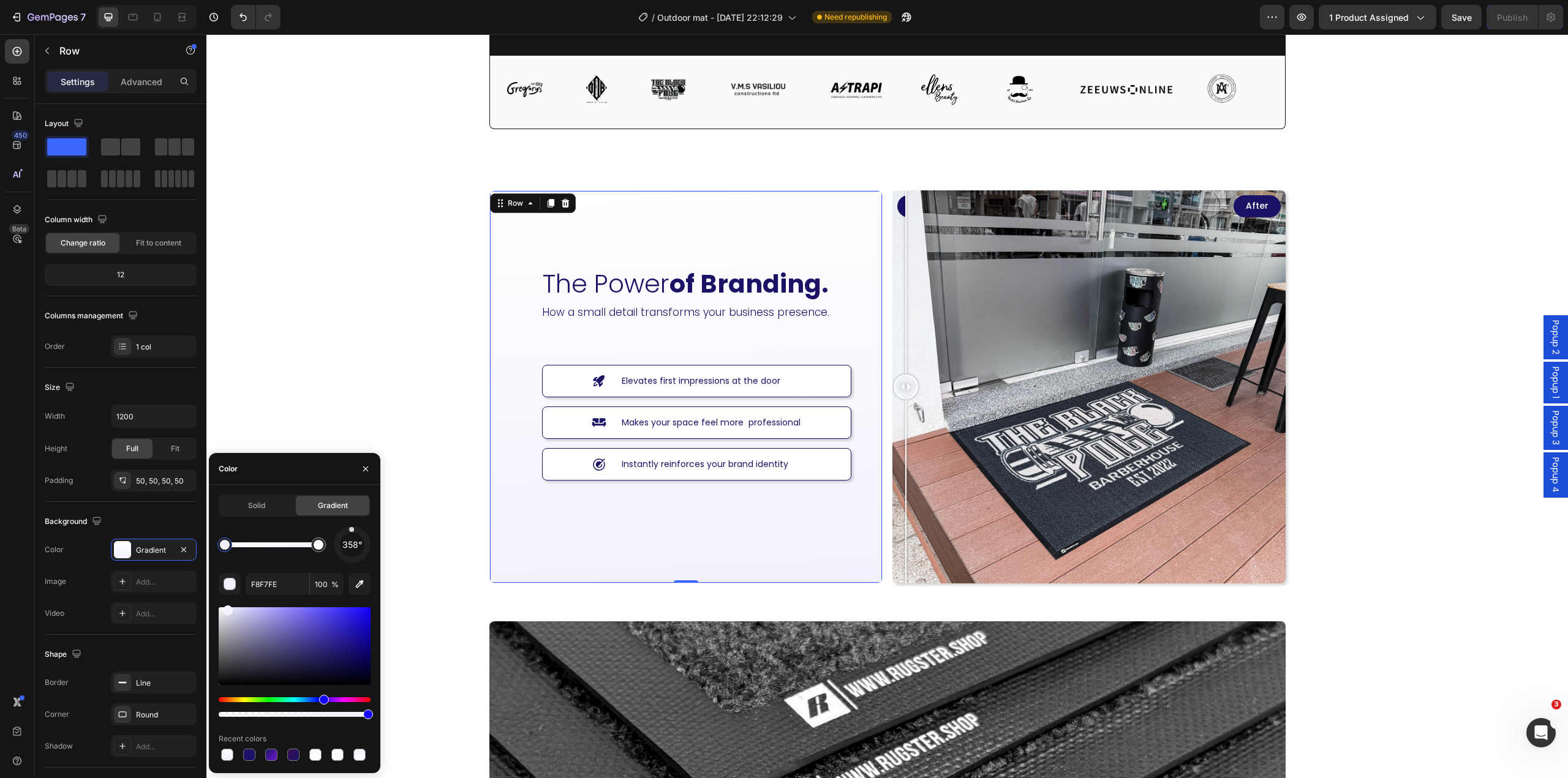
click at [266, 546] on div at bounding box center [272, 545] width 94 height 5
click at [270, 547] on div at bounding box center [269, 545] width 10 height 10
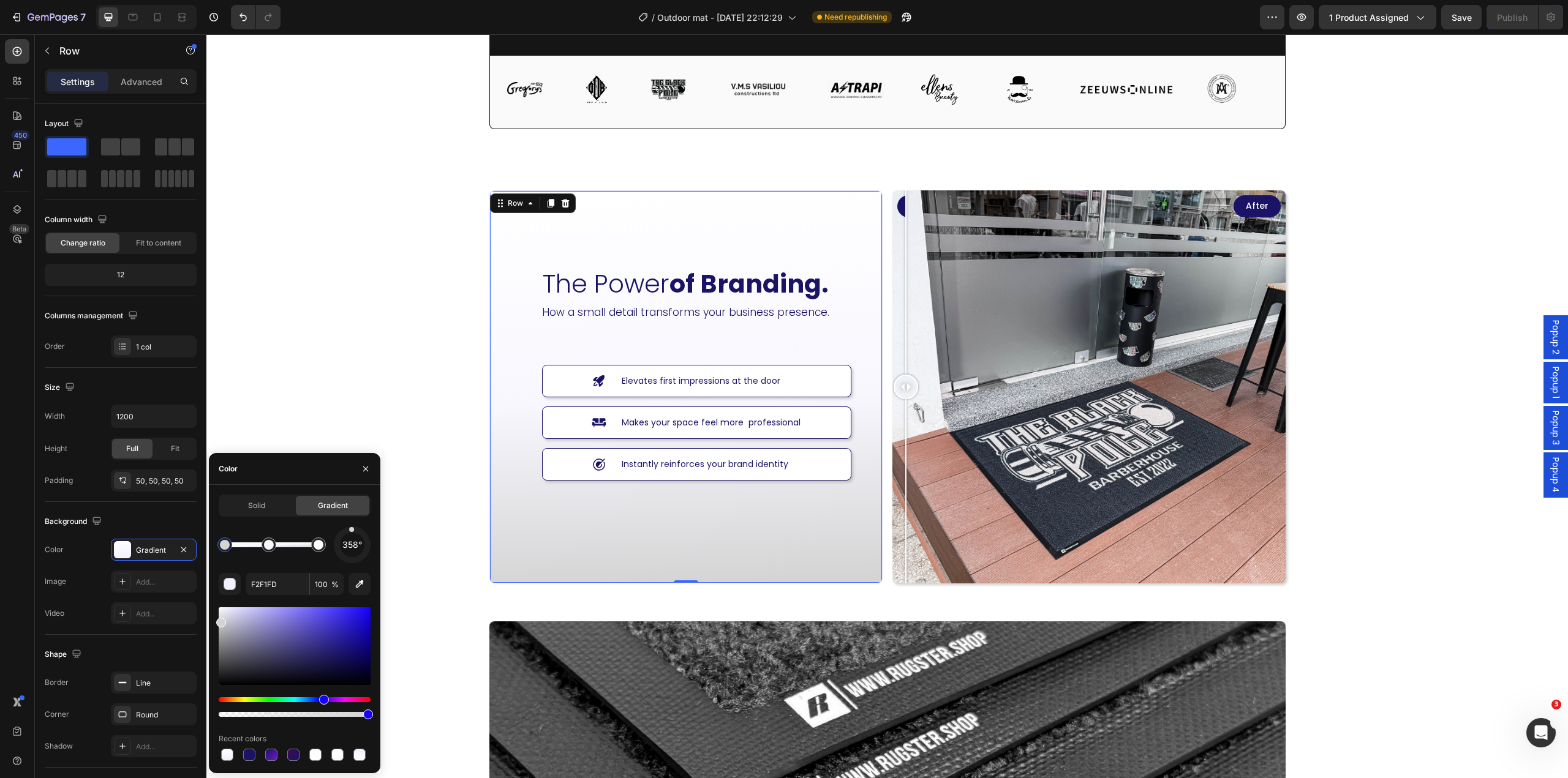
type input "D8D8D8"
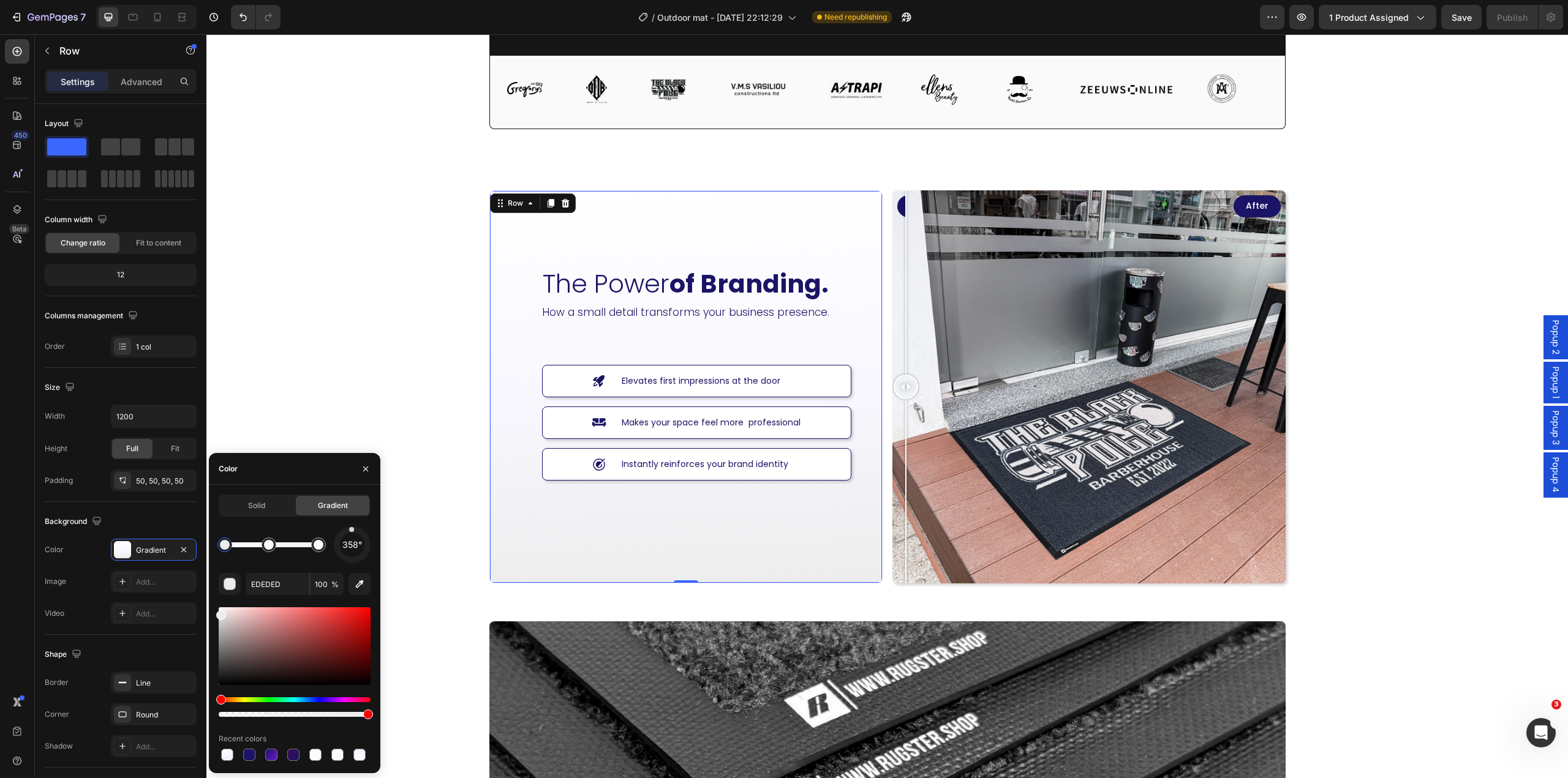
drag, startPoint x: 219, startPoint y: 623, endPoint x: 218, endPoint y: 612, distance: 11.0
click at [268, 548] on div at bounding box center [269, 545] width 10 height 10
type input "EDEDED"
click at [228, 544] on div at bounding box center [225, 545] width 10 height 10
click at [386, 417] on div "The Power of Branding. Heading How a small detail transforms your business pres…" at bounding box center [887, 387] width 1362 height 430
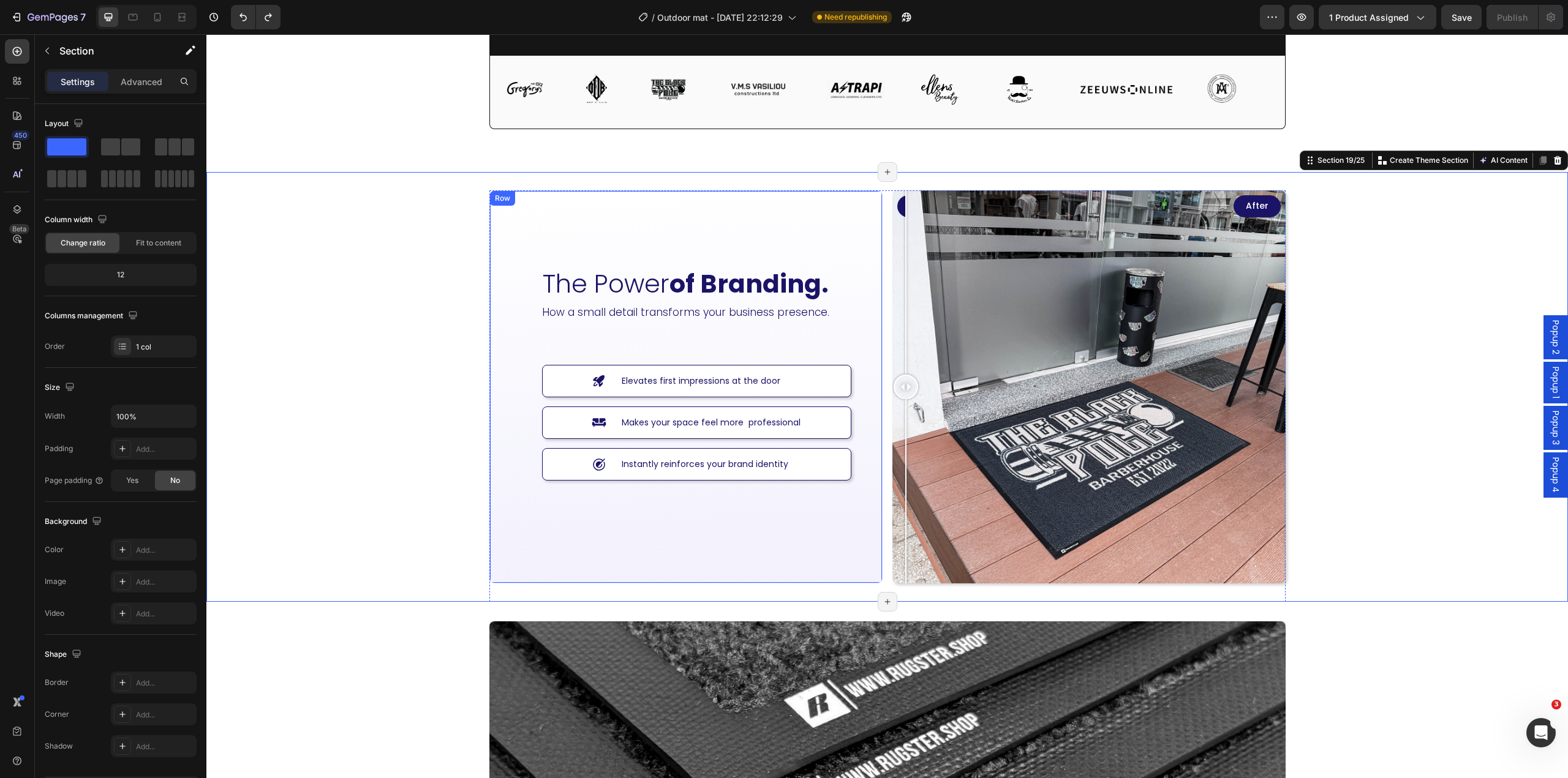
click at [573, 537] on div "The Power of Branding. Heading How a small detail transforms your business pres…" at bounding box center [686, 387] width 331 height 331
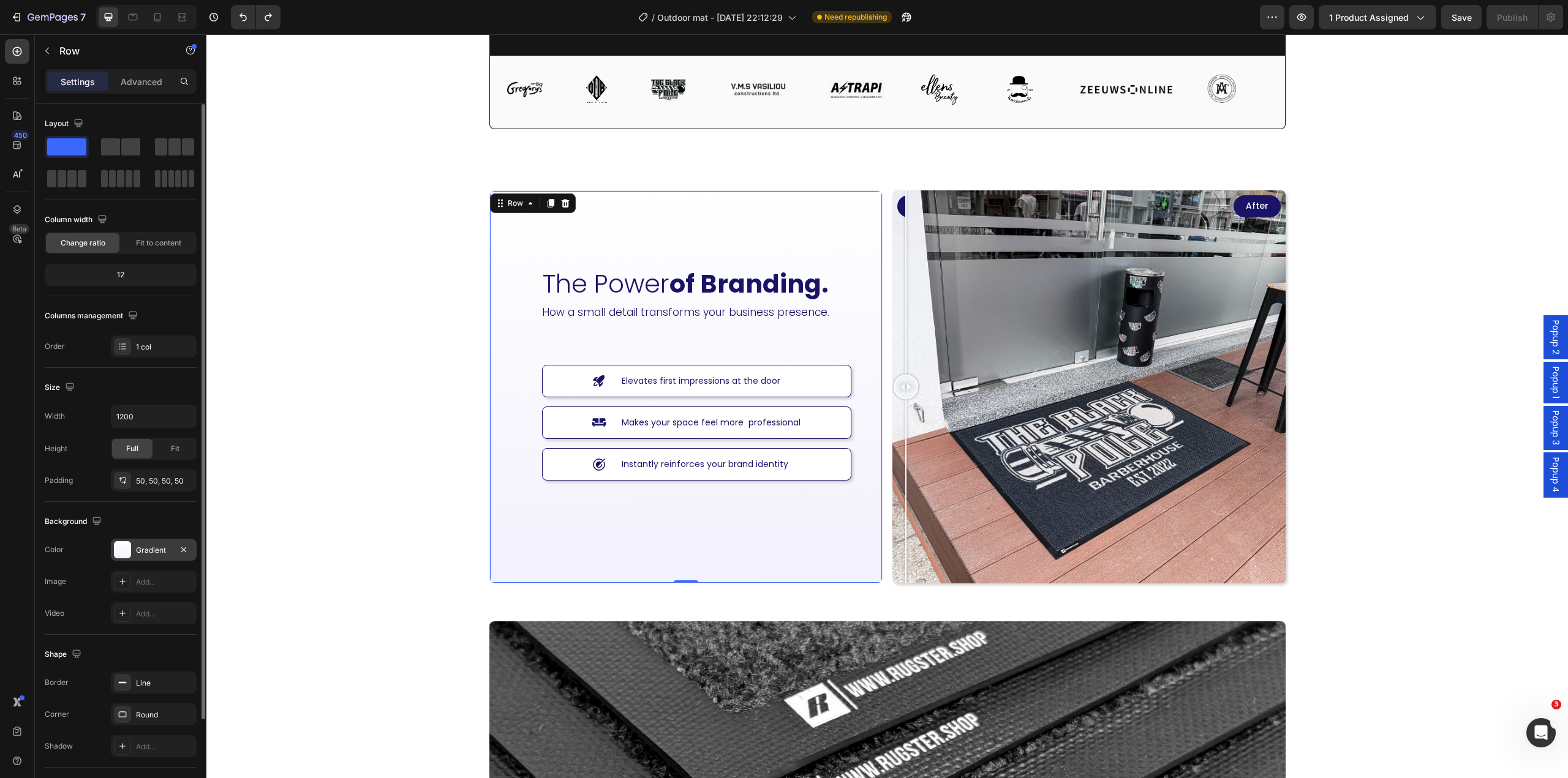
click at [154, 553] on div "Gradient" at bounding box center [154, 550] width 36 height 11
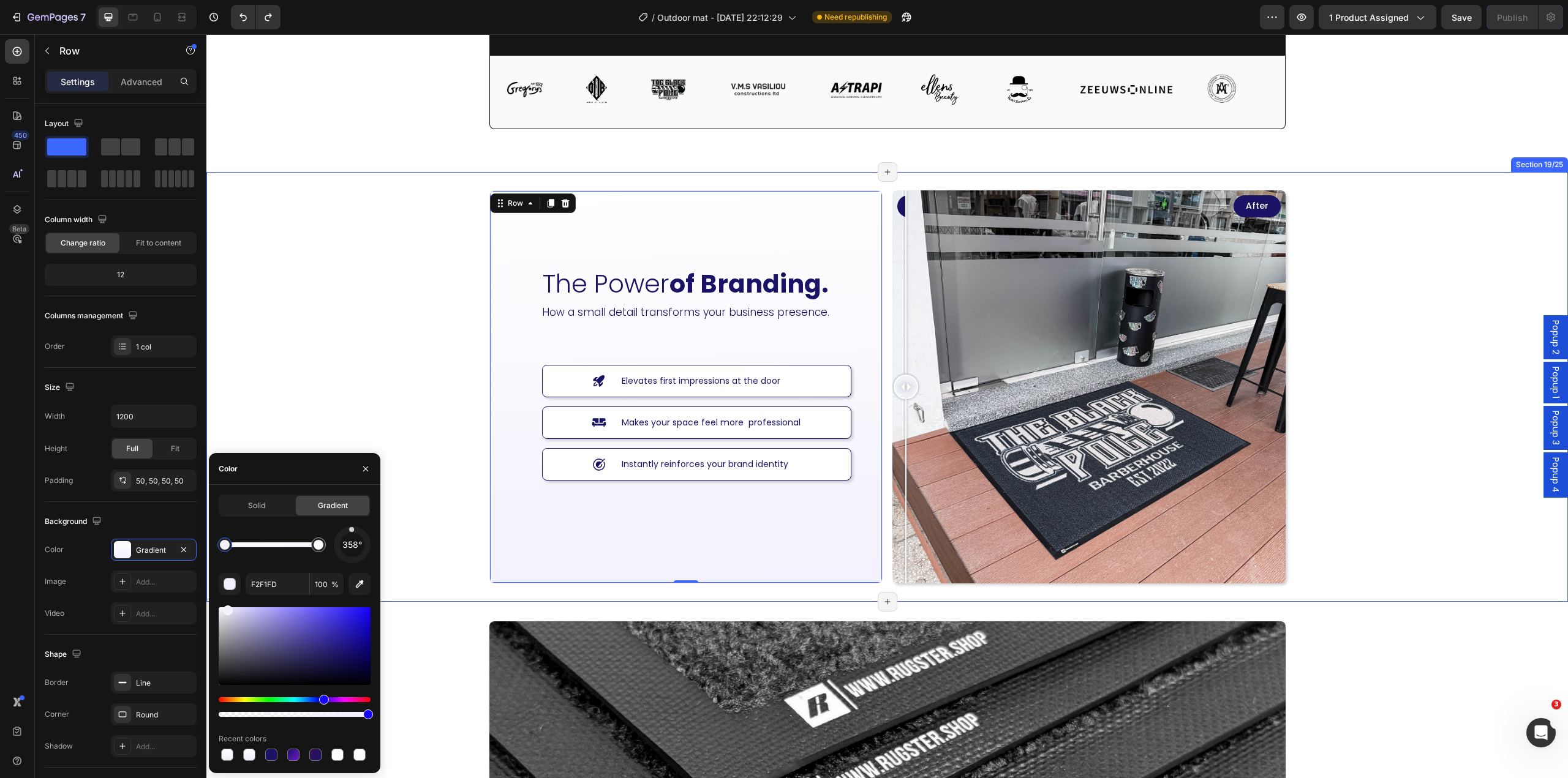
click at [391, 373] on div "The Power of Branding. Heading How a small detail transforms your business pres…" at bounding box center [887, 387] width 1362 height 430
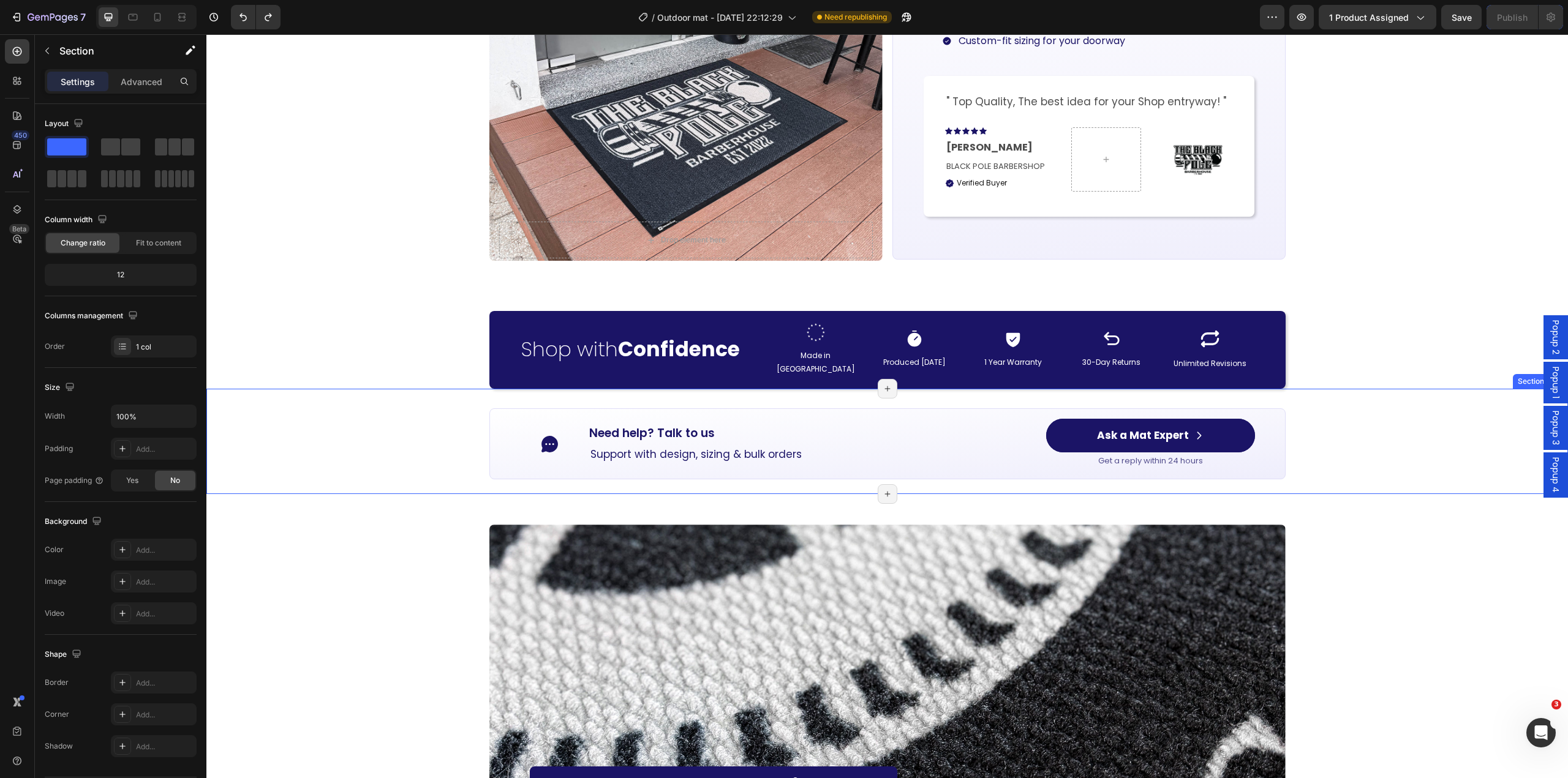
scroll to position [1655, 0]
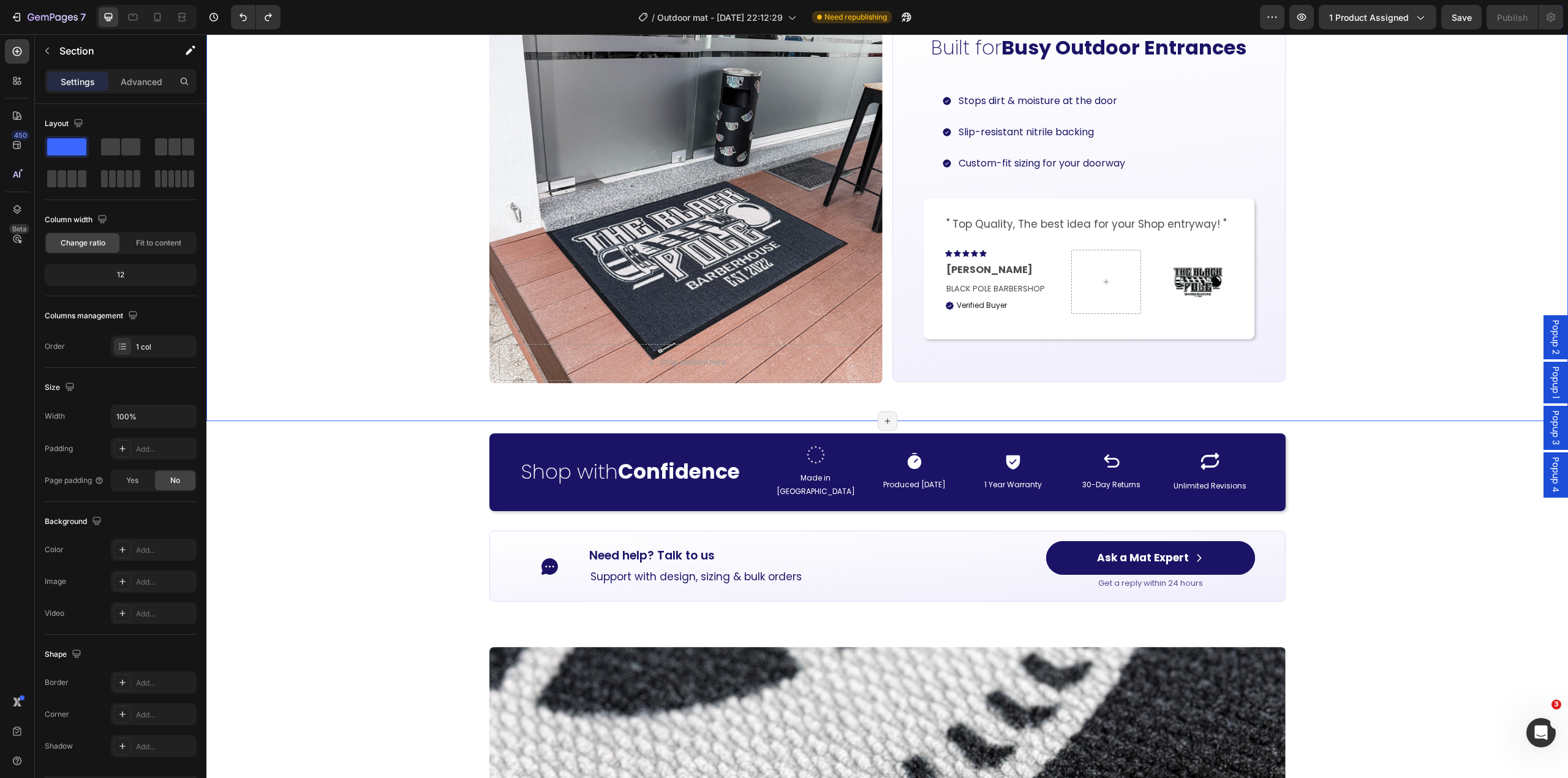
click at [401, 346] on div "Drop element here Hero Banner Carousel Built for Busy Outdoor Entrances Heading…" at bounding box center [887, 186] width 1362 height 430
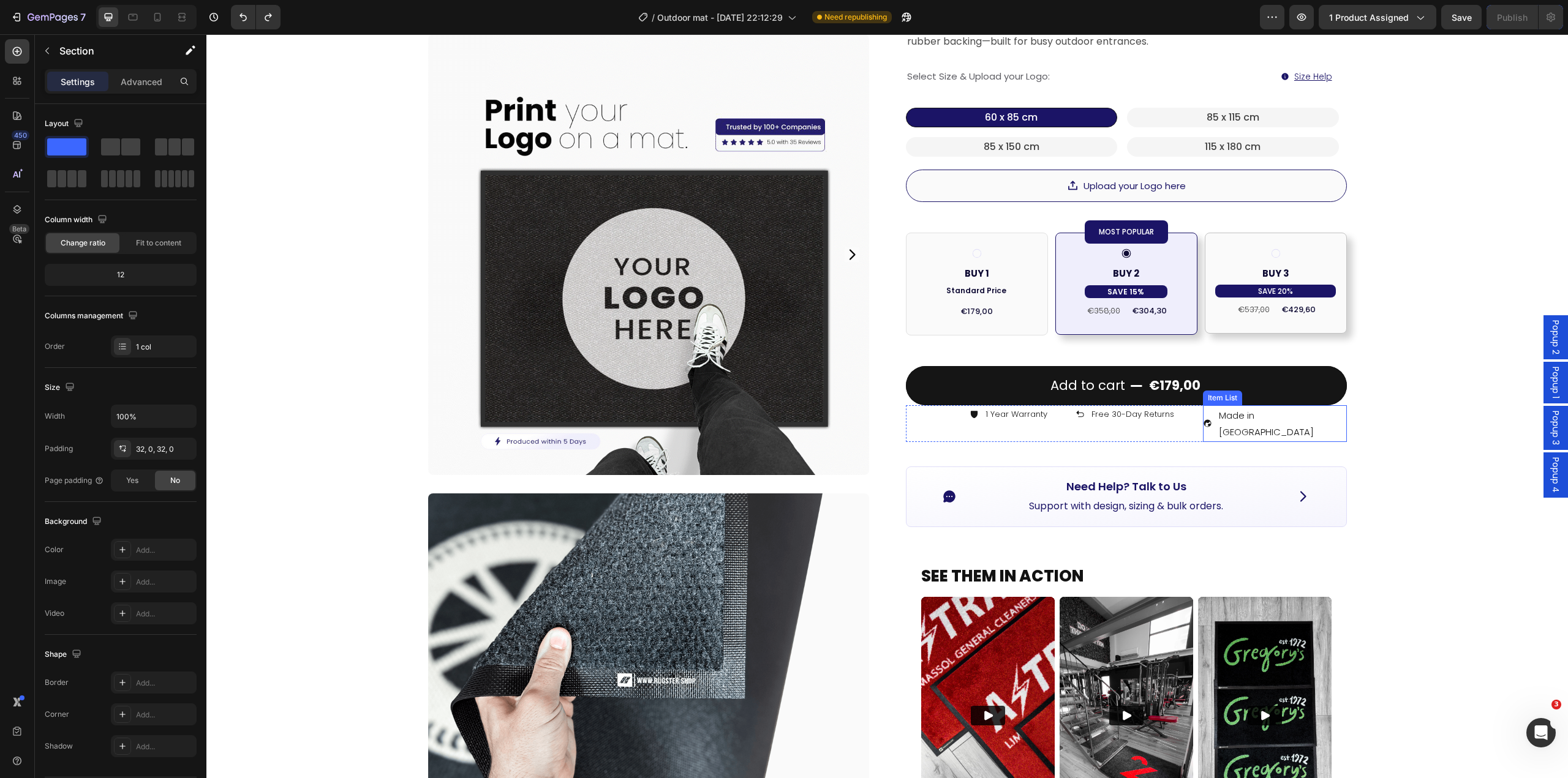
scroll to position [1, 0]
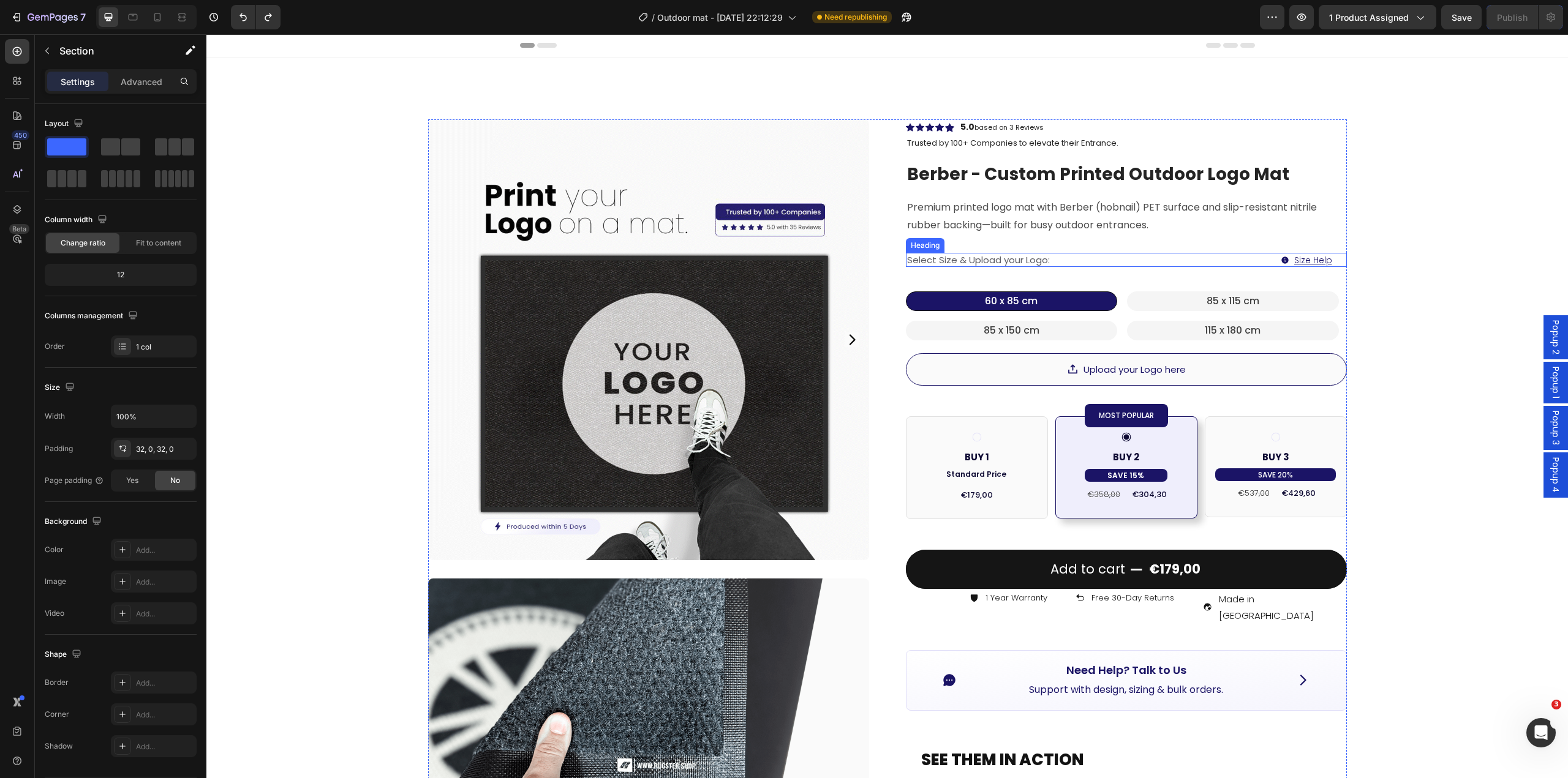
click at [1307, 261] on h2 "Select Size & Upload your Logo:" at bounding box center [1126, 260] width 441 height 15
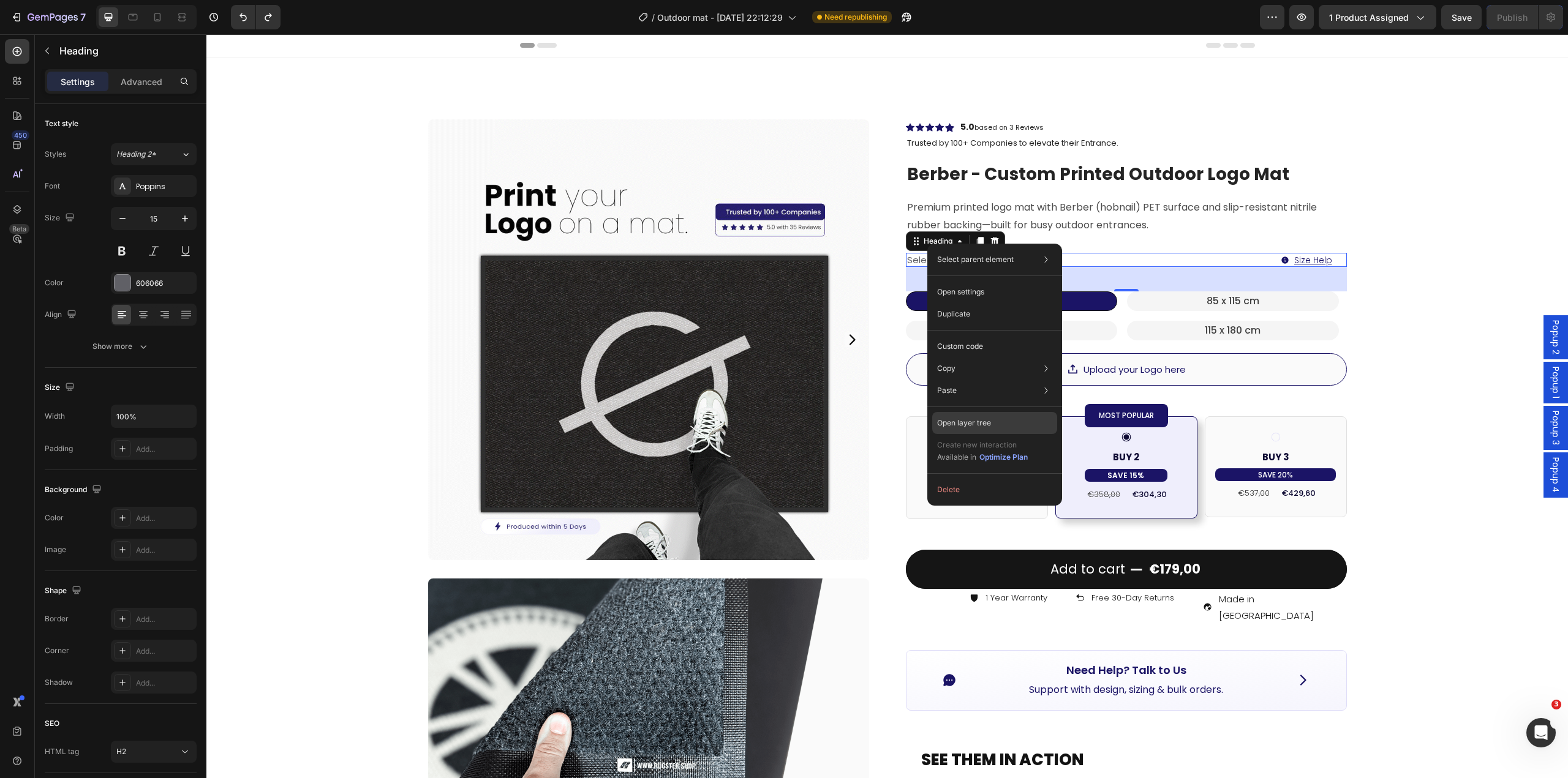
click at [977, 424] on p "Open layer tree" at bounding box center [964, 422] width 54 height 11
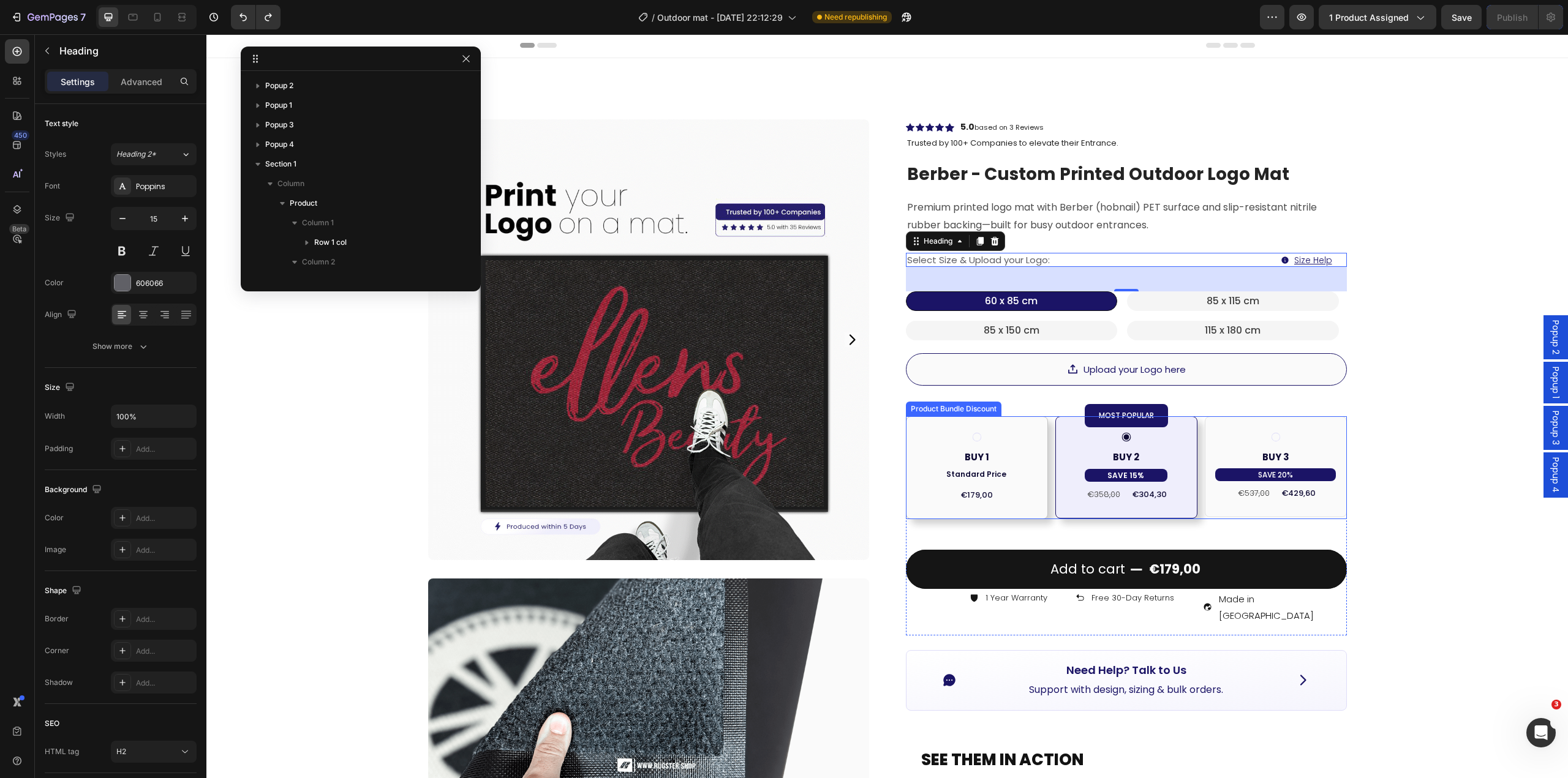
scroll to position [213, 0]
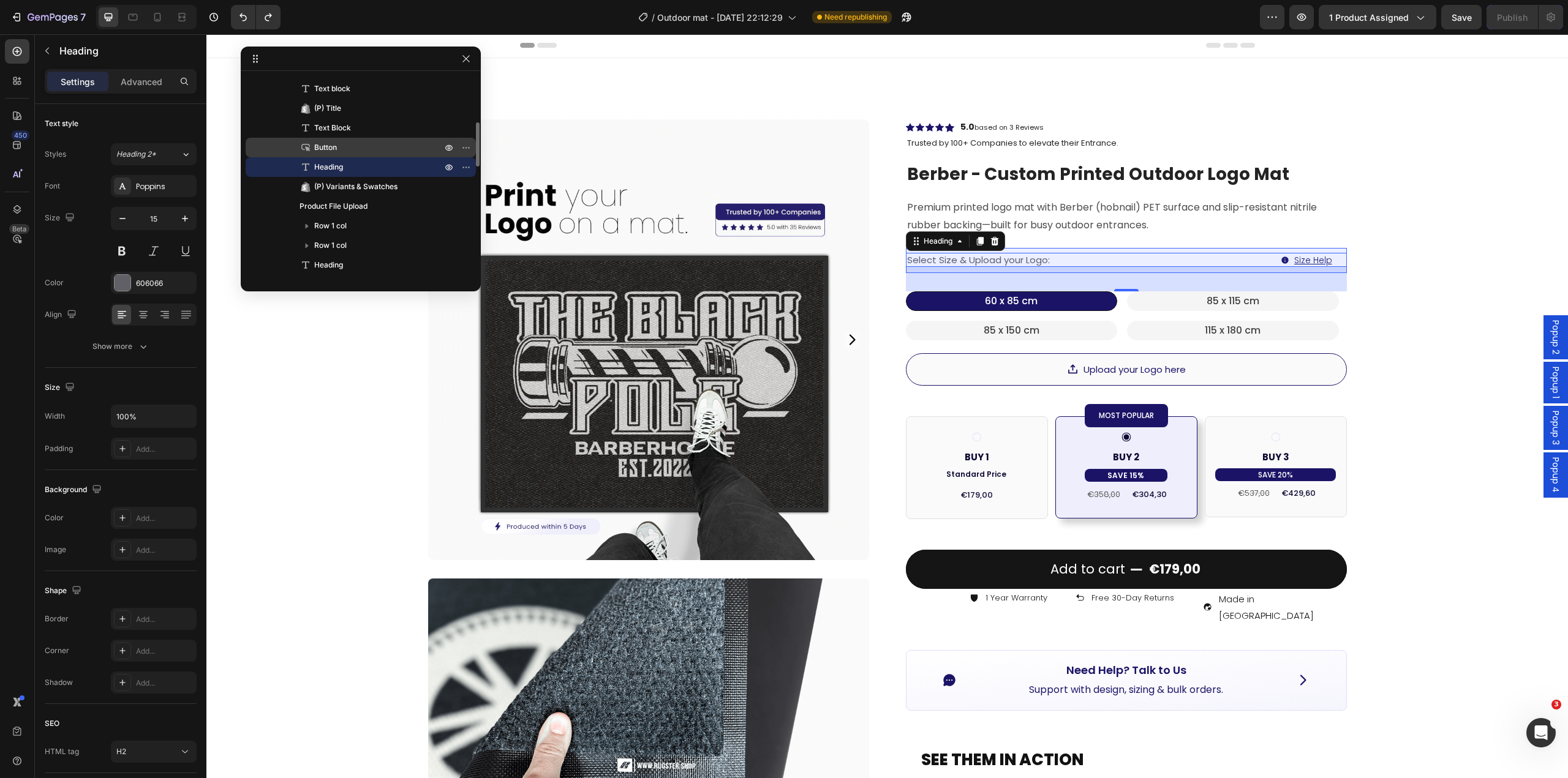
click at [328, 152] on span "Button" at bounding box center [326, 147] width 23 height 12
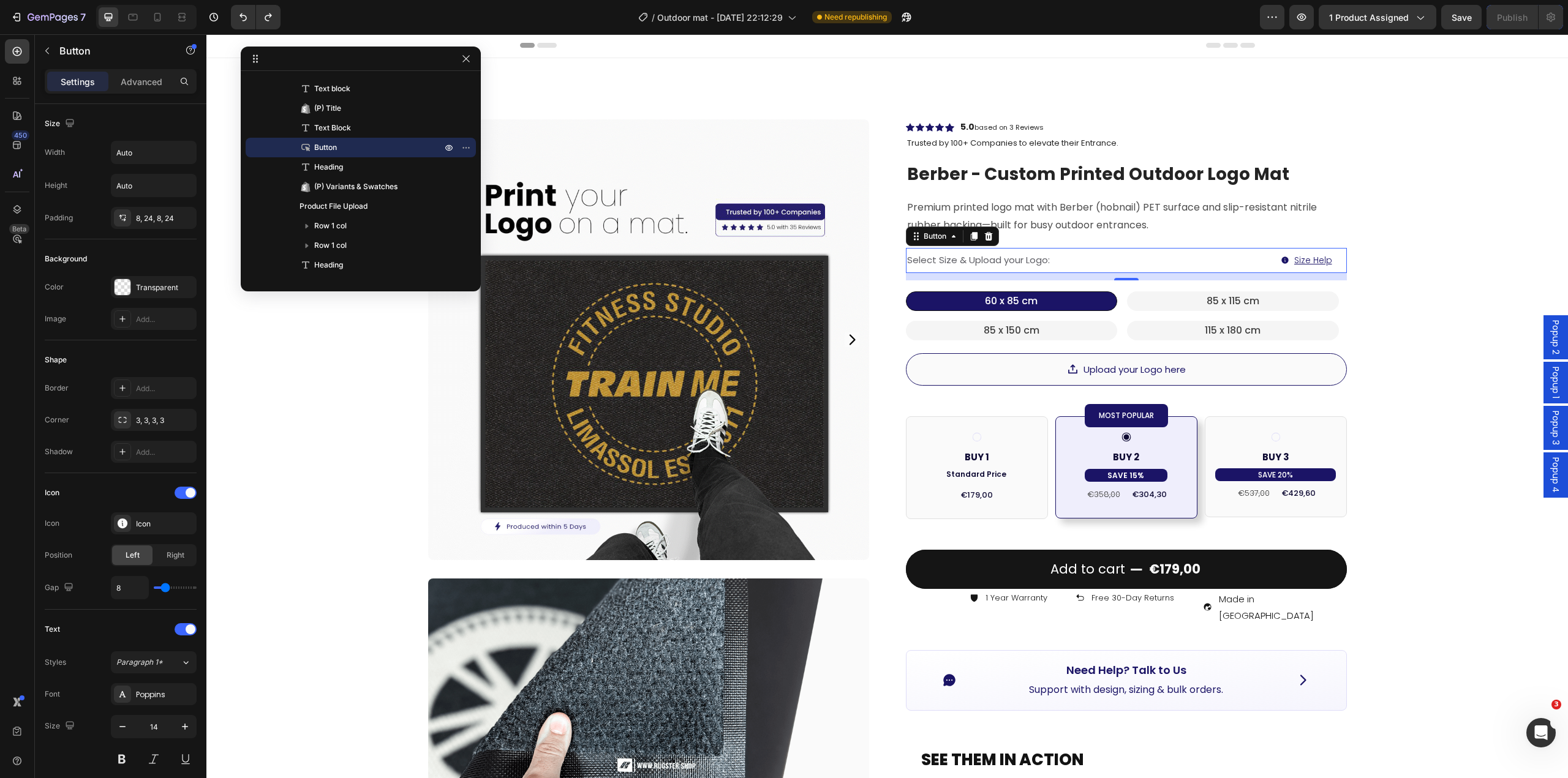
click at [1550, 381] on span "Popup 1" at bounding box center [1555, 383] width 12 height 32
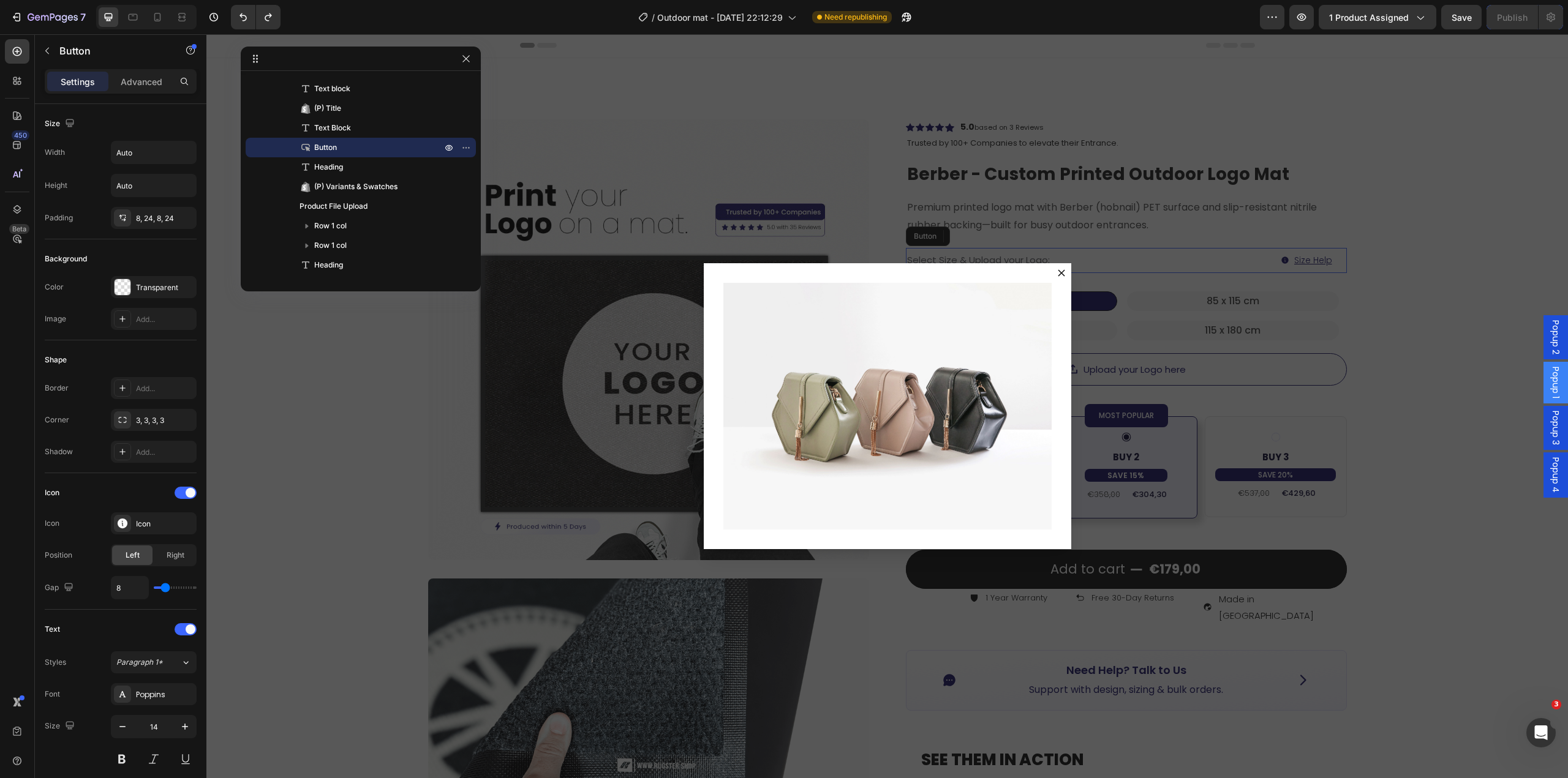
scroll to position [0, 0]
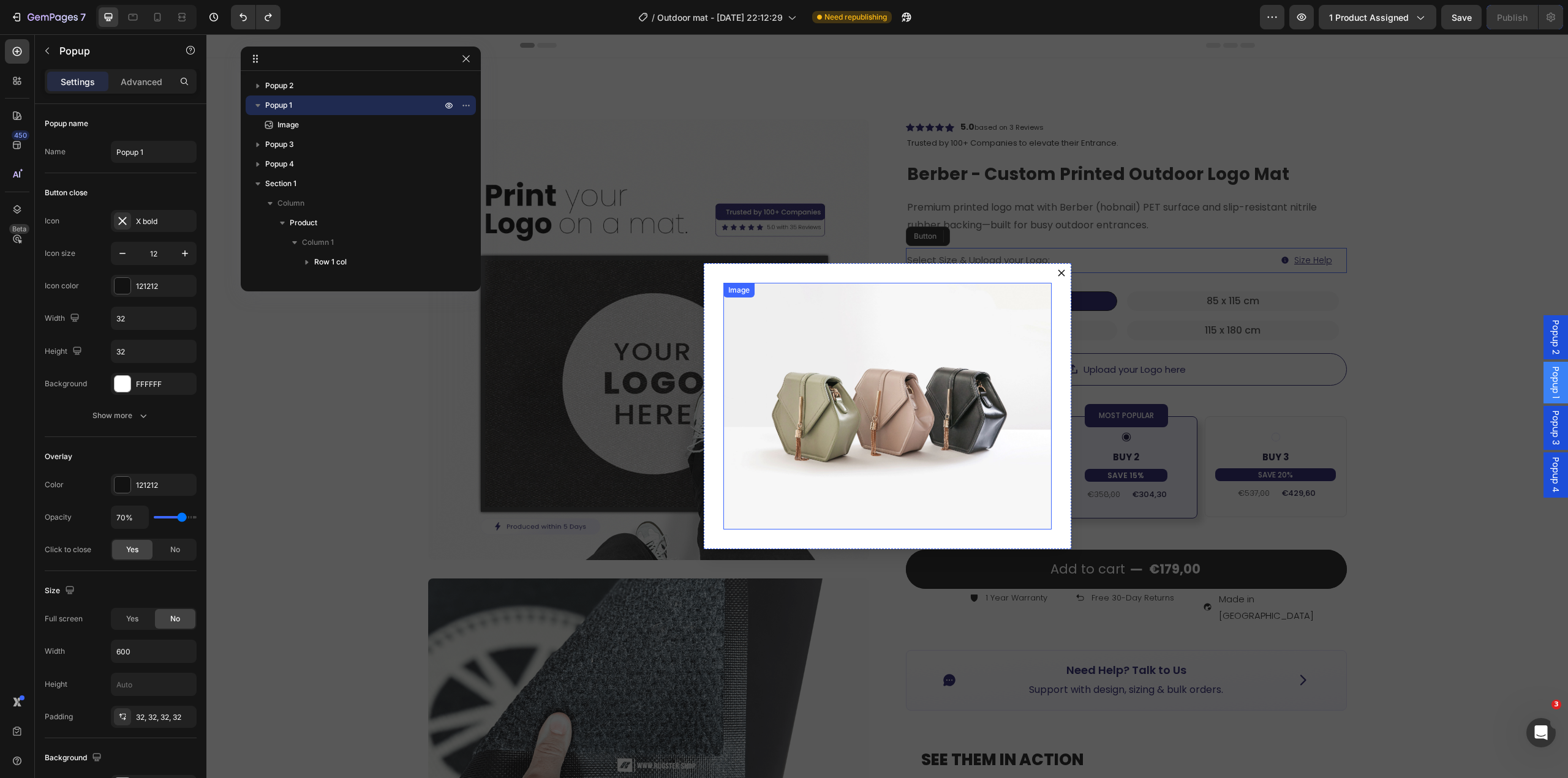
click at [937, 437] on img "Dialog body" at bounding box center [888, 406] width 329 height 246
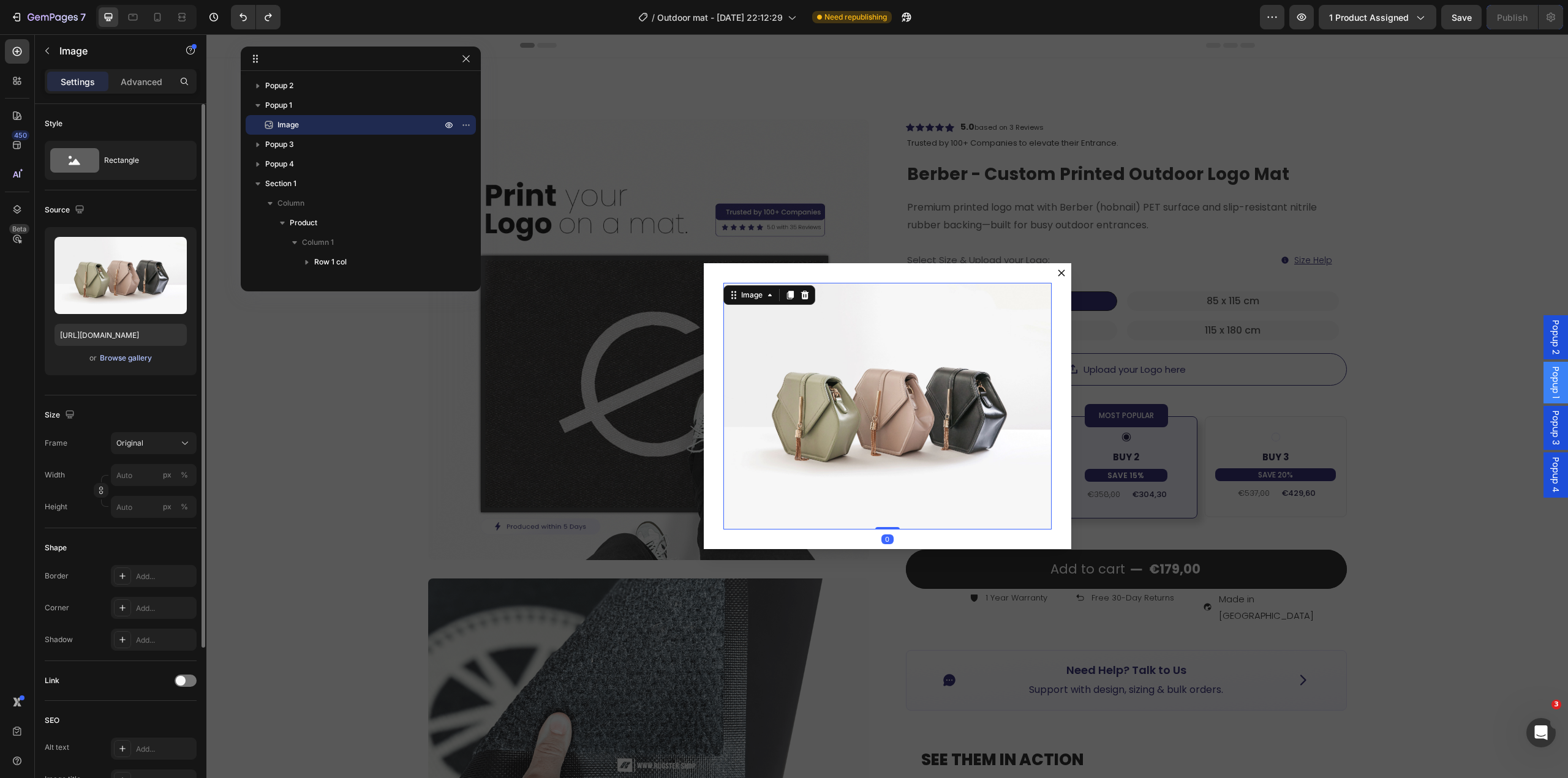
click at [121, 353] on div "Browse gallery" at bounding box center [125, 358] width 52 height 11
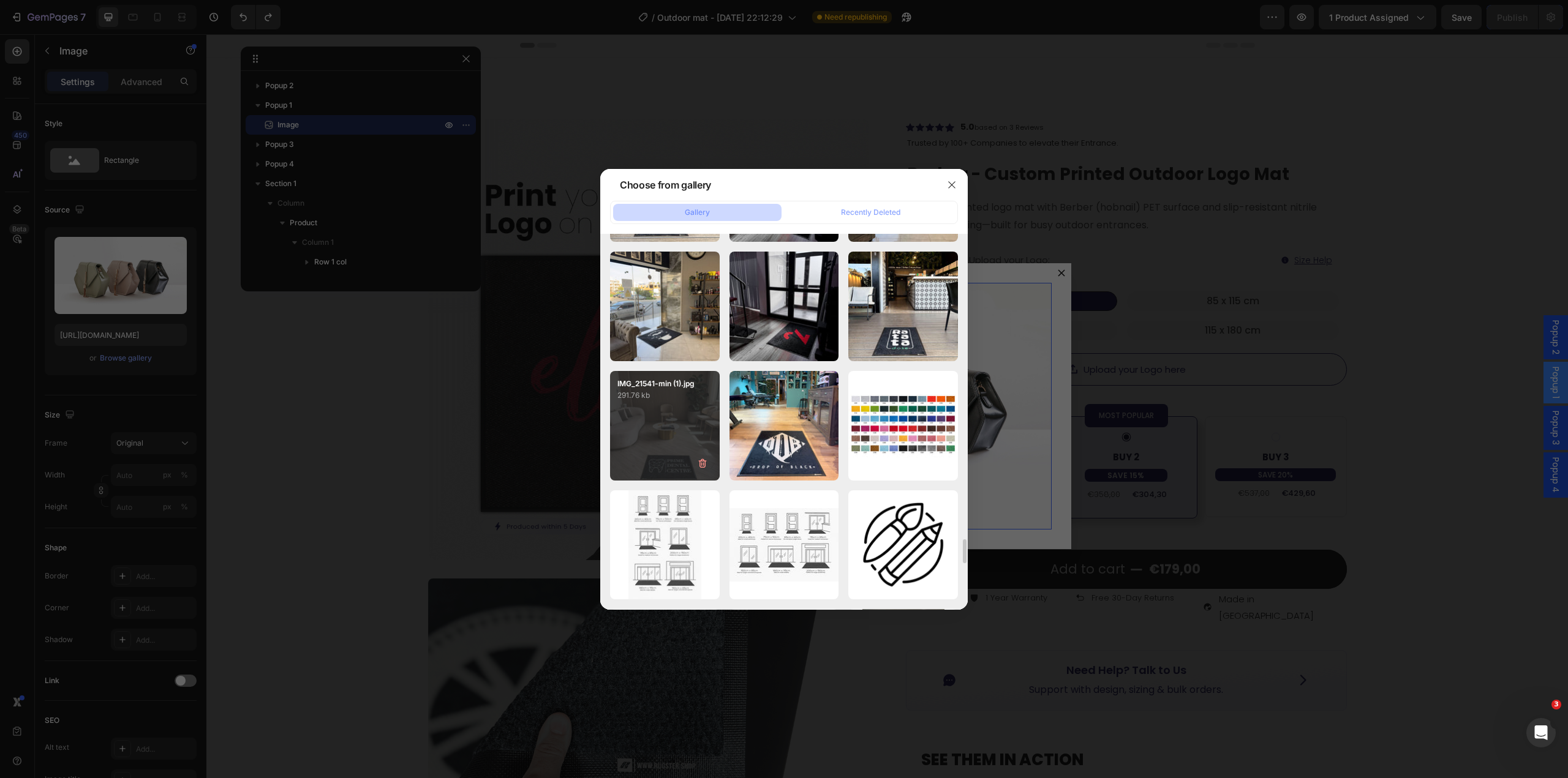
scroll to position [4821, 0]
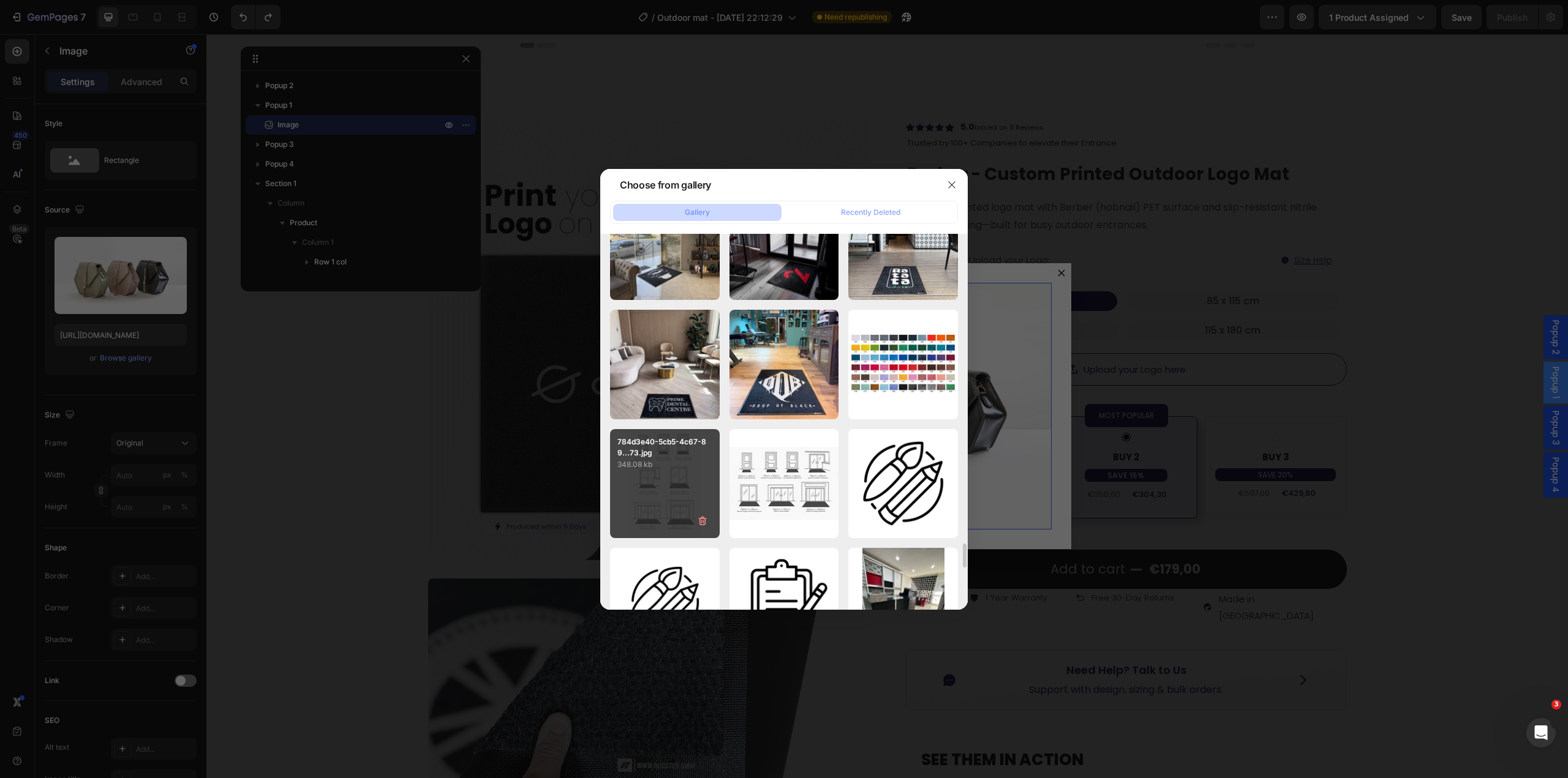
click at [683, 482] on div "784d3e40-5cb5-4c67-89...73.jpg 348.08 kb" at bounding box center [665, 484] width 110 height 110
type input "https://cdn.shopify.com/s/files/1/0844/7908/2840/files/gempages_550200365904036…"
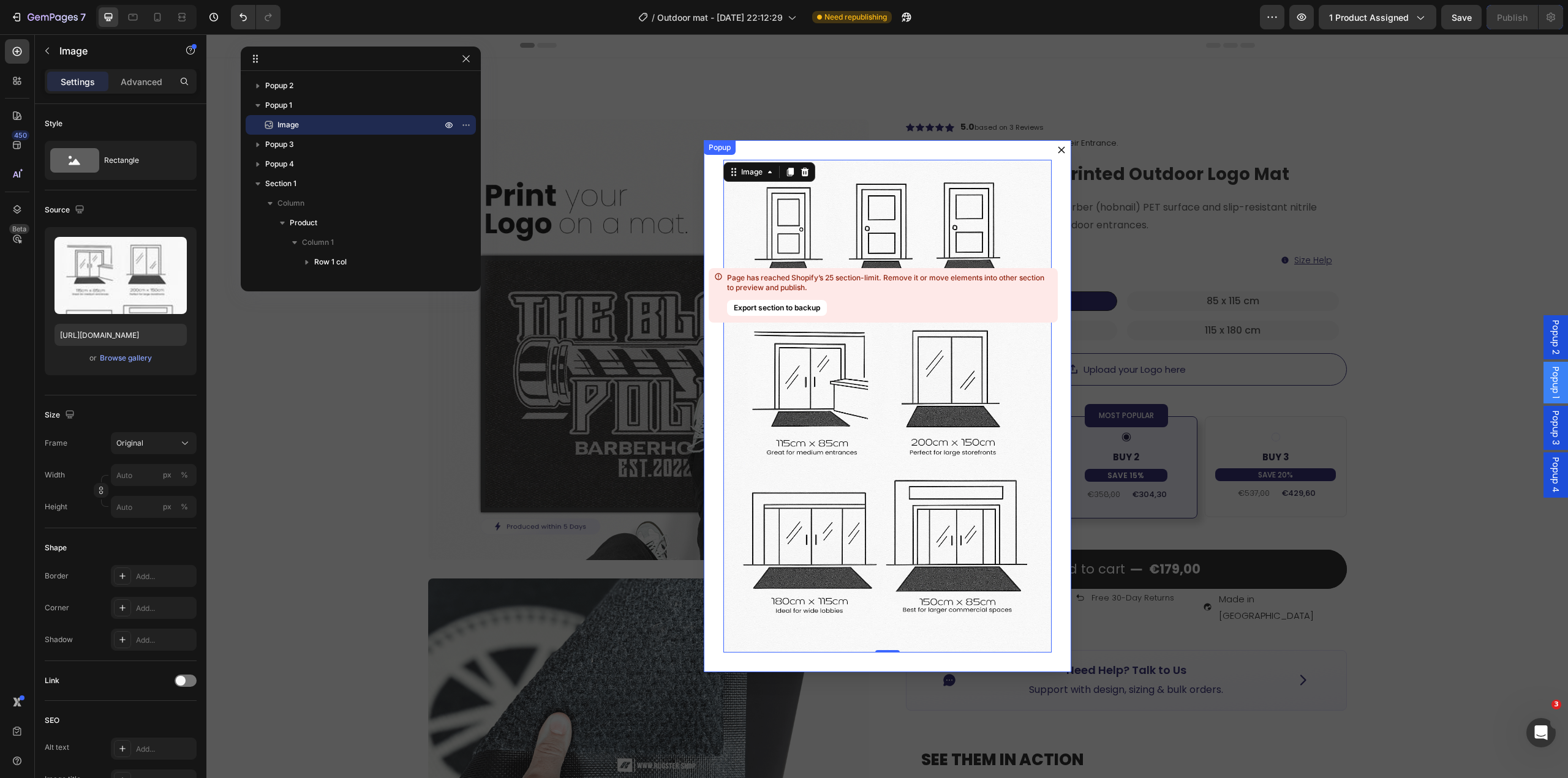
click at [1058, 151] on icon "Dialog content" at bounding box center [1061, 150] width 7 height 7
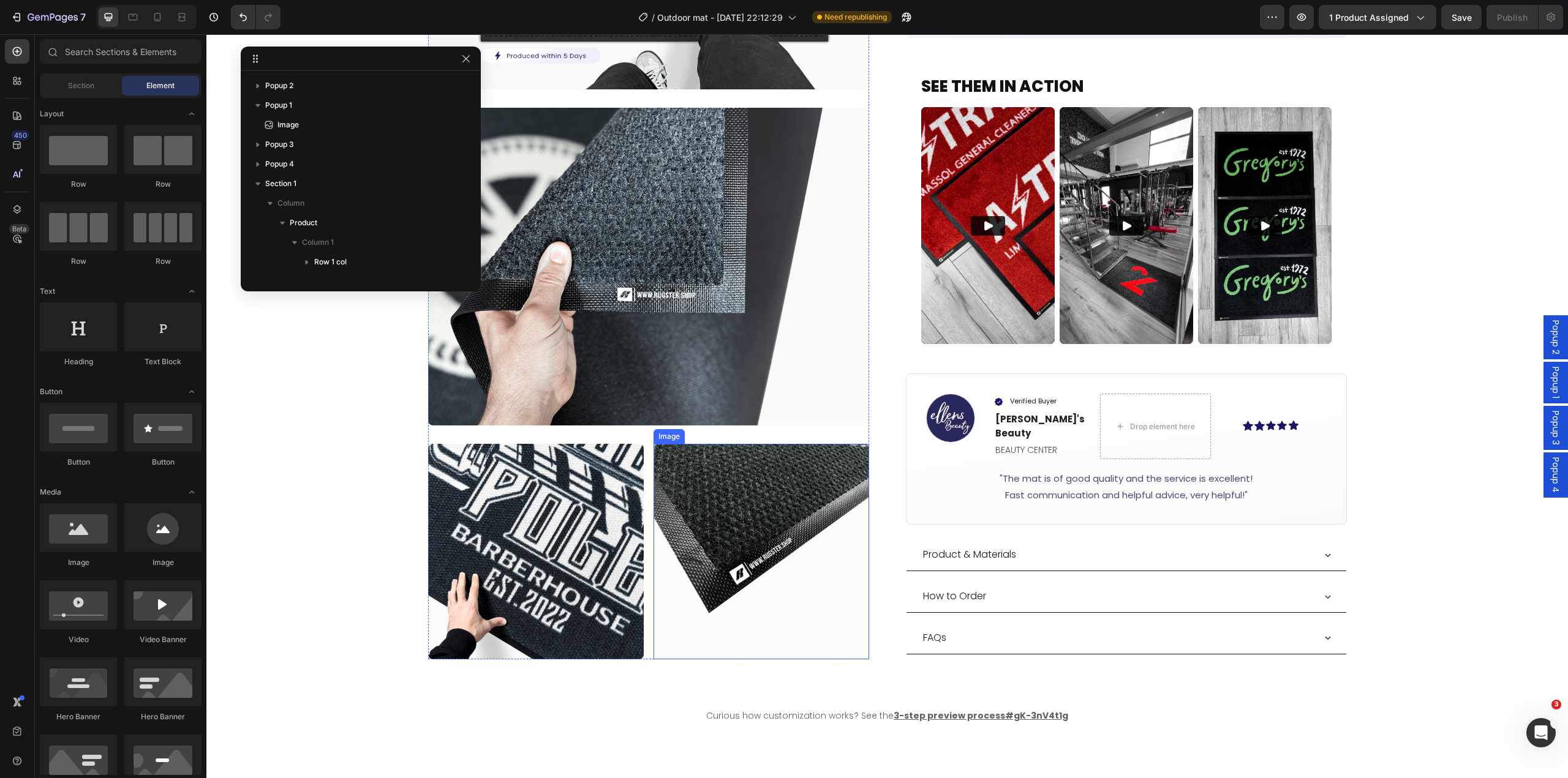
scroll to position [920, 0]
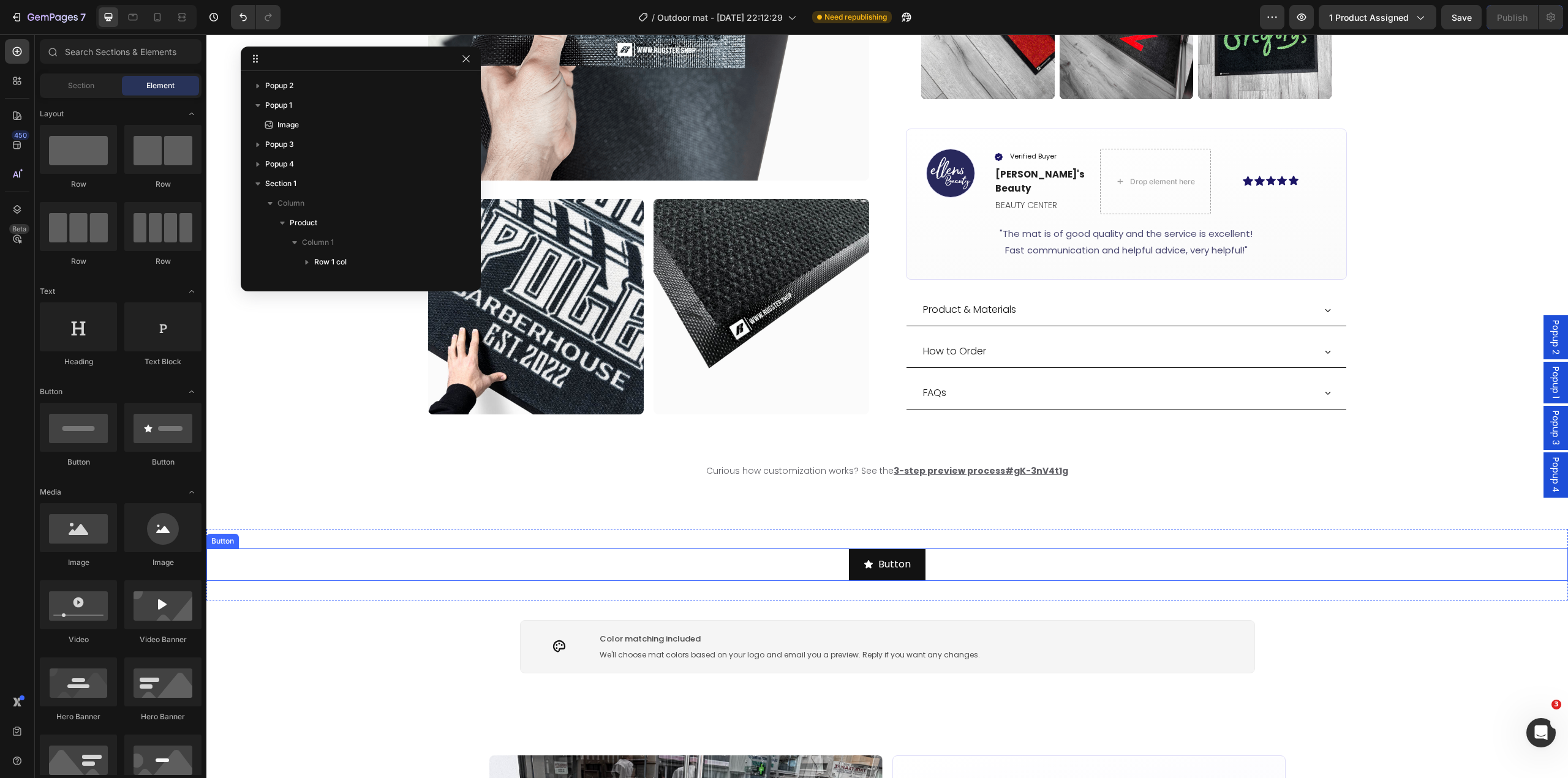
click at [684, 548] on div "Button Button" at bounding box center [887, 565] width 1362 height 33
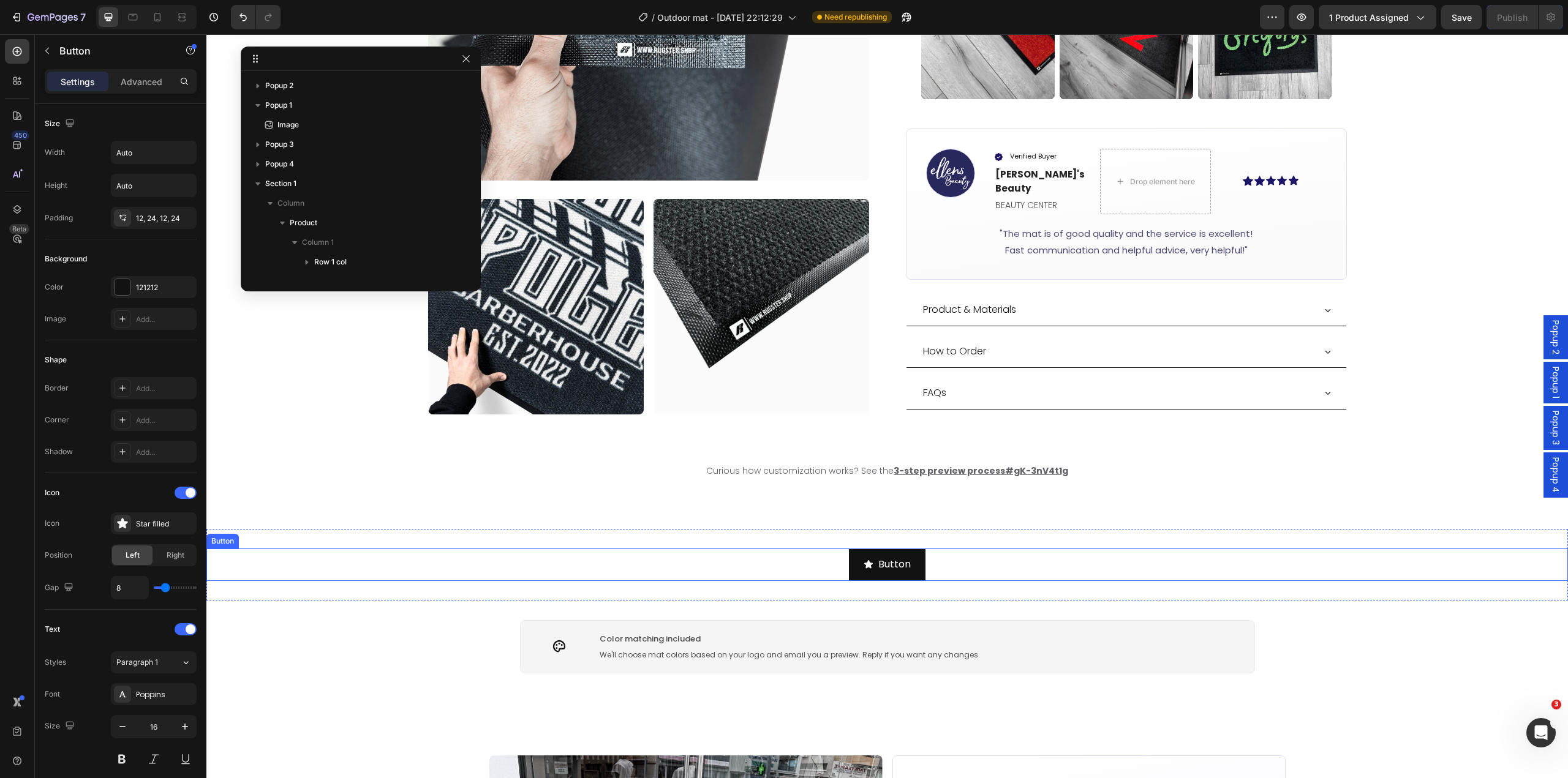
scroll to position [467, 0]
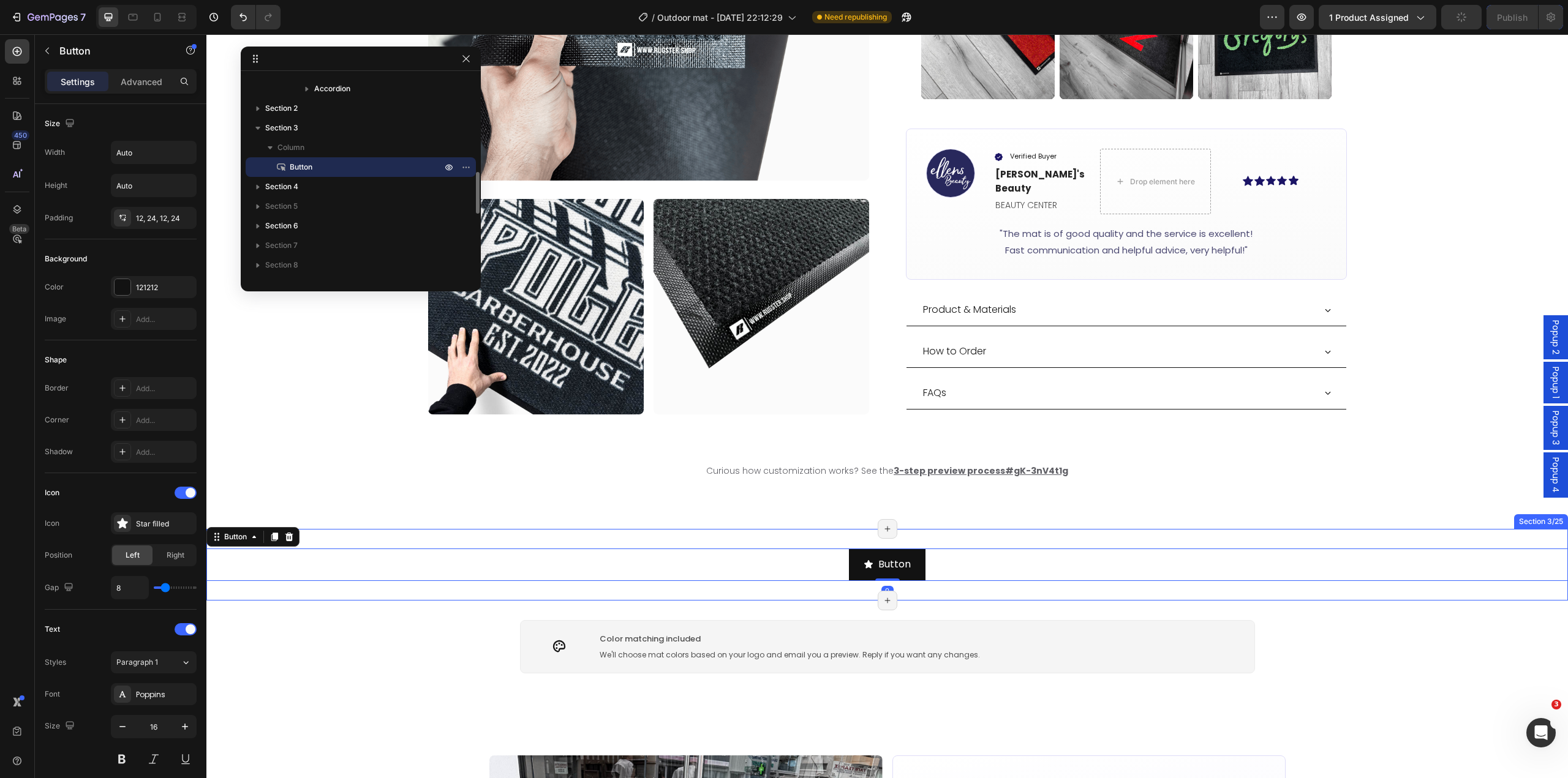
click at [680, 529] on div "Button Button 0 Section 3/25 Page has reached Shopify’s 25 section-limit Page h…" at bounding box center [887, 565] width 1362 height 72
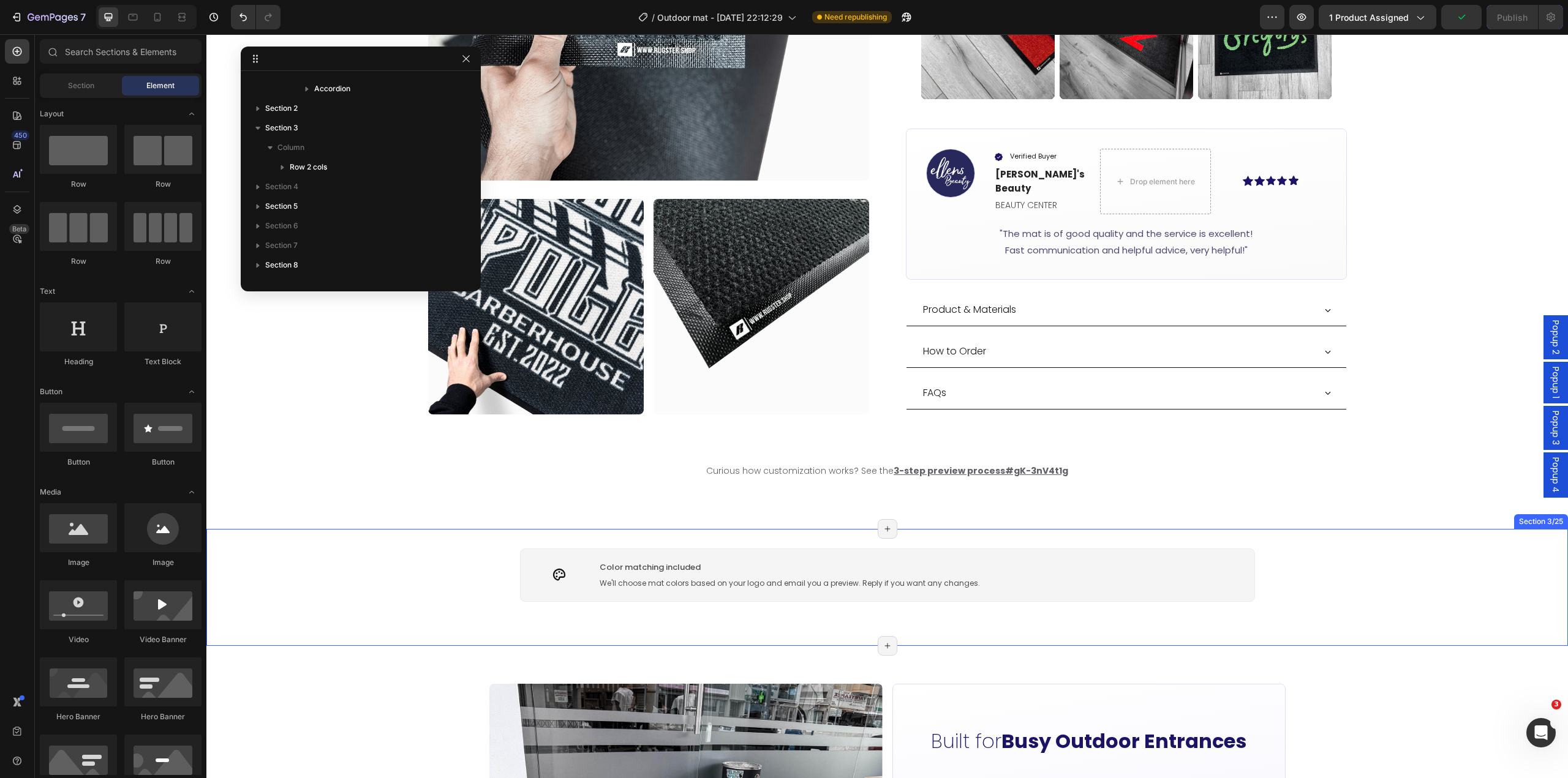
click at [447, 567] on div "Icon Color matching included Text Block We'll choose mat colors based on your l…" at bounding box center [887, 587] width 1362 height 78
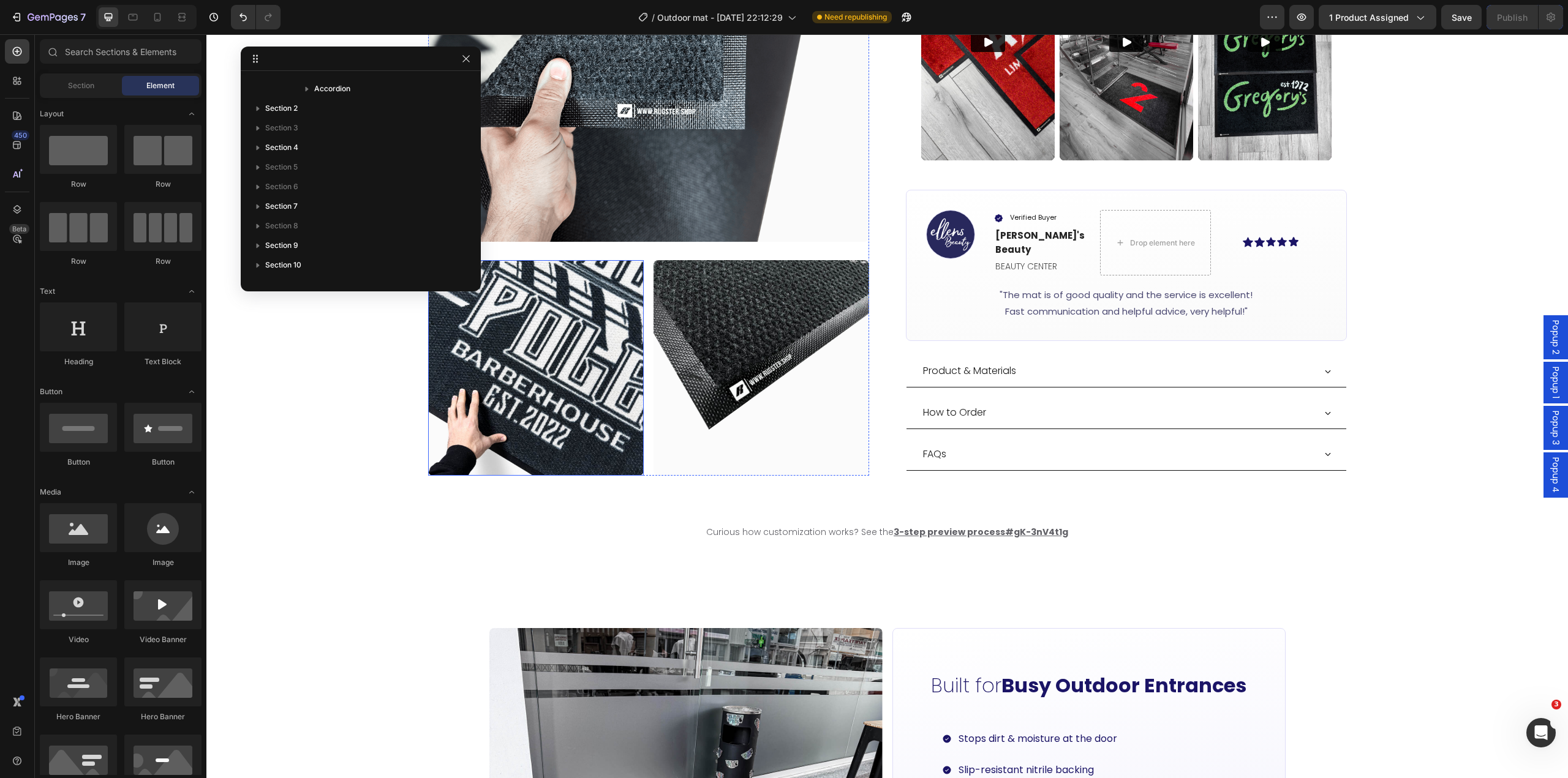
scroll to position [614, 0]
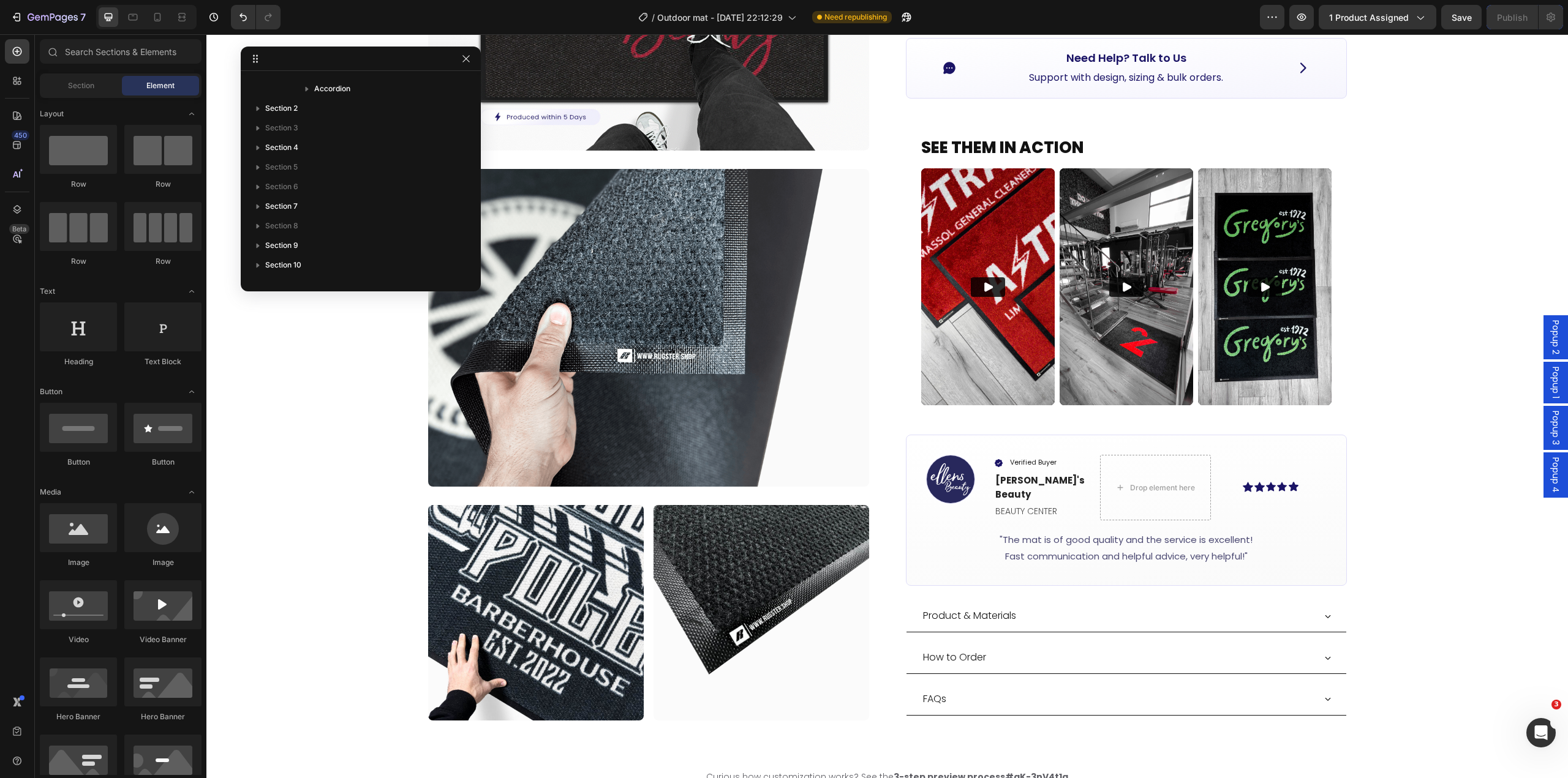
click at [1551, 389] on span "Popup 1" at bounding box center [1555, 383] width 12 height 32
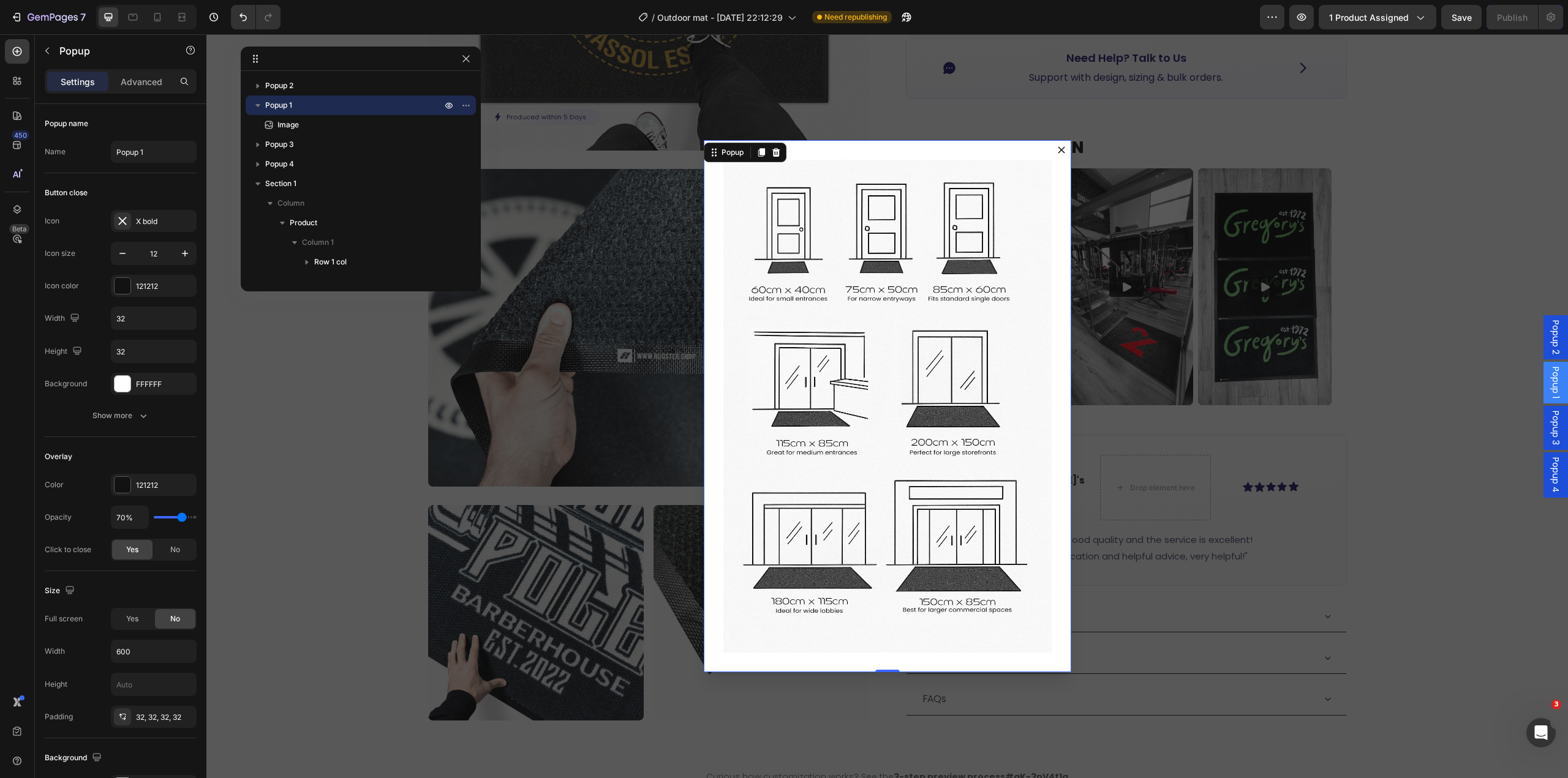
click at [1020, 152] on div "Image" at bounding box center [887, 405] width 368 height 531
click at [1550, 488] on span "Popup 4" at bounding box center [1555, 475] width 12 height 36
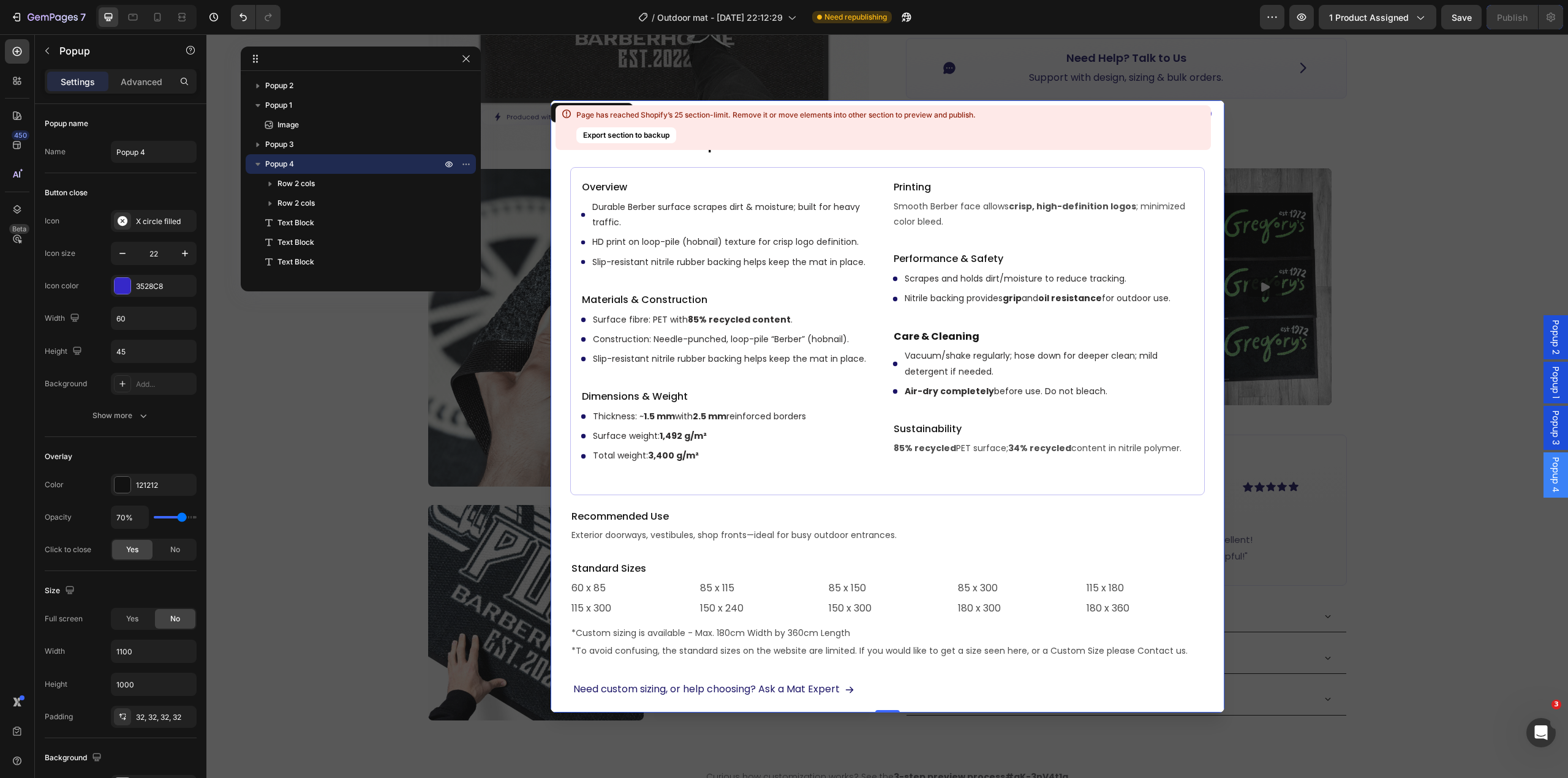
click at [1305, 143] on div "Backdrop" at bounding box center [887, 406] width 1362 height 744
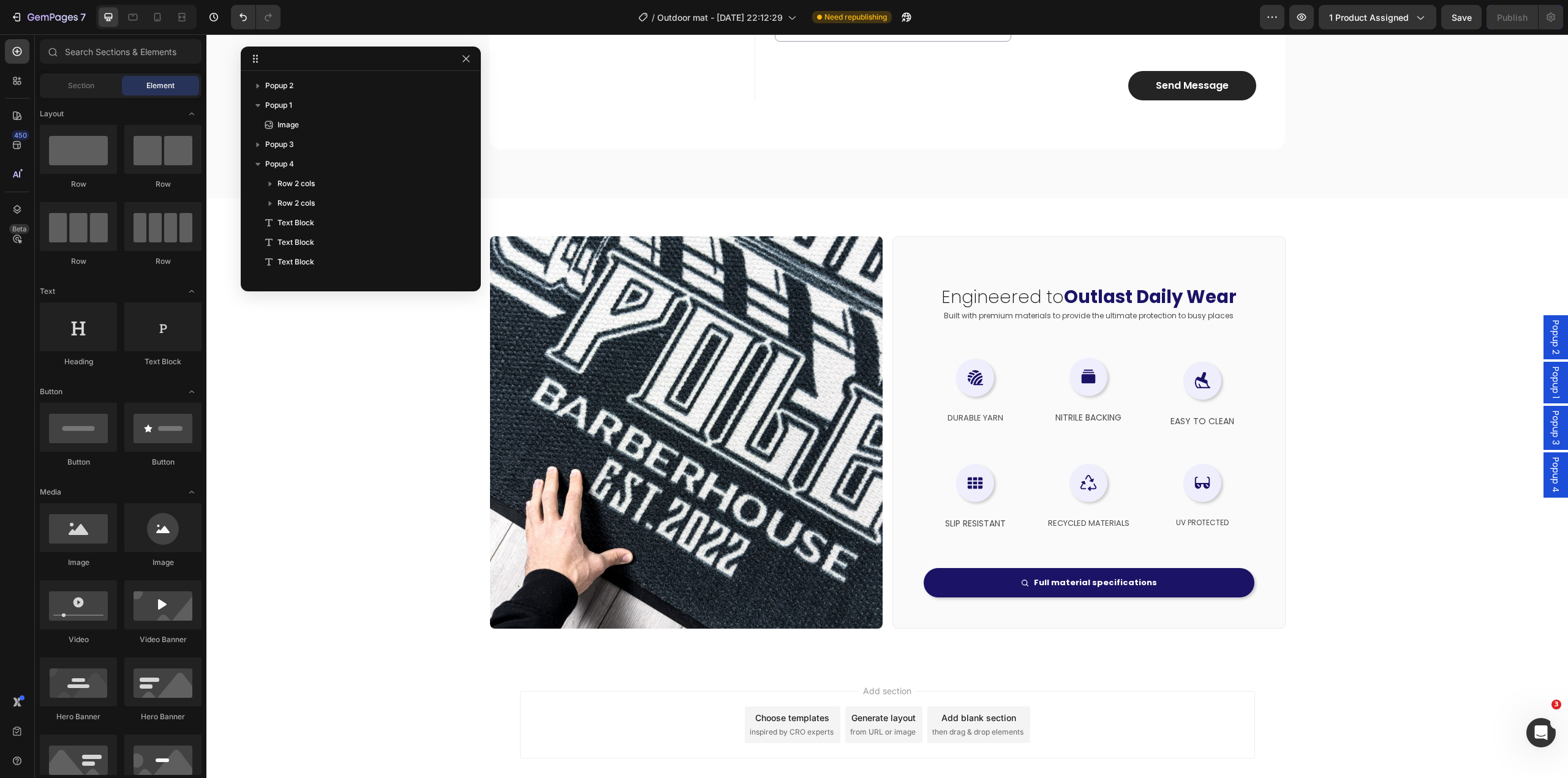
scroll to position [5516, 0]
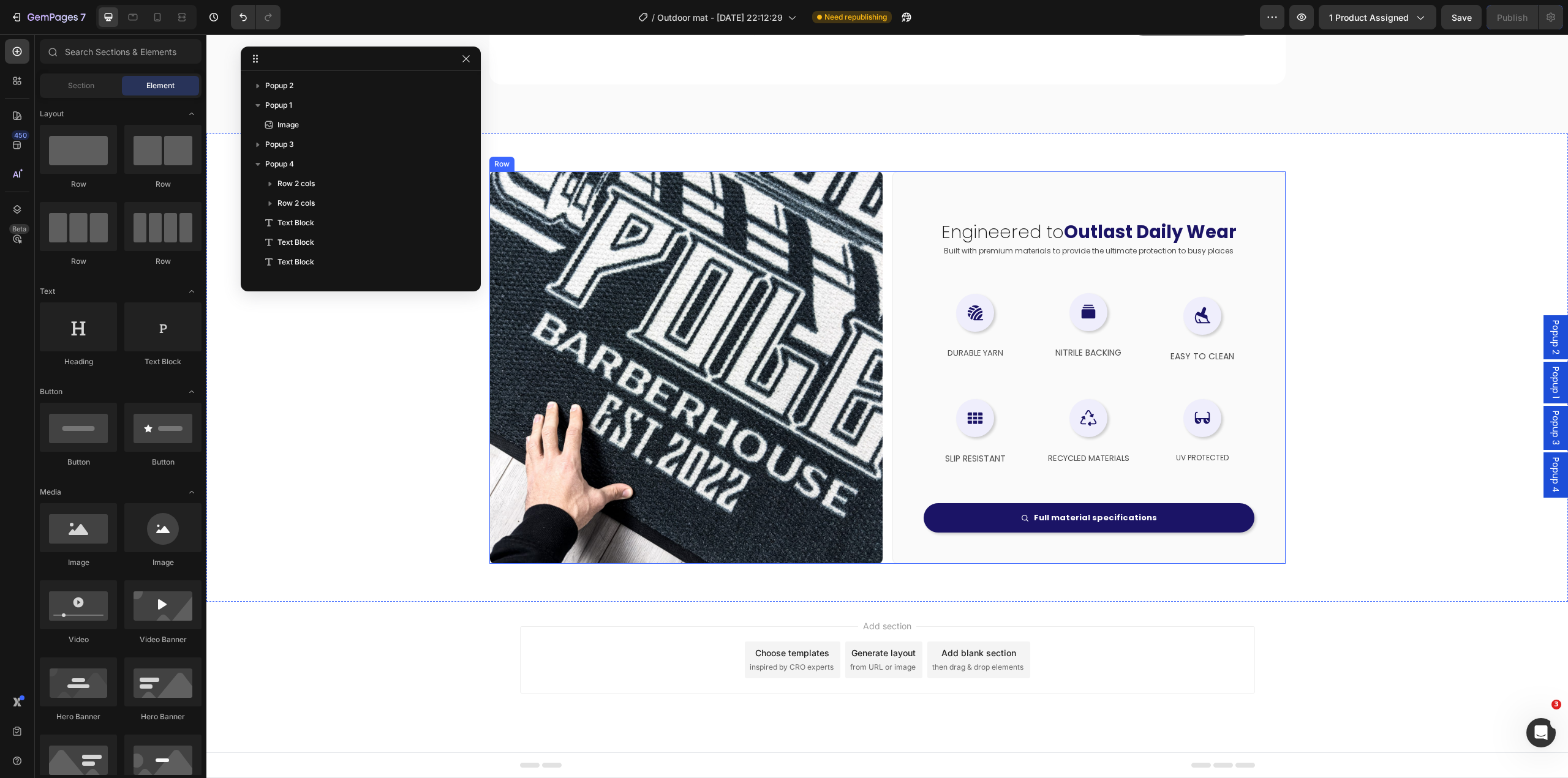
click at [881, 417] on div "Image Engineered to Outlast Daily Wear Heading Built with premium materials to …" at bounding box center [887, 368] width 796 height 393
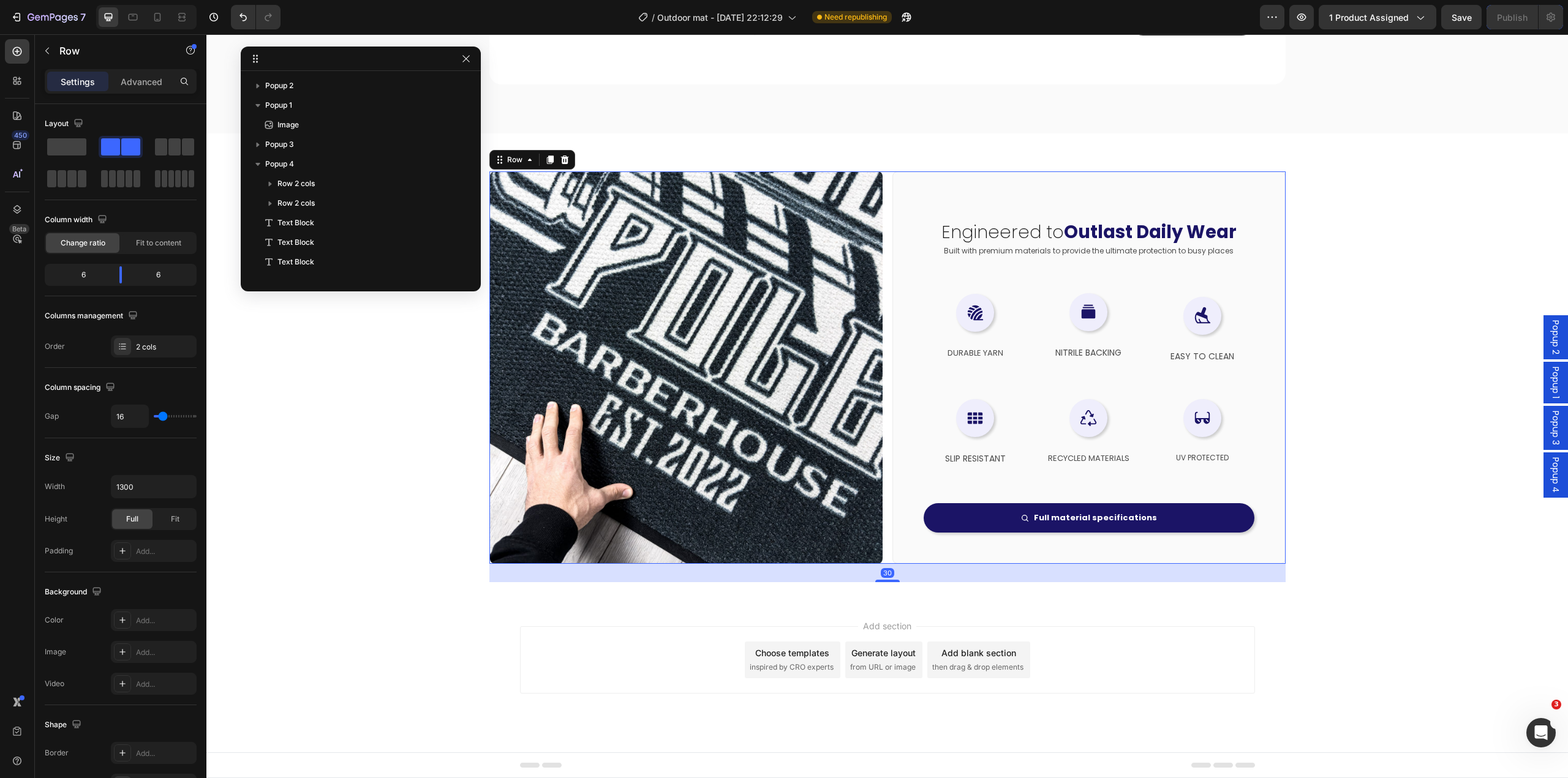
scroll to position [934, 0]
click at [319, 429] on div "Image Engineered to Outlast Daily Wear Heading Built with premium materials to …" at bounding box center [887, 368] width 1362 height 430
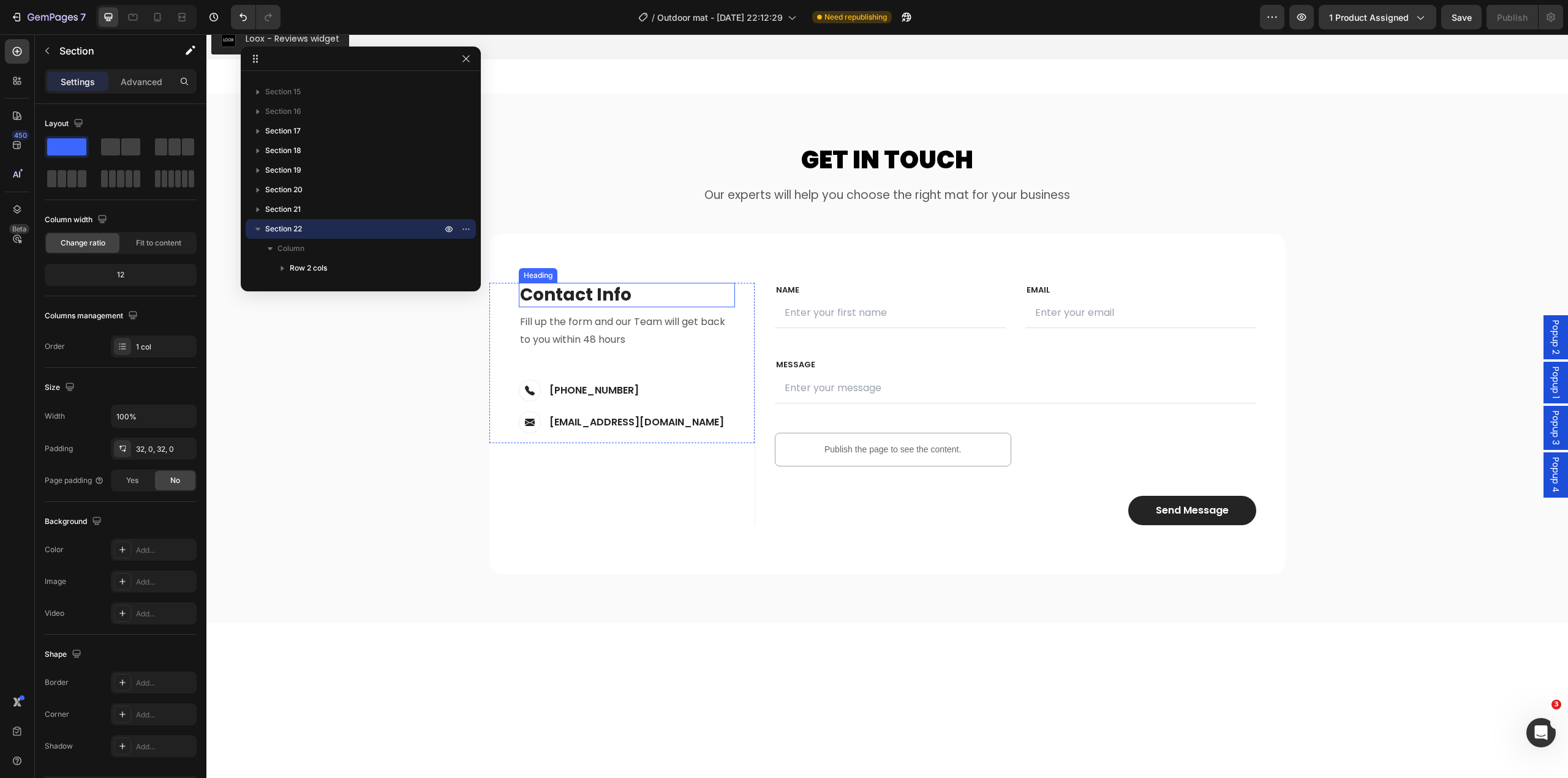
scroll to position [4842, 0]
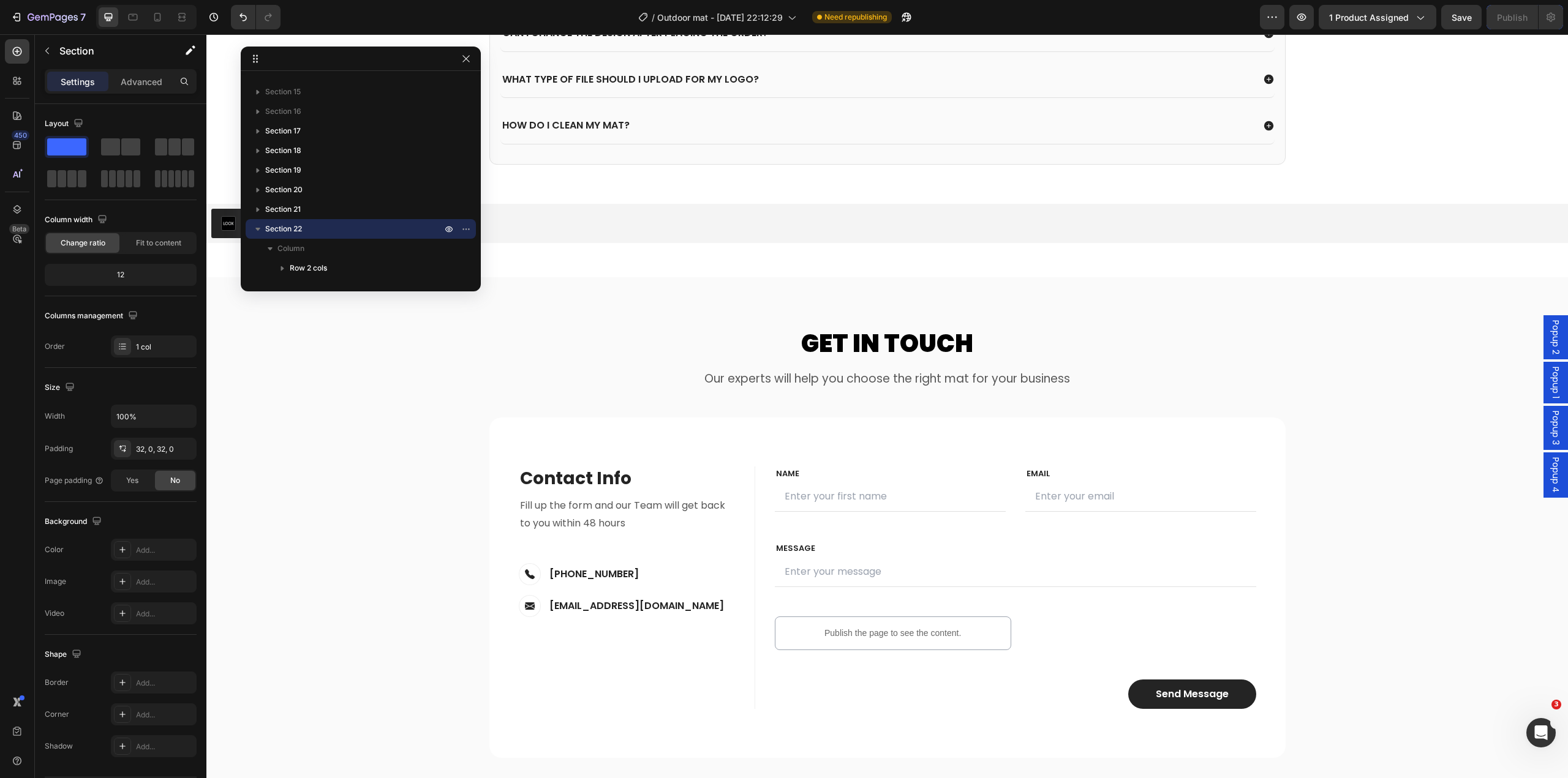
click at [1550, 476] on span "Popup 4" at bounding box center [1555, 475] width 12 height 36
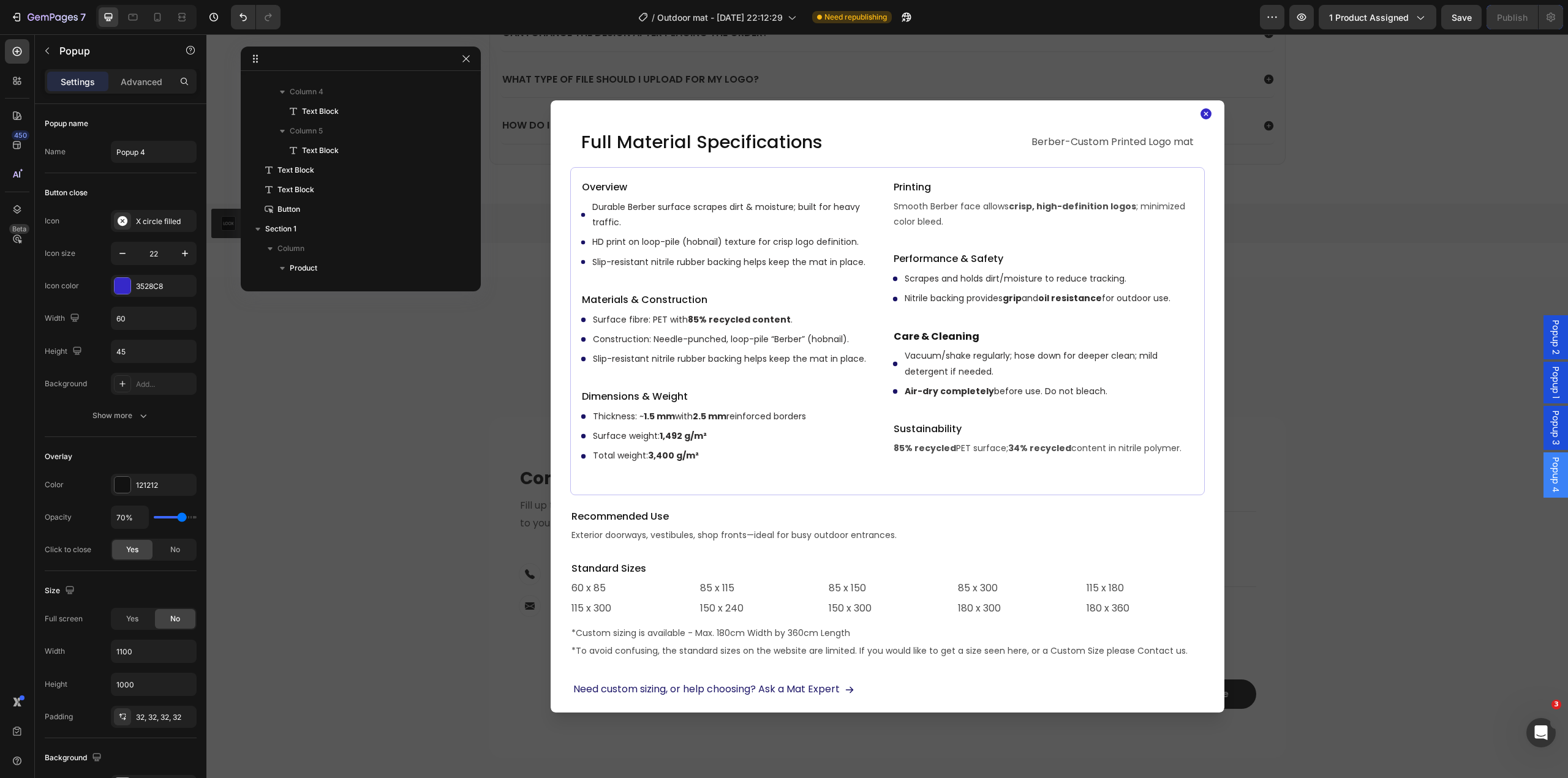
scroll to position [0, 0]
click at [556, 334] on div "Full Material Specifications Heading Berber-Custom Printed Logo mat Text Block …" at bounding box center [887, 406] width 674 height 612
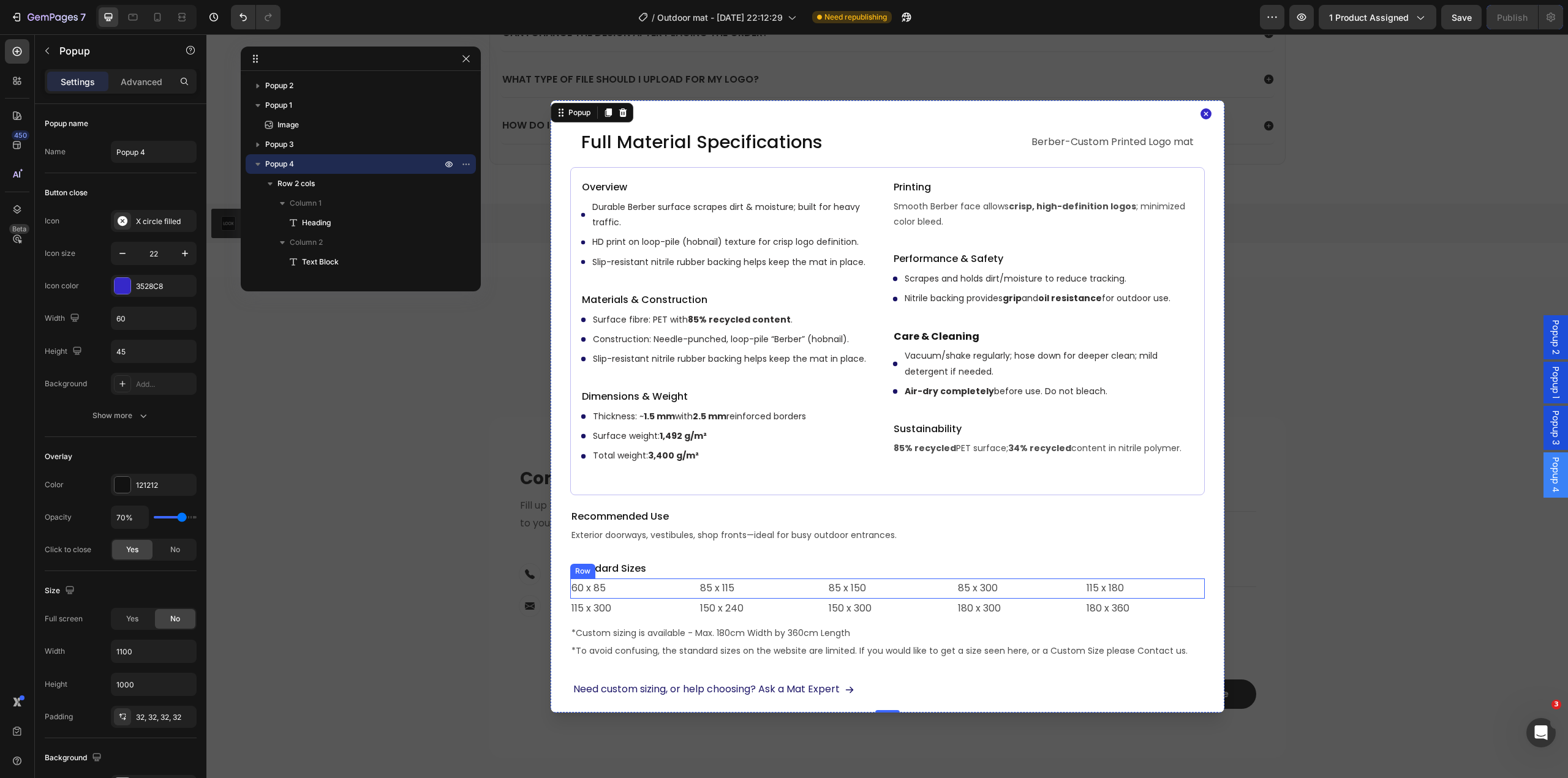
click at [684, 594] on div "60 x 85 Text Block 85 x 115 Text Block 85 x 150 Text Block 85 x 300 Text Block …" at bounding box center [888, 589] width 635 height 20
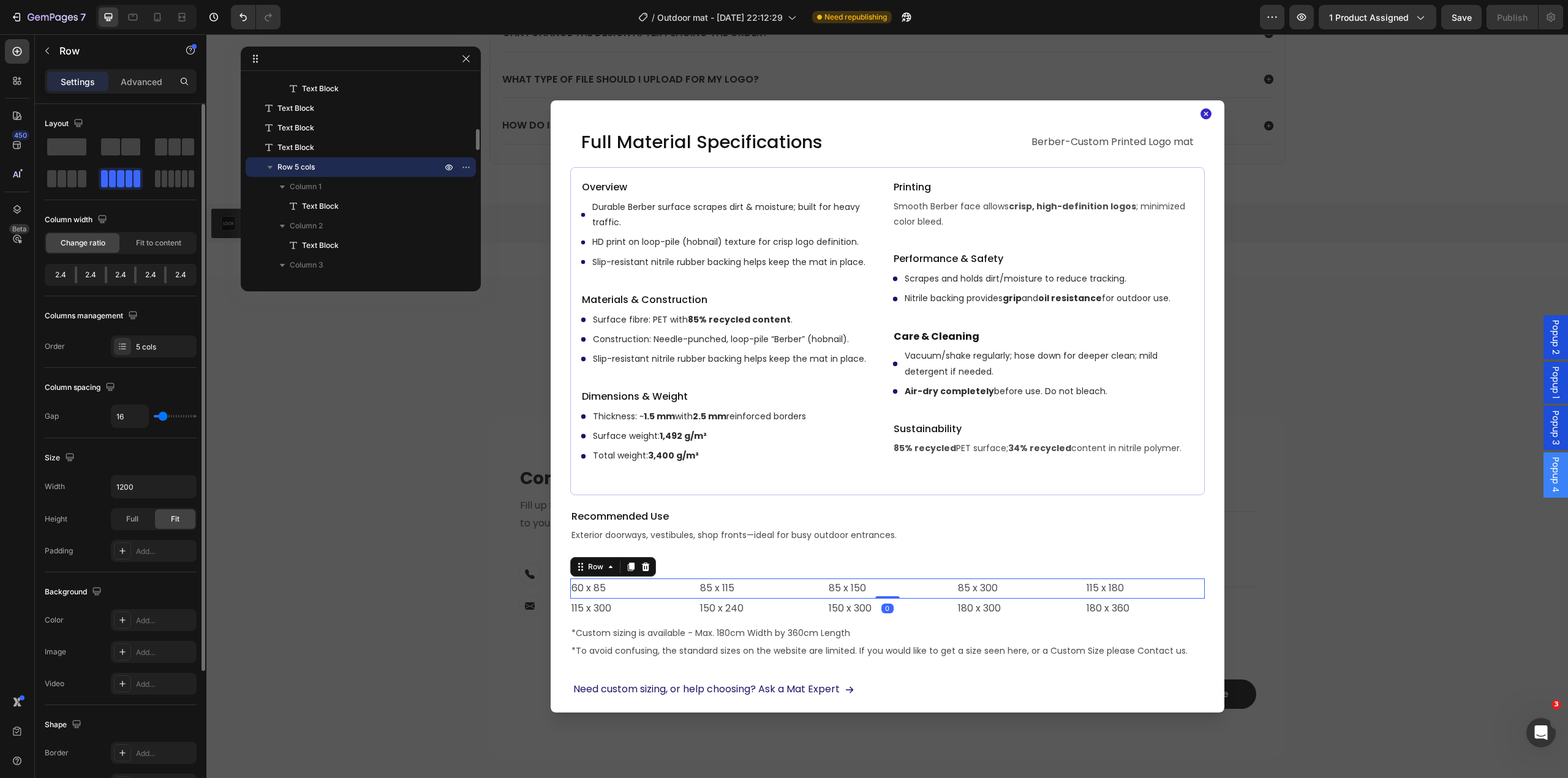
scroll to position [178, 0]
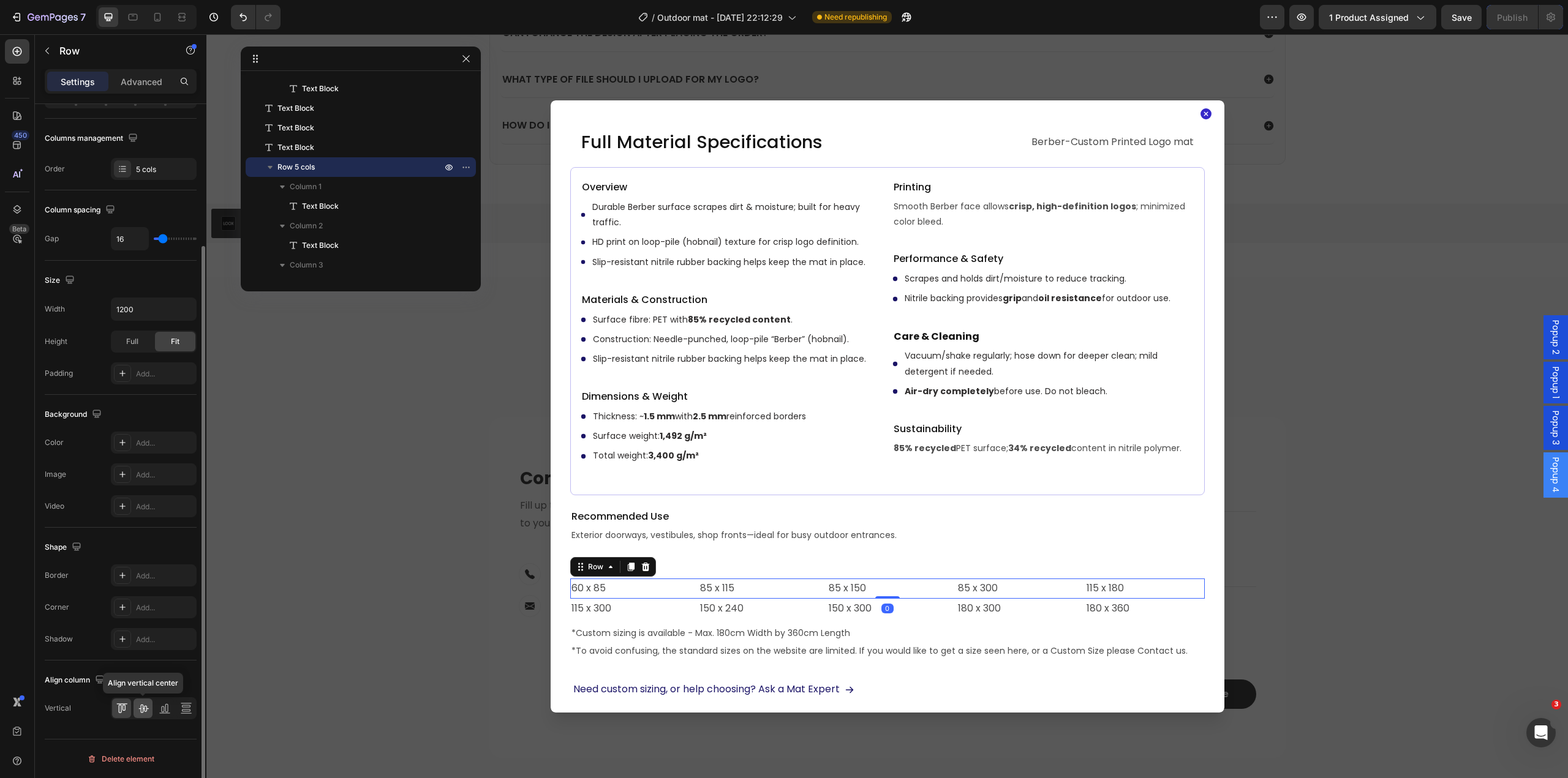
click at [140, 713] on icon at bounding box center [143, 708] width 12 height 12
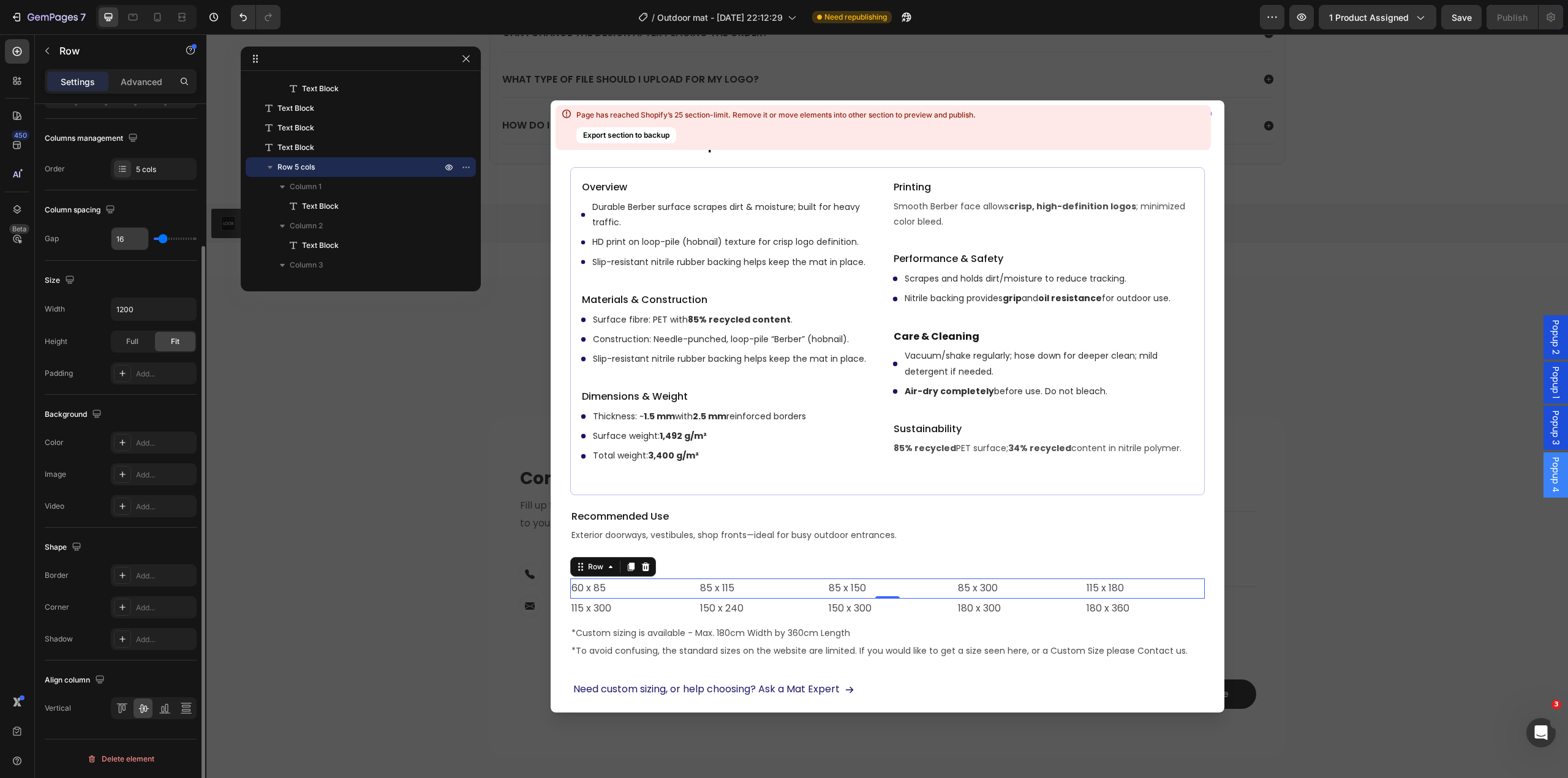
scroll to position [0, 0]
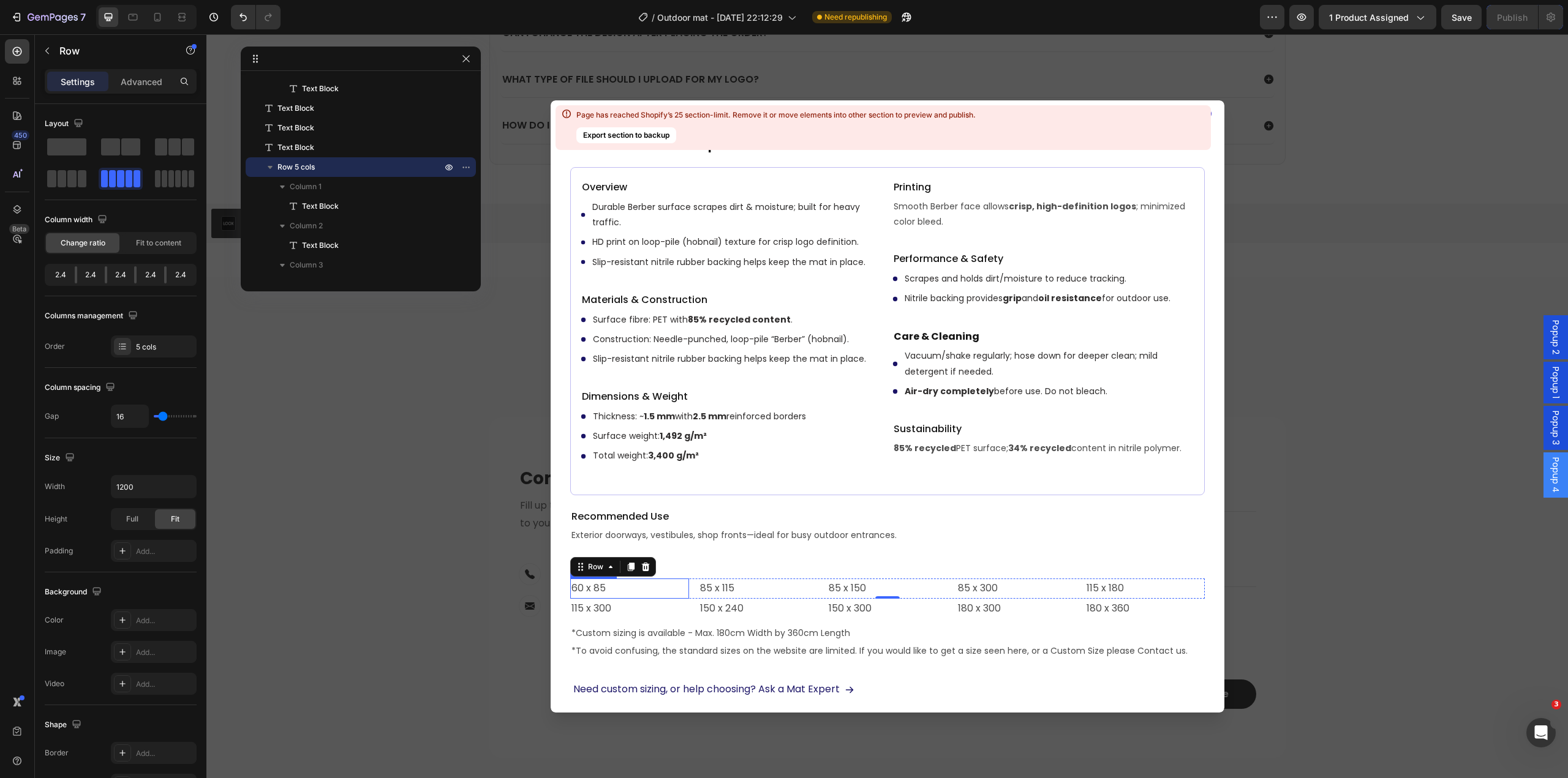
click at [608, 589] on p "60 x 85" at bounding box center [630, 588] width 117 height 18
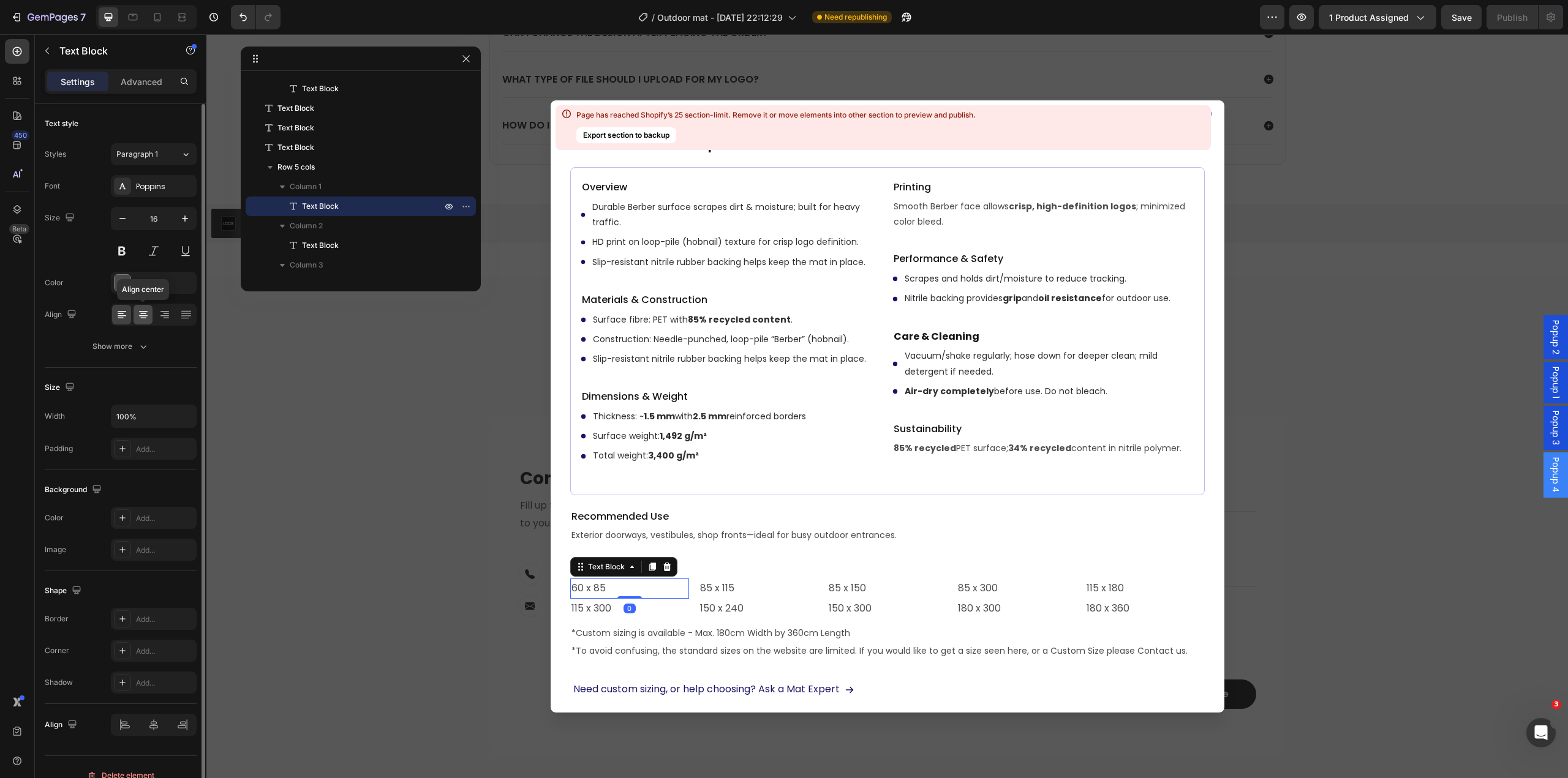
click at [145, 316] on icon at bounding box center [143, 314] width 12 height 12
click at [783, 588] on p "85 x 115" at bounding box center [758, 588] width 117 height 18
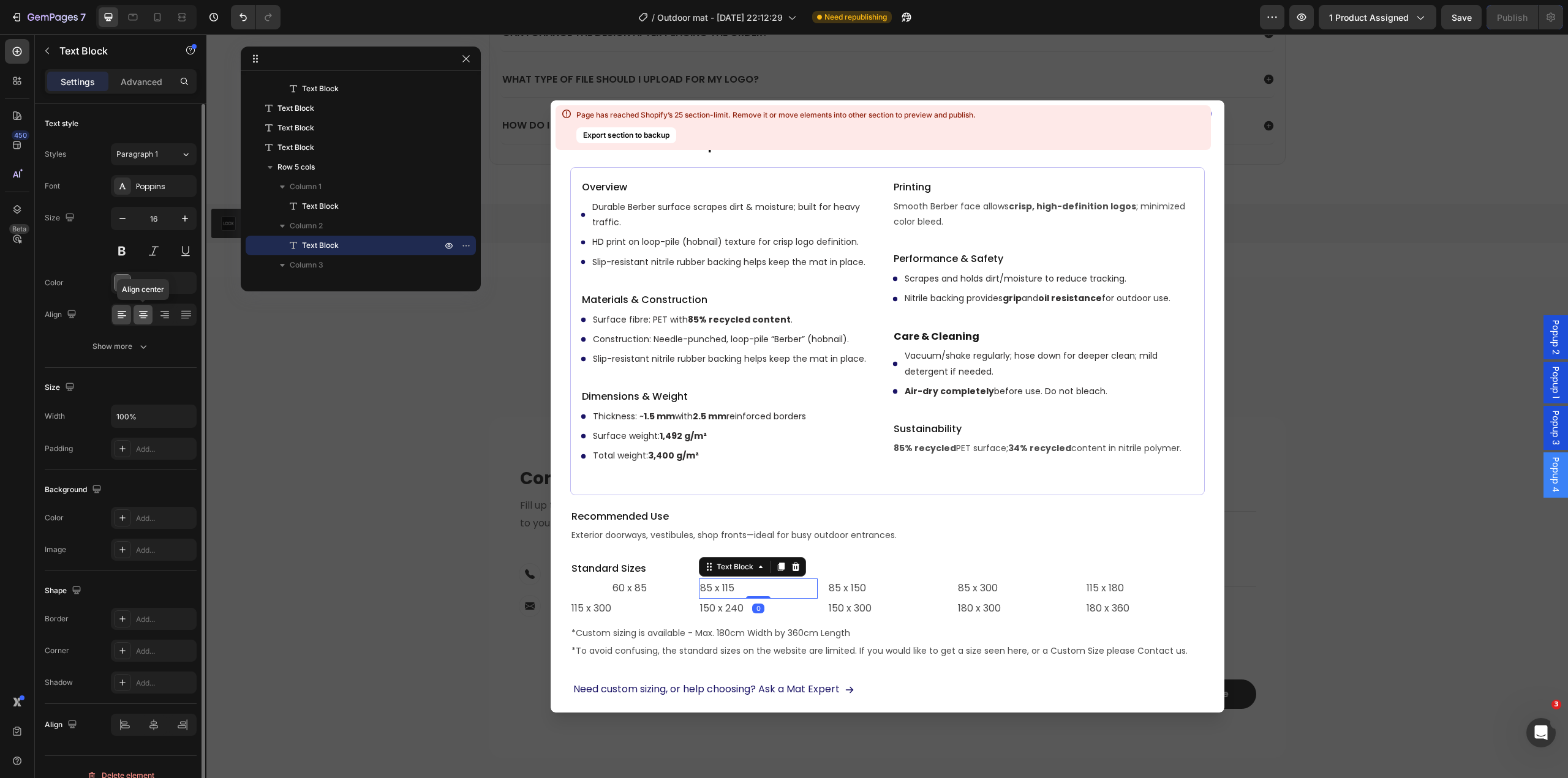
click at [138, 317] on icon at bounding box center [143, 314] width 12 height 12
click at [862, 587] on p "85 x 150" at bounding box center [887, 588] width 117 height 18
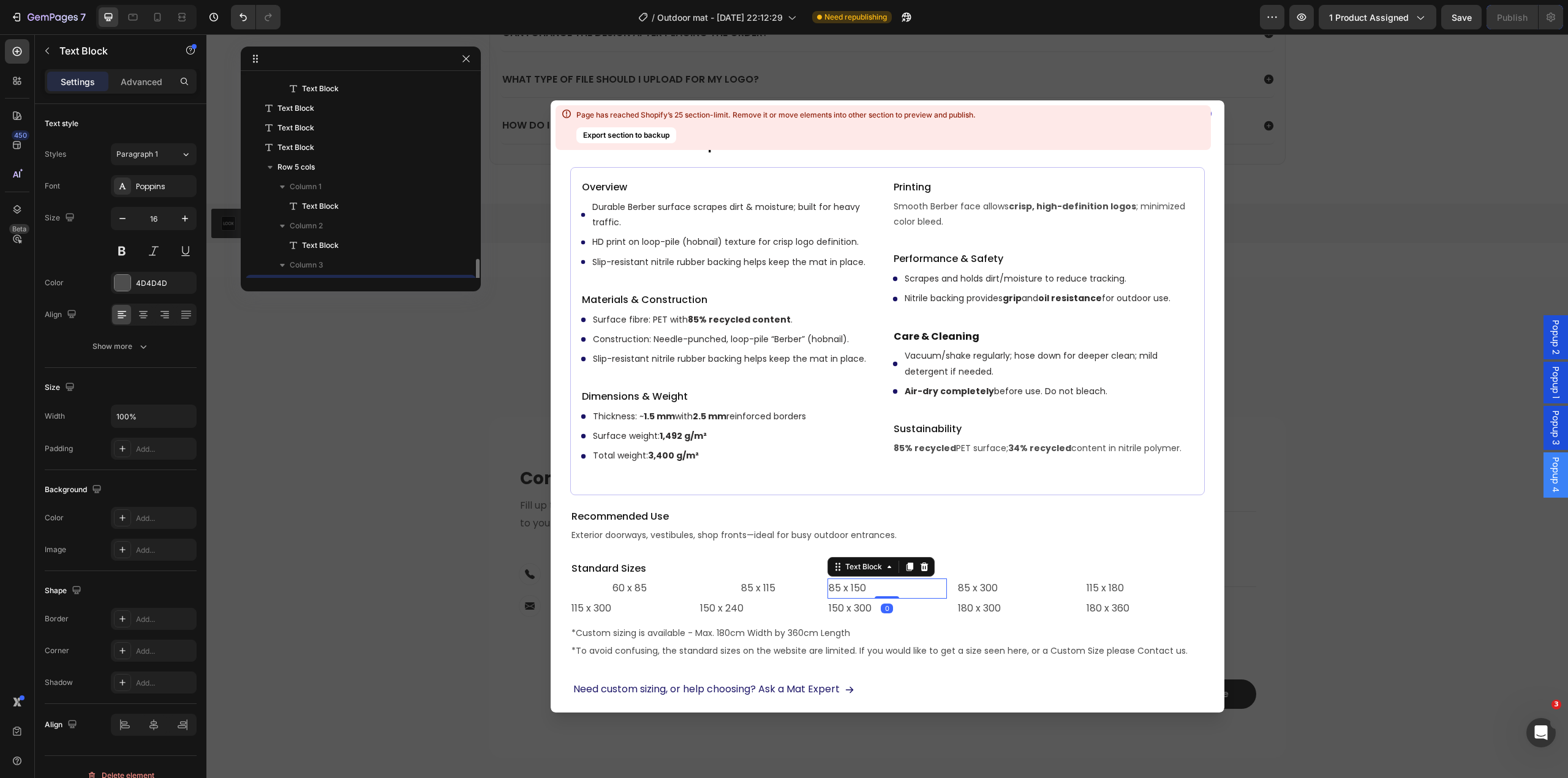
scroll to position [624, 0]
click at [778, 592] on p "85 x 115" at bounding box center [758, 588] width 117 height 18
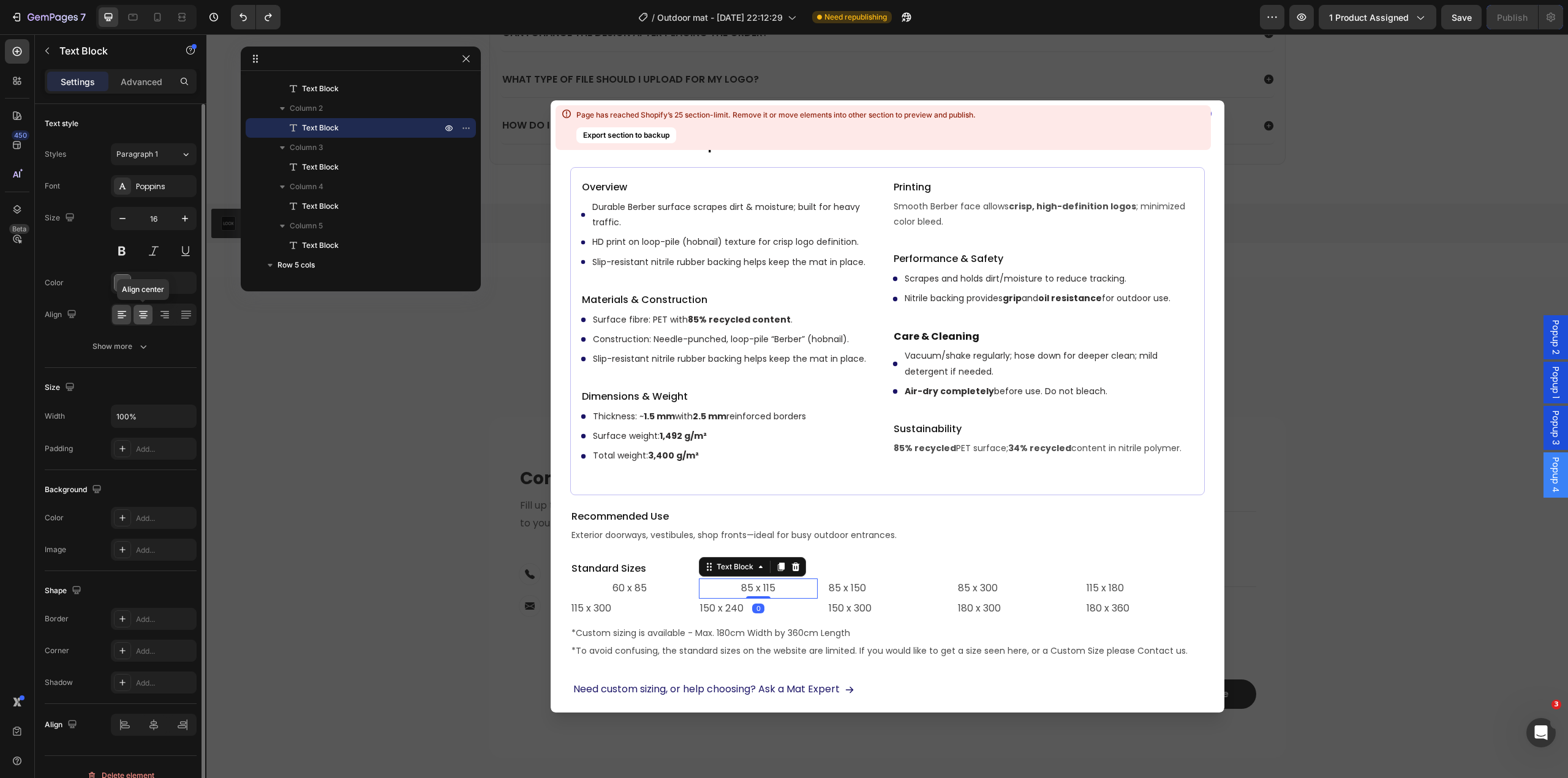
click at [142, 323] on div at bounding box center [143, 315] width 19 height 20
click at [128, 315] on div at bounding box center [122, 315] width 19 height 20
click at [627, 595] on p "60 x 85" at bounding box center [630, 588] width 117 height 18
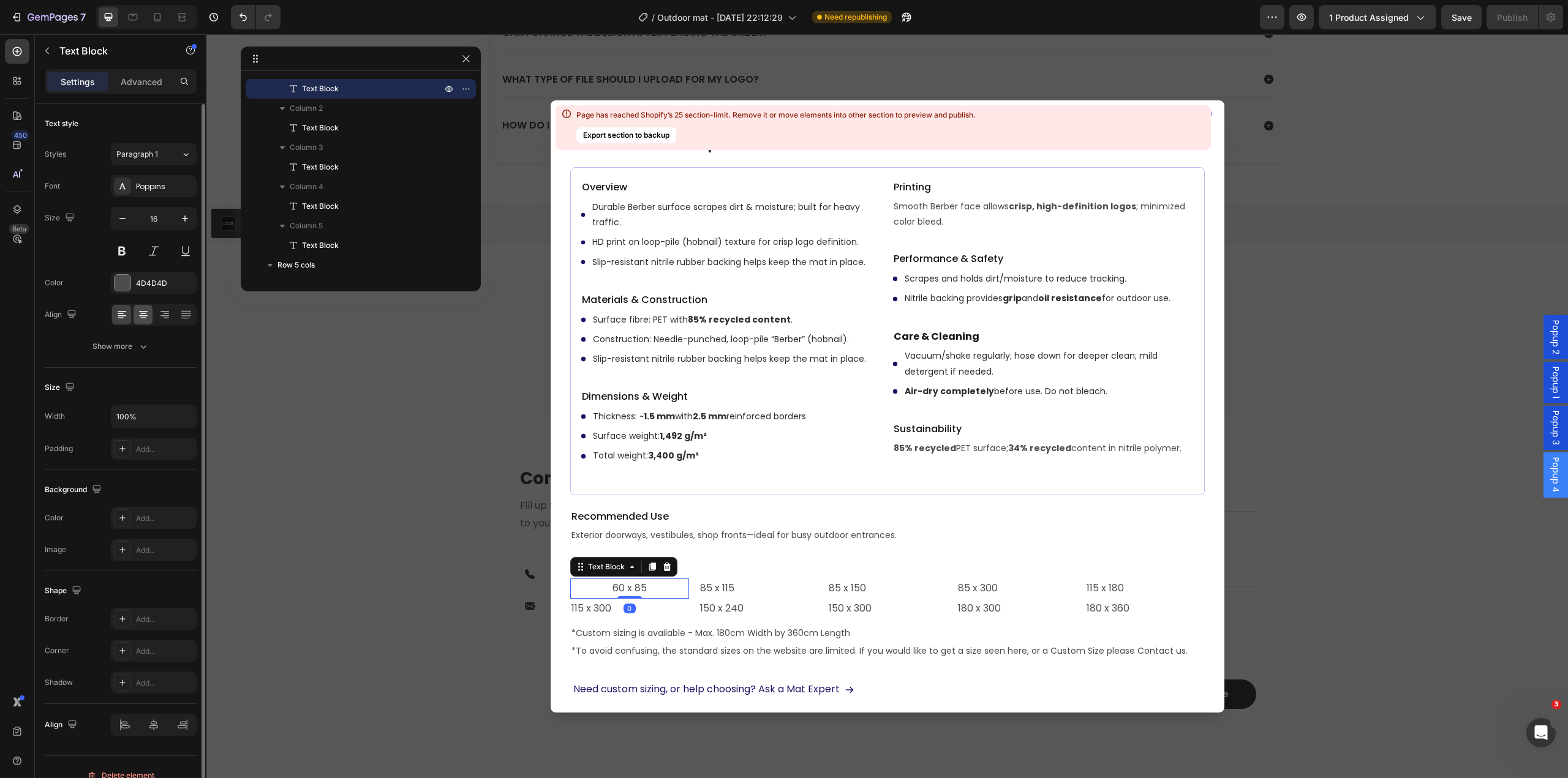
click at [142, 319] on icon at bounding box center [143, 314] width 12 height 12
click at [126, 314] on icon at bounding box center [122, 314] width 12 height 12
click at [862, 597] on div "Text Block" at bounding box center [851, 591] width 48 height 15
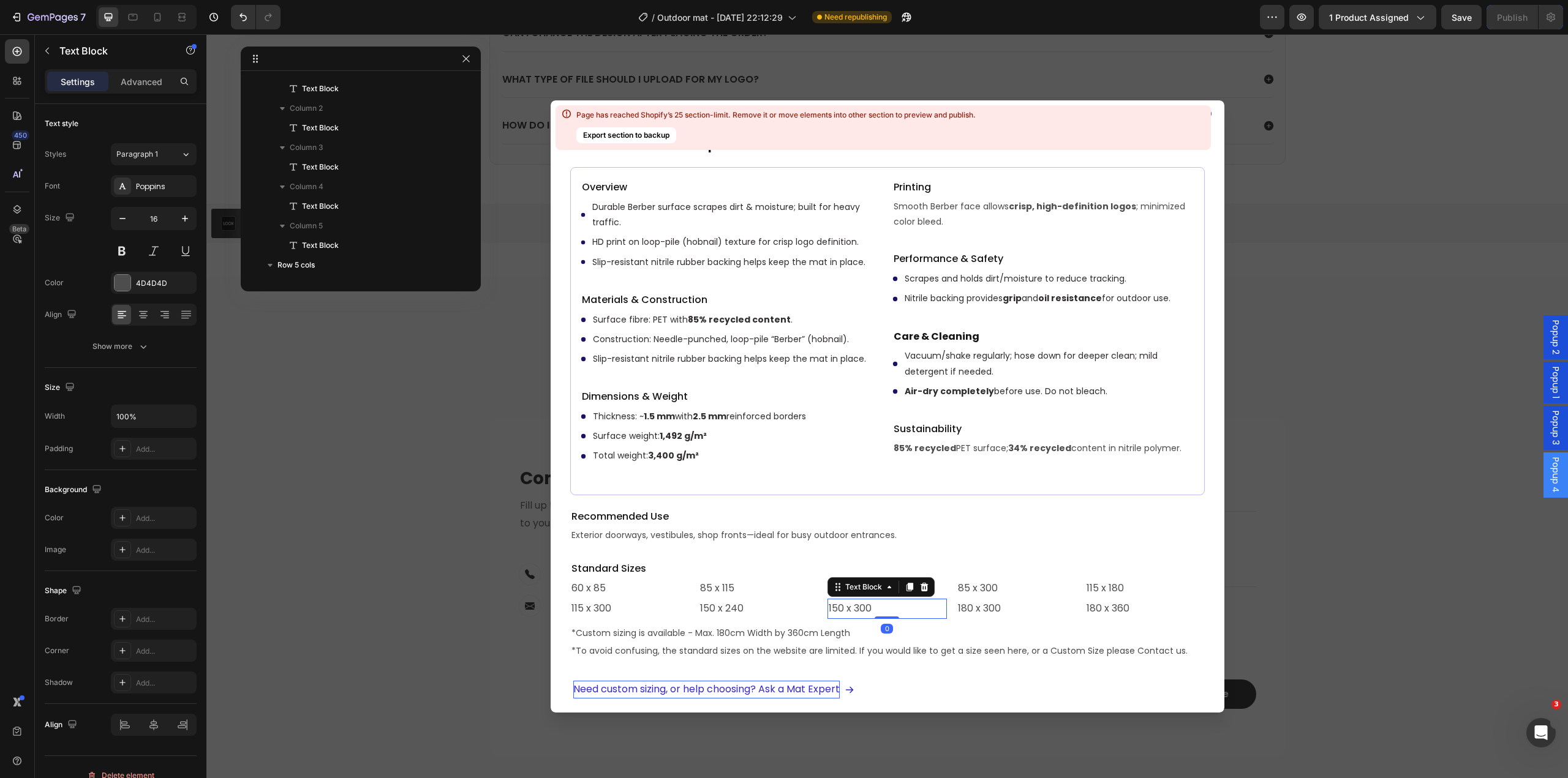
scroll to position [839, 0]
click at [642, 589] on p "60 x 85" at bounding box center [630, 588] width 117 height 18
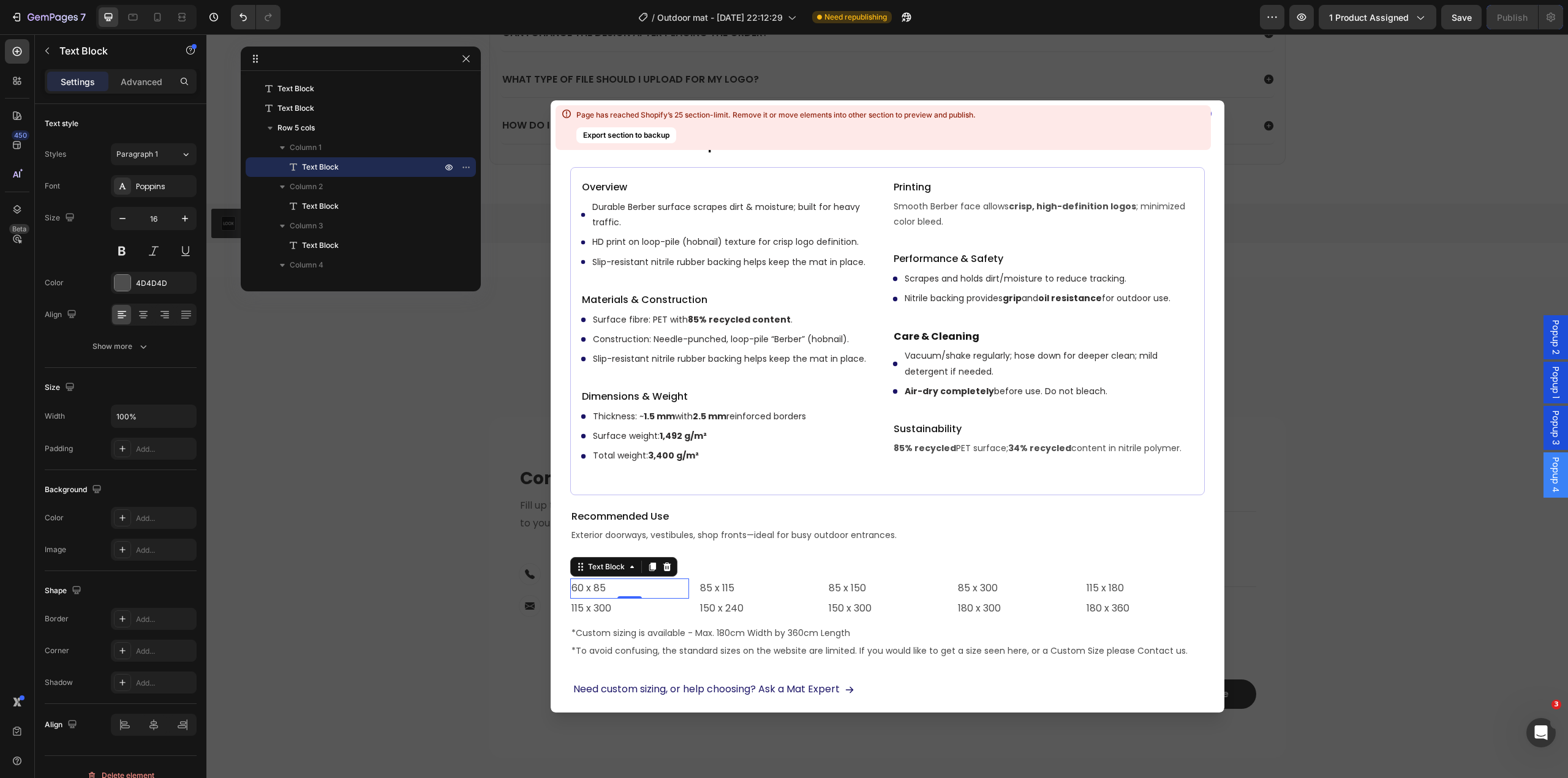
click at [1283, 185] on div "Backdrop" at bounding box center [887, 406] width 1362 height 744
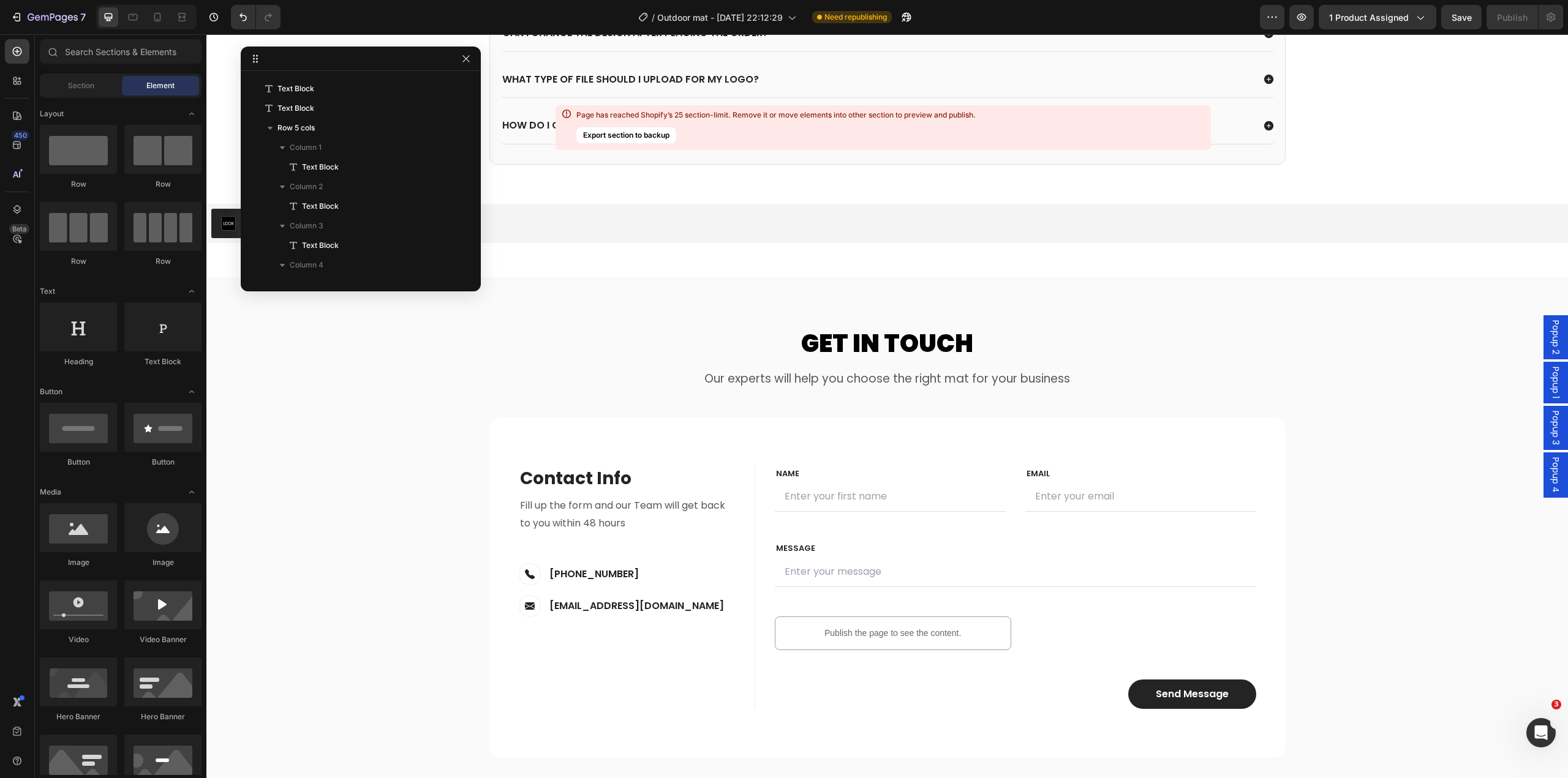
click at [1550, 385] on span "Popup 1" at bounding box center [1555, 383] width 12 height 32
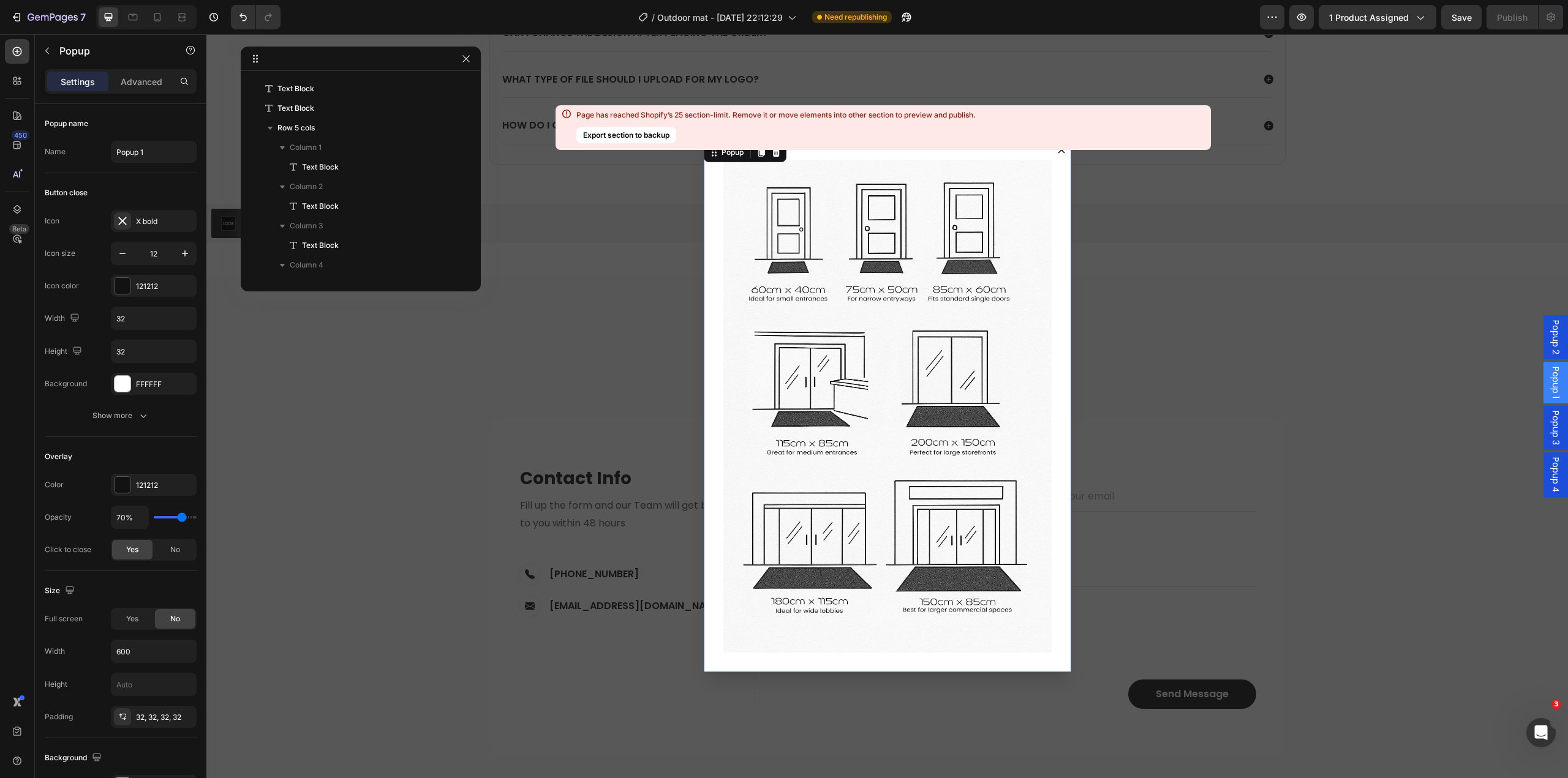
scroll to position [0, 0]
click at [709, 346] on div "Image" at bounding box center [887, 405] width 368 height 531
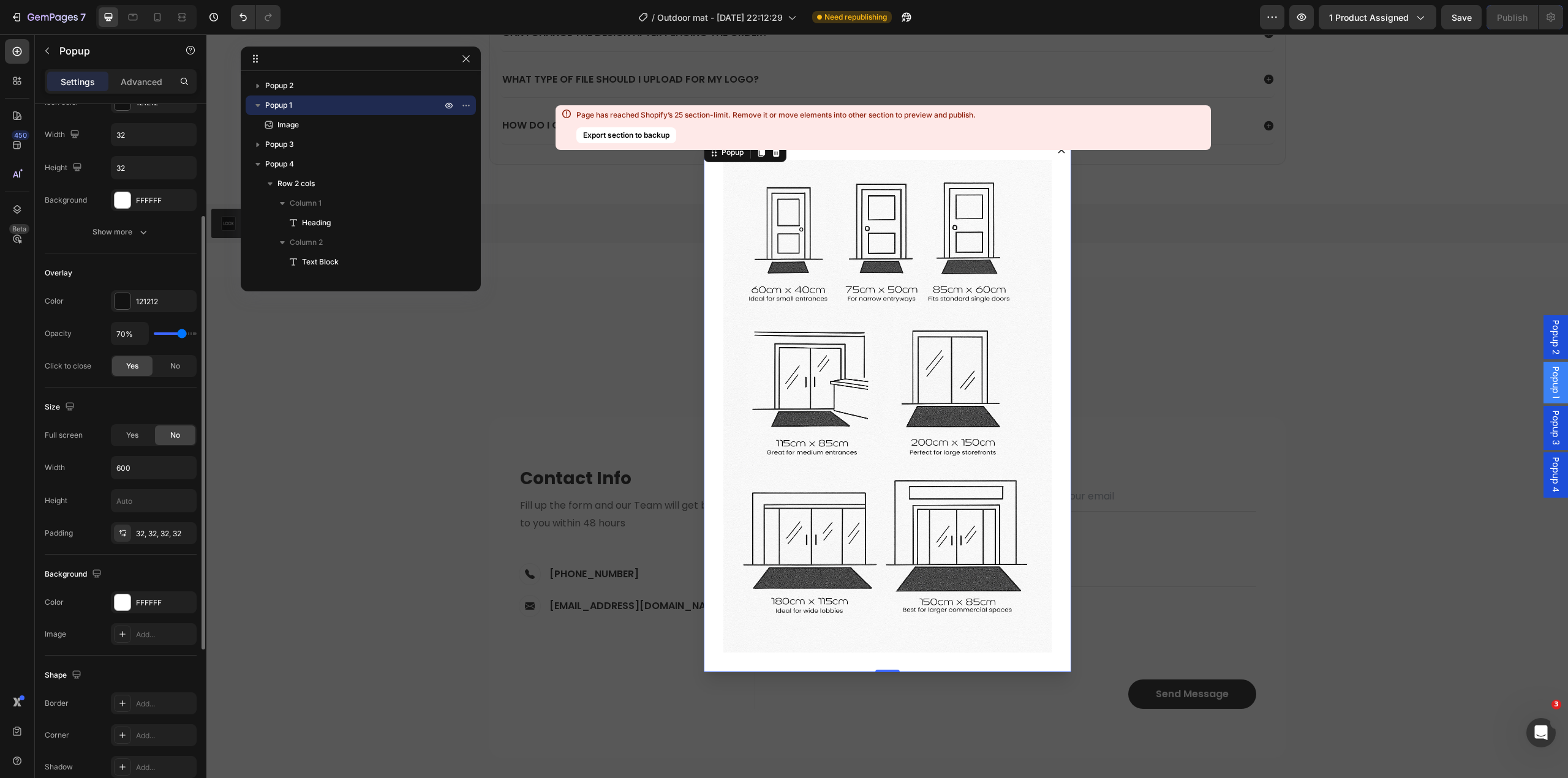
scroll to position [245, 0]
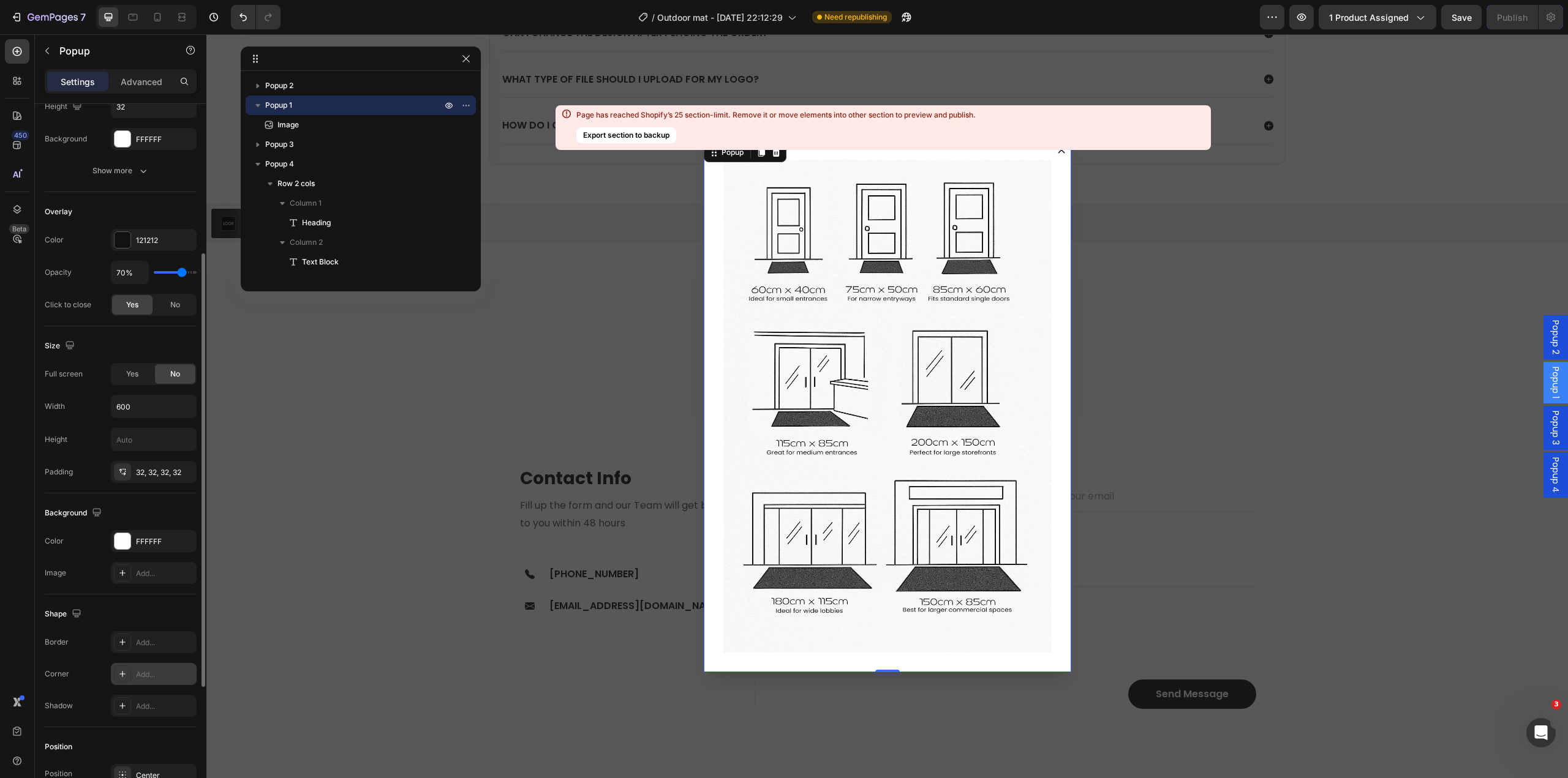
click at [141, 675] on div "Add..." at bounding box center [164, 674] width 58 height 11
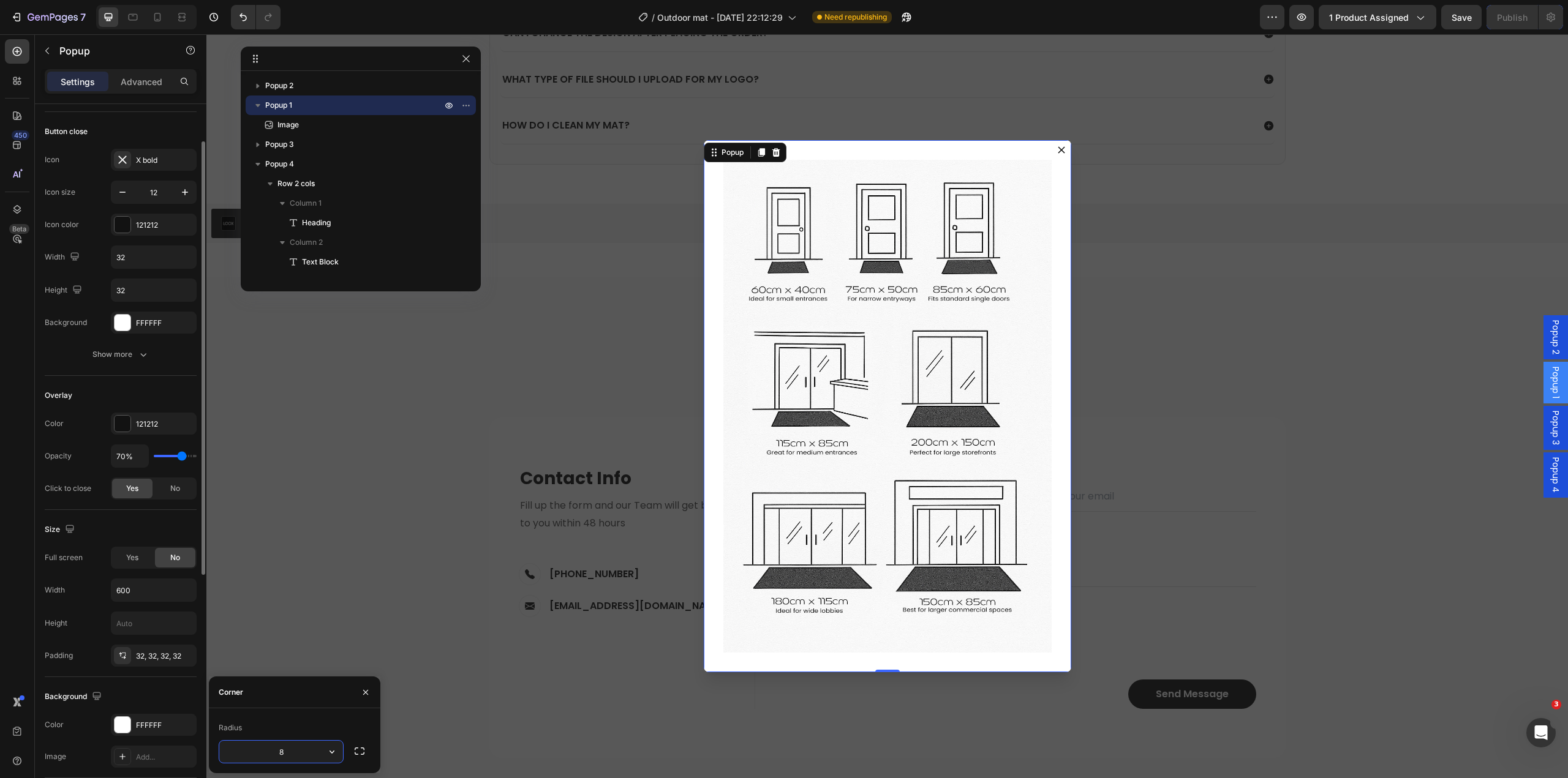
scroll to position [0, 0]
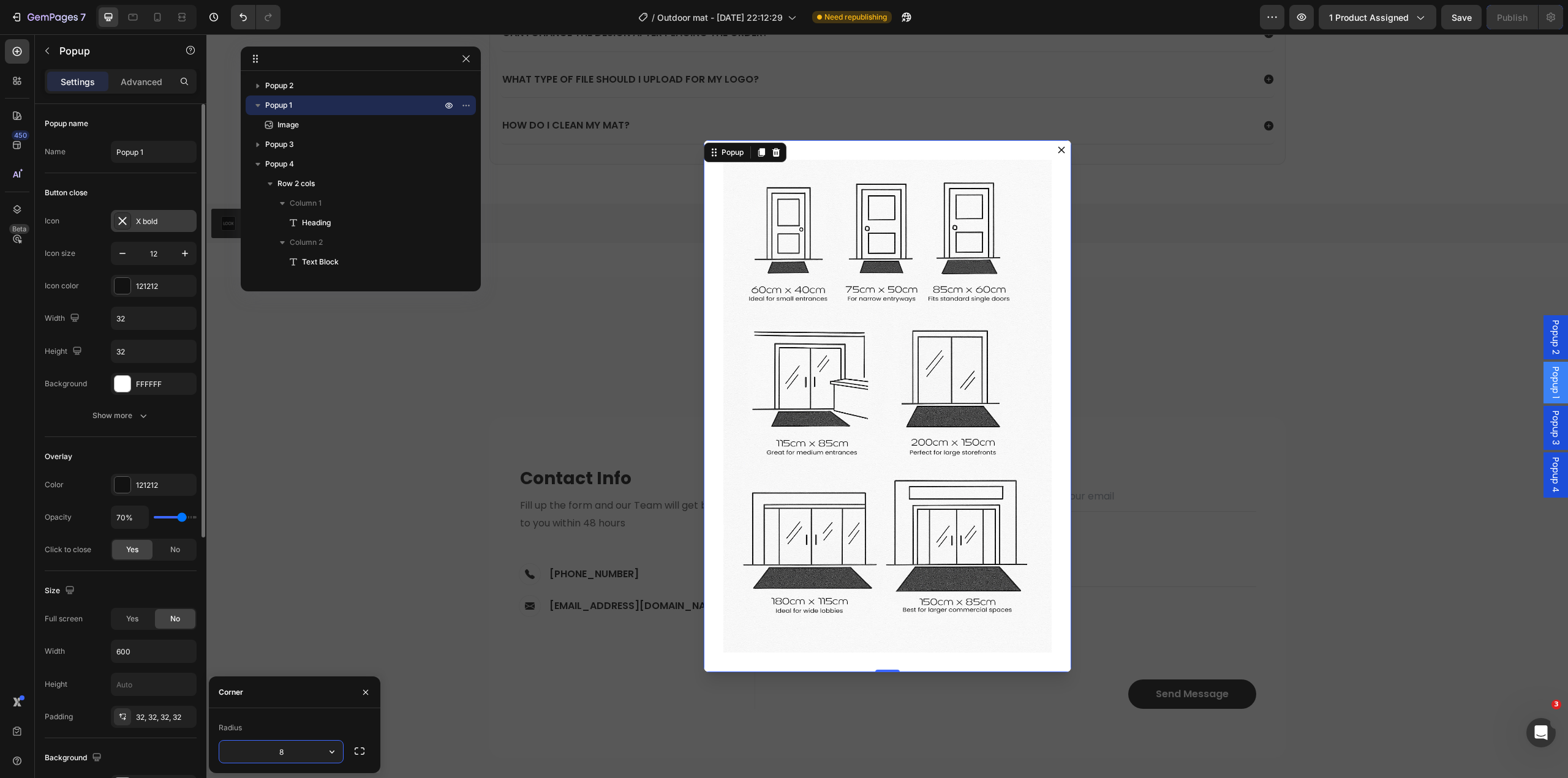
click at [131, 212] on div "X bold" at bounding box center [154, 220] width 86 height 22
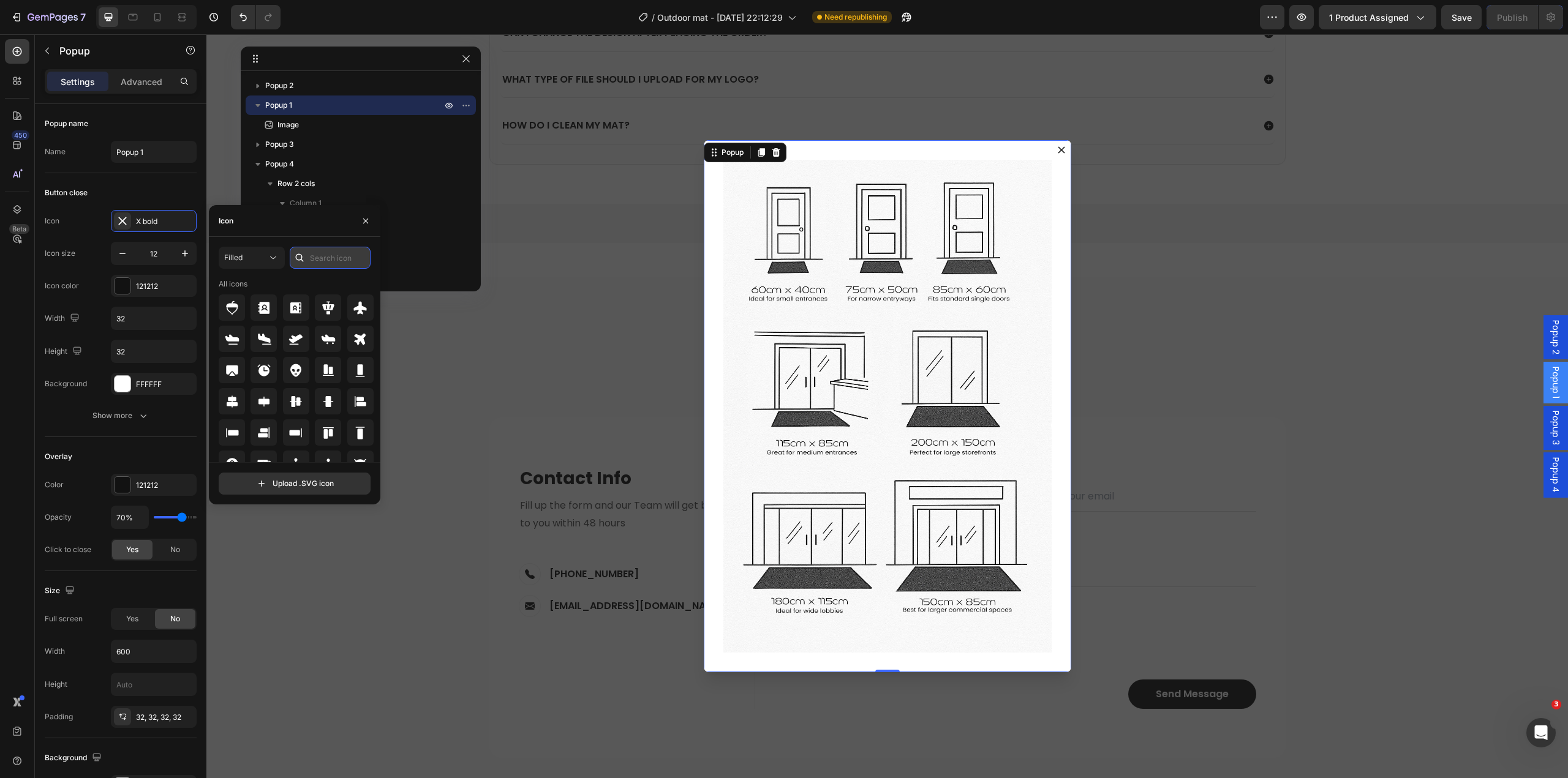
click at [337, 254] on input "text" at bounding box center [330, 257] width 81 height 22
drag, startPoint x: 334, startPoint y: 260, endPoint x: 271, endPoint y: 247, distance: 64.3
click at [272, 247] on div "Filled x" at bounding box center [295, 257] width 152 height 22
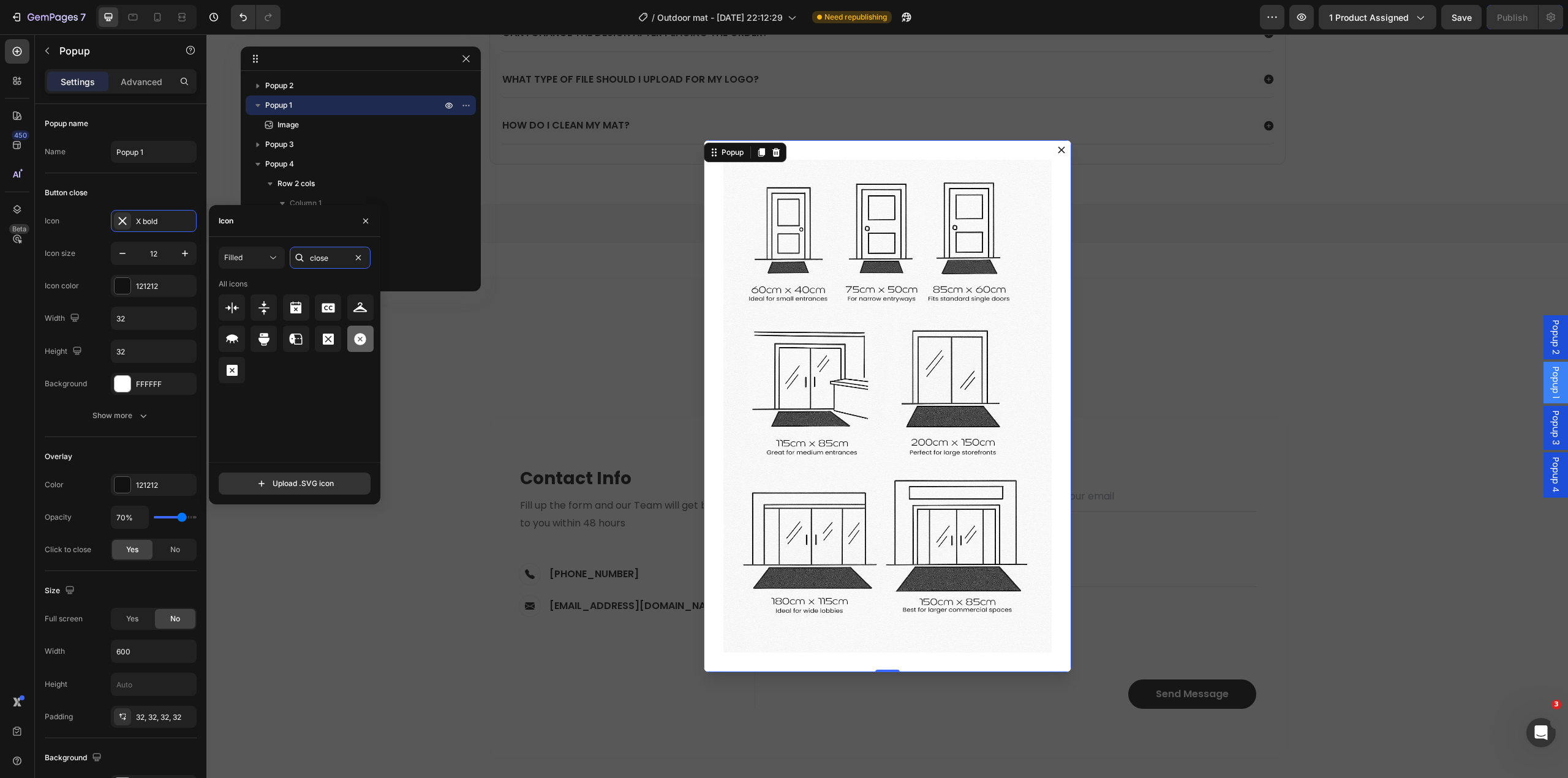
type input "close"
drag, startPoint x: 366, startPoint y: 343, endPoint x: 351, endPoint y: 460, distance: 118.0
click at [366, 342] on icon at bounding box center [360, 339] width 15 height 15
click at [139, 287] on div "121212" at bounding box center [154, 286] width 36 height 11
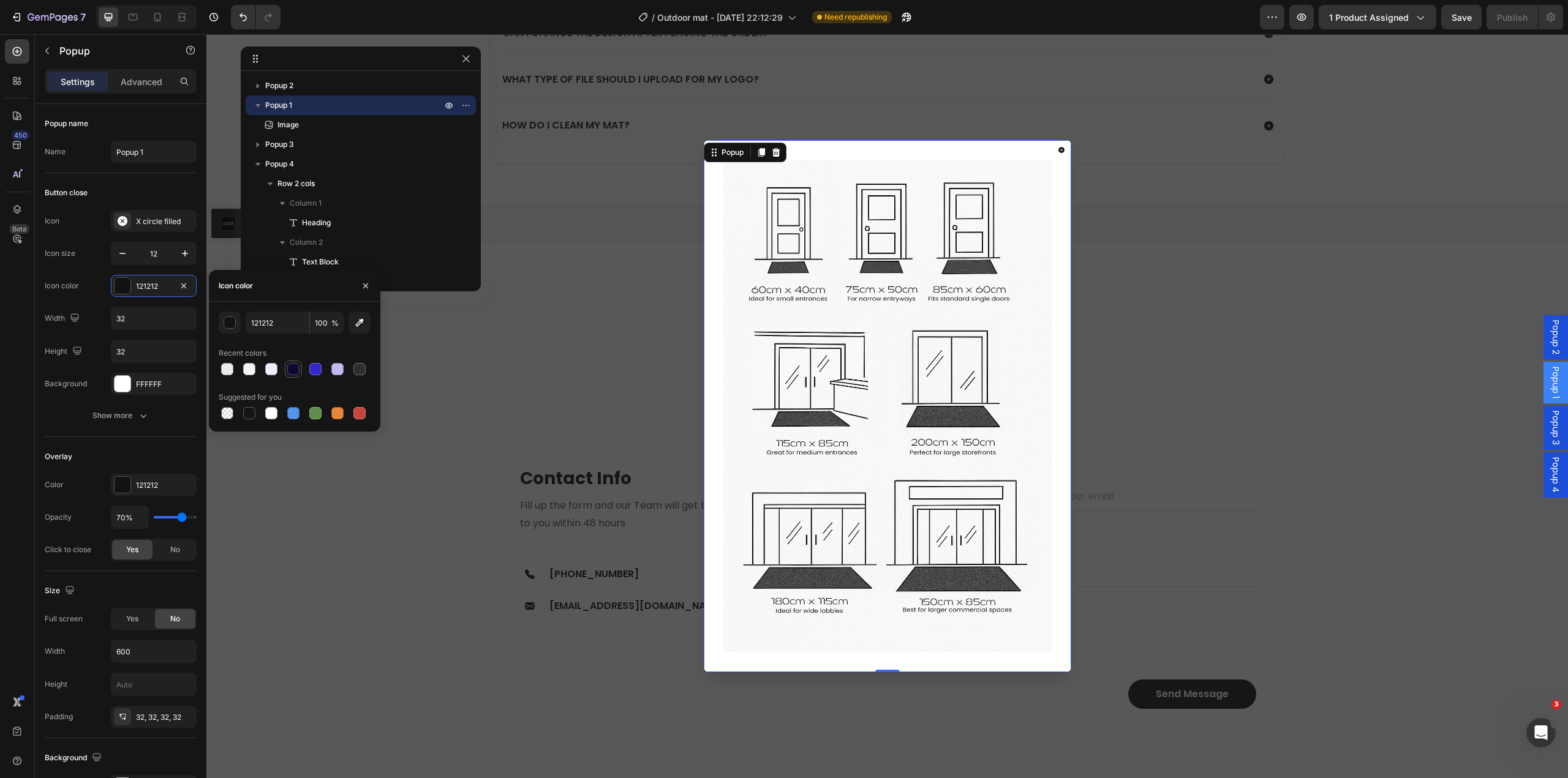
click at [299, 372] on div at bounding box center [293, 369] width 12 height 12
click at [309, 371] on div at bounding box center [315, 369] width 15 height 15
click at [285, 329] on input "3528C8" at bounding box center [277, 322] width 64 height 22
paste input "1B1466"
type input "1B1466"
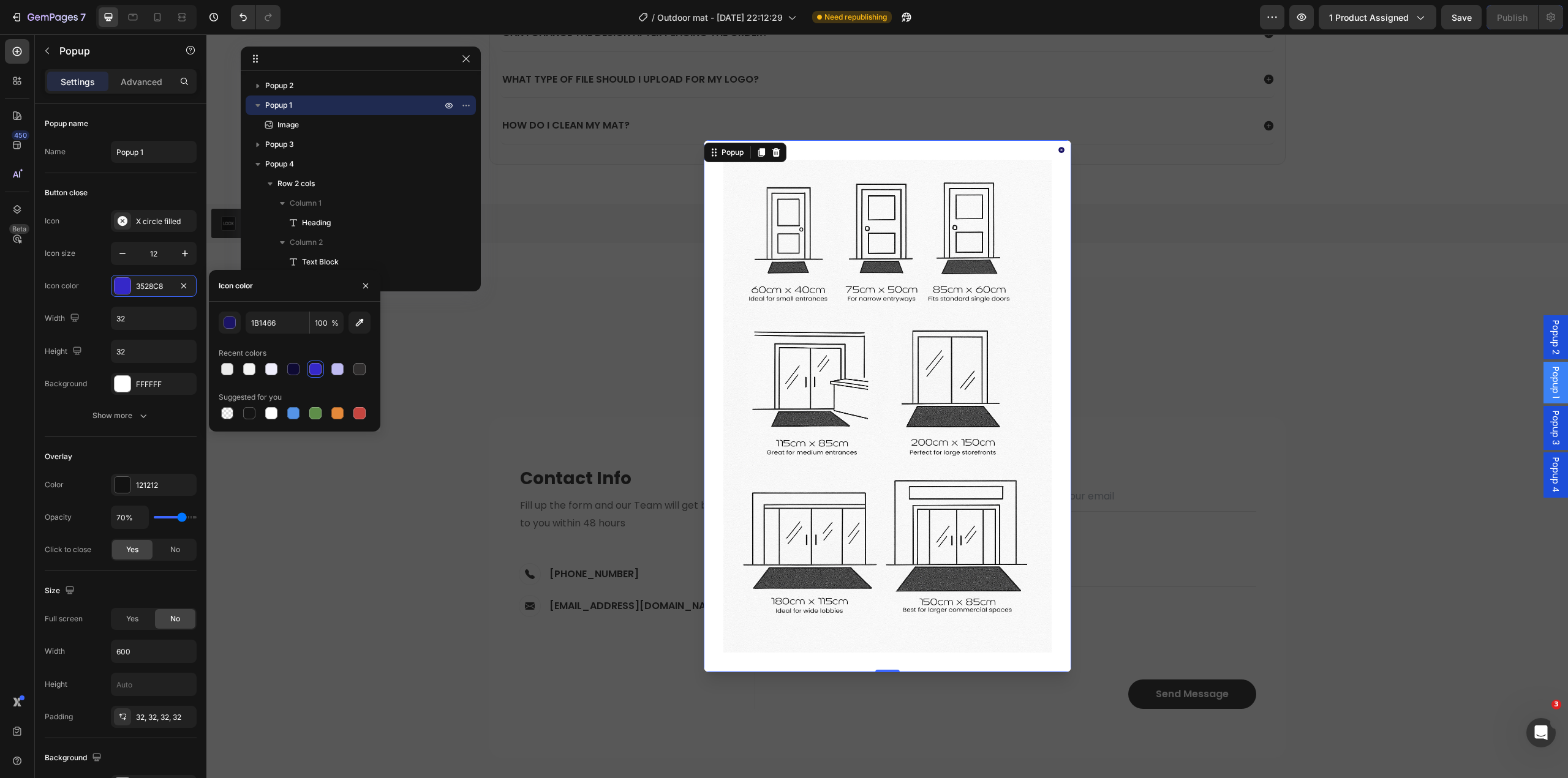
drag, startPoint x: 1185, startPoint y: 339, endPoint x: 1358, endPoint y: 496, distance: 233.6
click at [1186, 339] on div "Backdrop" at bounding box center [887, 406] width 1362 height 744
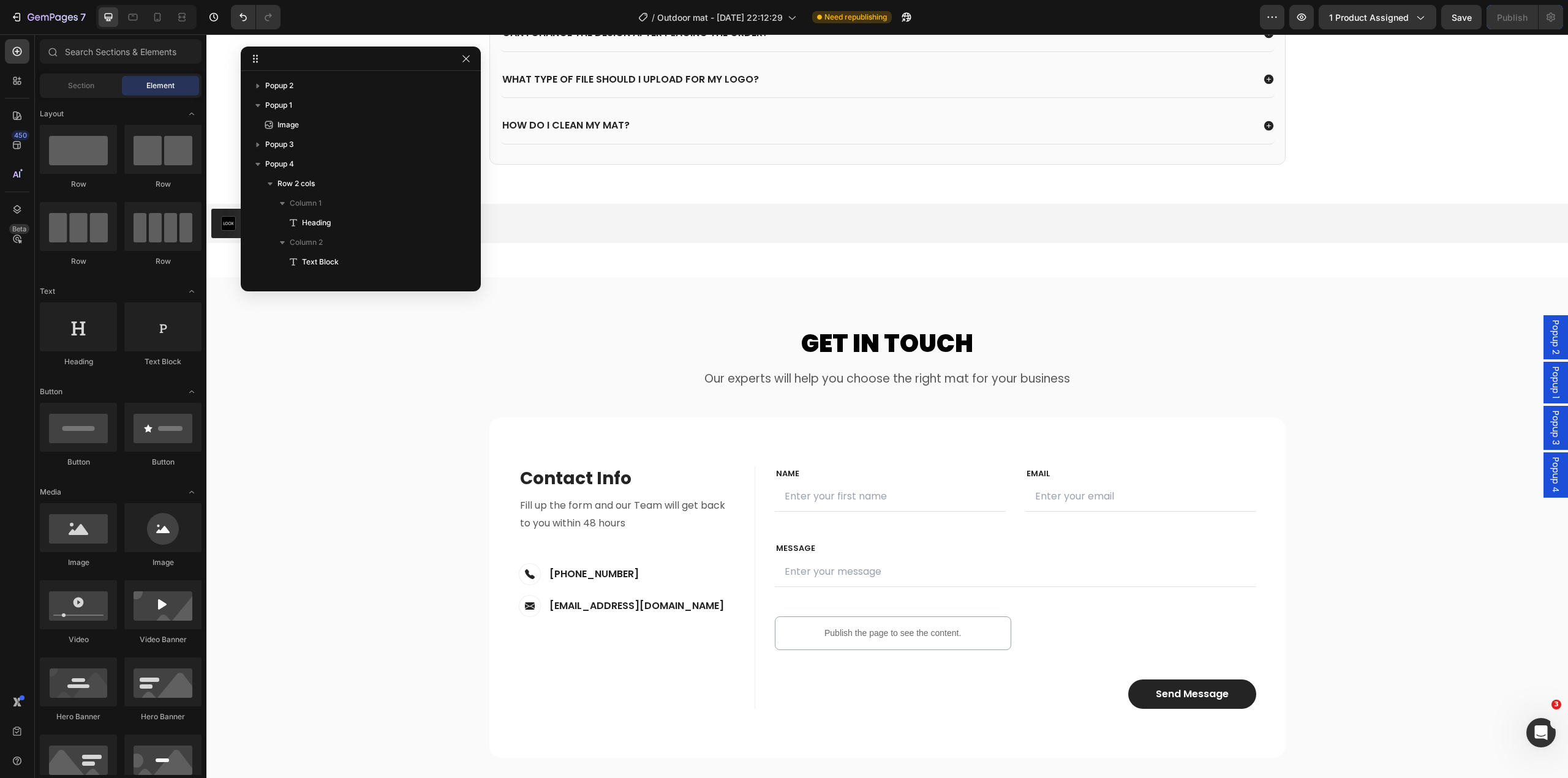
click at [1552, 486] on span "Popup 4" at bounding box center [1555, 475] width 12 height 36
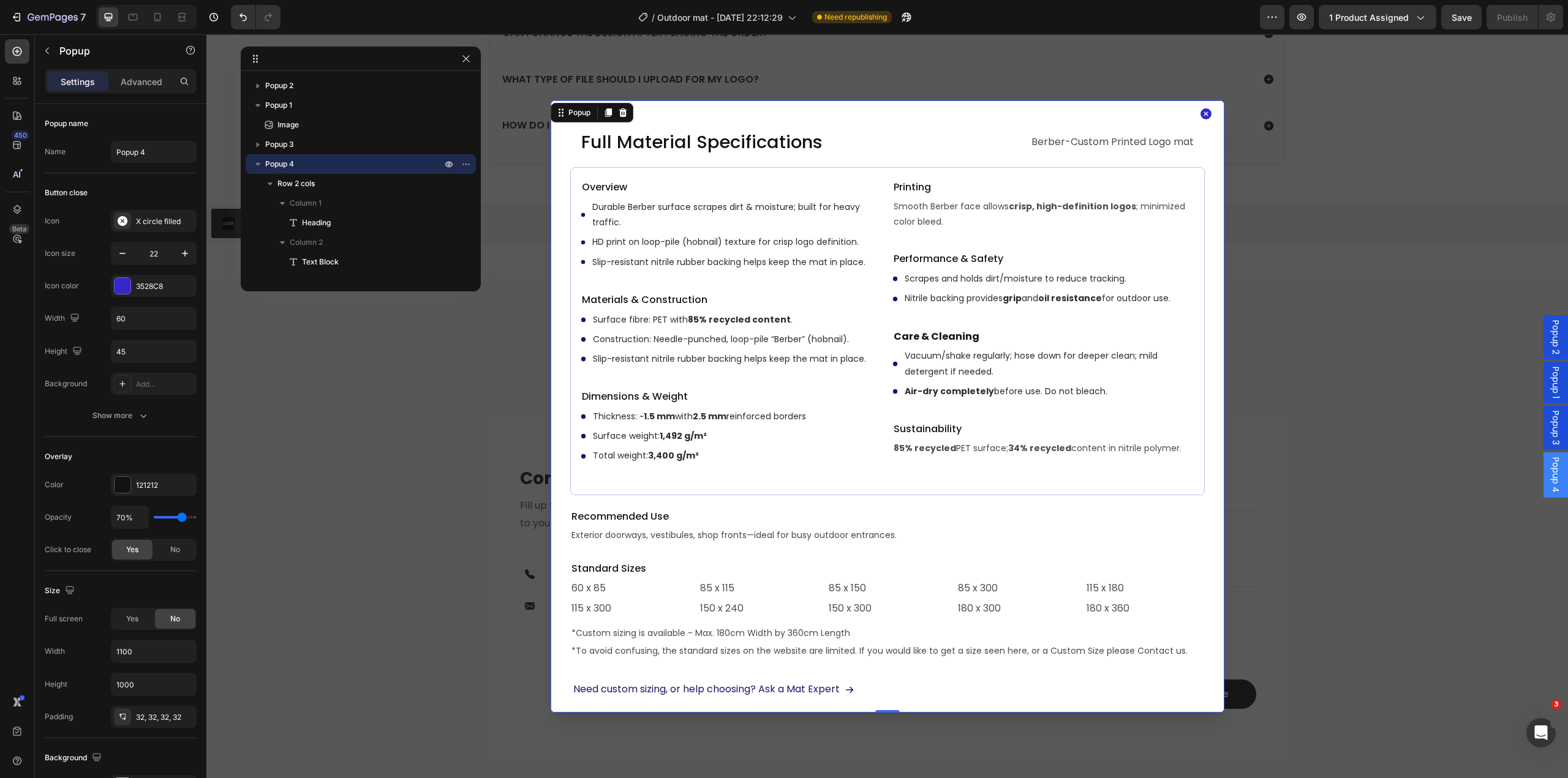
click at [1550, 388] on span "Popup 1" at bounding box center [1555, 383] width 12 height 32
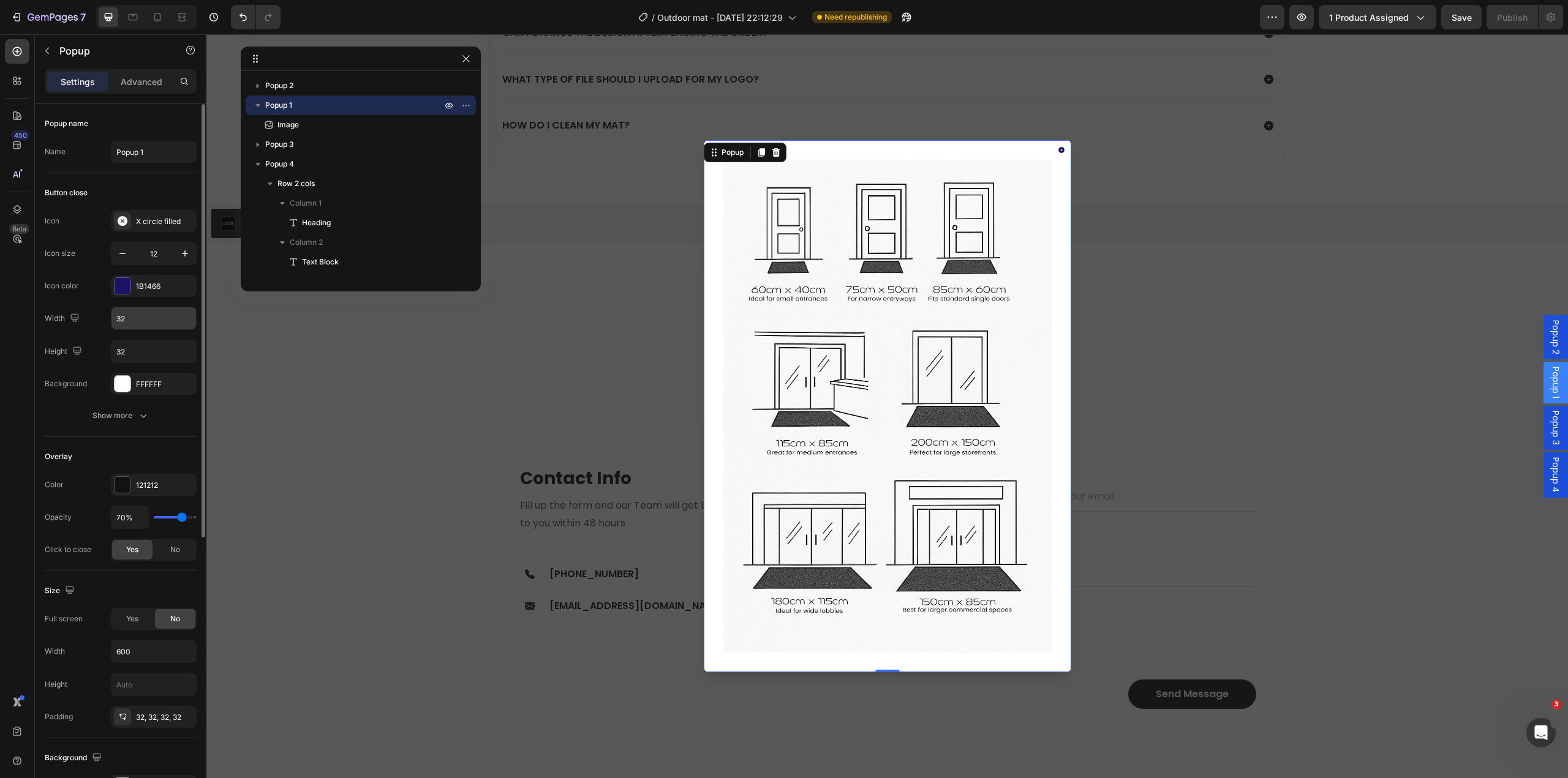
click at [133, 319] on input "32" at bounding box center [154, 318] width 85 height 22
type input "60"
click at [146, 353] on input "32" at bounding box center [154, 351] width 85 height 22
type input "45"
click at [174, 255] on button "button" at bounding box center [185, 253] width 22 height 22
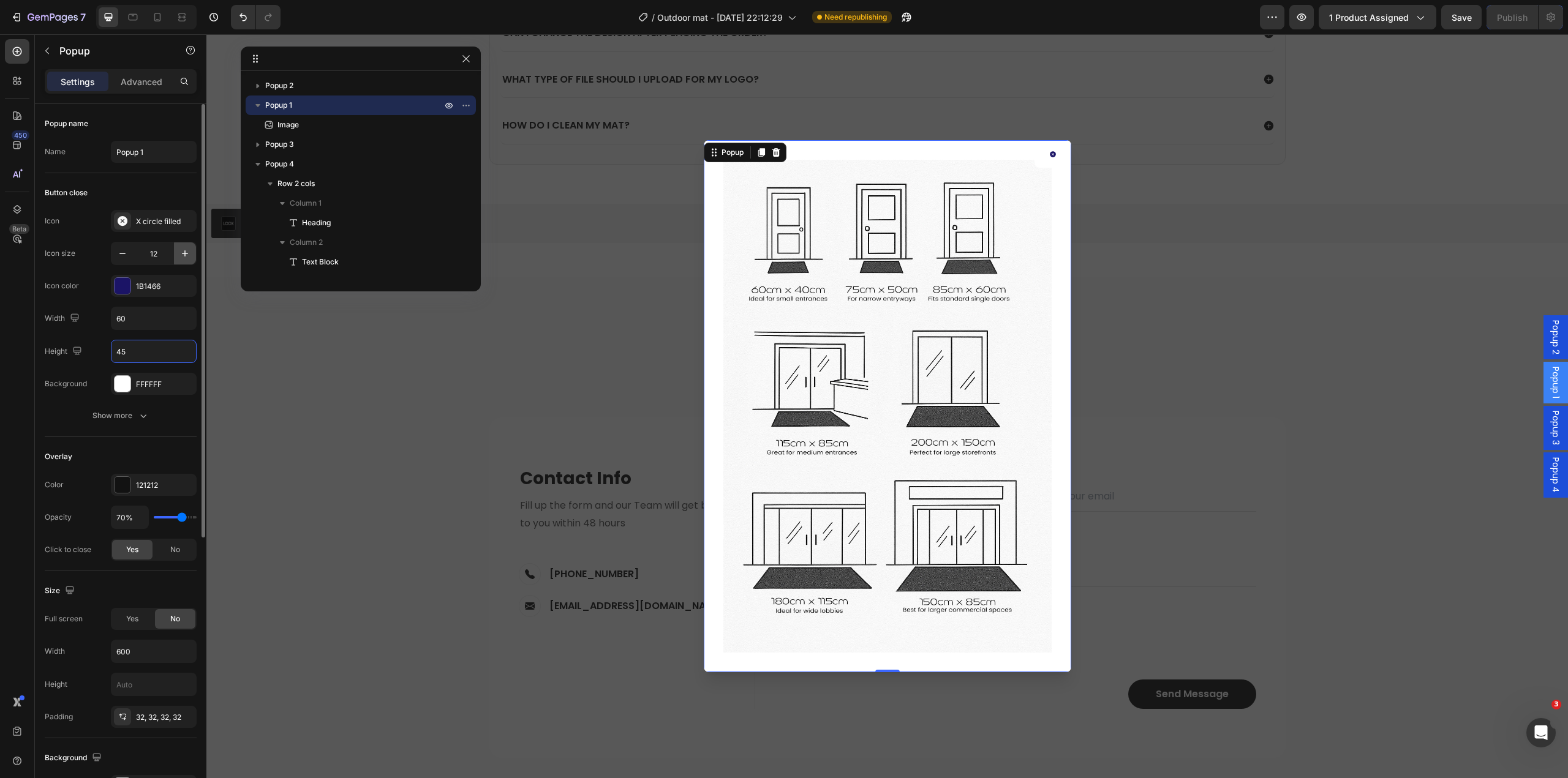
click at [175, 255] on button "button" at bounding box center [185, 253] width 22 height 22
click at [175, 255] on button "button" at bounding box center [185, 253] width 22 height 22
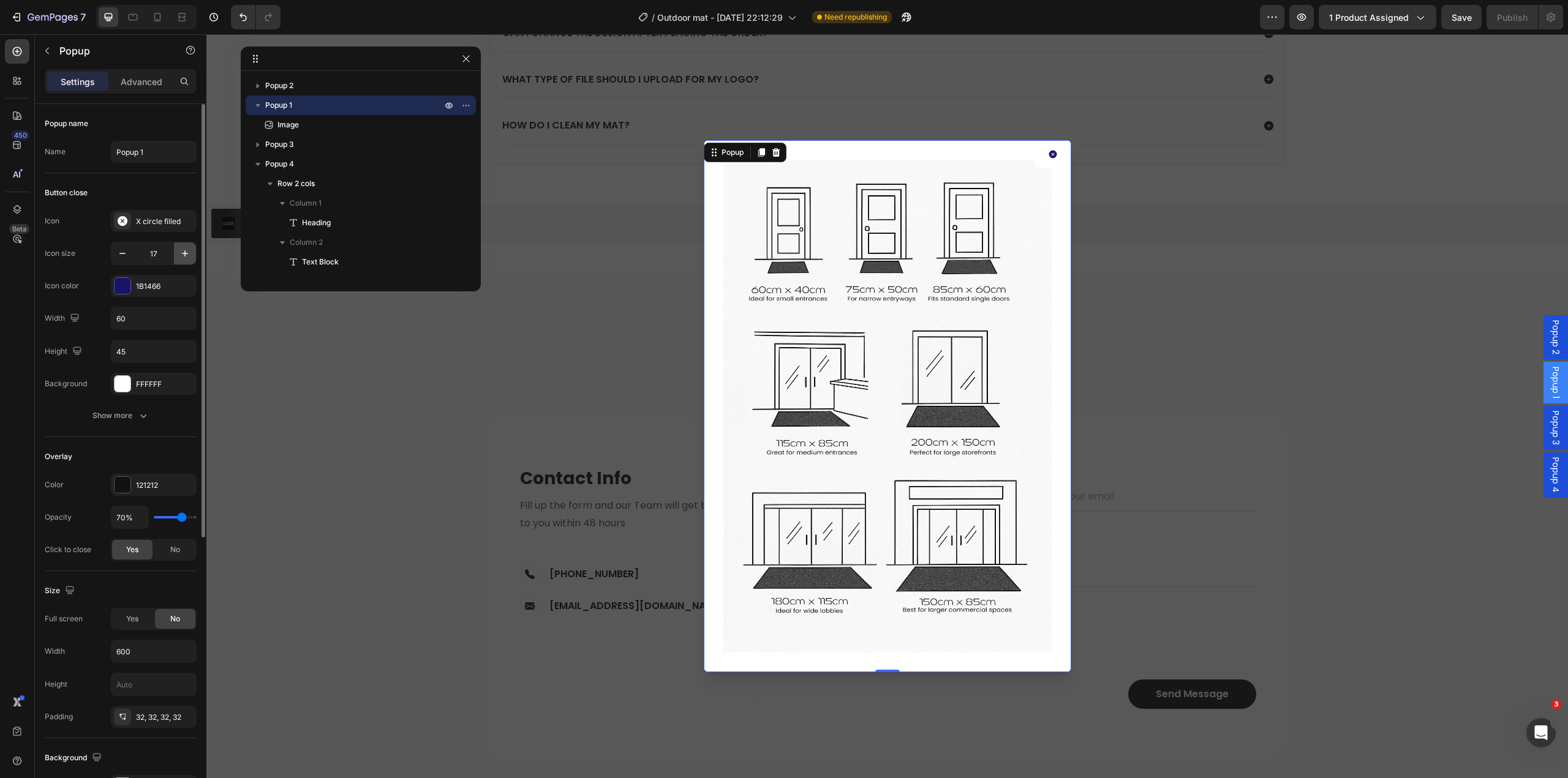
click at [176, 255] on button "button" at bounding box center [185, 253] width 22 height 22
click at [176, 256] on button "button" at bounding box center [185, 253] width 22 height 22
click at [176, 257] on button "button" at bounding box center [185, 253] width 22 height 22
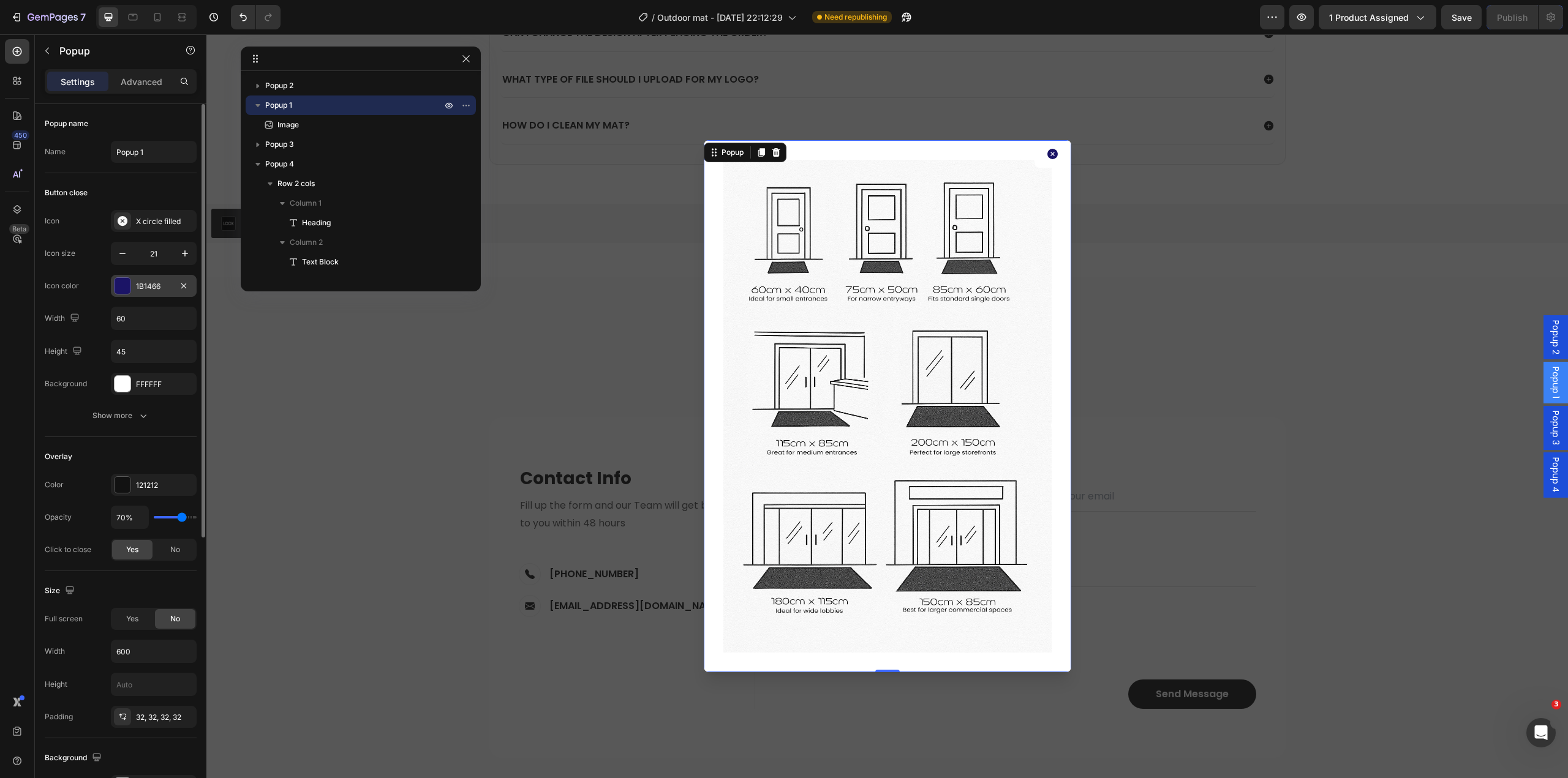
type input "22"
click at [152, 351] on input "45" at bounding box center [154, 351] width 85 height 22
type input "60"
click at [1347, 420] on div "Backdrop" at bounding box center [887, 406] width 1362 height 744
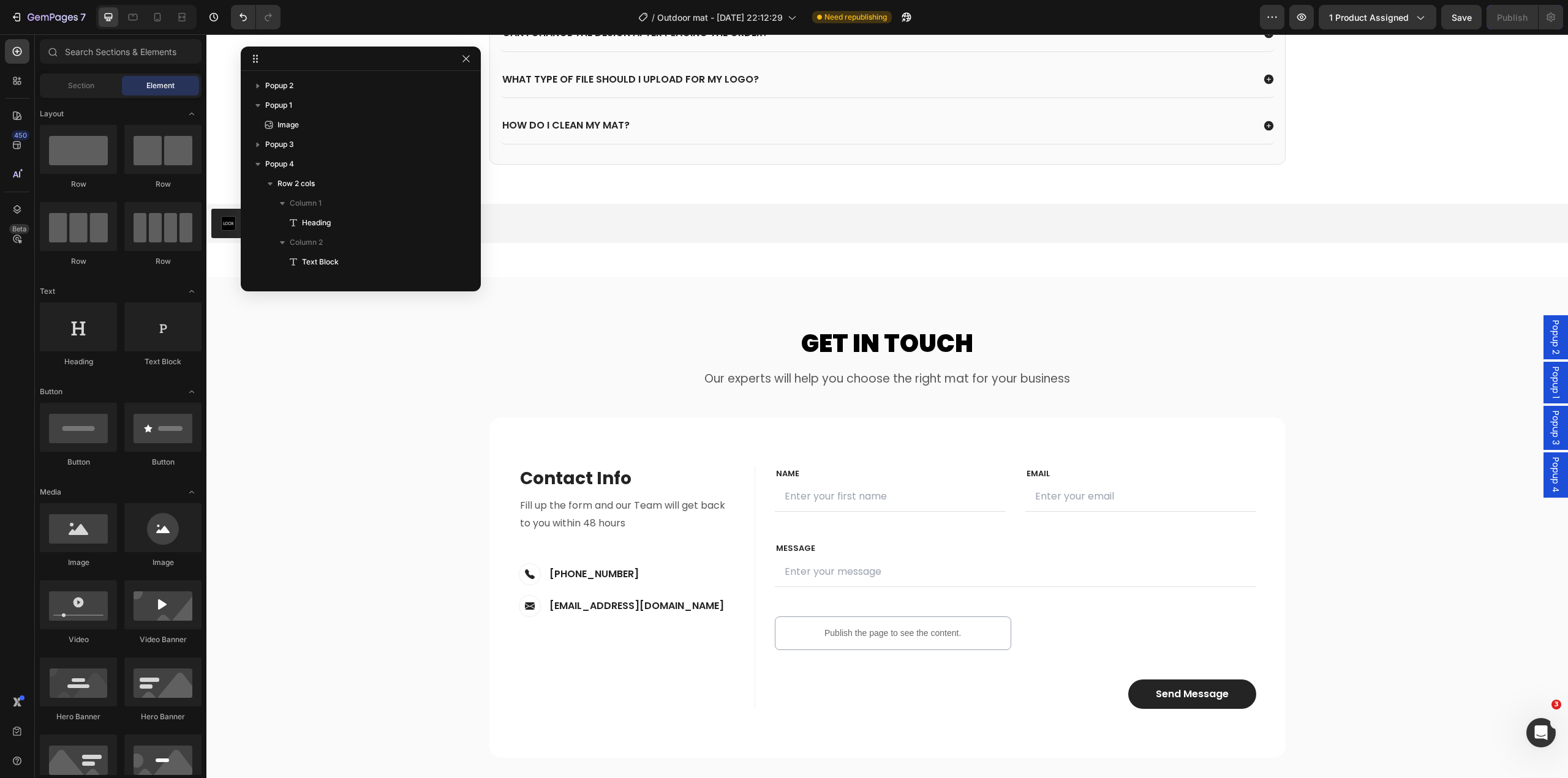
click at [1550, 345] on span "Popup 2" at bounding box center [1555, 337] width 12 height 34
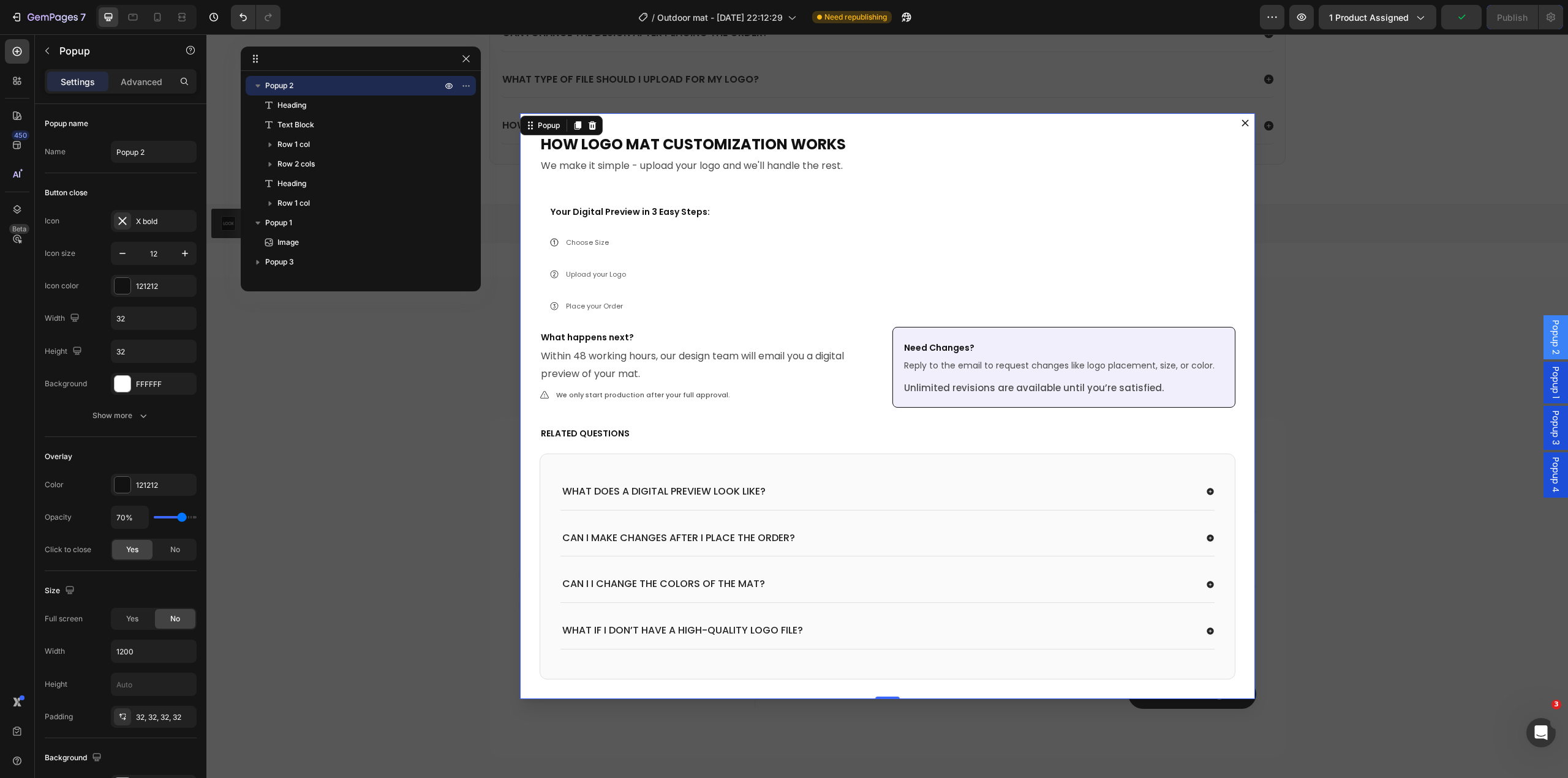
click at [1241, 123] on icon "Dialog content" at bounding box center [1244, 122] width 6 height 6
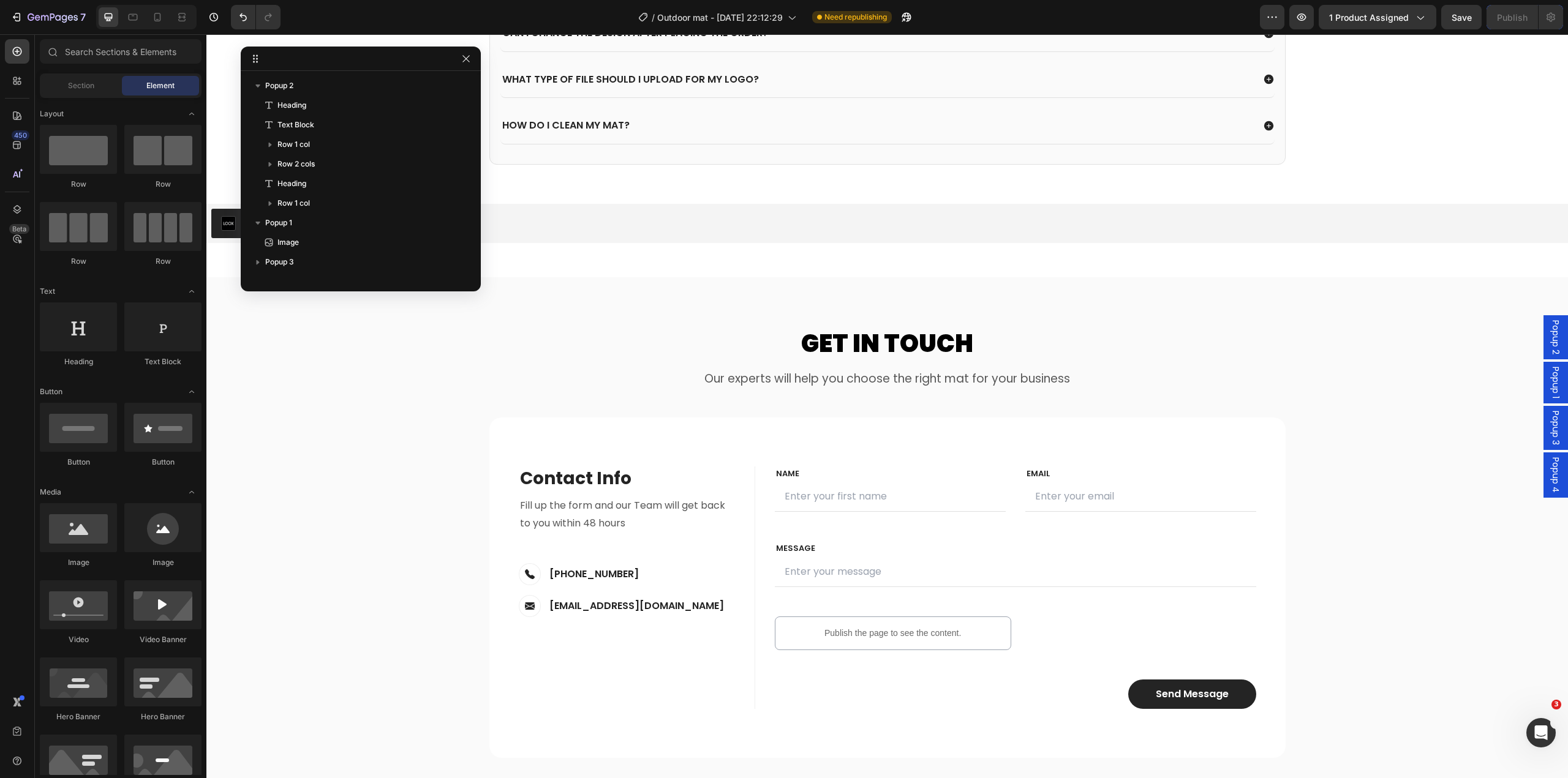
click at [1550, 425] on span "Popup 3" at bounding box center [1555, 428] width 12 height 34
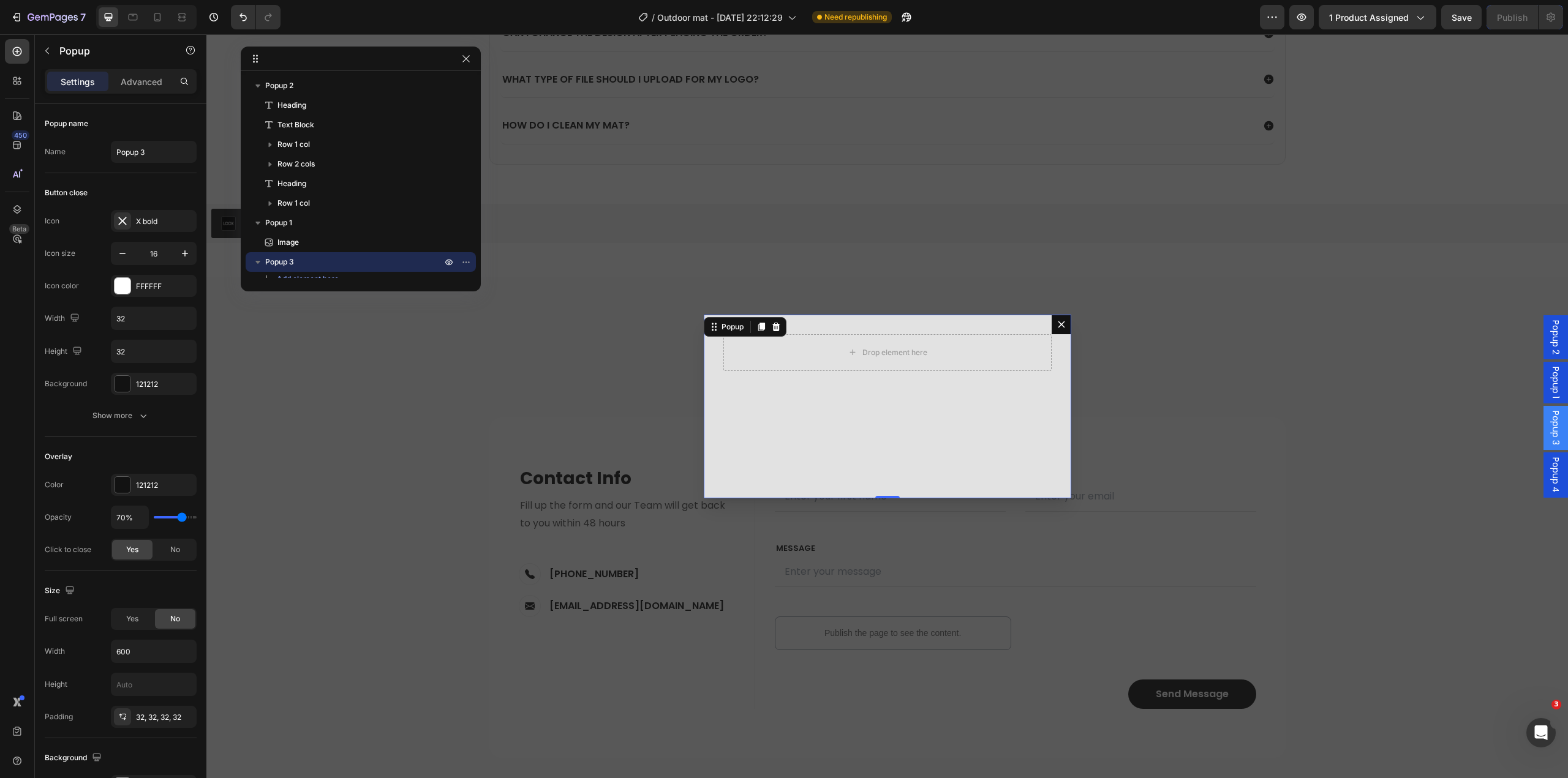
drag, startPoint x: 1051, startPoint y: 329, endPoint x: 1181, endPoint y: 375, distance: 137.9
click at [1056, 329] on icon "Dialog content" at bounding box center [1061, 324] width 10 height 10
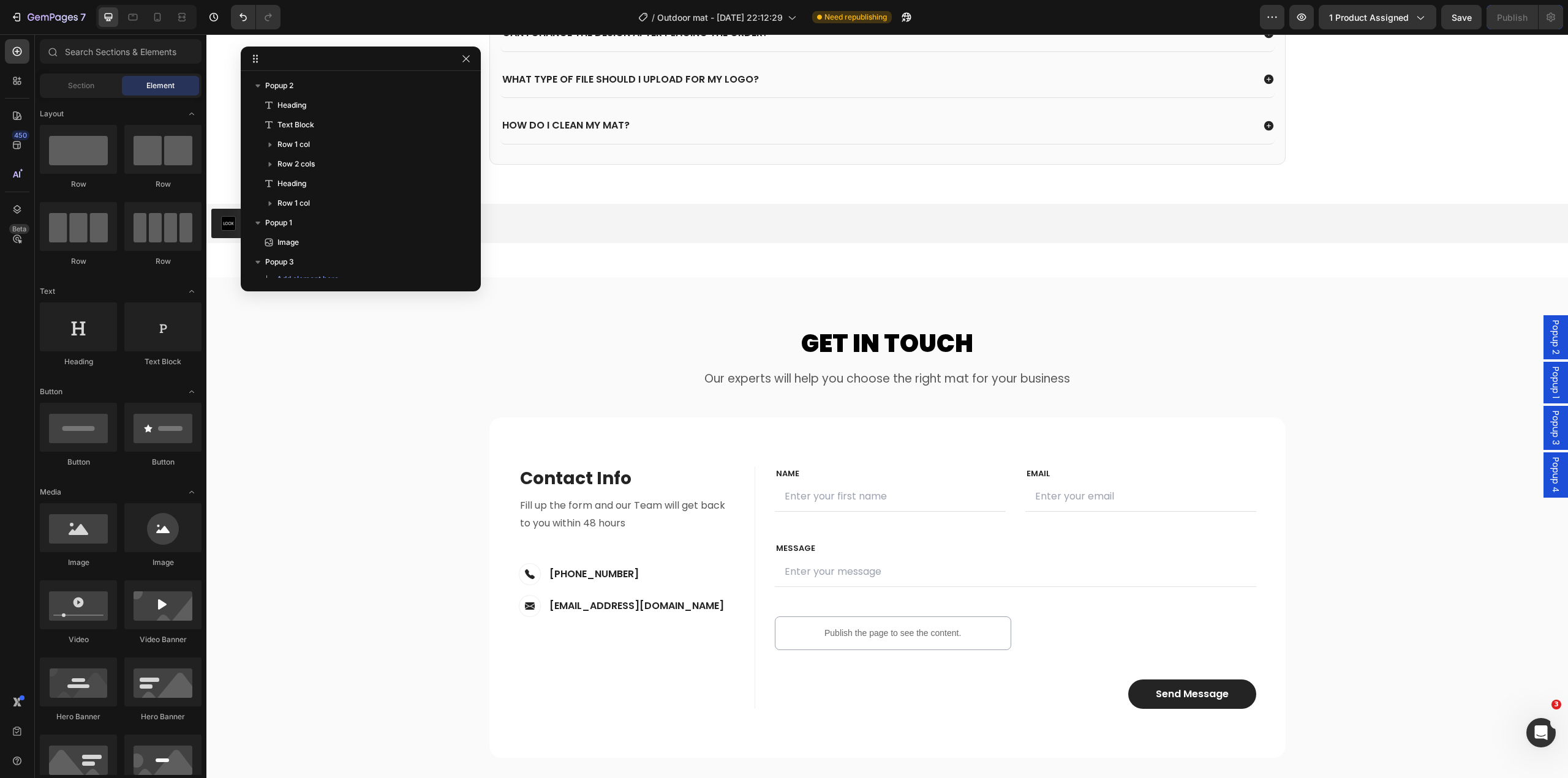
click at [1550, 430] on span "Popup 3" at bounding box center [1555, 428] width 12 height 34
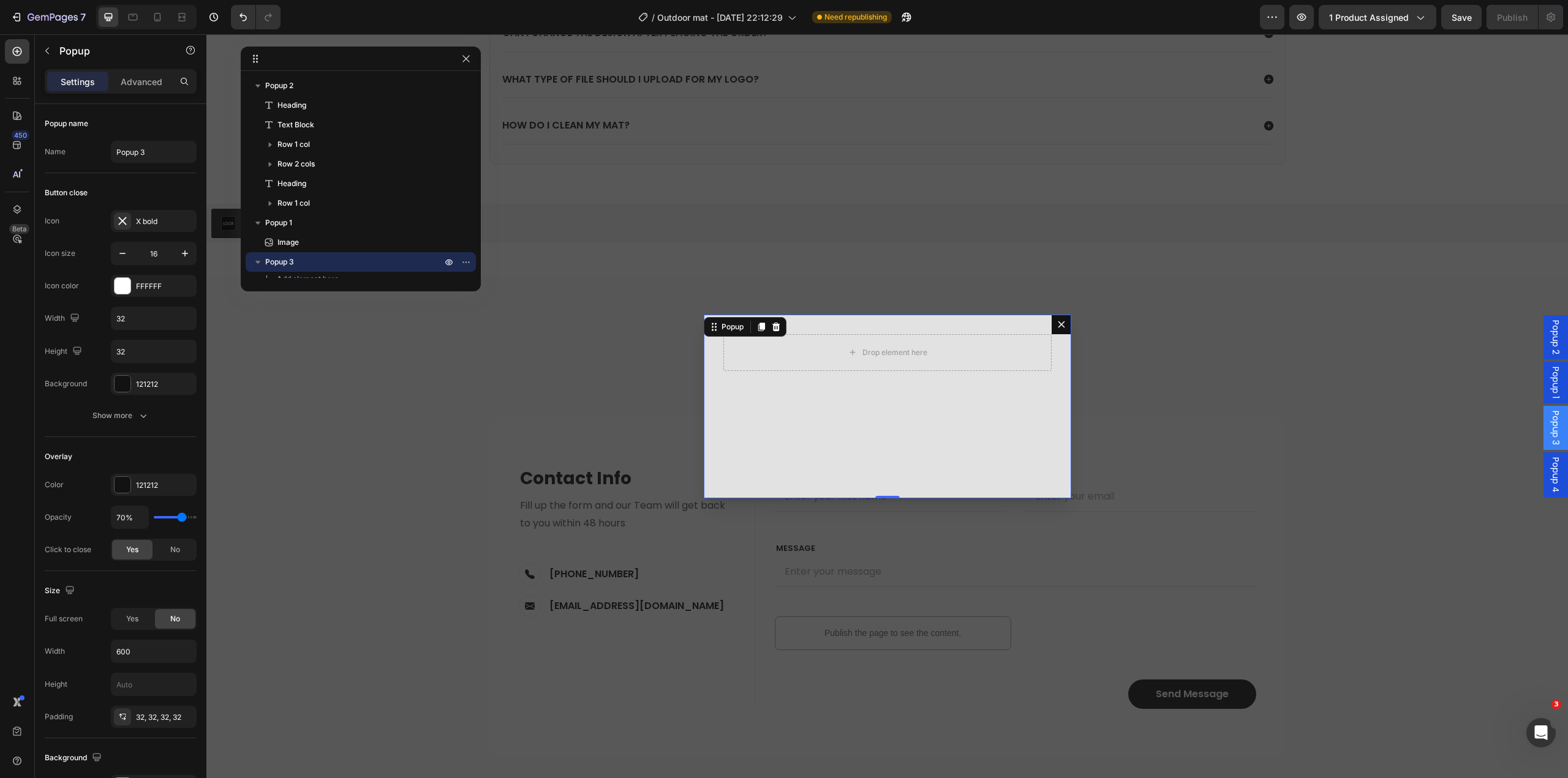
drag, startPoint x: 769, startPoint y: 328, endPoint x: 1389, endPoint y: 488, distance: 640.3
click at [772, 328] on icon "Dialog content" at bounding box center [775, 326] width 8 height 9
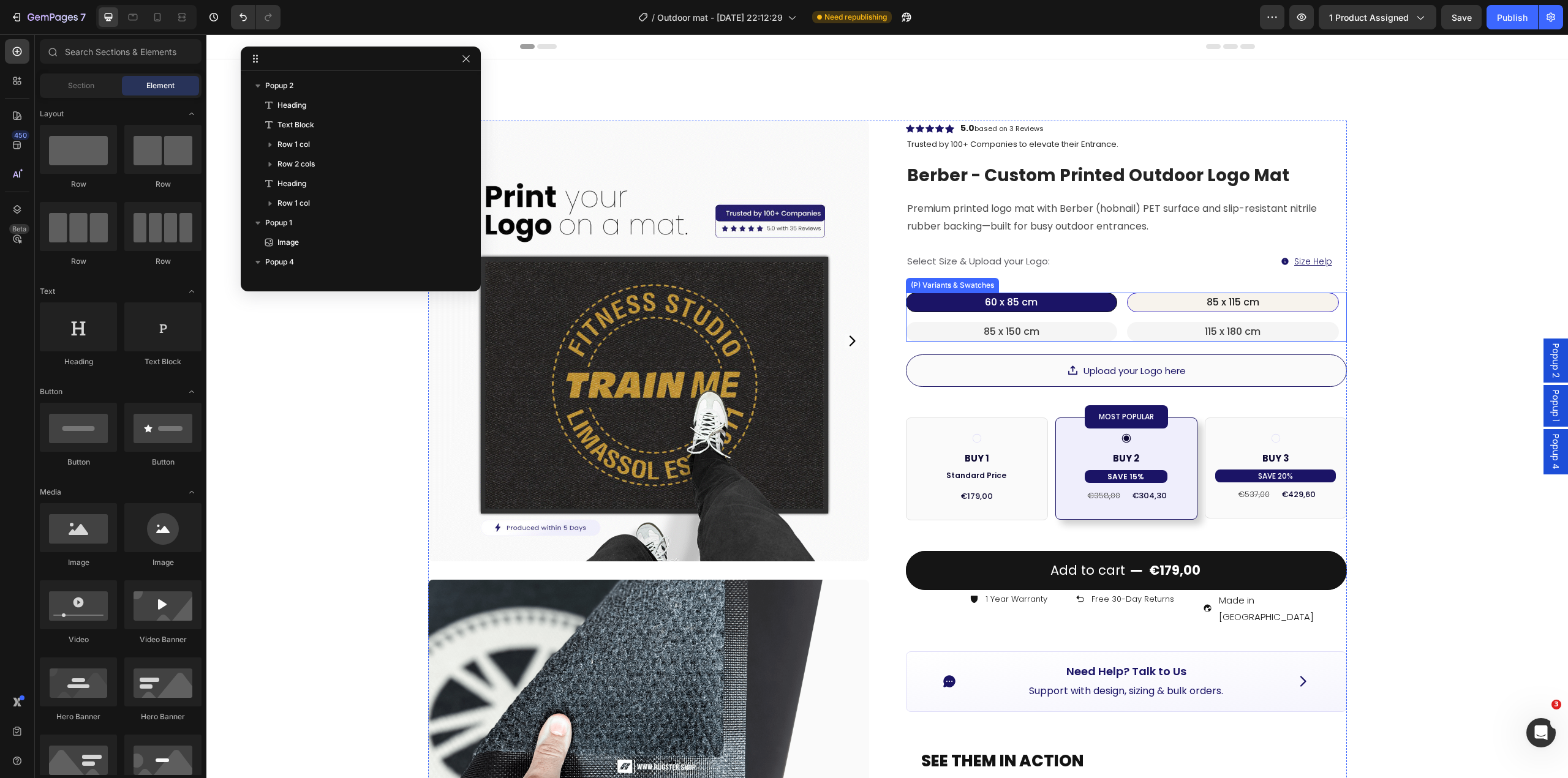
click at [1190, 306] on cm "85 x 115 cm" at bounding box center [1233, 303] width 212 height 20
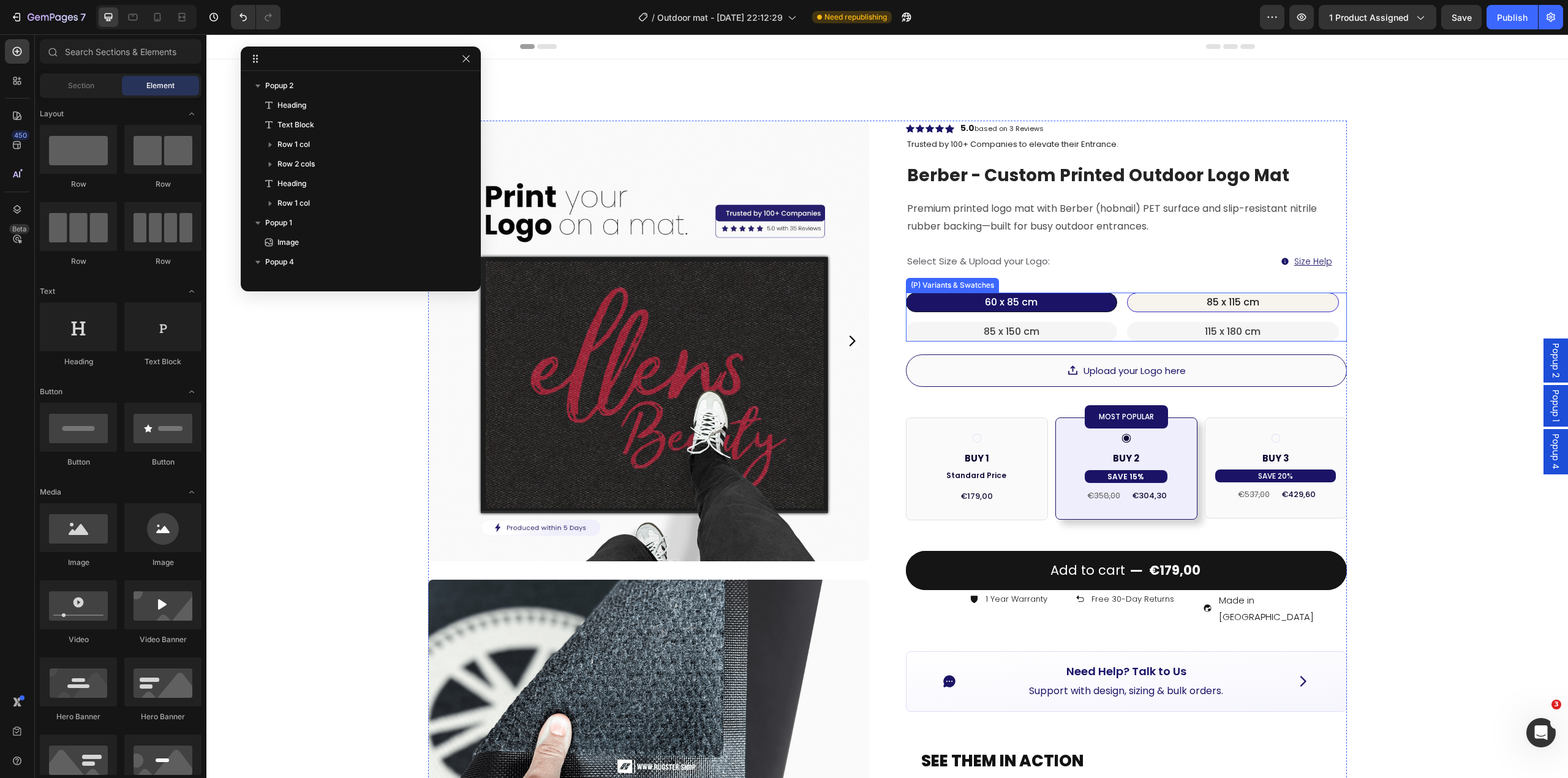
click at [1127, 293] on input "85 x 115 cm 85 x 115 cm 85 x 115 cm" at bounding box center [1126, 292] width 1 height 1
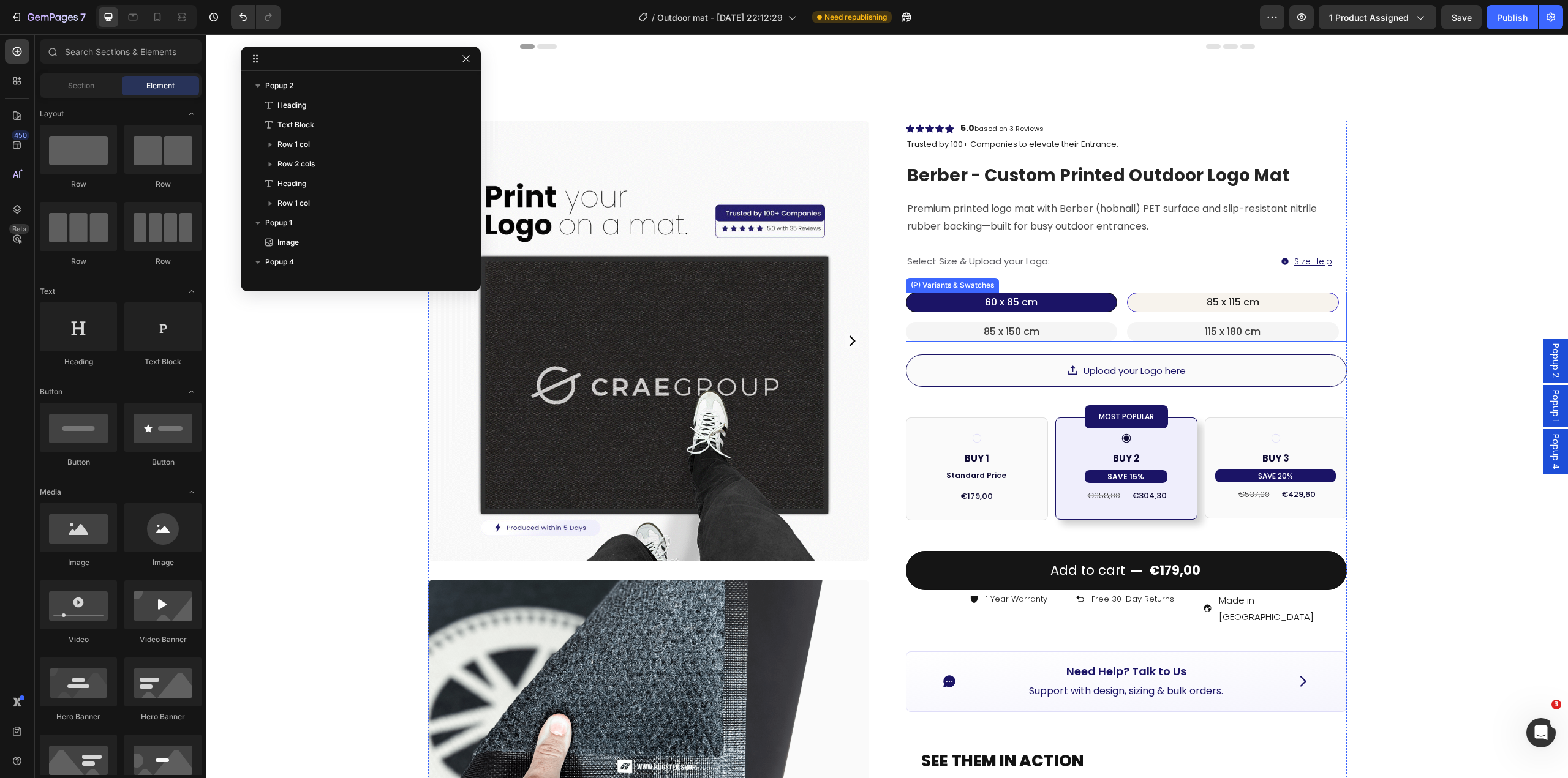
radio input "true"
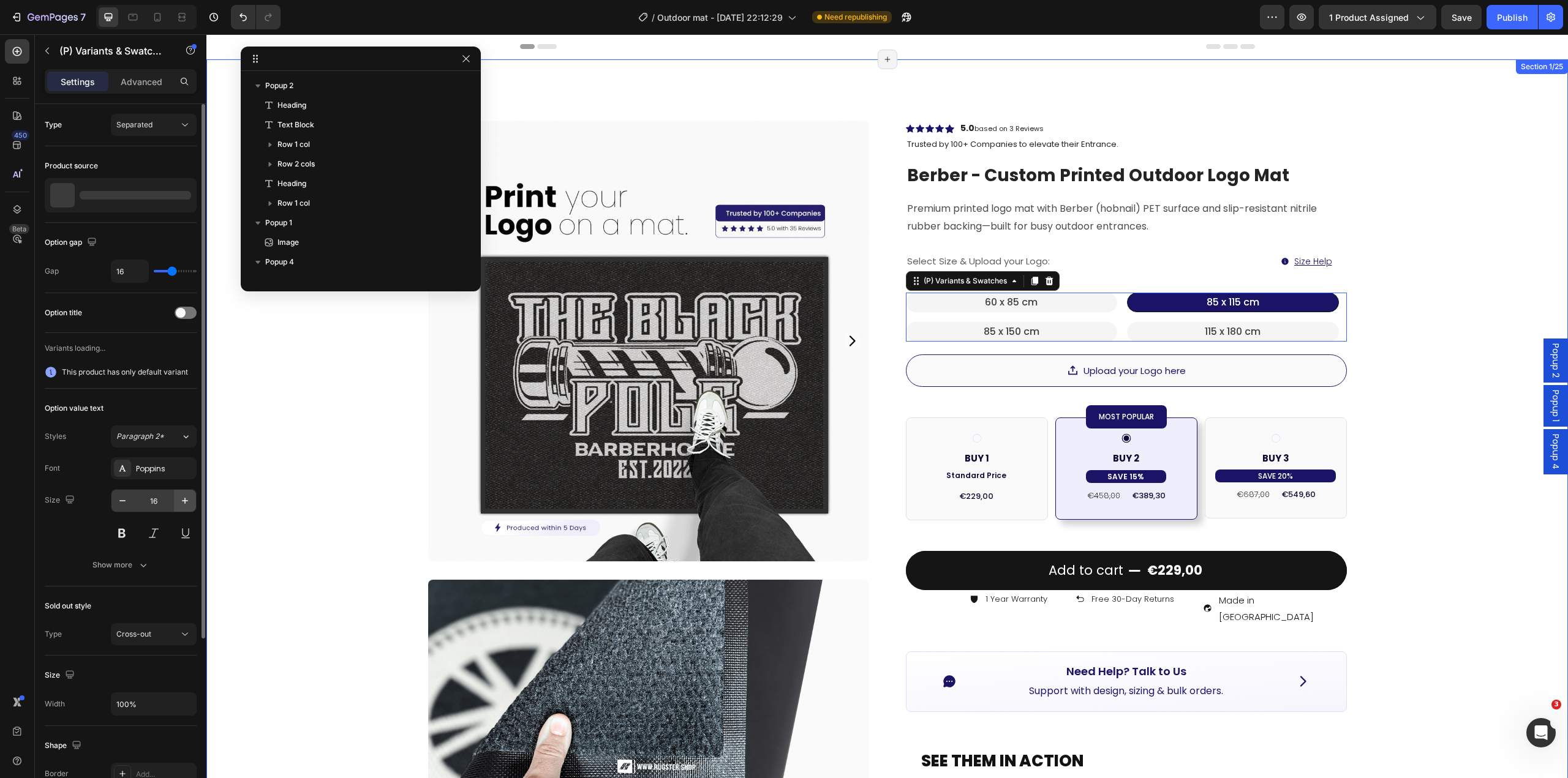
scroll to position [545, 0]
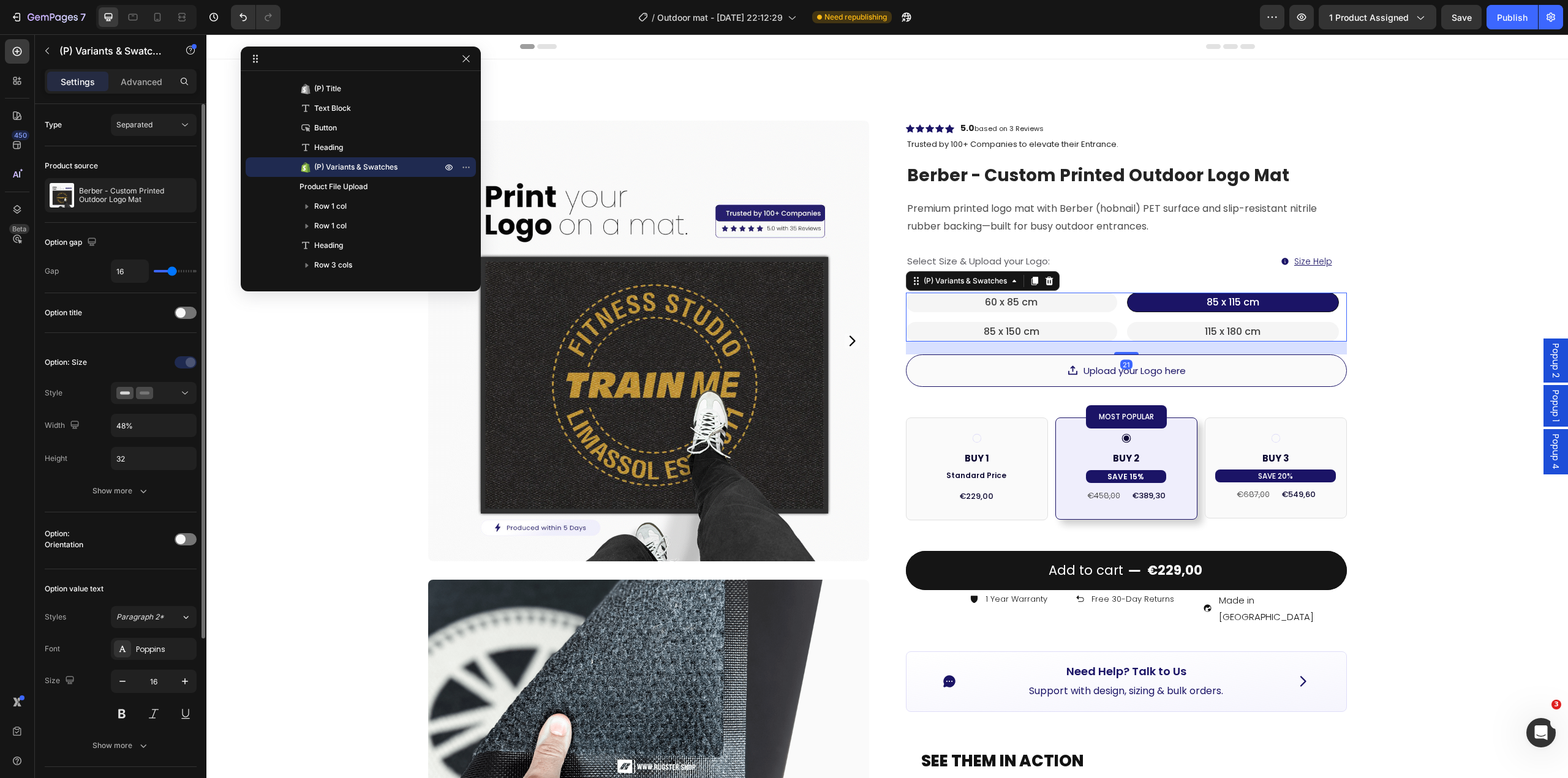
click at [128, 478] on div "Option: Size Style Width 48% Height 32 Show more" at bounding box center [121, 427] width 152 height 149
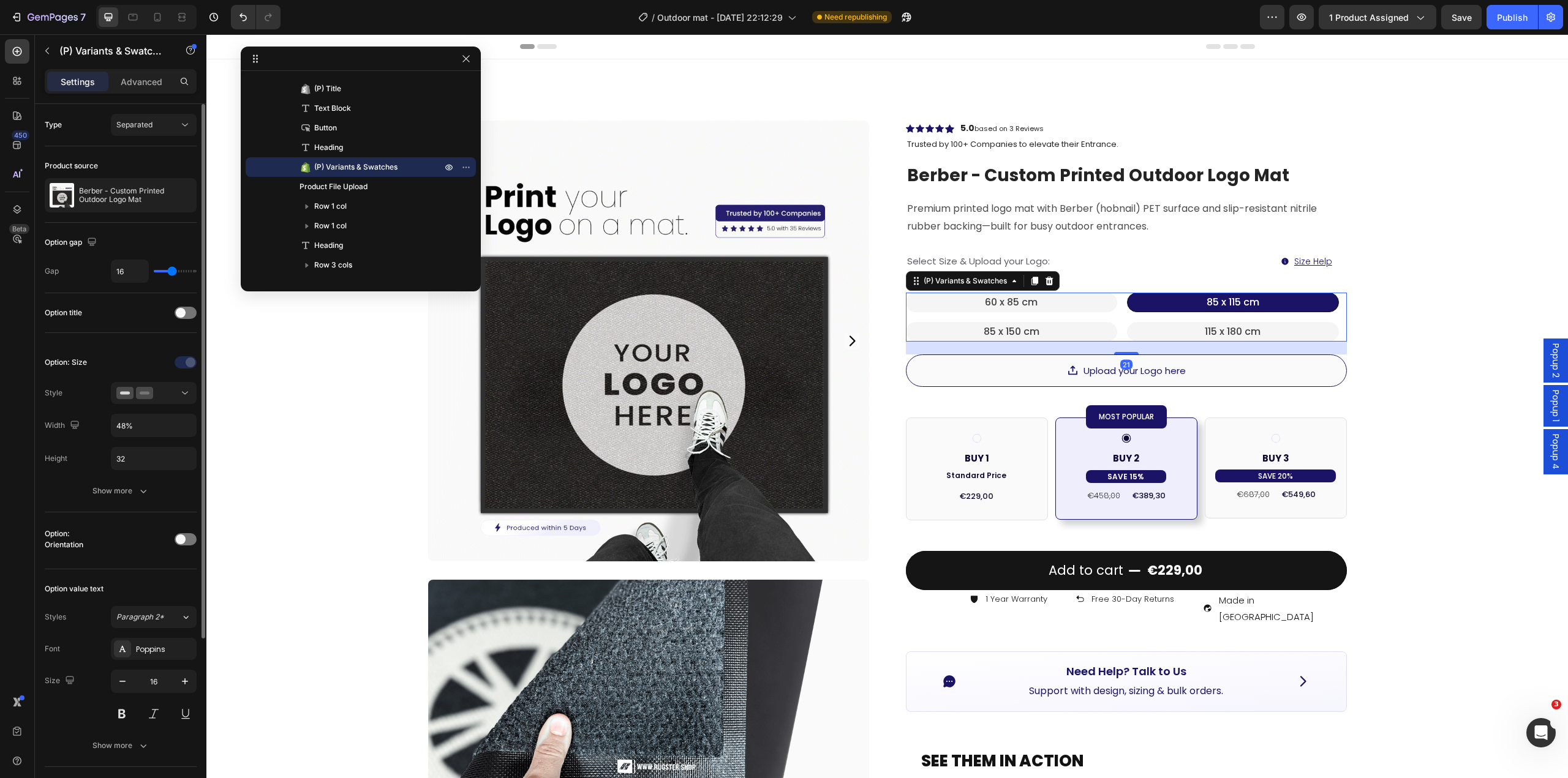
click at [126, 506] on div "Option: Size Style Width 48% Height 32 Show more" at bounding box center [121, 427] width 152 height 170
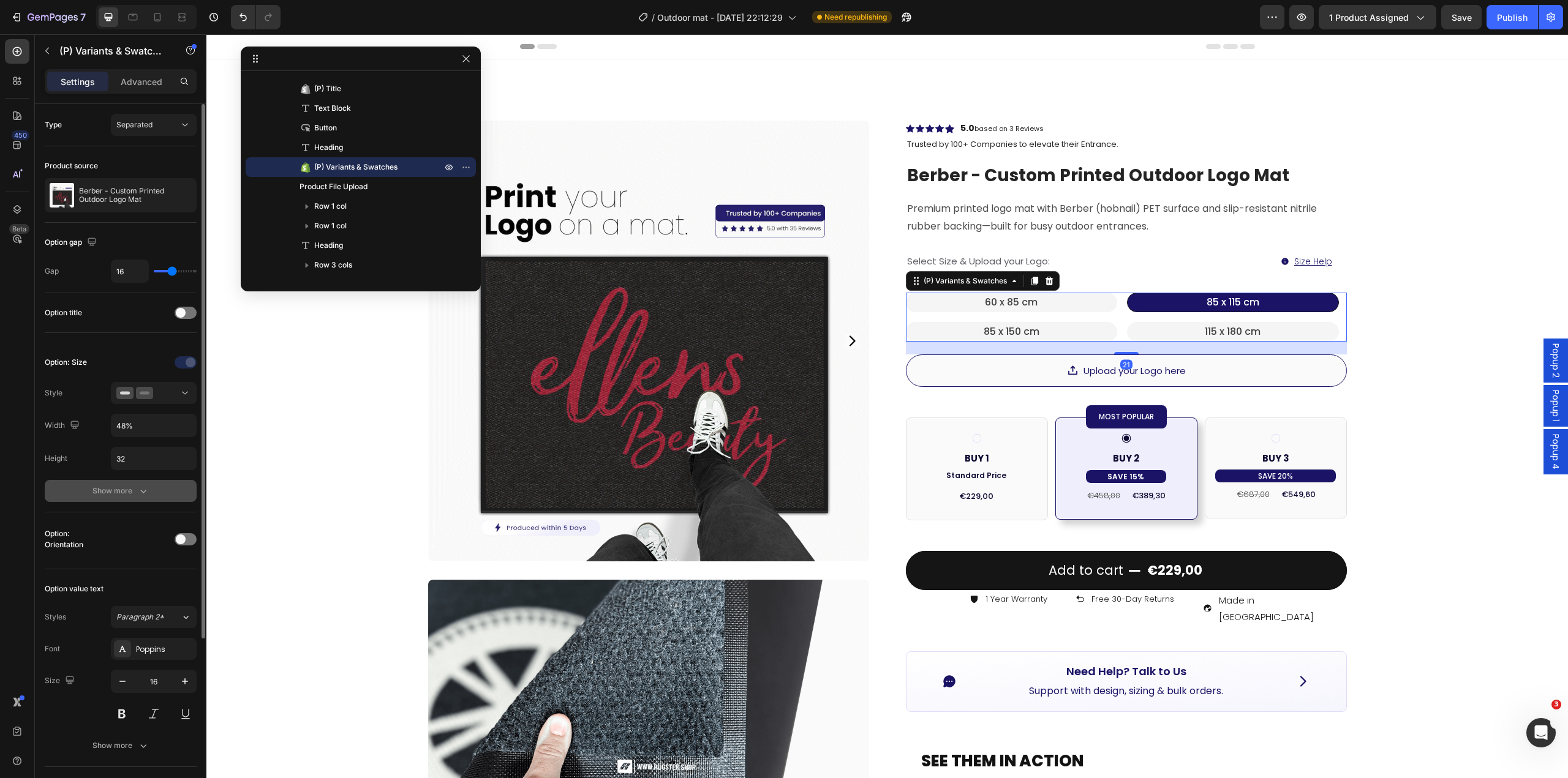
click at [136, 501] on button "Show more" at bounding box center [121, 491] width 152 height 22
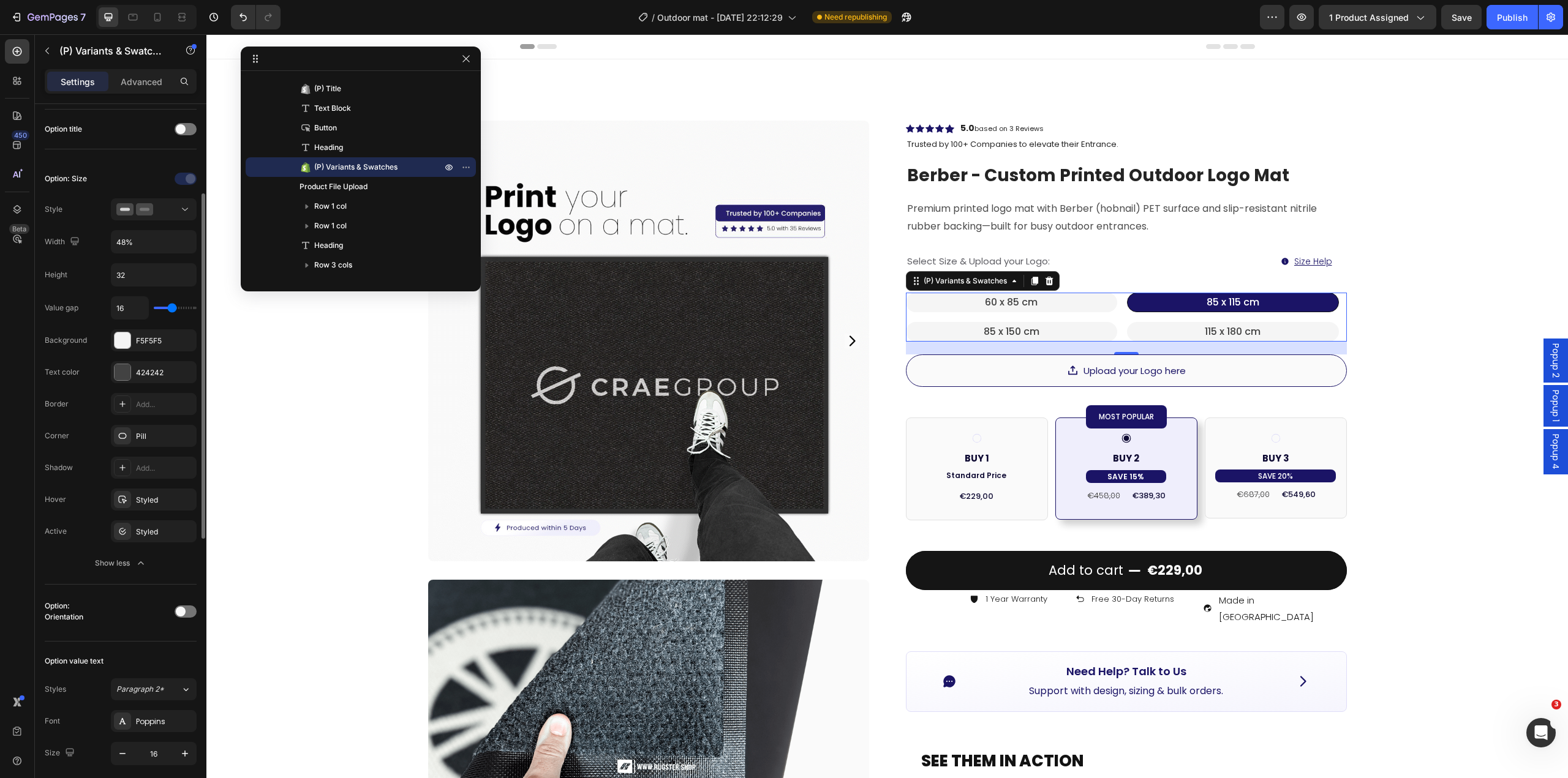
scroll to position [245, 0]
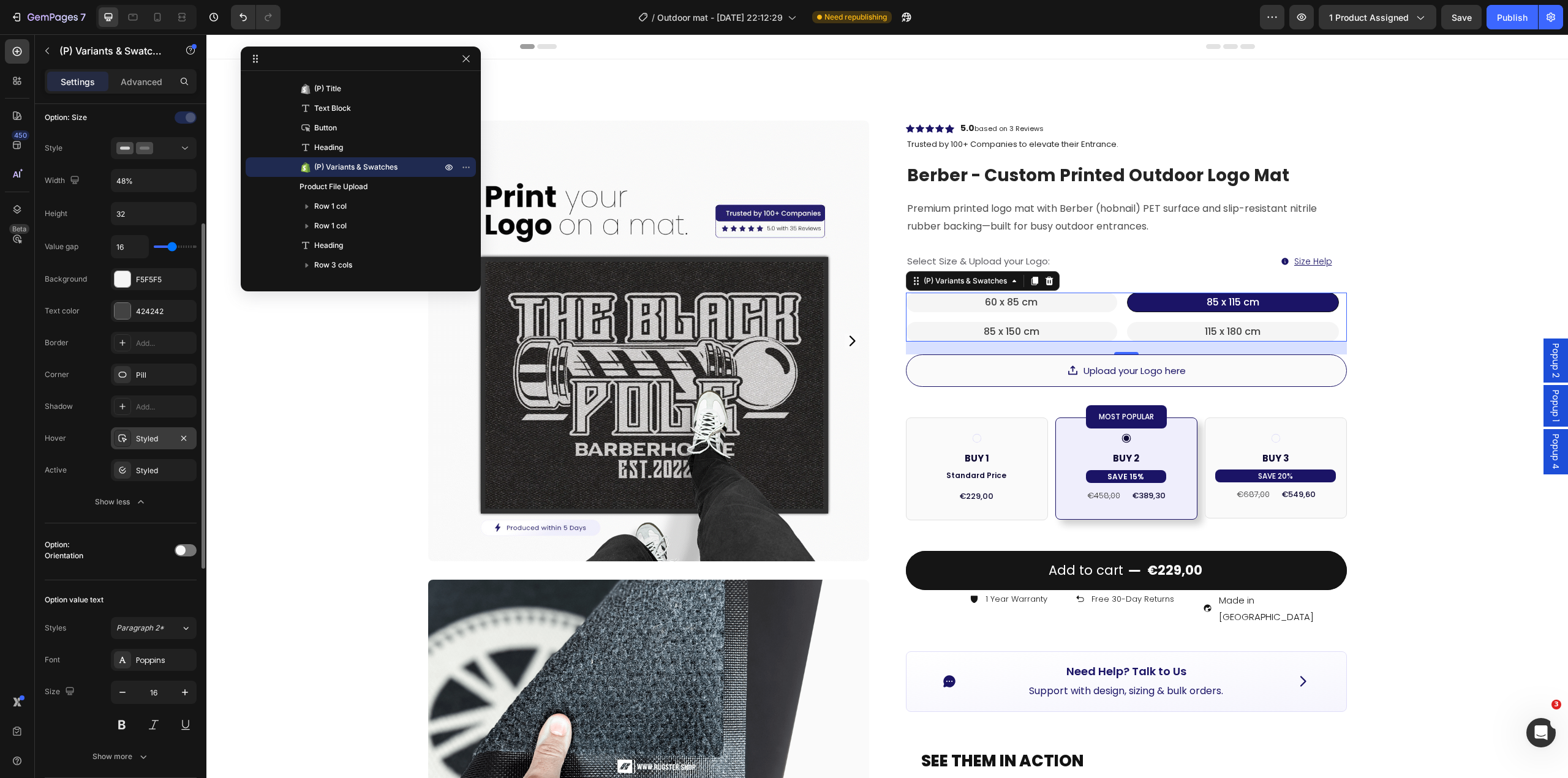
click at [144, 439] on div "Styled" at bounding box center [154, 439] width 36 height 11
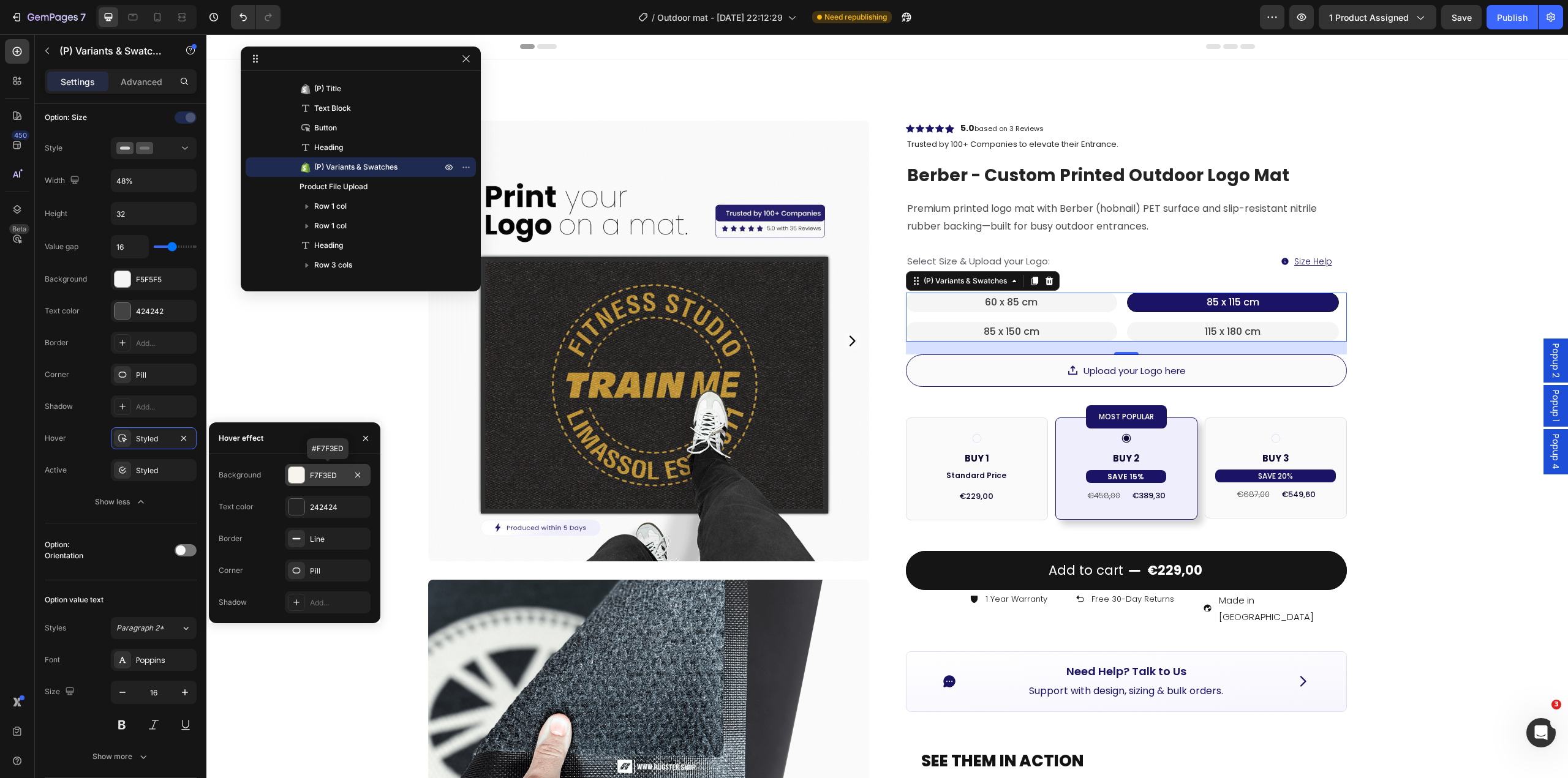
click at [324, 477] on div "F7F3ED" at bounding box center [328, 475] width 36 height 11
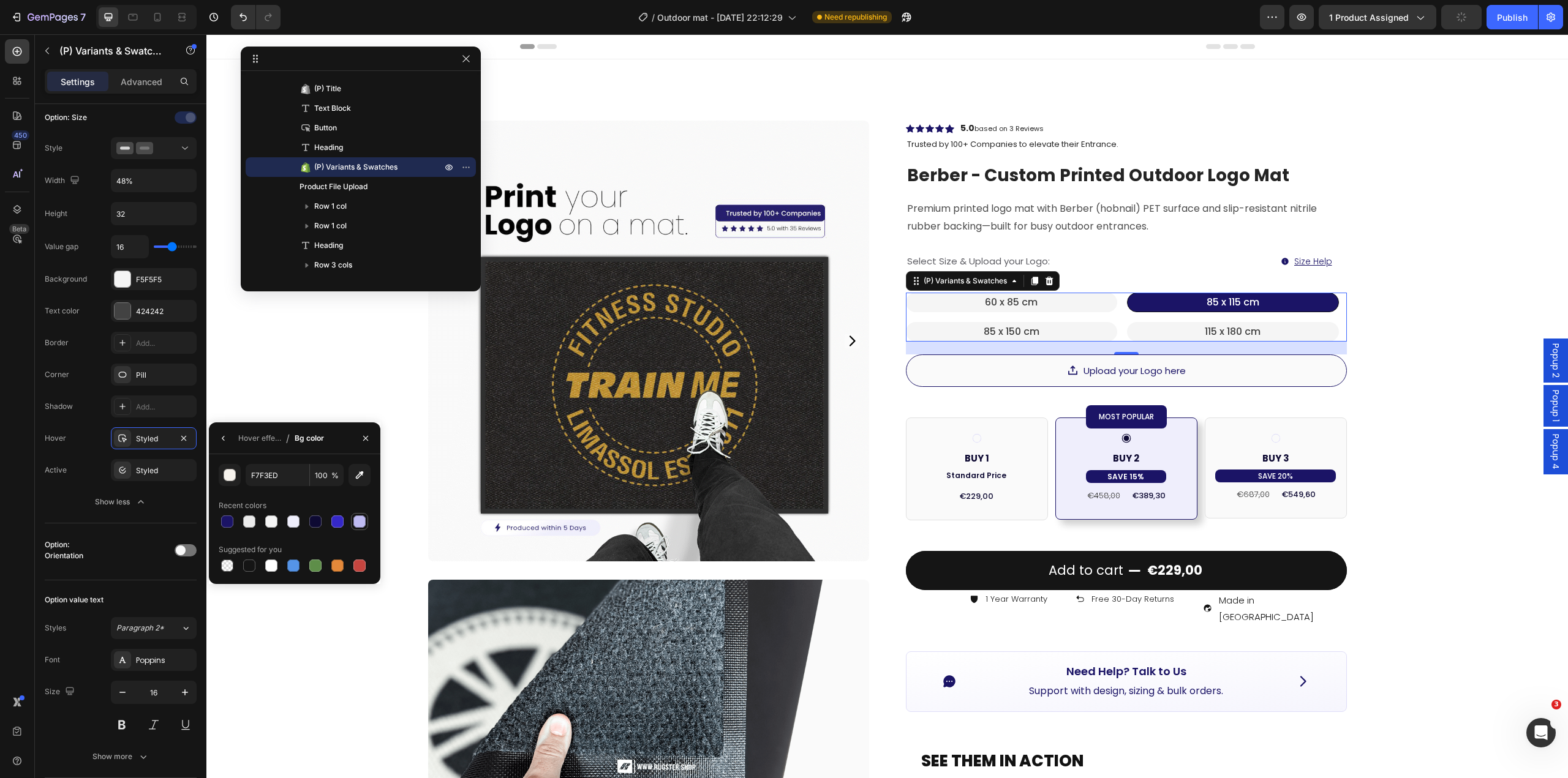
click at [365, 518] on div at bounding box center [359, 521] width 12 height 12
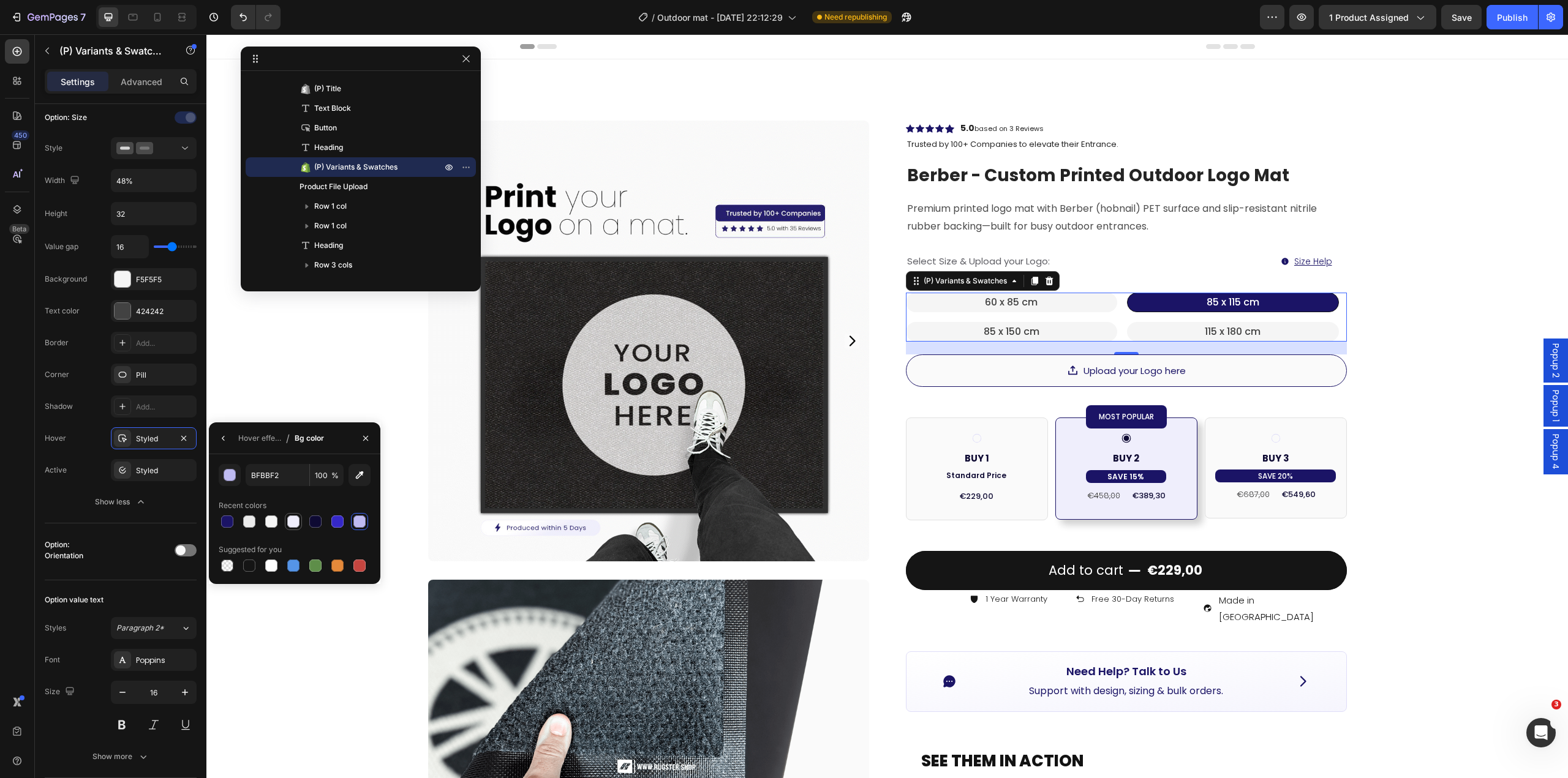
click at [298, 522] on div at bounding box center [293, 521] width 12 height 12
type input "EFEEFC"
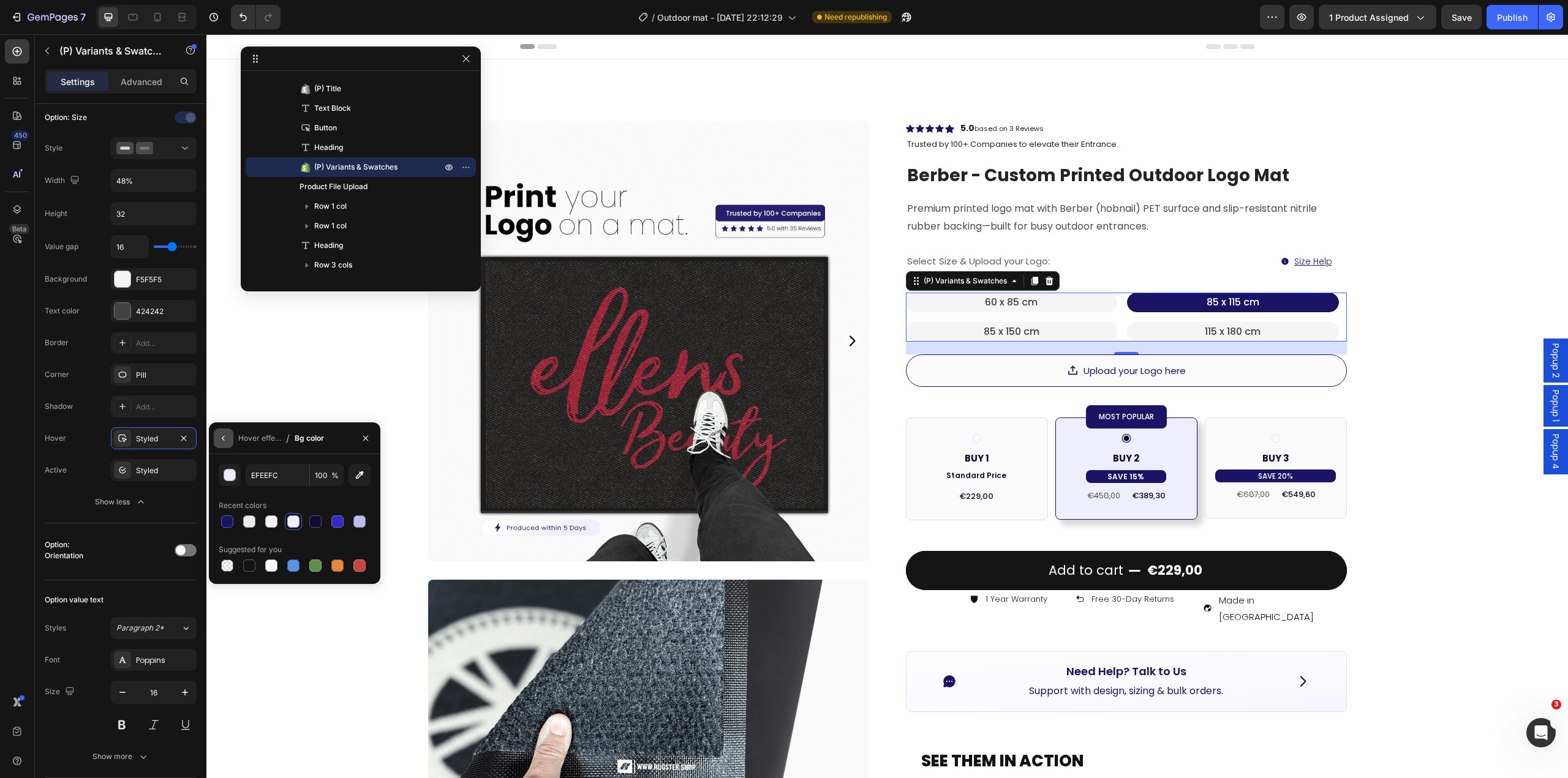
click at [221, 436] on icon "button" at bounding box center [223, 439] width 10 height 10
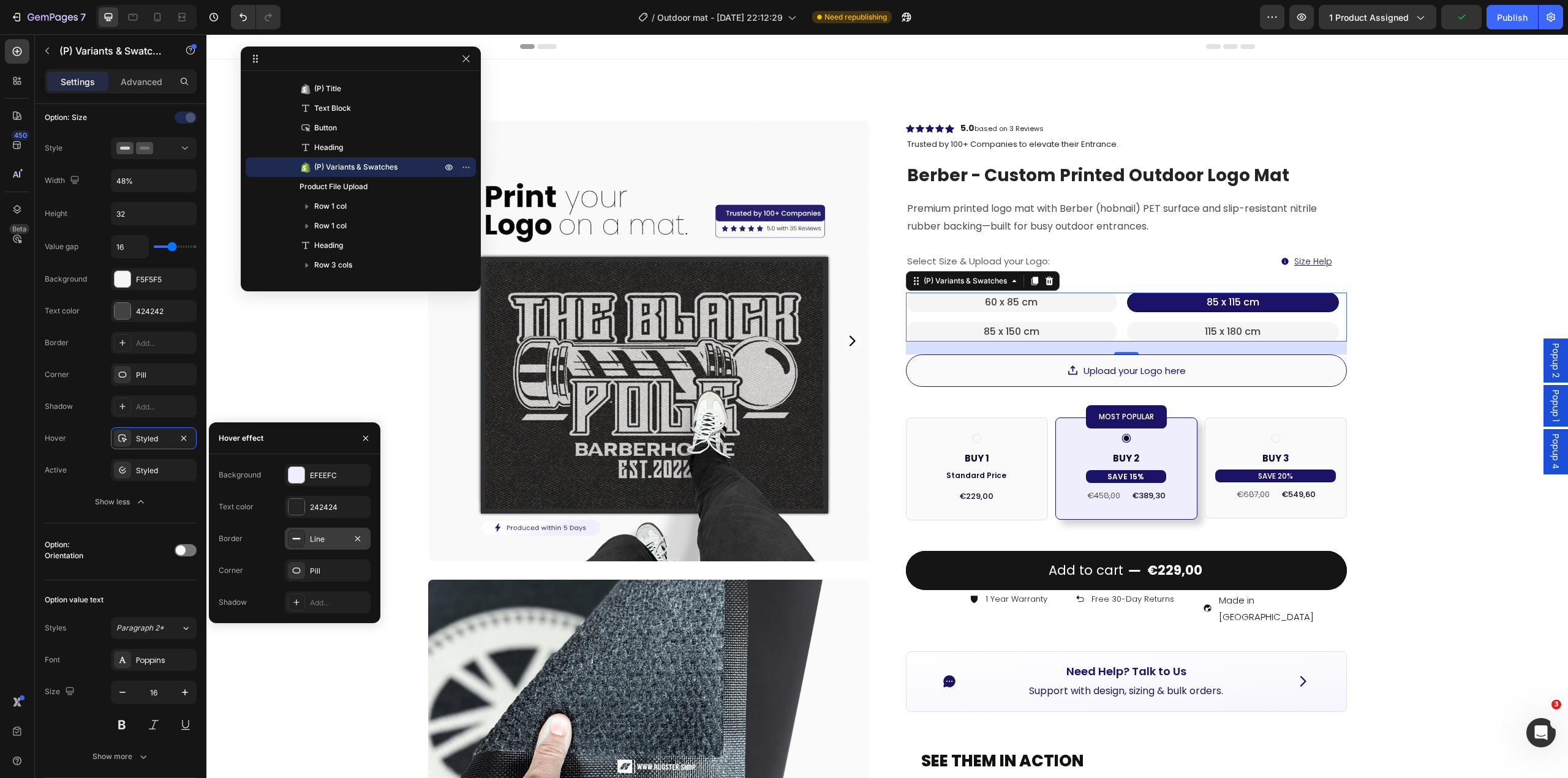
click at [315, 531] on div "Line" at bounding box center [327, 538] width 86 height 22
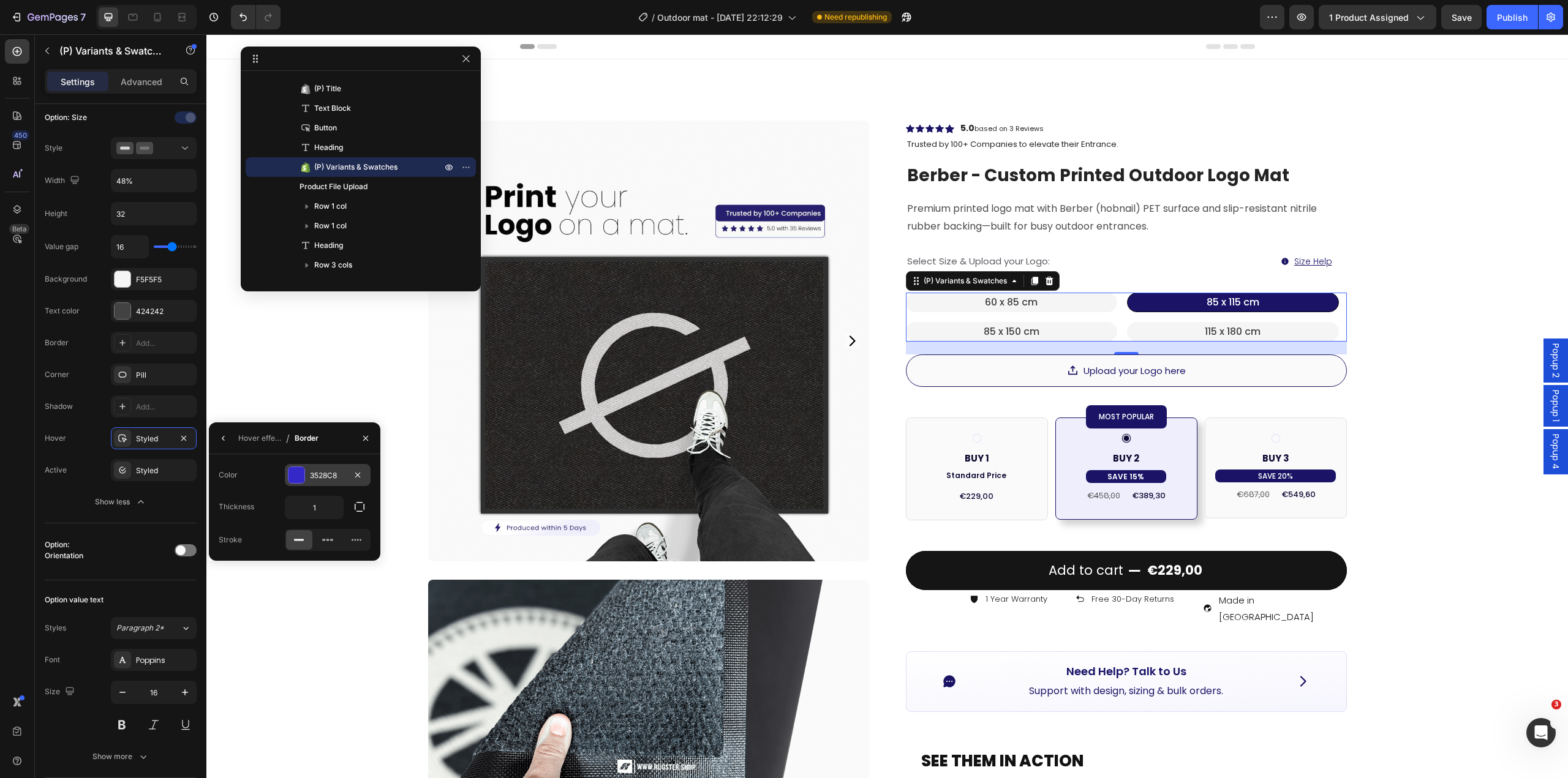
click at [324, 474] on div "3528C8" at bounding box center [328, 475] width 36 height 11
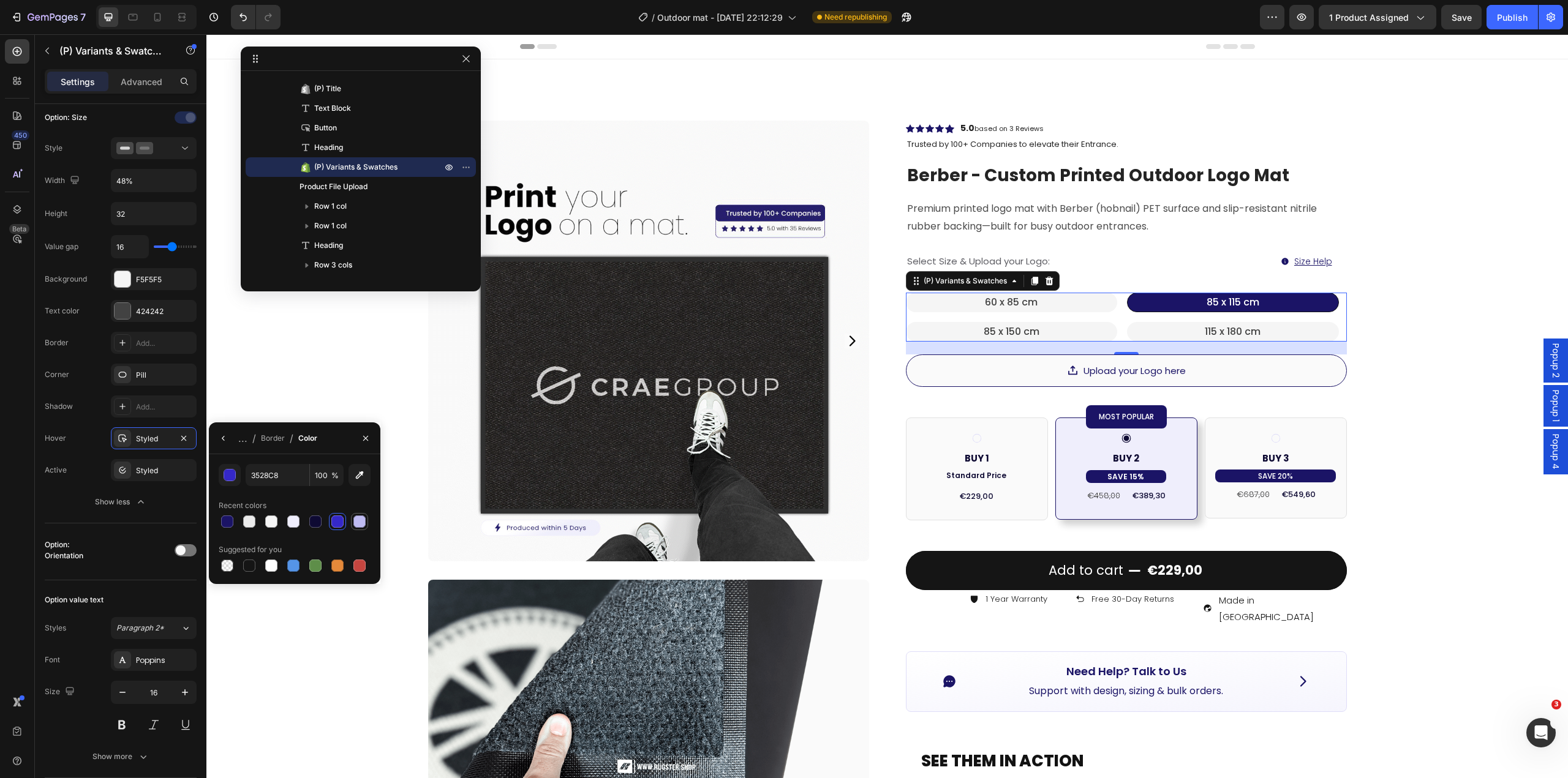
drag, startPoint x: 364, startPoint y: 523, endPoint x: 899, endPoint y: 316, distance: 573.6
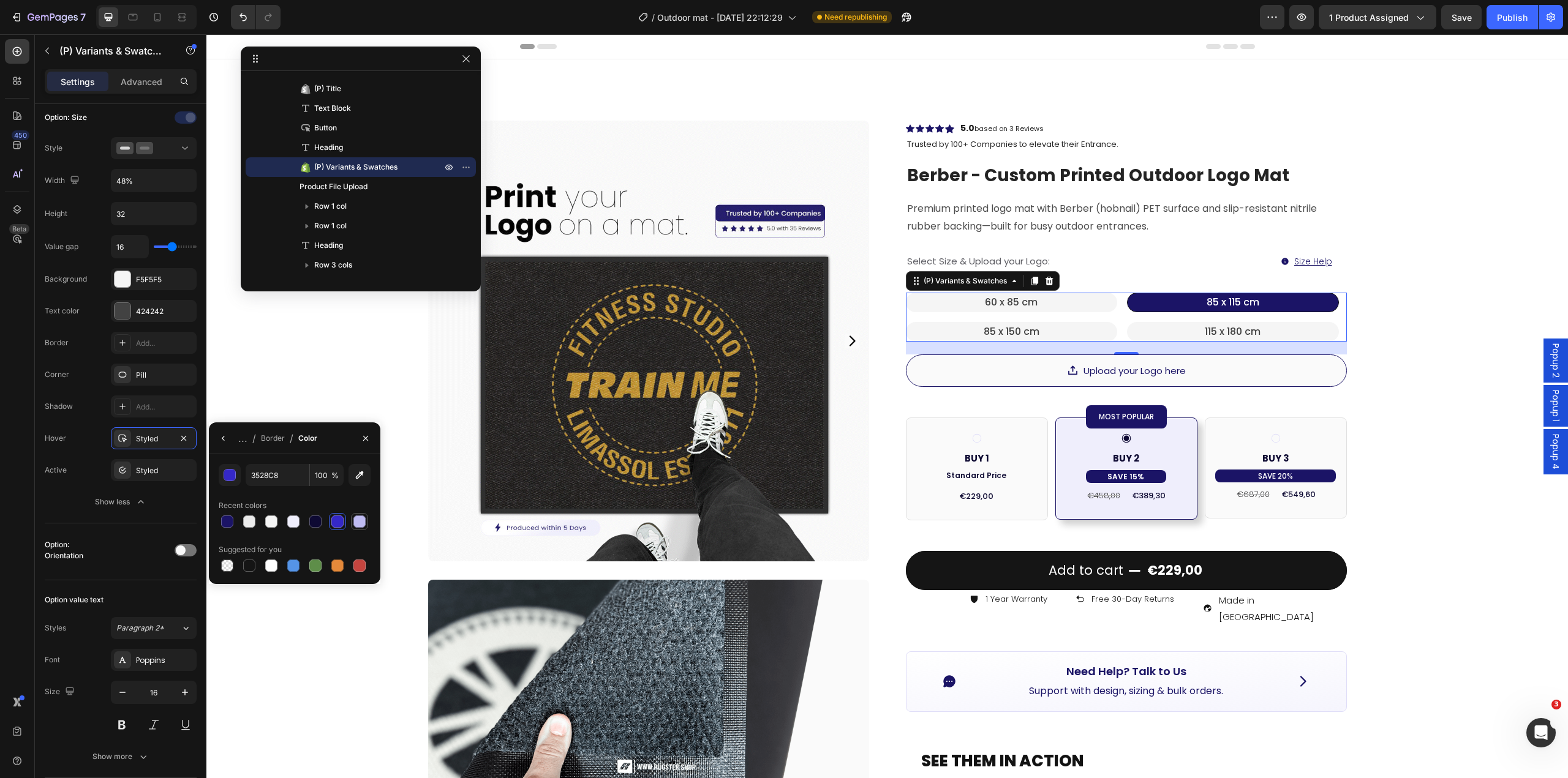
click at [364, 523] on div at bounding box center [359, 521] width 12 height 12
type input "BFBBF2"
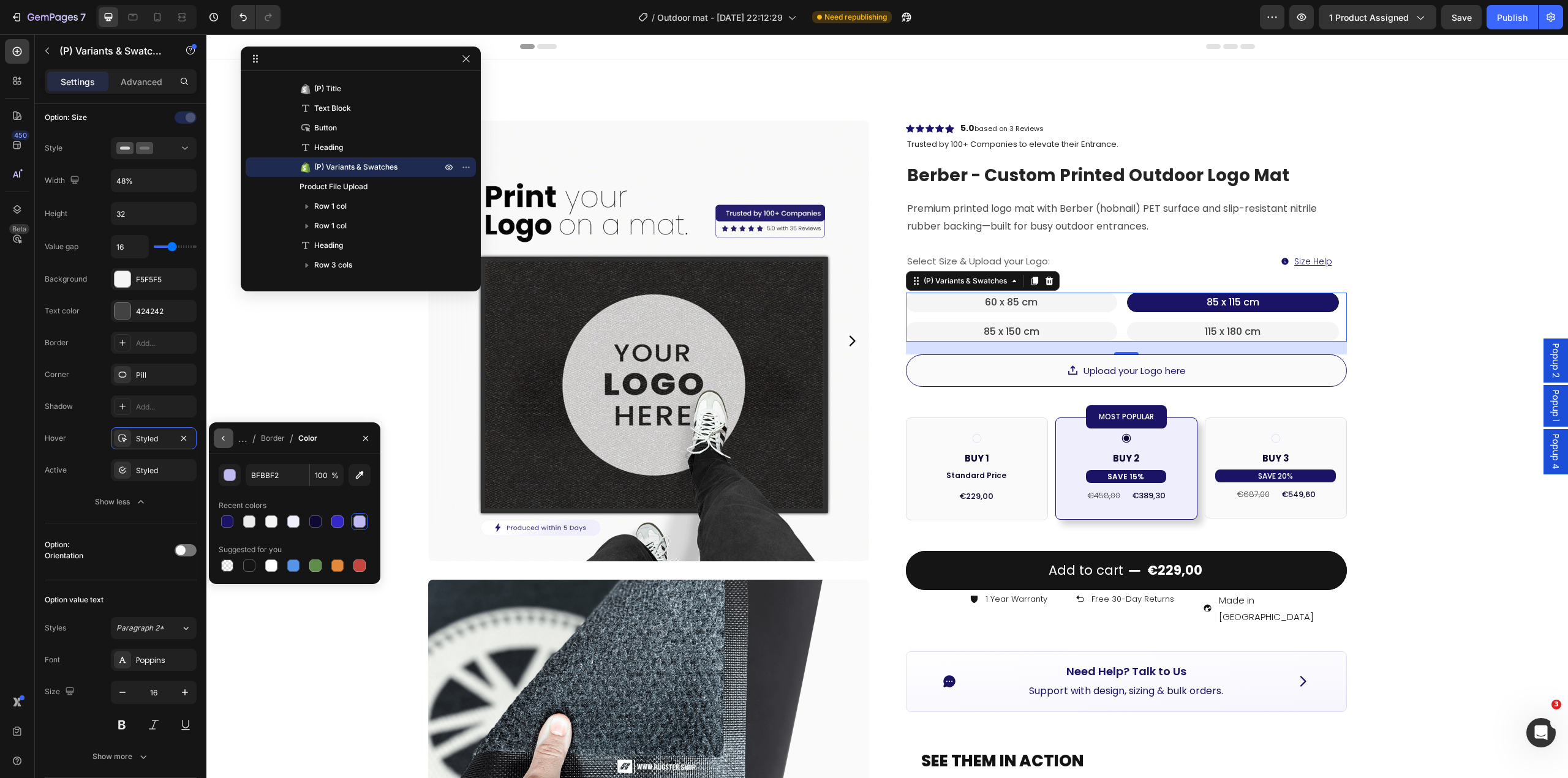
click at [221, 439] on icon "button" at bounding box center [223, 439] width 10 height 10
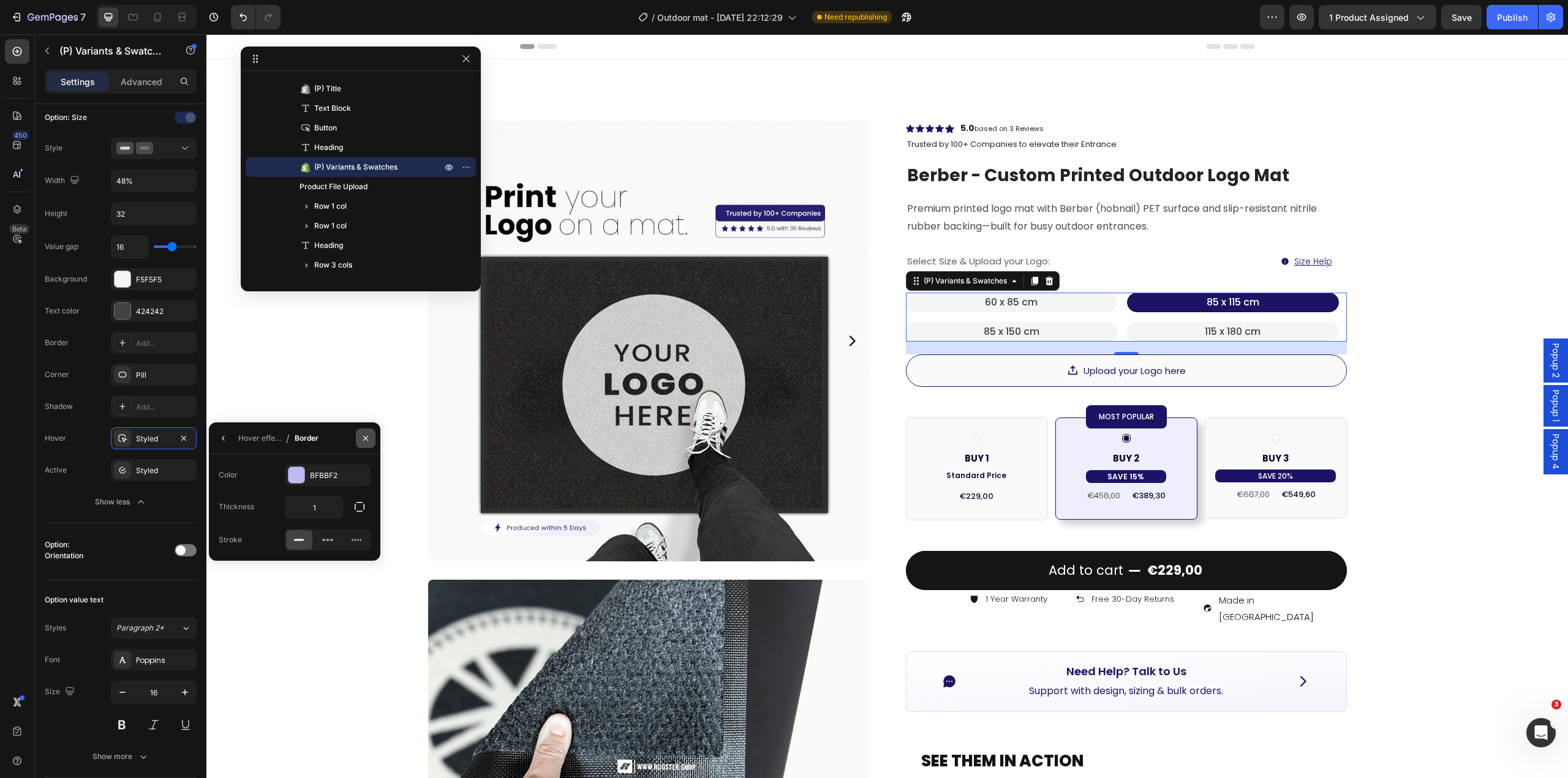
drag, startPoint x: 364, startPoint y: 438, endPoint x: 2, endPoint y: 422, distance: 362.4
click at [364, 438] on icon "button" at bounding box center [366, 439] width 10 height 10
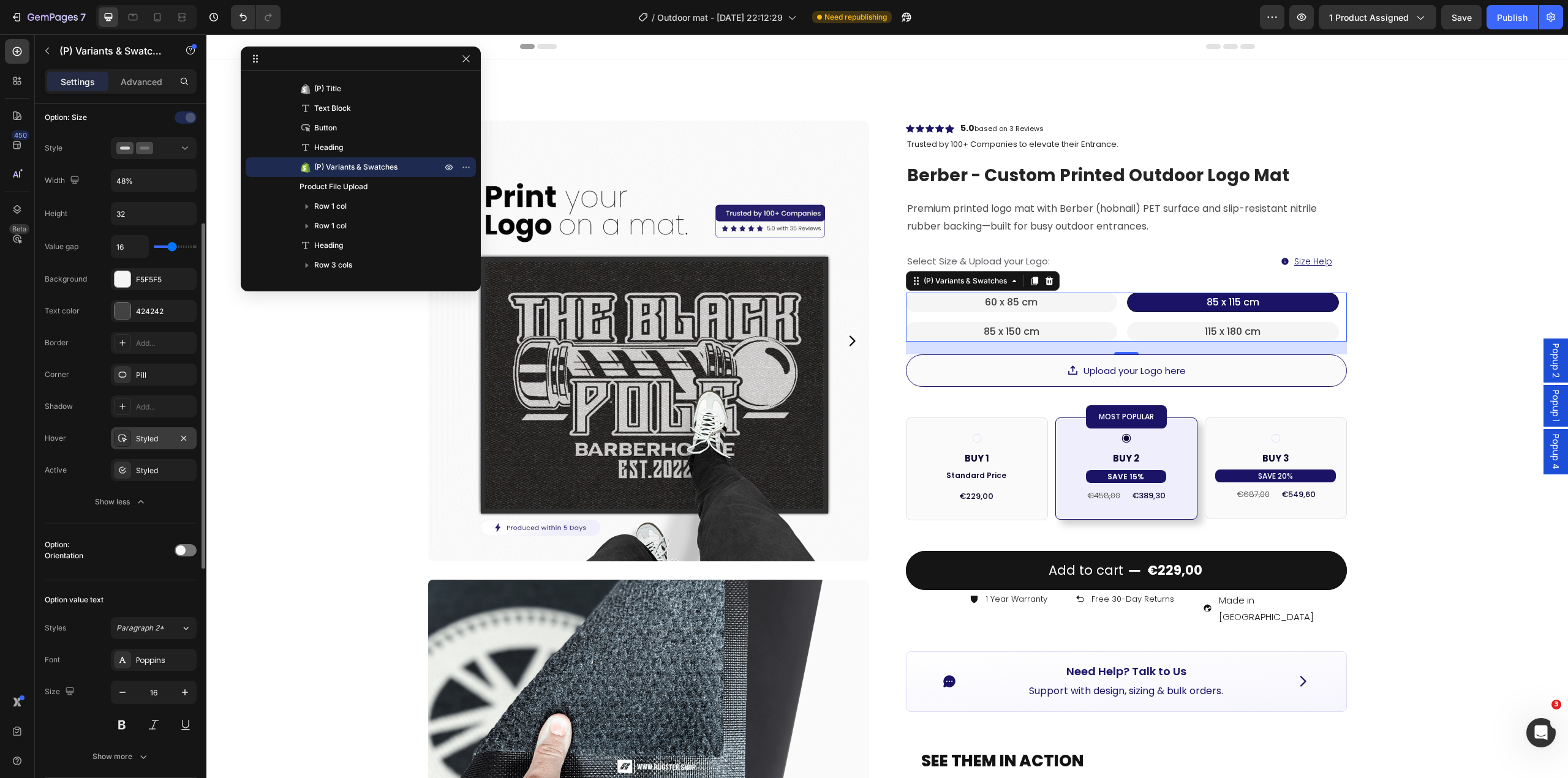
click at [149, 439] on div "Styled" at bounding box center [154, 439] width 36 height 11
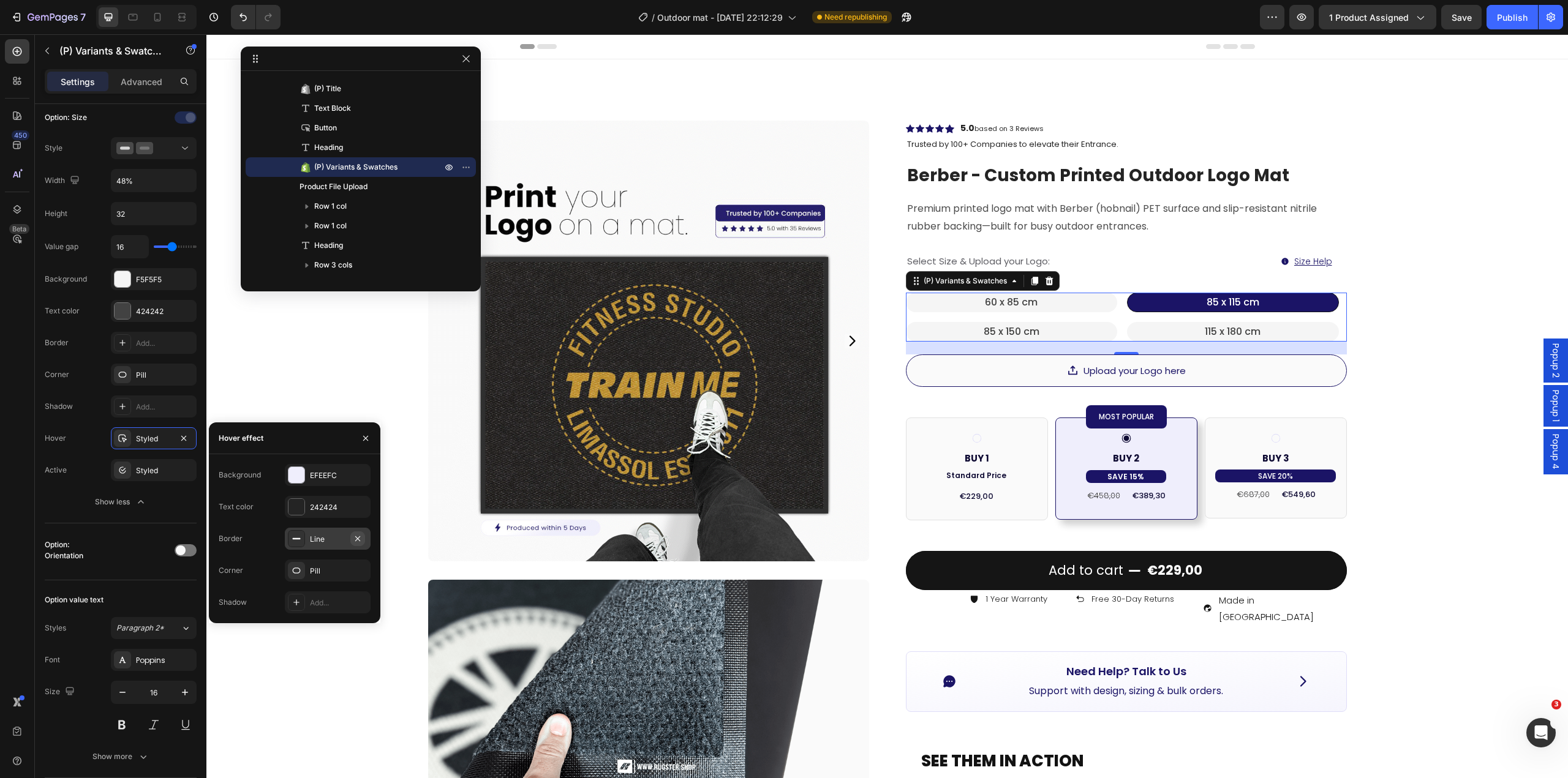
click at [360, 541] on icon "button" at bounding box center [358, 539] width 10 height 10
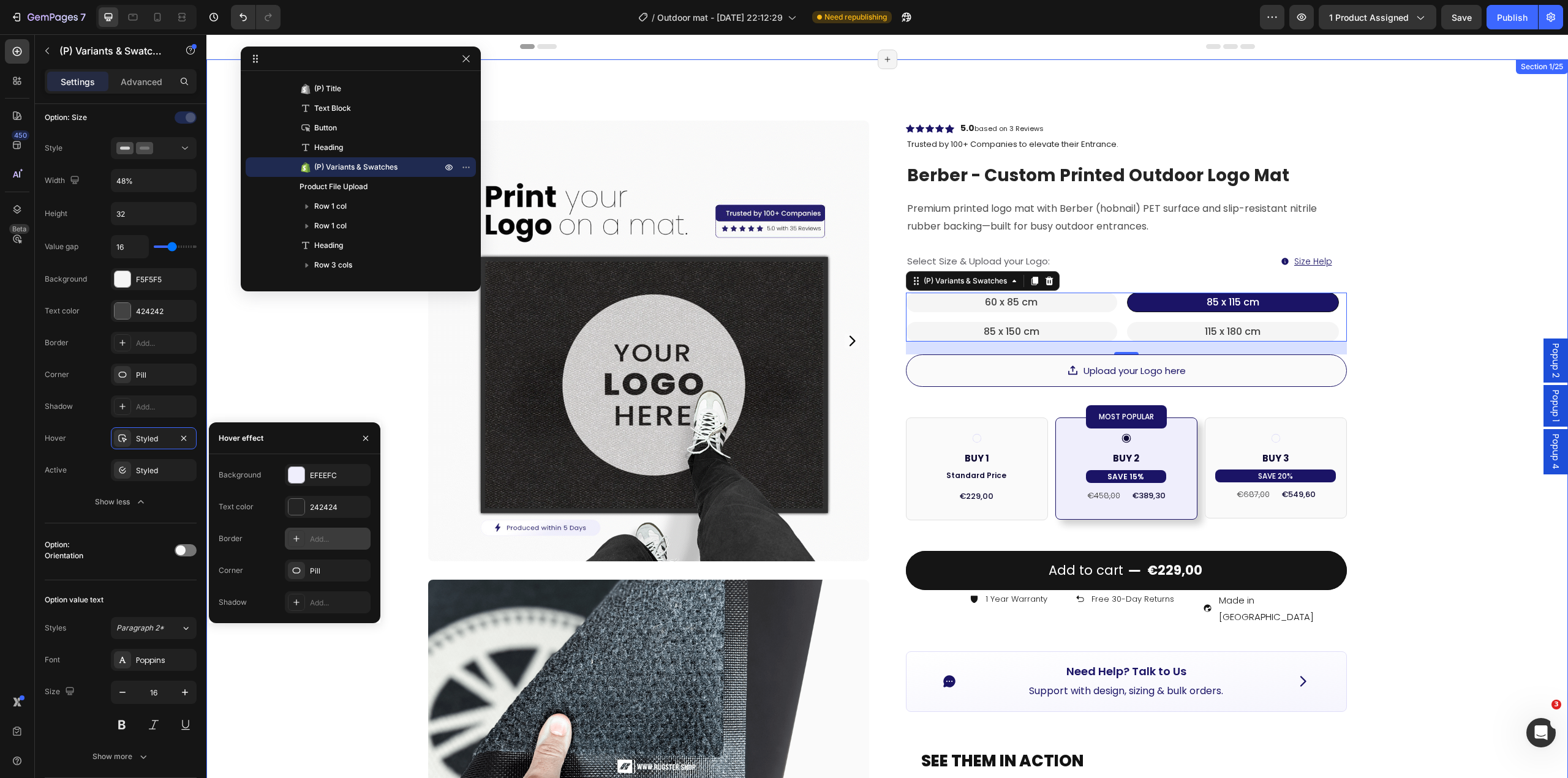
drag, startPoint x: 1397, startPoint y: 494, endPoint x: 1447, endPoint y: 580, distance: 99.5
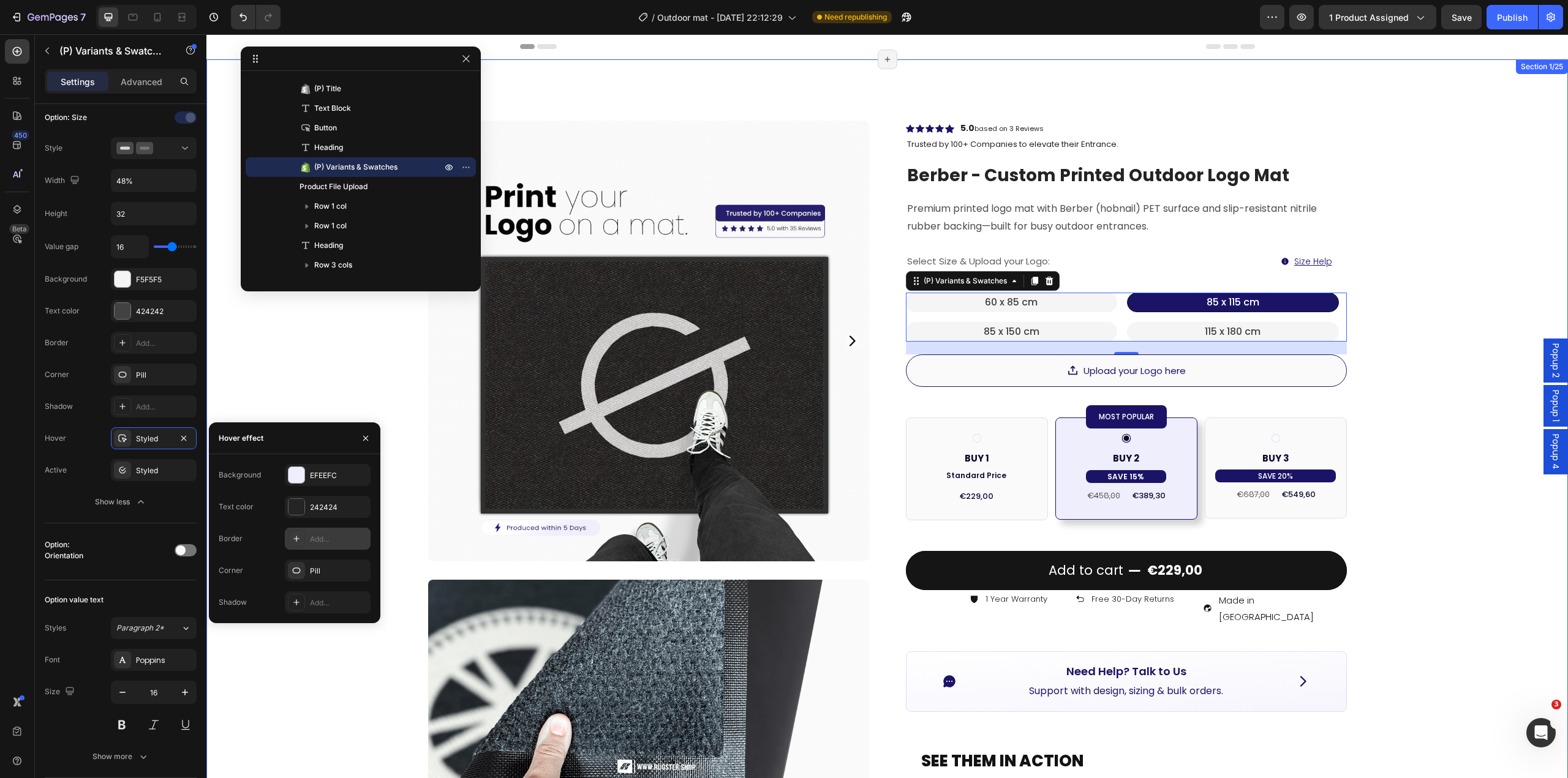
click at [1402, 496] on div "Product Images Image Image Image Row Row Icon Icon Icon Icon Icon Icon List Hoz…" at bounding box center [887, 712] width 1362 height 1304
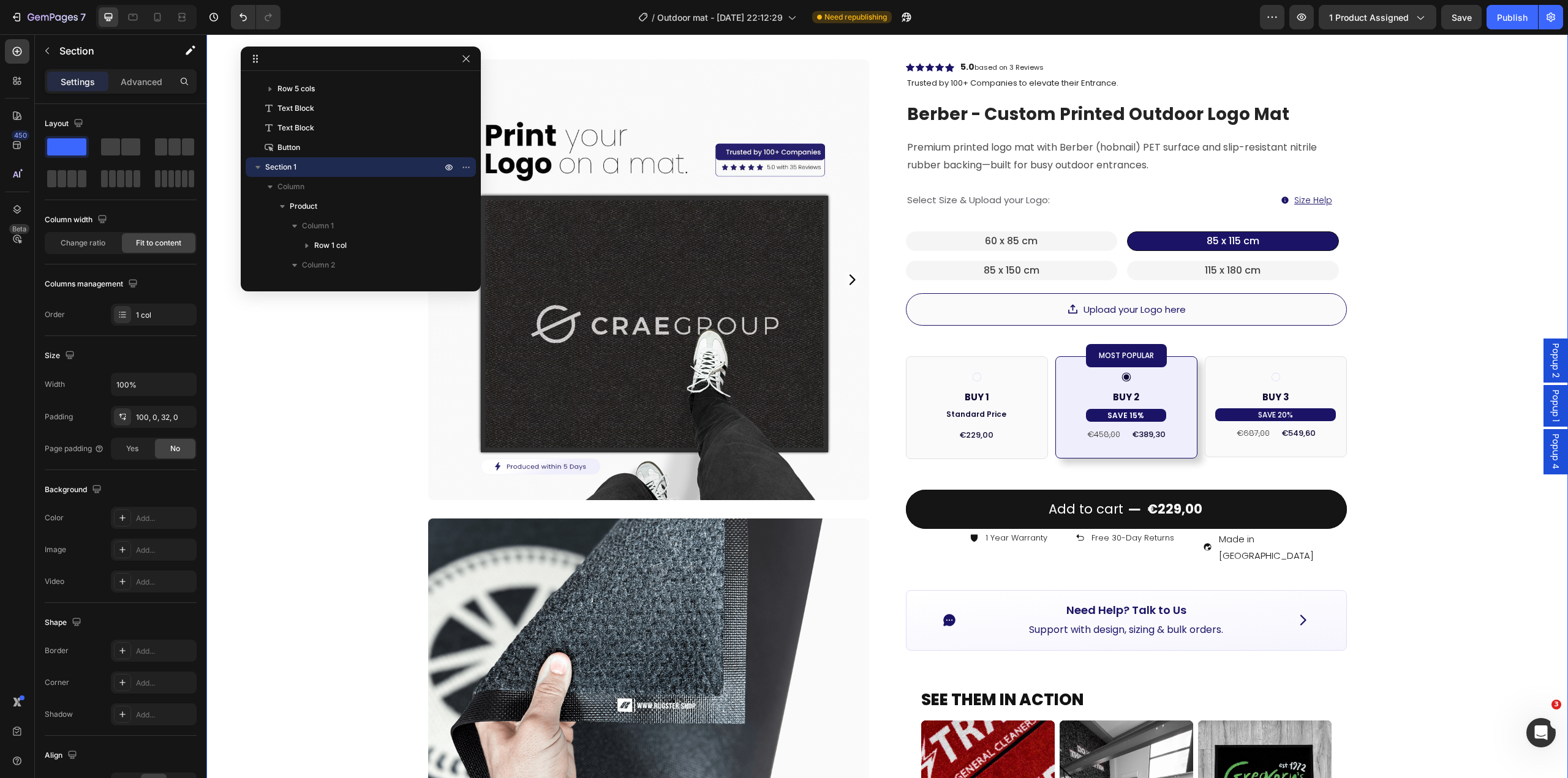
scroll to position [122, 0]
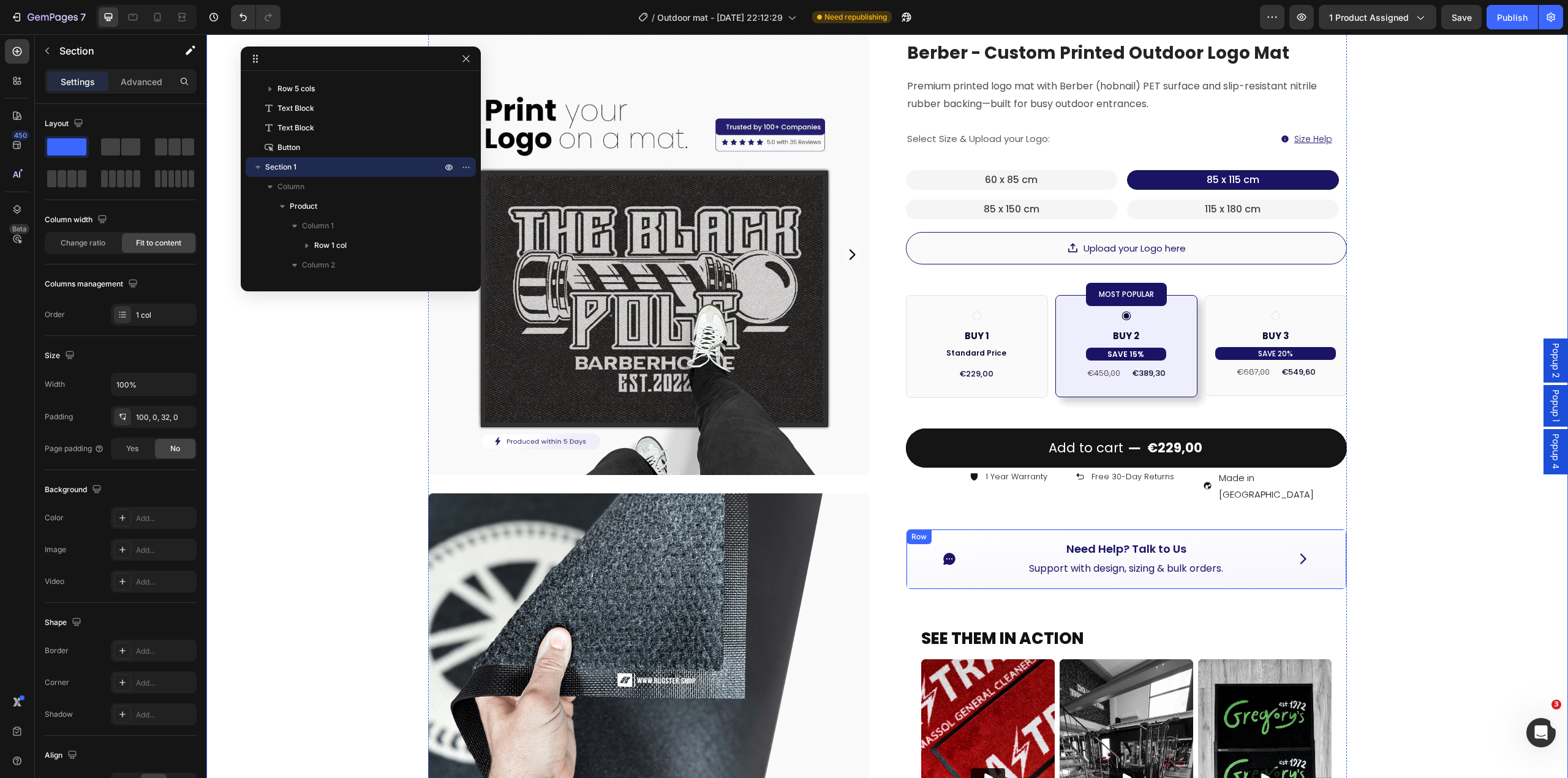
click at [1273, 566] on div "Icon Need Help? Talk to Us Button Support with design, sizing & bulk orders. Te…" at bounding box center [1126, 559] width 441 height 60
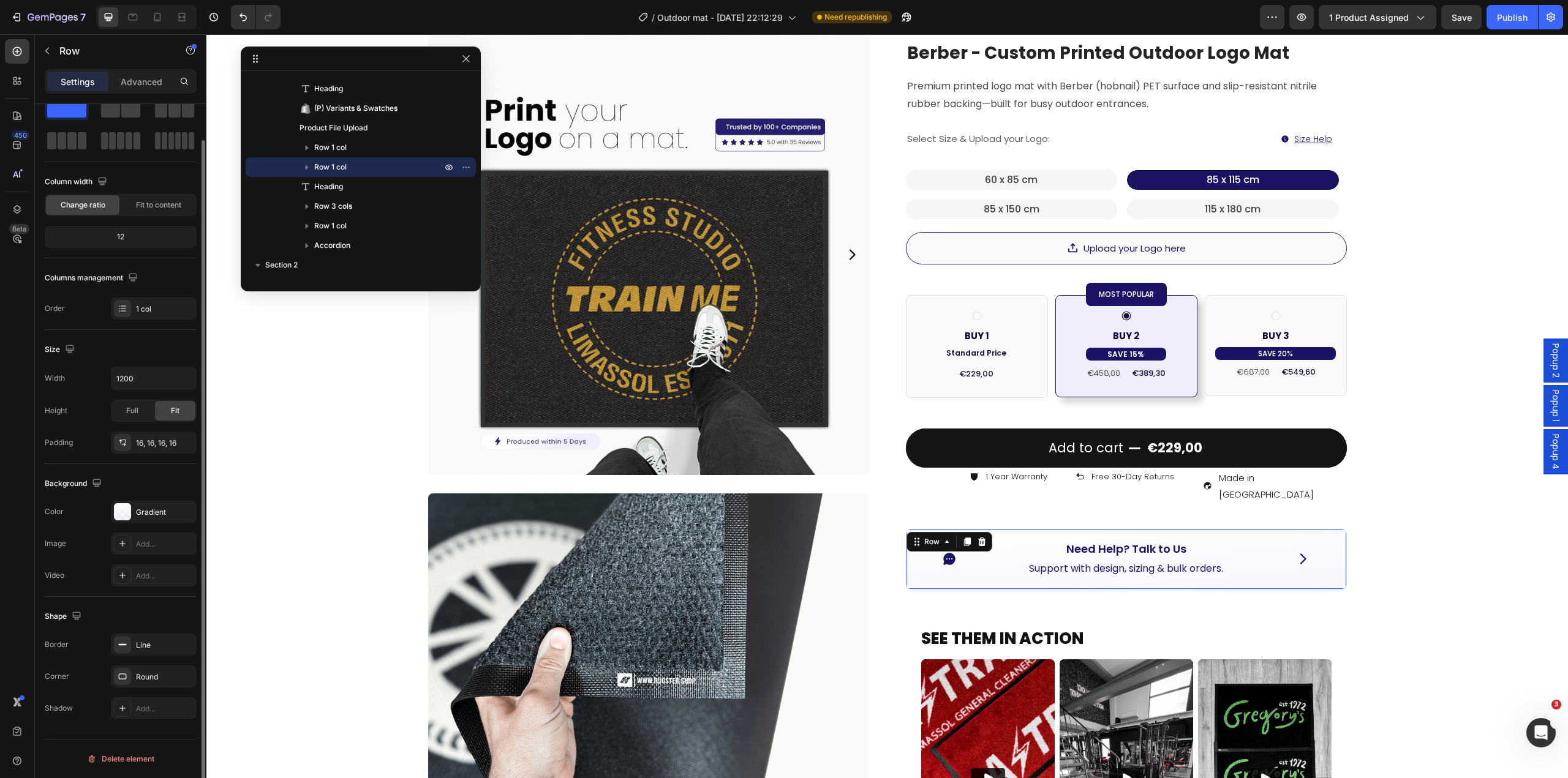
scroll to position [0, 0]
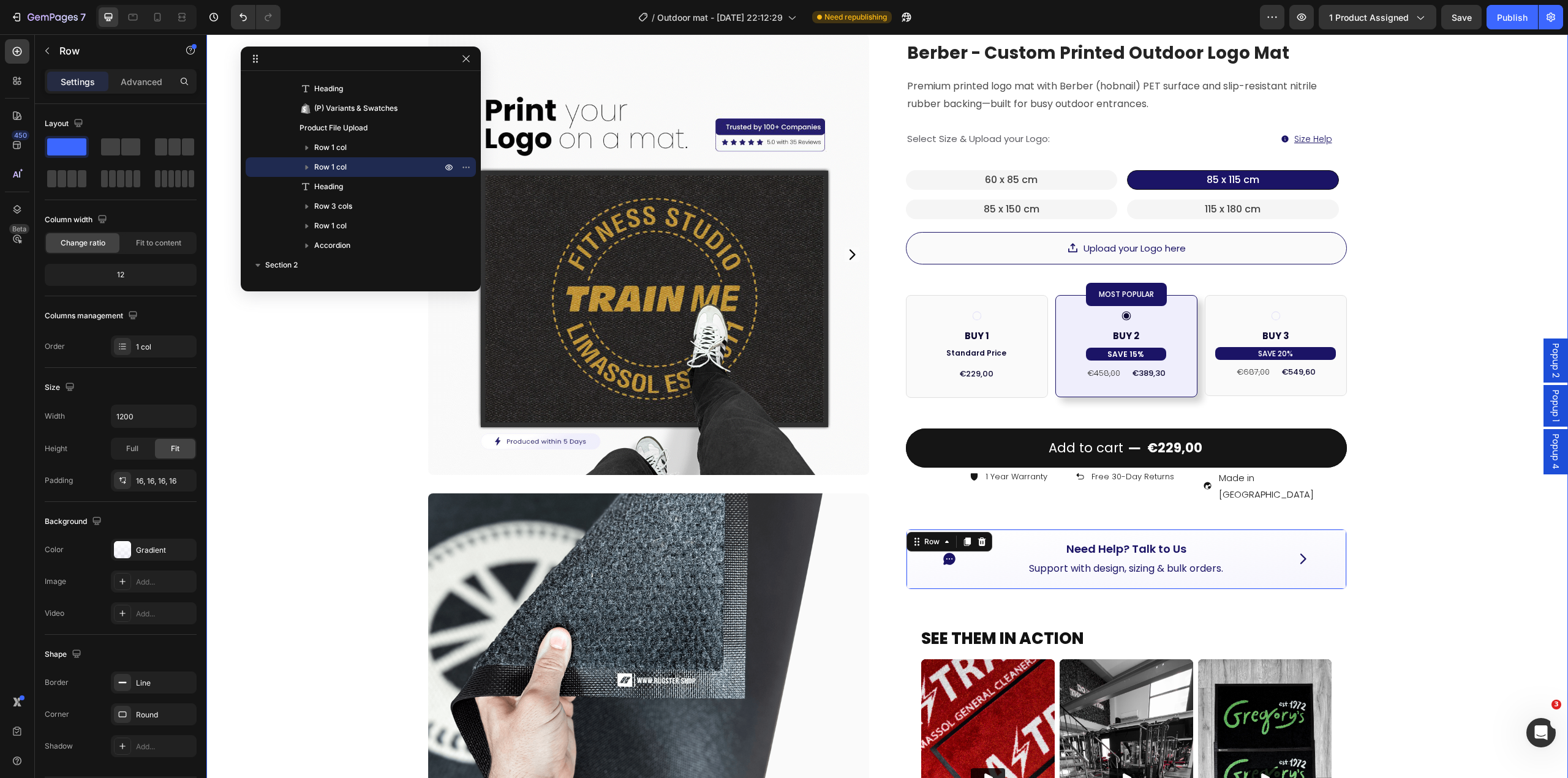
click at [1457, 553] on div "Product Images Image Image Image Row Row Icon Icon Icon Icon Icon Icon List Hoz…" at bounding box center [887, 589] width 1362 height 1304
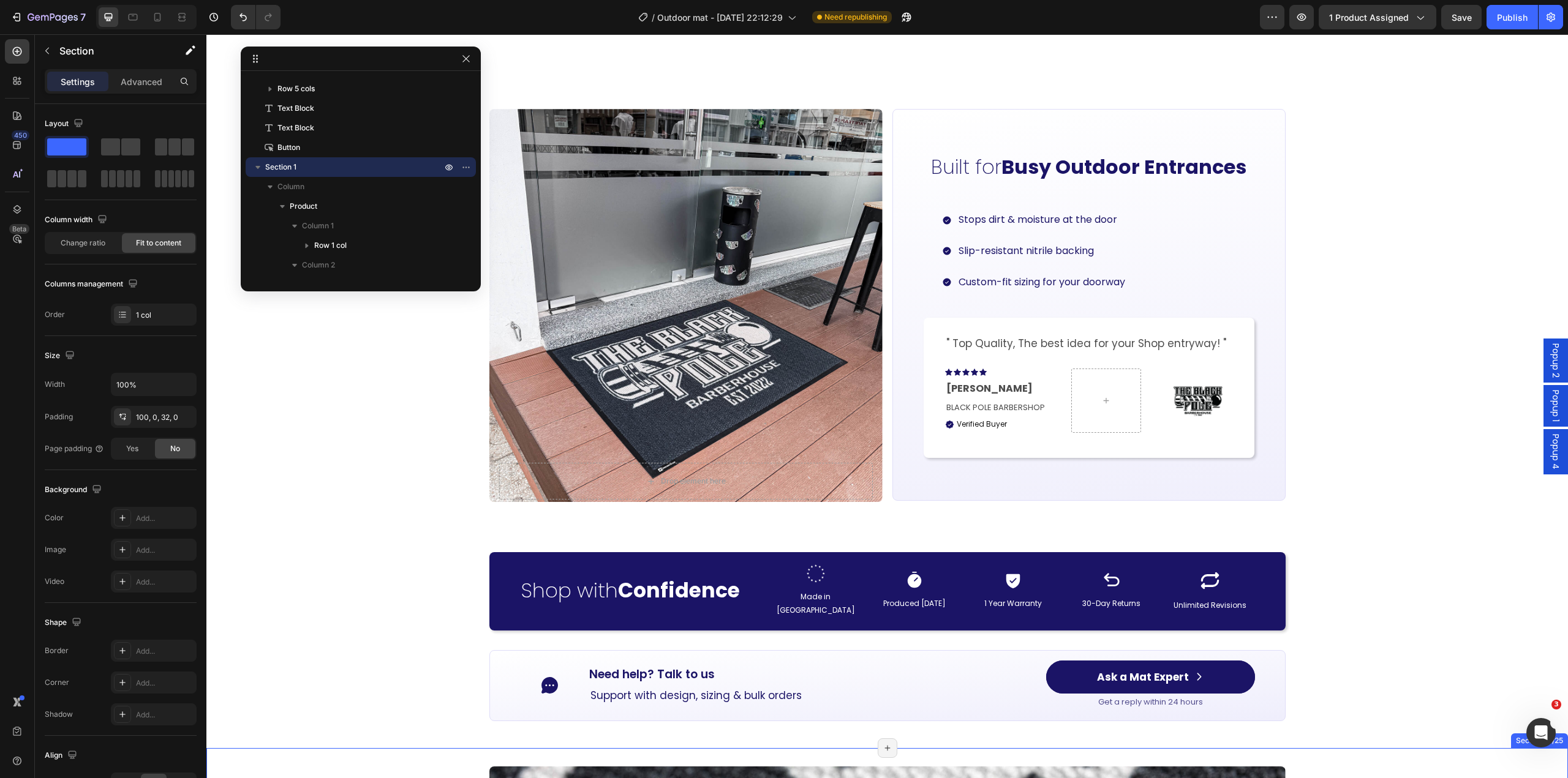
scroll to position [1592, 0]
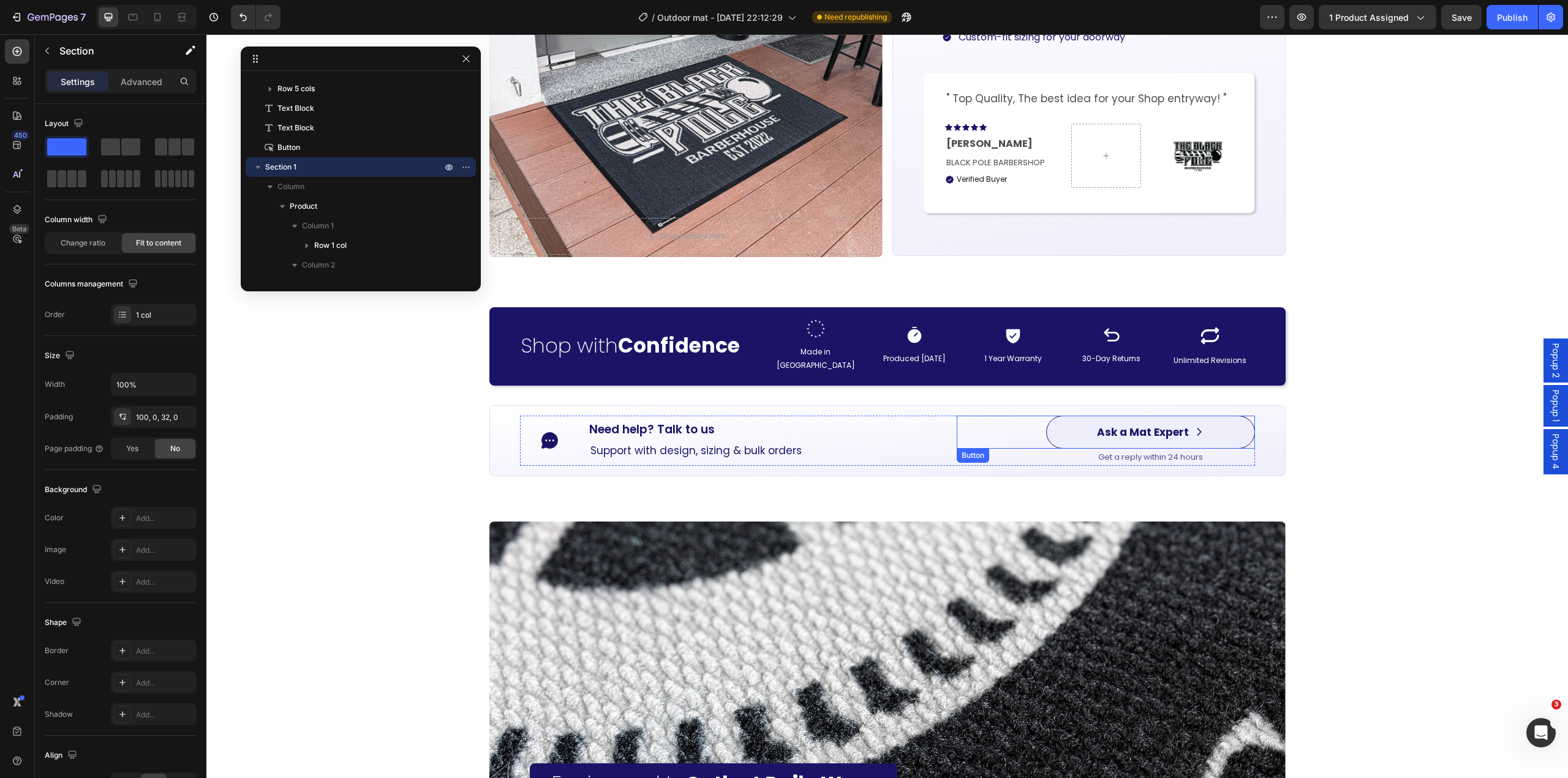
click at [1219, 429] on button "Ask a Mat Expert" at bounding box center [1151, 432] width 209 height 33
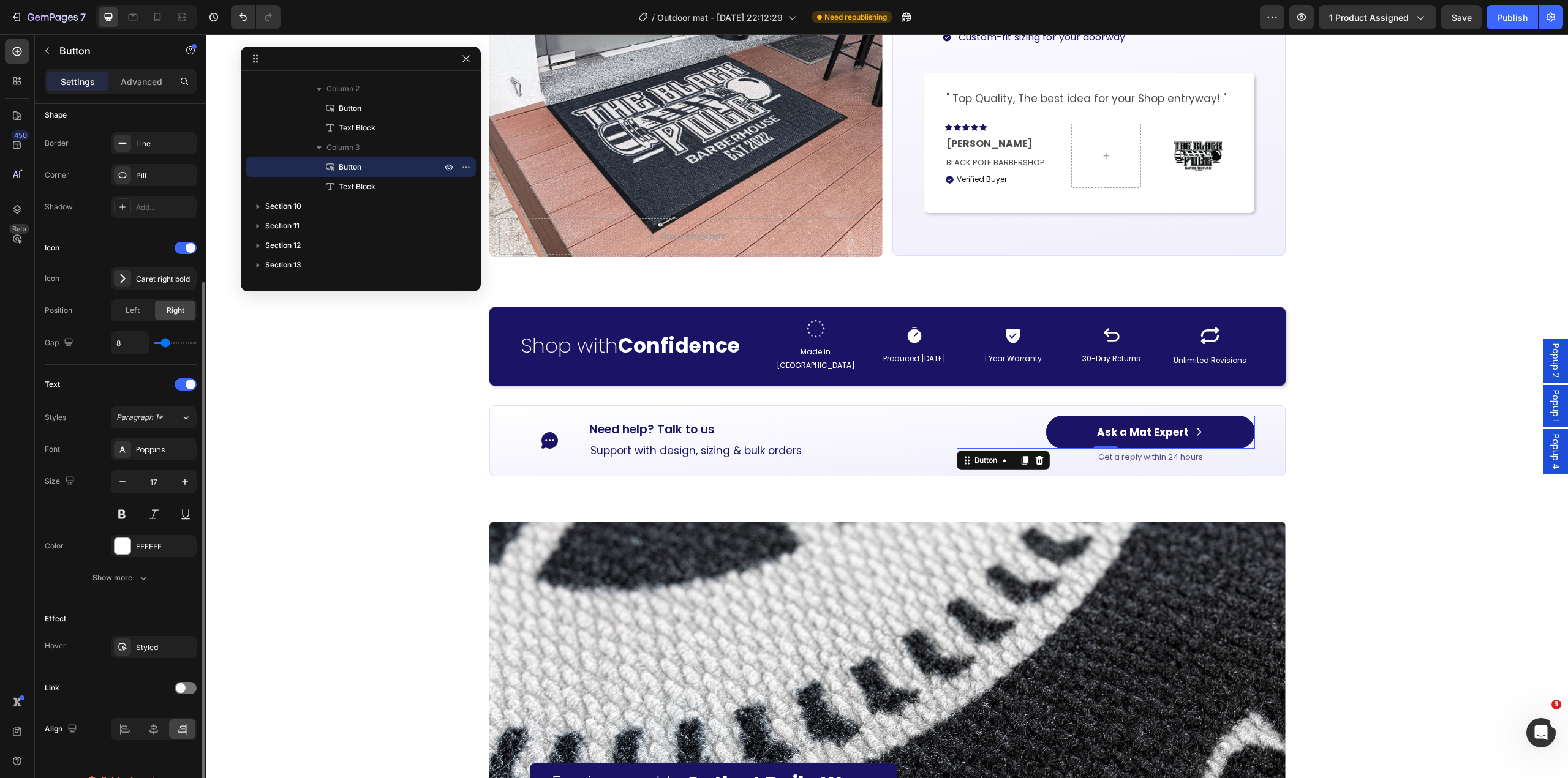
scroll to position [266, 0]
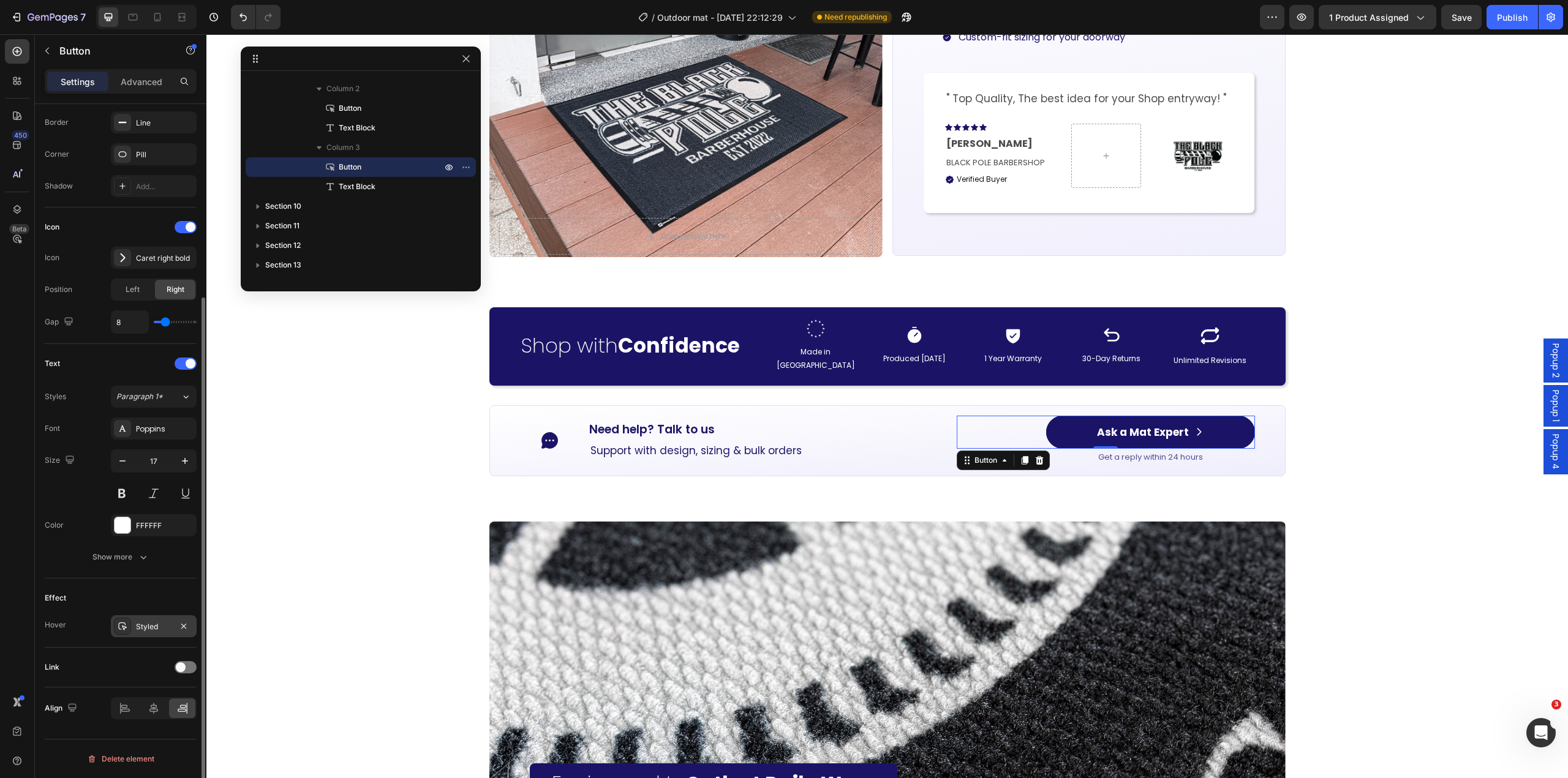
click at [140, 618] on div "Styled" at bounding box center [154, 626] width 86 height 22
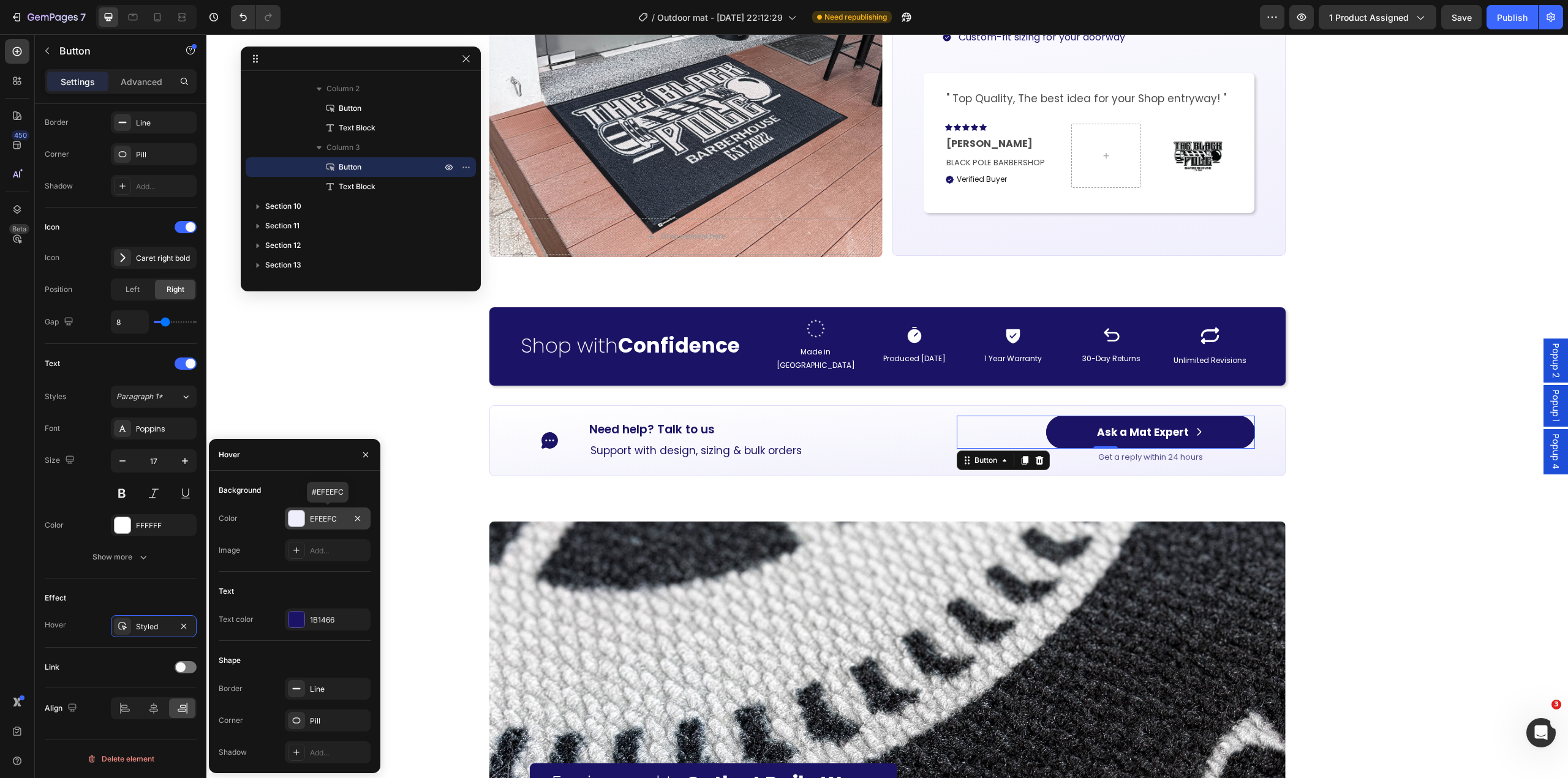
click at [307, 520] on div "EFEEFC" at bounding box center [327, 518] width 86 height 22
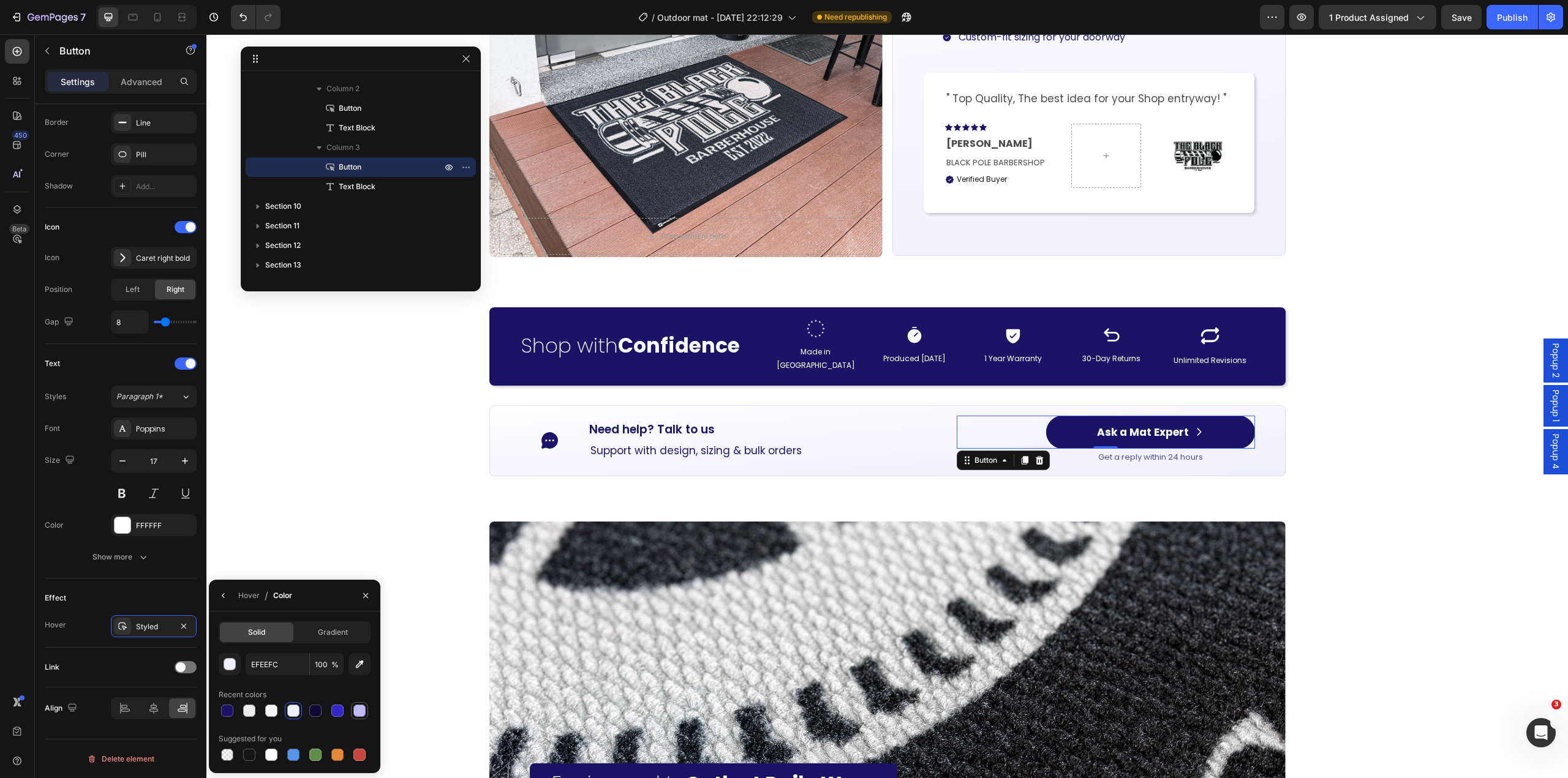
click at [356, 712] on div at bounding box center [359, 710] width 12 height 12
type input "BFBBF2"
click at [214, 589] on button "button" at bounding box center [224, 596] width 20 height 20
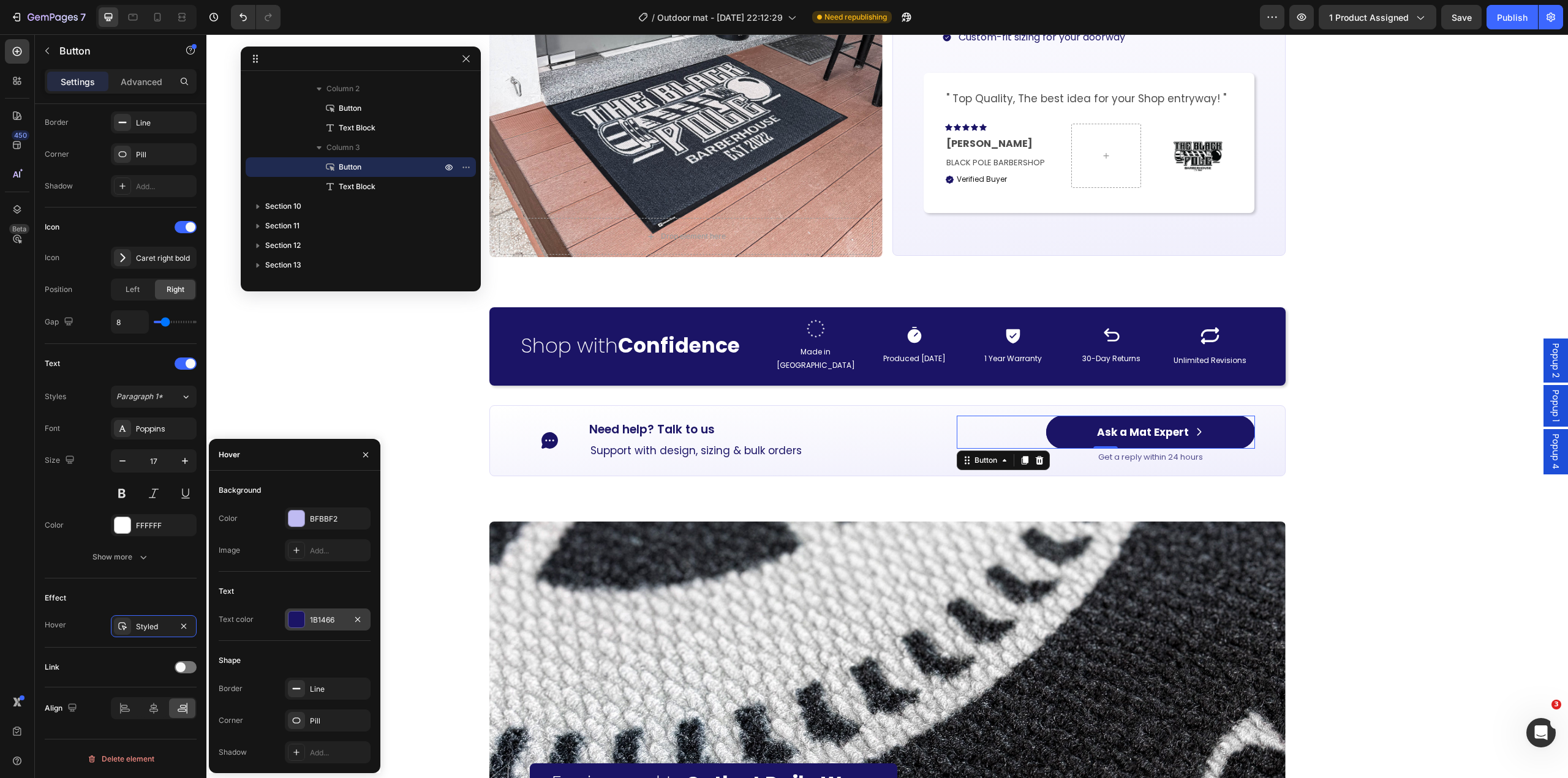
click at [304, 622] on div at bounding box center [297, 619] width 17 height 17
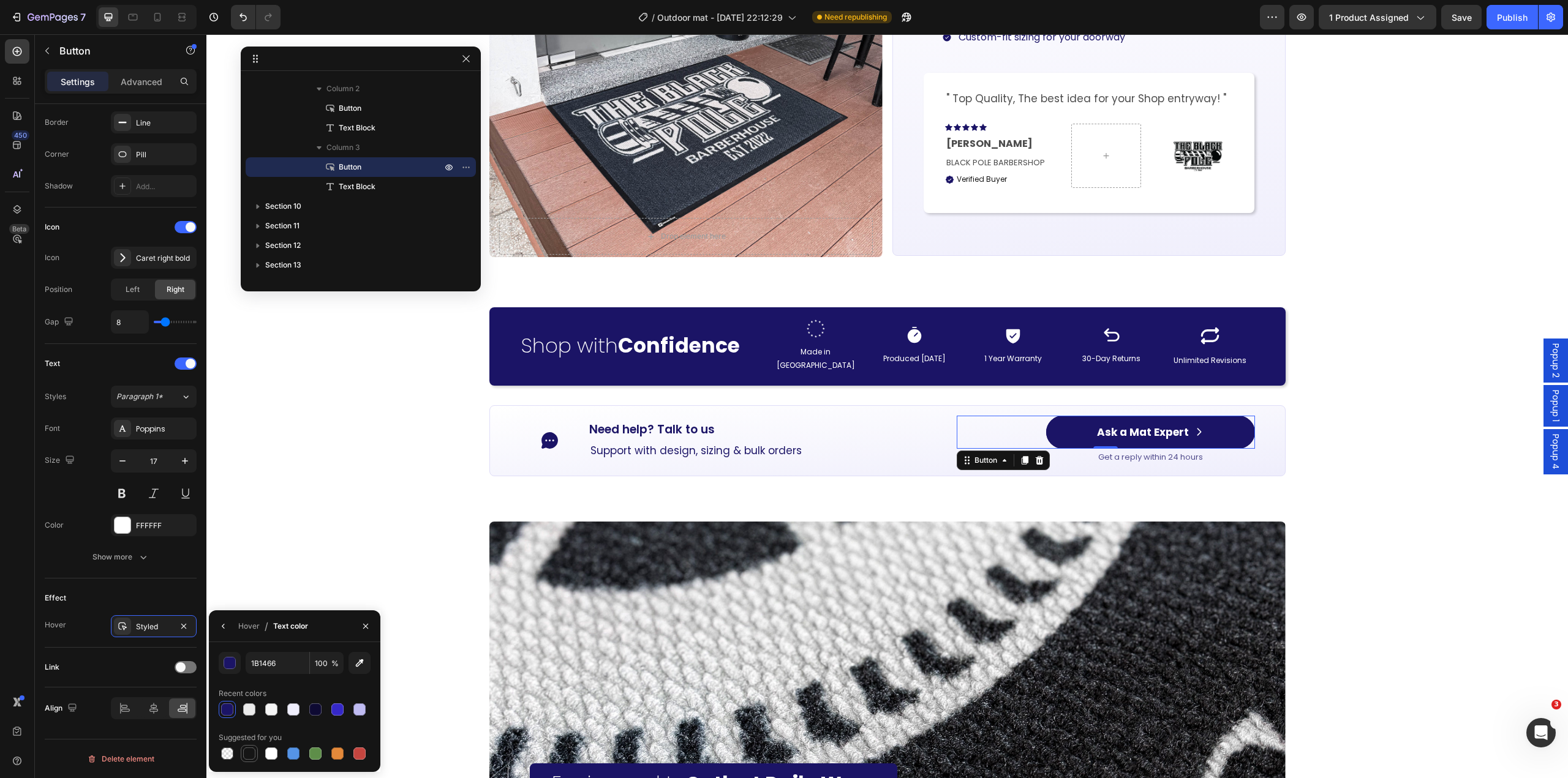
click at [248, 753] on div at bounding box center [249, 753] width 12 height 12
click at [315, 714] on div at bounding box center [315, 709] width 12 height 12
click at [225, 705] on div at bounding box center [227, 709] width 12 height 12
type input "1B1466"
click at [218, 626] on button "button" at bounding box center [224, 627] width 20 height 20
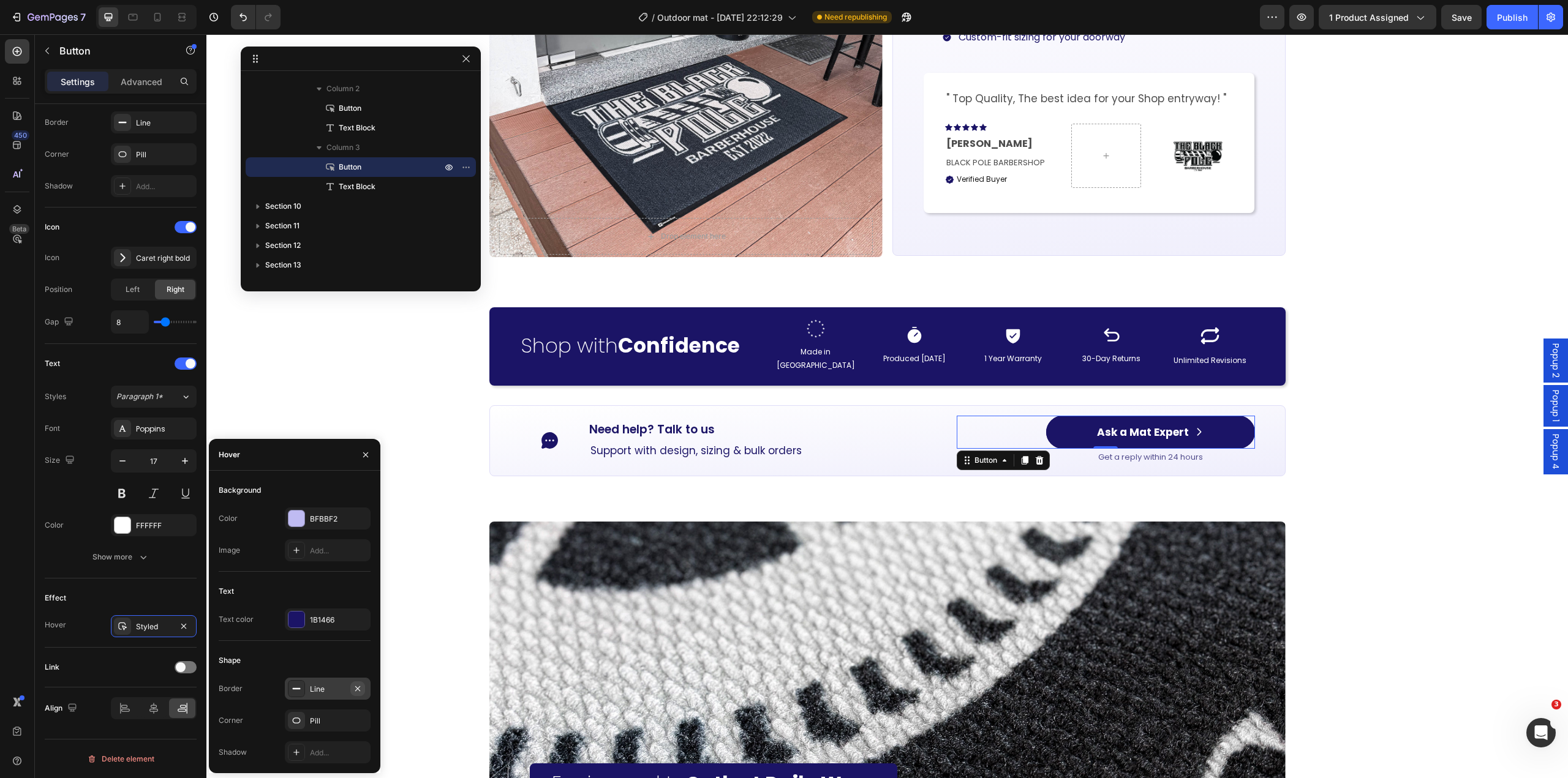
click at [357, 688] on icon "button" at bounding box center [357, 688] width 5 height 5
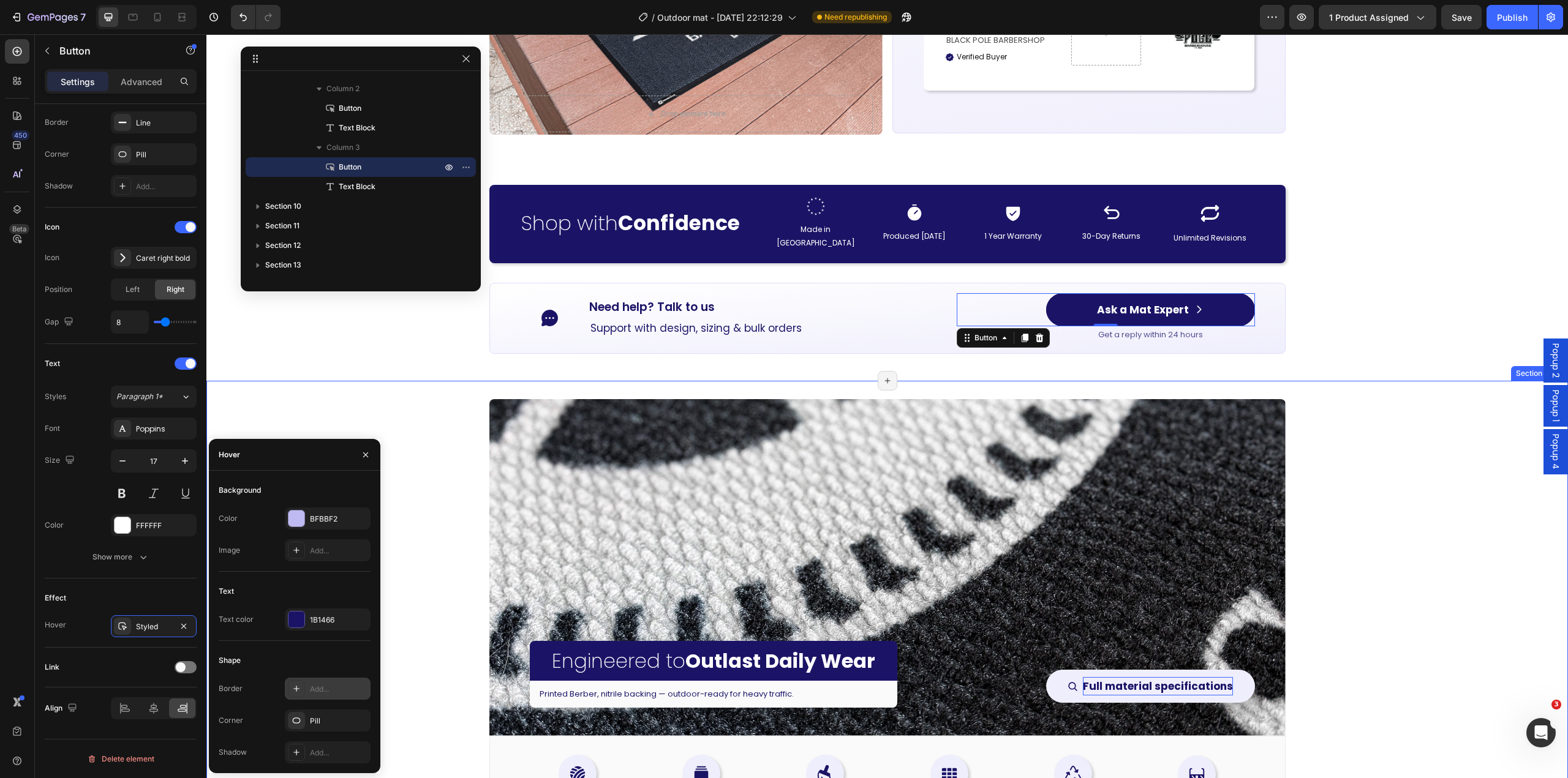
scroll to position [1837, 0]
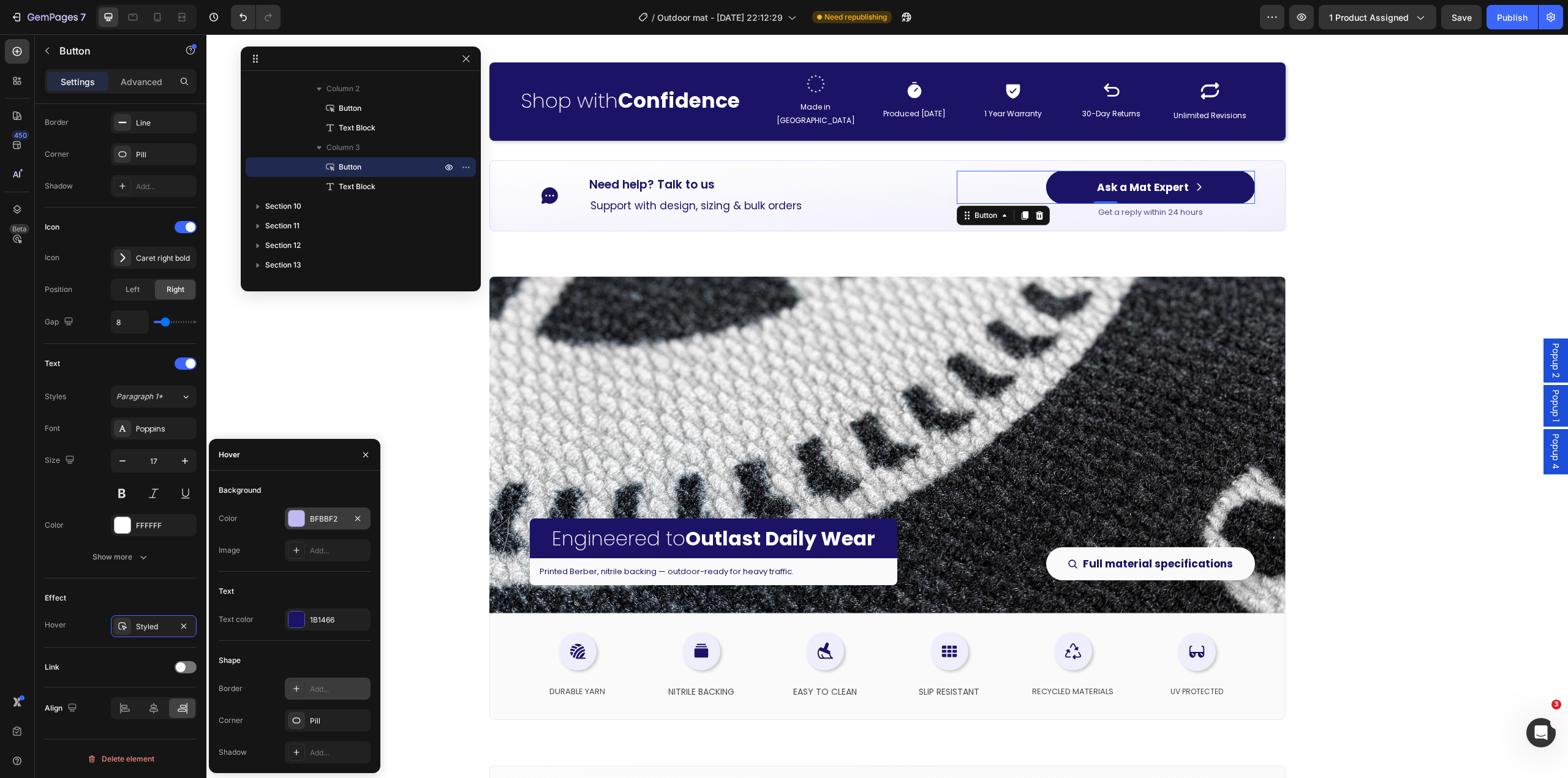
click at [309, 529] on div "BFBBF2" at bounding box center [327, 518] width 86 height 22
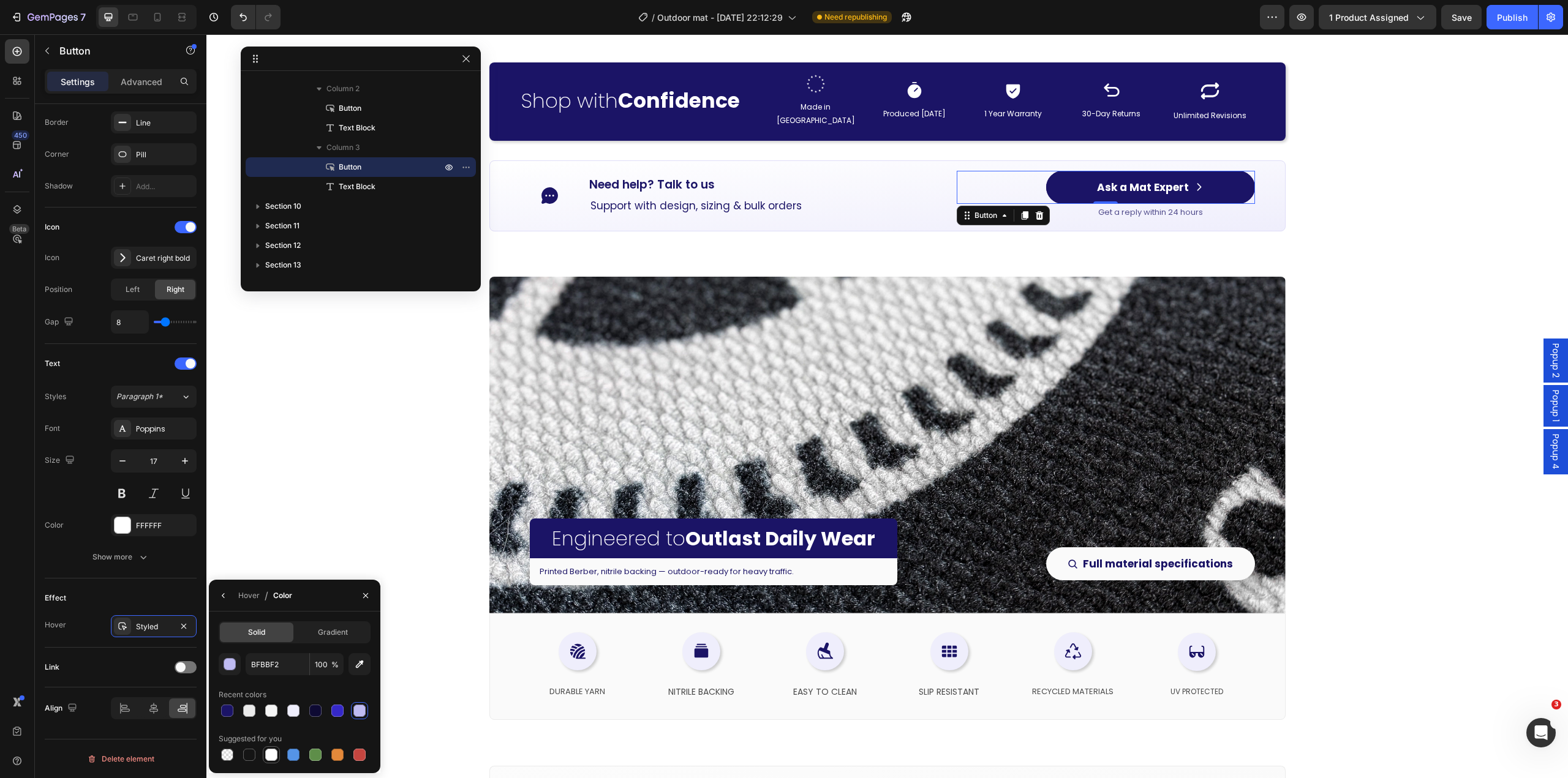
click at [274, 756] on div at bounding box center [271, 755] width 12 height 12
type input "FFFFFF"
click at [218, 597] on icon "button" at bounding box center [223, 596] width 10 height 10
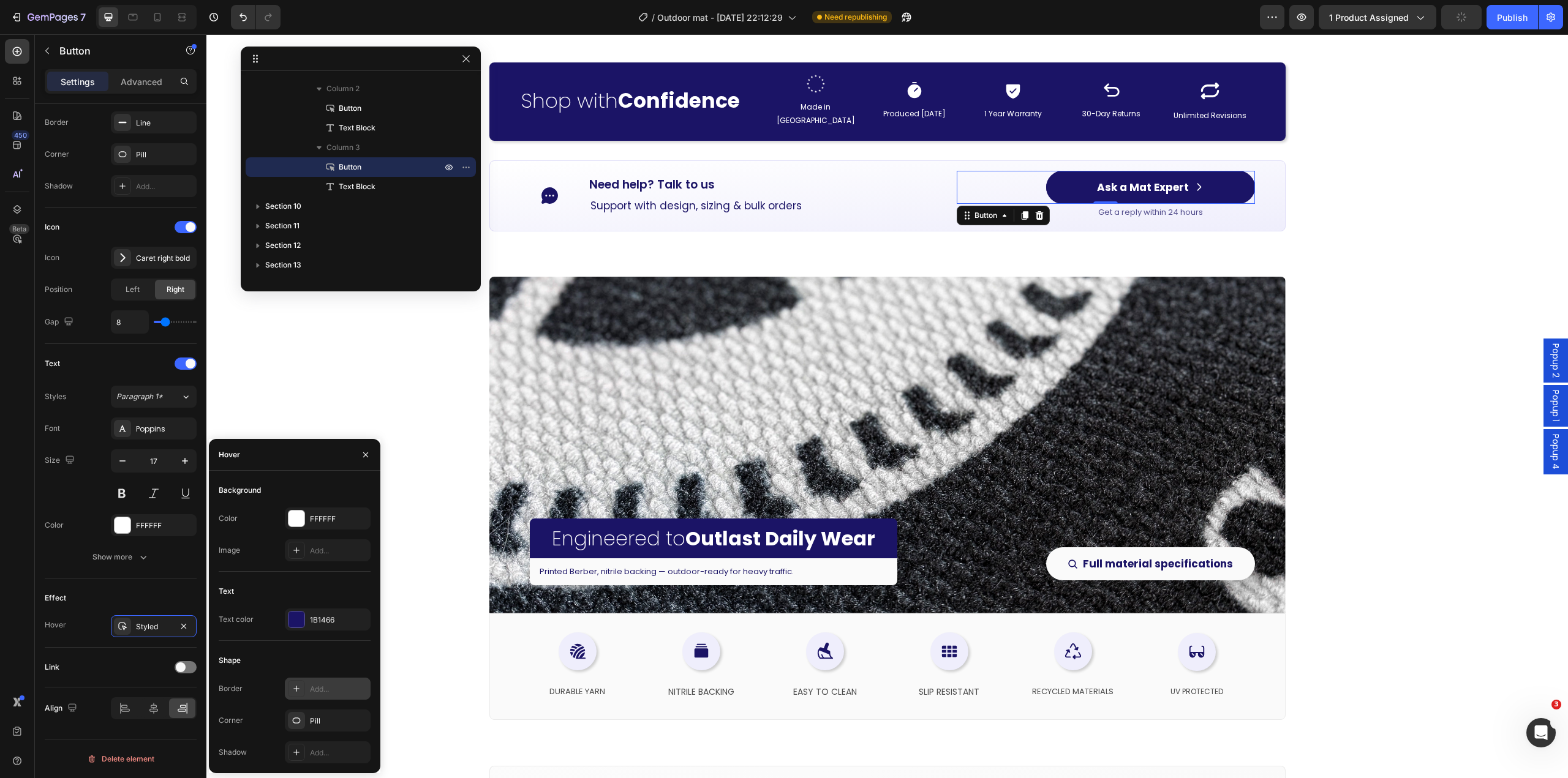
click at [304, 697] on div "Add..." at bounding box center [327, 688] width 86 height 22
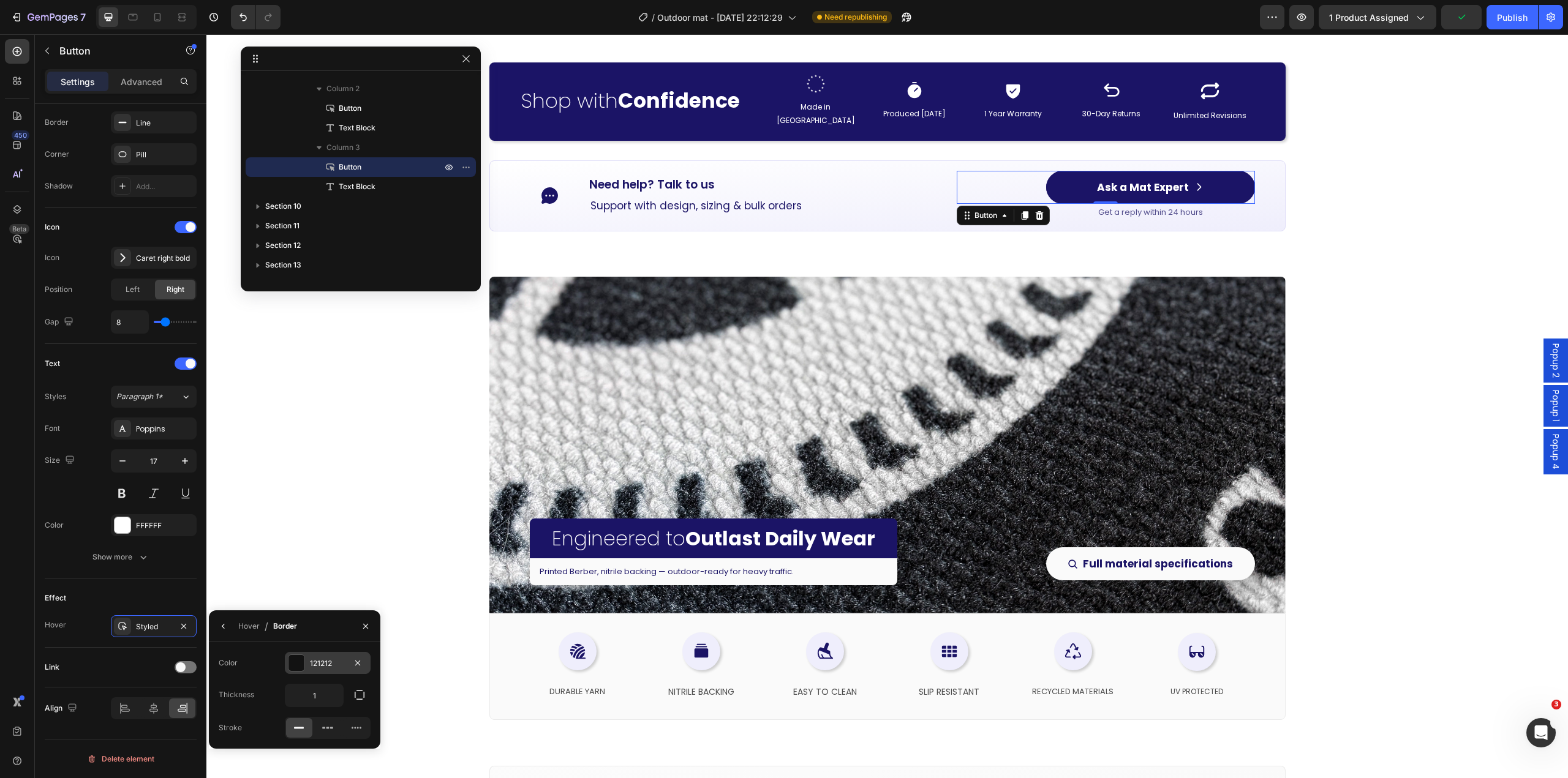
click at [315, 669] on div "121212" at bounding box center [327, 663] width 86 height 22
click at [226, 712] on div at bounding box center [227, 709] width 12 height 12
type input "1B1466"
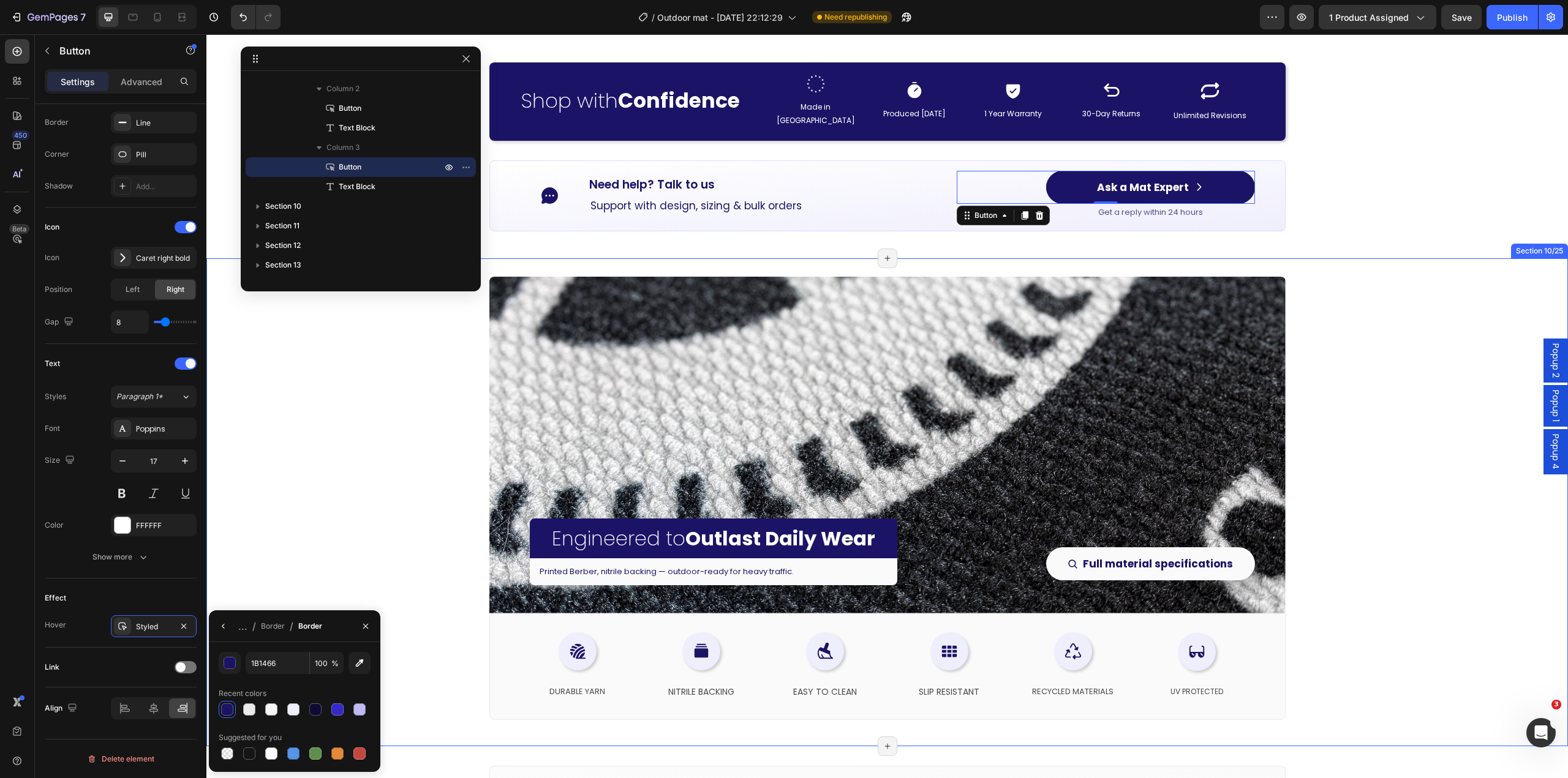
click at [1360, 348] on div "Engineered to Outlast Daily Wear Heading Printed Berber, nitrile backing — outd…" at bounding box center [887, 502] width 1362 height 488
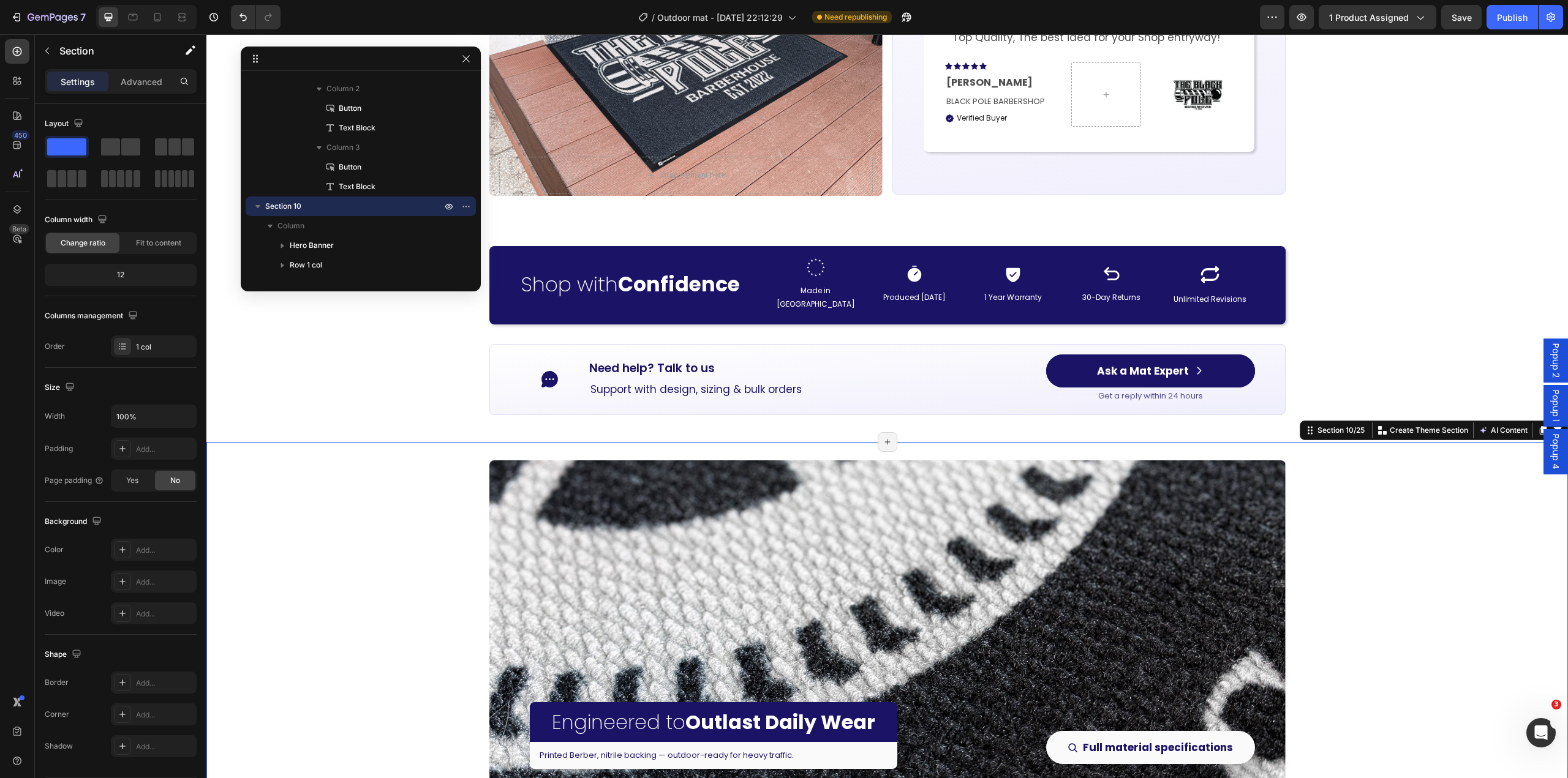
scroll to position [1776, 0]
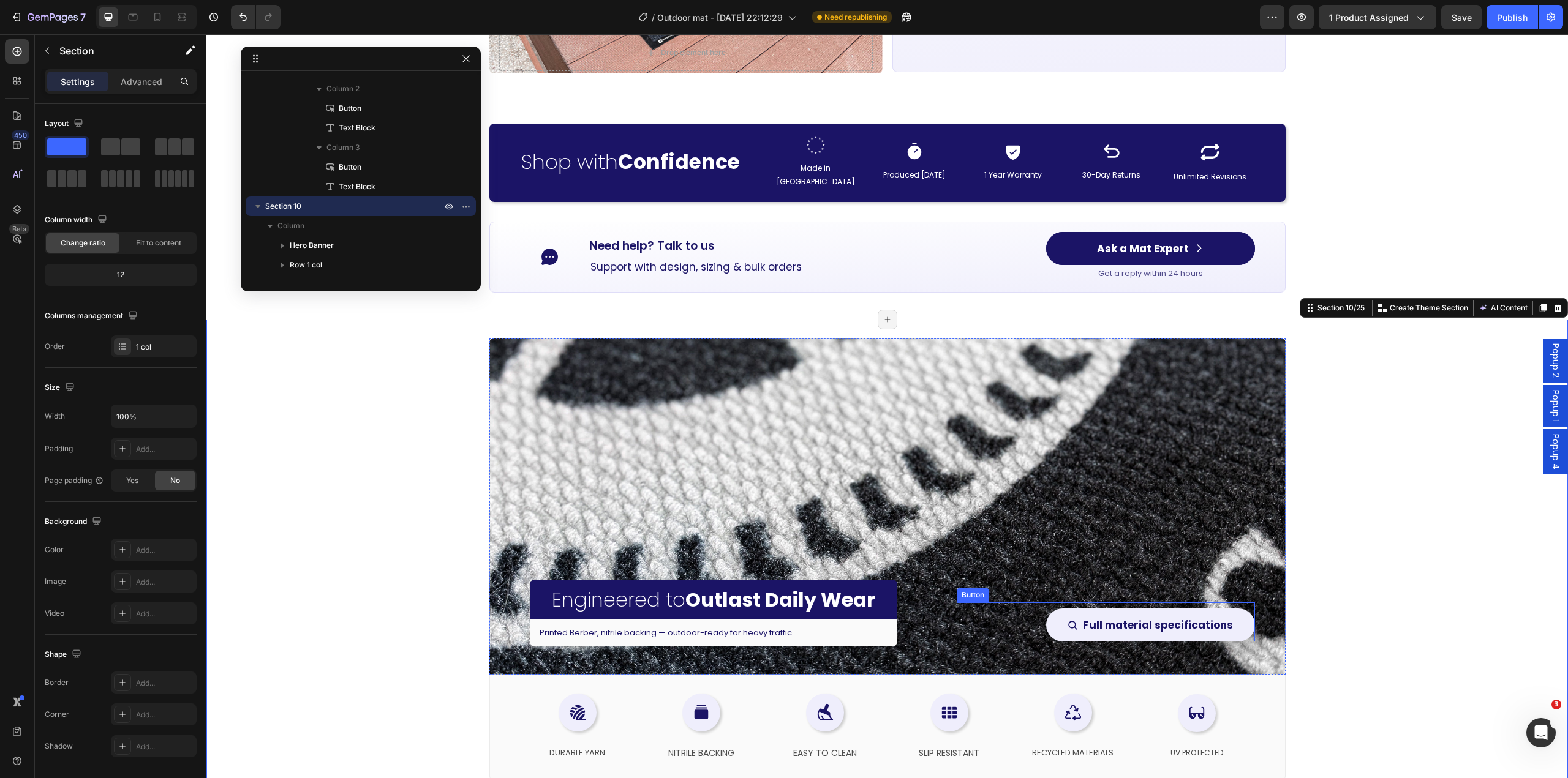
click at [1217, 627] on button "Full material specifications" at bounding box center [1151, 625] width 209 height 33
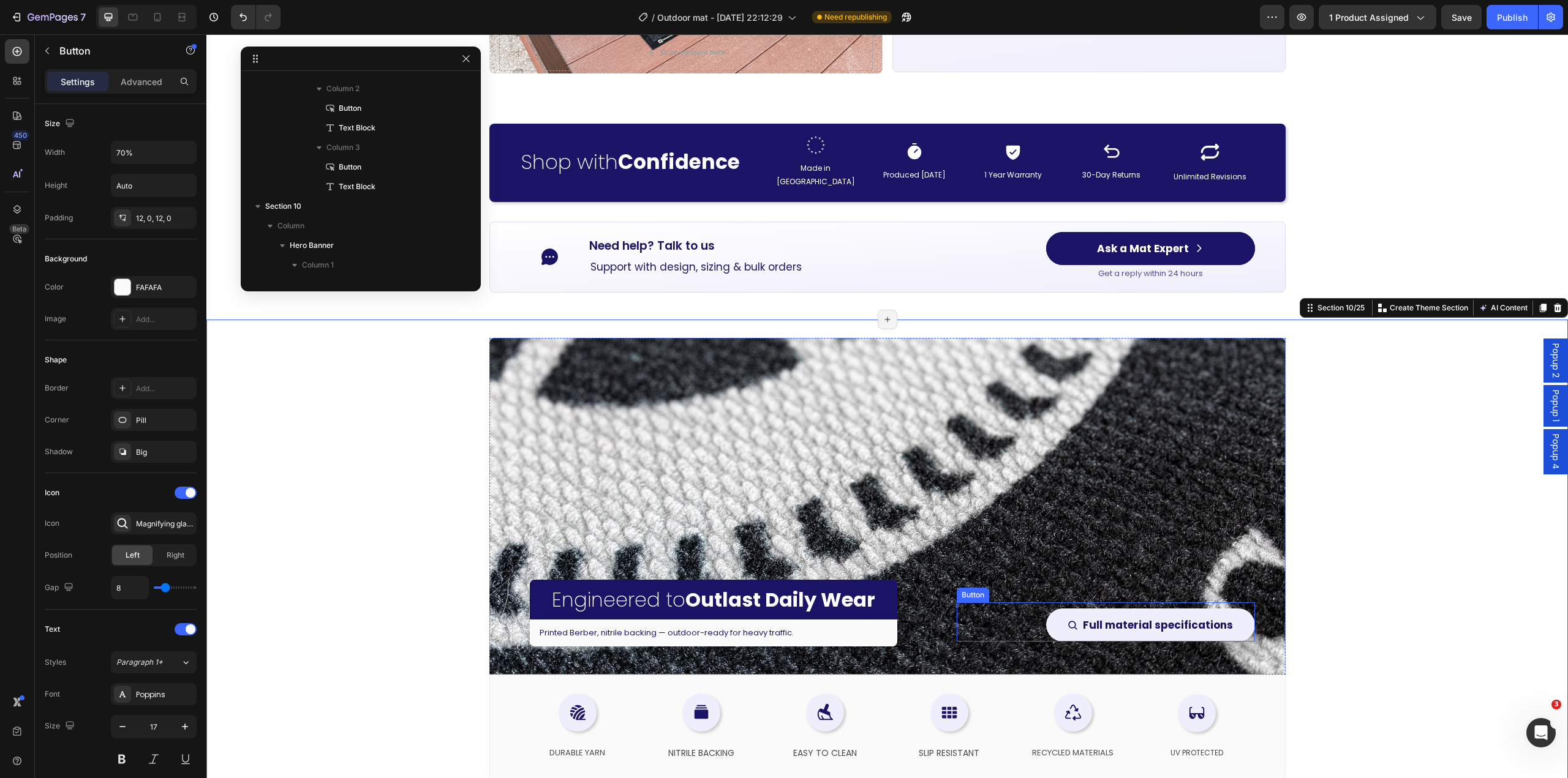
scroll to position [1290, 0]
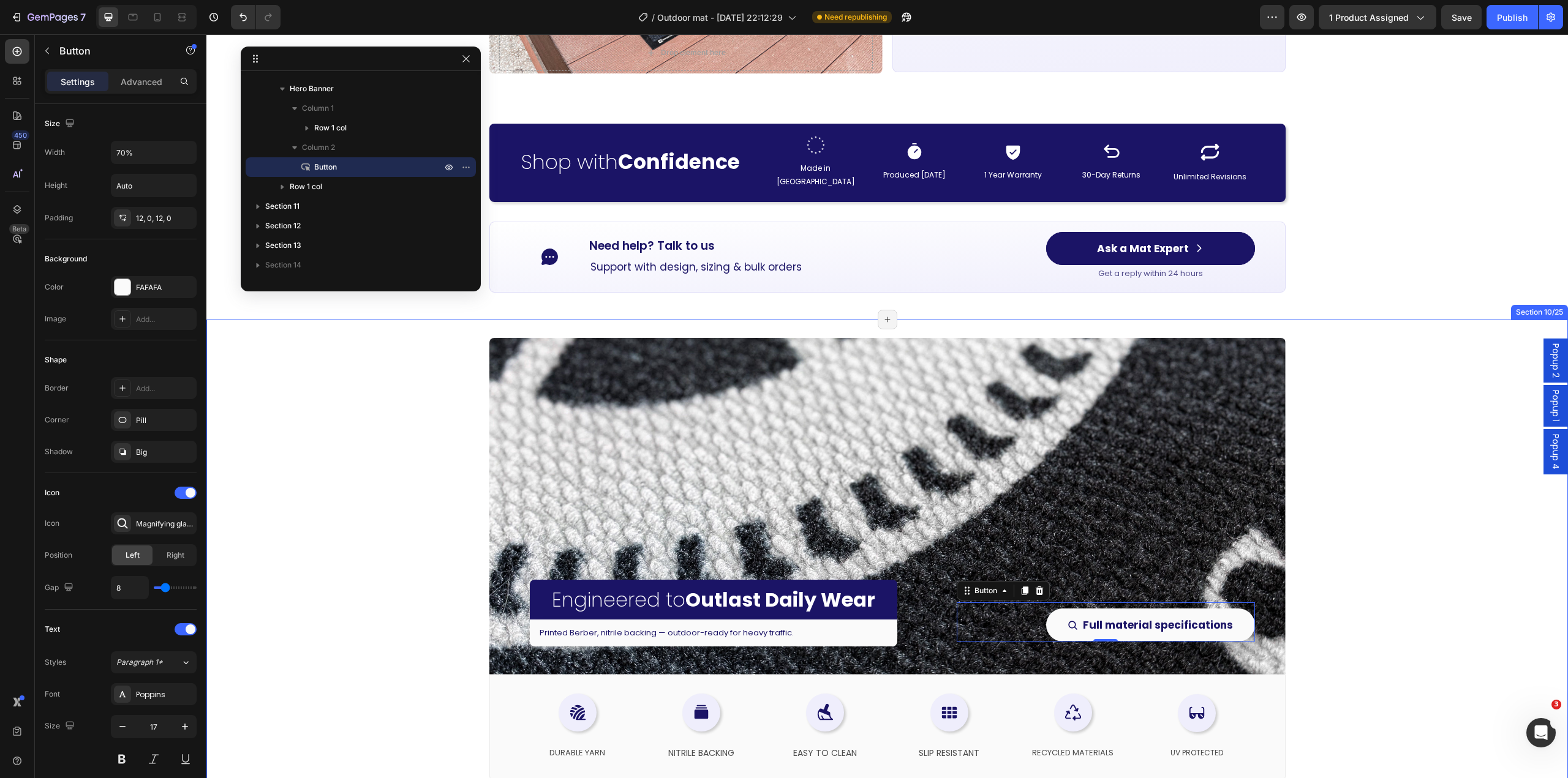
click at [1344, 595] on div "Engineered to Outlast Daily Wear Heading Printed Berber, nitrile backing — outd…" at bounding box center [887, 563] width 1362 height 488
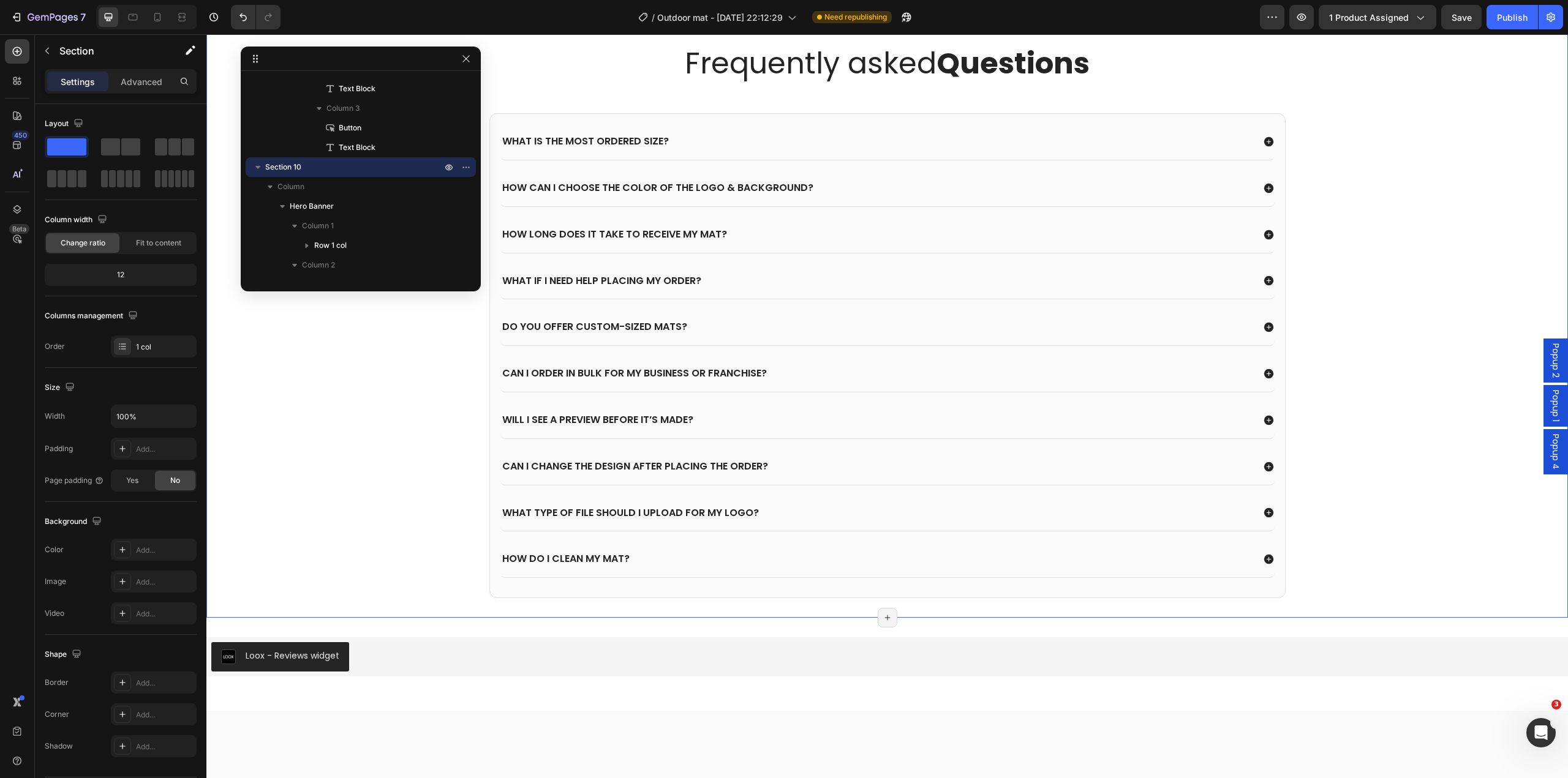
scroll to position [4286, 0]
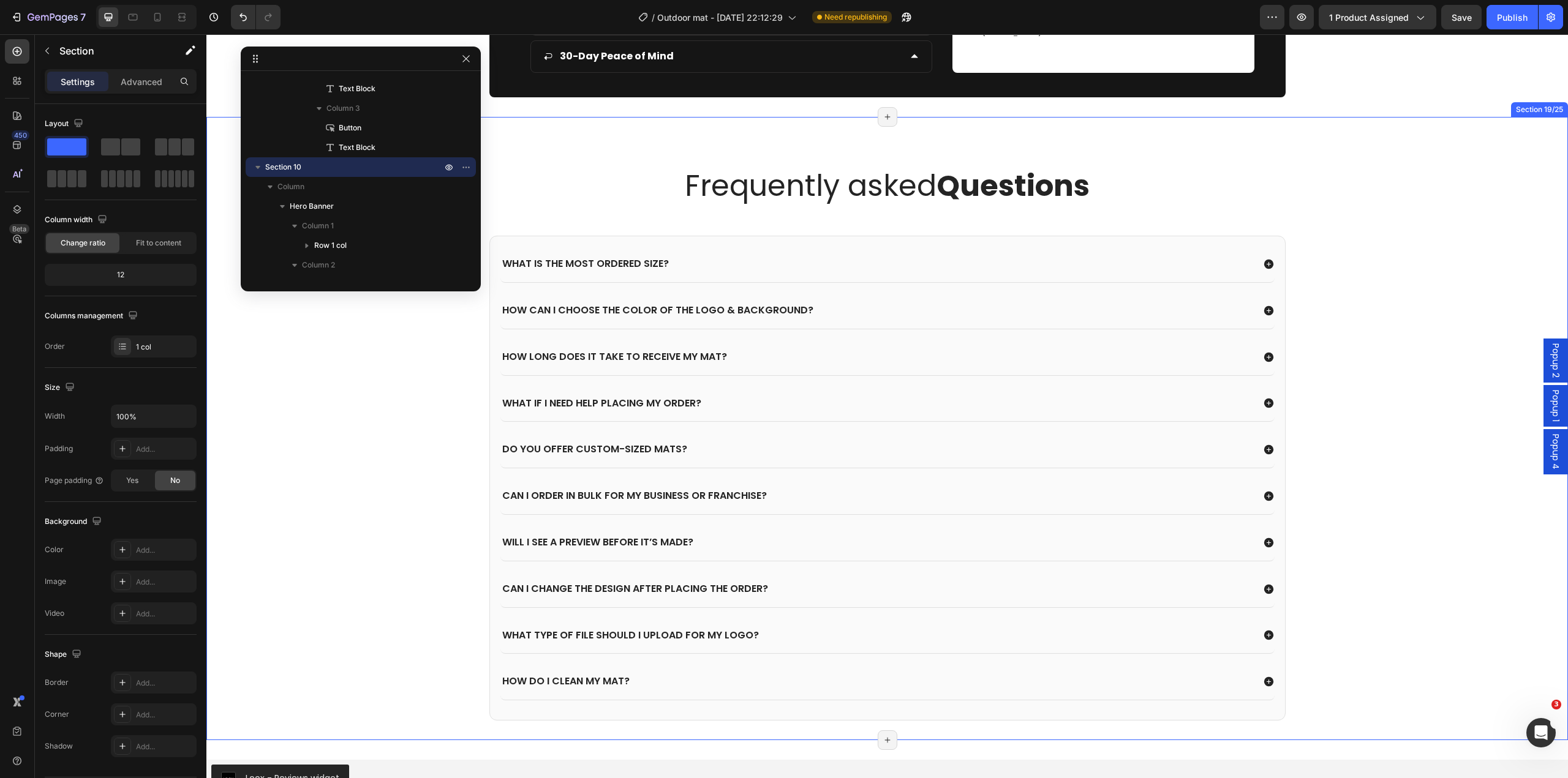
click at [408, 386] on div "Frequently asked Questions Heading What is the most ordered size? How can I cho…" at bounding box center [887, 443] width 1337 height 555
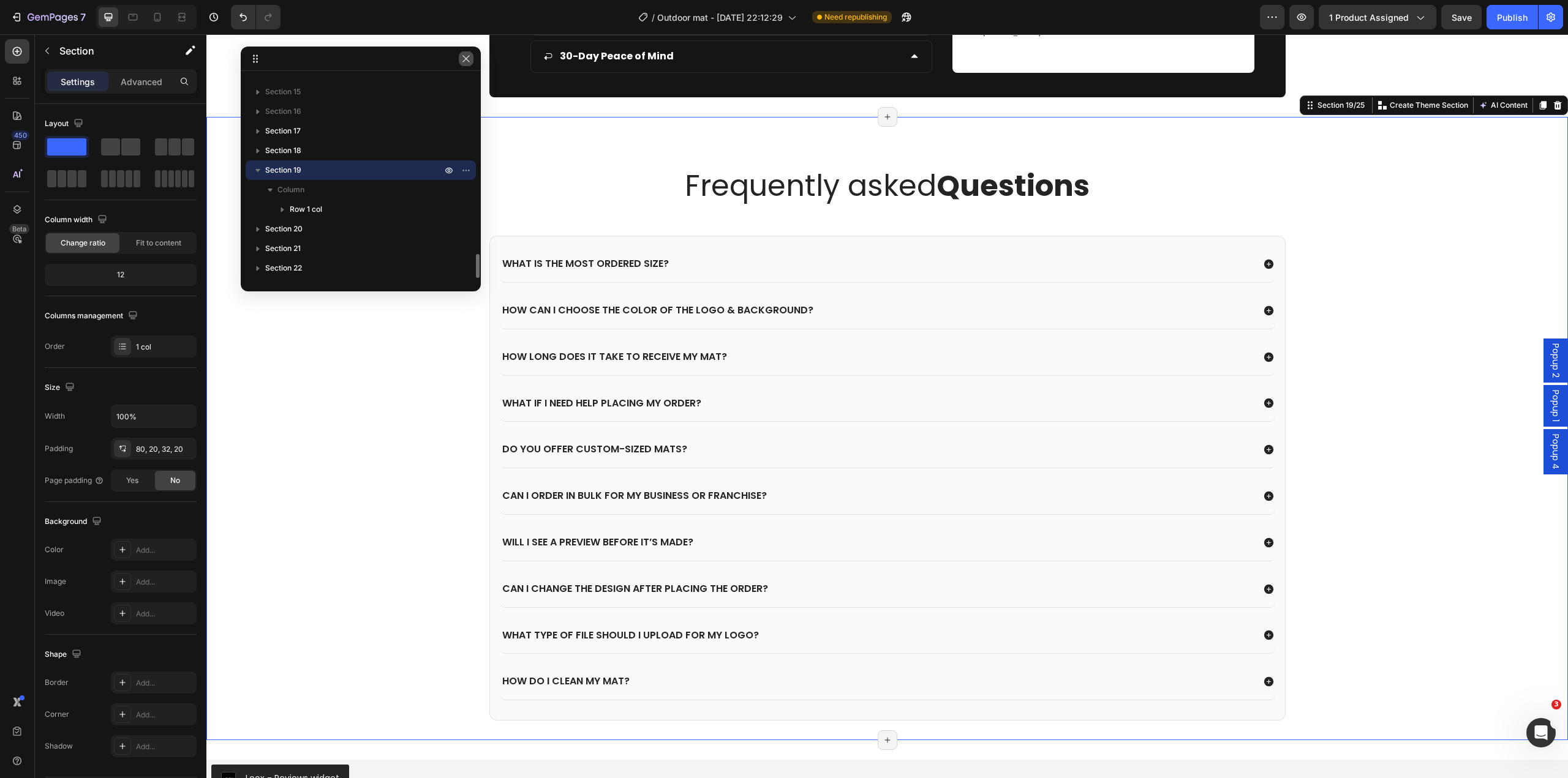
click at [465, 58] on icon "button" at bounding box center [465, 58] width 6 height 6
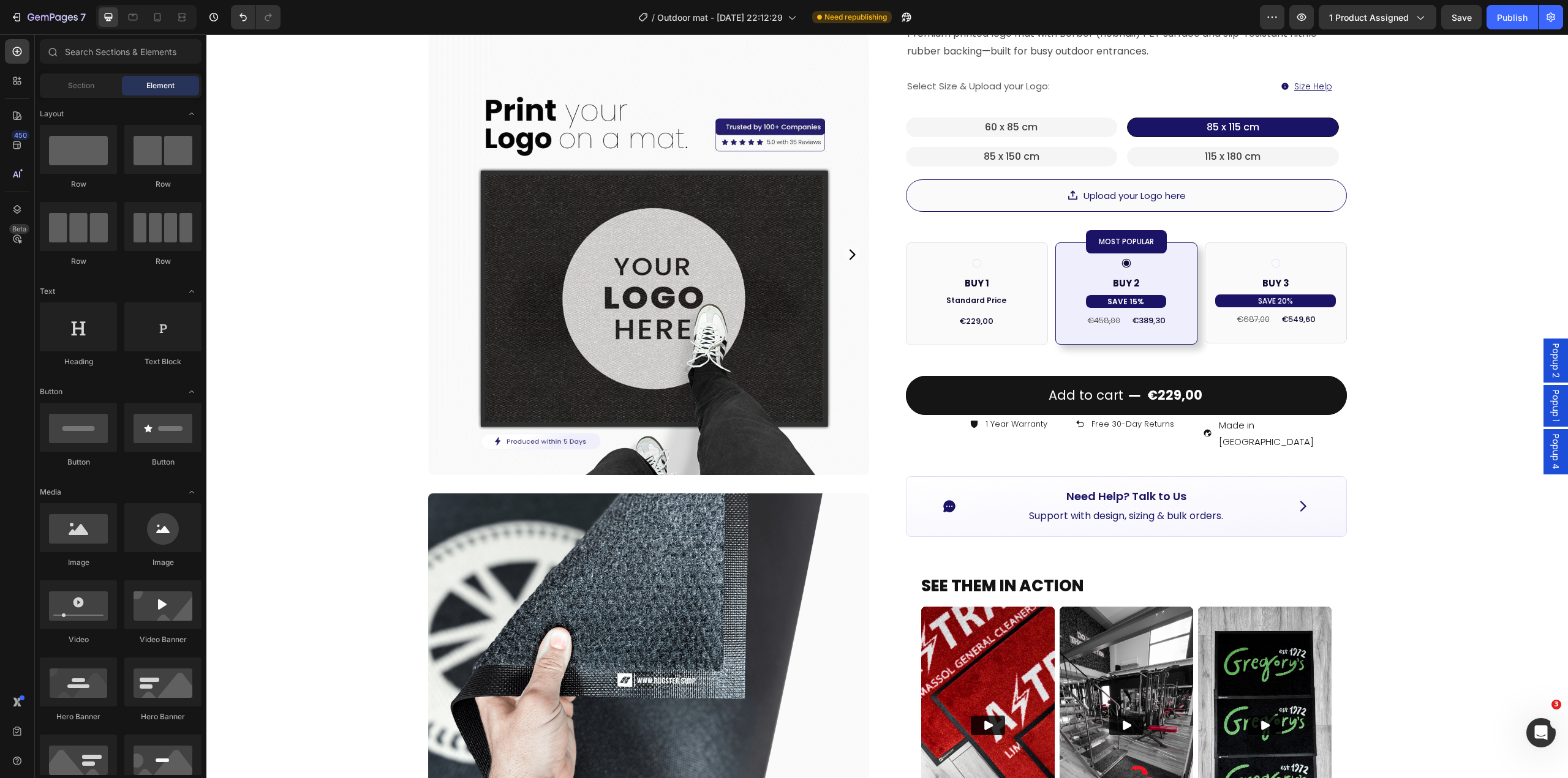
scroll to position [0, 0]
